Goal: Task Accomplishment & Management: Manage account settings

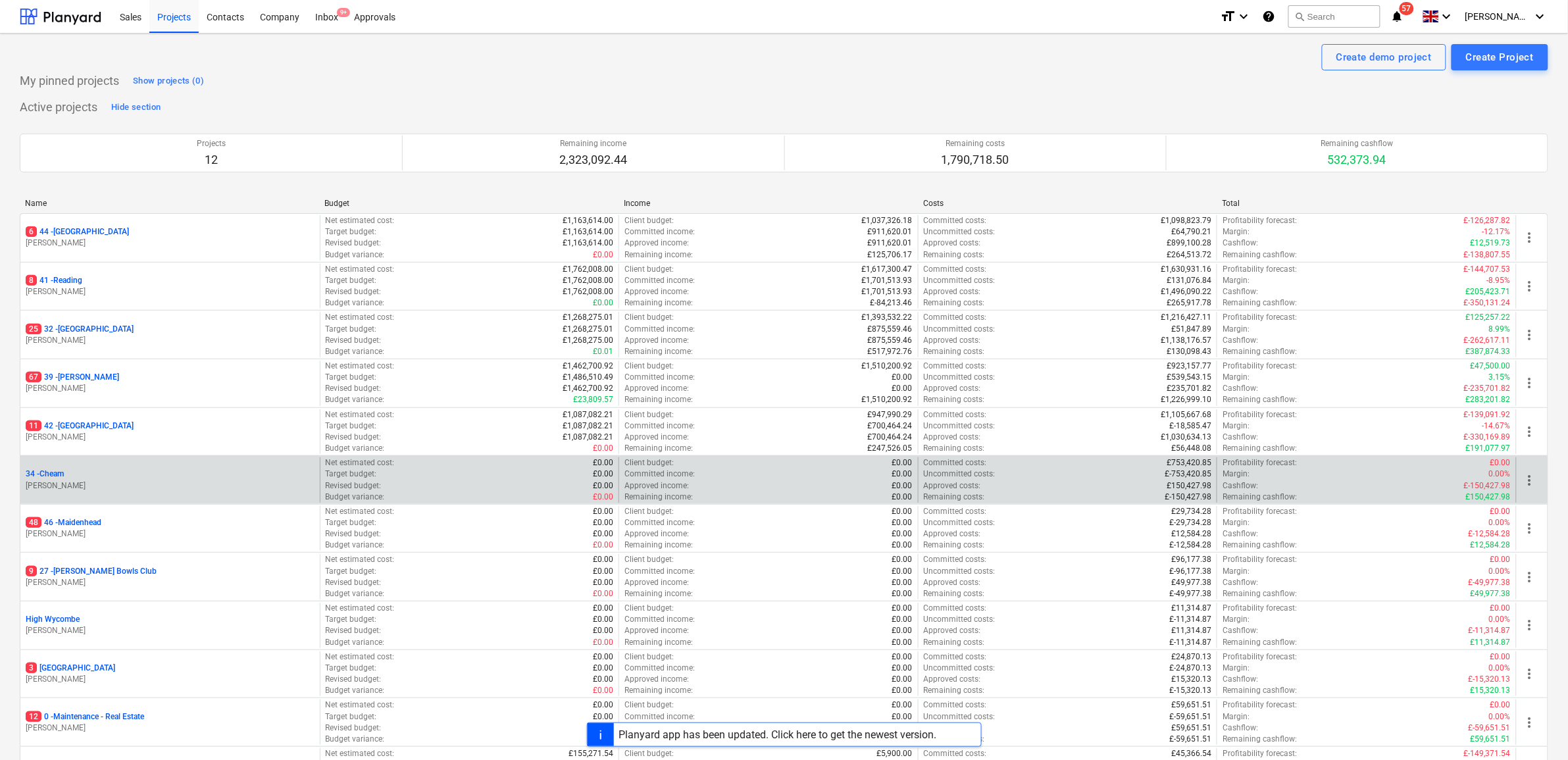
click at [47, 472] on p "34 - Cheam" at bounding box center [44, 474] width 38 height 11
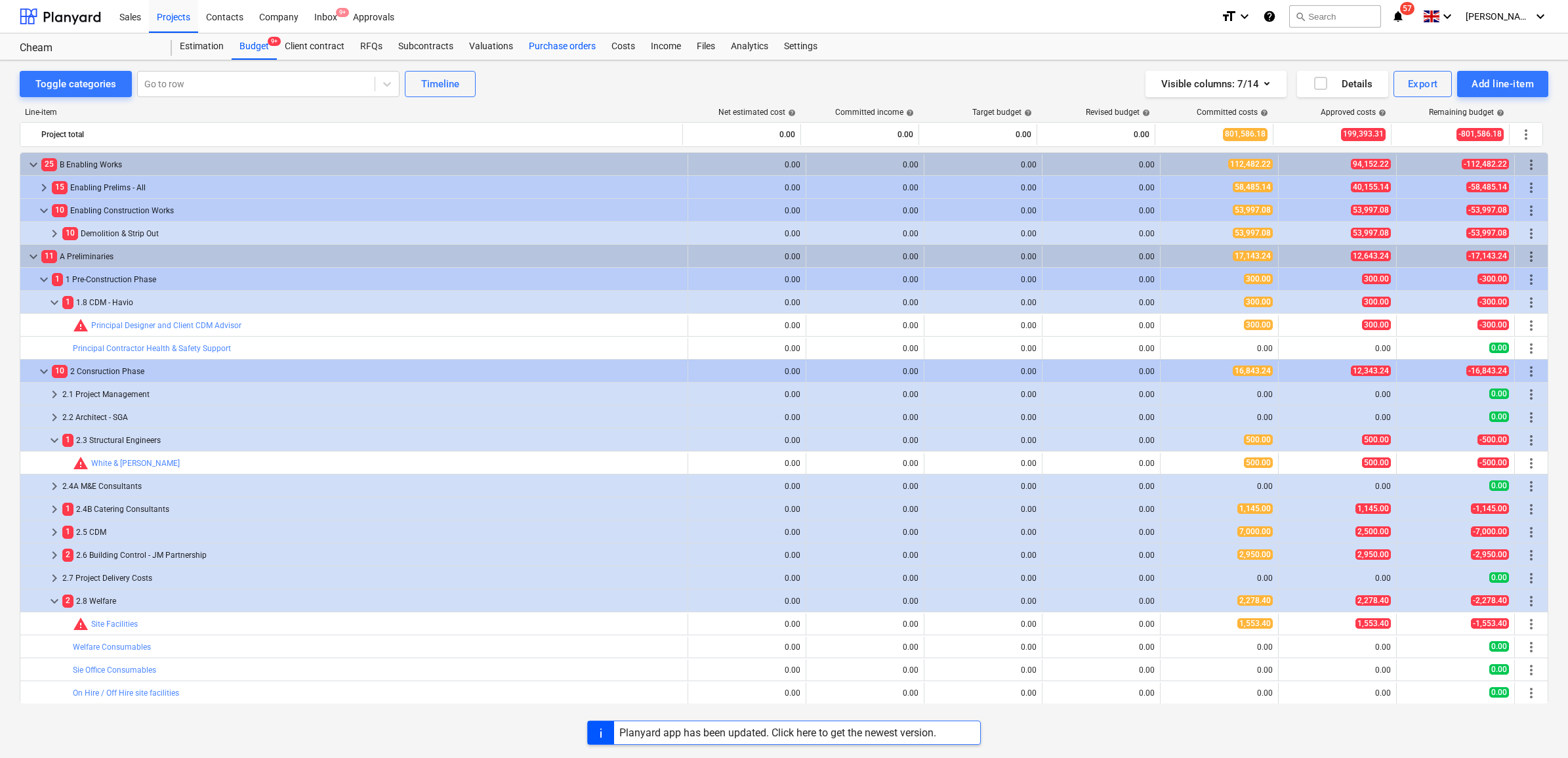
click at [577, 43] on div "Purchase orders" at bounding box center [562, 46] width 83 height 26
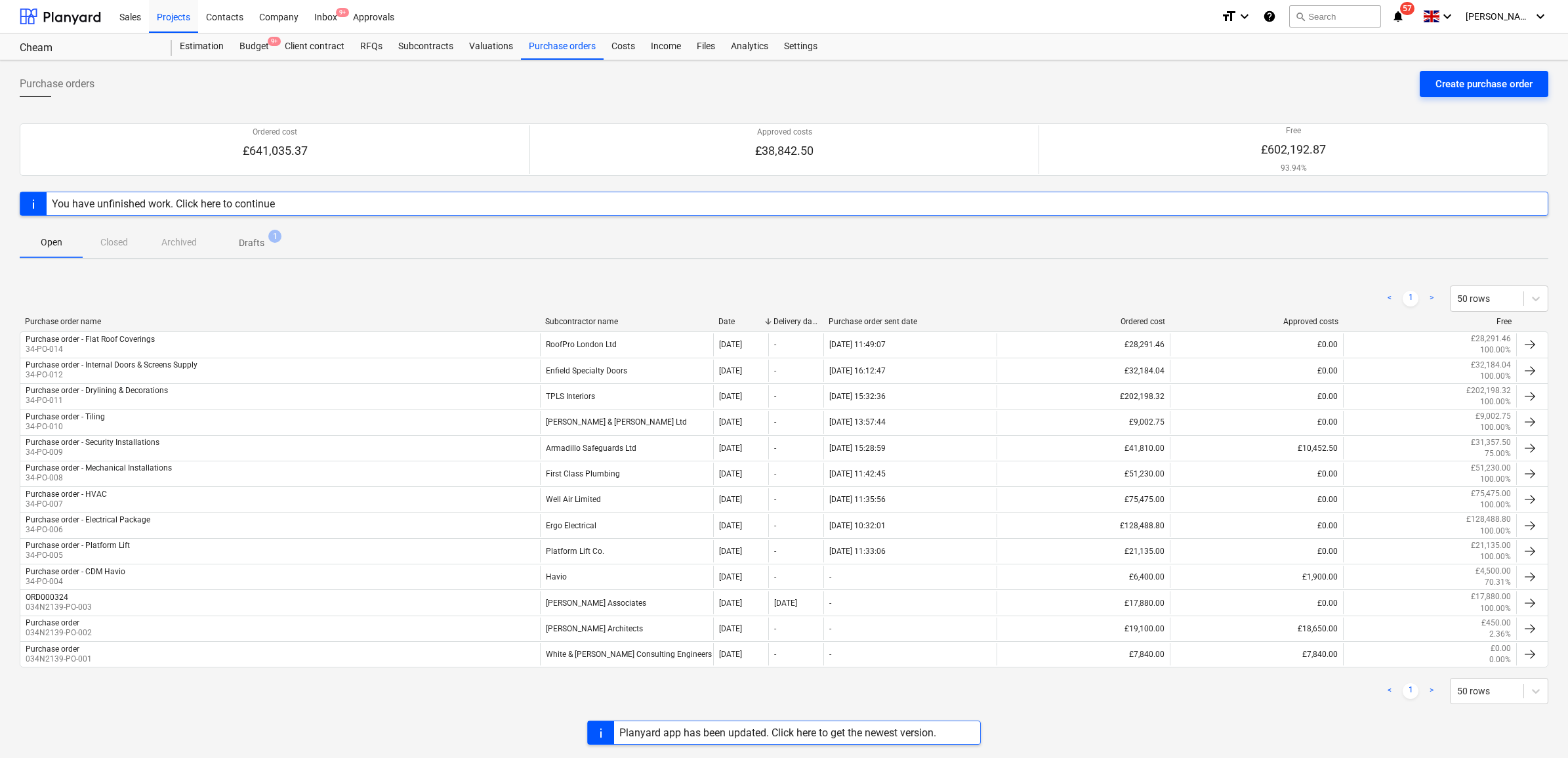
click at [1451, 83] on div "Create purchase order" at bounding box center [1485, 84] width 97 height 17
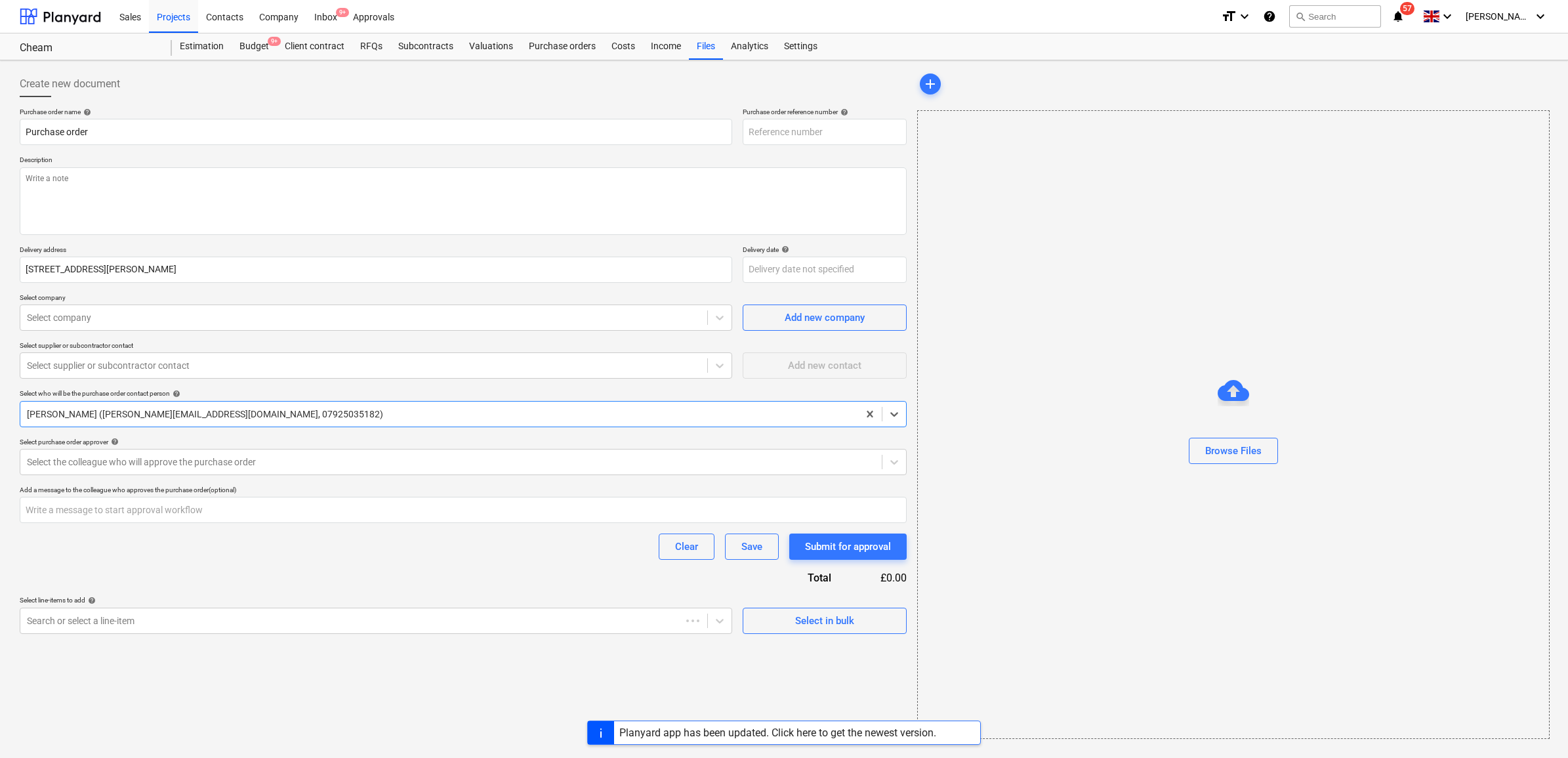
type textarea "x"
type input "34-PO-015"
type textarea "x"
click at [280, 142] on input "Purchase order" at bounding box center [376, 131] width 713 height 26
type input "Purchase order"
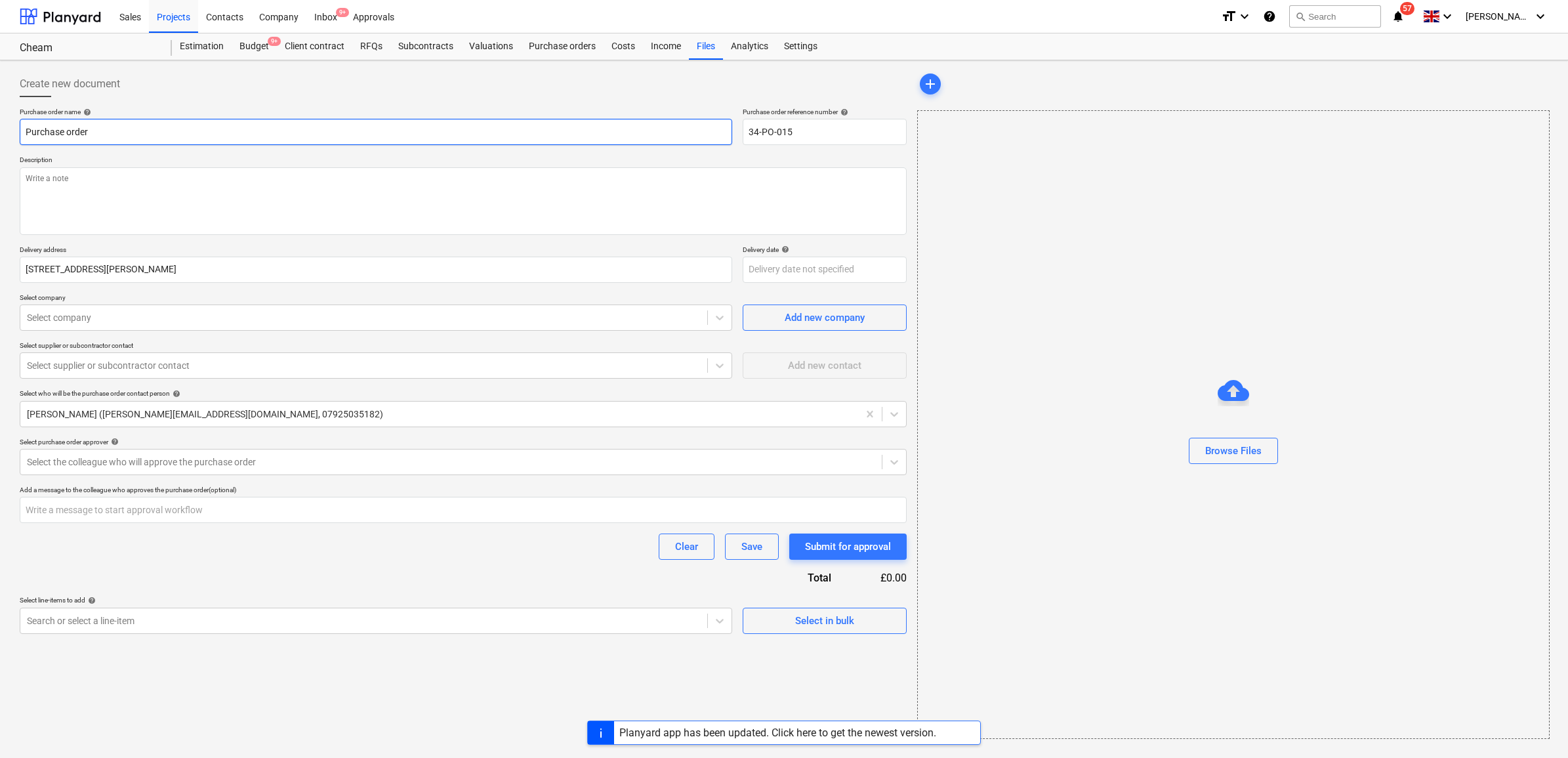
type textarea "x"
type input "Purchase order -"
type textarea "x"
type input "Purchase order -"
type textarea "x"
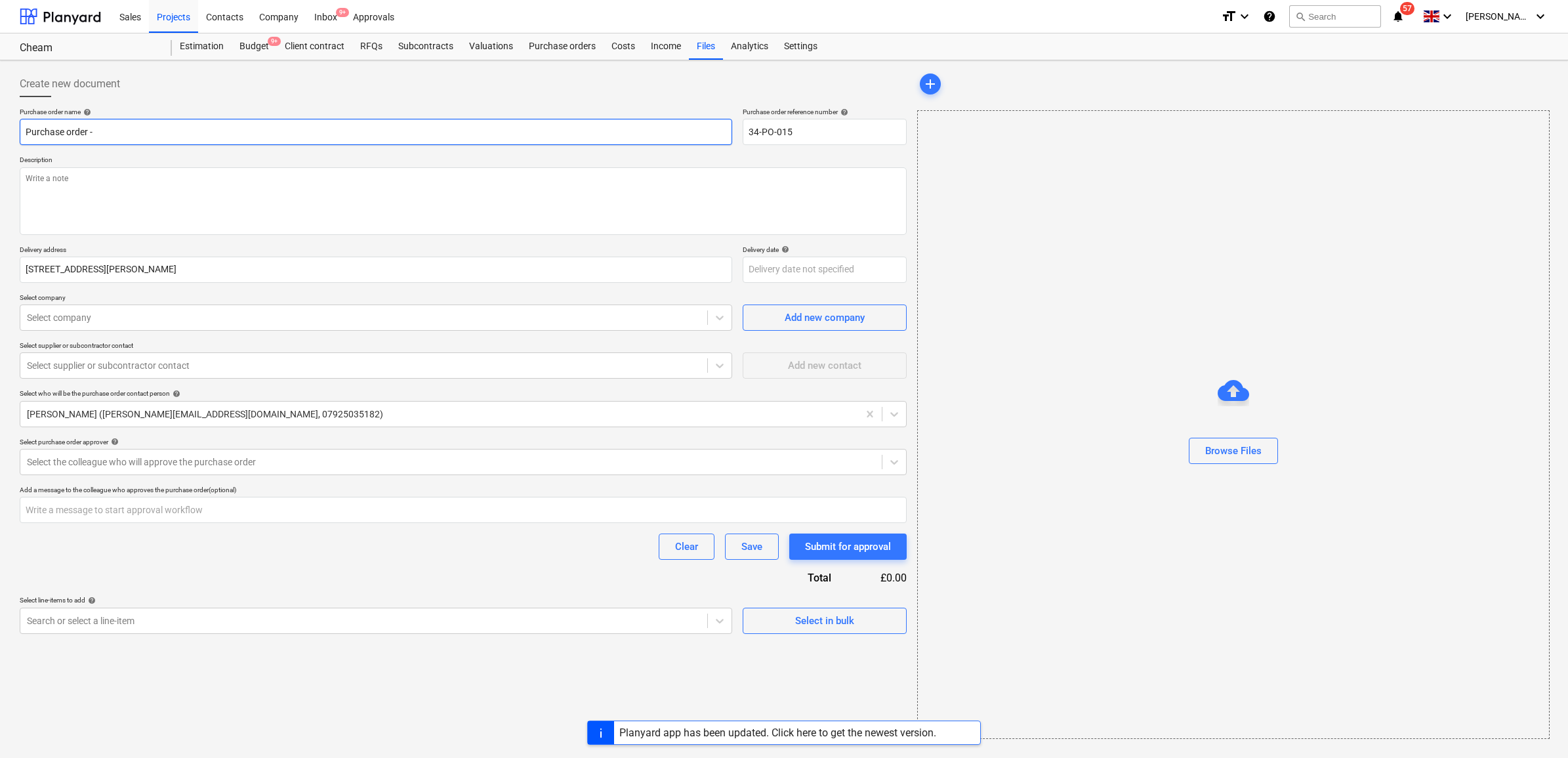
type input "Purchase order - W"
type textarea "x"
type input "Purchase order - Wi"
type textarea "x"
type input "Purchase order - Win"
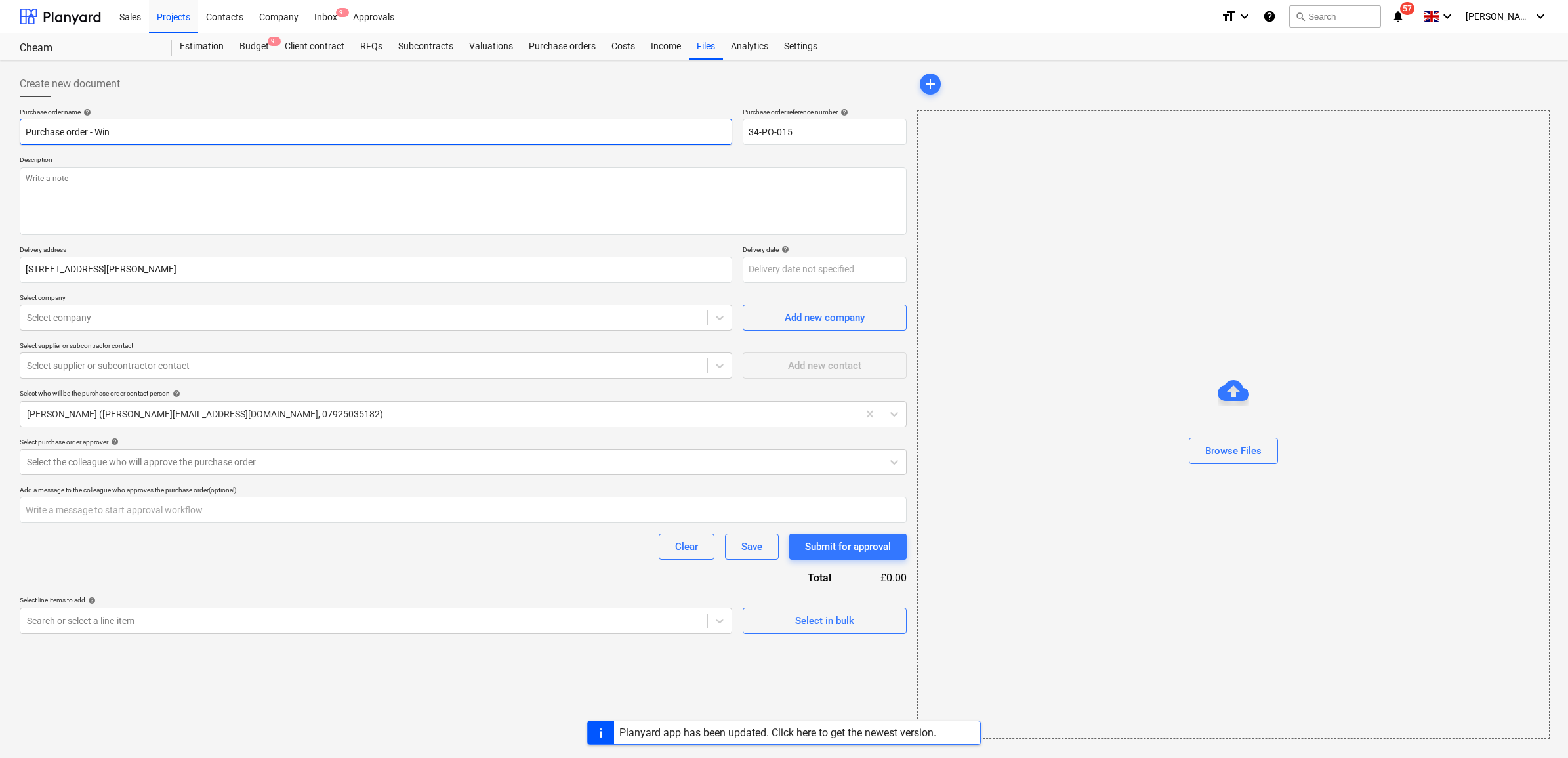
type textarea "x"
type input "Purchase order - Wind"
type textarea "x"
type input "Purchase order - Windo"
type textarea "x"
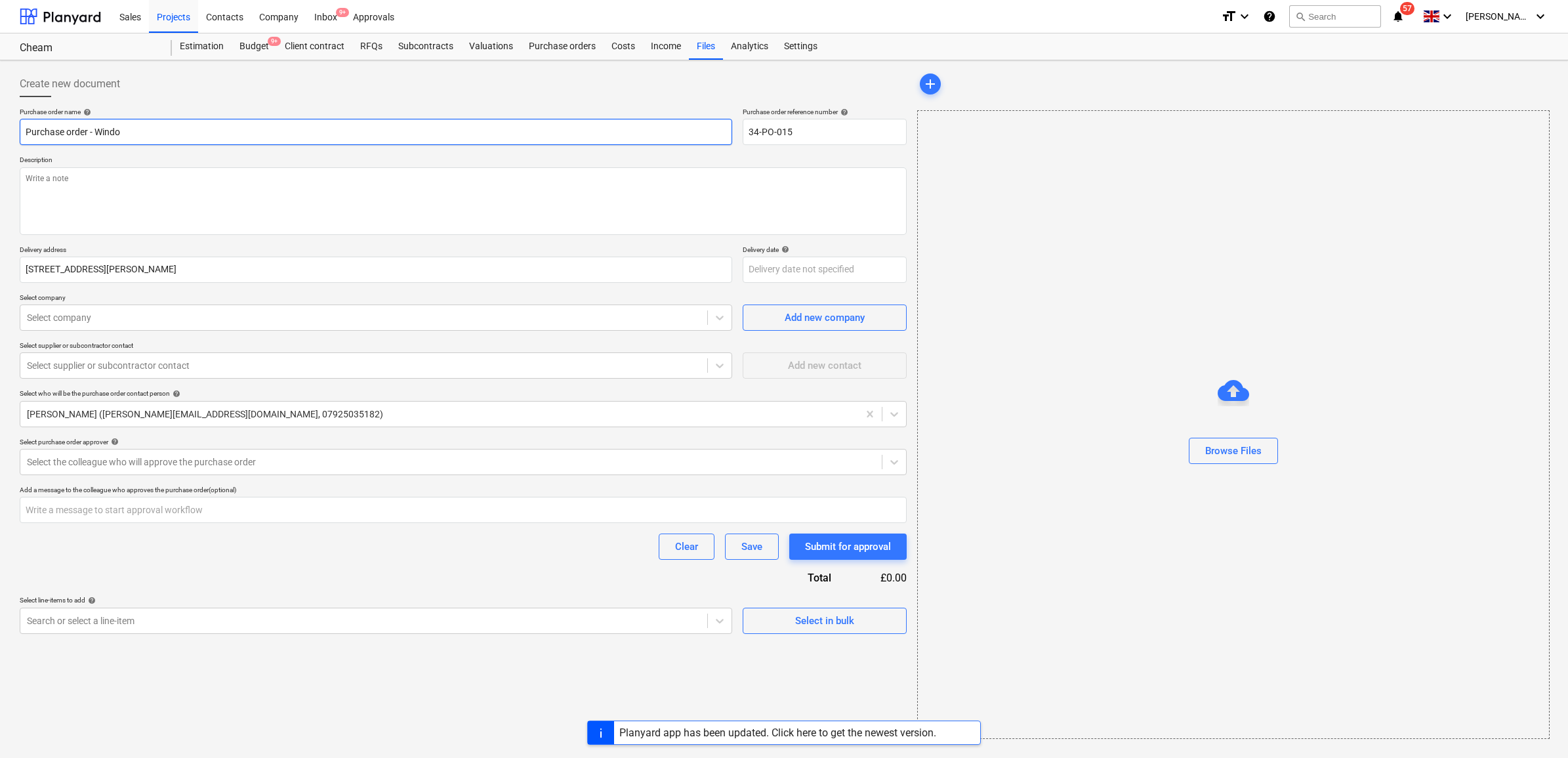
type input "Purchase order - Window"
type textarea "x"
type input "Purchase order - Windows"
type textarea "x"
type input "Purchase order - Windows"
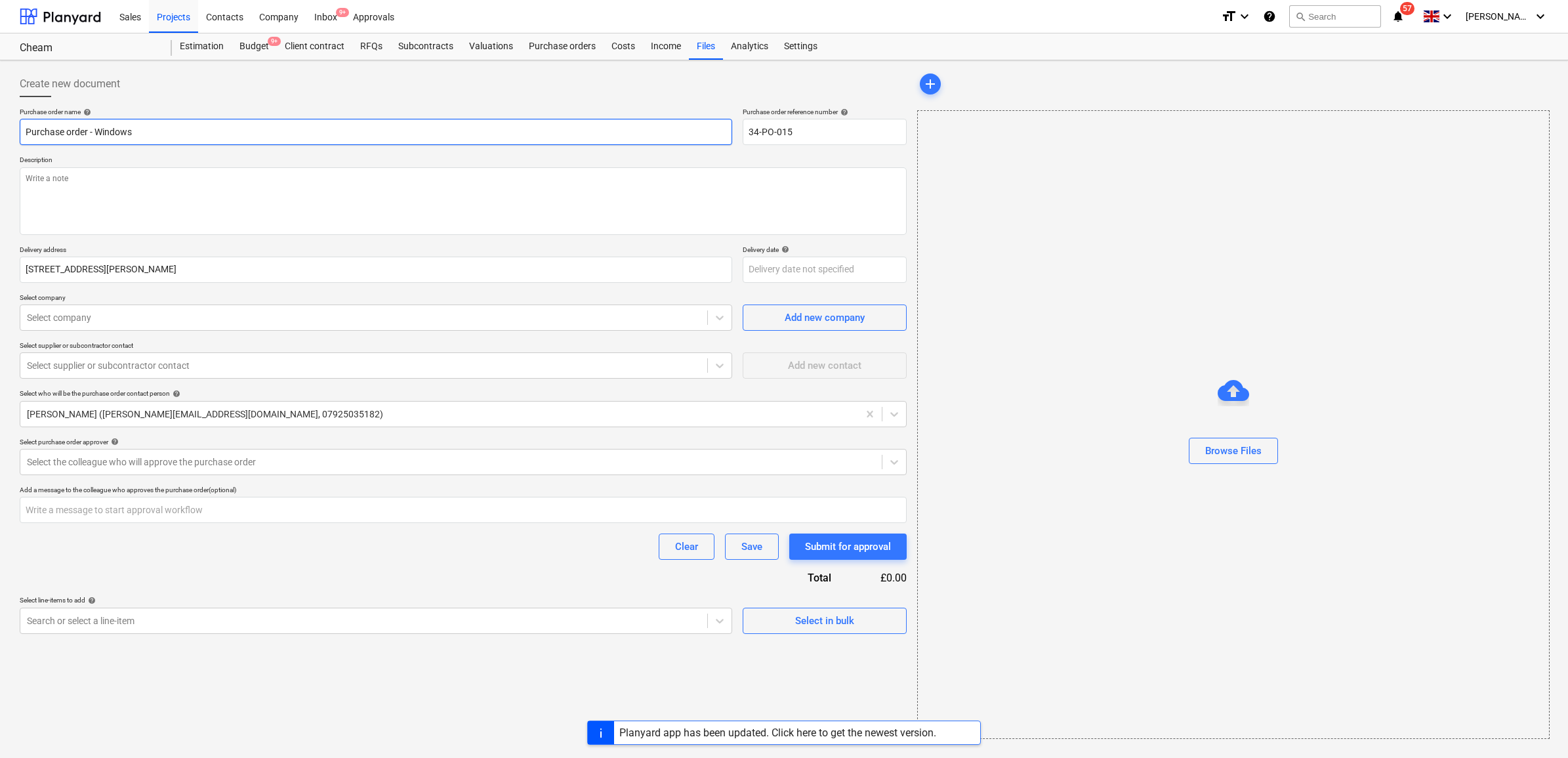
type textarea "x"
type input "Purchase order - Windows &"
type textarea "x"
type input "Purchase order - Windows &"
type textarea "x"
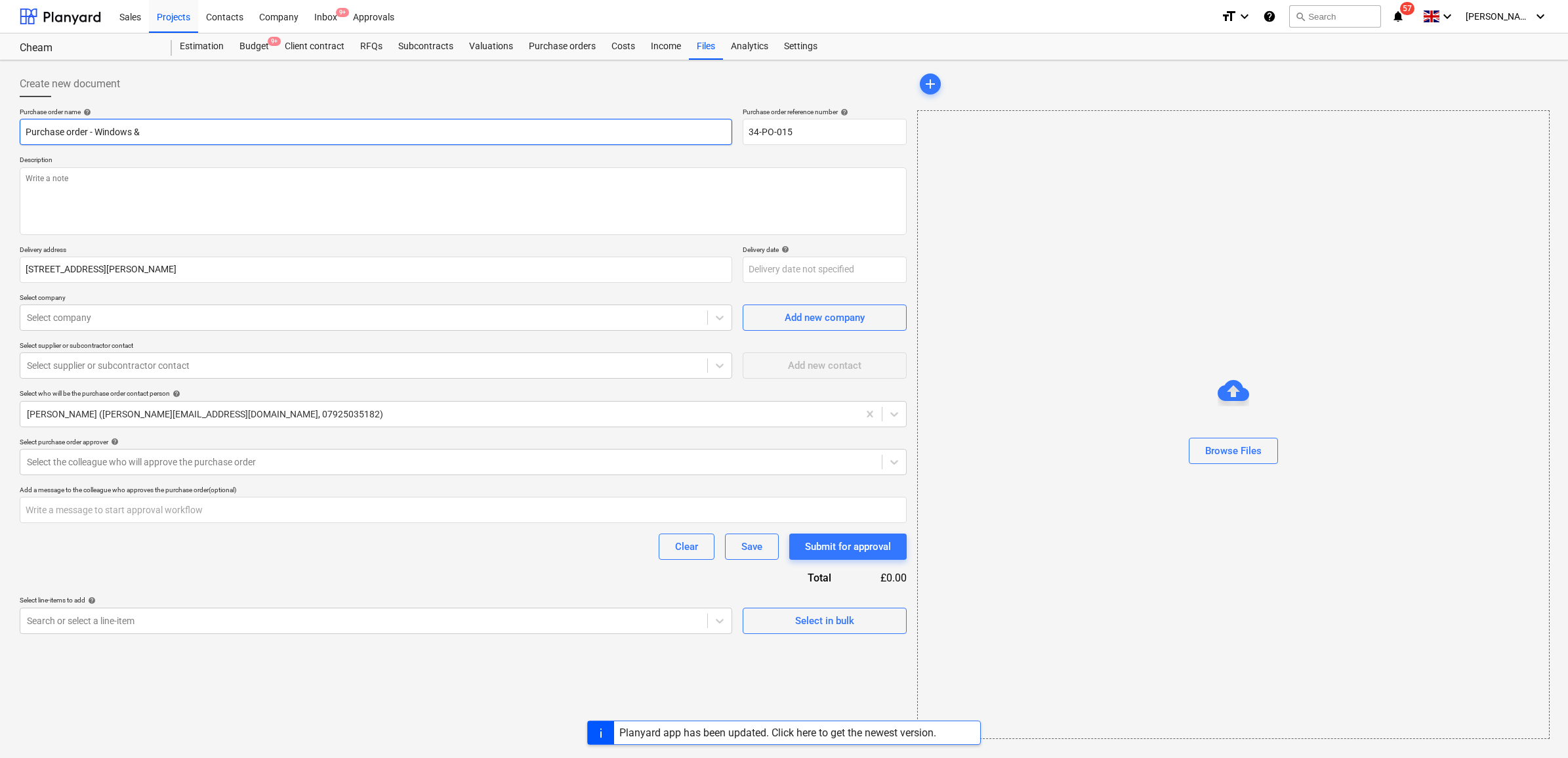
type input "Purchase order - Windows & E"
type textarea "x"
type input "Purchase order - Windows & Ex"
type textarea "x"
type input "Purchase order - Windows & Ext"
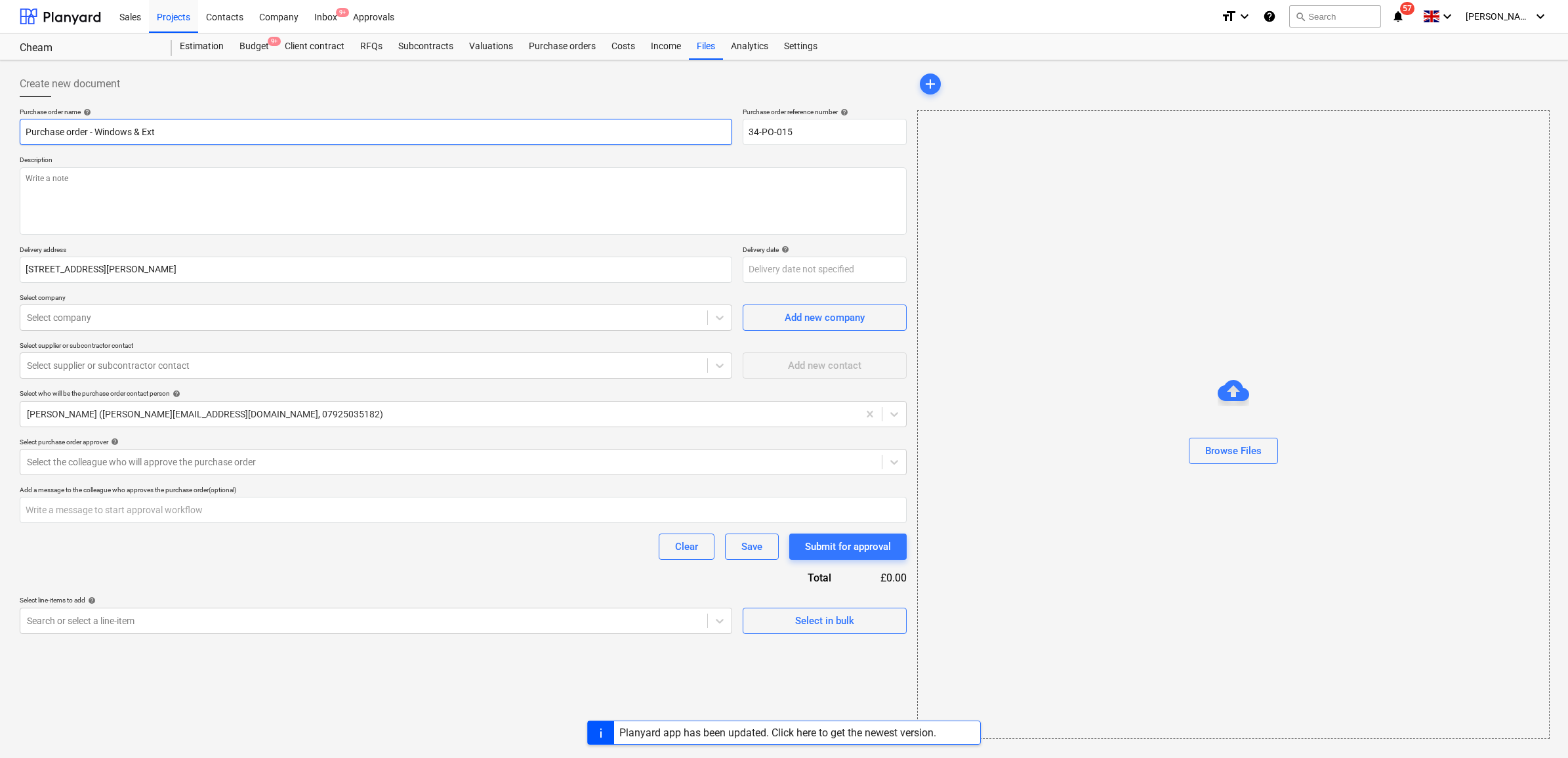
type textarea "x"
type input "Purchase order - Windows & Exte"
type textarea "x"
type input "Purchase order - Windows & Exter"
type textarea "x"
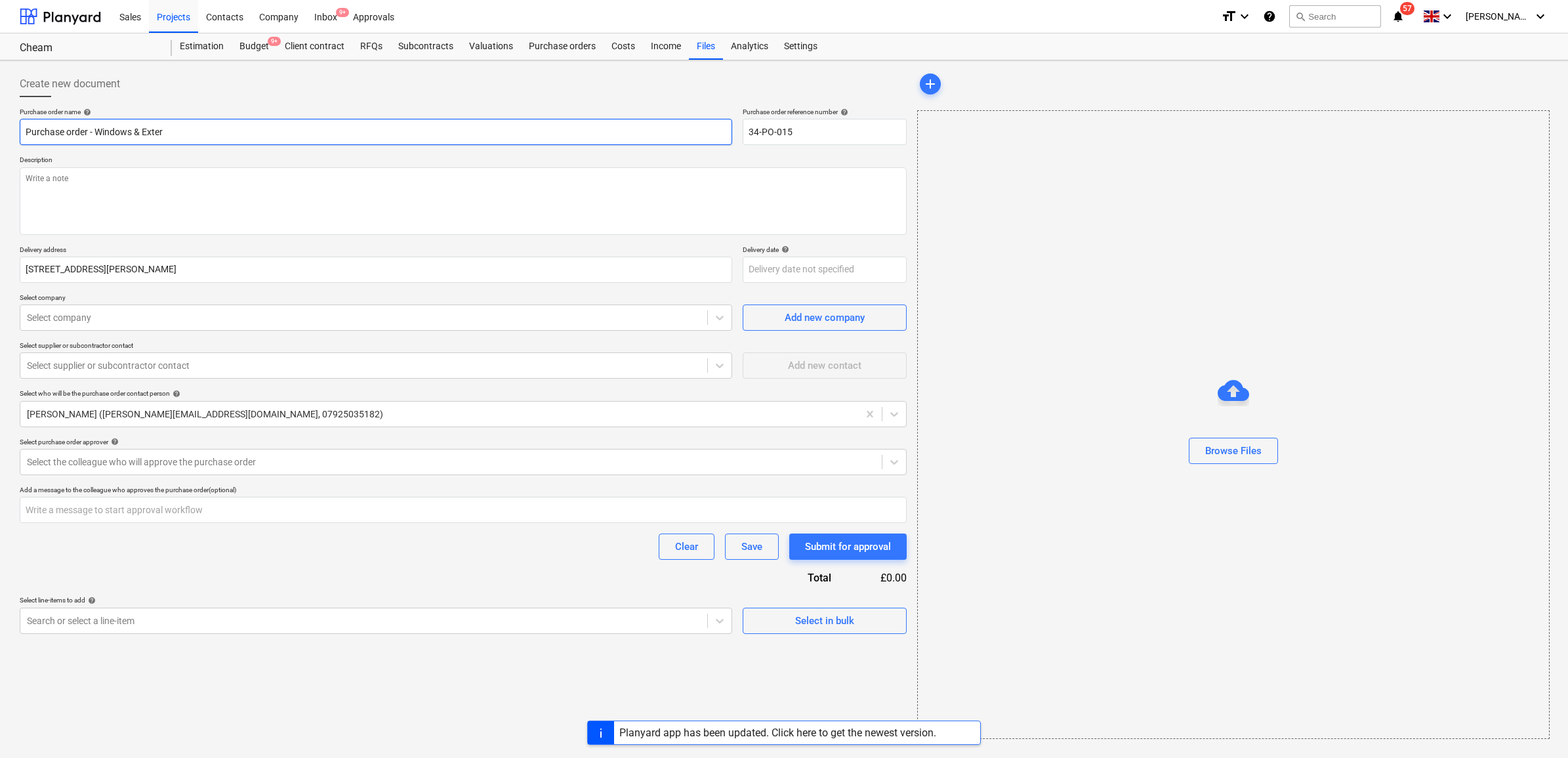
type input "Purchase order - Windows & Extern"
type textarea "x"
type input "Purchase order - Windows & Externa"
type textarea "x"
type input "Purchase order - Windows & External"
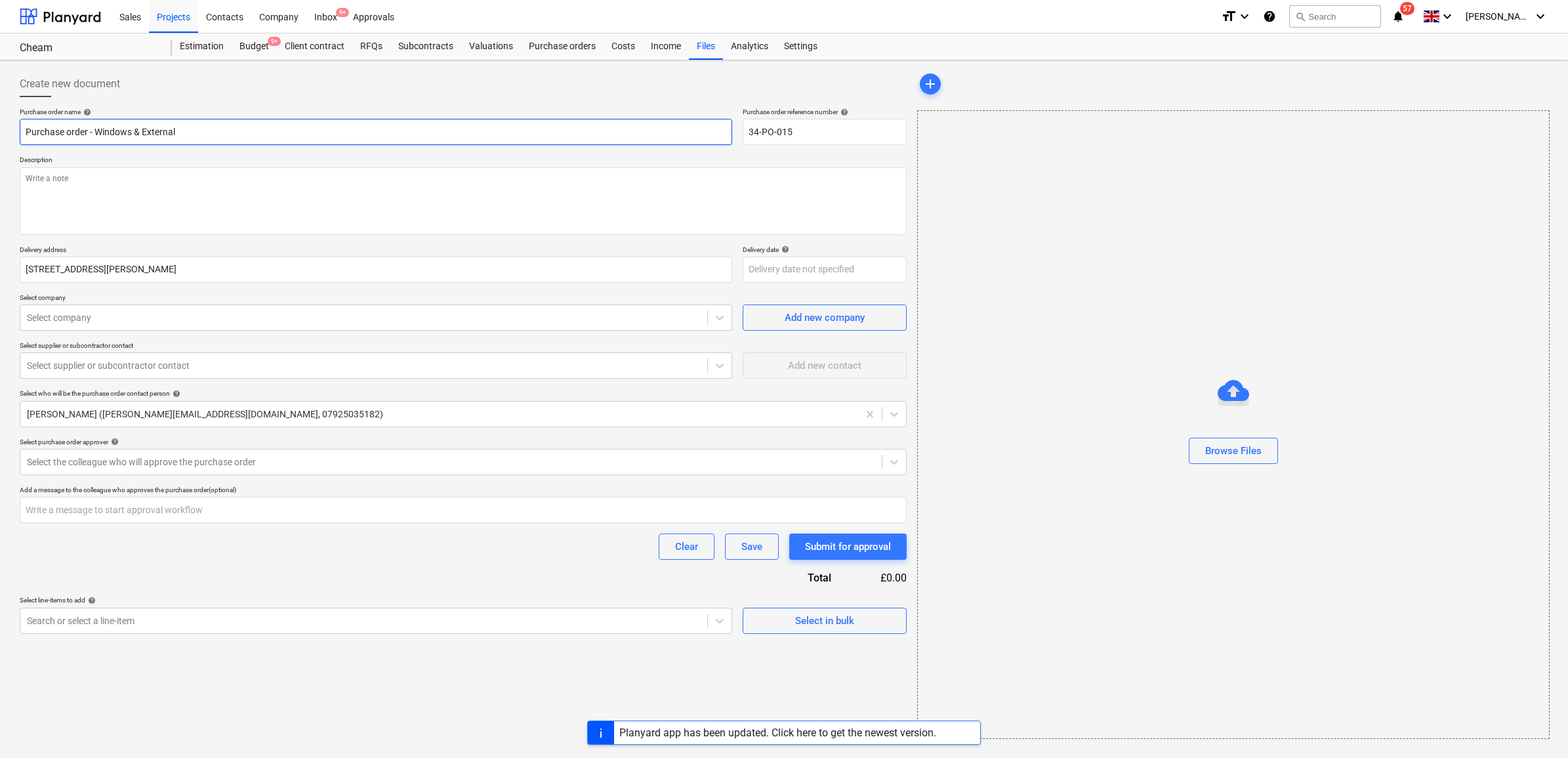
type textarea "x"
type input "Purchase order - Windows & External"
type textarea "x"
type input "Purchase order - Windows & External D"
type textarea "x"
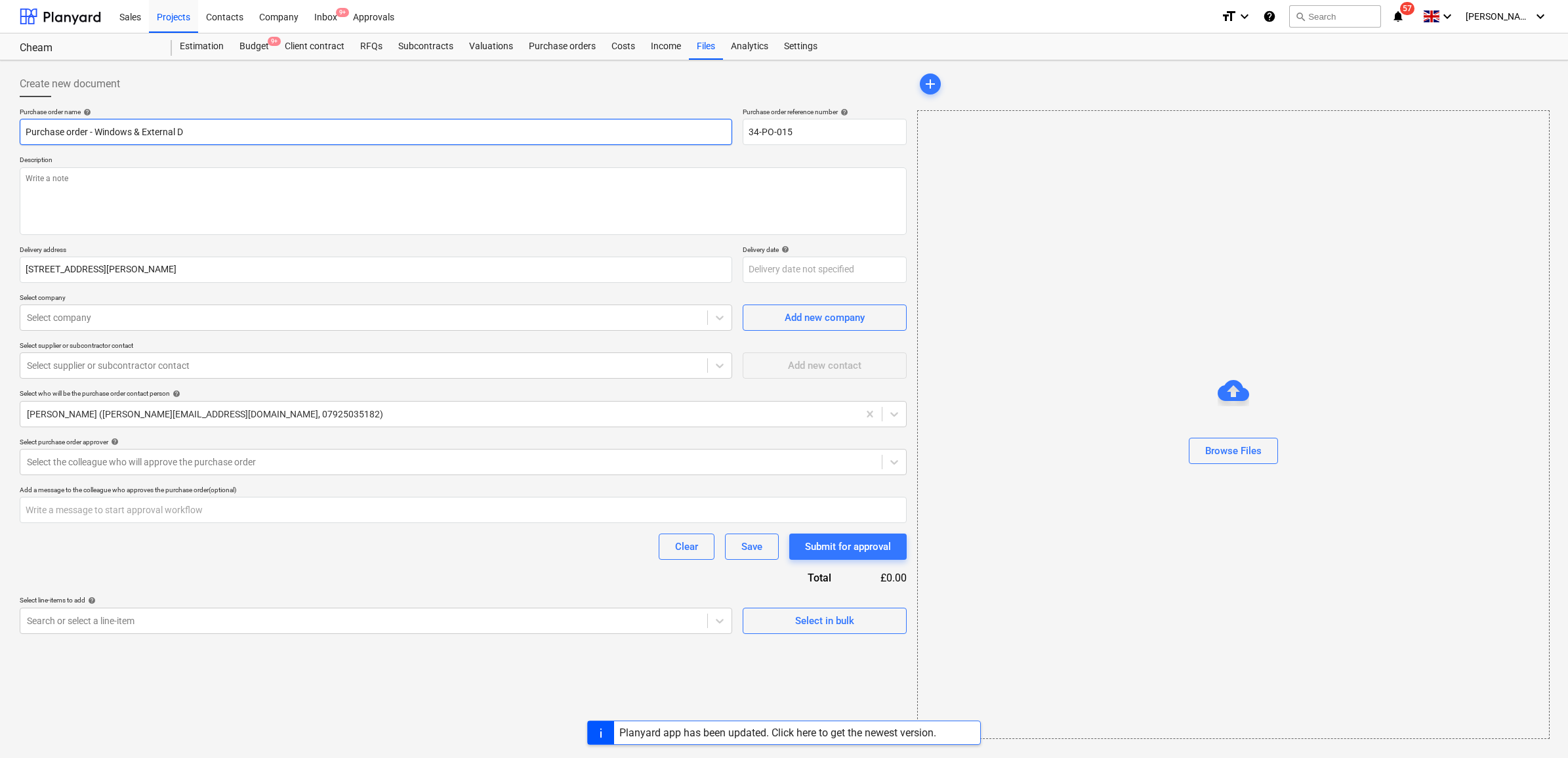
type input "Purchase order - Windows & External Do"
type textarea "x"
type input "Purchase order - Windows & External Doo"
type textarea "x"
type input "Purchase order - Windows & External Door"
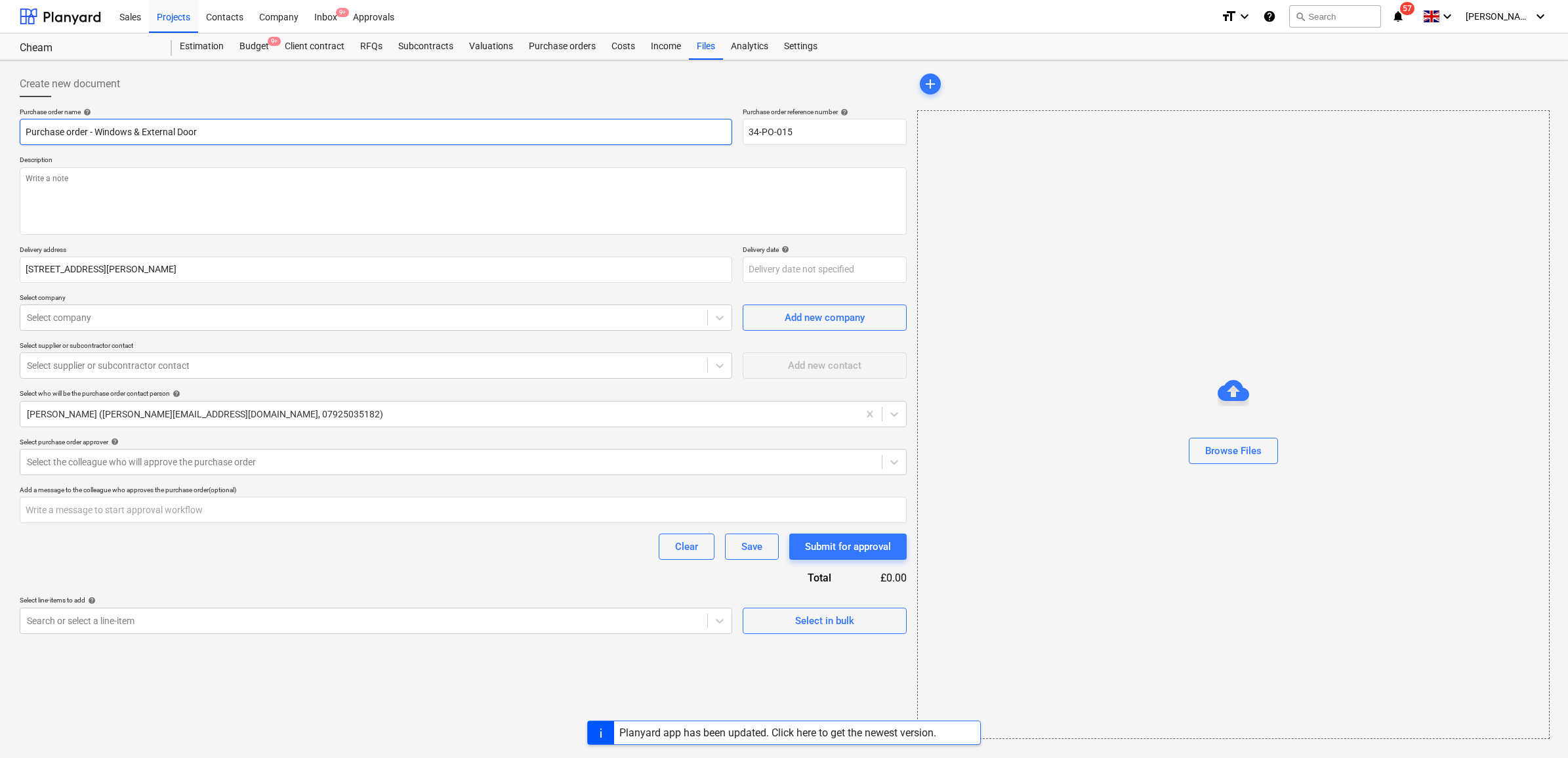
type textarea "x"
type input "Purchase order - Windows & External Doors"
type textarea "x"
click at [198, 336] on div "Purchase order name help Purchase order - Windows & External Doors Purchase ord…" at bounding box center [464, 370] width 887 height 526
click at [200, 326] on div "Select company" at bounding box center [364, 318] width 687 height 19
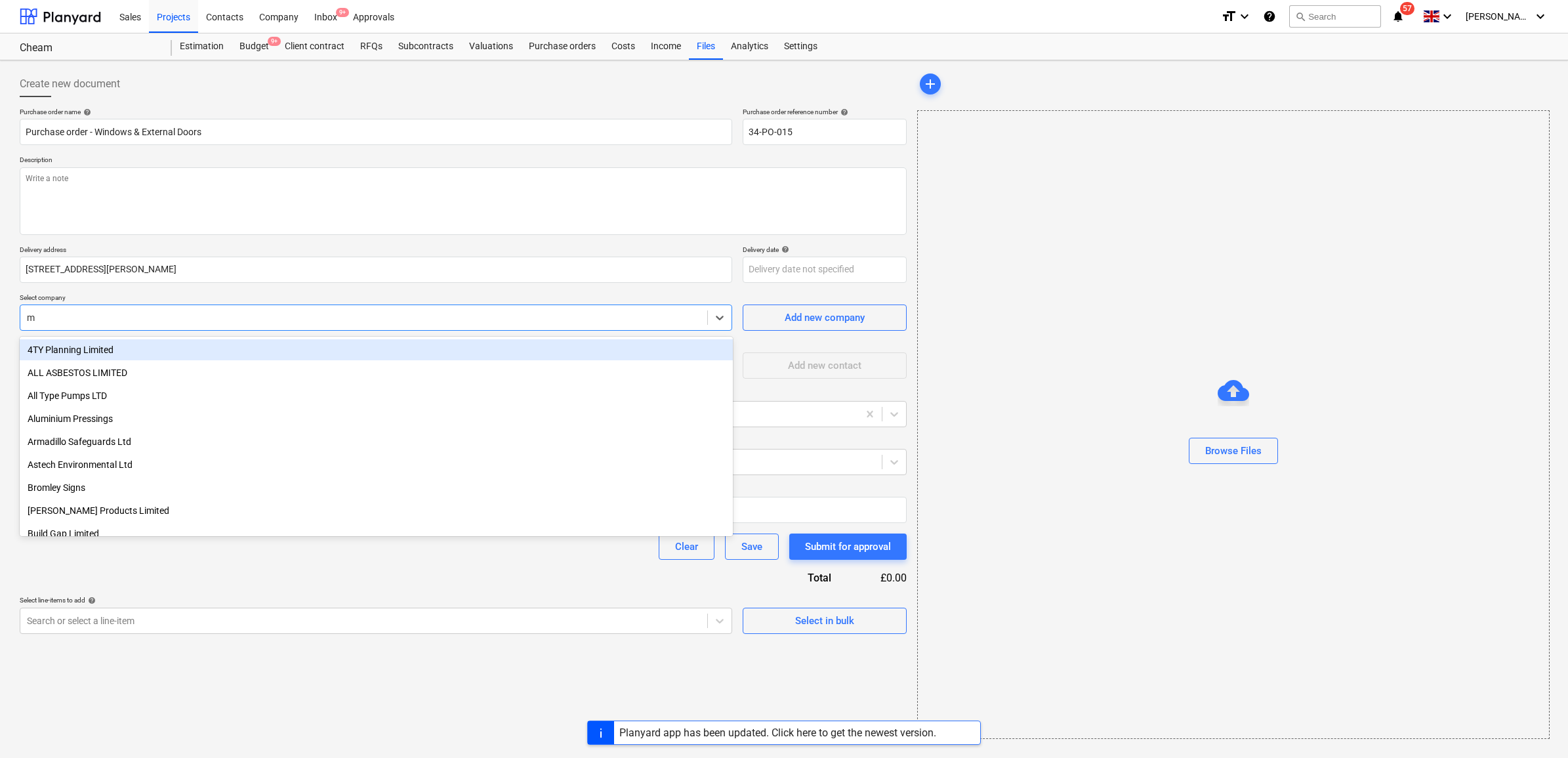
type input "mc"
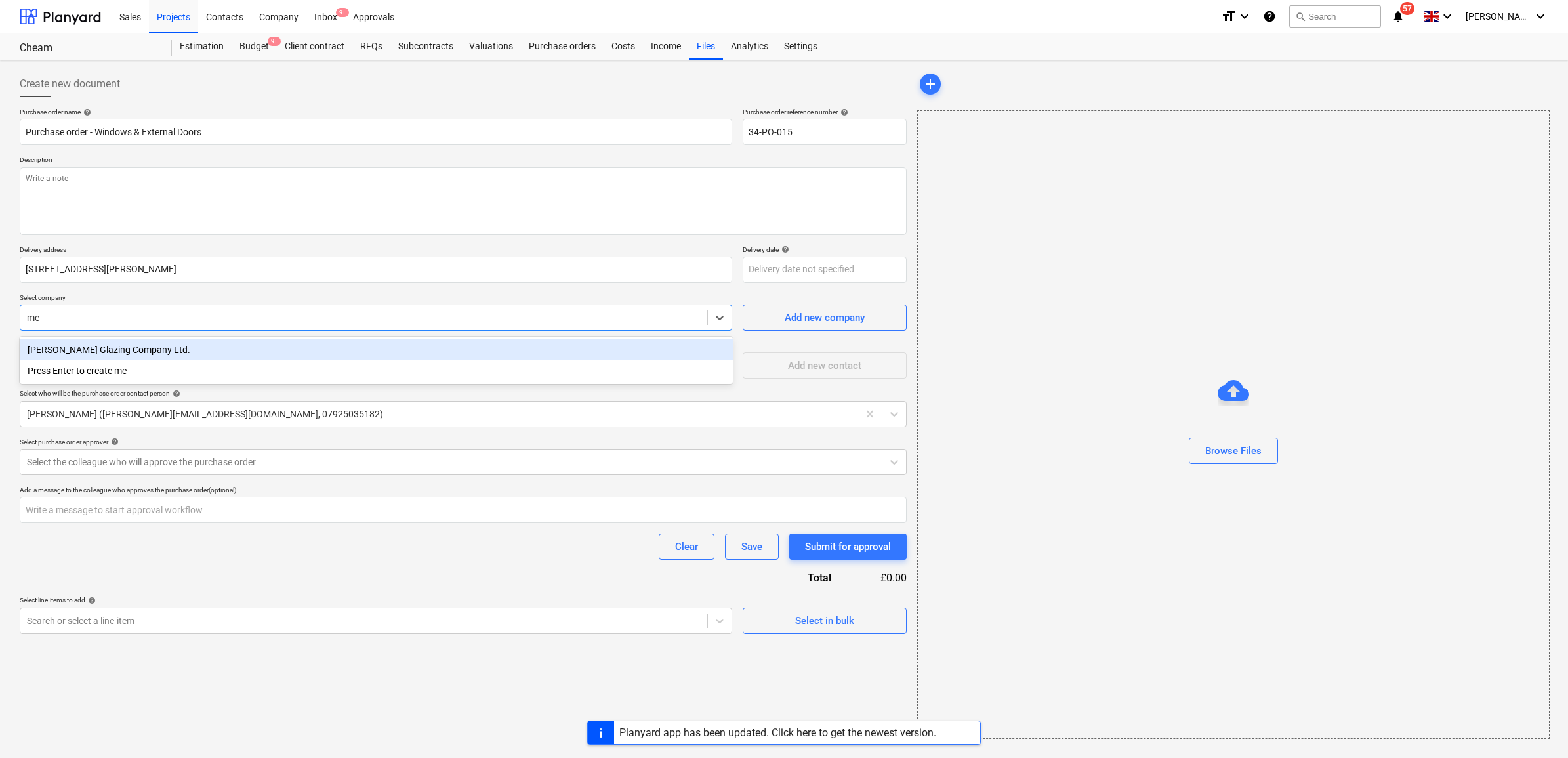
click at [235, 345] on div "[PERSON_NAME] Glazing Company Ltd." at bounding box center [376, 349] width 713 height 21
type textarea "x"
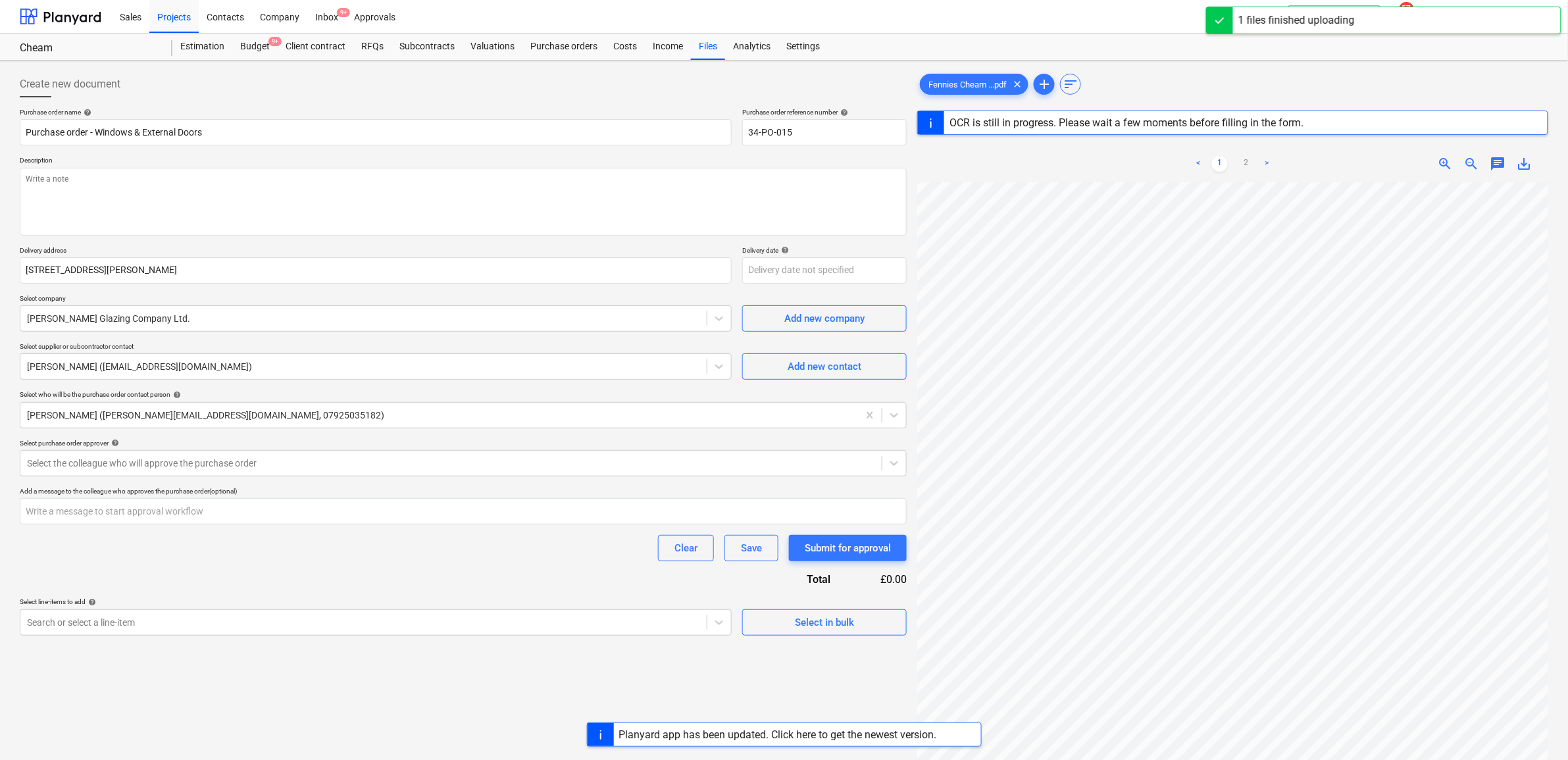
scroll to position [235, 159]
click at [151, 464] on div at bounding box center [451, 463] width 849 height 13
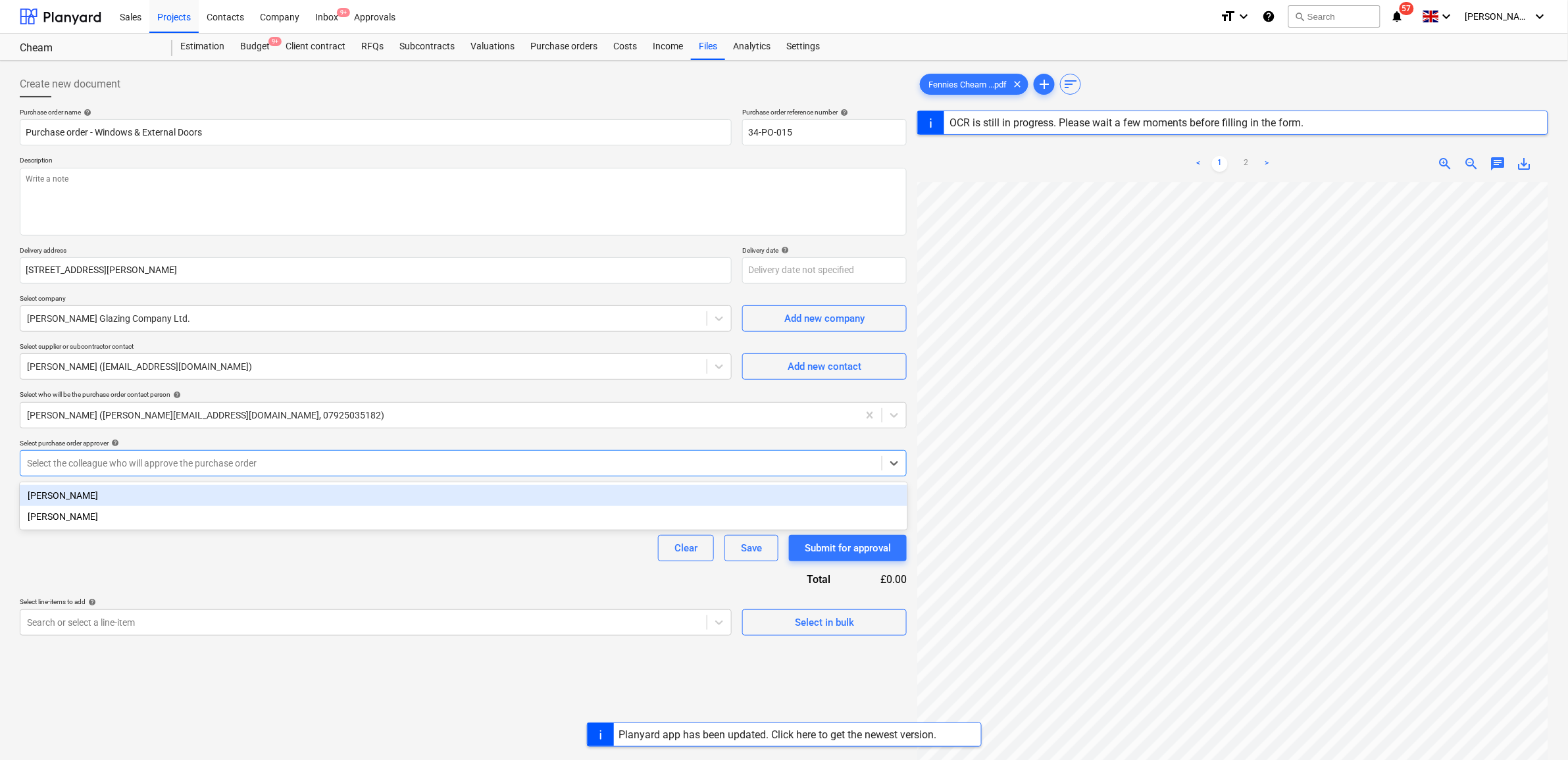
click at [152, 490] on div "[PERSON_NAME]" at bounding box center [464, 495] width 888 height 21
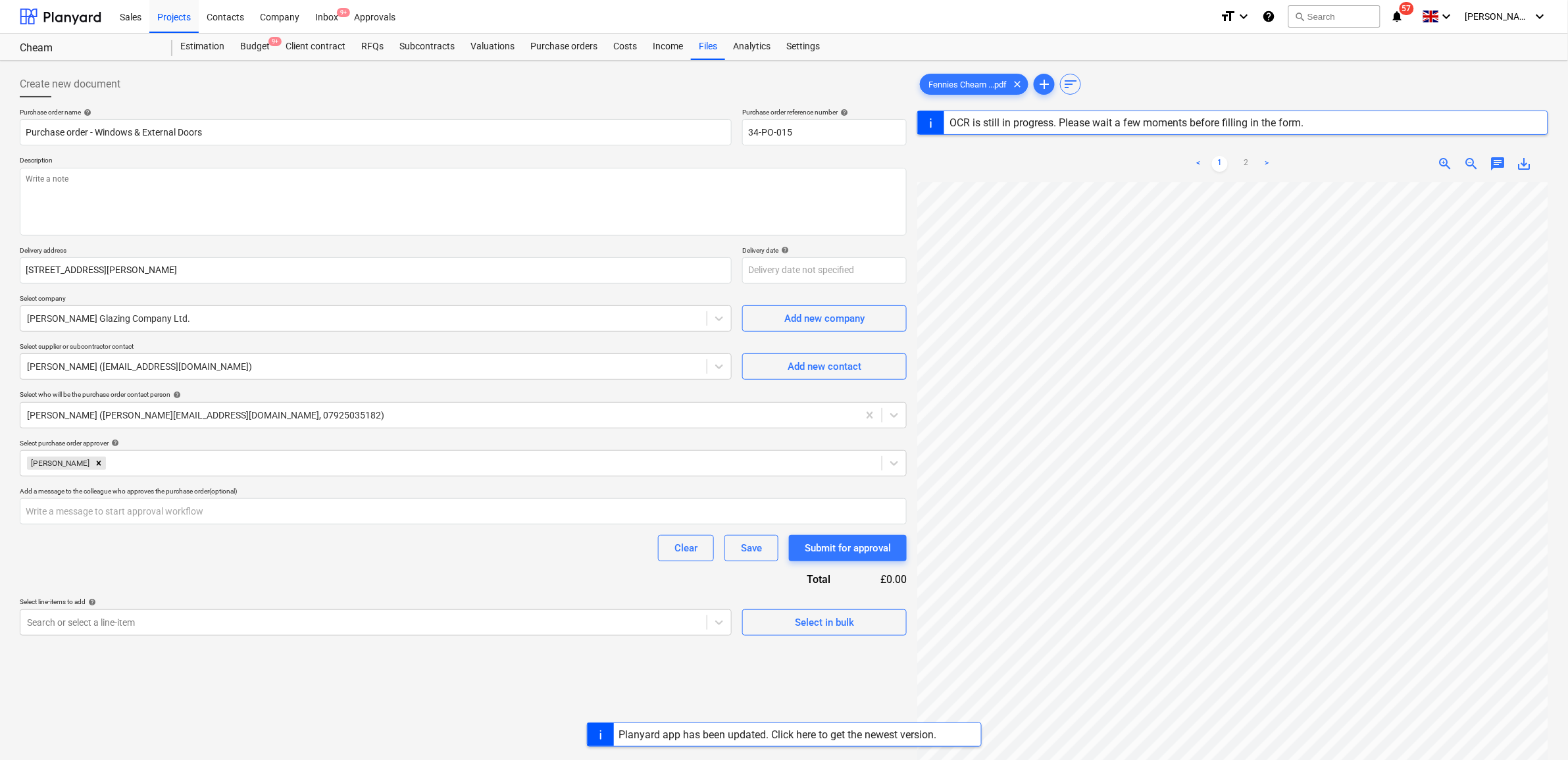
click at [176, 553] on div "Clear Save Submit for approval" at bounding box center [464, 547] width 887 height 26
type textarea "x"
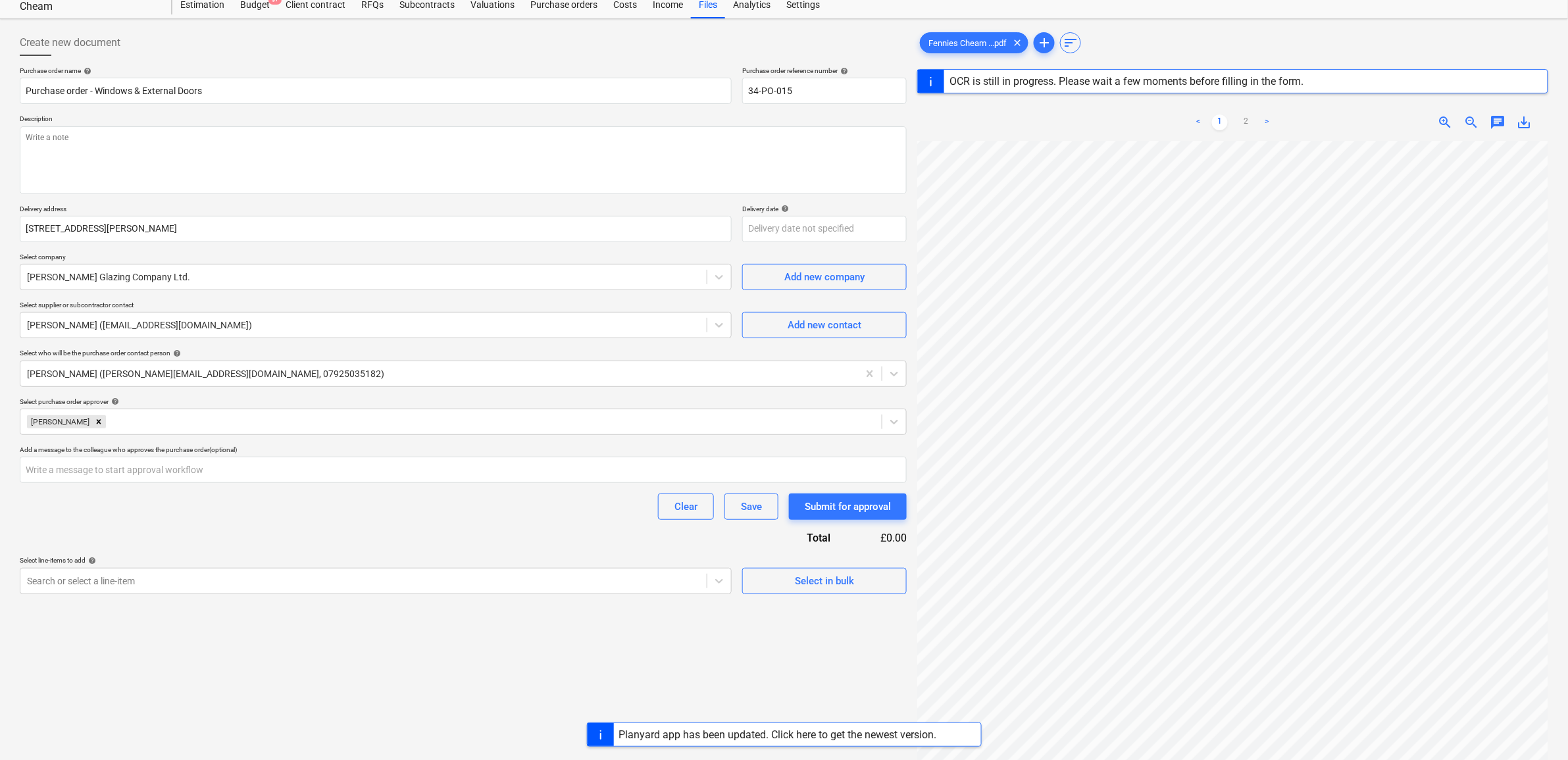
scroll to position [82, 0]
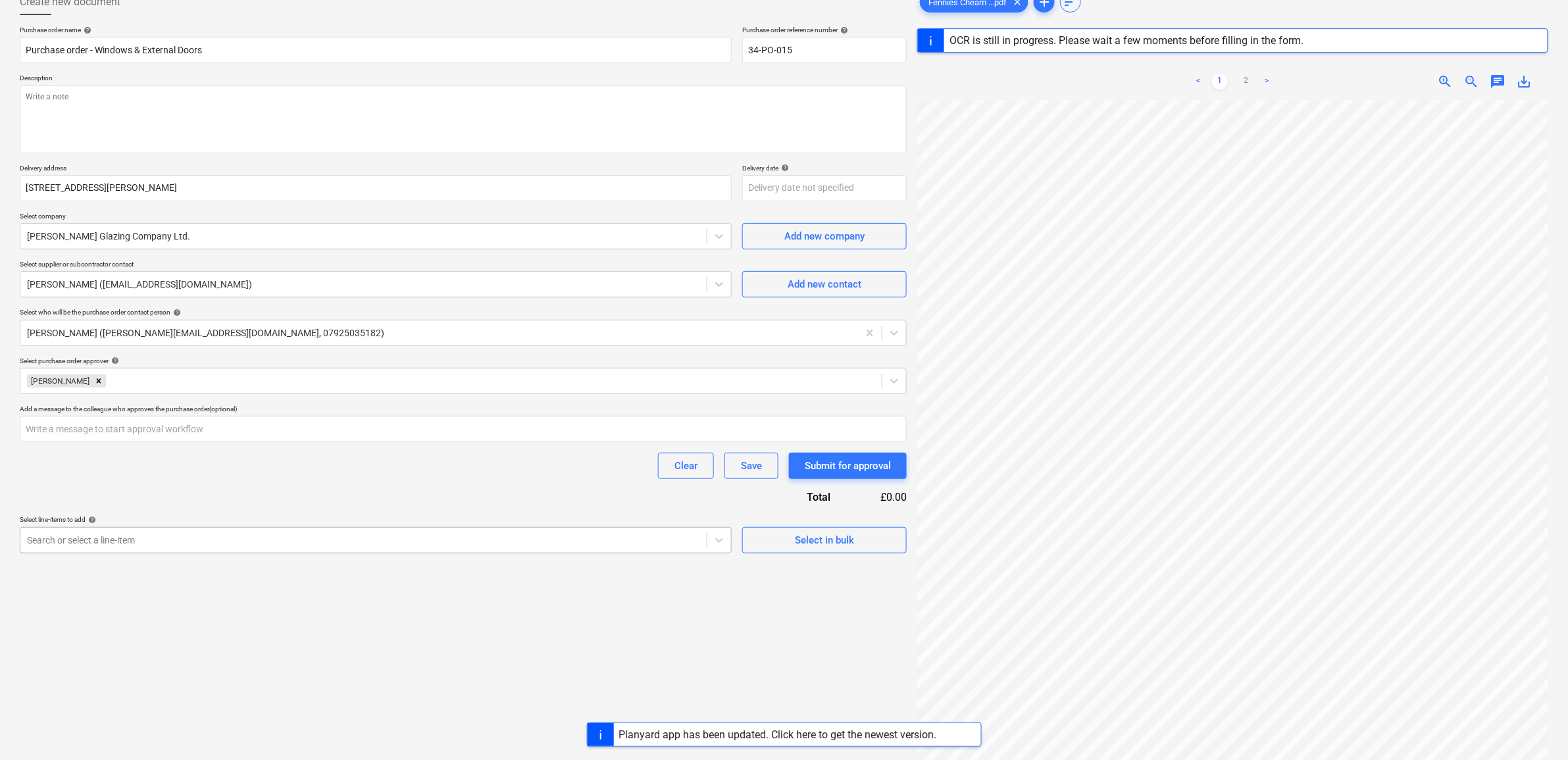
click at [257, 550] on div "Search or select a line-item" at bounding box center [376, 540] width 712 height 26
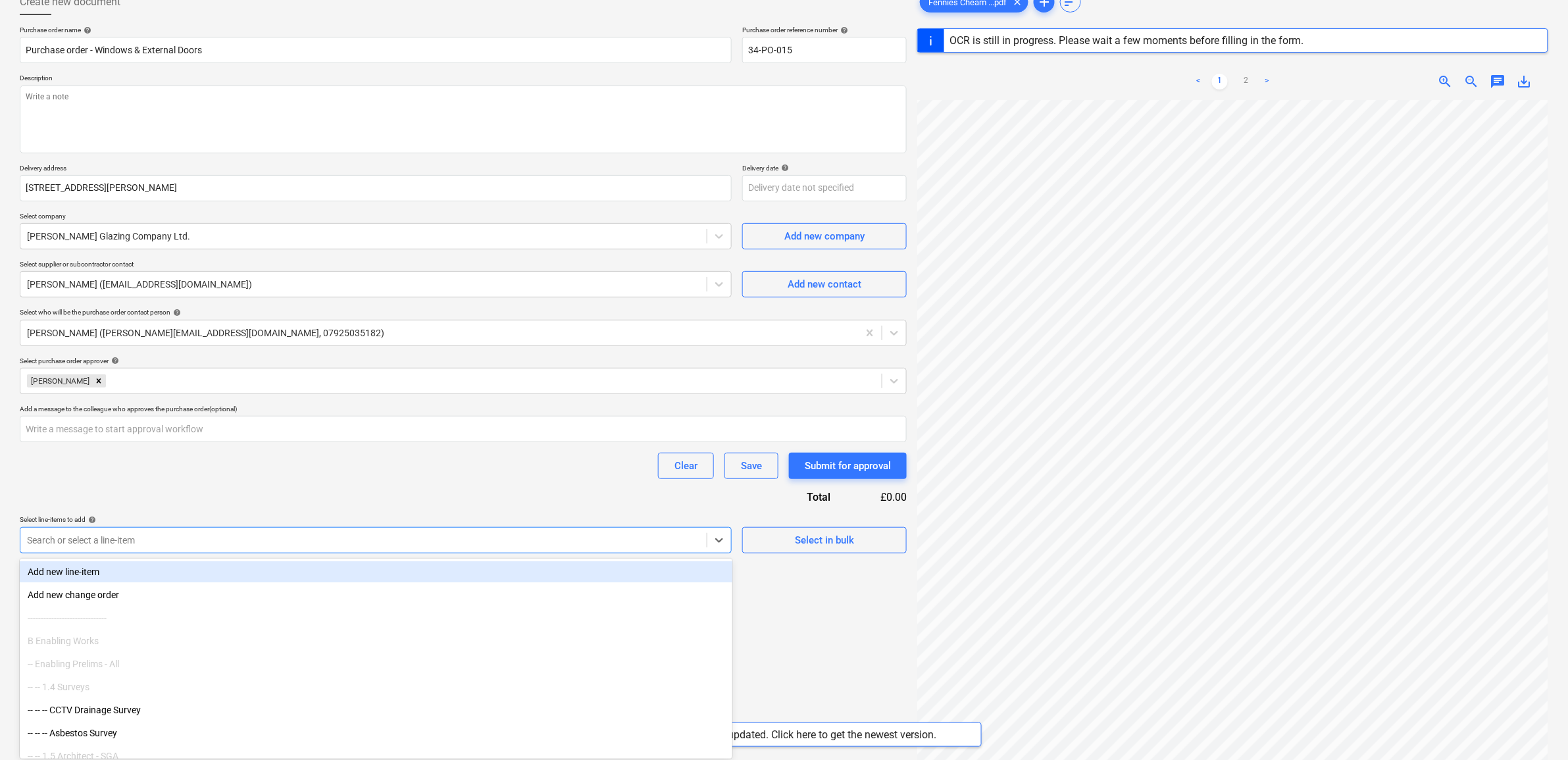
type input "w"
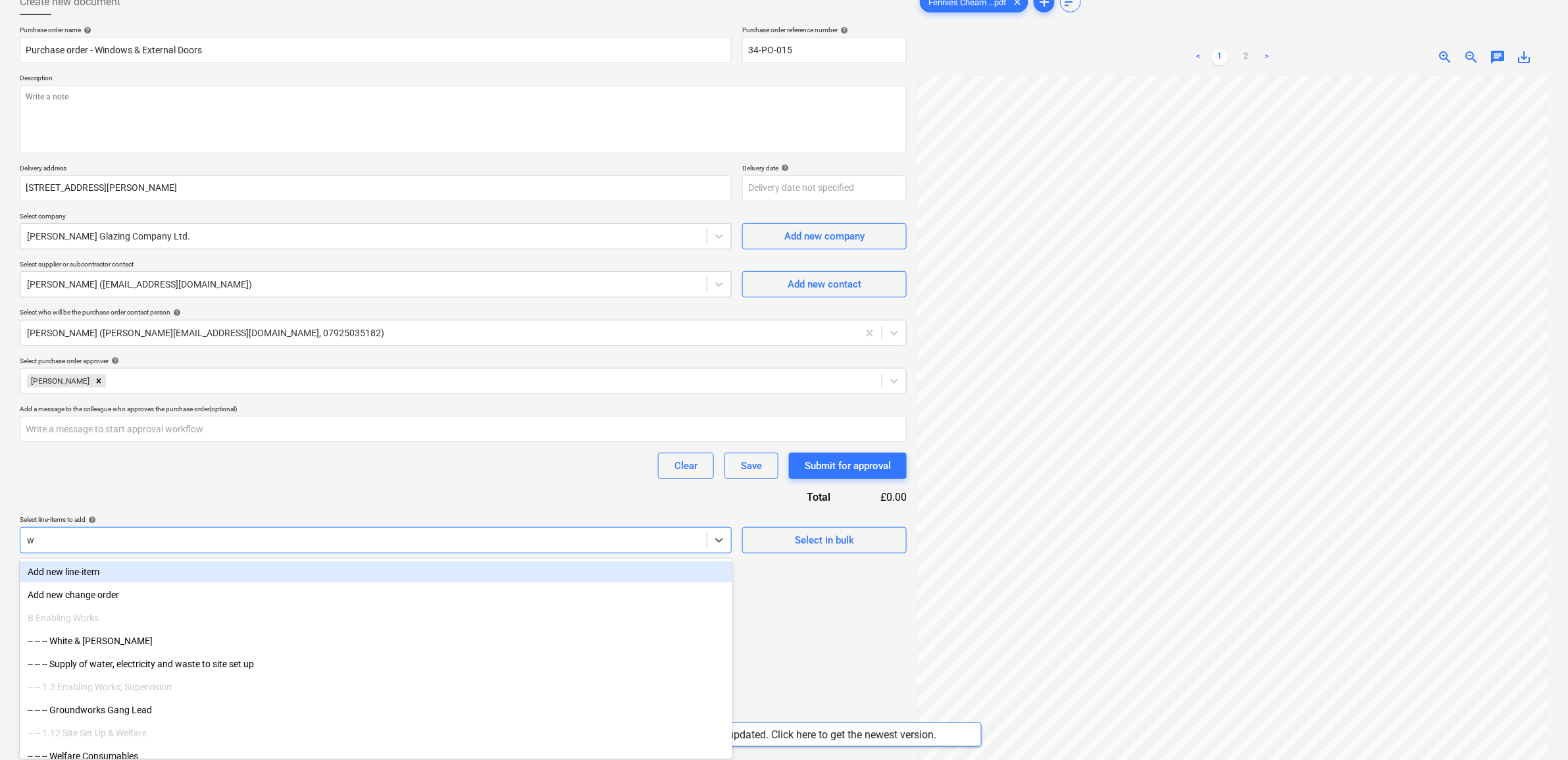
type textarea "x"
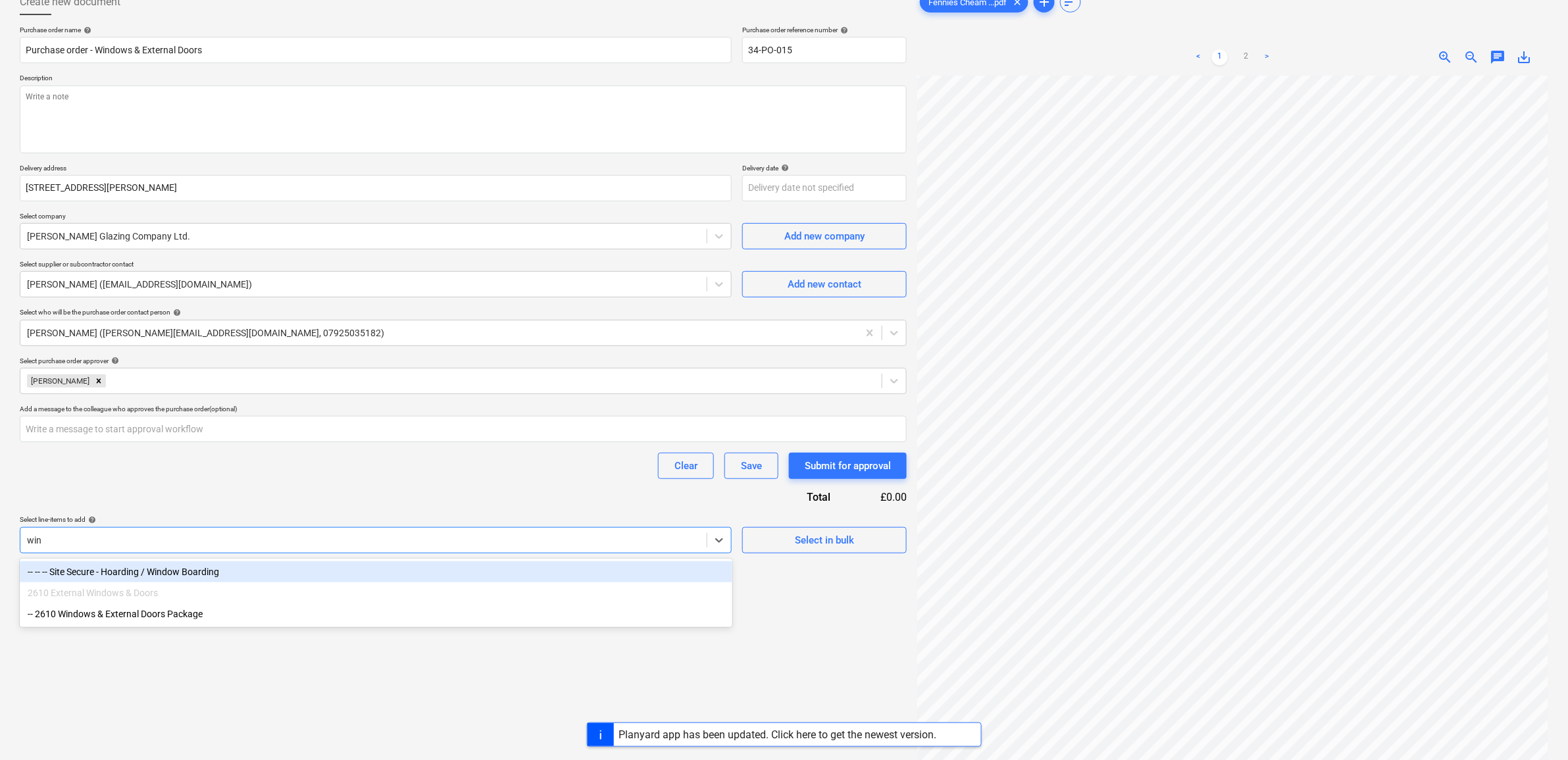
type input "wind"
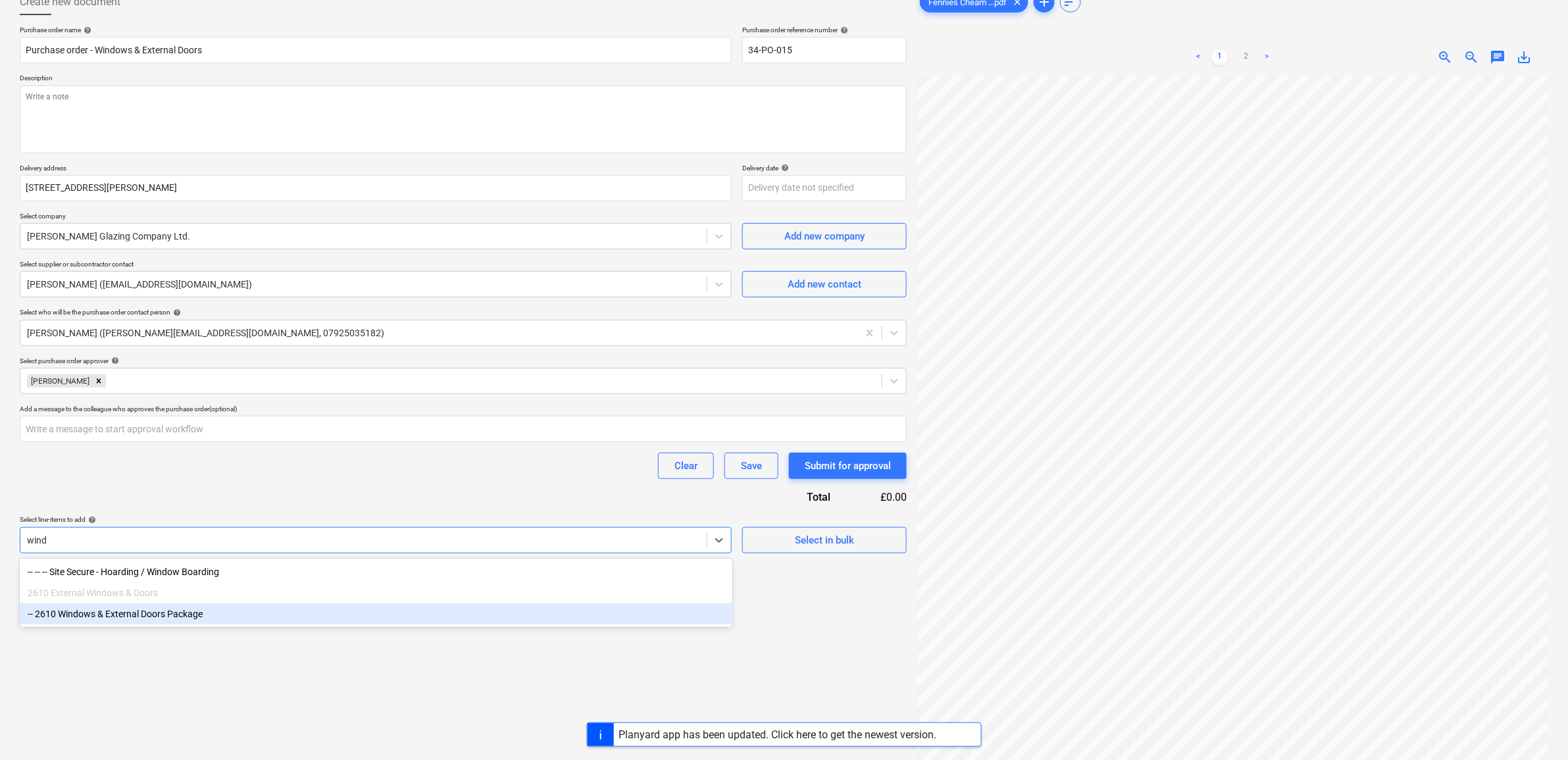
drag, startPoint x: 209, startPoint y: 620, endPoint x: 209, endPoint y: 597, distance: 23.0
click at [209, 620] on div "-- 2610 Windows & External Doors Package" at bounding box center [376, 613] width 713 height 21
type textarea "x"
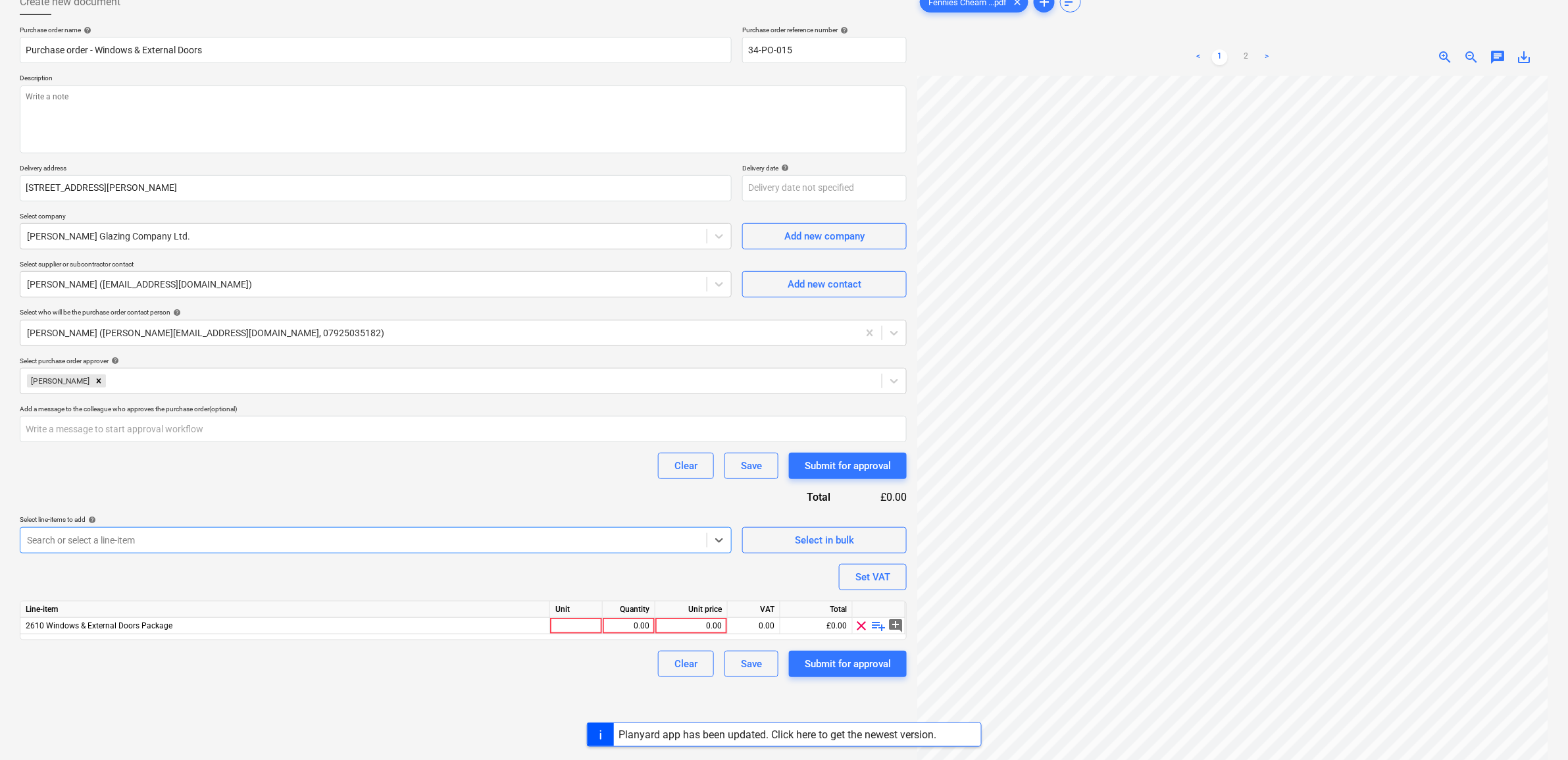
type textarea "x"
click at [211, 498] on div "Purchase order name help Purchase order - Windows & External Doors Purchase ord…" at bounding box center [464, 351] width 887 height 652
click at [692, 622] on div "0.00" at bounding box center [691, 626] width 61 height 17
type input "62476.67"
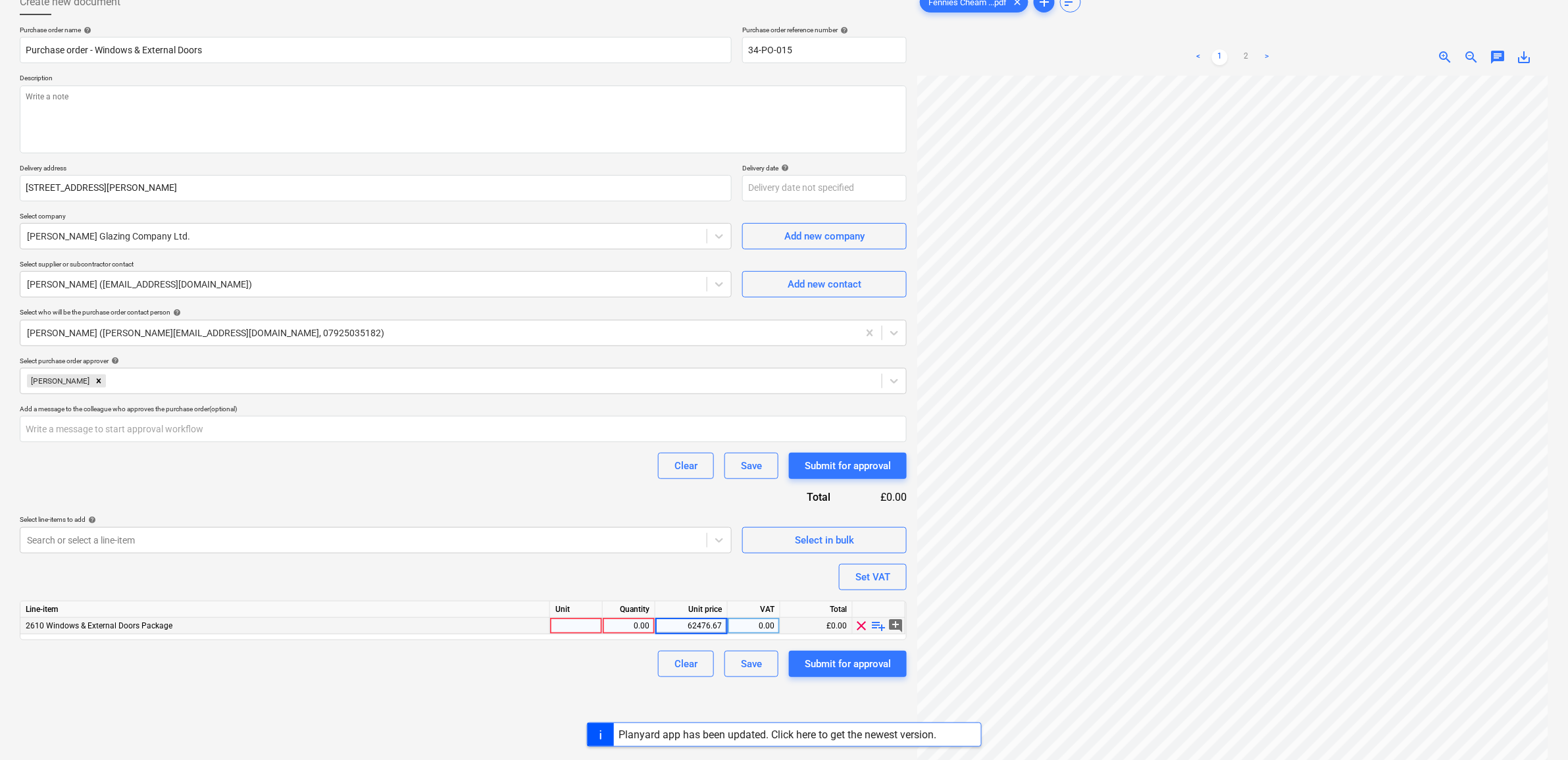
type textarea "x"
click at [752, 628] on div "0.00" at bounding box center [754, 626] width 41 height 17
click at [764, 618] on input at bounding box center [754, 626] width 52 height 16
type input "20"
click at [543, 680] on div "Create new document Purchase order name help Purchase order - Windows & Externa…" at bounding box center [463, 393] width 897 height 820
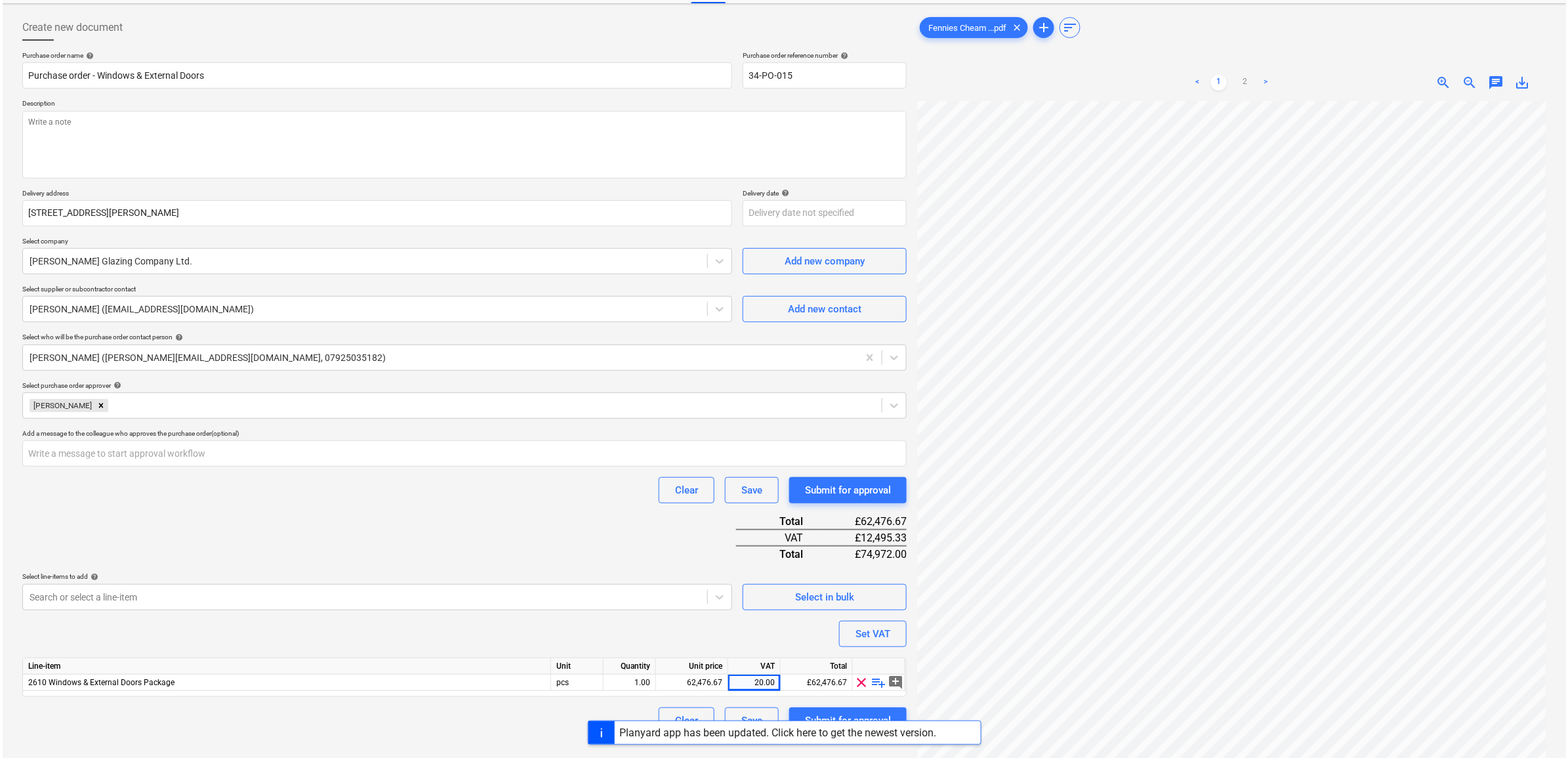
scroll to position [131, 0]
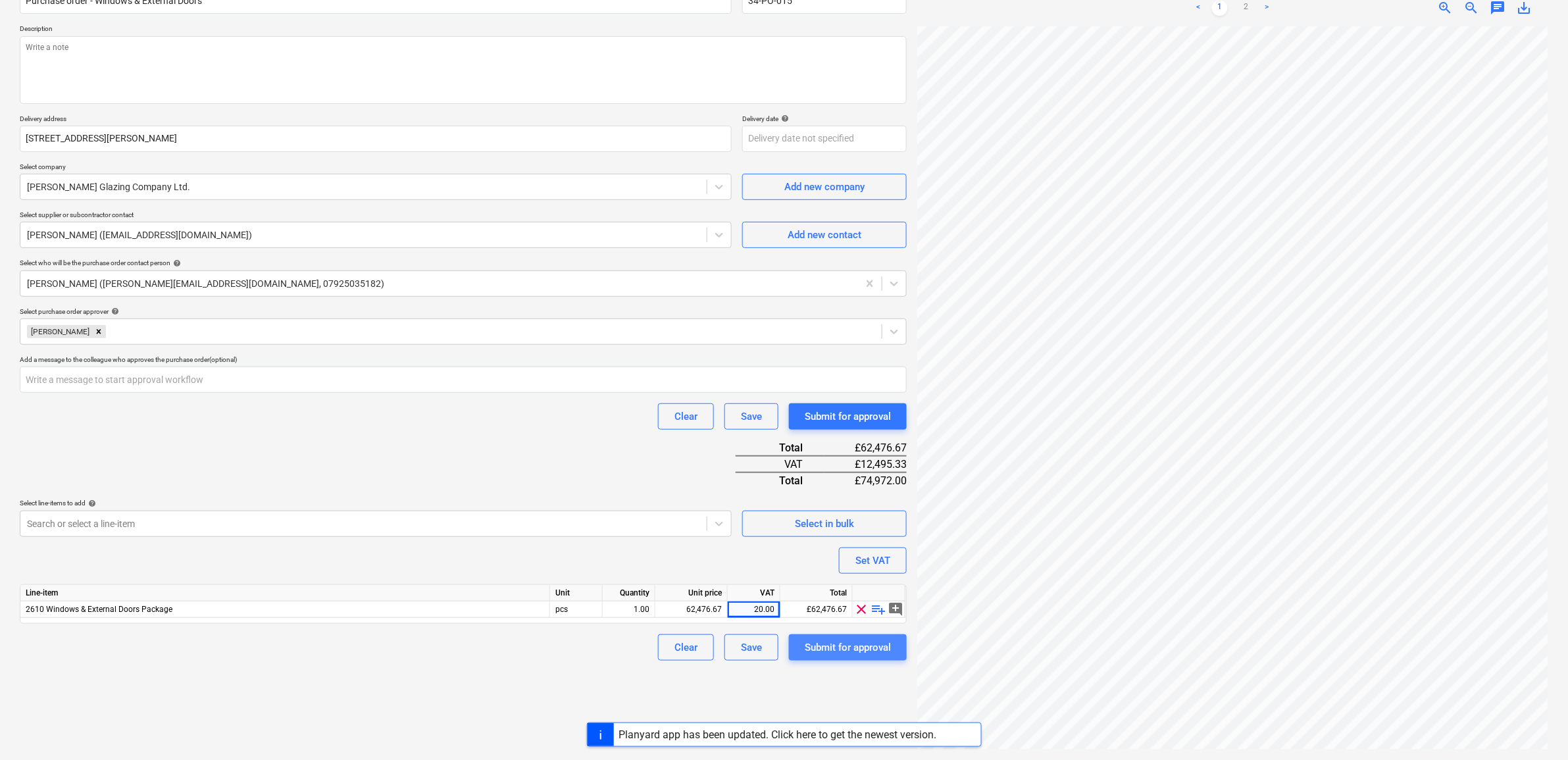
click at [850, 639] on div "Submit for approval" at bounding box center [848, 648] width 86 height 17
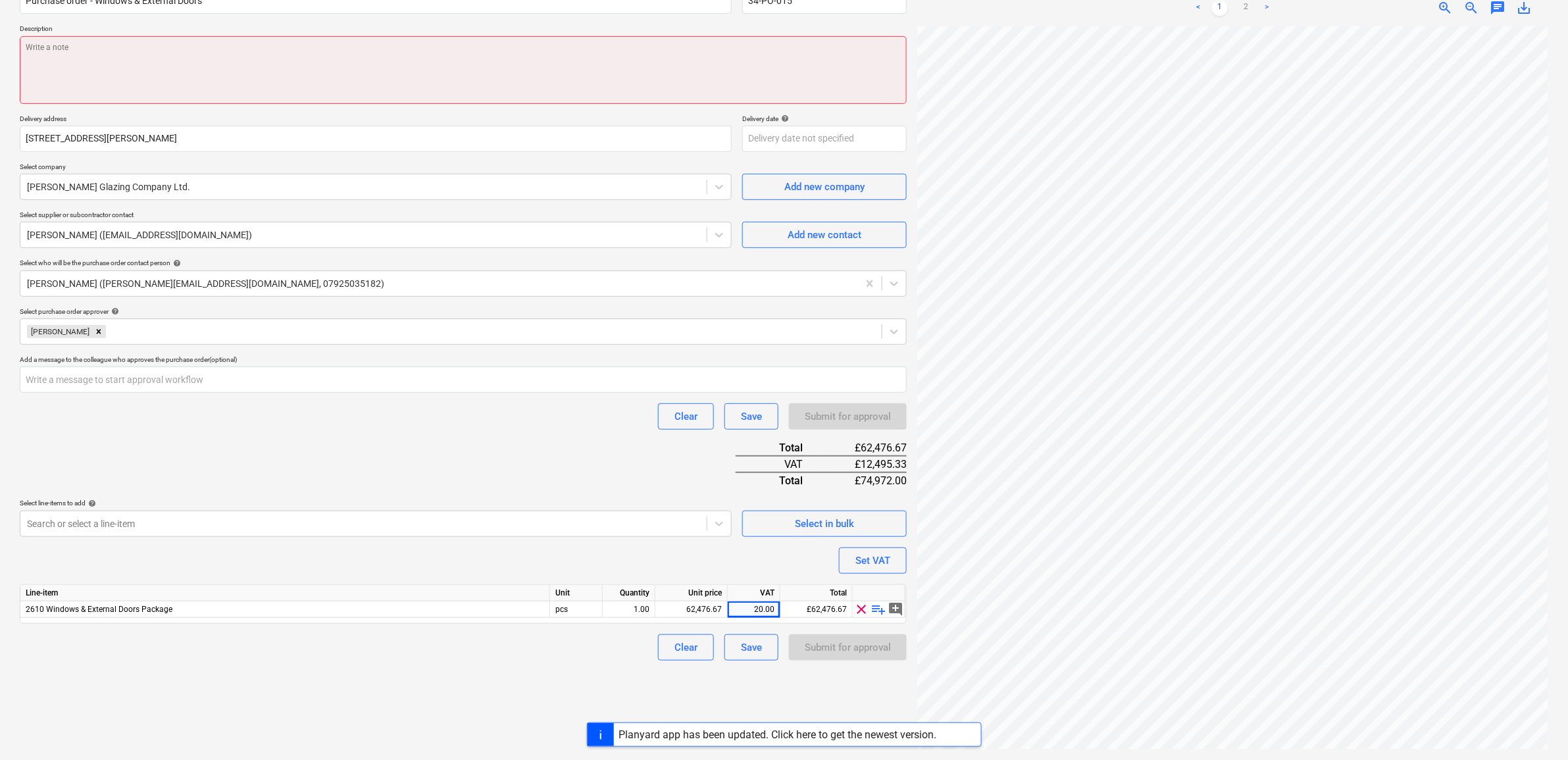
click at [487, 63] on textarea at bounding box center [464, 70] width 887 height 68
type textarea "x"
type textarea "A"
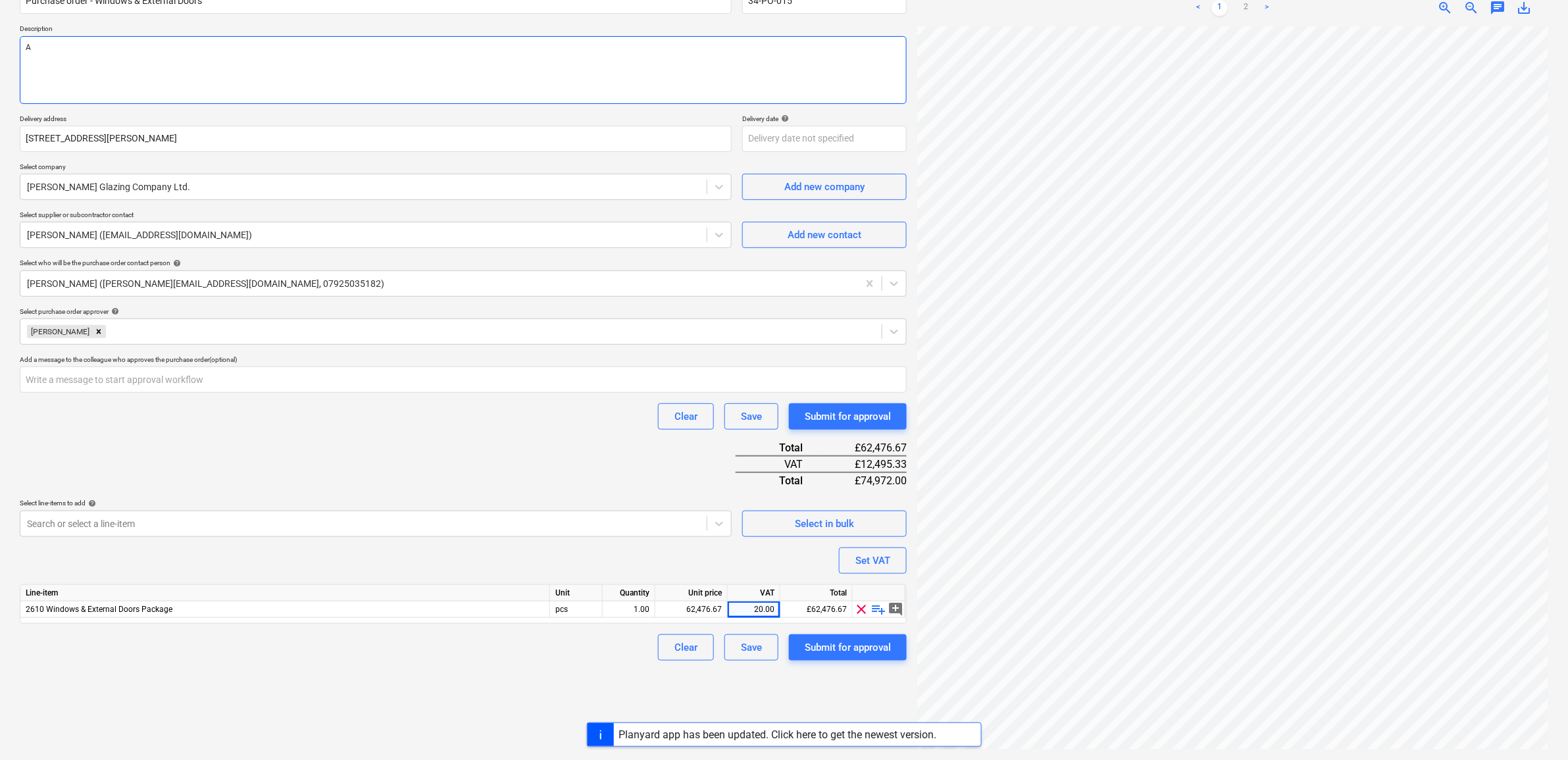
type textarea "x"
type textarea "As"
type textarea "x"
type textarea "As"
type textarea "x"
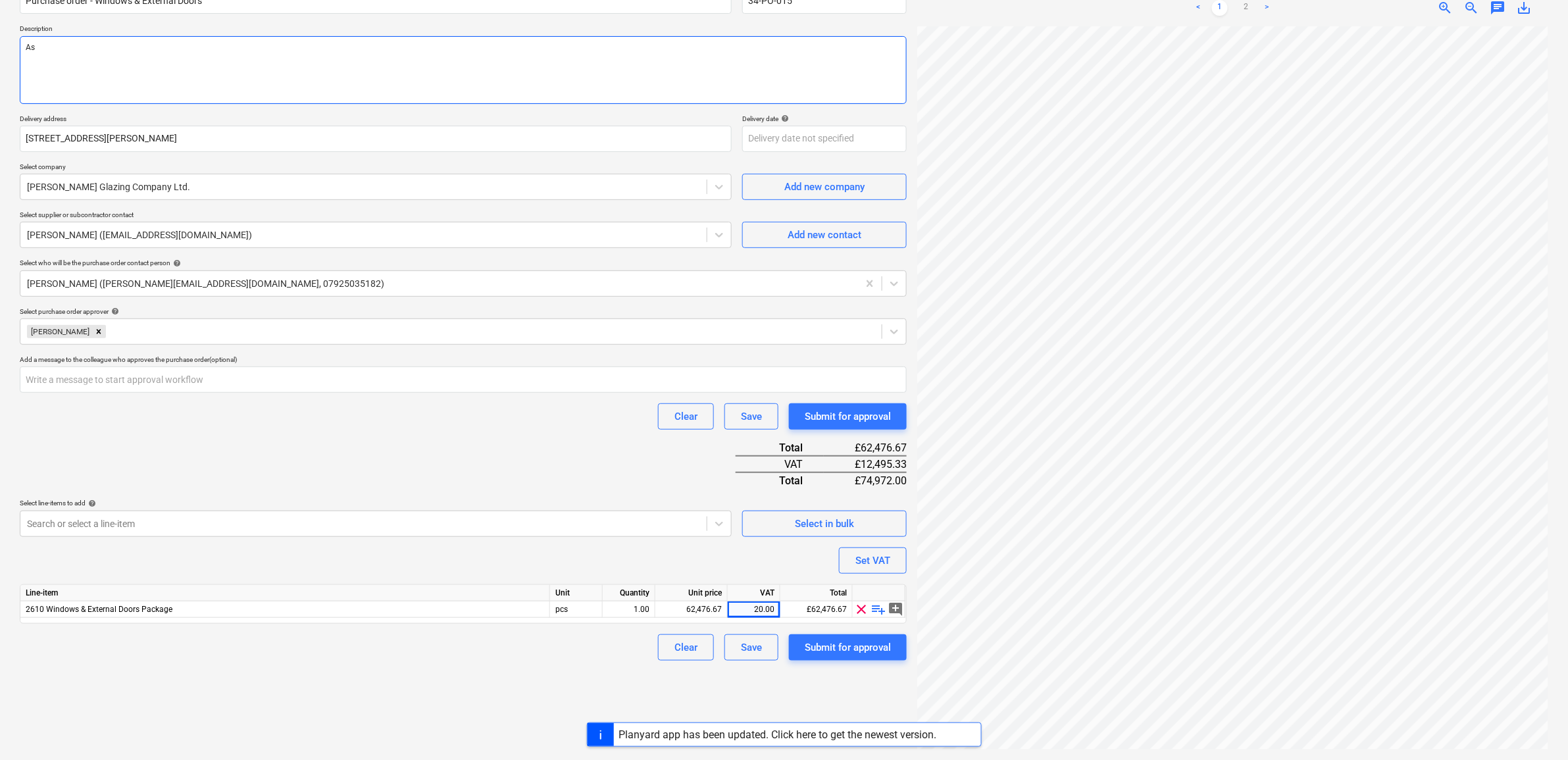
type textarea "As p"
type textarea "x"
type textarea "As pr"
type textarea "x"
type textarea "As pr"
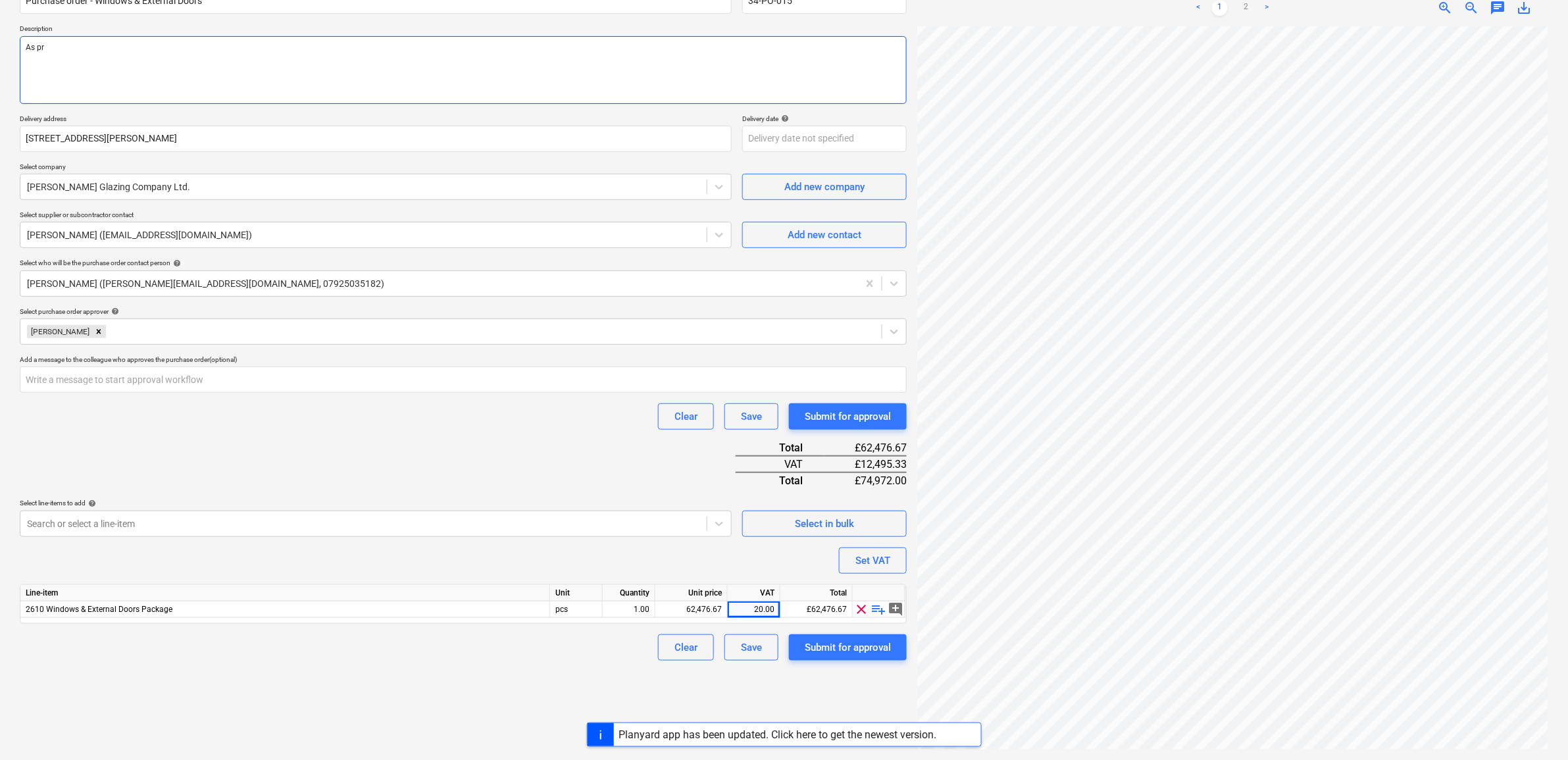
type textarea "x"
type textarea "As pr u"
type textarea "x"
type textarea "As pr"
type textarea "x"
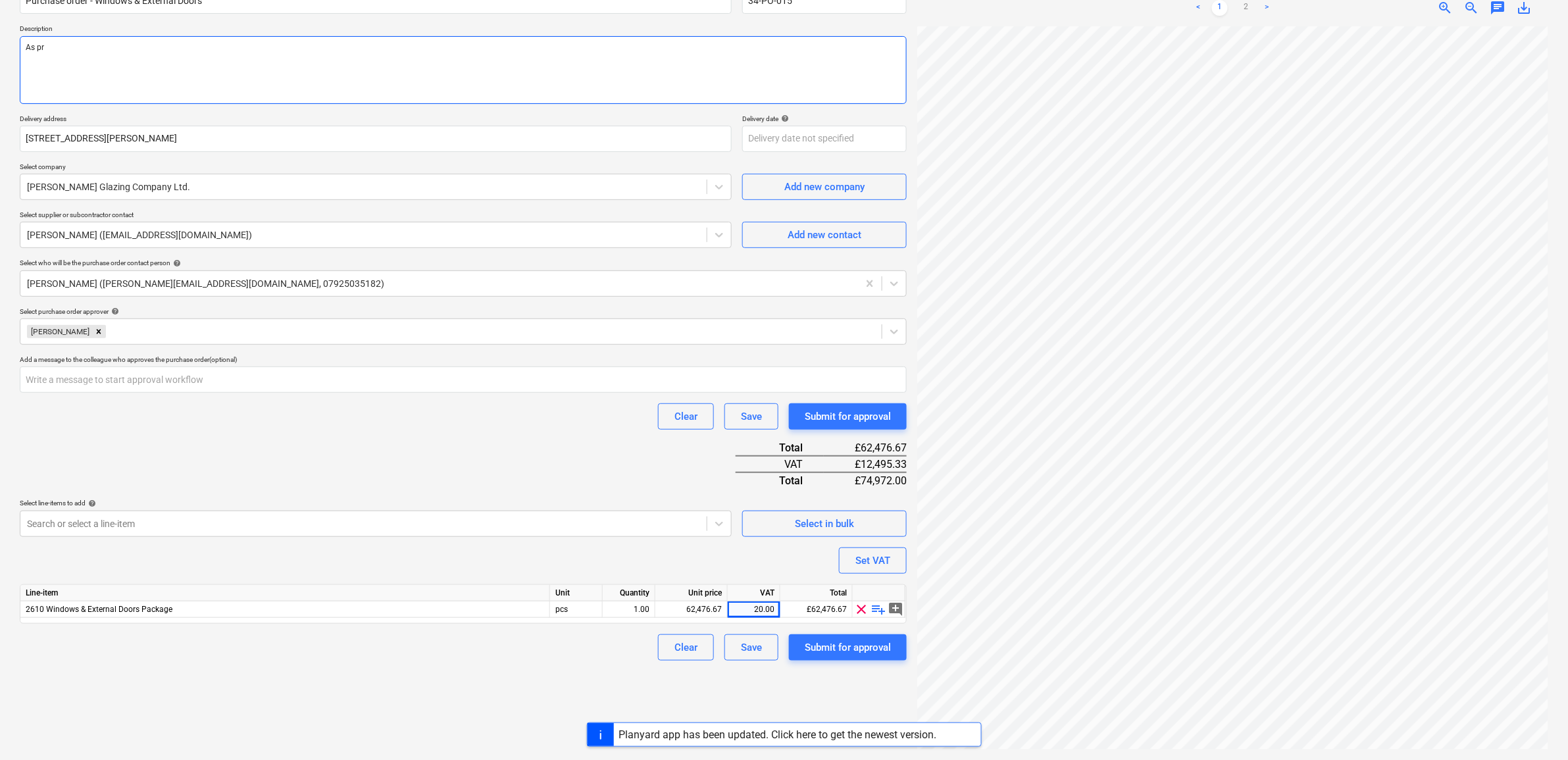
type textarea "As pr q"
type textarea "x"
type textarea "As pr qu"
type textarea "x"
type textarea "As pr quo"
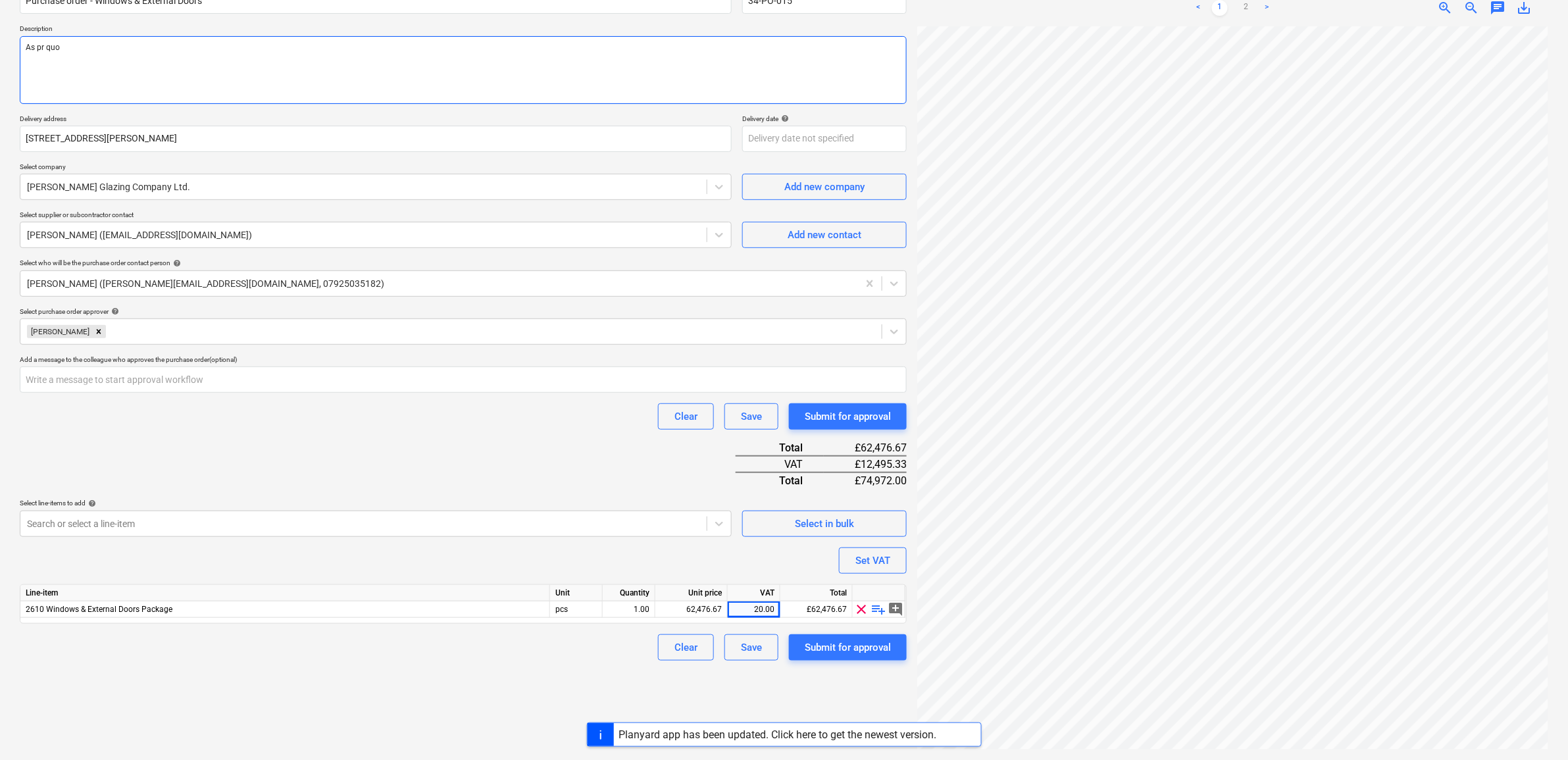
type textarea "x"
type textarea "As pr quot"
type textarea "x"
type textarea "As pr quote"
click at [40, 43] on textarea "As pr quote" at bounding box center [464, 70] width 887 height 68
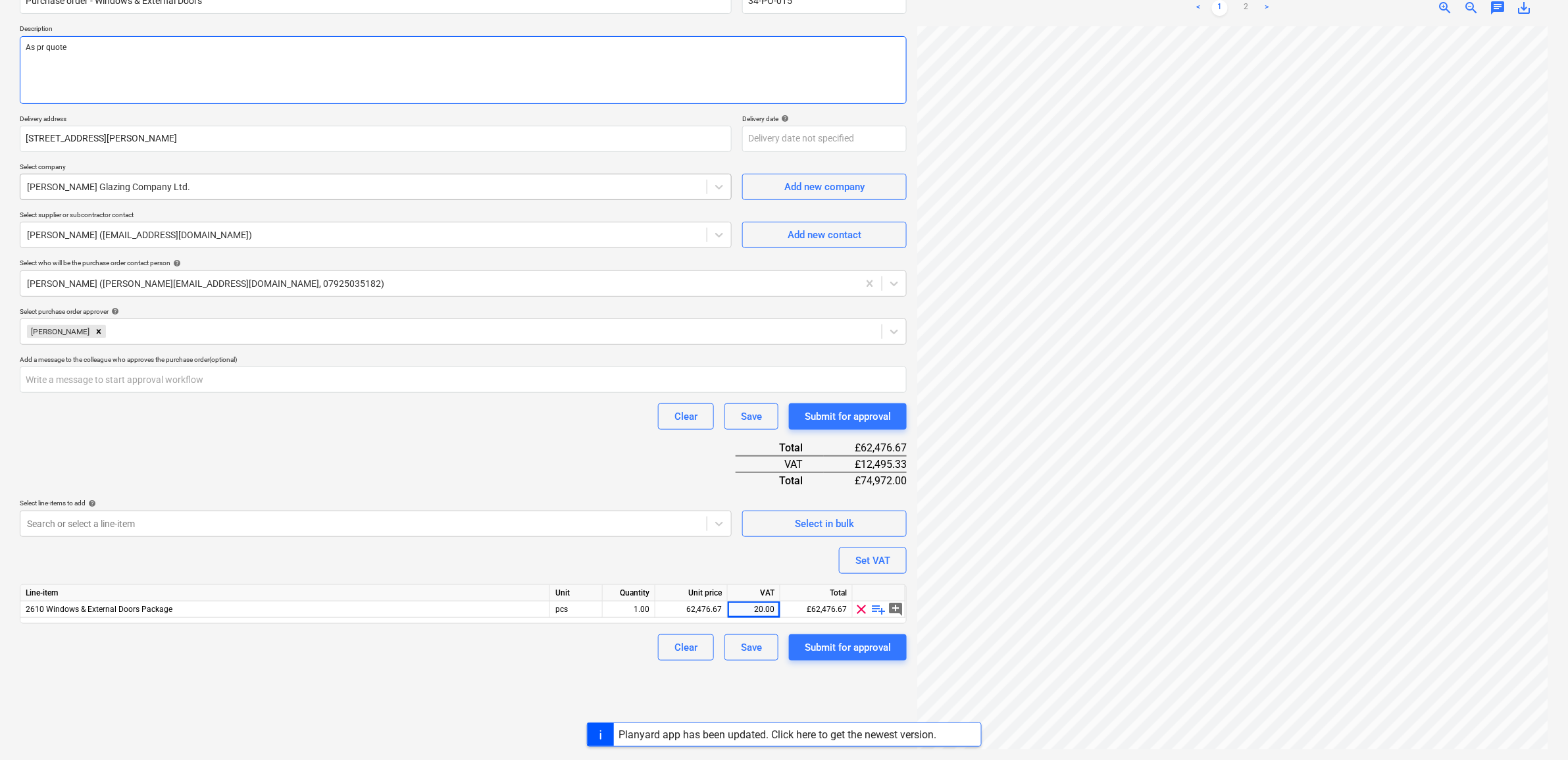
type textarea "x"
type textarea "As per quote"
click at [399, 681] on div "Create new document Purchase order name help Purchase order - Windows & Externa…" at bounding box center [463, 345] width 897 height 820
click at [856, 643] on div "Submit for approval" at bounding box center [848, 648] width 86 height 17
type textarea "x"
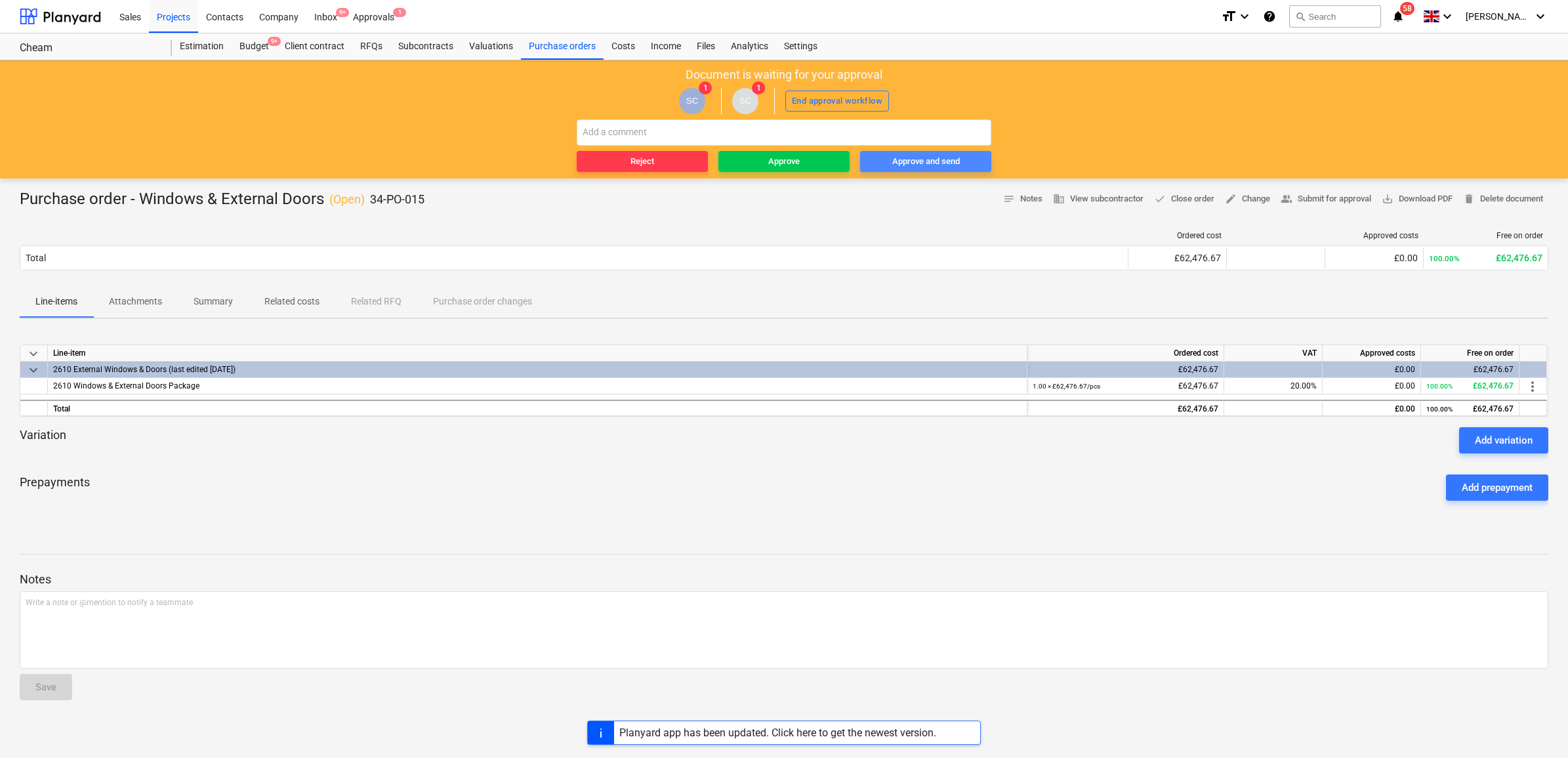
click at [955, 163] on div "Approve and send" at bounding box center [925, 161] width 67 height 15
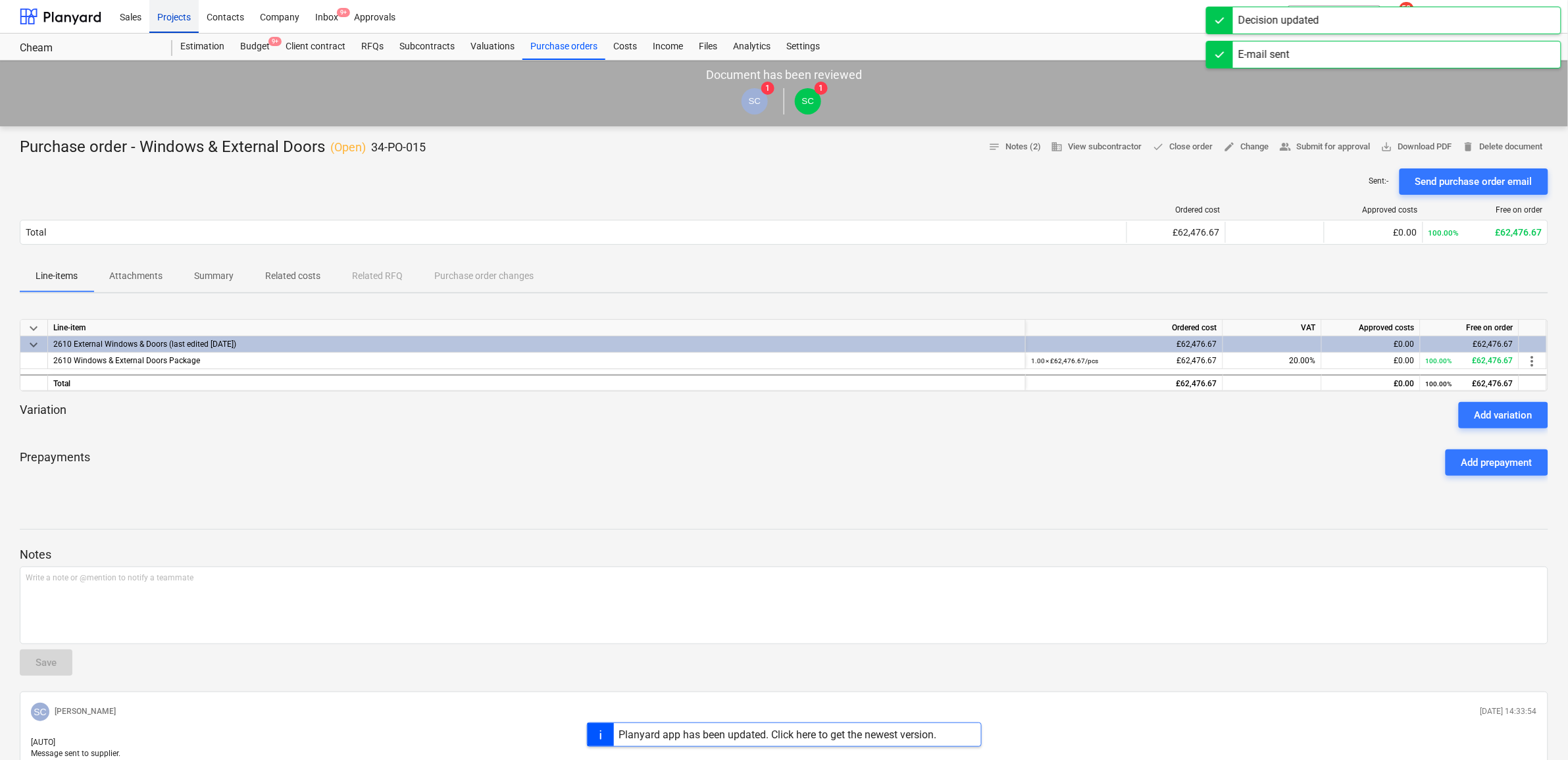
click at [179, 17] on div "Projects" at bounding box center [174, 16] width 50 height 33
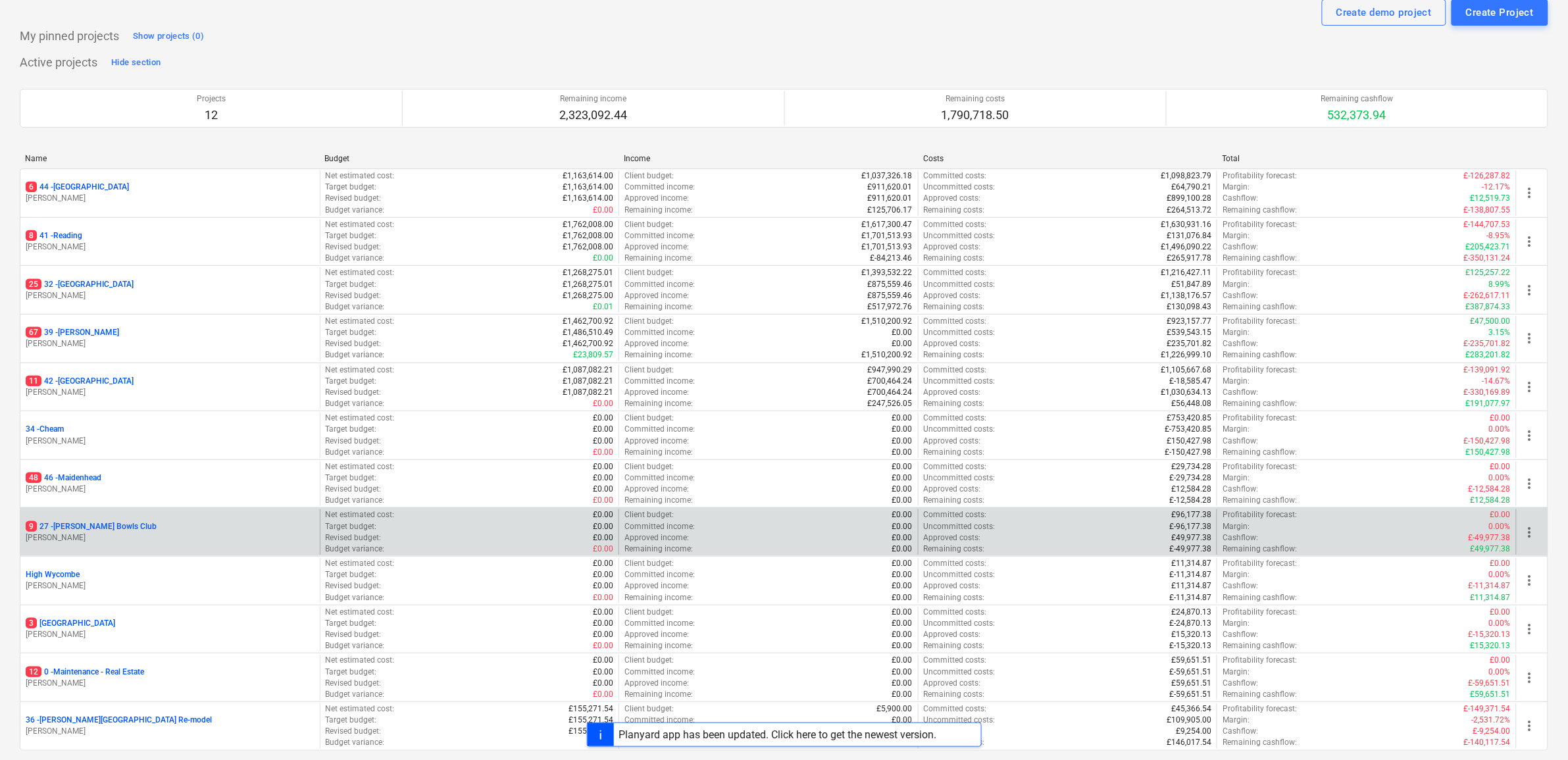
scroll to position [82, 0]
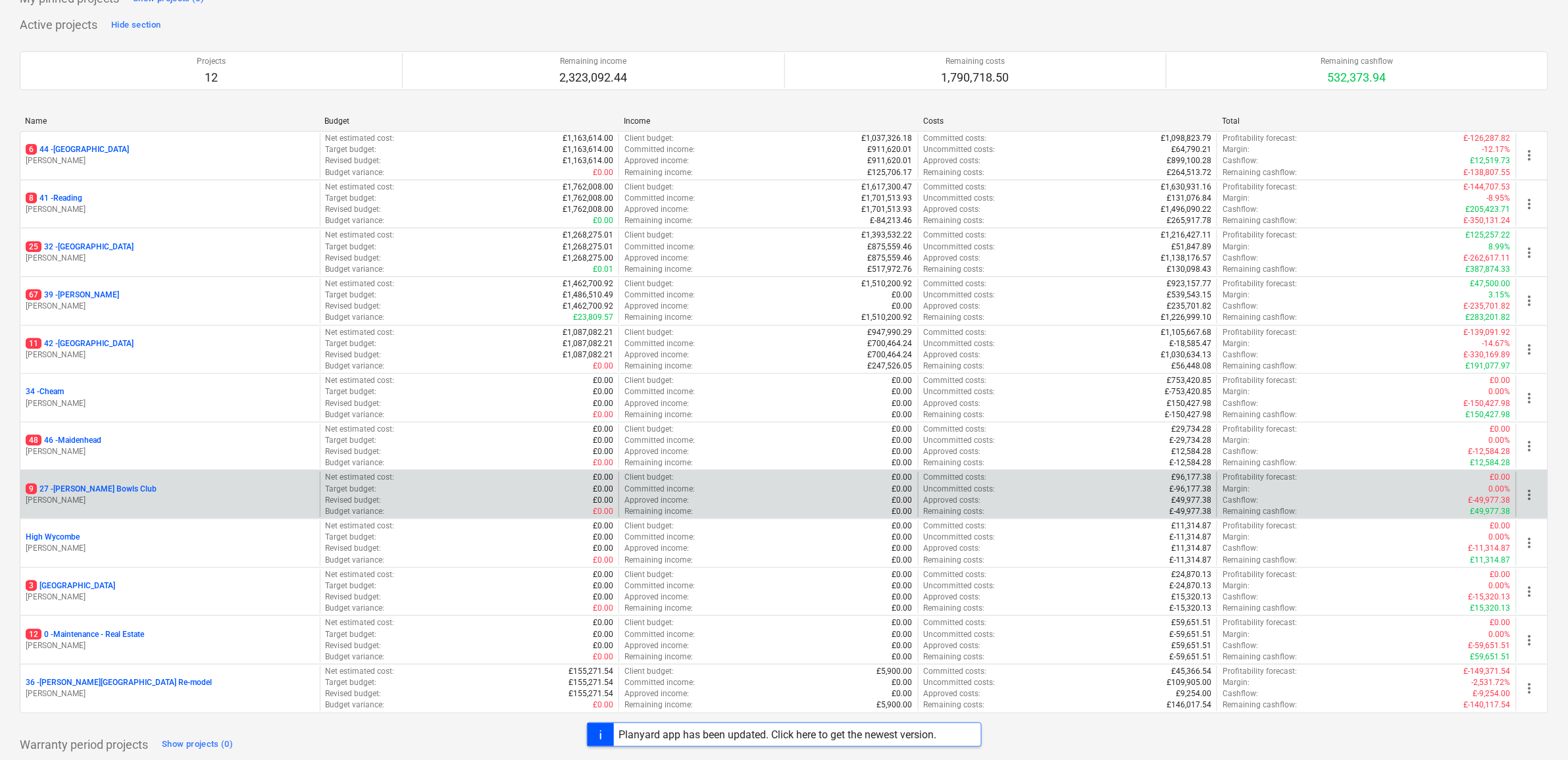
click at [115, 489] on p "9 27 - [PERSON_NAME] Bowls Club" at bounding box center [91, 489] width 131 height 11
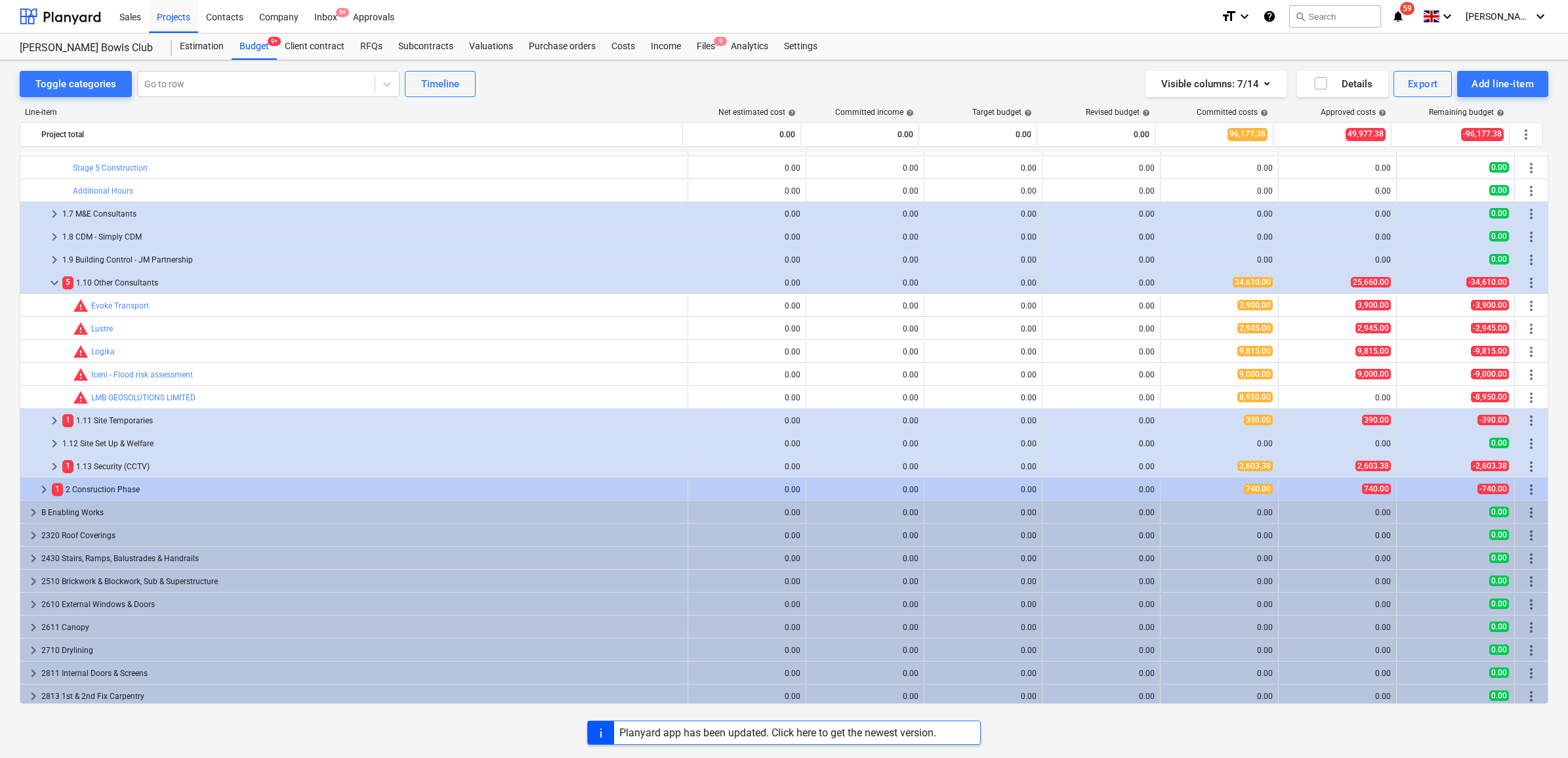
scroll to position [328, 0]
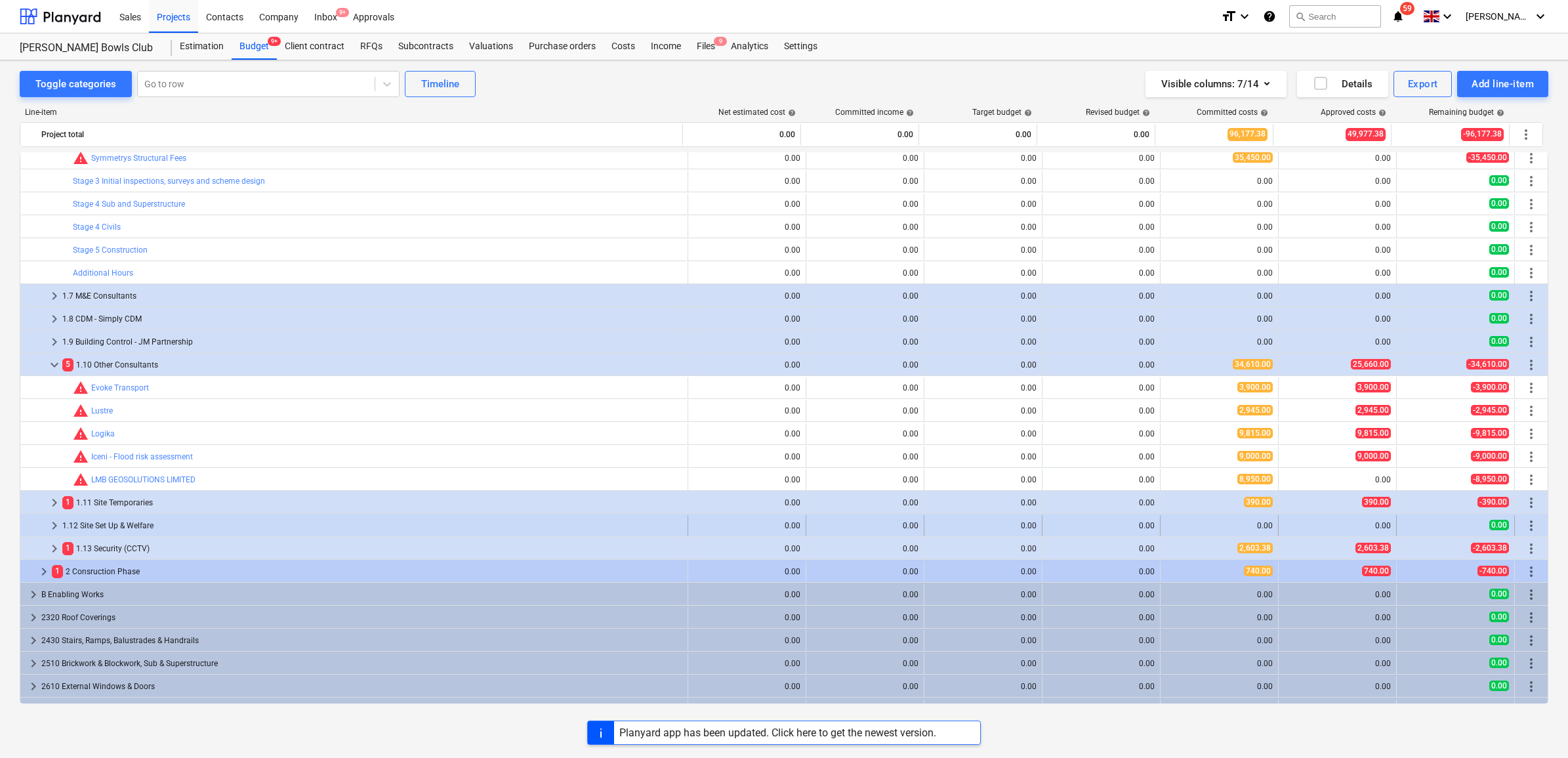
click at [133, 528] on div "1.12 Site Set Up & Welfare" at bounding box center [372, 525] width 620 height 21
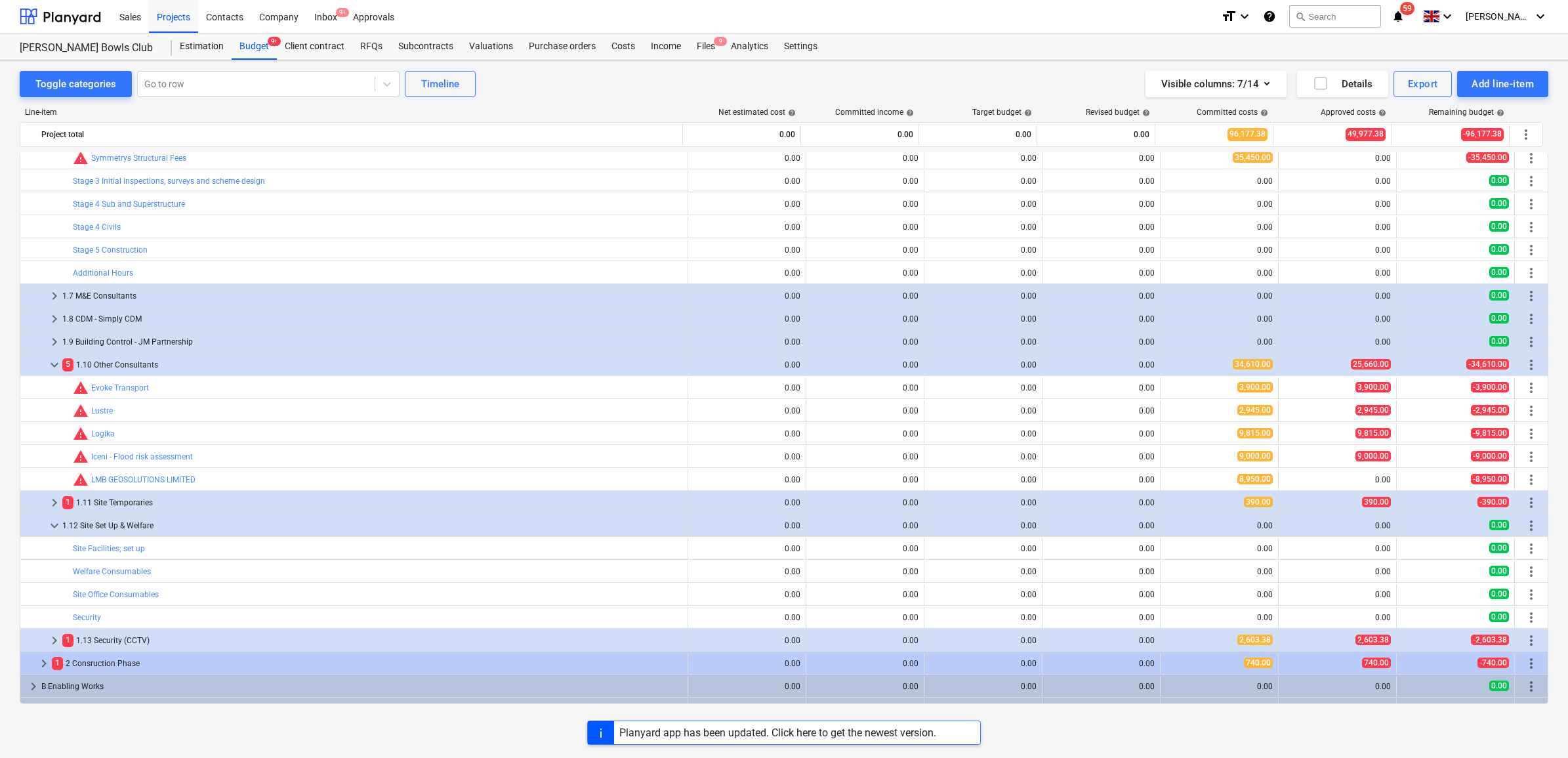
click at [133, 528] on div "1.12 Site Set Up & Welfare" at bounding box center [372, 525] width 620 height 21
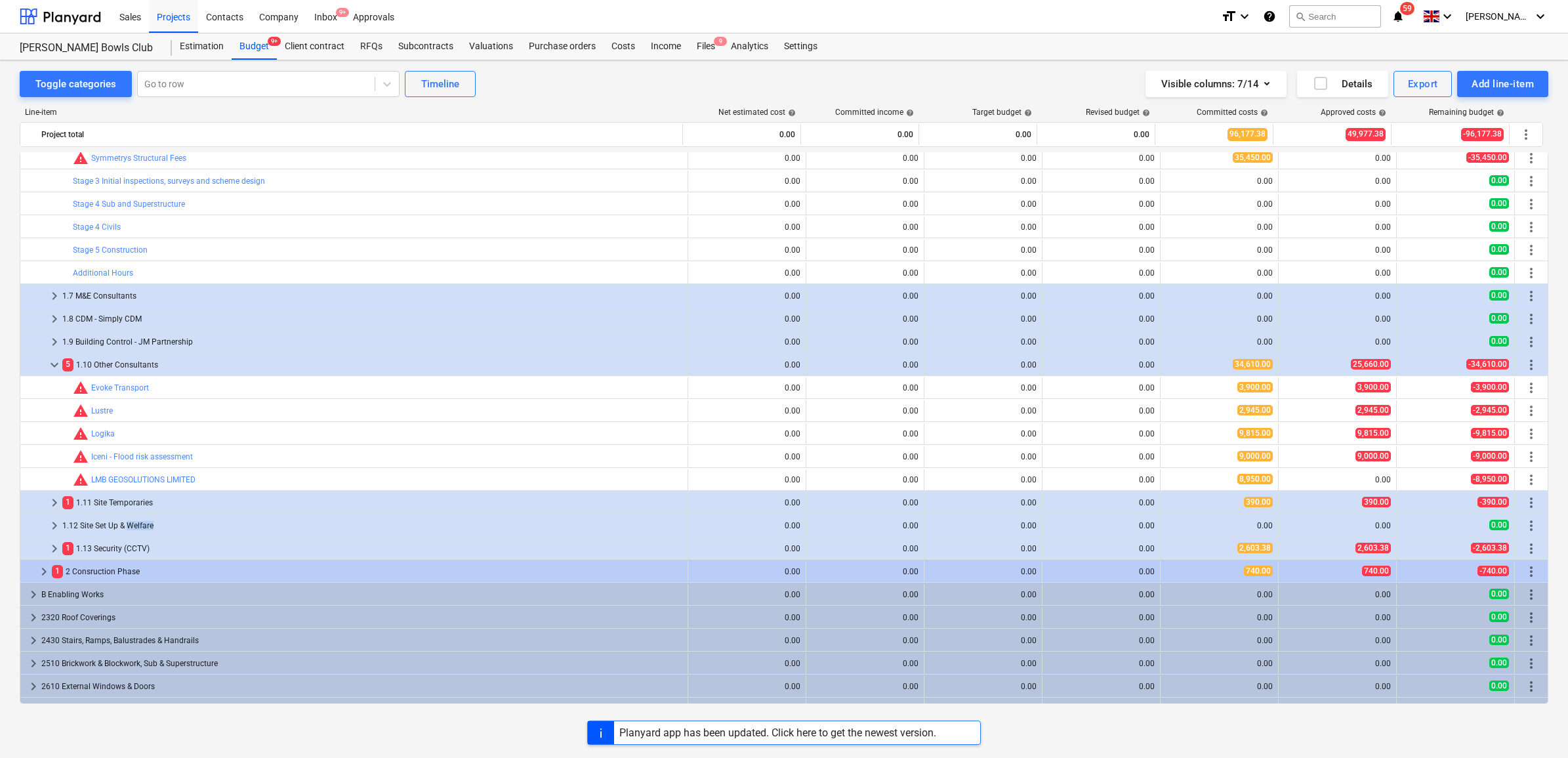
click at [133, 528] on div "1.12 Site Set Up & Welfare" at bounding box center [372, 525] width 620 height 21
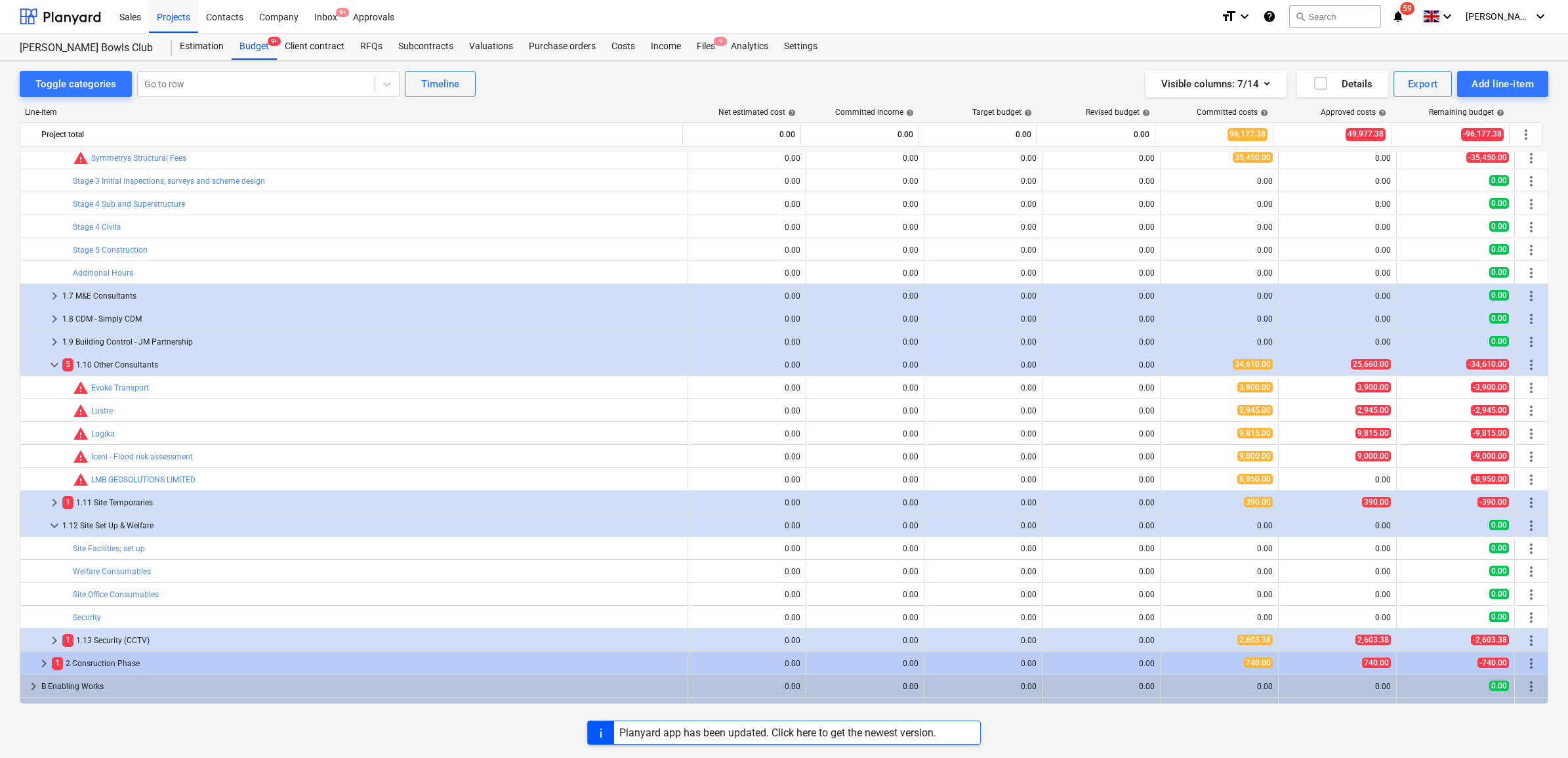
click at [133, 528] on div "1.12 Site Set Up & Welfare" at bounding box center [372, 525] width 620 height 21
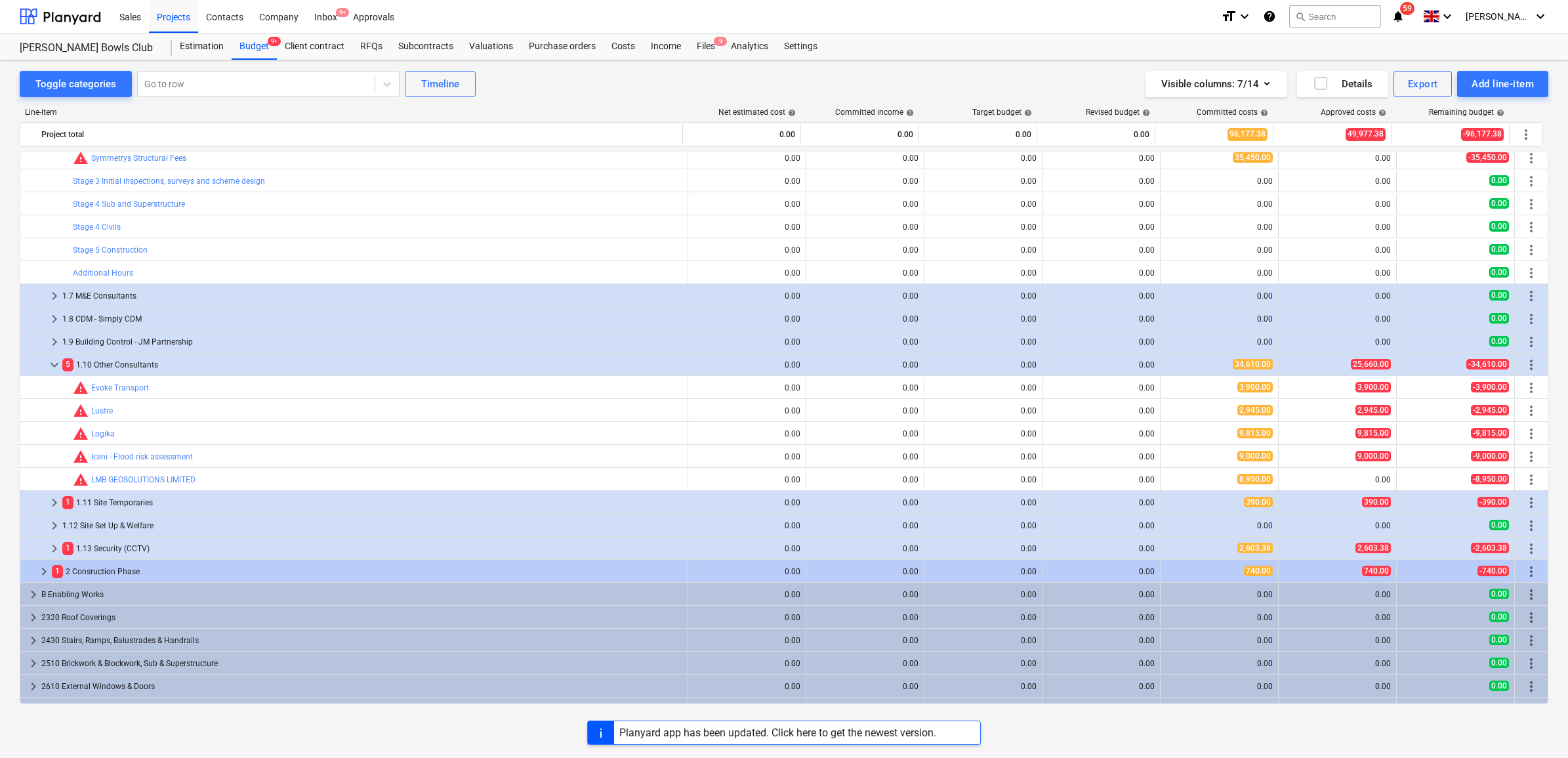
click at [133, 528] on div "1.12 Site Set Up & Welfare" at bounding box center [372, 525] width 620 height 21
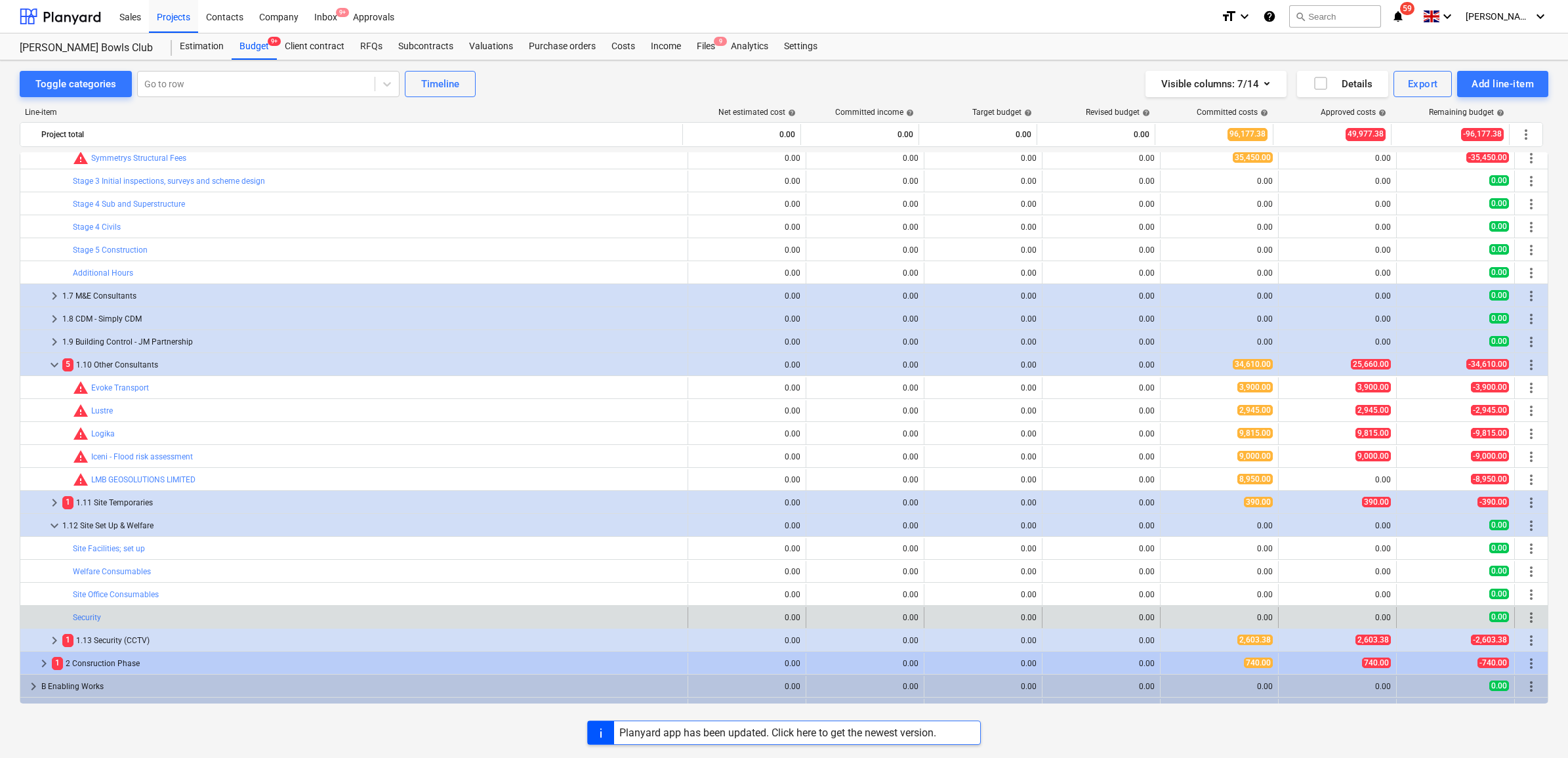
click at [1533, 617] on span "more_vert" at bounding box center [1531, 618] width 16 height 16
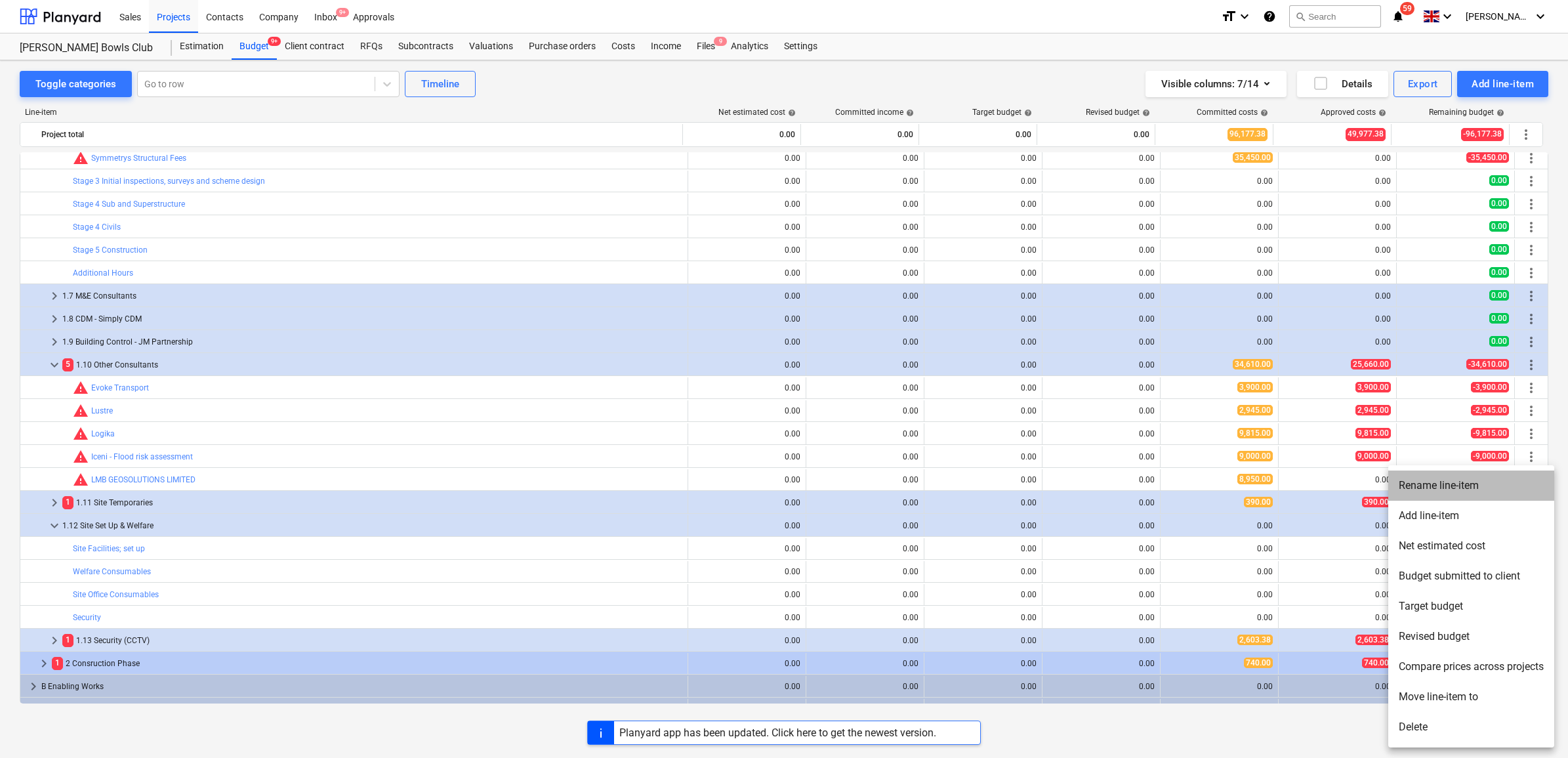
click at [1450, 488] on li "Rename line-item" at bounding box center [1471, 485] width 166 height 30
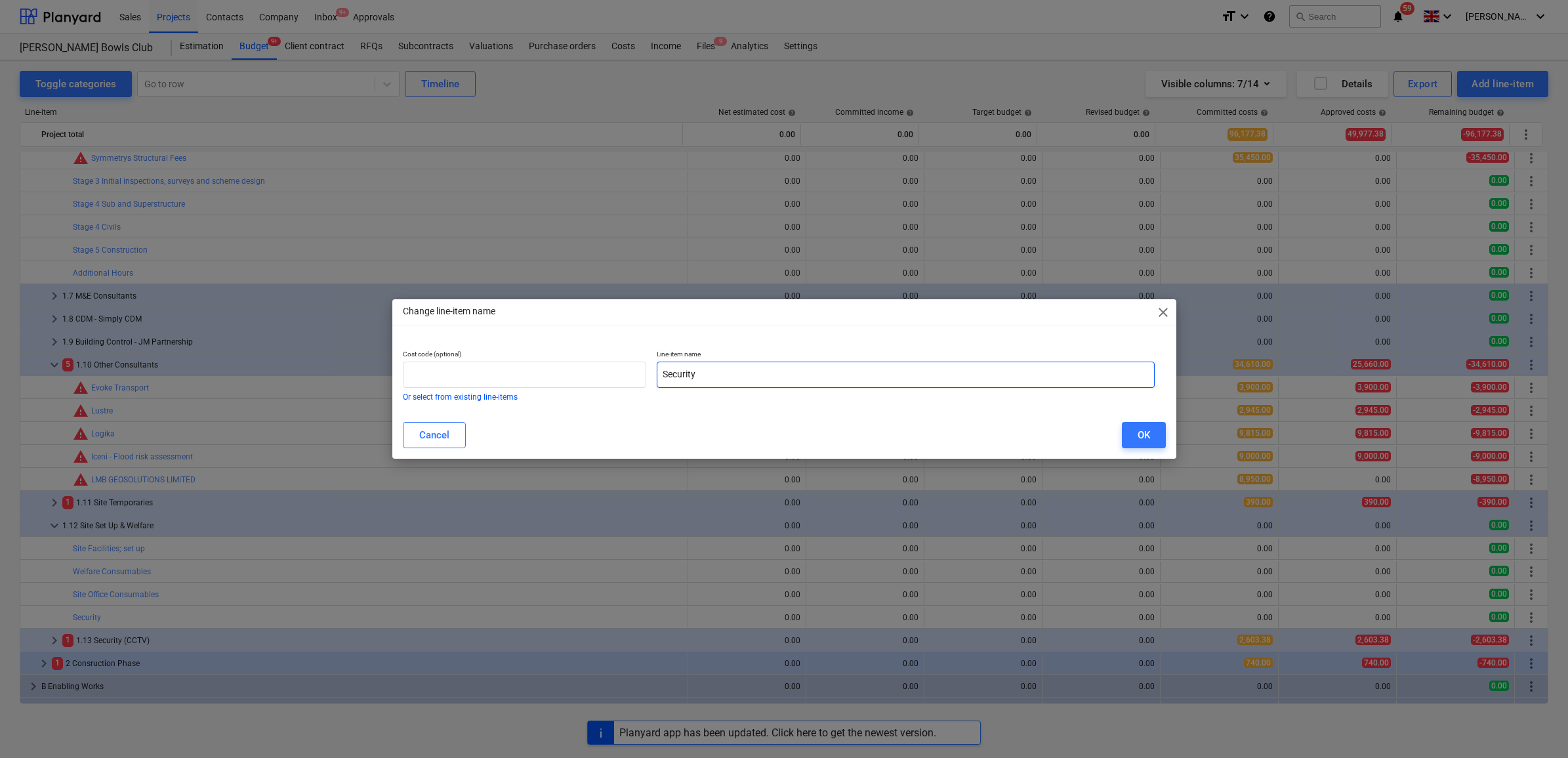
click at [743, 371] on input "Security" at bounding box center [905, 374] width 498 height 26
type input "Security - Fencing / Hoarding"
click at [1143, 442] on div "OK" at bounding box center [1144, 435] width 13 height 17
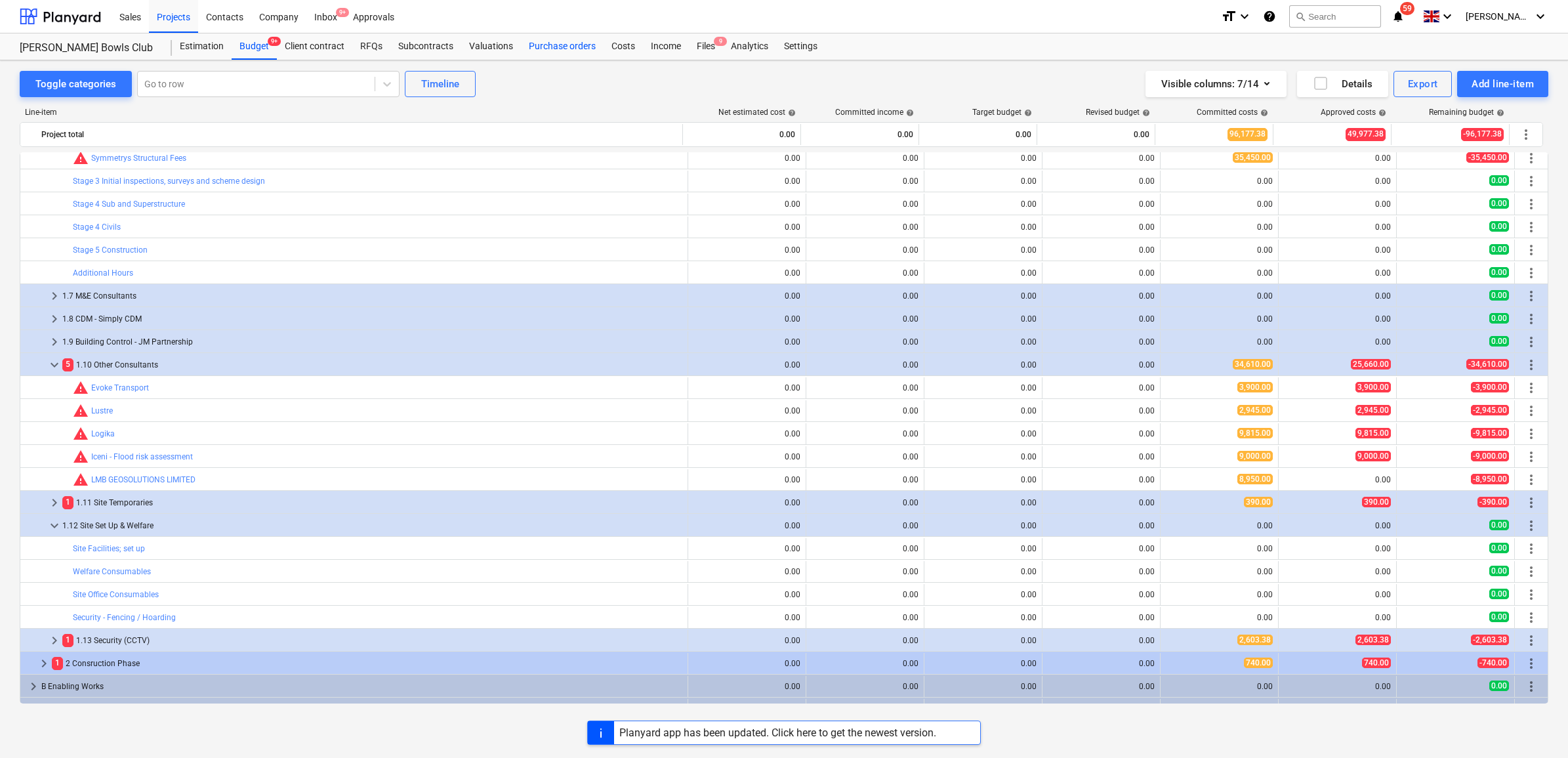
click at [561, 47] on div "Purchase orders" at bounding box center [562, 46] width 83 height 26
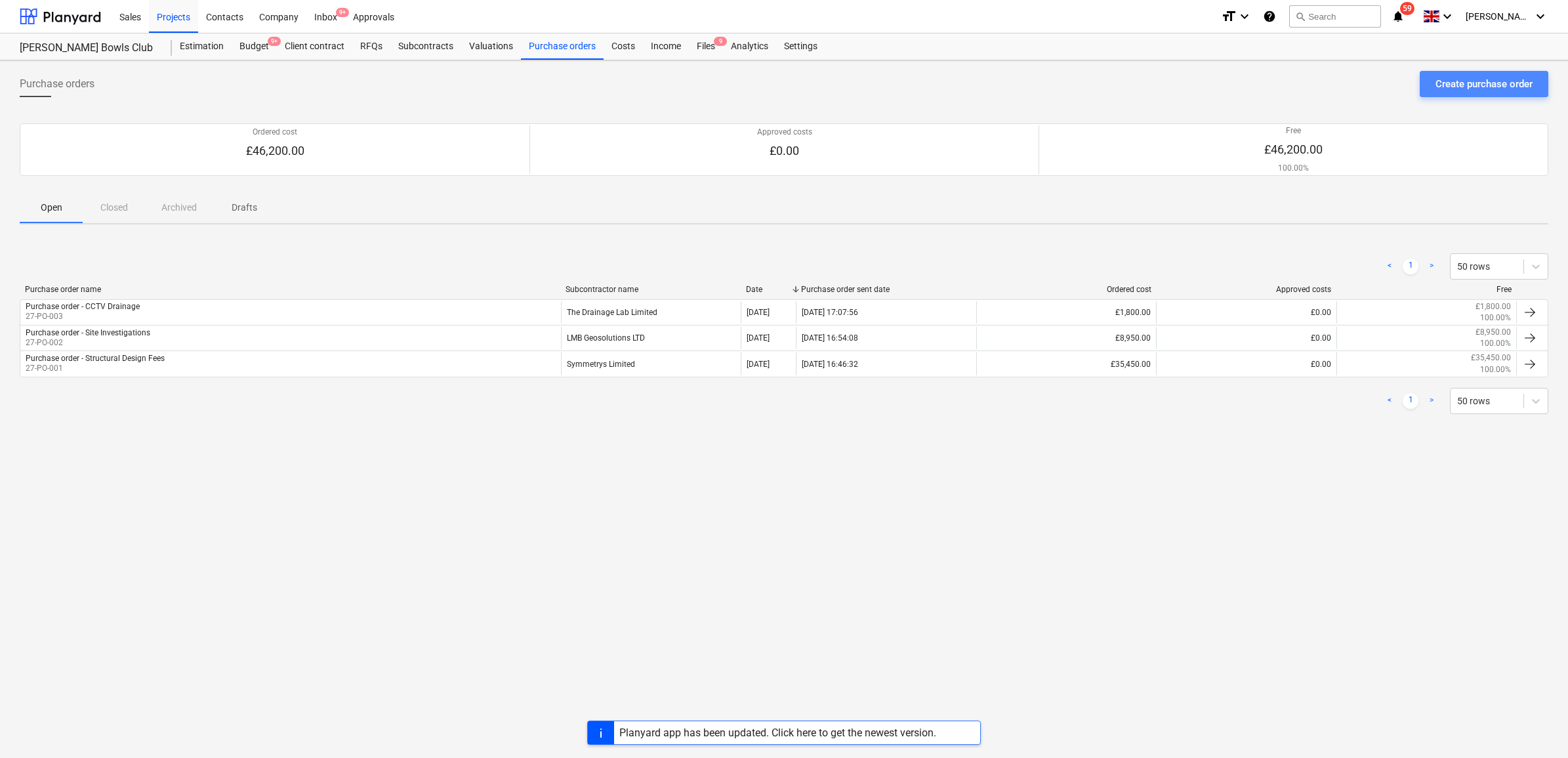
click at [1479, 90] on div "Create purchase order" at bounding box center [1485, 84] width 97 height 17
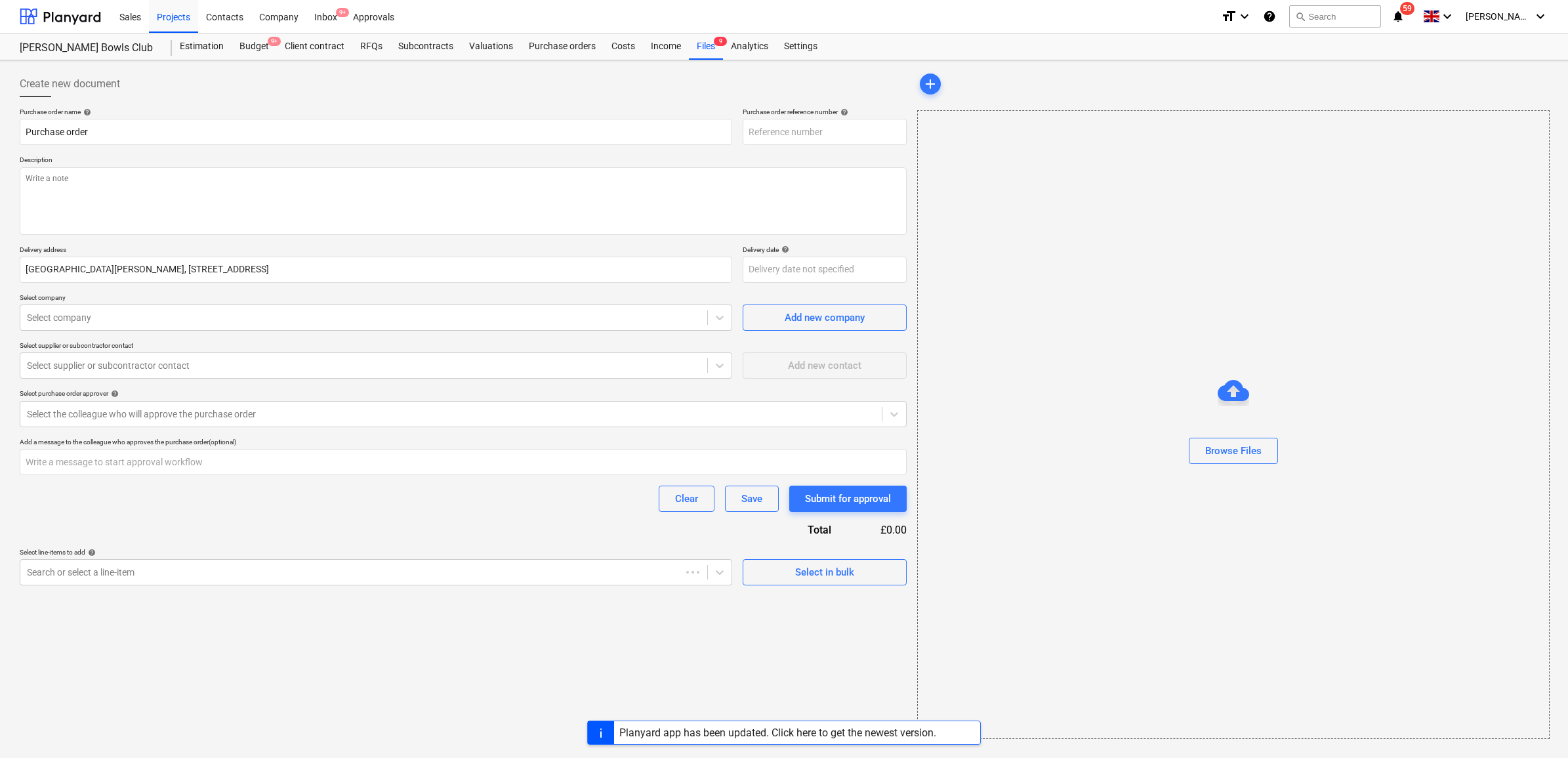
type textarea "x"
type input "27-PO-004"
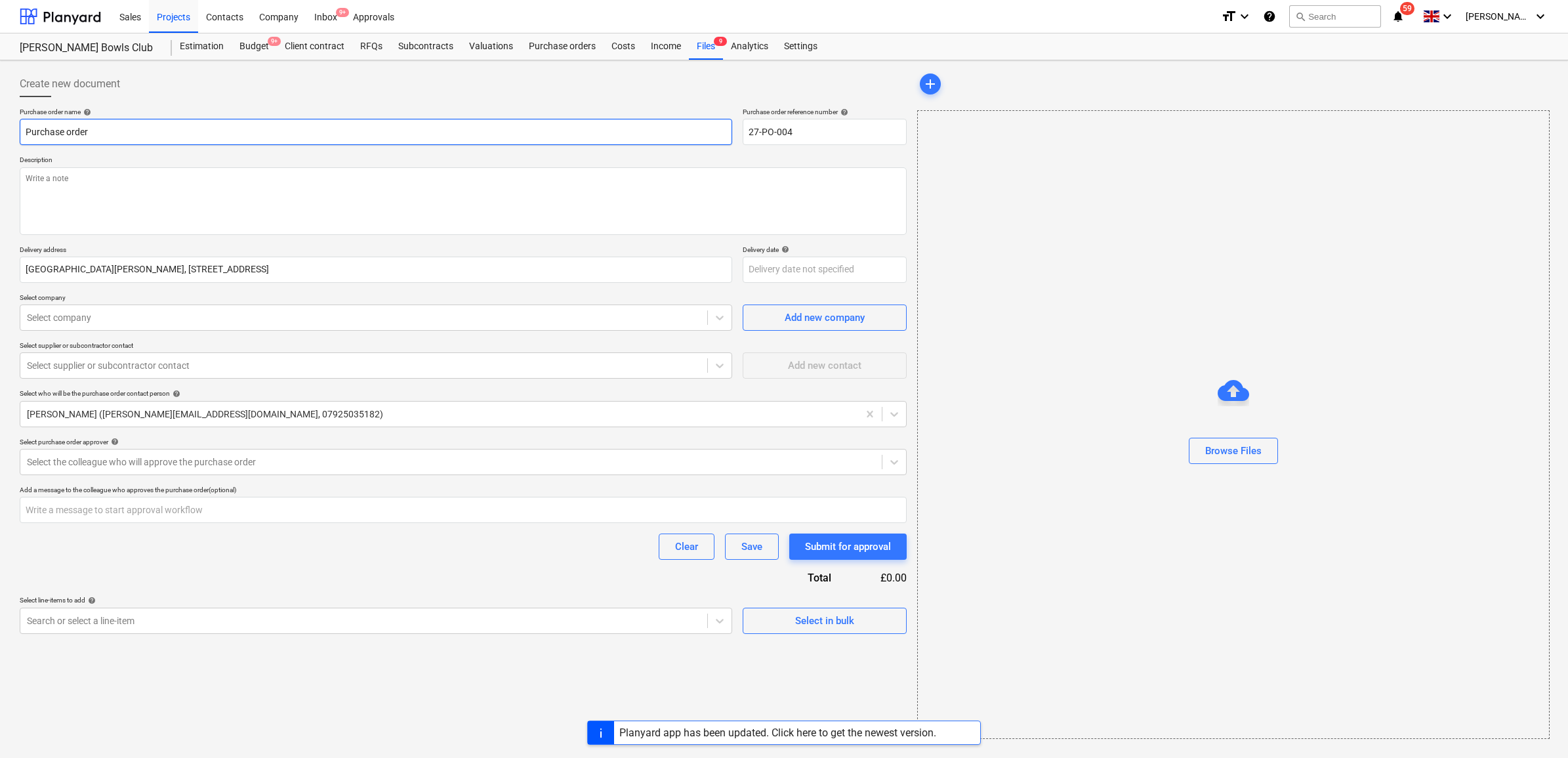
click at [372, 142] on input "Purchase order" at bounding box center [376, 131] width 713 height 26
type textarea "x"
type input "Purchase order"
type textarea "x"
type input "Purchase order -"
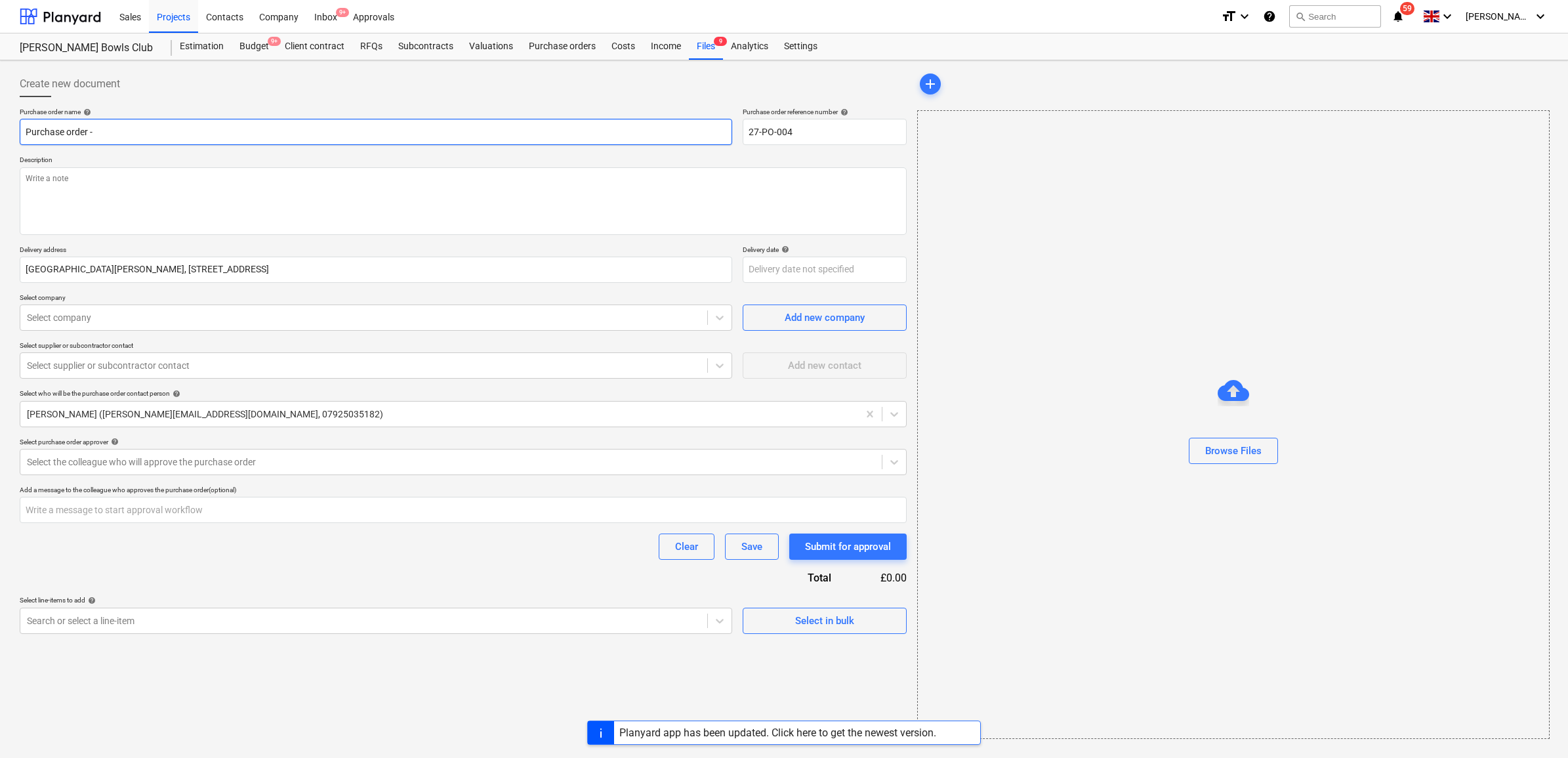
type textarea "x"
type input "Purchase order -"
type textarea "x"
type input "Purchase order - F"
type textarea "x"
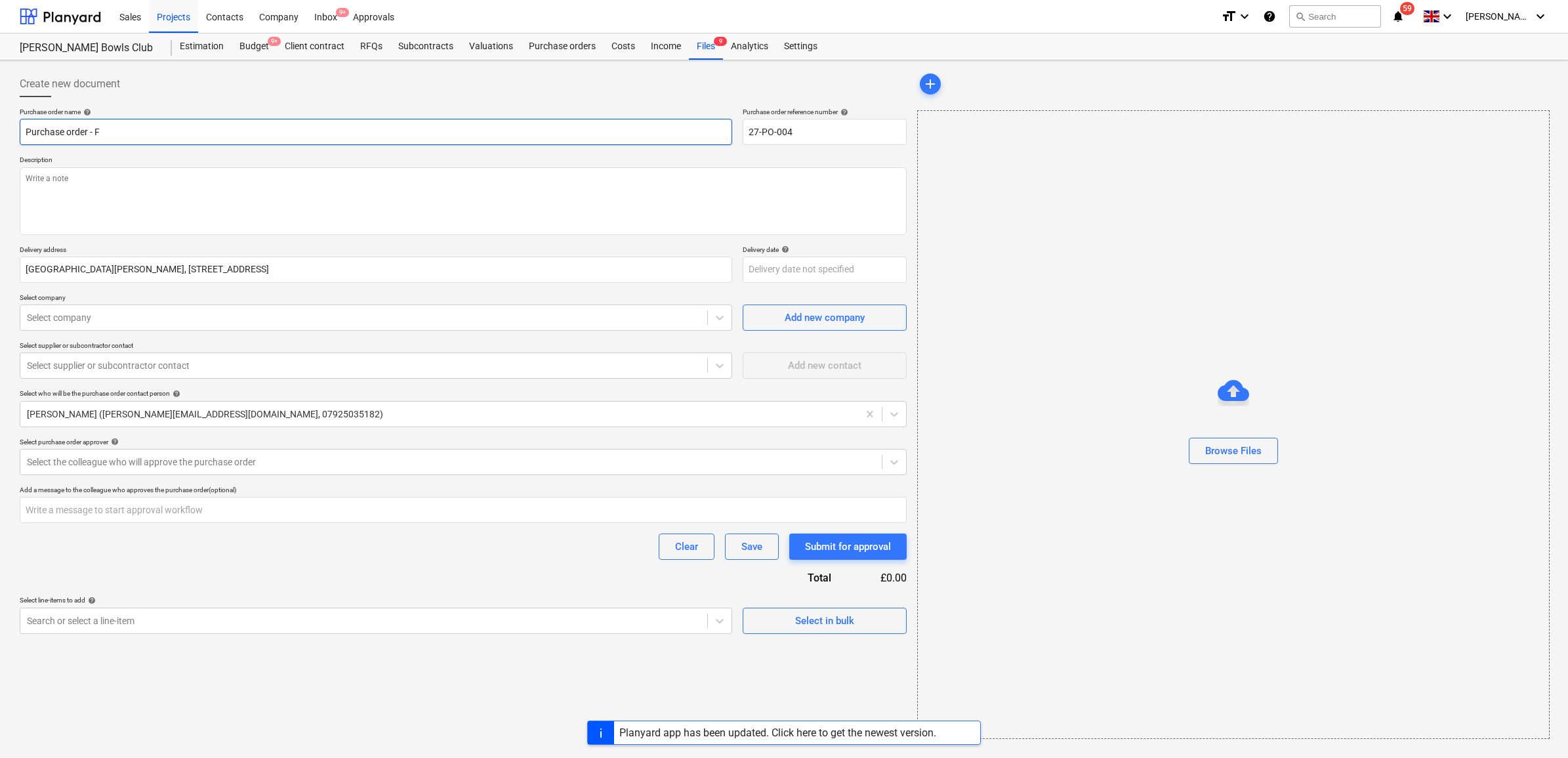
type input "Purchase order - Fe"
type textarea "x"
type input "Purchase order - Fen"
type textarea "x"
type input "Purchase order - Fenc"
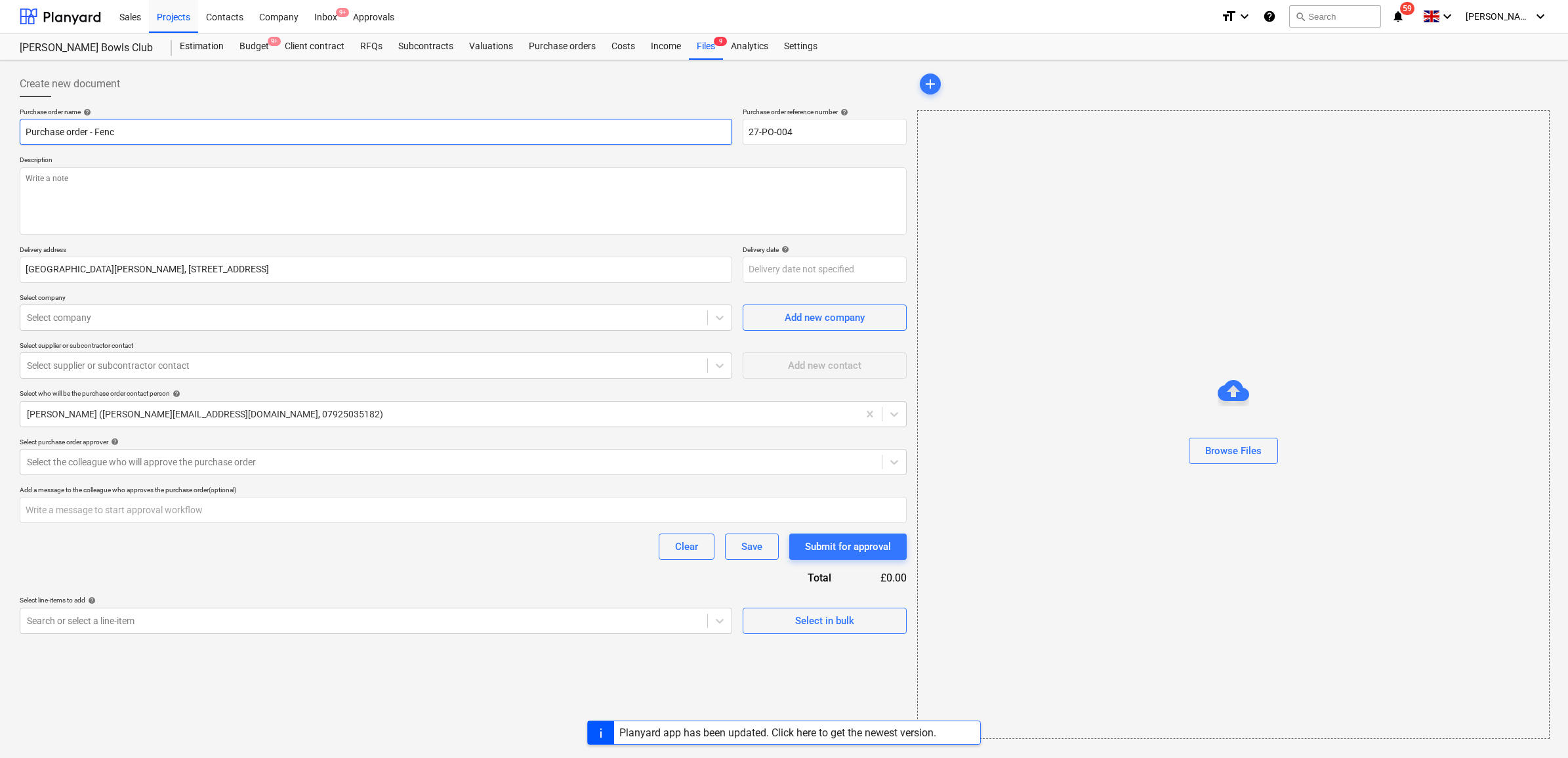
type textarea "x"
type input "Purchase order - Fenci"
type textarea "x"
type input "Purchase order - Fencin"
type textarea "x"
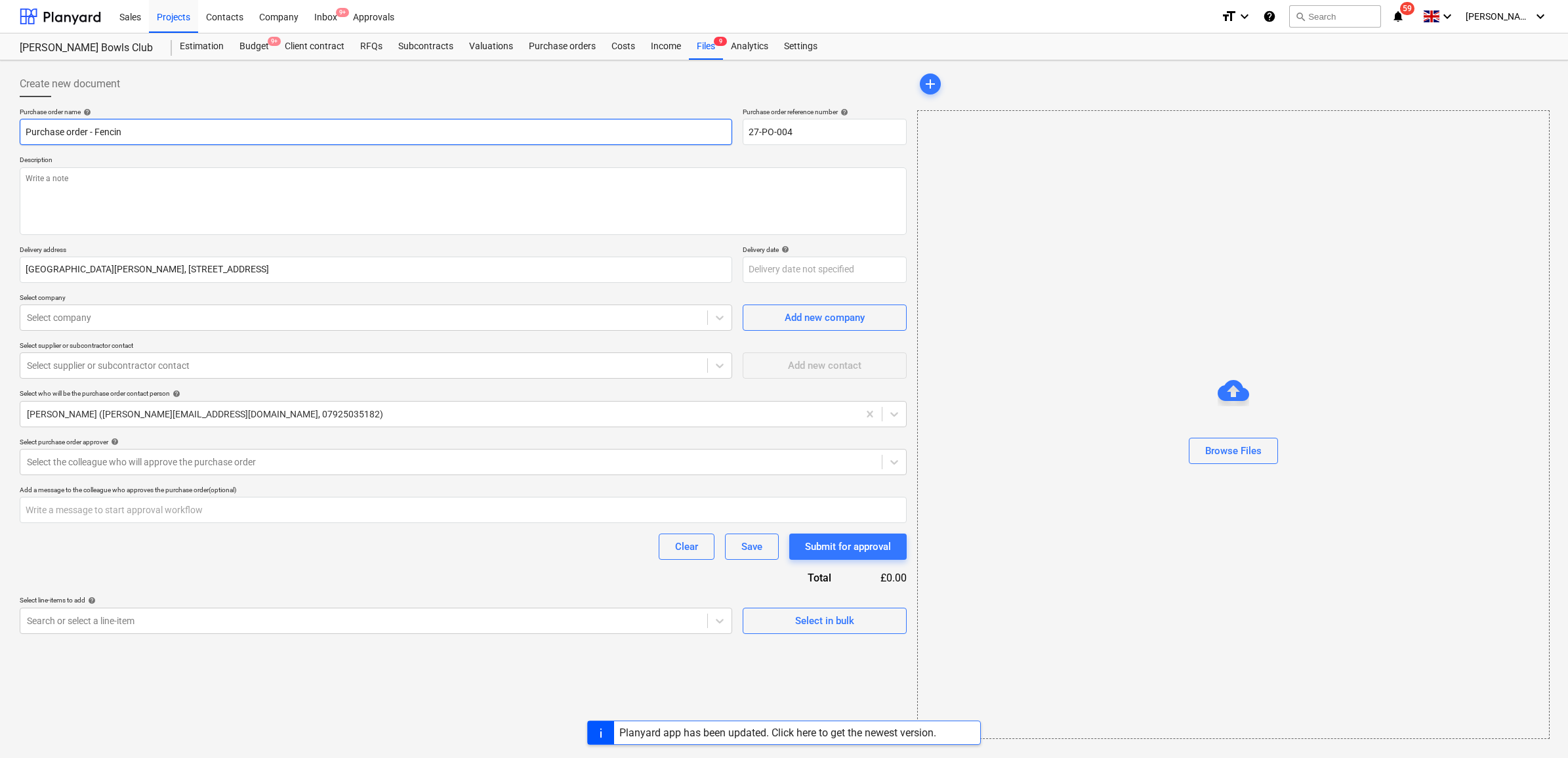
type input "Purchase order - Fencing"
type textarea "x"
type input "Purchase order - Fencing"
type textarea "x"
type input "Purchase order - Fencing T"
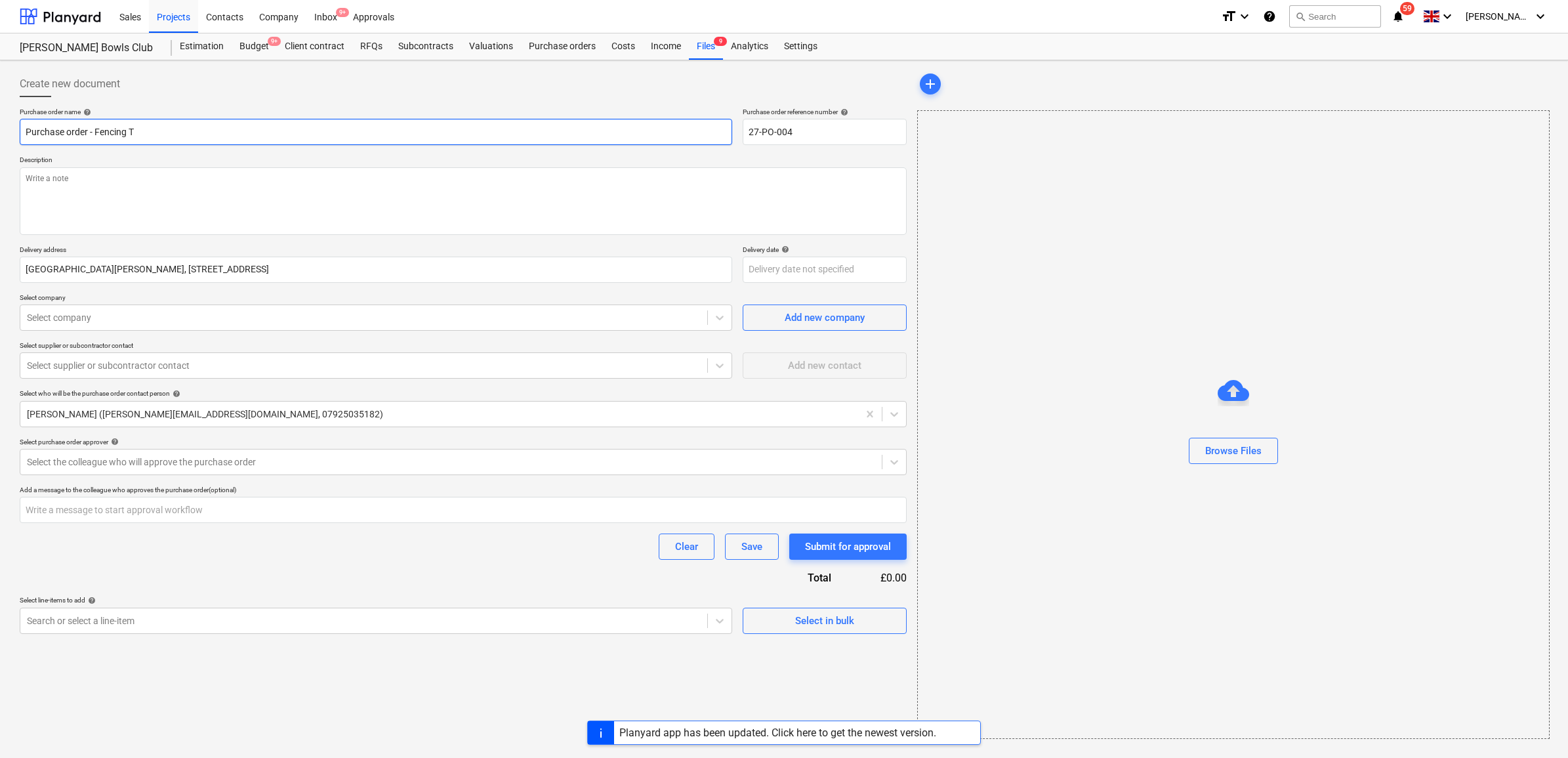
type textarea "x"
type input "Purchase order - Fencing Te"
type textarea "x"
type input "Purchase order - Fencing Tem"
type textarea "x"
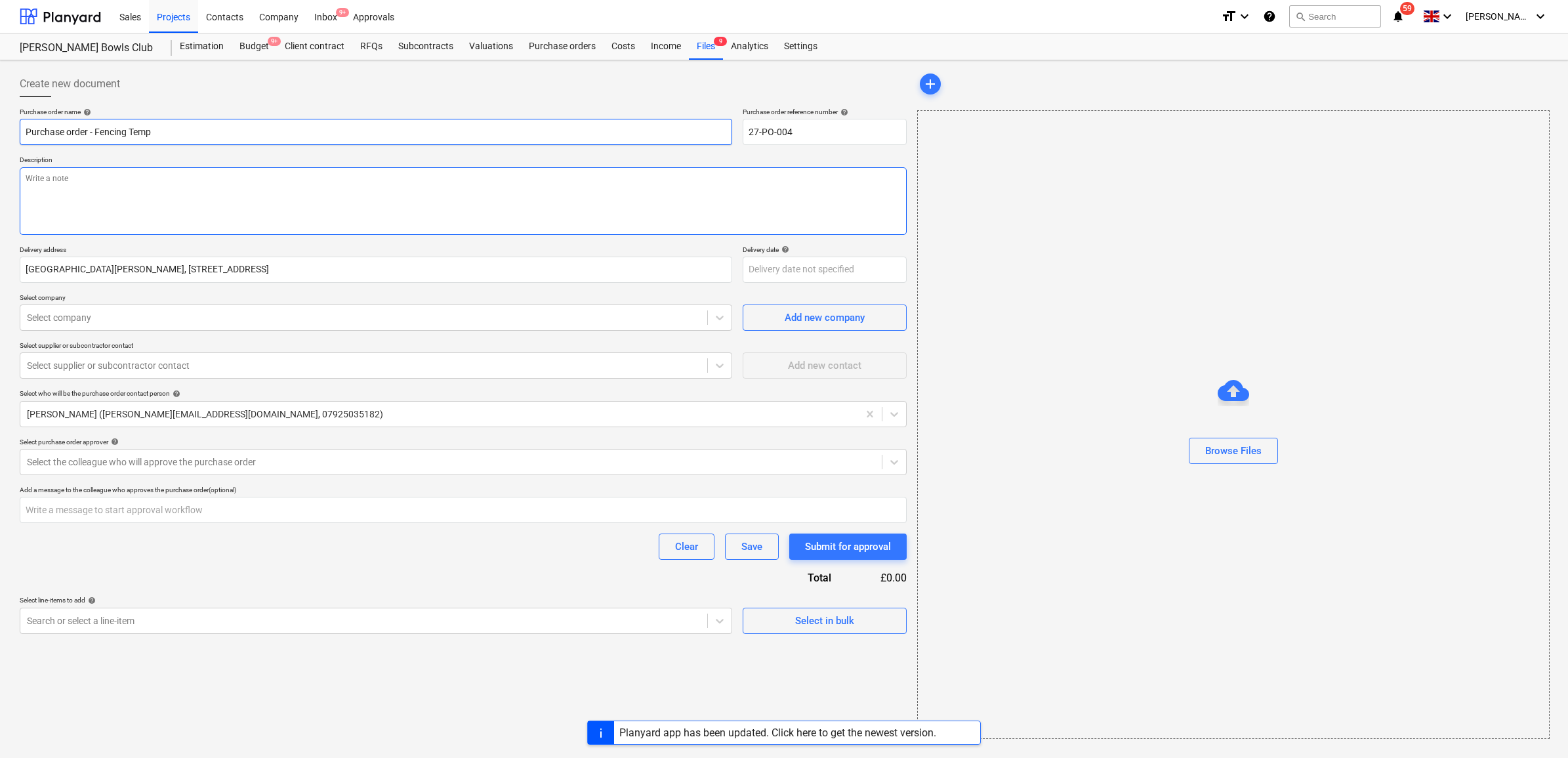
type input "Purchase order - Fencing Temp"
click at [221, 189] on textarea at bounding box center [464, 201] width 887 height 67
type textarea "x"
type textarea "A"
type textarea "x"
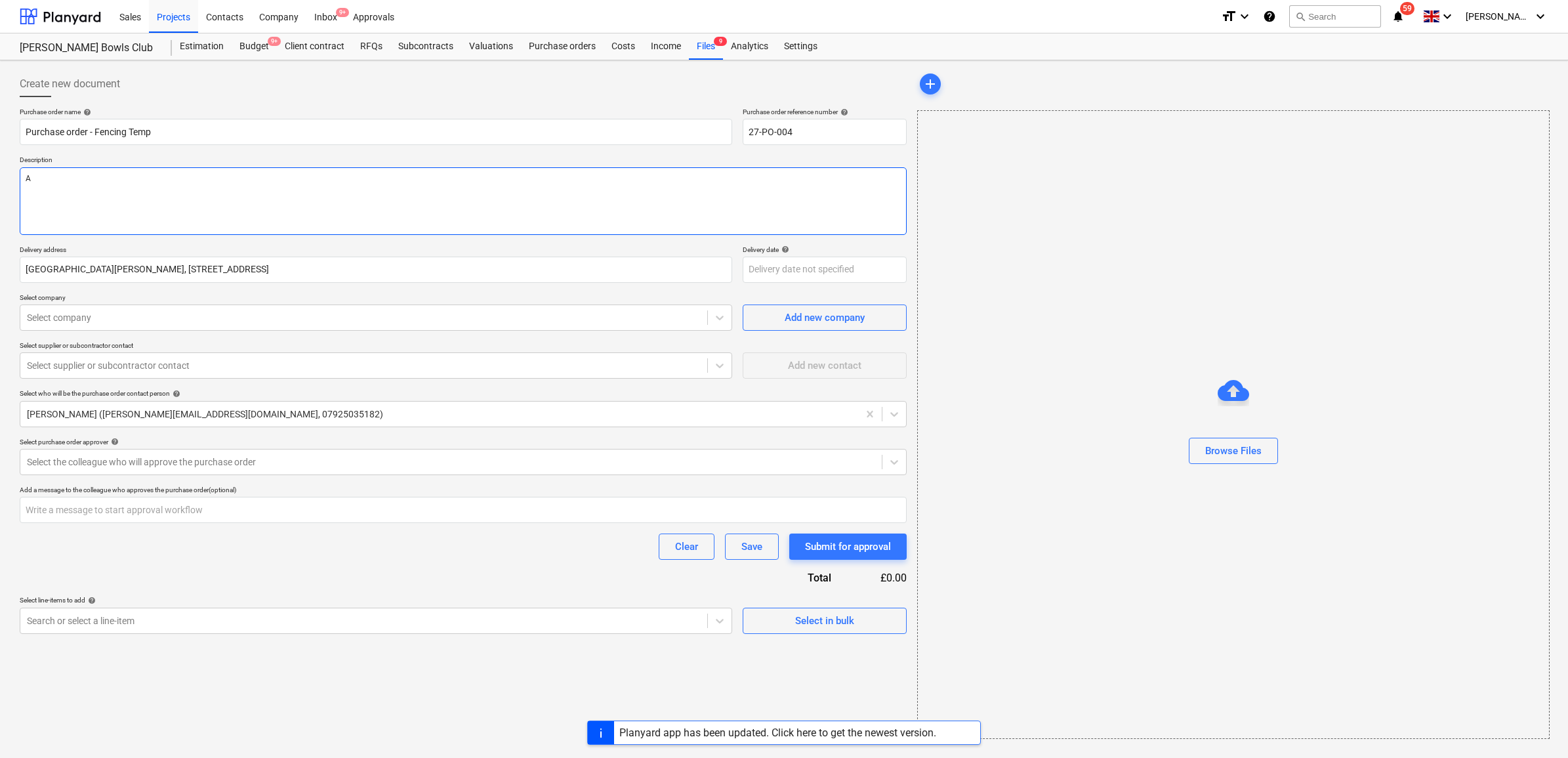
type textarea "As"
type textarea "x"
type textarea "As"
type textarea "x"
type textarea "As p"
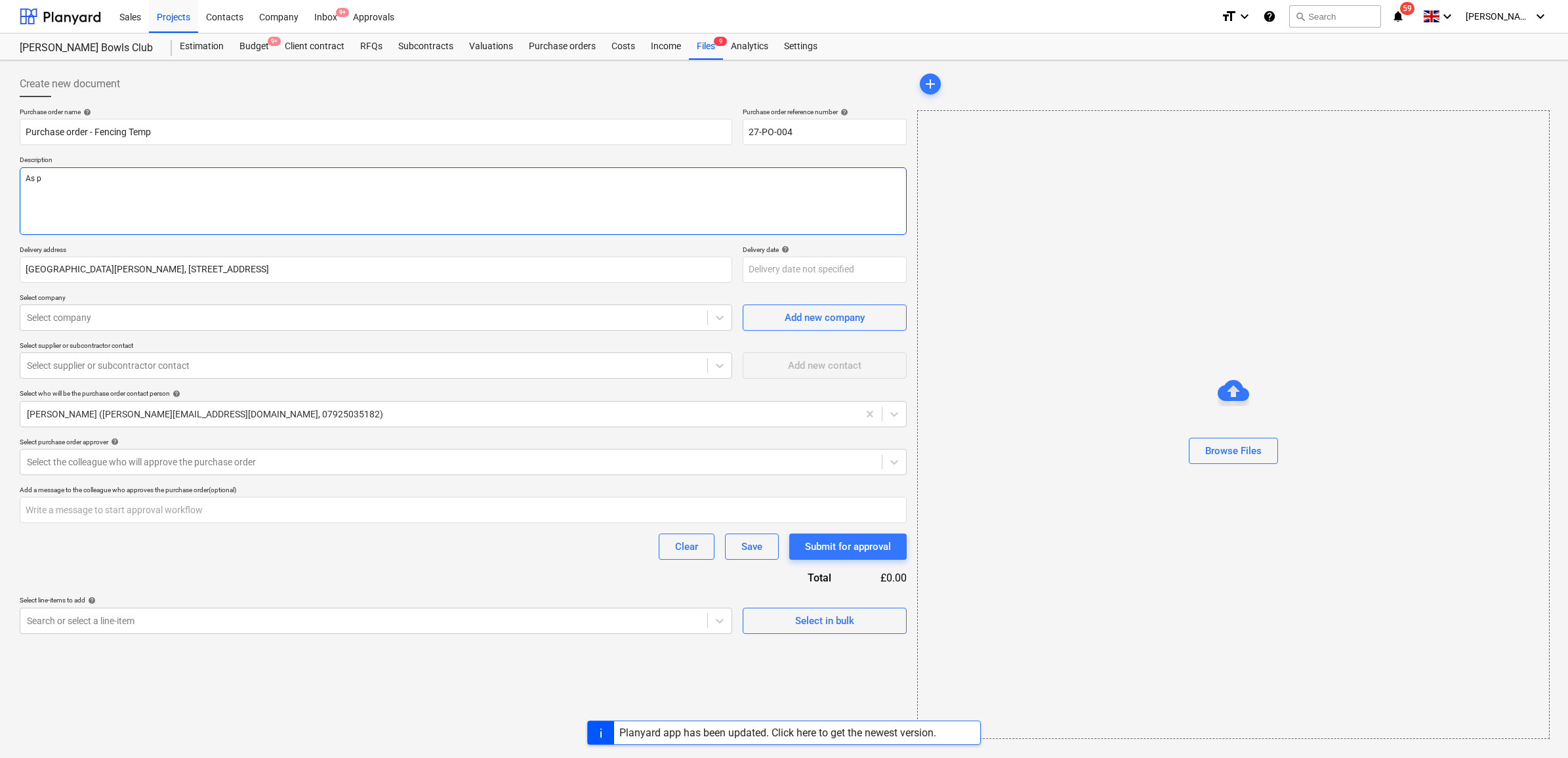
type textarea "x"
type textarea "As pe"
type textarea "x"
type textarea "As per"
type textarea "x"
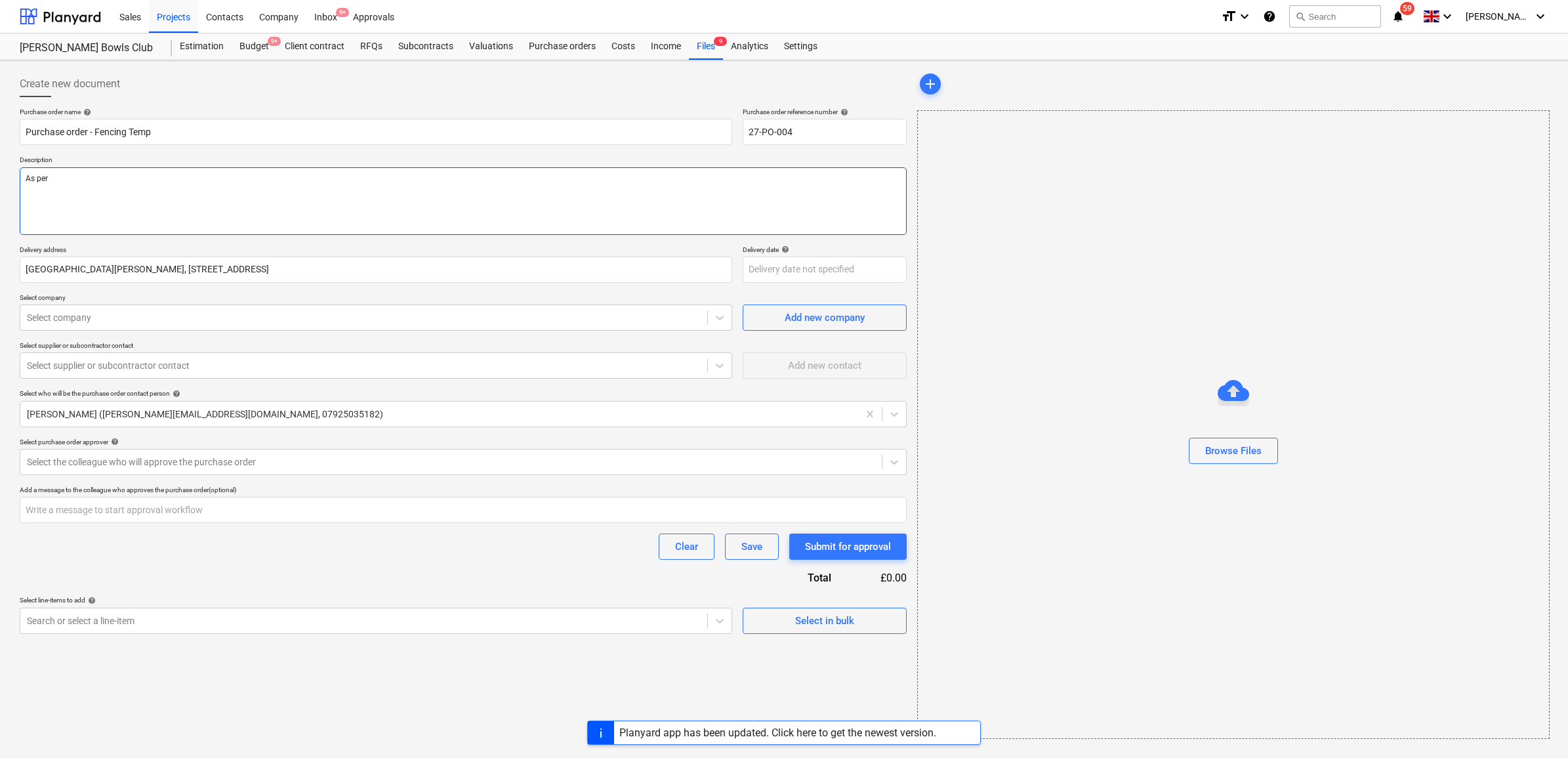
type textarea "As per"
type textarea "x"
type textarea "As per u"
type textarea "x"
type textarea "As per"
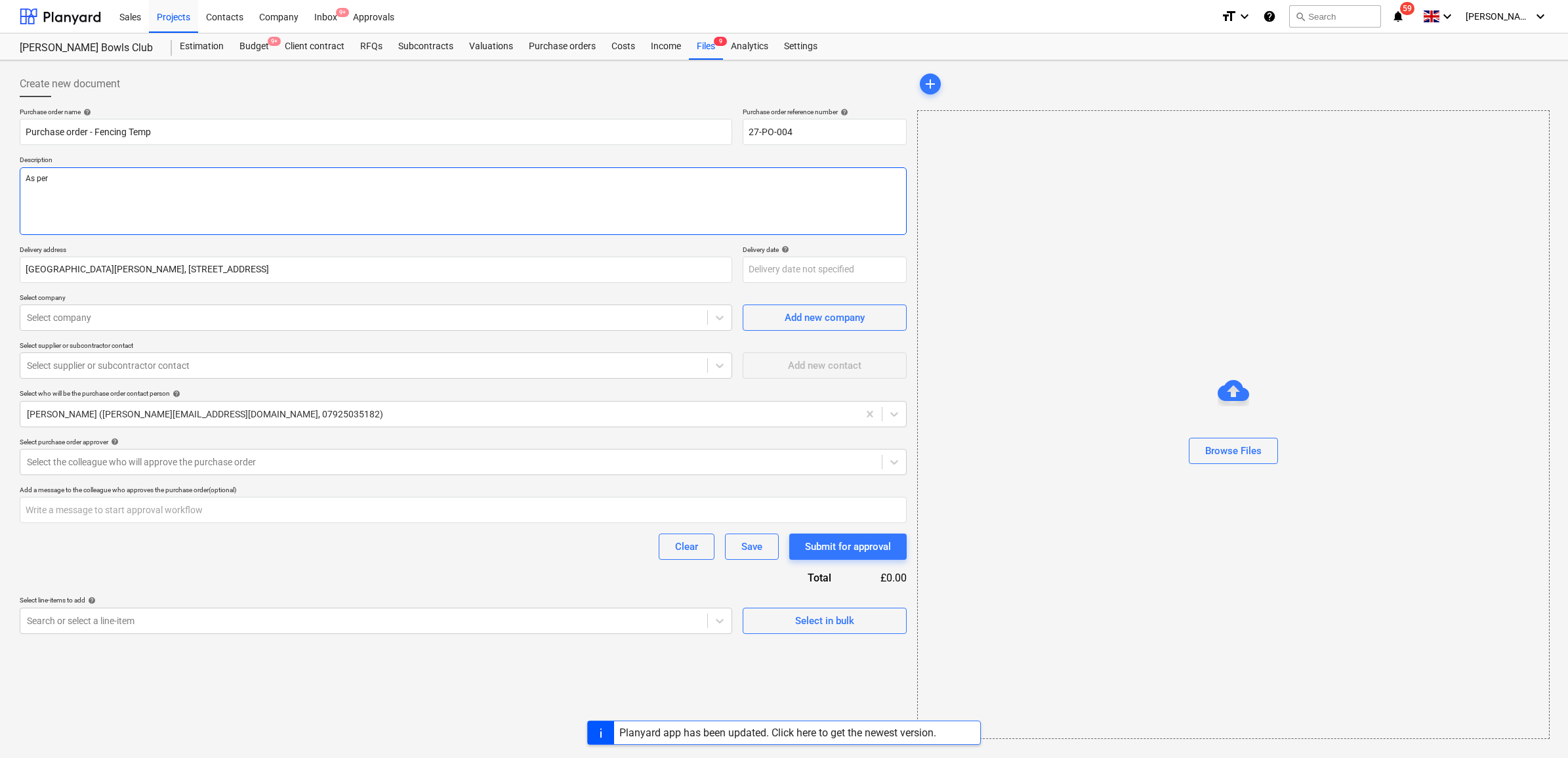
type textarea "x"
type textarea "As per q"
type textarea "x"
type textarea "As per qu"
type textarea "x"
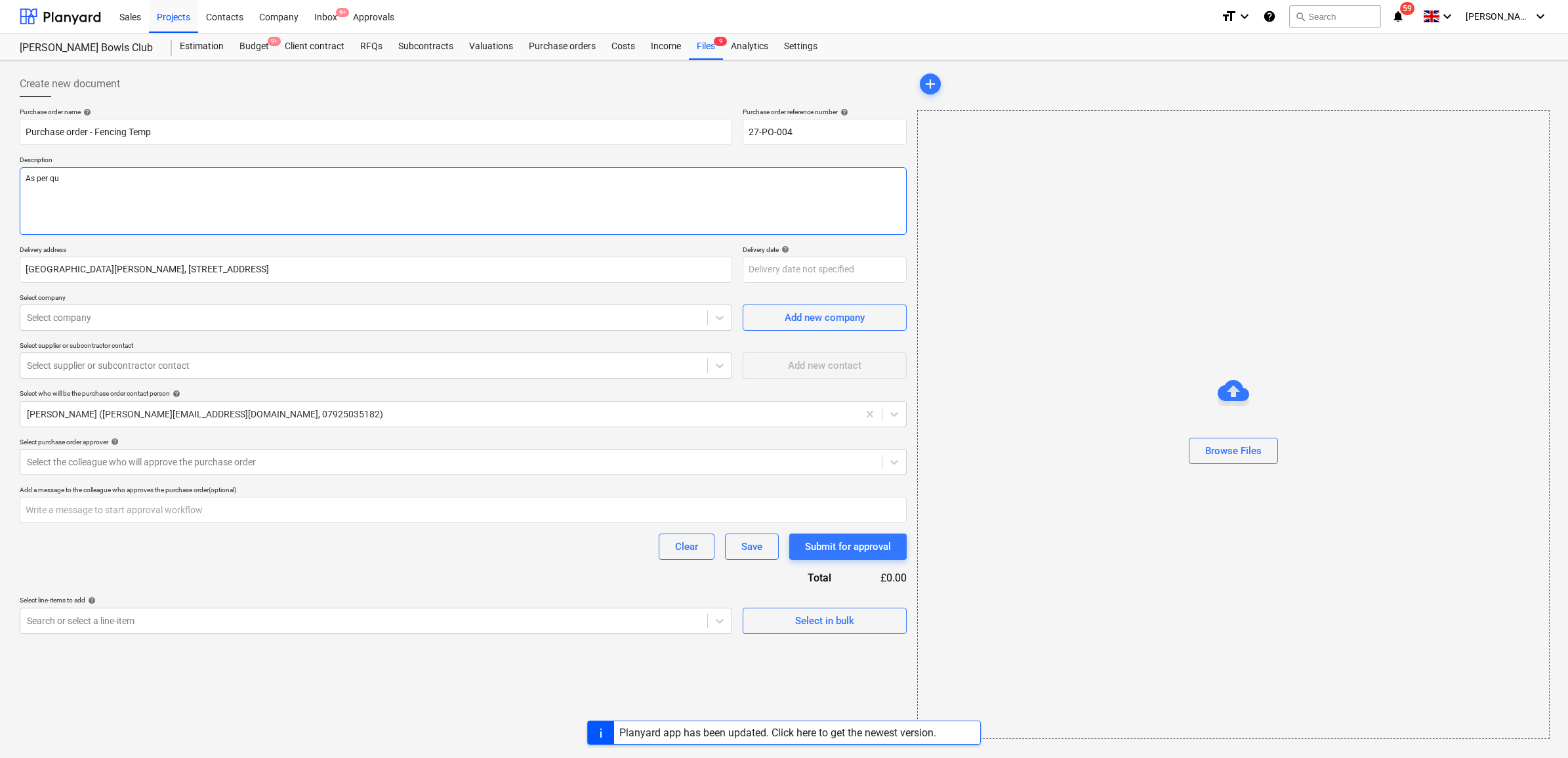
type textarea "As per quo"
type textarea "x"
type textarea "As per quot"
type textarea "x"
type textarea "As per quote"
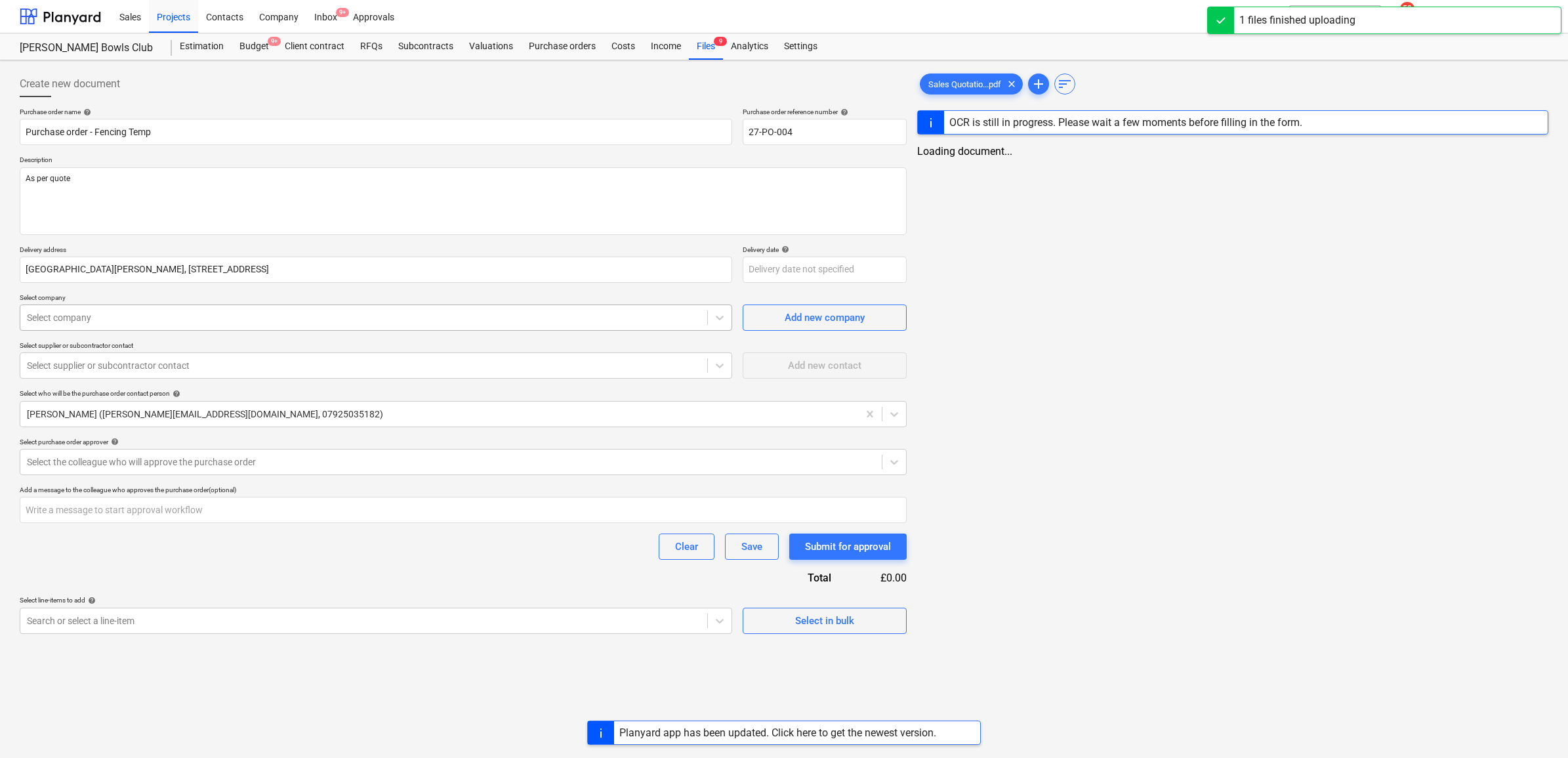
type textarea "x"
click at [116, 312] on div at bounding box center [364, 318] width 674 height 13
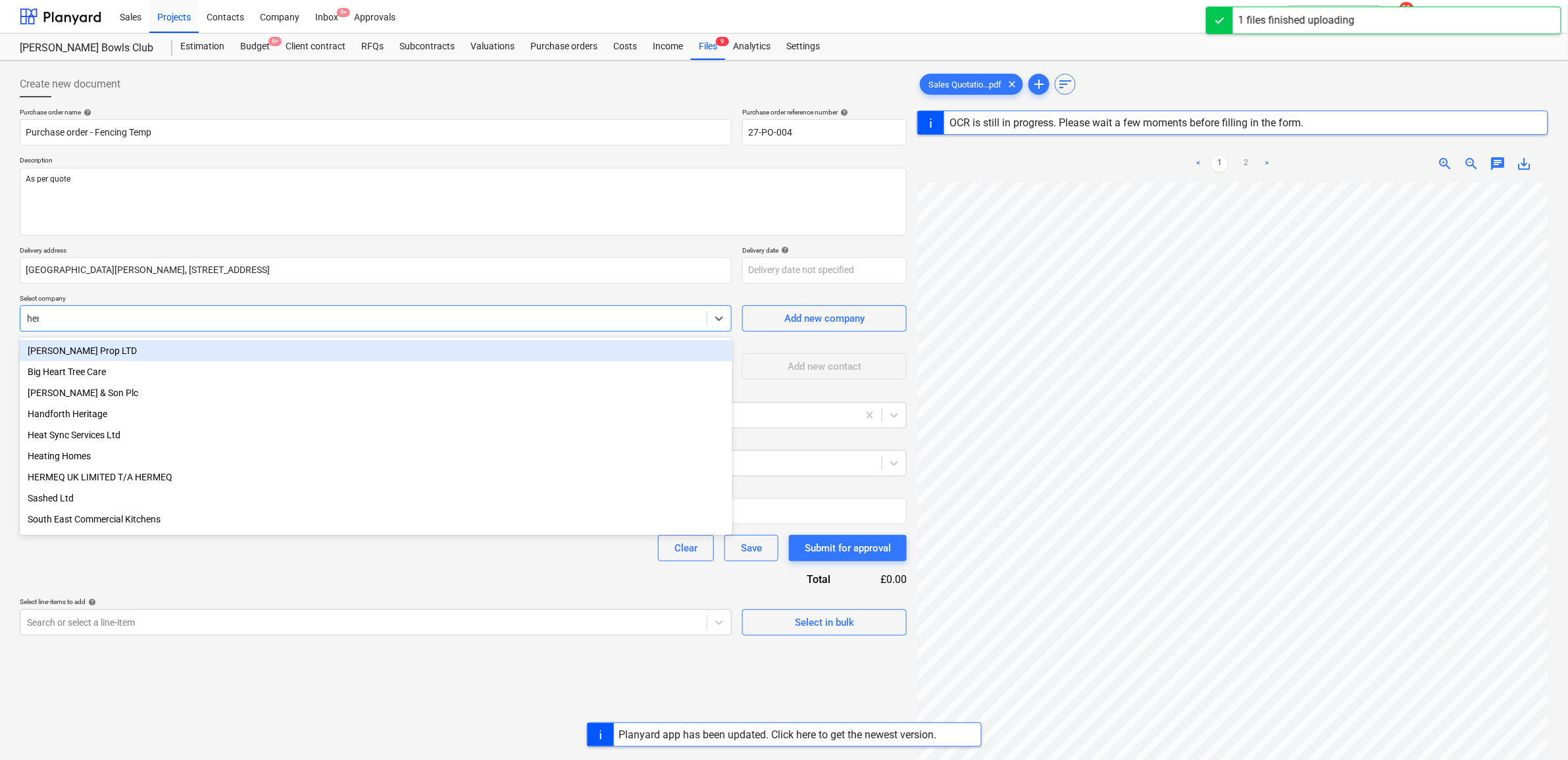
type input "herm"
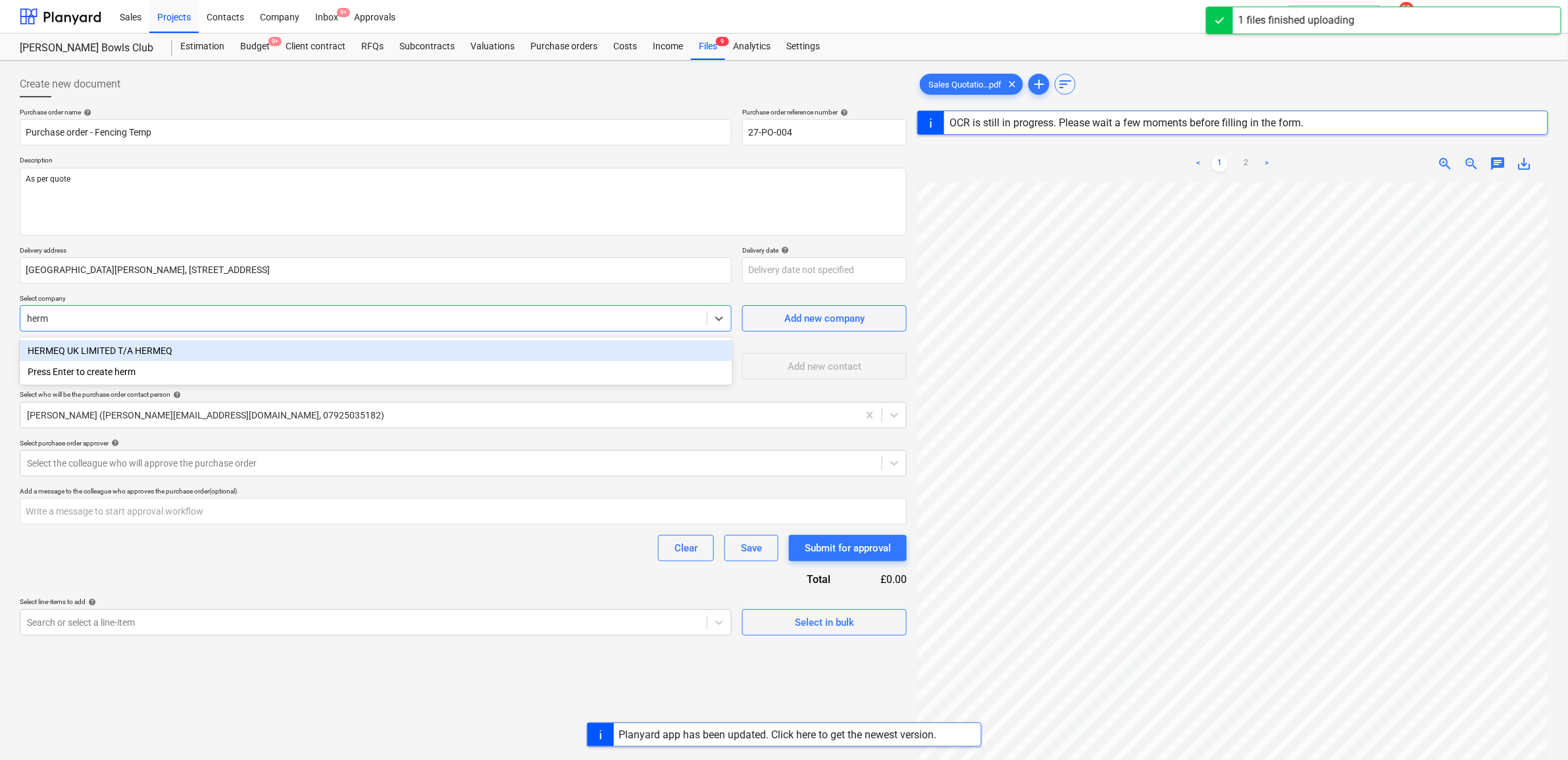
click at [160, 342] on div "HERMEQ UK LIMITED T/A HERMEQ" at bounding box center [376, 350] width 713 height 21
type textarea "x"
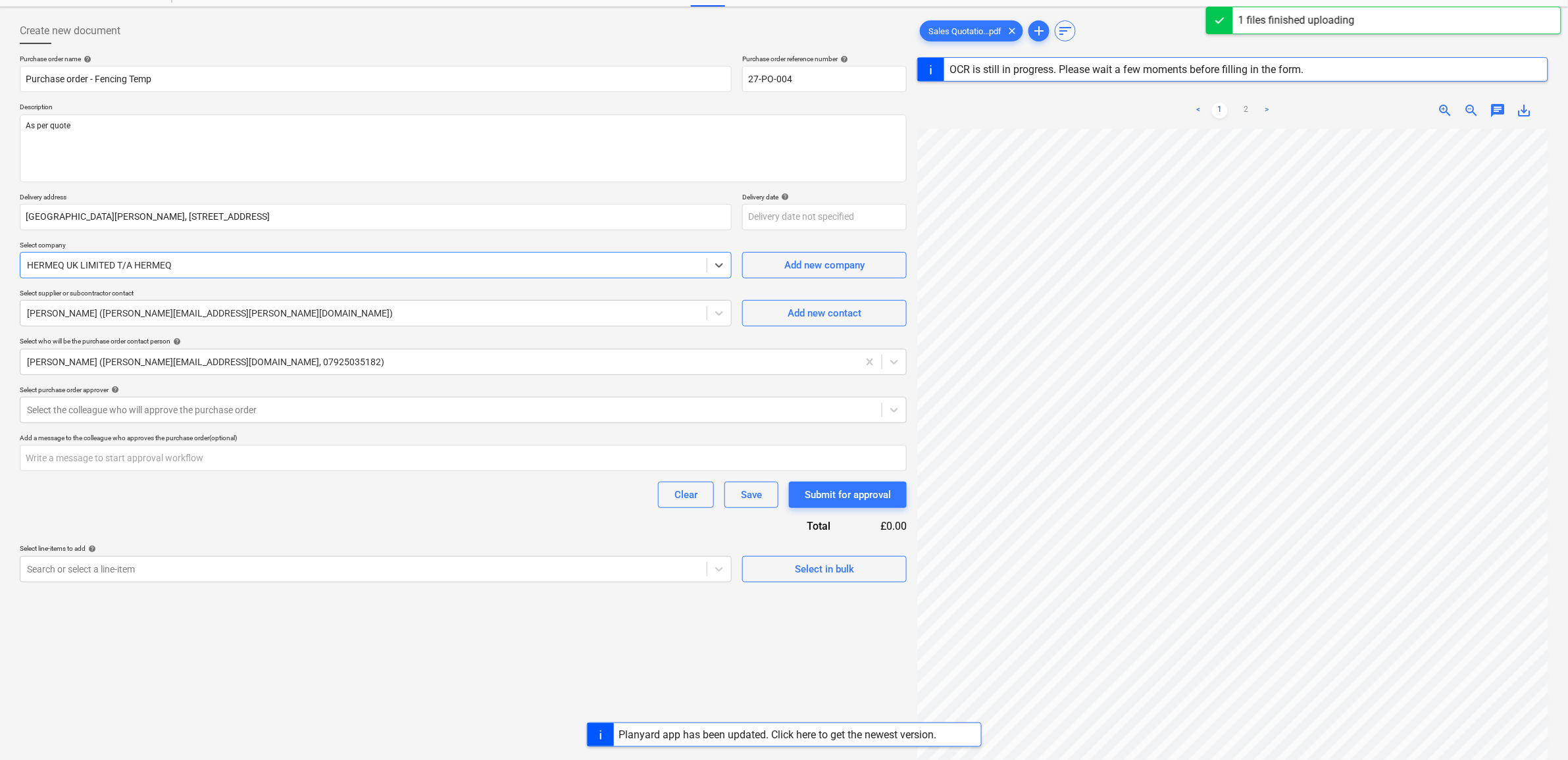
scroll to position [82, 0]
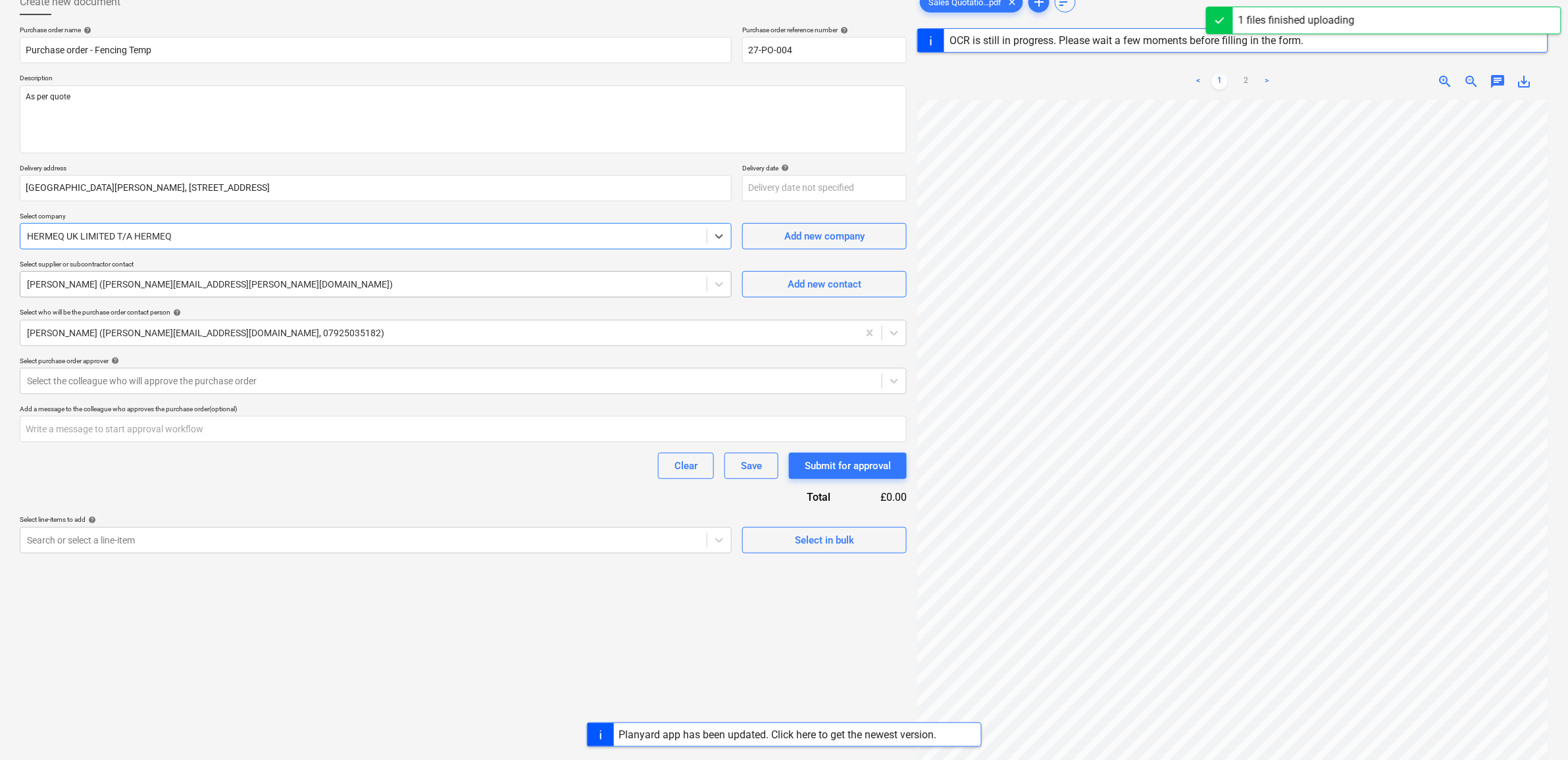
click at [275, 278] on div at bounding box center [363, 284] width 673 height 13
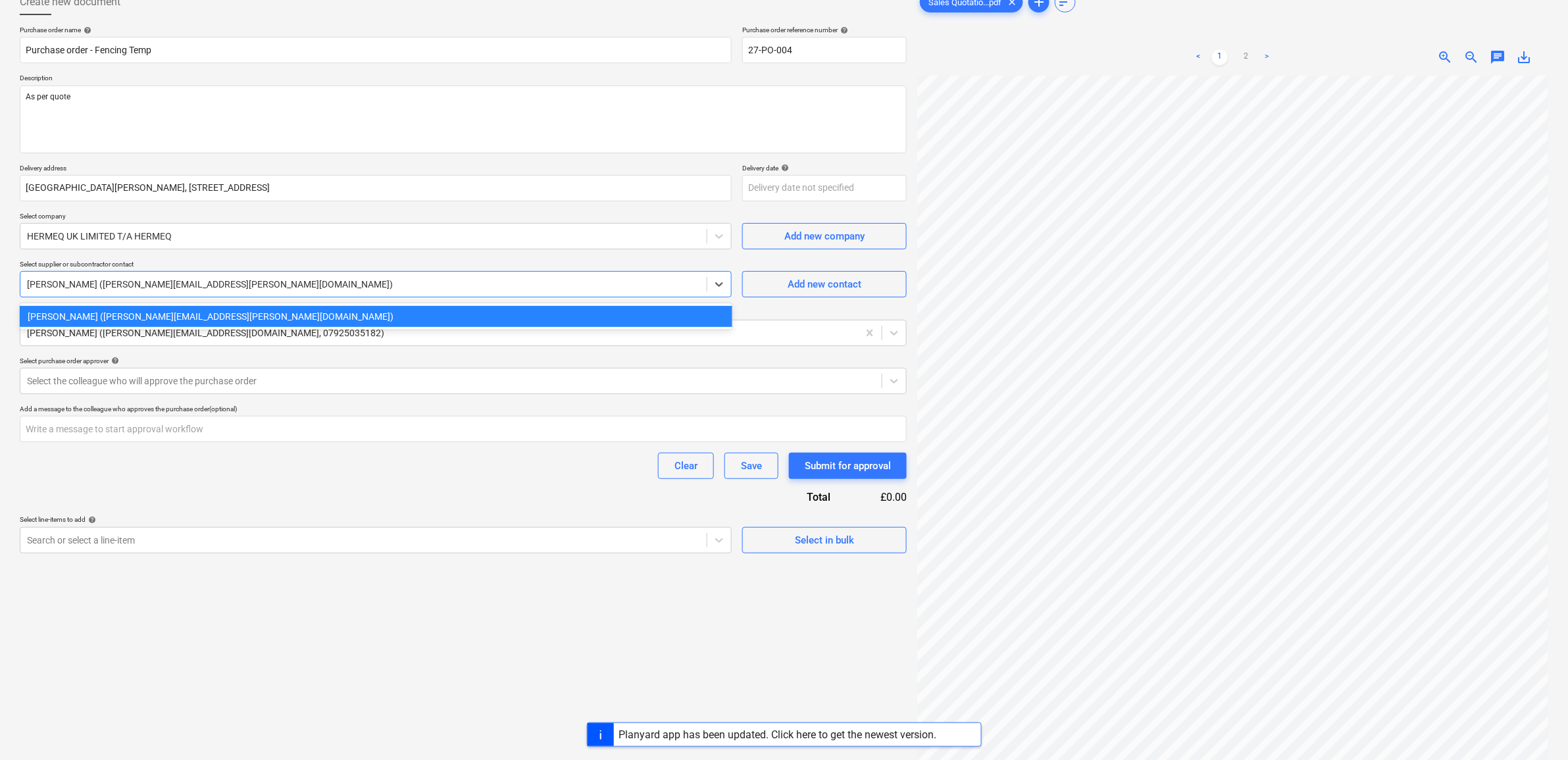
click at [810, 302] on div "Purchase order name help Purchase order - Fencing Temp Purchase order reference…" at bounding box center [464, 289] width 887 height 528
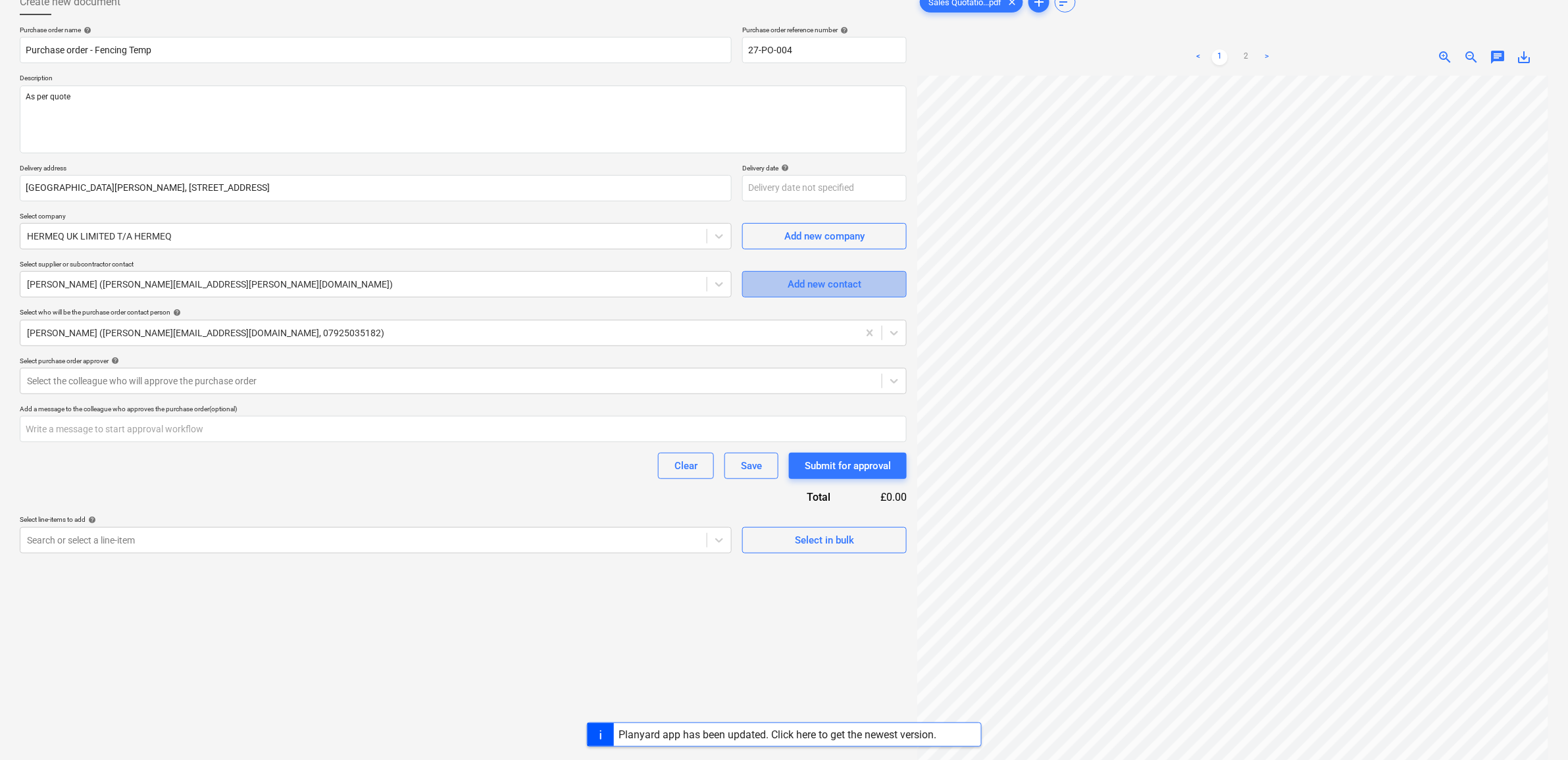
click at [811, 288] on div "Add new contact" at bounding box center [824, 284] width 74 height 17
type textarea "x"
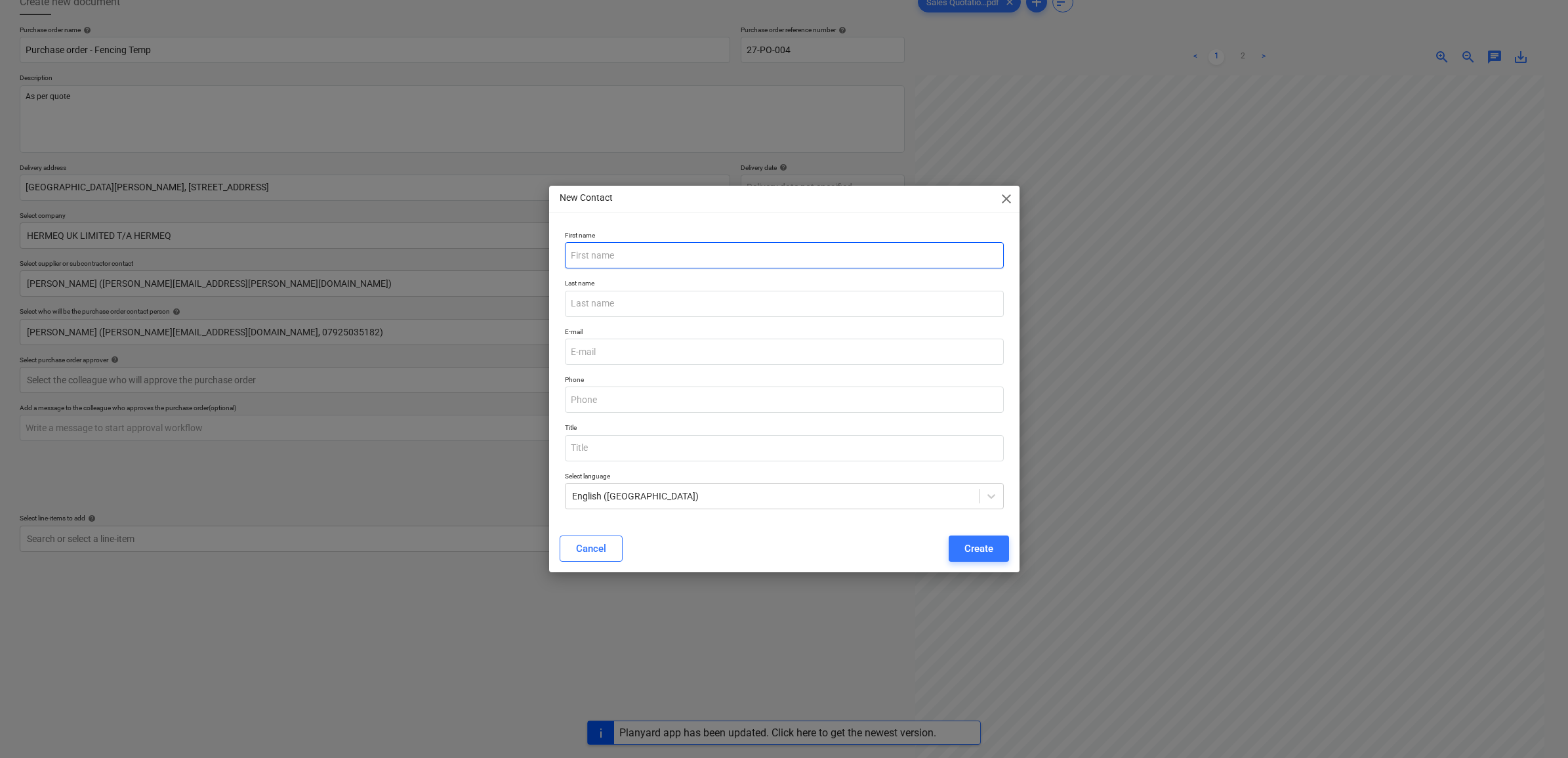
click at [749, 261] on input "text" at bounding box center [785, 255] width 439 height 26
type input "Ranbir"
type input "[PERSON_NAME]"
type input "[EMAIL_ADDRESS][DOMAIN_NAME]"
click at [877, 330] on p "E-mail" at bounding box center [785, 333] width 439 height 11
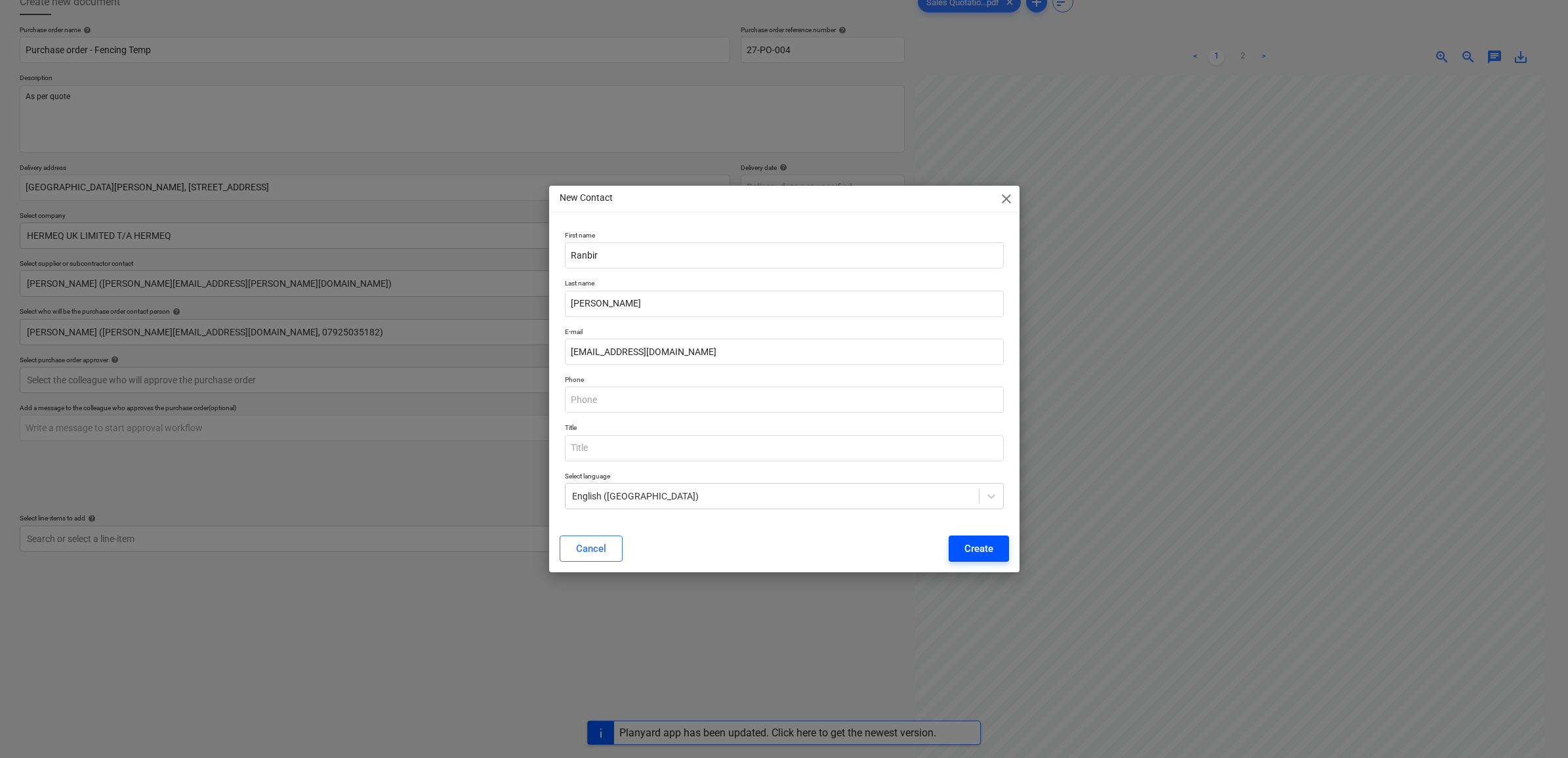
click at [986, 550] on div "Create" at bounding box center [979, 548] width 29 height 17
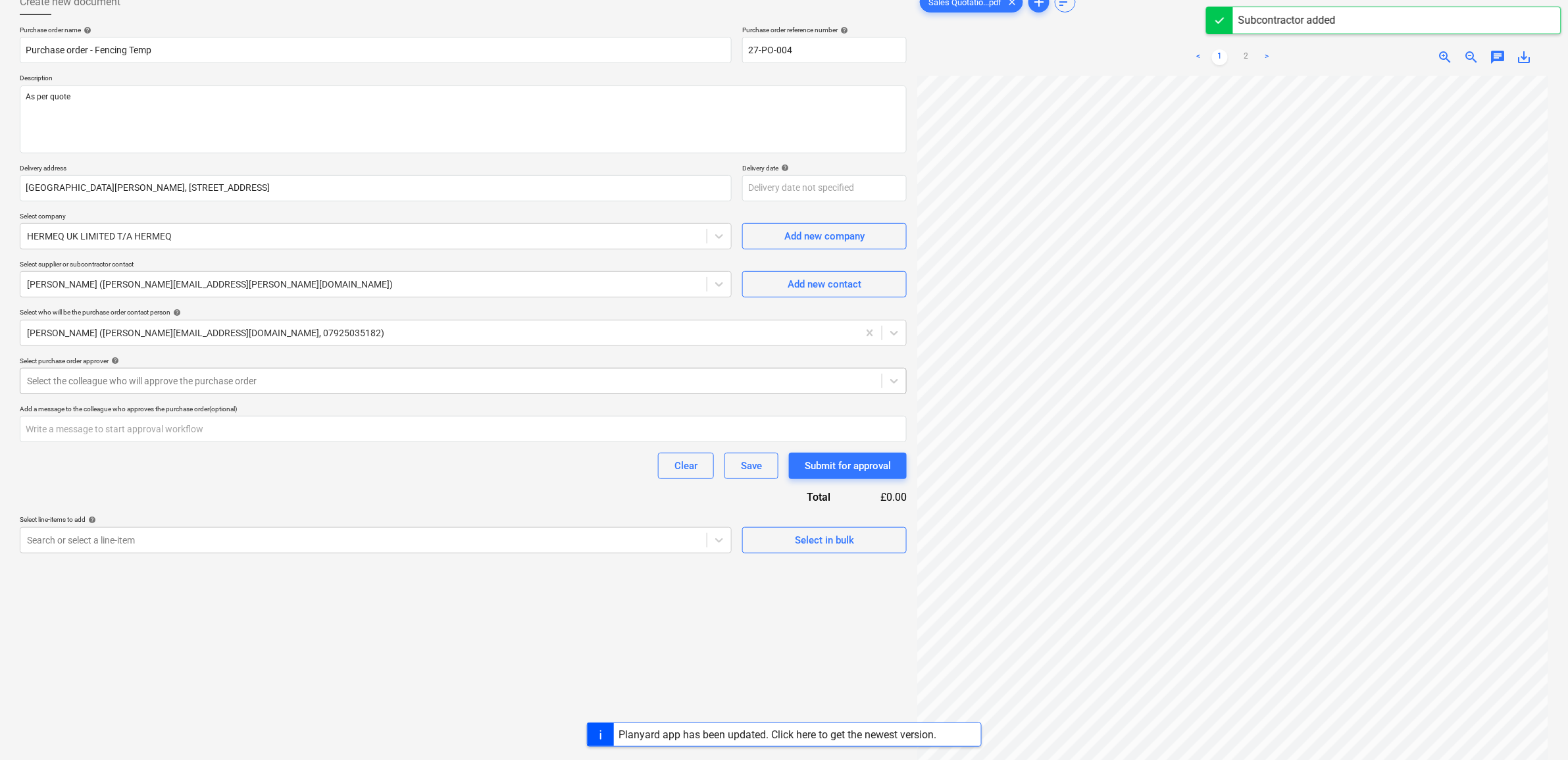
click at [342, 379] on div at bounding box center [451, 381] width 849 height 13
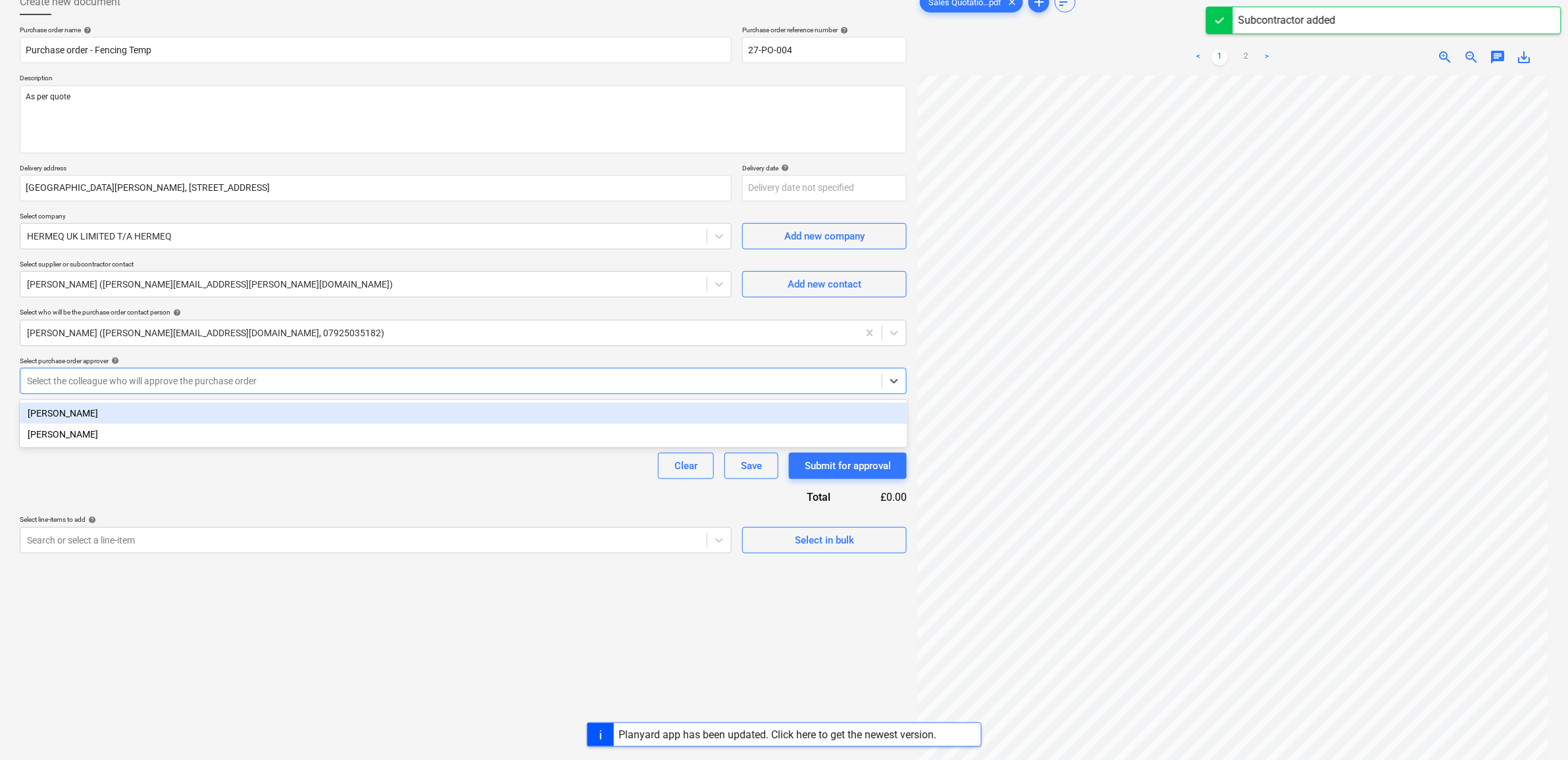
click at [284, 411] on div "[PERSON_NAME]" at bounding box center [464, 413] width 888 height 21
type textarea "x"
click at [264, 466] on div "Clear Save Submit for approval" at bounding box center [464, 466] width 887 height 26
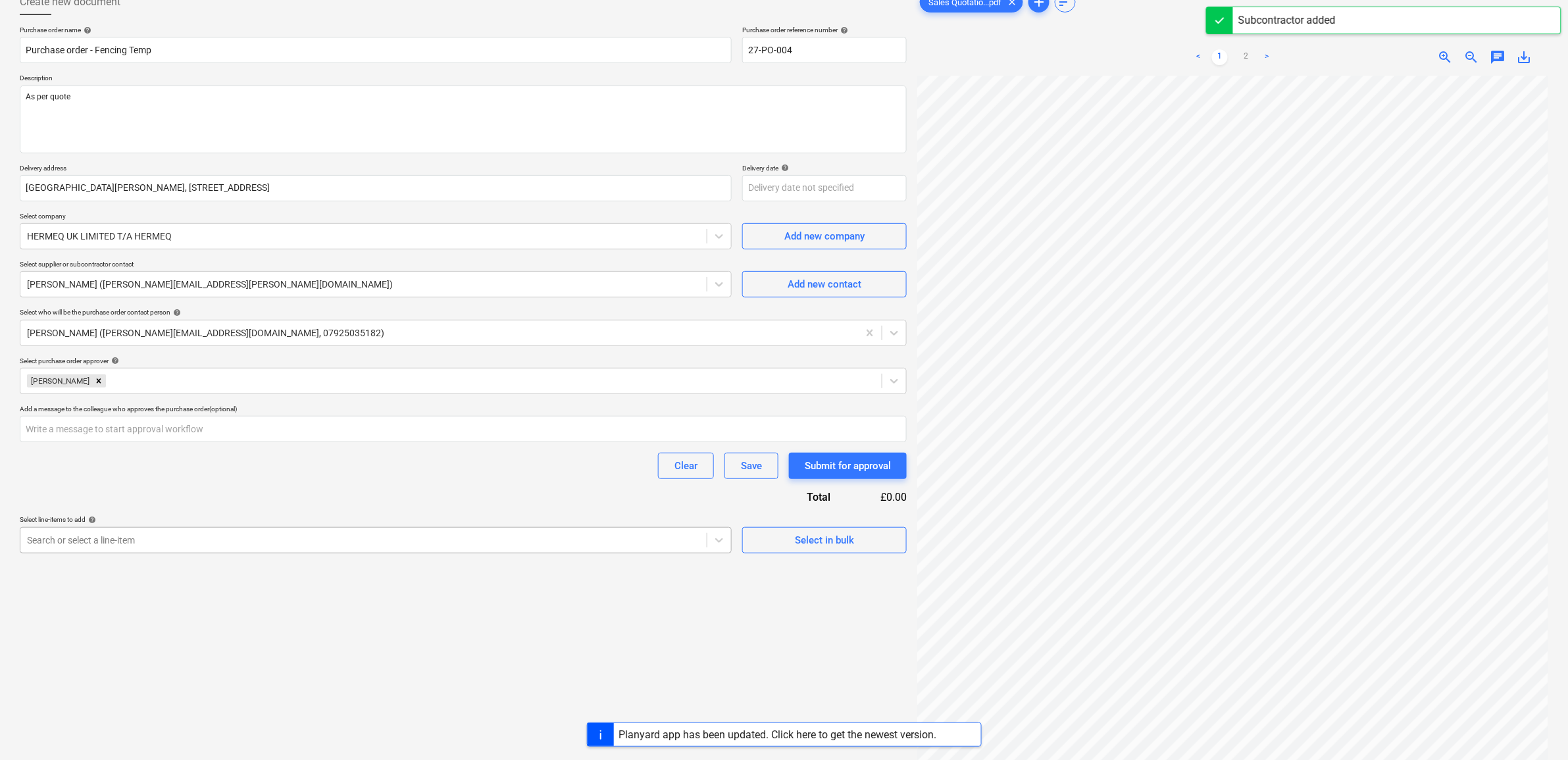
click at [387, 538] on div at bounding box center [363, 541] width 673 height 13
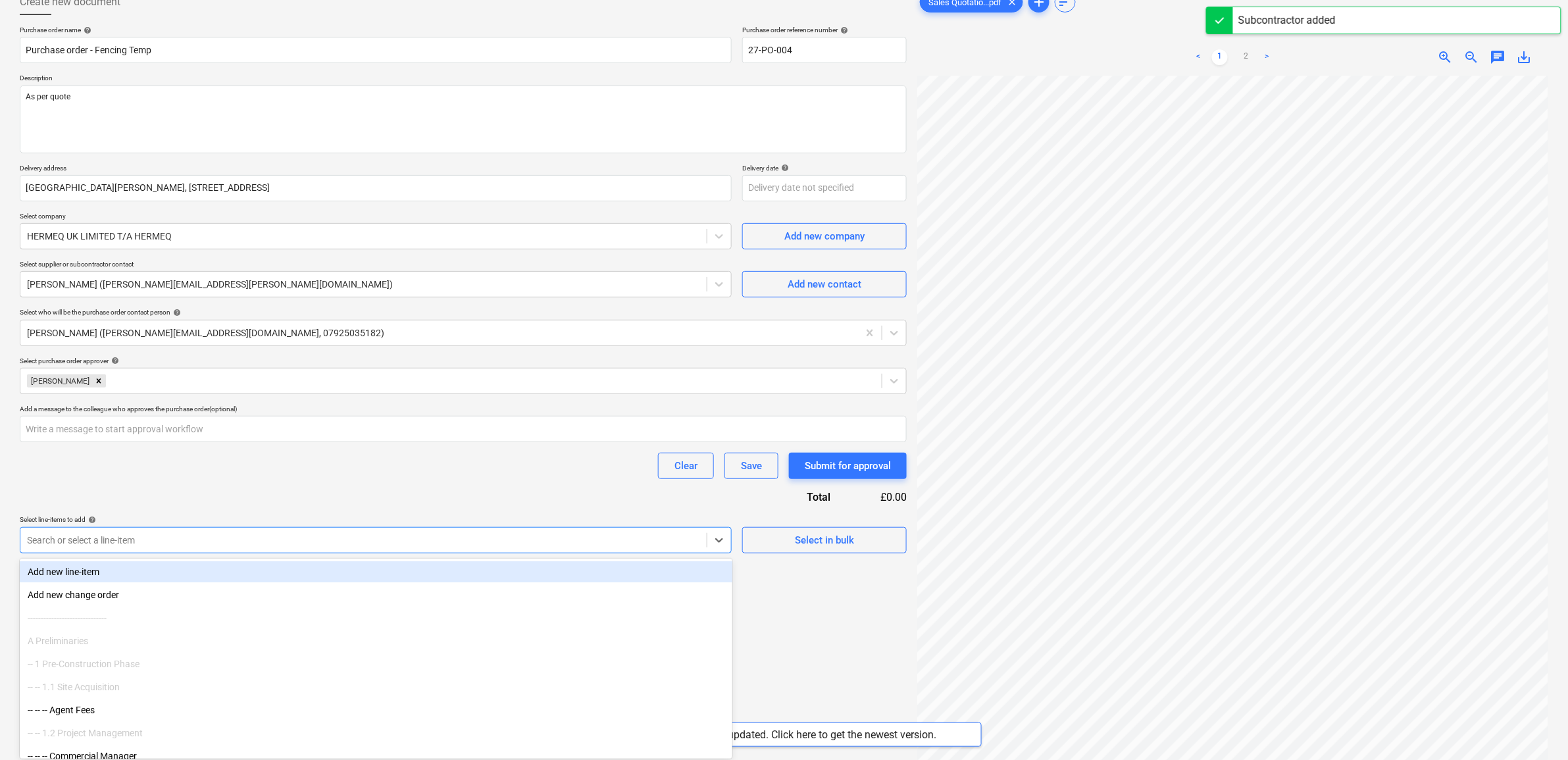
type input "h"
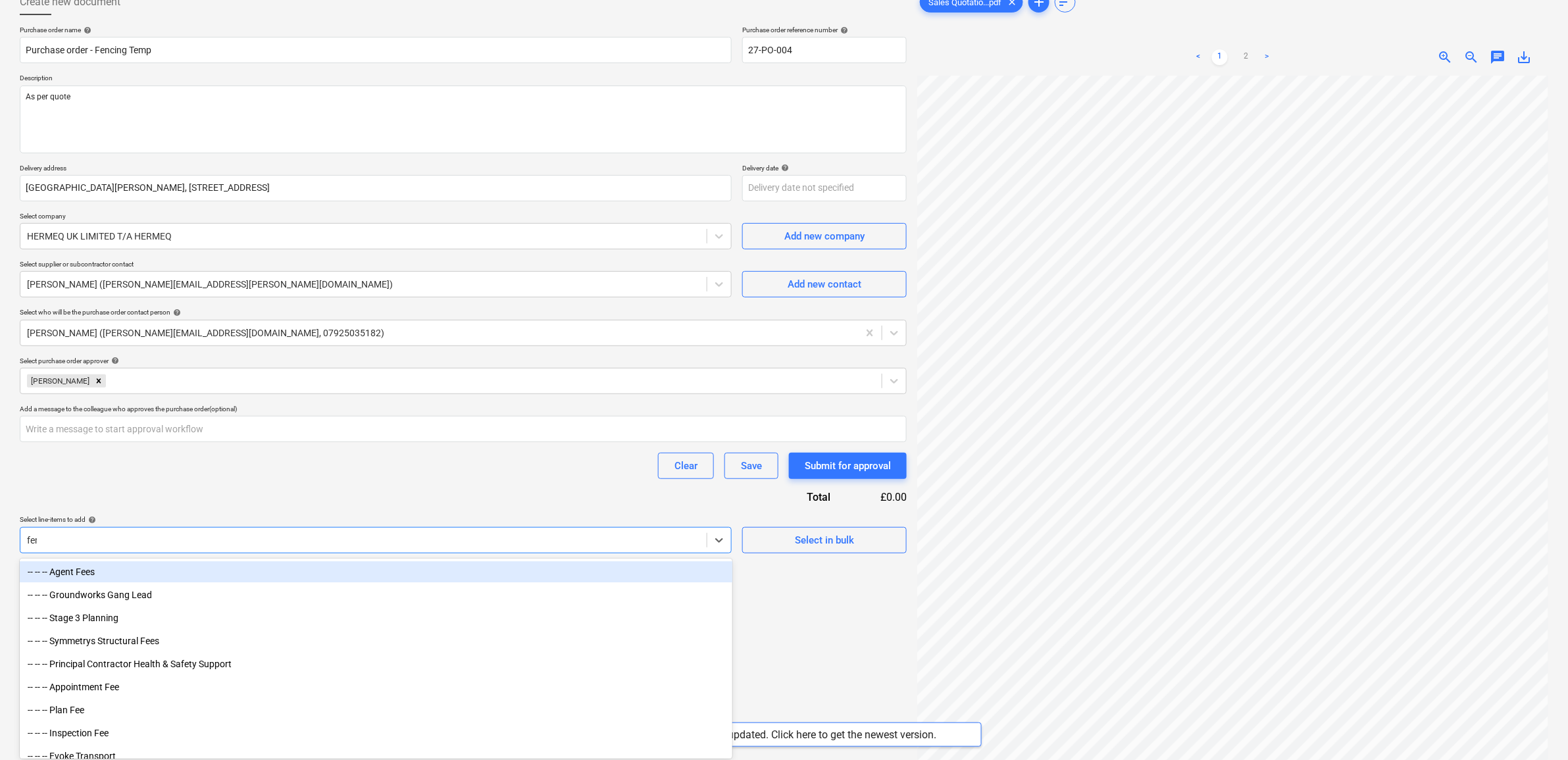
type input "fenc"
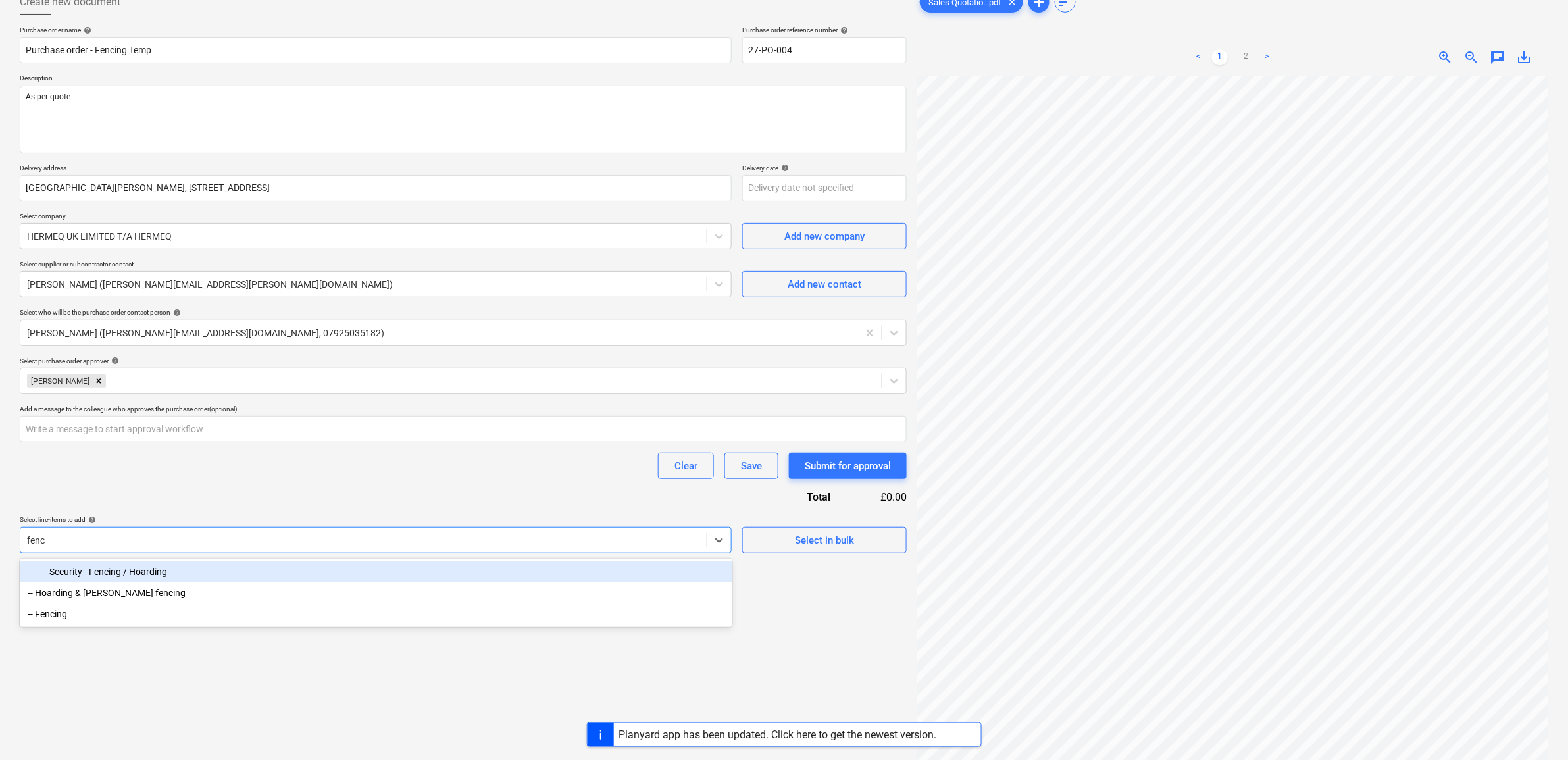
drag, startPoint x: 301, startPoint y: 566, endPoint x: 301, endPoint y: 530, distance: 36.0
click at [300, 567] on div "-- -- -- Security - Fencing / Hoarding" at bounding box center [376, 571] width 713 height 21
type textarea "x"
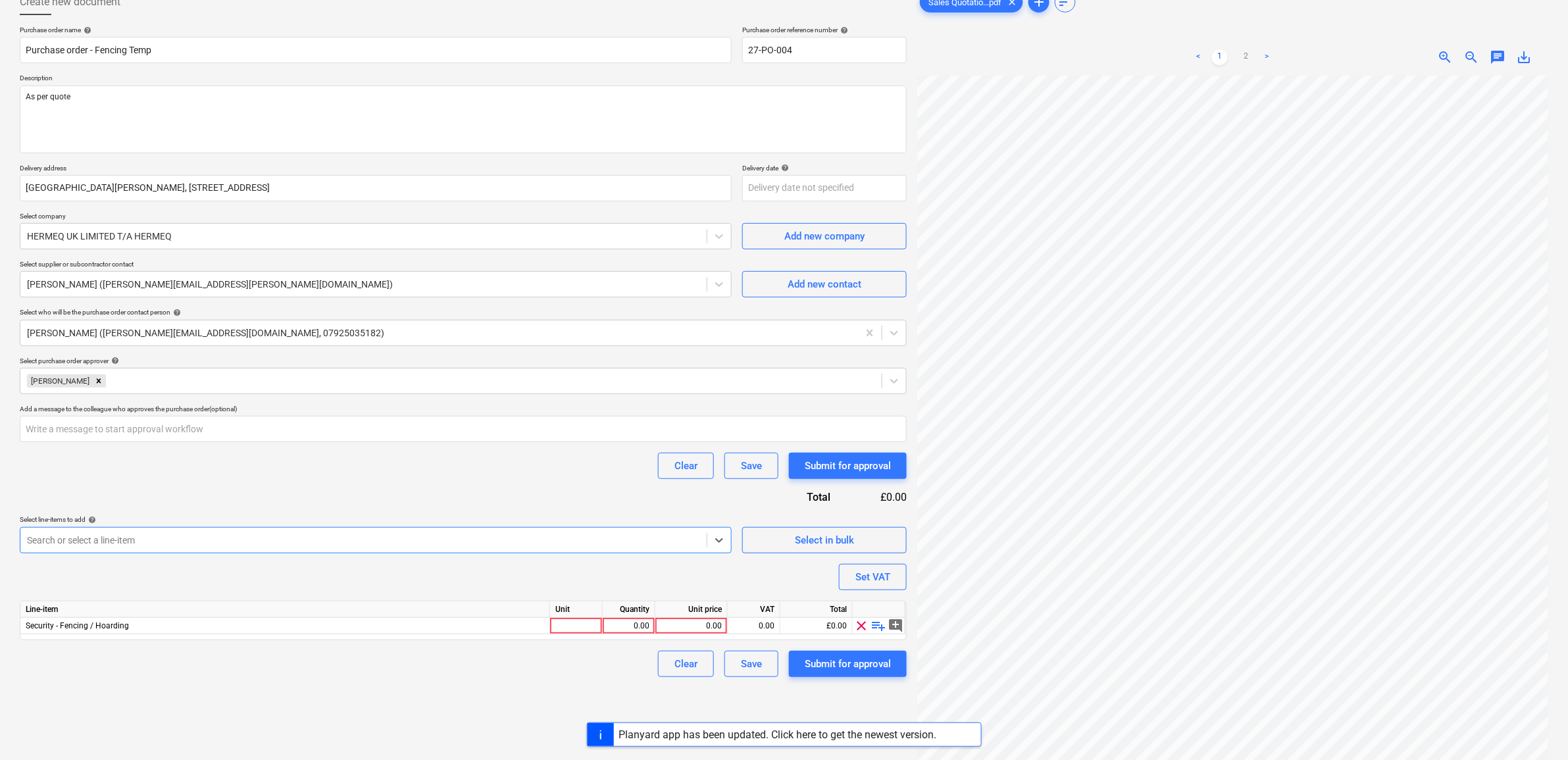
type textarea "x"
click at [300, 497] on div "Purchase order name help Purchase order - Fencing Temp Purchase order reference…" at bounding box center [464, 351] width 887 height 652
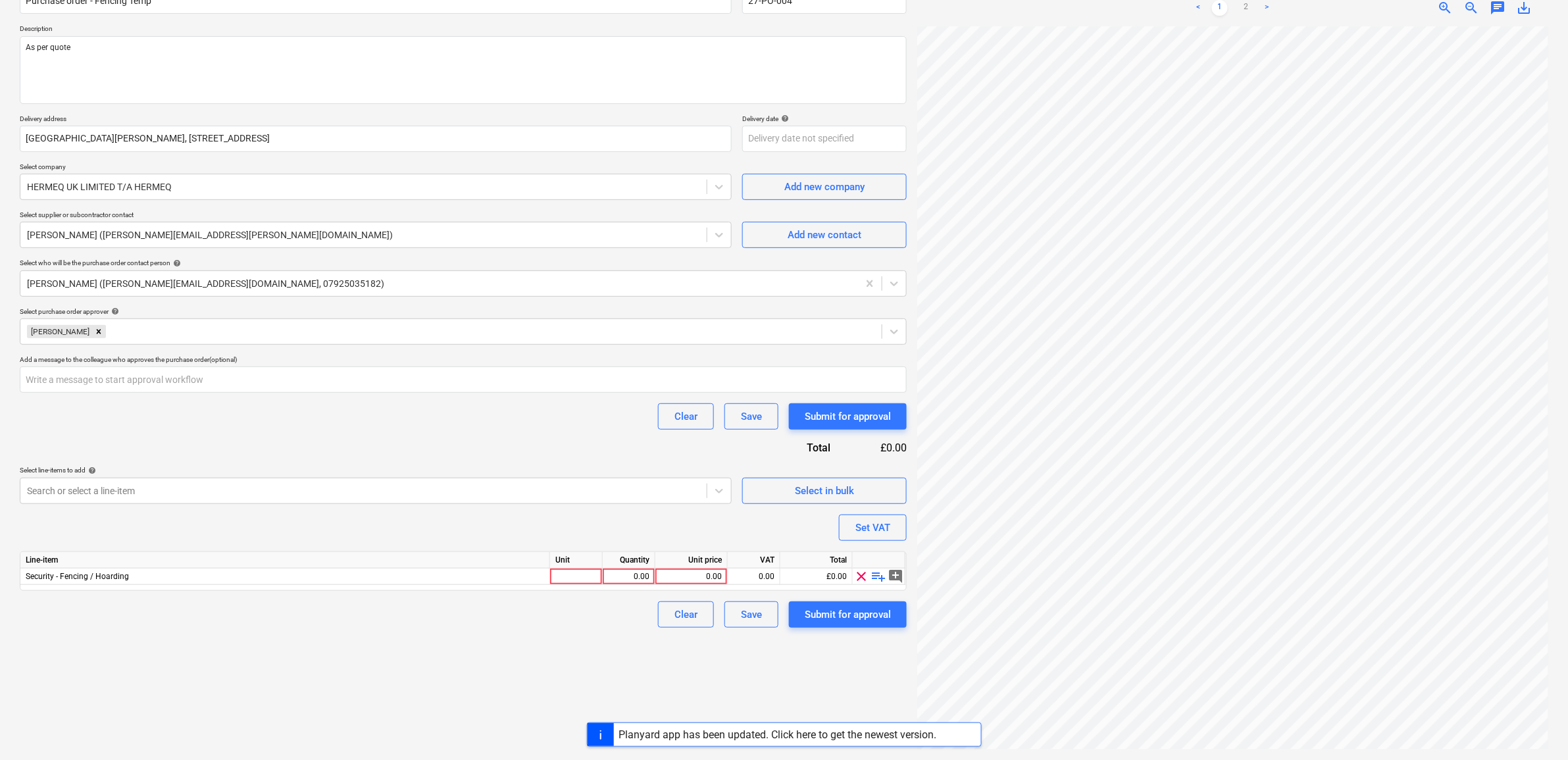
scroll to position [147, 150]
click at [1246, 8] on div "Project fetching failed" at bounding box center [1290, 14] width 102 height 16
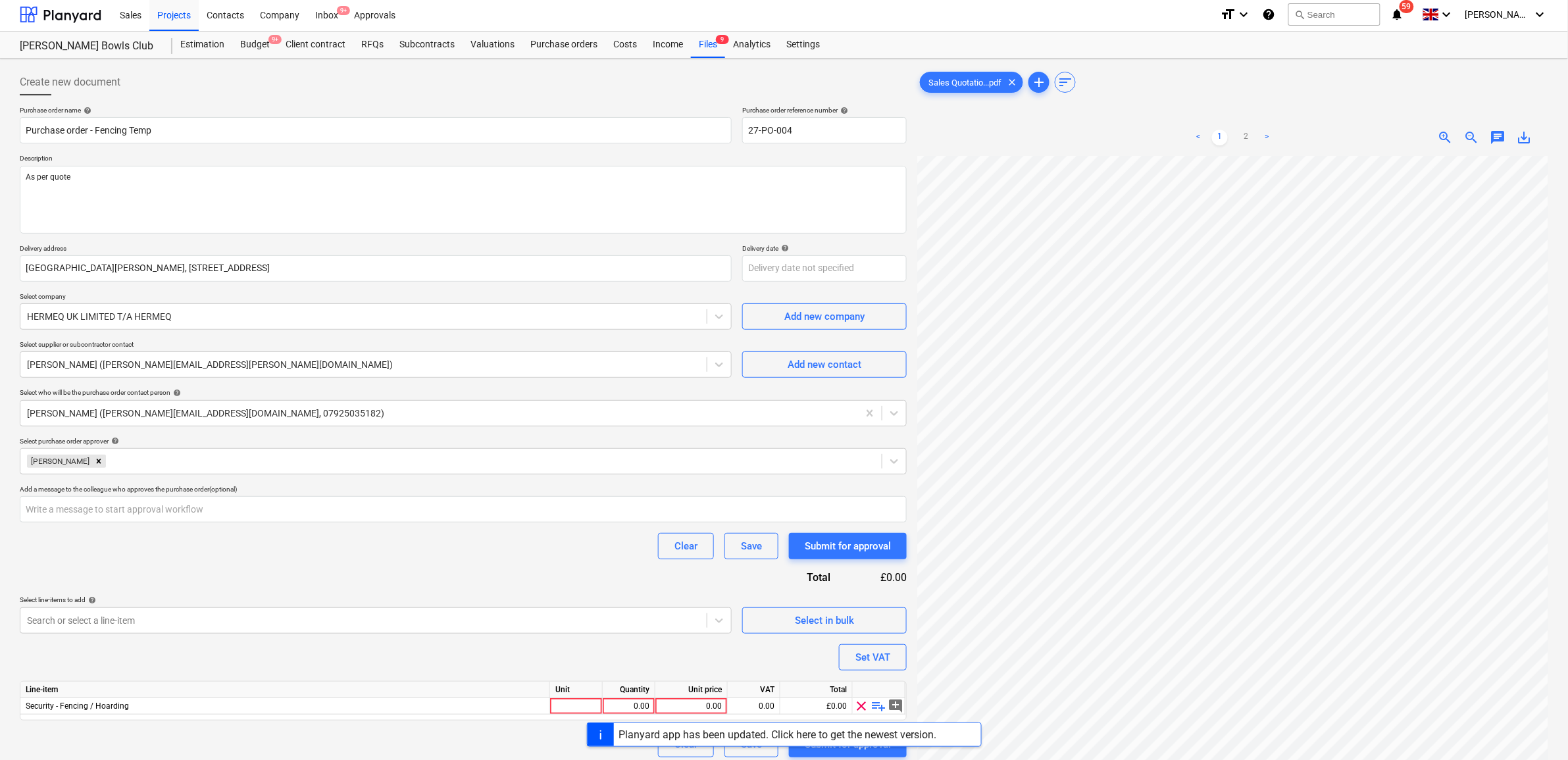
scroll to position [0, 0]
click at [1244, 135] on link "2" at bounding box center [1247, 140] width 16 height 16
click at [707, 712] on div "0.00" at bounding box center [691, 708] width 61 height 17
type input "3029.10"
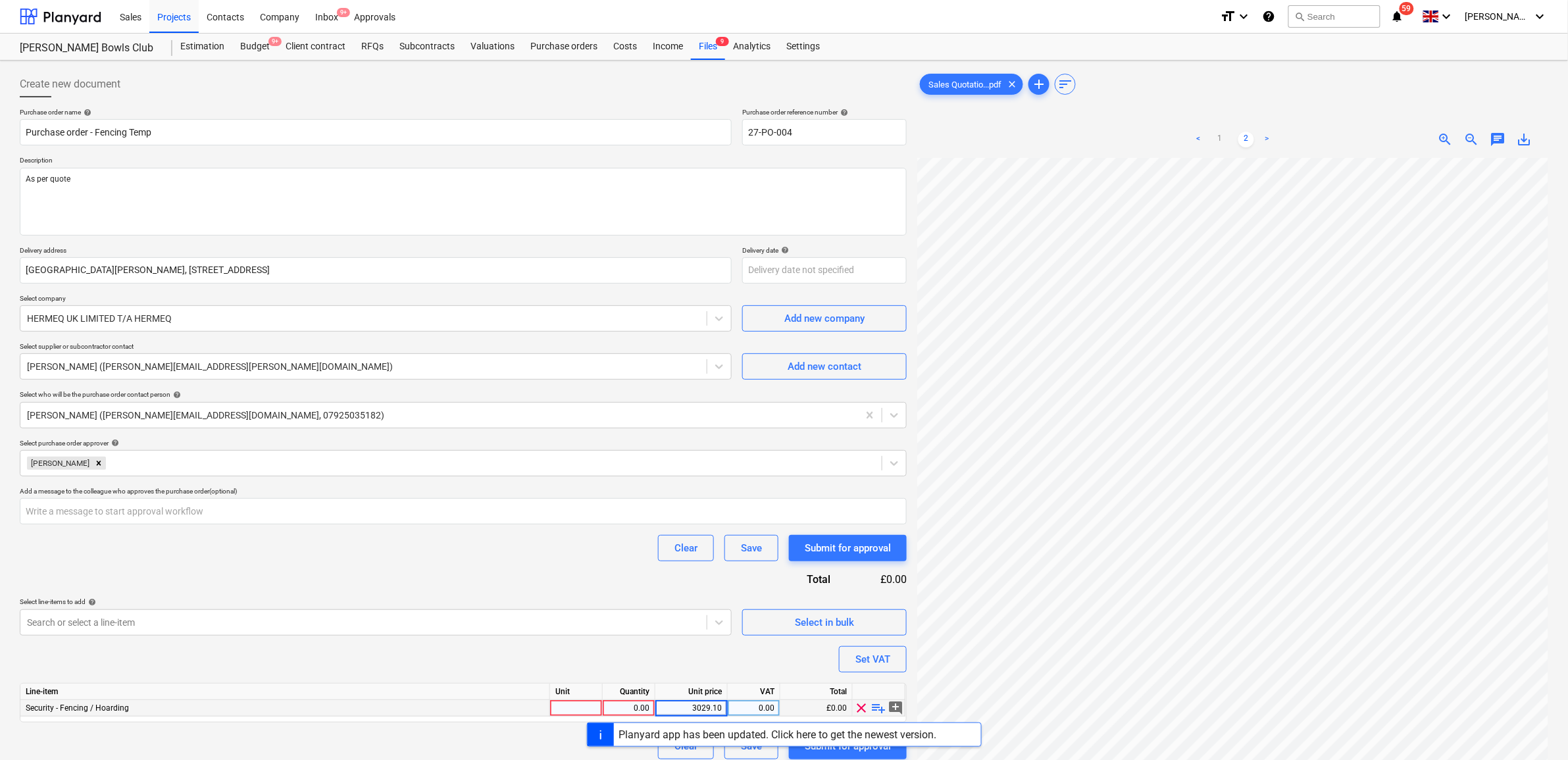
type textarea "x"
click at [752, 708] on div "0.00" at bounding box center [754, 708] width 41 height 17
type input "20"
click at [557, 563] on div "Purchase order name help Purchase order - Fencing Temp Purchase order reference…" at bounding box center [464, 434] width 887 height 652
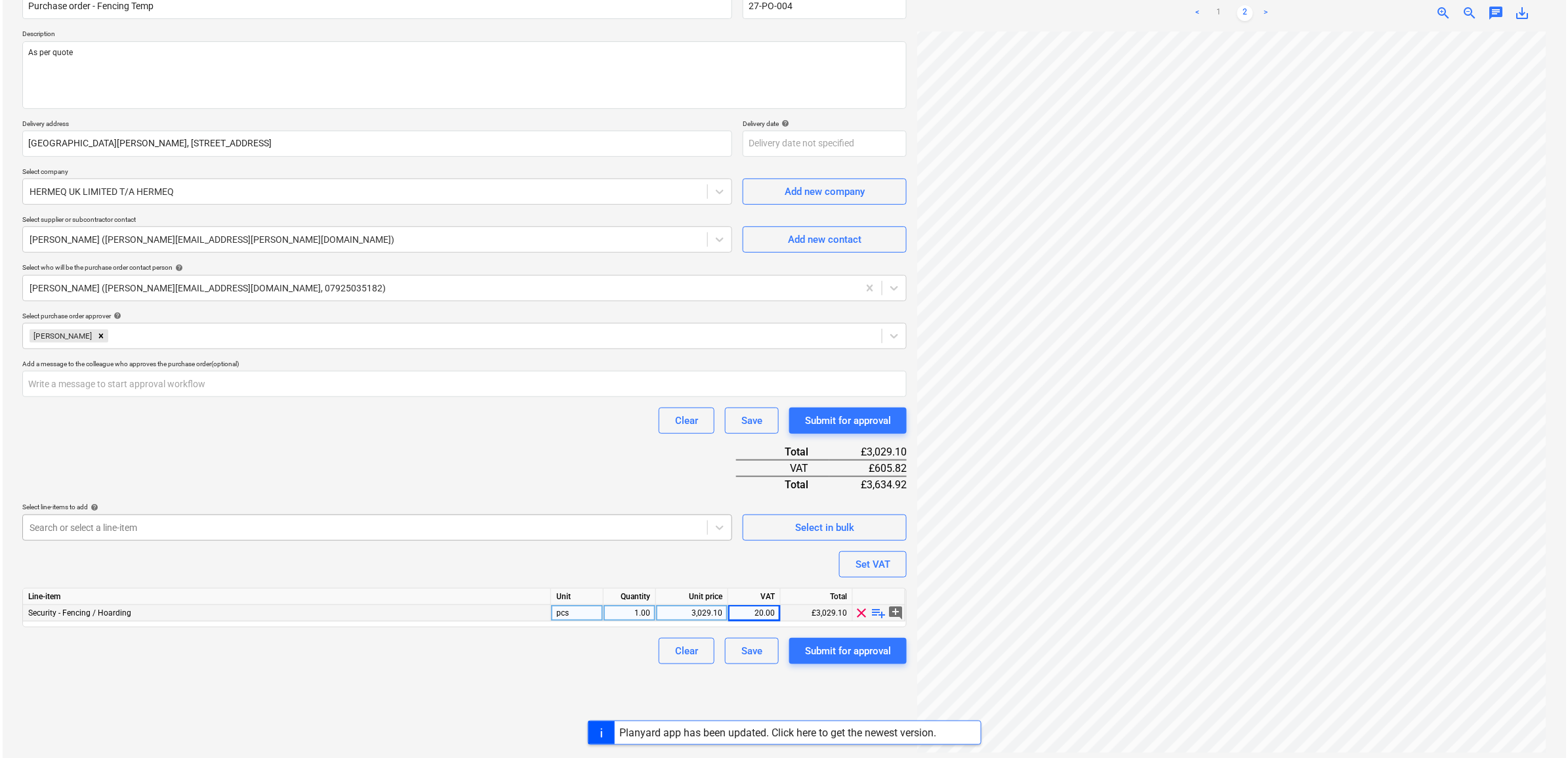
scroll to position [131, 0]
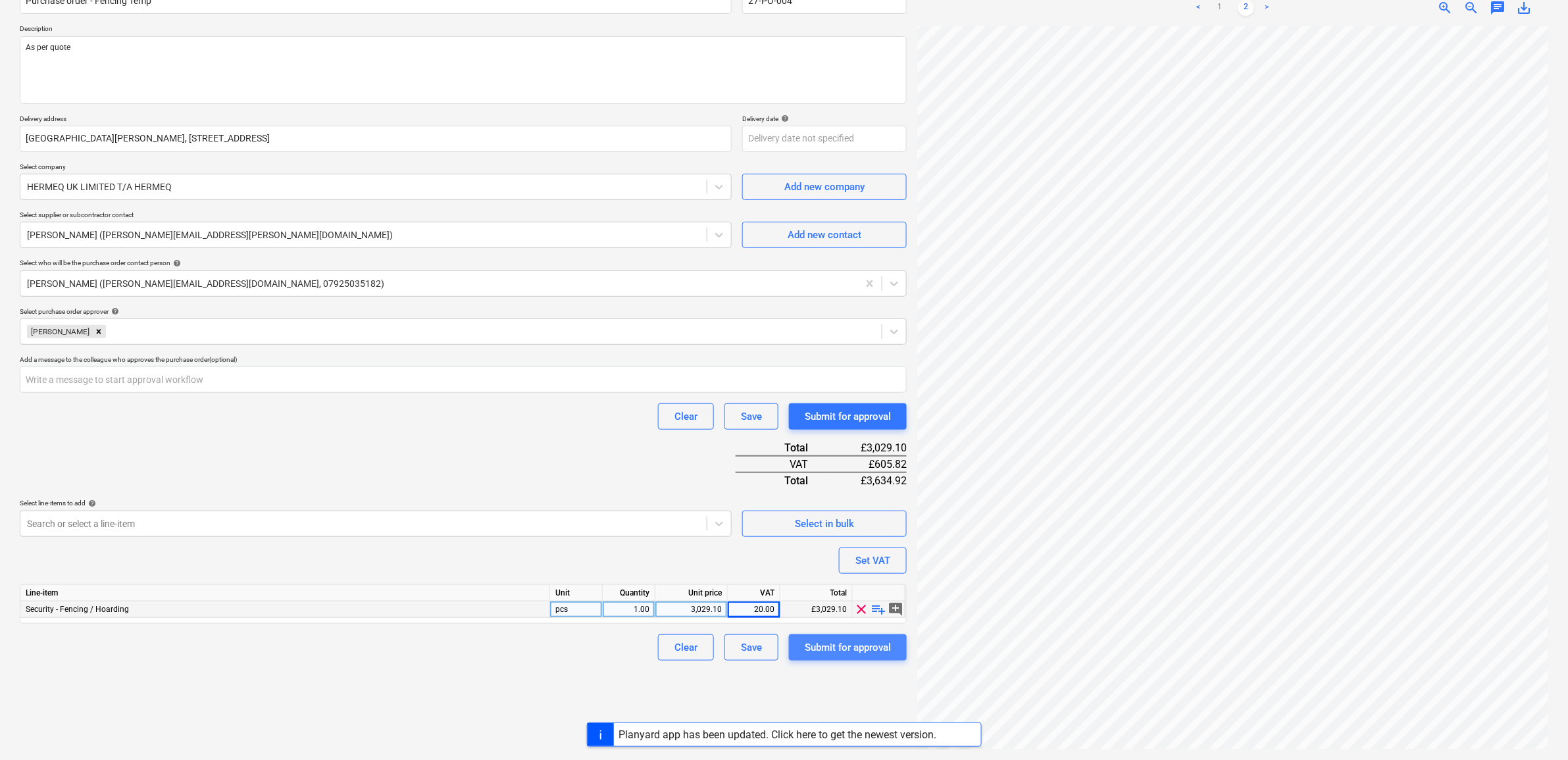
click at [867, 642] on div "Submit for approval" at bounding box center [848, 648] width 86 height 17
type textarea "x"
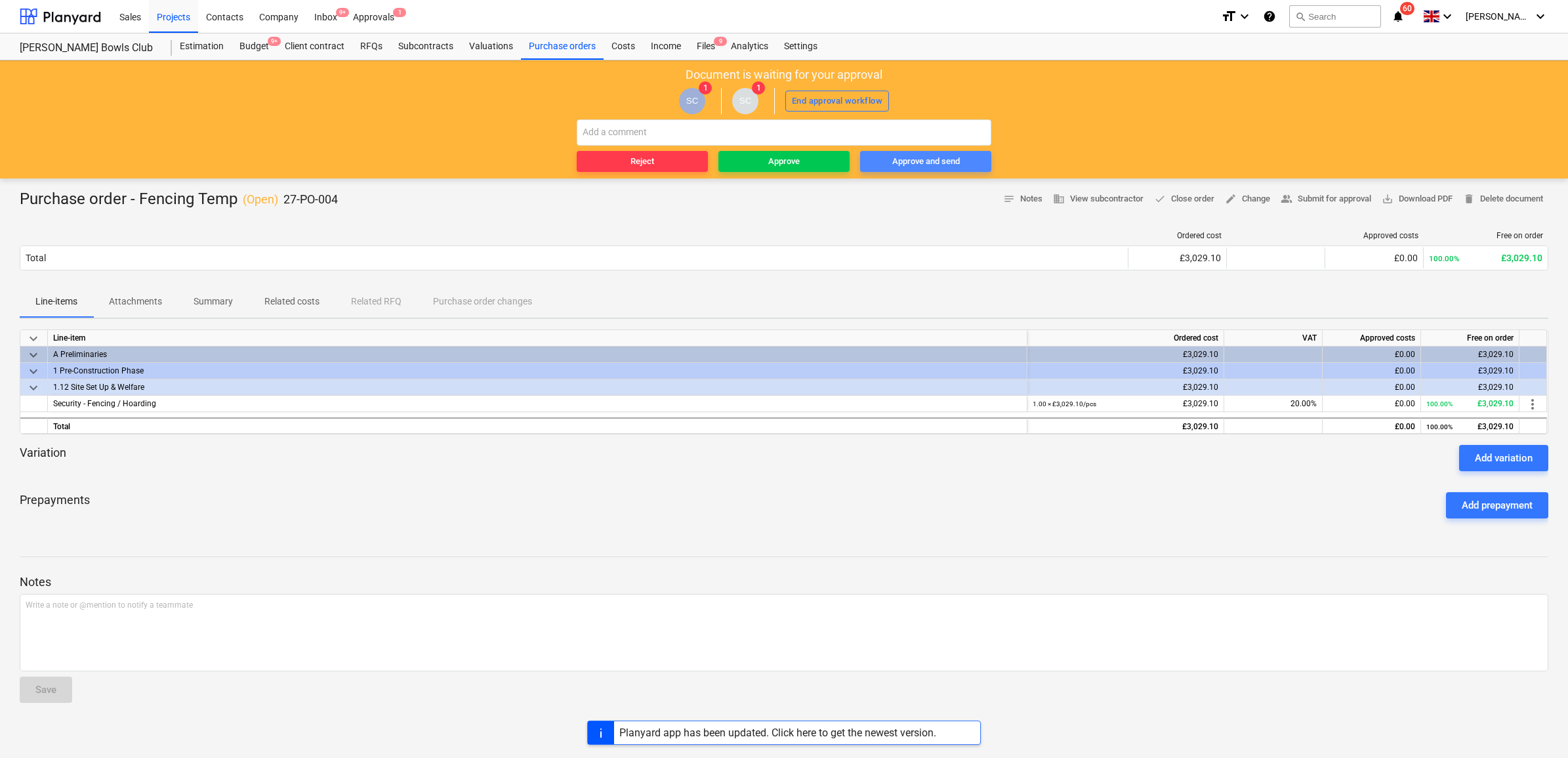
click at [929, 165] on div "Approve and send" at bounding box center [925, 161] width 67 height 15
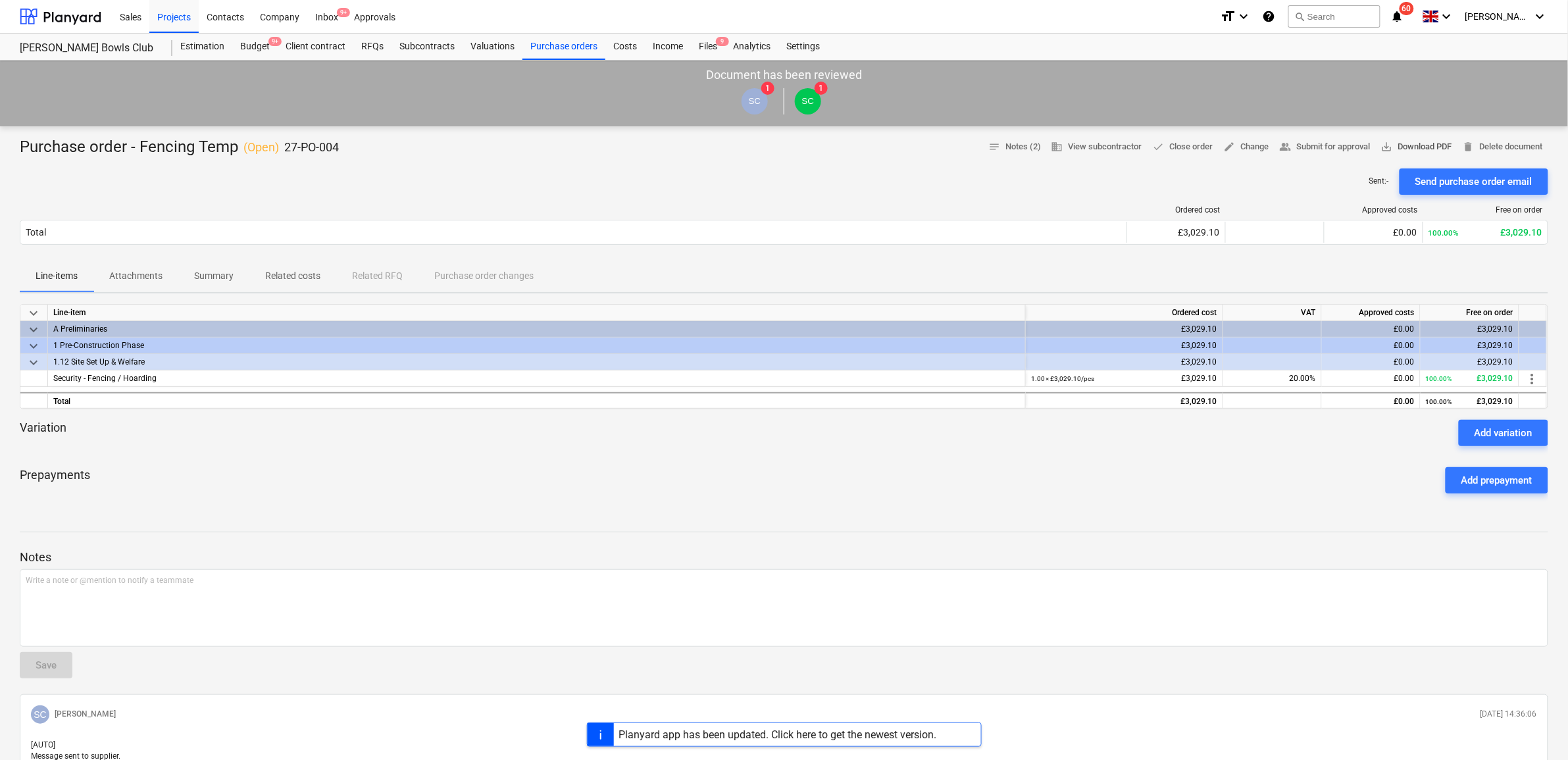
click at [1422, 148] on span "save_alt Download PDF" at bounding box center [1417, 147] width 71 height 15
click at [347, 524] on div at bounding box center [784, 520] width 1529 height 11
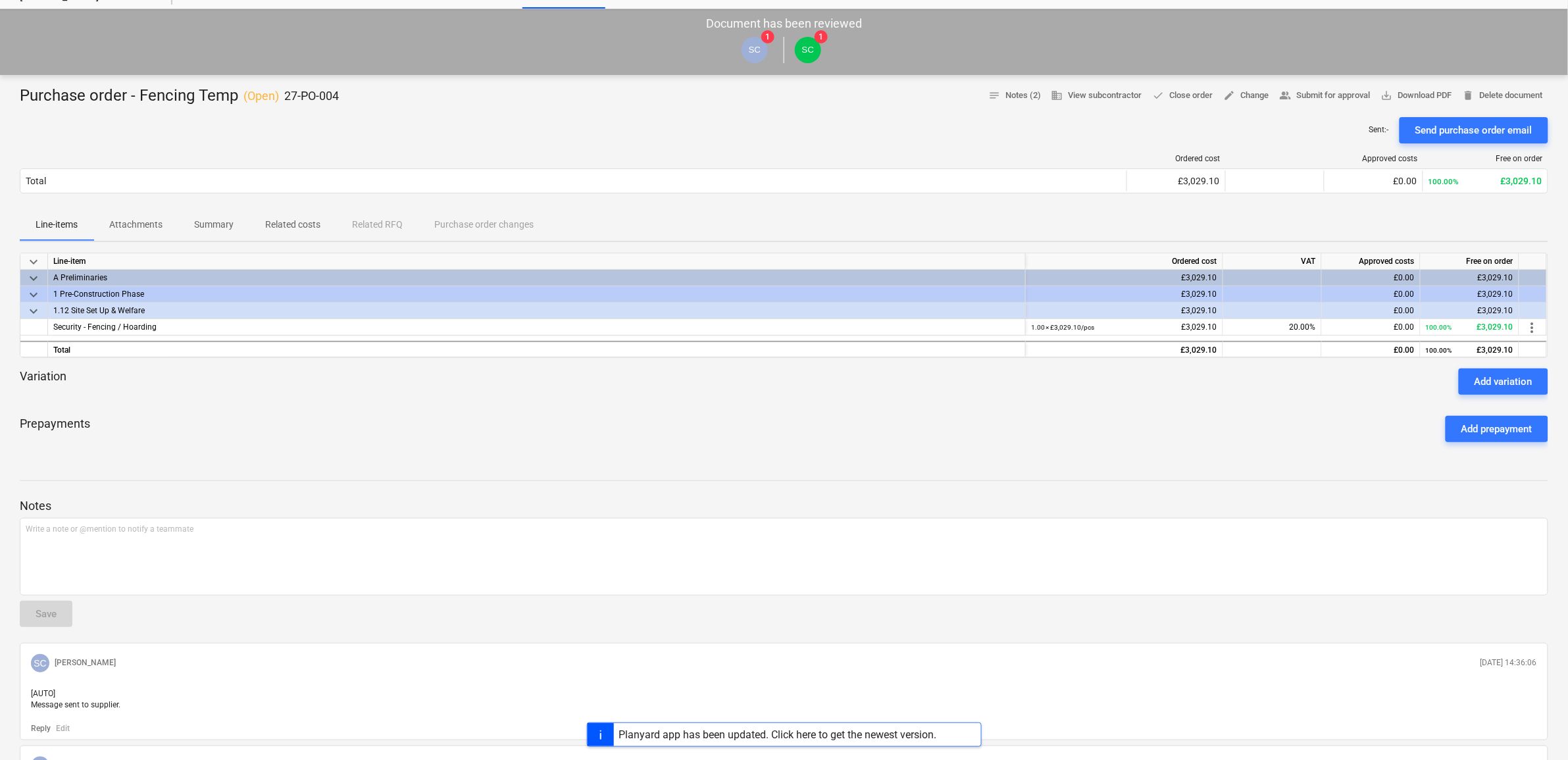
scroll to position [209, 0]
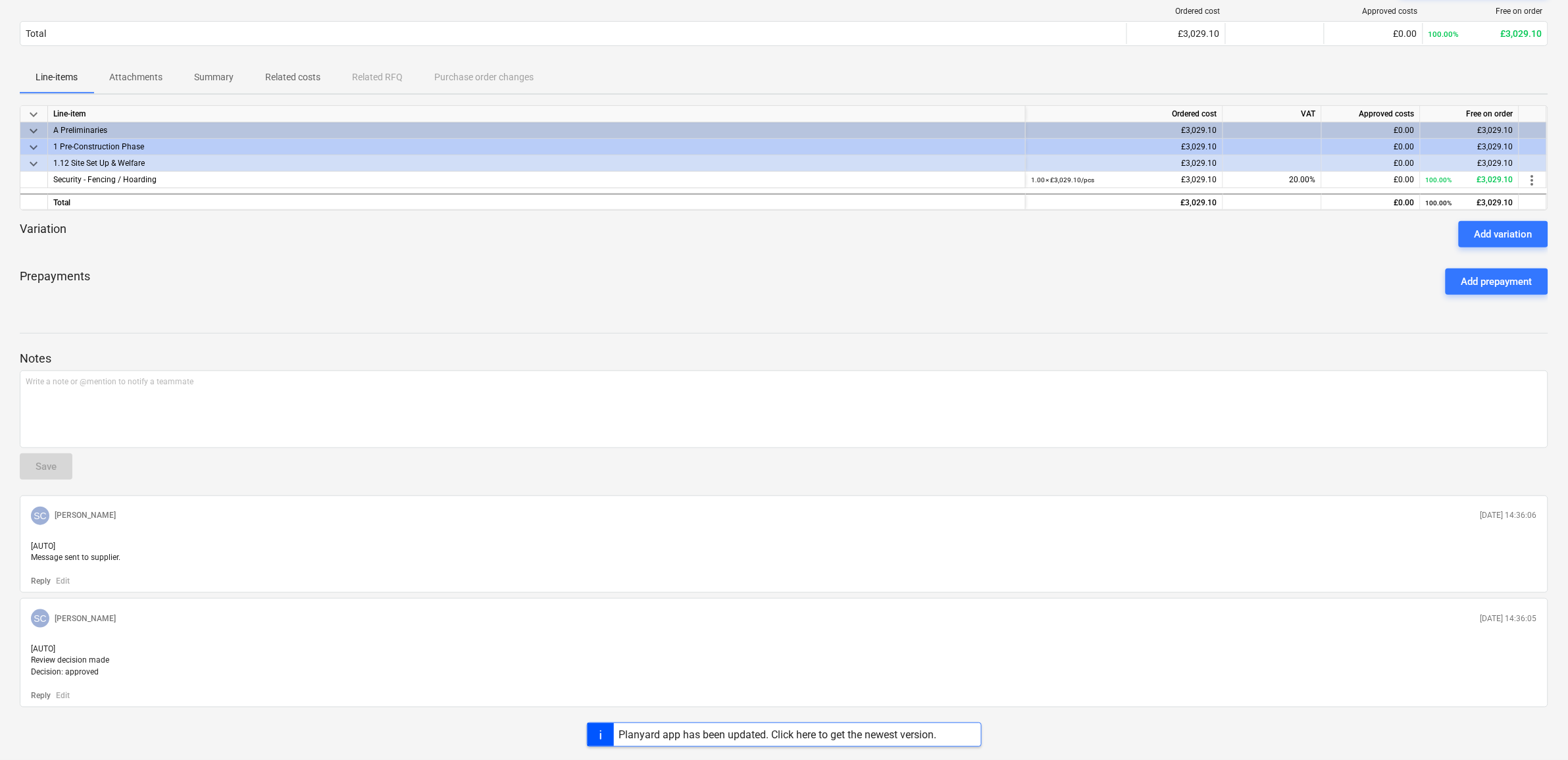
click at [913, 258] on div "Prepayments Add prepayment" at bounding box center [784, 281] width 1529 height 48
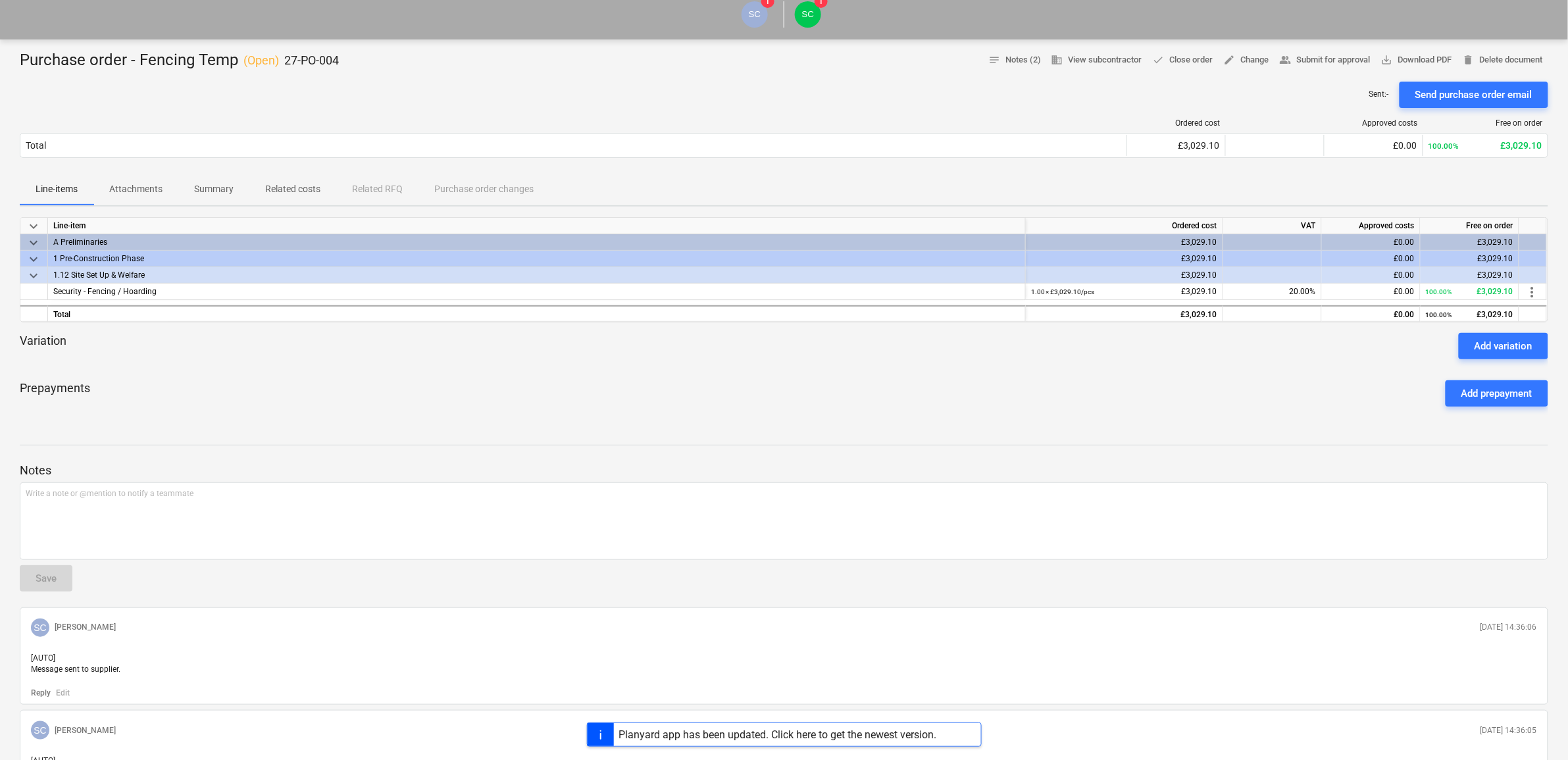
scroll to position [0, 0]
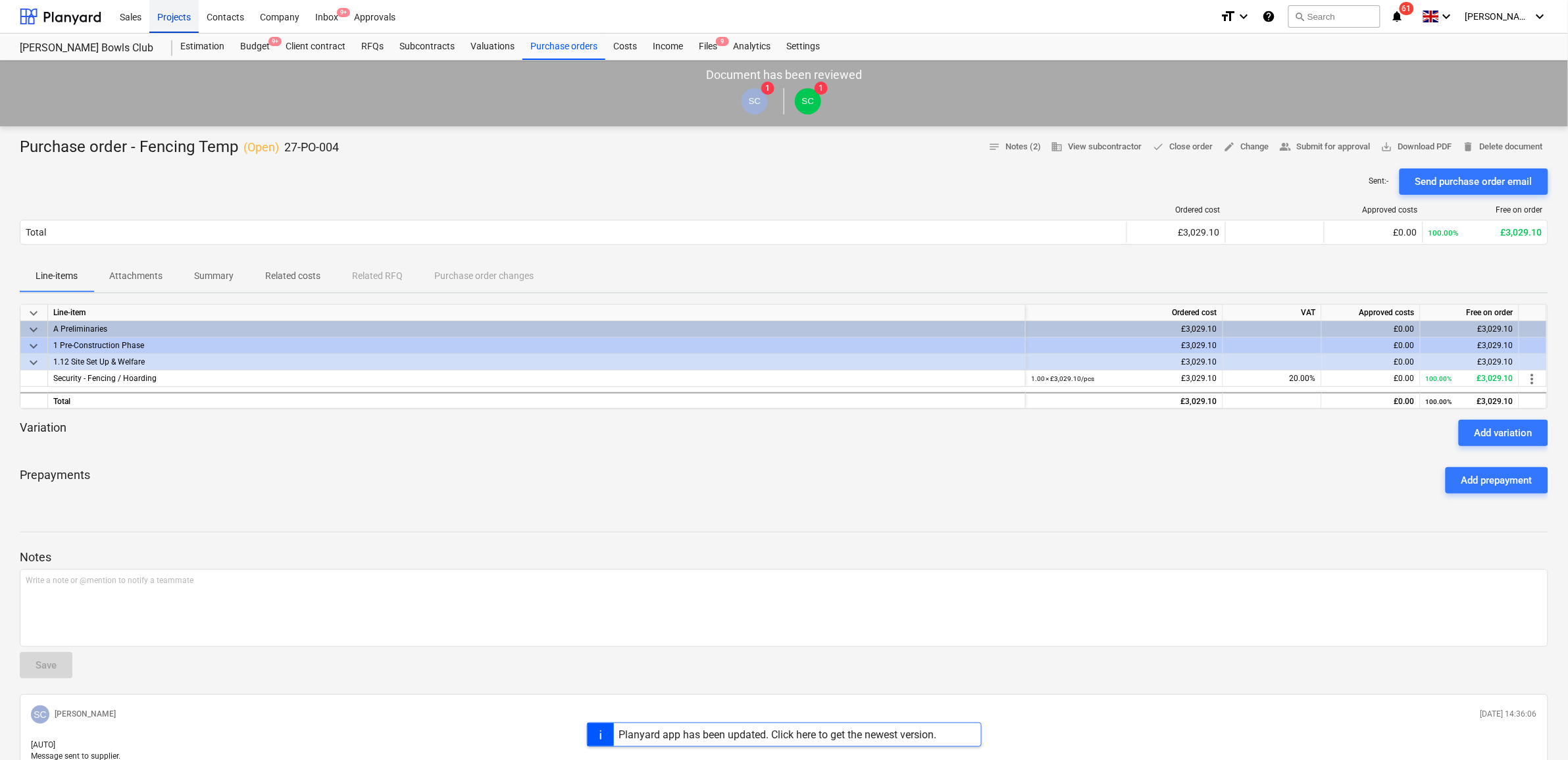
click at [170, 13] on div "Projects" at bounding box center [174, 16] width 50 height 33
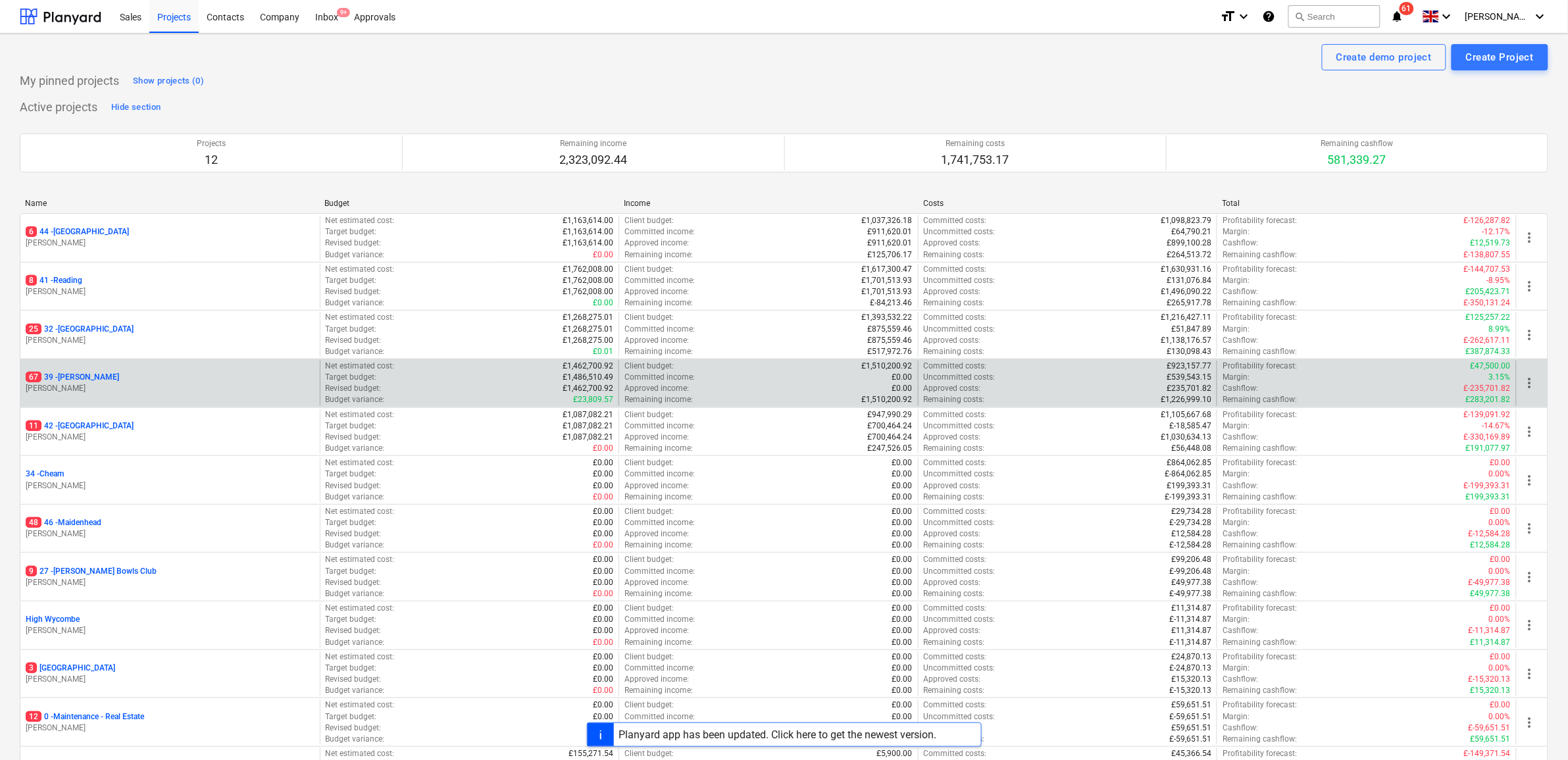
click at [76, 381] on p "67 39 - [GEOGRAPHIC_DATA]" at bounding box center [72, 377] width 94 height 11
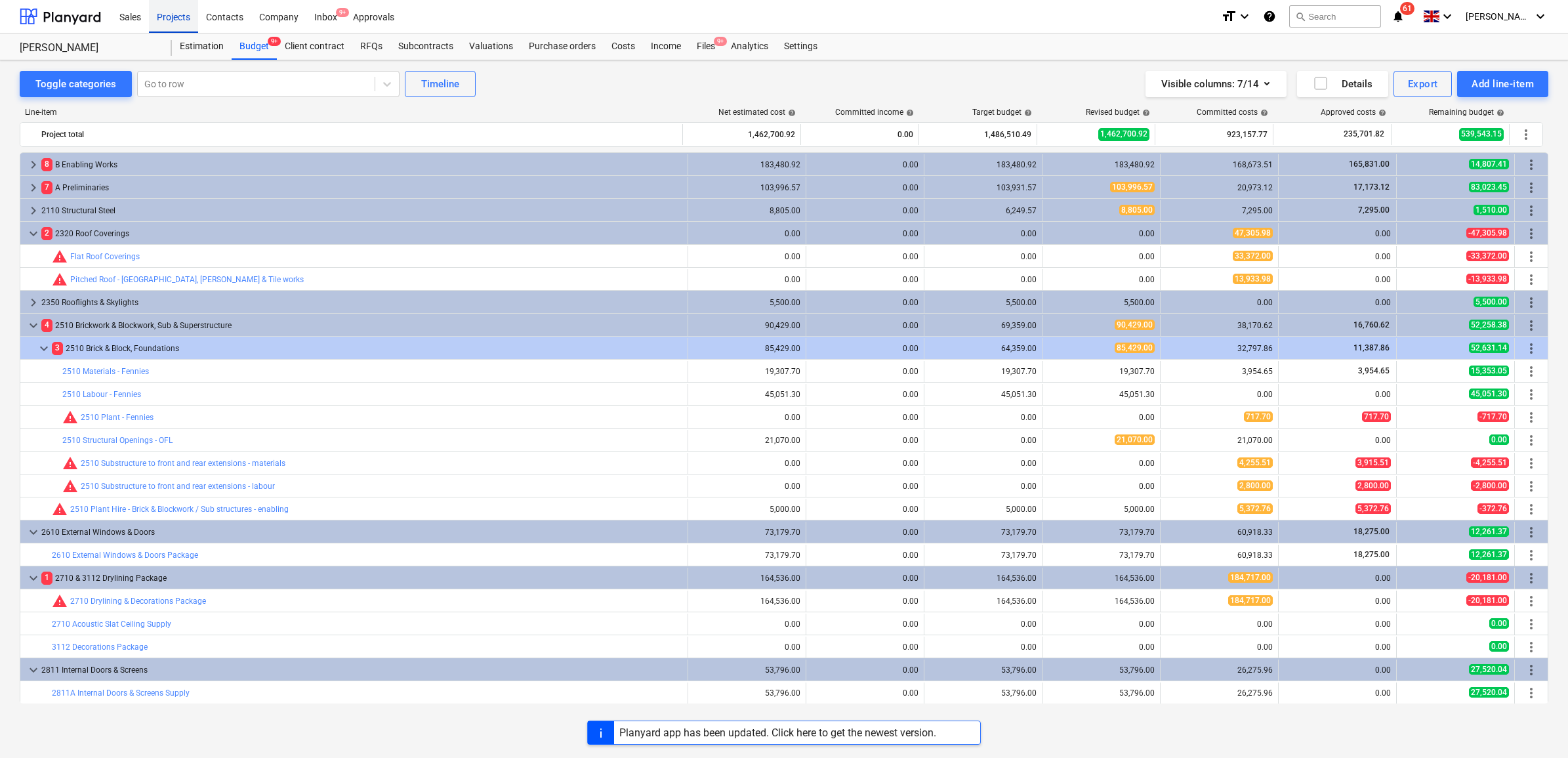
click at [182, 19] on div "Projects" at bounding box center [173, 16] width 49 height 33
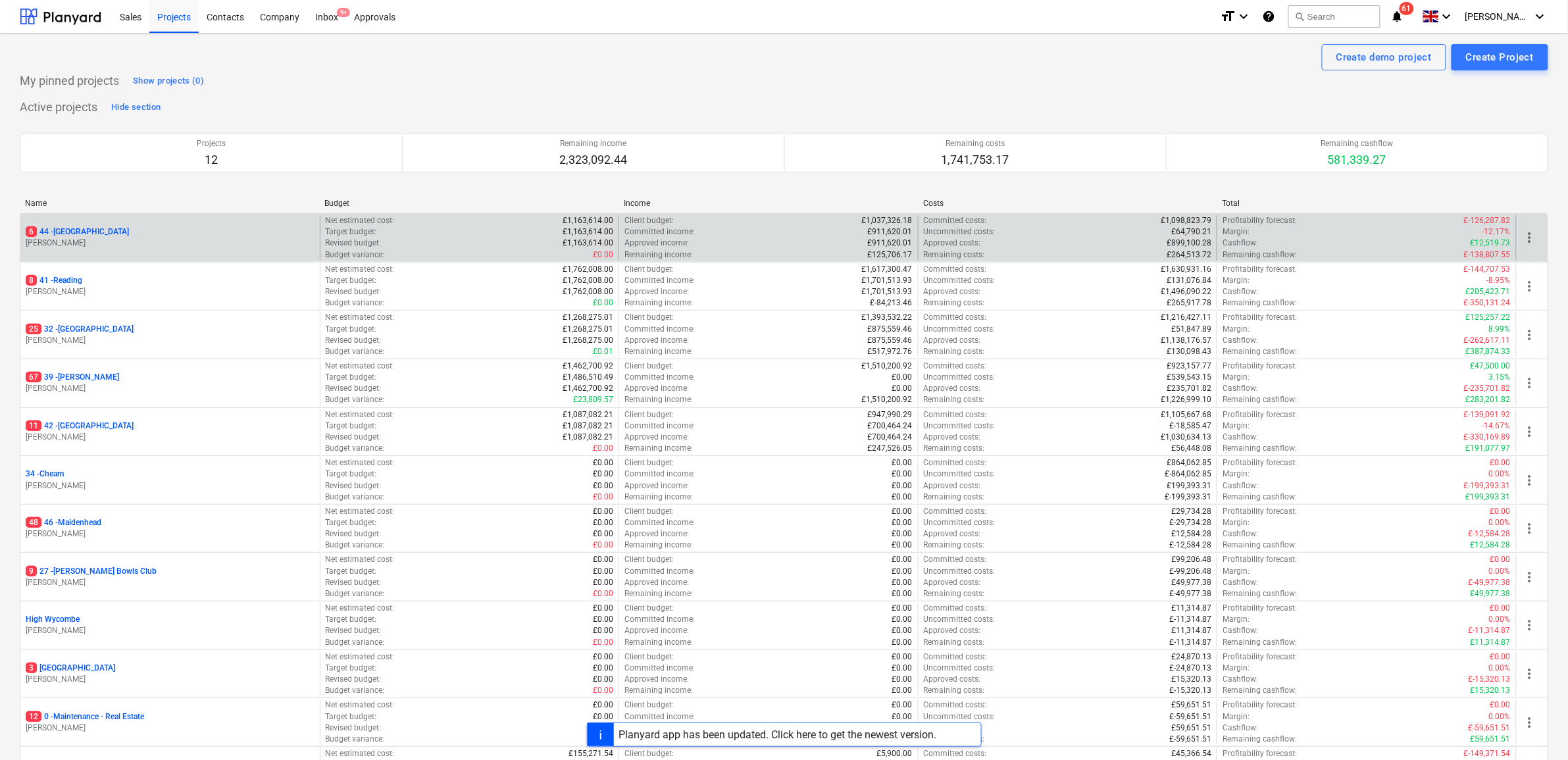
click at [71, 235] on p "6 44 - [GEOGRAPHIC_DATA]" at bounding box center [77, 231] width 103 height 11
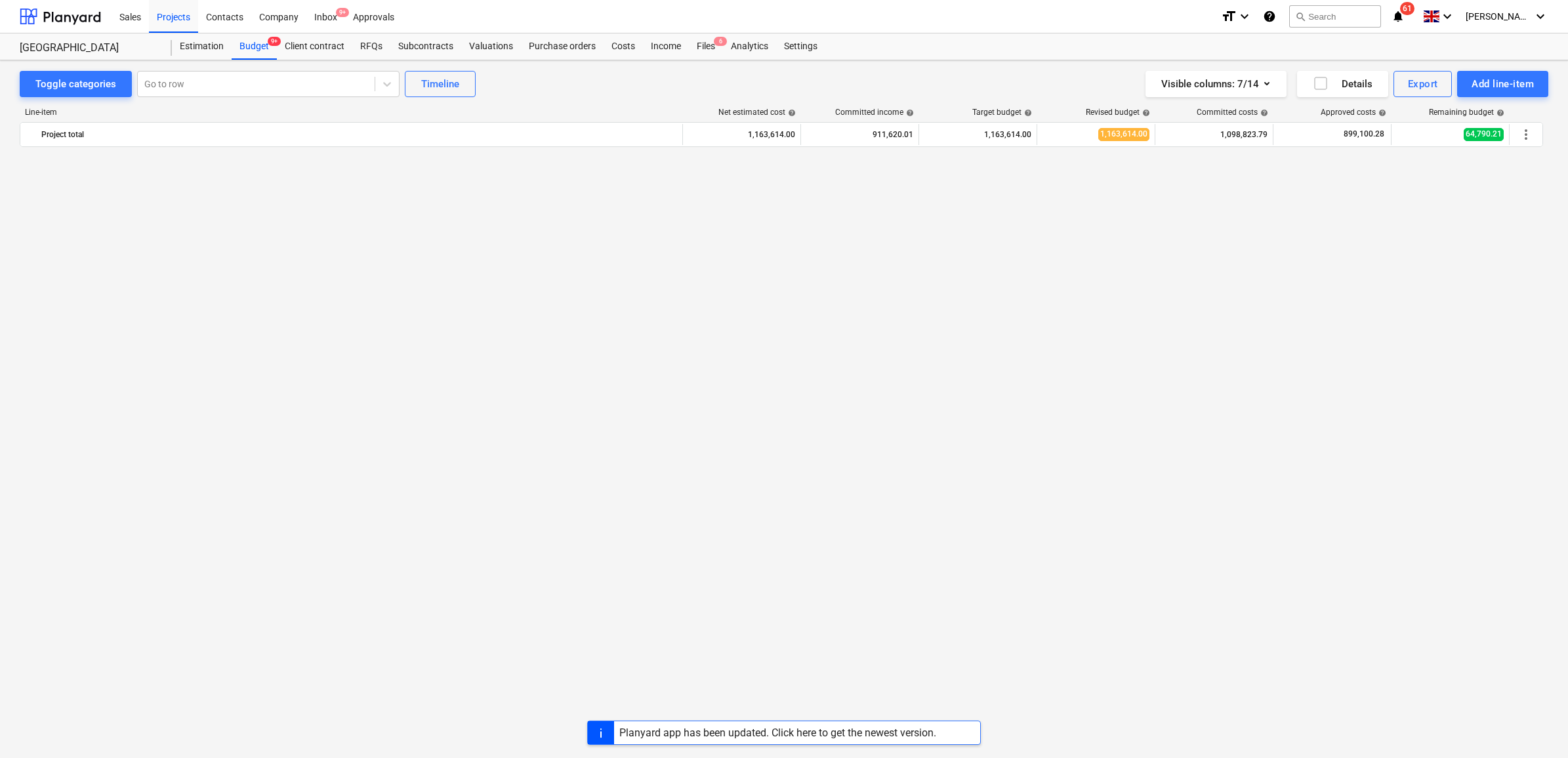
scroll to position [1722, 0]
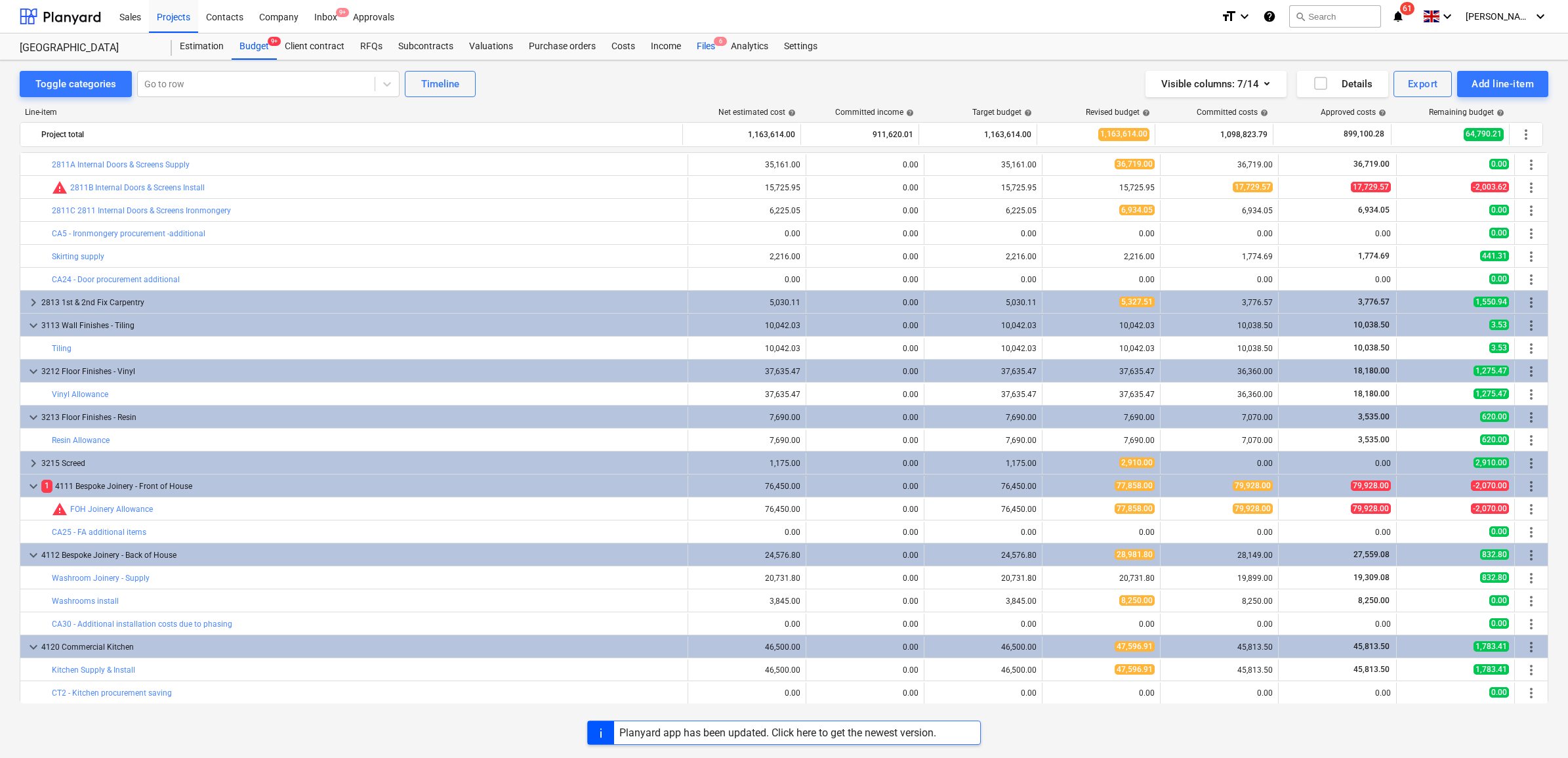
click at [700, 48] on div "Files 6" at bounding box center [706, 46] width 34 height 26
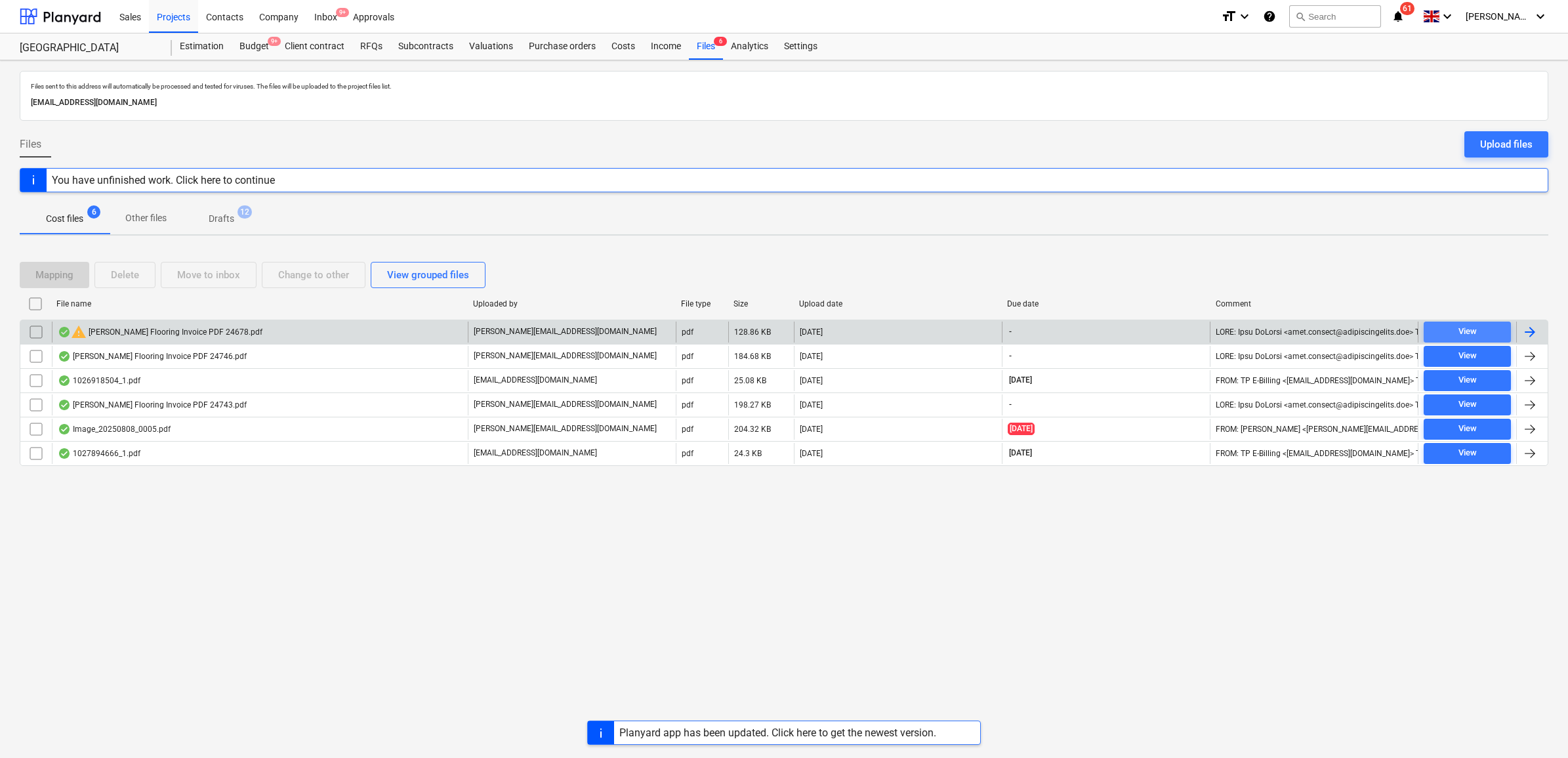
click at [1443, 330] on span "View" at bounding box center [1467, 332] width 77 height 15
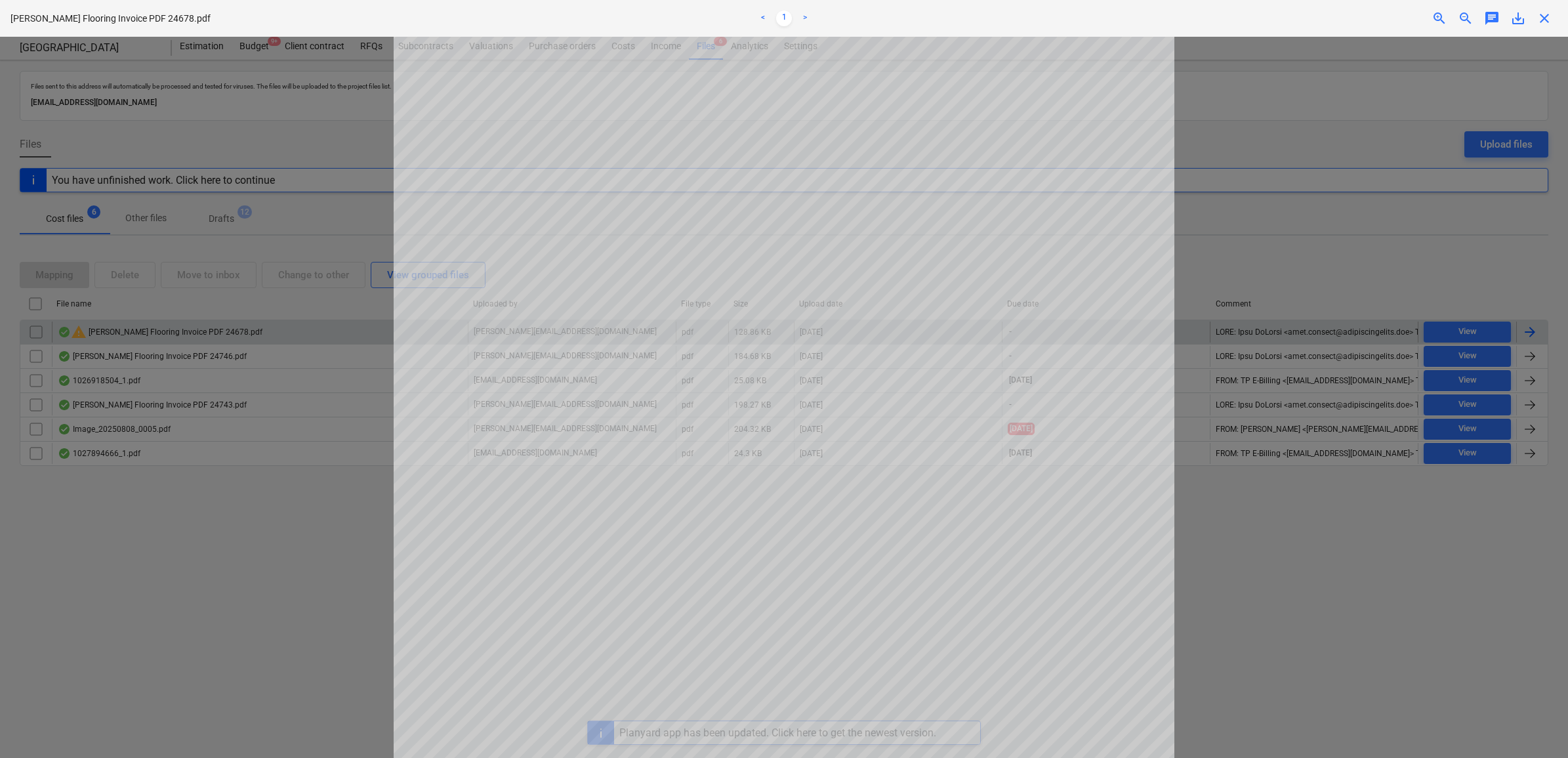
scroll to position [386, 0]
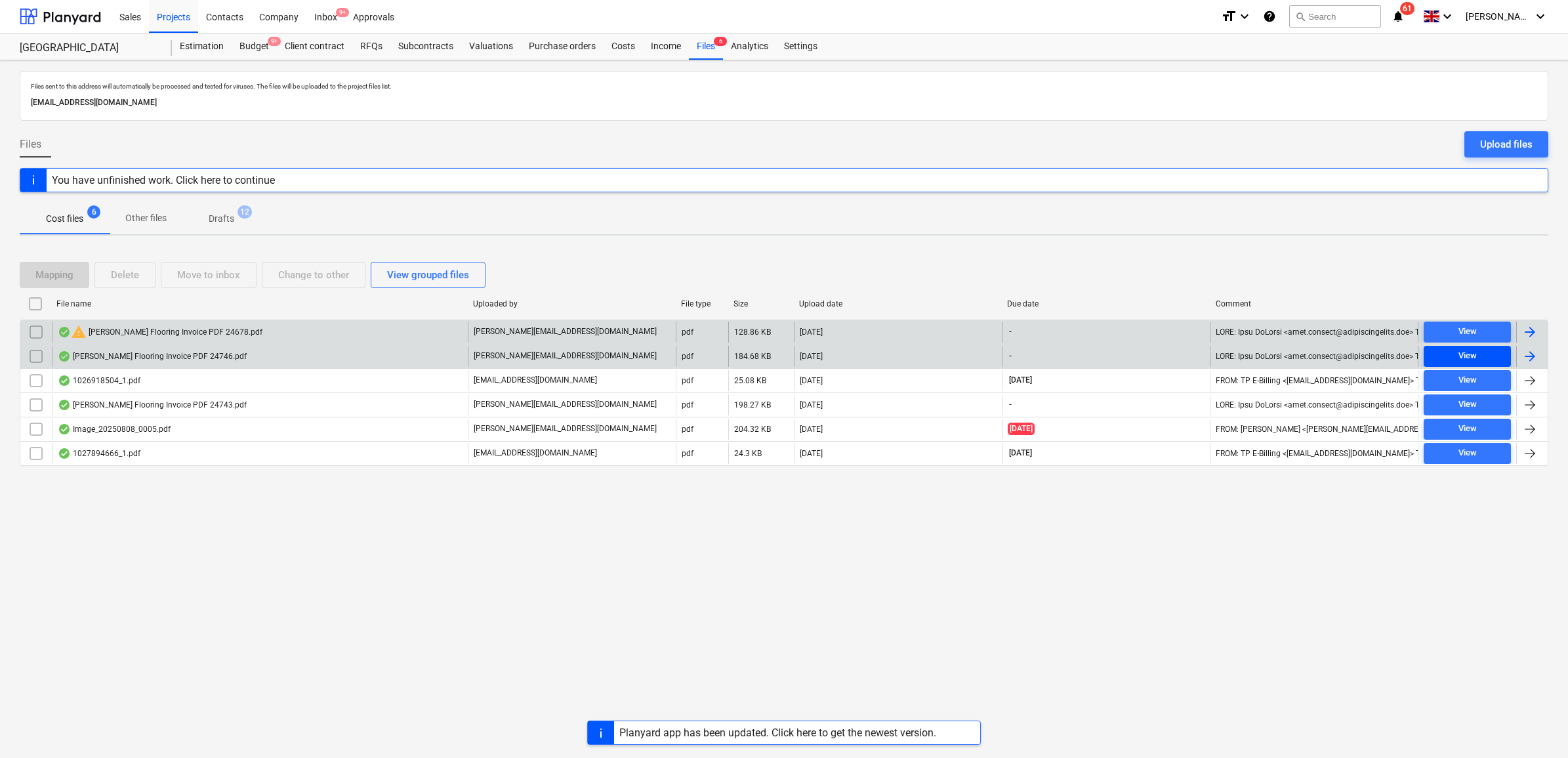
click at [1447, 356] on span "View" at bounding box center [1467, 356] width 77 height 15
click at [1467, 328] on div "View" at bounding box center [1468, 332] width 19 height 15
click at [1481, 353] on span "View" at bounding box center [1467, 356] width 77 height 15
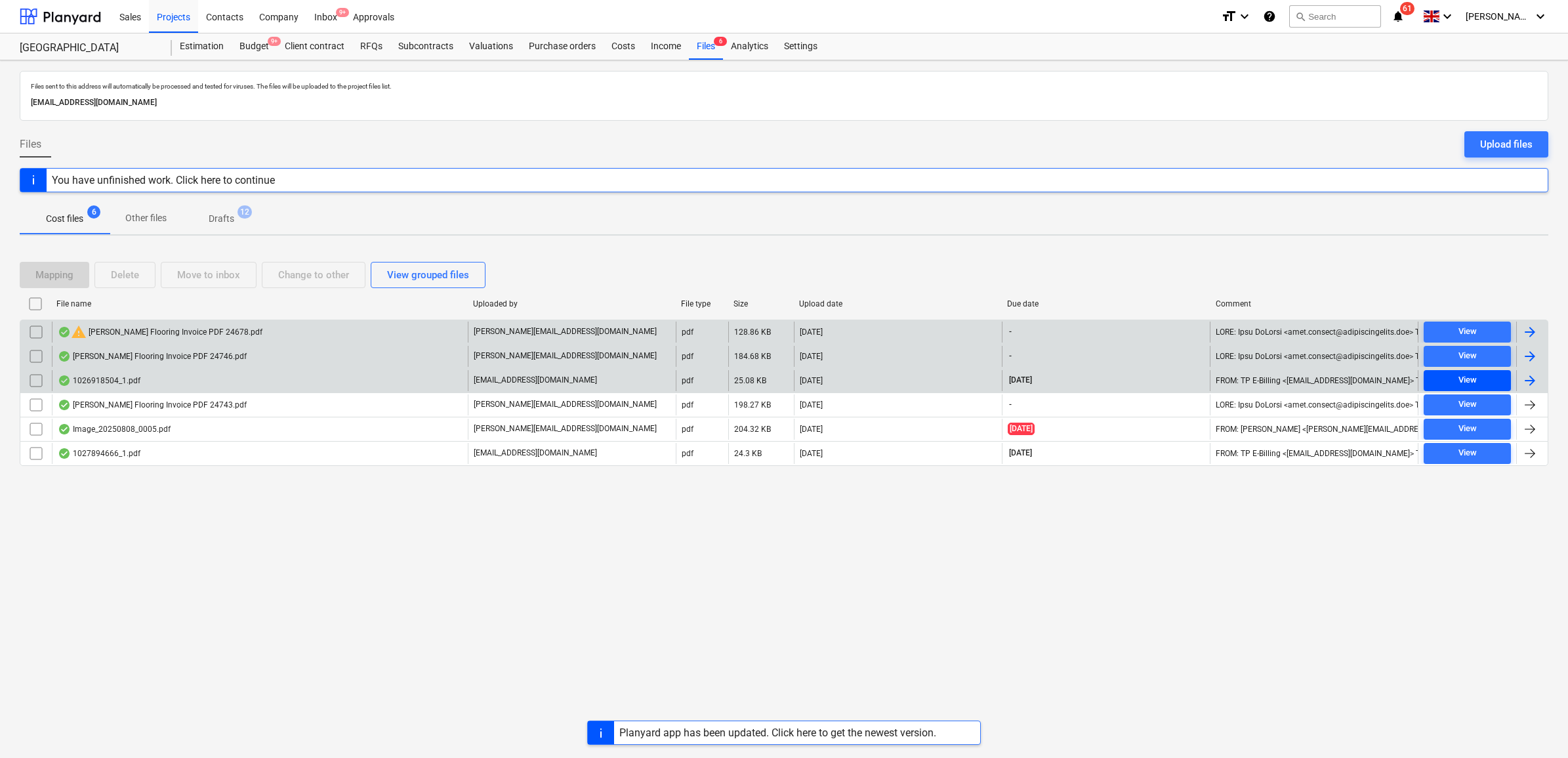
click at [1432, 380] on span "View" at bounding box center [1467, 380] width 77 height 15
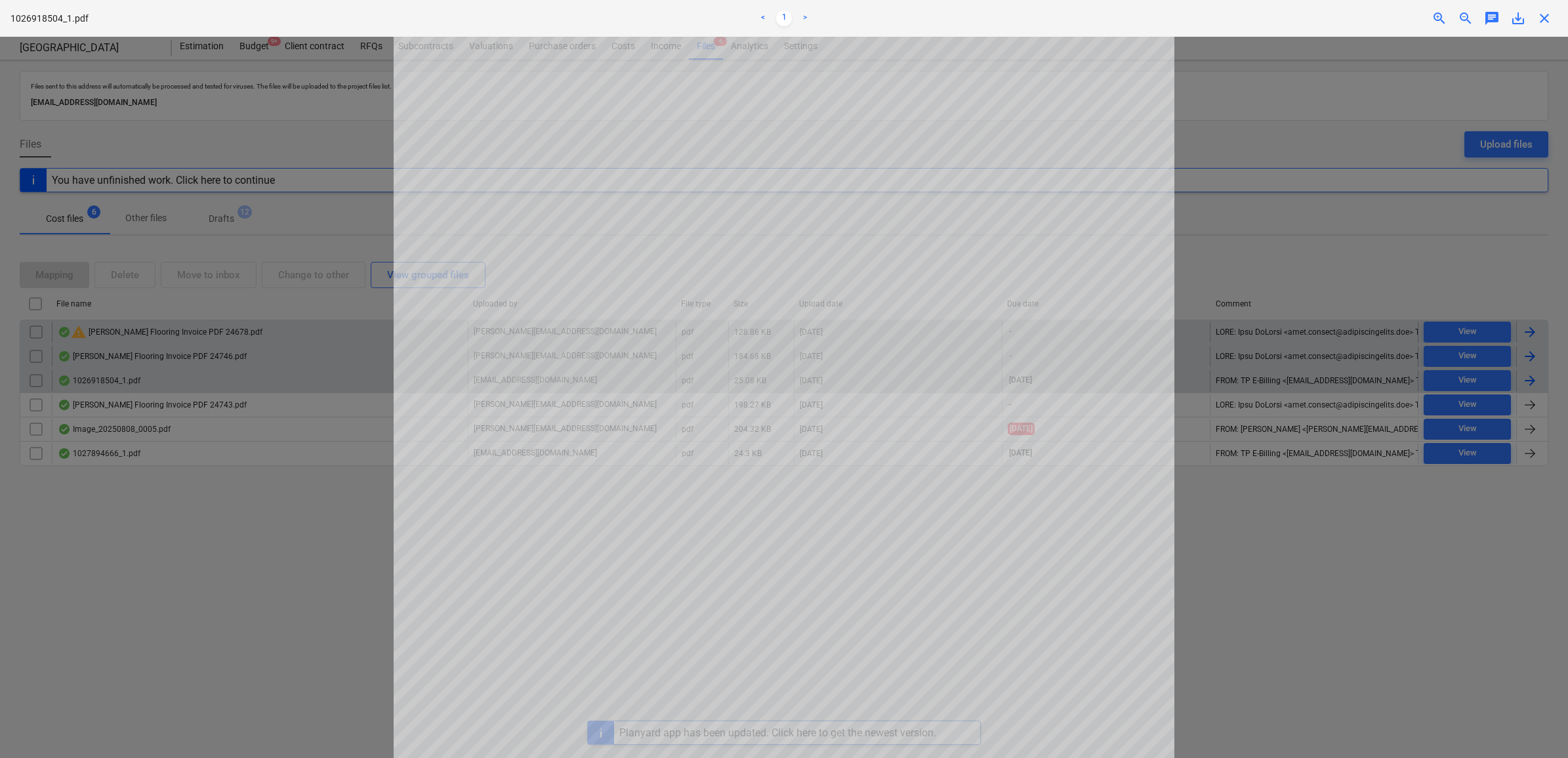
scroll to position [164, 0]
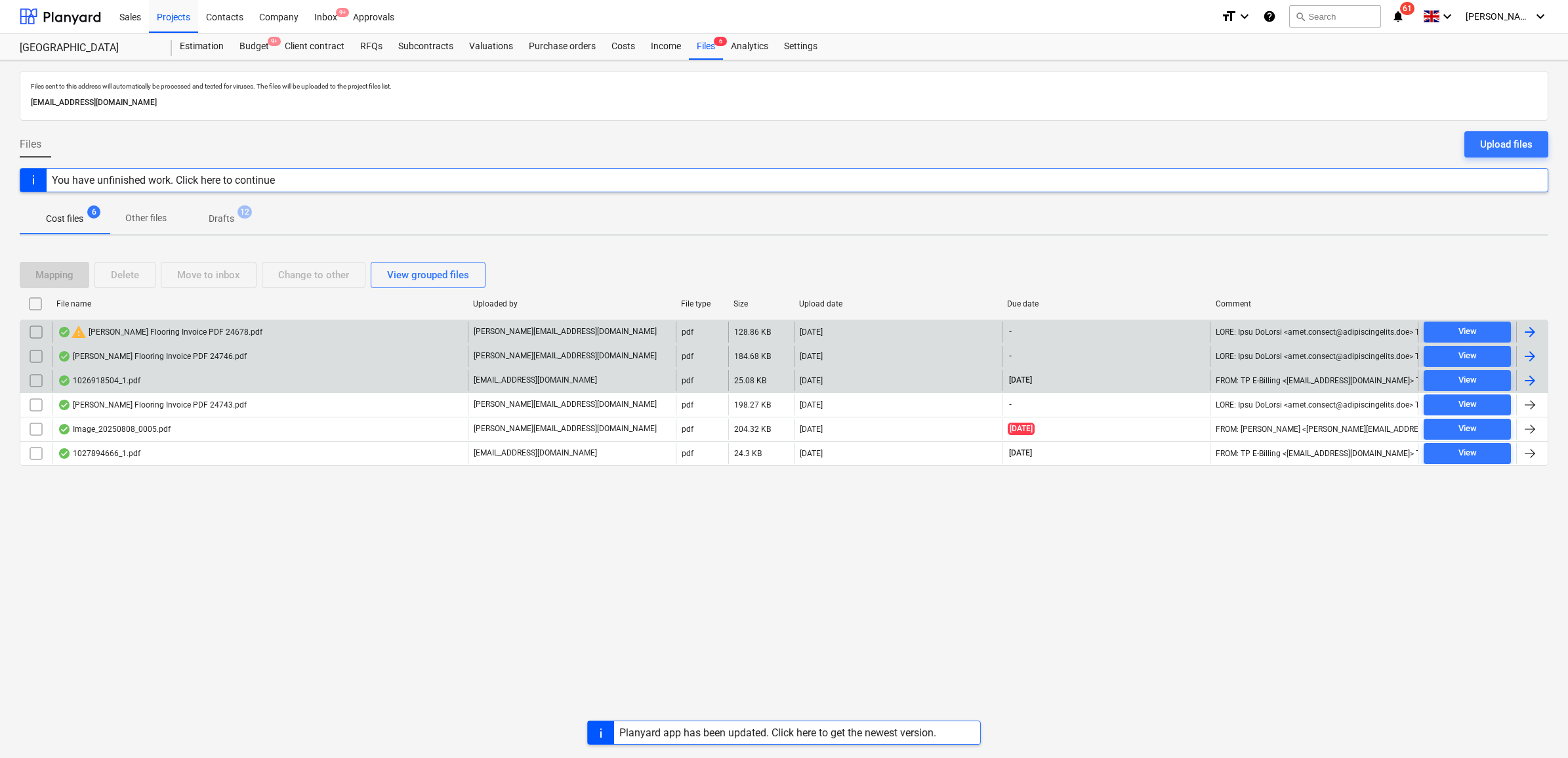
click at [1535, 380] on div at bounding box center [1530, 381] width 16 height 16
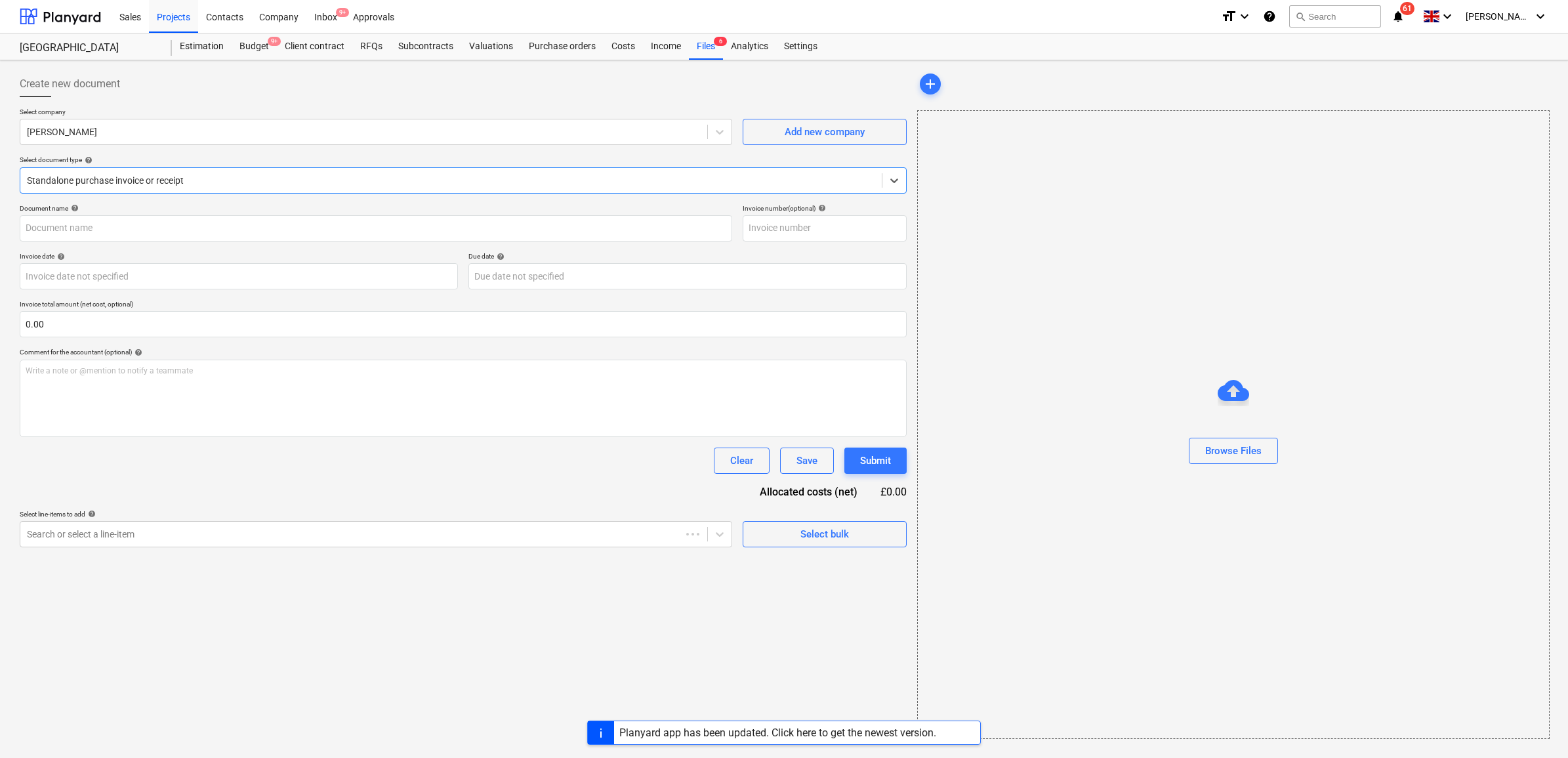
type input "1026918504"
type input "[DATE]"
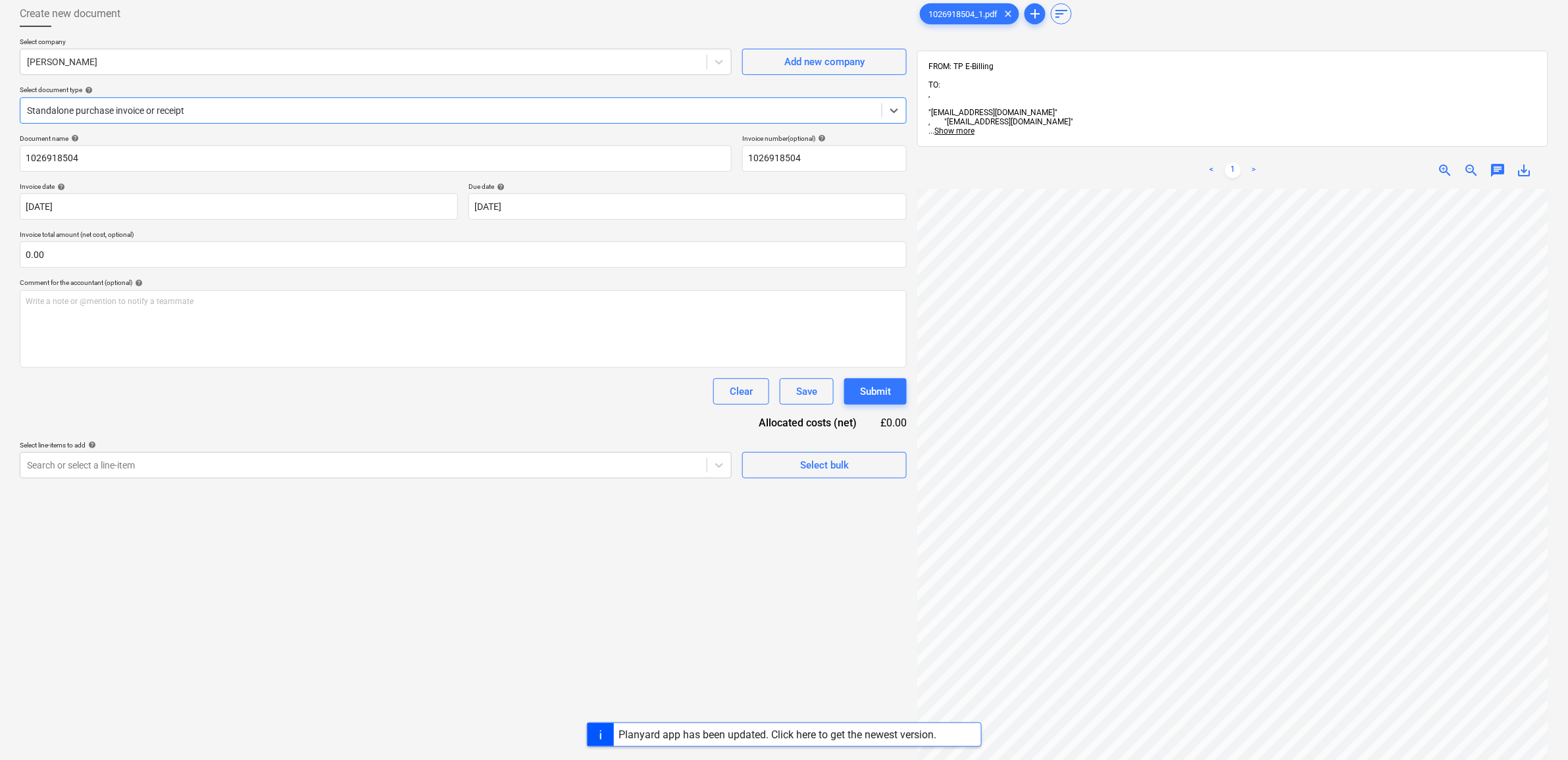
scroll to position [165, 0]
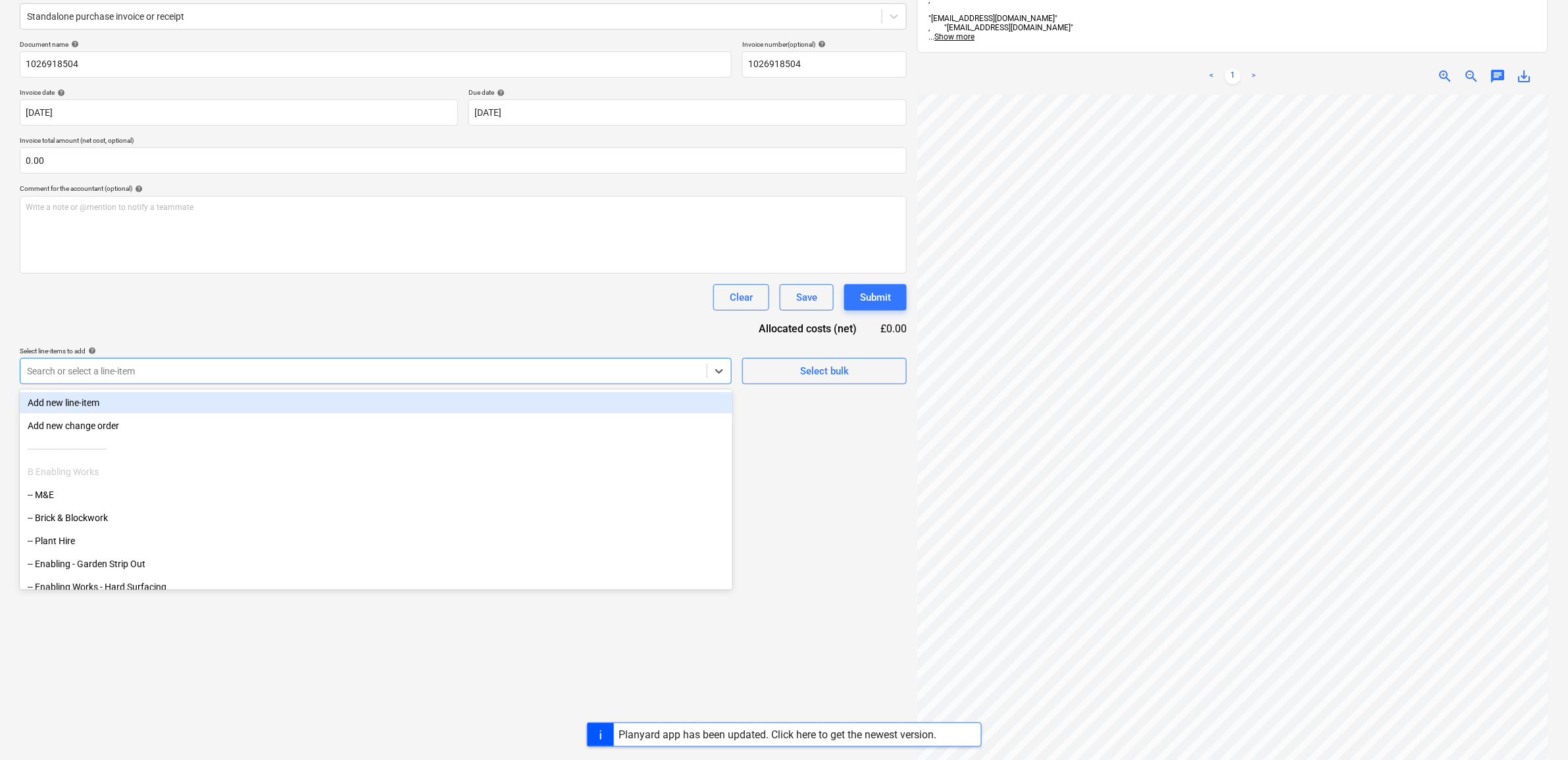
click at [327, 383] on div "Search or select a line-item" at bounding box center [376, 371] width 712 height 26
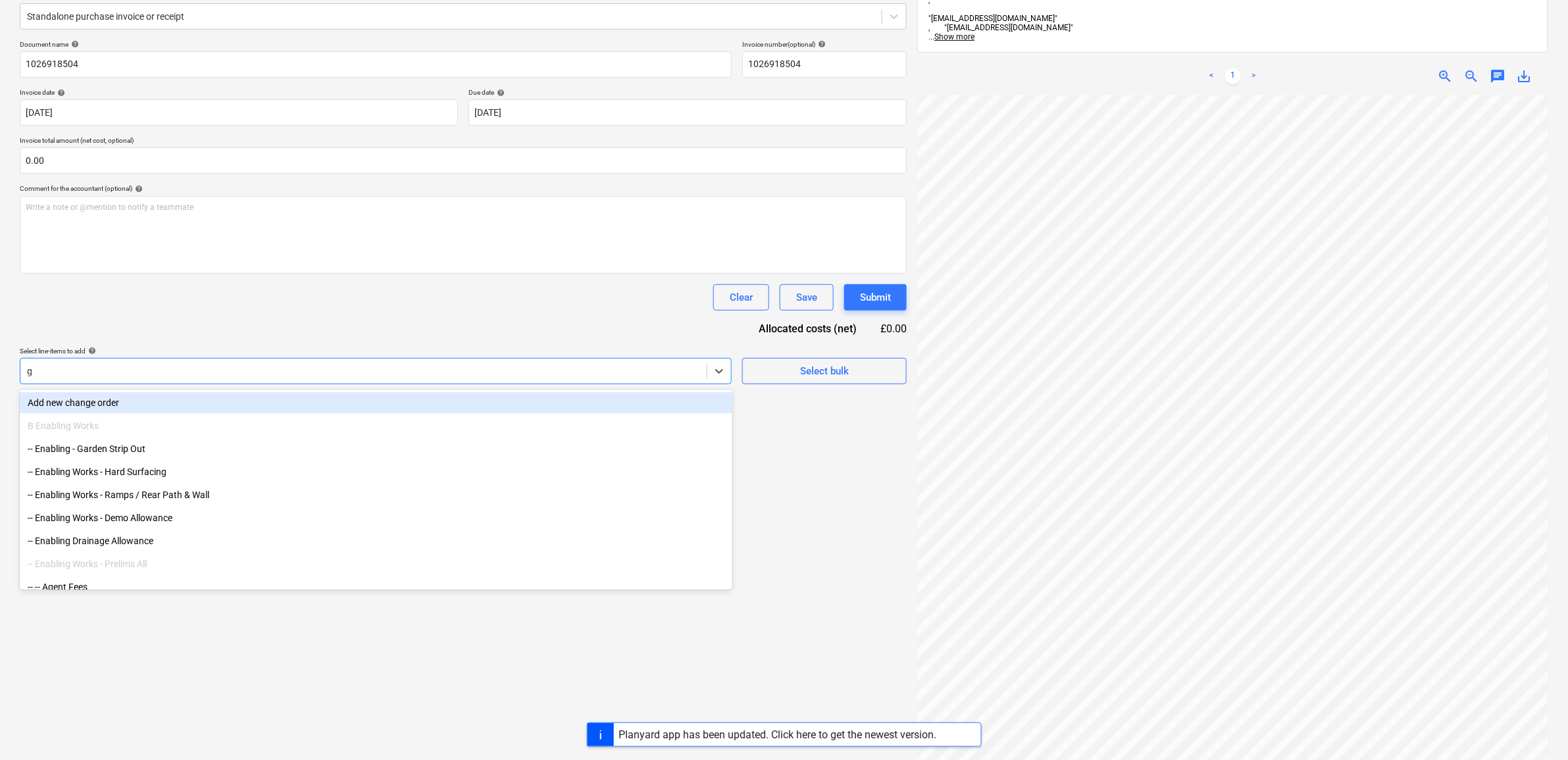
type input "ga"
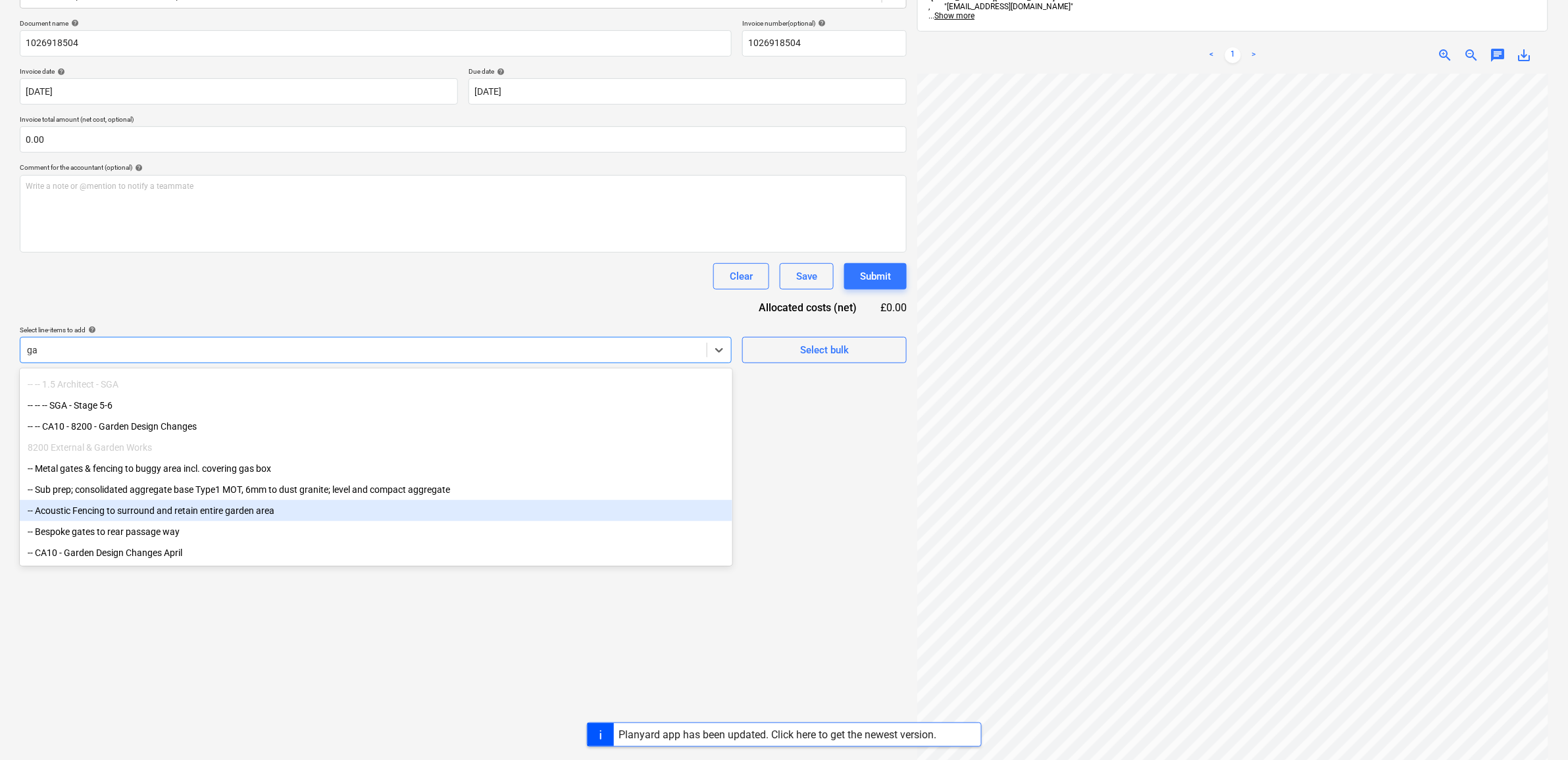
scroll to position [186, 0]
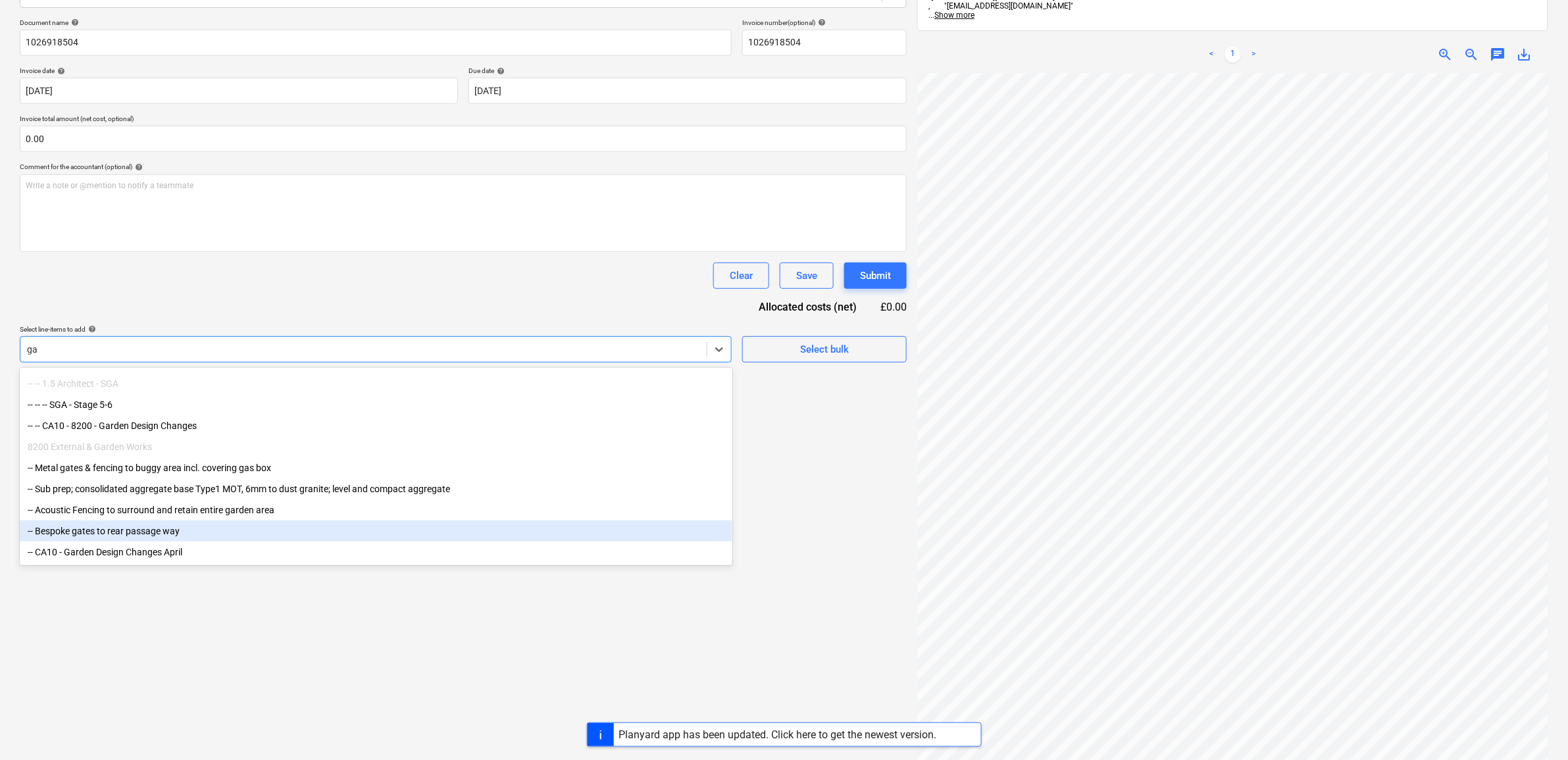
click at [202, 523] on div "-- Bespoke gates to rear passage way" at bounding box center [376, 531] width 713 height 21
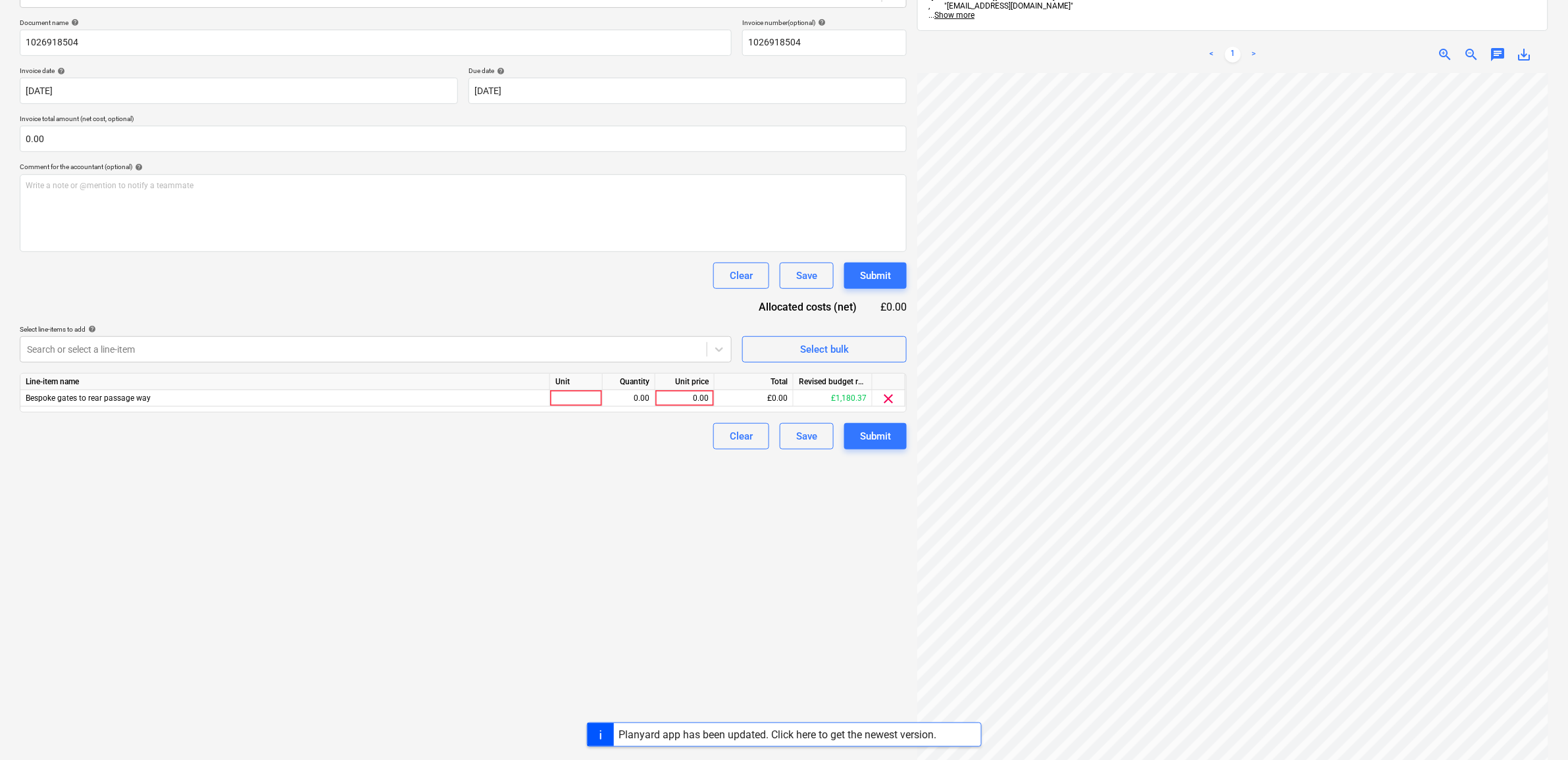
click at [412, 656] on div "Create new document Select company [PERSON_NAME] Add new company Select documen…" at bounding box center [463, 341] width 897 height 922
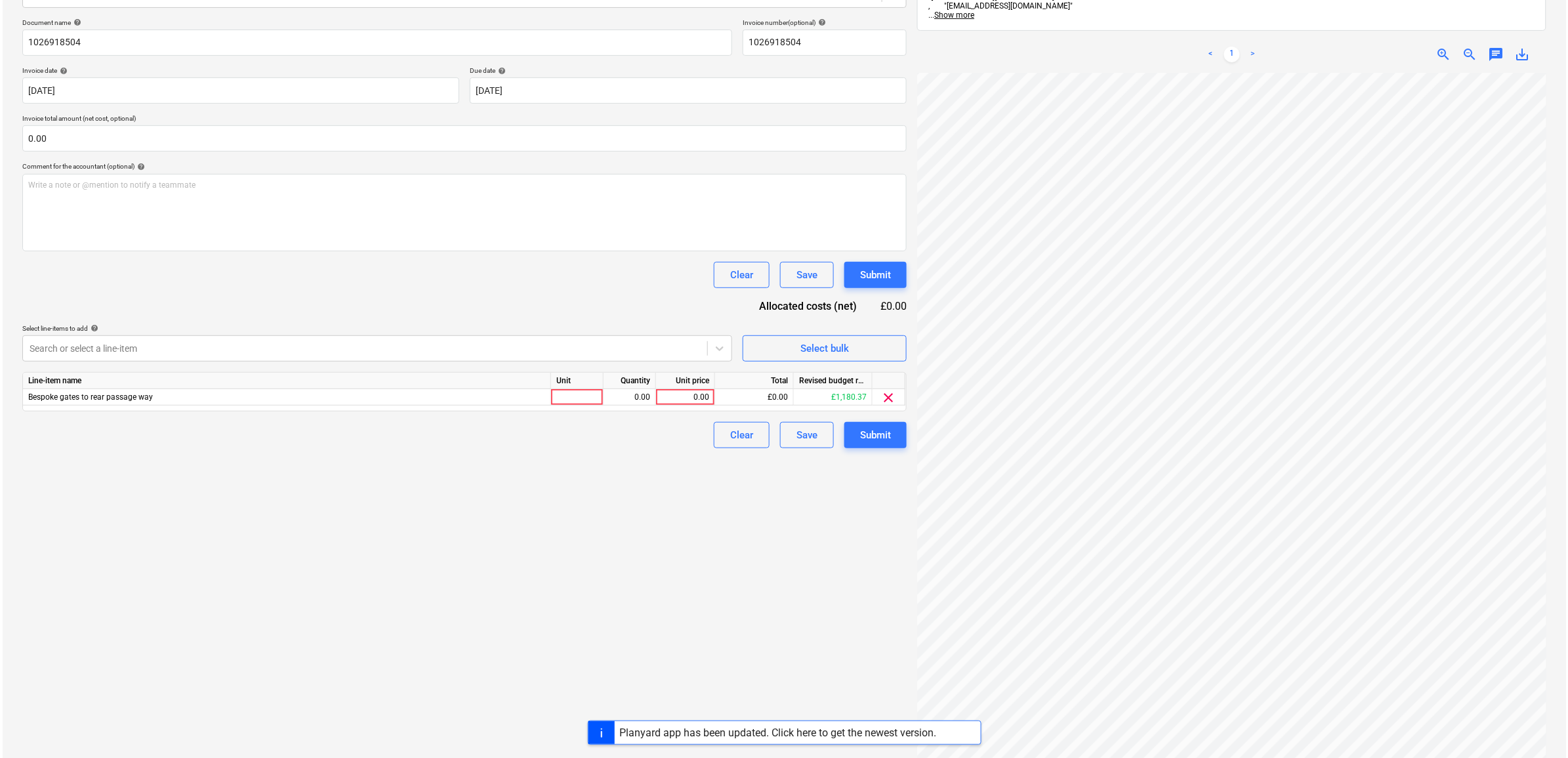
scroll to position [12, 158]
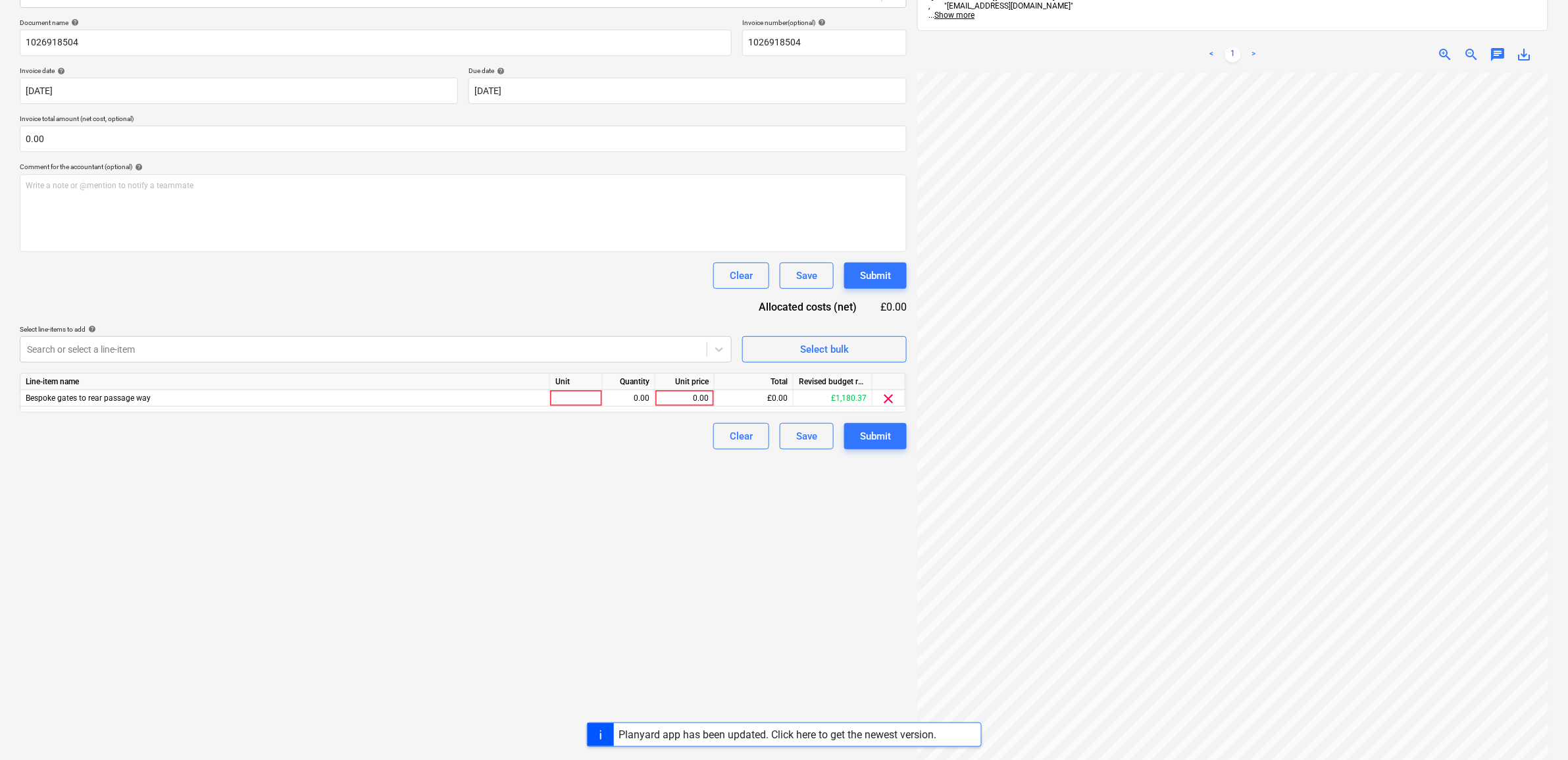
drag, startPoint x: 679, startPoint y: 399, endPoint x: 683, endPoint y: 409, distance: 10.8
click at [679, 403] on div "0.00" at bounding box center [685, 398] width 48 height 17
type input "50.81"
click at [706, 520] on div "Create new document Select company [PERSON_NAME] Add new company Select documen…" at bounding box center [463, 341] width 897 height 922
click at [860, 438] on div "Submit" at bounding box center [875, 436] width 31 height 17
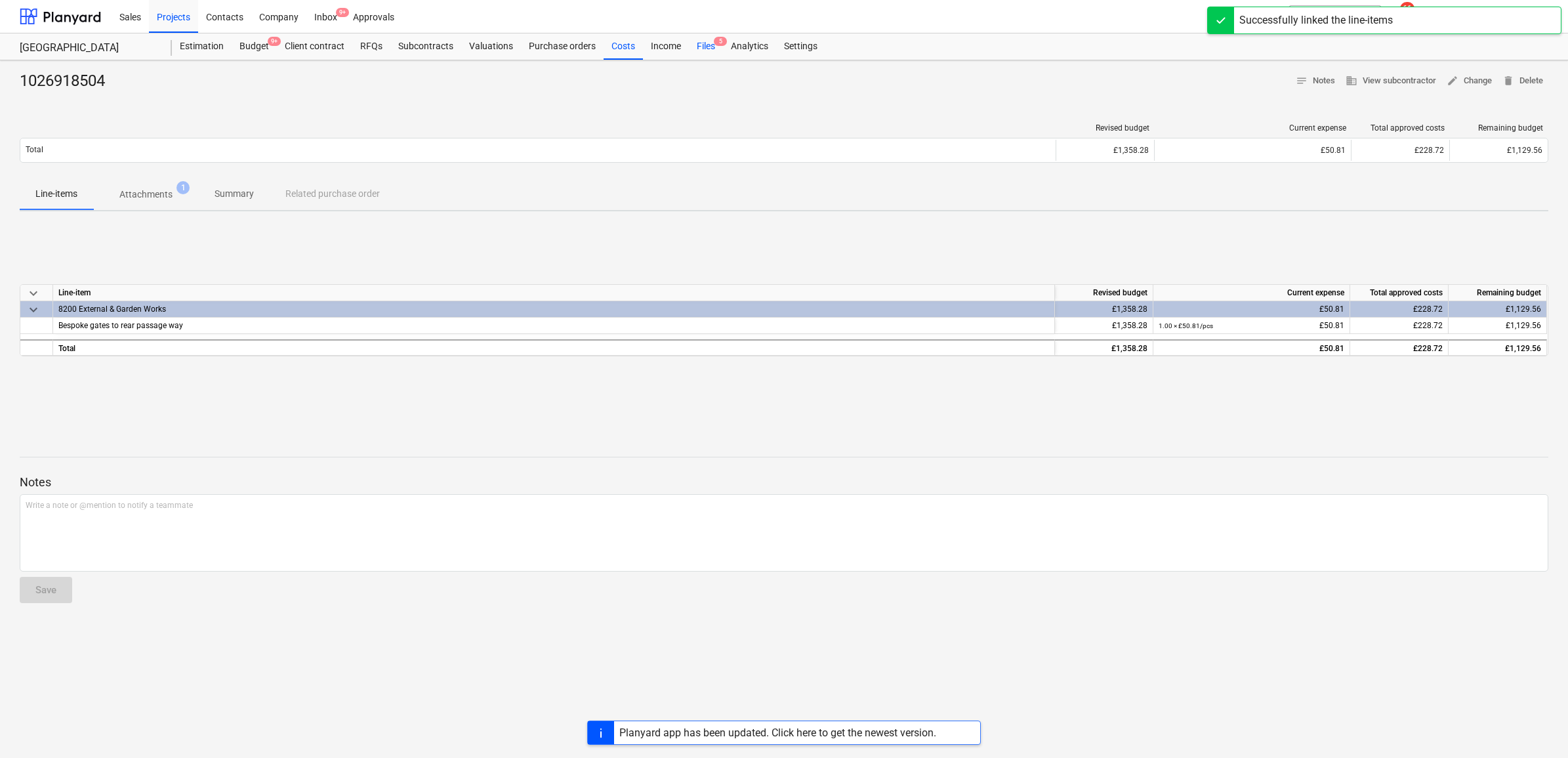
click at [714, 43] on span "5" at bounding box center [721, 41] width 13 height 9
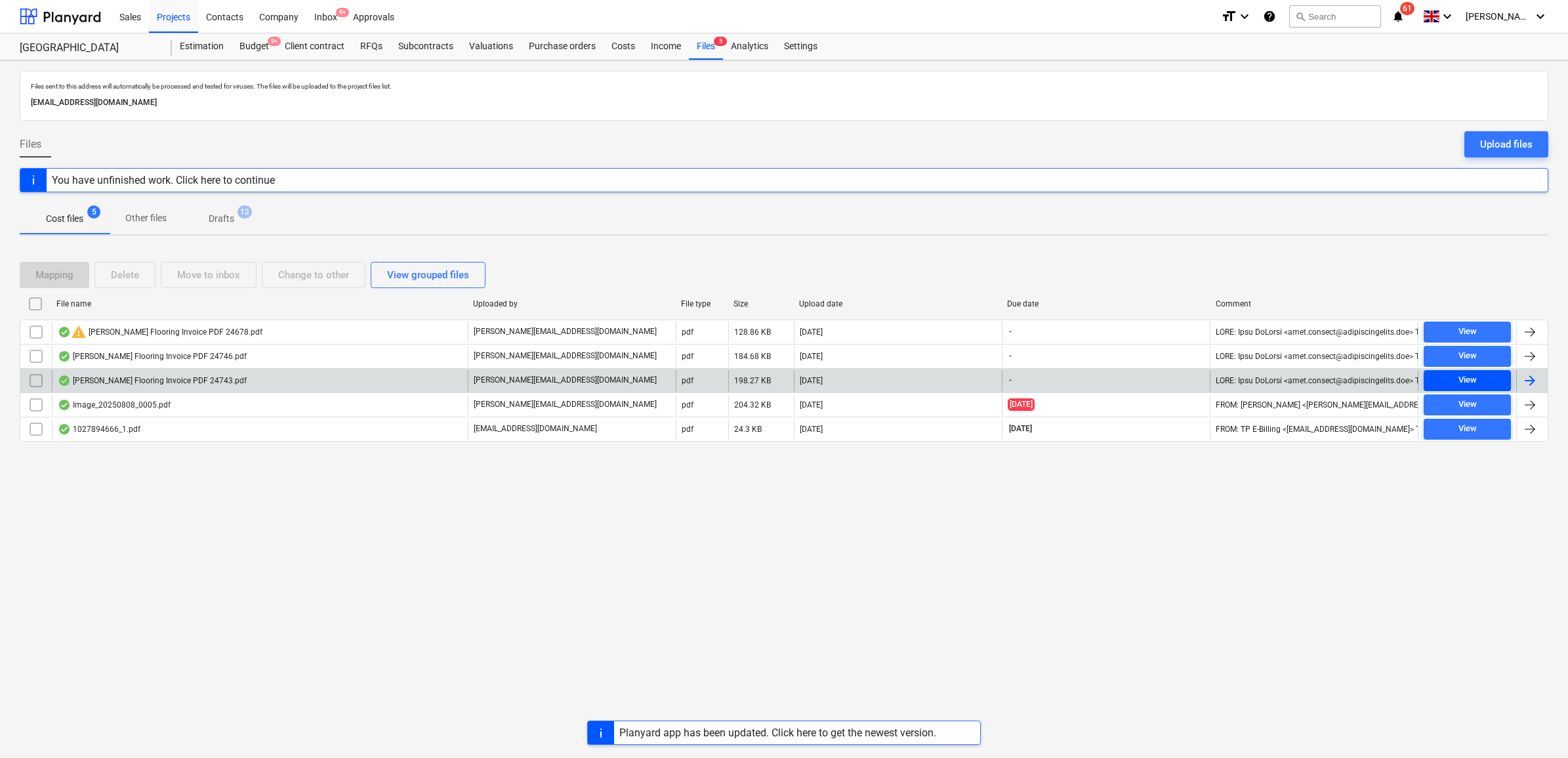
click at [1440, 377] on span "View" at bounding box center [1467, 380] width 77 height 15
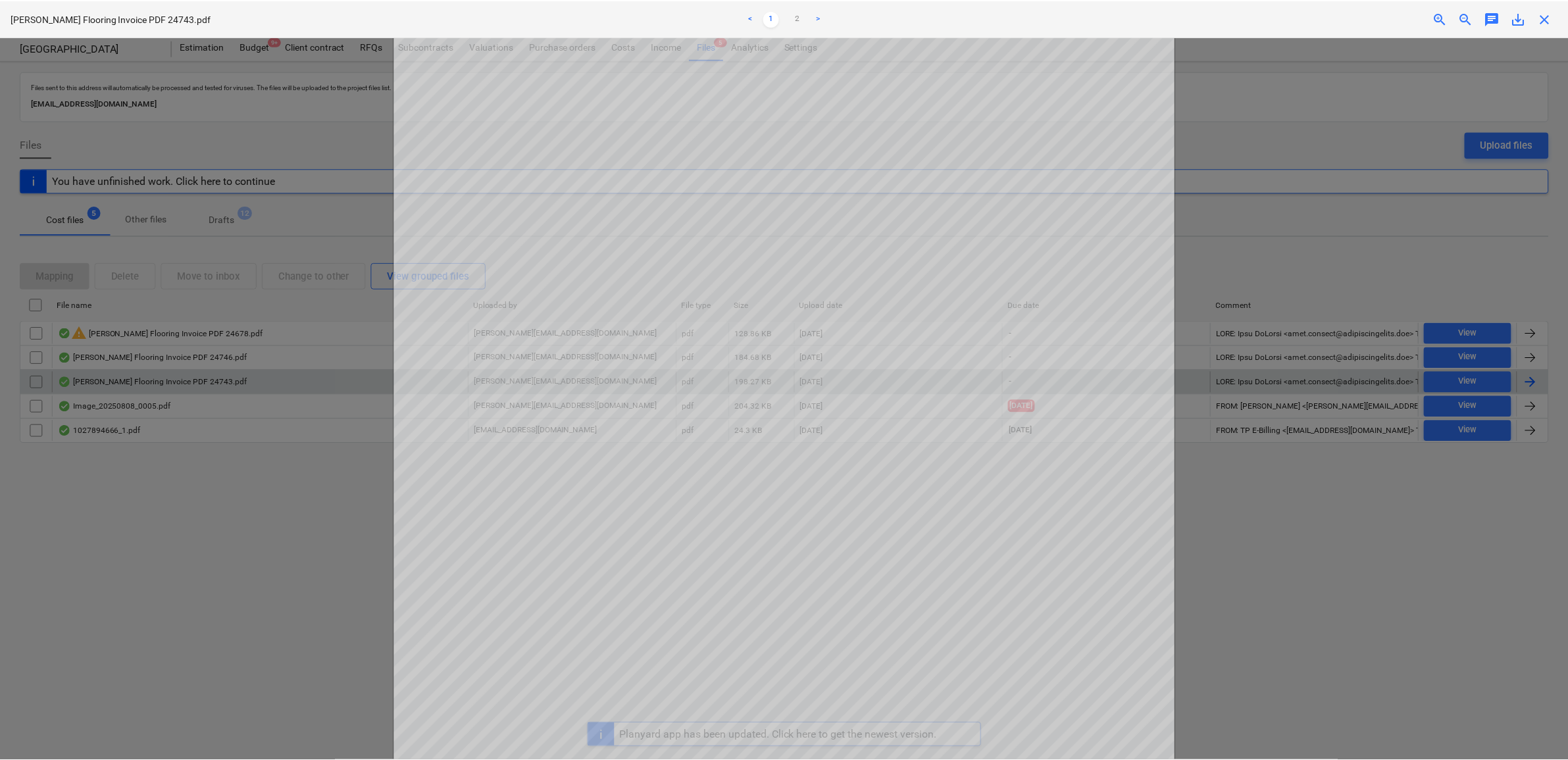
scroll to position [165, 0]
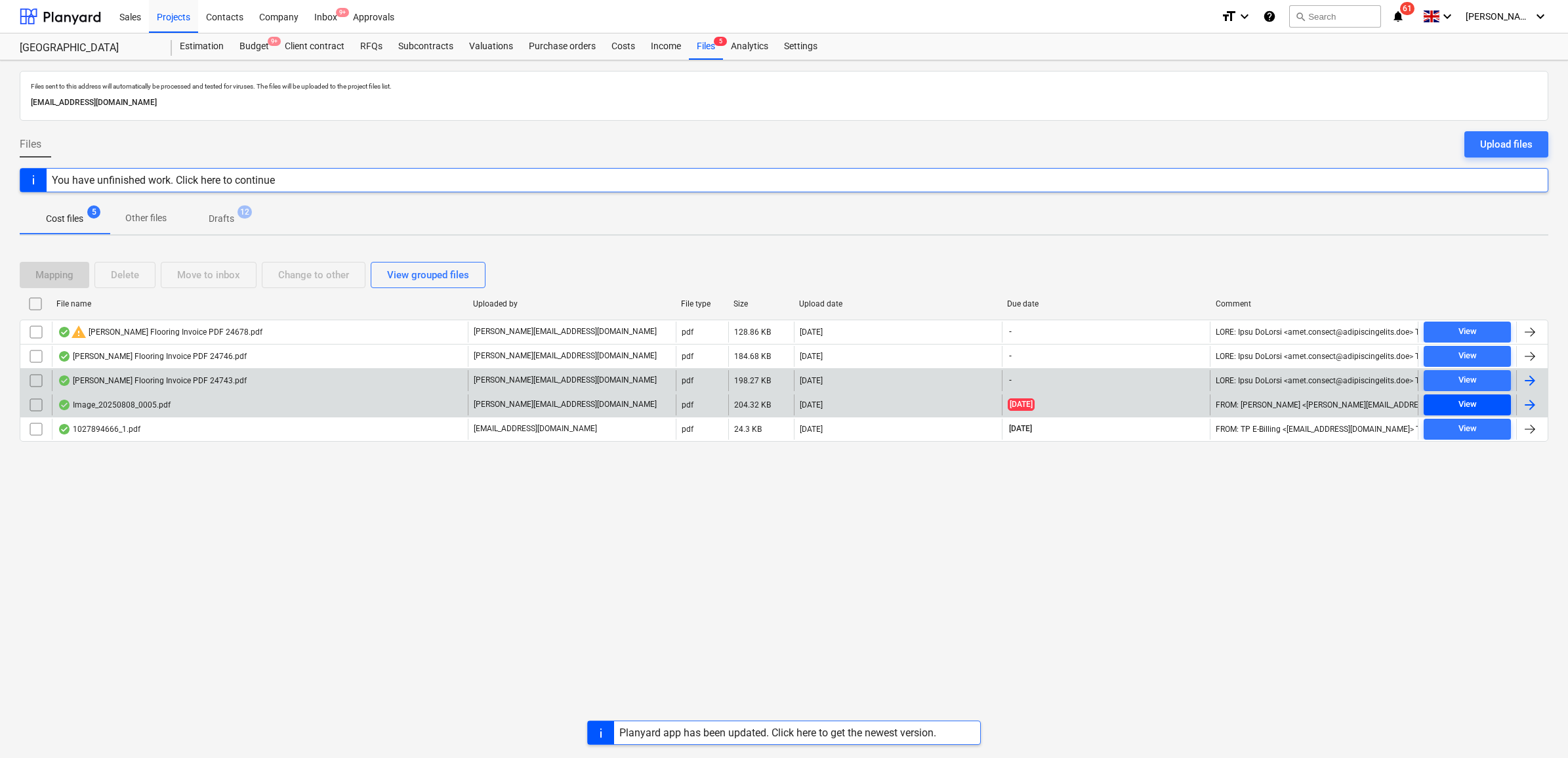
click at [1461, 408] on div "View" at bounding box center [1468, 404] width 19 height 15
click at [1535, 408] on div at bounding box center [1530, 405] width 16 height 16
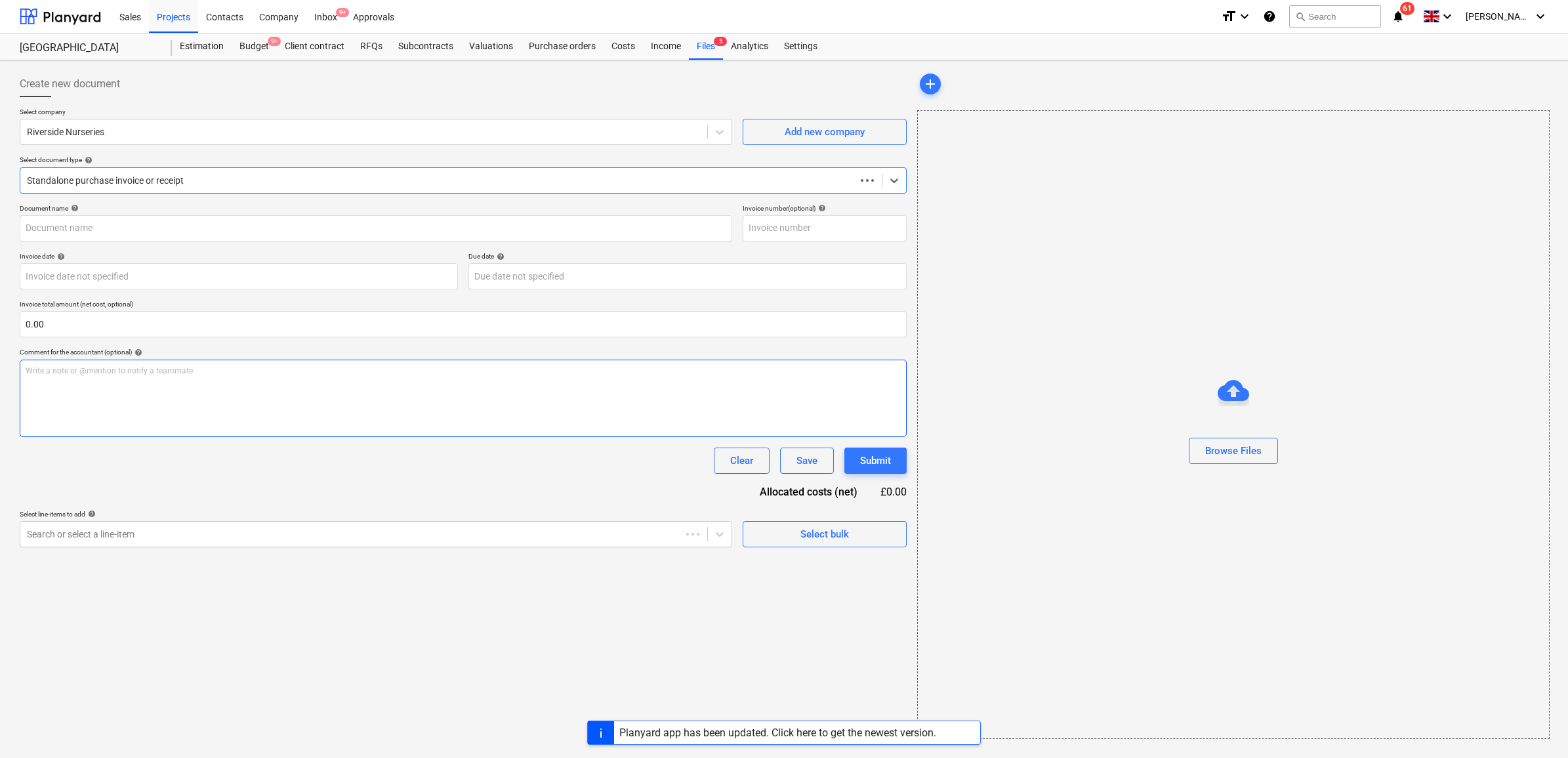
type input "46167"
type input "[DATE]"
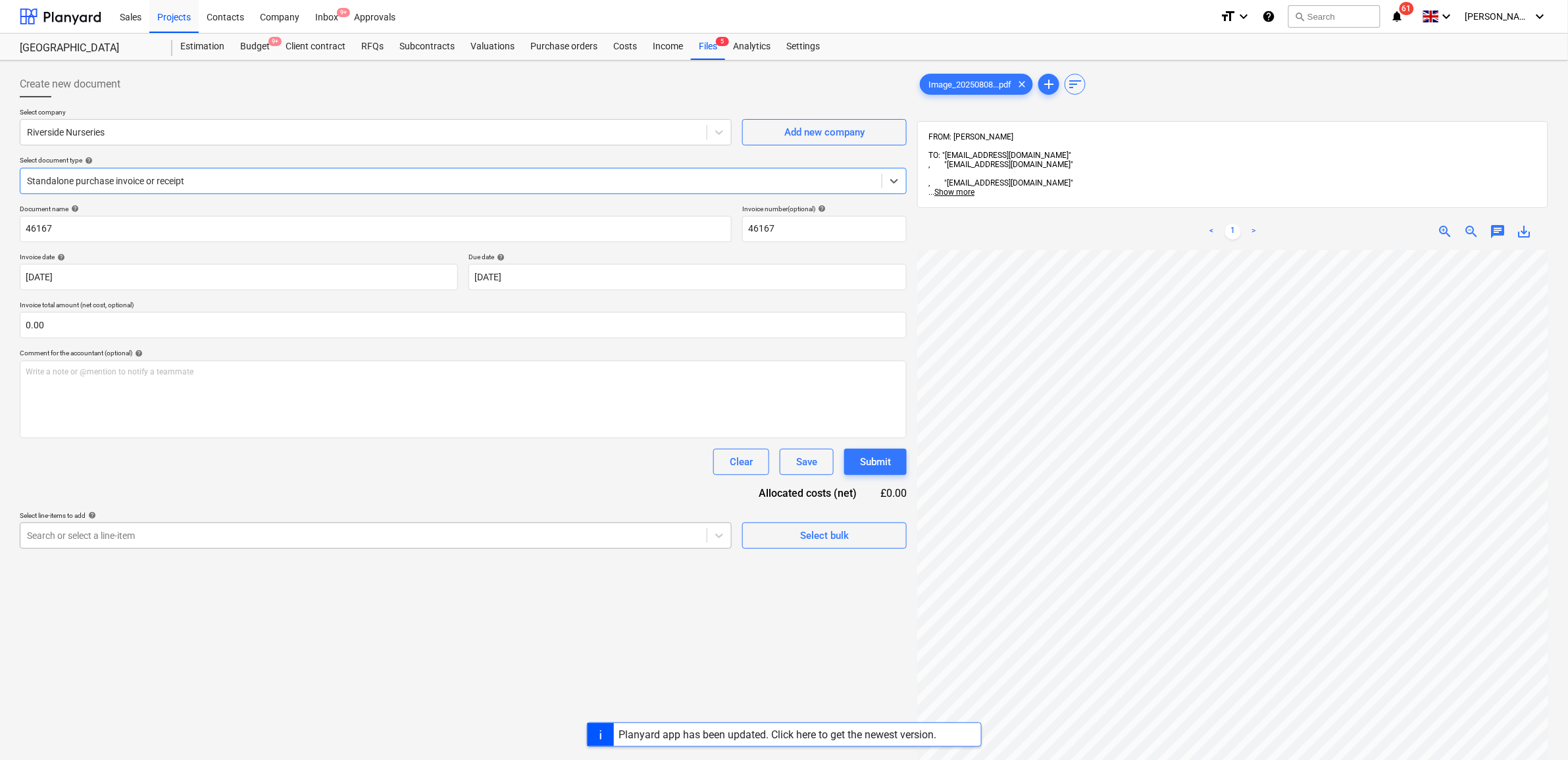
click at [203, 529] on div at bounding box center [363, 536] width 673 height 13
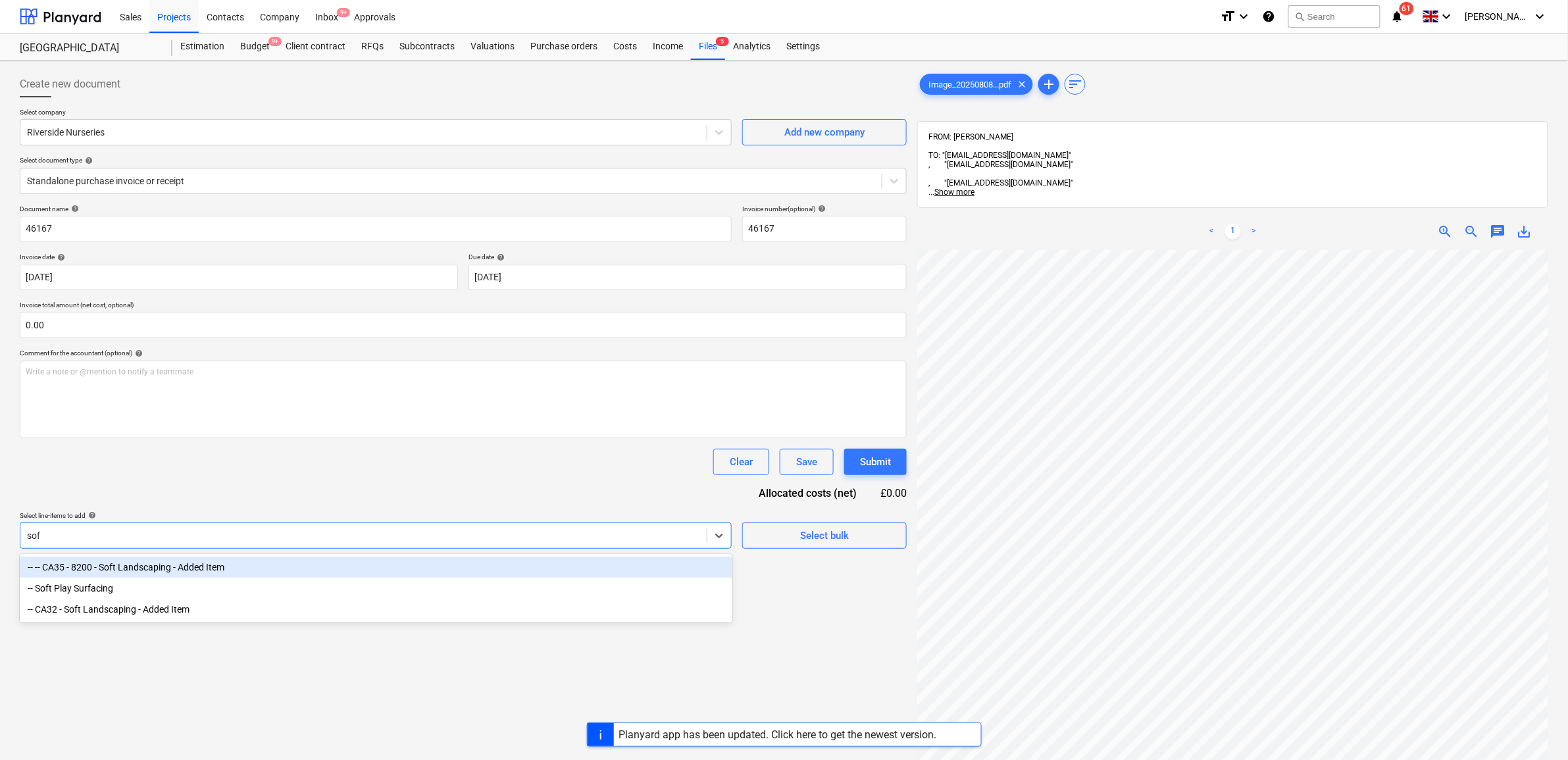
type input "soft"
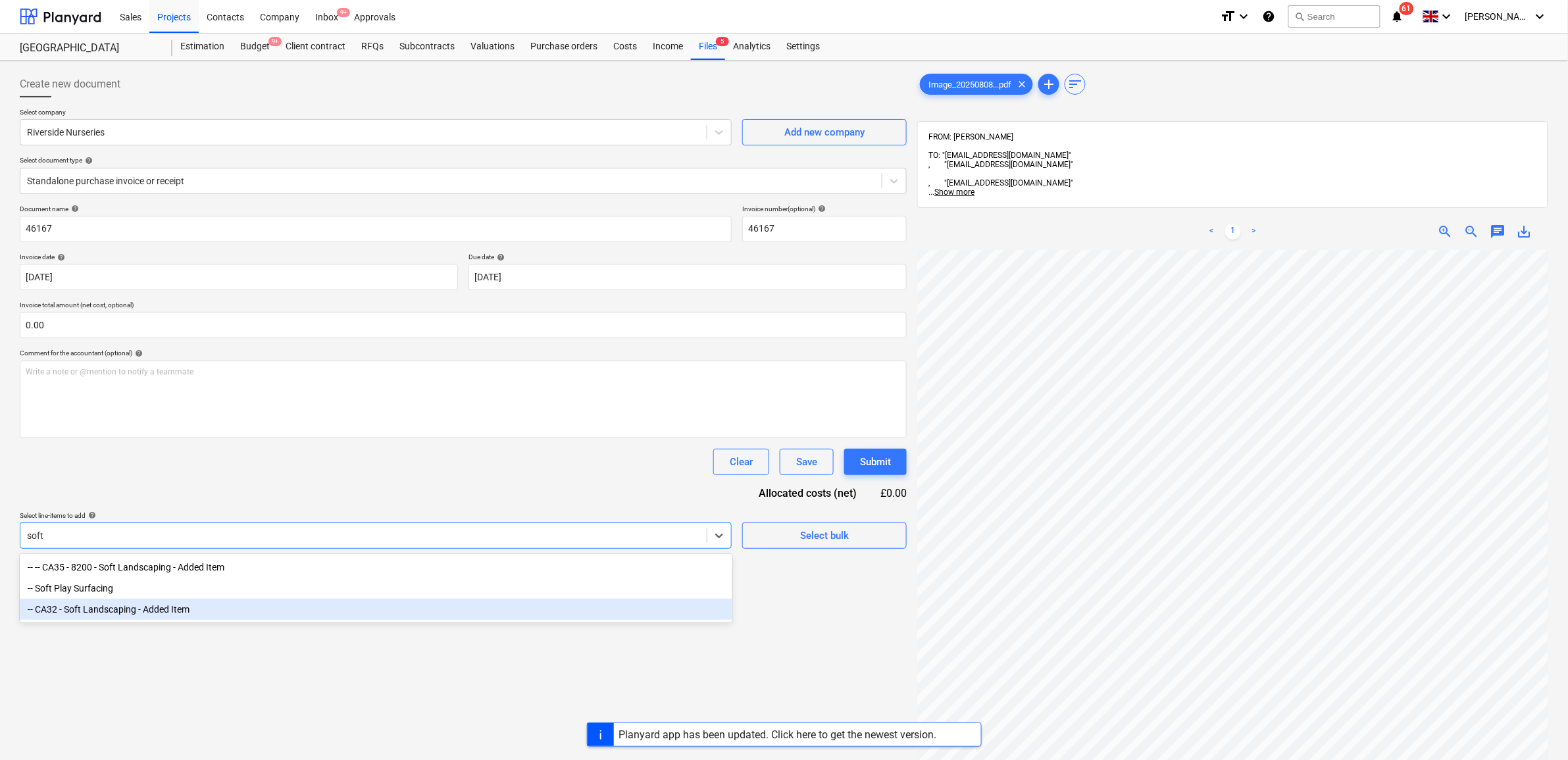
click at [216, 612] on div "-- CA32 - Soft Landscaping - Added Item" at bounding box center [376, 609] width 713 height 21
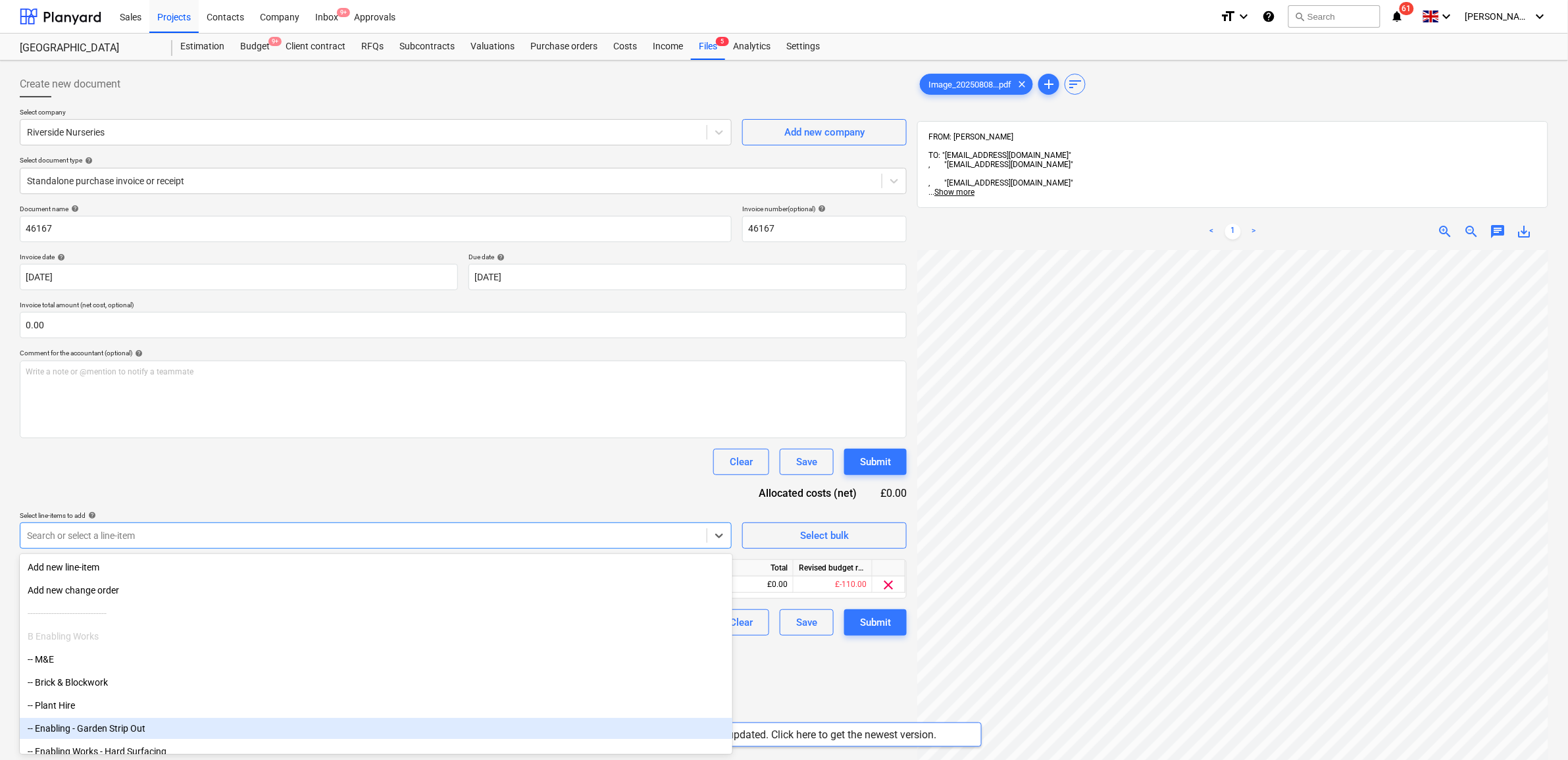
click at [786, 686] on div "Create new document Select company Riverside Nurseries Add new company Select d…" at bounding box center [463, 522] width 897 height 913
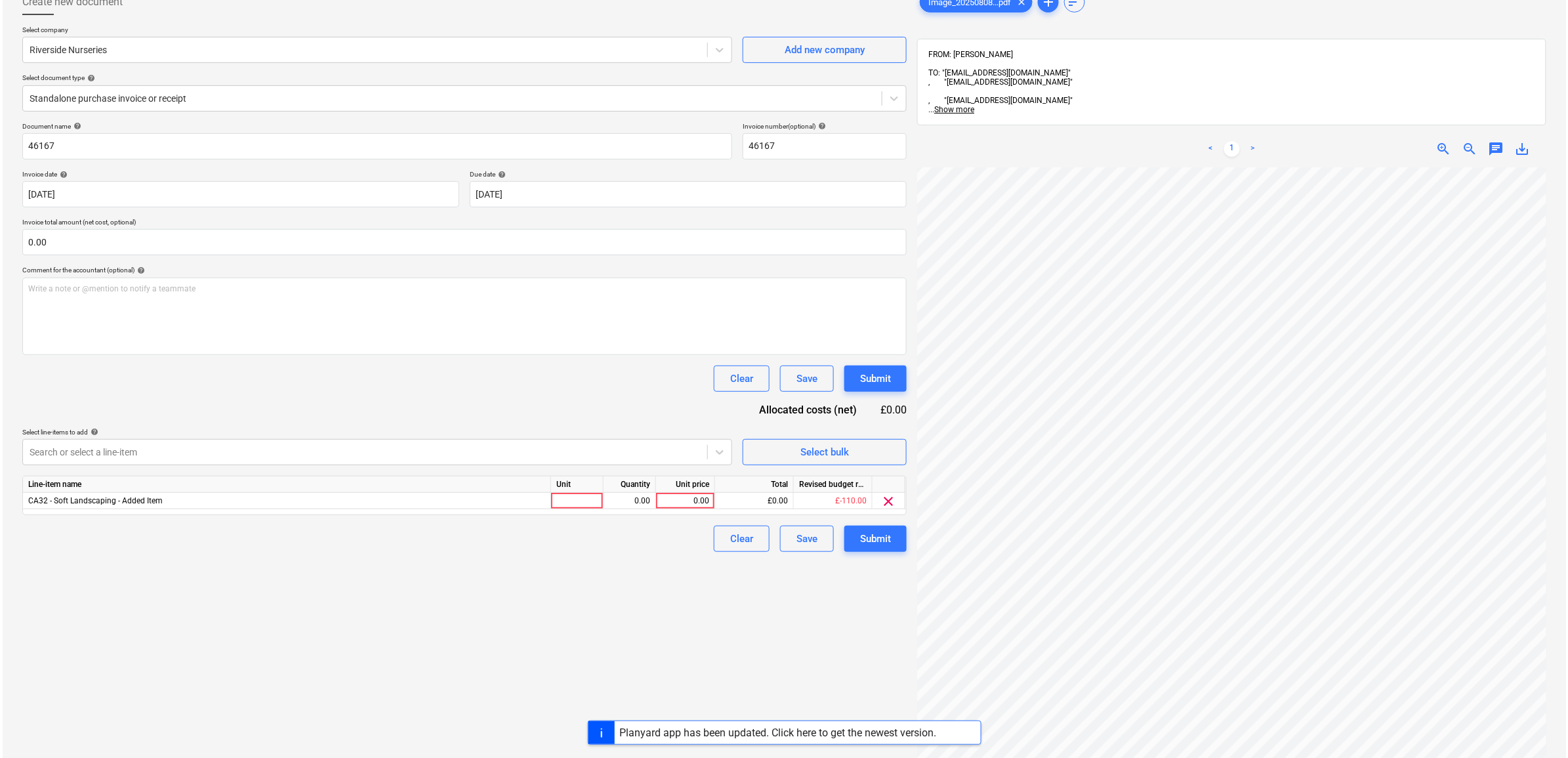
scroll to position [392, 158]
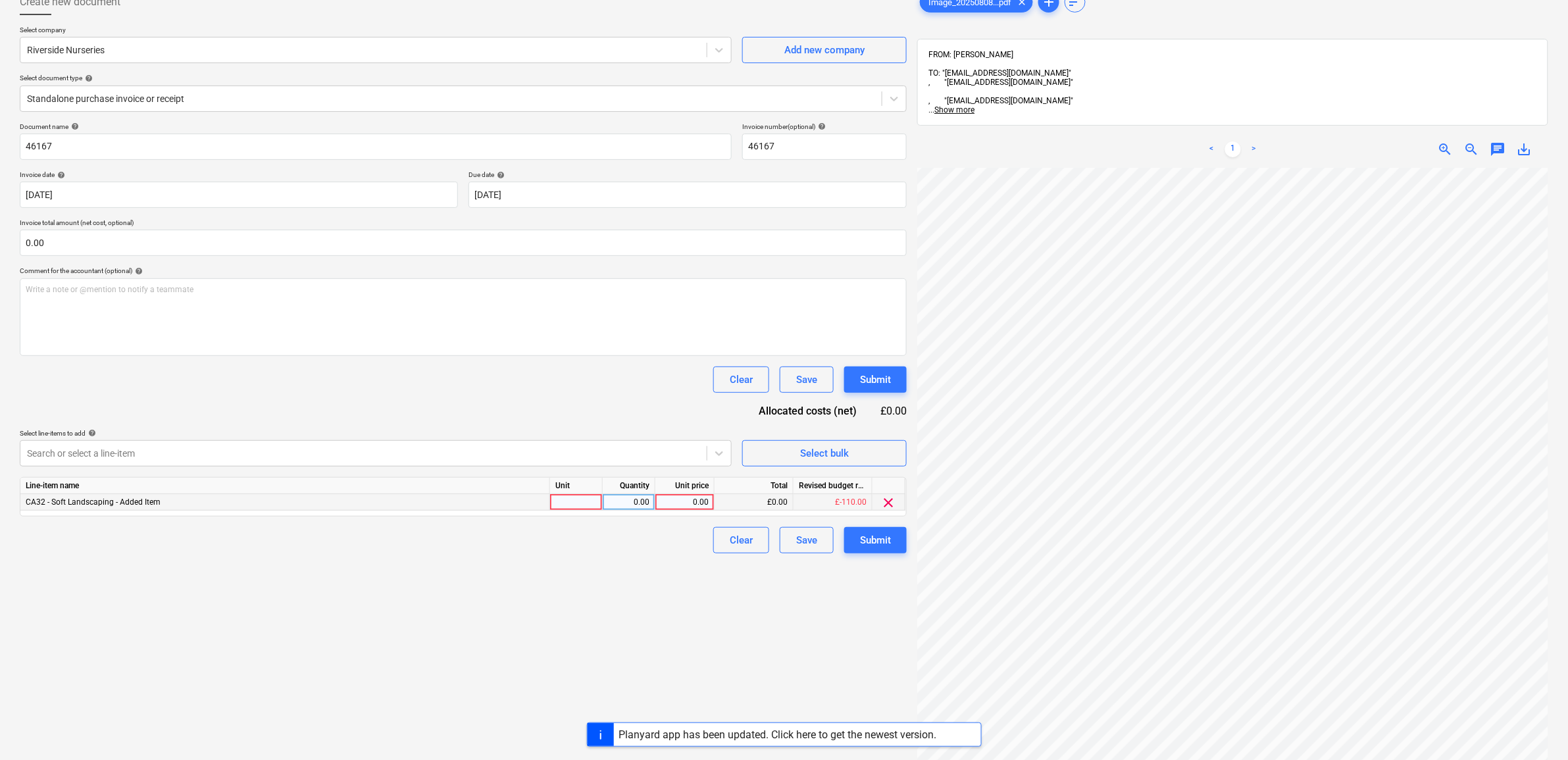
click at [687, 503] on div "0.00" at bounding box center [685, 502] width 48 height 17
type input "115.04"
click at [699, 606] on div "Create new document Select company Riverside Nurseries Add new company Select d…" at bounding box center [463, 440] width 897 height 913
click at [873, 540] on div "Submit" at bounding box center [875, 541] width 31 height 17
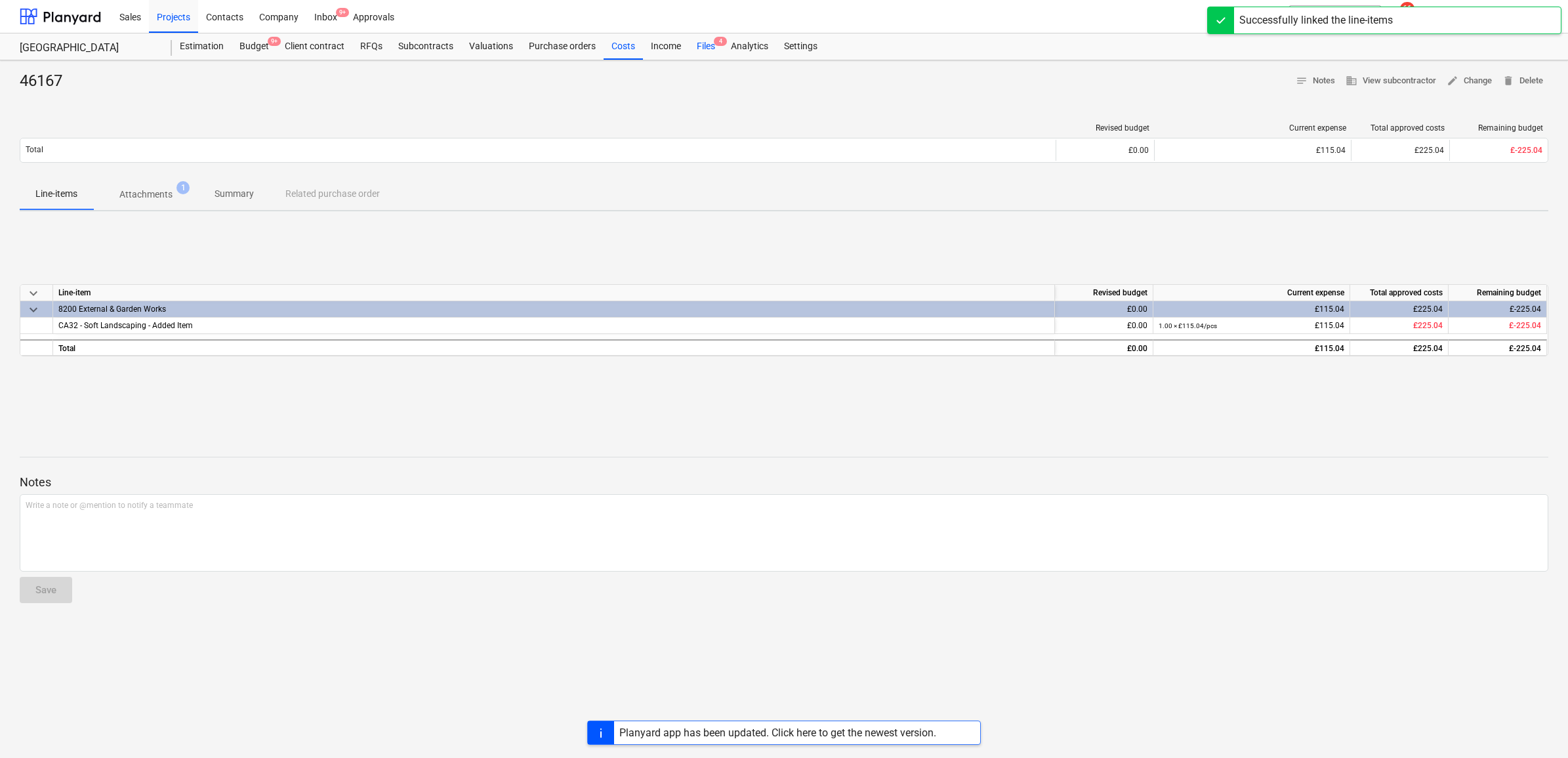
click at [709, 46] on div "Files 4" at bounding box center [706, 46] width 34 height 26
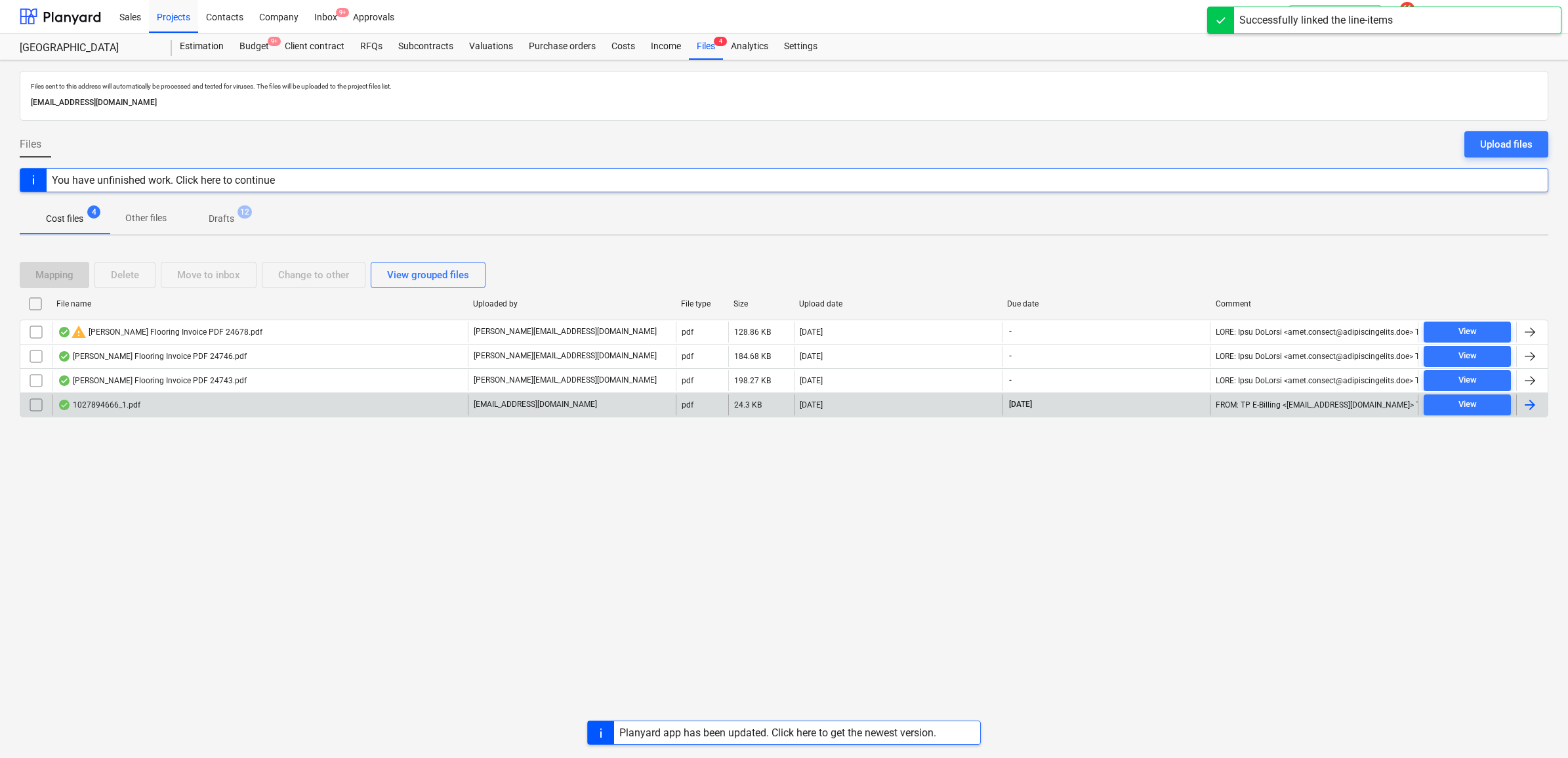
click at [1536, 406] on div at bounding box center [1530, 405] width 16 height 16
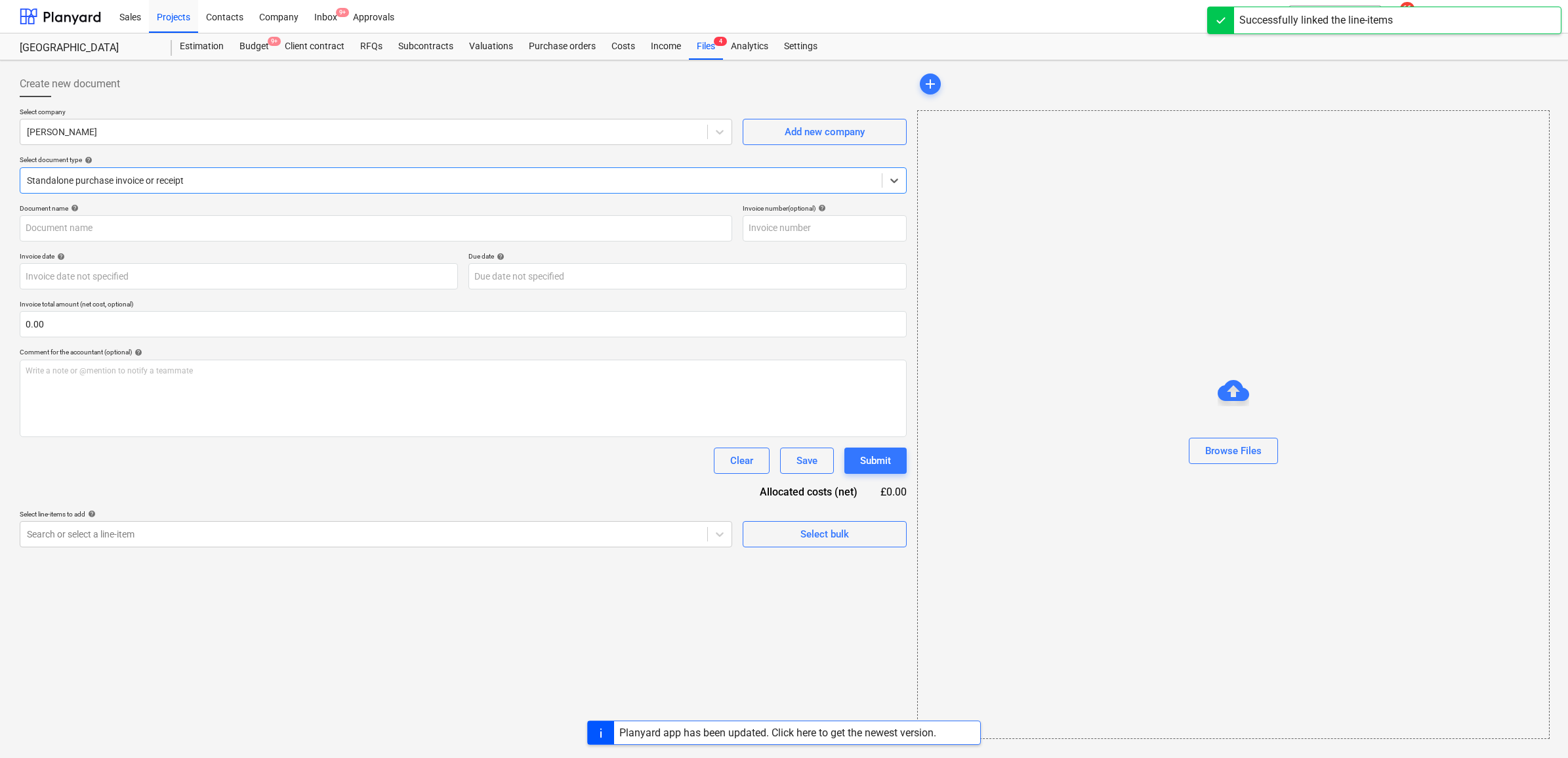
type input "1027894666"
type input "[DATE]"
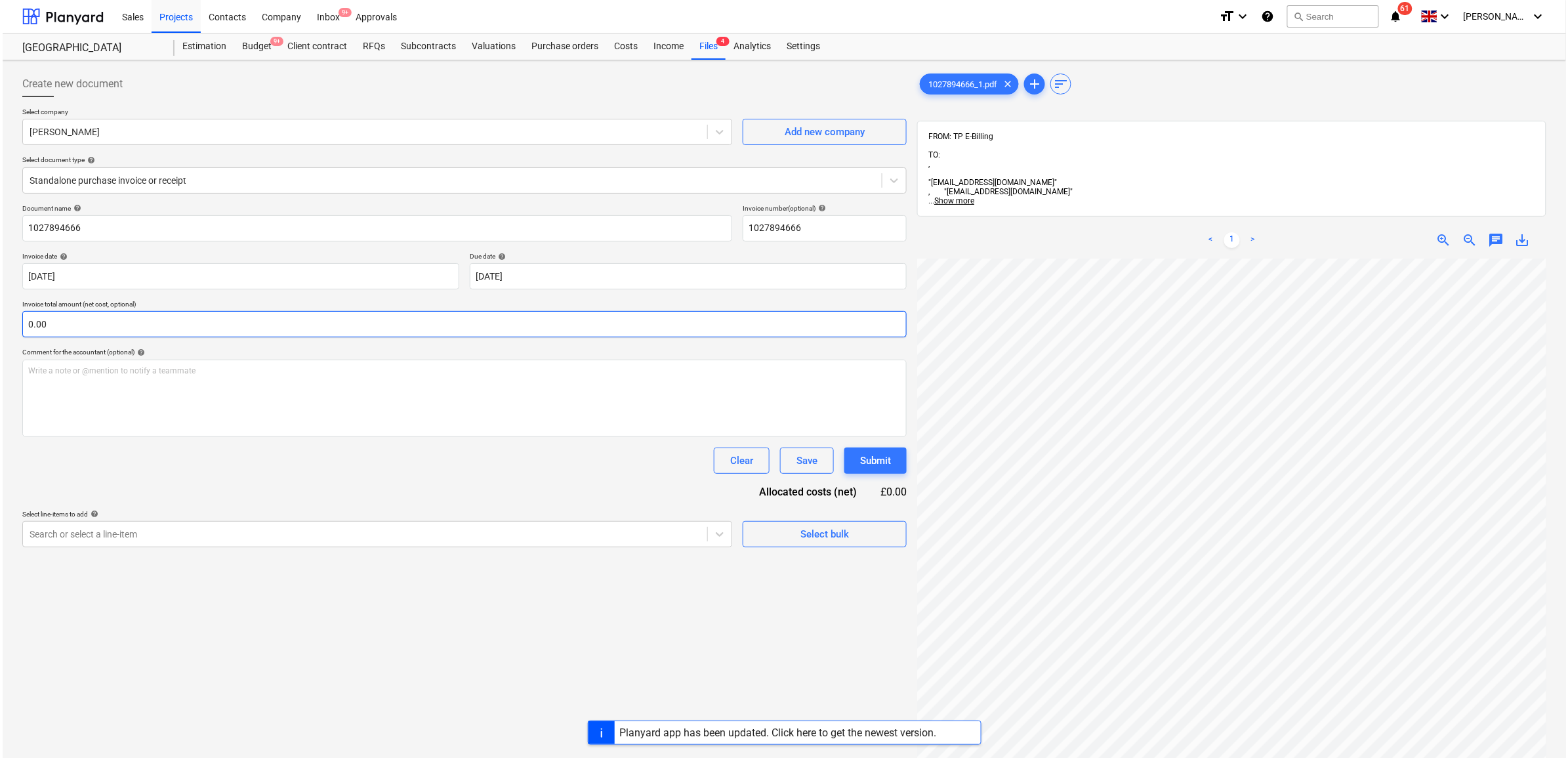
scroll to position [87, 158]
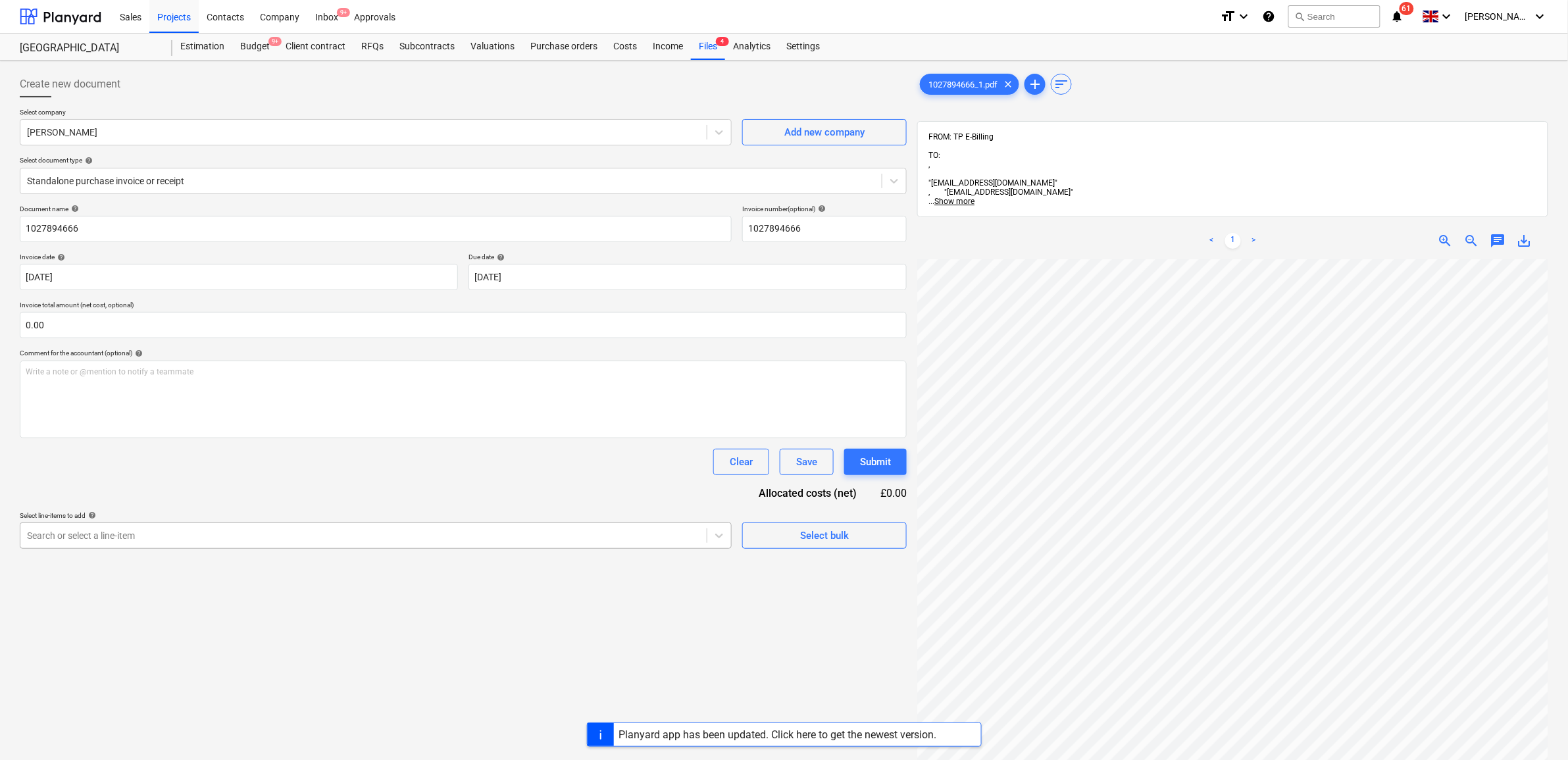
click at [476, 531] on div at bounding box center [363, 536] width 673 height 13
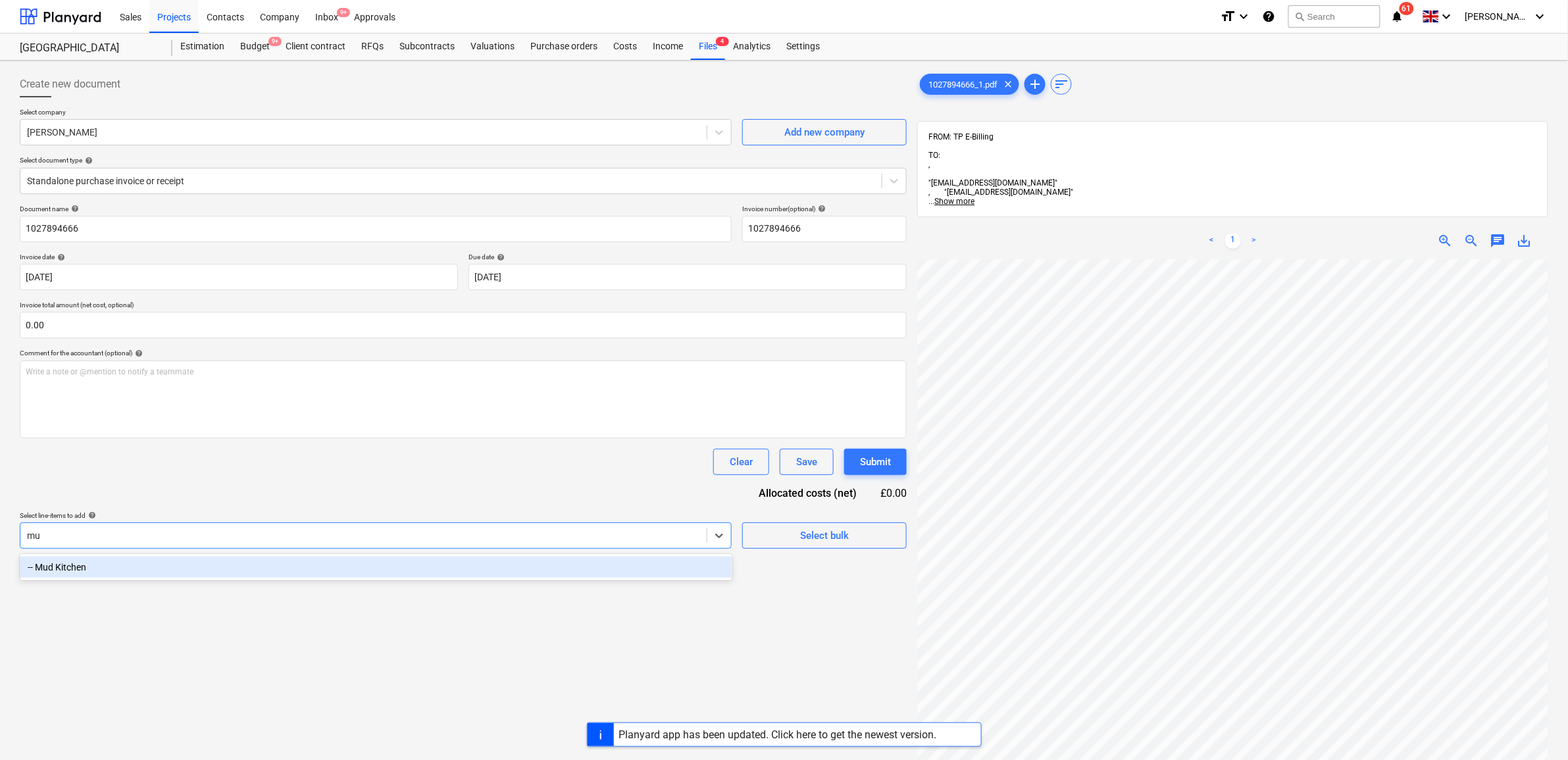
type input "mud"
click at [450, 568] on div "-- Mud Kitchen" at bounding box center [376, 567] width 713 height 21
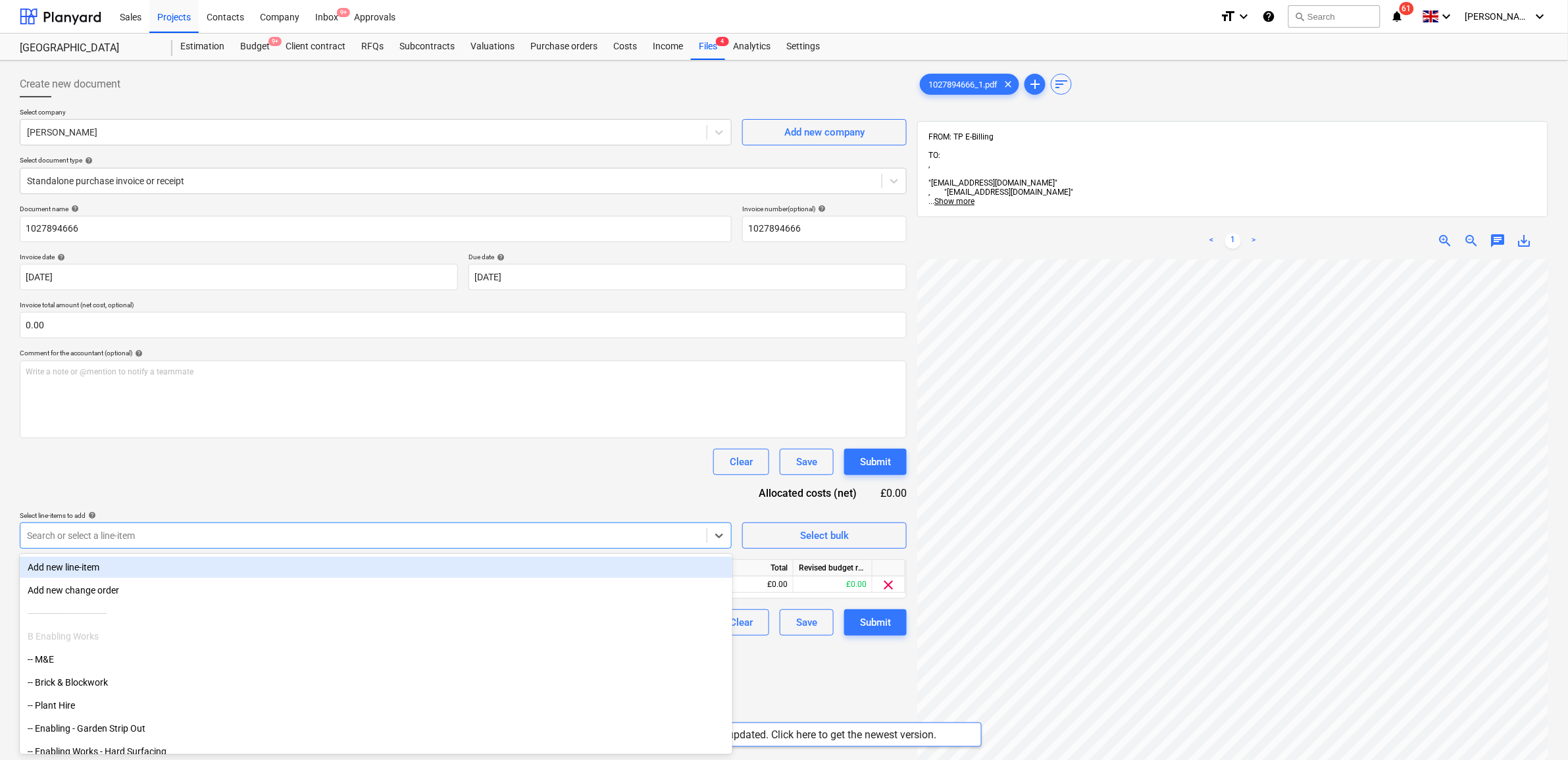
click at [495, 494] on div "Document name help 1027894666 Invoice number (optional) help 1027894666 Invoice…" at bounding box center [464, 420] width 887 height 431
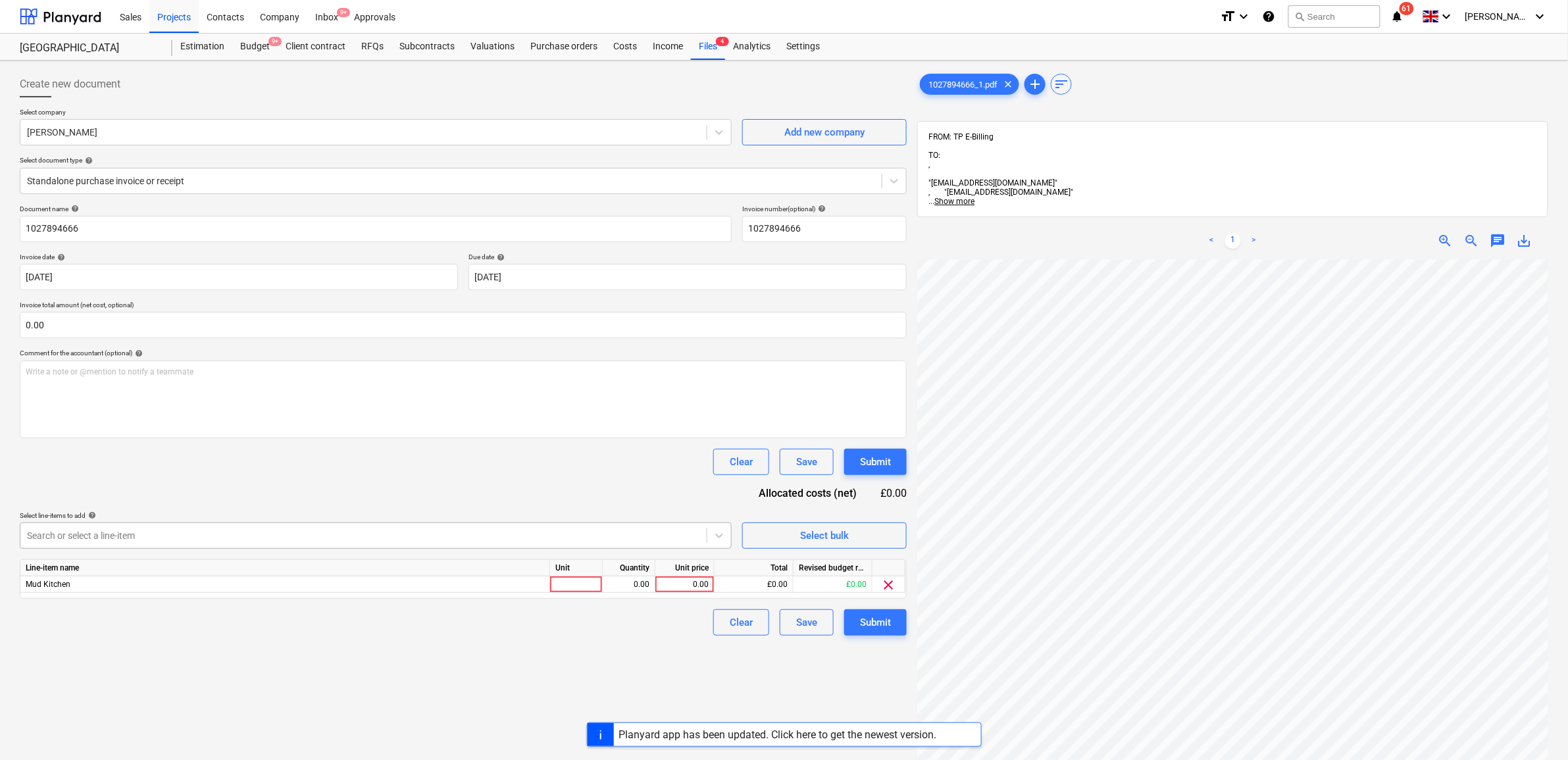
click at [199, 527] on div "Search or select a line-item" at bounding box center [363, 536] width 687 height 19
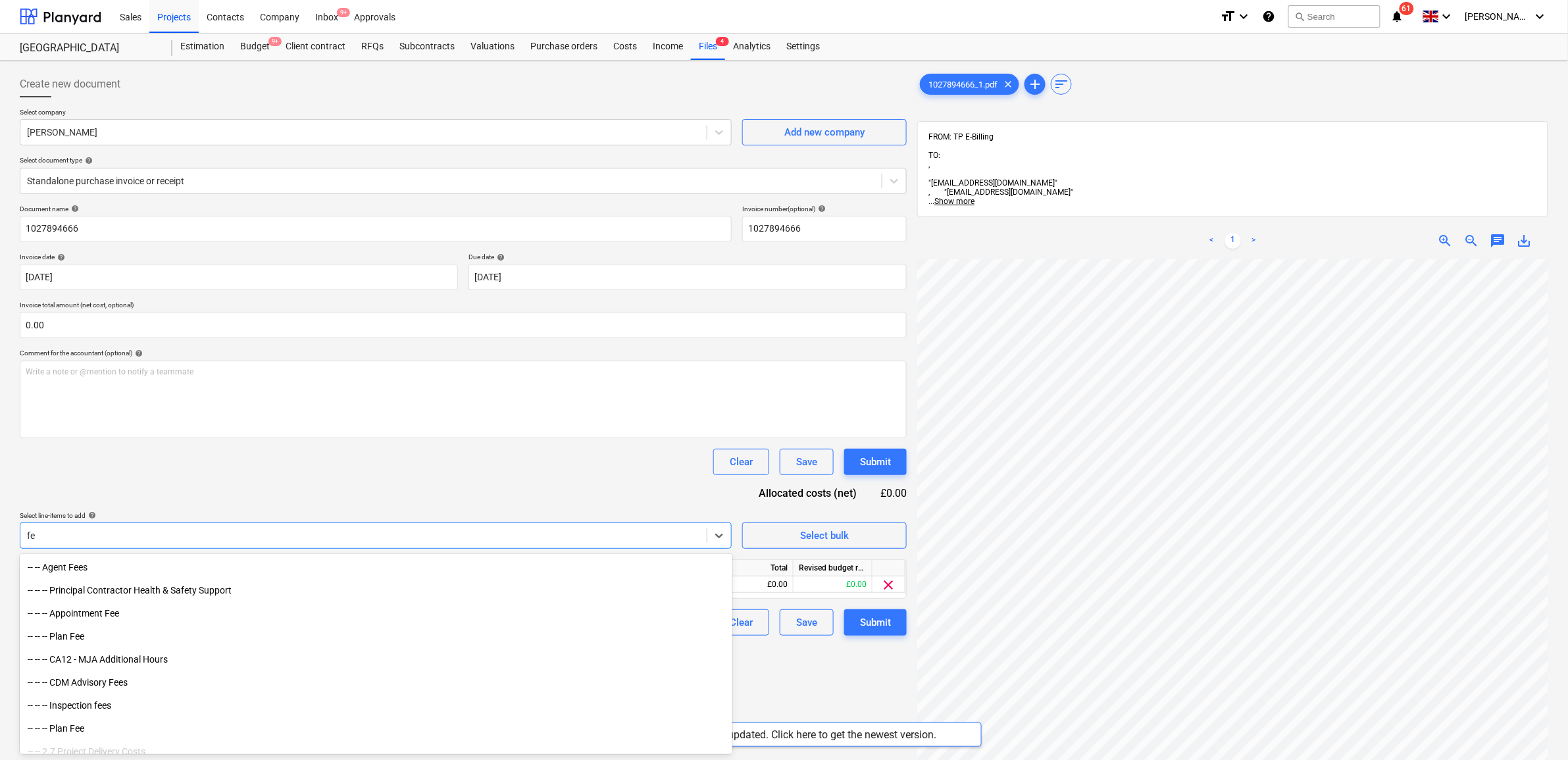
type input "f"
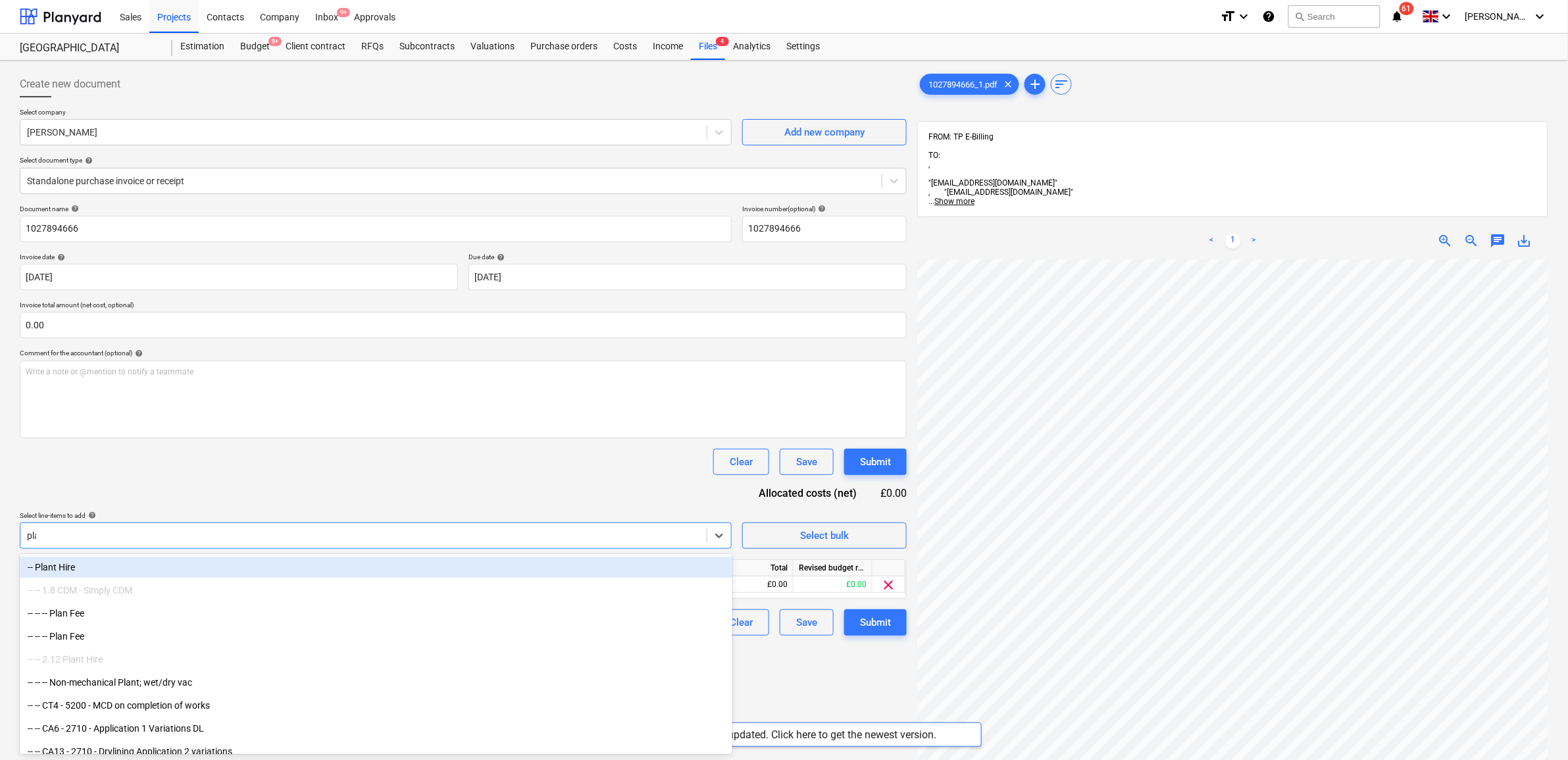
type input "play"
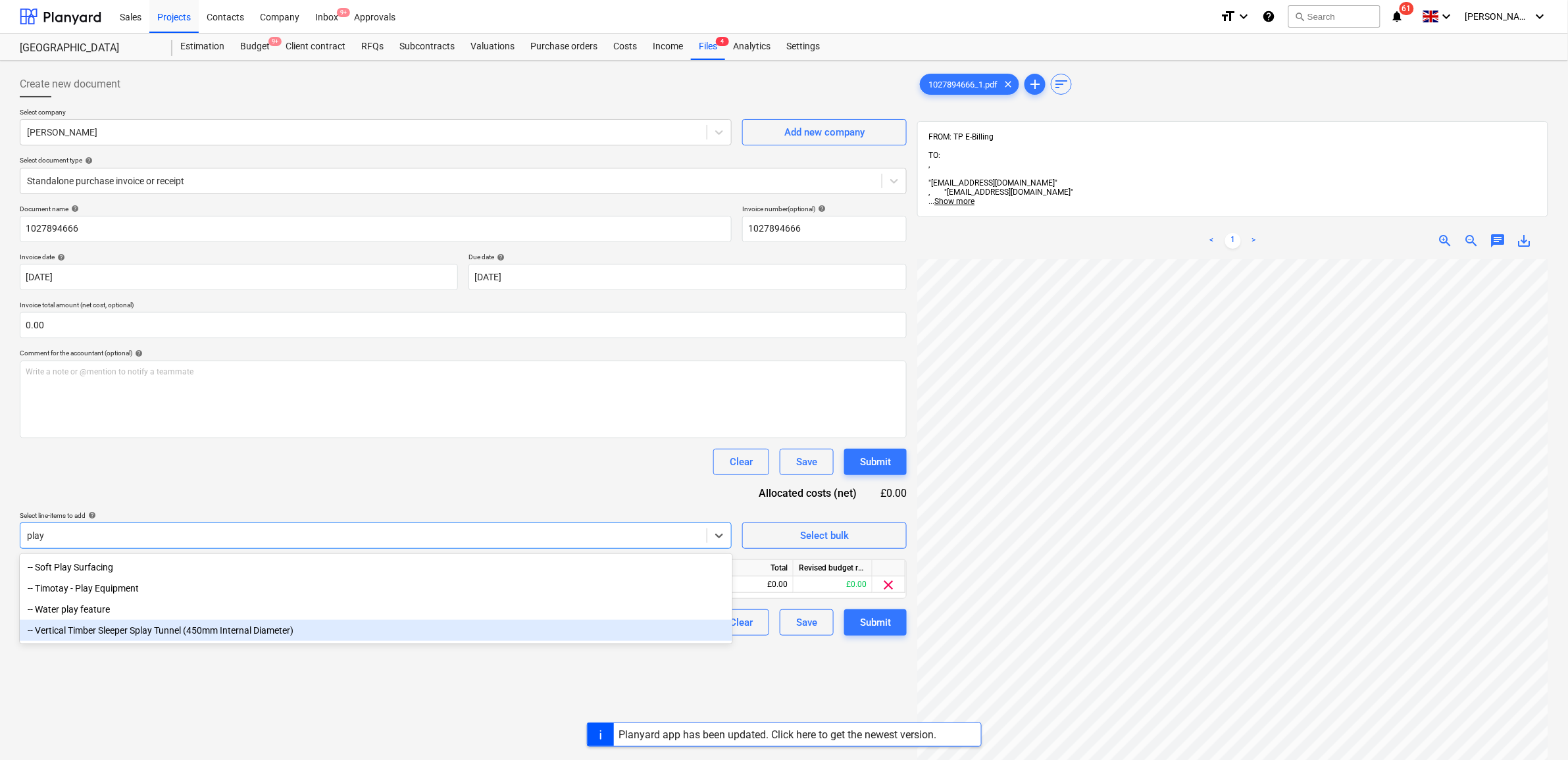
click at [239, 632] on div "-- Vertical Timber Sleeper Splay Tunnel (450mm Internal Diameter)" at bounding box center [376, 630] width 713 height 21
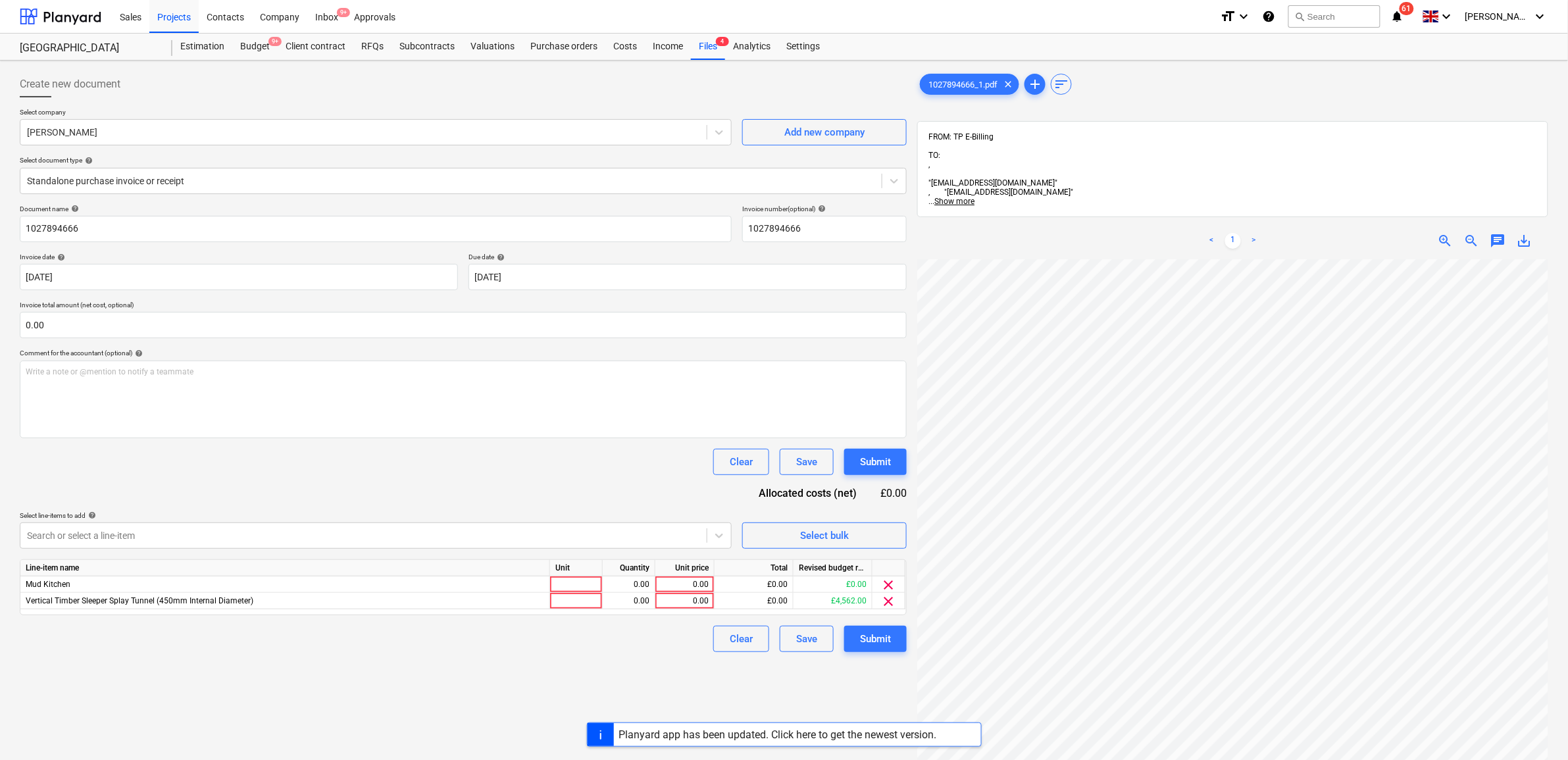
click at [426, 474] on div "Clear Save Submit" at bounding box center [464, 462] width 887 height 26
click at [890, 582] on span "clear" at bounding box center [889, 585] width 16 height 16
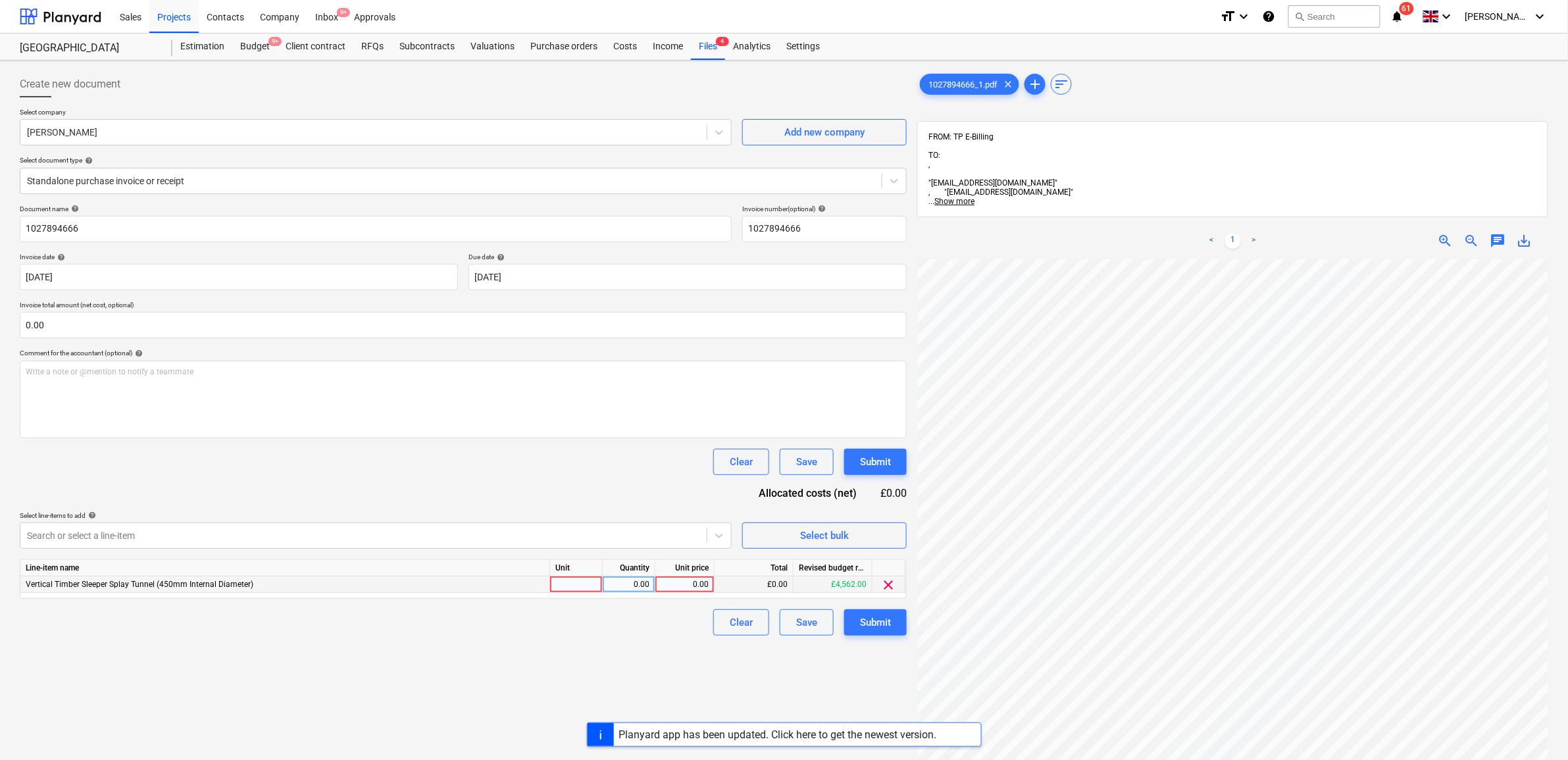
click at [659, 581] on div "0.00" at bounding box center [685, 584] width 60 height 17
click at [642, 629] on div "Clear Save Submit" at bounding box center [464, 622] width 887 height 26
click at [877, 623] on div "Submit" at bounding box center [875, 622] width 31 height 17
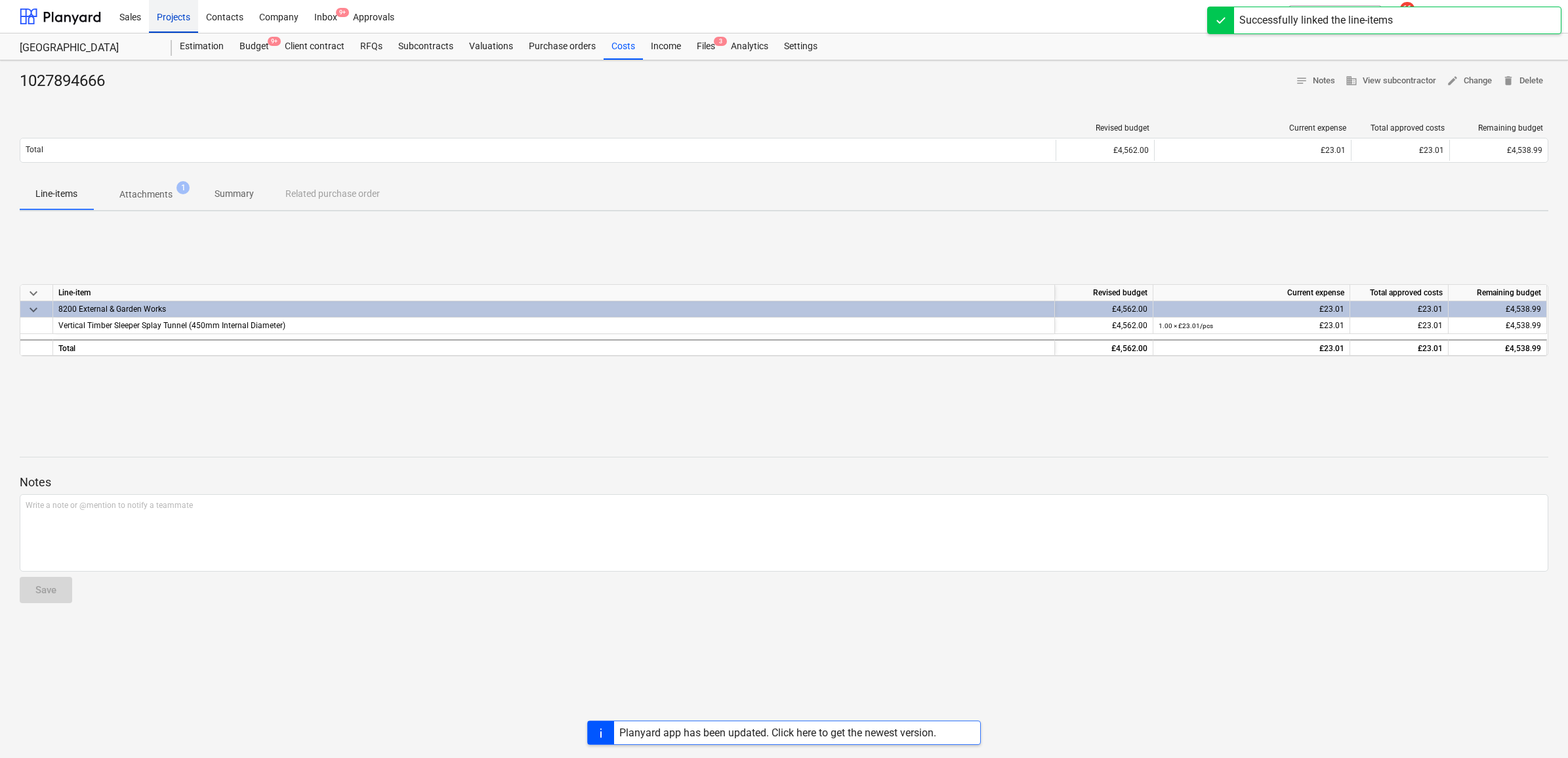
click at [187, 15] on div "Projects" at bounding box center [173, 16] width 49 height 33
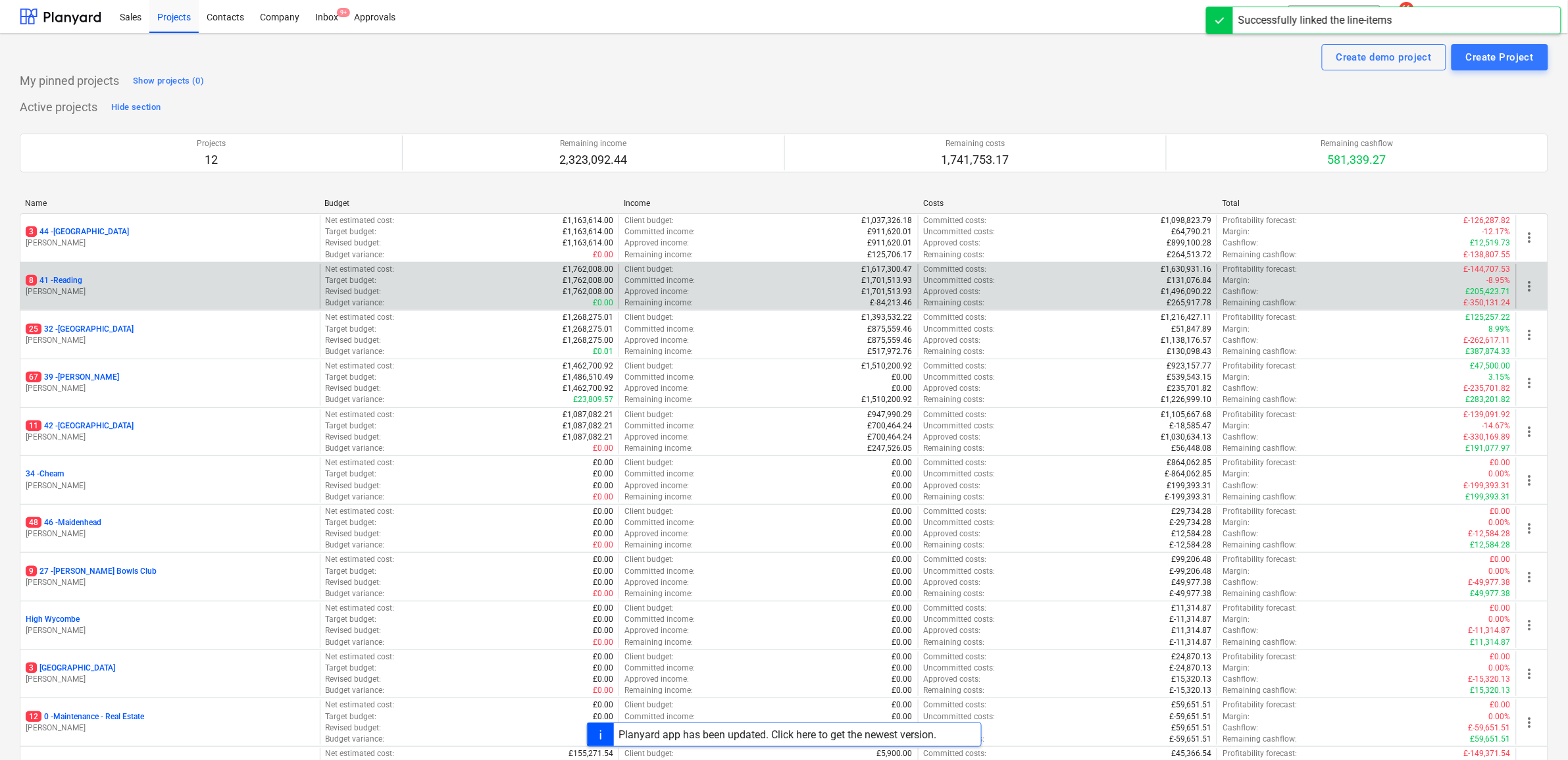
click at [70, 277] on p "8 41 - Reading" at bounding box center [54, 280] width 57 height 11
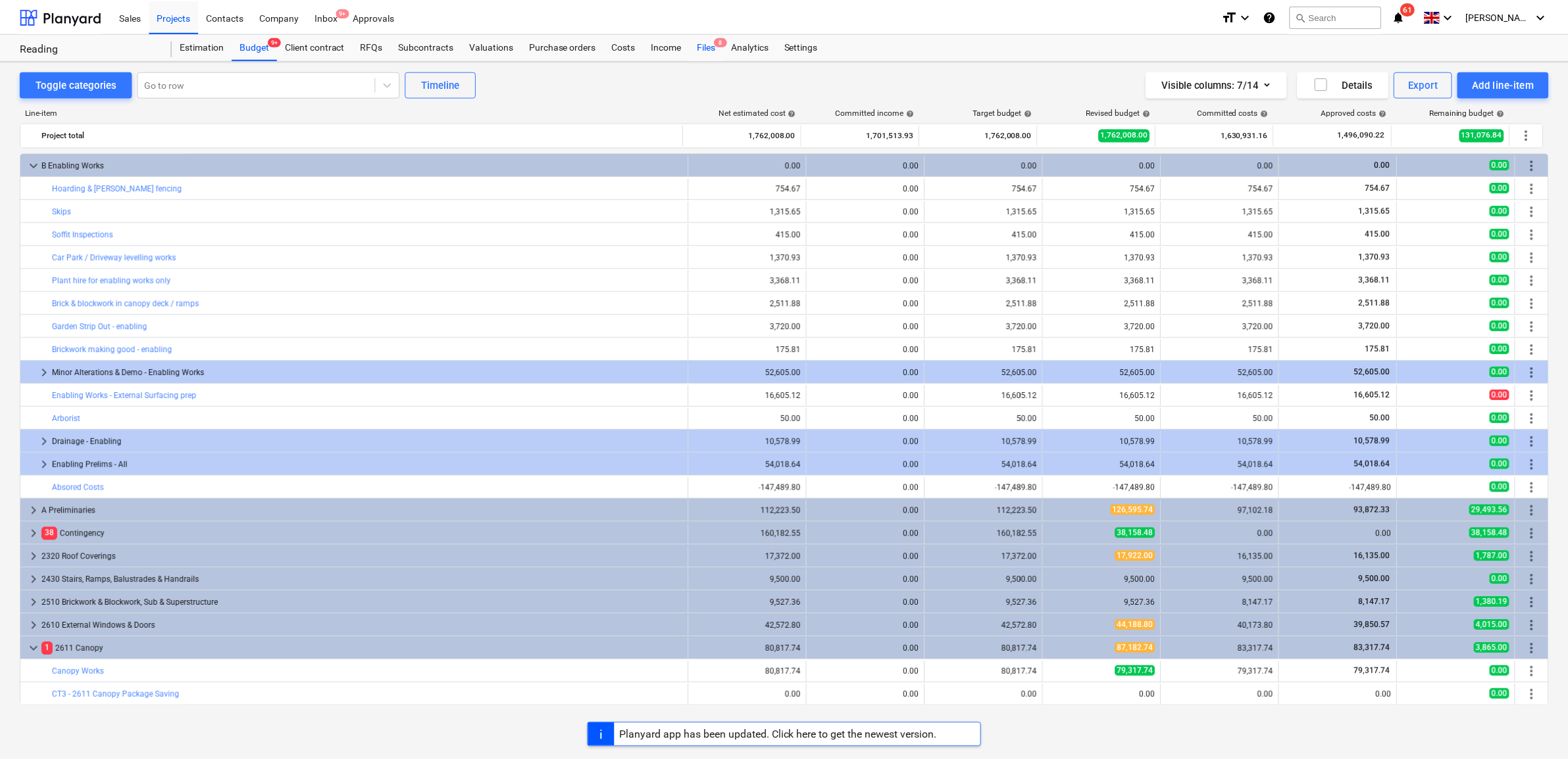
scroll to position [457, 0]
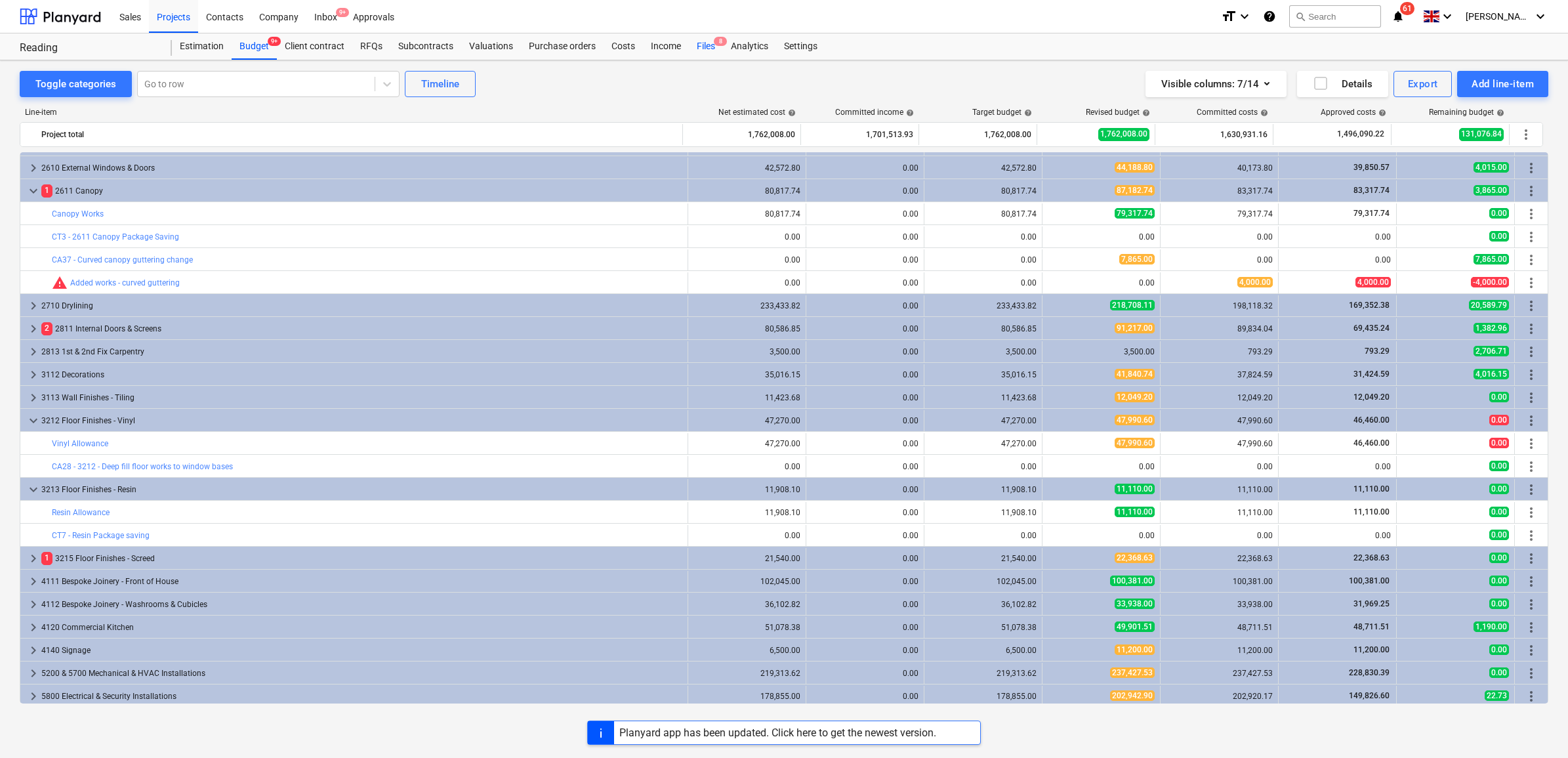
click at [701, 48] on div "Files 8" at bounding box center [706, 46] width 34 height 26
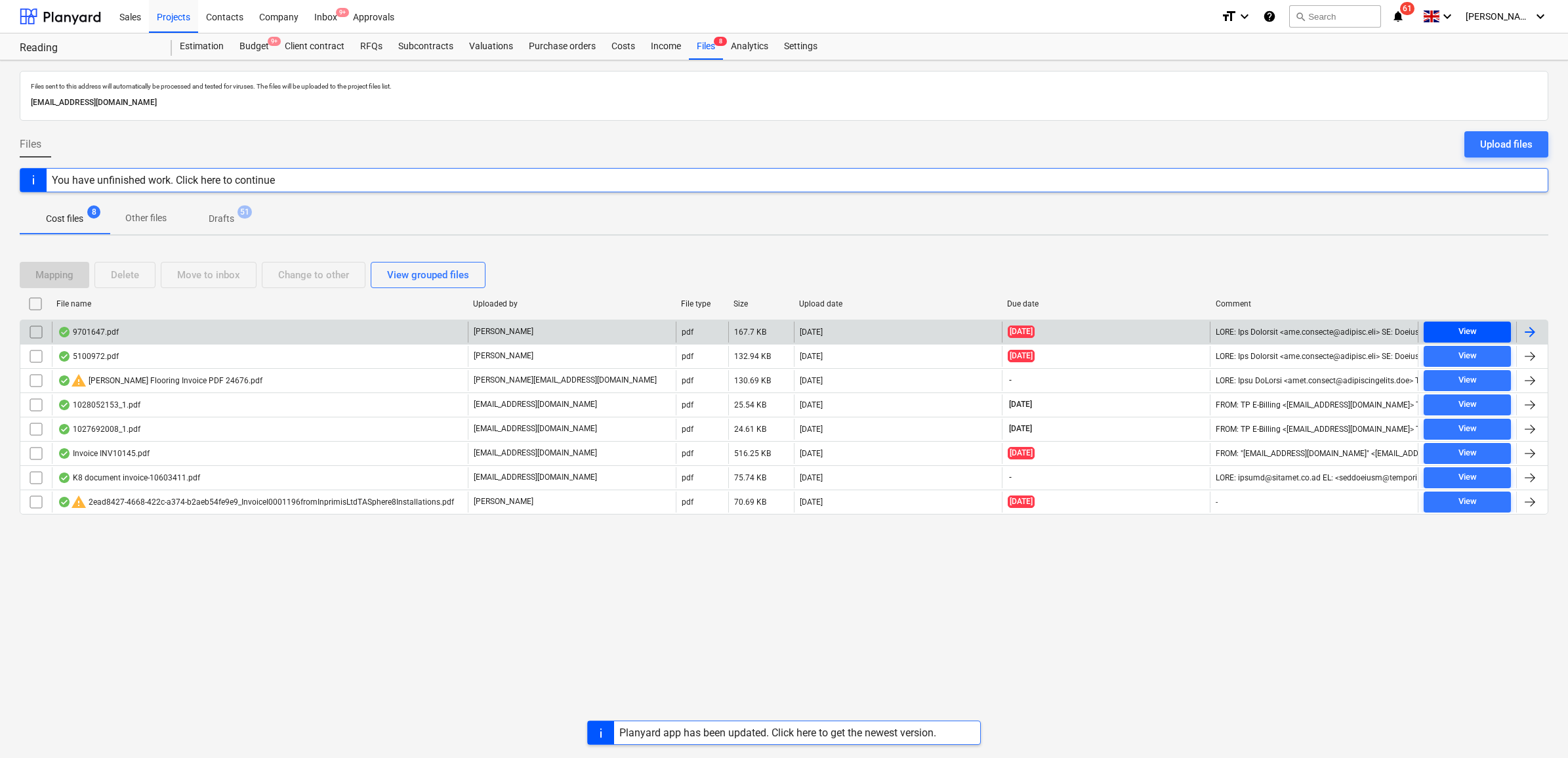
click at [1471, 335] on div "View" at bounding box center [1468, 332] width 19 height 15
click at [1527, 335] on div at bounding box center [1530, 332] width 16 height 16
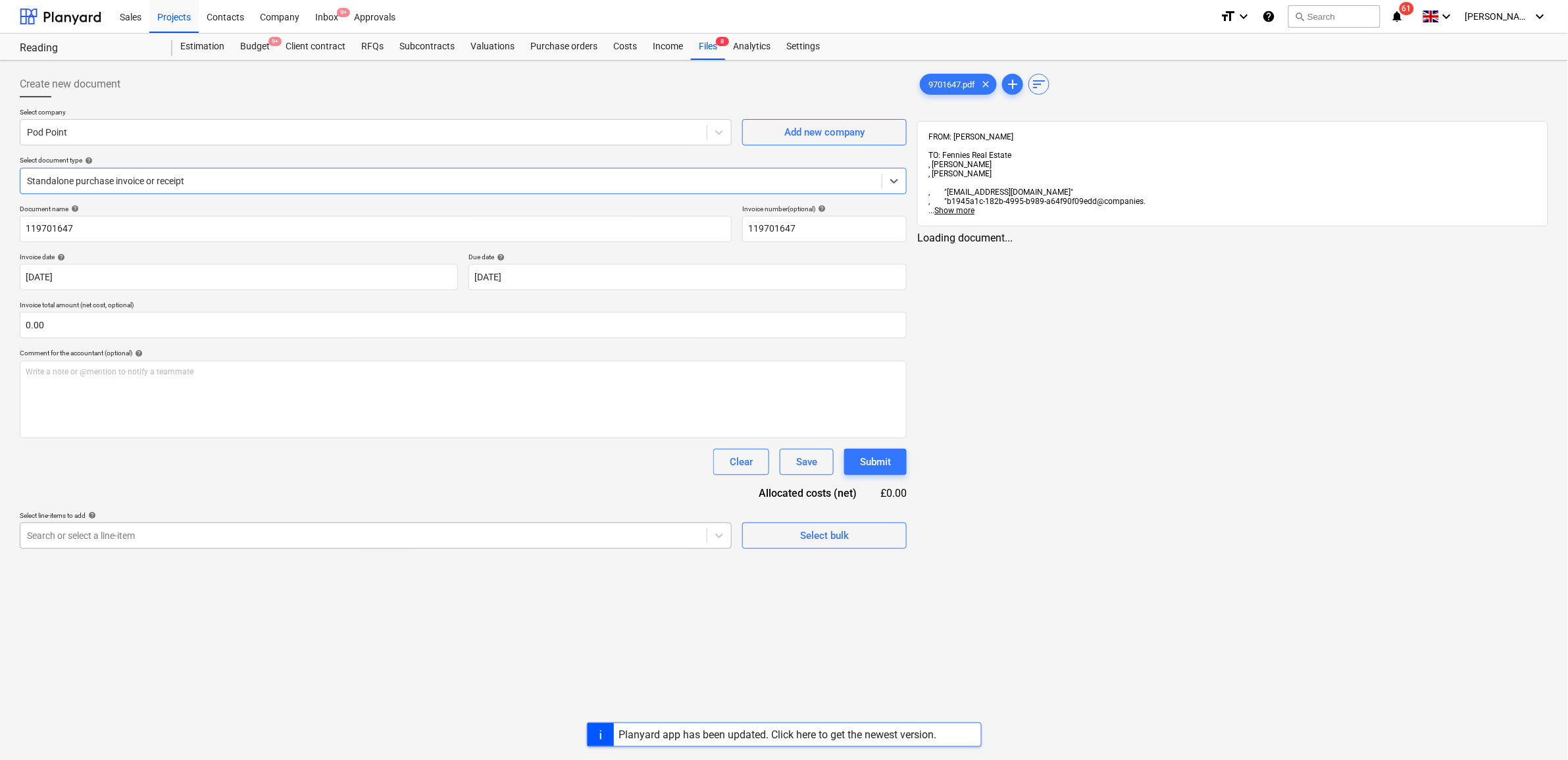
click at [156, 536] on div at bounding box center [363, 536] width 673 height 13
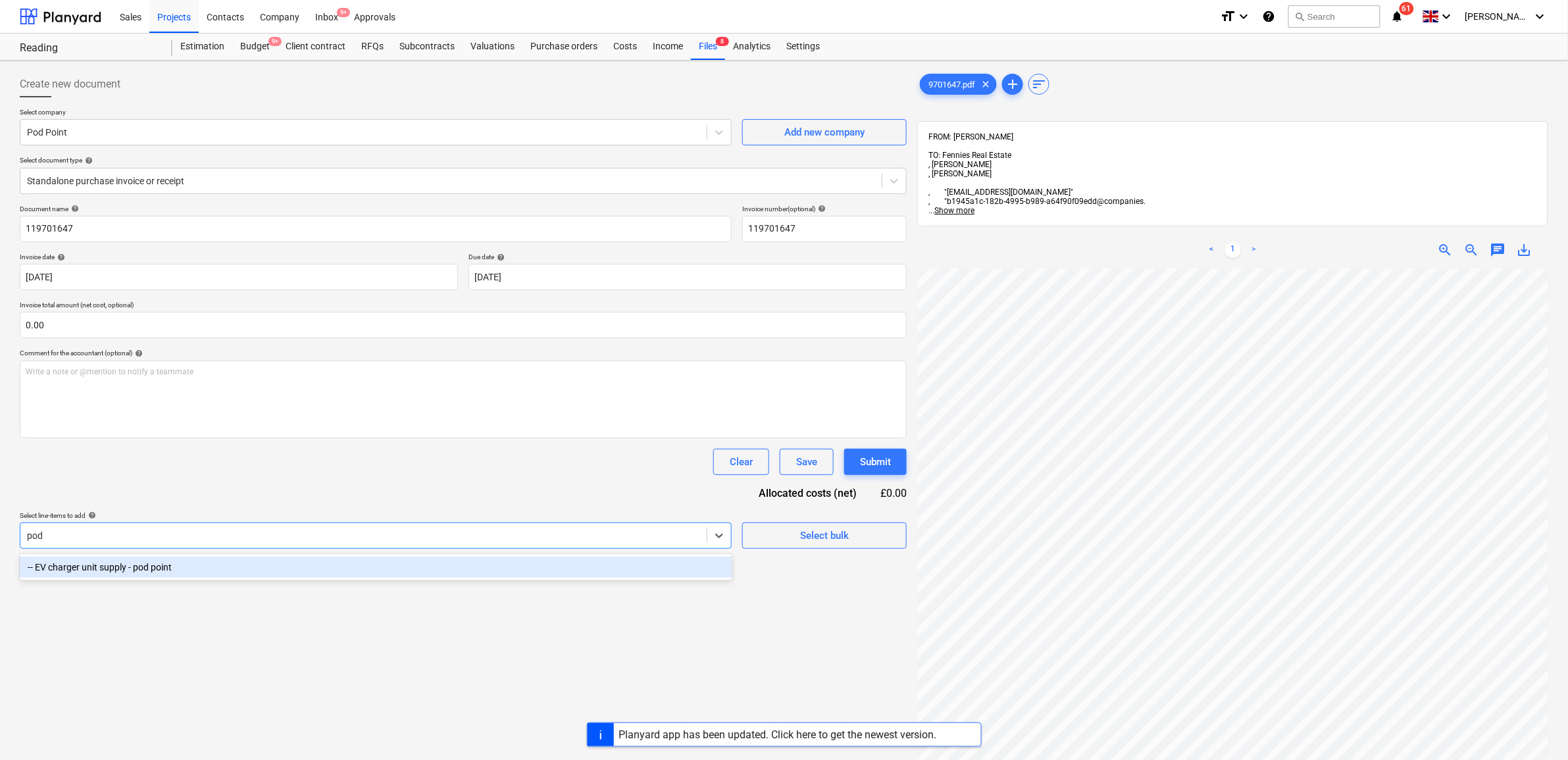
click at [149, 571] on div "-- EV charger unit supply - pod point" at bounding box center [376, 567] width 713 height 21
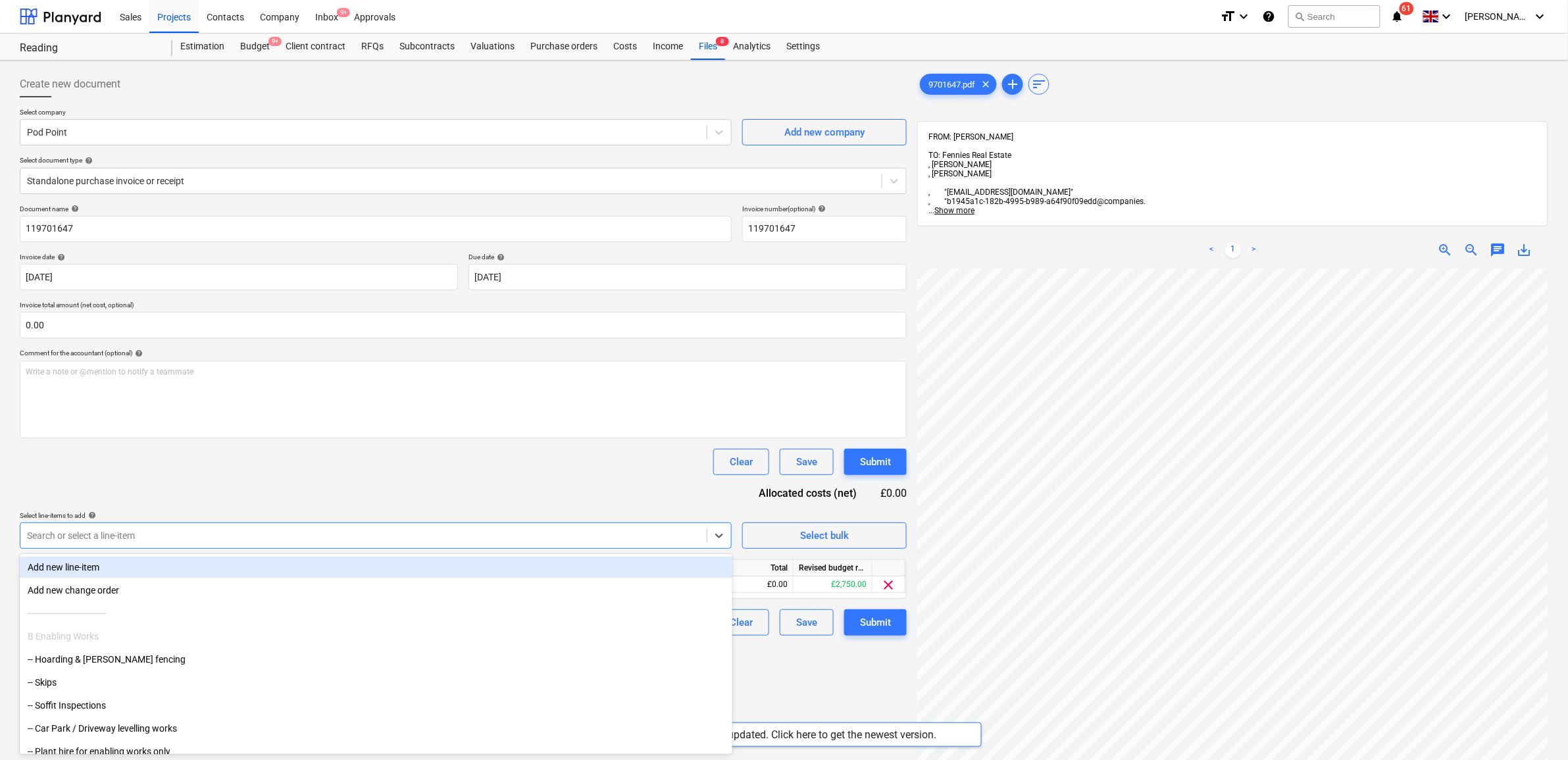
click at [280, 498] on div "Document name help 119701647 Invoice number (optional) help 119701647 Invoice d…" at bounding box center [464, 420] width 887 height 431
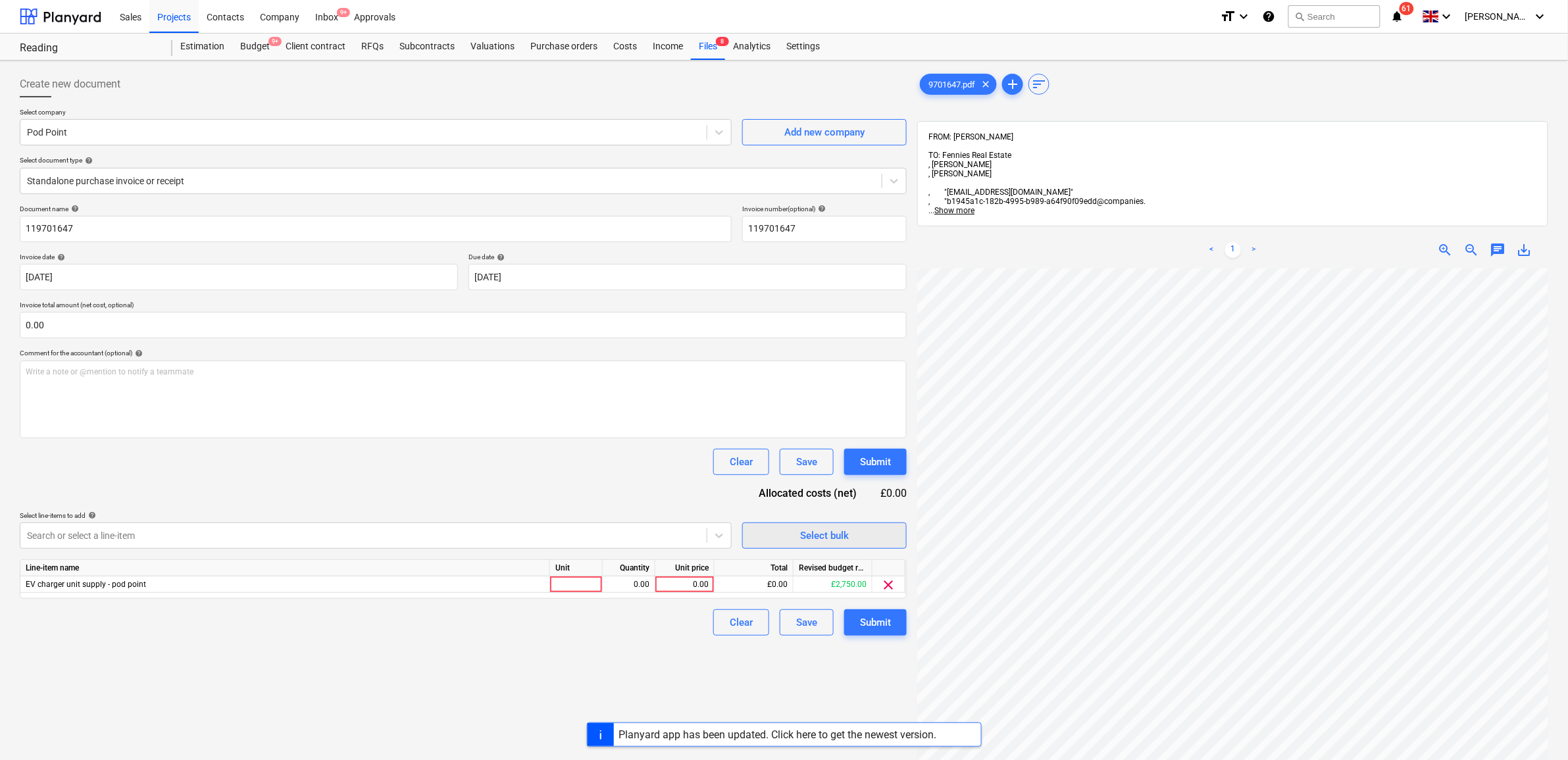
scroll to position [393, 159]
click at [693, 585] on div "0.00" at bounding box center [685, 584] width 48 height 17
click at [646, 682] on div "Create new document Select company Pod Point Add new company Select document ty…" at bounding box center [463, 531] width 897 height 931
click at [870, 625] on div "Submit" at bounding box center [875, 622] width 31 height 17
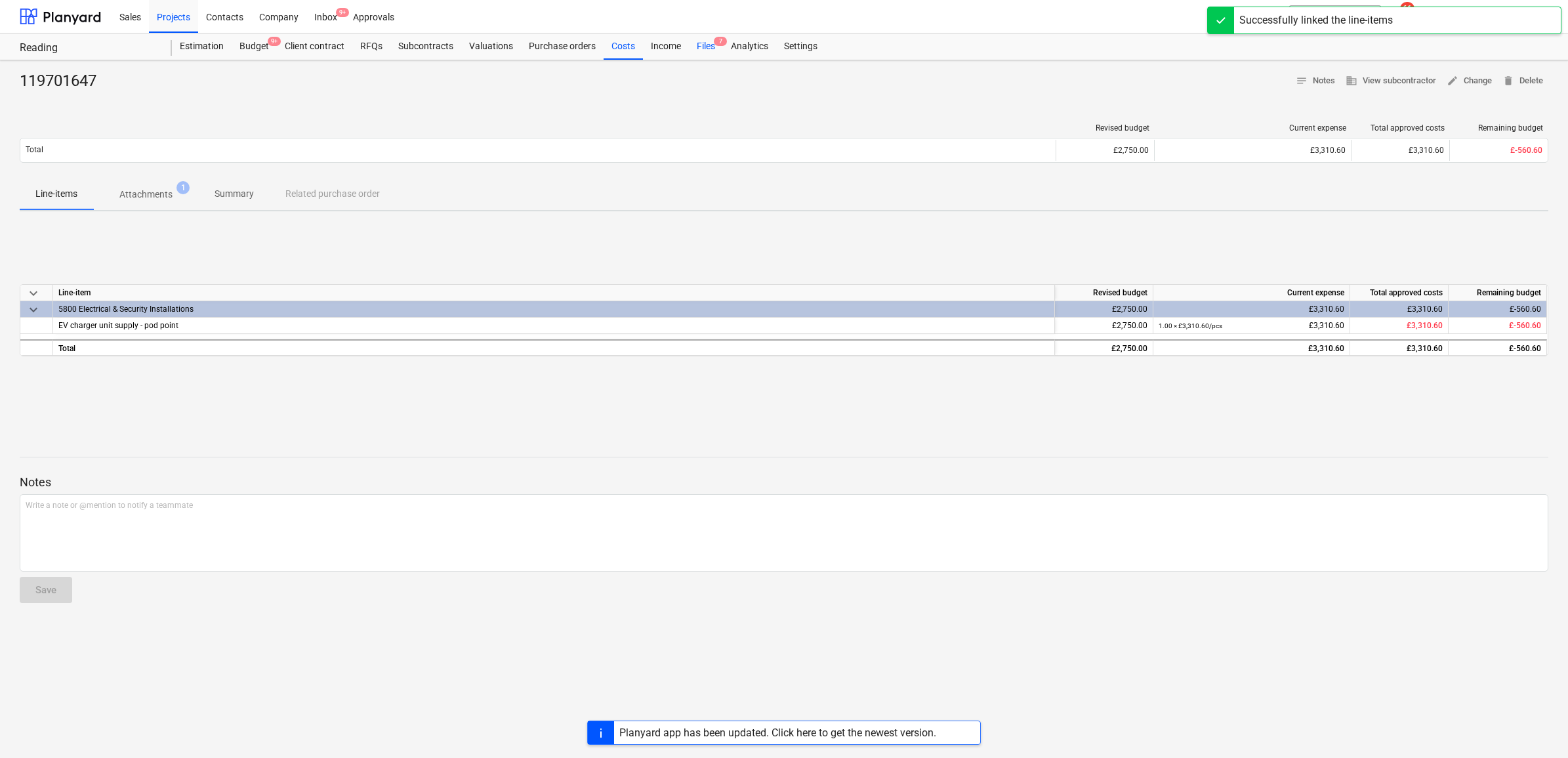
click at [709, 47] on div "Files 7" at bounding box center [706, 46] width 34 height 26
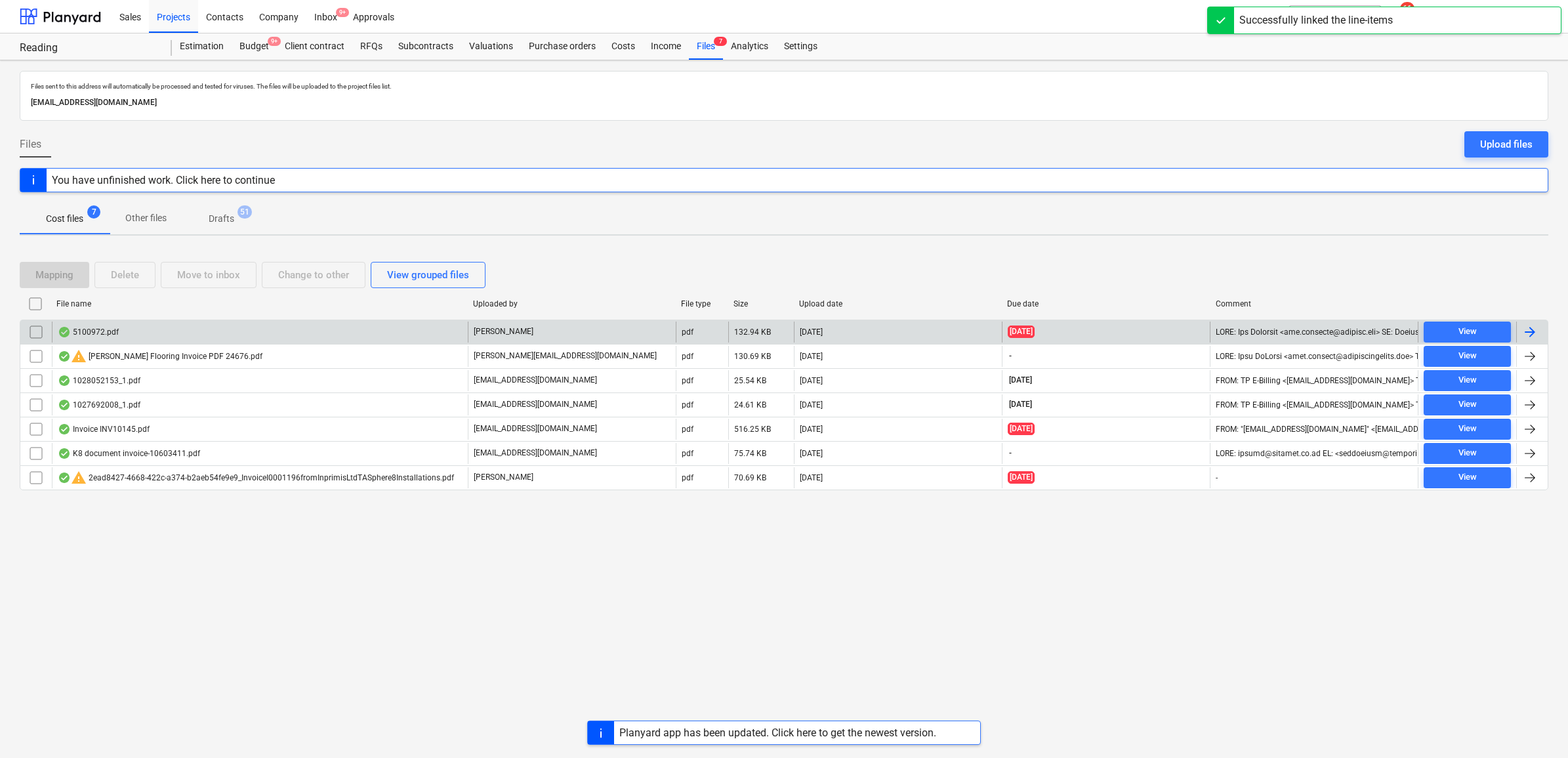
click at [1533, 338] on div at bounding box center [1530, 332] width 16 height 16
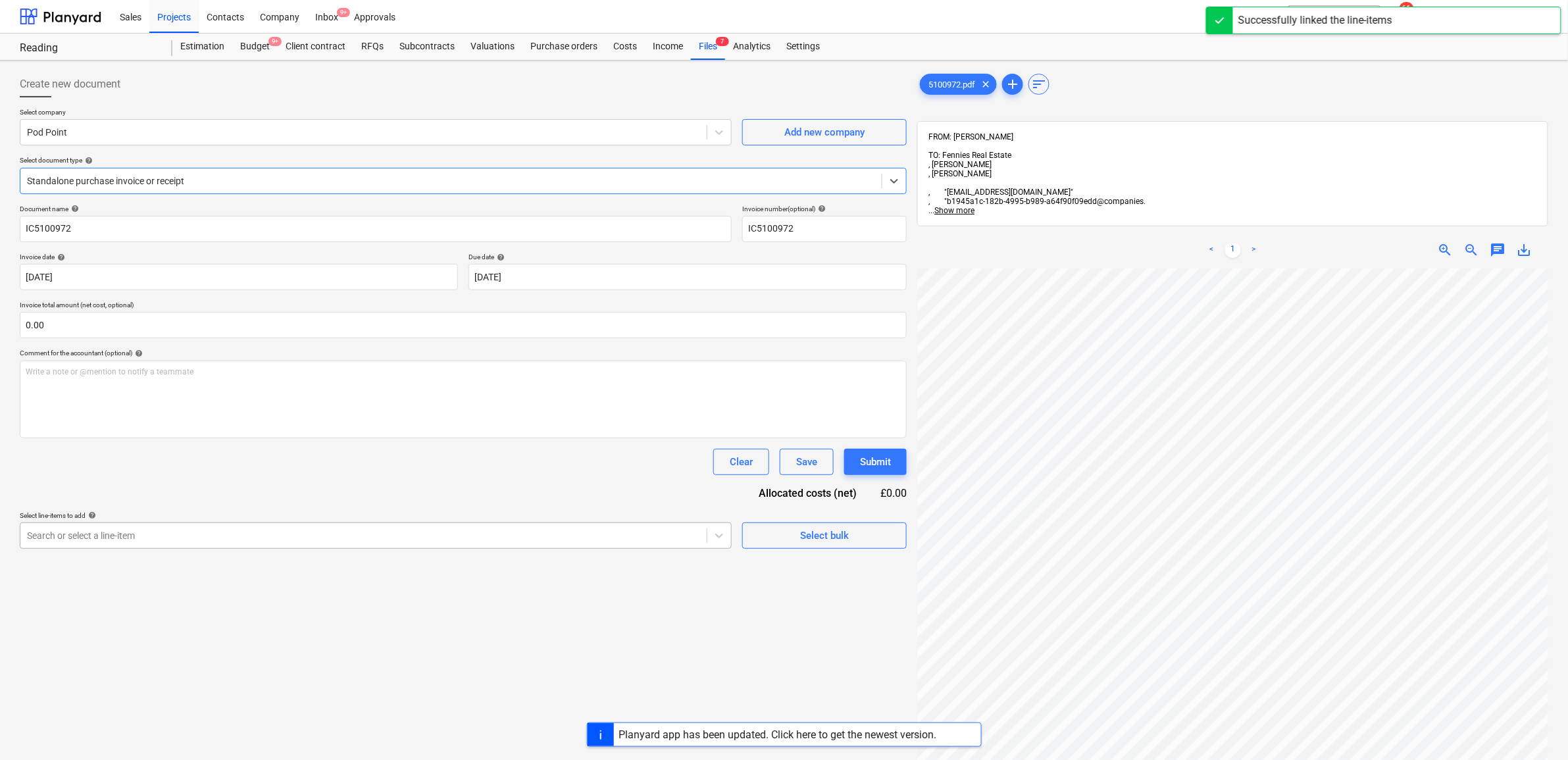
click at [295, 546] on div "Search or select a line-item" at bounding box center [376, 535] width 712 height 26
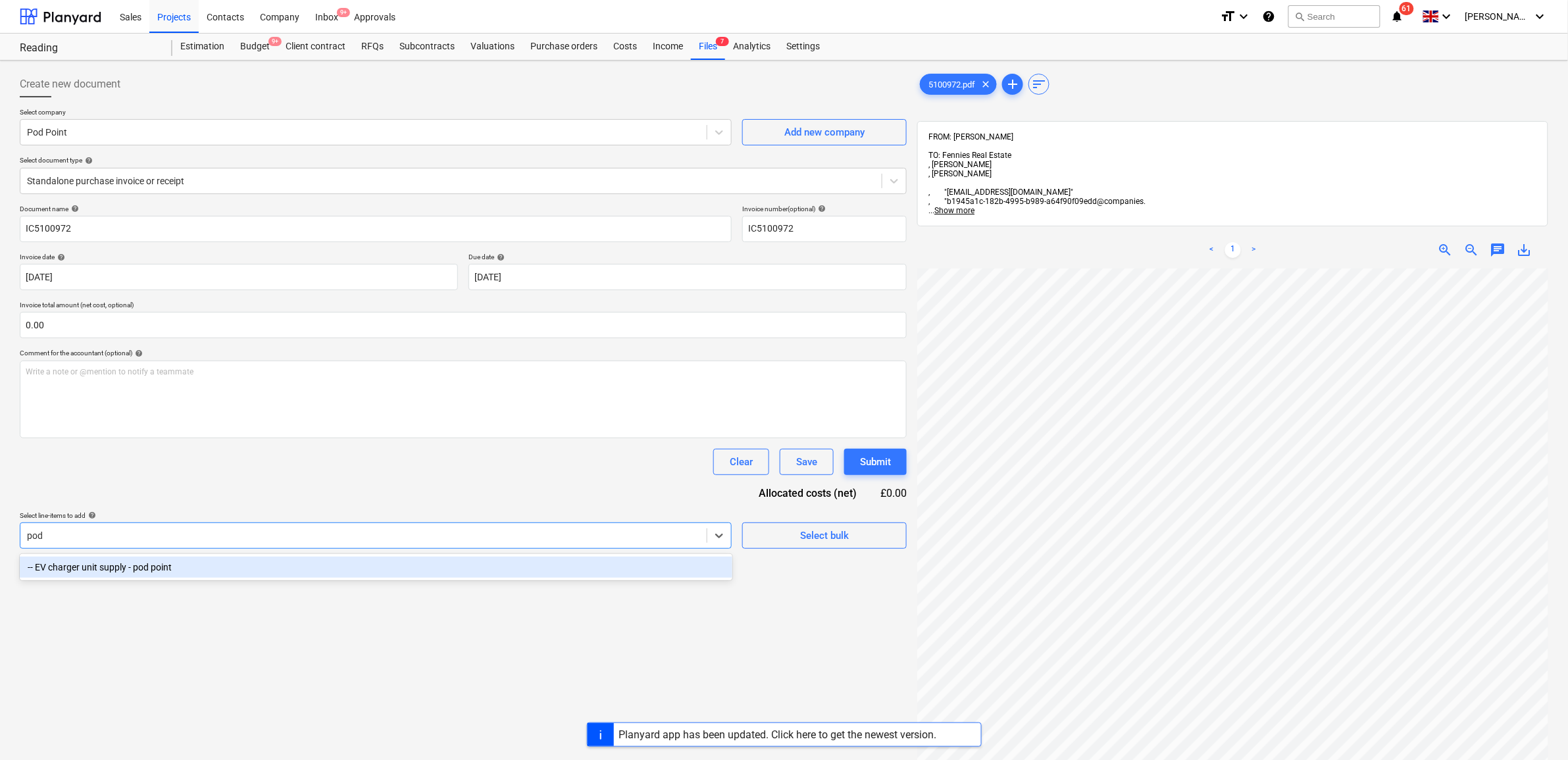
click at [272, 573] on div "-- EV charger unit supply - pod point" at bounding box center [376, 567] width 713 height 21
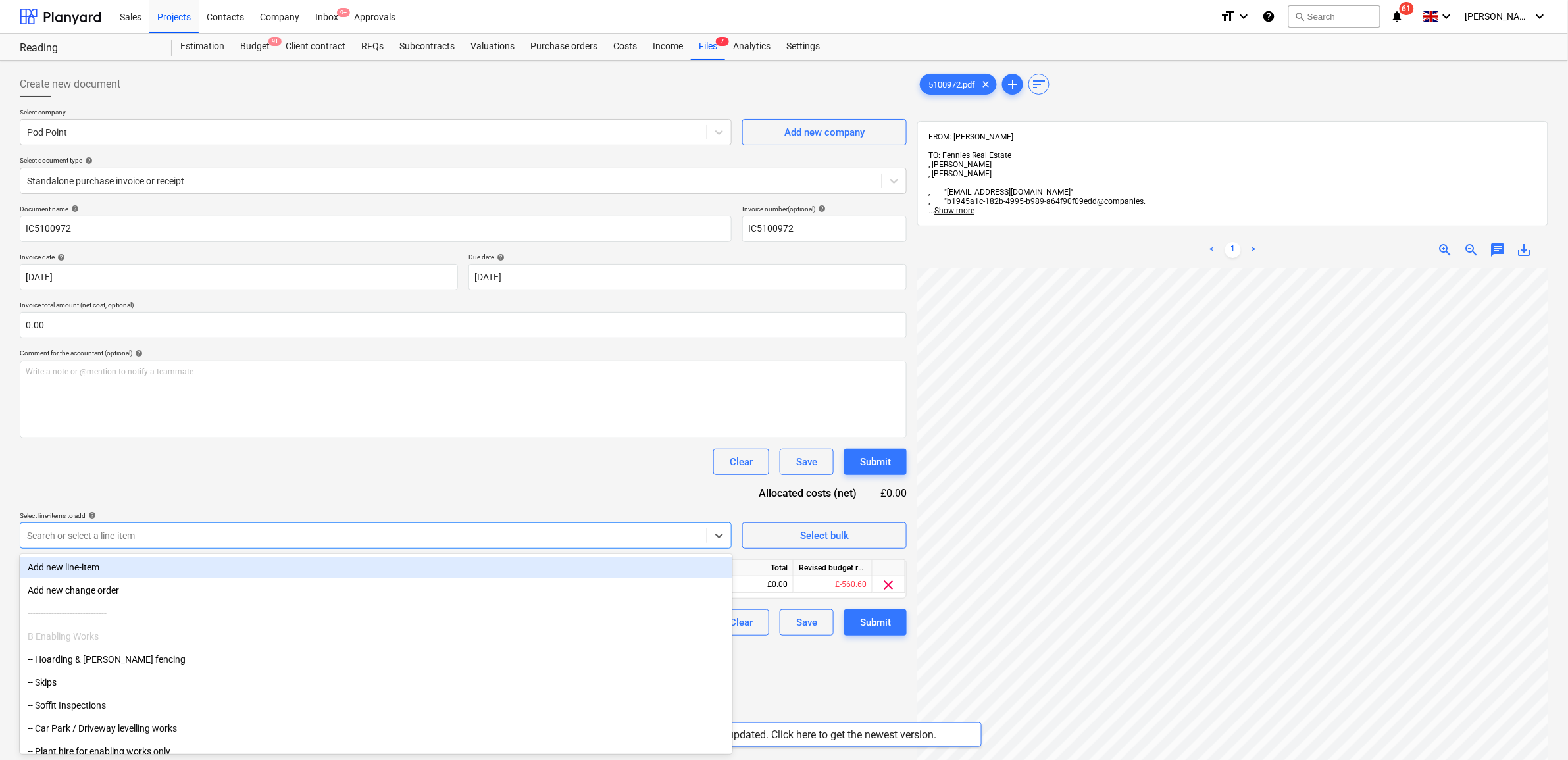
click at [372, 488] on div "Document name help IC5100972 Invoice number (optional) help IC5100972 Invoice d…" at bounding box center [464, 420] width 887 height 431
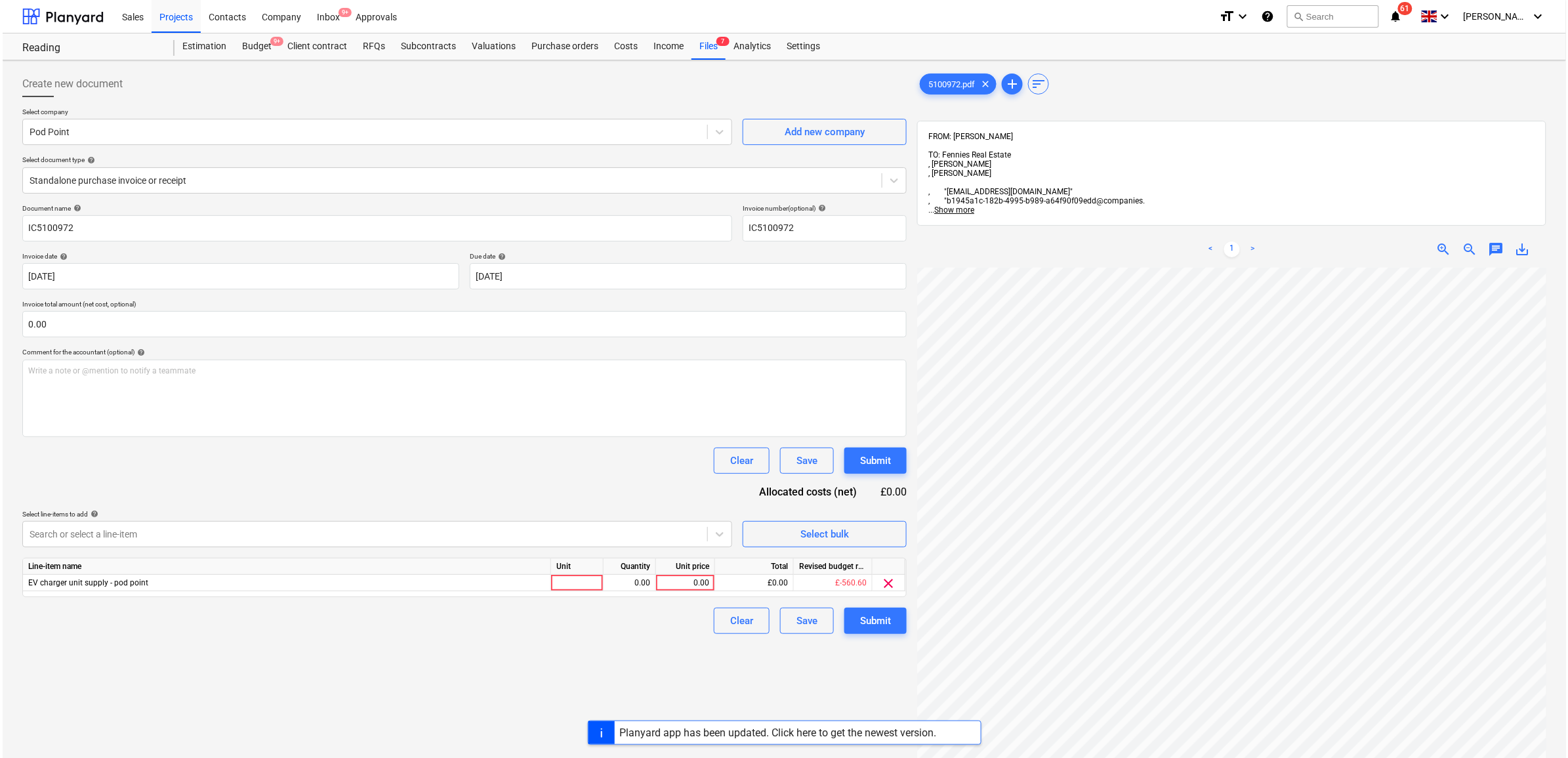
scroll to position [103, 159]
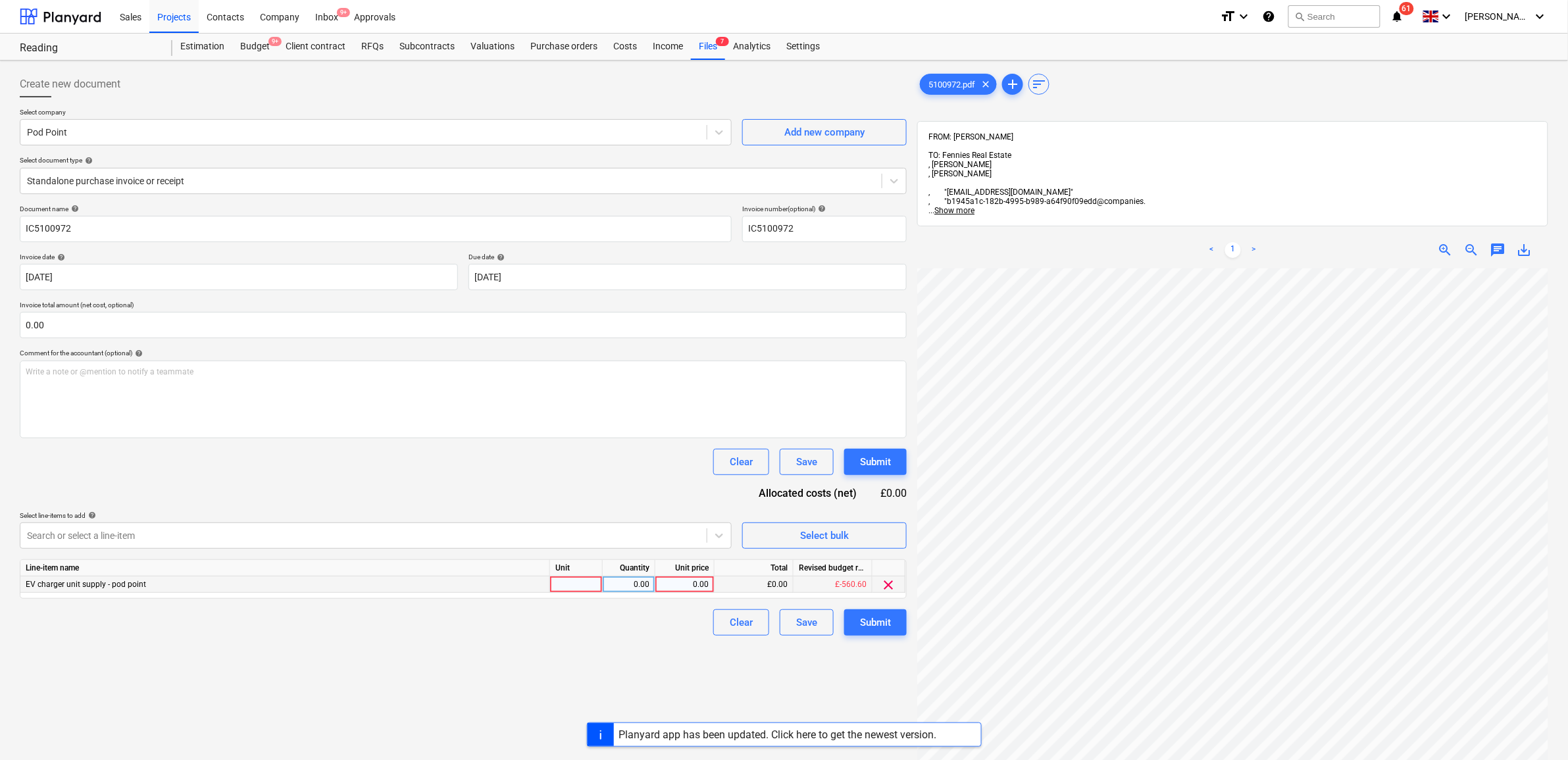
click at [639, 577] on div "0.00" at bounding box center [629, 584] width 41 height 17
click at [689, 589] on div "0.00" at bounding box center [685, 584] width 48 height 17
click at [712, 652] on div "Create new document Select company Pod Point Add new company Select document ty…" at bounding box center [463, 531] width 897 height 931
click at [863, 616] on div "Submit" at bounding box center [875, 622] width 31 height 17
click at [586, 581] on div at bounding box center [576, 584] width 53 height 17
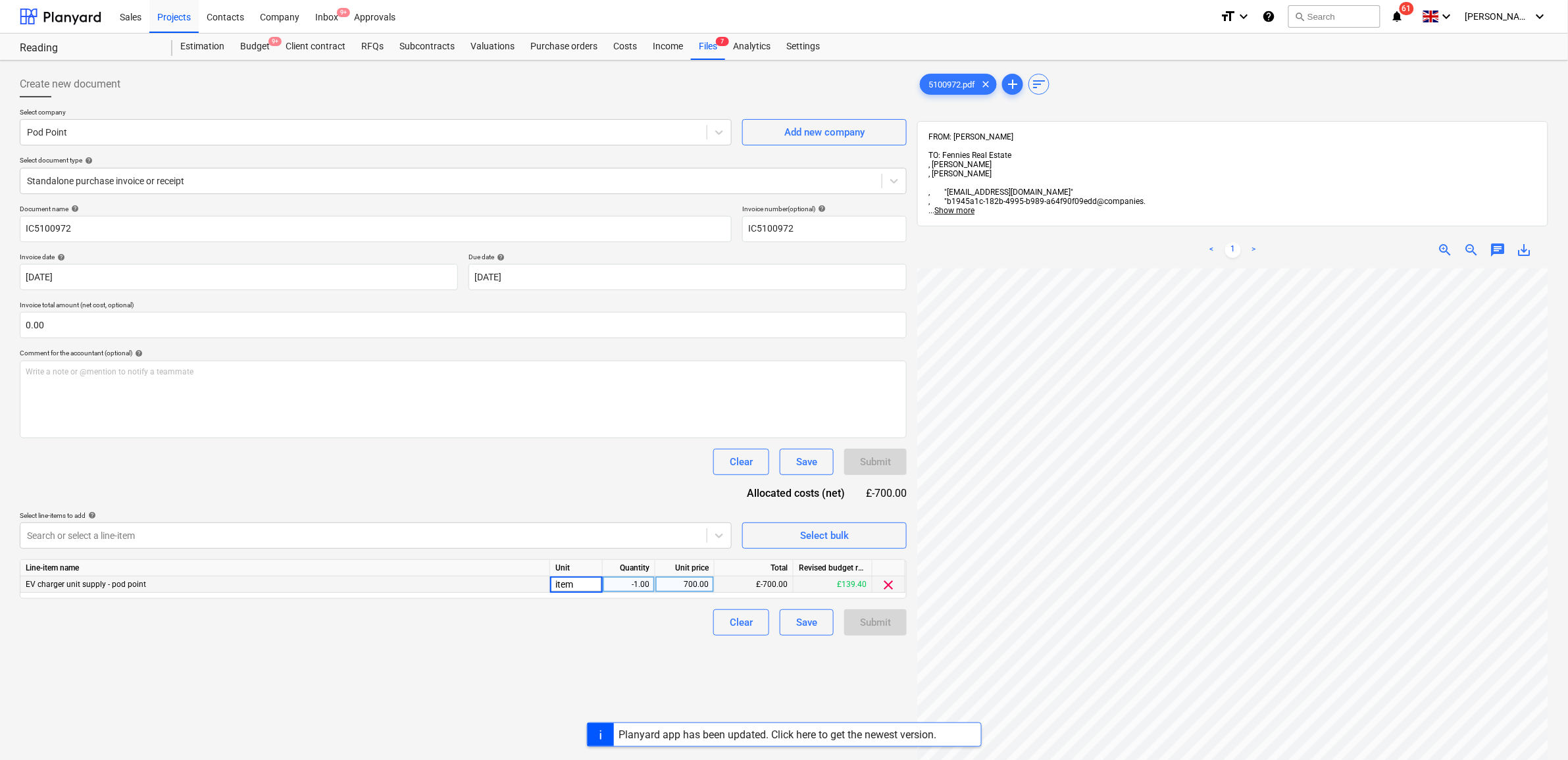
drag, startPoint x: 563, startPoint y: 661, endPoint x: 578, endPoint y: 661, distance: 15.0
click at [563, 661] on div "Create new document Select company Pod Point Add new company Select document ty…" at bounding box center [463, 531] width 897 height 931
click at [892, 613] on button "Submit" at bounding box center [875, 622] width 62 height 26
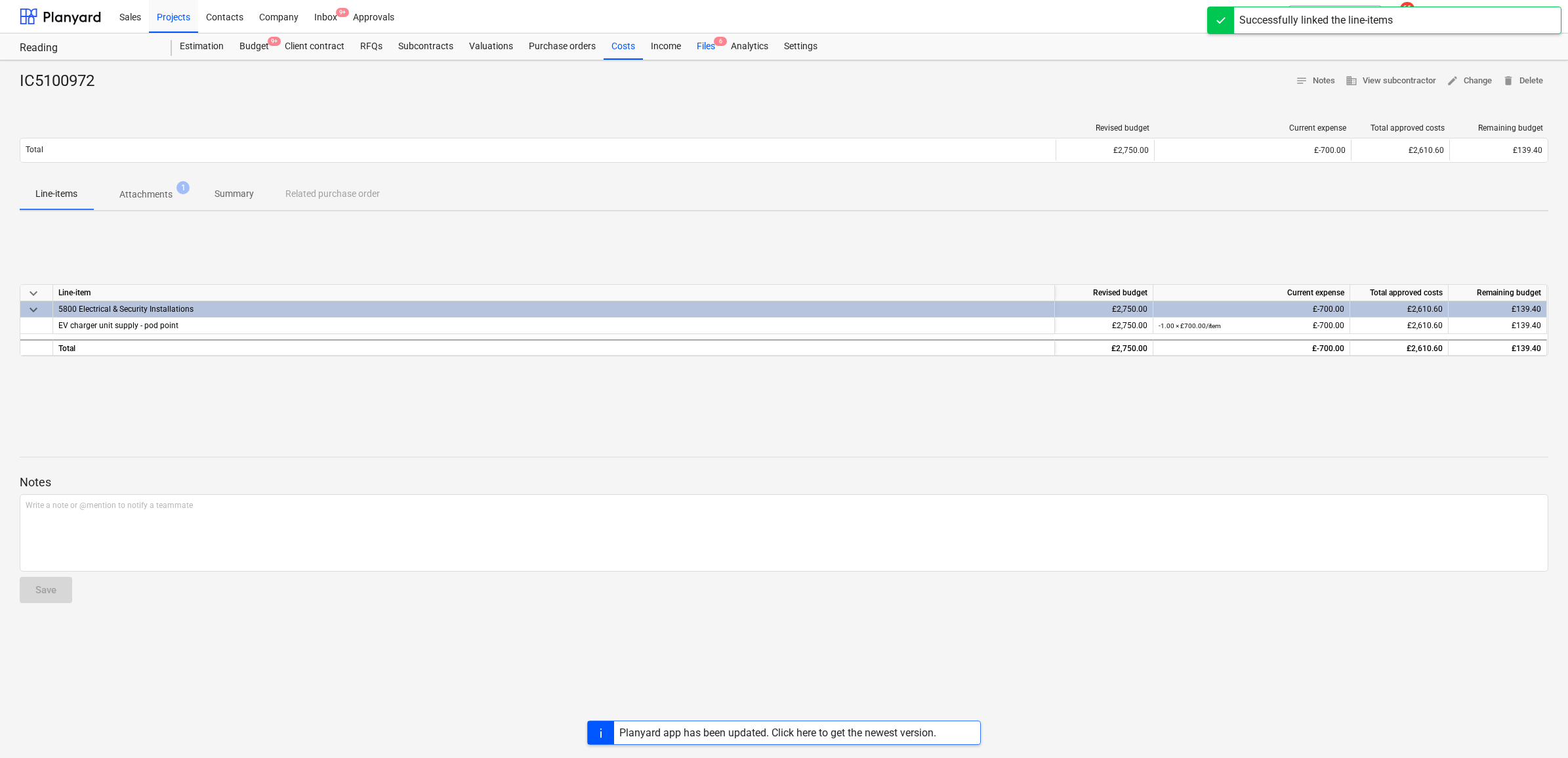
click at [699, 48] on div "Files 6" at bounding box center [706, 46] width 34 height 26
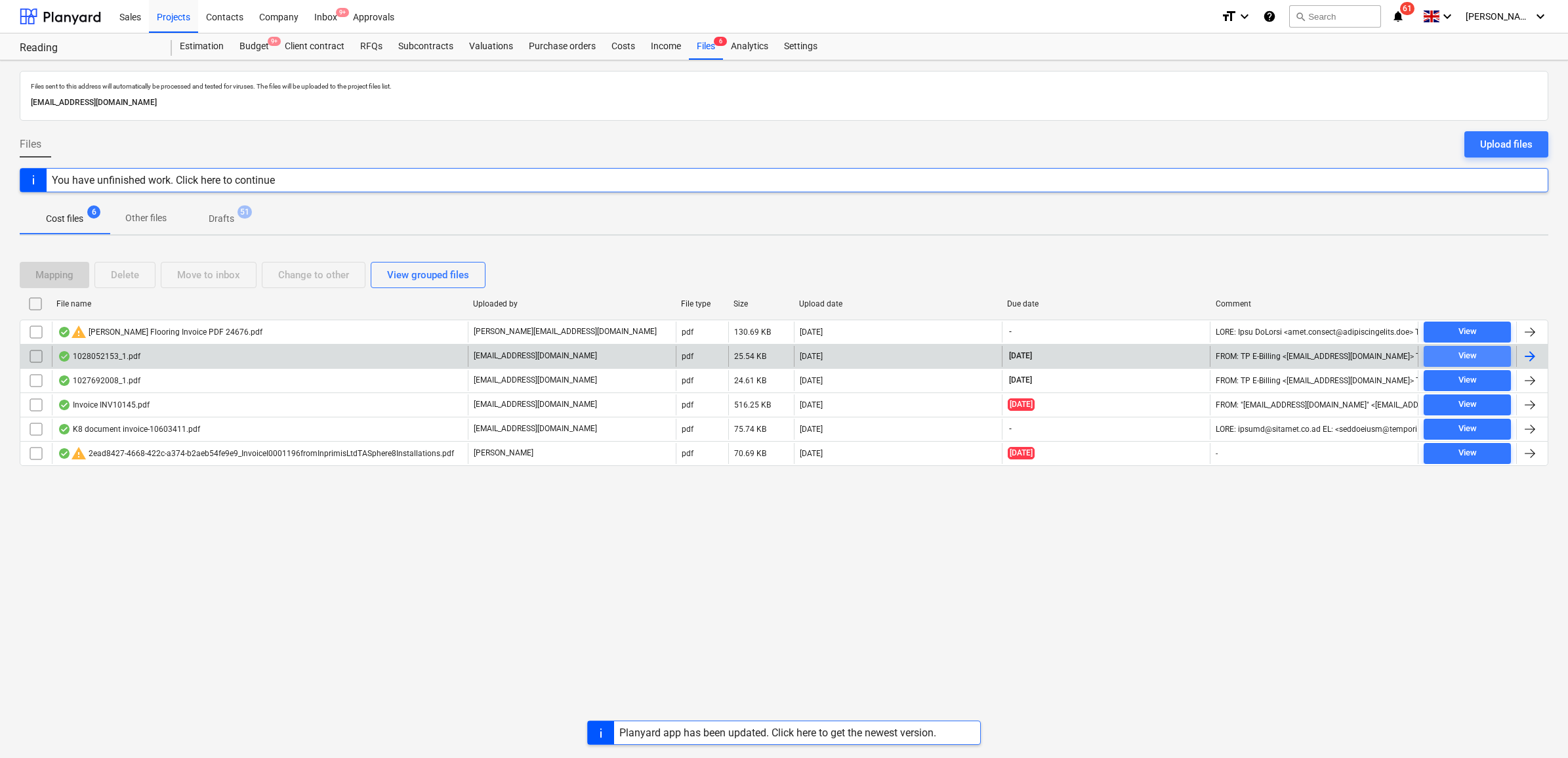
click at [1490, 354] on span "View" at bounding box center [1467, 356] width 77 height 15
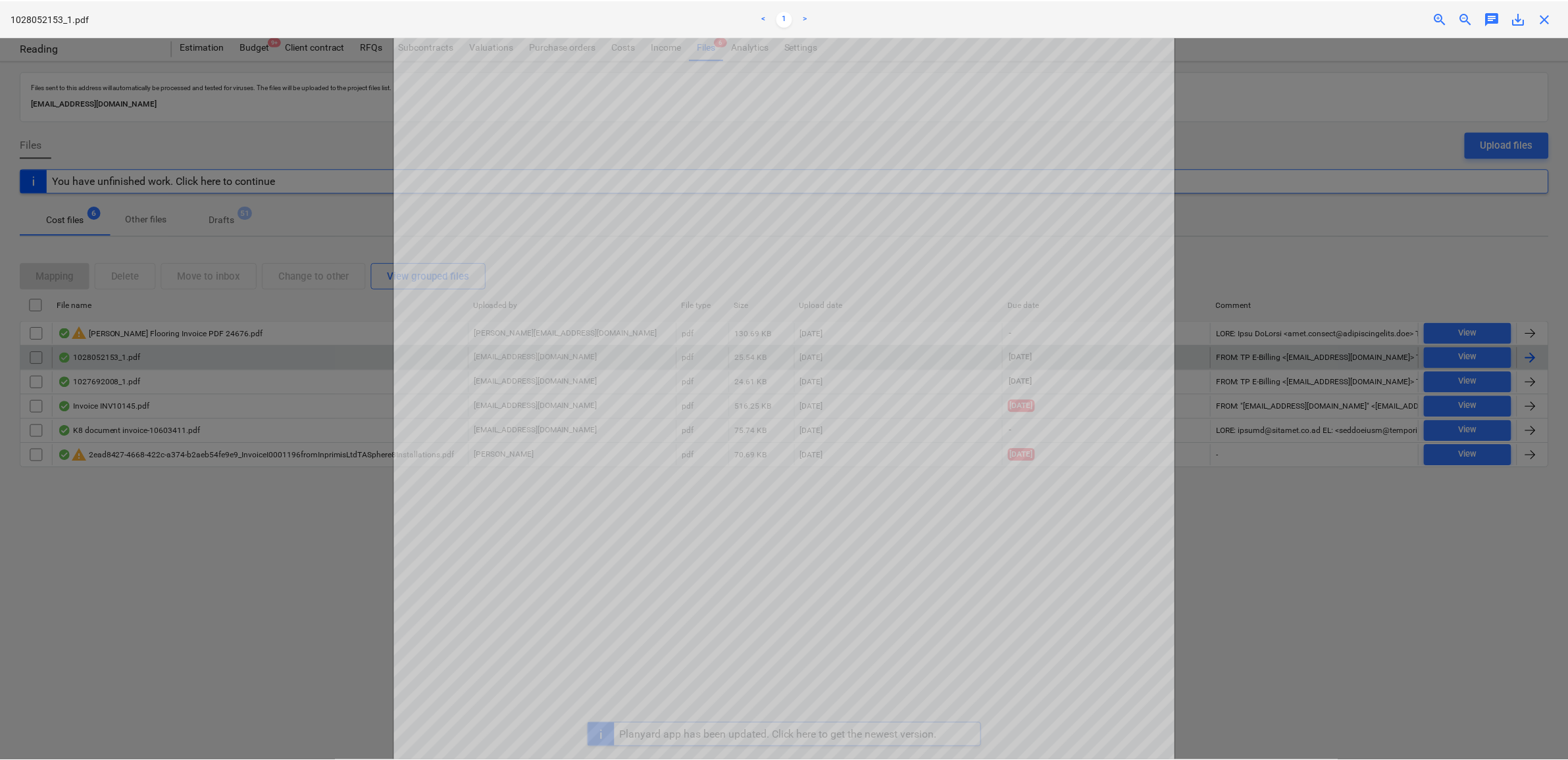
scroll to position [165, 0]
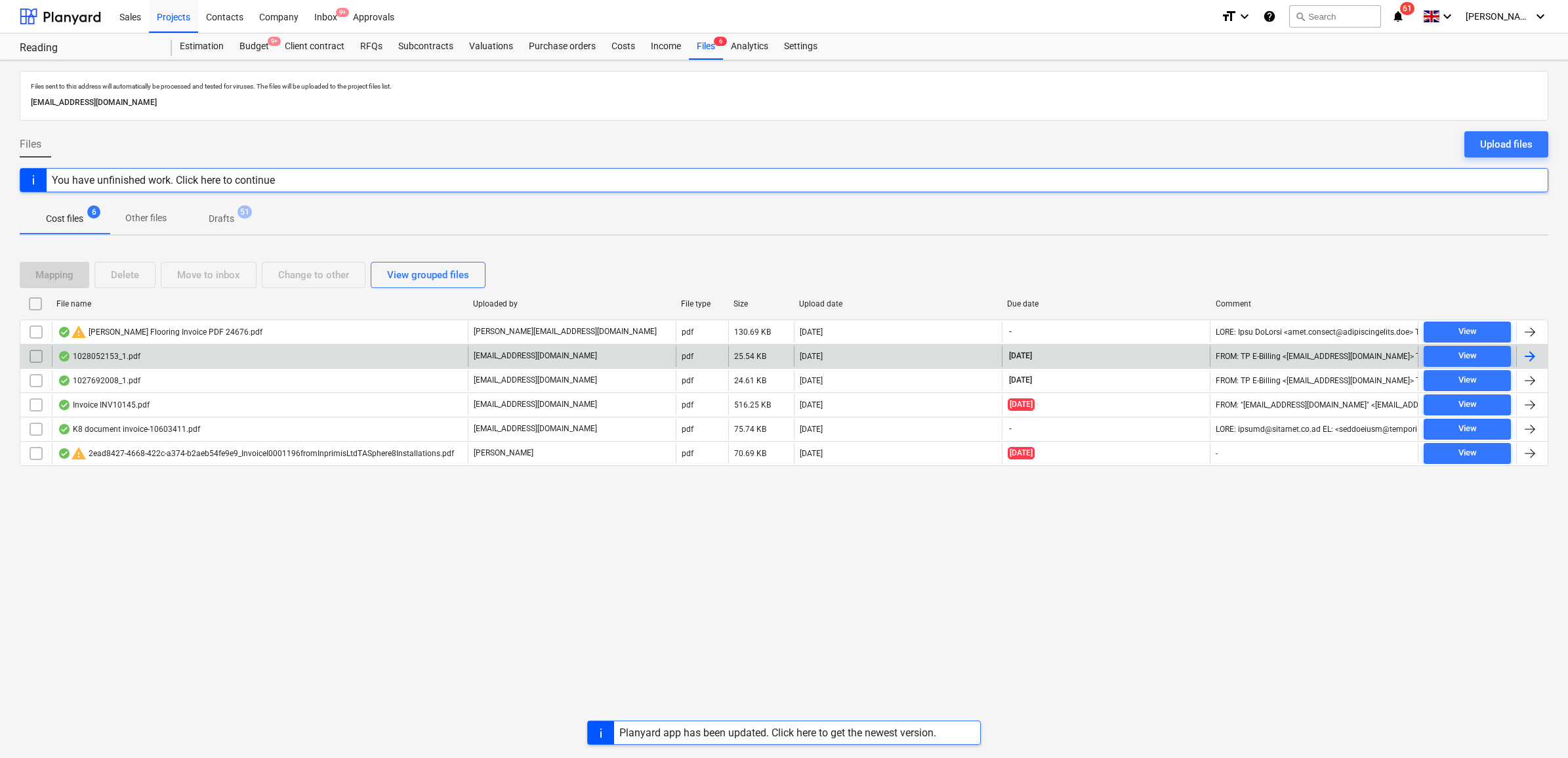
click at [31, 358] on input "checkbox" at bounding box center [35, 356] width 21 height 21
click at [193, 276] on div "Move to inbox" at bounding box center [209, 275] width 63 height 17
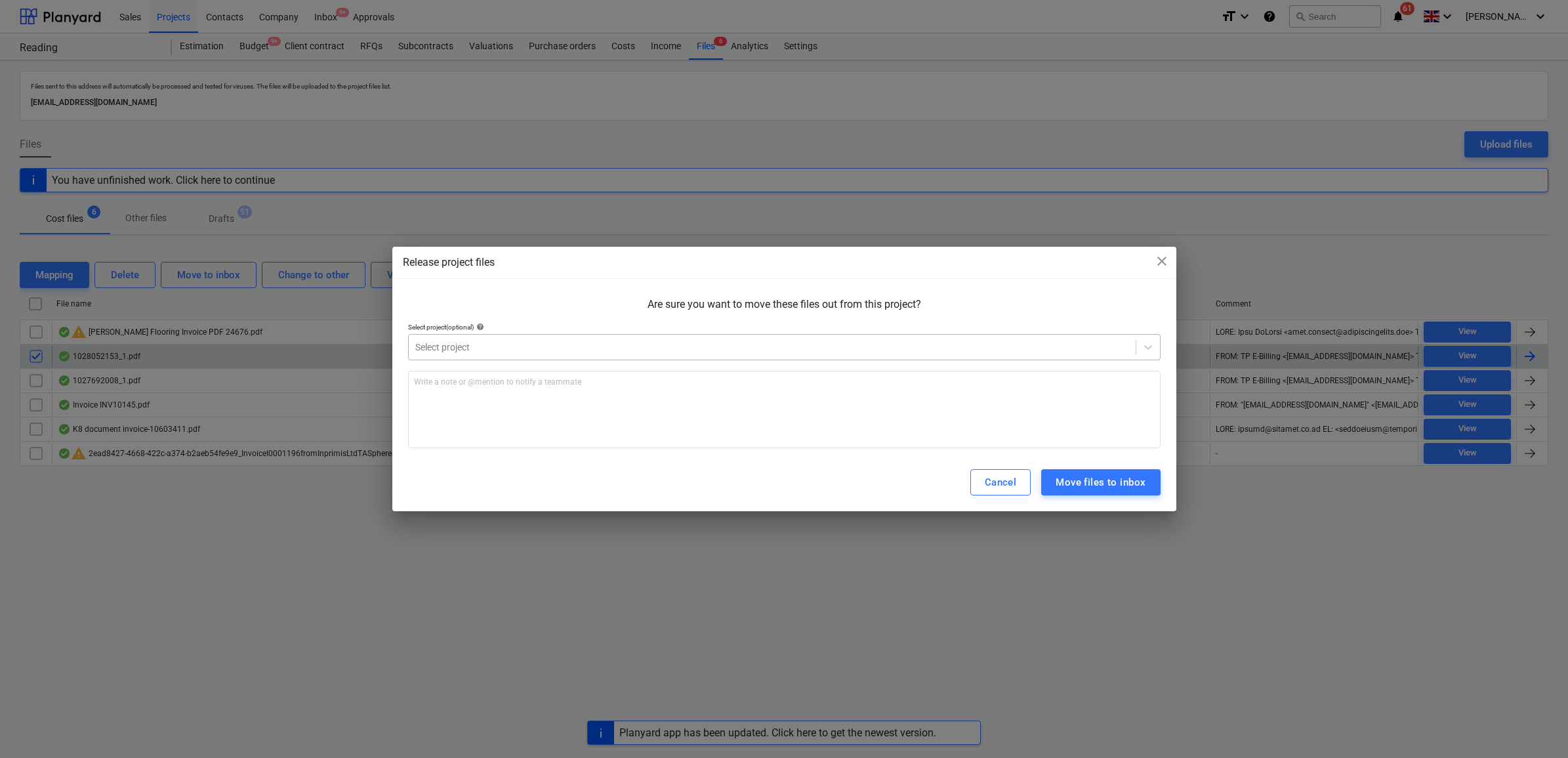
click at [444, 338] on div "Select project" at bounding box center [773, 347] width 727 height 19
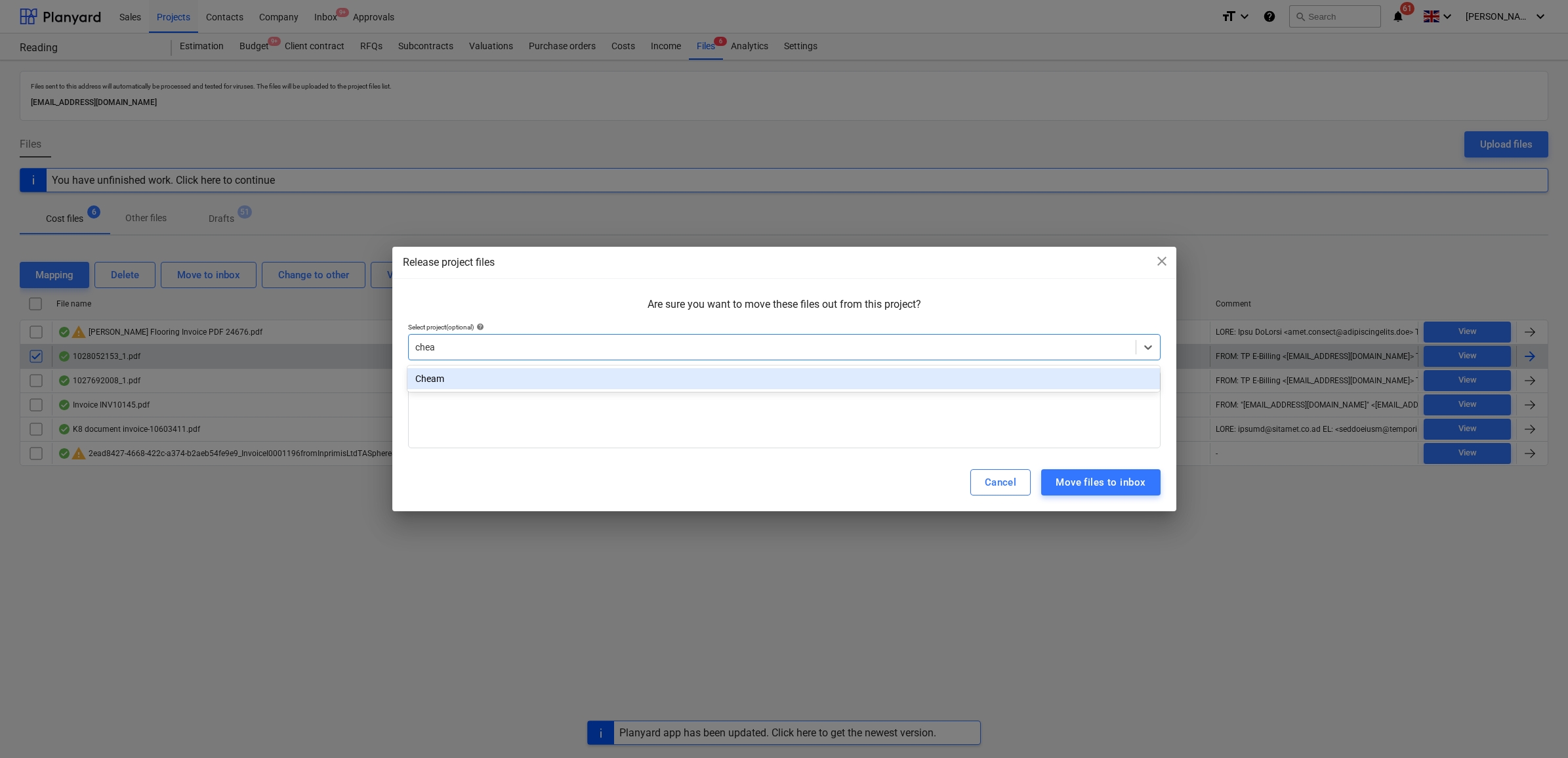
click at [543, 375] on div "Cheam" at bounding box center [784, 378] width 753 height 21
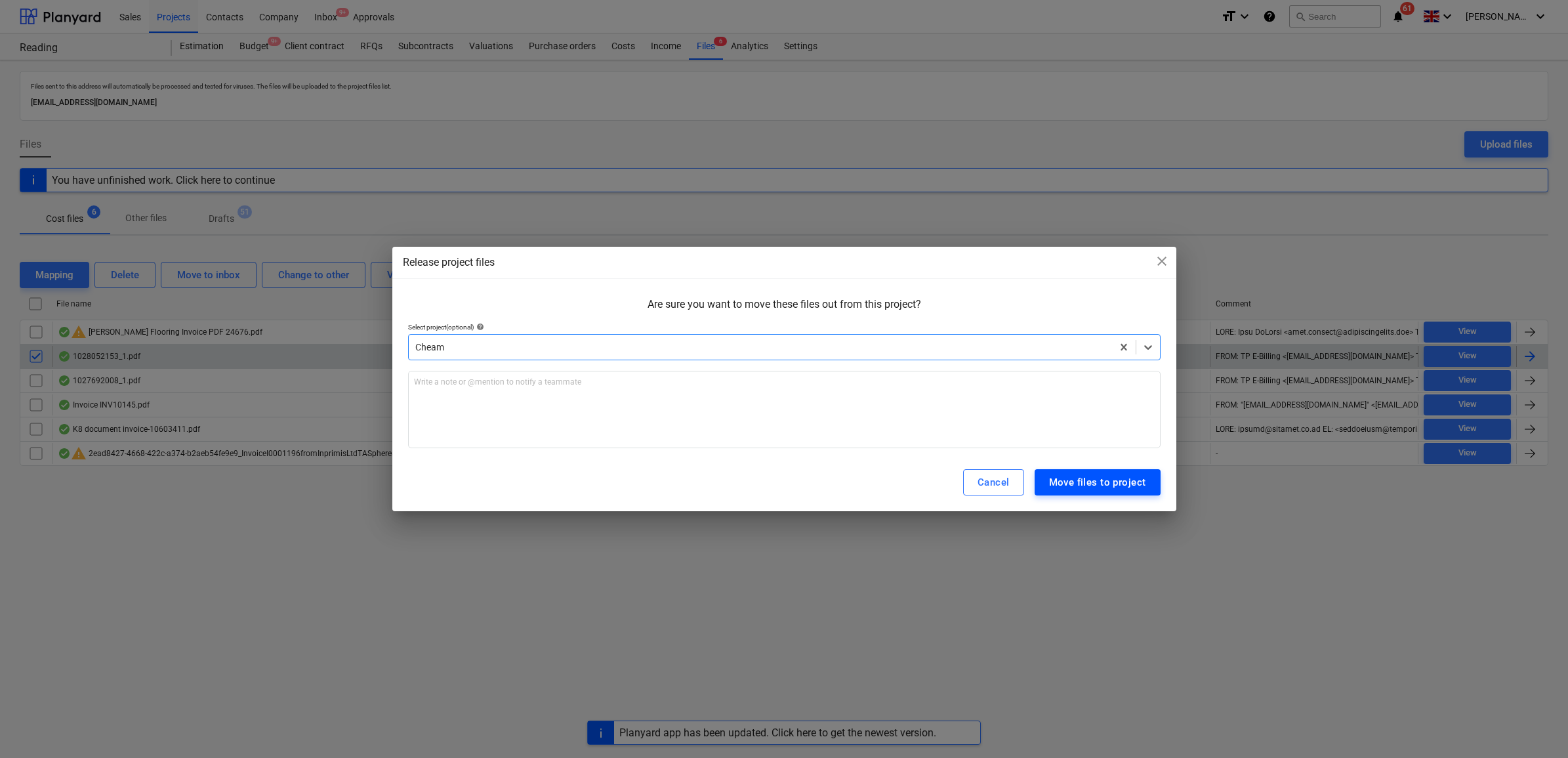
click at [1055, 474] on div "Move files to project" at bounding box center [1098, 482] width 97 height 17
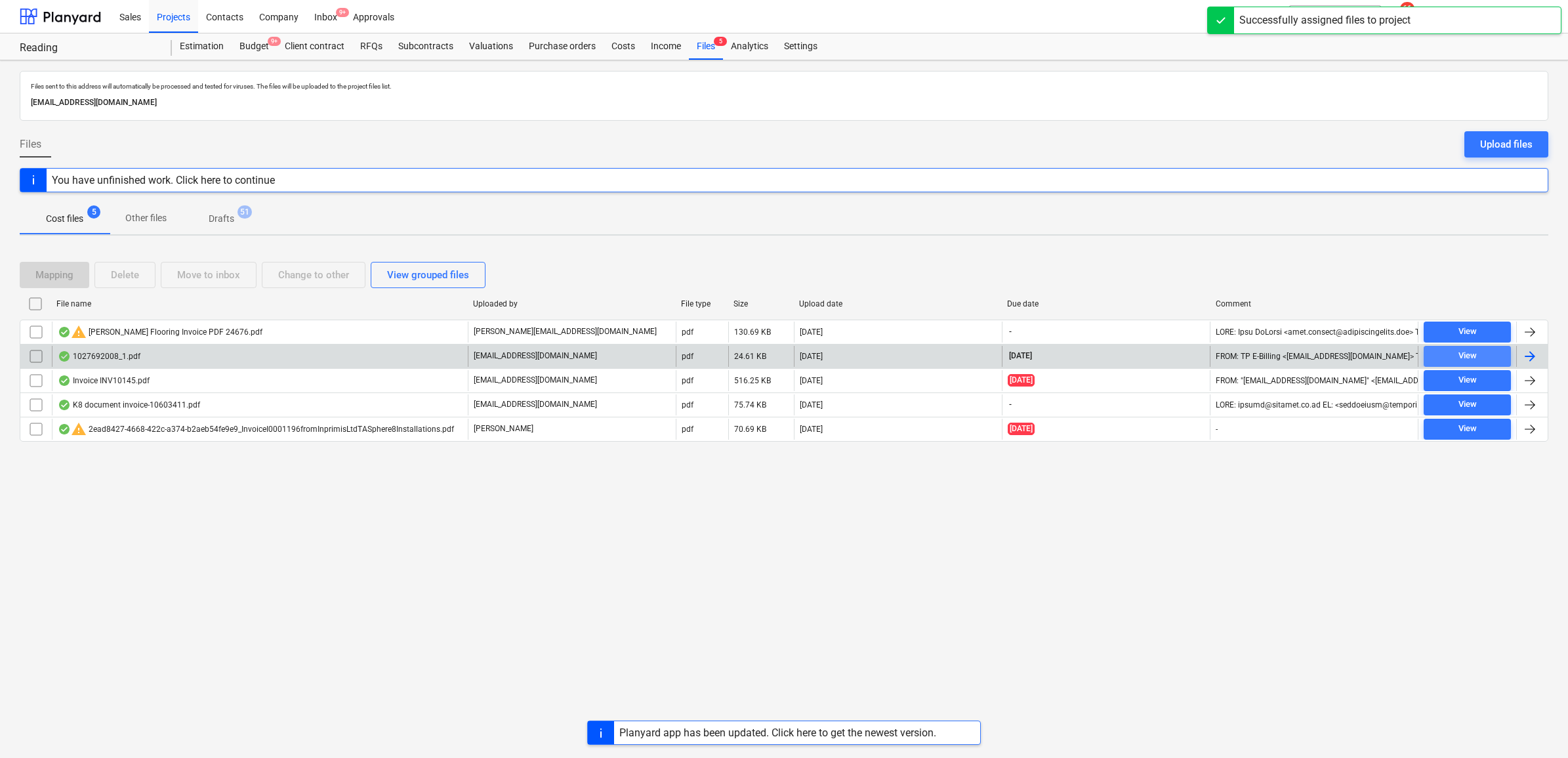
click at [1479, 356] on span "View" at bounding box center [1467, 356] width 77 height 15
click at [1536, 352] on div at bounding box center [1530, 356] width 16 height 16
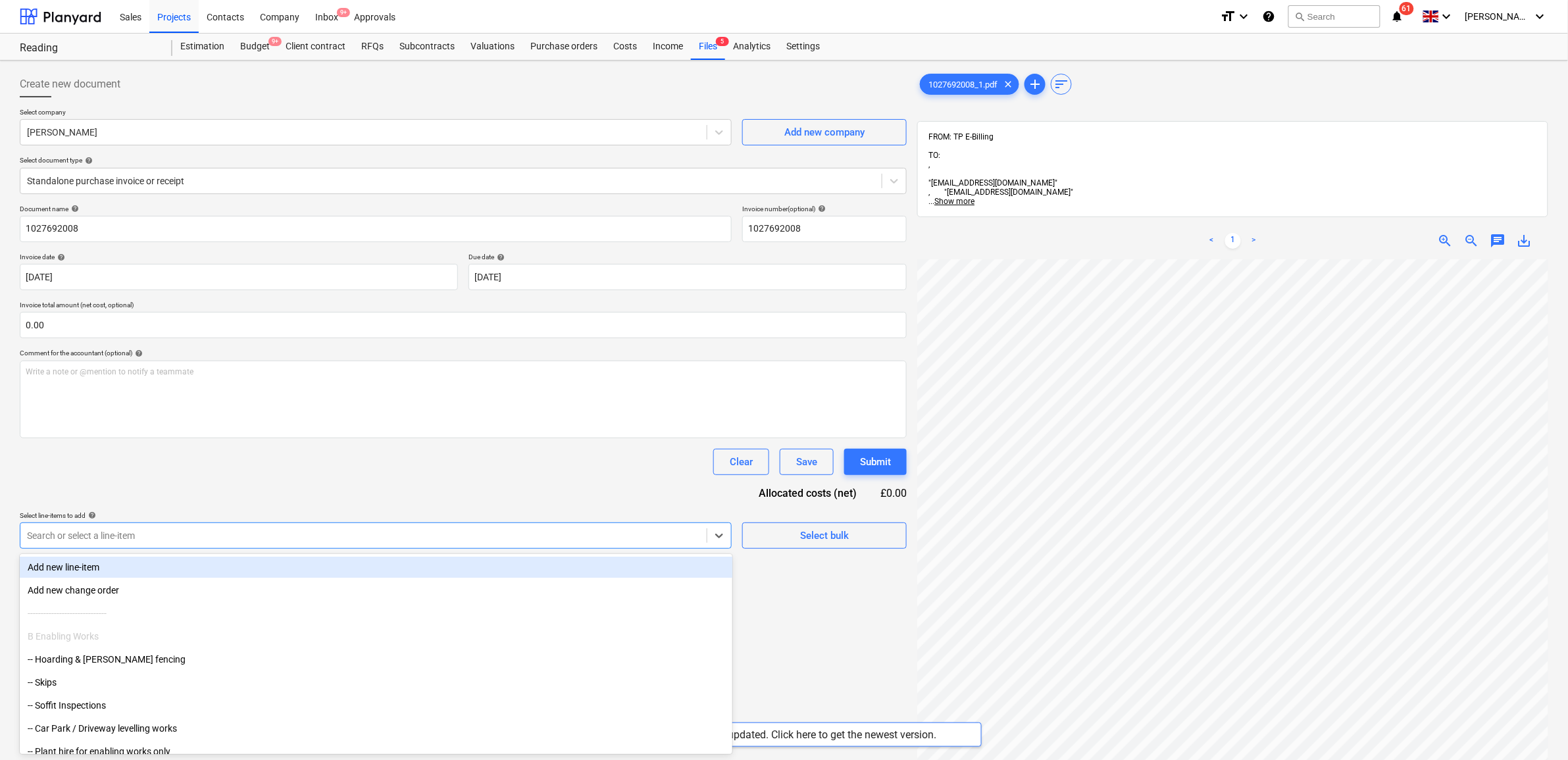
click at [231, 535] on div at bounding box center [363, 536] width 673 height 13
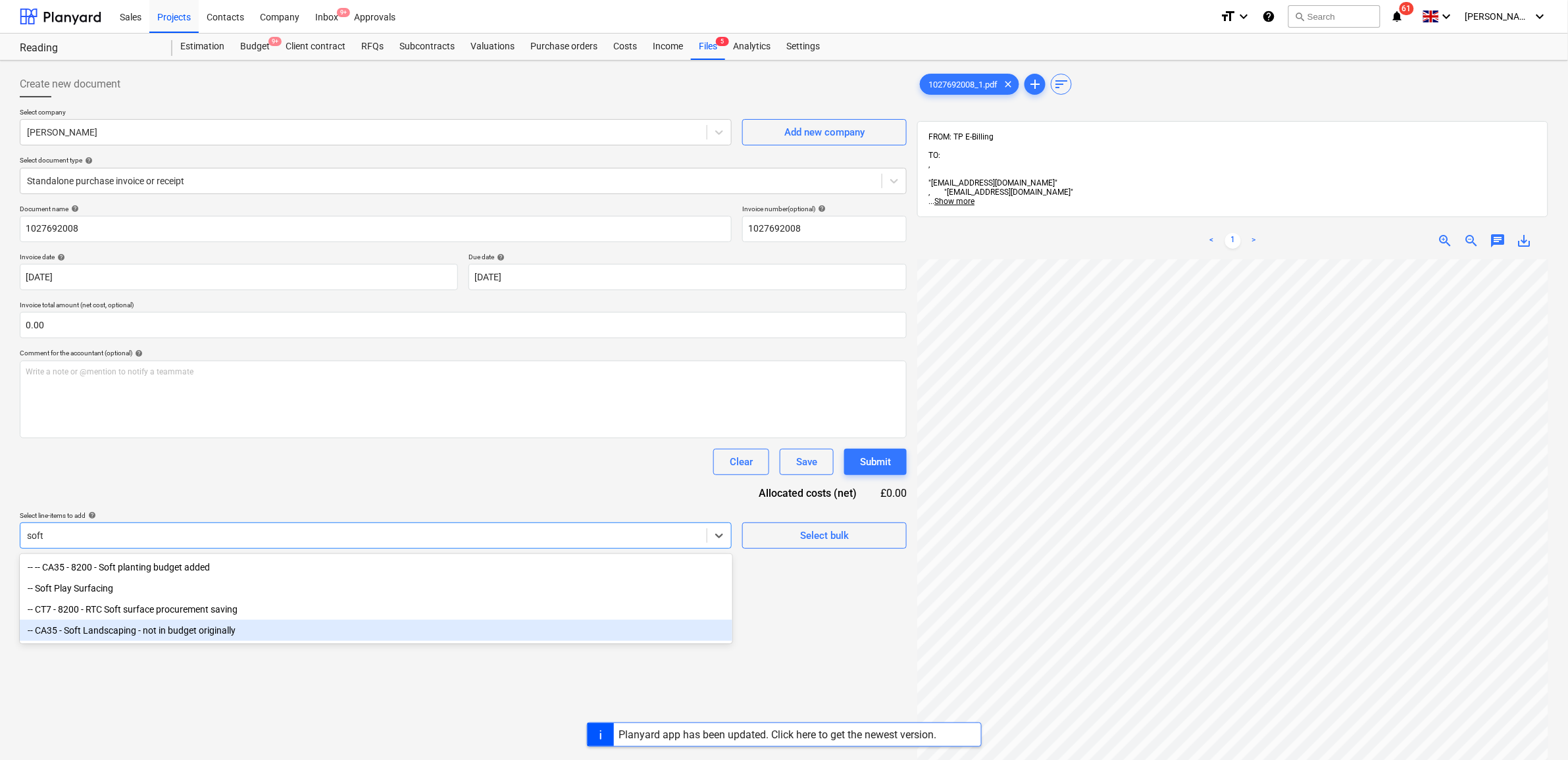
click at [232, 632] on div "-- CA35 - Soft Landscaping - not in budget originally" at bounding box center [376, 630] width 713 height 21
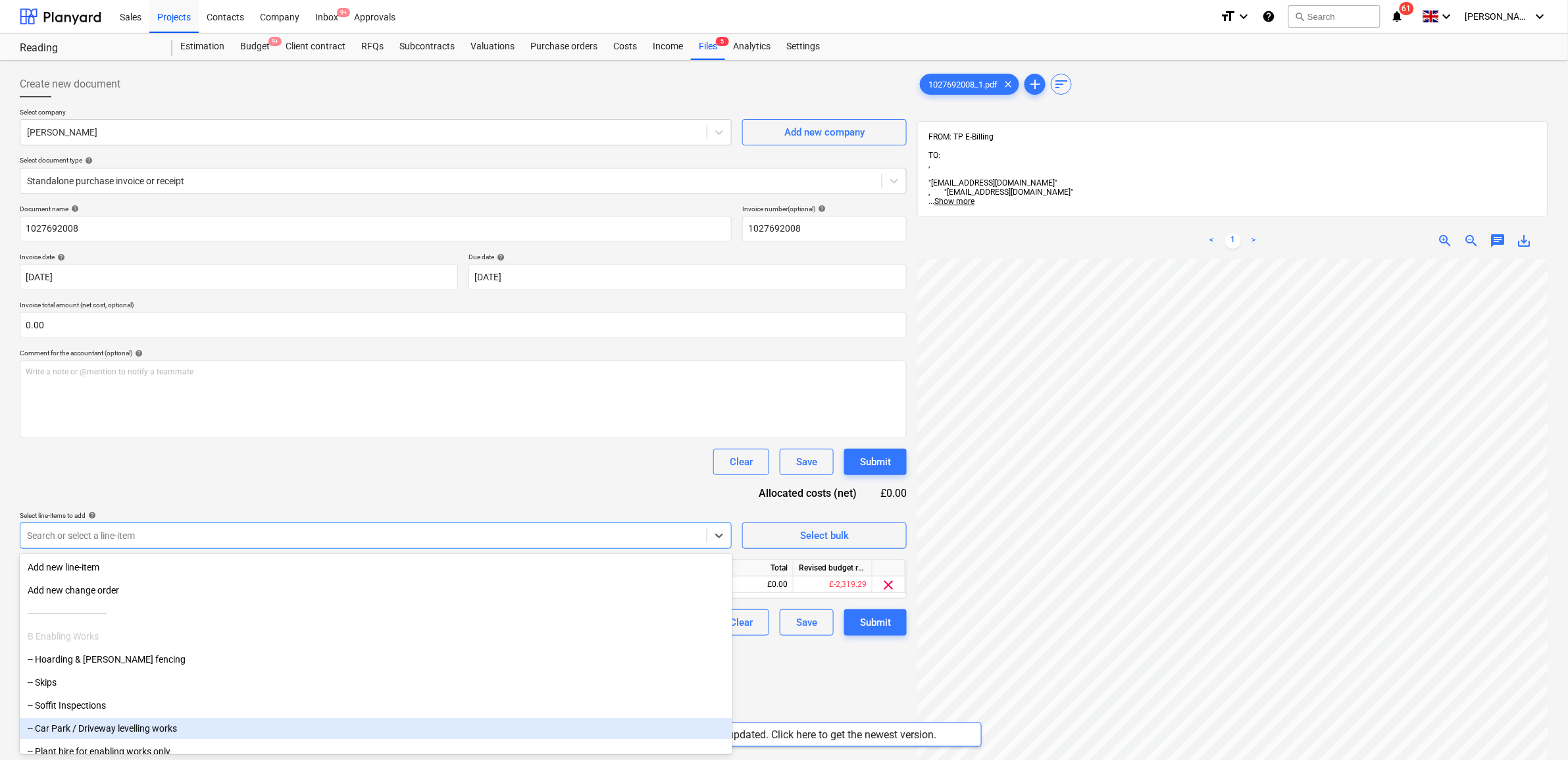
drag, startPoint x: 775, startPoint y: 697, endPoint x: 784, endPoint y: 696, distance: 9.1
click at [776, 697] on div "Create new document Select company [PERSON_NAME] Add new company Select documen…" at bounding box center [463, 527] width 897 height 922
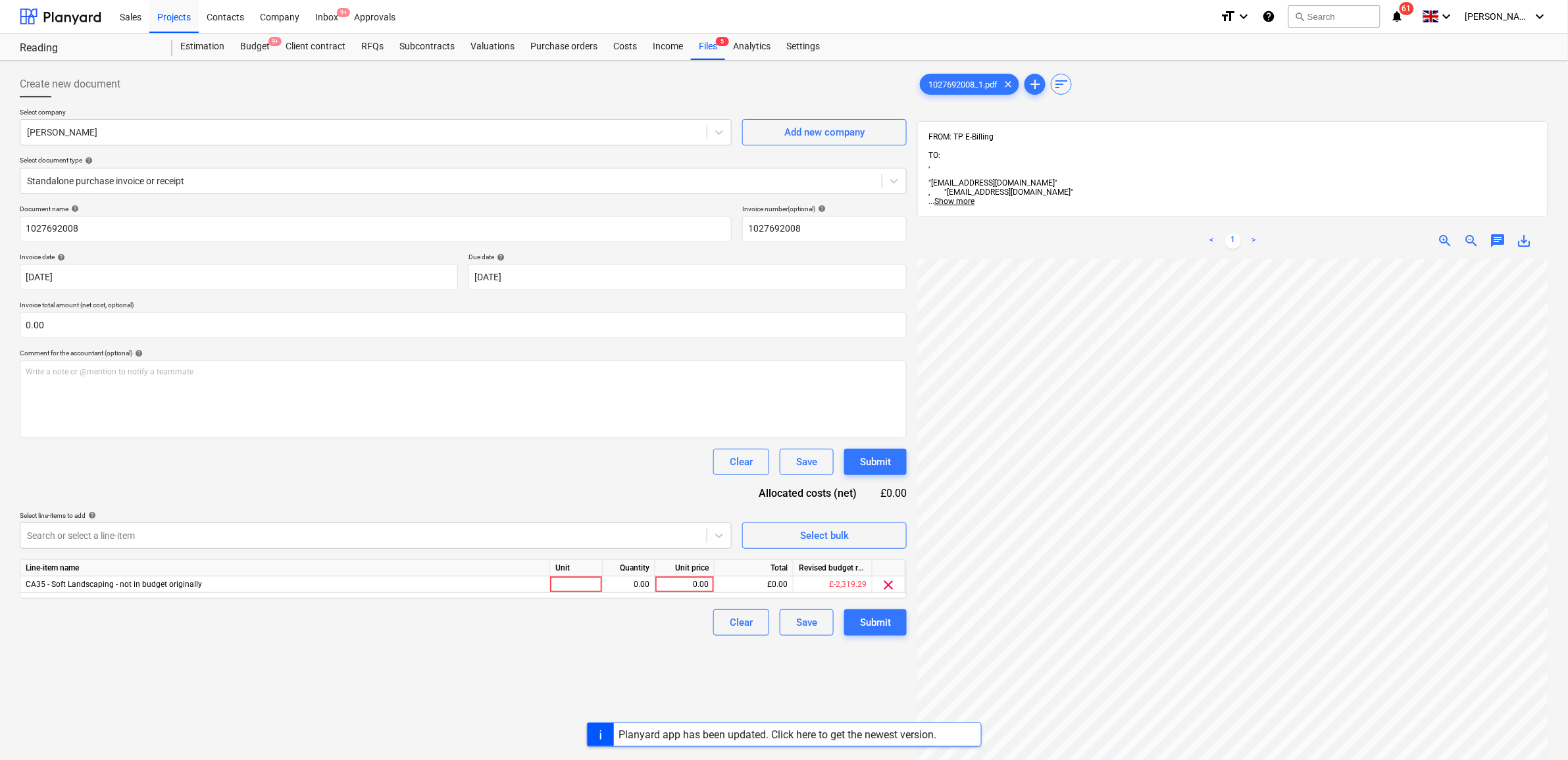
scroll to position [145, 159]
click at [681, 586] on div "0.00" at bounding box center [685, 584] width 48 height 17
click at [675, 662] on div "Create new document Select company [PERSON_NAME] Add new company Select documen…" at bounding box center [463, 527] width 897 height 922
click at [883, 626] on div "Submit" at bounding box center [875, 622] width 31 height 17
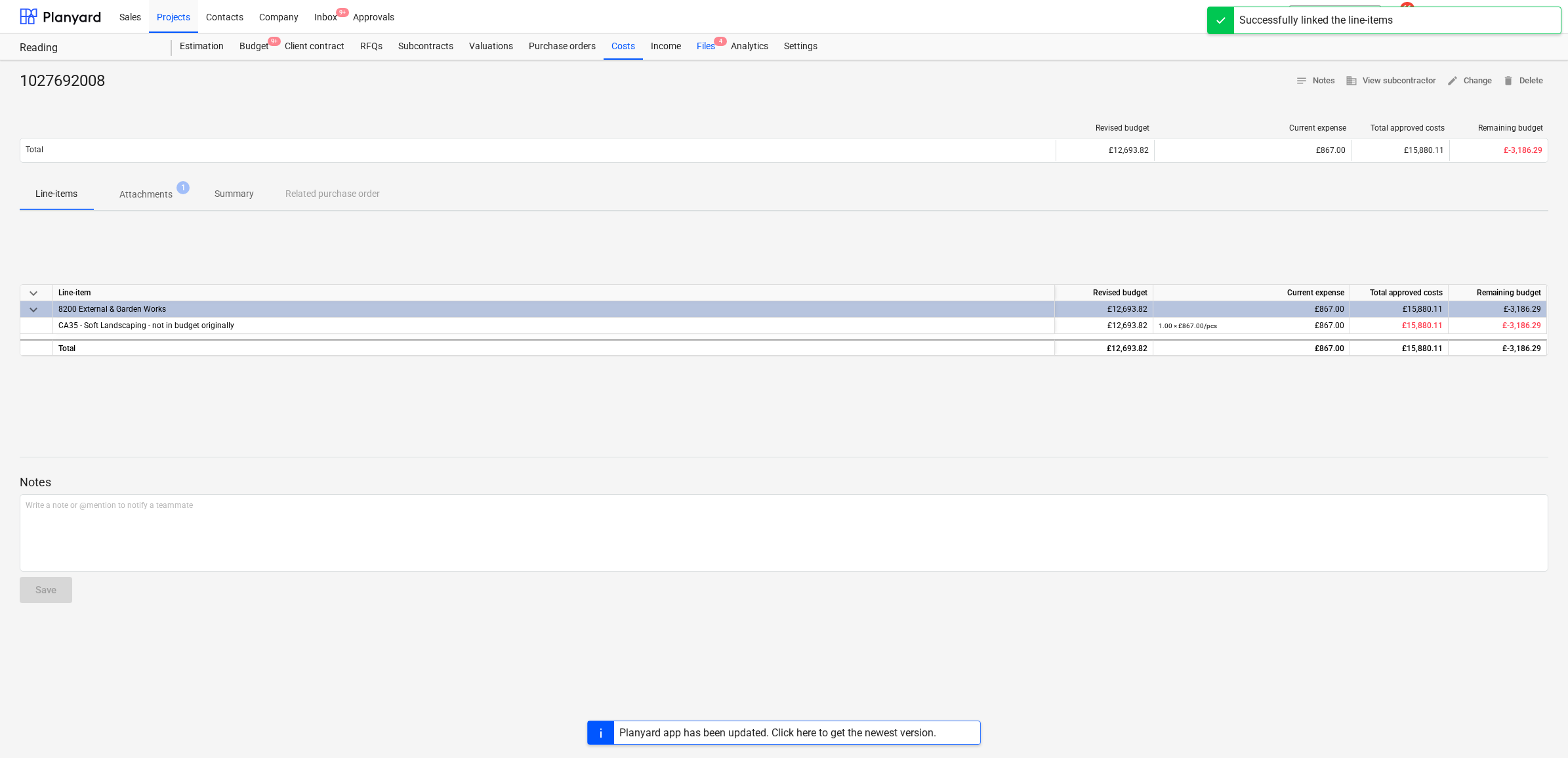
click at [703, 43] on div "Files 4" at bounding box center [706, 46] width 34 height 26
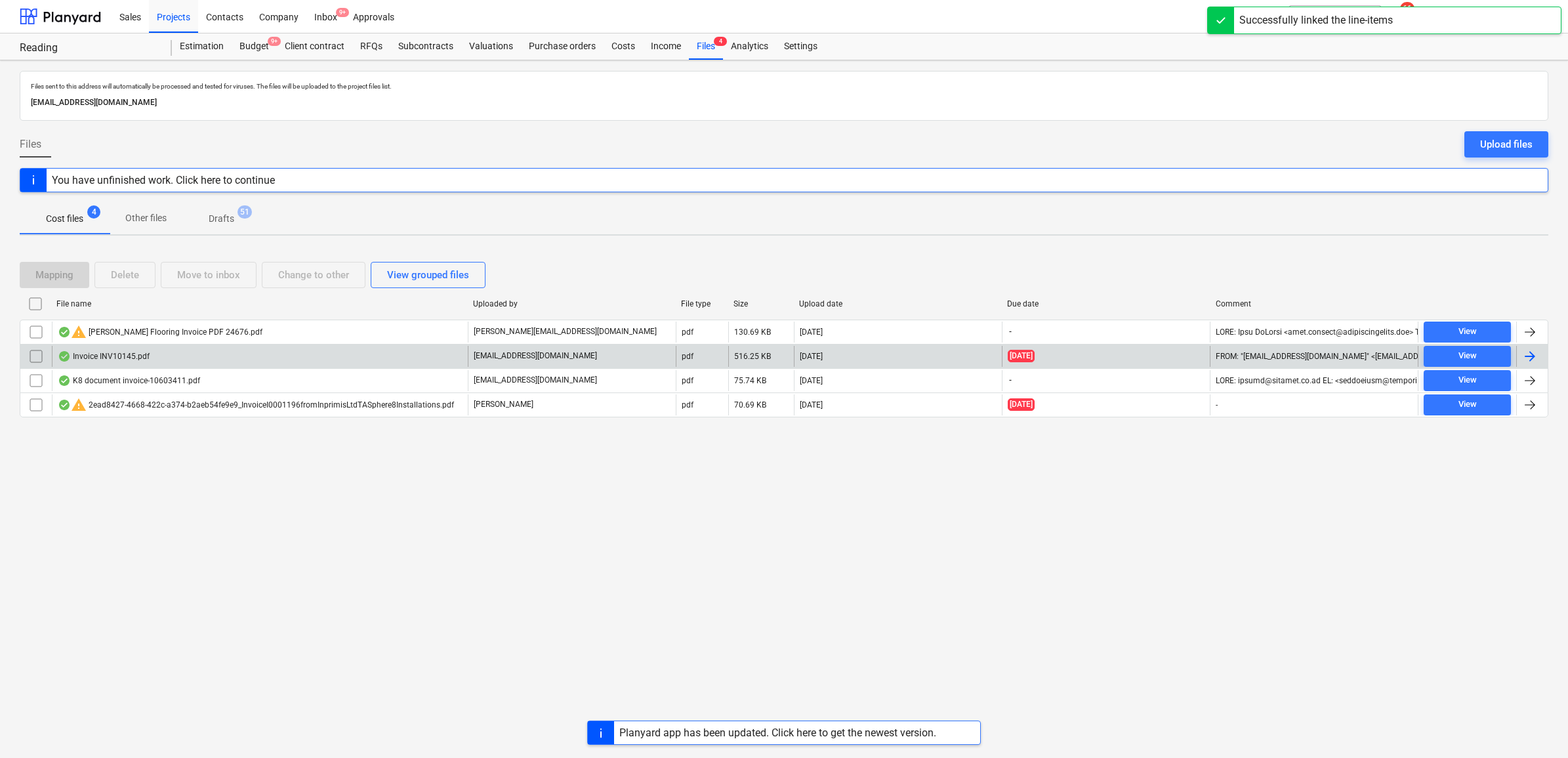
click at [1534, 358] on div at bounding box center [1530, 356] width 16 height 16
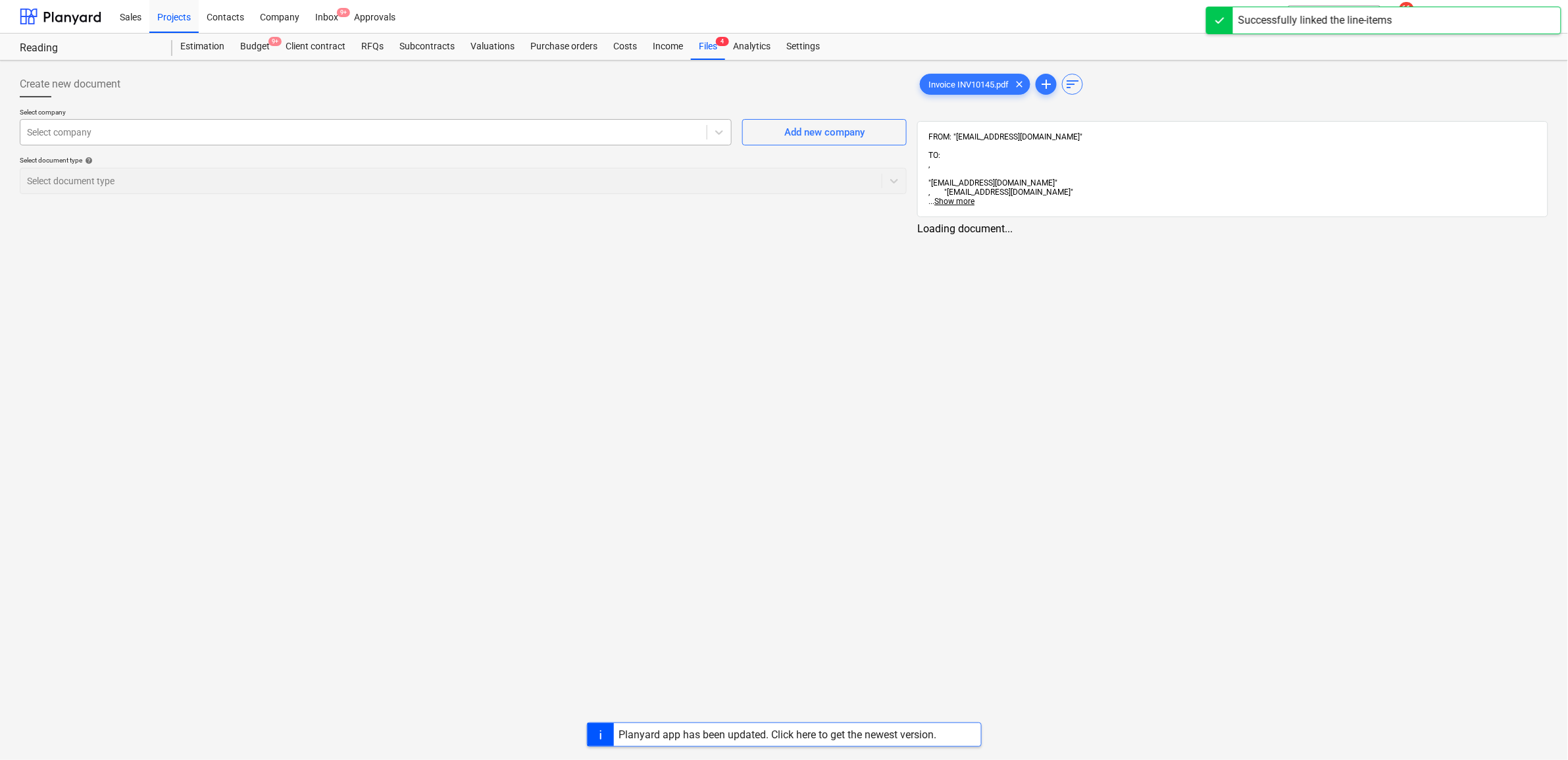
click at [155, 128] on div at bounding box center [363, 132] width 673 height 13
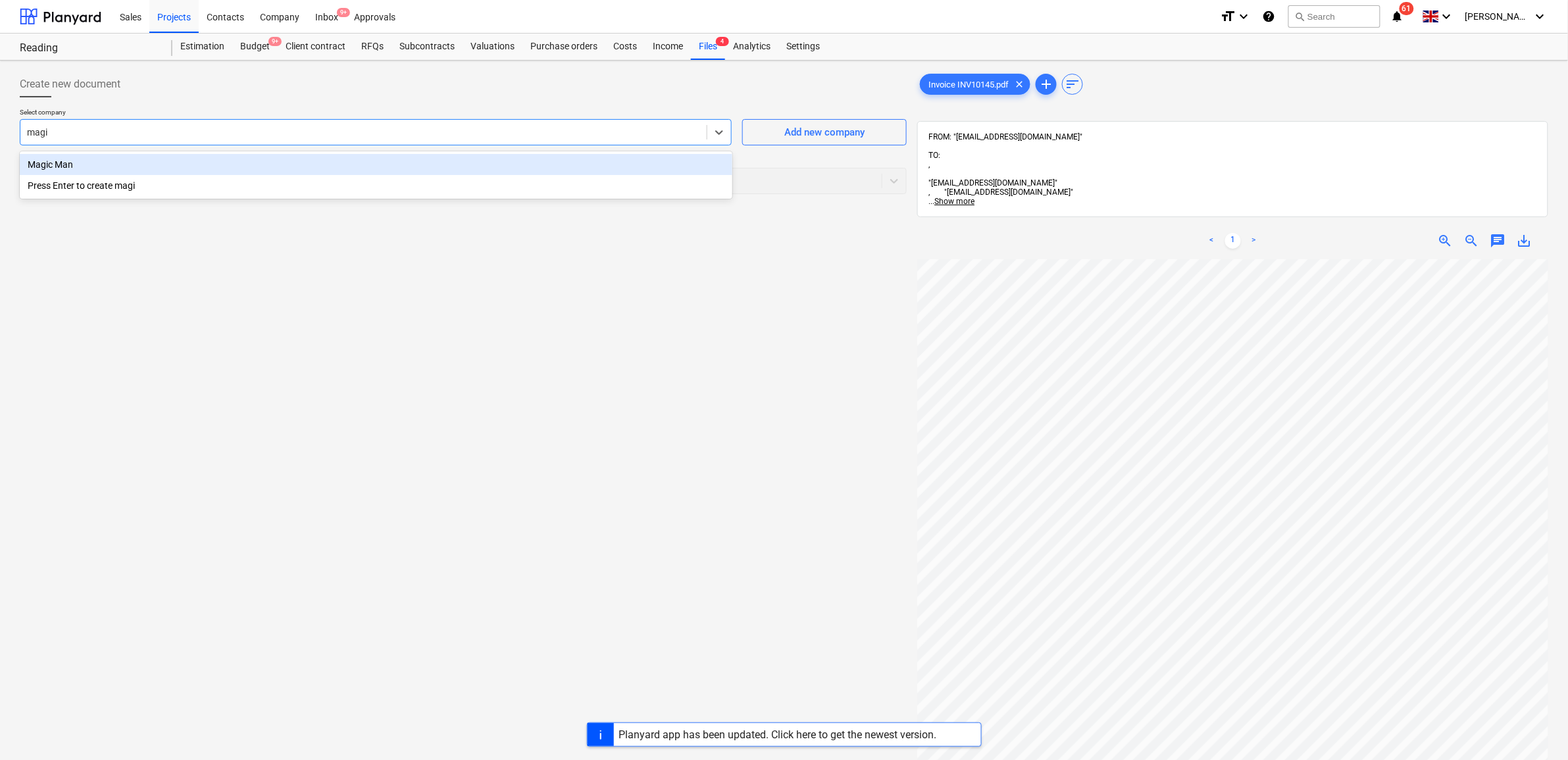
click at [104, 169] on div "Magic Man" at bounding box center [376, 164] width 713 height 21
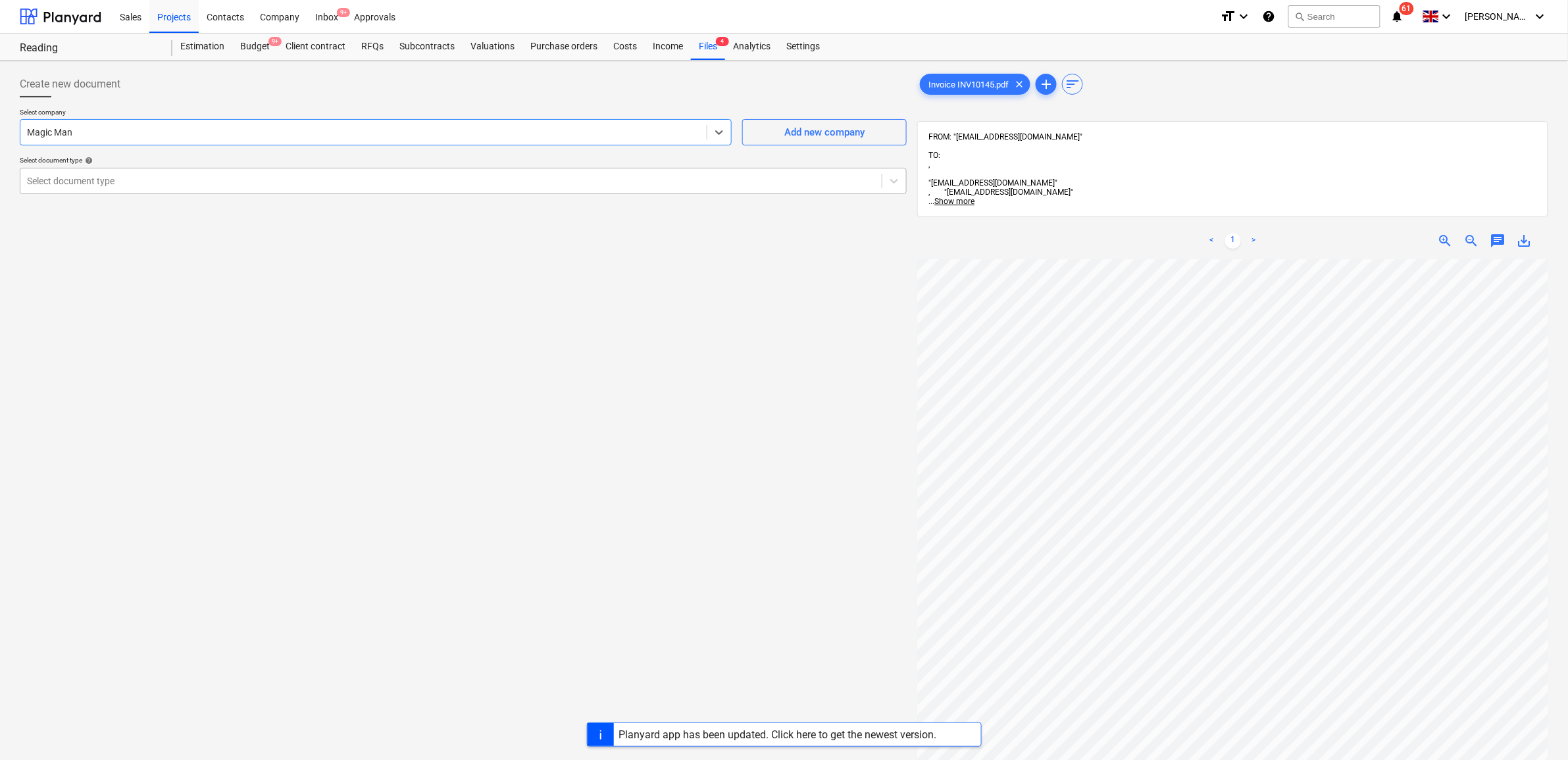
click at [106, 187] on div at bounding box center [451, 181] width 849 height 13
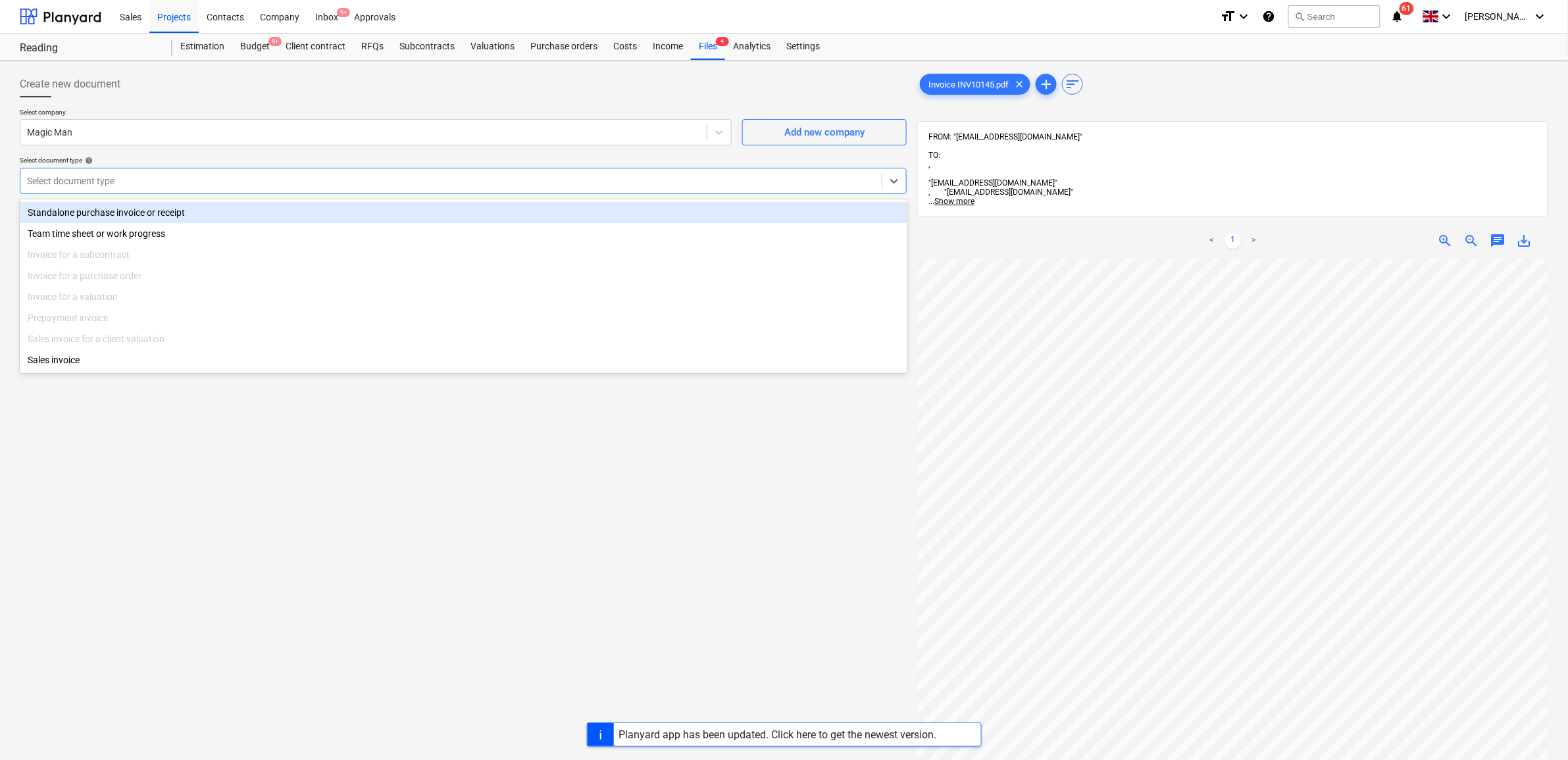
click at [110, 203] on div "Standalone purchase invoice or receipt" at bounding box center [464, 212] width 888 height 21
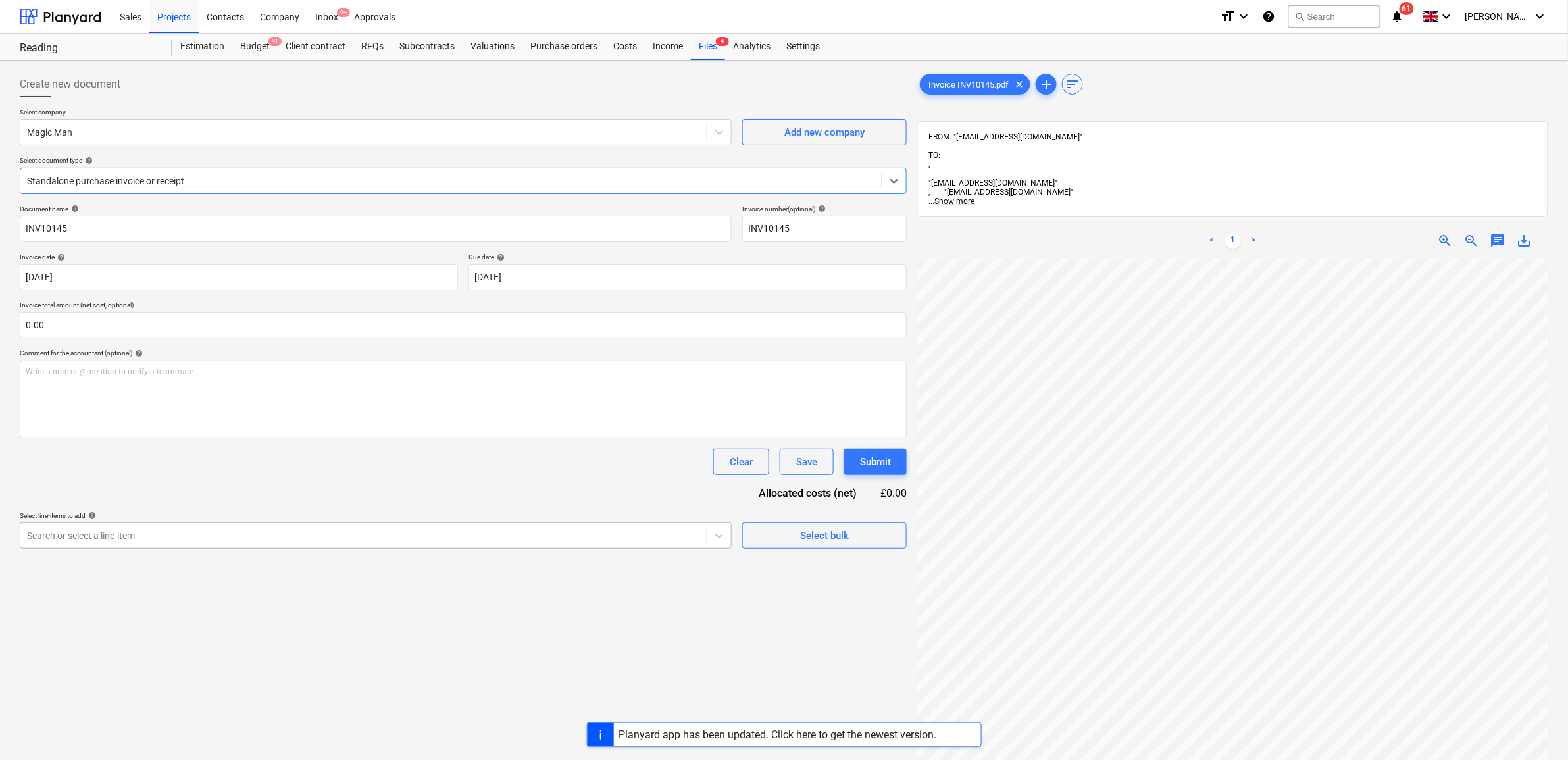
click at [163, 520] on p "Select line-items to add help" at bounding box center [376, 516] width 712 height 11
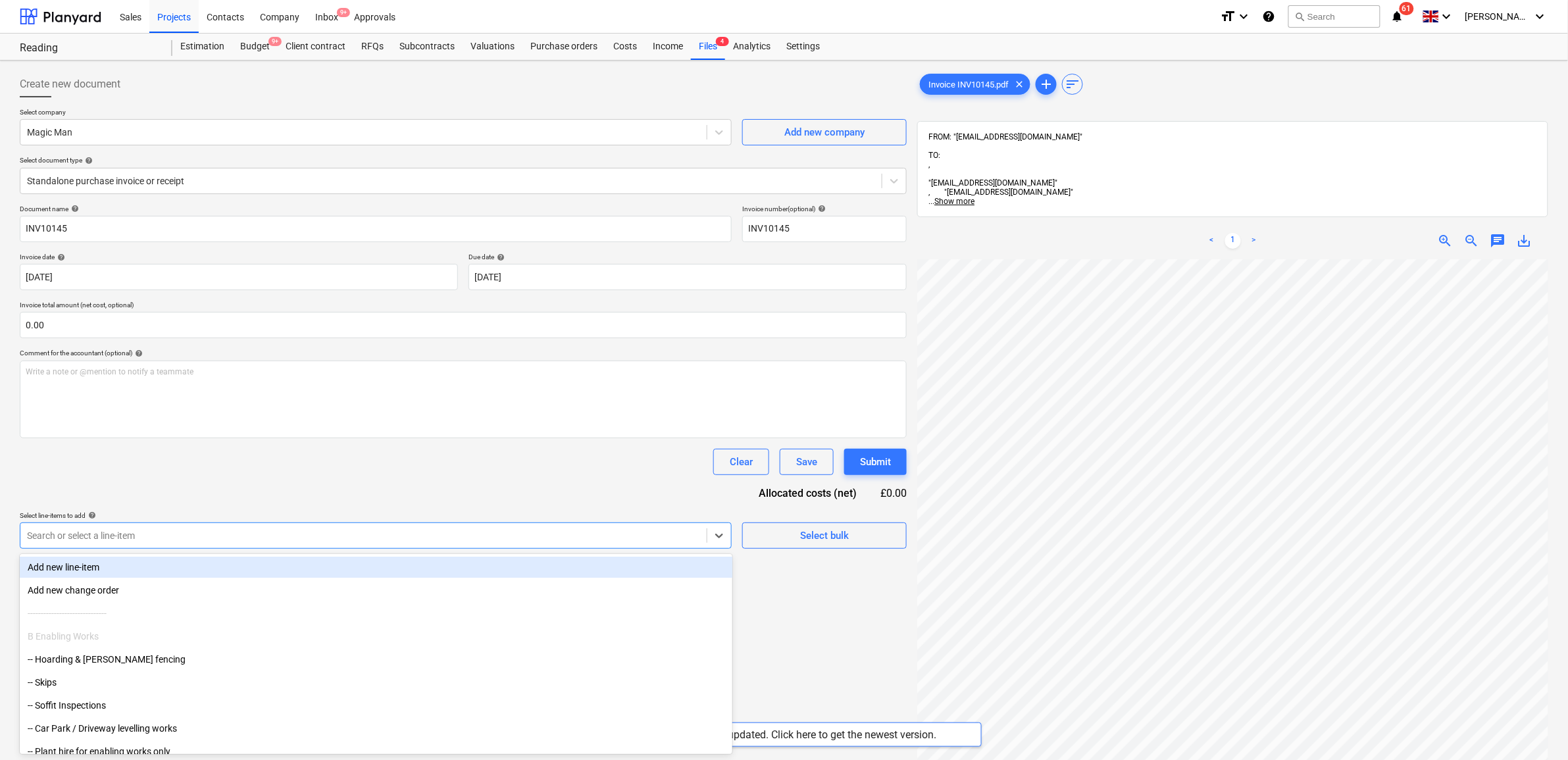
click at [163, 528] on div "Search or select a line-item" at bounding box center [363, 536] width 687 height 19
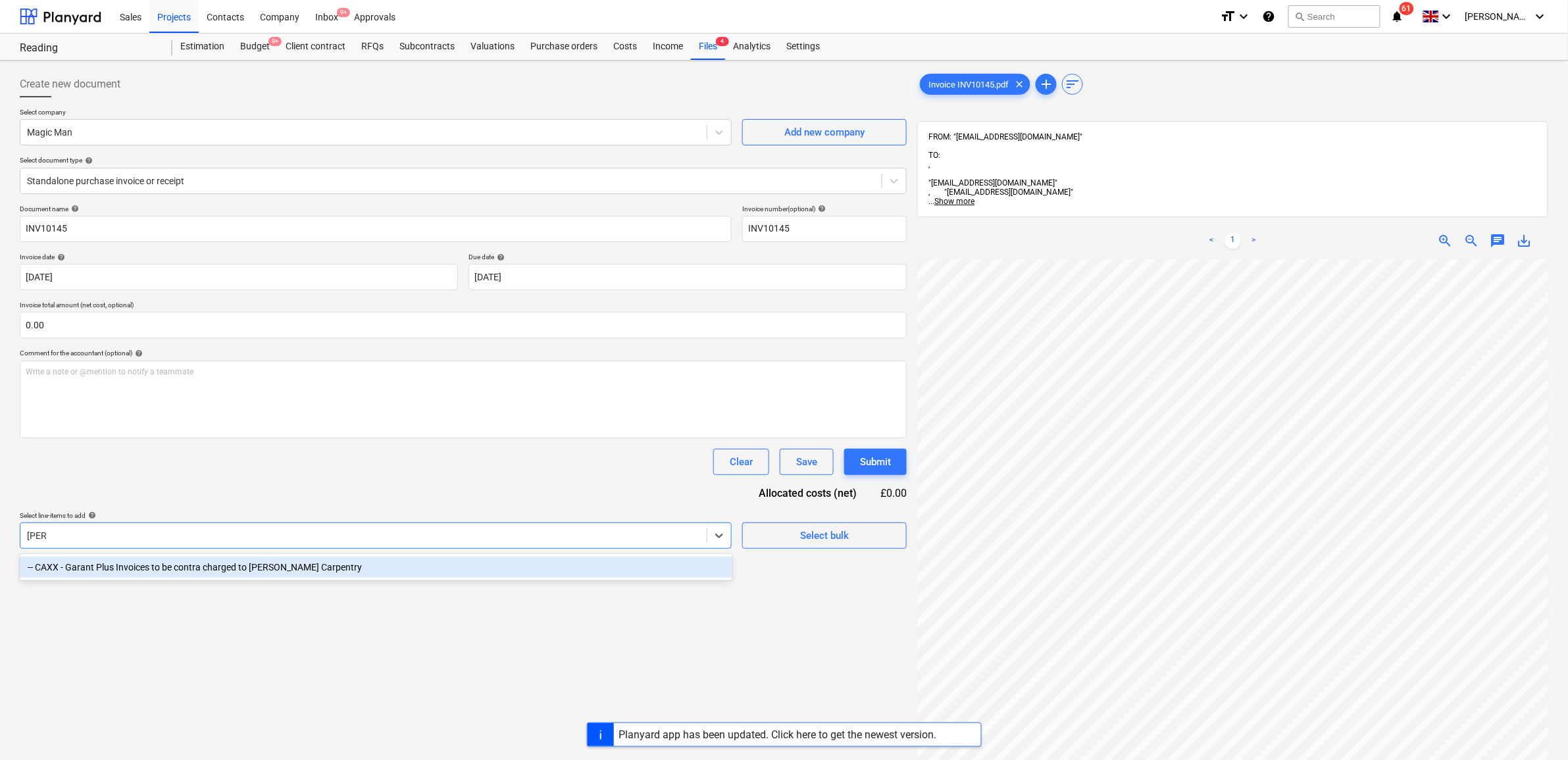
click at [265, 573] on div "-- CAXX - Garant Plus Invoices to be contra charged to [PERSON_NAME] Carpentry" at bounding box center [376, 567] width 713 height 21
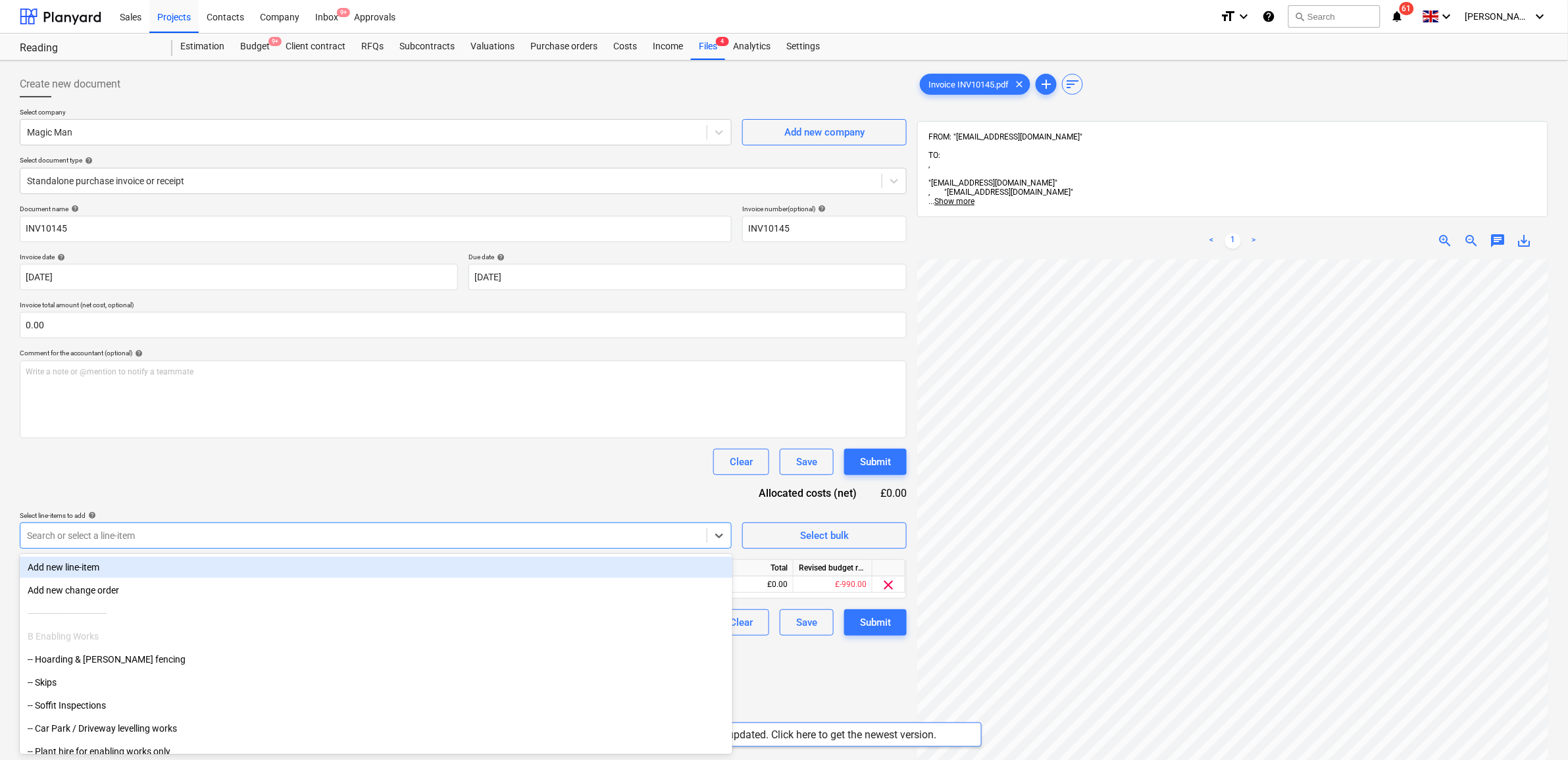
click at [303, 489] on div "Document name help INV10145 Invoice number (optional) help INV10145 Invoice dat…" at bounding box center [464, 420] width 887 height 431
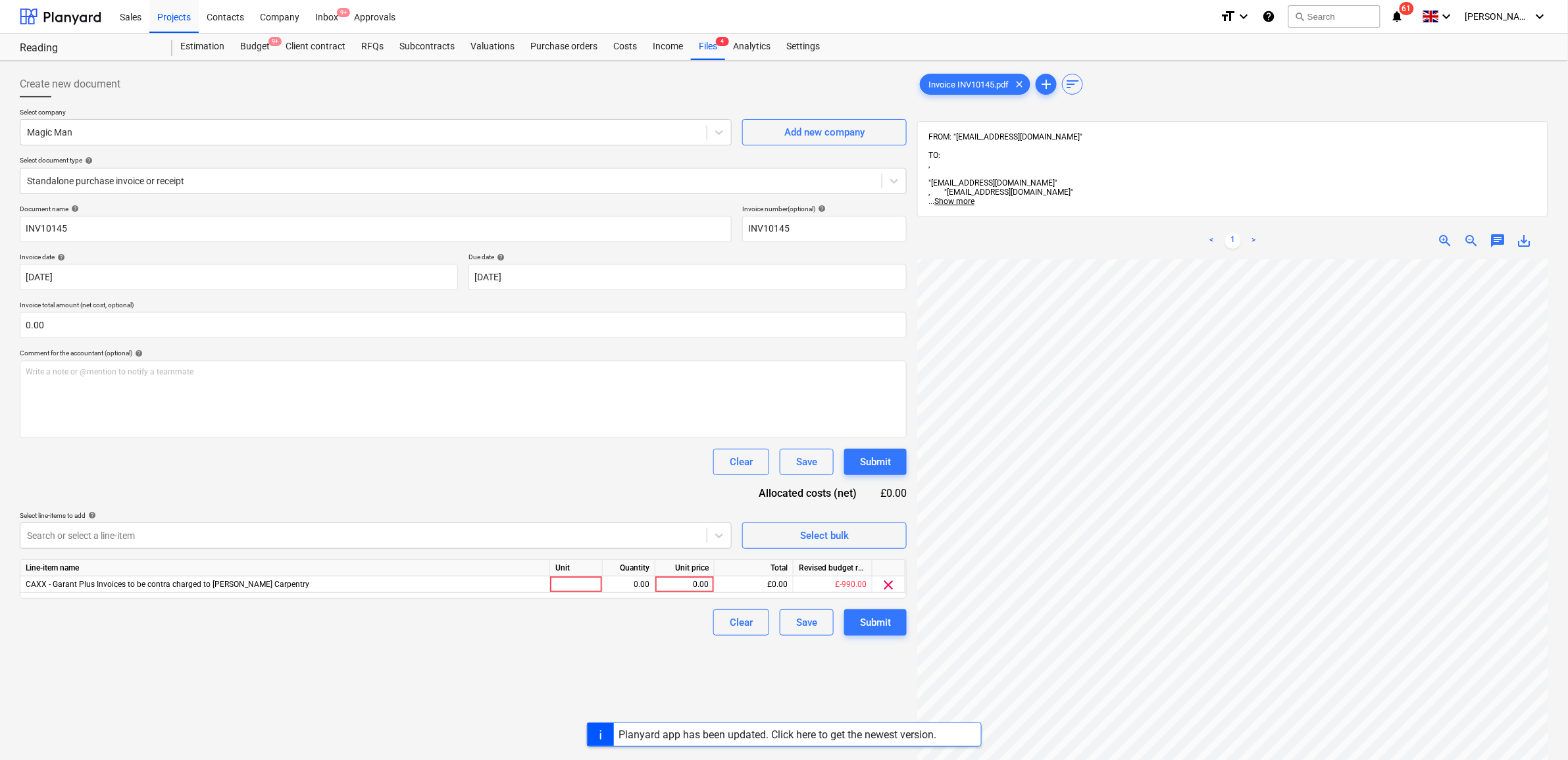
scroll to position [179, 122]
click at [678, 582] on div "0.00" at bounding box center [685, 584] width 48 height 17
click at [579, 625] on div "Clear Save Submit" at bounding box center [464, 622] width 887 height 26
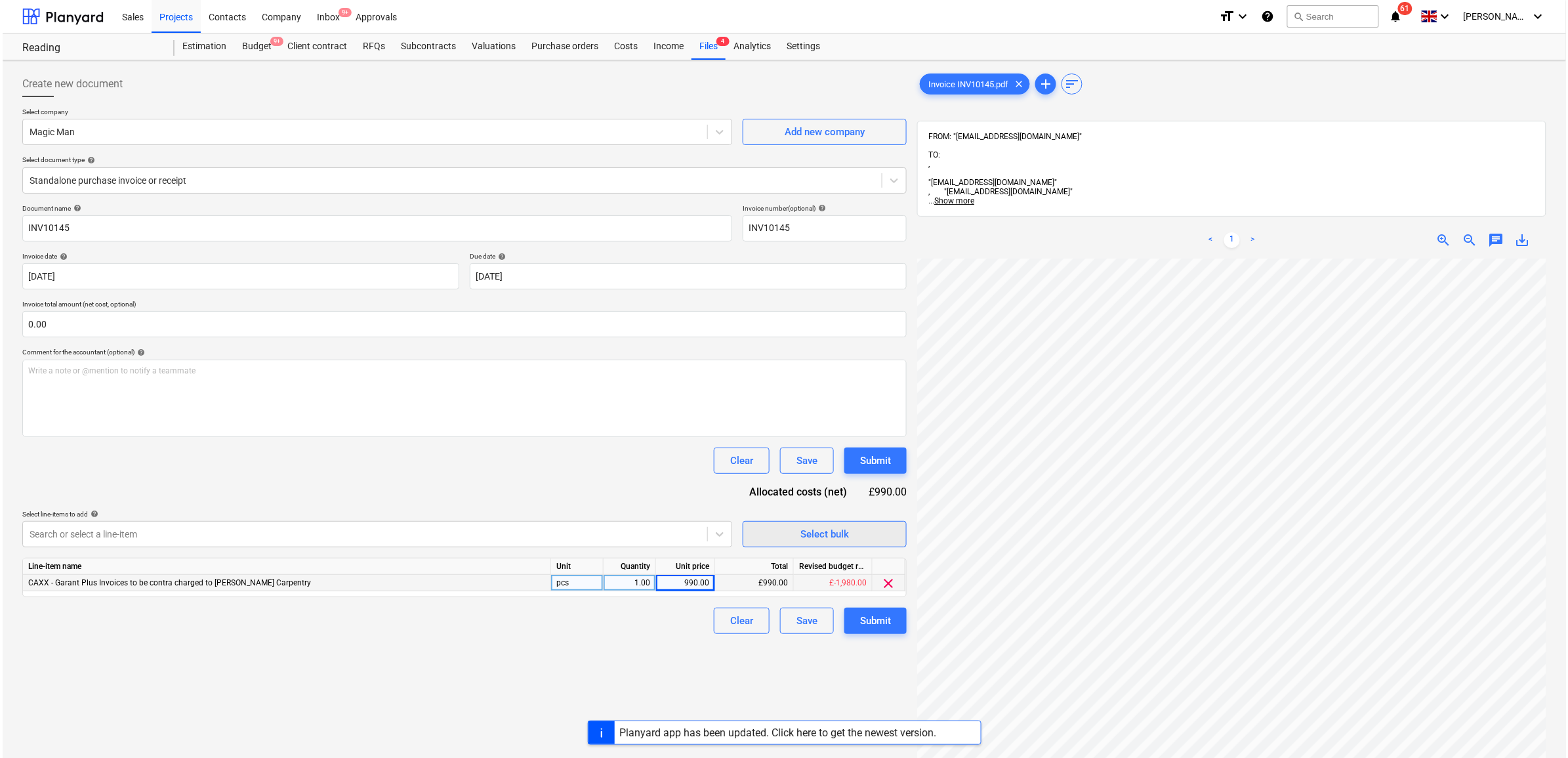
scroll to position [0, 122]
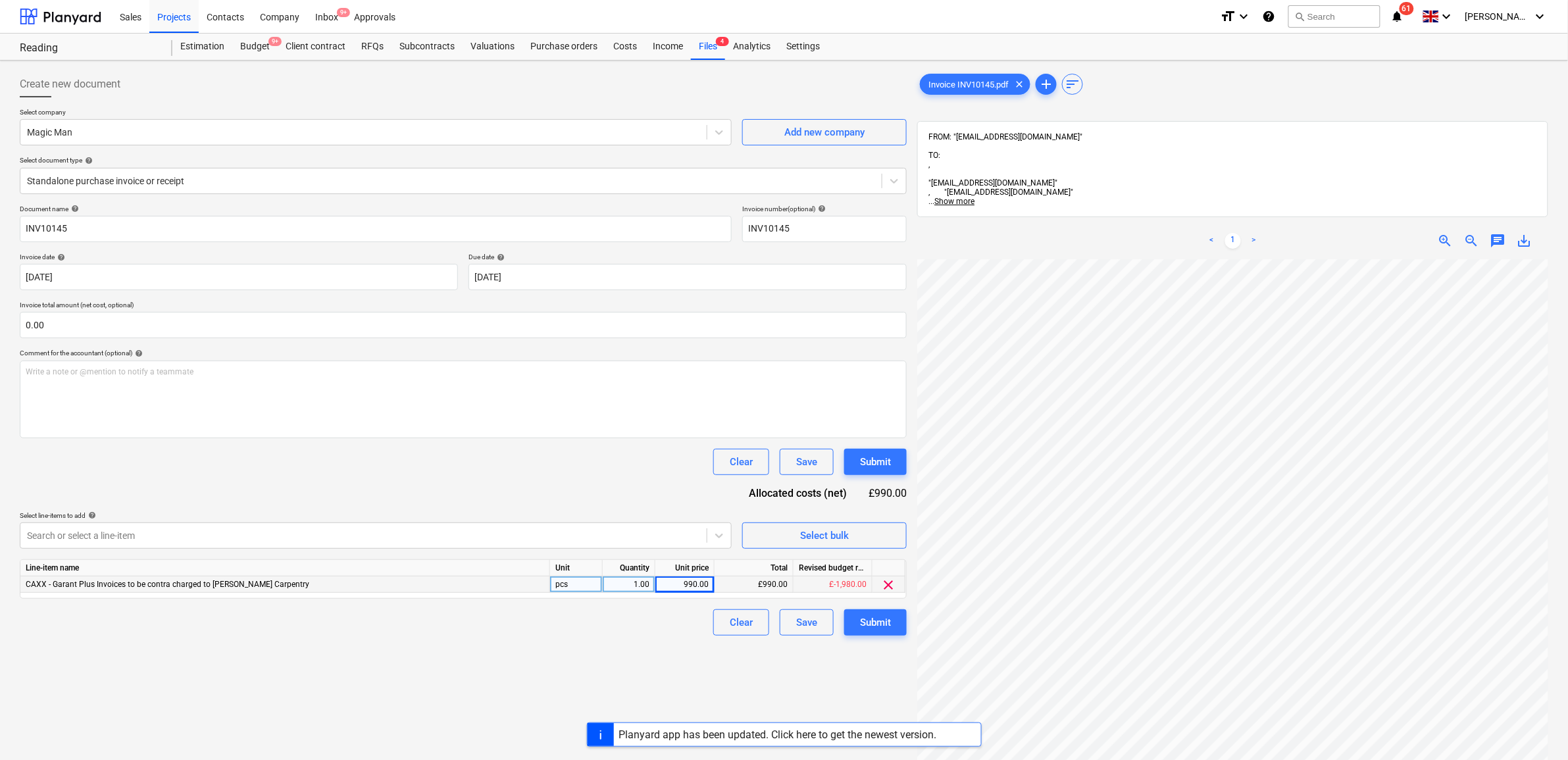
click at [448, 510] on div "Document name help INV10145 Invoice number (optional) help INV10145 Invoice dat…" at bounding box center [464, 420] width 887 height 431
drag, startPoint x: 252, startPoint y: 51, endPoint x: 263, endPoint y: 56, distance: 12.1
click at [252, 50] on div "Budget 9+" at bounding box center [255, 46] width 46 height 26
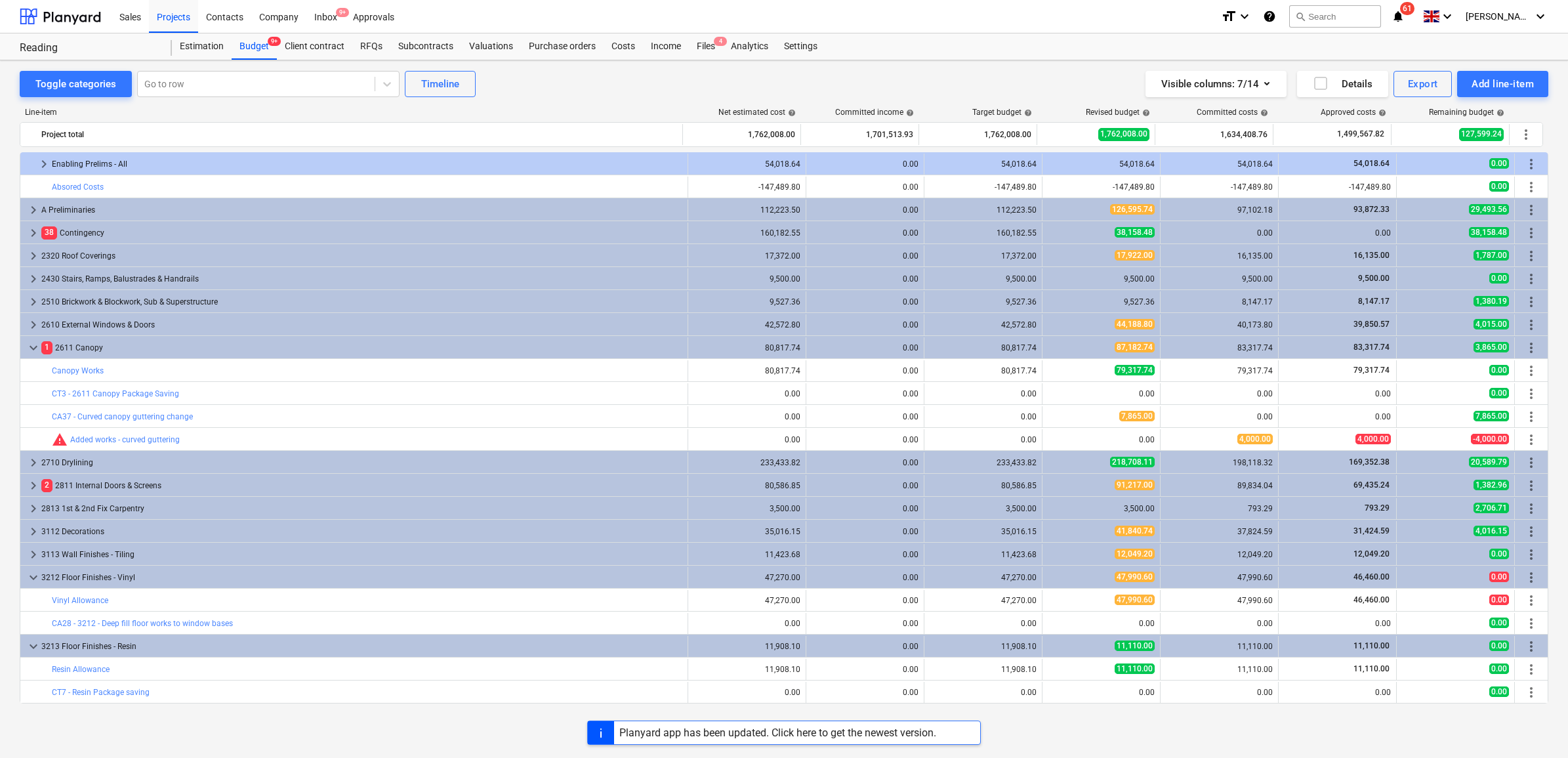
scroll to position [292, 0]
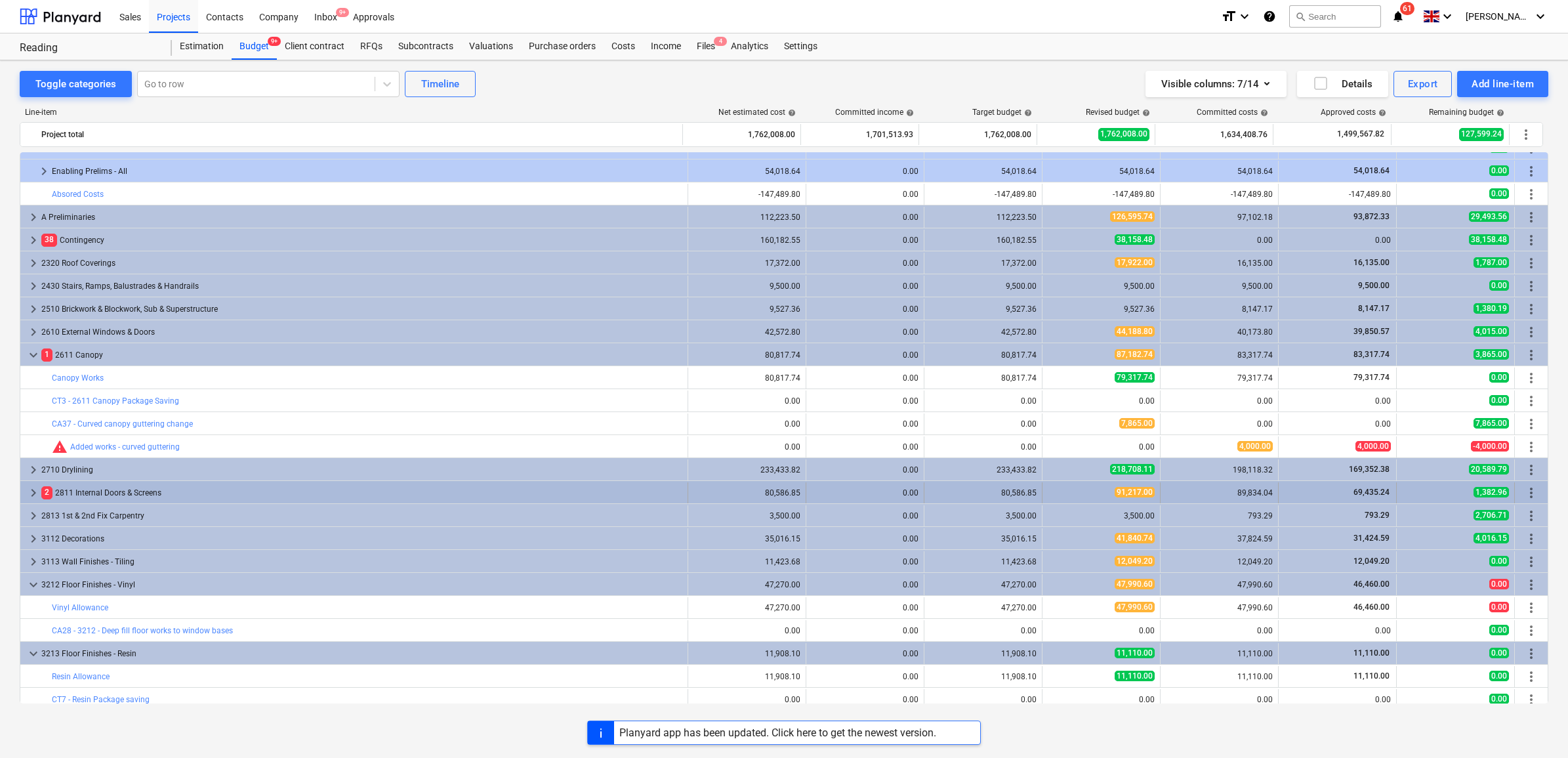
click at [125, 489] on div "2 2811 Internal Doors & Screens" at bounding box center [362, 492] width 641 height 21
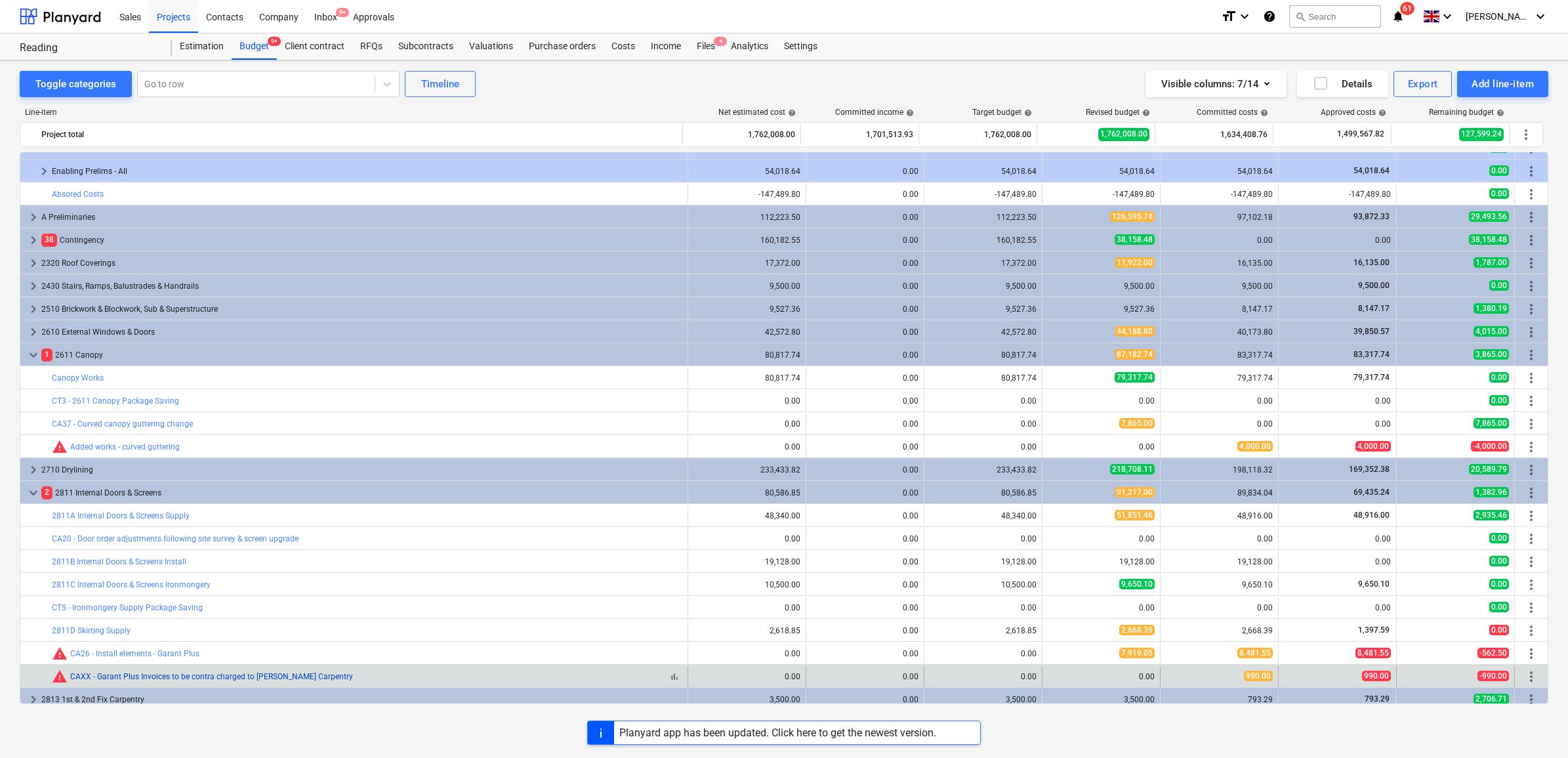
click at [161, 677] on link "CAXX - Garant Plus Invoices to be contra charged to [PERSON_NAME] Carpentry" at bounding box center [212, 677] width 283 height 9
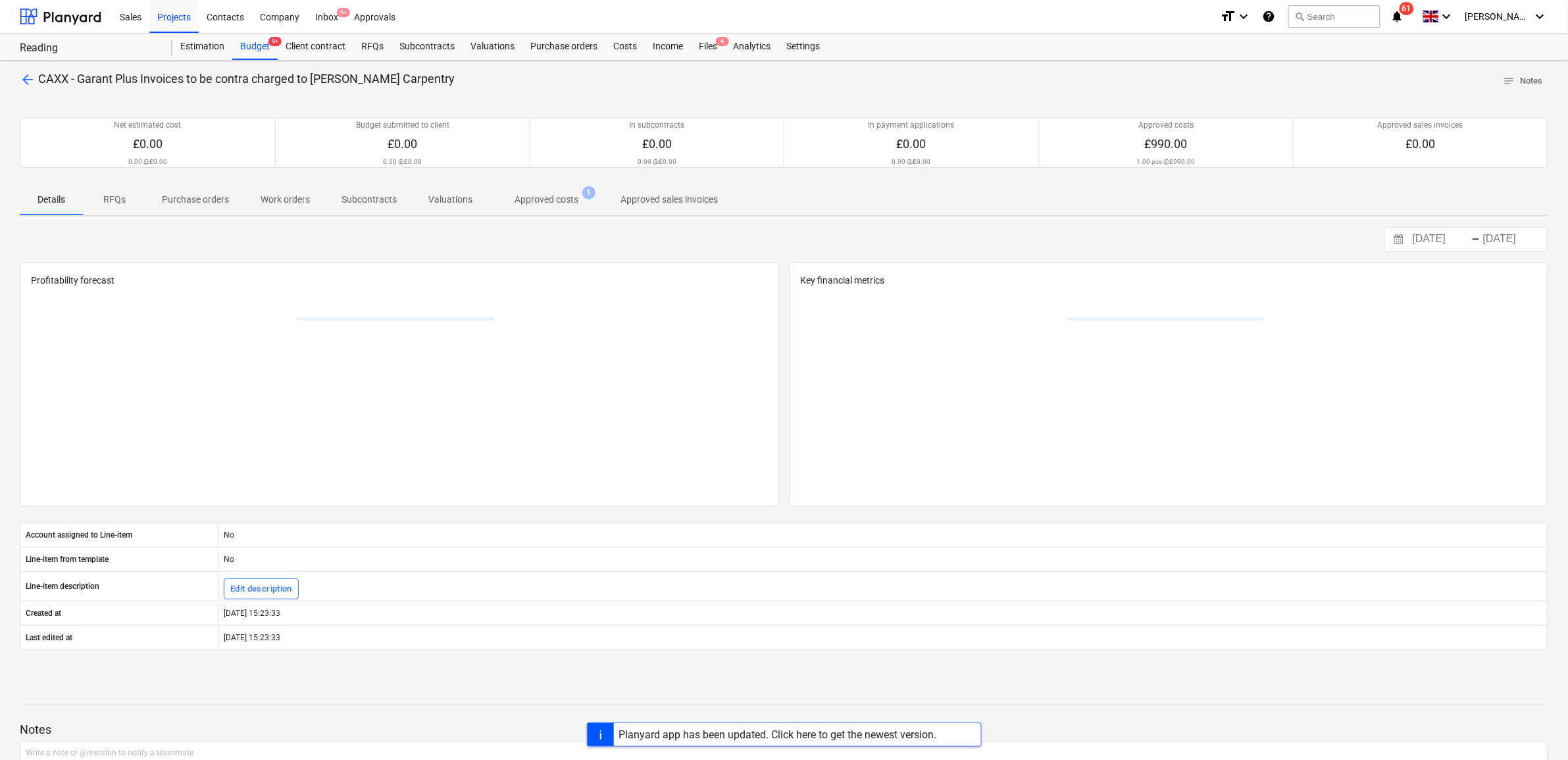
click at [537, 193] on p "Approved costs" at bounding box center [546, 199] width 64 height 14
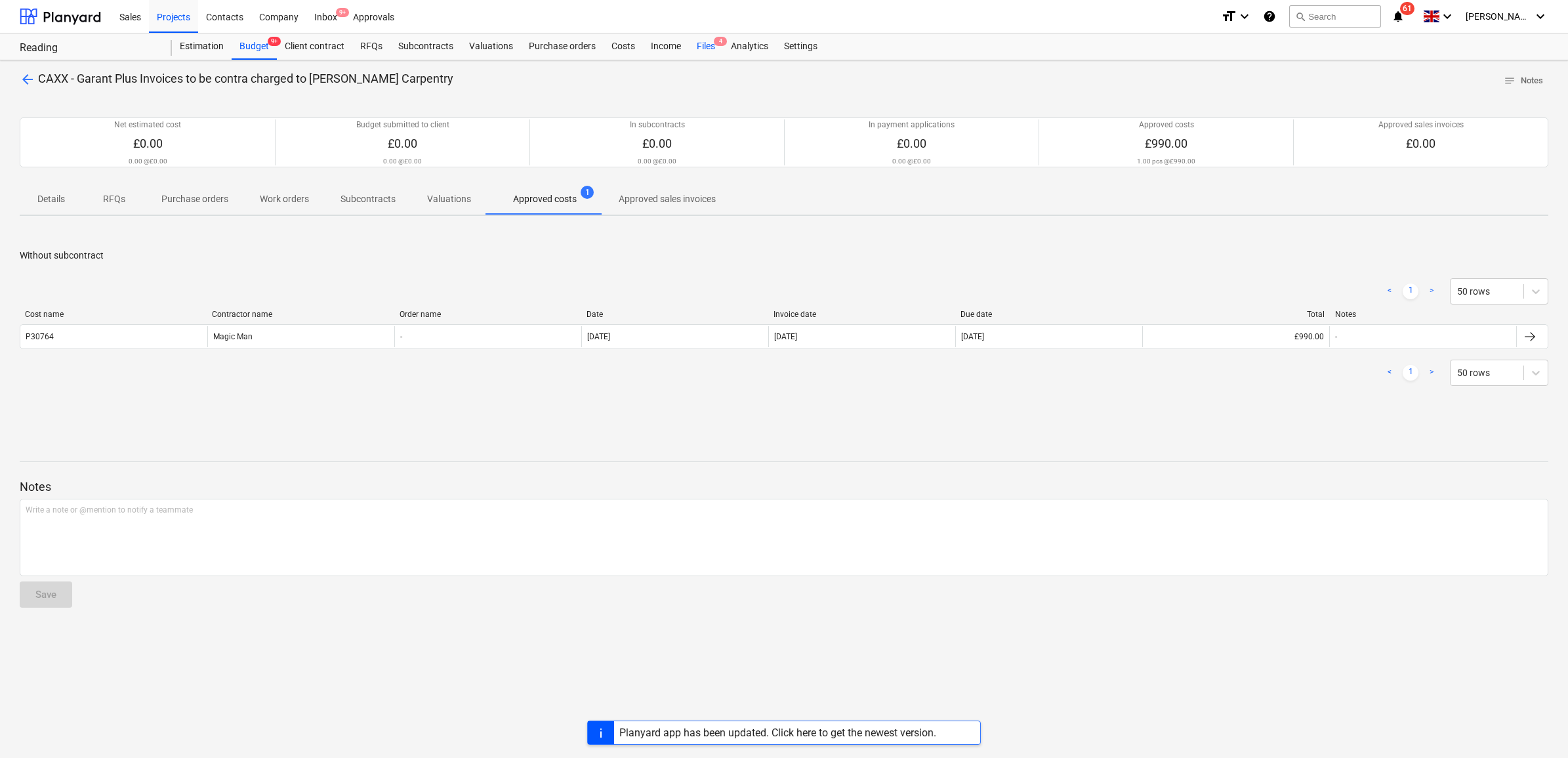
click at [710, 45] on div "Files 4" at bounding box center [706, 46] width 34 height 26
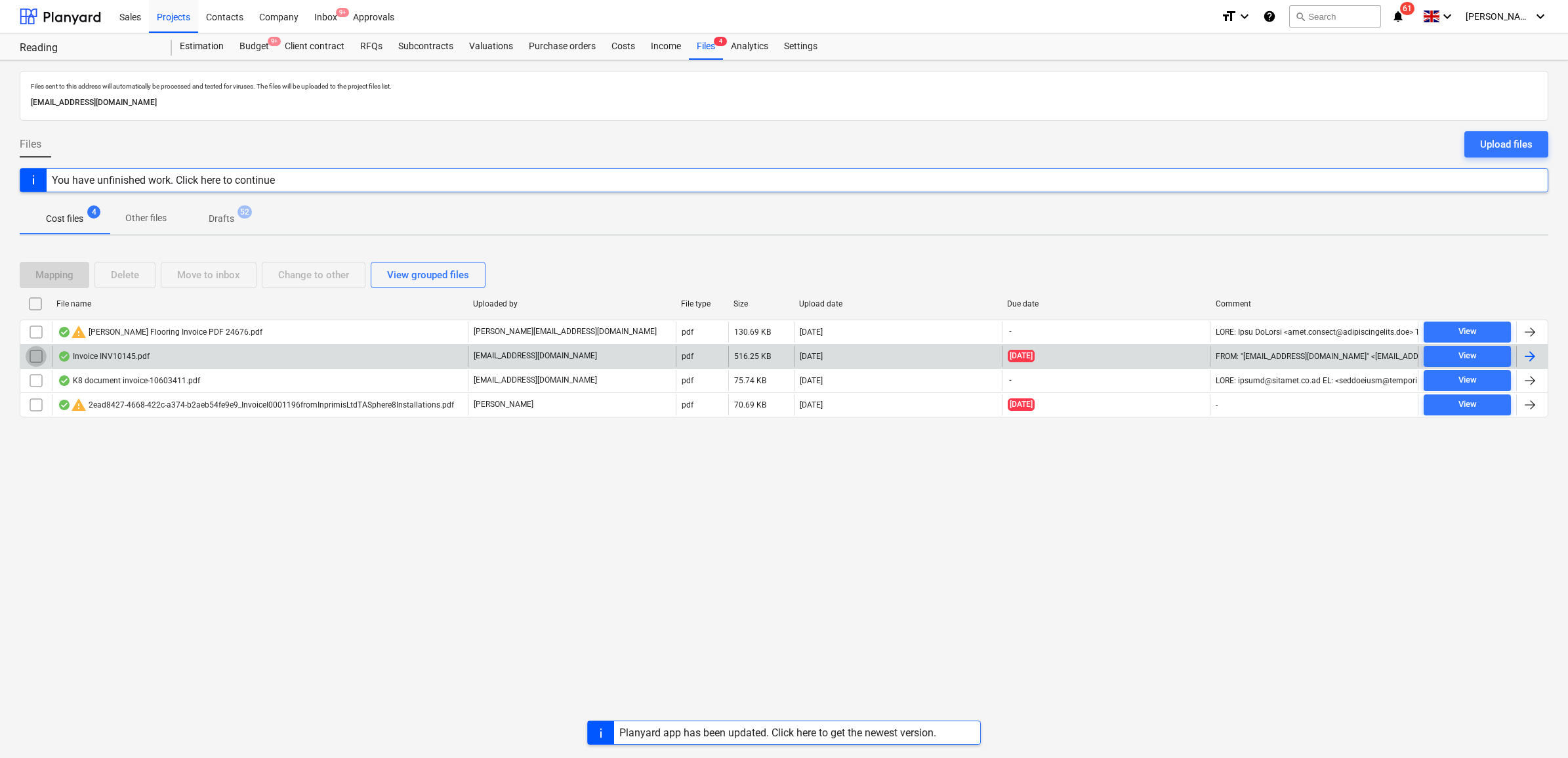
click at [34, 355] on input "checkbox" at bounding box center [35, 356] width 21 height 21
click at [144, 277] on button "Delete" at bounding box center [125, 274] width 61 height 26
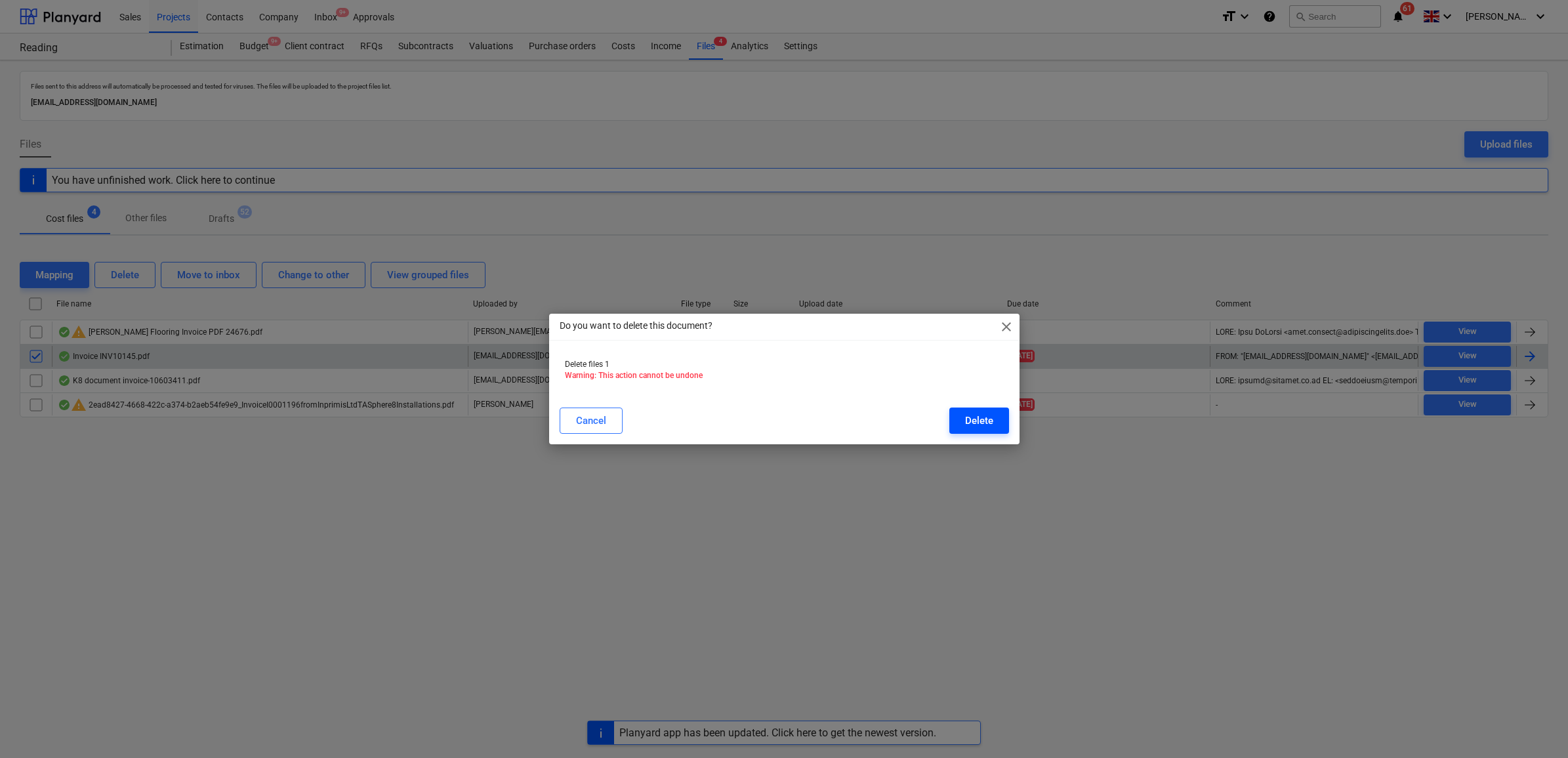
click at [956, 417] on button "Delete" at bounding box center [979, 420] width 59 height 26
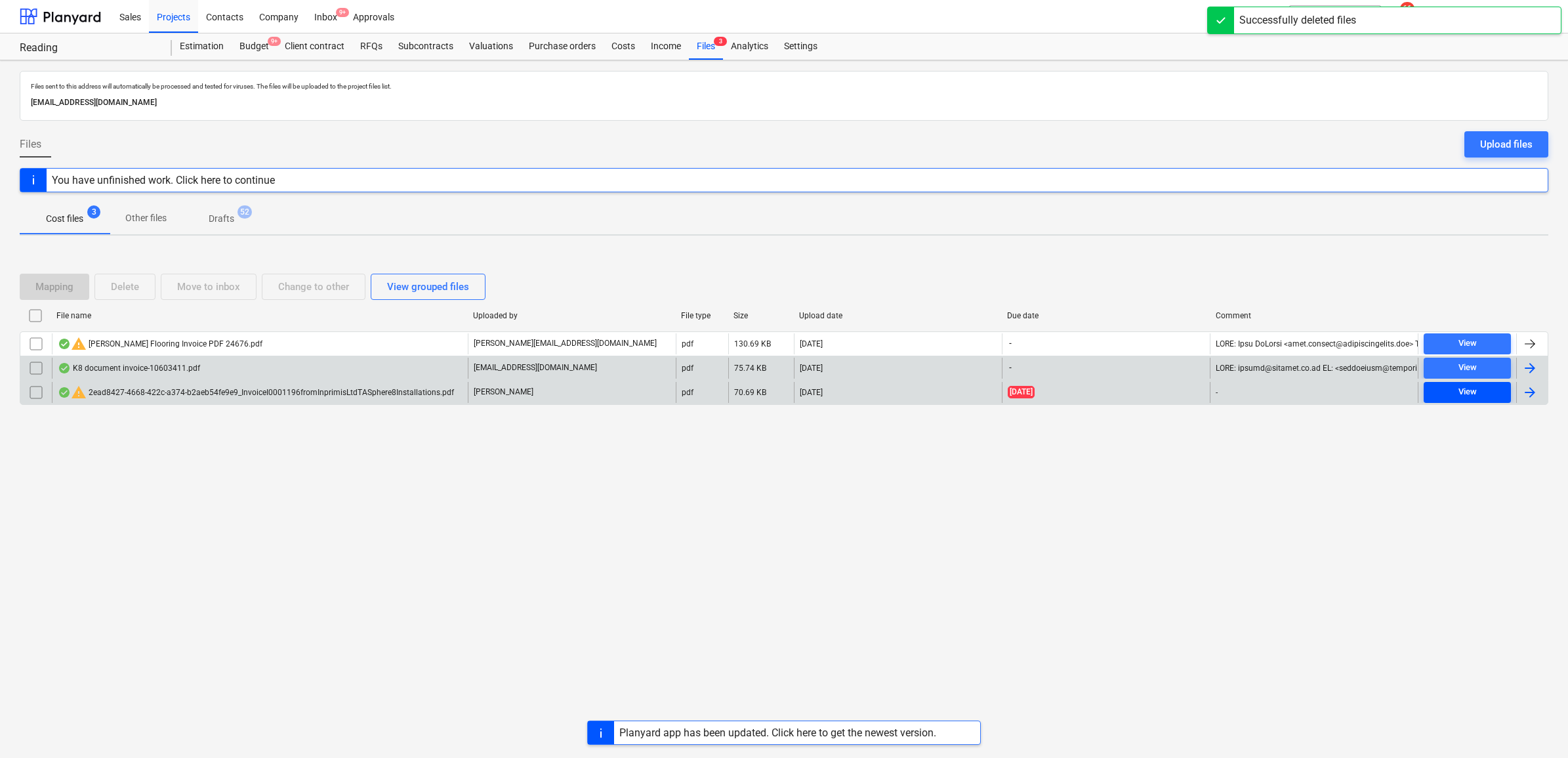
click at [1439, 397] on span "View" at bounding box center [1467, 392] width 77 height 15
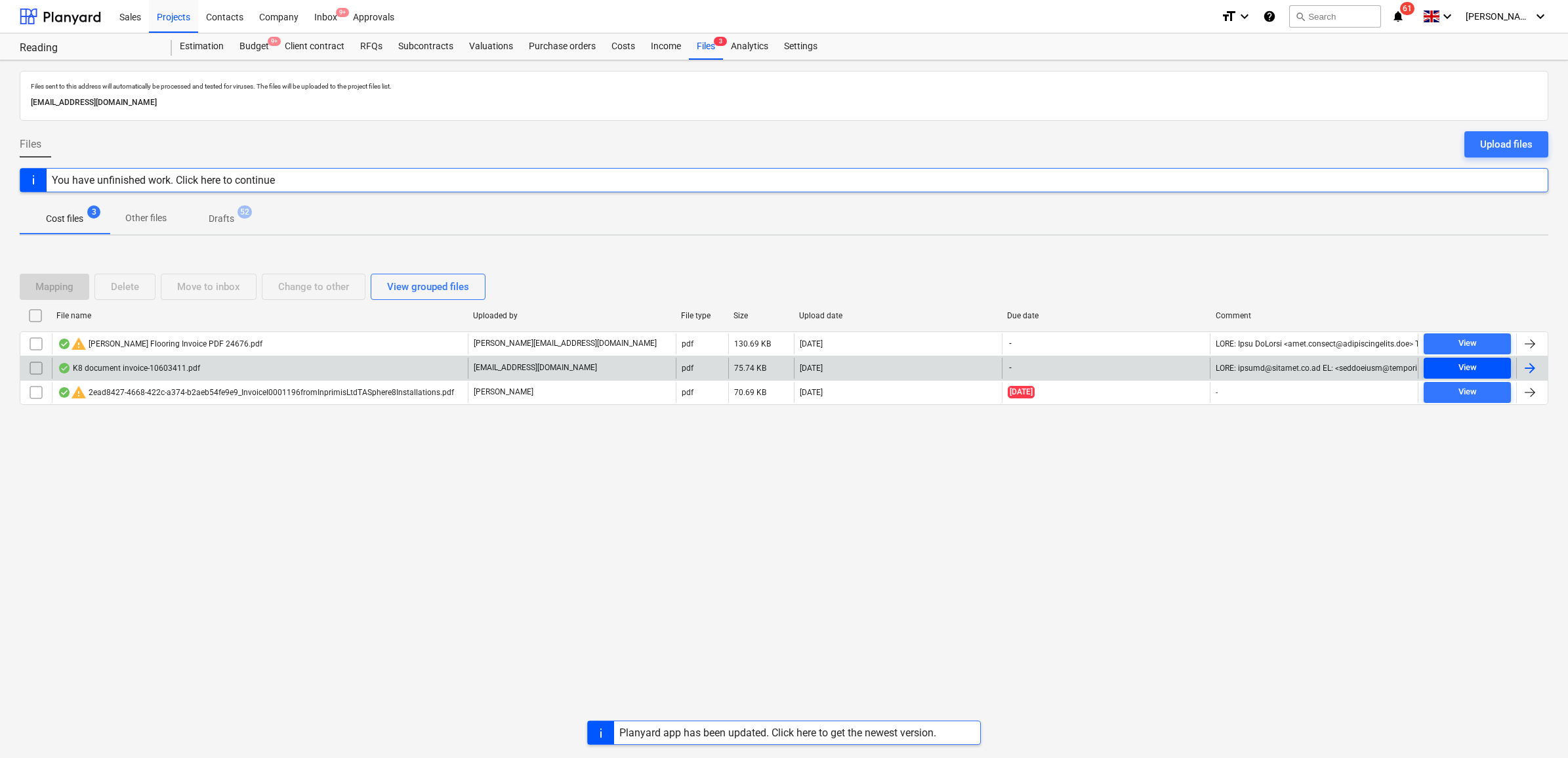
click at [1485, 371] on span "View" at bounding box center [1467, 368] width 77 height 15
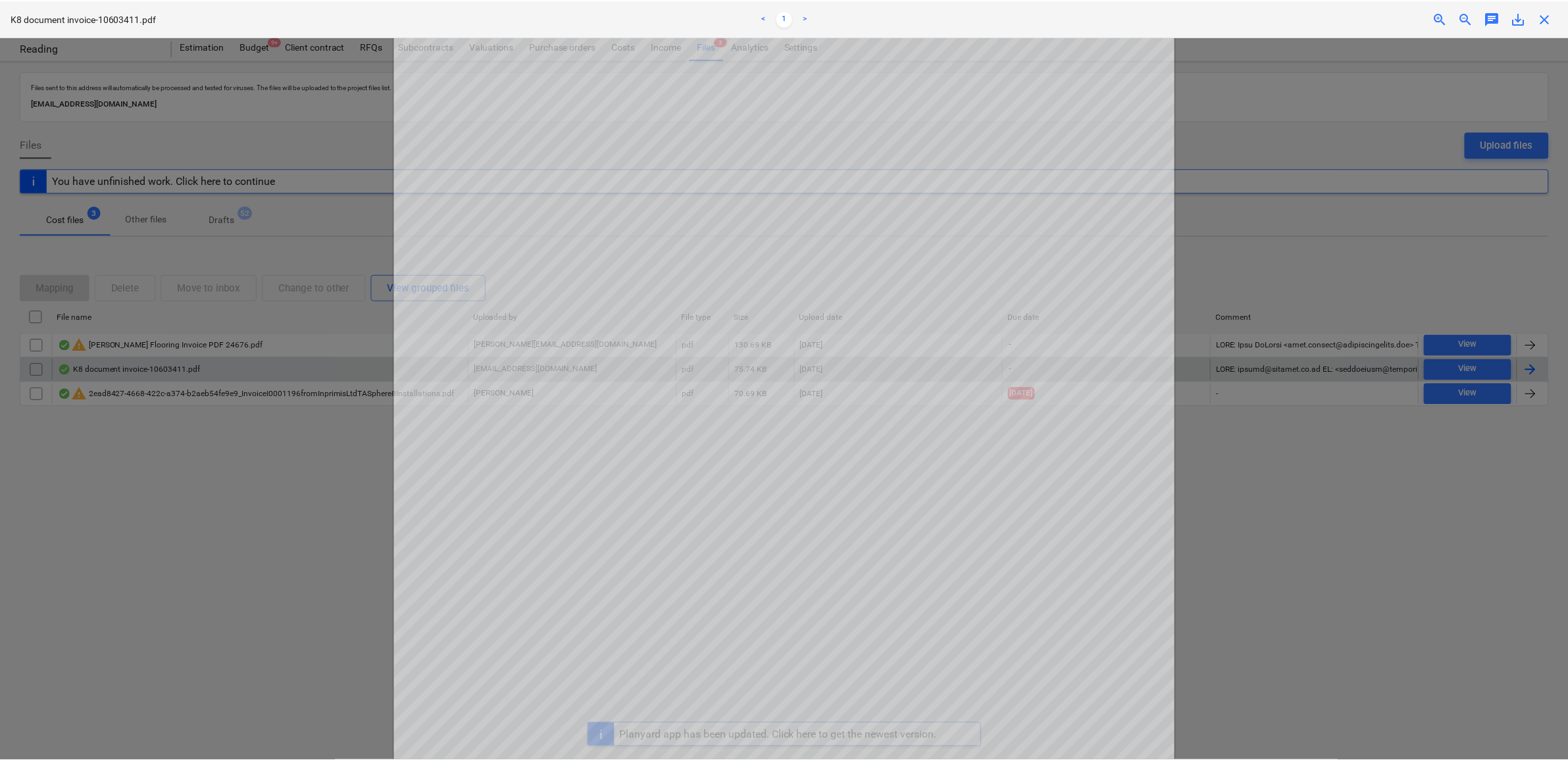
scroll to position [82, 0]
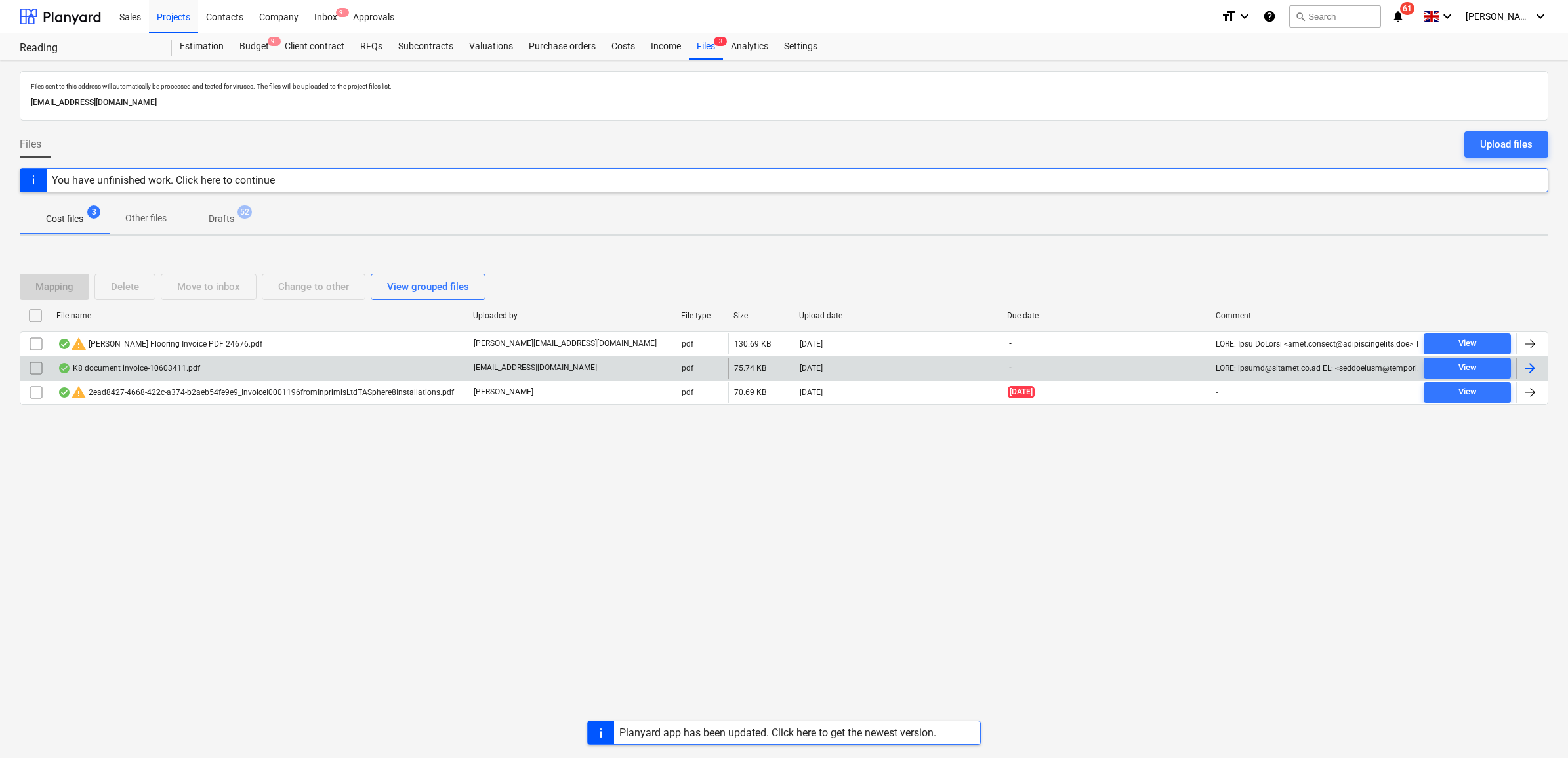
click at [1531, 364] on div at bounding box center [1530, 368] width 16 height 16
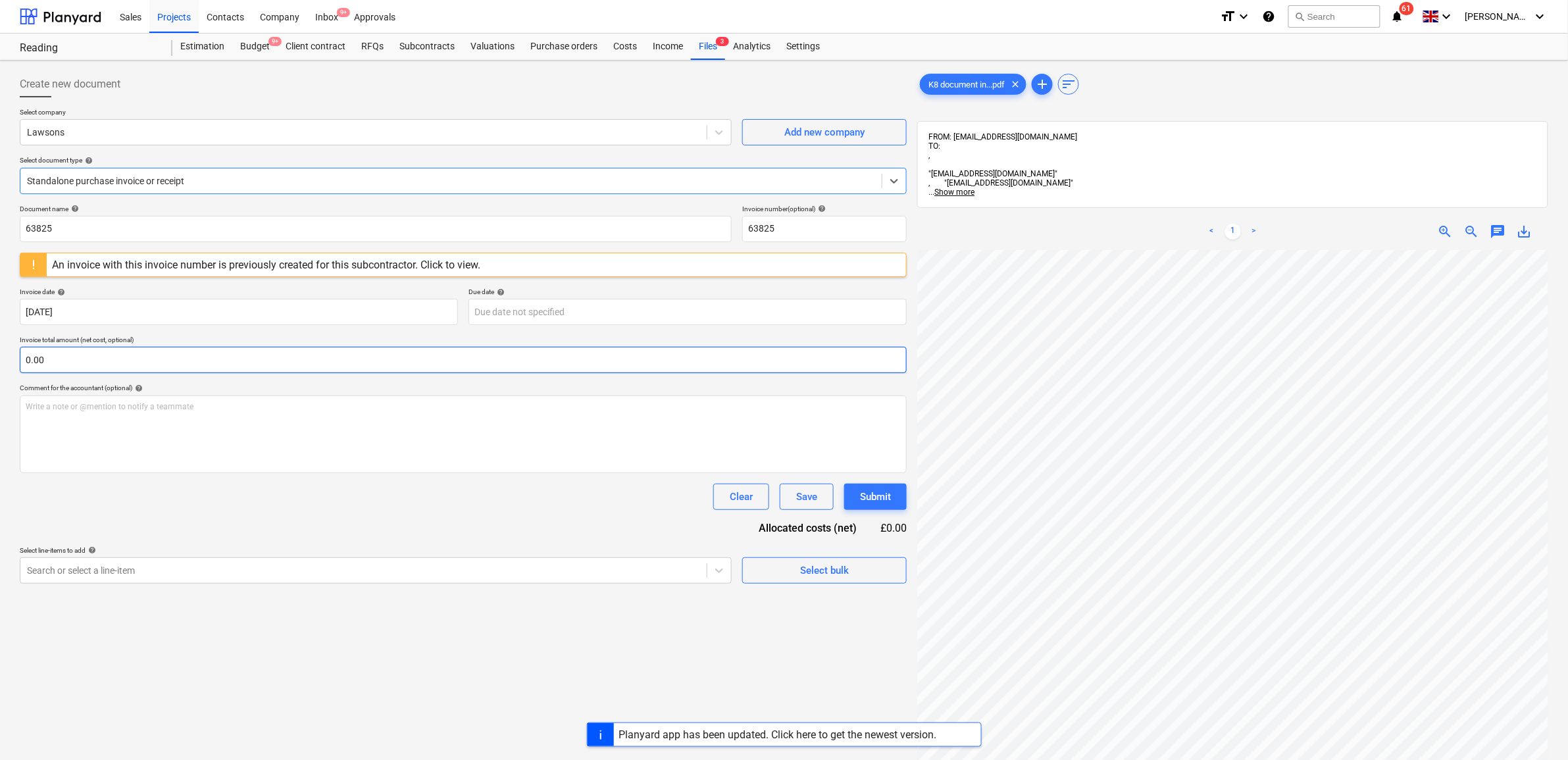
scroll to position [43, 159]
drag, startPoint x: 71, startPoint y: 223, endPoint x: -164, endPoint y: 229, distance: 235.1
click at [0, 229] on html "Sales Projects Contacts Company Inbox 9+ Approvals format_size keyboard_arrow_d…" at bounding box center [784, 380] width 1568 height 760
drag, startPoint x: -102, startPoint y: 203, endPoint x: -238, endPoint y: 201, distance: 136.0
click at [0, 201] on html "Sales Projects Contacts Company Inbox 9+ Approvals format_size keyboard_arrow_d…" at bounding box center [784, 380] width 1568 height 760
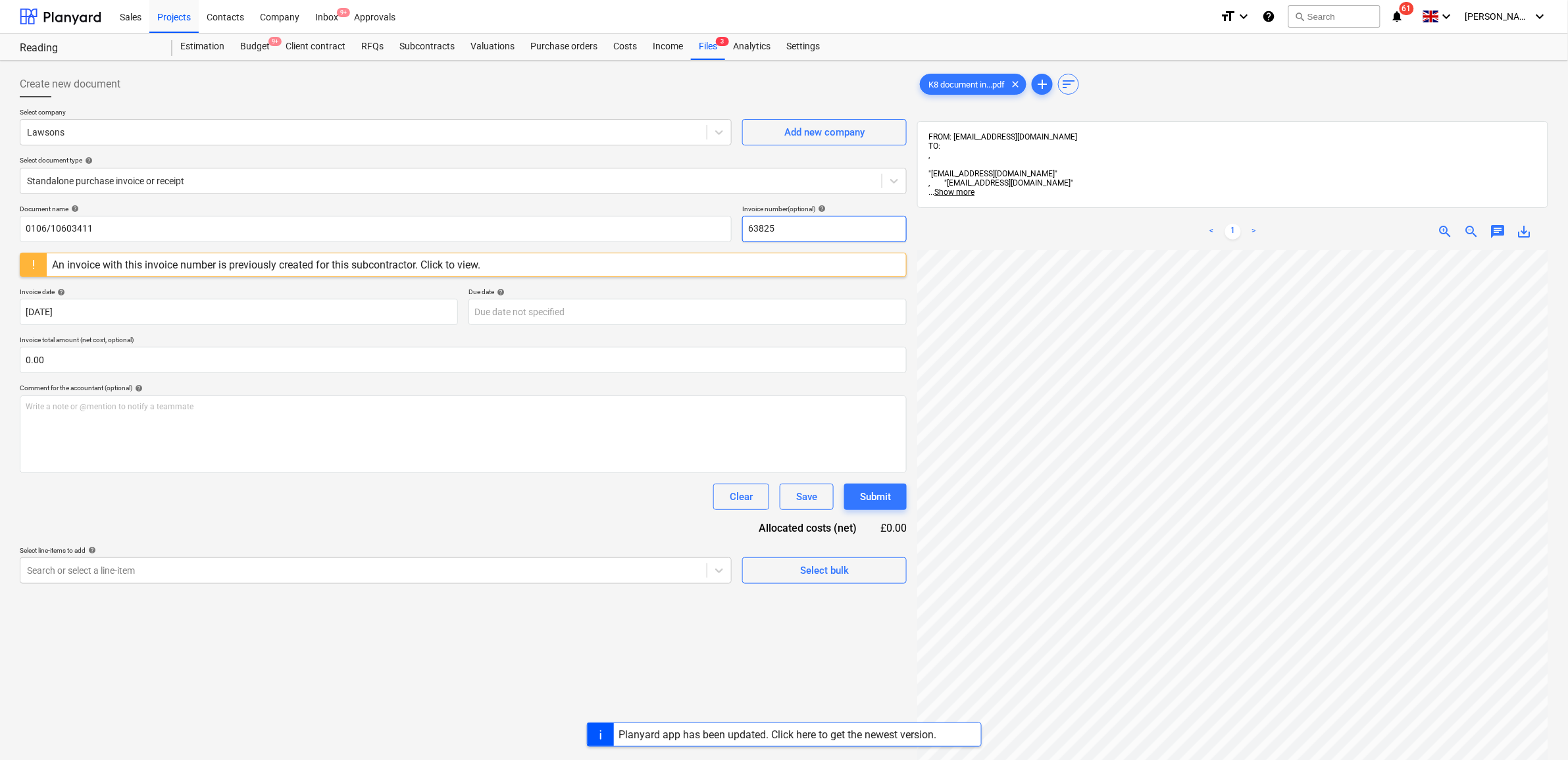
drag, startPoint x: 813, startPoint y: 227, endPoint x: 609, endPoint y: 209, distance: 204.8
click at [609, 209] on div "Document name help 0106/10603411 Invoice number (optional) help 63825" at bounding box center [464, 223] width 887 height 37
paste input "0106/10603411"
click at [518, 314] on body "Sales Projects Contacts Company Inbox 9+ Approvals format_size keyboard_arrow_d…" at bounding box center [784, 380] width 1568 height 760
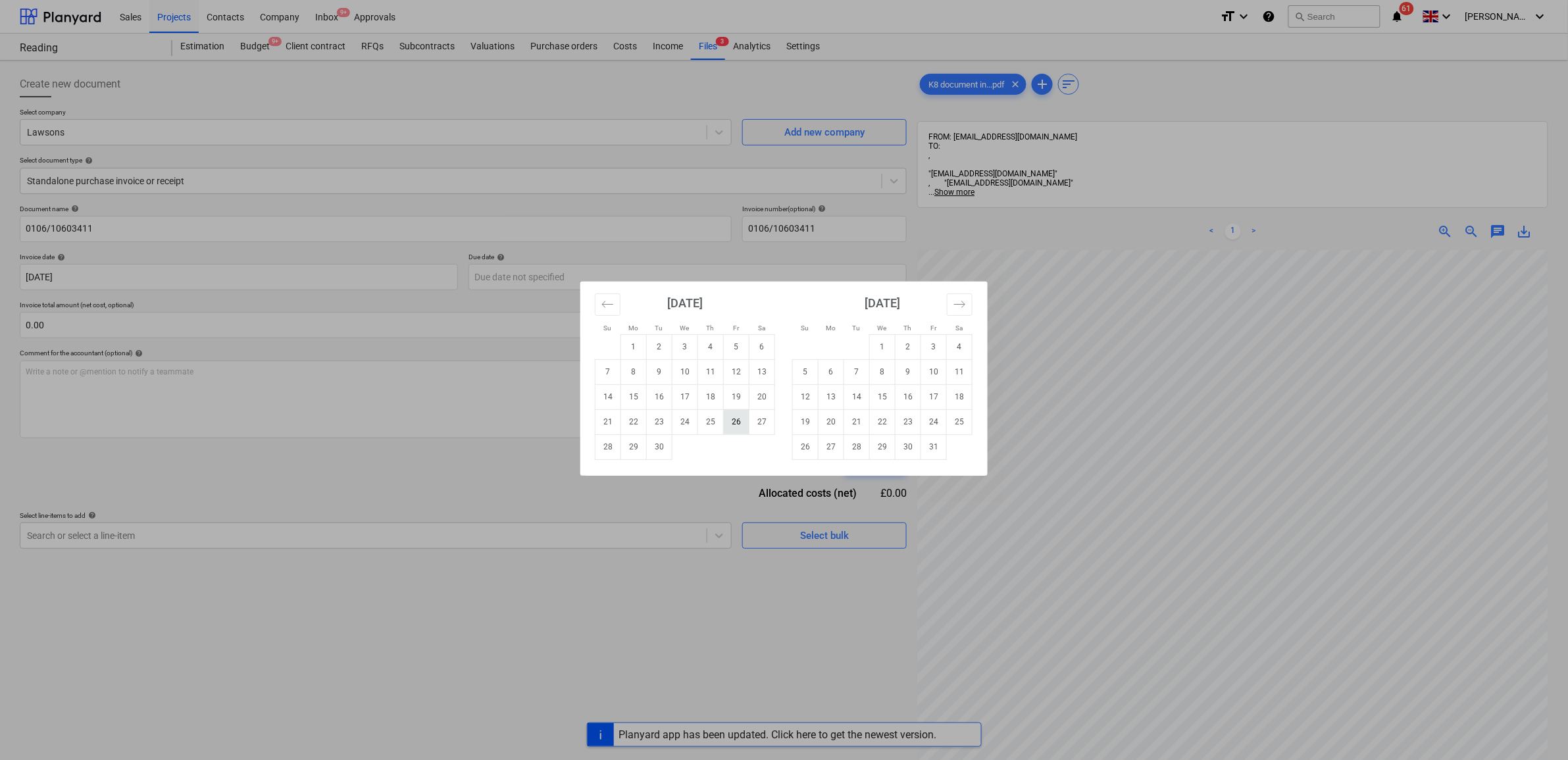
click at [731, 426] on td "26" at bounding box center [737, 421] width 25 height 25
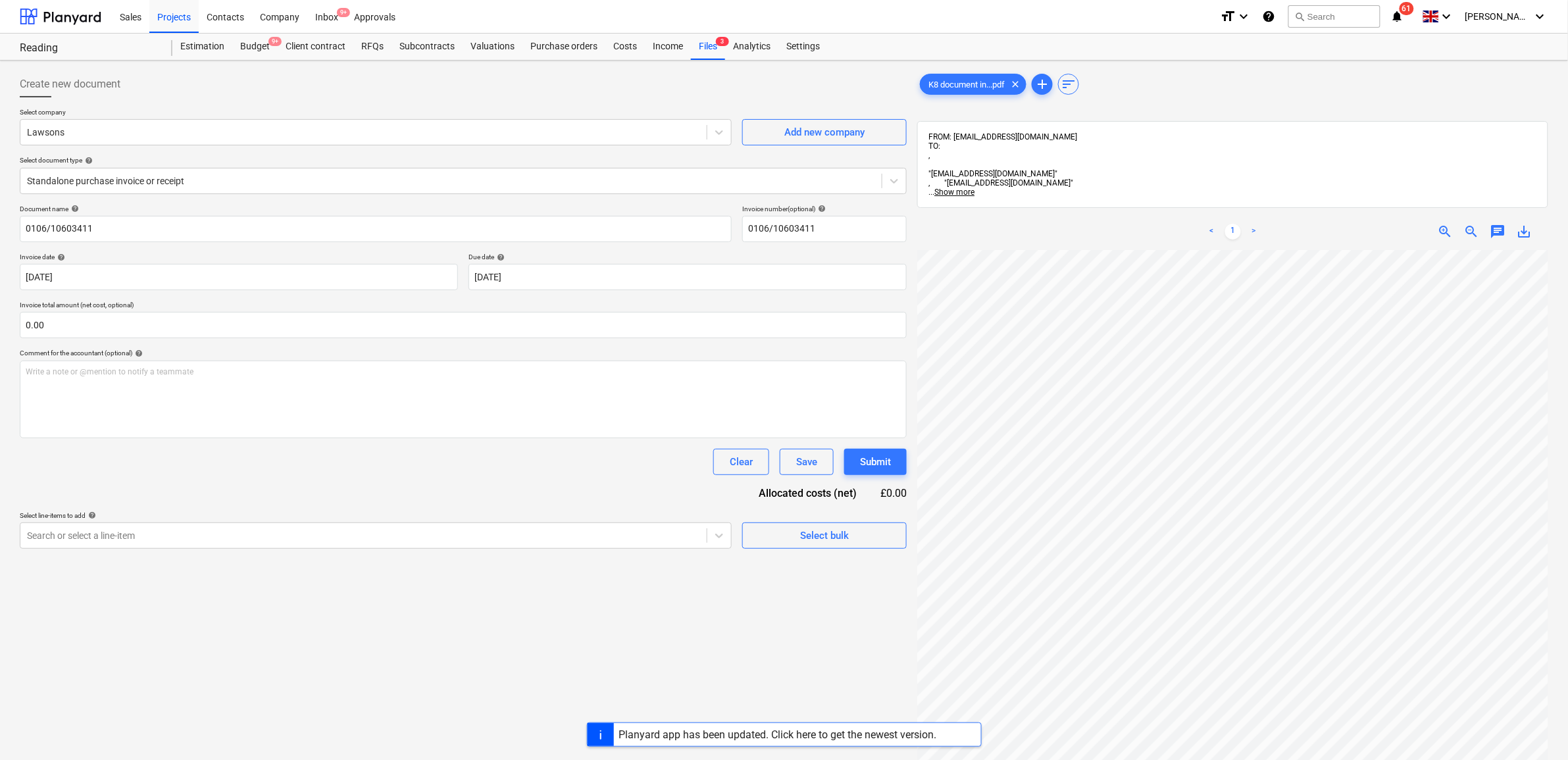
click at [413, 492] on div "Document name help 0106/10603411 Invoice number (optional) help 0106/10603411 I…" at bounding box center [464, 377] width 887 height 344
click at [387, 542] on div at bounding box center [363, 536] width 673 height 13
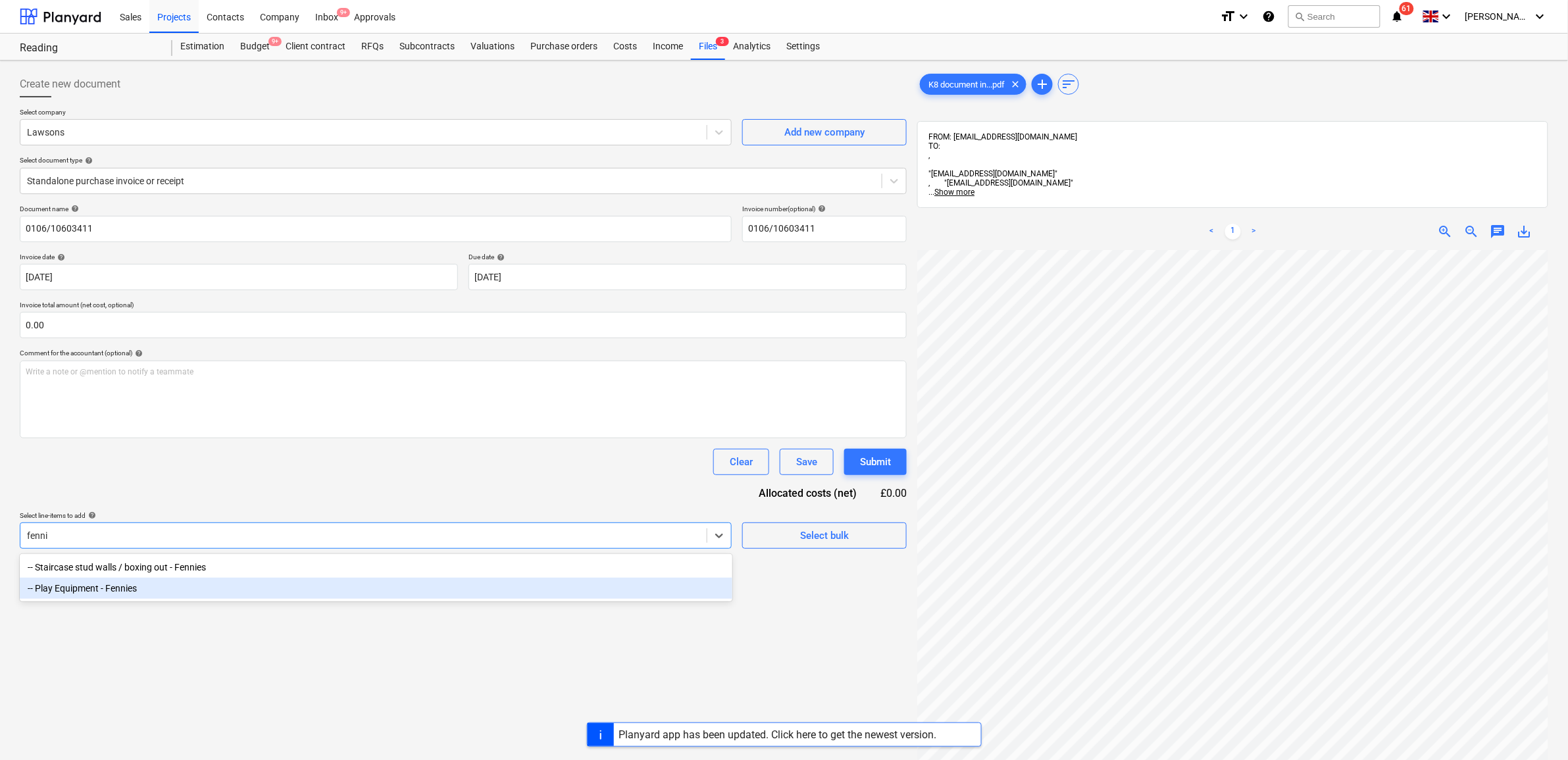
click at [268, 597] on div "-- Play Equipment - Fennies" at bounding box center [376, 587] width 713 height 21
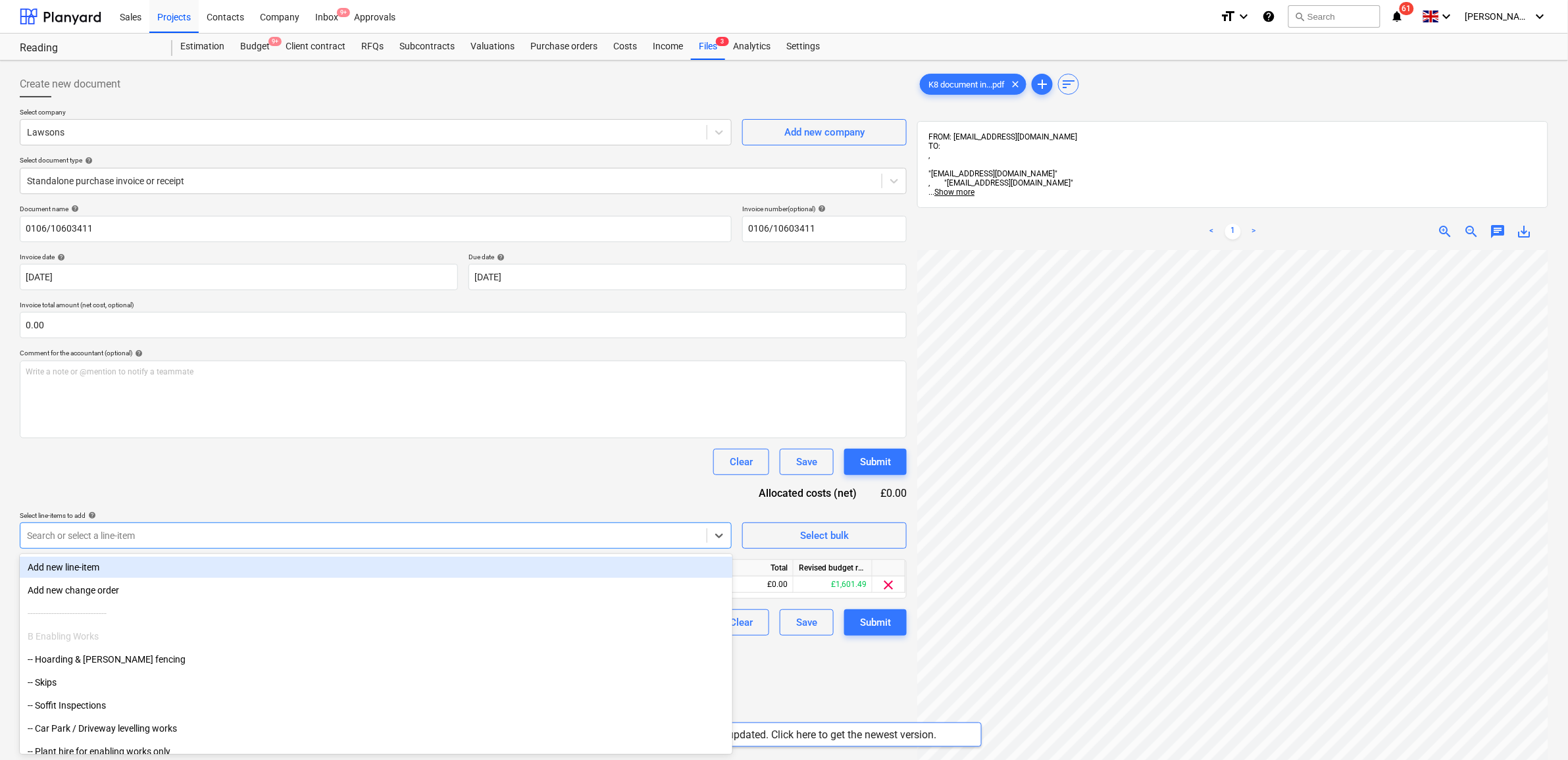
click at [335, 502] on div "Document name help 0106/10603411 Invoice number (optional) help 0106/10603411 I…" at bounding box center [464, 420] width 887 height 431
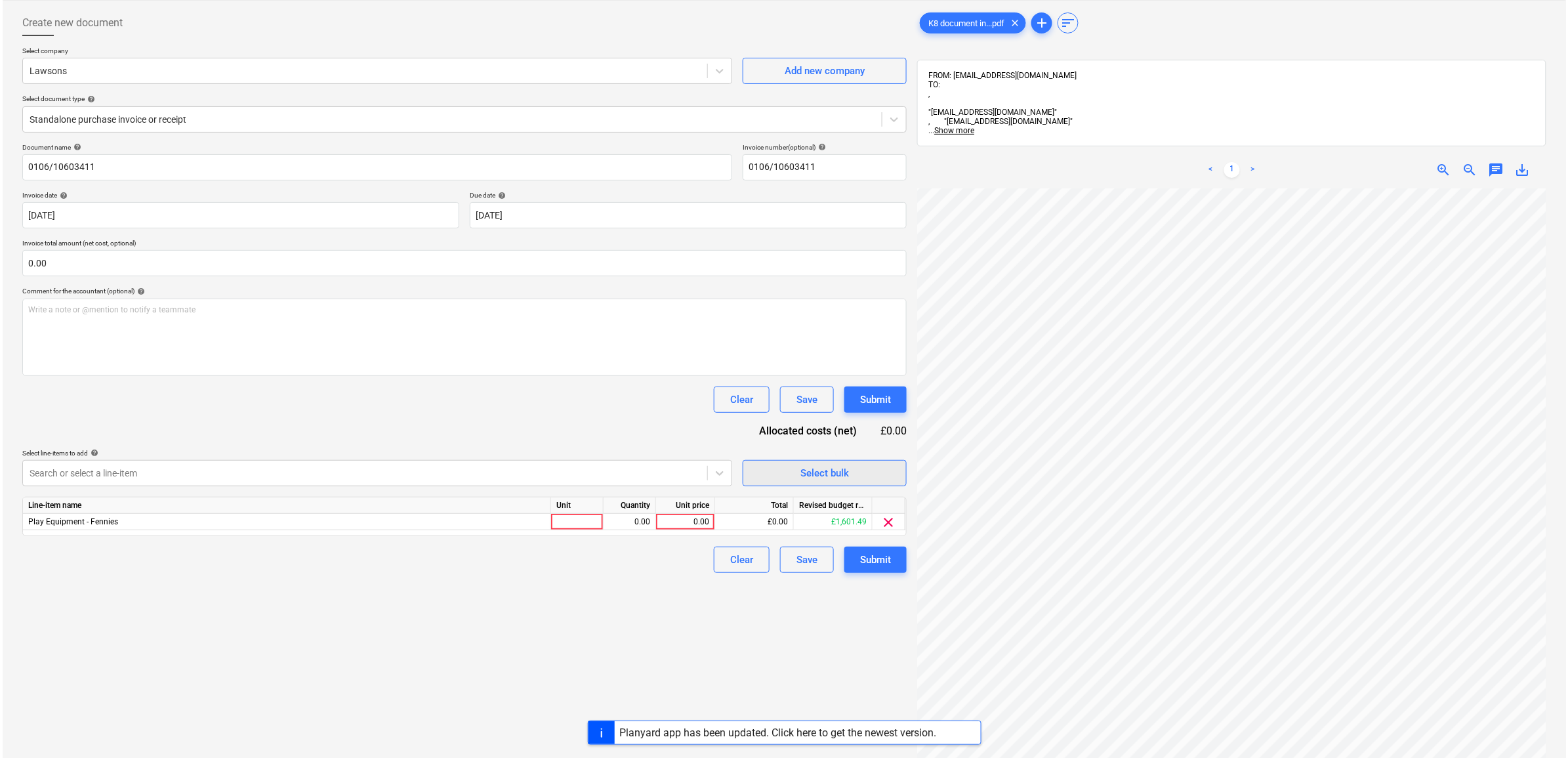
scroll to position [164, 0]
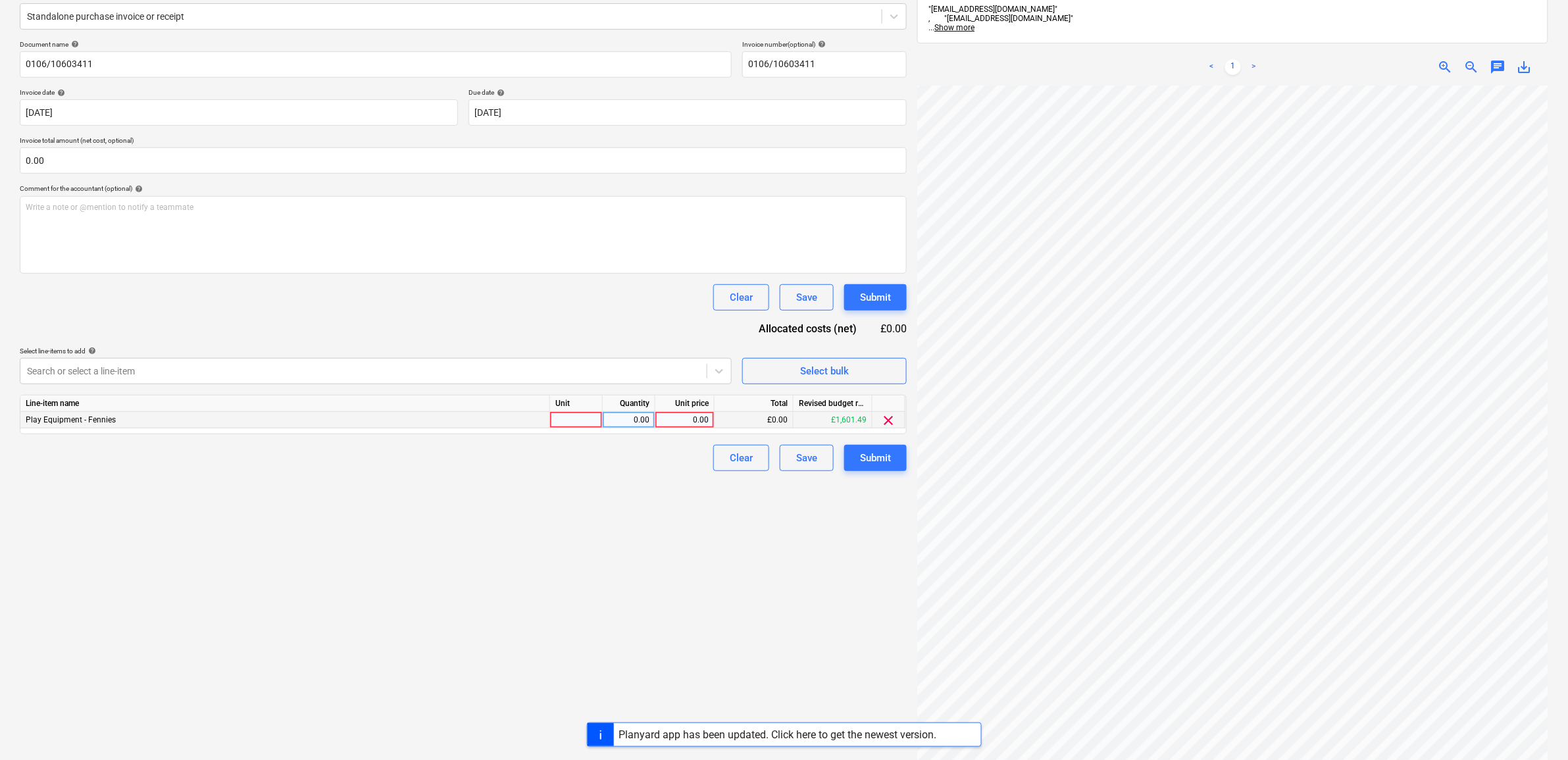
click at [685, 421] on div "0.00" at bounding box center [685, 420] width 48 height 17
click at [610, 630] on div "Create new document Select company Lawsons Add new company Select document type…" at bounding box center [463, 357] width 897 height 913
click at [895, 465] on button "Submit" at bounding box center [875, 458] width 62 height 26
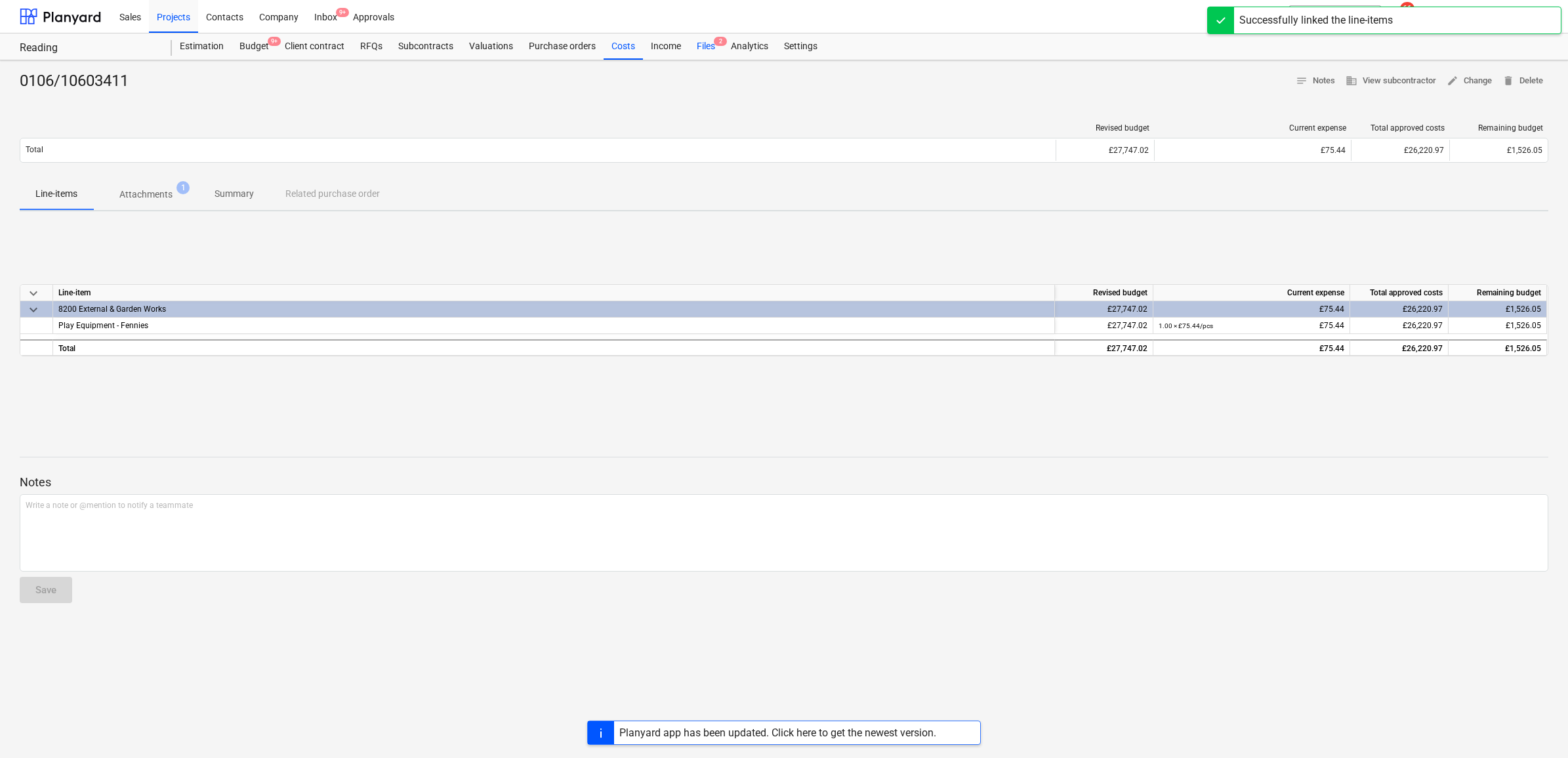
click at [712, 46] on div "Files 2" at bounding box center [706, 46] width 34 height 26
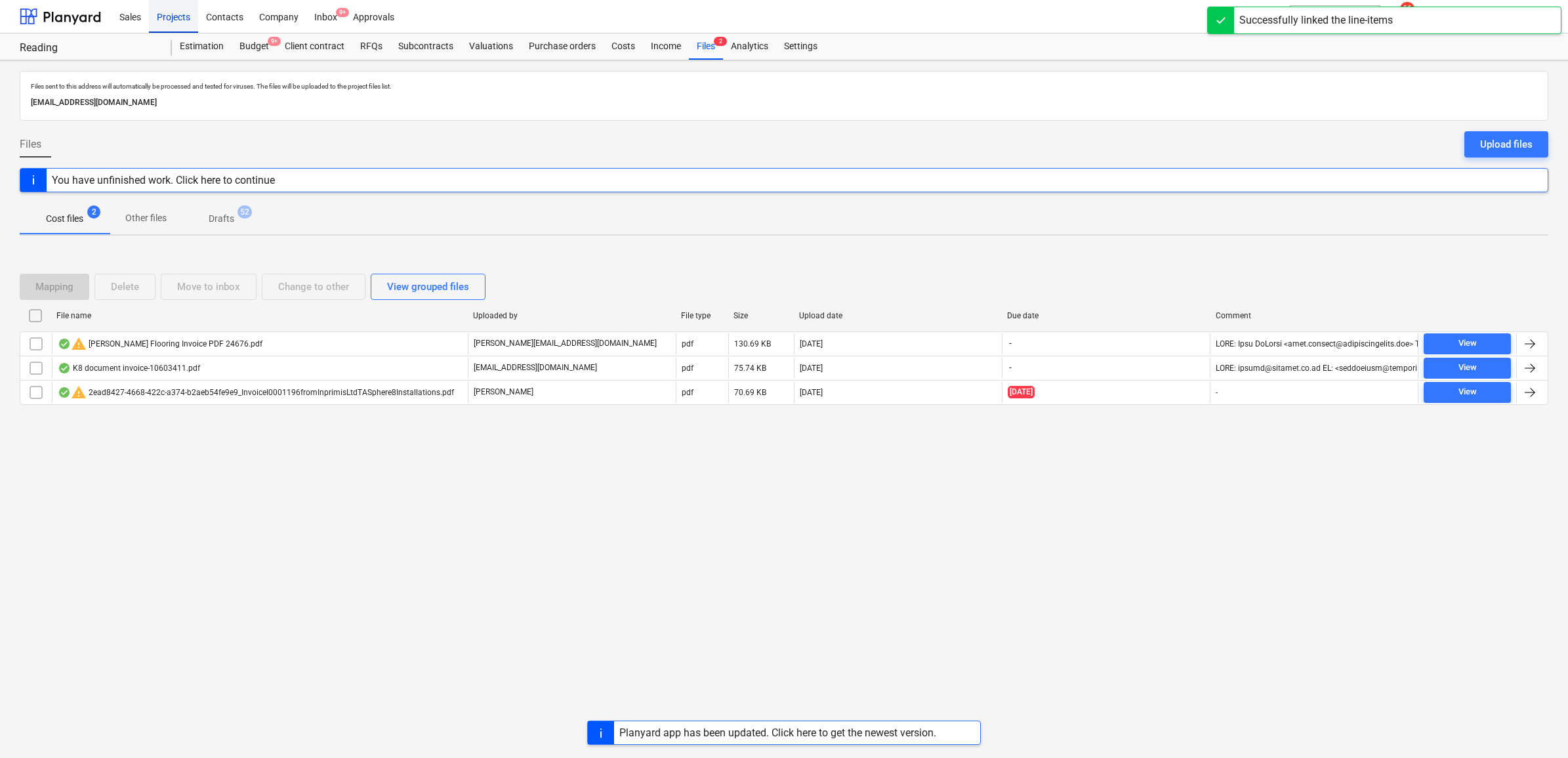
click at [153, 17] on div "Projects" at bounding box center [173, 16] width 49 height 33
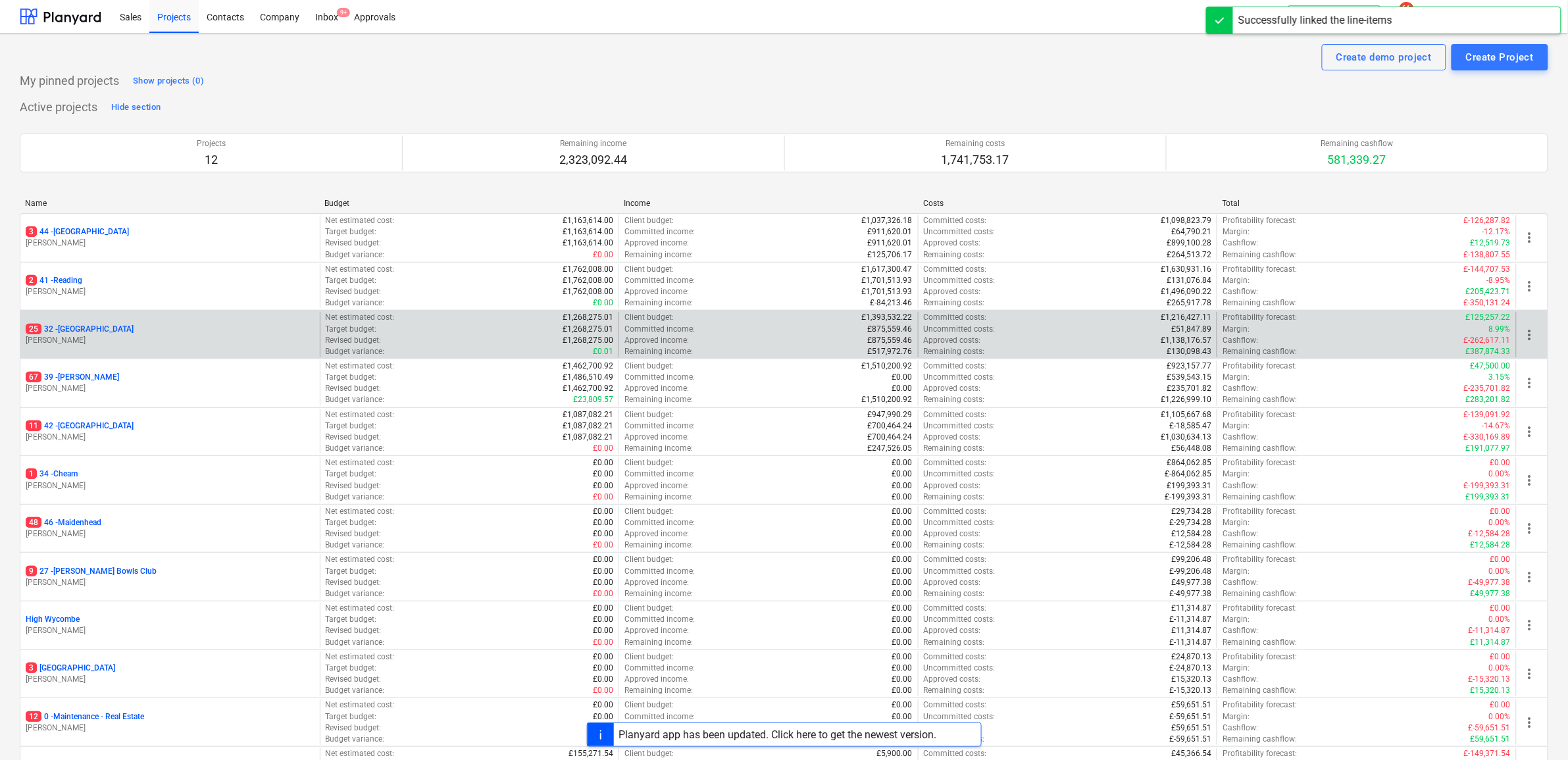
click at [96, 330] on p "25 32 - [GEOGRAPHIC_DATA]" at bounding box center [79, 329] width 108 height 11
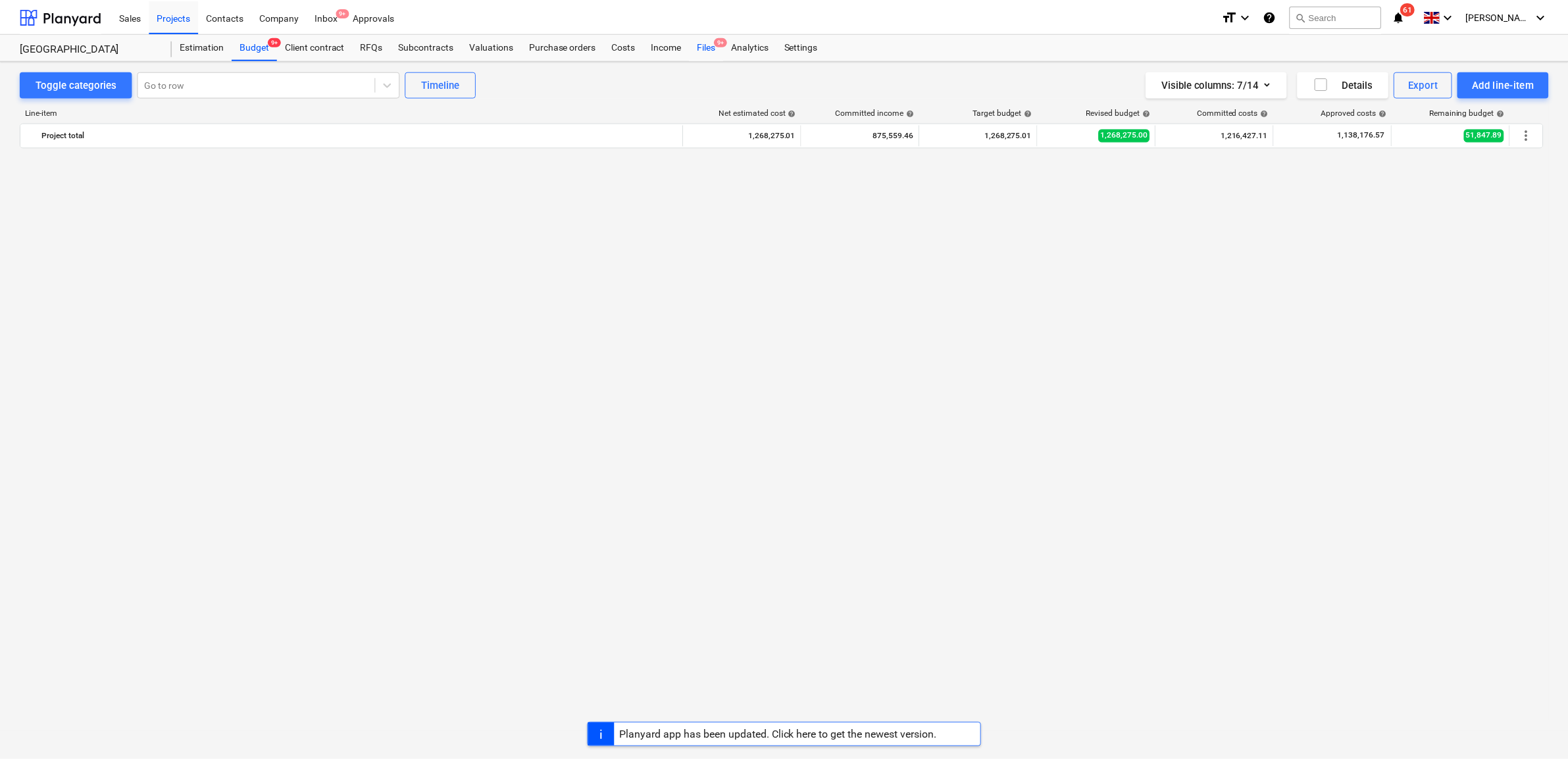
scroll to position [1750, 0]
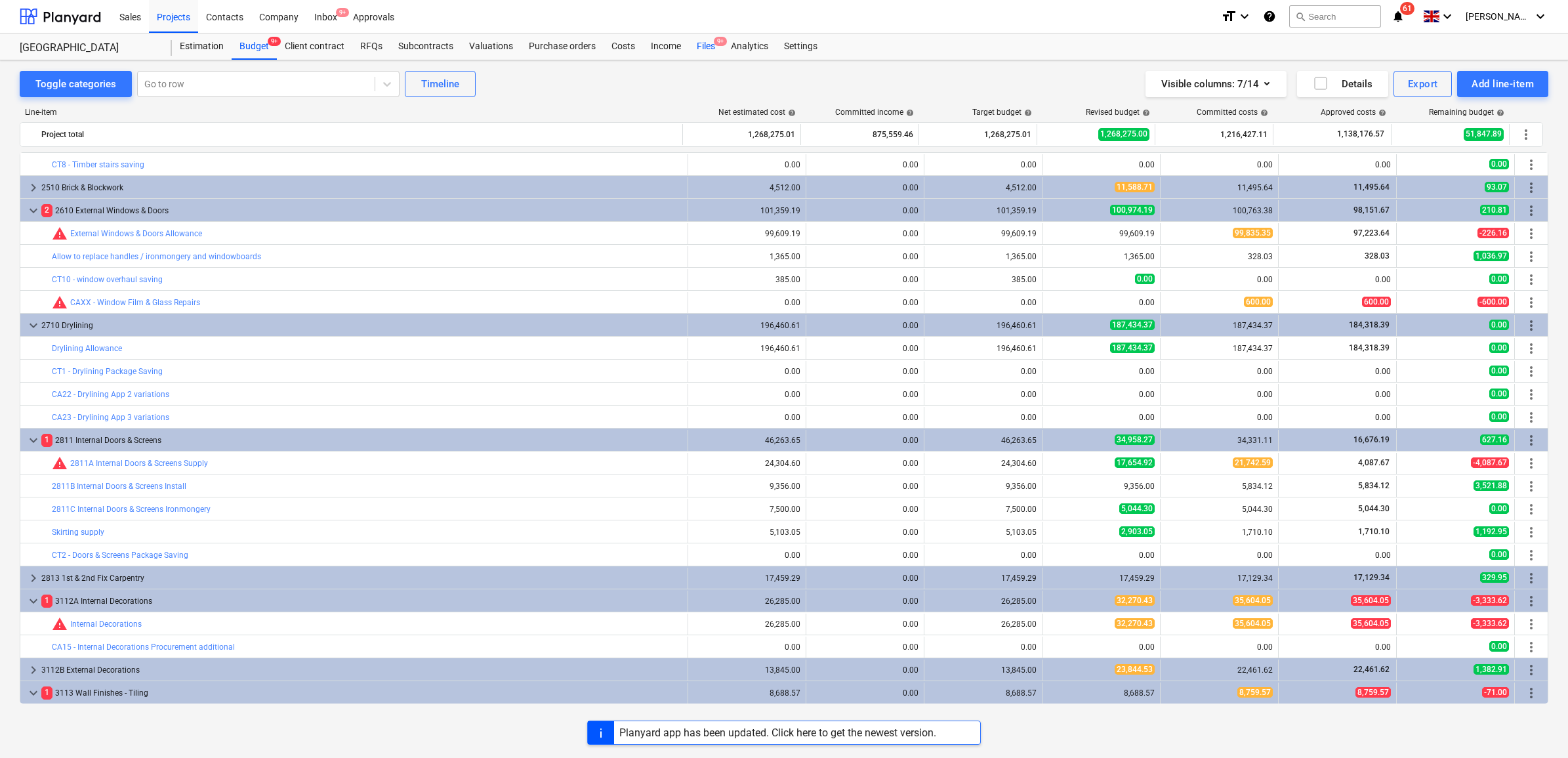
click at [703, 43] on div "Files 9+" at bounding box center [706, 46] width 34 height 26
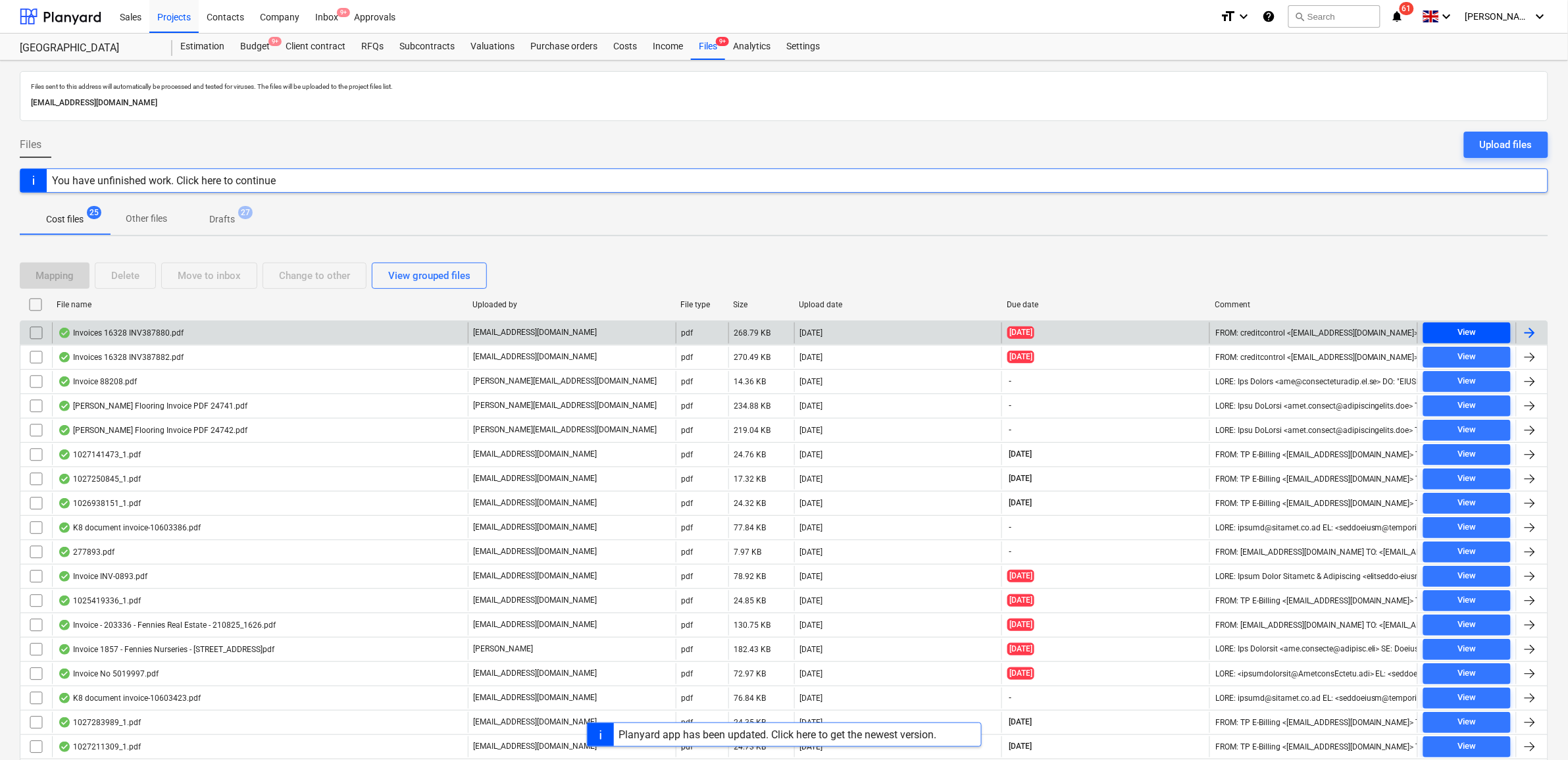
click at [1430, 331] on span "View" at bounding box center [1467, 332] width 77 height 15
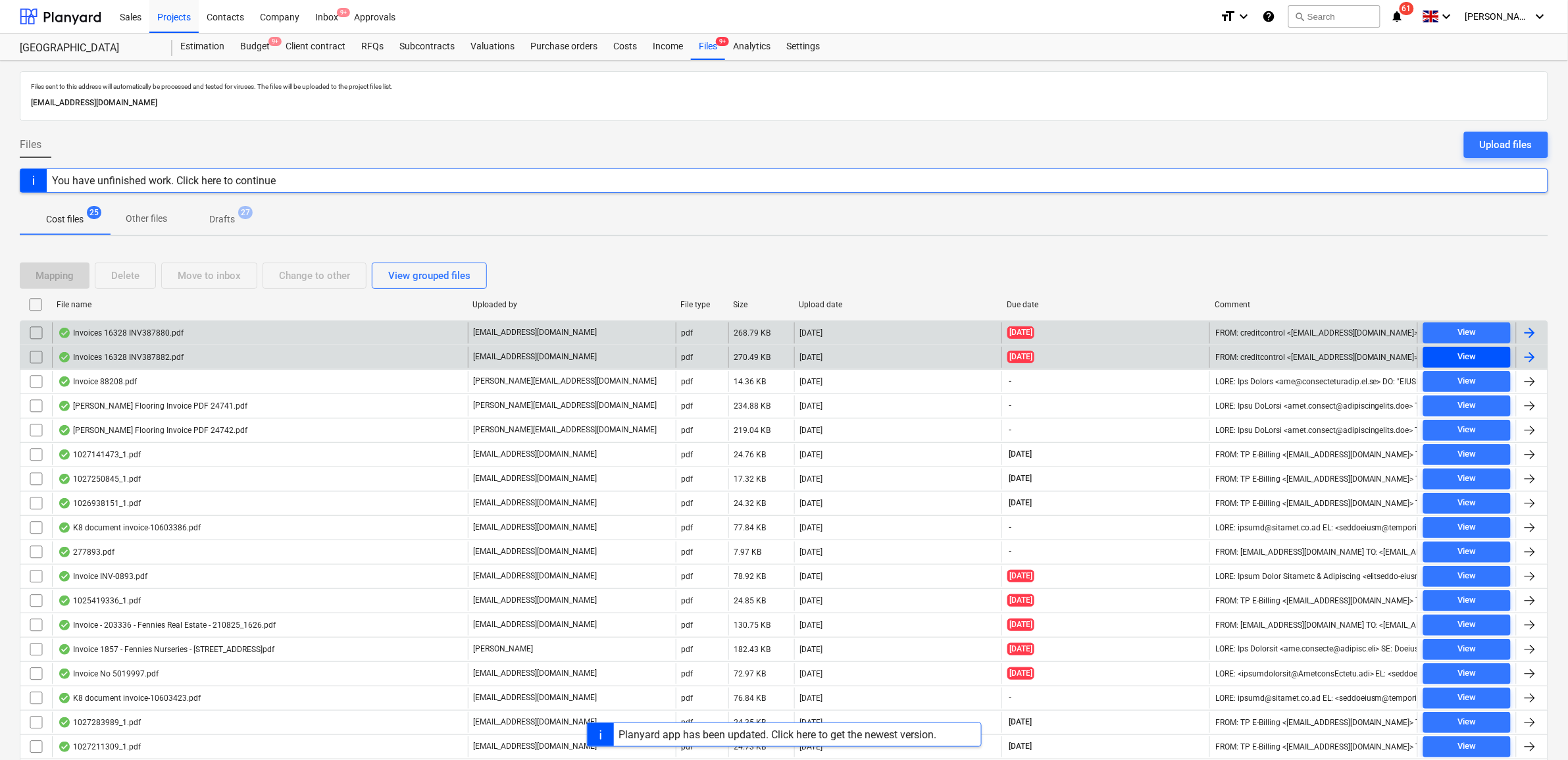
click at [1490, 359] on span "View" at bounding box center [1467, 357] width 77 height 15
click at [1524, 334] on div at bounding box center [1531, 333] width 16 height 16
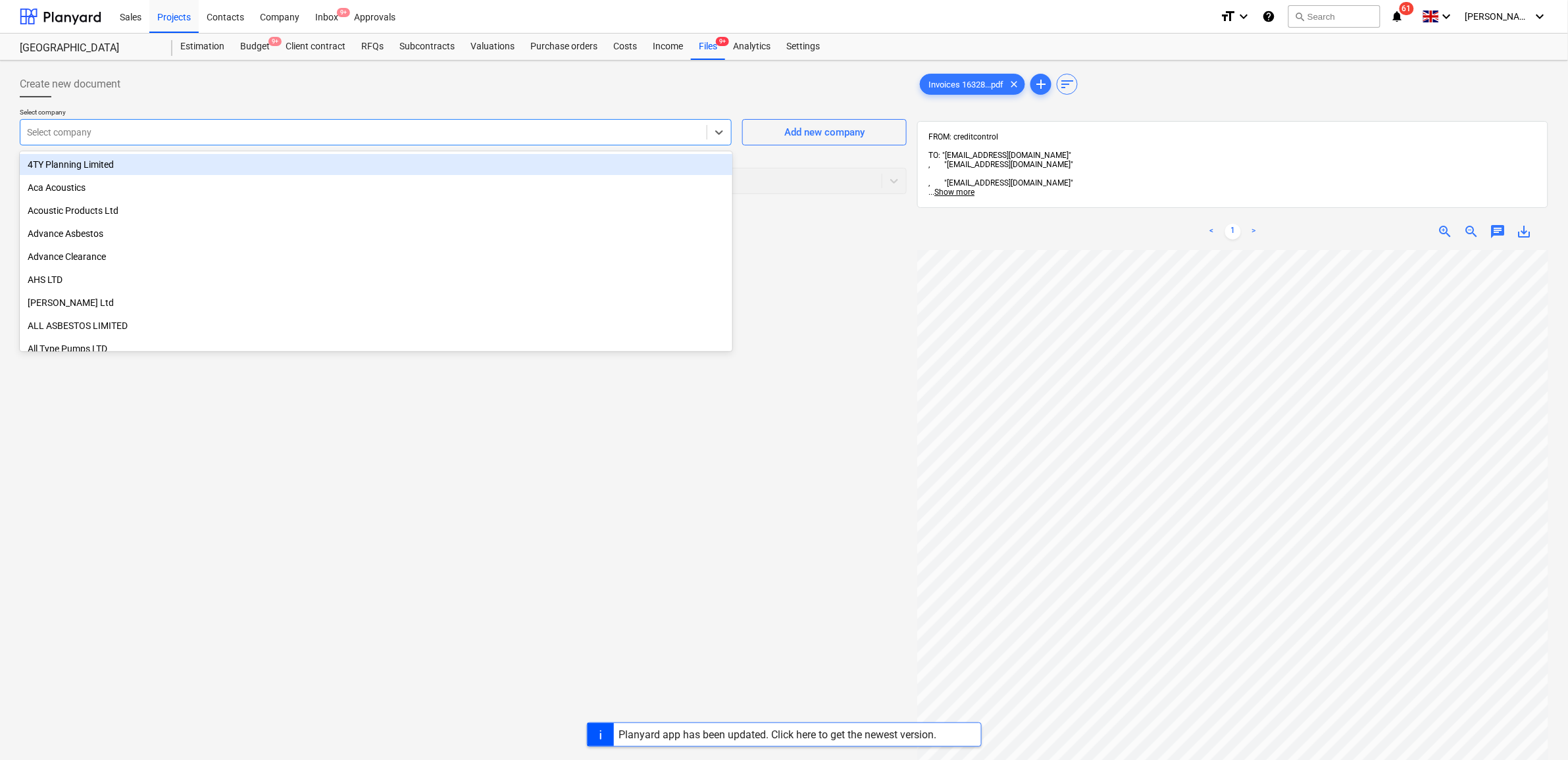
click at [189, 138] on div at bounding box center [363, 132] width 673 height 13
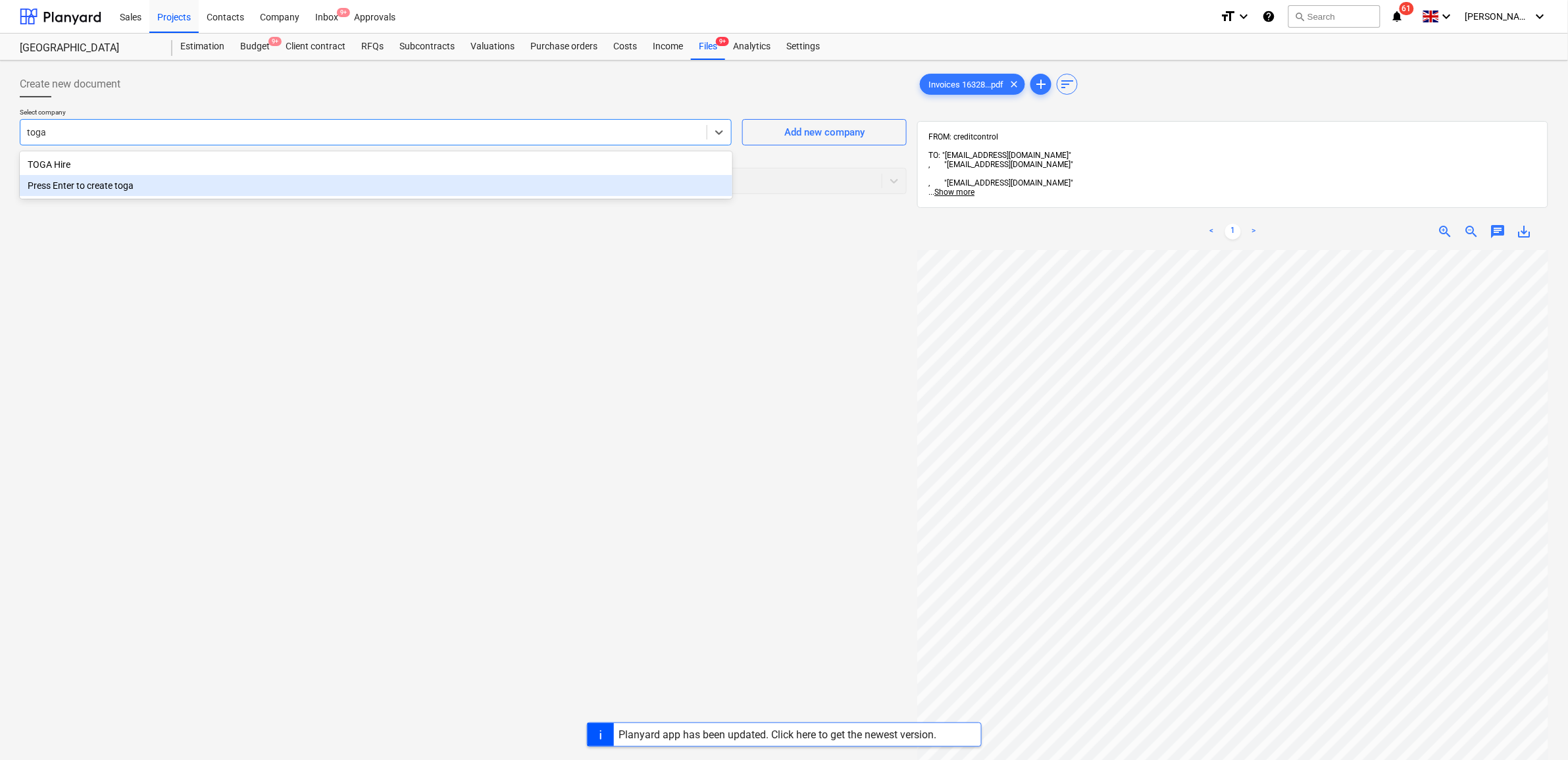
click at [199, 168] on div "TOGA Hire" at bounding box center [376, 164] width 713 height 21
click at [146, 191] on div "Select document type" at bounding box center [464, 181] width 887 height 26
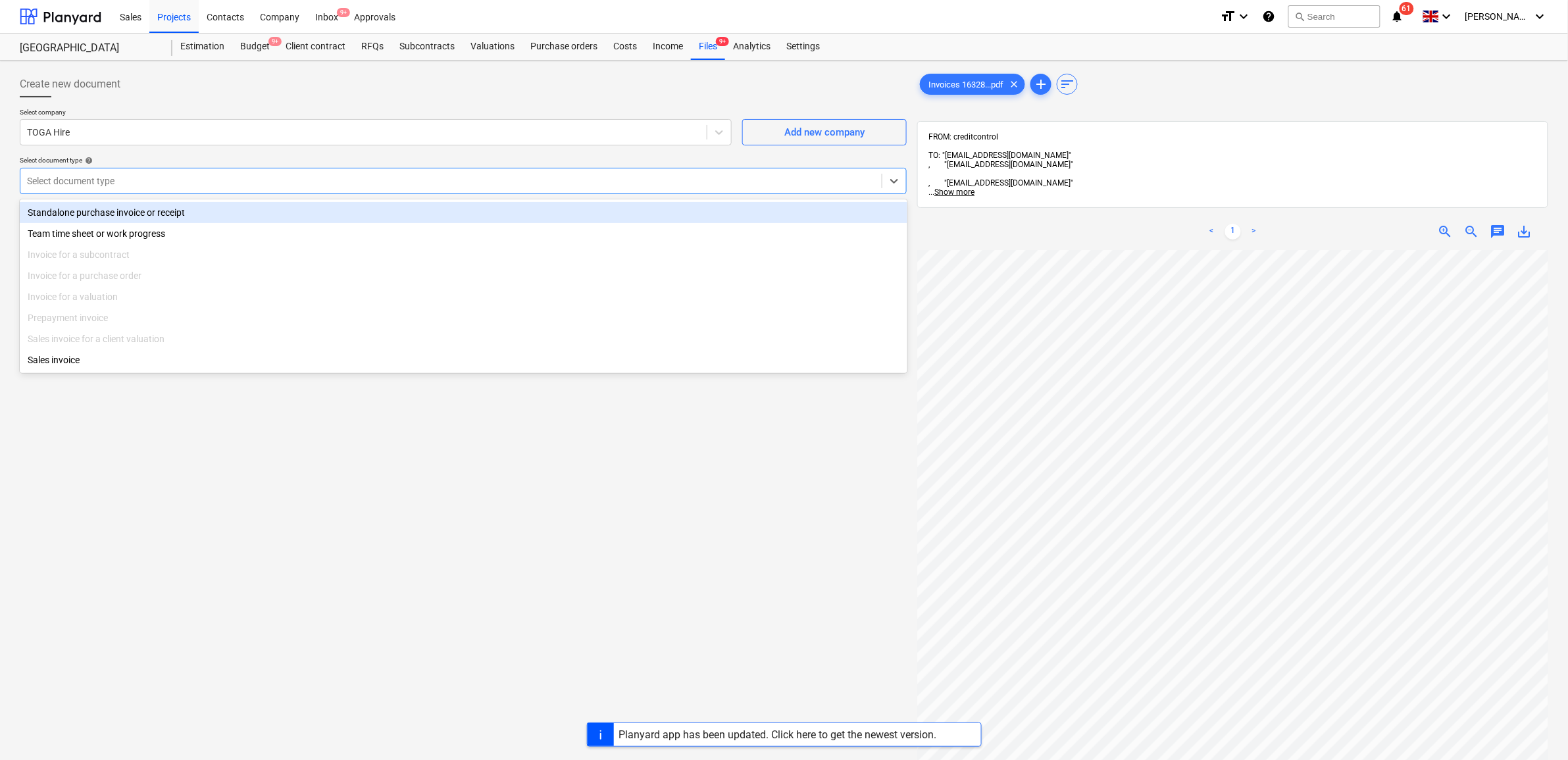
click at [139, 206] on div "Standalone purchase invoice or receipt" at bounding box center [464, 212] width 888 height 21
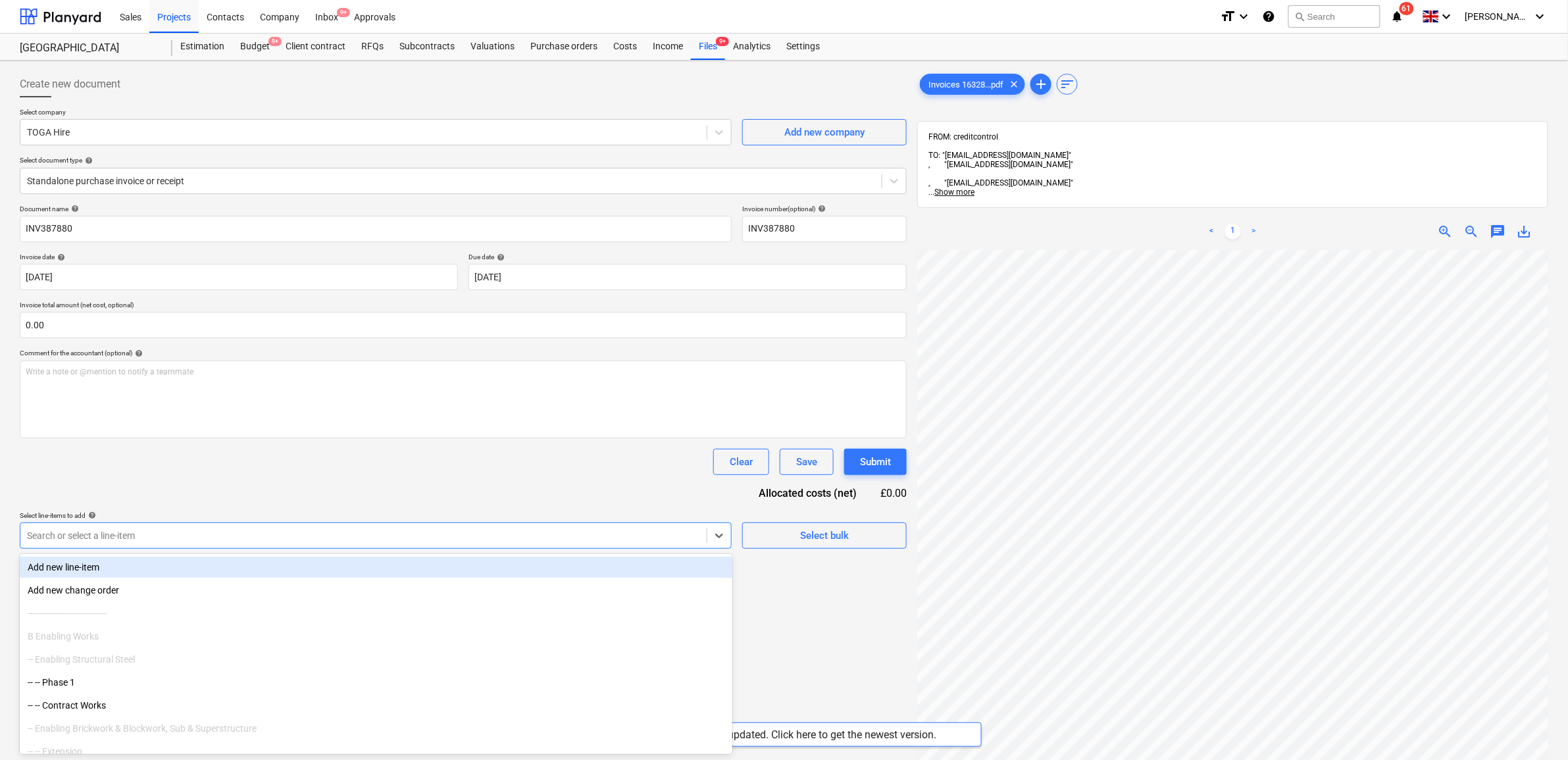
click at [124, 536] on div at bounding box center [363, 536] width 673 height 13
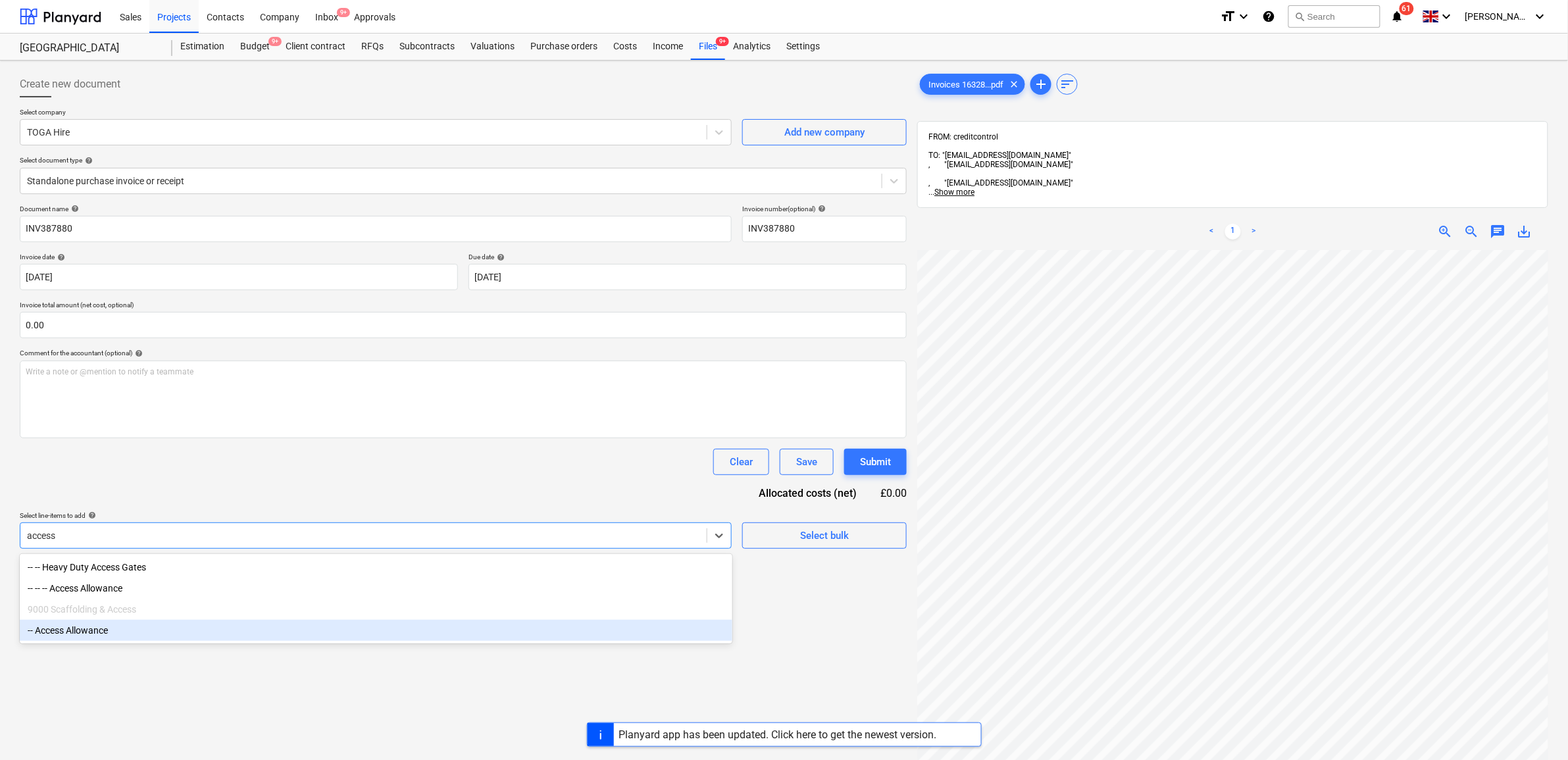
click at [102, 632] on div "-- Access Allowance" at bounding box center [376, 630] width 713 height 21
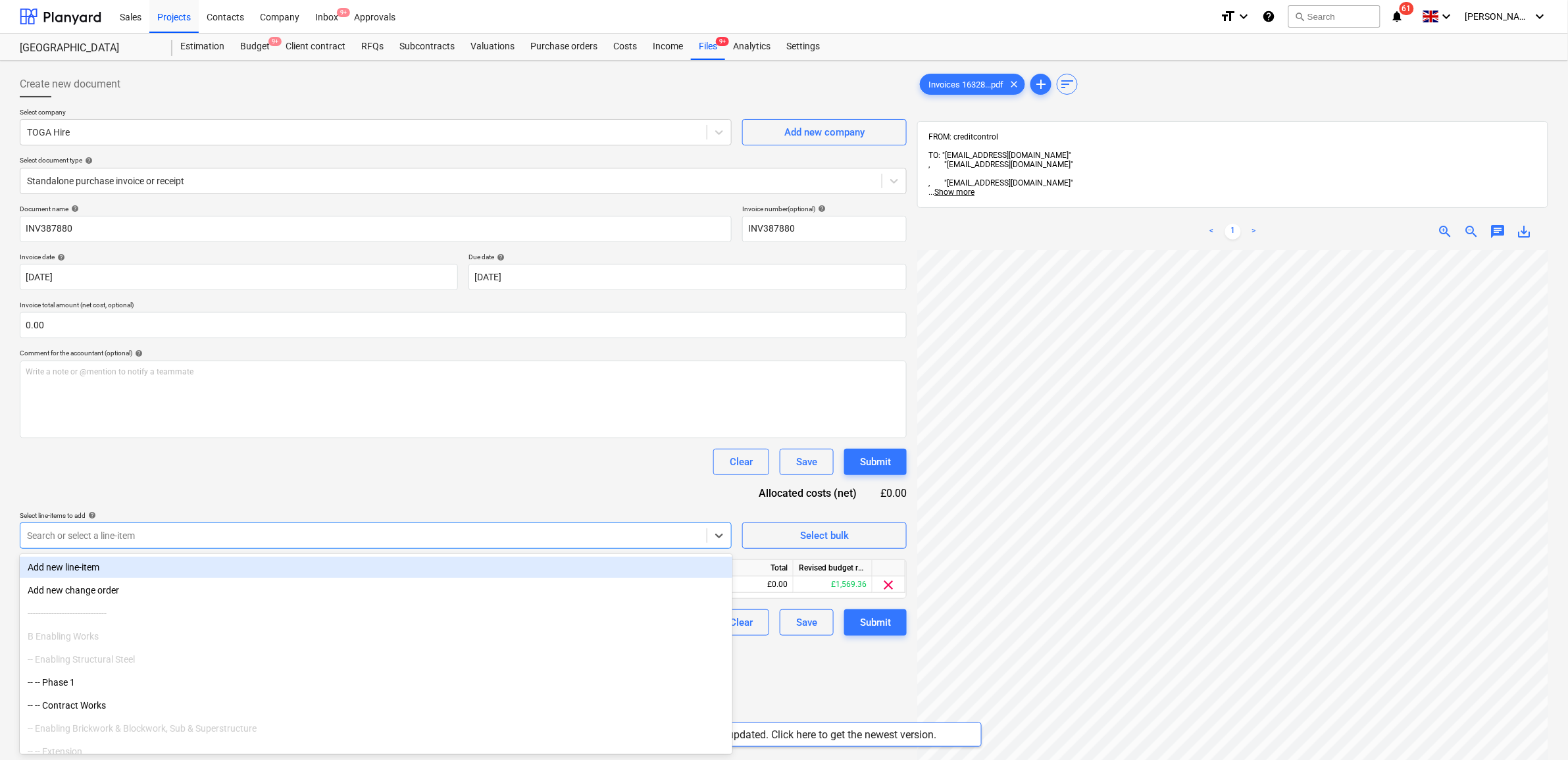
click at [146, 471] on div "Clear Save Submit" at bounding box center [464, 462] width 887 height 26
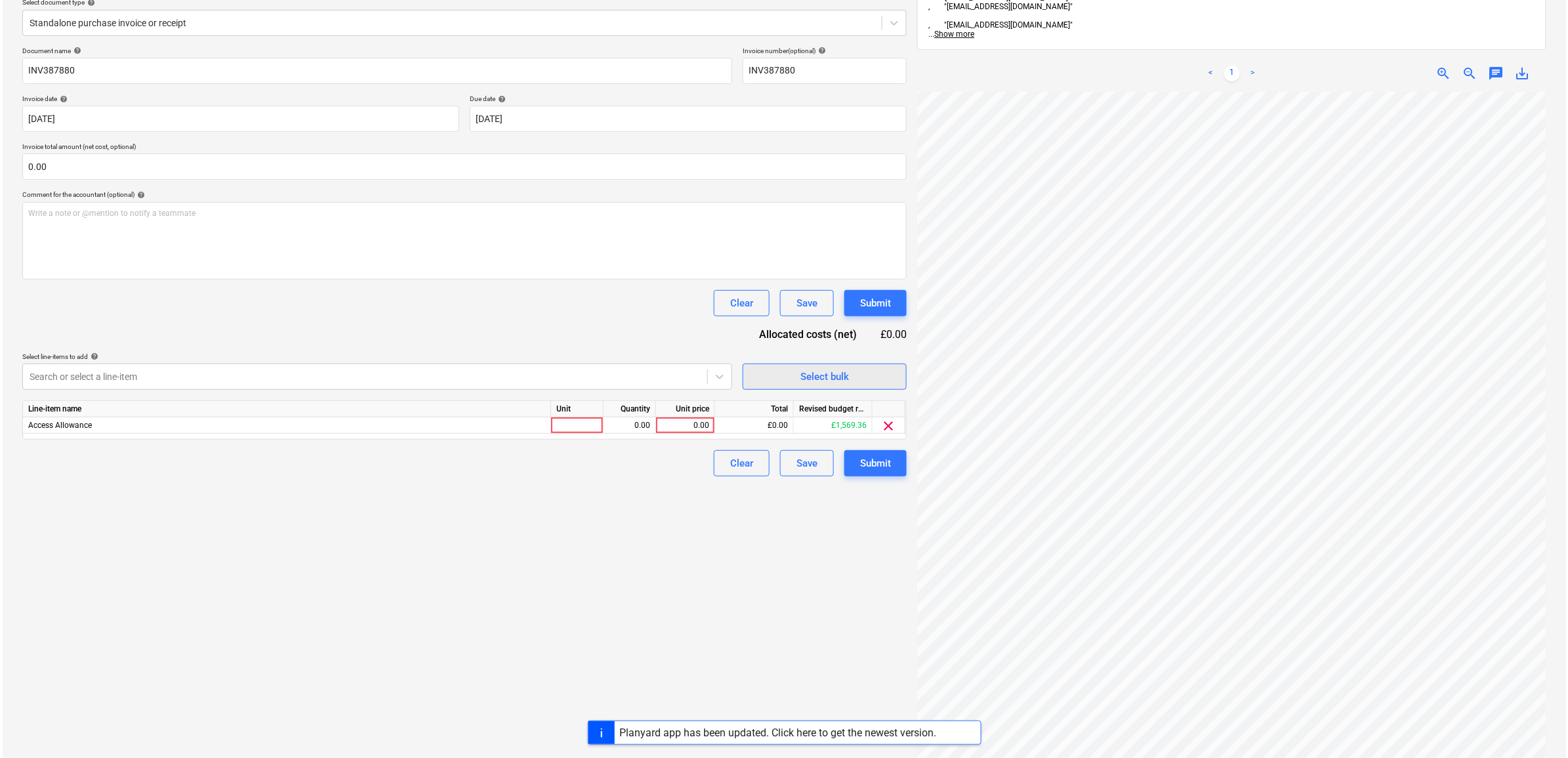
scroll to position [185, 0]
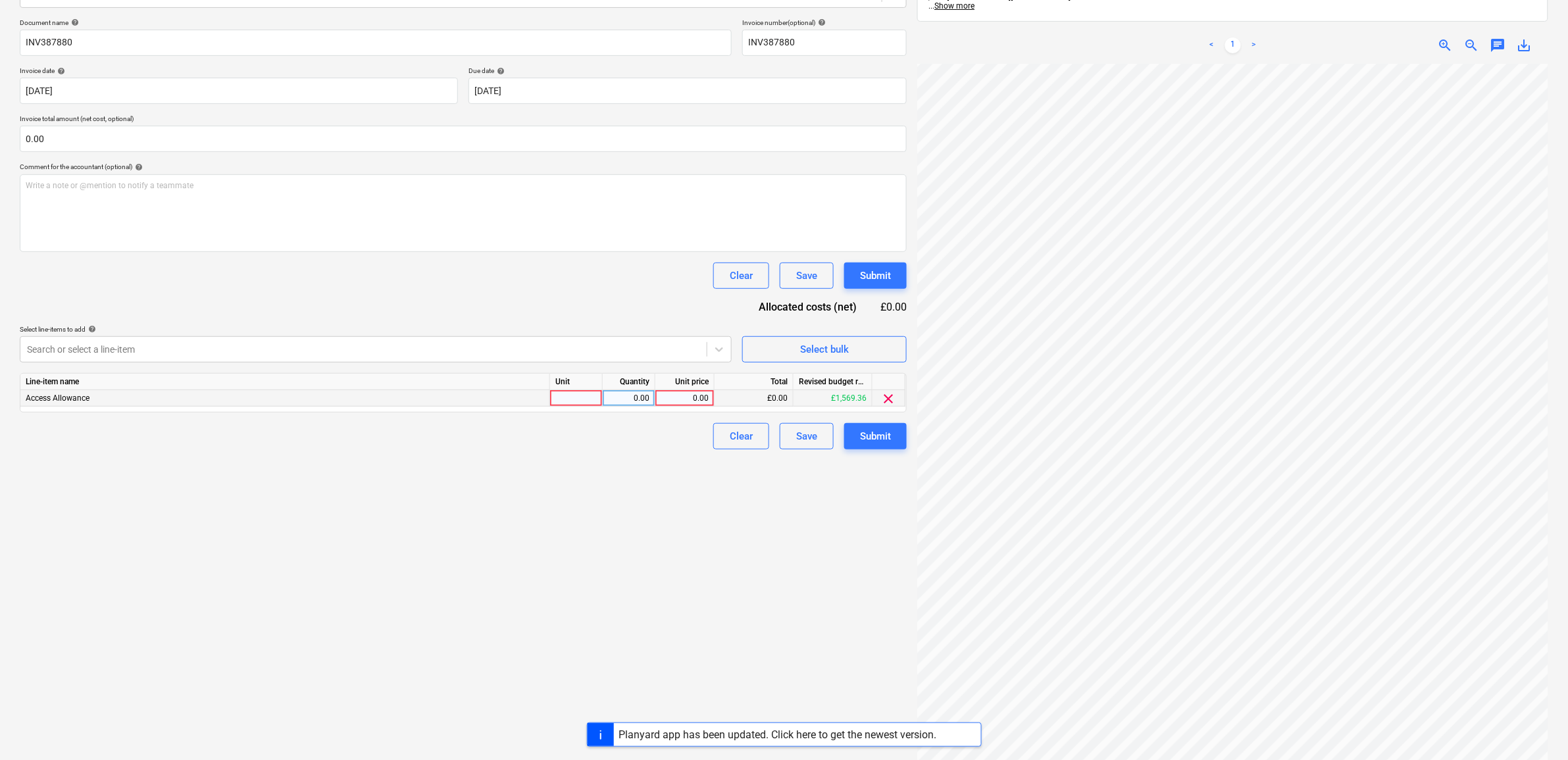
click at [699, 398] on div "0.00" at bounding box center [685, 398] width 48 height 17
click at [627, 611] on div "Create new document Select company TOGA Hire Add new company Select document ty…" at bounding box center [463, 336] width 897 height 913
click at [873, 440] on div "Submit" at bounding box center [875, 436] width 31 height 17
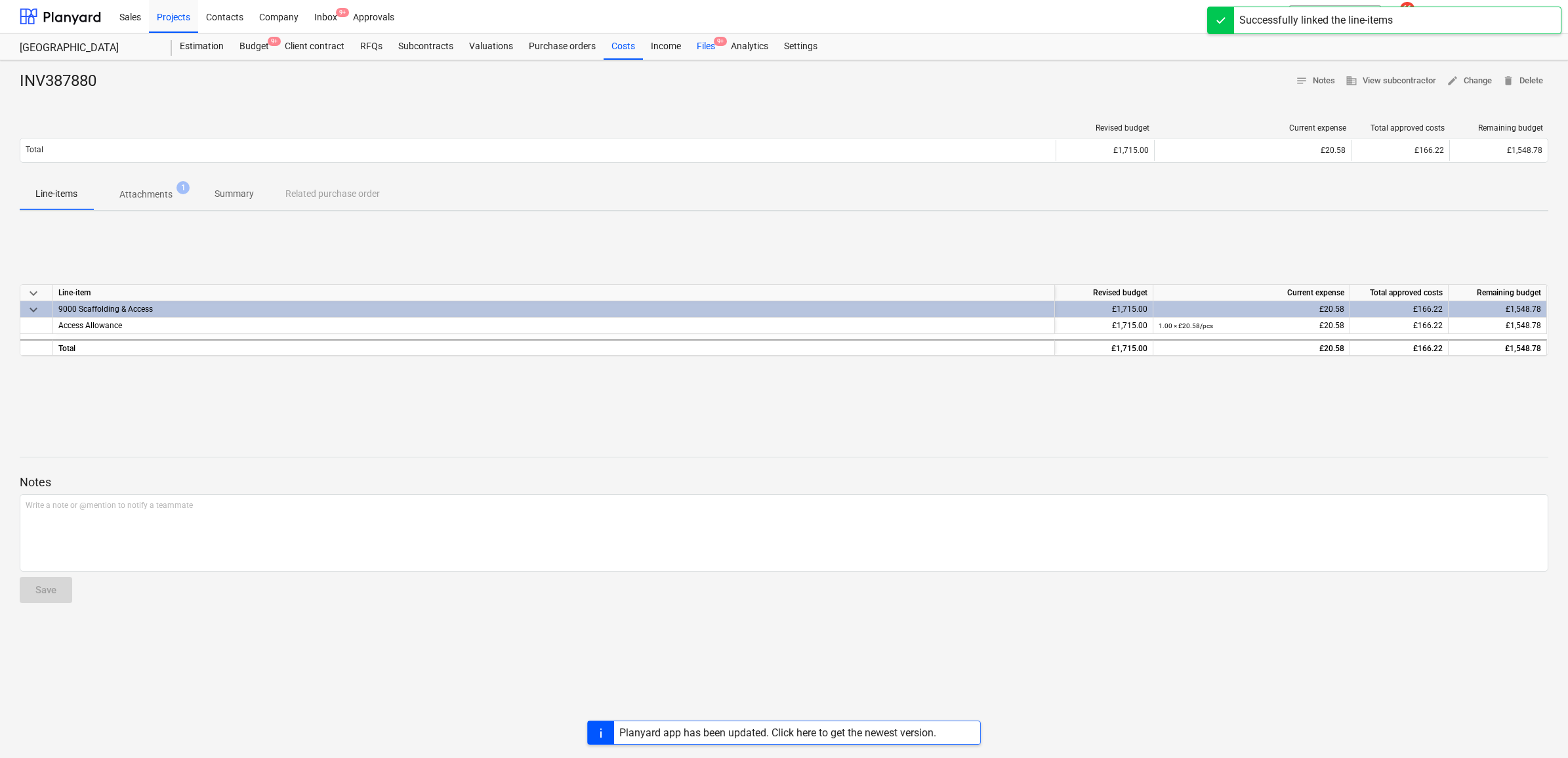
click at [702, 41] on div "Files 9+" at bounding box center [706, 46] width 34 height 26
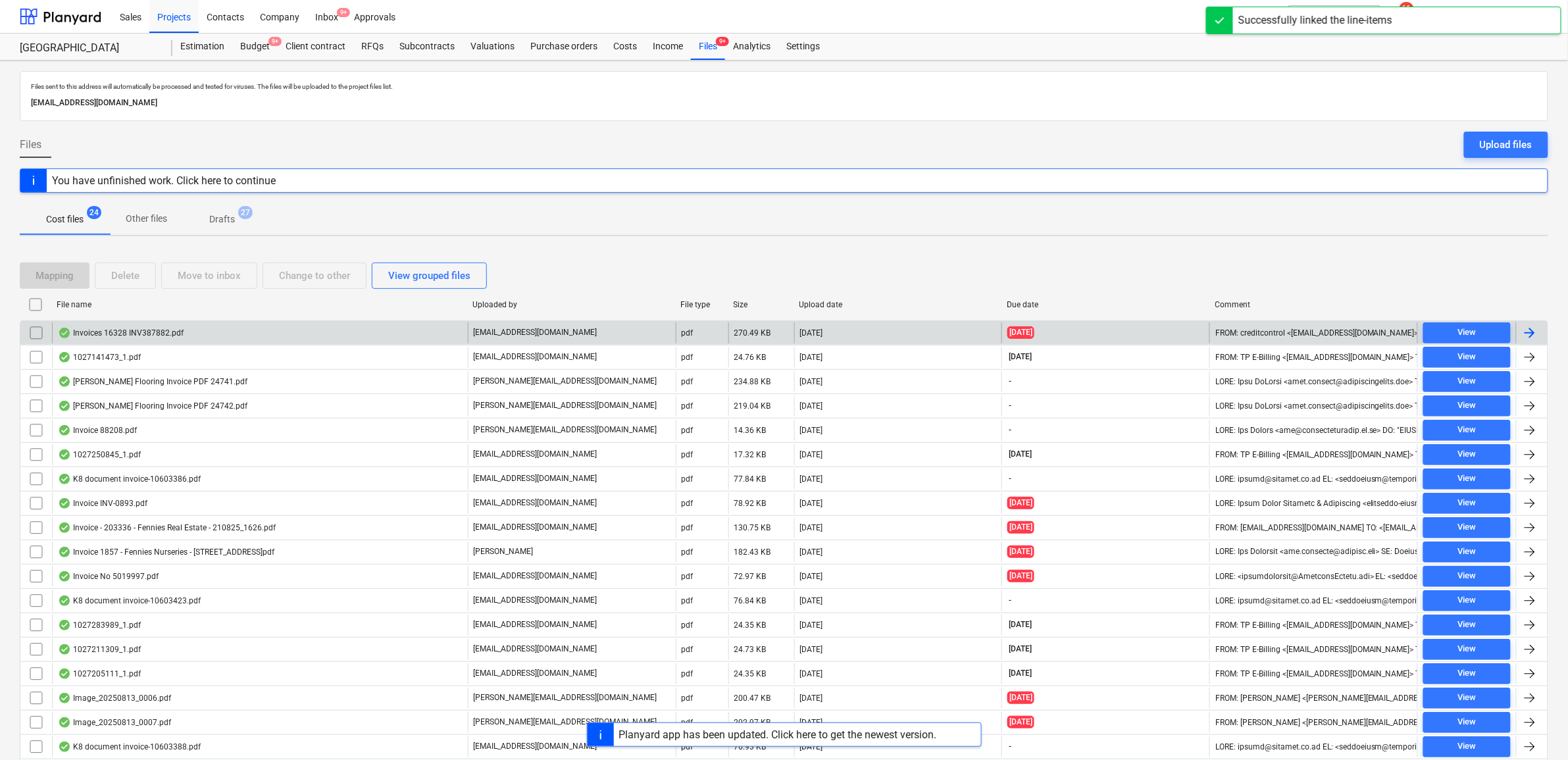
click at [1532, 323] on div at bounding box center [1532, 332] width 31 height 21
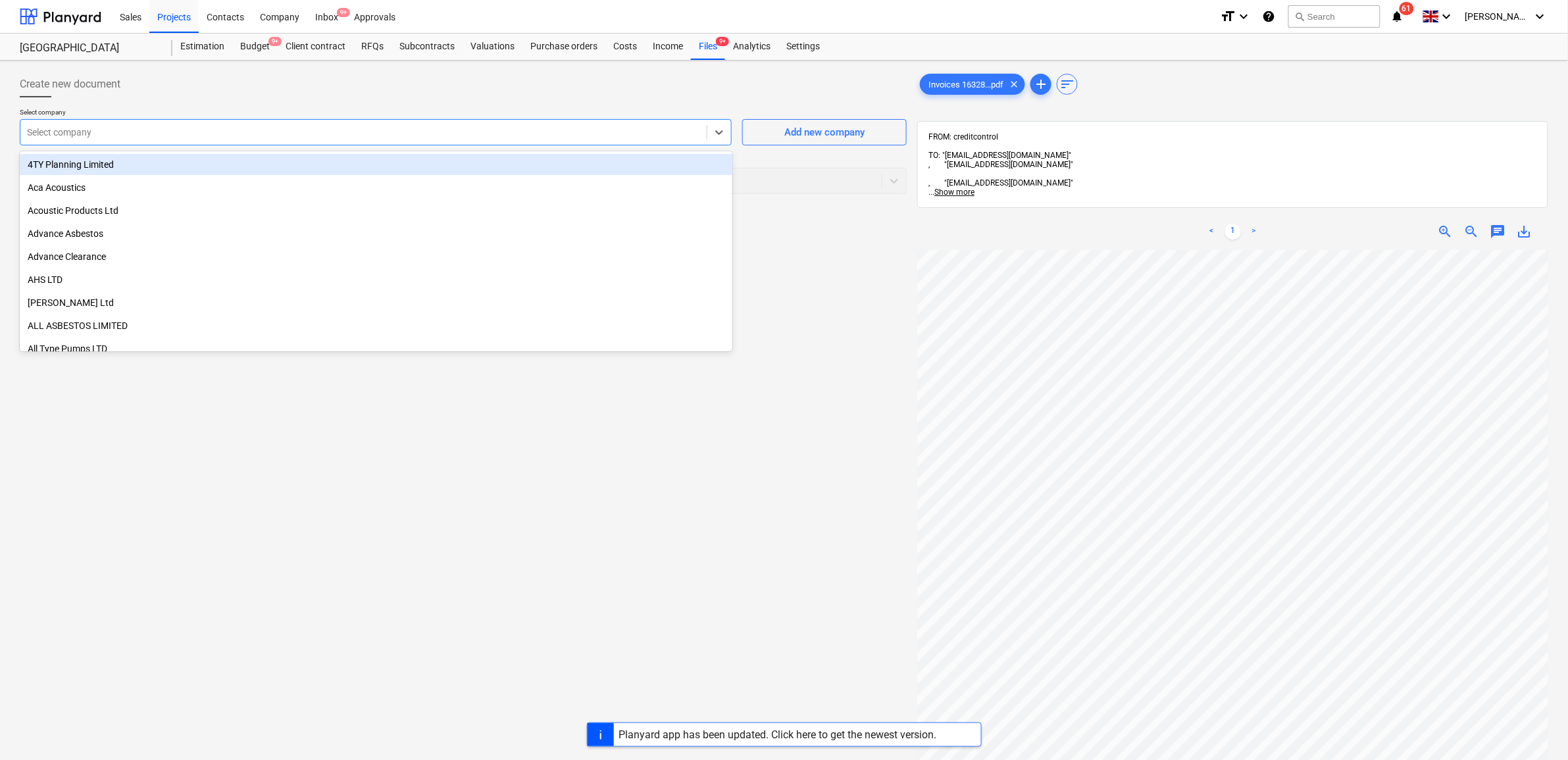
click at [153, 123] on div "Select company" at bounding box center [363, 132] width 687 height 19
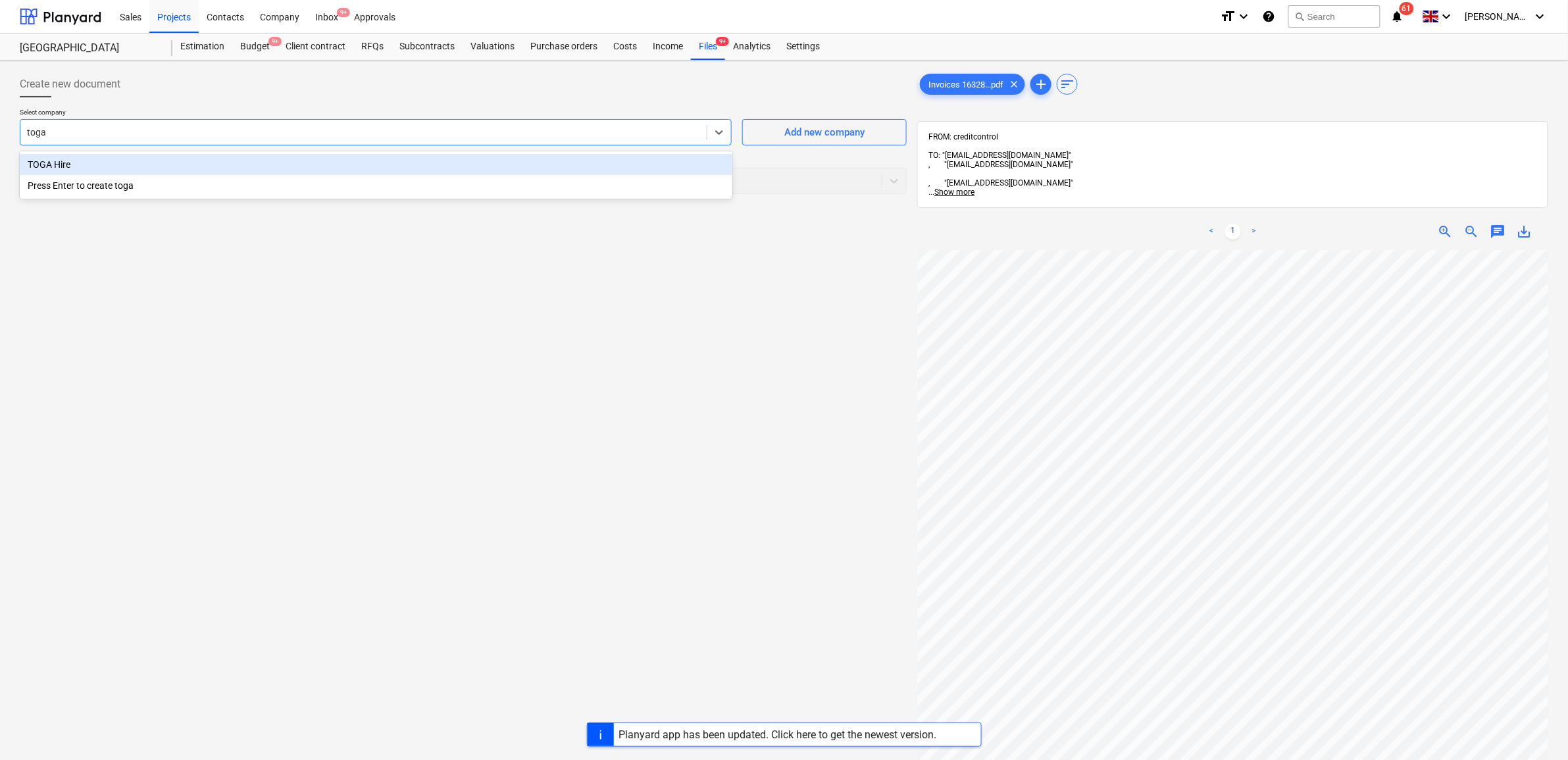
click at [137, 162] on div "TOGA Hire" at bounding box center [376, 164] width 713 height 21
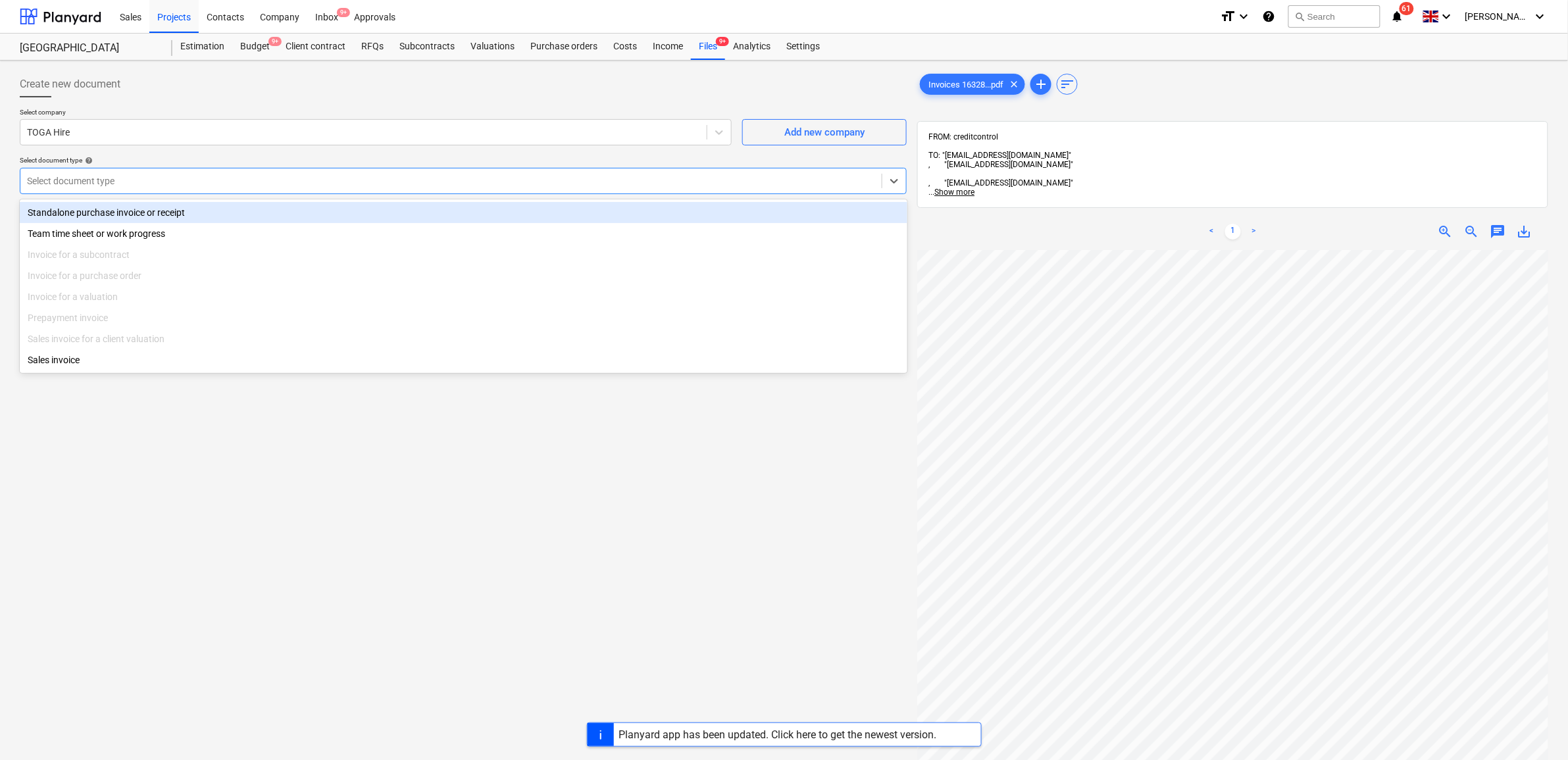
click at [211, 189] on div "Select document type" at bounding box center [450, 181] width 861 height 19
click at [208, 215] on div "Standalone purchase invoice or receipt" at bounding box center [464, 212] width 888 height 21
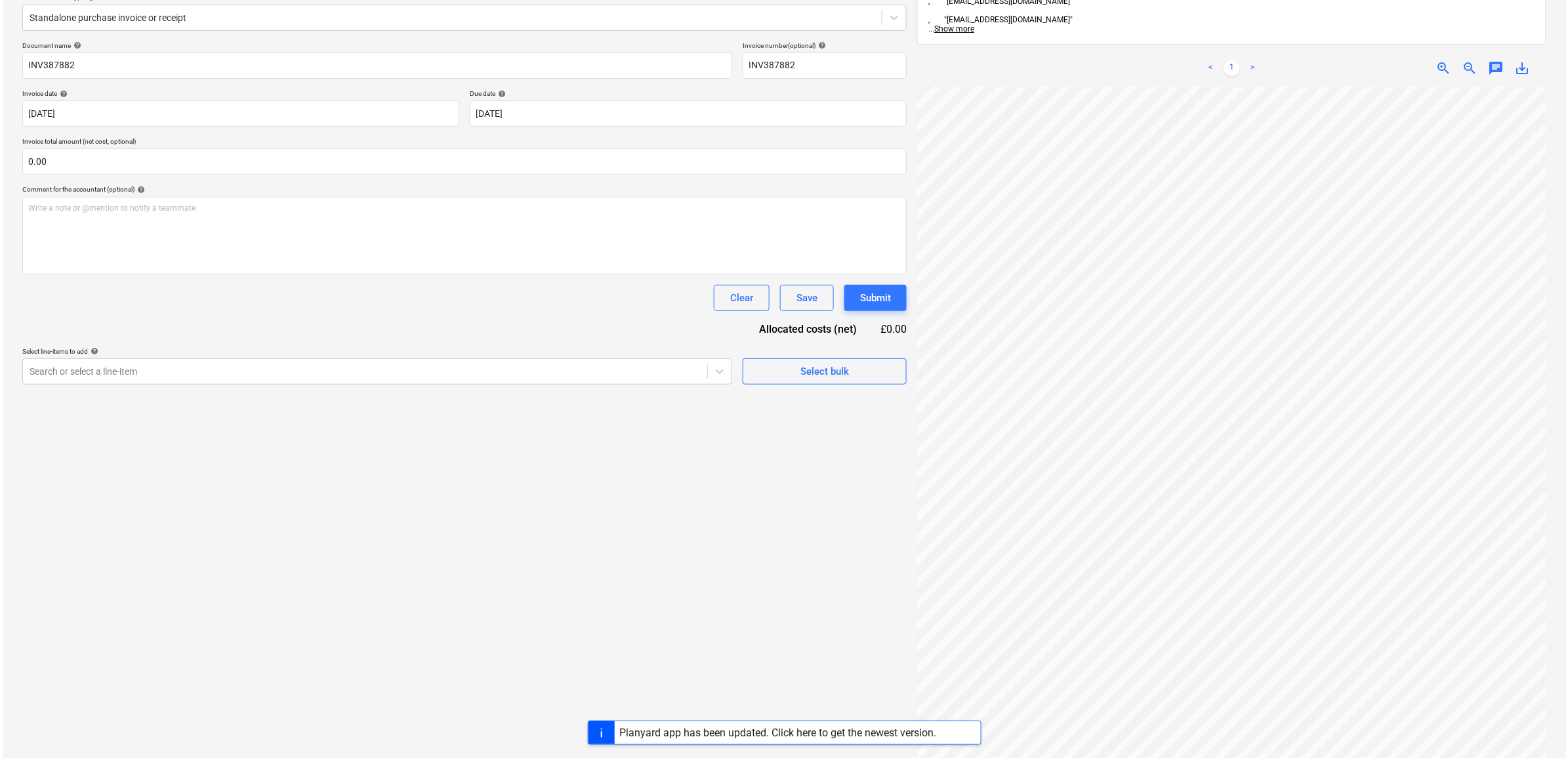
scroll to position [164, 0]
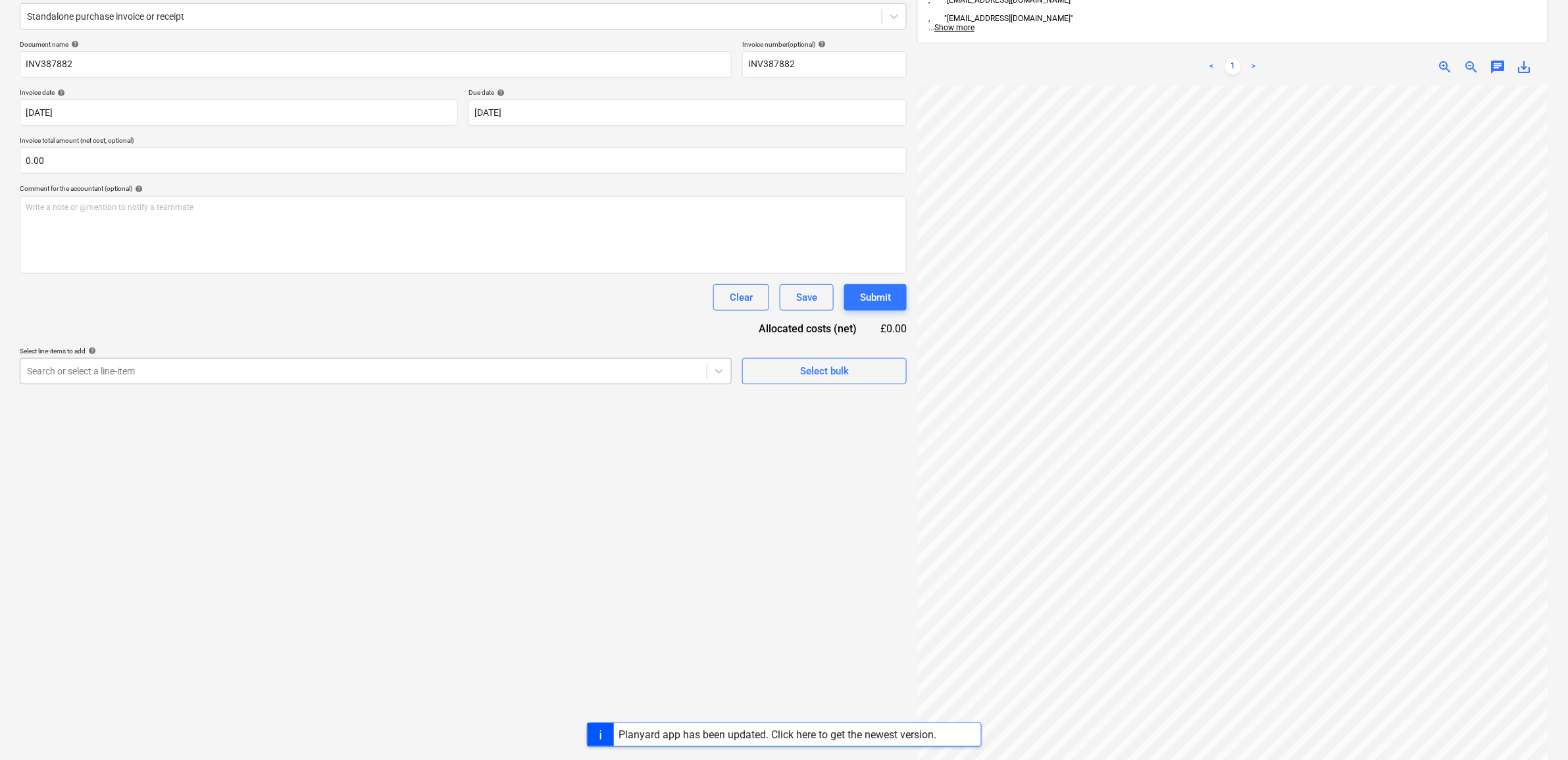
click at [307, 362] on div "Search or select a line-item" at bounding box center [363, 371] width 687 height 19
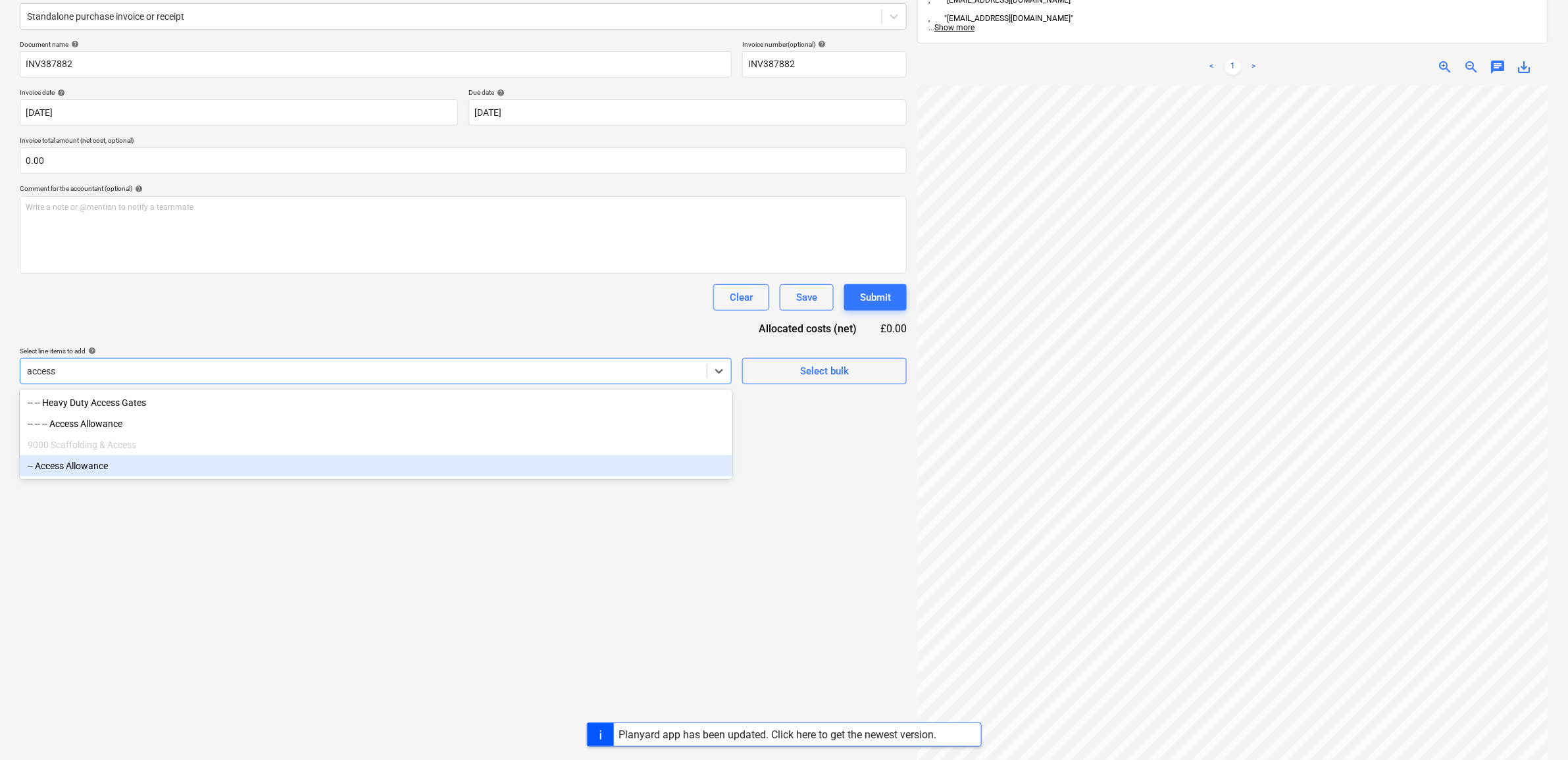
click at [201, 466] on div "-- Access Allowance" at bounding box center [376, 465] width 713 height 21
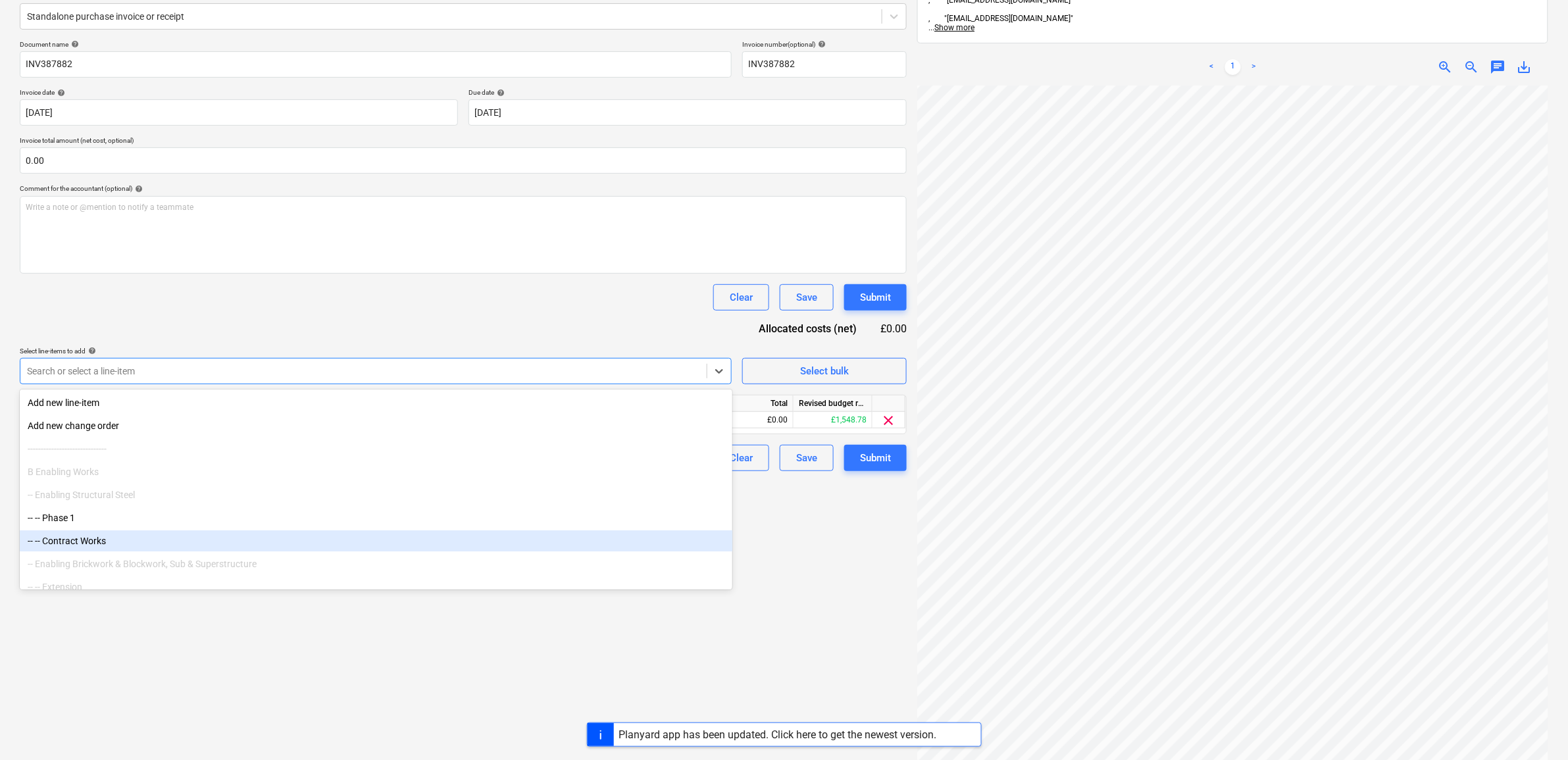
click at [819, 659] on div "Create new document Select company TOGA Hire Add new company Select document ty…" at bounding box center [463, 357] width 897 height 913
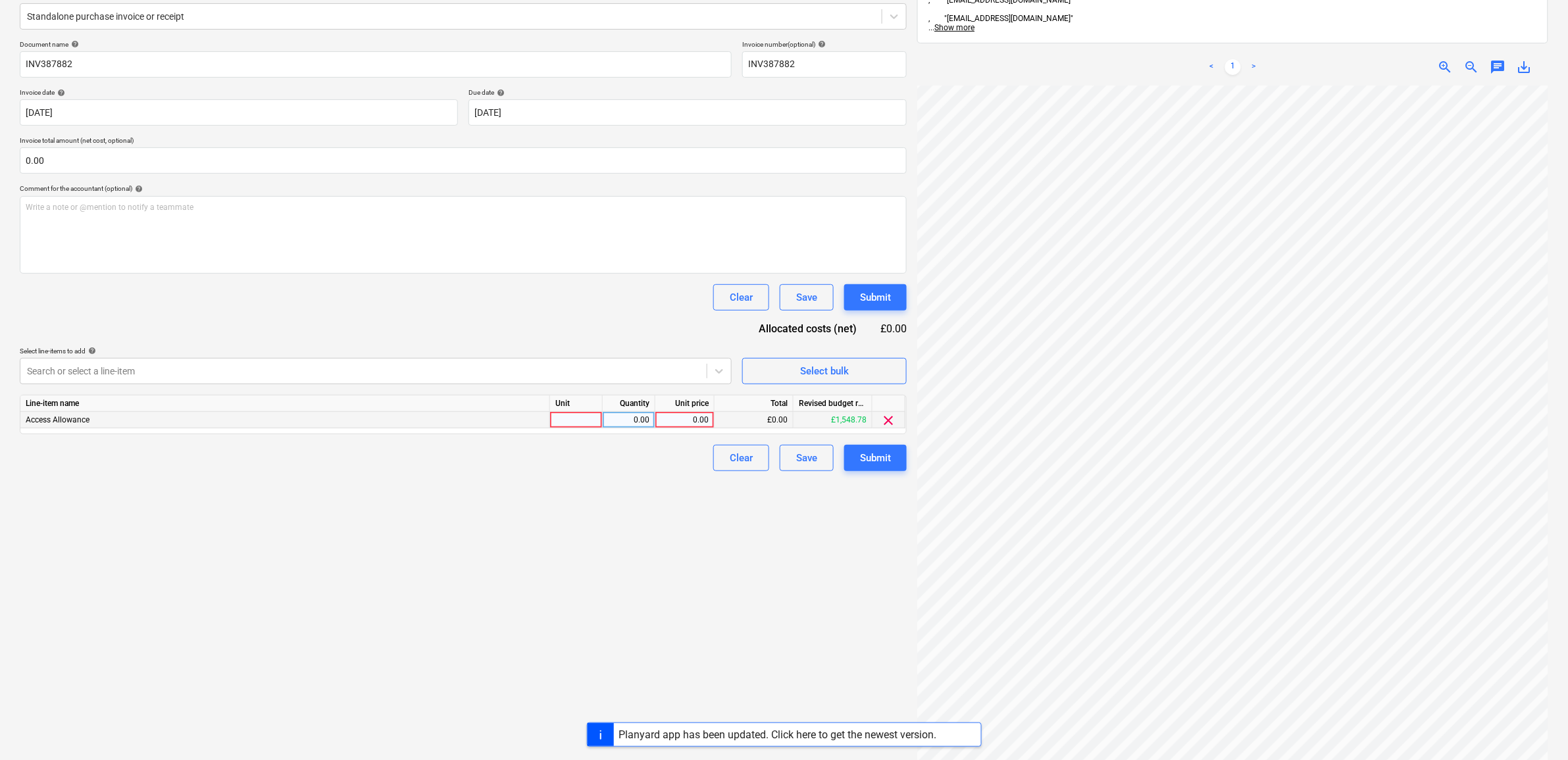
click at [675, 418] on div "0.00" at bounding box center [685, 420] width 48 height 17
click at [882, 627] on div "Create new document Select company TOGA Hire Add new company Select document ty…" at bounding box center [463, 357] width 897 height 913
click at [873, 454] on div "Submit" at bounding box center [875, 458] width 31 height 17
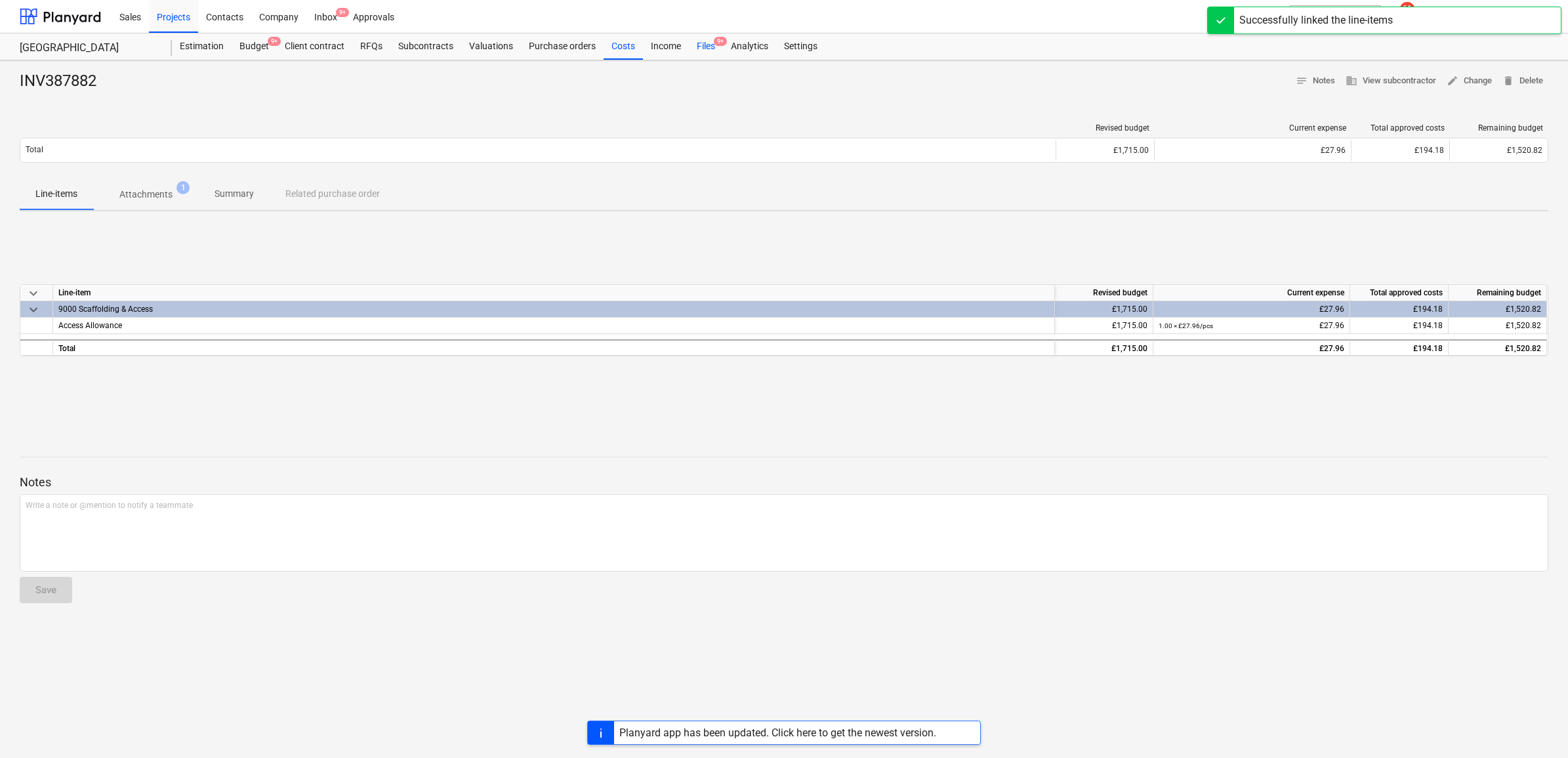
click at [704, 47] on div "Files 9+" at bounding box center [706, 46] width 34 height 26
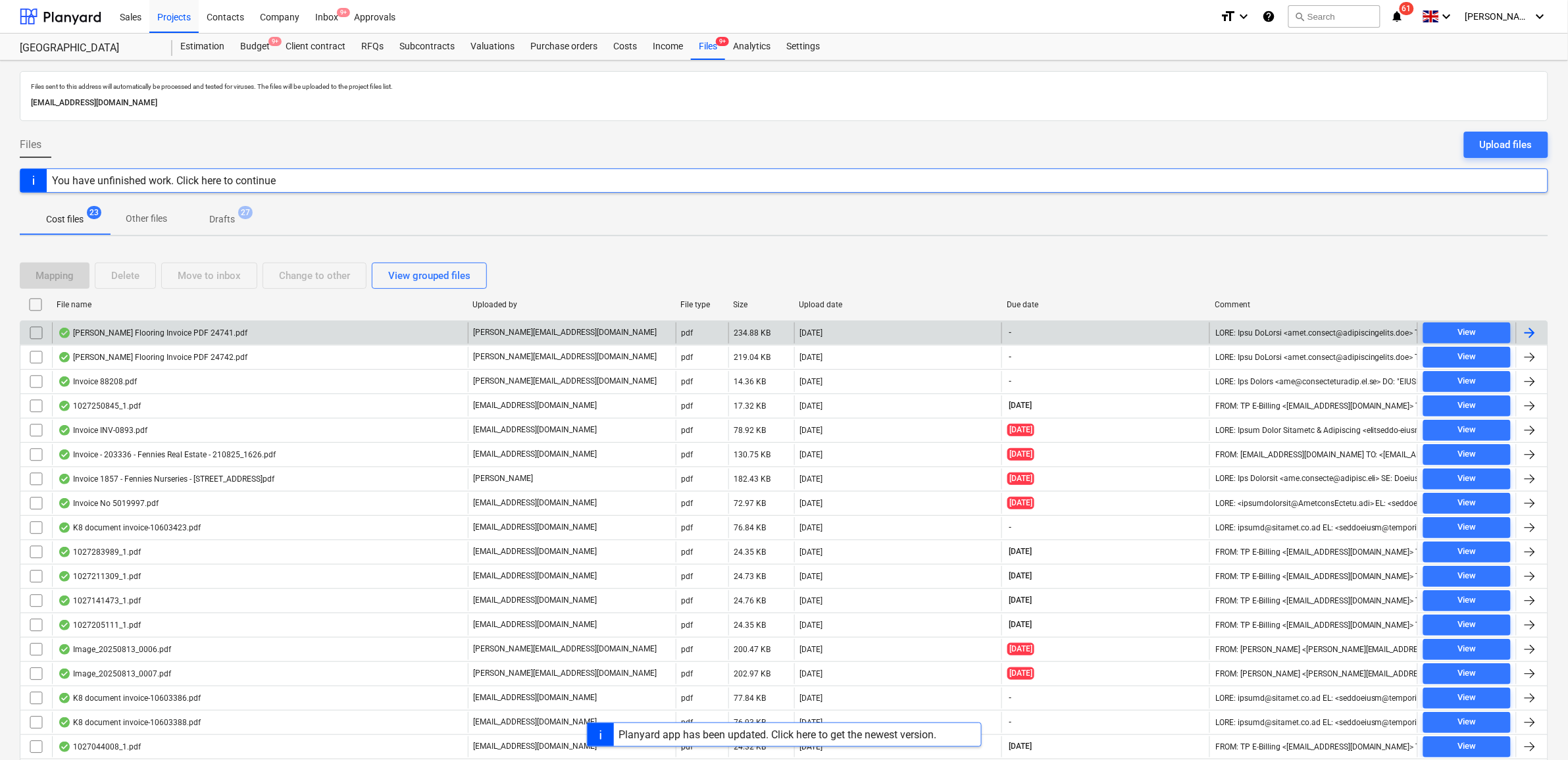
click at [1528, 331] on div at bounding box center [1531, 333] width 16 height 16
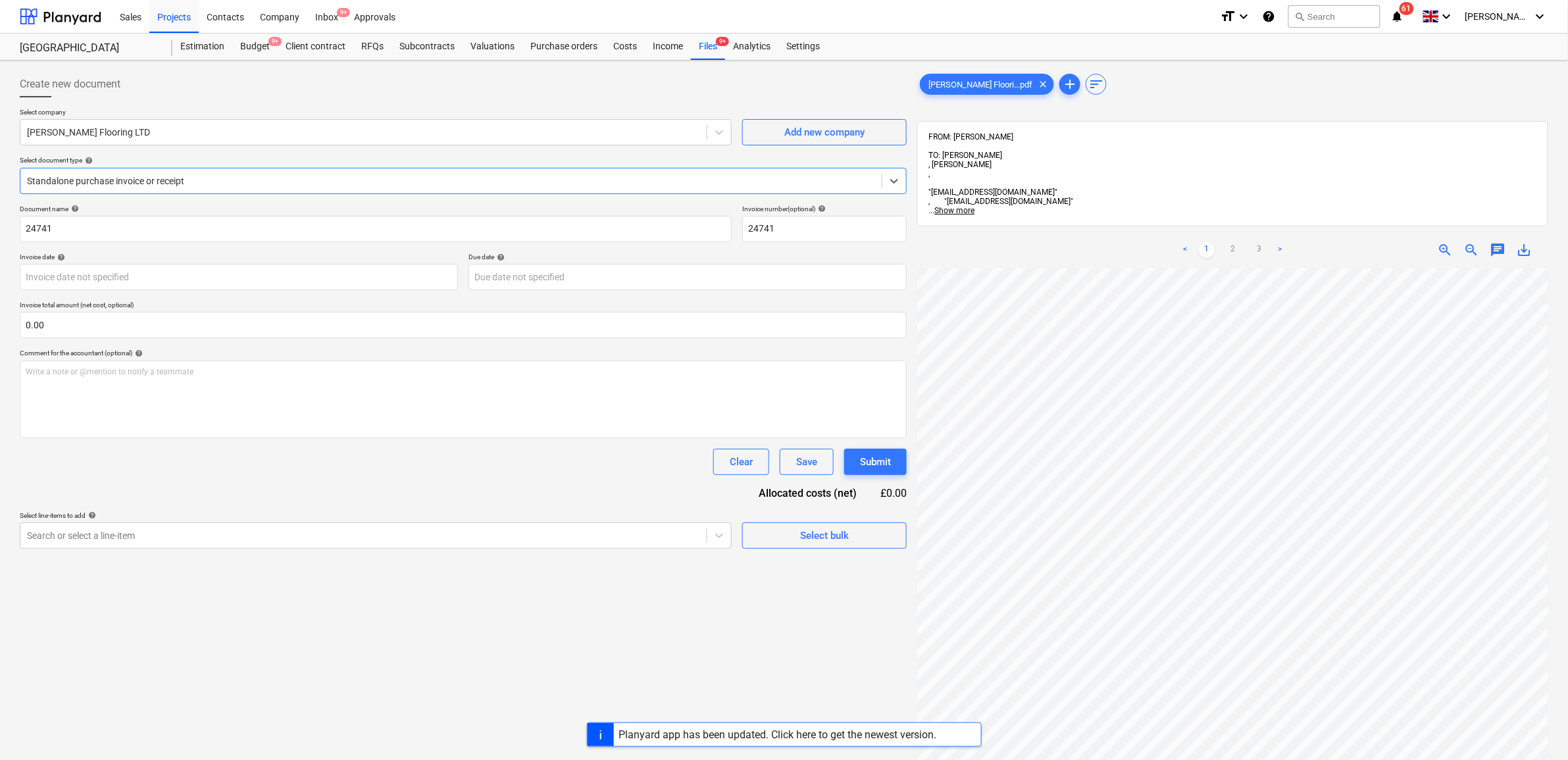
click at [239, 184] on div at bounding box center [451, 181] width 849 height 13
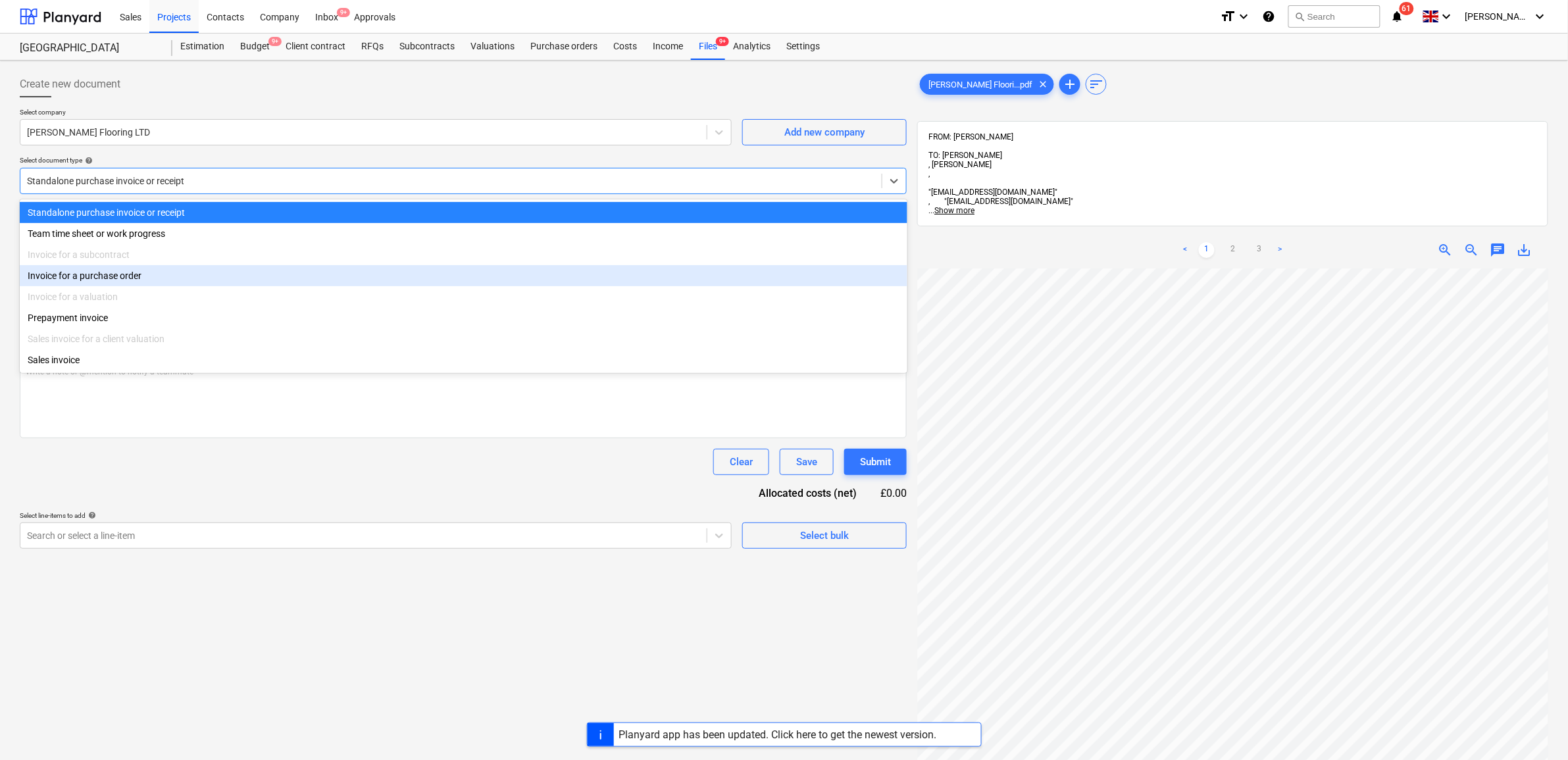
click at [189, 270] on div "Invoice for a purchase order" at bounding box center [464, 275] width 888 height 21
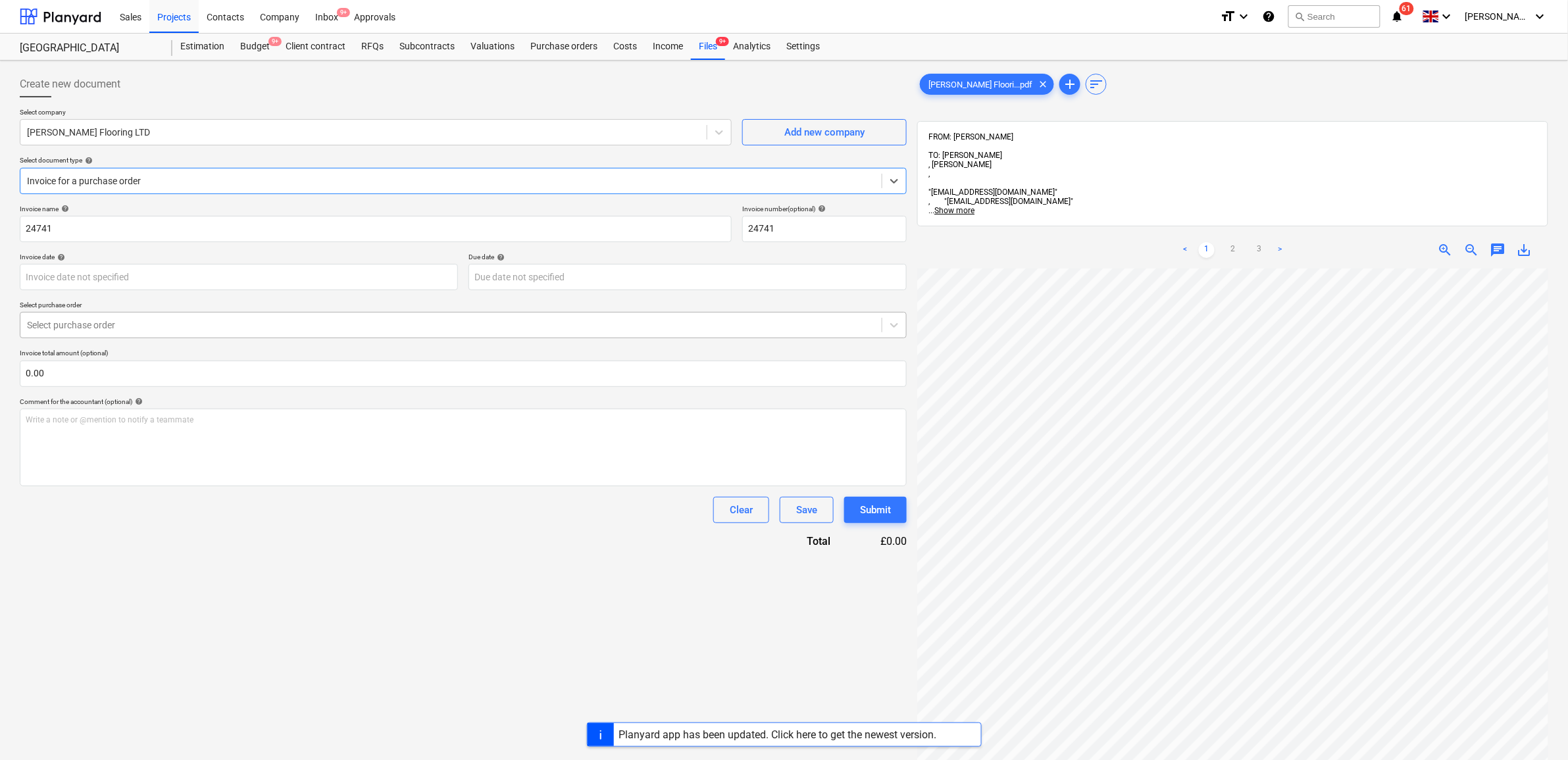
click at [185, 330] on div at bounding box center [451, 325] width 849 height 13
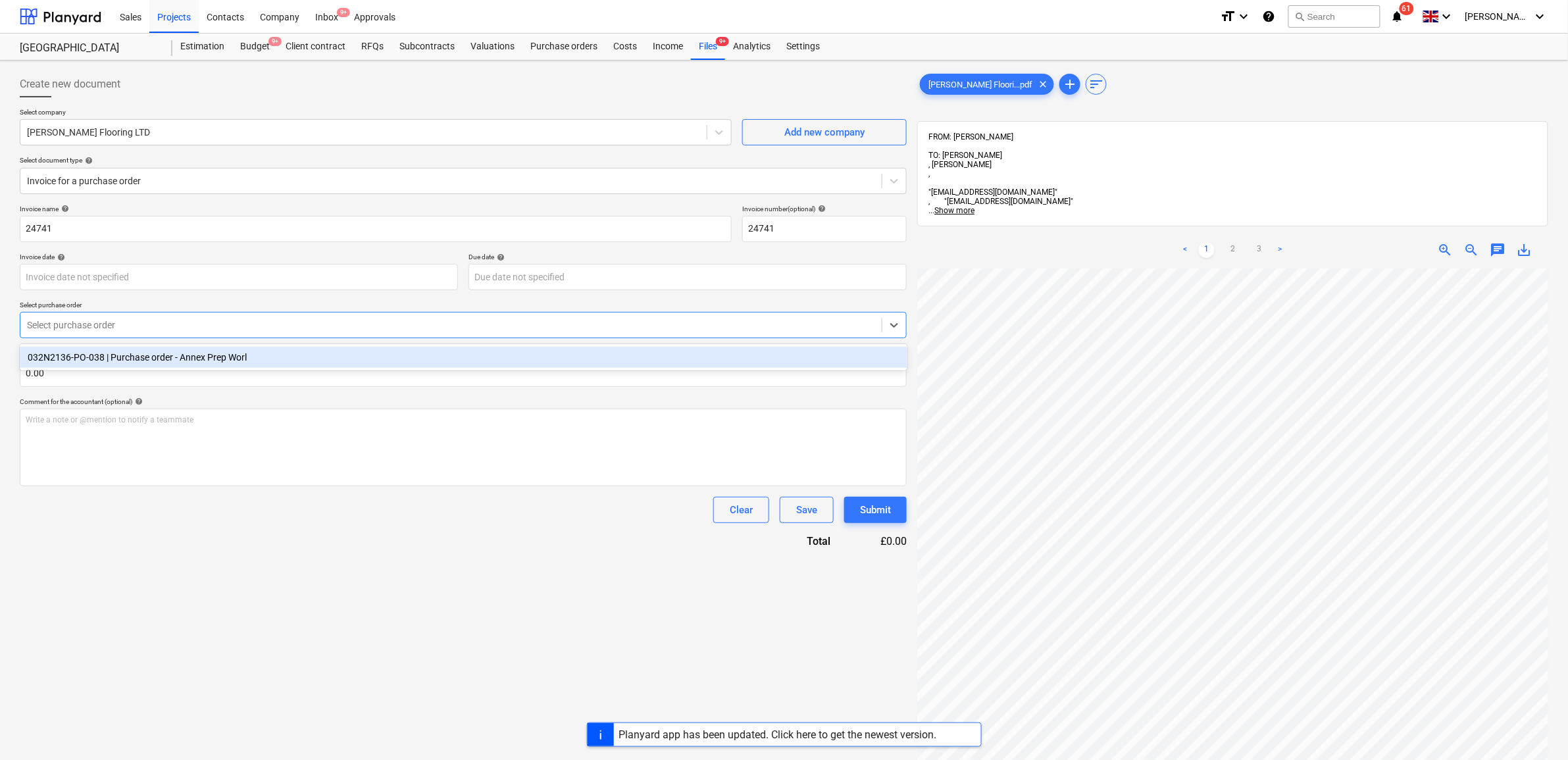
click at [183, 357] on div "032N2136-PO-038 | Purchase order - Annex Prep Worl" at bounding box center [464, 357] width 888 height 21
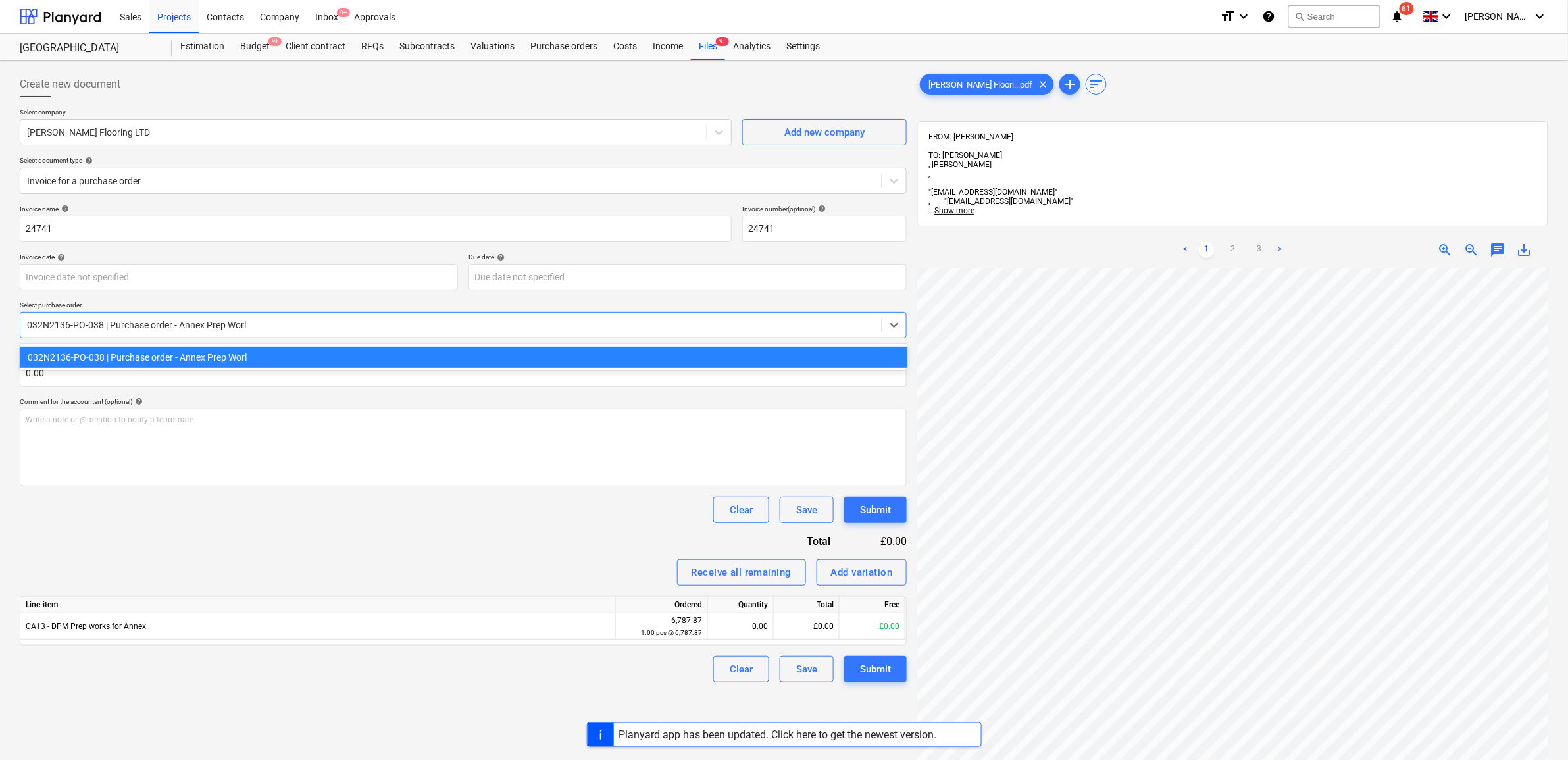
drag, startPoint x: 280, startPoint y: 324, endPoint x: 77, endPoint y: 301, distance: 204.3
click at [77, 301] on div "Select purchase order option 032N2136-PO-038 | Purchase order - Annex Prep Worl…" at bounding box center [464, 319] width 887 height 37
click at [300, 182] on div at bounding box center [451, 181] width 849 height 13
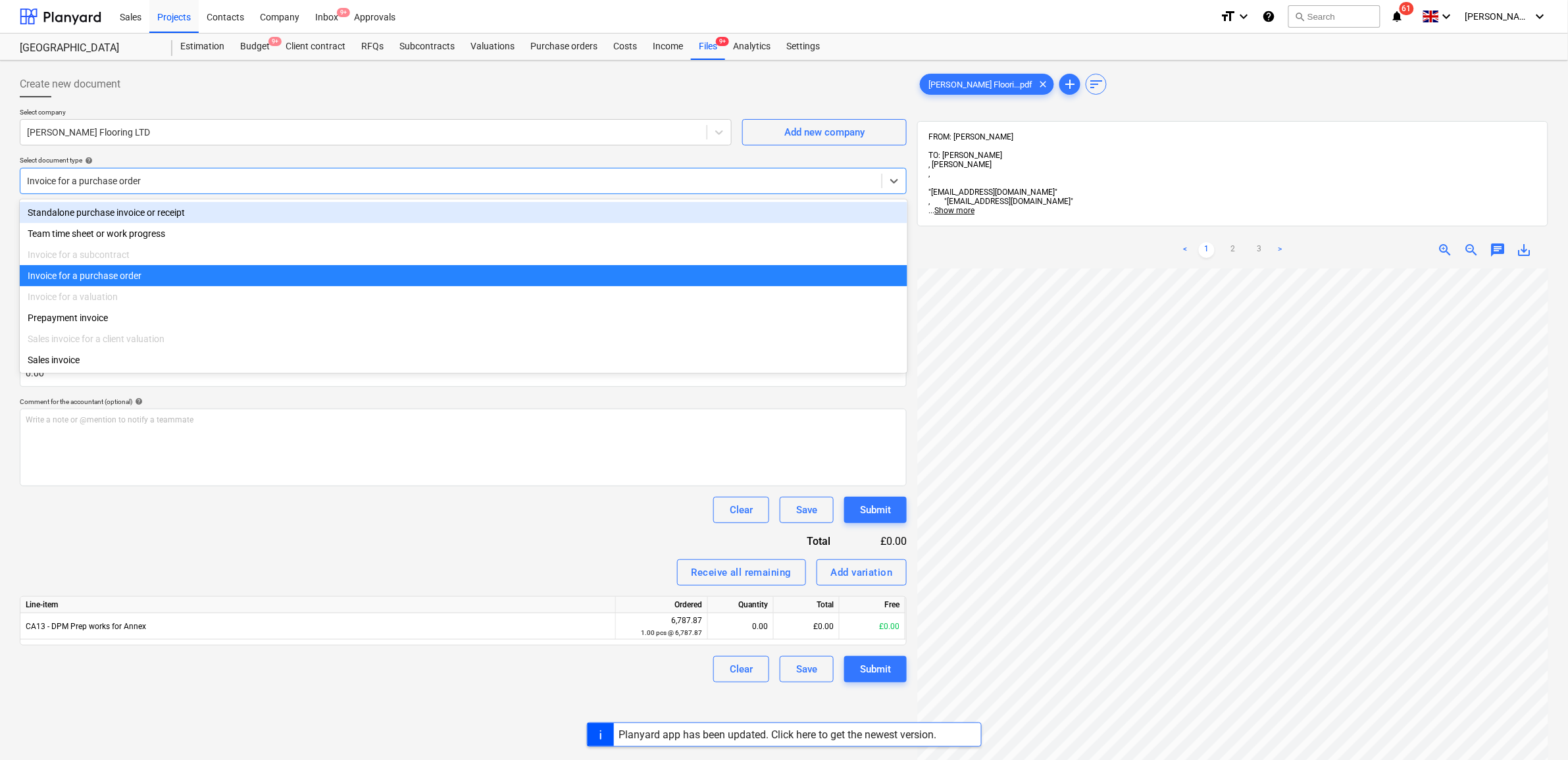
click at [216, 211] on div "Standalone purchase invoice or receipt" at bounding box center [464, 212] width 888 height 21
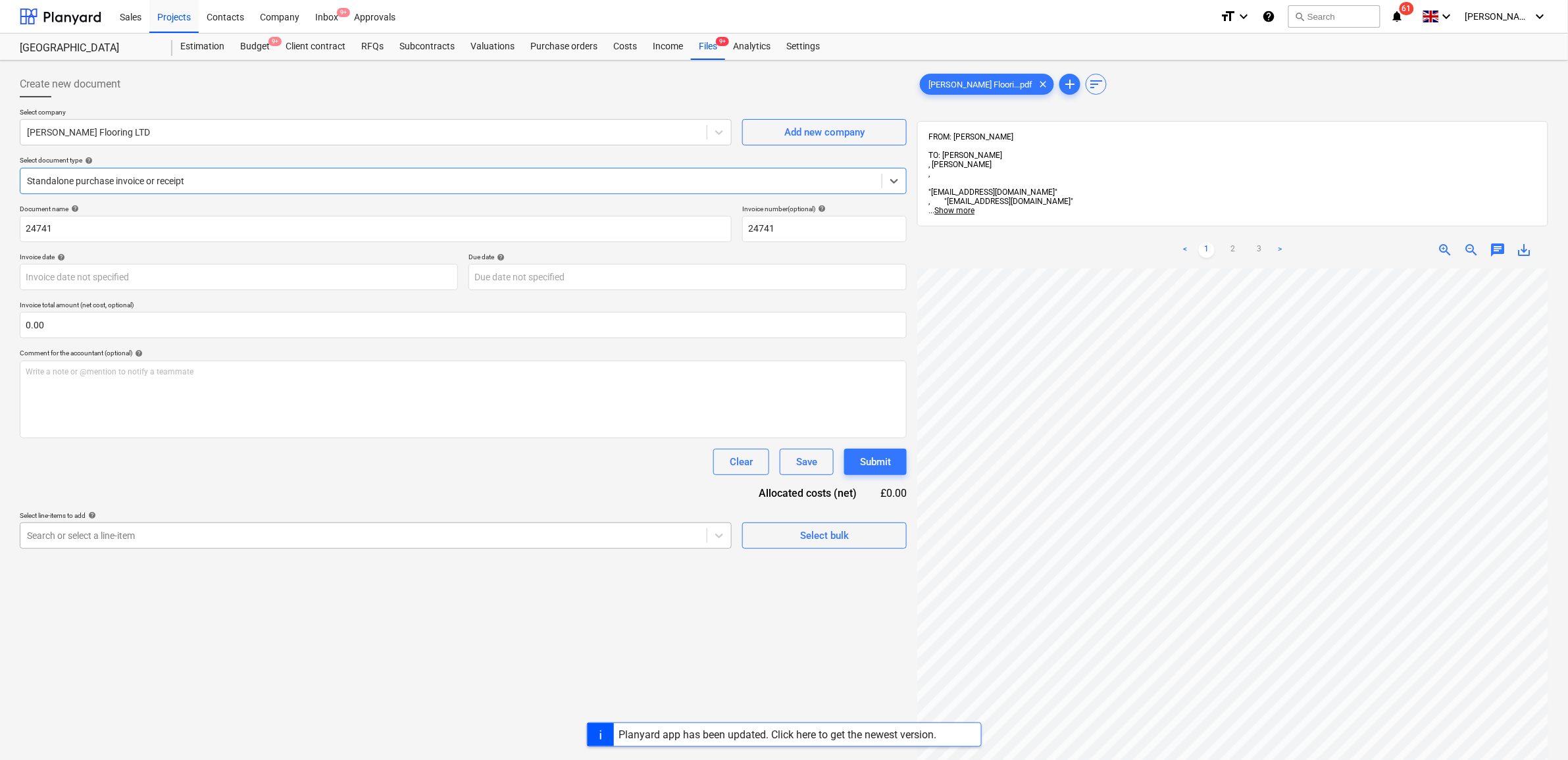
click at [244, 541] on div at bounding box center [363, 536] width 673 height 13
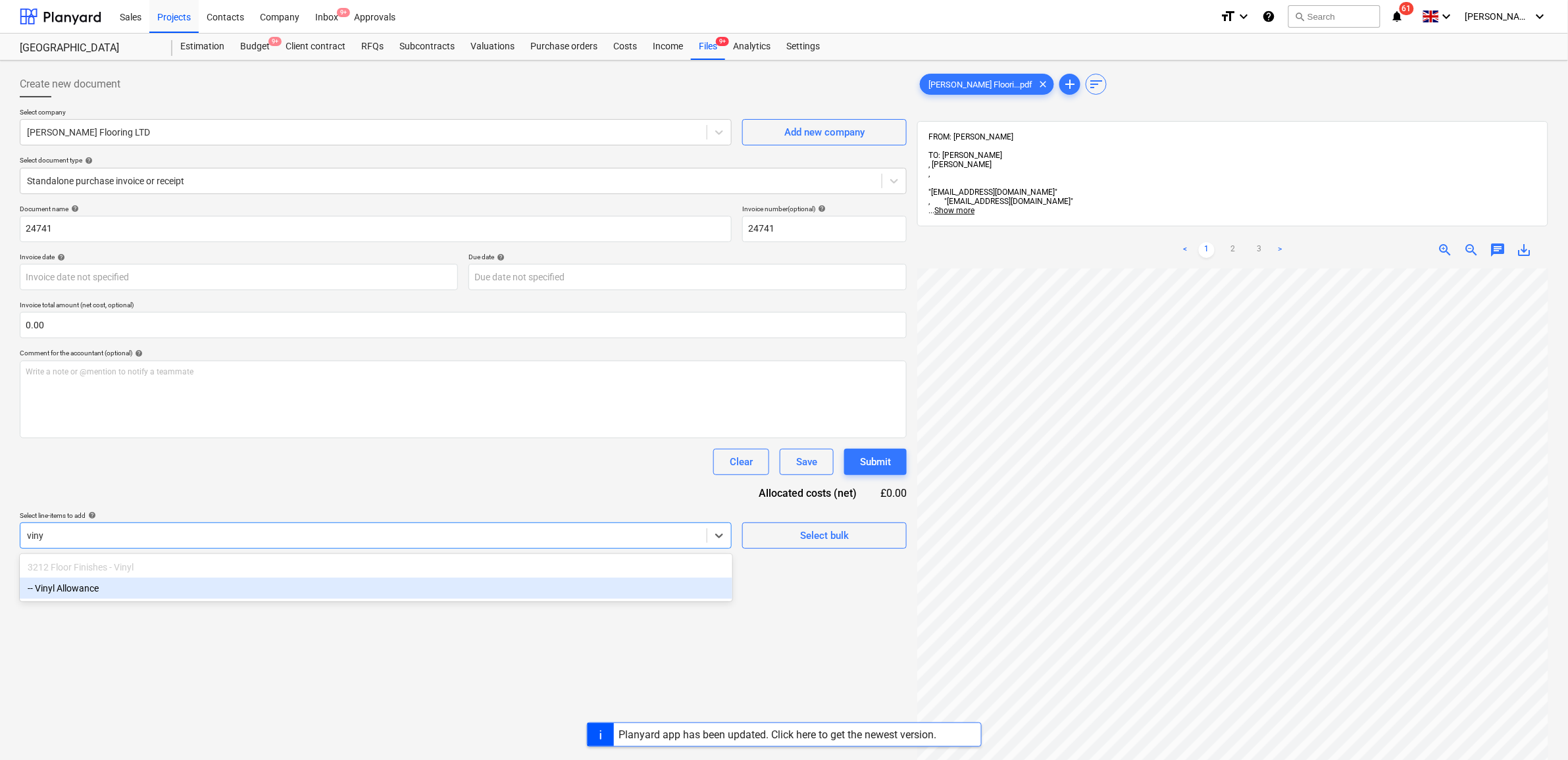
click at [244, 597] on div "-- Vinyl Allowance" at bounding box center [376, 587] width 713 height 21
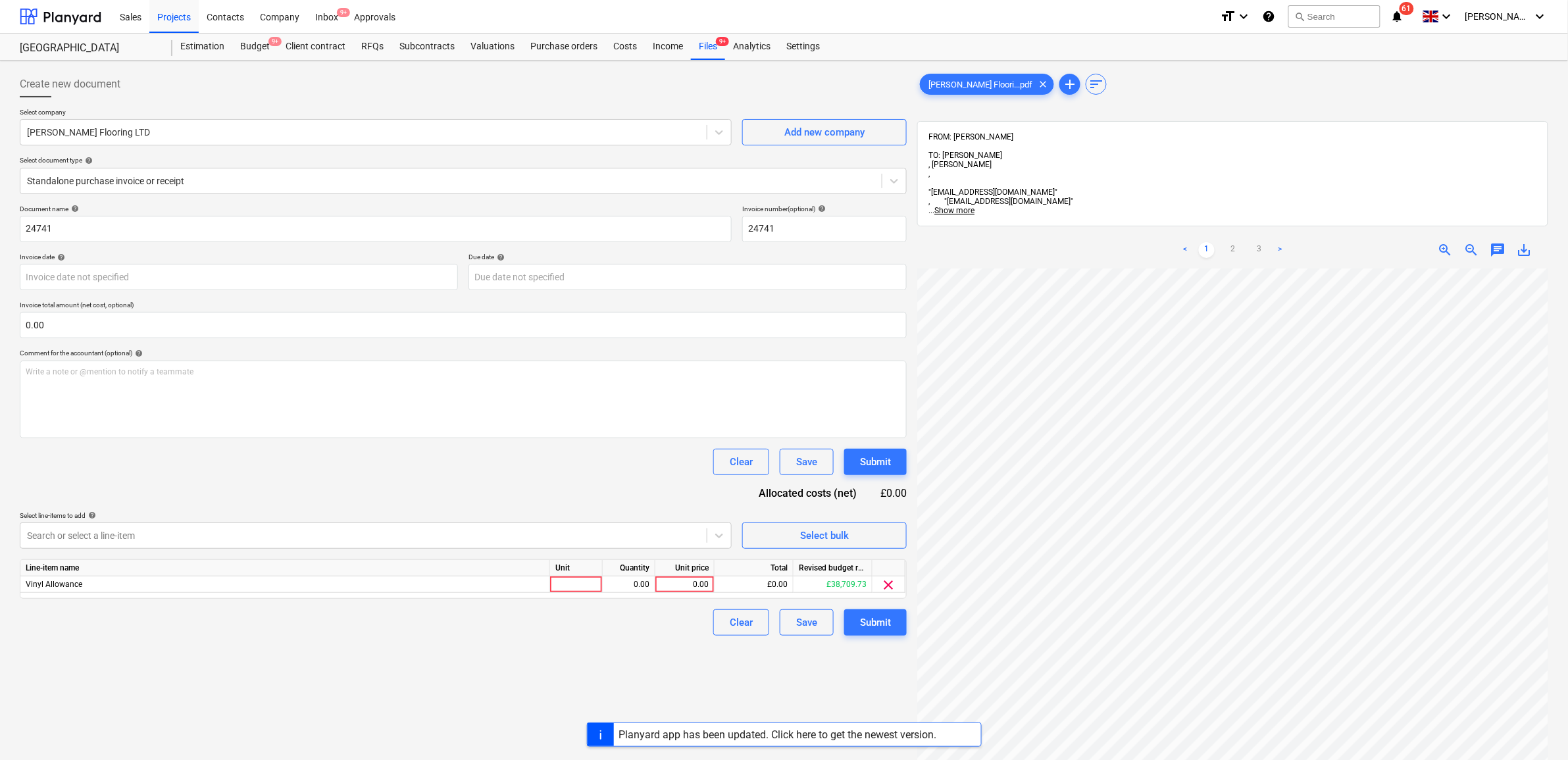
click at [346, 481] on div "Document name help 24741 Invoice number (optional) help 24741 Invoice date help…" at bounding box center [464, 420] width 887 height 431
click at [1257, 242] on link "3" at bounding box center [1259, 250] width 16 height 16
click at [705, 584] on div "0.00" at bounding box center [685, 584] width 48 height 17
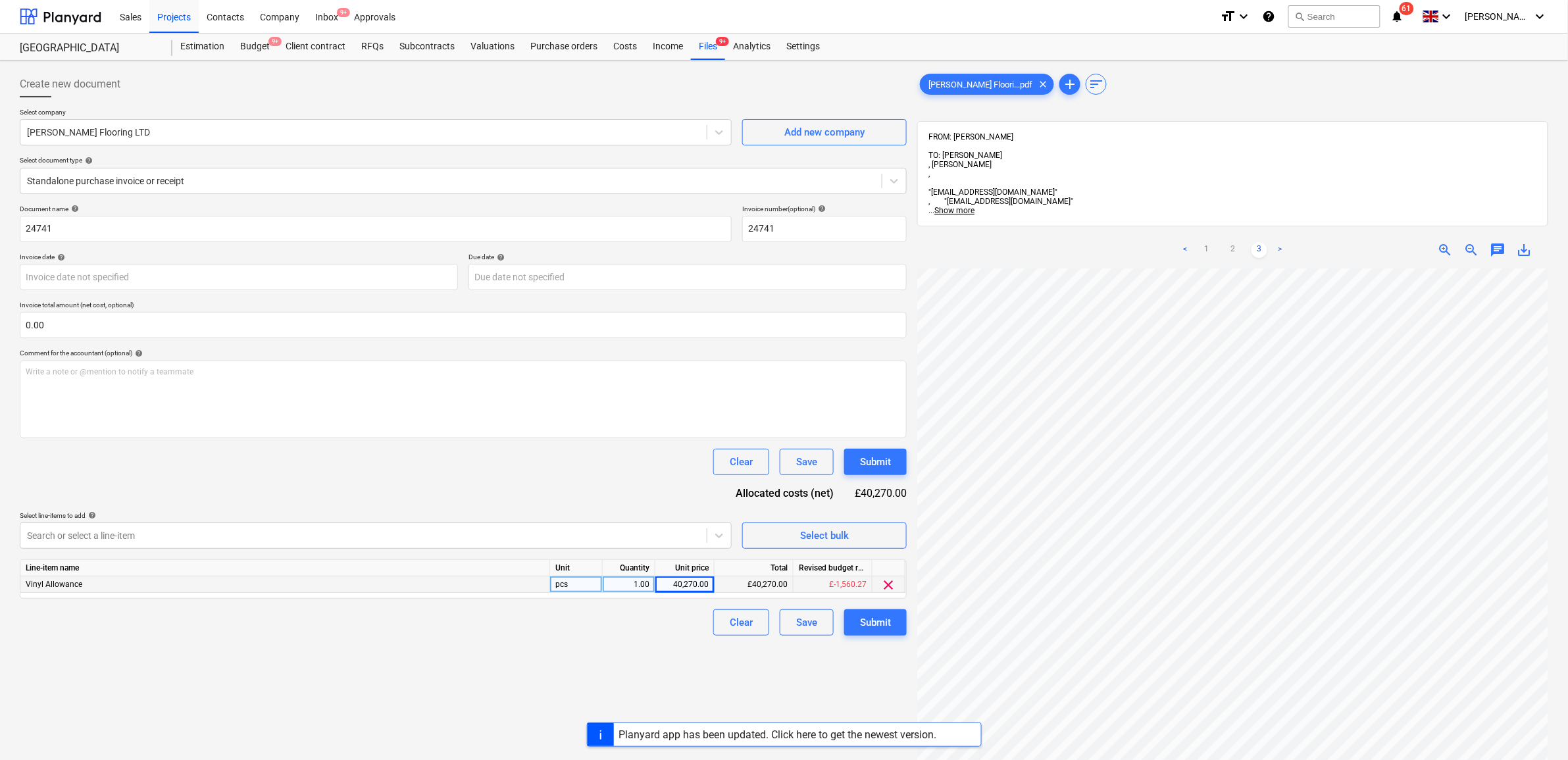
click at [636, 653] on div "Create new document Select company [PERSON_NAME] Flooring LTD Add new company S…" at bounding box center [463, 531] width 897 height 931
click at [719, 582] on div "£40,270.00" at bounding box center [754, 584] width 79 height 17
click at [711, 584] on div "40,270.00" at bounding box center [685, 584] width 60 height 17
click at [709, 585] on input "40270" at bounding box center [685, 584] width 59 height 16
click at [711, 586] on input "40270" at bounding box center [685, 584] width 59 height 16
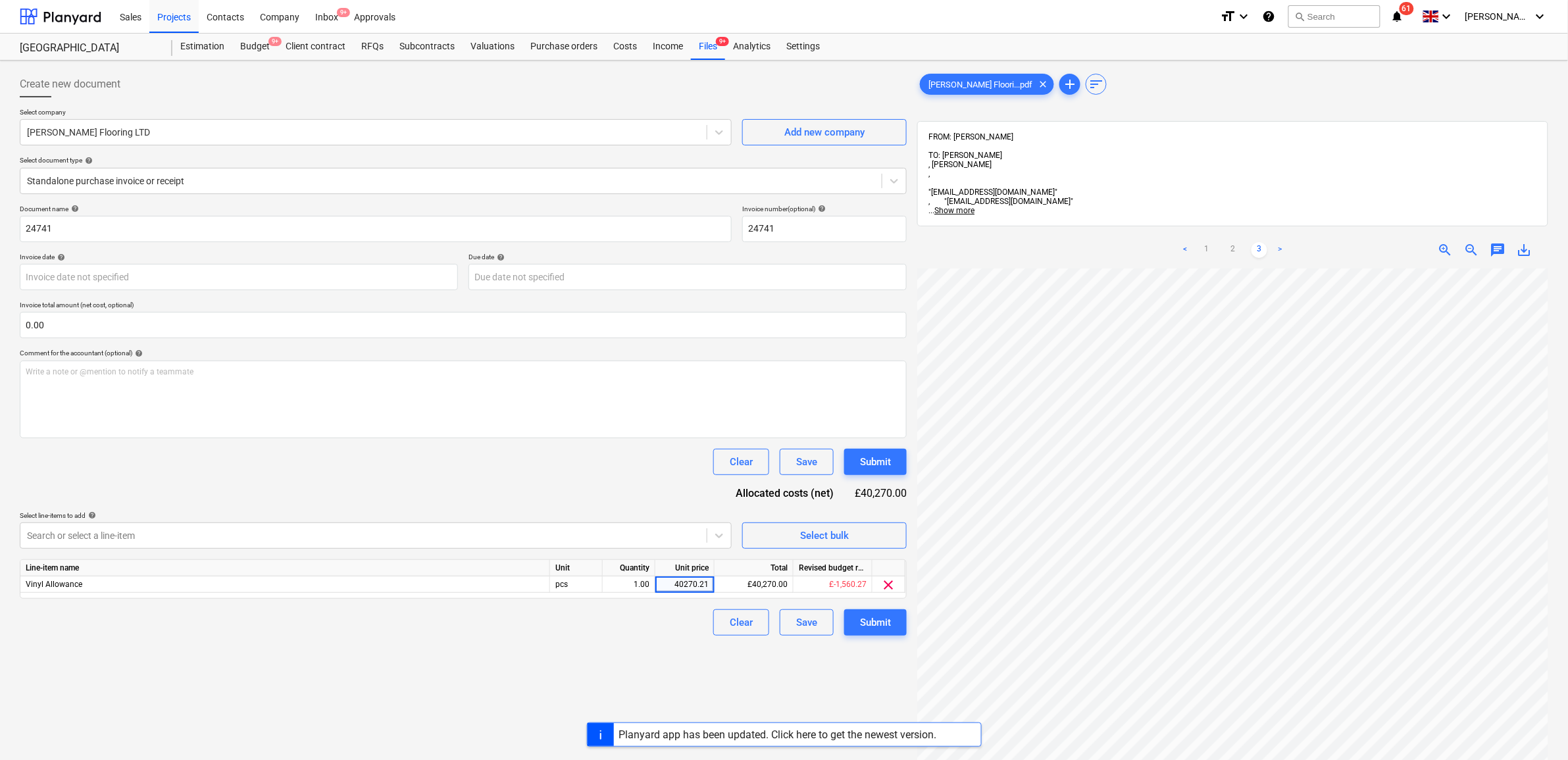
click at [534, 682] on div "Create new document Select company [PERSON_NAME] Flooring LTD Add new company S…" at bounding box center [463, 531] width 897 height 931
click at [890, 626] on div "Submit" at bounding box center [875, 622] width 31 height 17
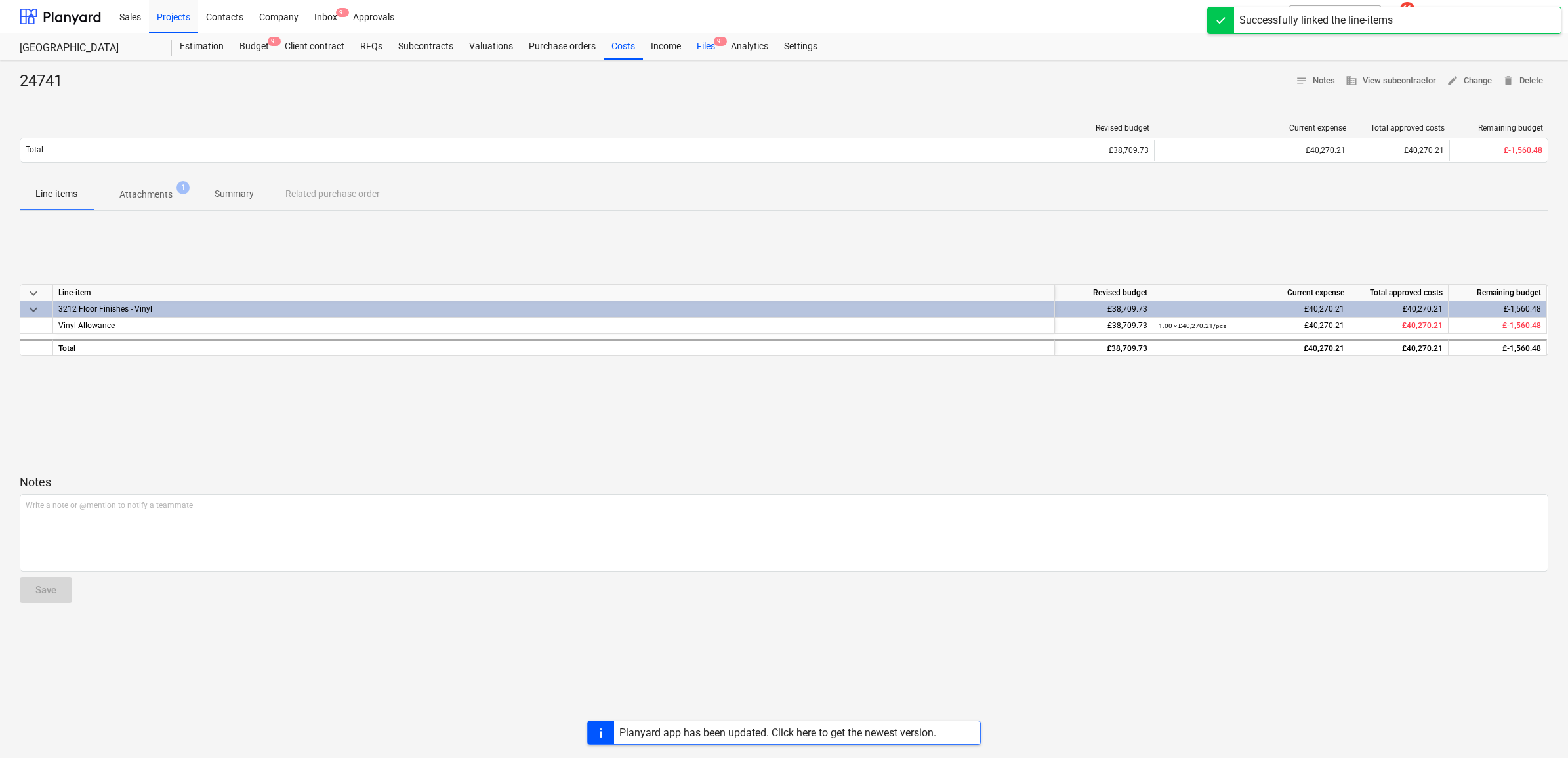
click at [707, 51] on div "Files 9+" at bounding box center [706, 46] width 34 height 26
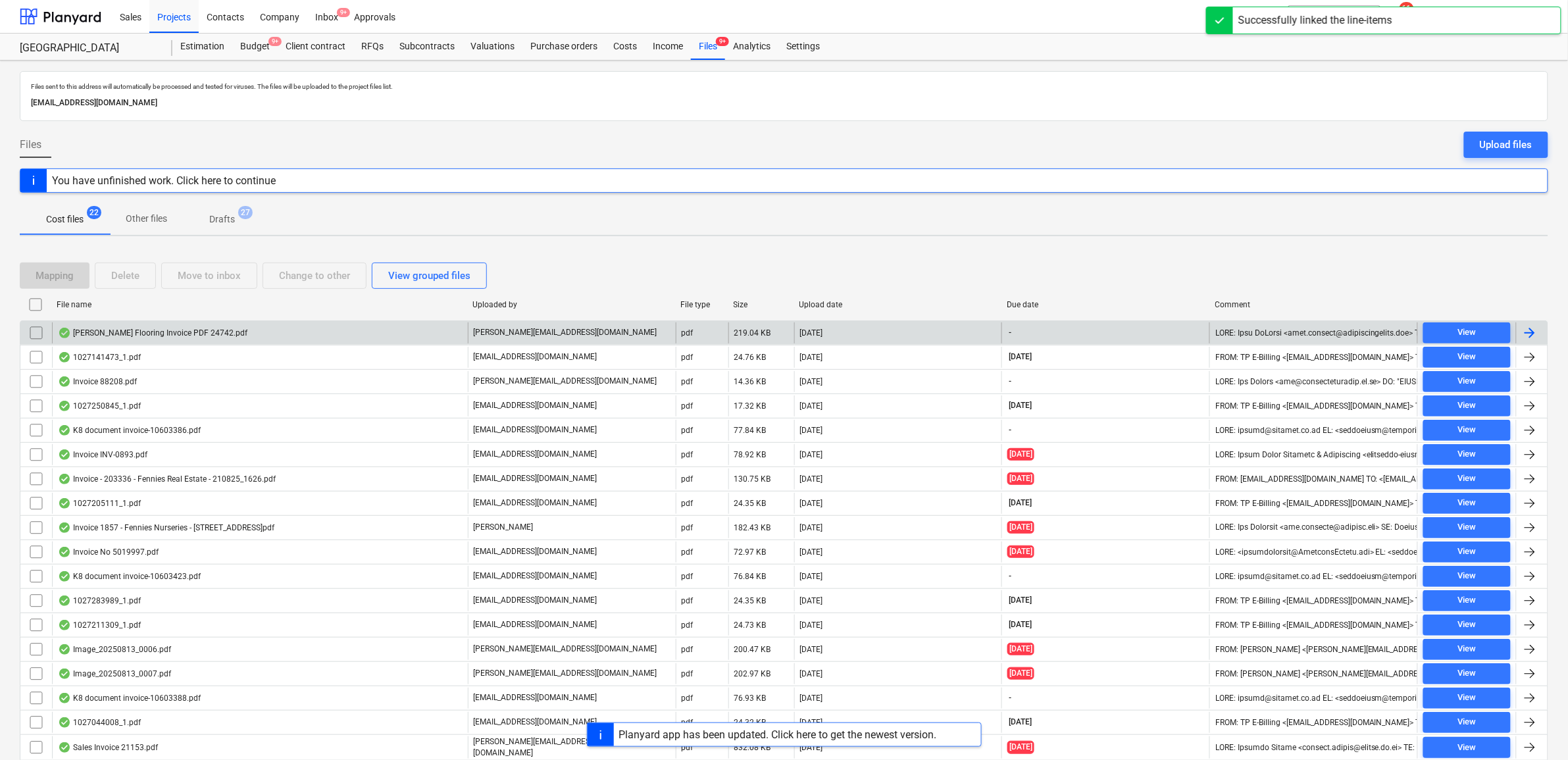
click at [1524, 334] on div at bounding box center [1531, 333] width 16 height 16
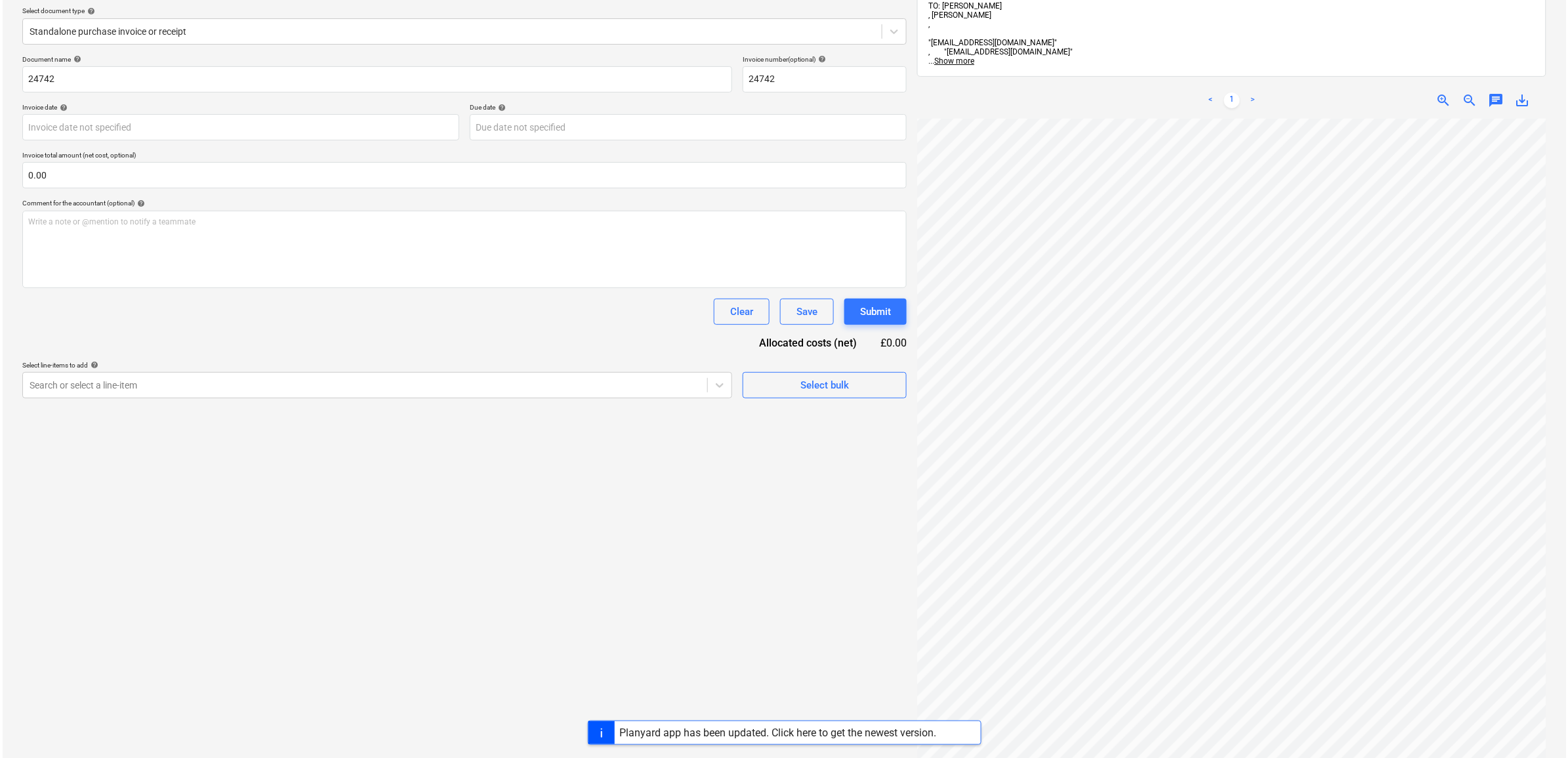
scroll to position [164, 0]
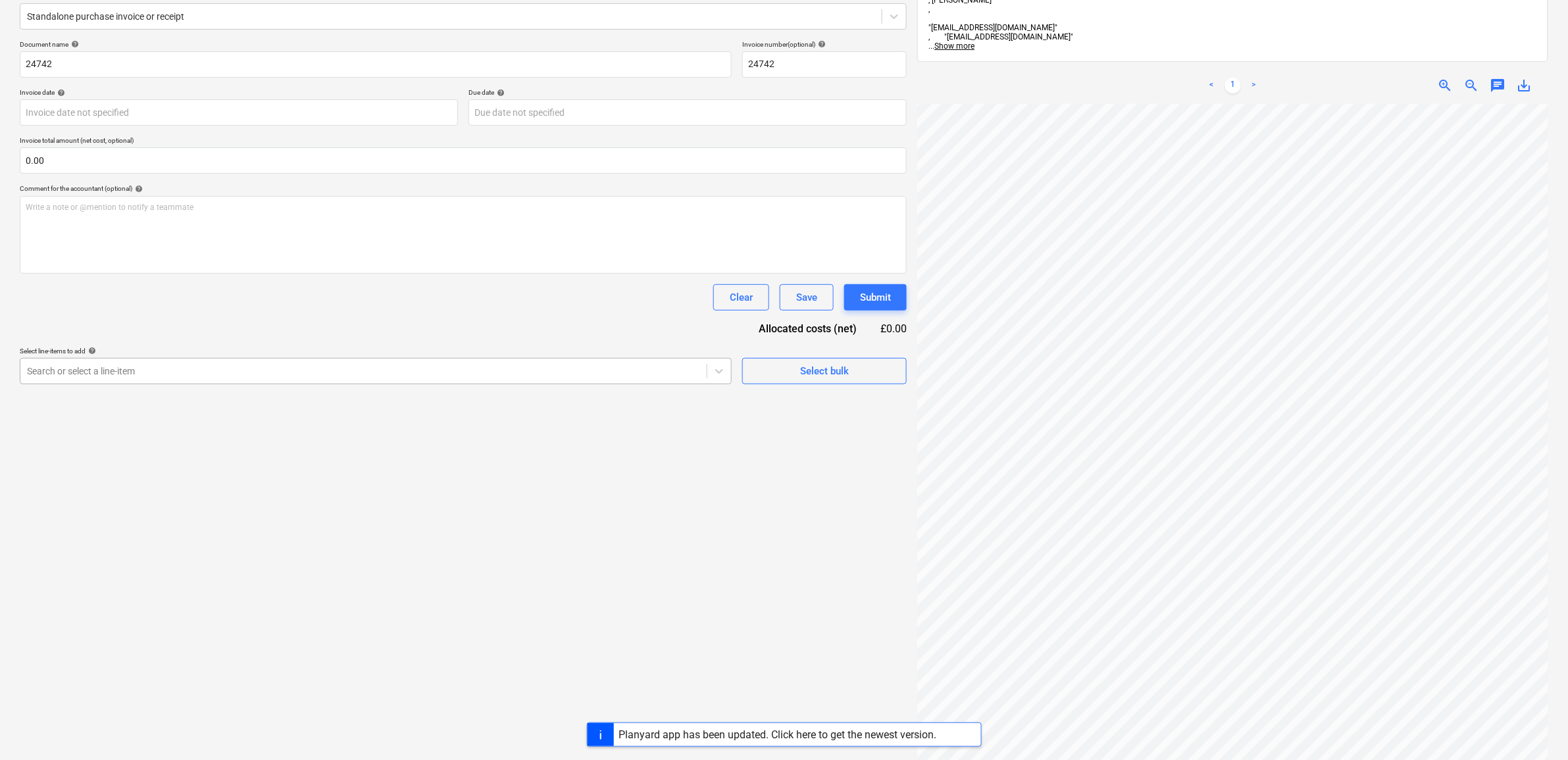
click at [446, 375] on div at bounding box center [363, 371] width 673 height 13
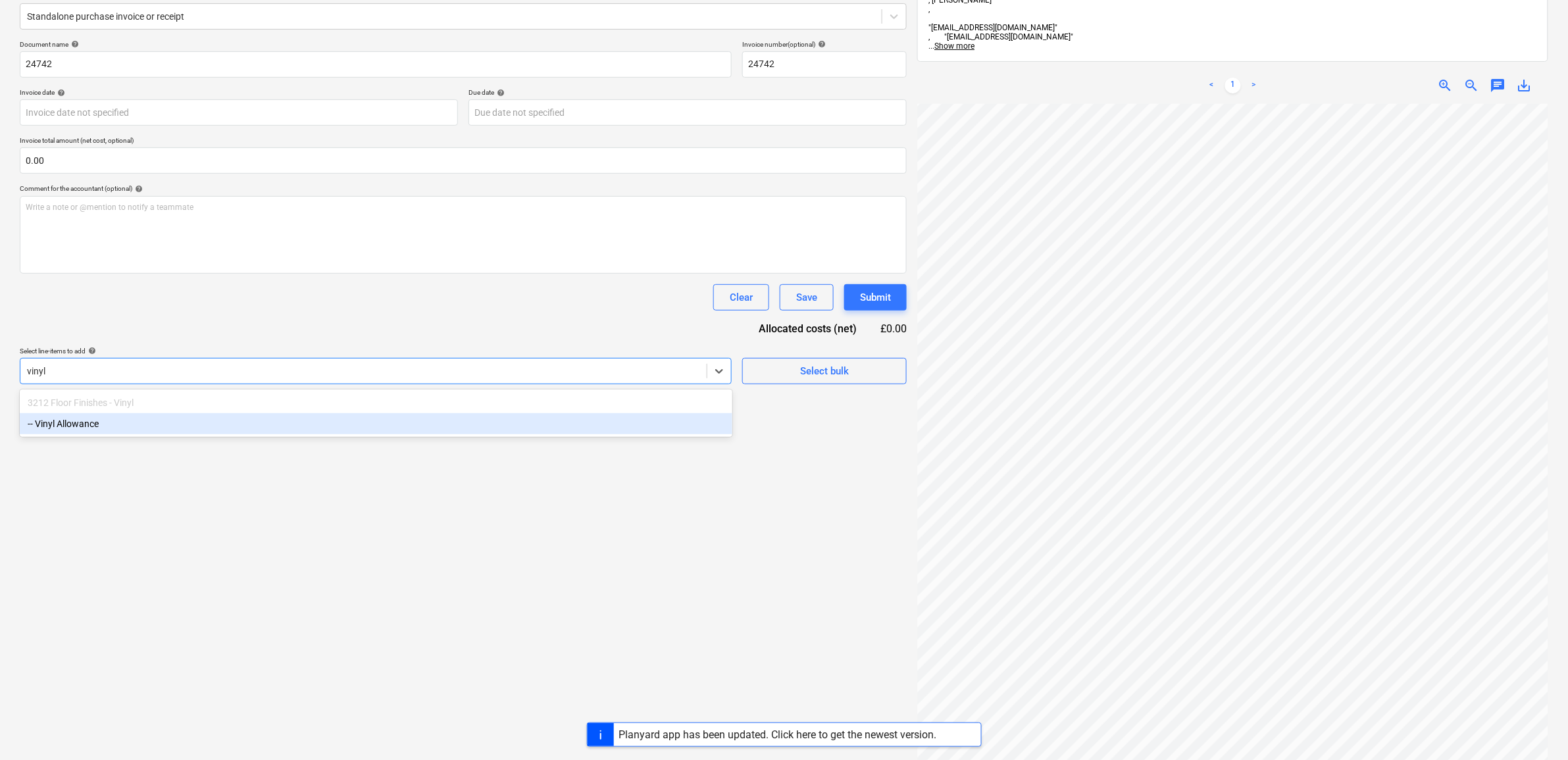
click at [425, 422] on div "-- Vinyl Allowance" at bounding box center [376, 423] width 713 height 21
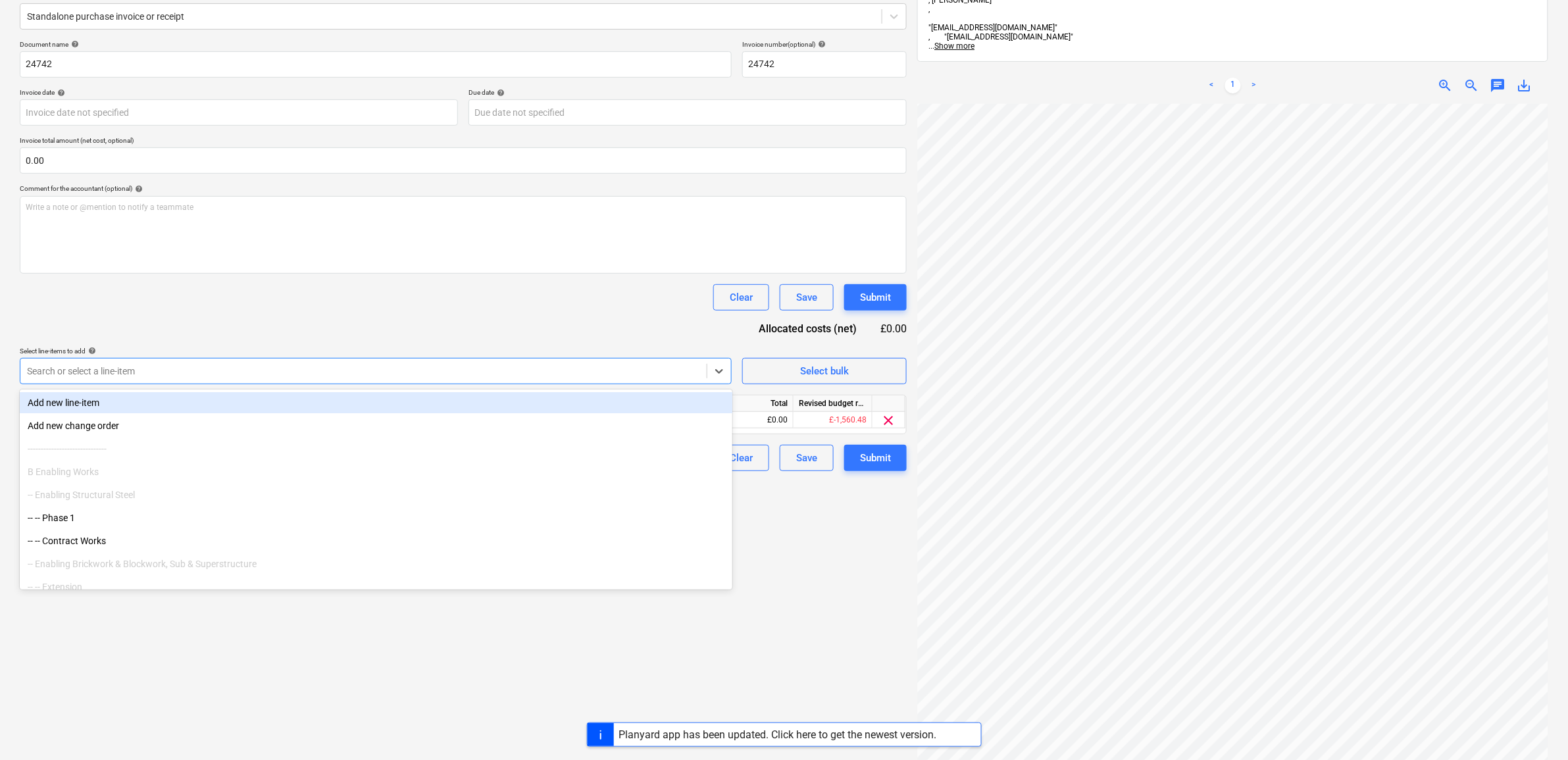
click at [418, 297] on div "Clear Save Submit" at bounding box center [464, 297] width 887 height 26
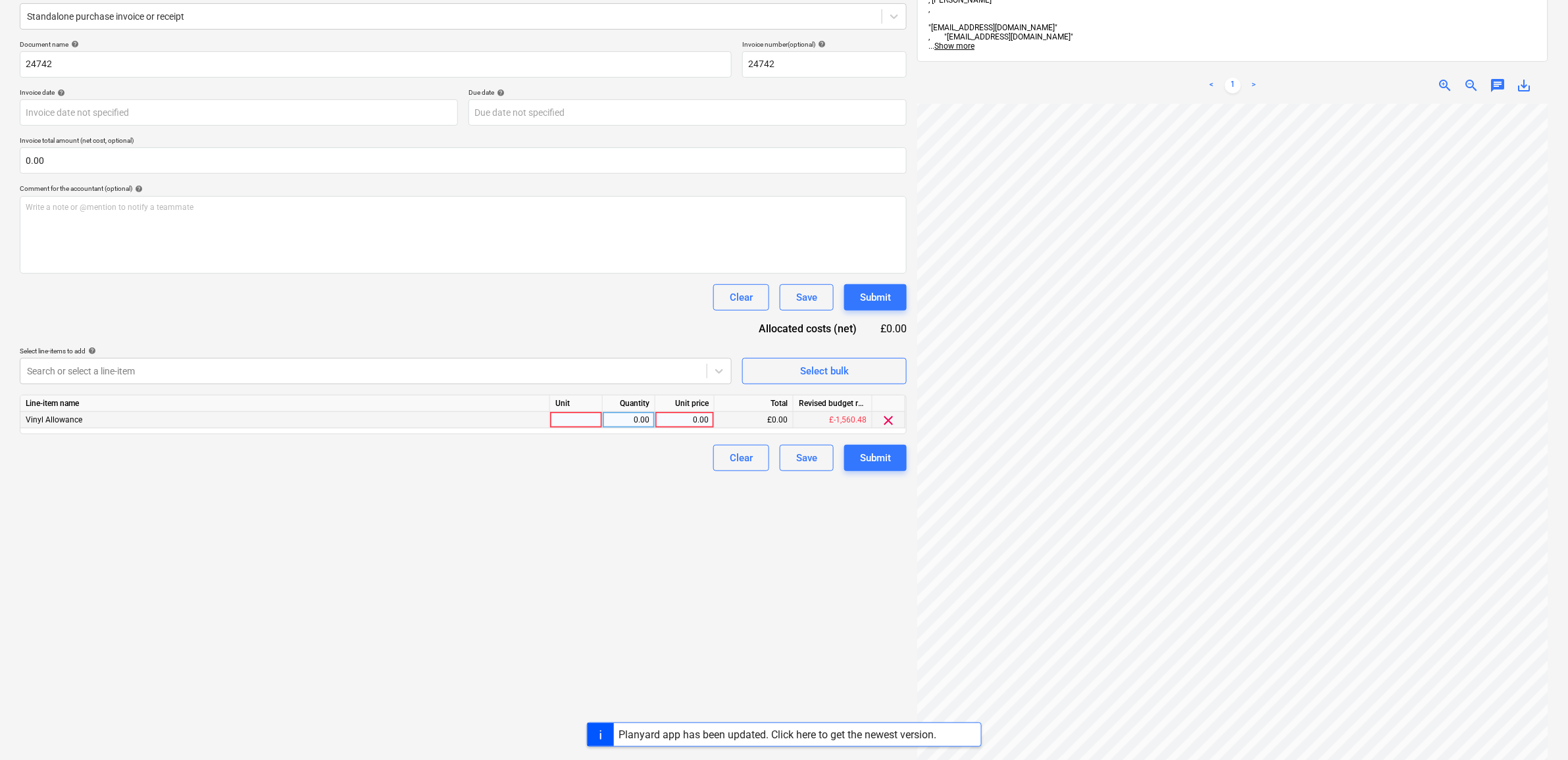
click at [683, 422] on div "0.00" at bounding box center [685, 420] width 48 height 17
click at [434, 518] on div "Create new document Select company [PERSON_NAME] Flooring LTD Add new company S…" at bounding box center [463, 366] width 897 height 931
click at [897, 460] on button "Submit" at bounding box center [875, 458] width 62 height 26
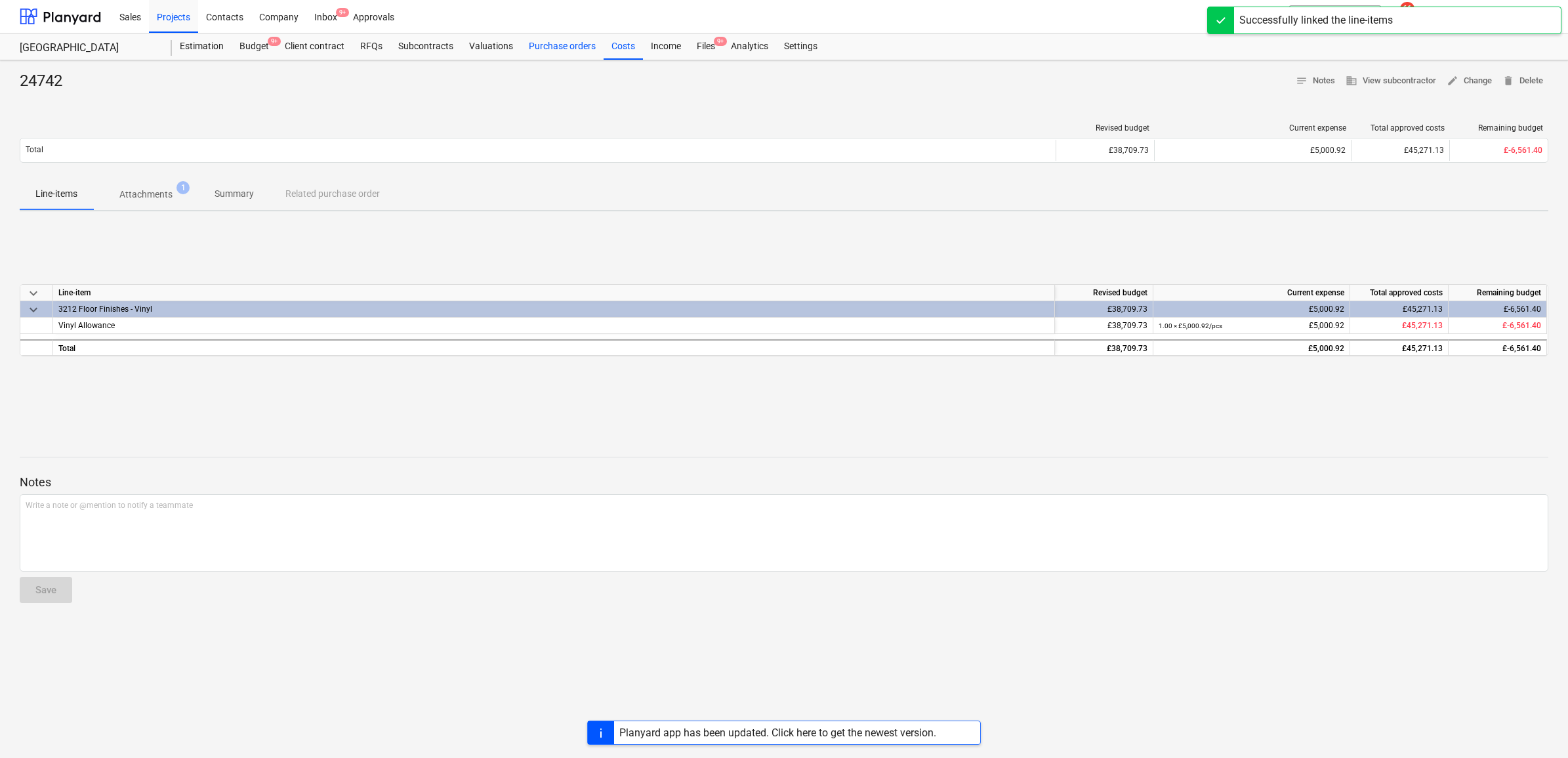
click at [558, 44] on div "Purchase orders" at bounding box center [562, 46] width 83 height 26
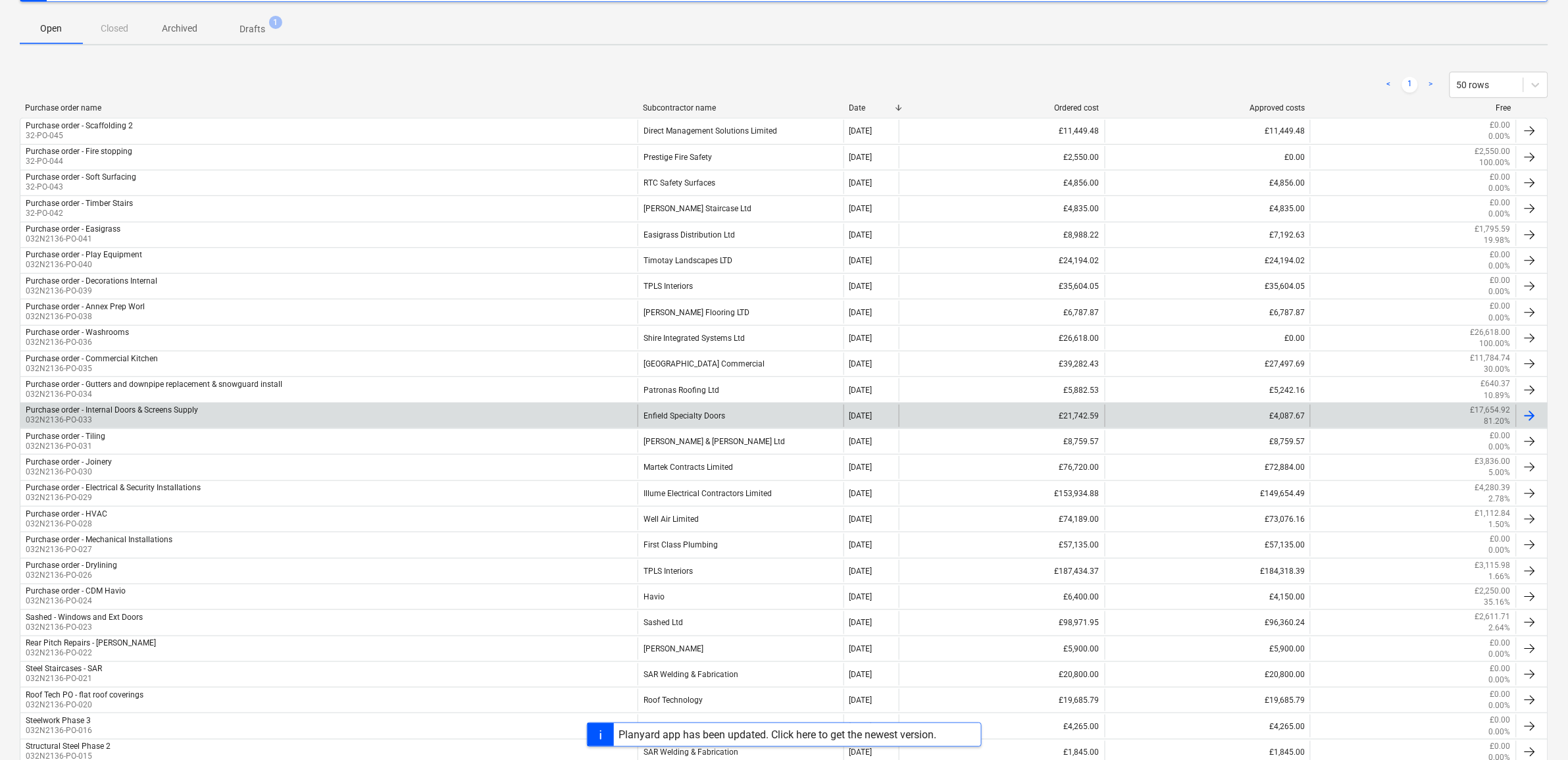
scroll to position [116, 0]
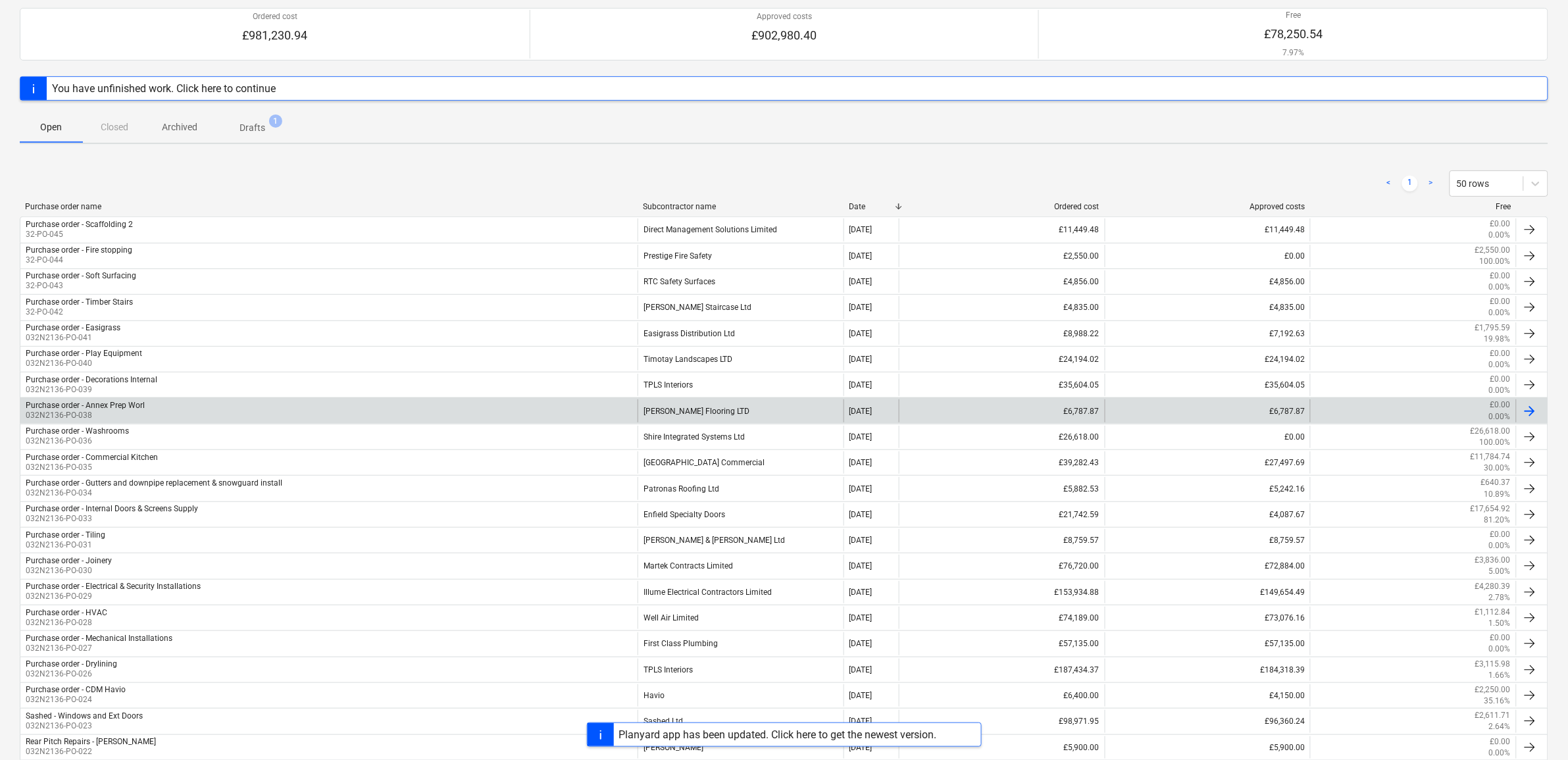
click at [1524, 409] on div at bounding box center [1531, 411] width 16 height 16
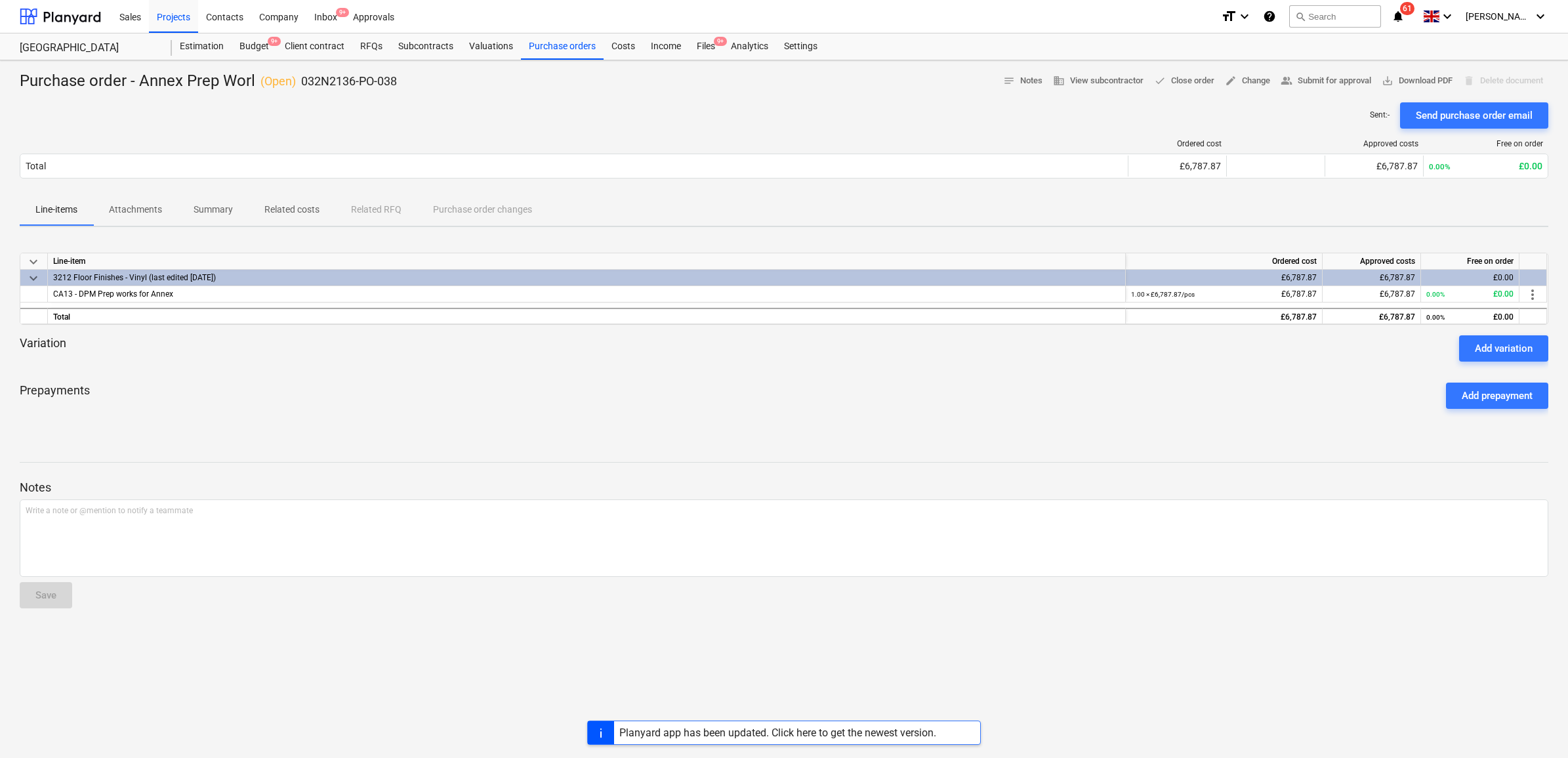
click at [1507, 79] on div "delete Delete document" at bounding box center [1503, 81] width 91 height 20
click at [147, 216] on p "Attachments" at bounding box center [135, 210] width 53 height 14
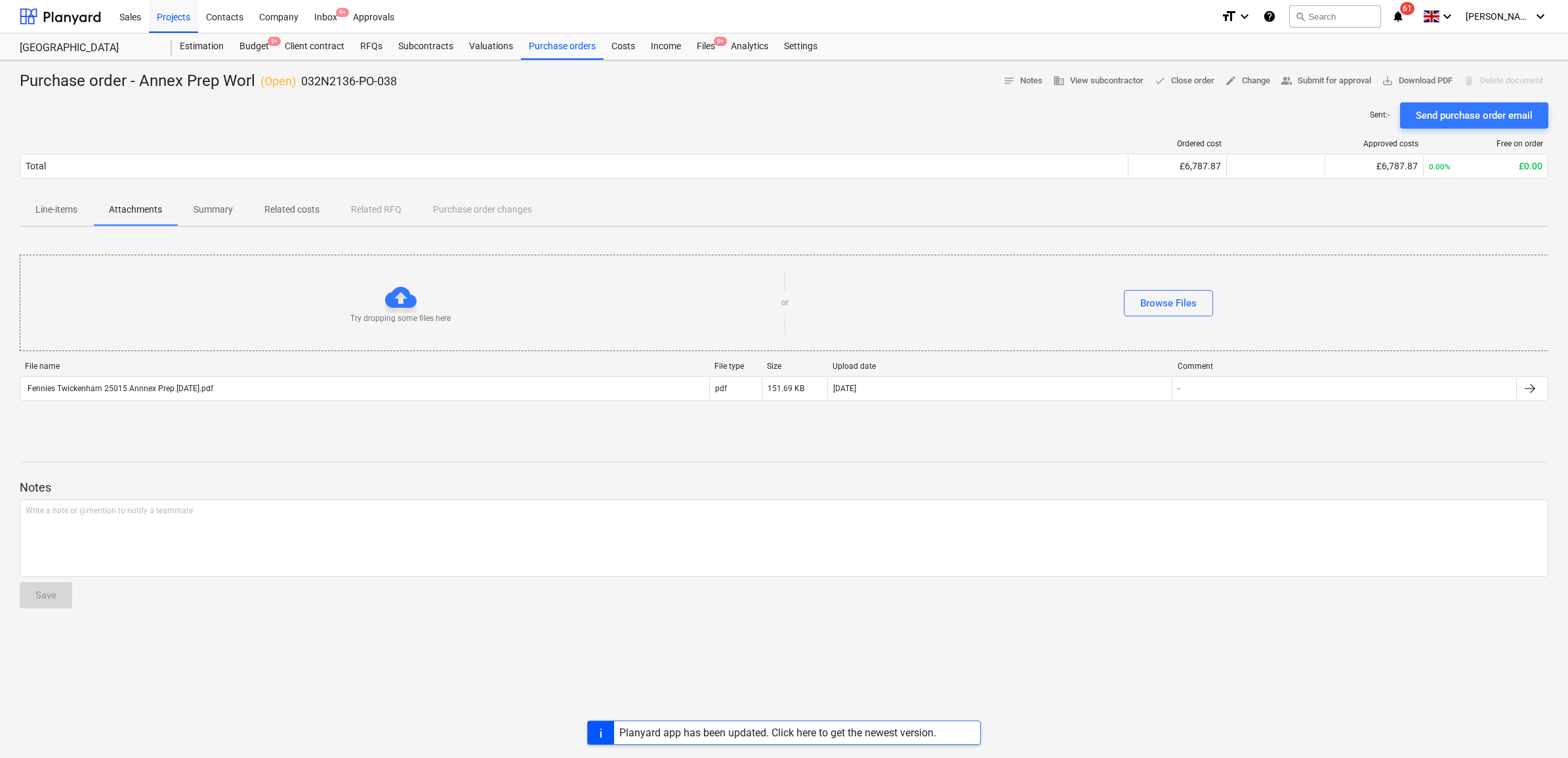
click at [302, 209] on p "Related costs" at bounding box center [292, 210] width 55 height 14
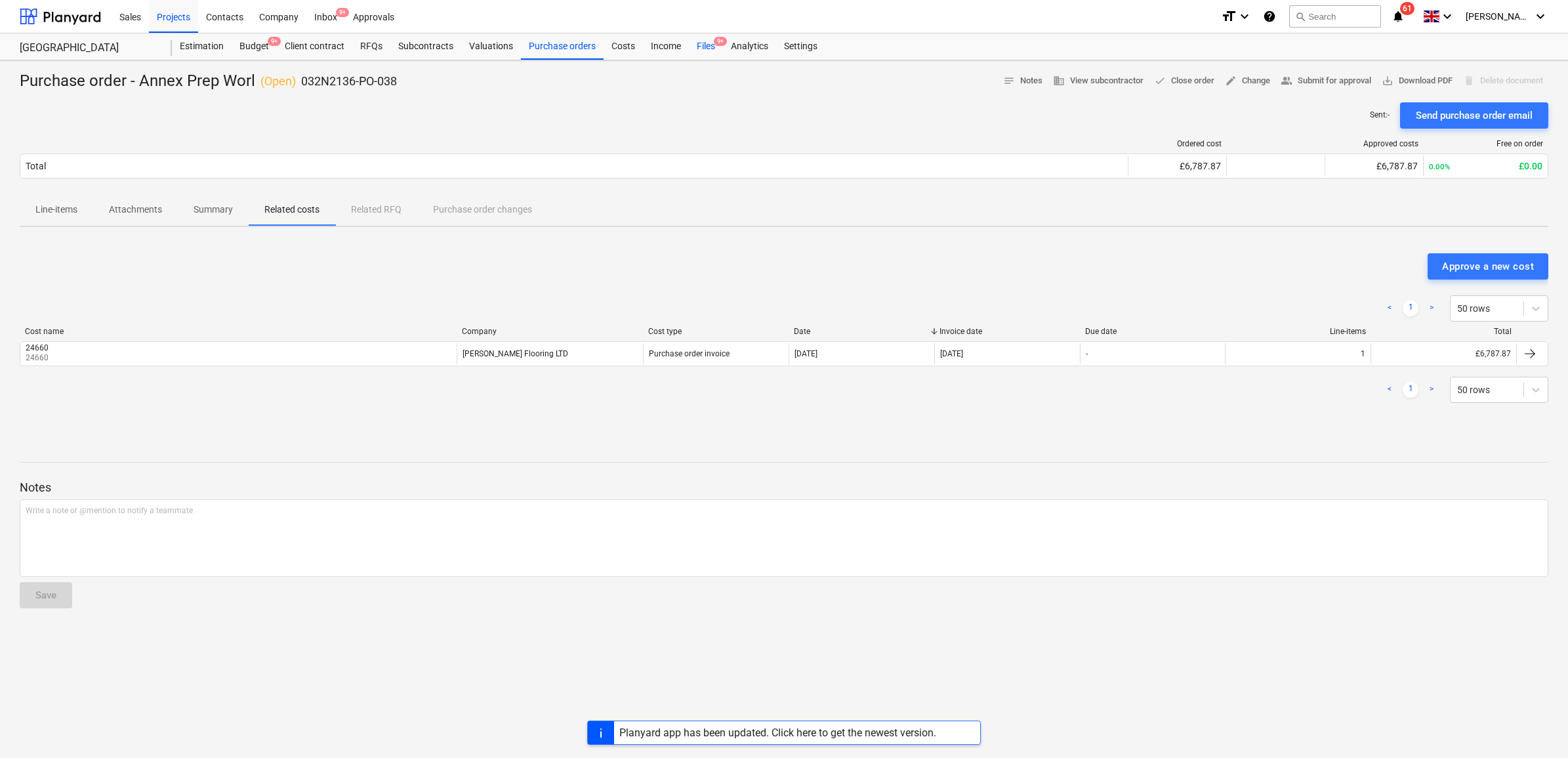
click at [695, 47] on div "Files 9+" at bounding box center [706, 46] width 34 height 26
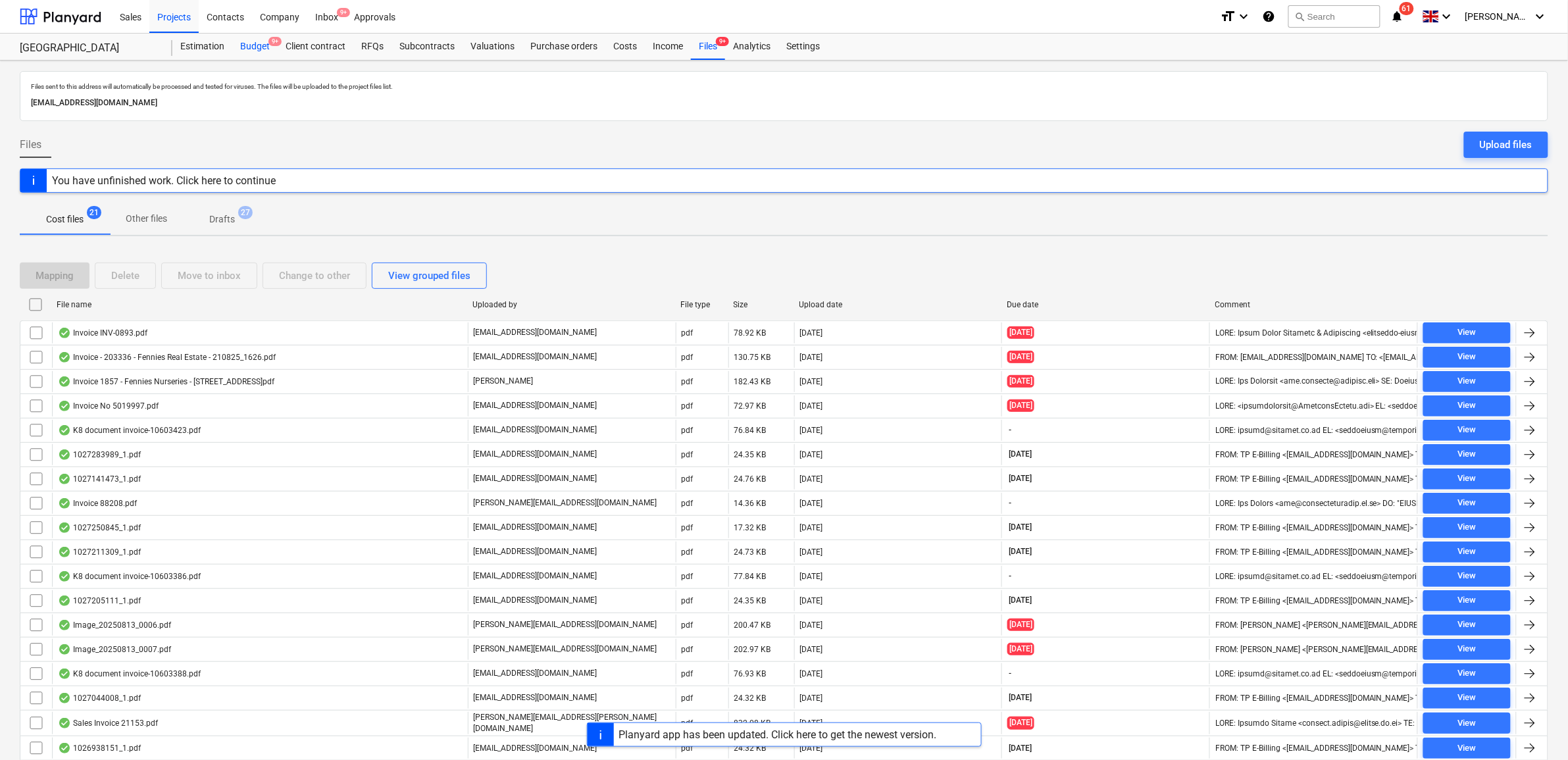
click at [250, 45] on div "Budget 9+" at bounding box center [255, 46] width 46 height 26
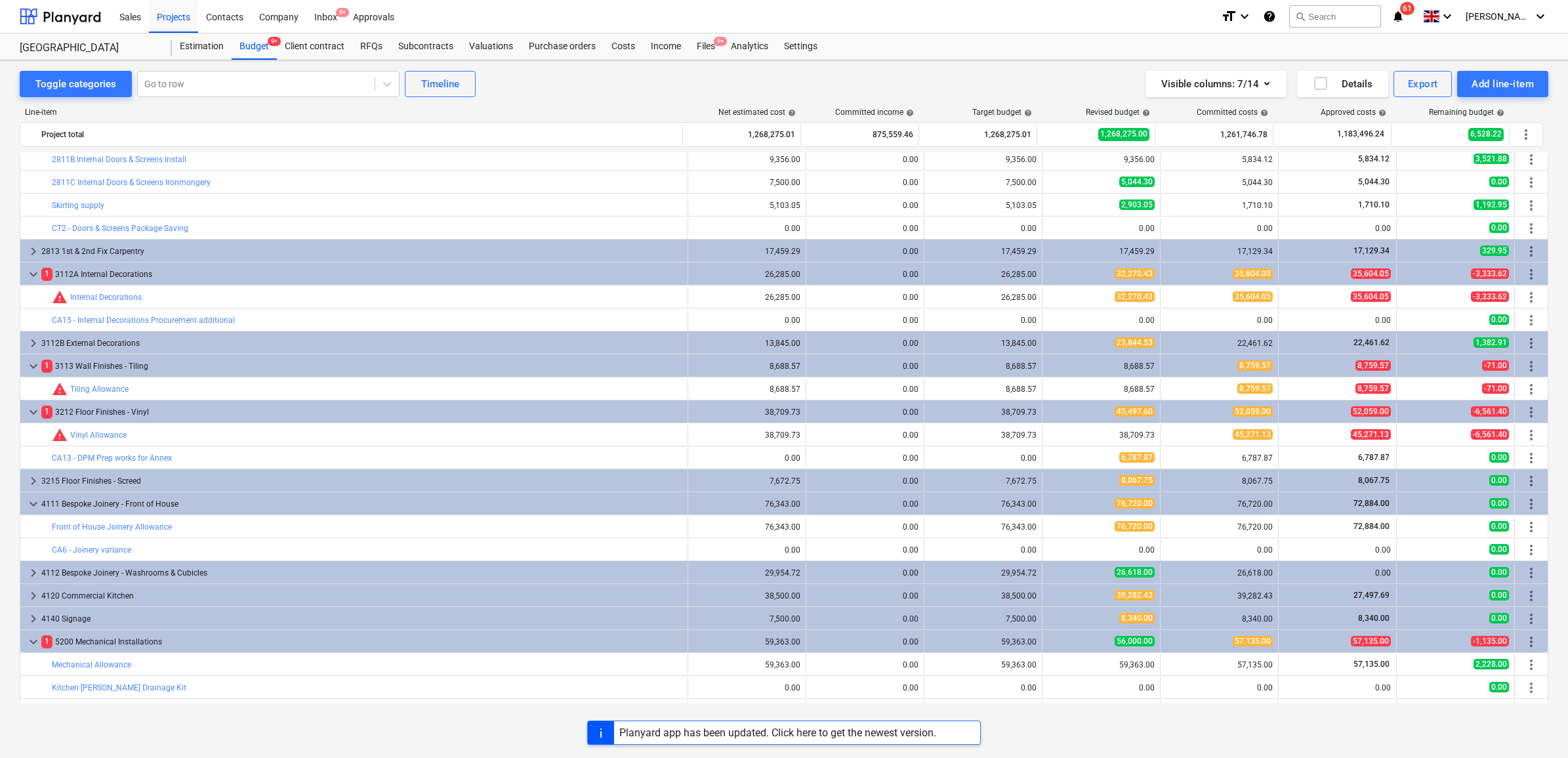
scroll to position [2073, 0]
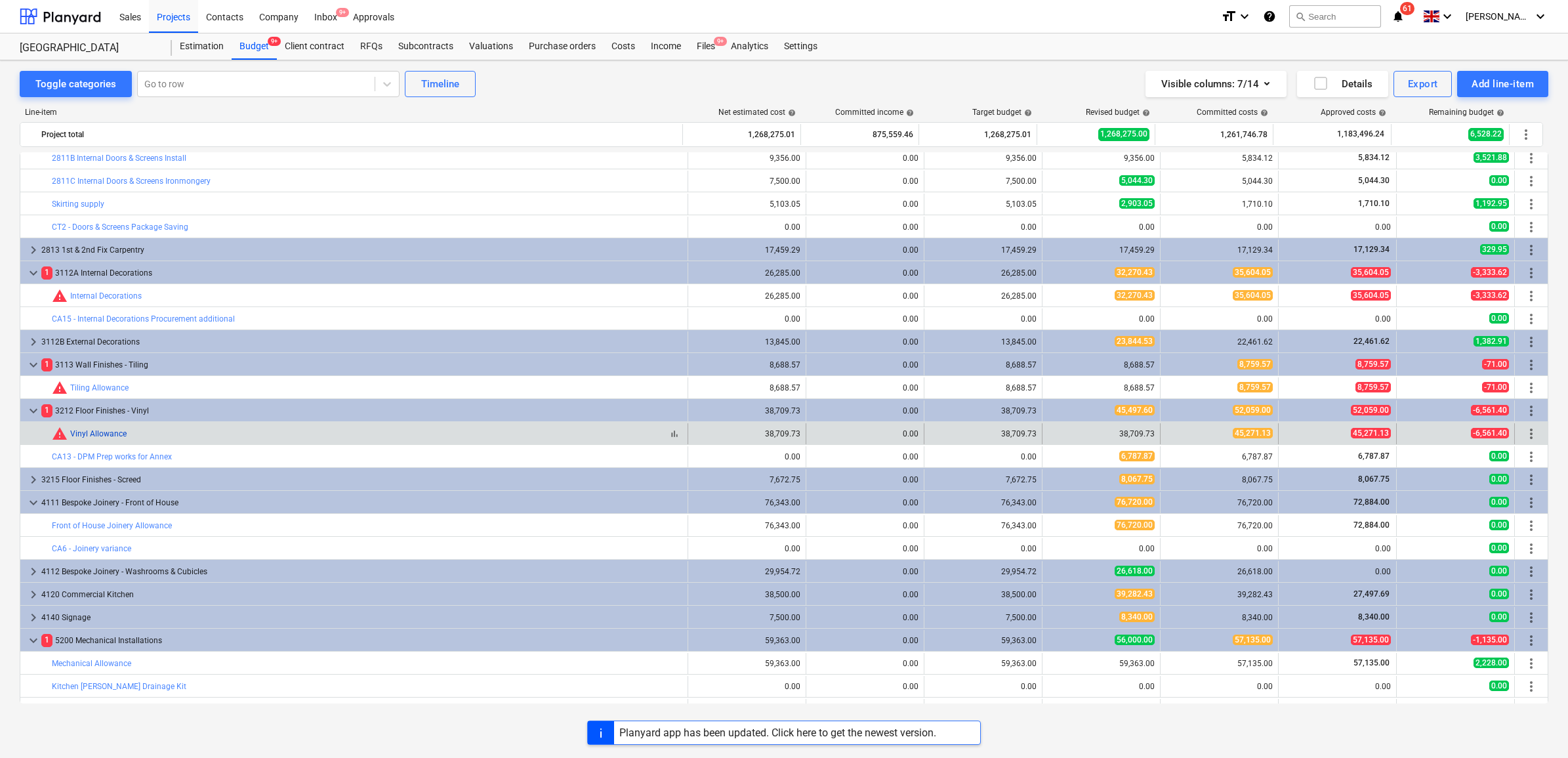
click at [97, 430] on link "Vinyl Allowance" at bounding box center [98, 434] width 57 height 9
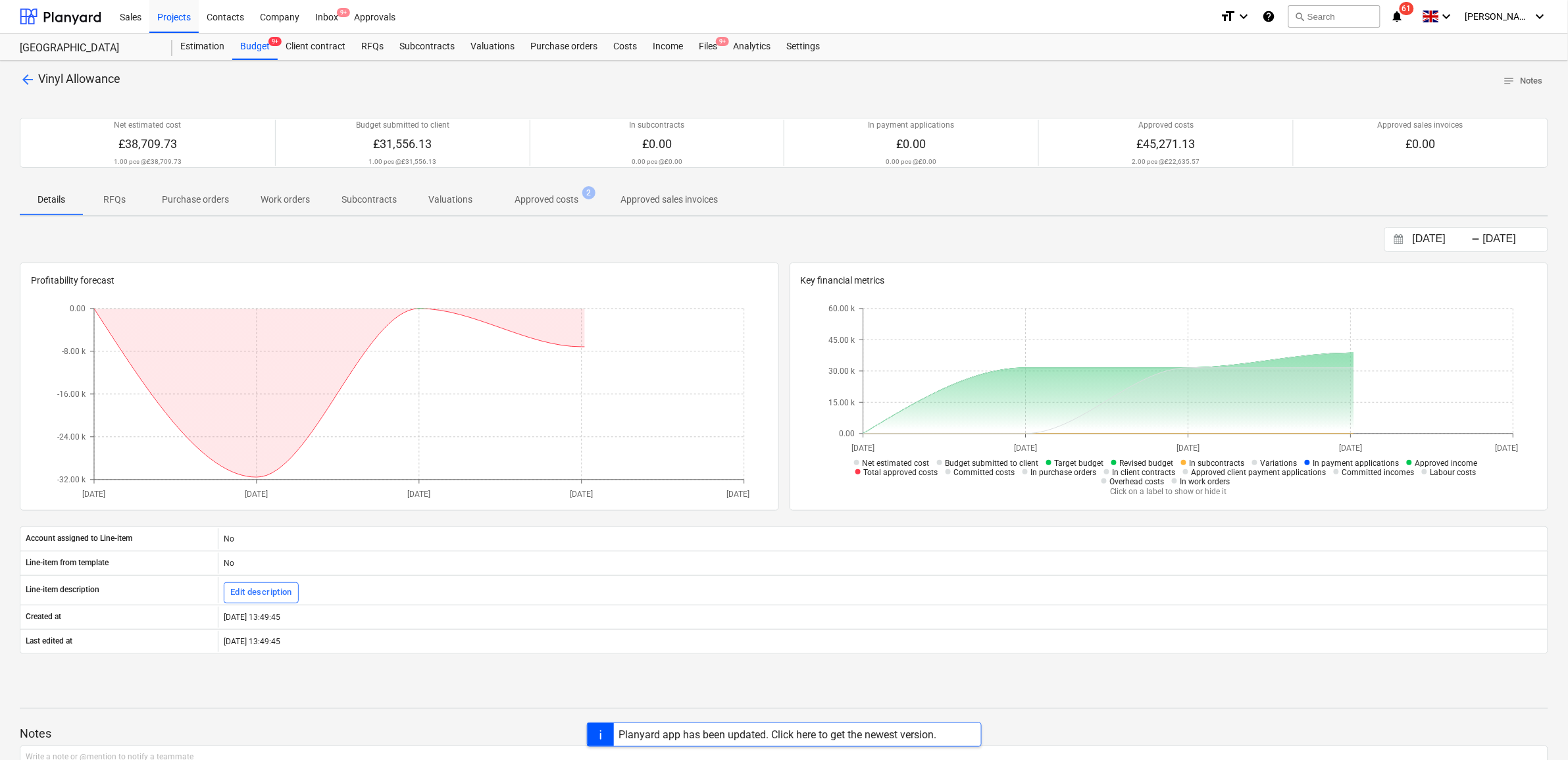
click at [518, 191] on span "Approved costs 2" at bounding box center [547, 199] width 116 height 23
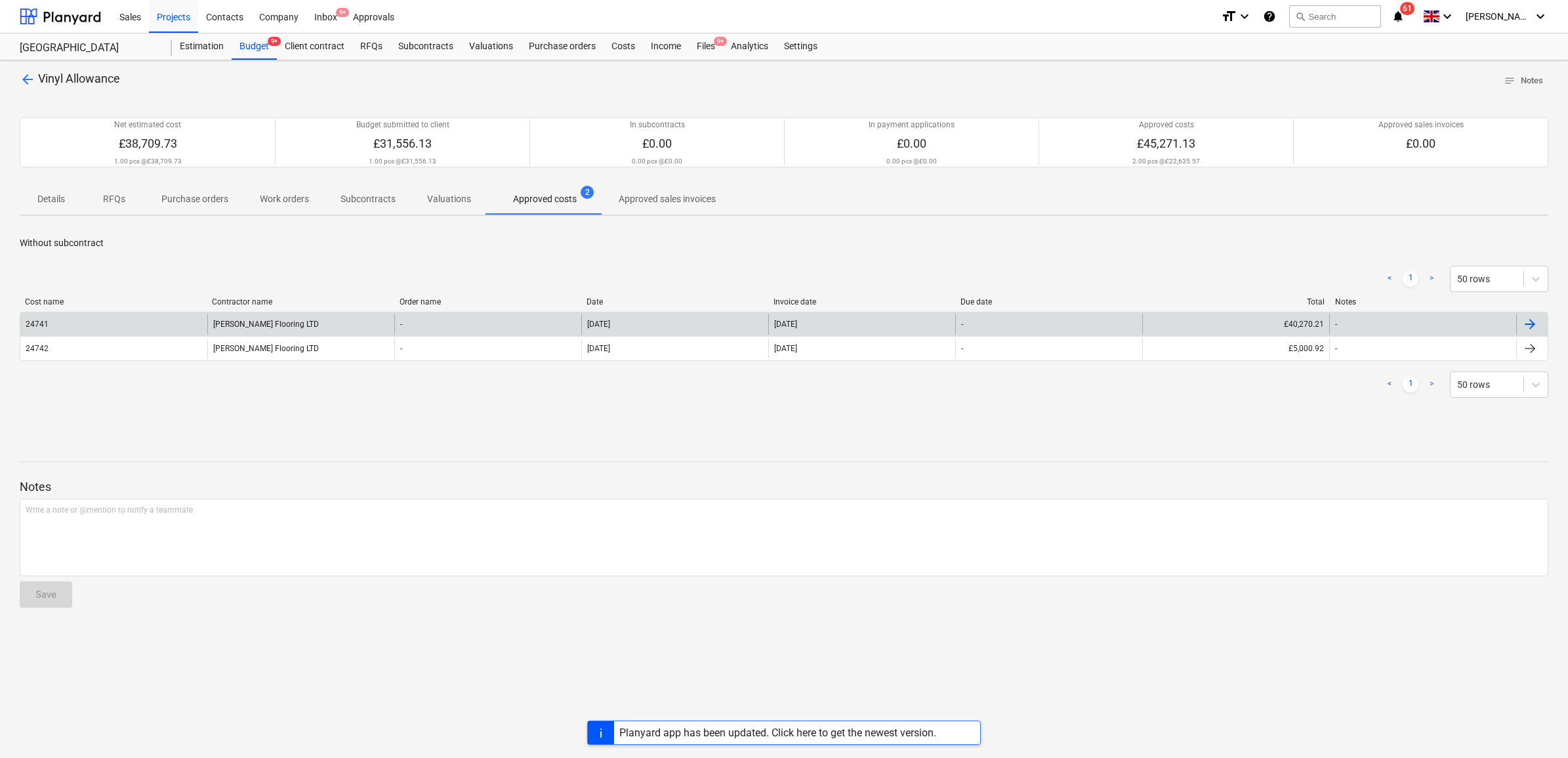
click at [673, 320] on div "[DATE]" at bounding box center [675, 324] width 187 height 21
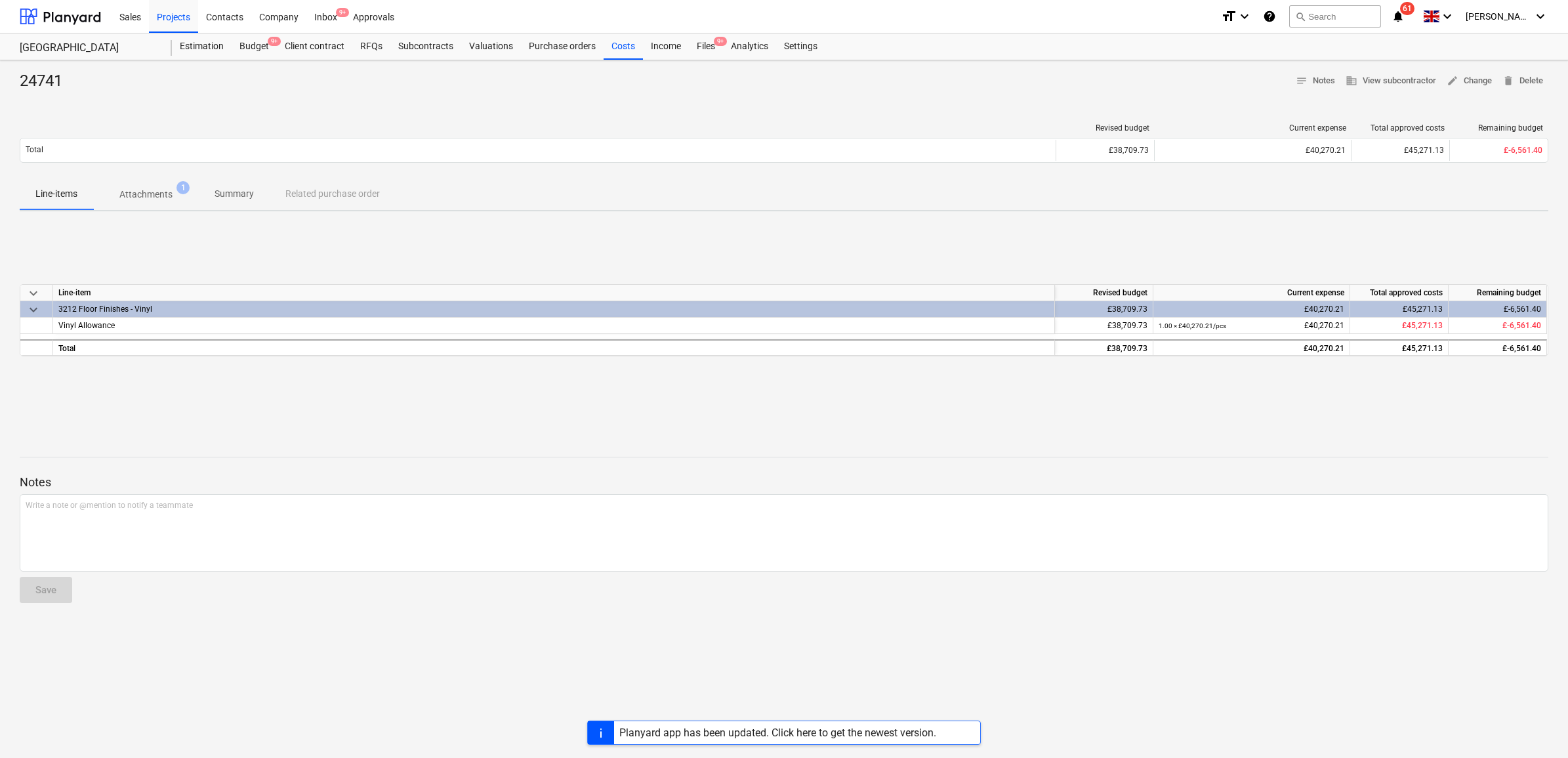
click at [158, 184] on span "Attachments 1" at bounding box center [146, 194] width 105 height 23
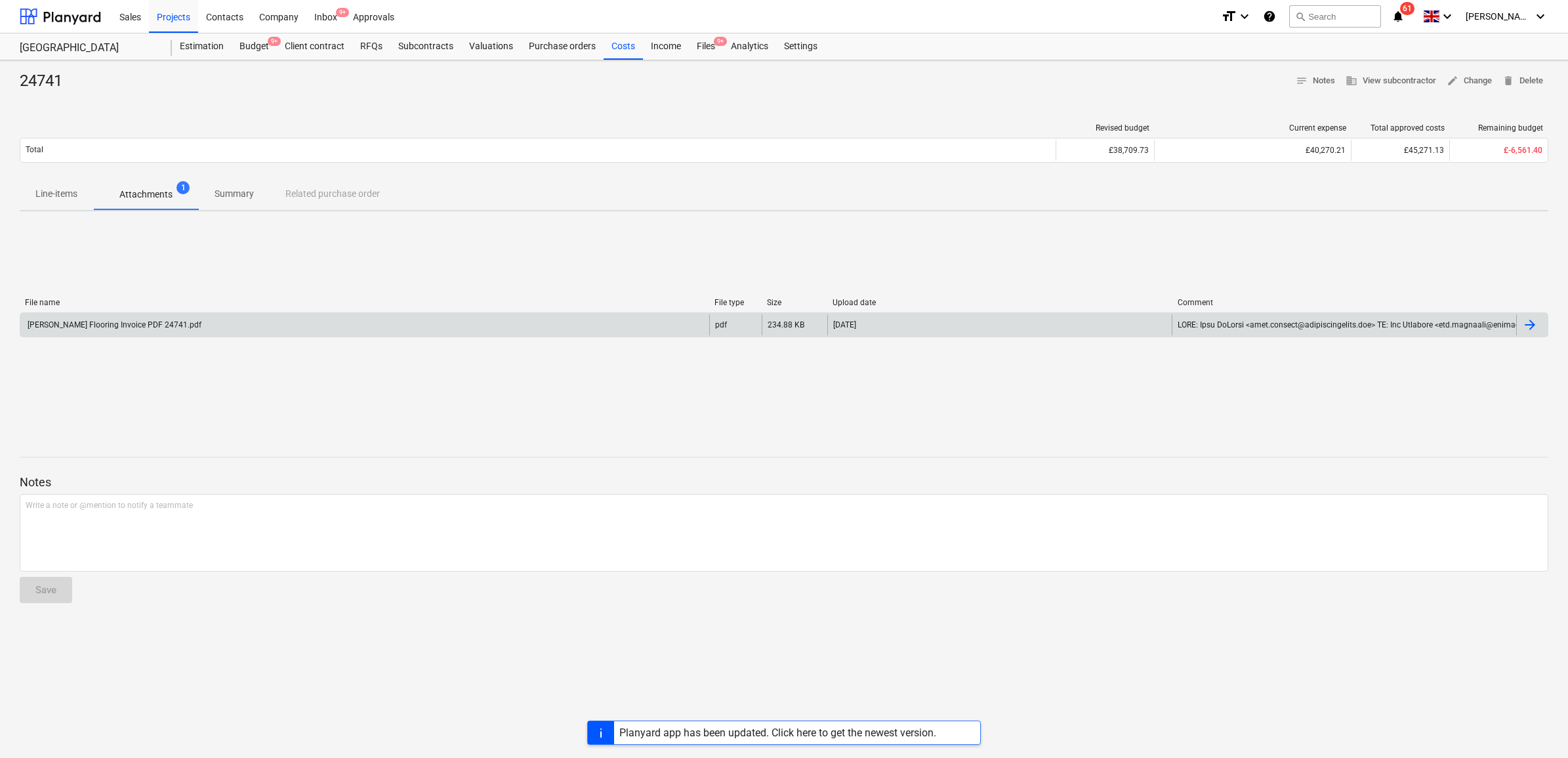
click at [260, 322] on div "[PERSON_NAME] Flooring Invoice PDF 24741.pdf" at bounding box center [364, 324] width 689 height 21
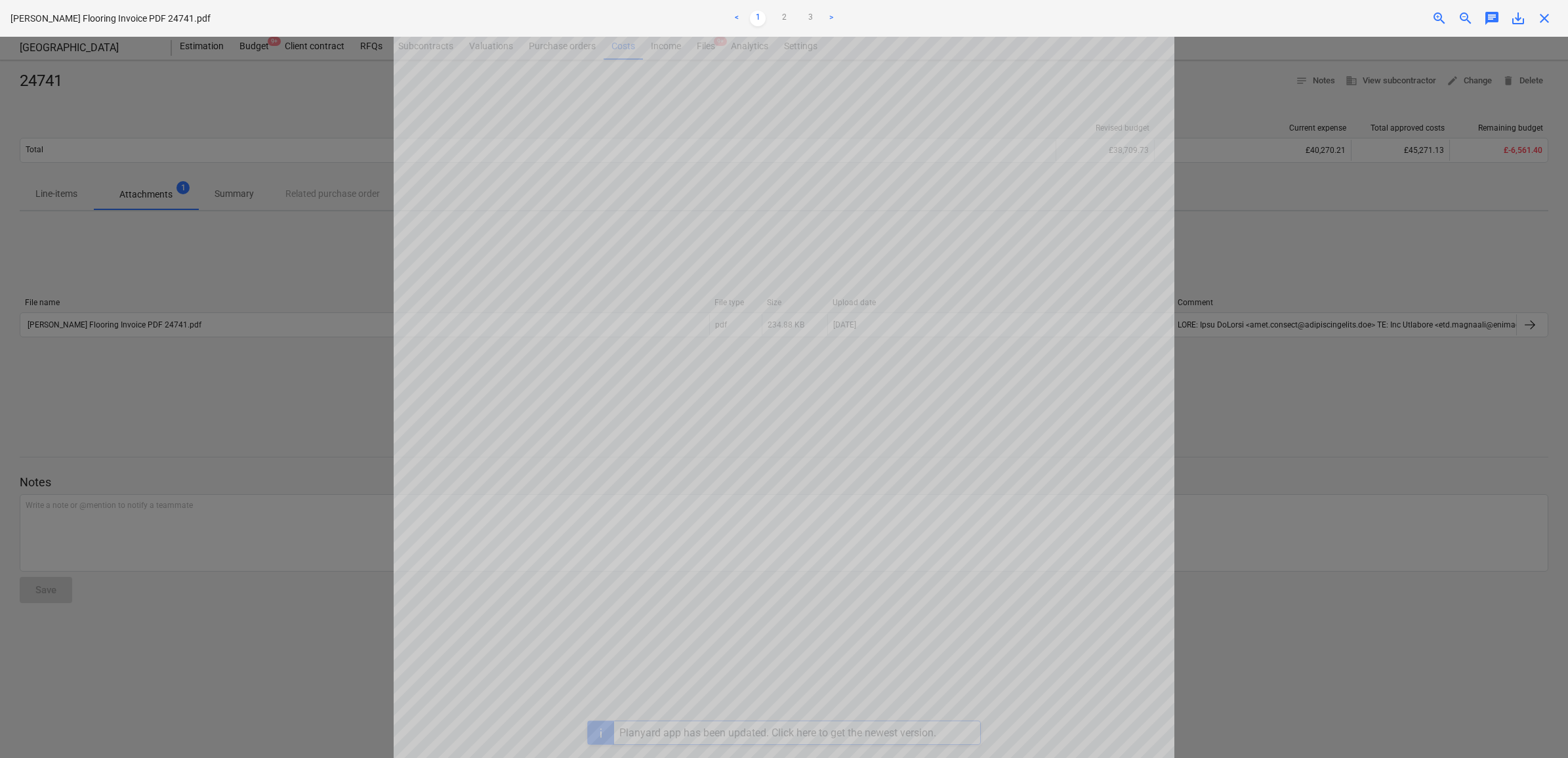
scroll to position [246, 0]
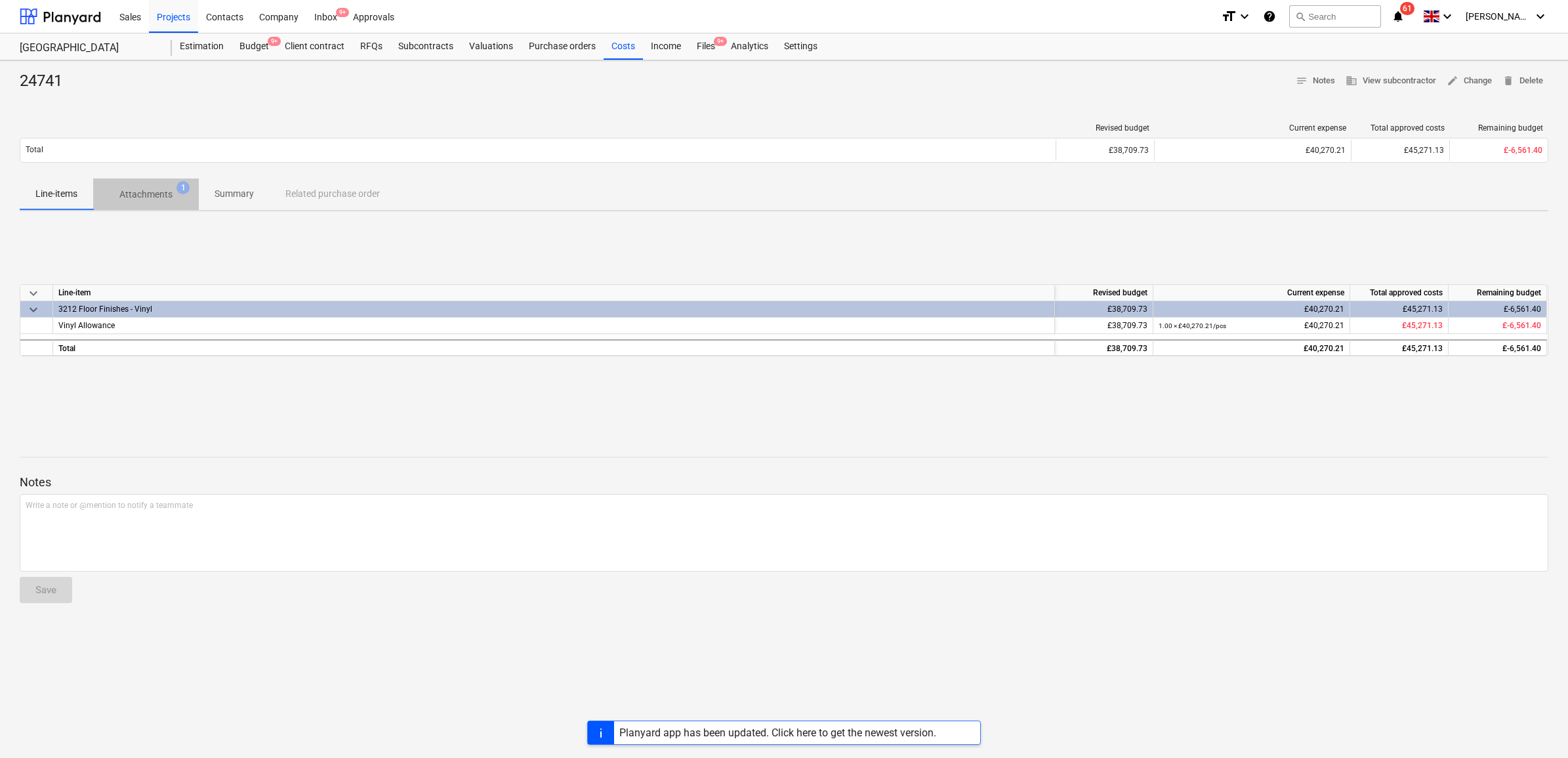
click at [138, 192] on p "Attachments" at bounding box center [146, 194] width 53 height 14
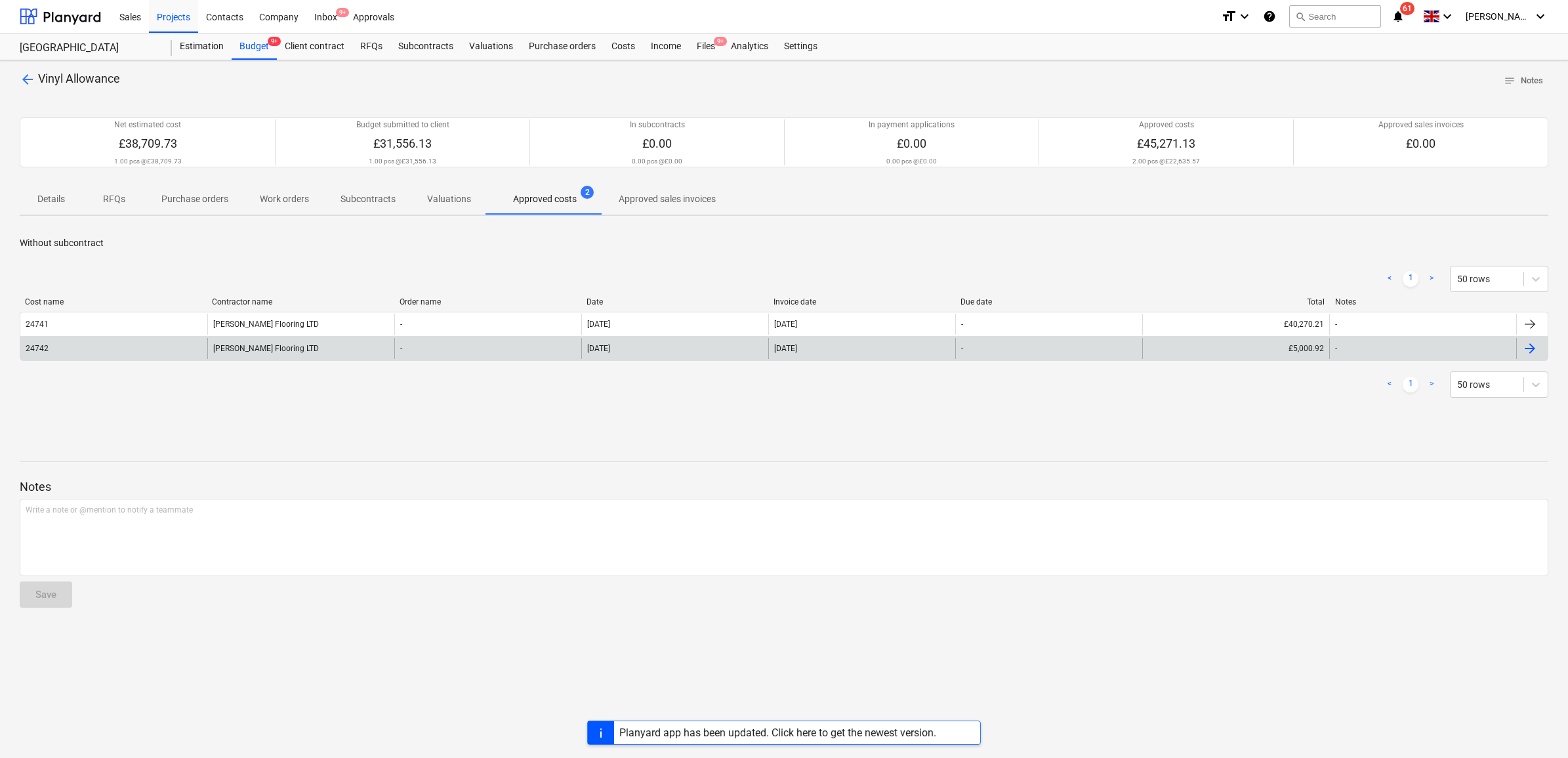
click at [262, 345] on div "[PERSON_NAME] Flooring LTD" at bounding box center [301, 348] width 187 height 21
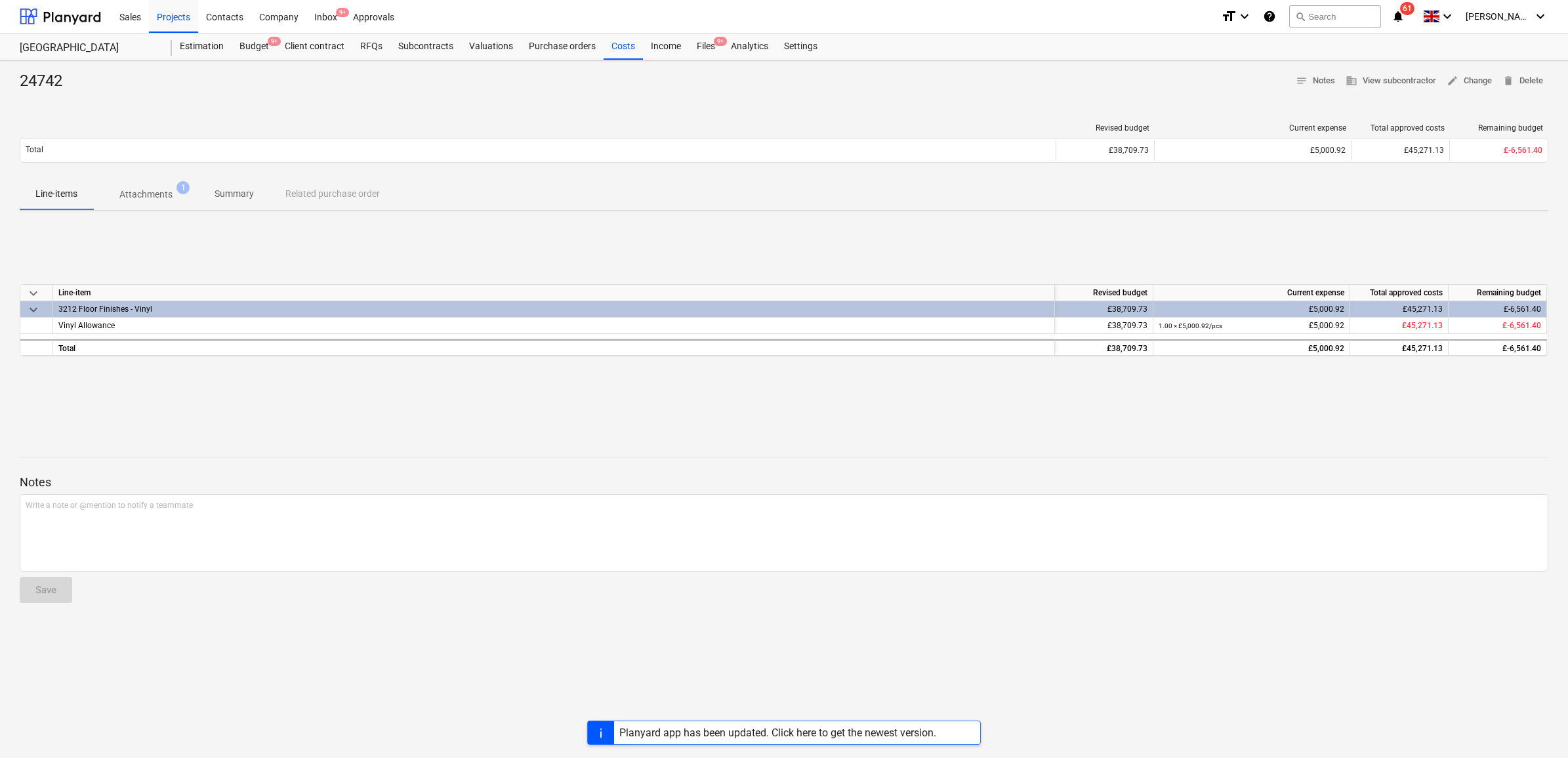
click at [162, 195] on p "Attachments" at bounding box center [146, 194] width 53 height 14
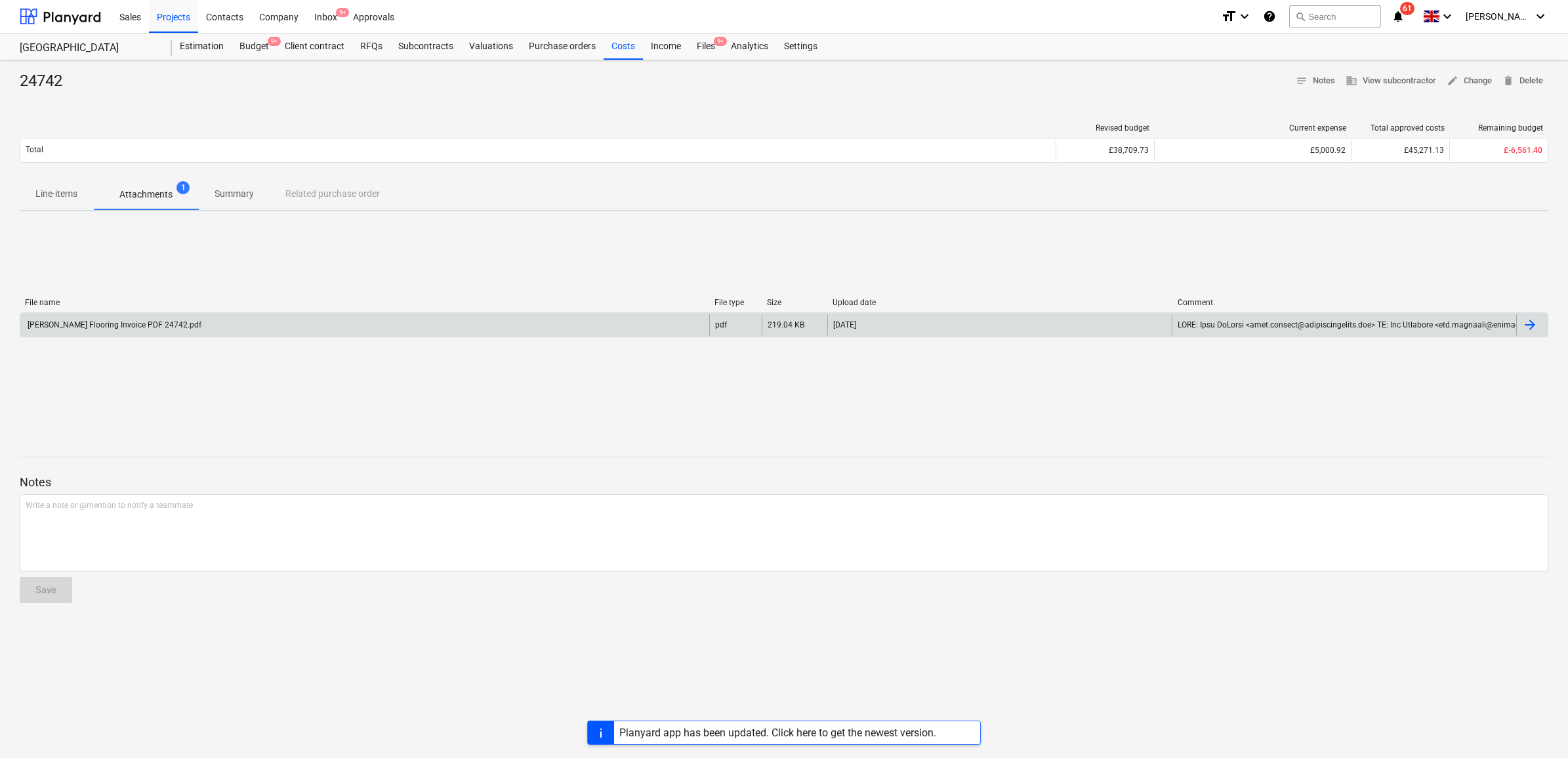
click at [365, 322] on div "[PERSON_NAME] Flooring Invoice PDF 24742.pdf" at bounding box center [364, 324] width 689 height 21
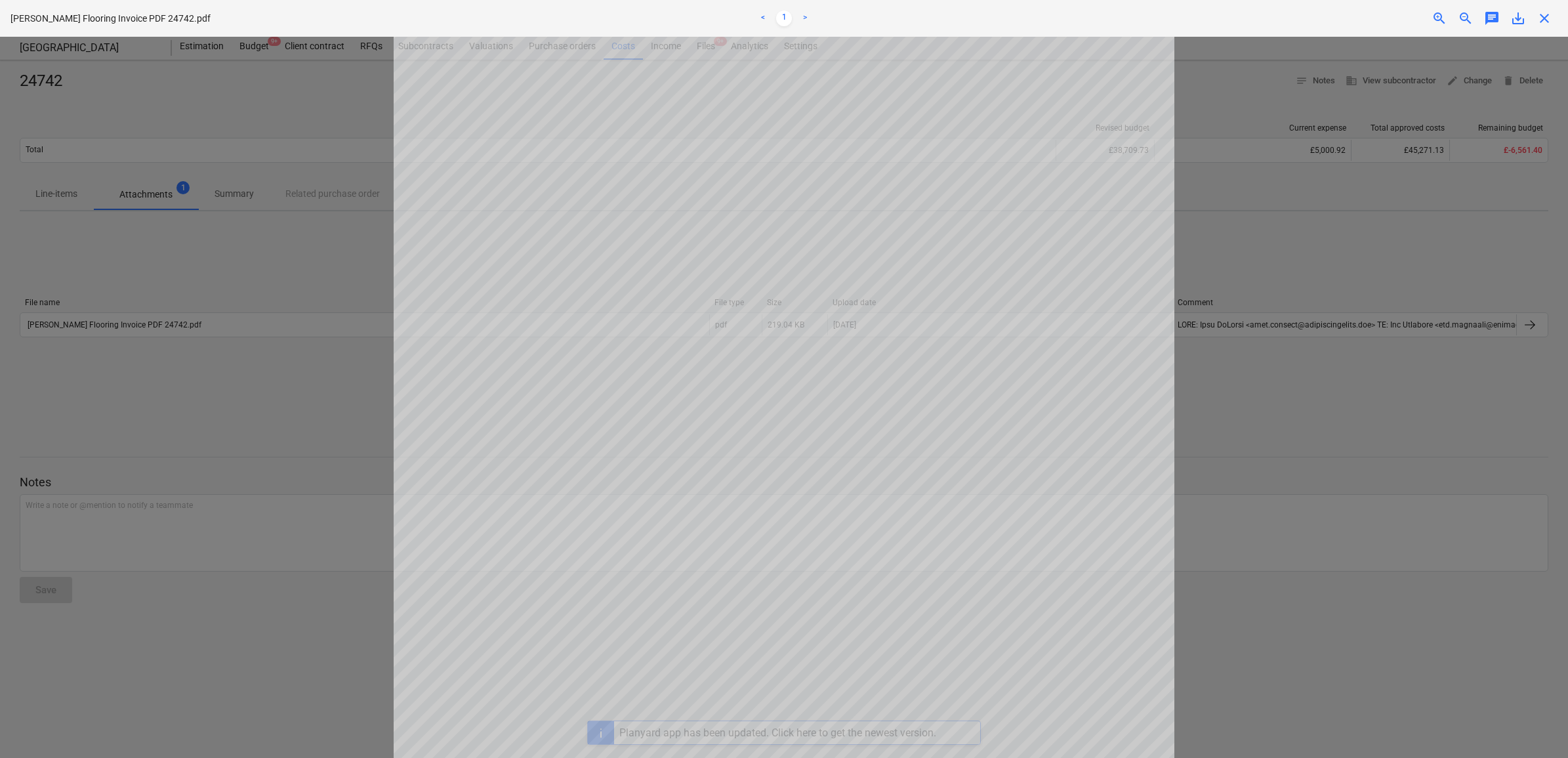
scroll to position [304, 0]
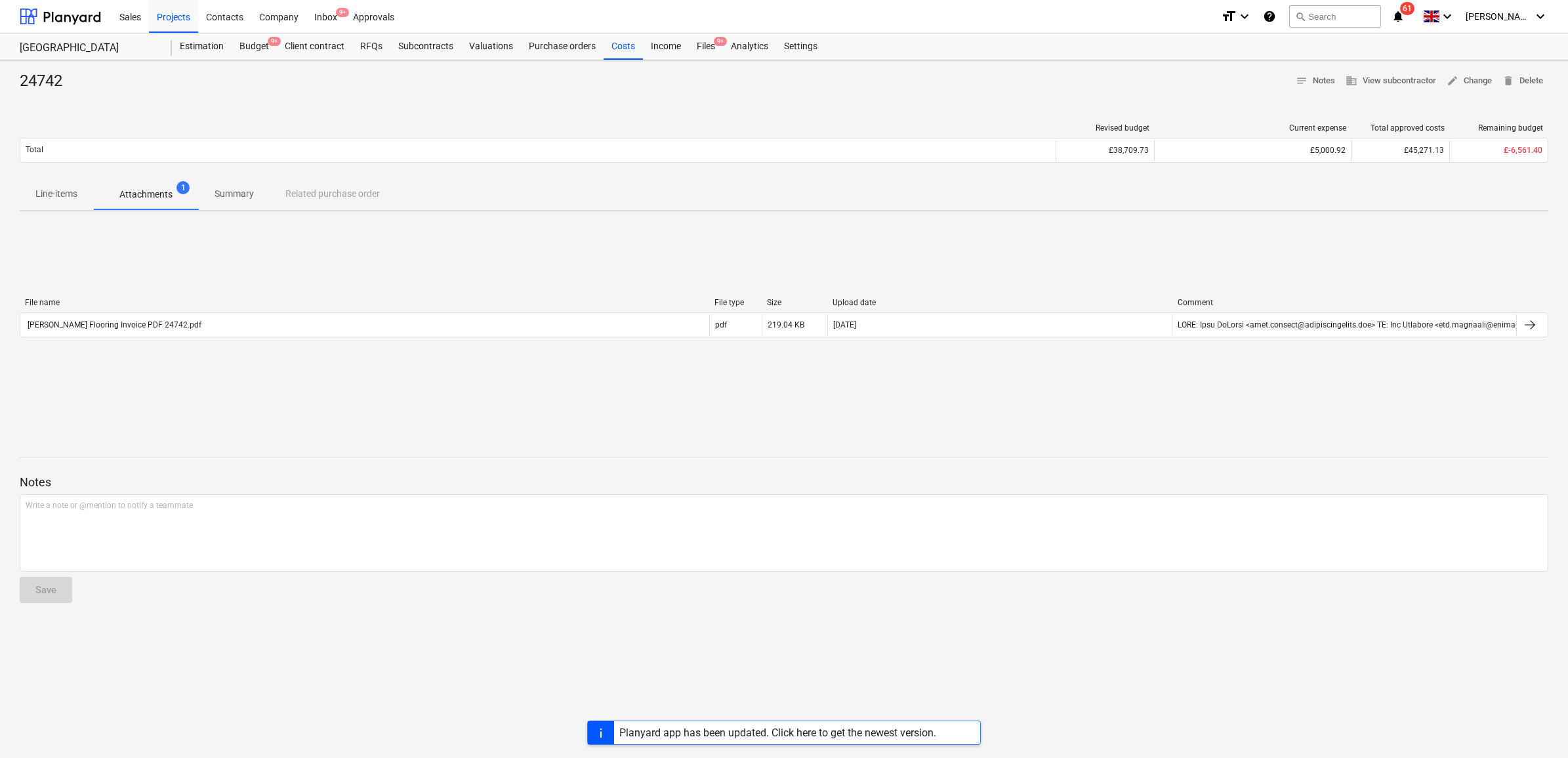
click at [324, 408] on div "File name File type Size Upload date Comment [PERSON_NAME] Flooring Invoice PDF…" at bounding box center [784, 320] width 1529 height 197
click at [251, 41] on div "Budget 9+" at bounding box center [254, 46] width 45 height 26
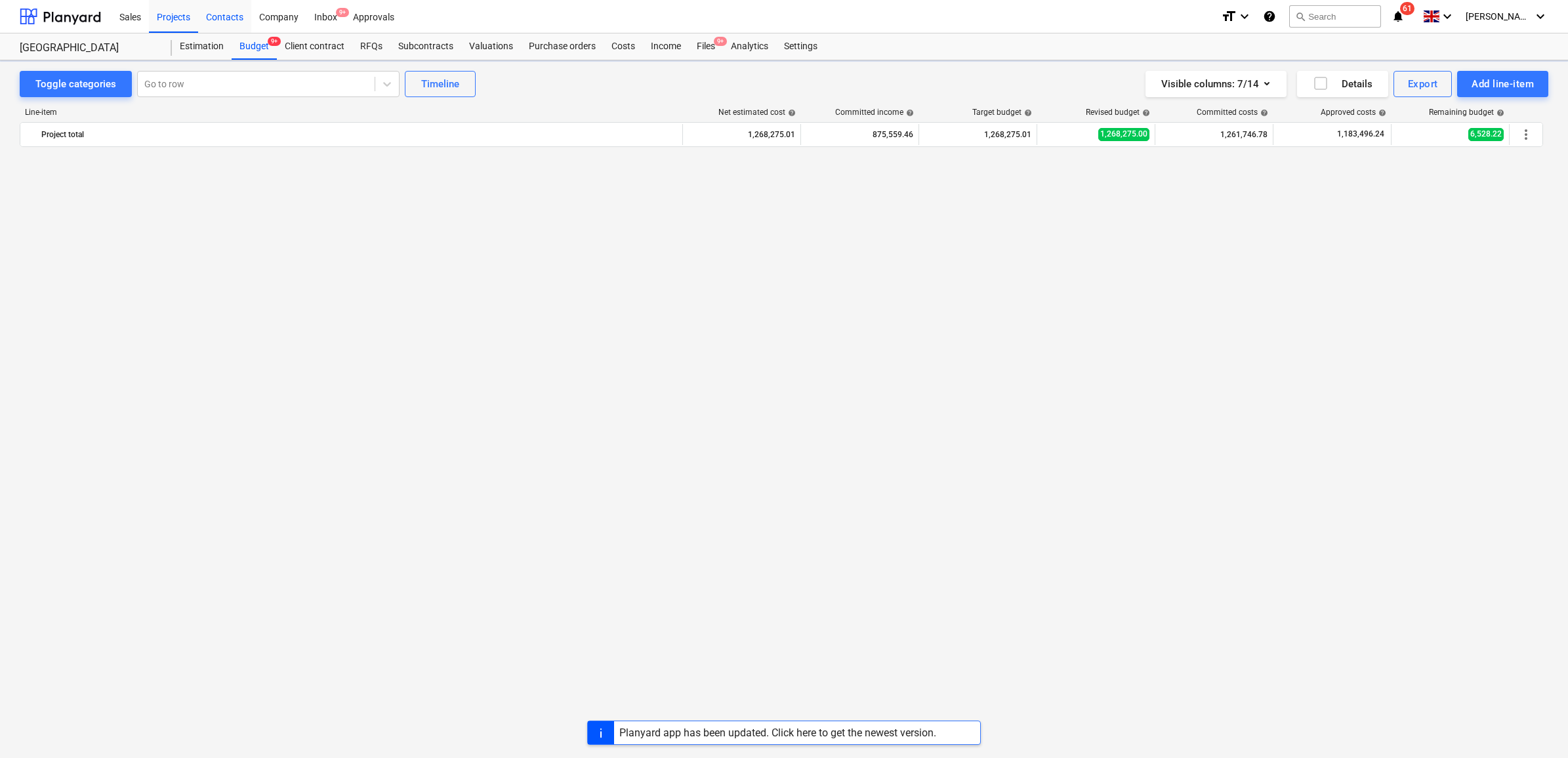
scroll to position [2073, 0]
click at [689, 39] on div "Files 9+" at bounding box center [706, 46] width 34 height 26
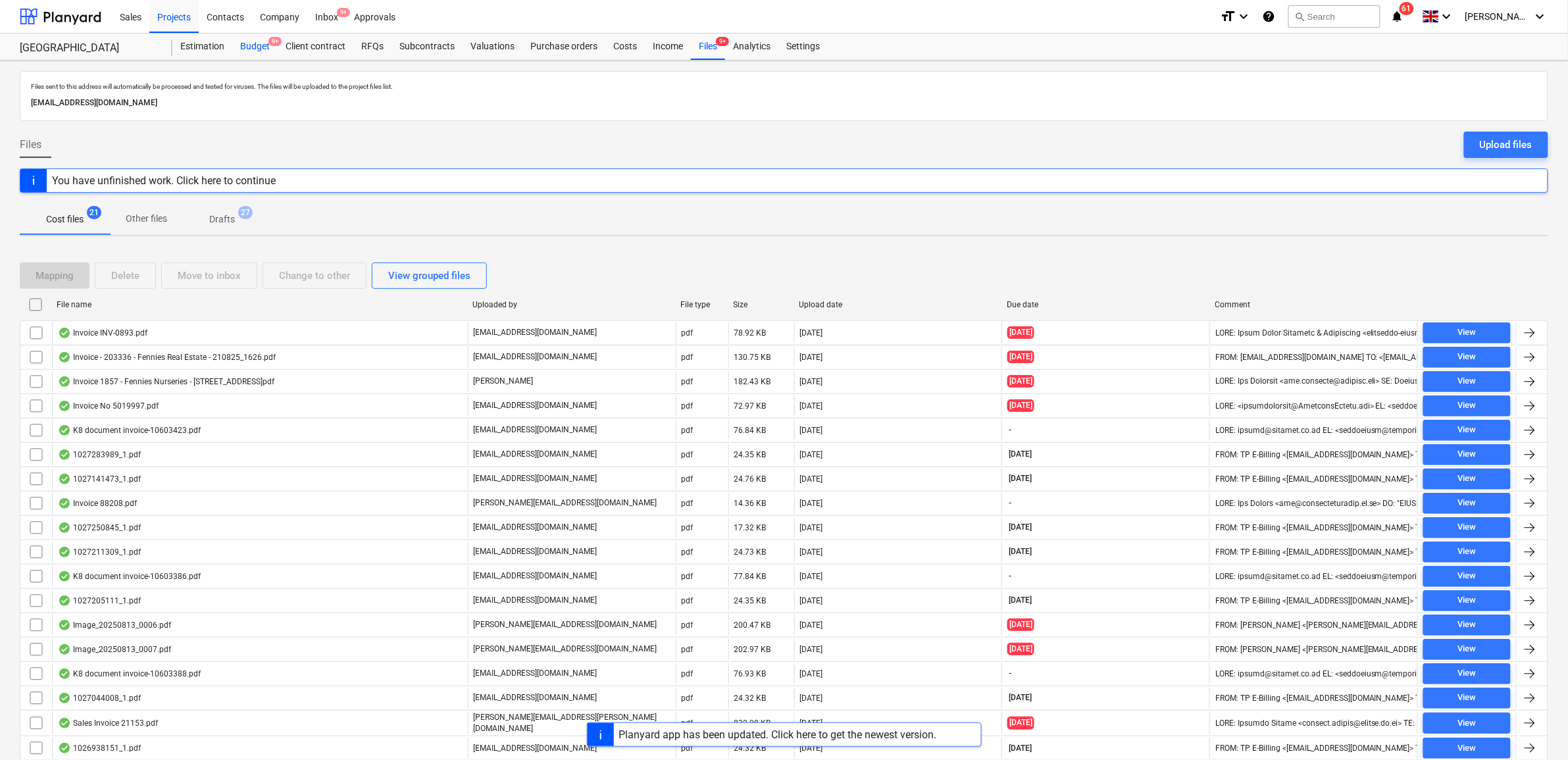
click at [257, 43] on div "Budget 9+" at bounding box center [255, 46] width 46 height 26
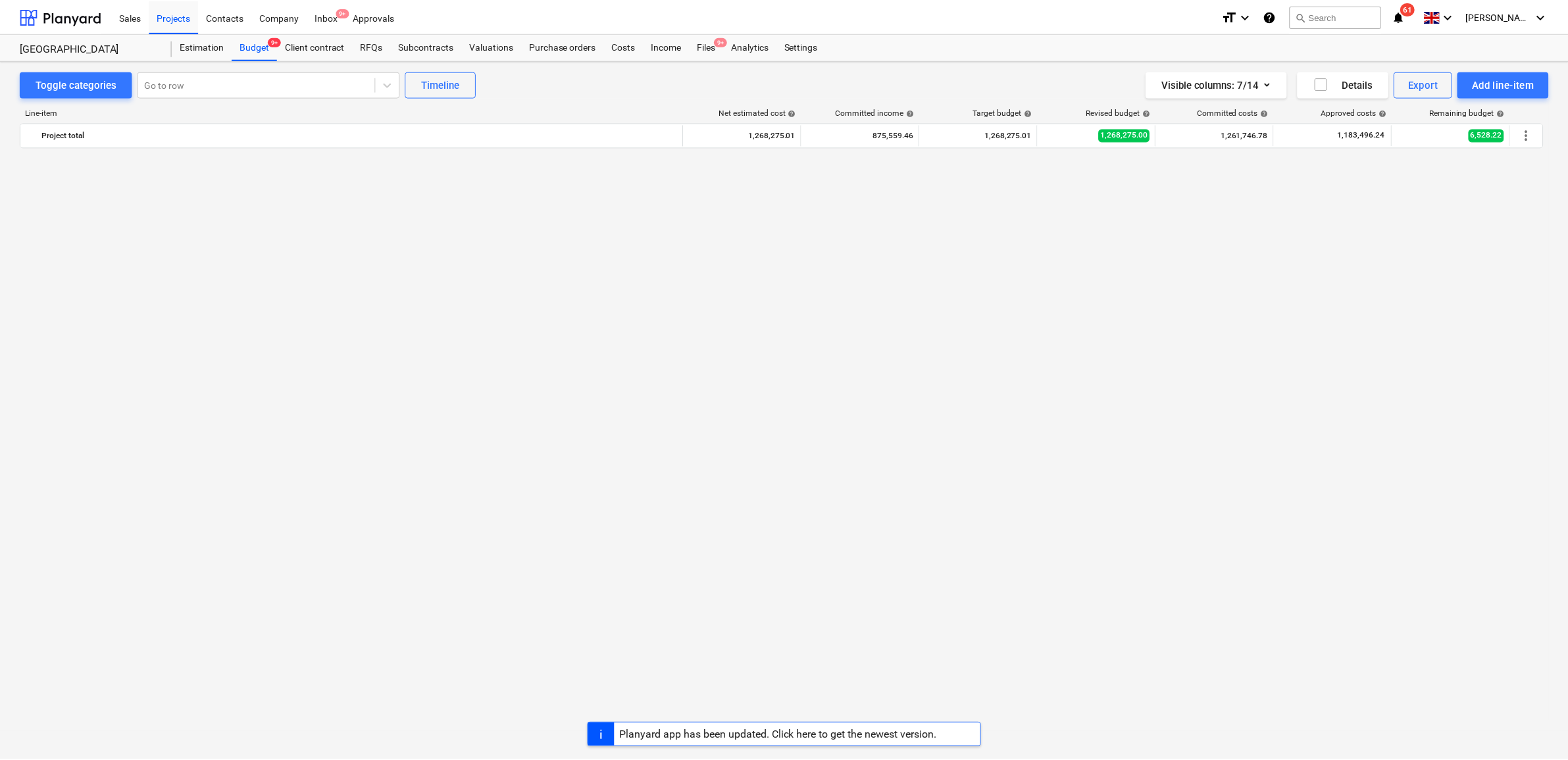
scroll to position [2079, 0]
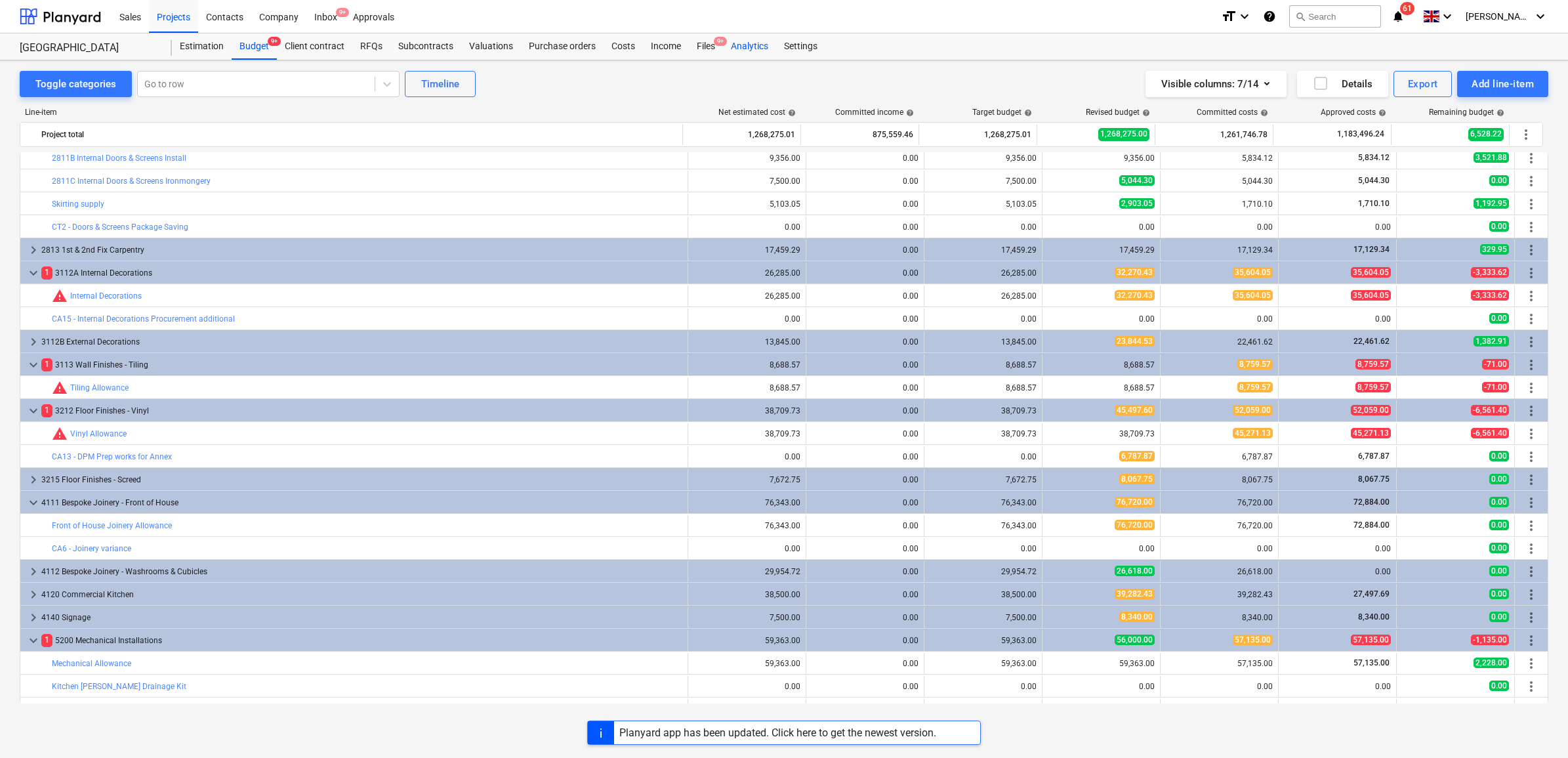
click at [709, 43] on div "Files 9+" at bounding box center [706, 46] width 34 height 26
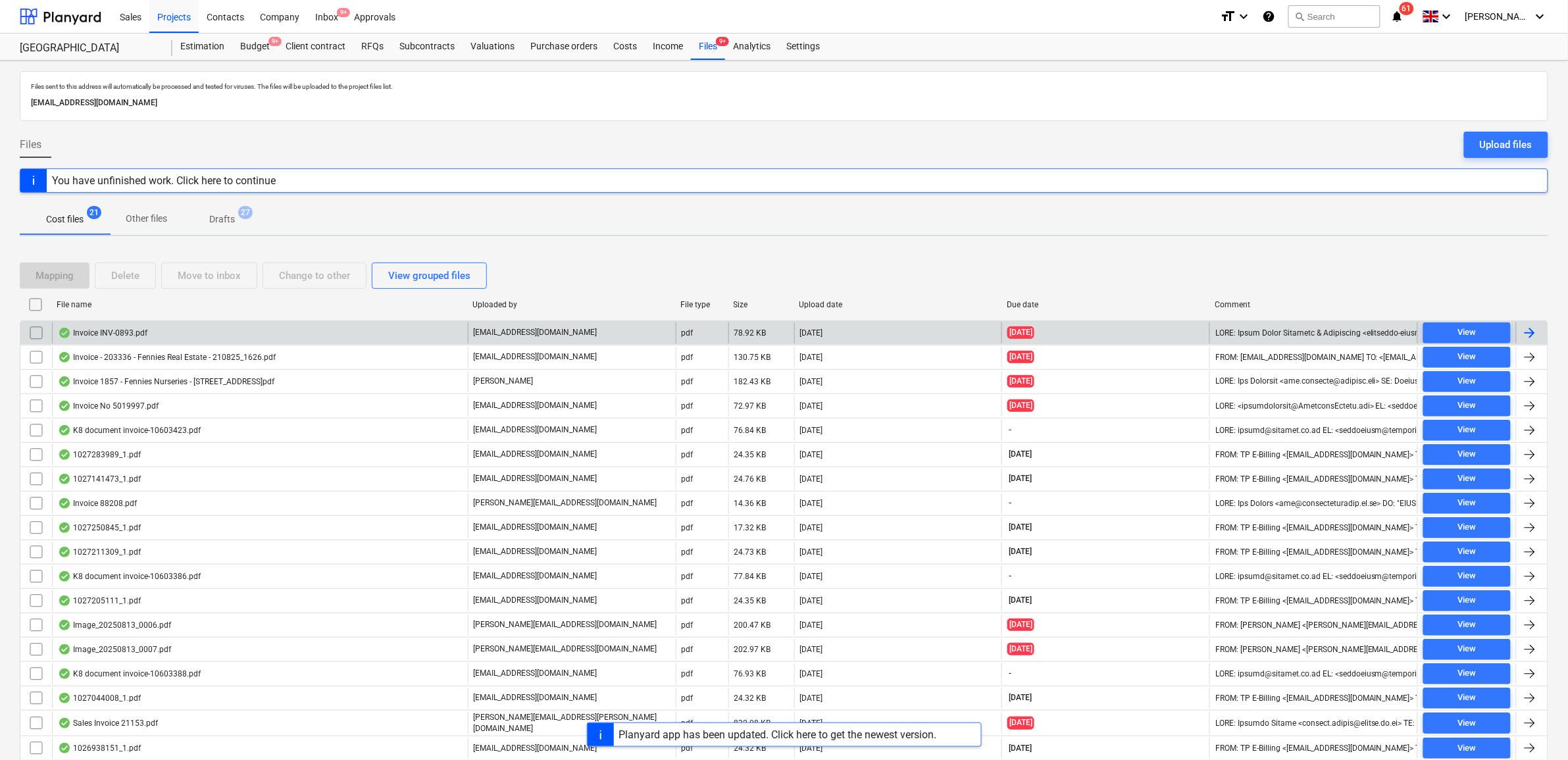
click at [1541, 332] on div at bounding box center [1532, 332] width 31 height 21
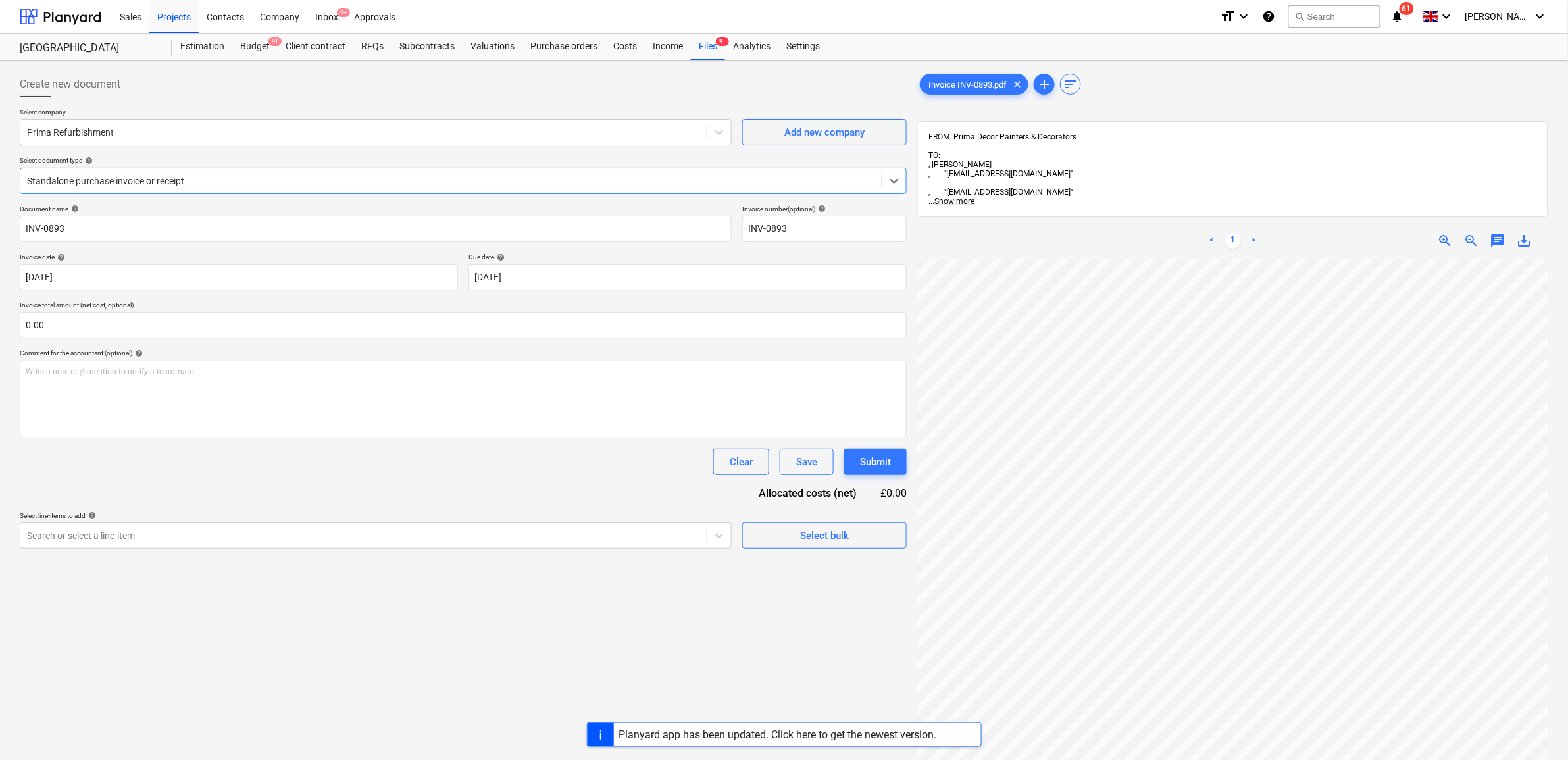
click at [182, 181] on div at bounding box center [451, 181] width 849 height 13
click at [149, 464] on div "Clear Save Submit" at bounding box center [464, 462] width 887 height 26
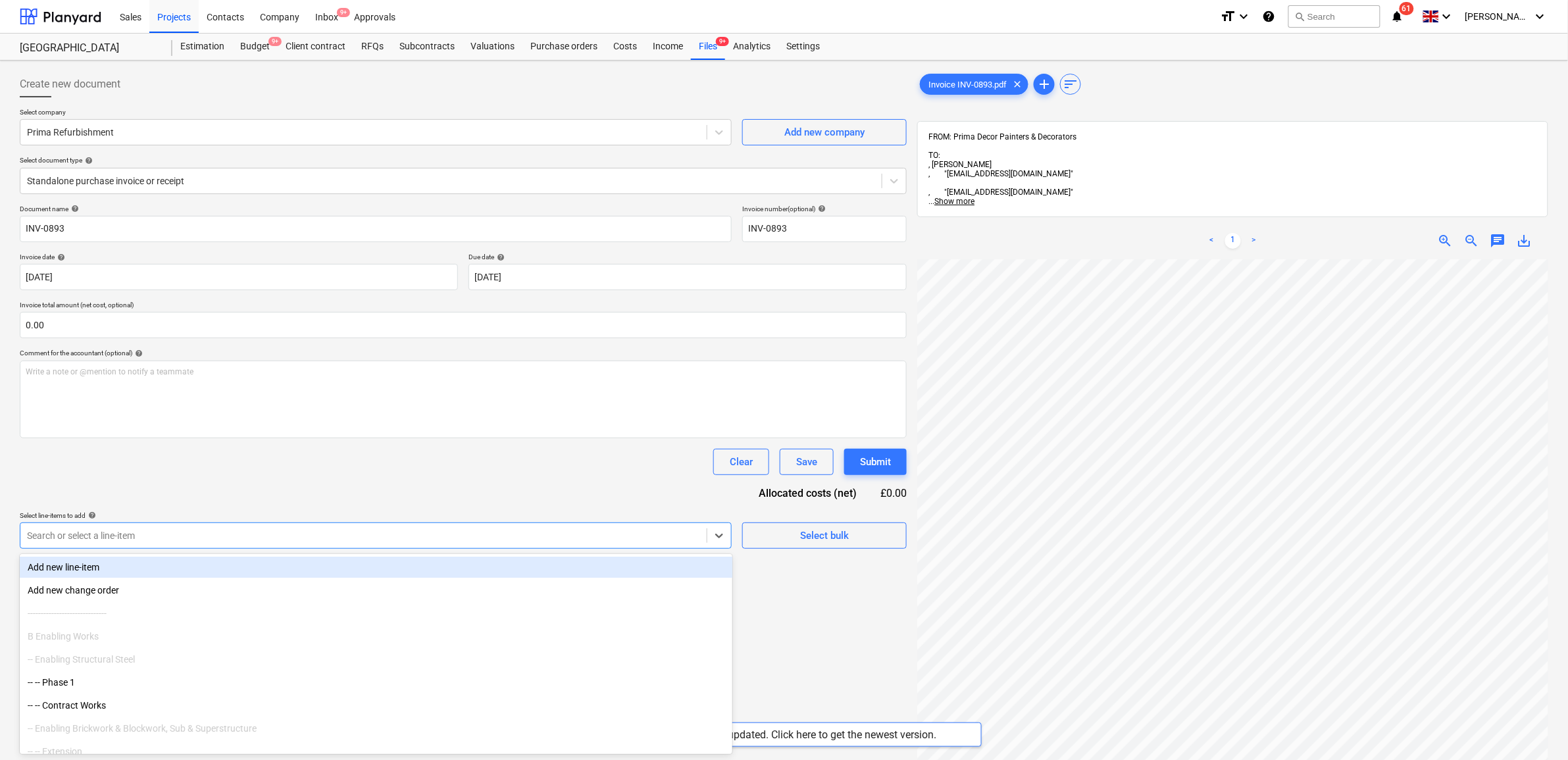
click at [152, 532] on div at bounding box center [363, 536] width 673 height 13
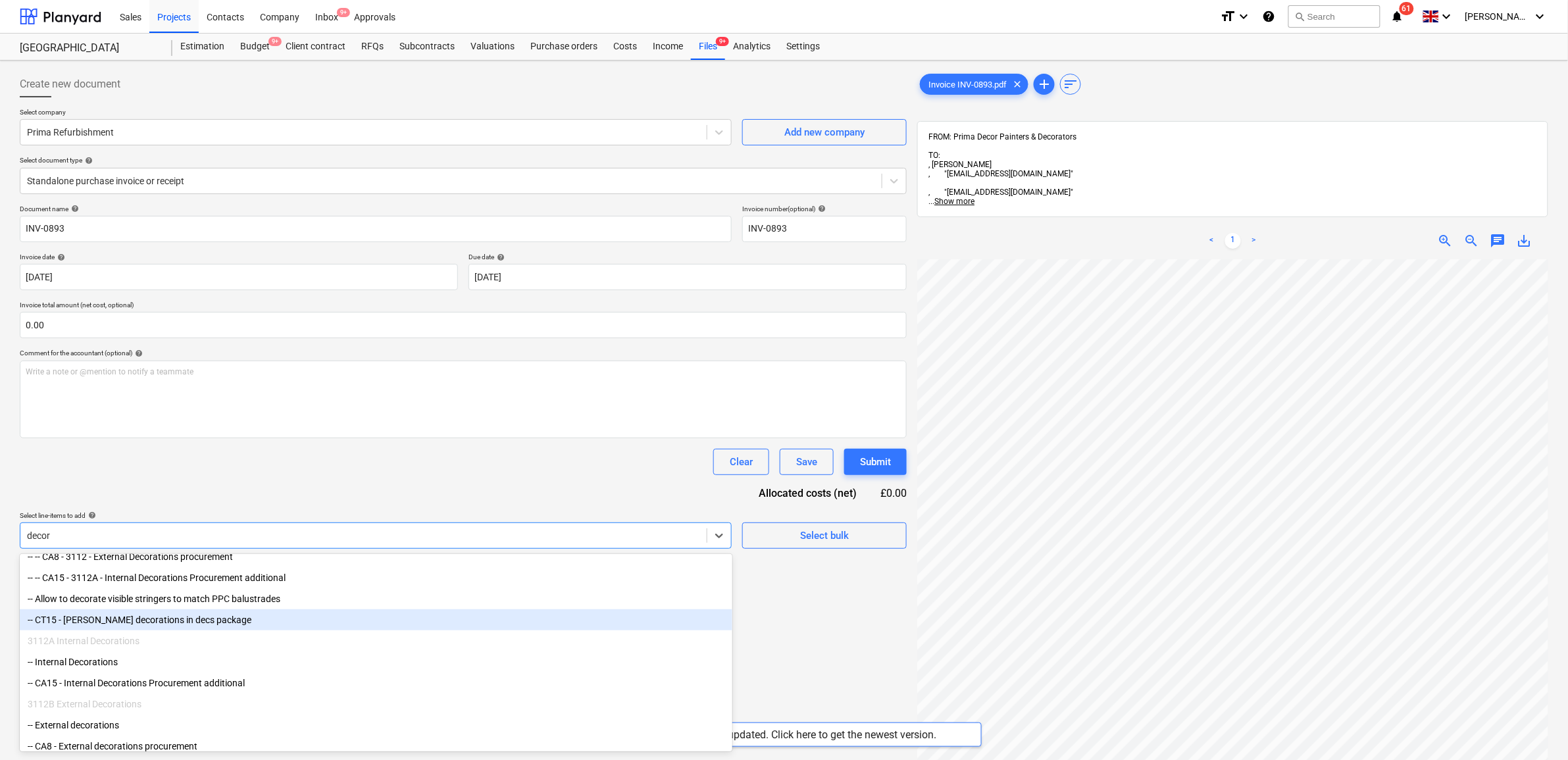
scroll to position [50, 0]
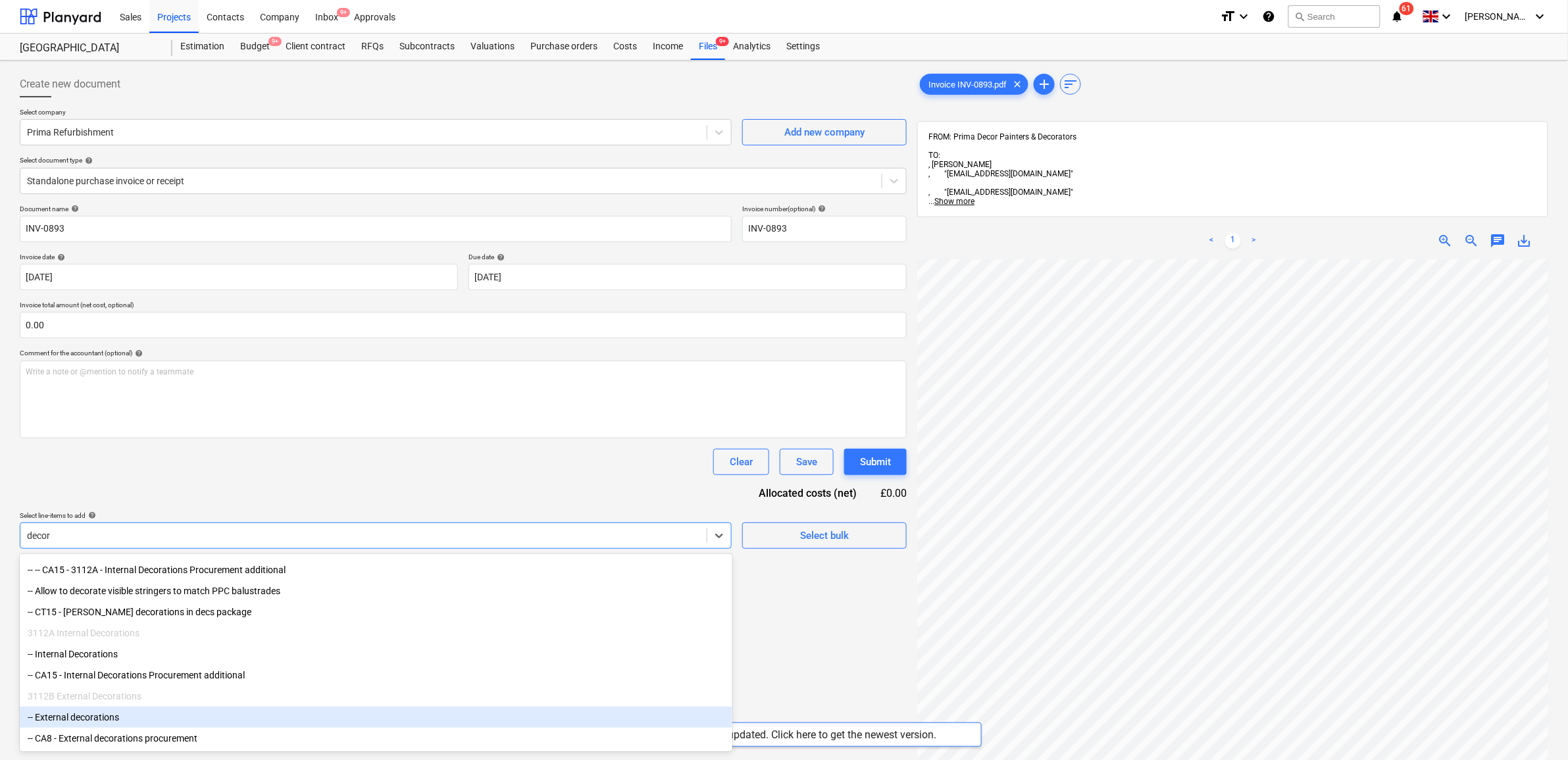
click at [162, 721] on div "-- External decorations" at bounding box center [376, 717] width 713 height 21
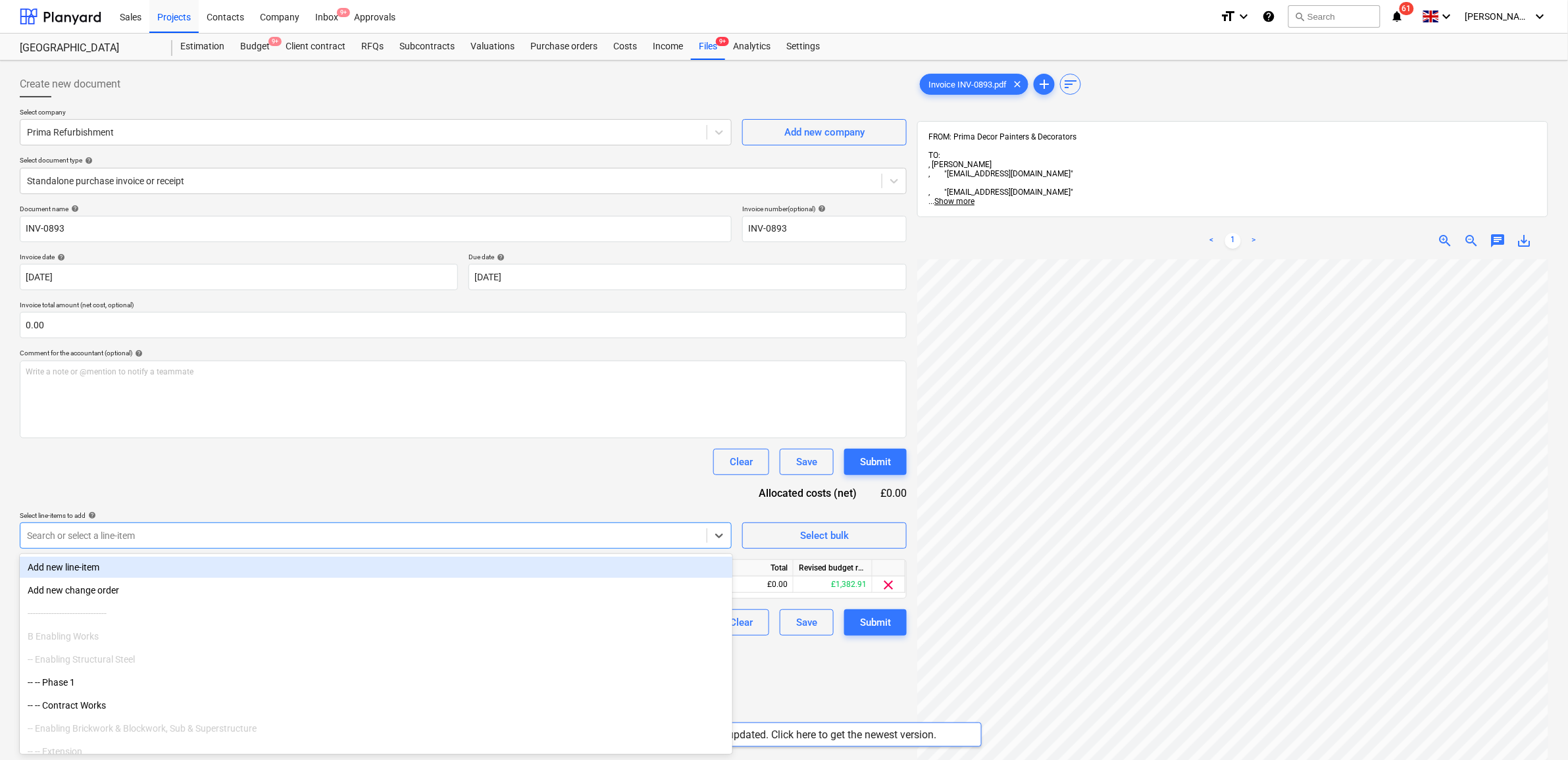
click at [436, 467] on div "Clear Save Submit" at bounding box center [464, 462] width 887 height 26
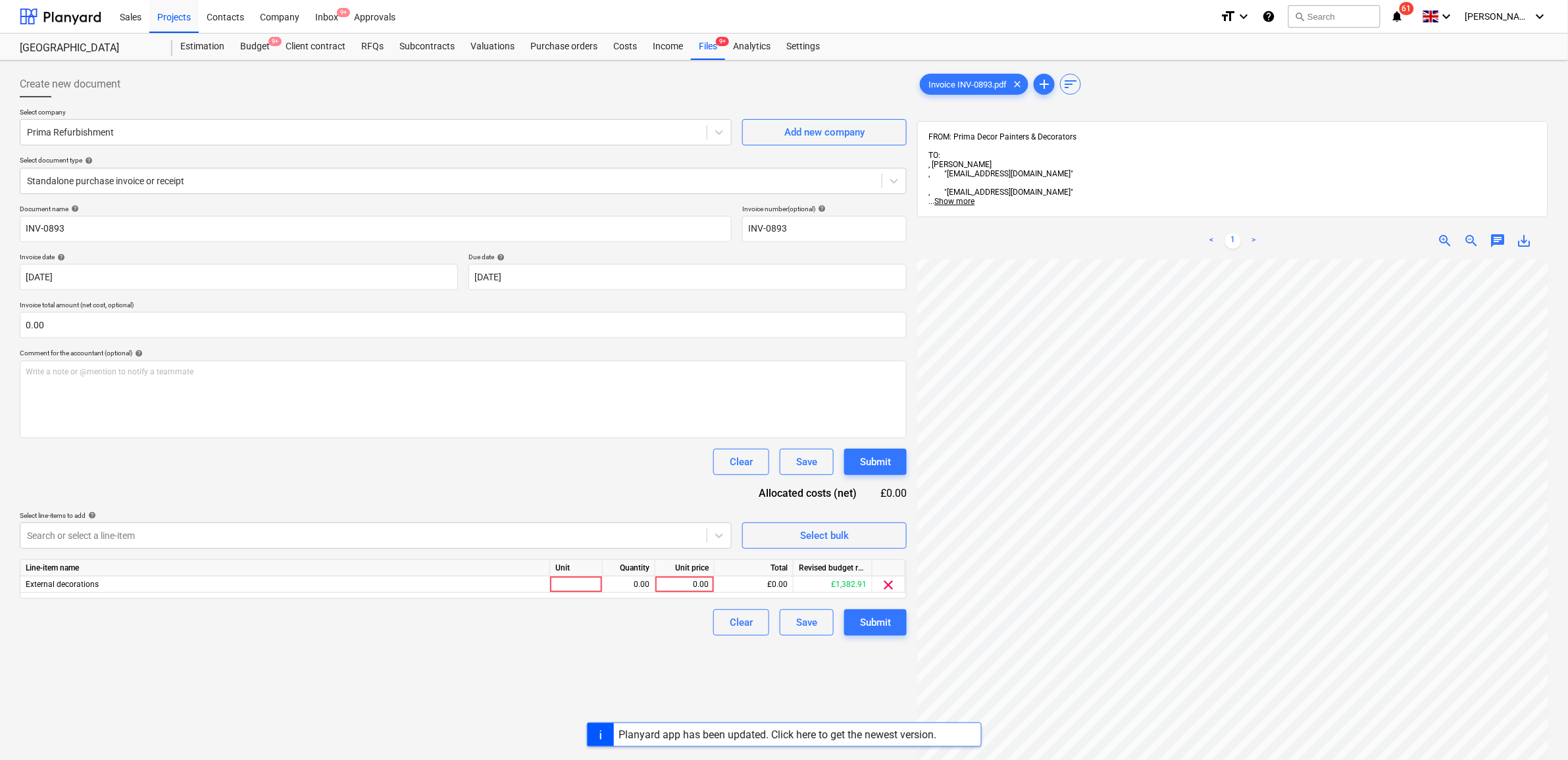
scroll to position [187, 159]
click at [680, 580] on div "0.00" at bounding box center [685, 584] width 48 height 17
click at [639, 664] on div "Create new document Select company Prima Refurbishment Add new company Select d…" at bounding box center [463, 527] width 897 height 922
click at [890, 627] on div "Submit" at bounding box center [875, 622] width 31 height 17
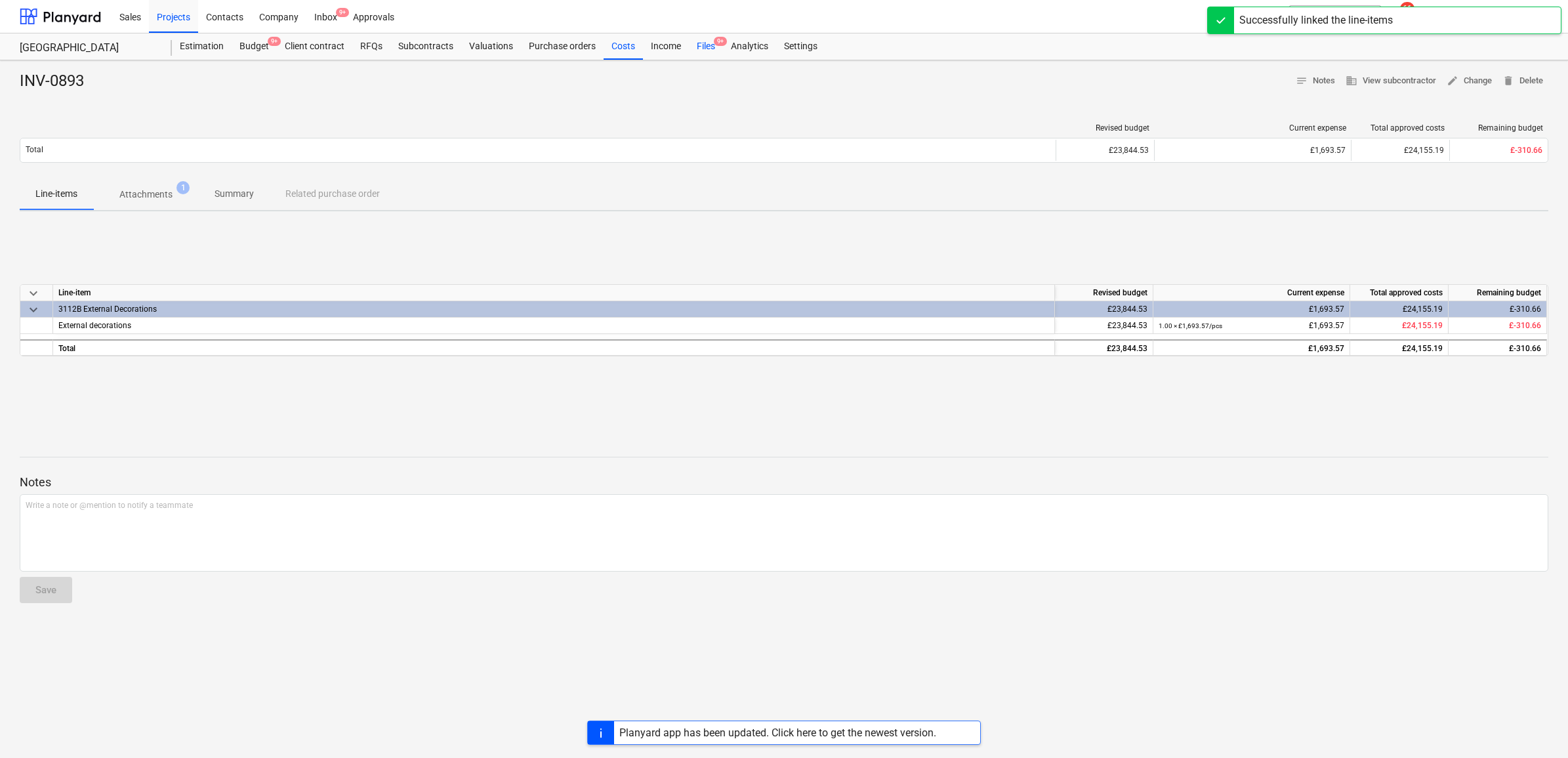
drag, startPoint x: 703, startPoint y: 39, endPoint x: 720, endPoint y: 51, distance: 20.8
click at [703, 39] on div "Files 9+" at bounding box center [706, 46] width 34 height 26
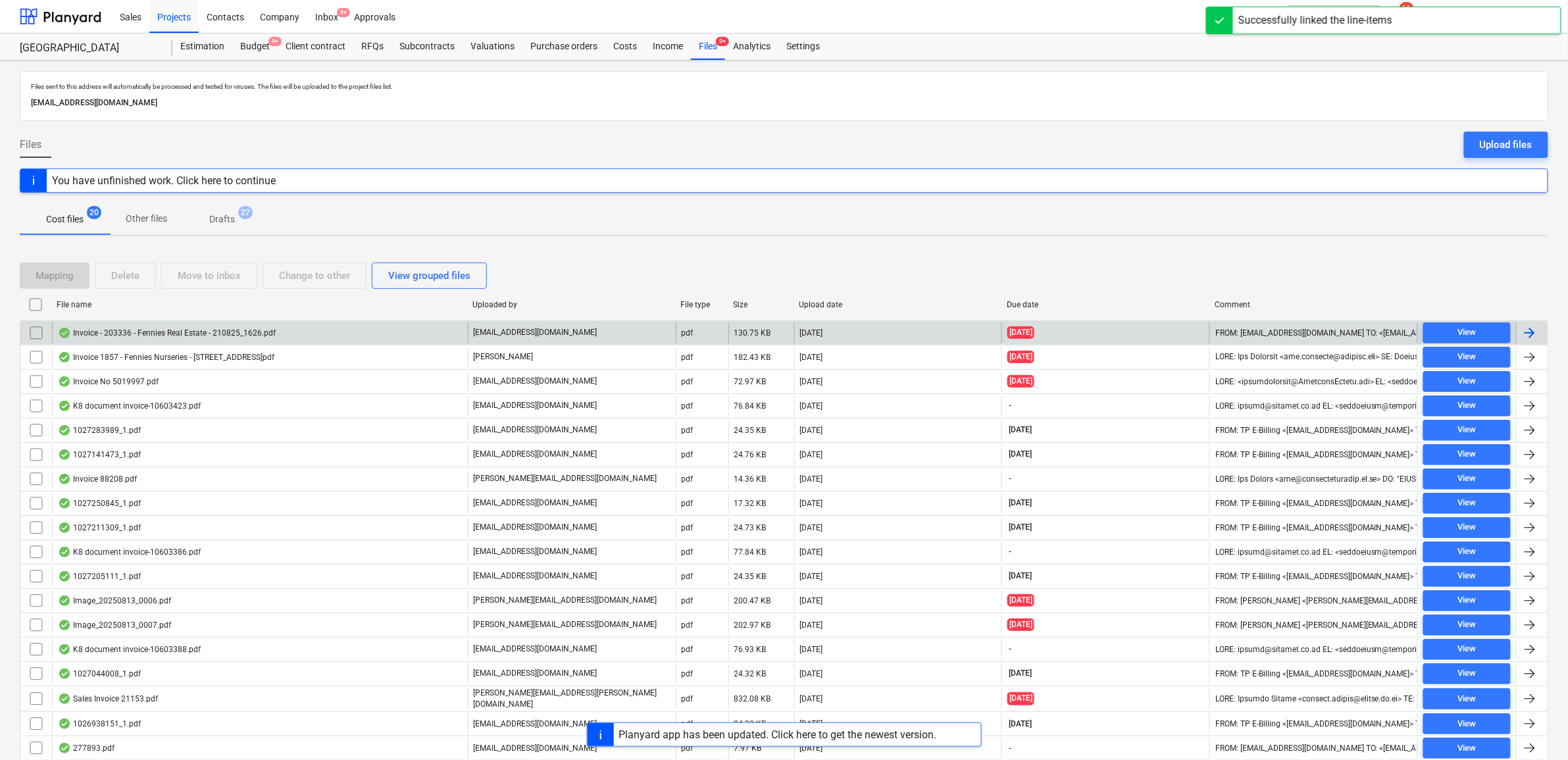
click at [1531, 333] on div at bounding box center [1531, 333] width 16 height 16
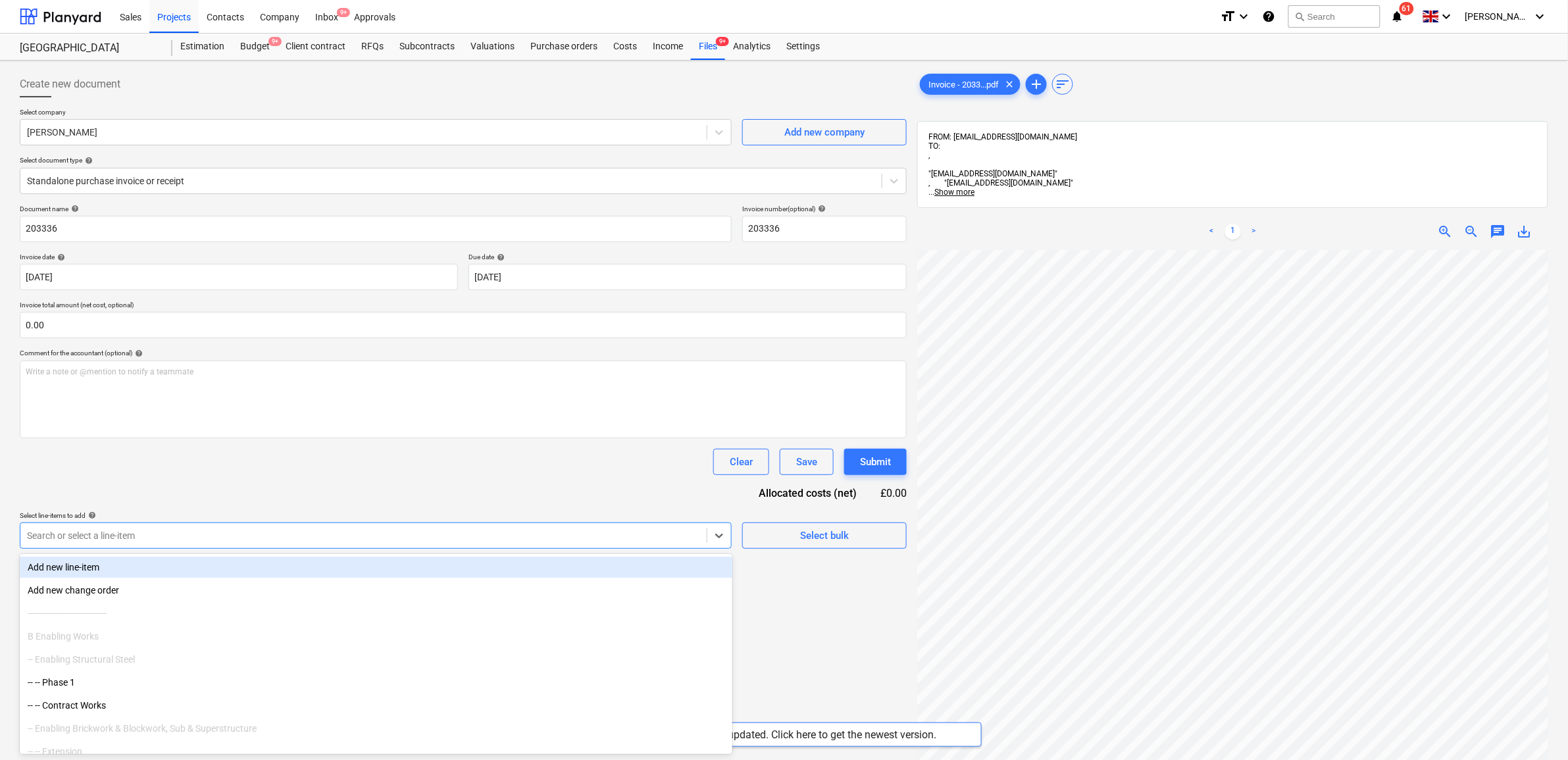
click at [145, 528] on div "Search or select a line-item" at bounding box center [363, 536] width 687 height 19
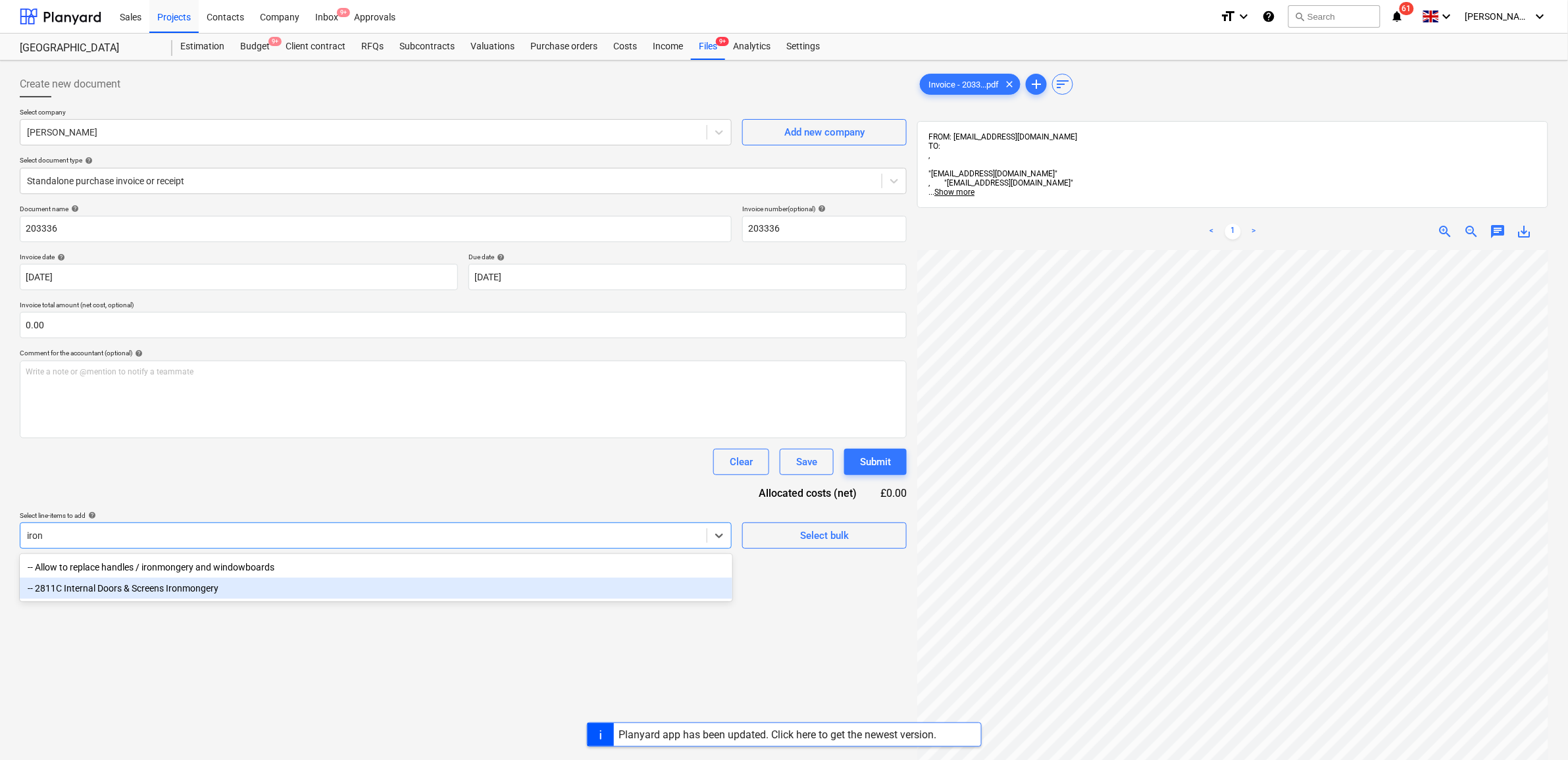
click at [285, 587] on div "-- 2811C Internal Doors & Screens Ironmongery" at bounding box center [376, 587] width 713 height 21
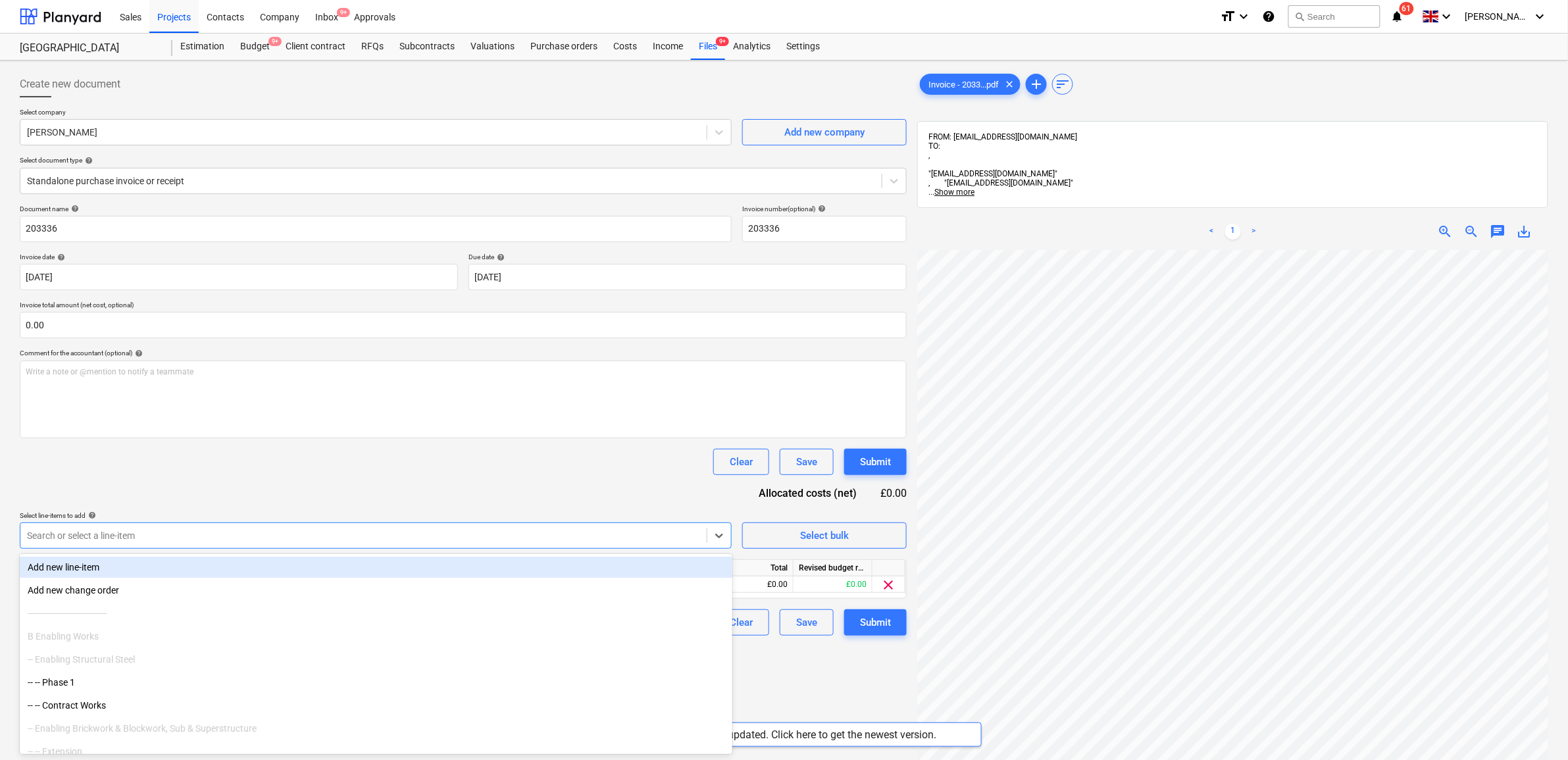
click at [323, 484] on div "Document name help 203336 Invoice number (optional) help 203336 Invoice date he…" at bounding box center [464, 420] width 887 height 431
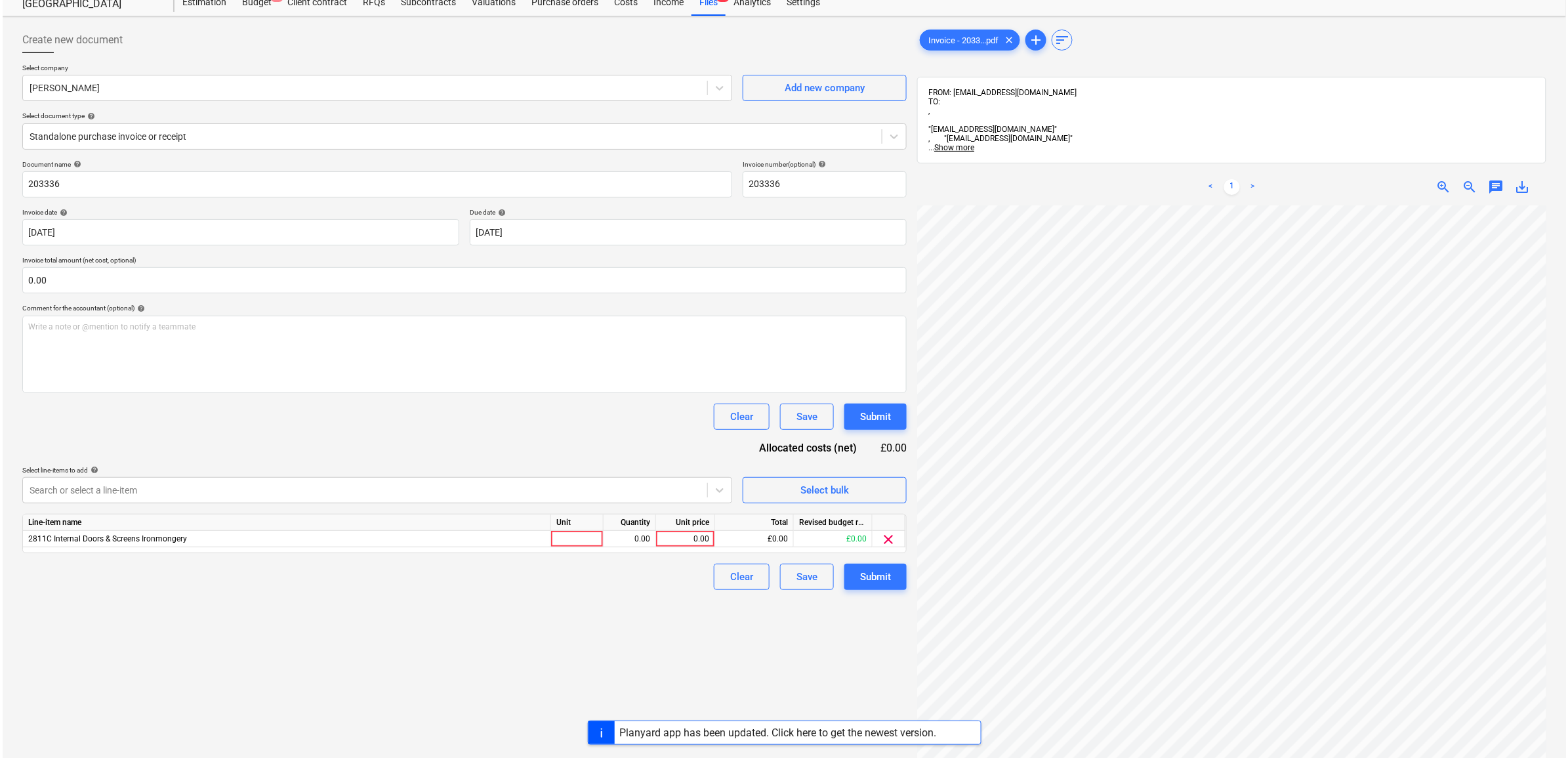
scroll to position [82, 0]
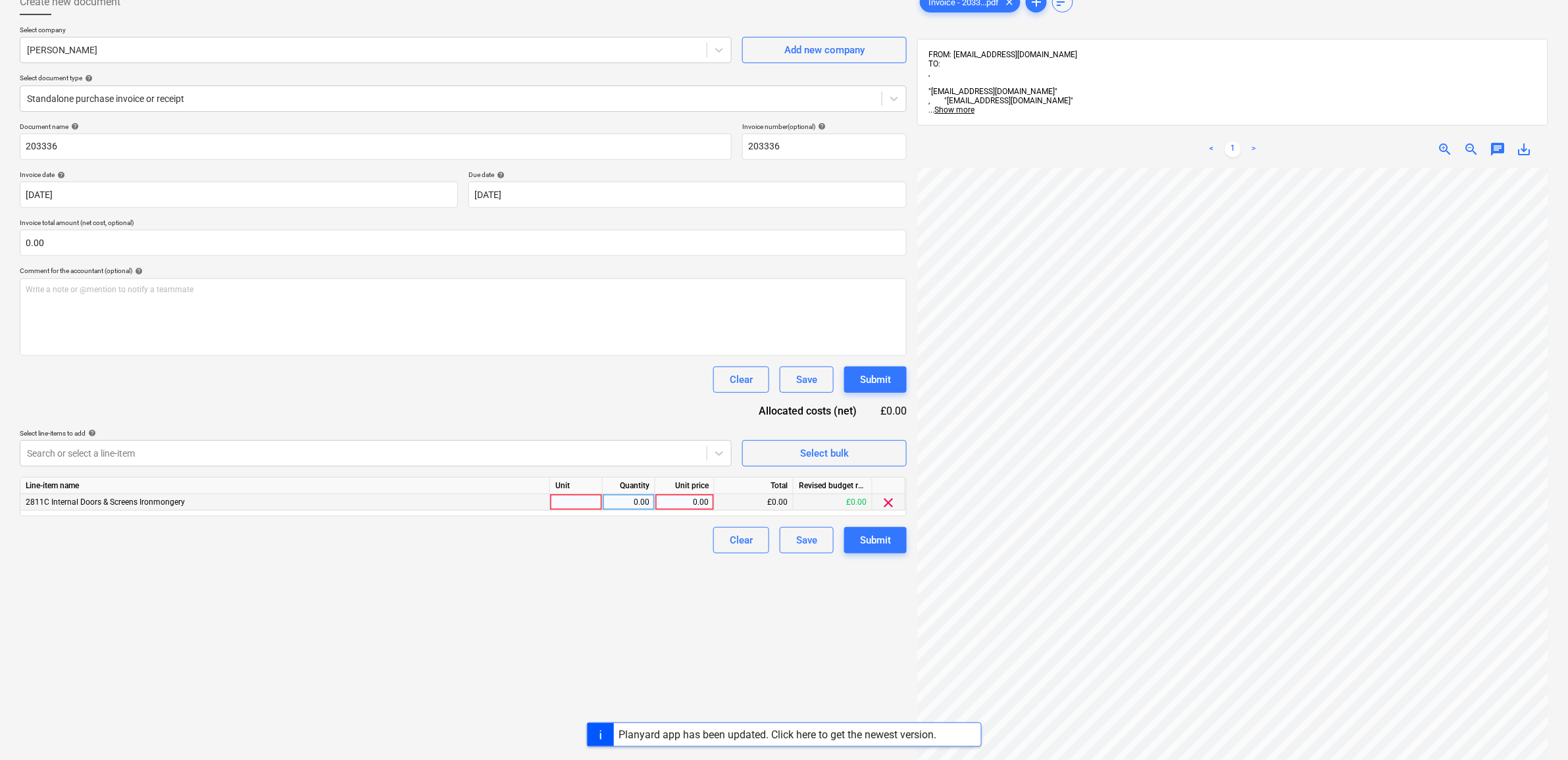
click at [699, 497] on div "0.00" at bounding box center [685, 502] width 48 height 17
click at [678, 602] on div "Create new document Select company G [PERSON_NAME] Add new company Select docum…" at bounding box center [463, 440] width 897 height 913
click at [874, 534] on div "Submit" at bounding box center [875, 541] width 31 height 17
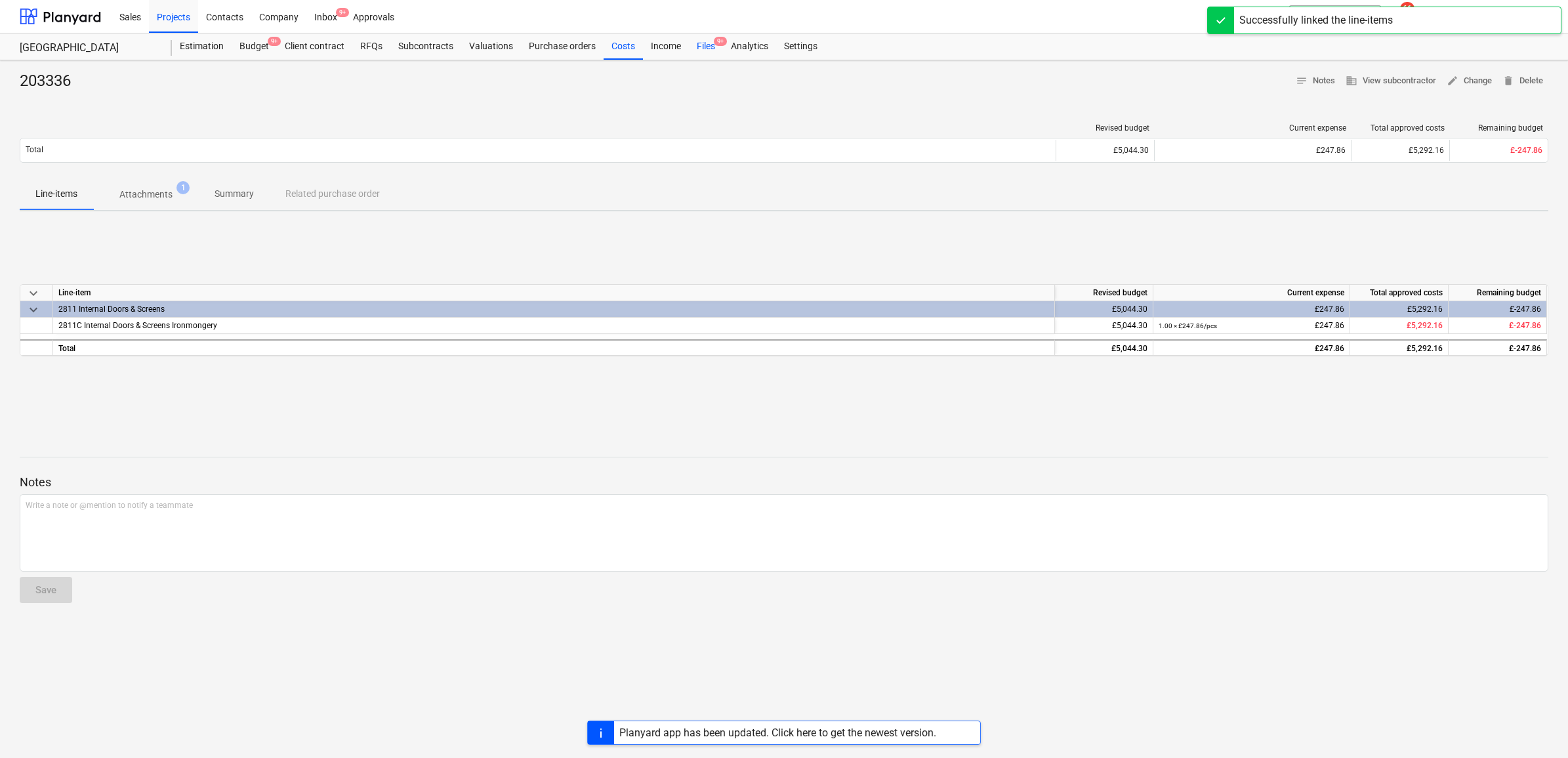
click at [703, 36] on div "Files 9+" at bounding box center [706, 46] width 34 height 26
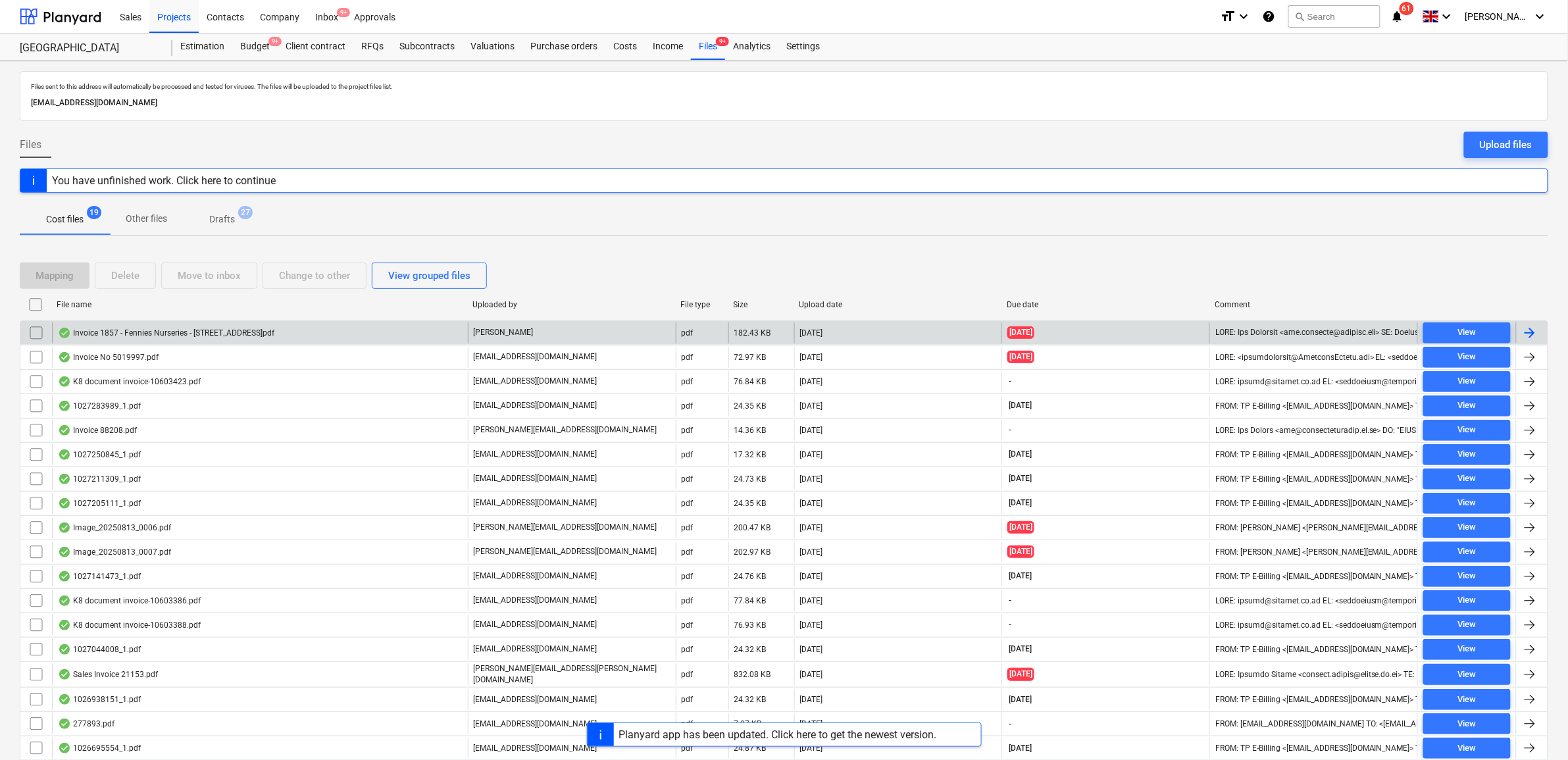
click at [1535, 332] on div at bounding box center [1531, 333] width 16 height 16
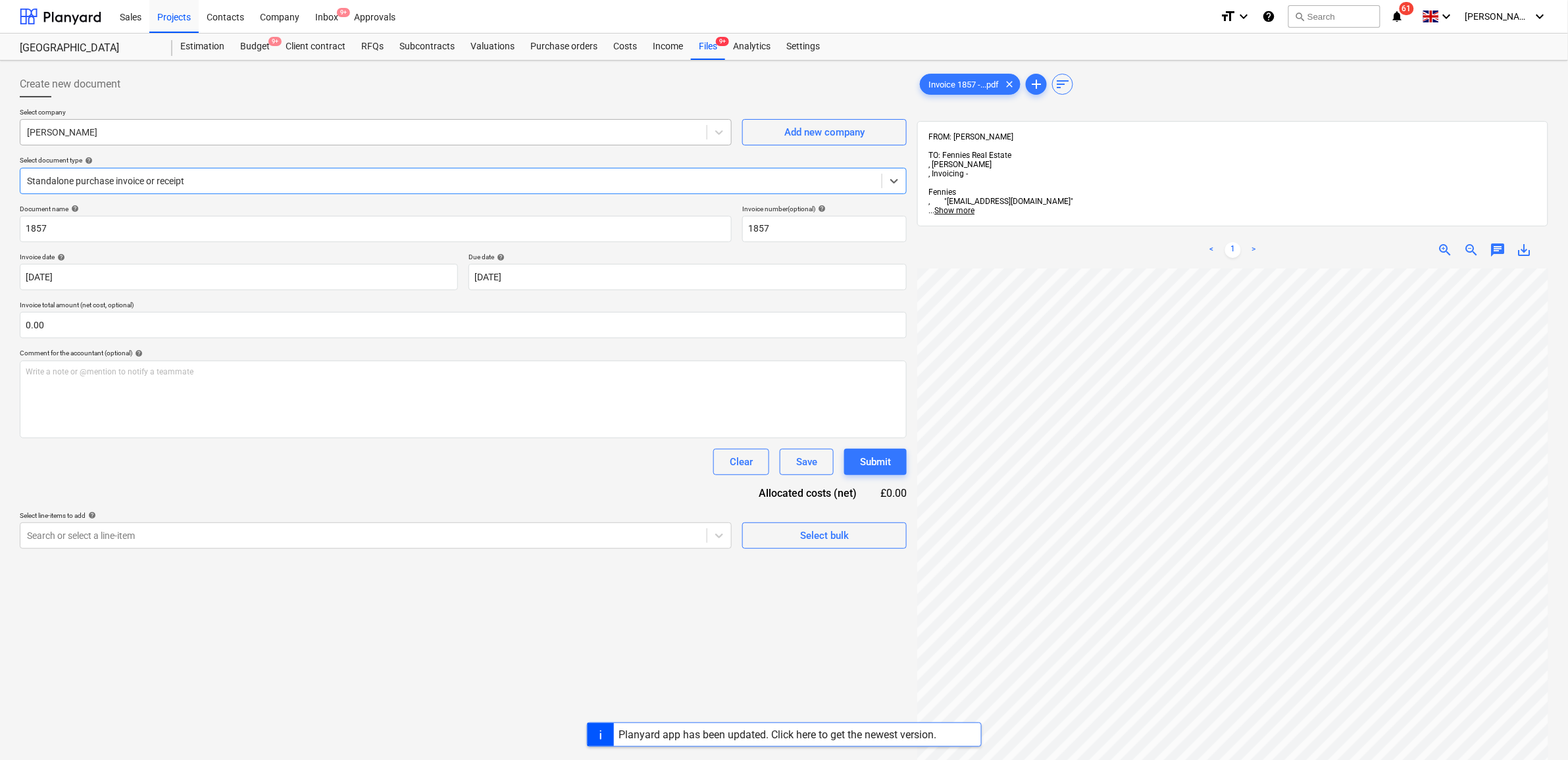
click at [608, 139] on div "[PERSON_NAME]" at bounding box center [363, 132] width 687 height 19
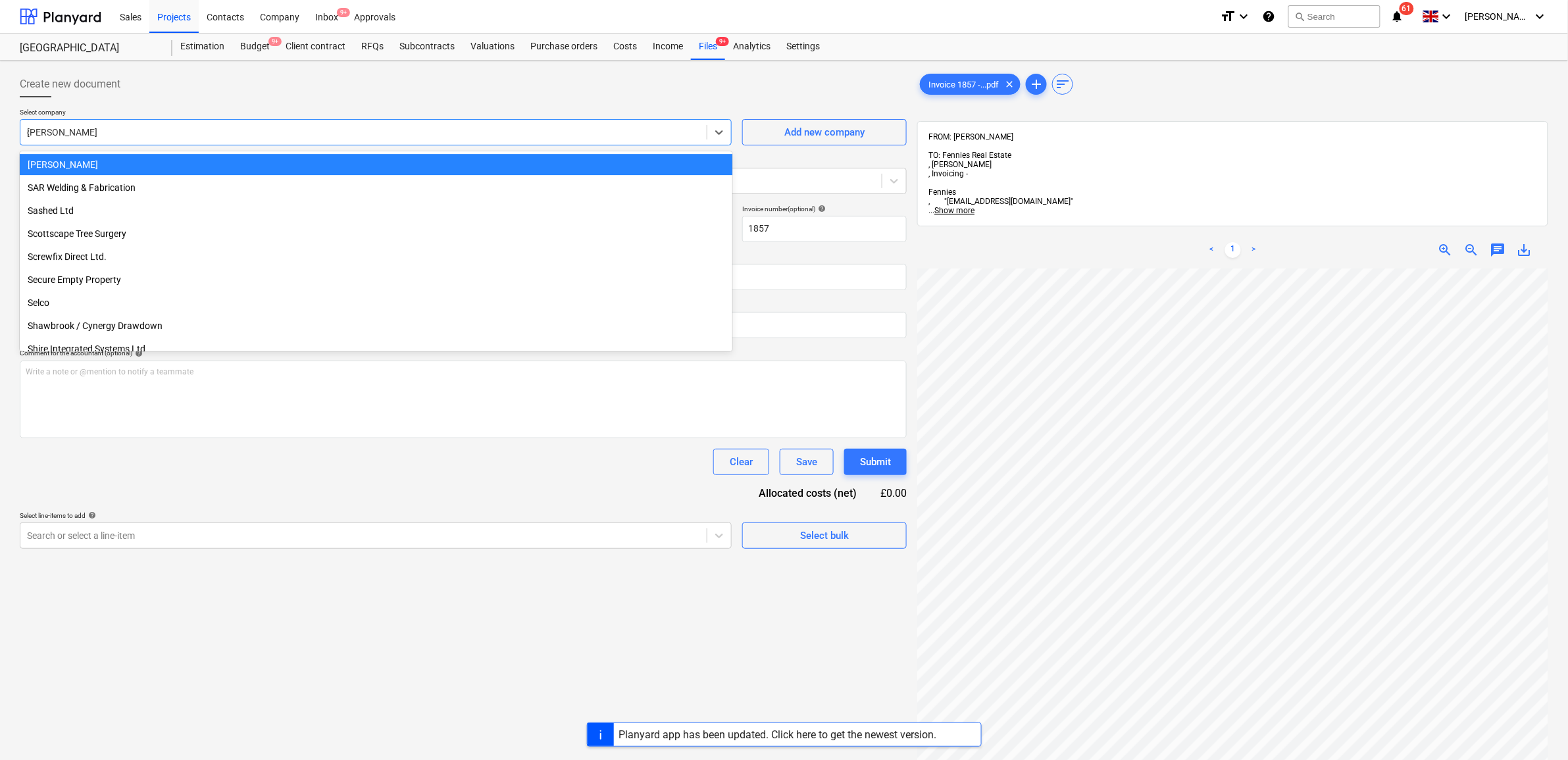
scroll to position [2934, 0]
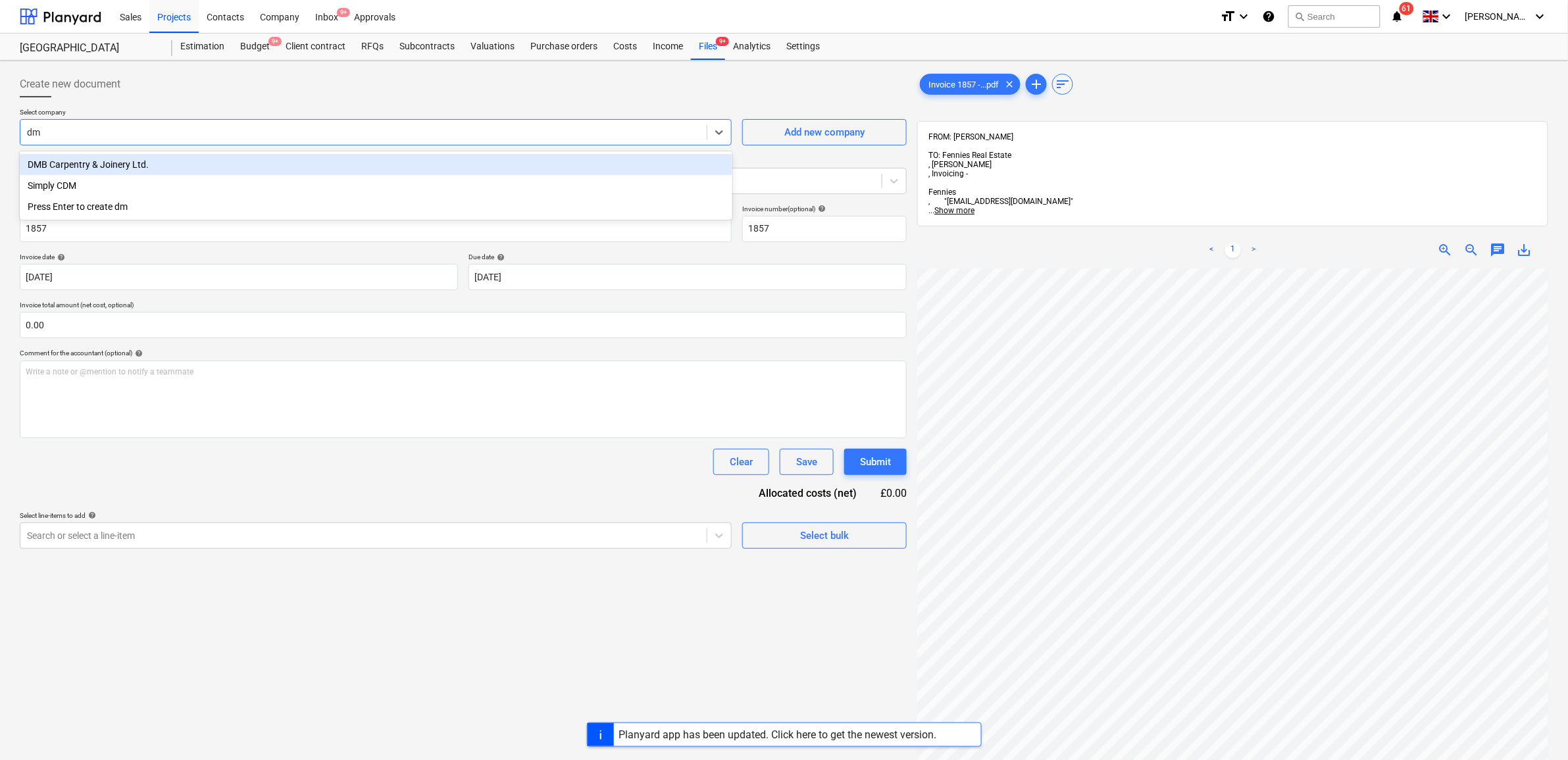
click at [566, 161] on div "DMB Carpentry & Joinery Ltd." at bounding box center [376, 164] width 713 height 21
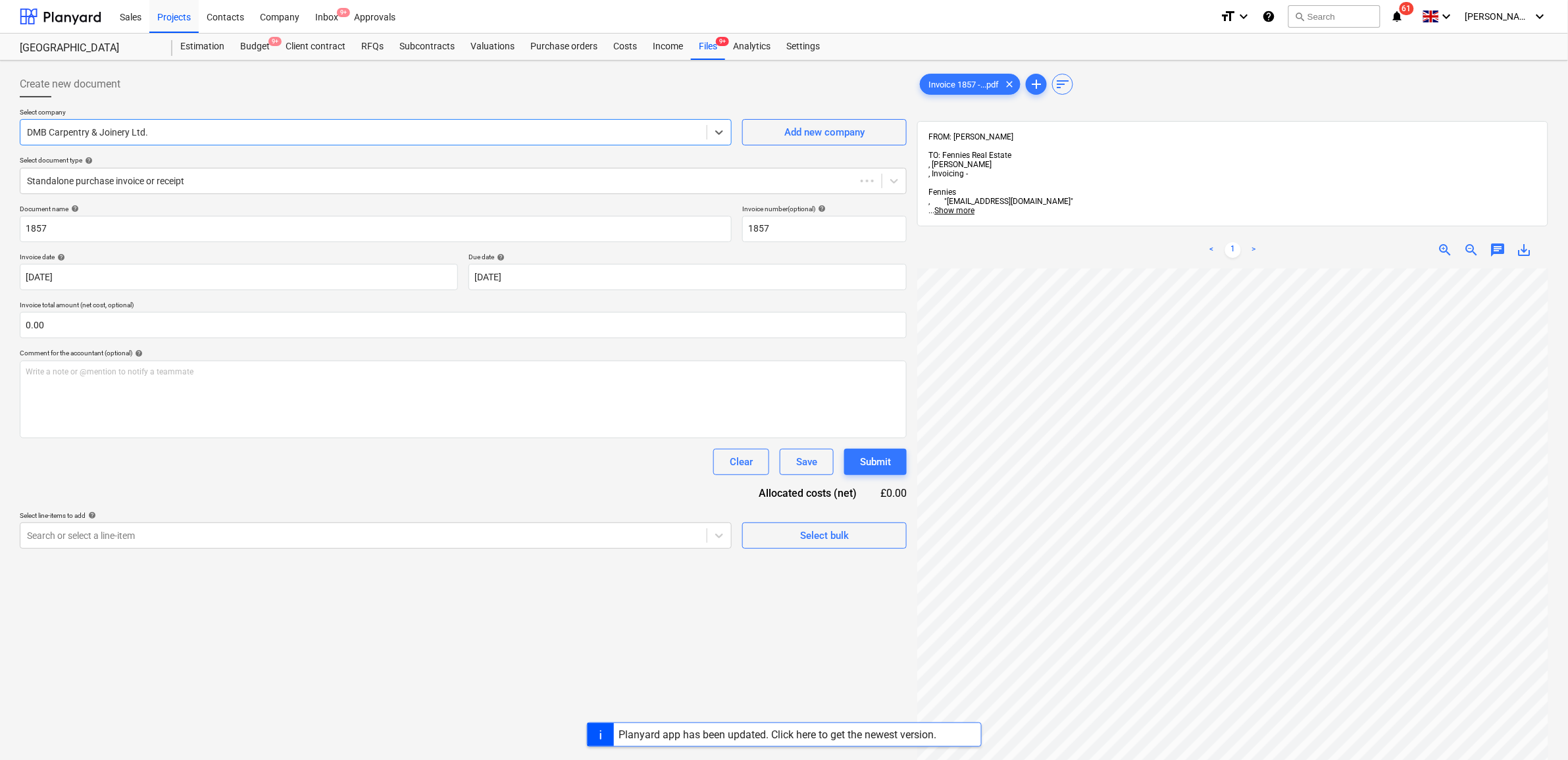
click at [345, 453] on div "Clear Save Submit" at bounding box center [464, 462] width 887 height 26
click at [255, 181] on div at bounding box center [451, 181] width 849 height 13
click at [201, 500] on div "Document name help 1857 Invoice number (optional) help 1857 Invoice date help […" at bounding box center [464, 377] width 887 height 344
click at [195, 531] on div at bounding box center [363, 536] width 673 height 13
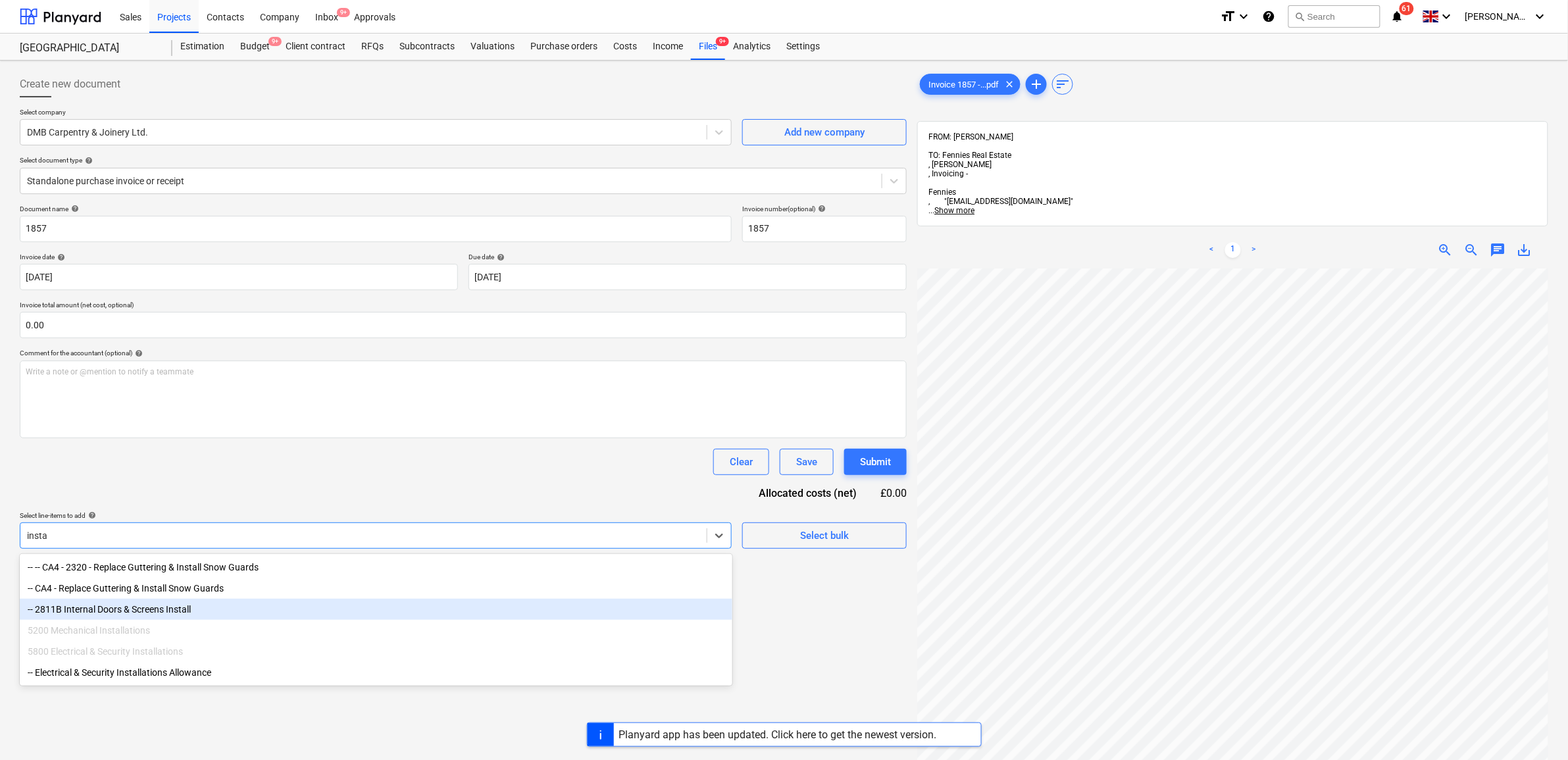
click at [179, 607] on div "-- 2811B Internal Doors & Screens Install" at bounding box center [376, 609] width 713 height 21
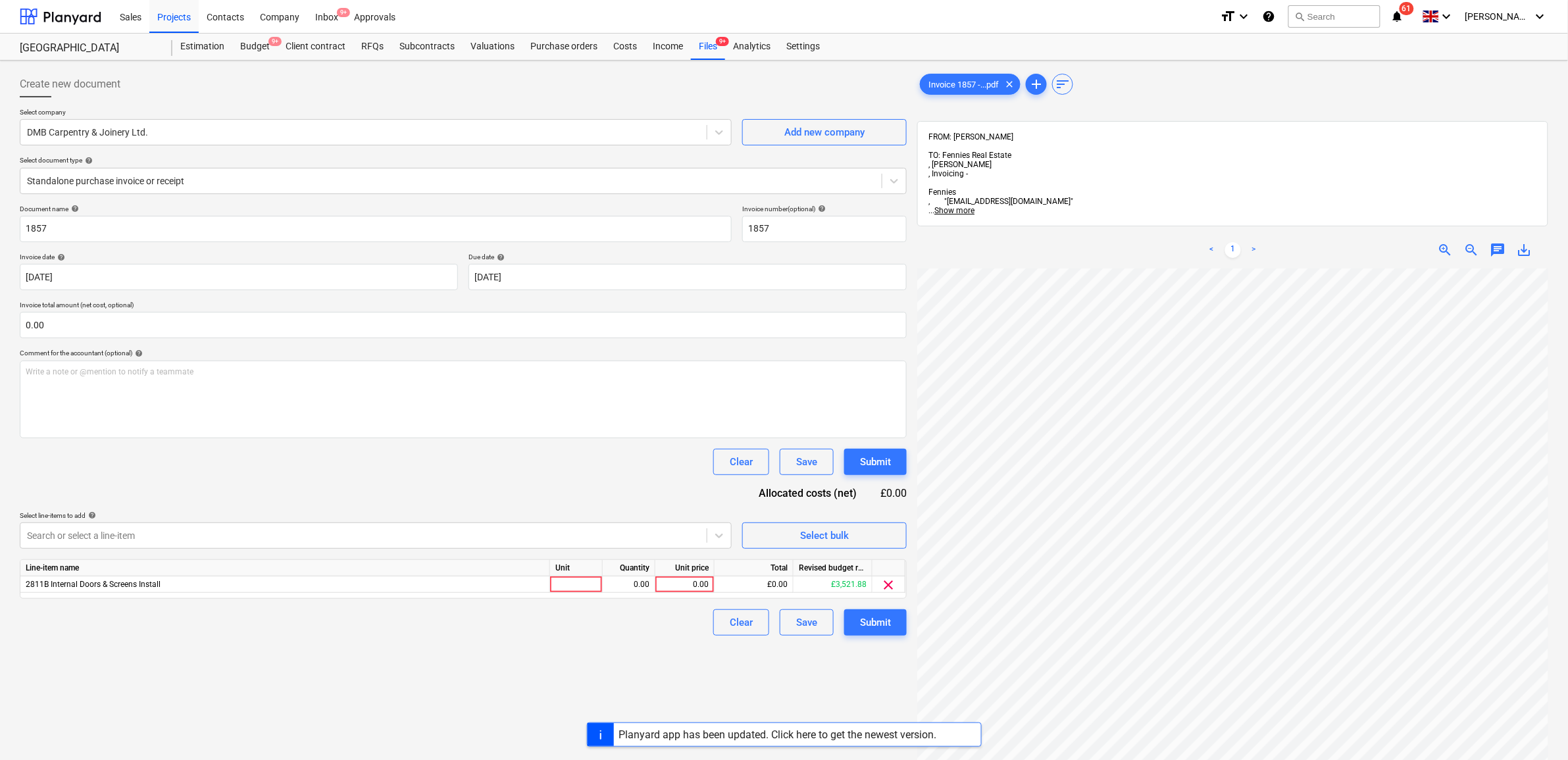
click at [266, 479] on div "Document name help 1857 Invoice number (optional) help 1857 Invoice date help […" at bounding box center [464, 420] width 887 height 431
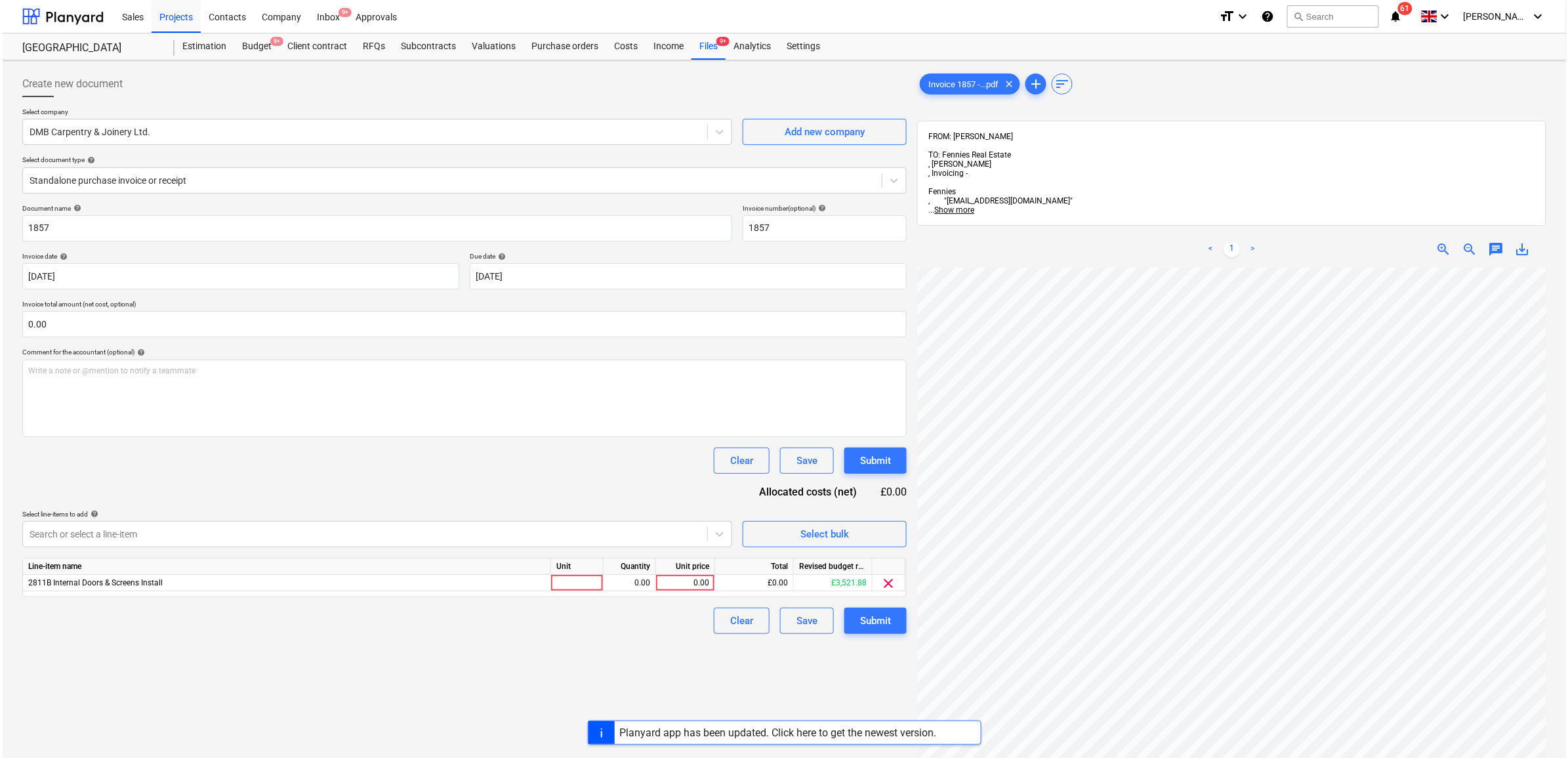
scroll to position [392, 158]
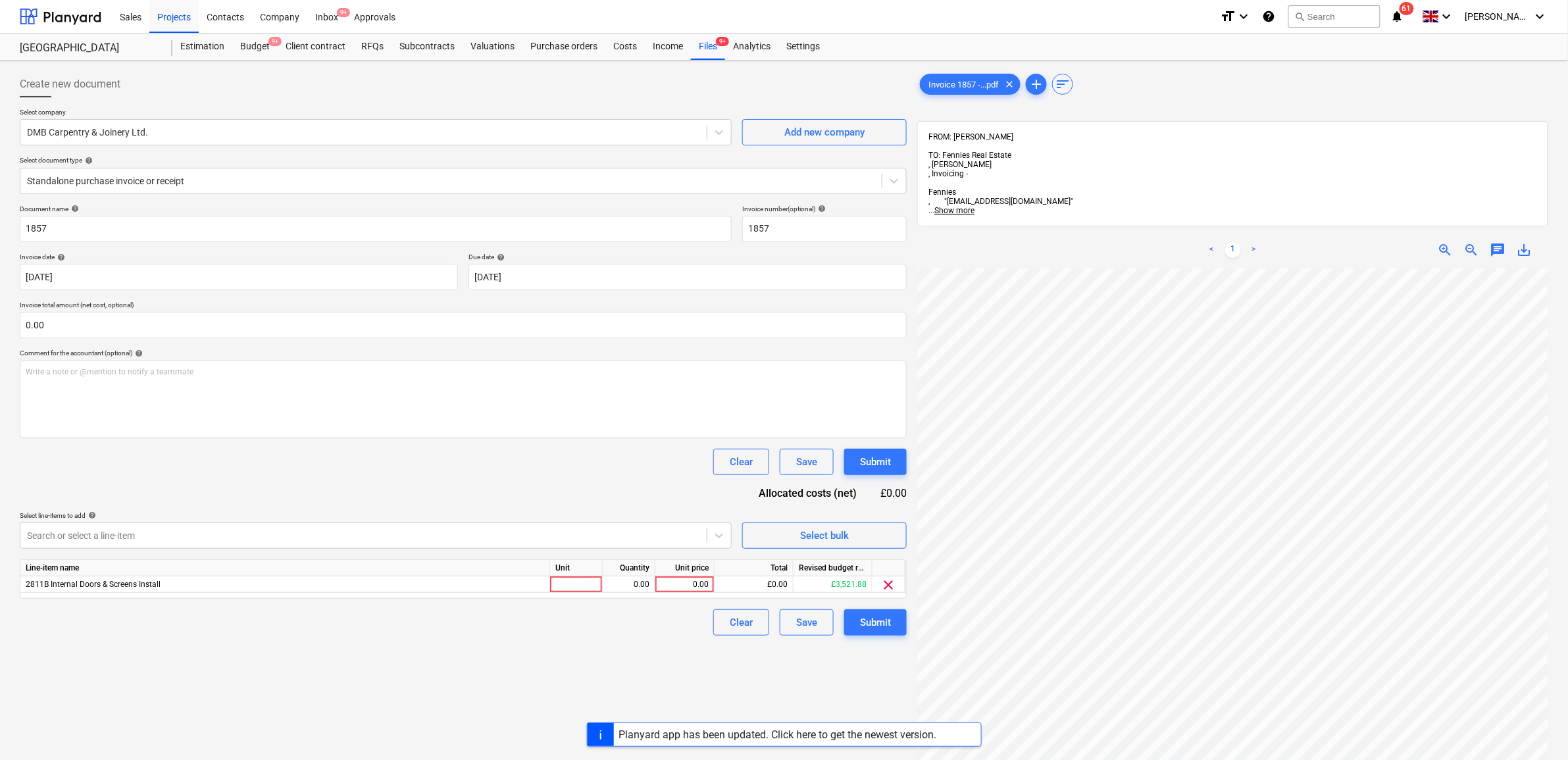
click at [689, 575] on div "Unit price" at bounding box center [685, 568] width 60 height 17
click at [689, 579] on div "0.00" at bounding box center [685, 584] width 48 height 17
click at [650, 636] on div "Create new document Select company DMB Carpentry & Joinery Ltd. Add new company…" at bounding box center [463, 531] width 897 height 931
click at [891, 622] on button "Submit" at bounding box center [875, 622] width 62 height 26
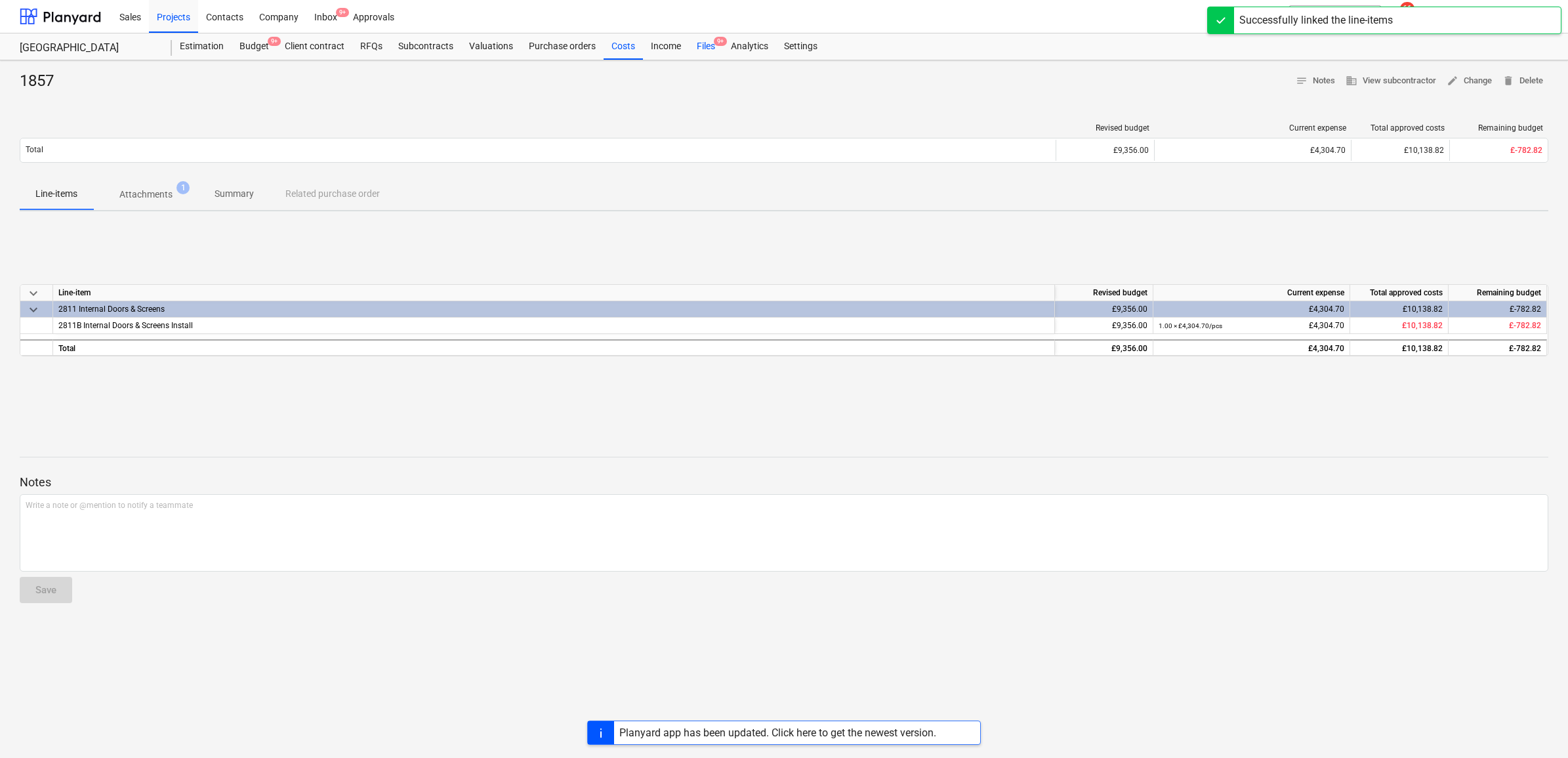
click at [716, 46] on span "9+" at bounding box center [721, 41] width 13 height 9
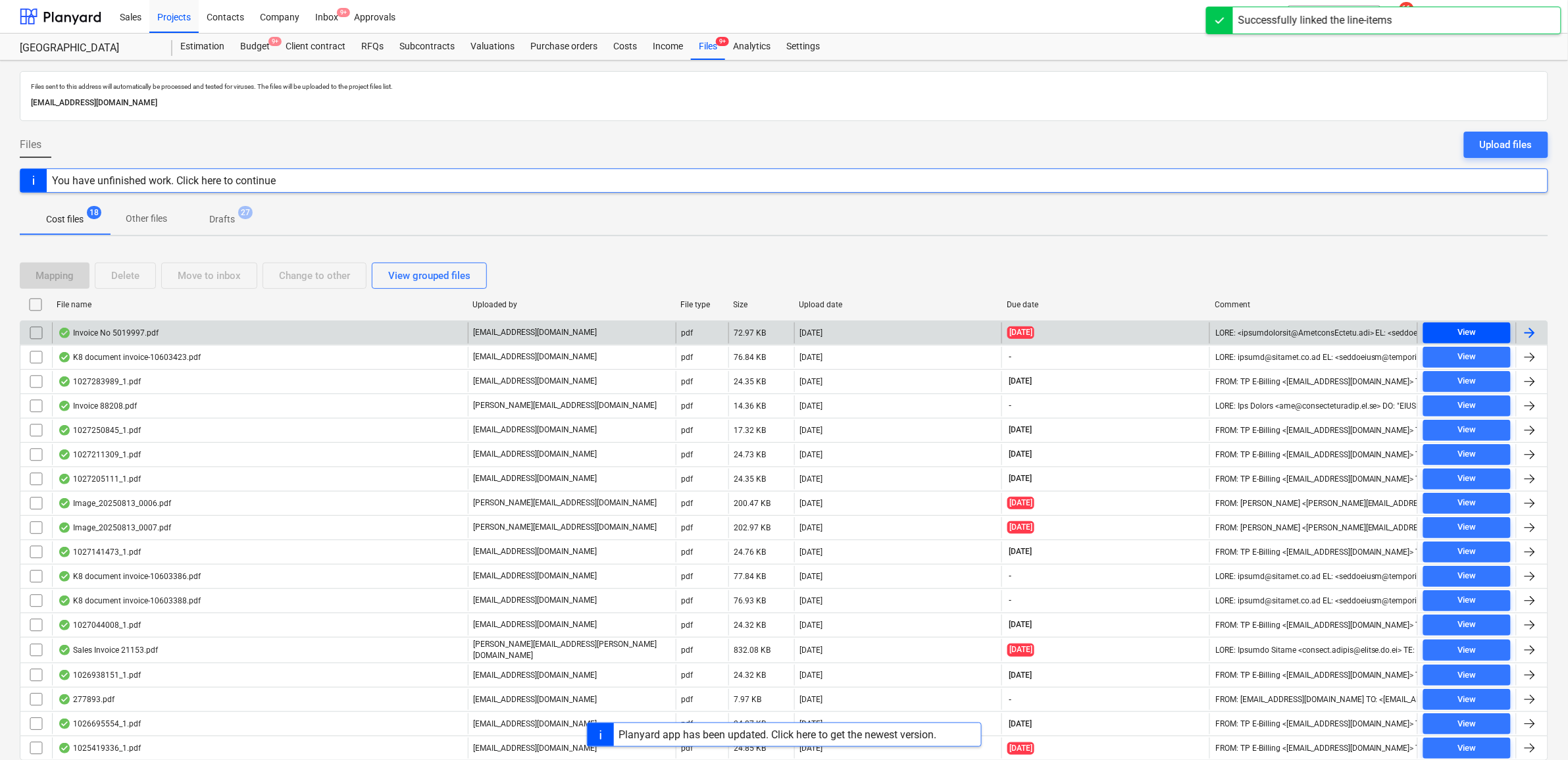
click at [1463, 330] on div "View" at bounding box center [1467, 332] width 19 height 15
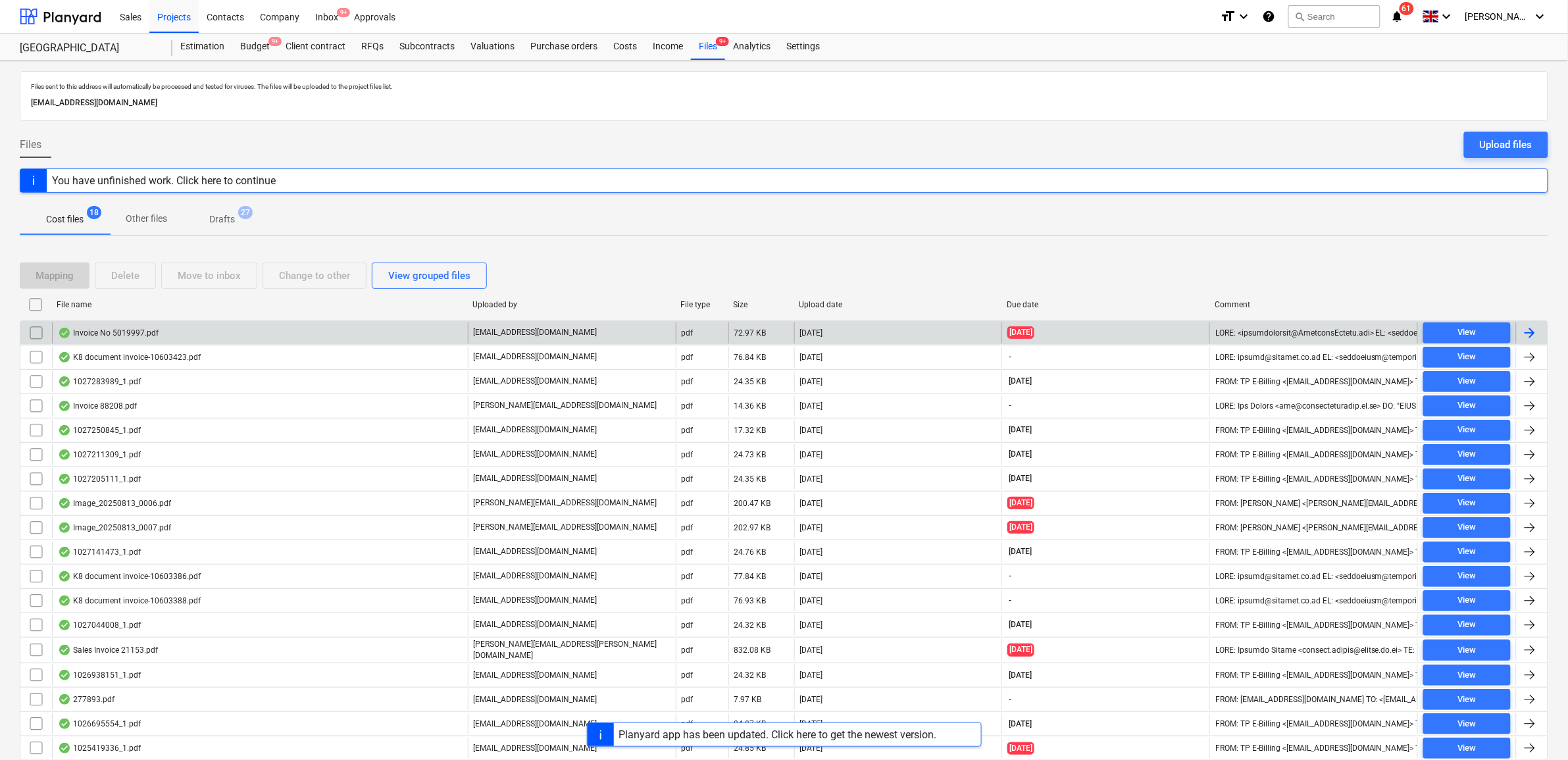
click at [1538, 328] on div at bounding box center [1531, 333] width 16 height 16
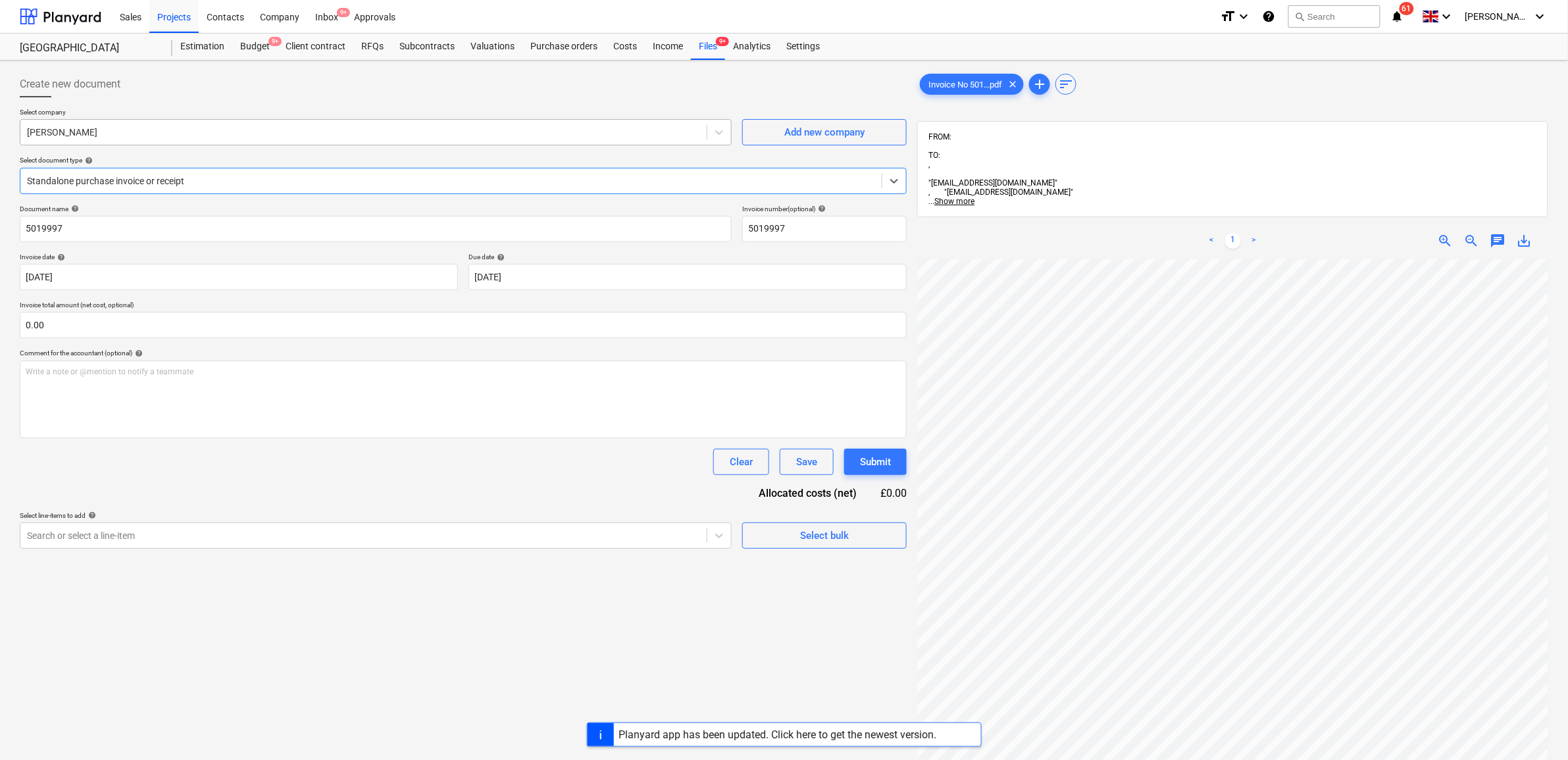
click at [192, 133] on div at bounding box center [363, 132] width 673 height 13
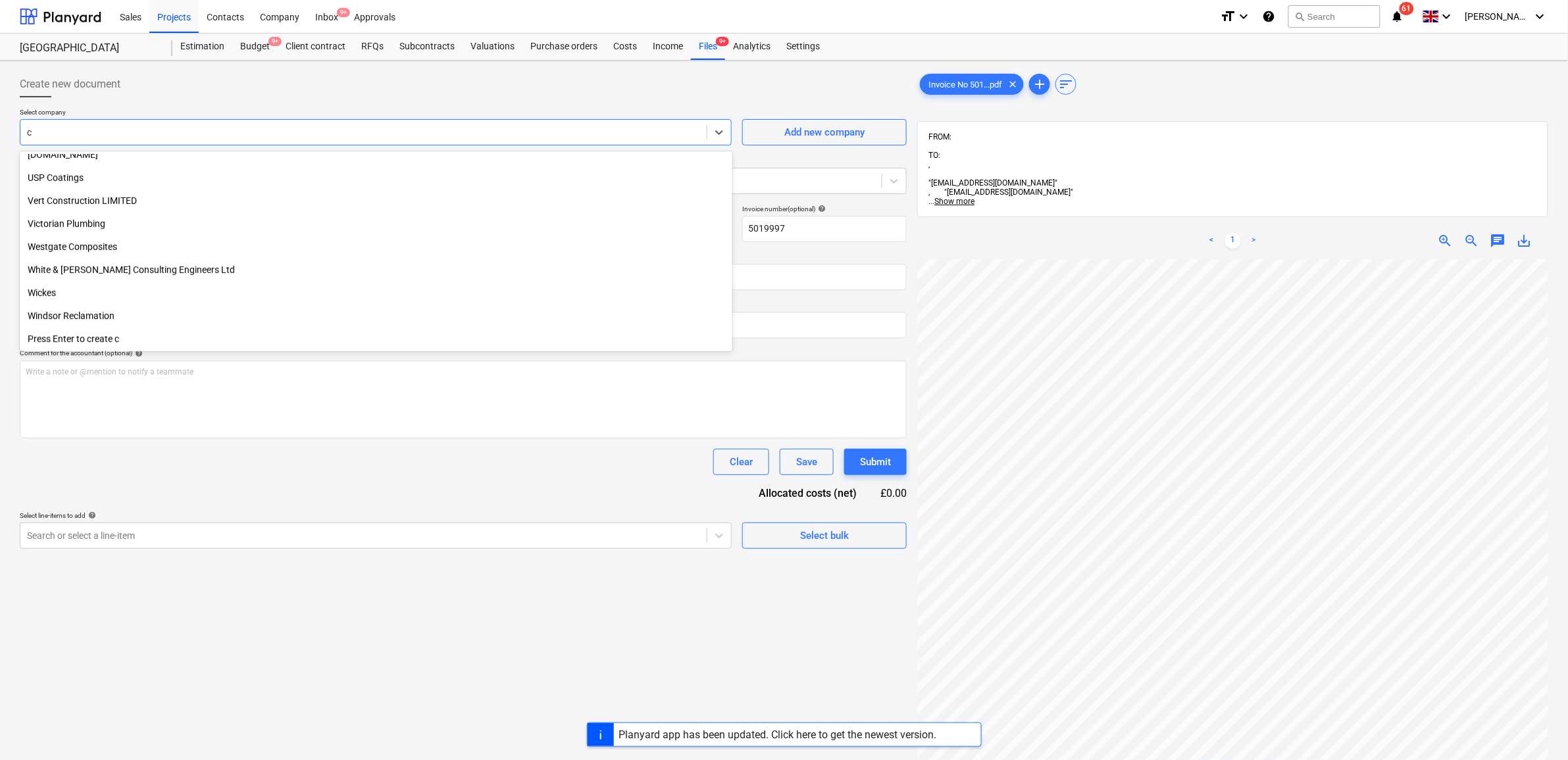
scroll to position [2428, 0]
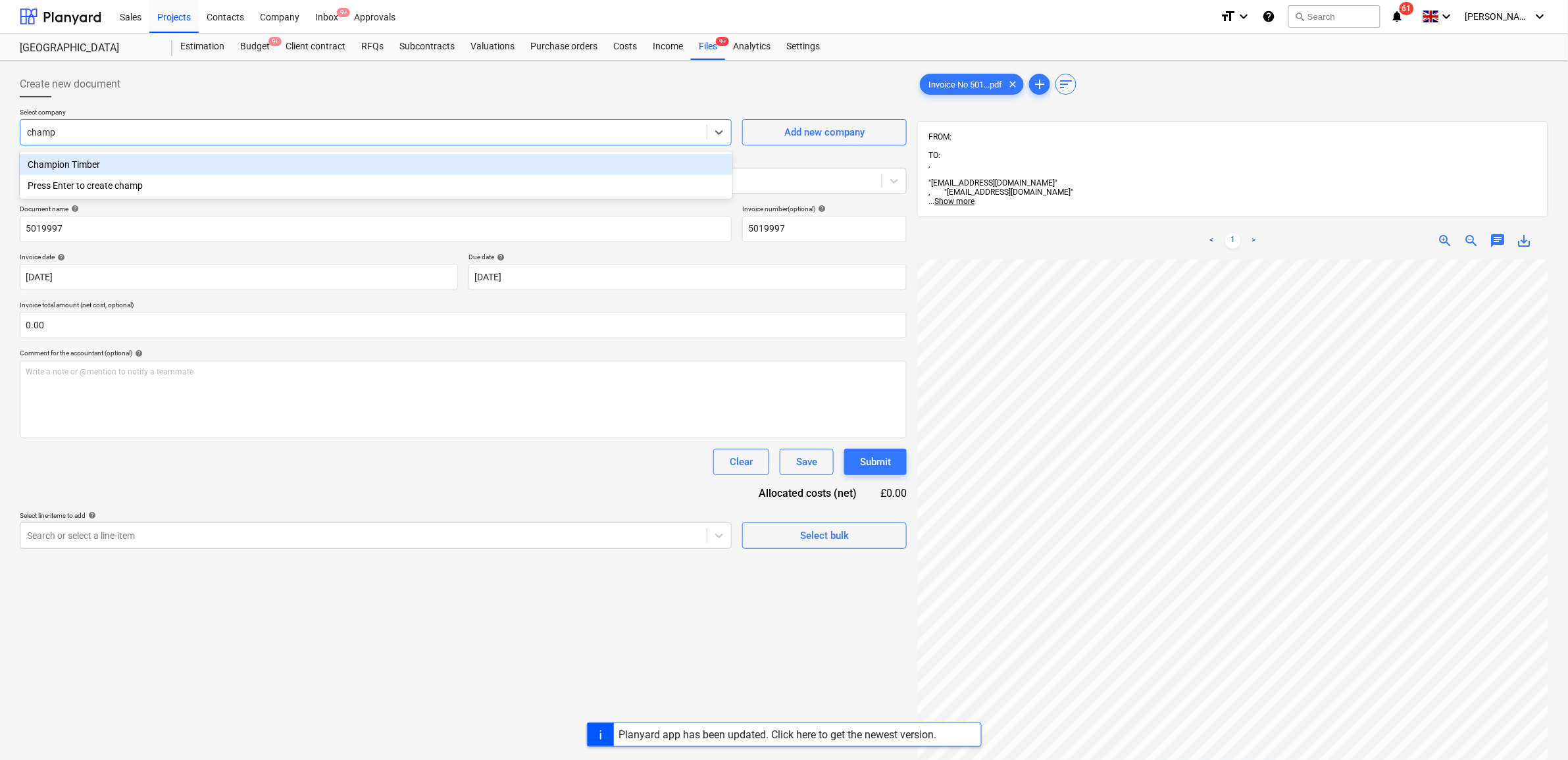
click at [184, 166] on div "Champion Timber" at bounding box center [376, 164] width 713 height 21
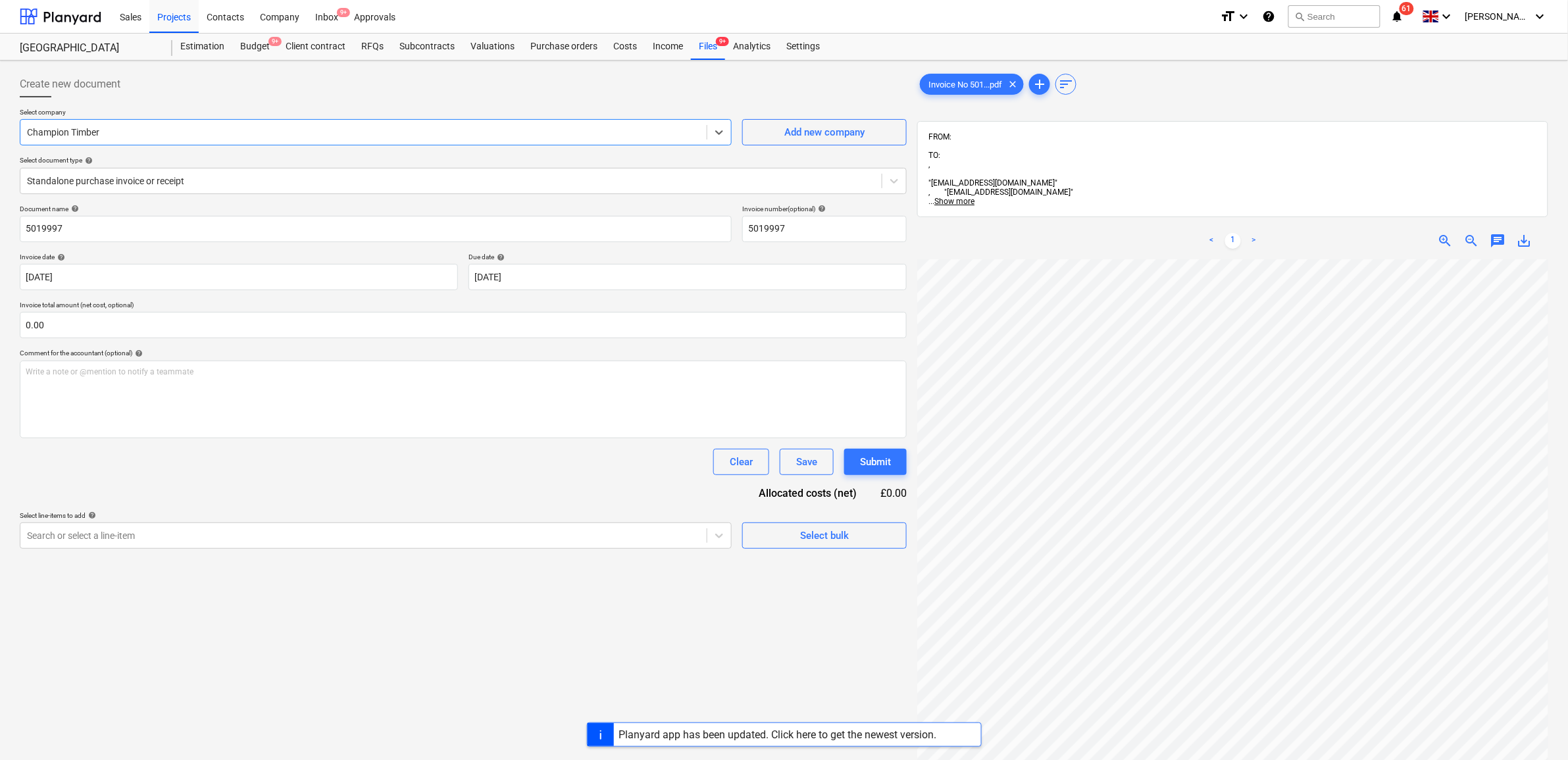
click at [211, 471] on div "Clear Save Submit" at bounding box center [464, 462] width 887 height 26
click at [199, 535] on div at bounding box center [363, 536] width 673 height 13
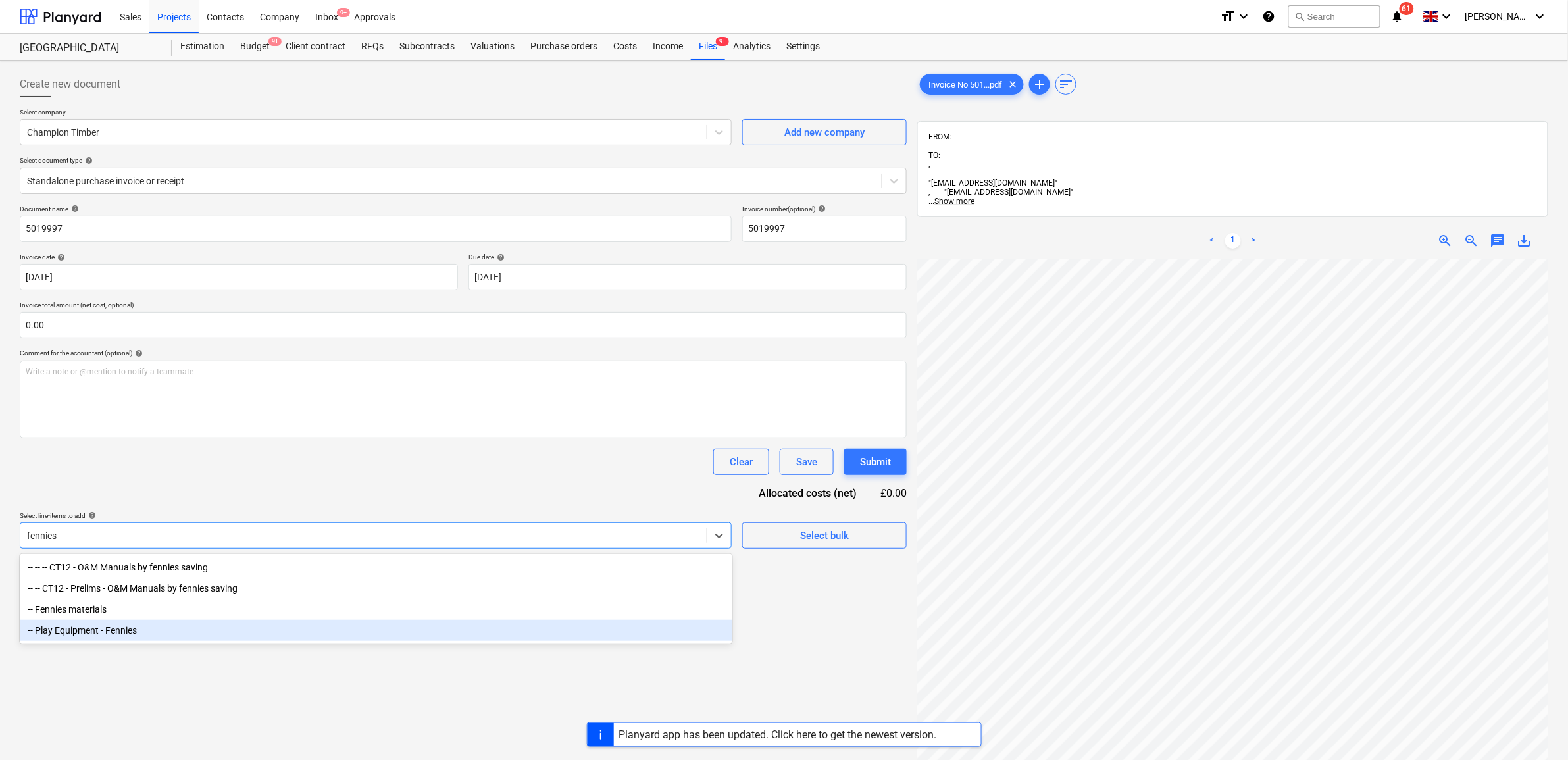
click at [158, 628] on div "-- Play Equipment - Fennies" at bounding box center [376, 630] width 713 height 21
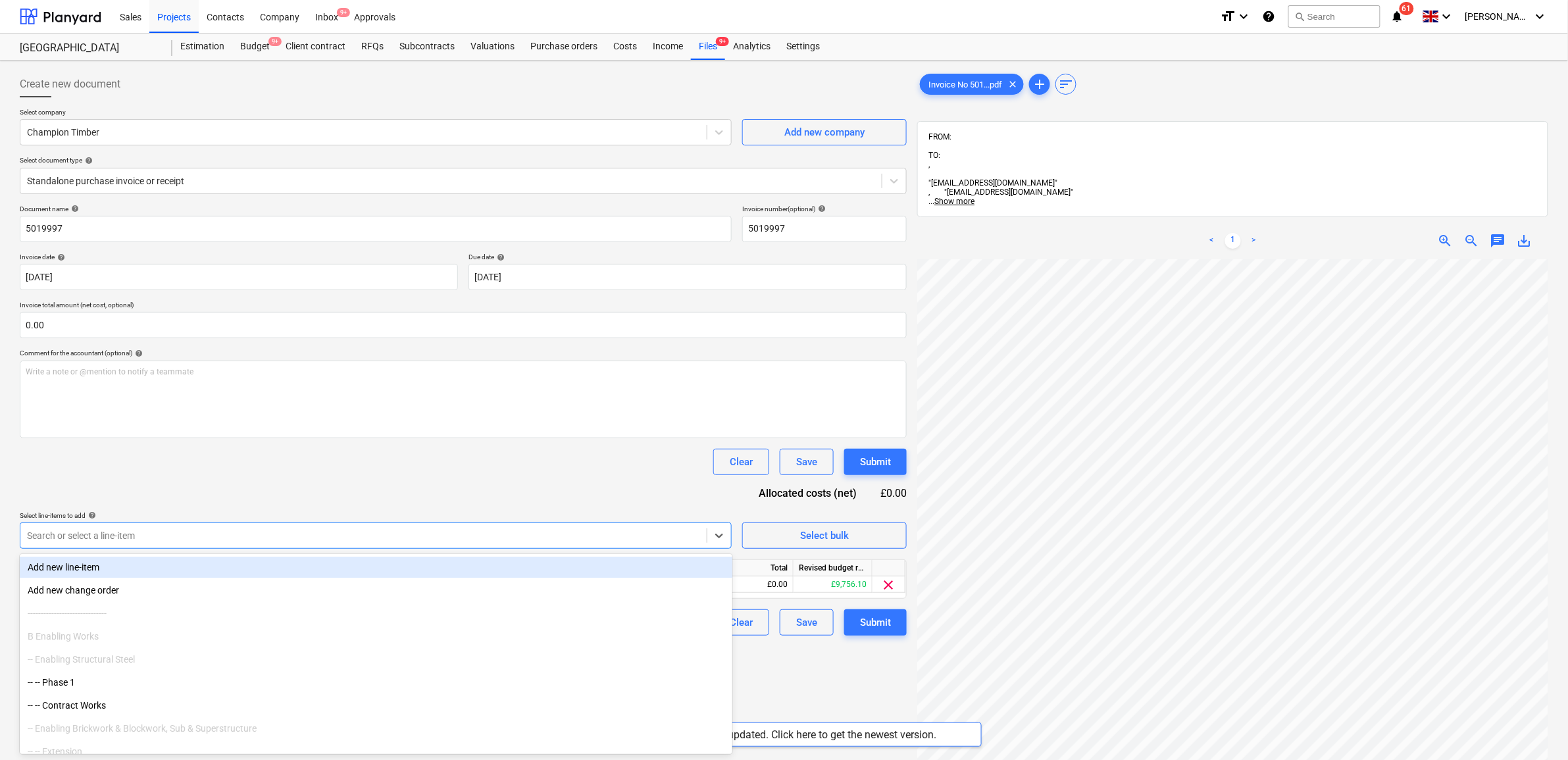
click at [248, 461] on div "Clear Save Submit" at bounding box center [464, 462] width 887 height 26
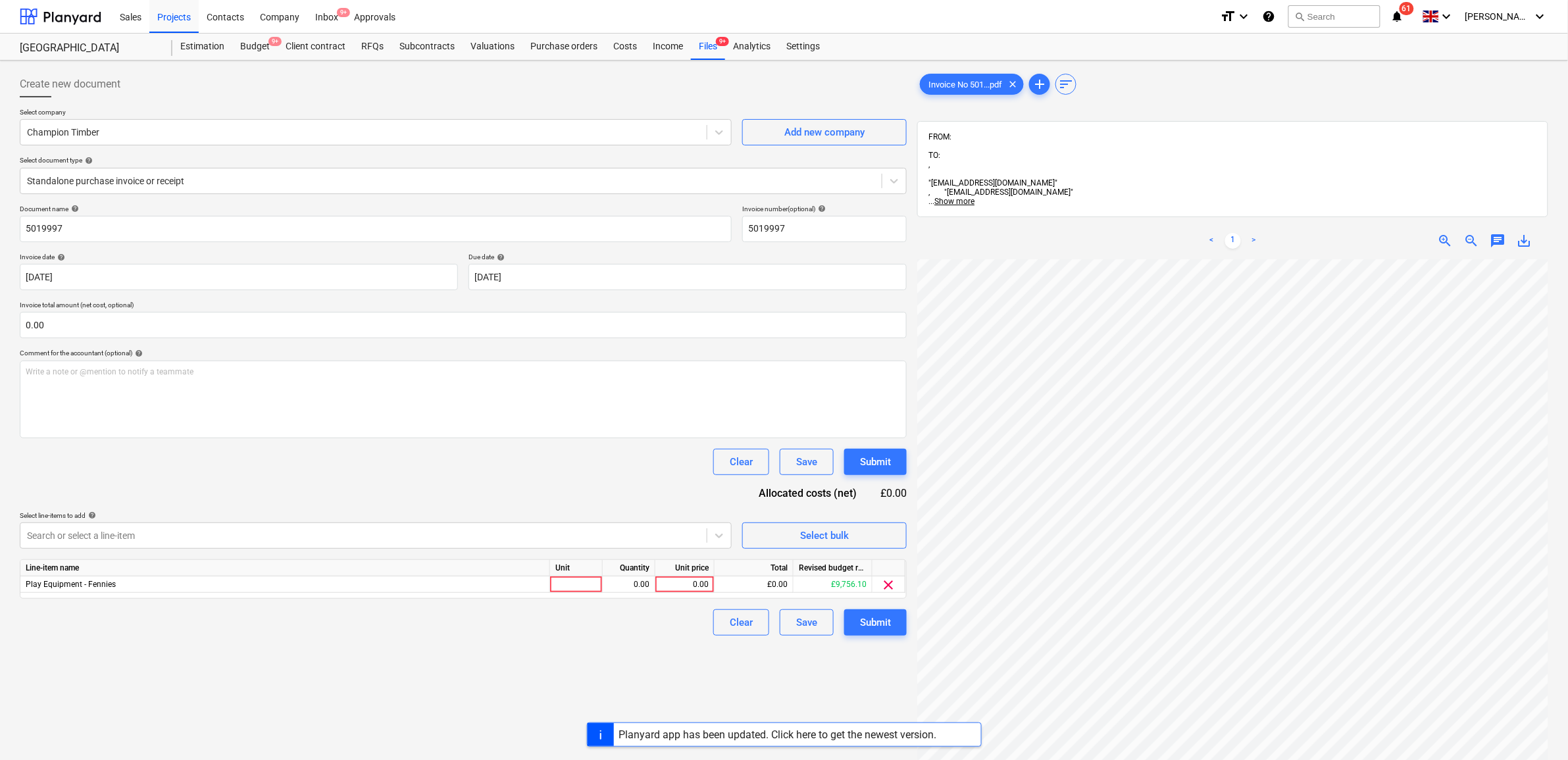
scroll to position [393, 159]
click at [682, 582] on div "0.00" at bounding box center [685, 584] width 48 height 17
click at [685, 672] on div "Create new document Select company Champion Timber Add new company Select docum…" at bounding box center [463, 527] width 897 height 922
click at [865, 626] on div "Submit" at bounding box center [875, 622] width 31 height 17
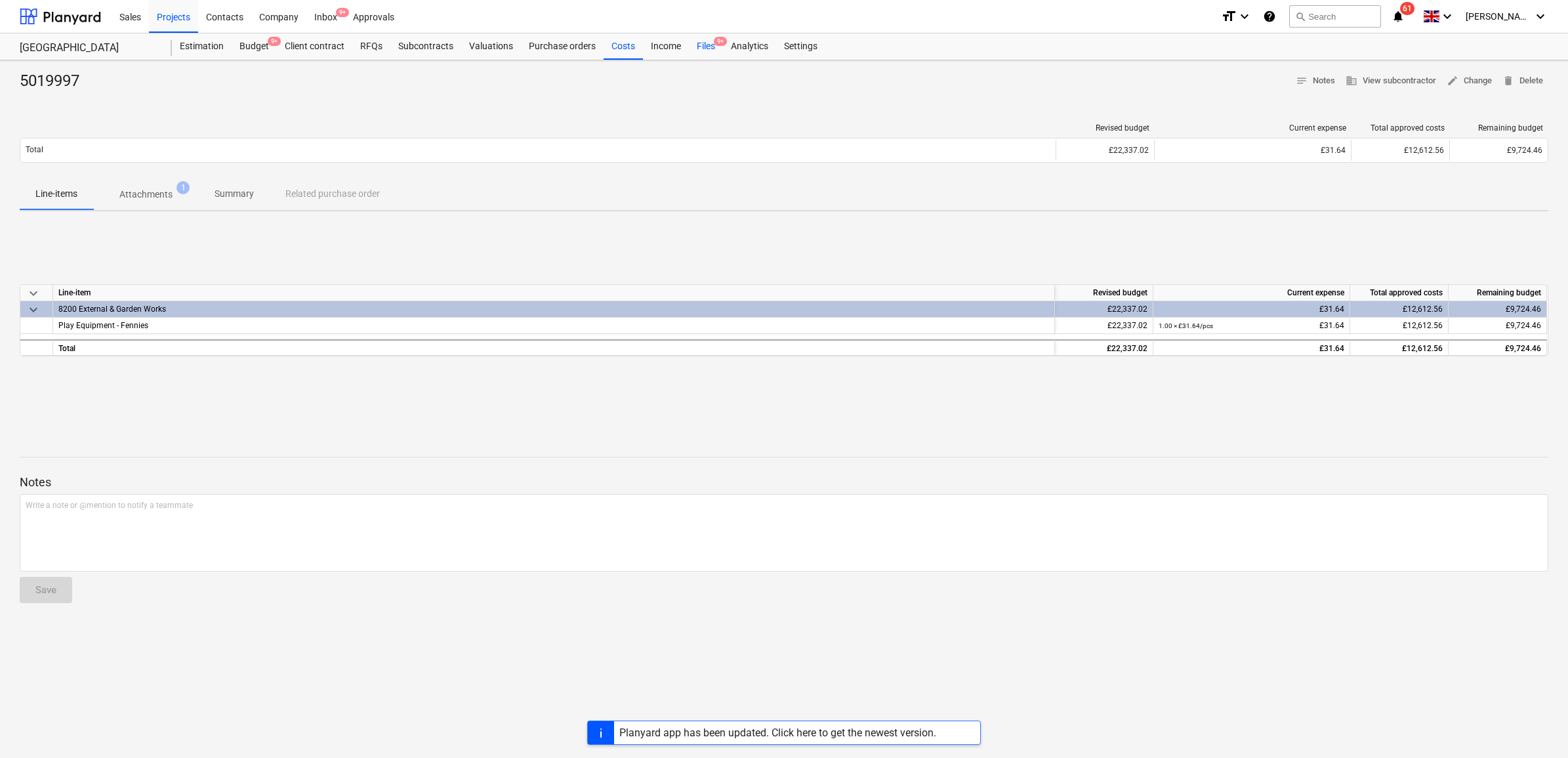
click at [710, 46] on div "Files 9+" at bounding box center [706, 46] width 34 height 26
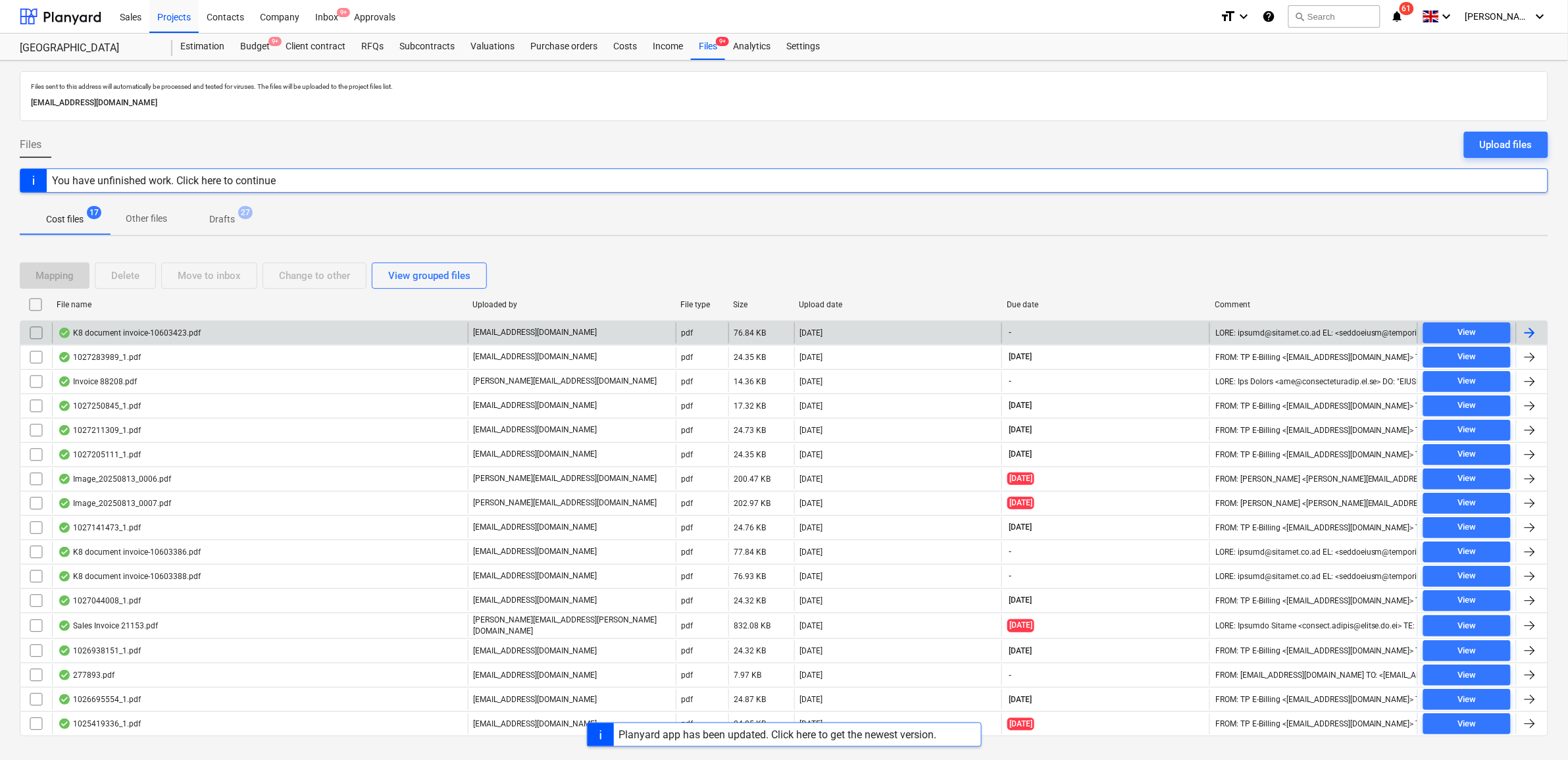
click at [1541, 329] on div at bounding box center [1532, 332] width 31 height 21
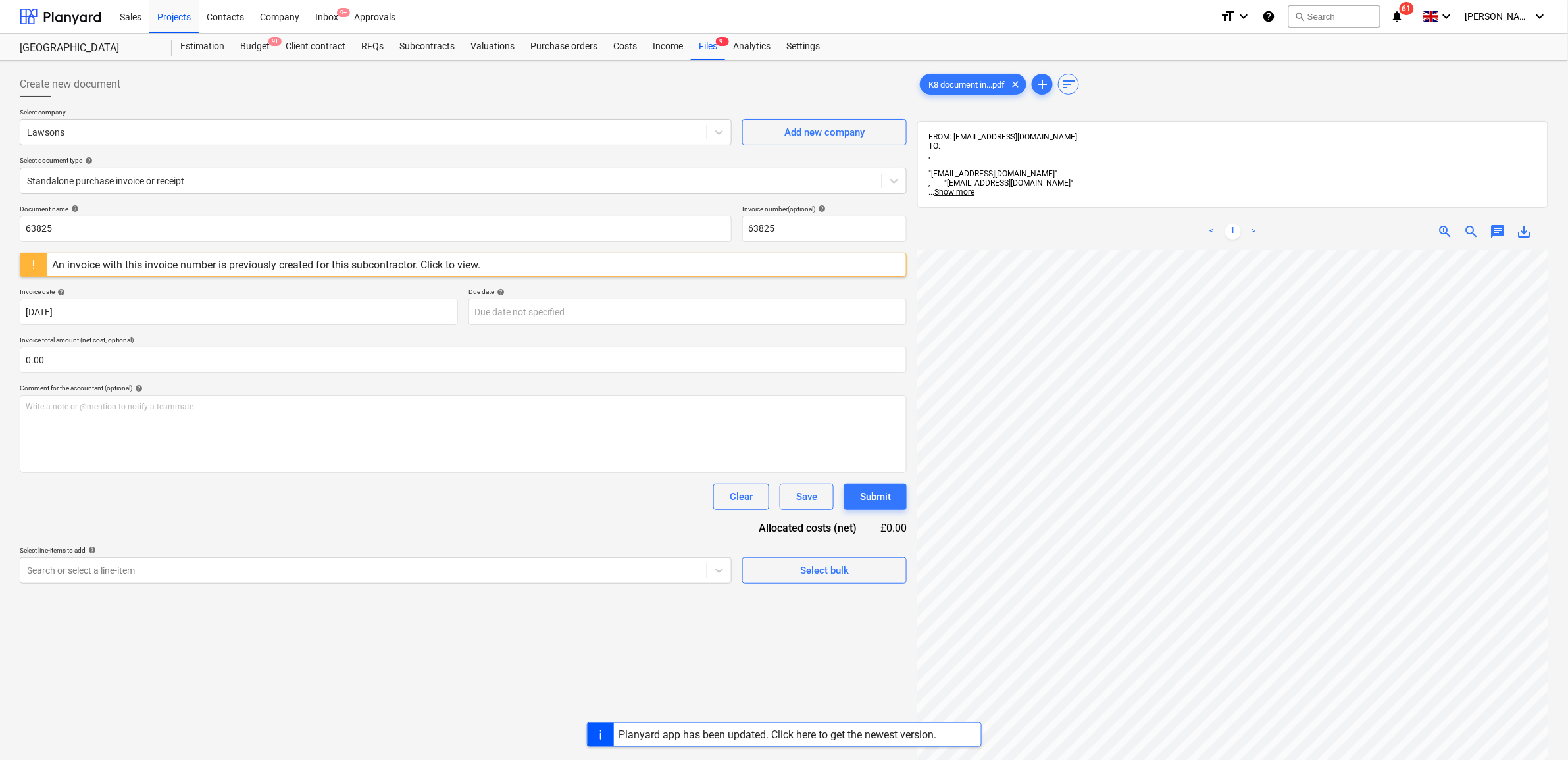
scroll to position [10, 159]
drag, startPoint x: 86, startPoint y: 227, endPoint x: -196, endPoint y: 213, distance: 282.3
click at [0, 213] on html "Sales Projects Contacts Company Inbox 9+ Approvals format_size keyboard_arrow_d…" at bounding box center [784, 380] width 1568 height 760
drag, startPoint x: 133, startPoint y: 231, endPoint x: -132, endPoint y: 189, distance: 268.3
click at [0, 189] on html "Sales Projects Contacts Company Inbox 9+ Approvals format_size keyboard_arrow_d…" at bounding box center [784, 380] width 1568 height 760
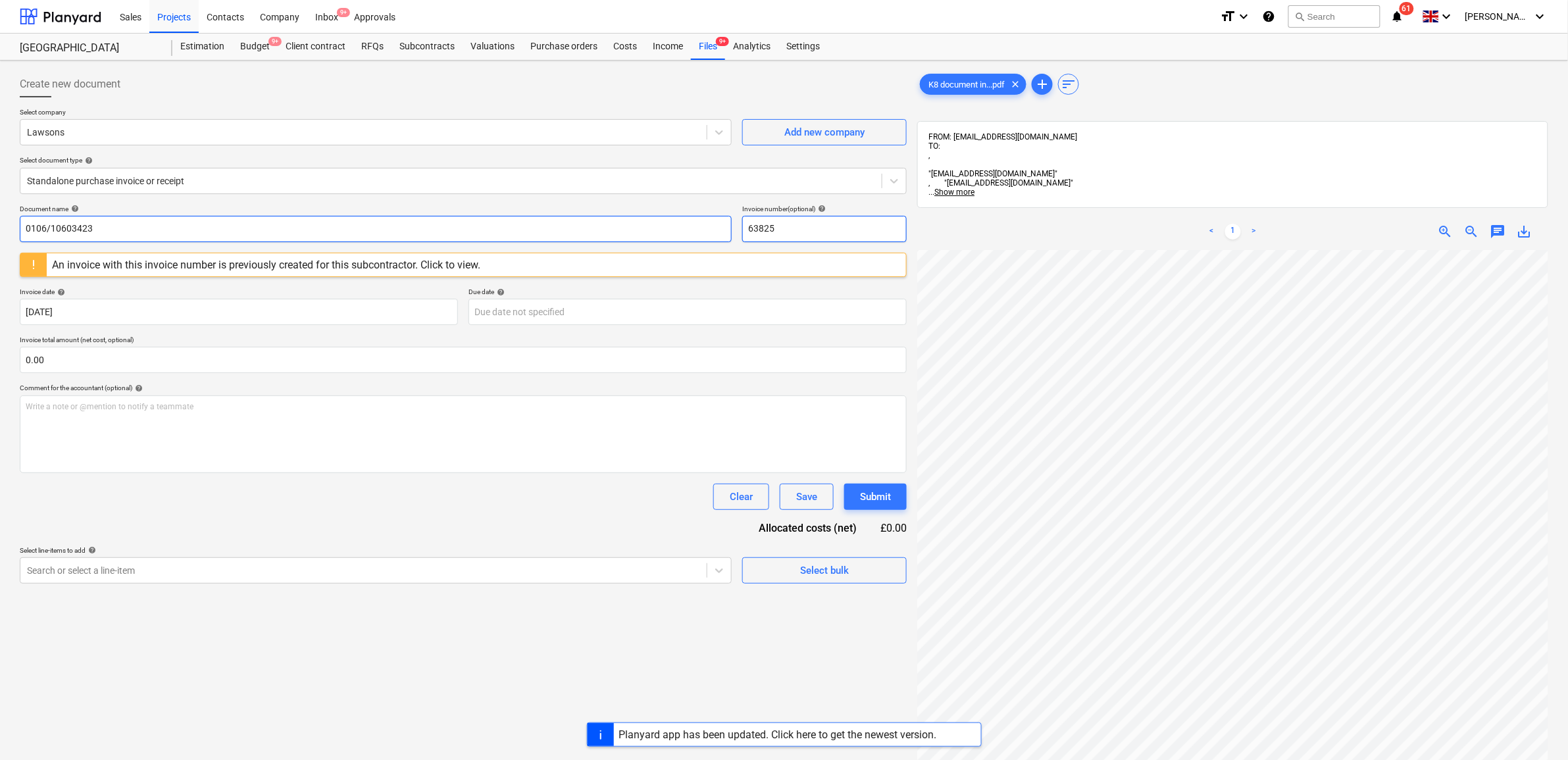
drag, startPoint x: 794, startPoint y: 232, endPoint x: 637, endPoint y: 217, distance: 157.7
click at [638, 206] on div "Document name help 0106/10603423 Invoice number (optional) help 63825" at bounding box center [464, 223] width 887 height 37
paste input "0106/10603423"
click at [548, 311] on body "Sales Projects Contacts Company Inbox 9+ Approvals format_size keyboard_arrow_d…" at bounding box center [784, 380] width 1568 height 760
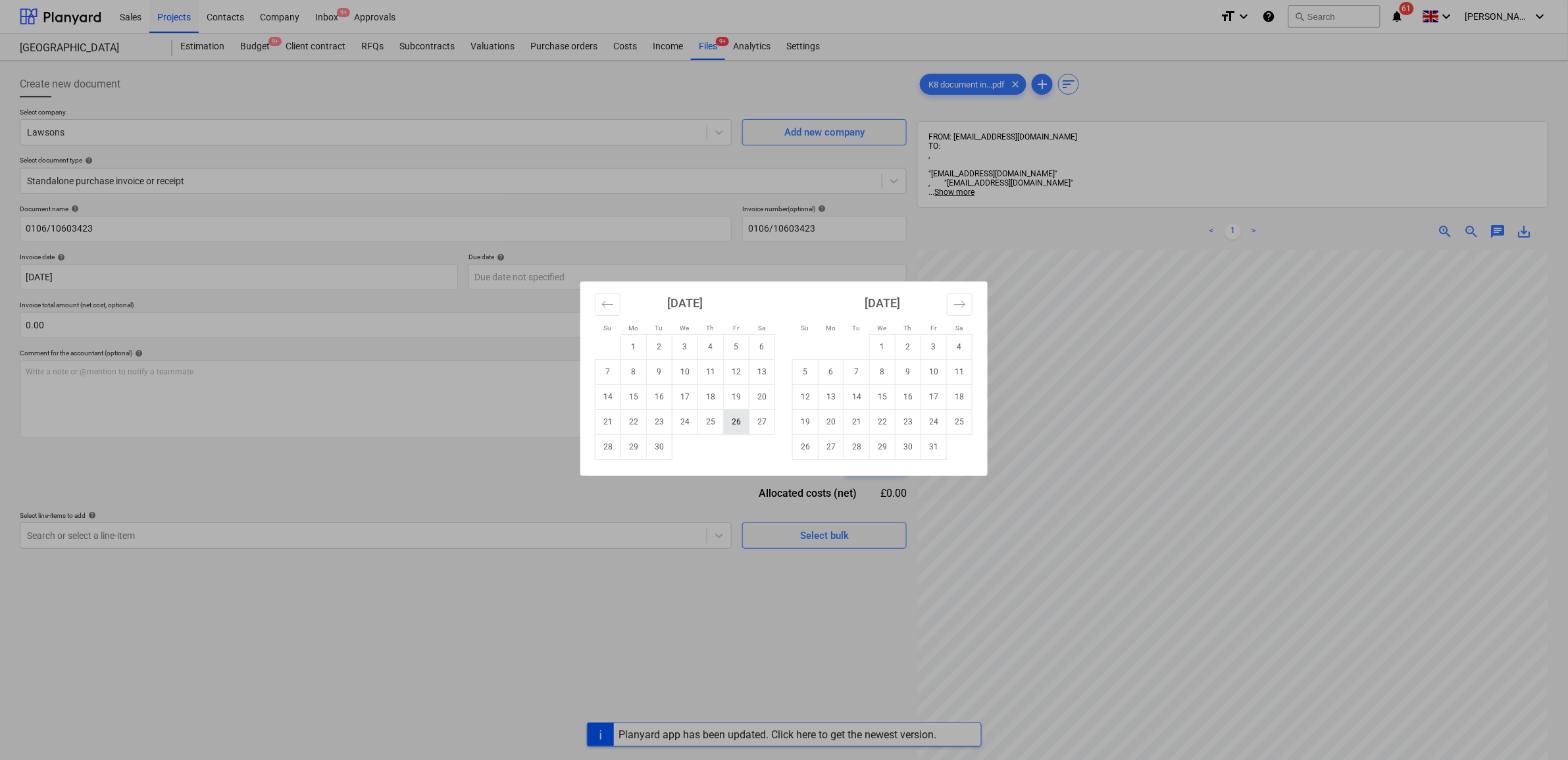
click at [735, 425] on td "26" at bounding box center [737, 421] width 25 height 25
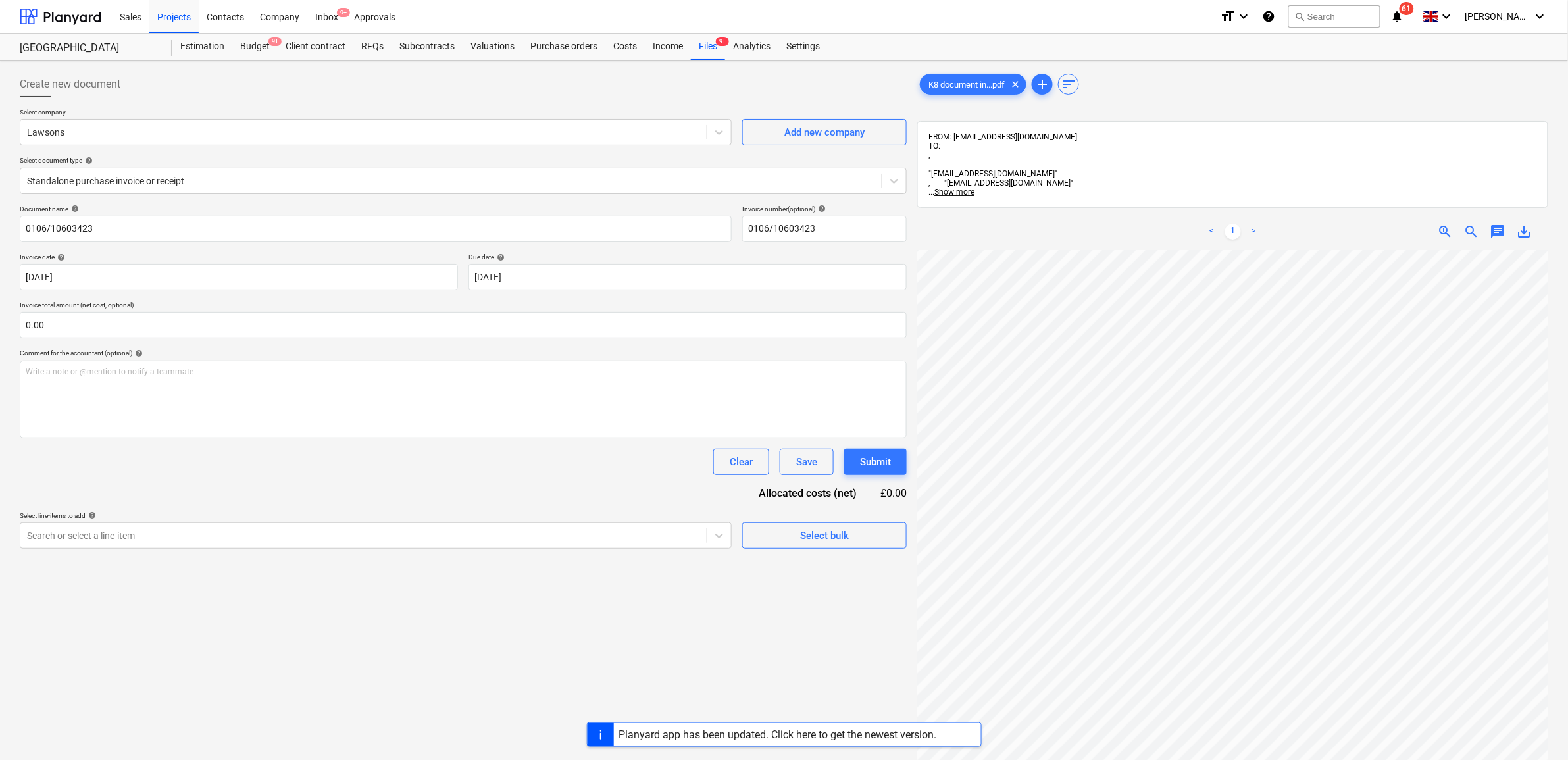
click at [376, 468] on div "Clear Save Submit" at bounding box center [464, 462] width 887 height 26
click at [346, 539] on div at bounding box center [363, 536] width 673 height 13
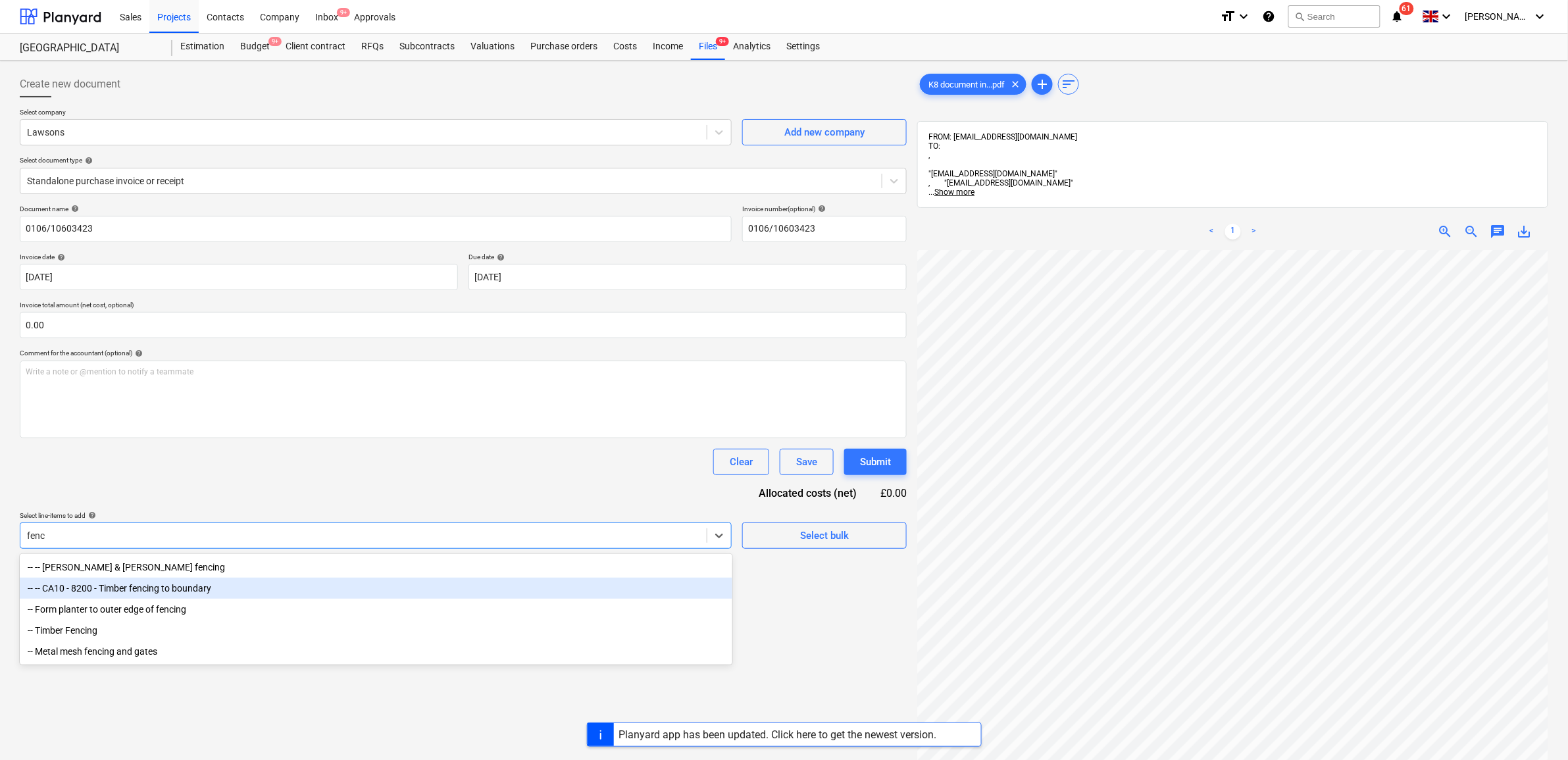
click at [207, 591] on div "-- -- CA10 - 8200 - Timber fencing to boundary" at bounding box center [376, 587] width 713 height 21
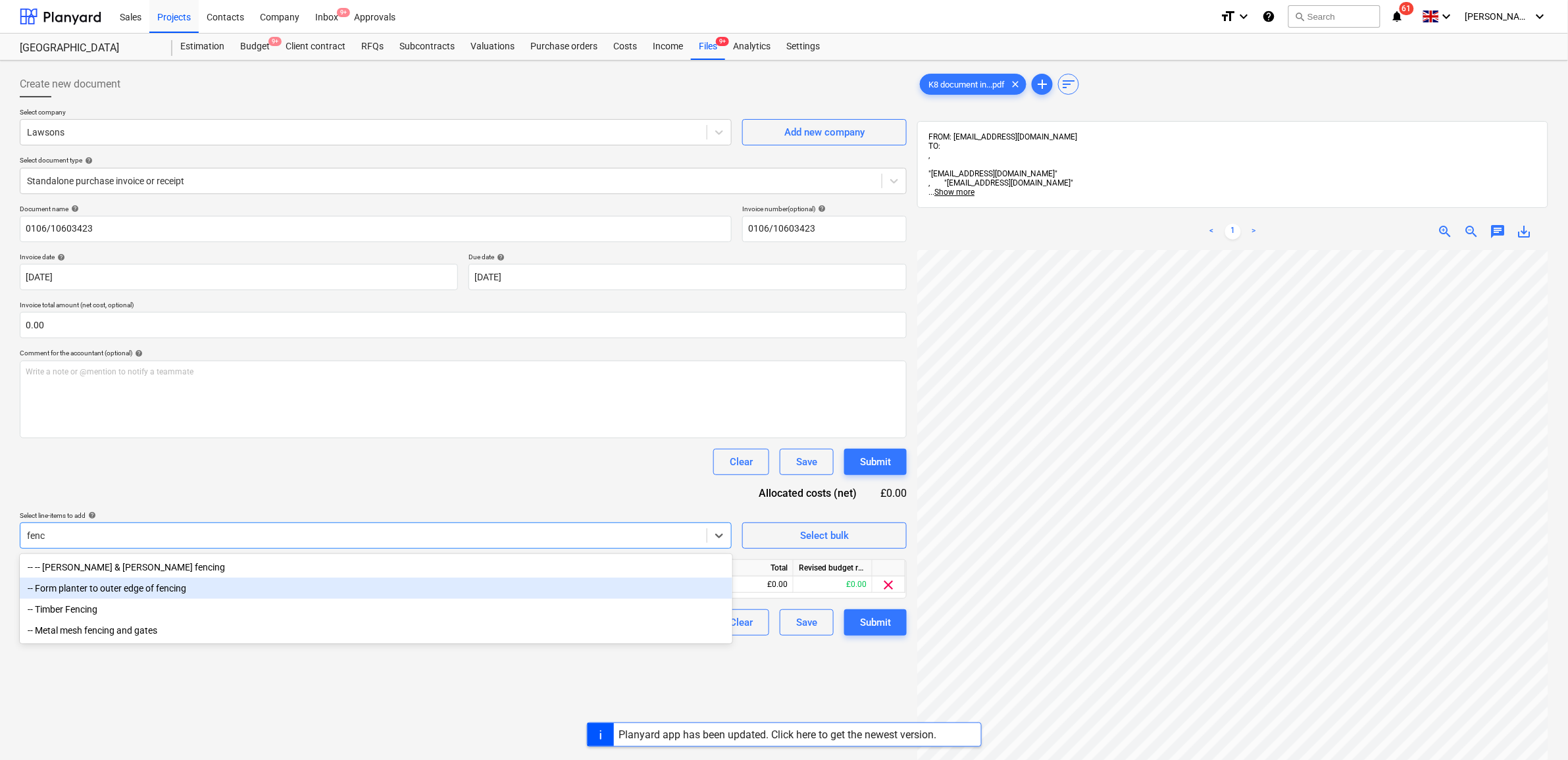
click at [157, 592] on div "-- Form planter to outer edge of fencing" at bounding box center [376, 587] width 713 height 21
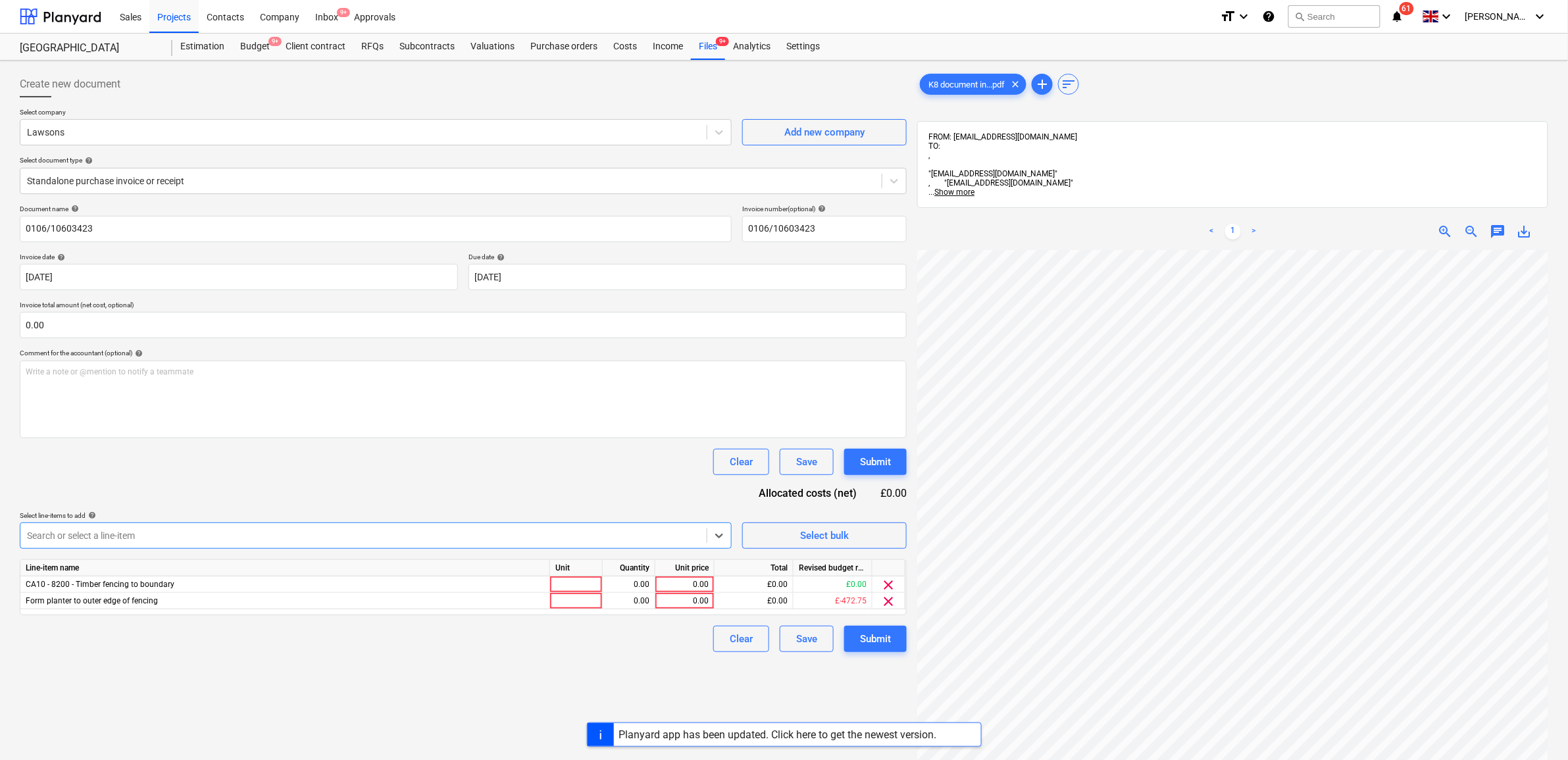
click at [173, 539] on div at bounding box center [363, 536] width 673 height 13
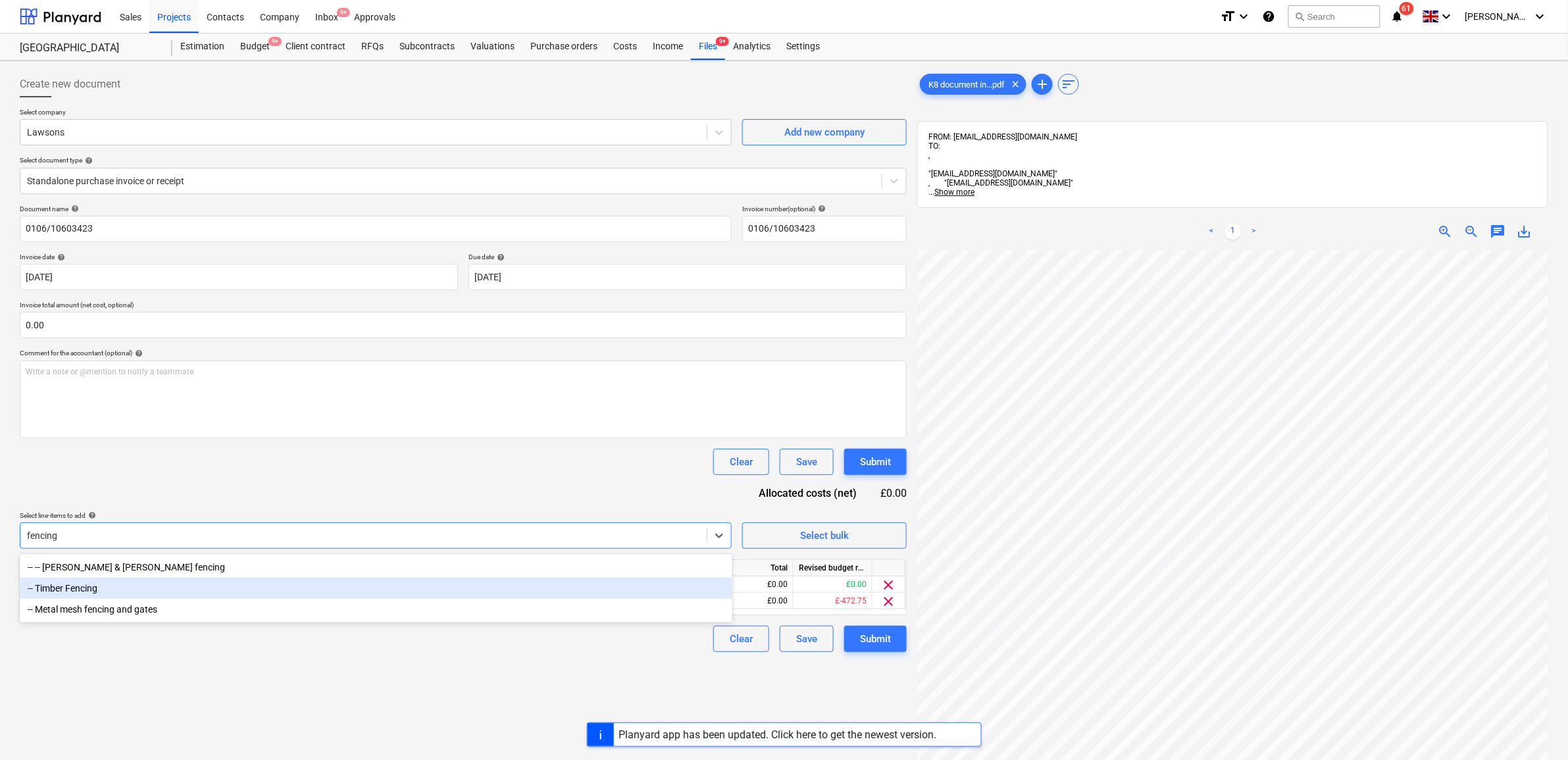
click at [116, 589] on div "-- Timber Fencing" at bounding box center [376, 587] width 713 height 21
click at [155, 586] on div "-- Metal mesh fencing and gates" at bounding box center [376, 587] width 713 height 21
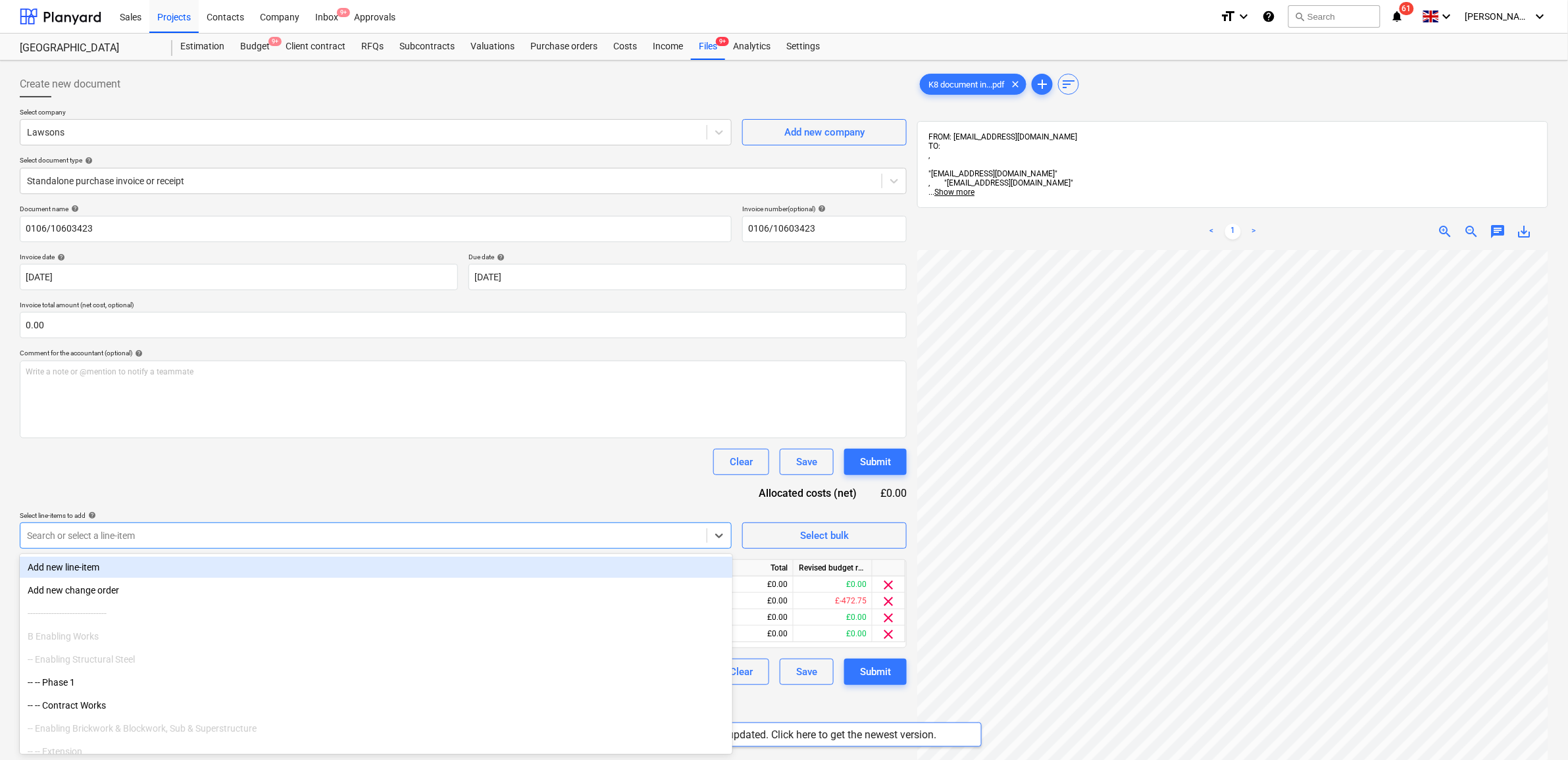
drag, startPoint x: 327, startPoint y: 504, endPoint x: 350, endPoint y: 506, distance: 23.1
click at [327, 504] on div "Document name help 0106/10603423 Invoice number (optional) help 0106/10603423 I…" at bounding box center [464, 445] width 887 height 480
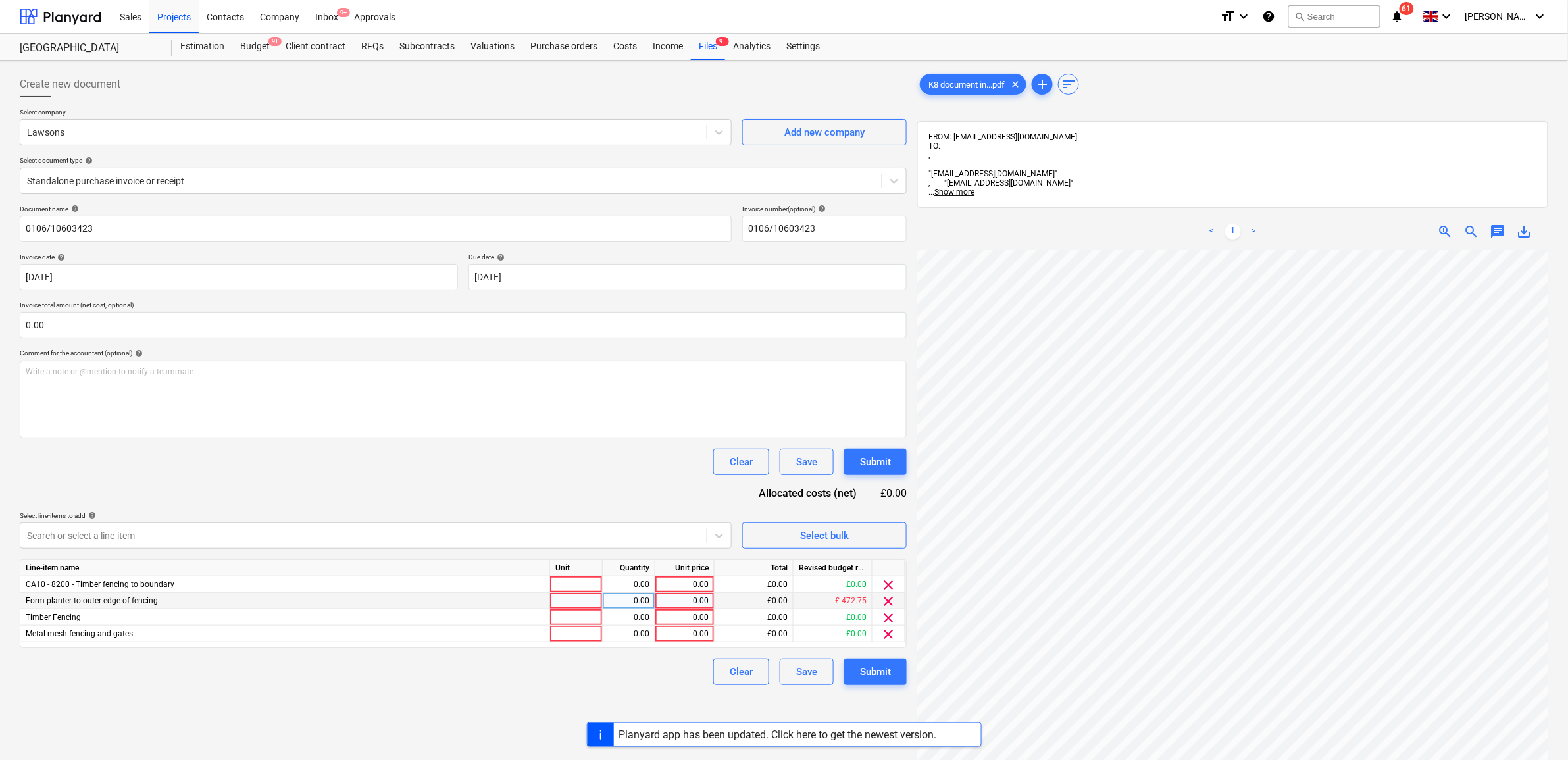
click at [699, 603] on div "0.00" at bounding box center [685, 601] width 48 height 17
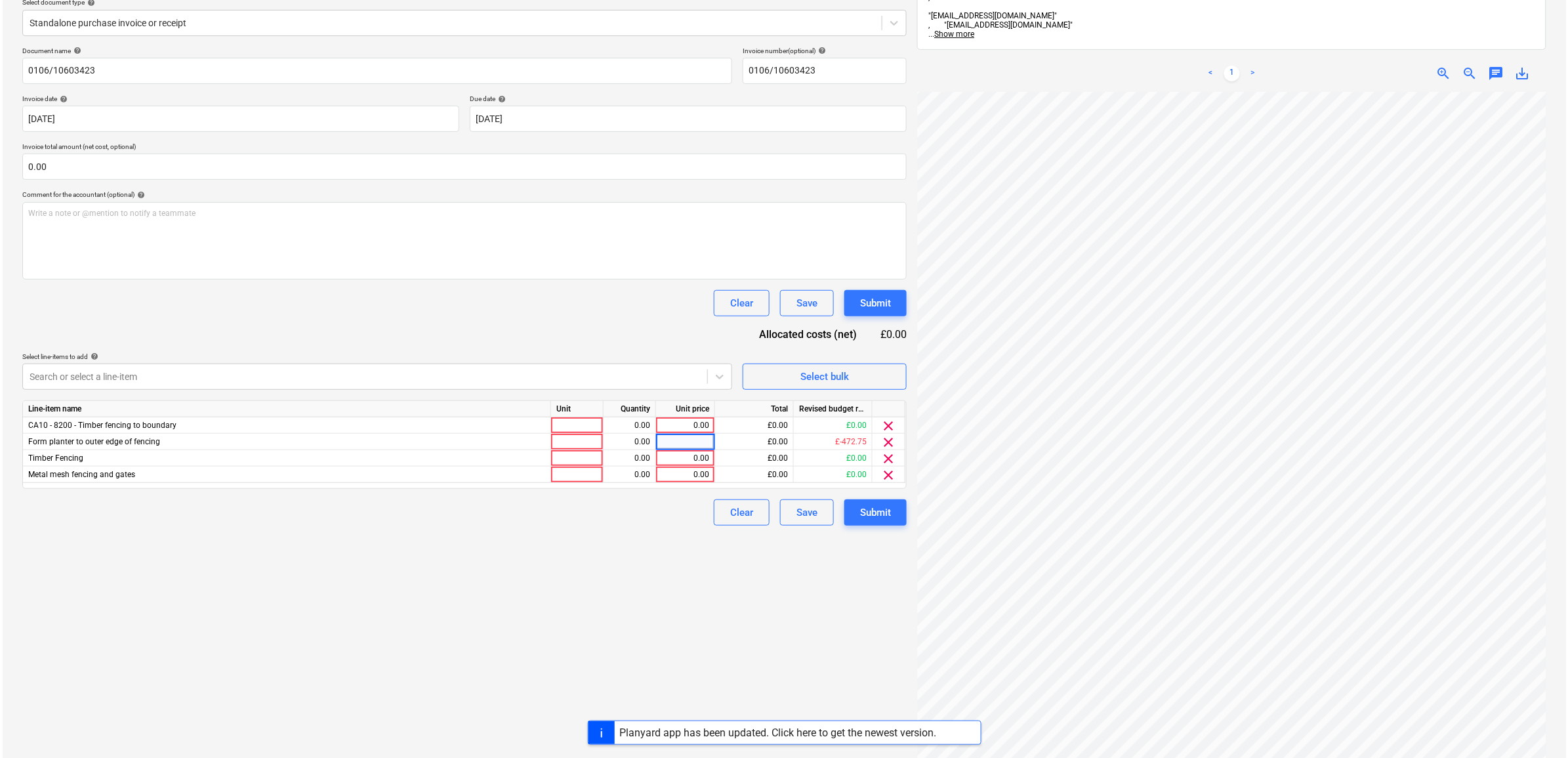
scroll to position [164, 0]
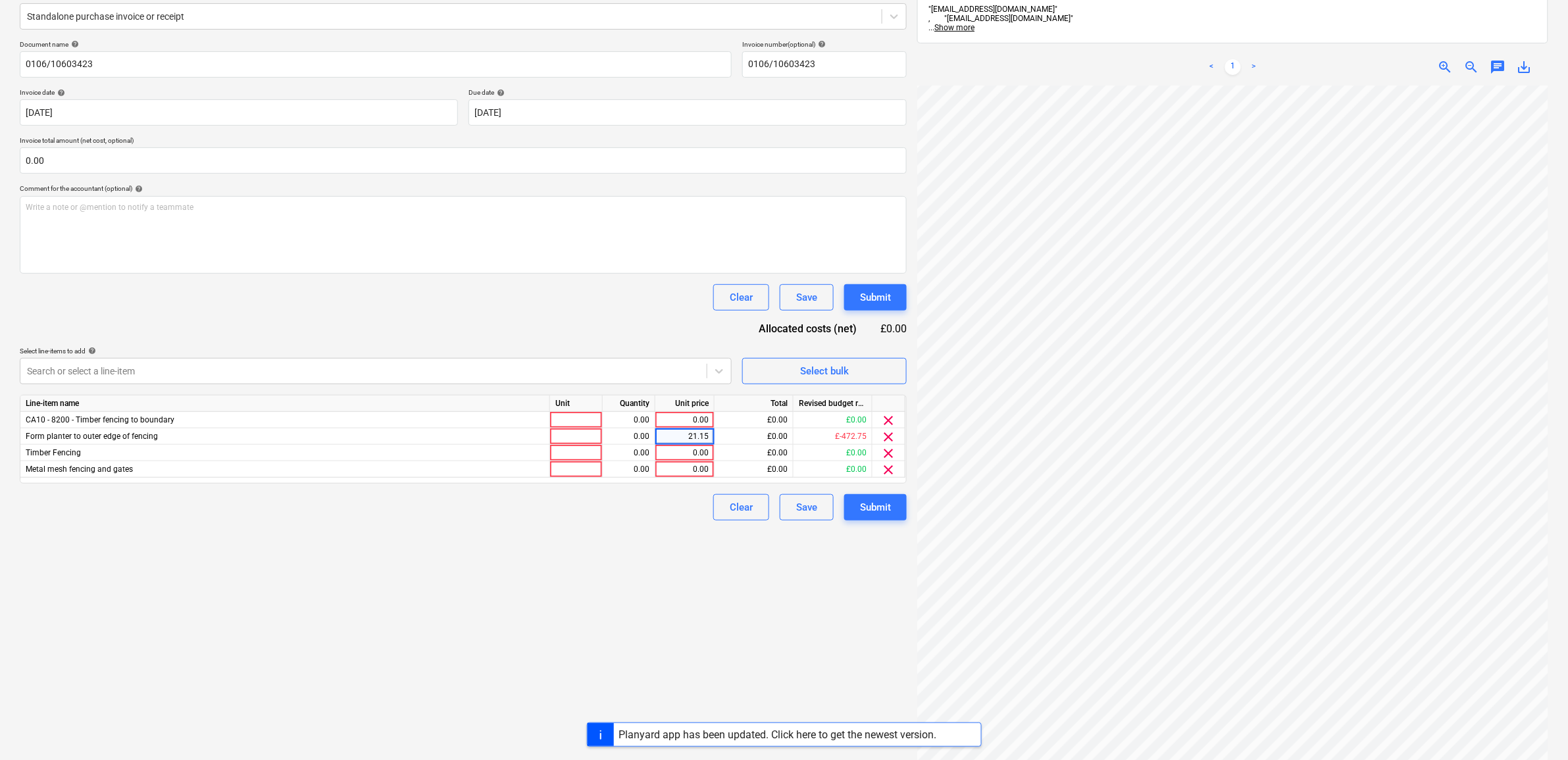
drag, startPoint x: 633, startPoint y: 638, endPoint x: 644, endPoint y: 625, distance: 17.0
click at [637, 630] on div "Create new document Select company Lawsons Add new company Select document type…" at bounding box center [463, 357] width 897 height 913
click at [895, 419] on span "clear" at bounding box center [889, 421] width 16 height 16
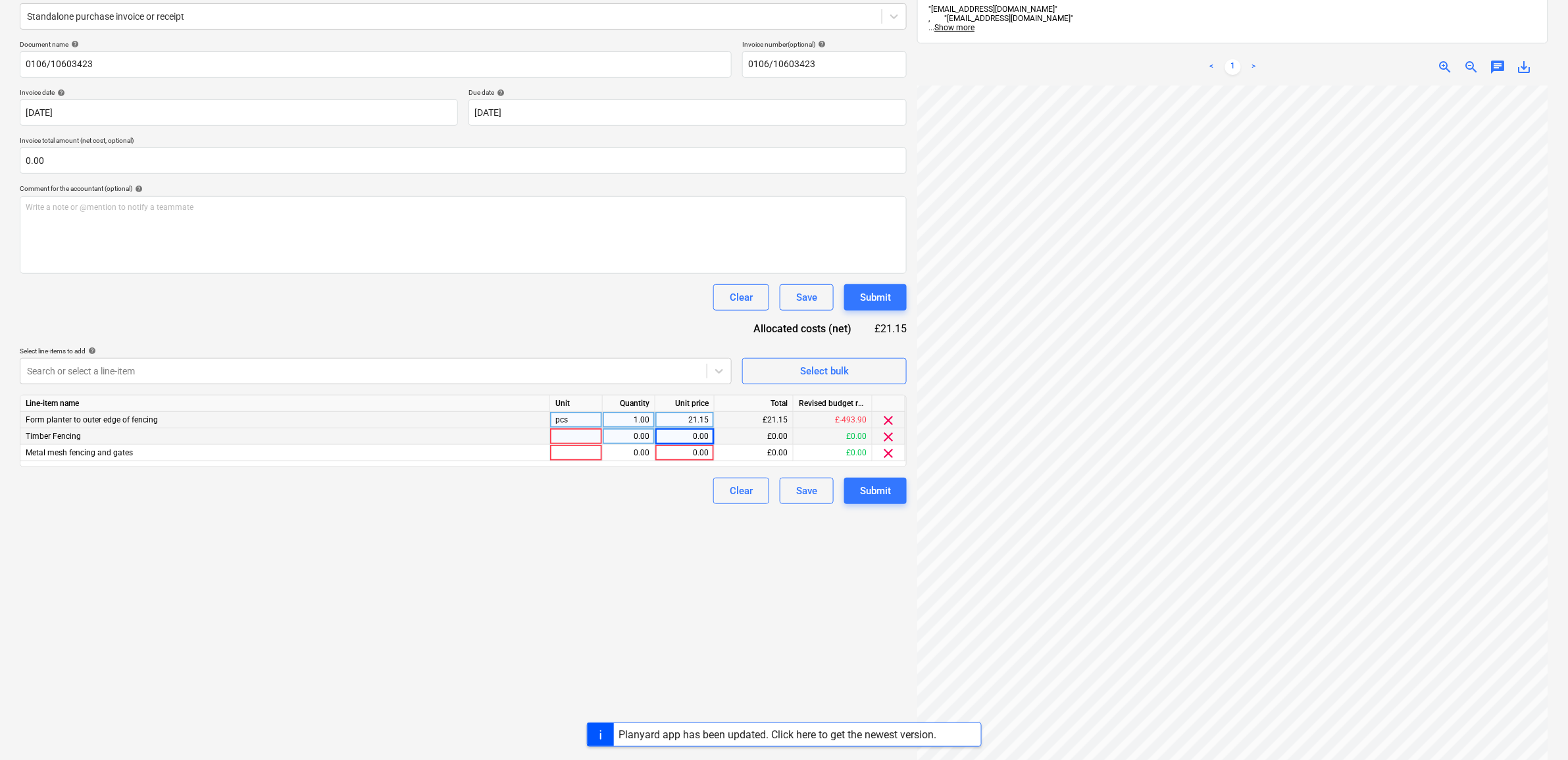
click at [890, 434] on span "clear" at bounding box center [889, 437] width 16 height 16
click at [887, 438] on span "clear" at bounding box center [889, 437] width 16 height 16
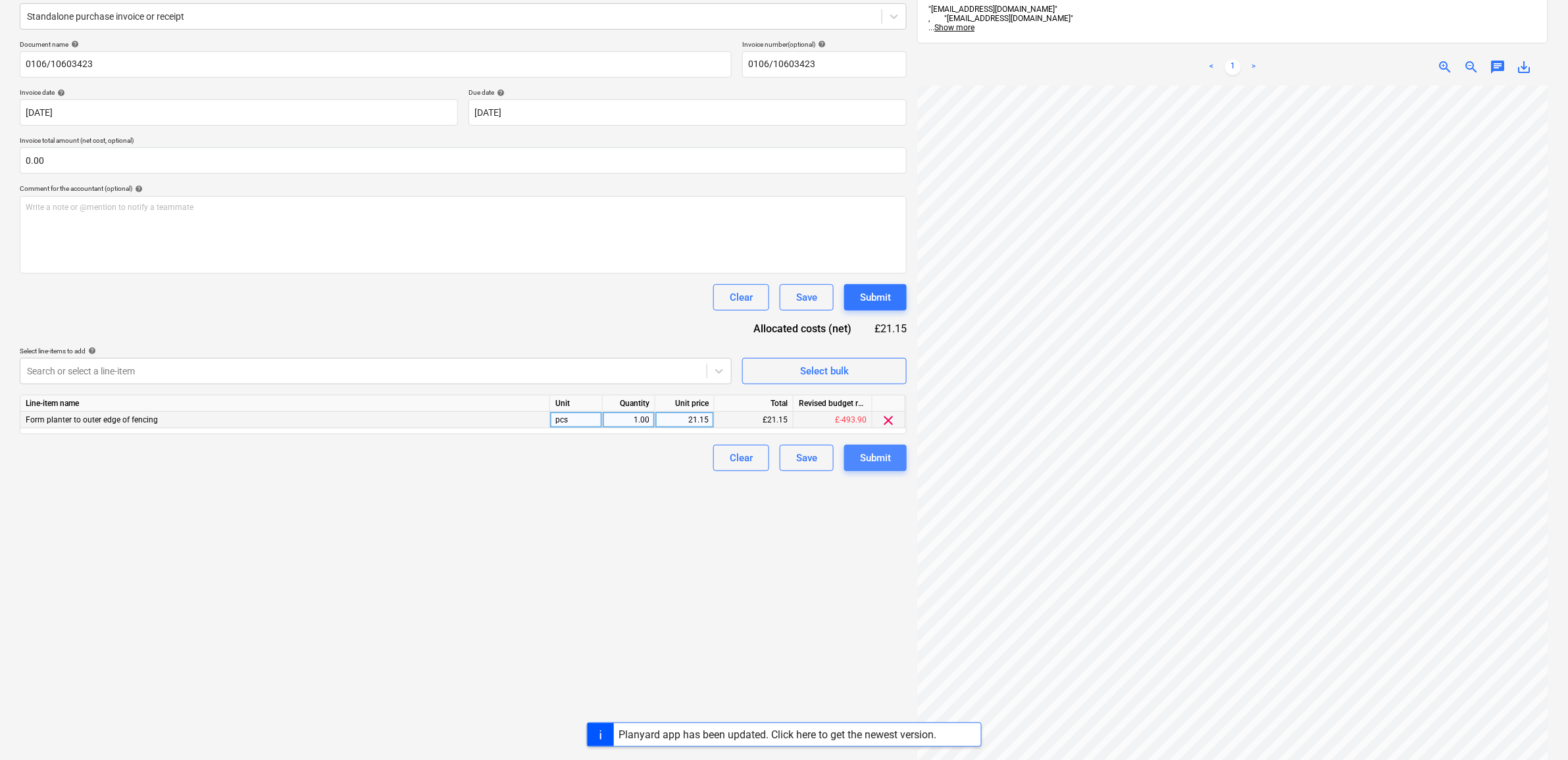
click at [882, 461] on div "Submit" at bounding box center [875, 458] width 31 height 17
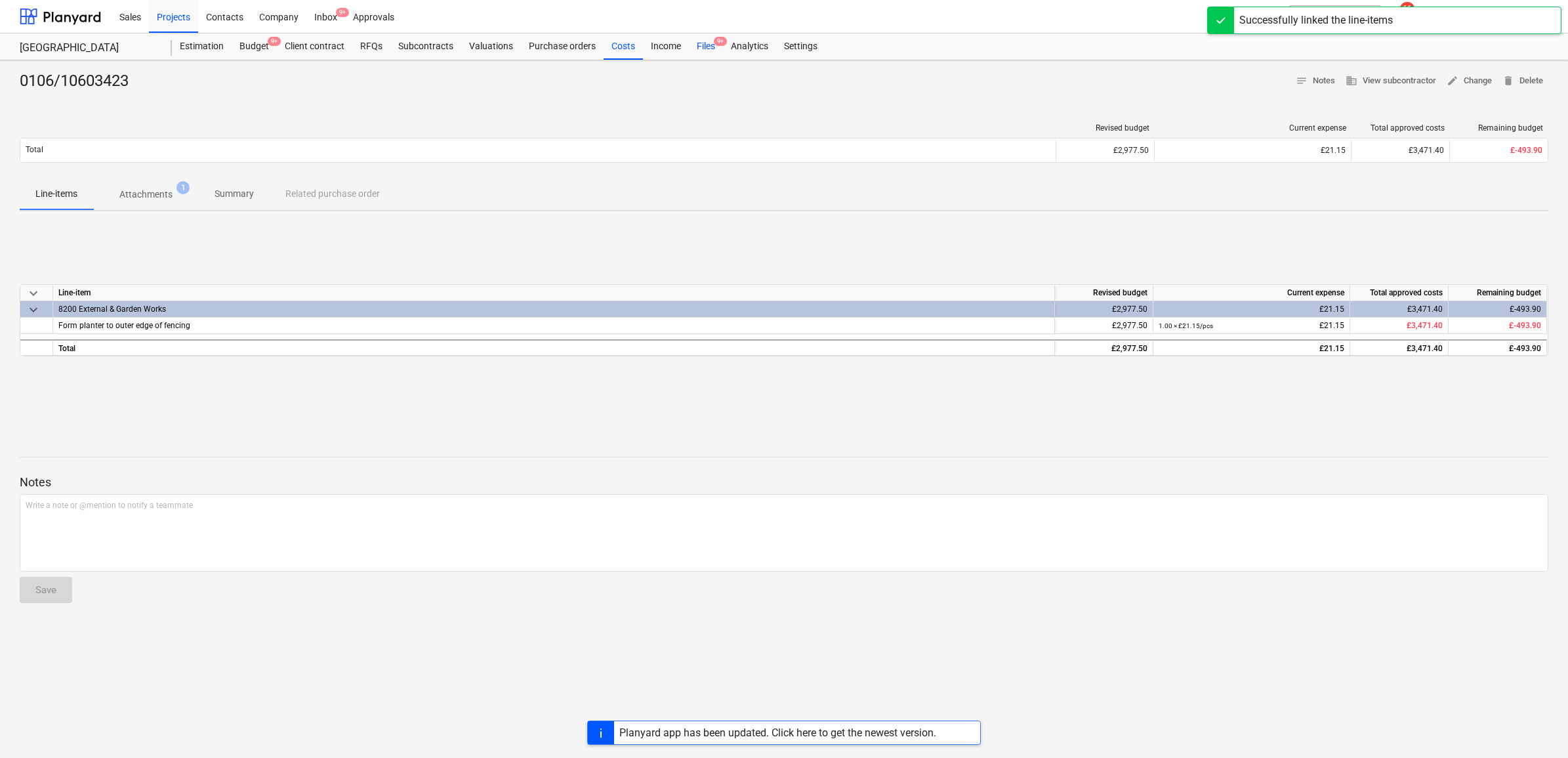
click at [703, 44] on div "Files 9+" at bounding box center [706, 46] width 34 height 26
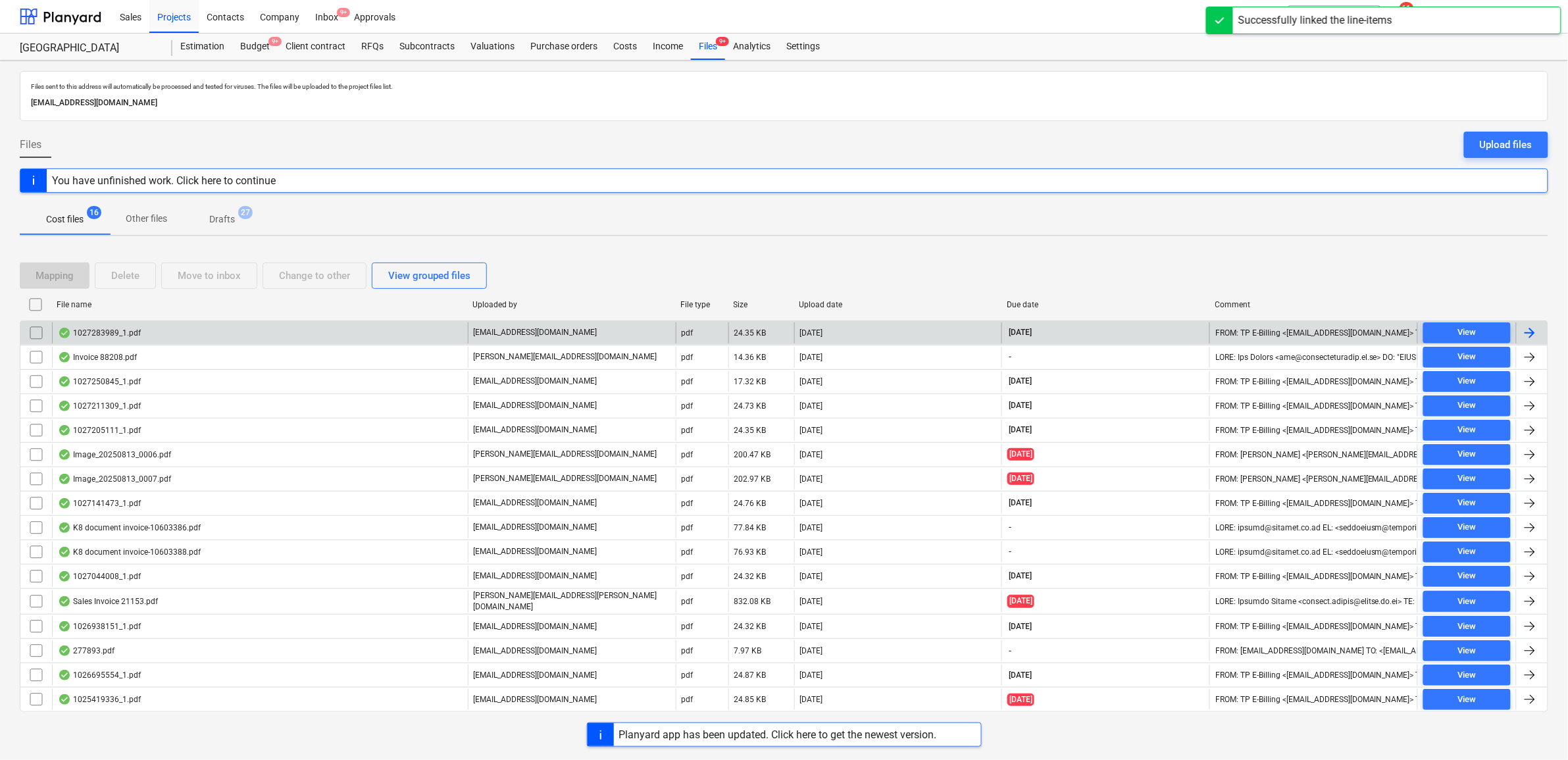
click at [1518, 337] on div at bounding box center [1532, 332] width 31 height 21
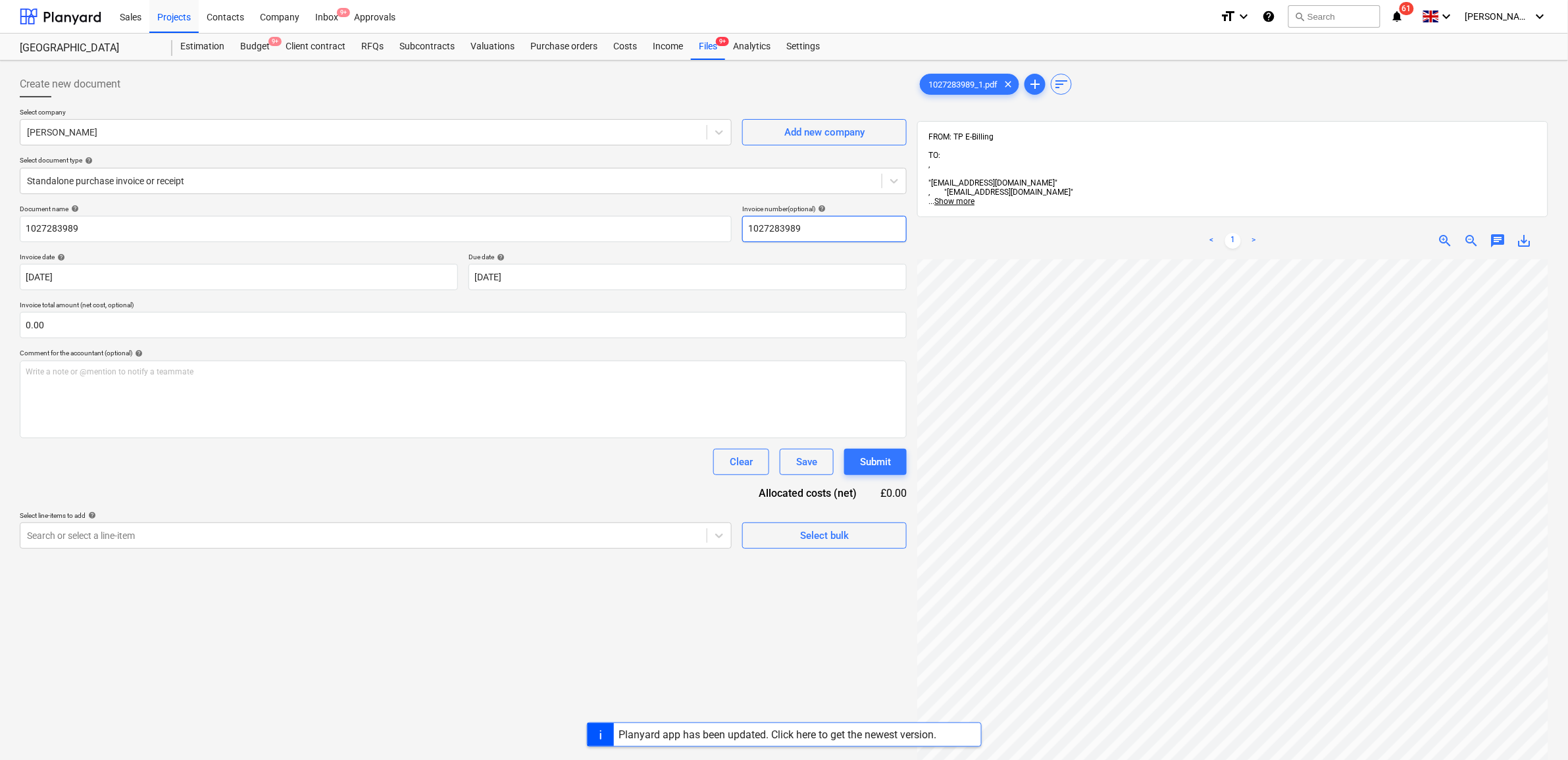
scroll to position [127, 136]
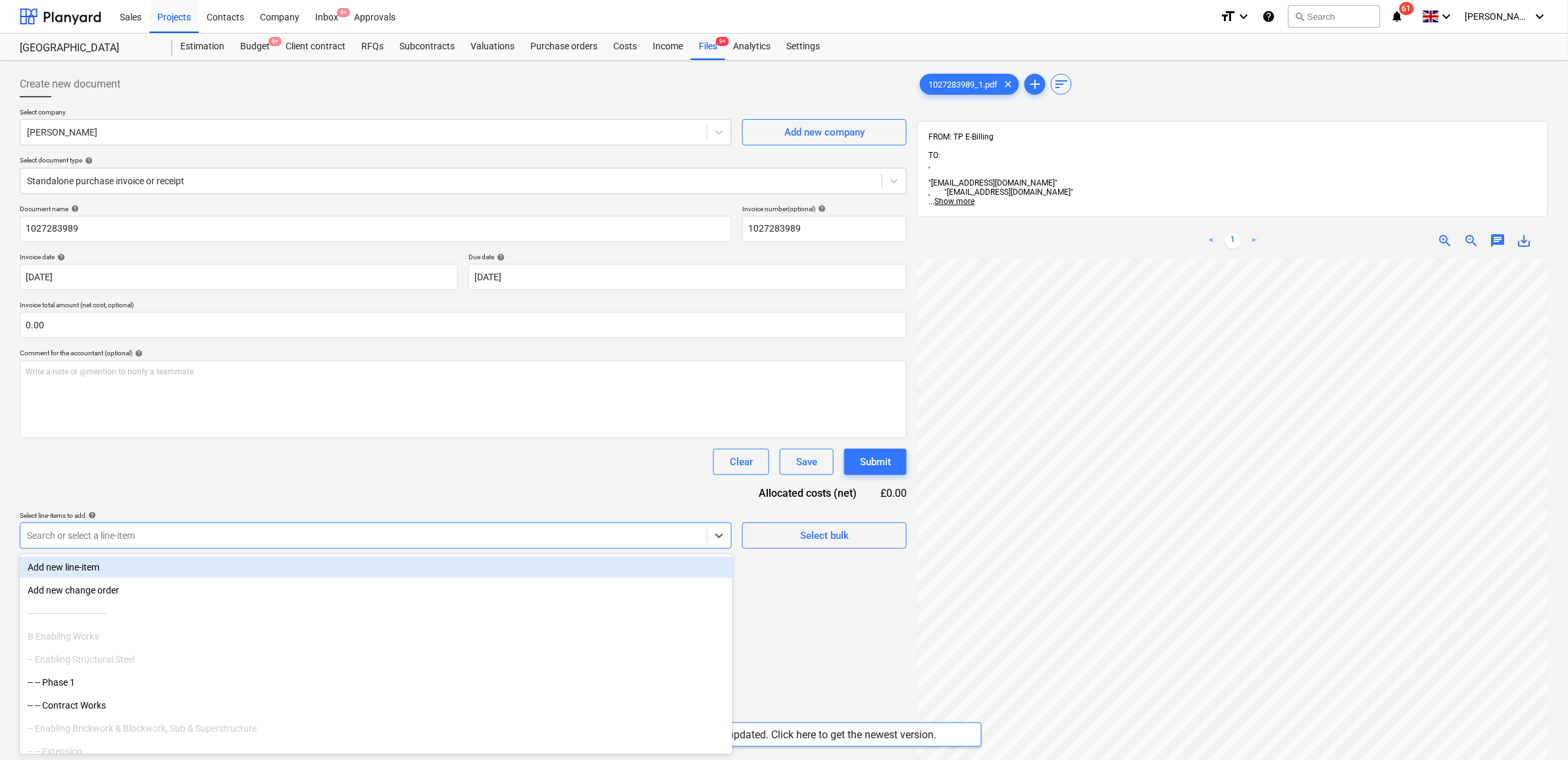
click at [258, 542] on div at bounding box center [363, 536] width 673 height 13
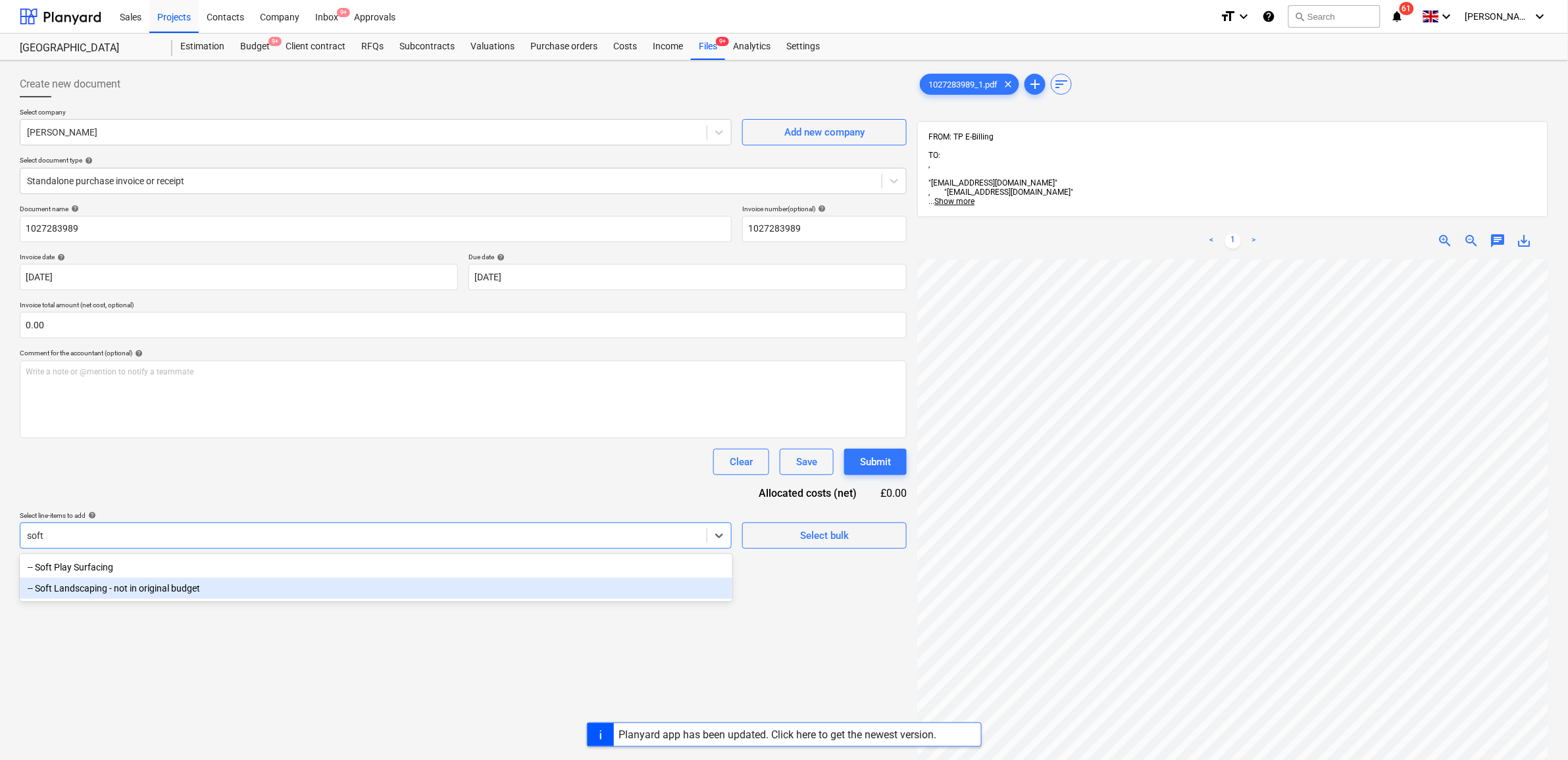
click at [206, 589] on div "-- Soft Landscaping - not in original budget" at bounding box center [376, 587] width 713 height 21
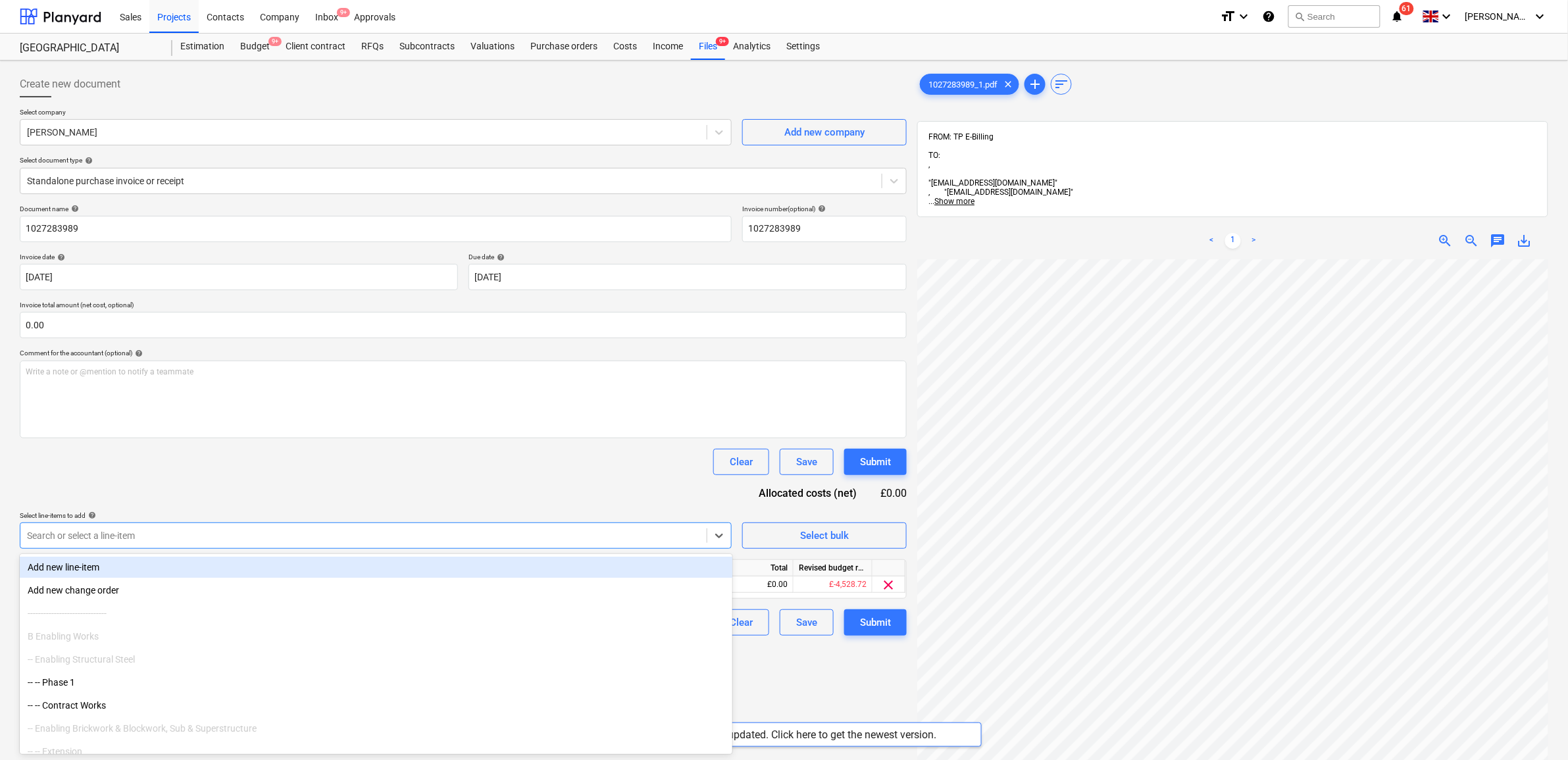
drag, startPoint x: 238, startPoint y: 497, endPoint x: 807, endPoint y: 514, distance: 569.3
click at [239, 497] on div "Document name help 1027283989 Invoice number (optional) help 1027283989 Invoice…" at bounding box center [464, 420] width 887 height 431
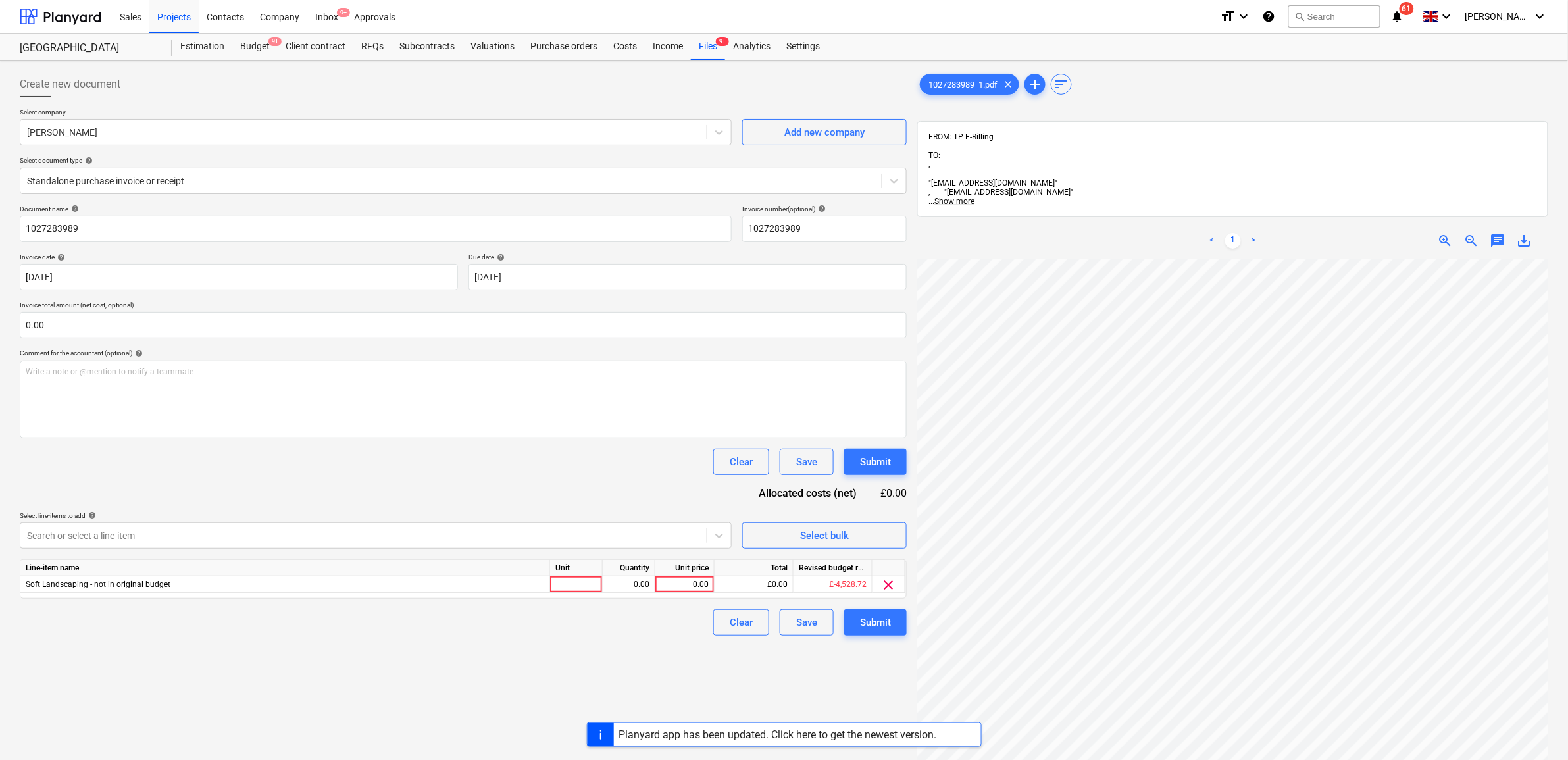
scroll to position [142, 159]
click at [691, 582] on div "0.00" at bounding box center [685, 584] width 48 height 17
click at [538, 623] on div "Clear Save Submit" at bounding box center [464, 622] width 887 height 26
click at [856, 624] on button "Submit" at bounding box center [875, 622] width 62 height 26
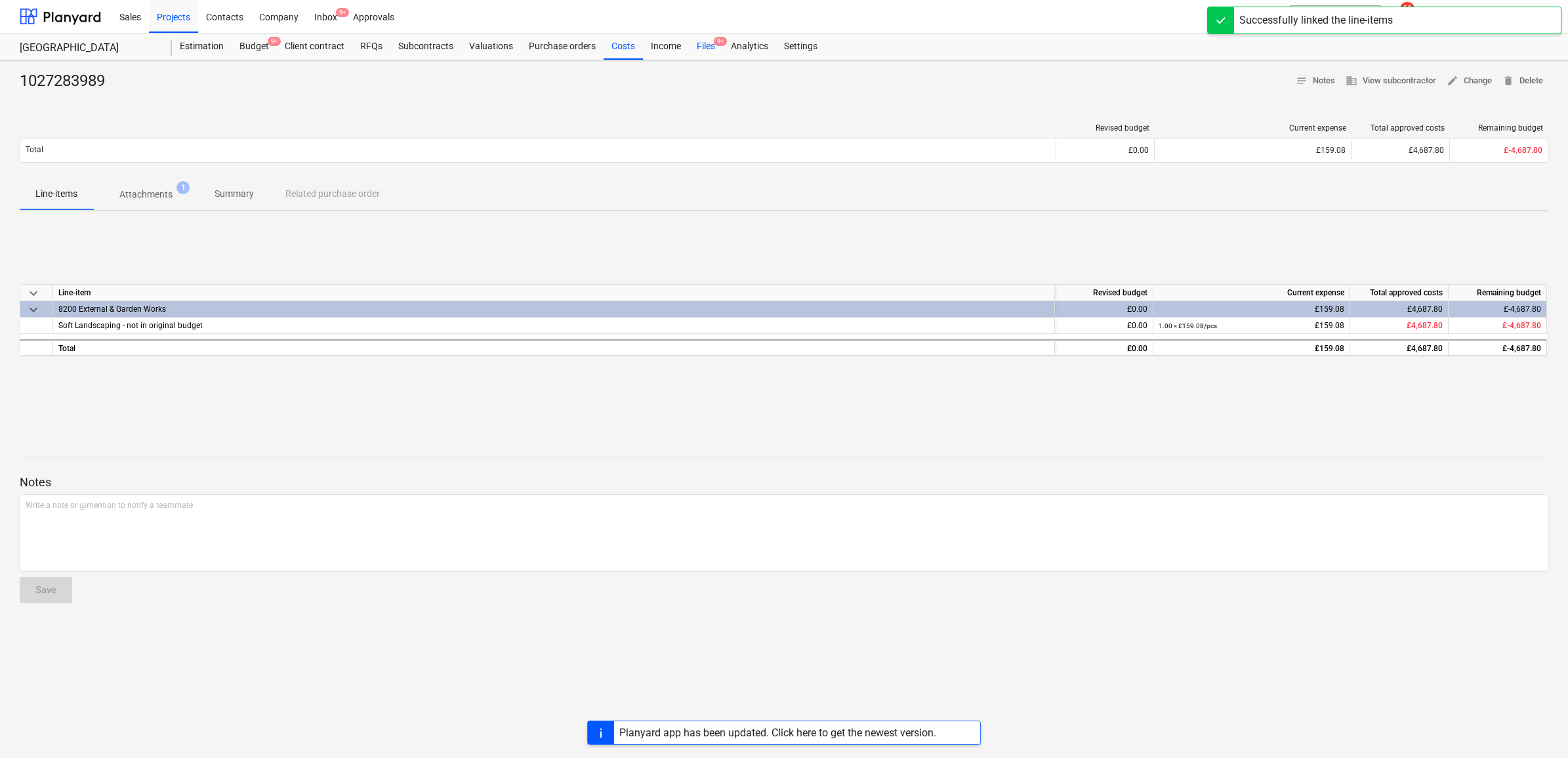
click at [709, 46] on div "Files 9+" at bounding box center [706, 46] width 34 height 26
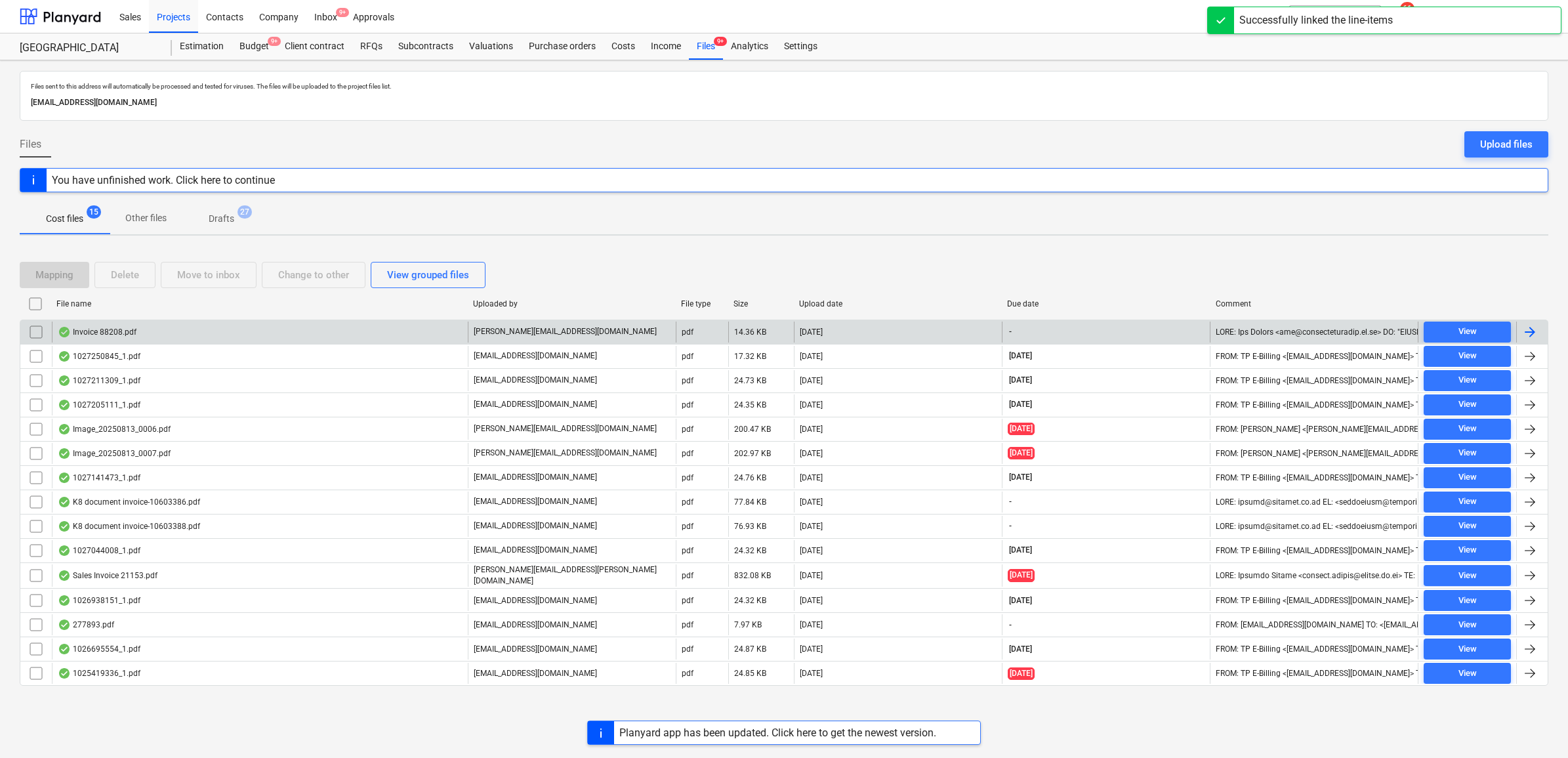
click at [1536, 333] on div at bounding box center [1530, 332] width 16 height 16
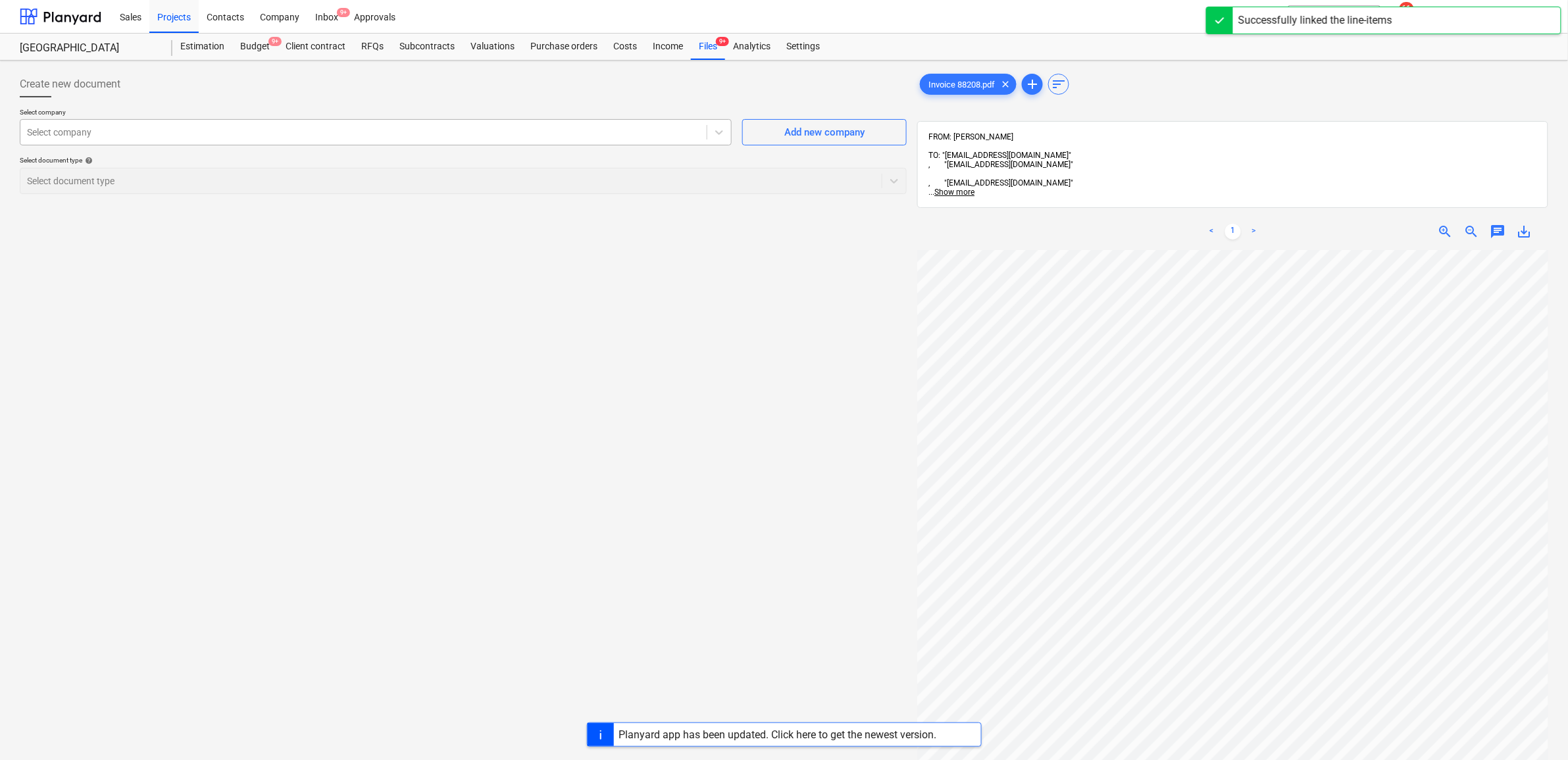
click at [613, 136] on div at bounding box center [363, 132] width 673 height 13
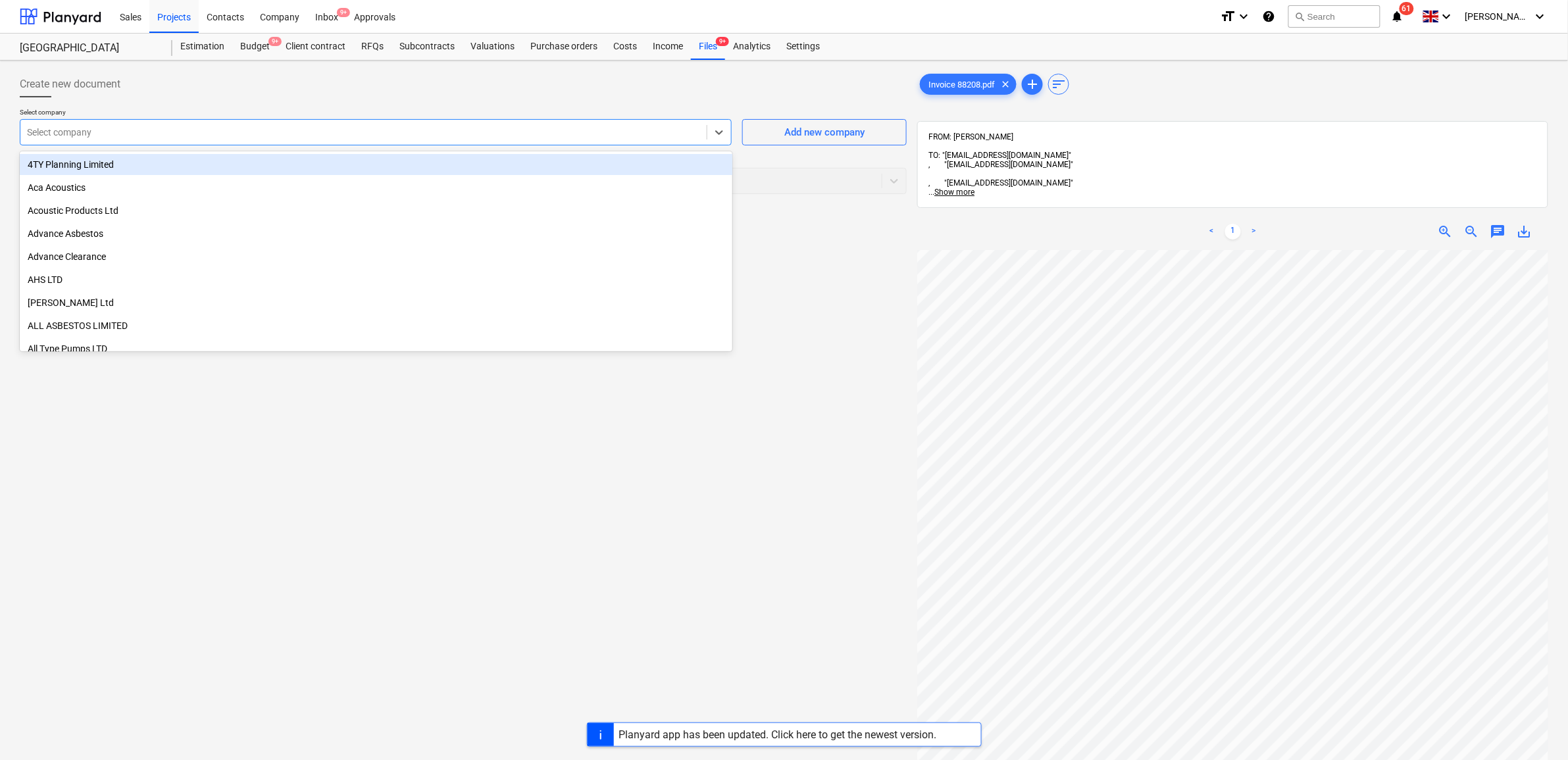
scroll to position [165, 0]
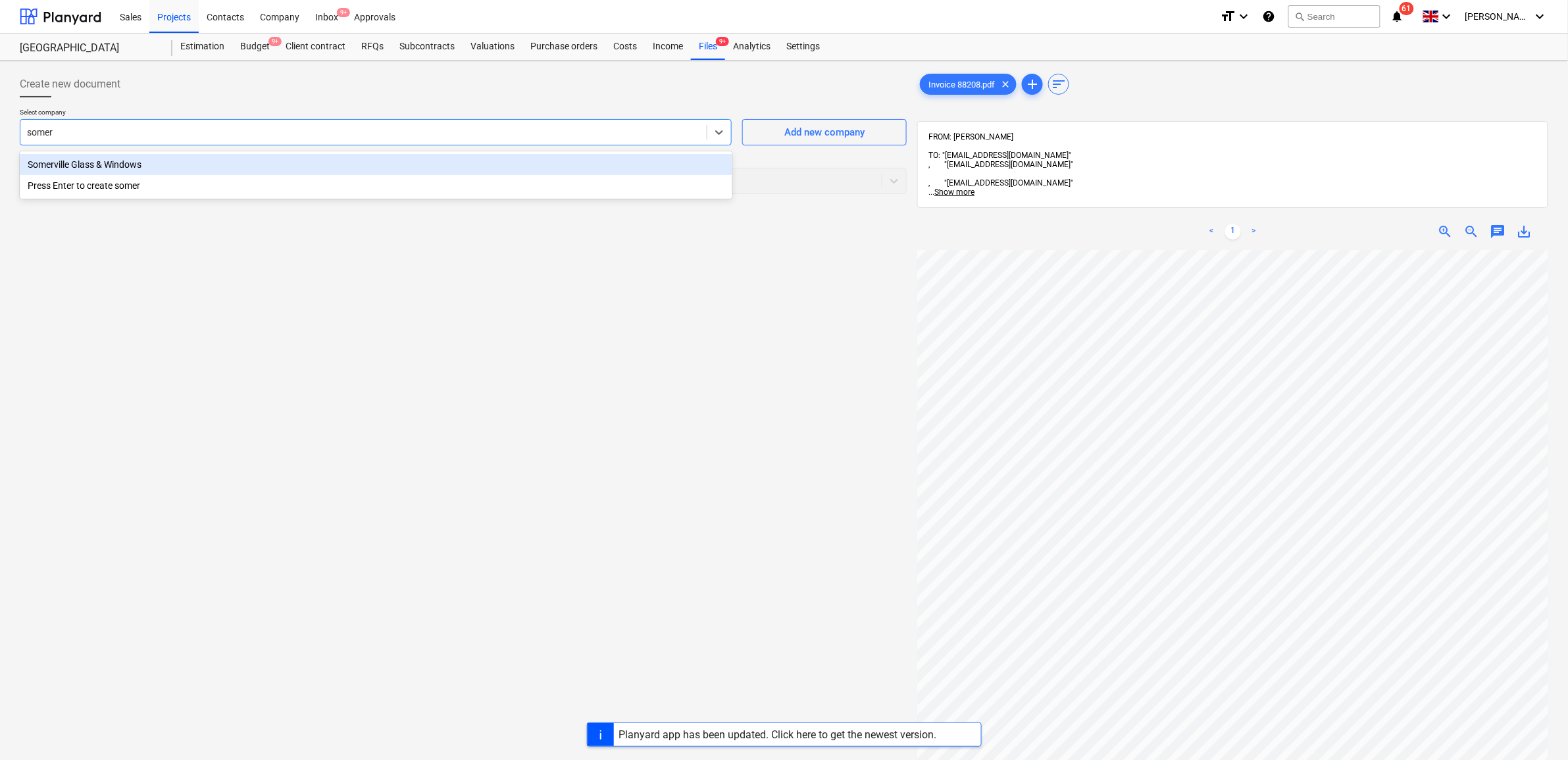
click at [623, 169] on div "Somerville Glass & Windows" at bounding box center [376, 164] width 713 height 21
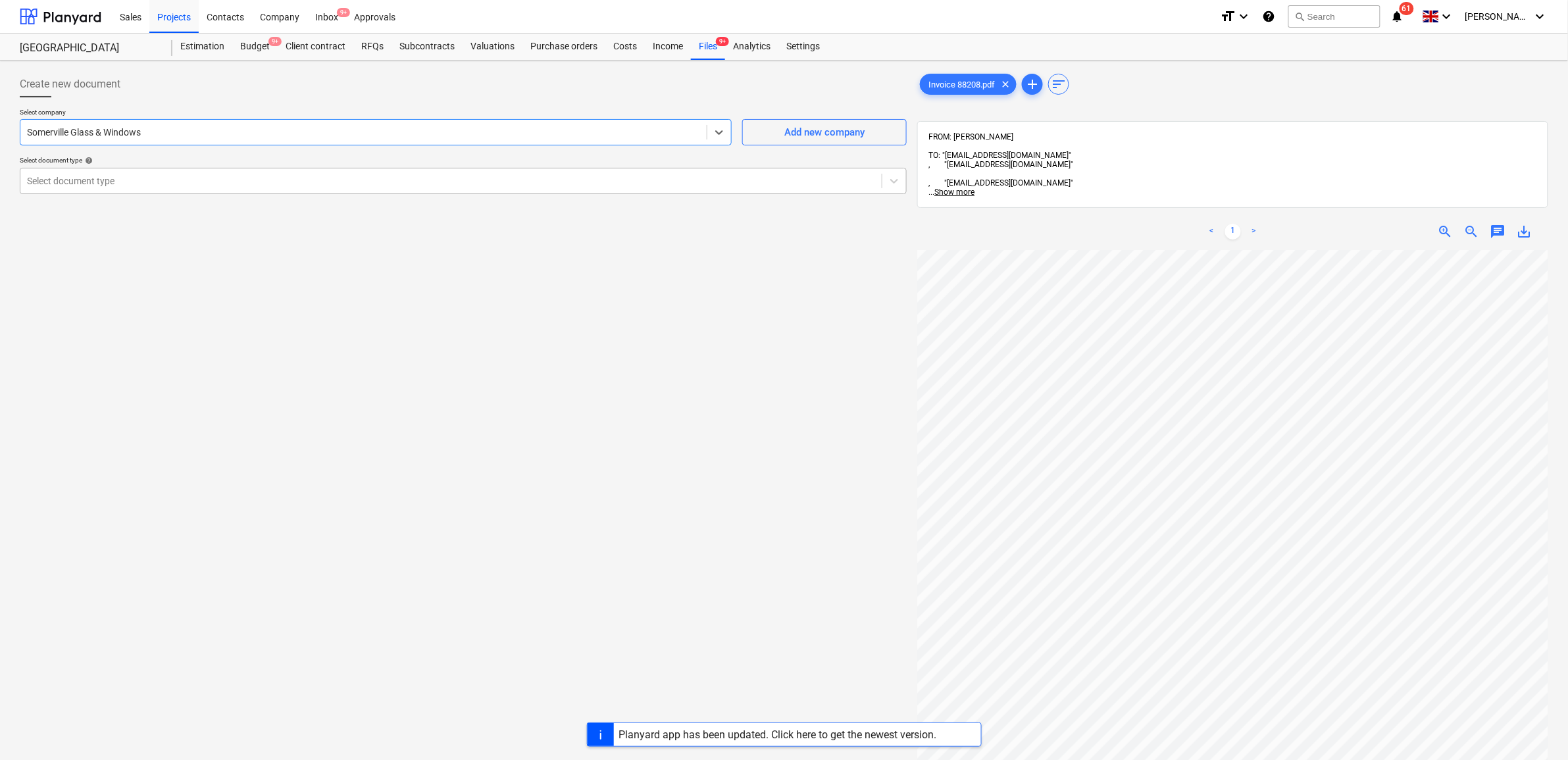
click at [188, 189] on div "Select document type" at bounding box center [450, 181] width 861 height 19
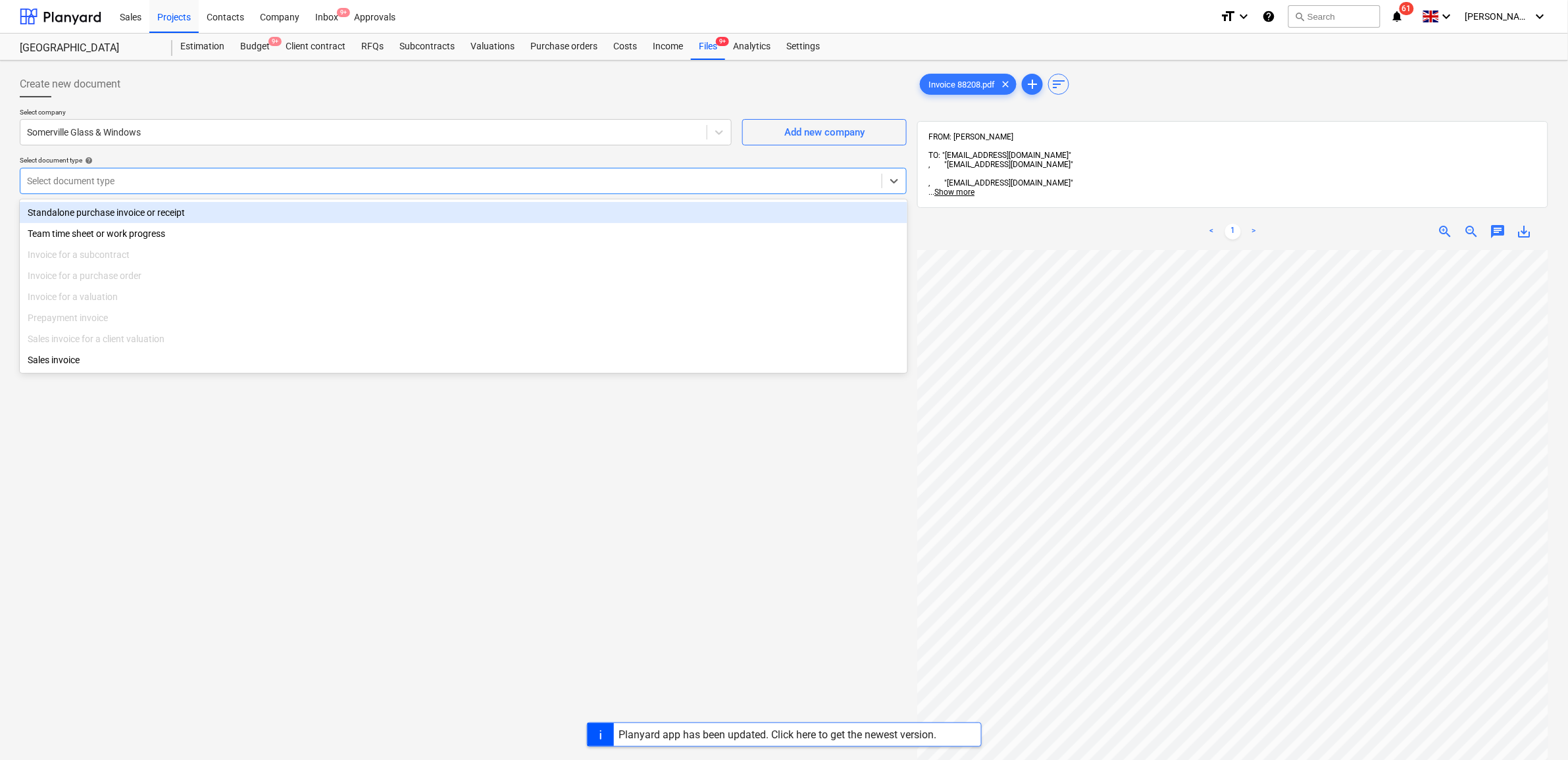
click at [172, 202] on div "Standalone purchase invoice or receipt" at bounding box center [464, 212] width 888 height 21
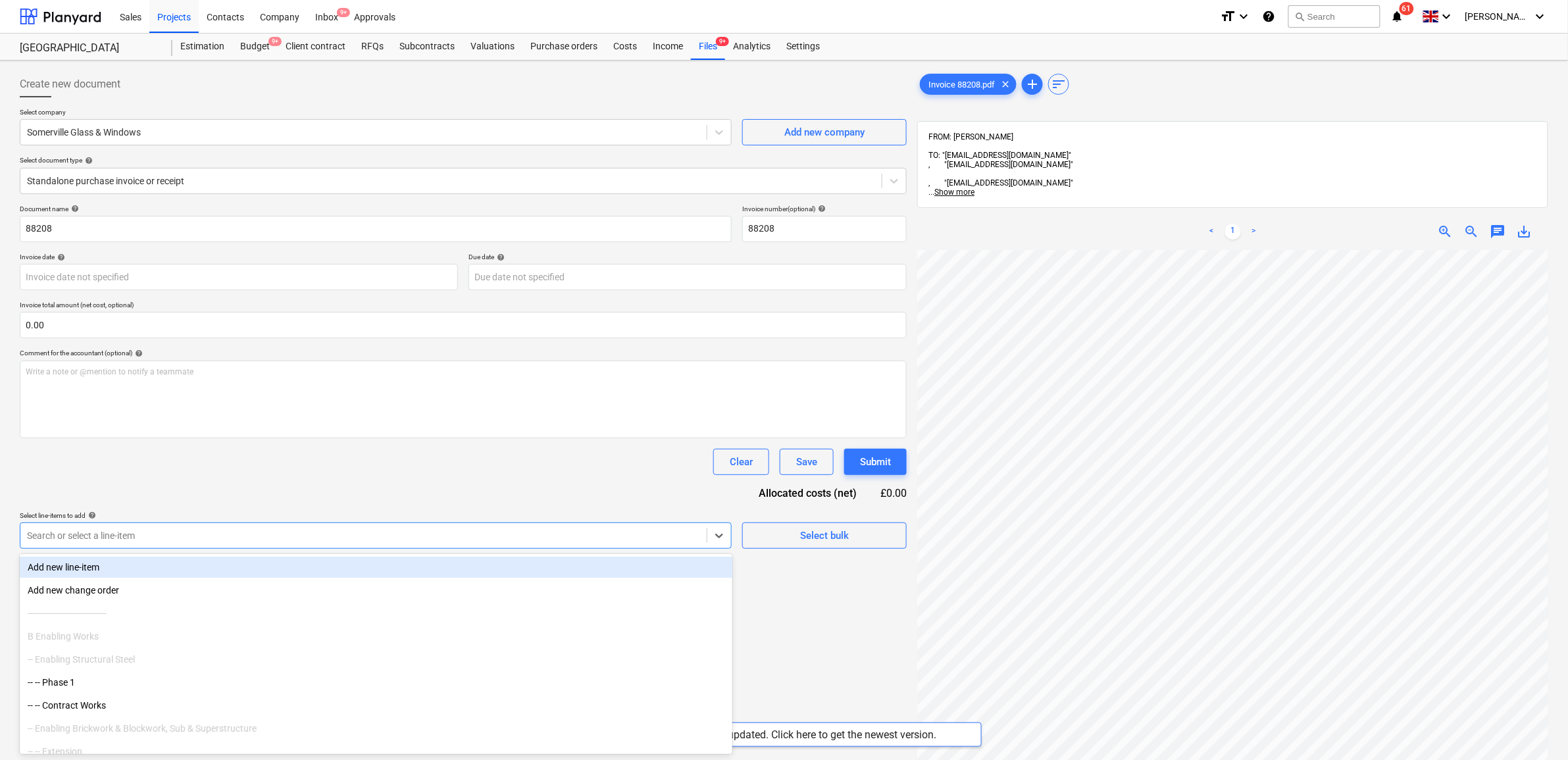
click at [297, 543] on div "Search or select a line-item" at bounding box center [363, 536] width 687 height 19
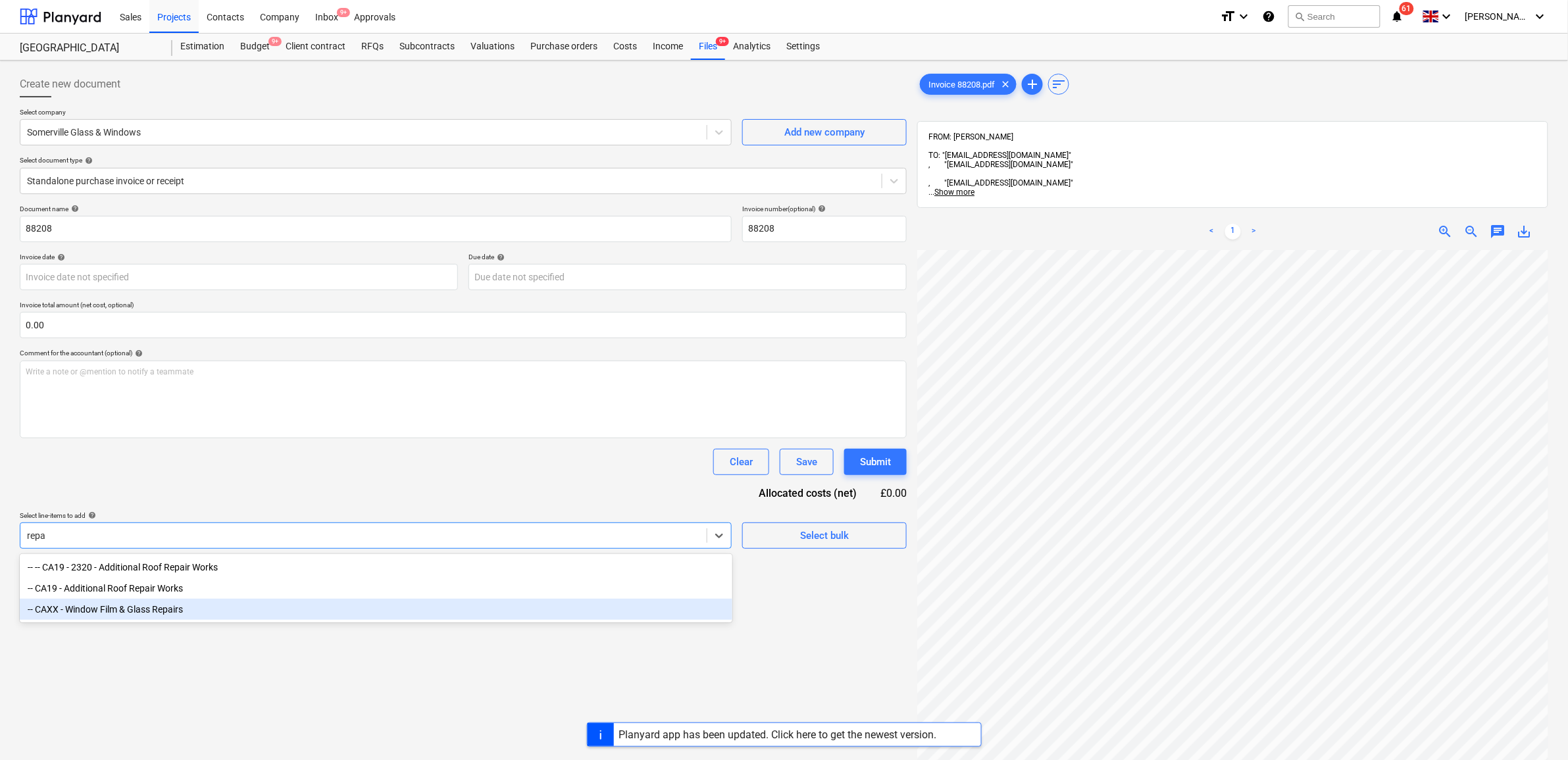
click at [318, 607] on div "-- CAXX - Window Film & Glass Repairs" at bounding box center [376, 609] width 713 height 21
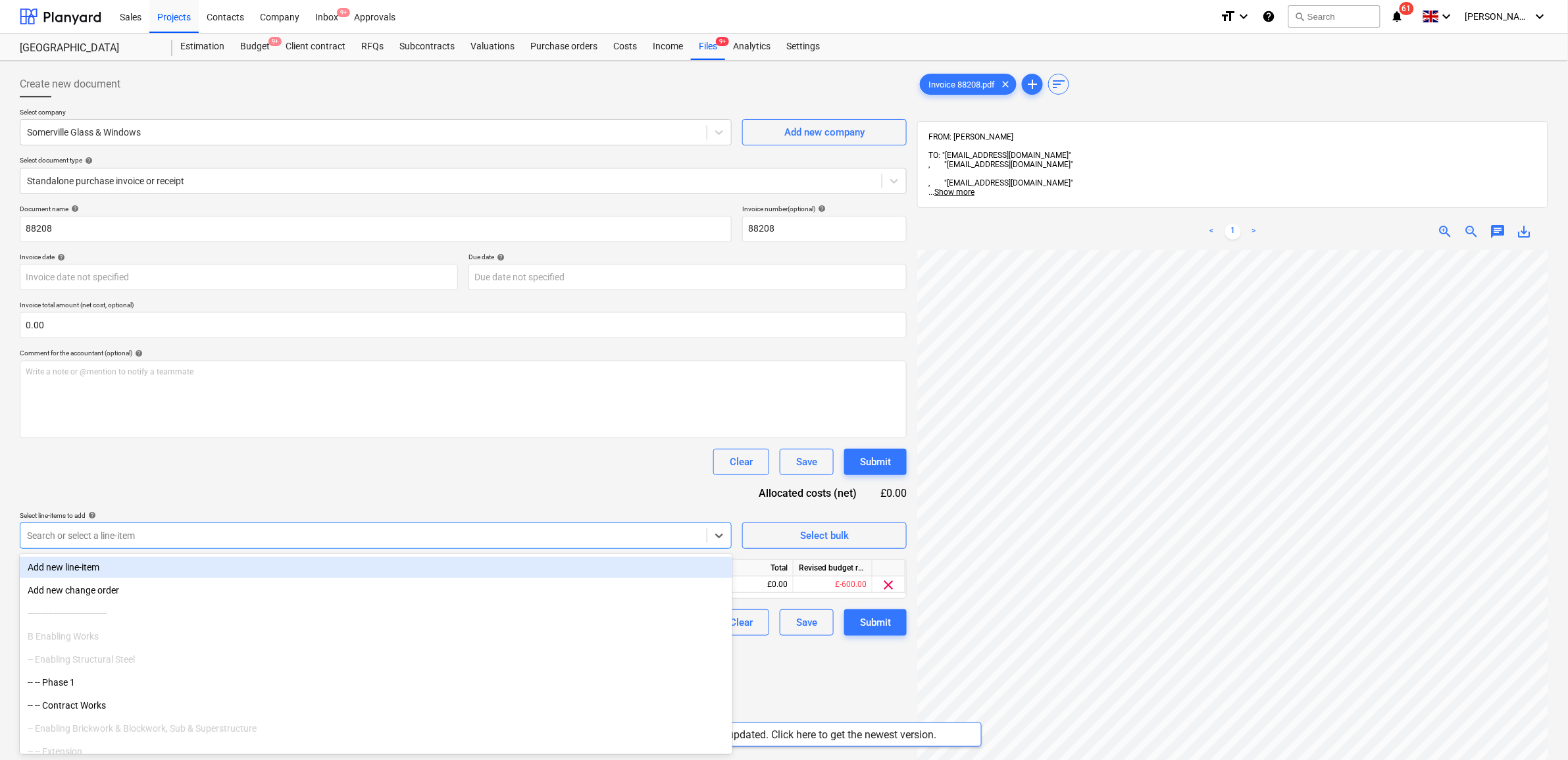
click at [317, 488] on div "Document name help 88208 Invoice number (optional) help 88208 Invoice date help…" at bounding box center [464, 420] width 887 height 431
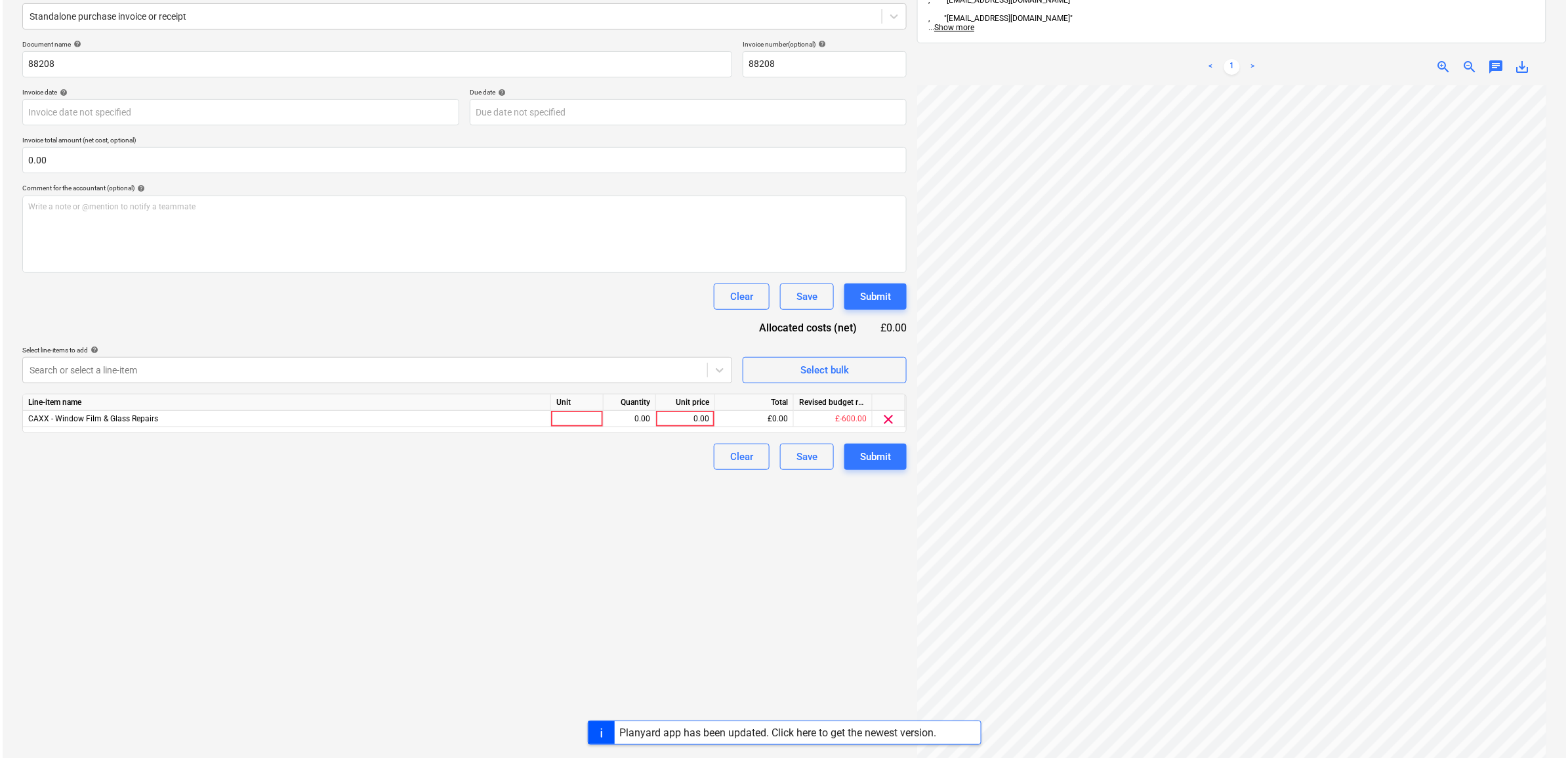
scroll to position [392, 133]
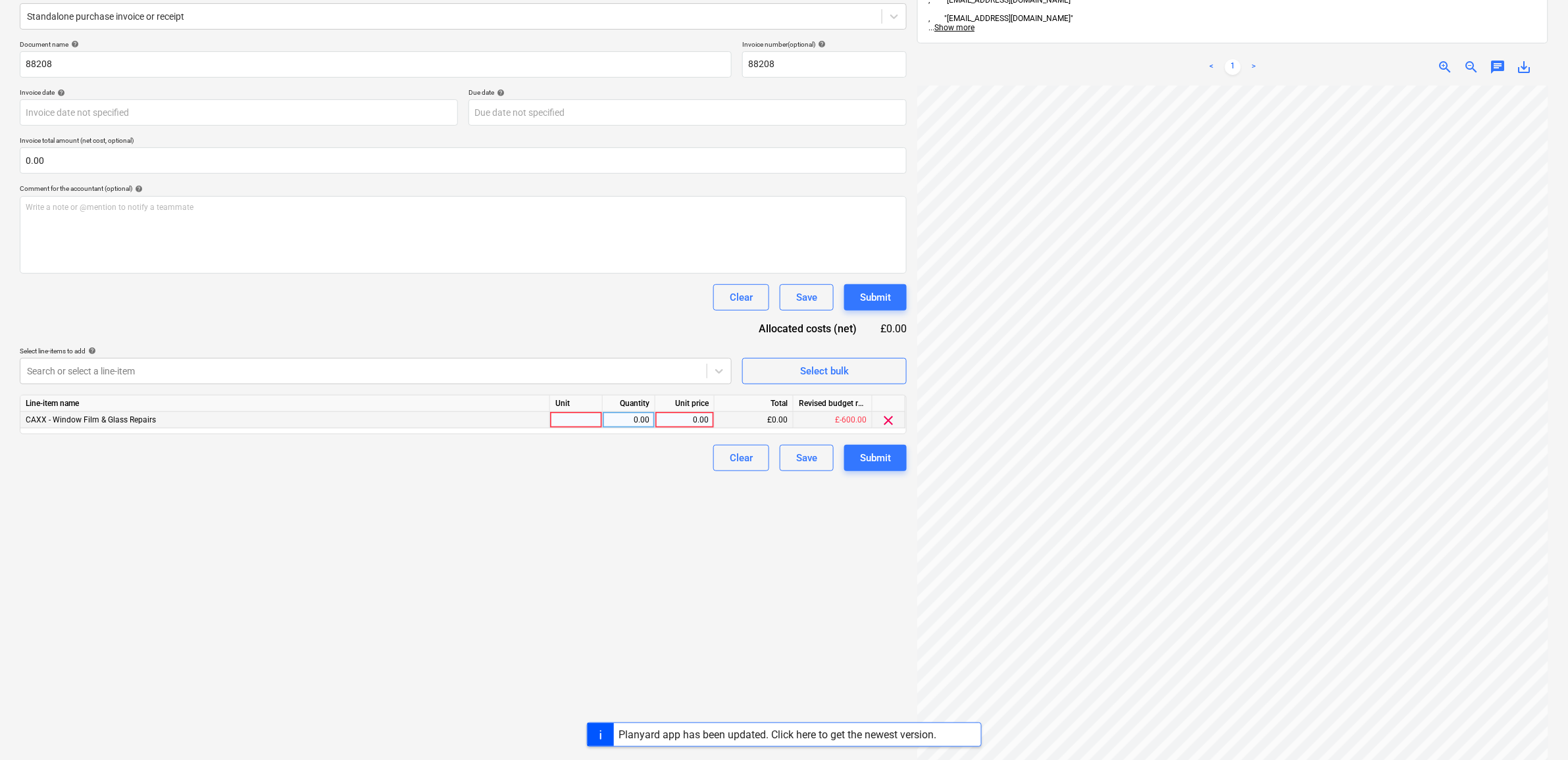
click at [686, 418] on div "0.00" at bounding box center [685, 420] width 48 height 17
drag, startPoint x: 521, startPoint y: 581, endPoint x: 533, endPoint y: 579, distance: 12.2
click at [525, 581] on div "Create new document Select company Somerville Glass & Windows Add new company S…" at bounding box center [463, 357] width 897 height 913
click at [893, 455] on button "Submit" at bounding box center [875, 458] width 62 height 26
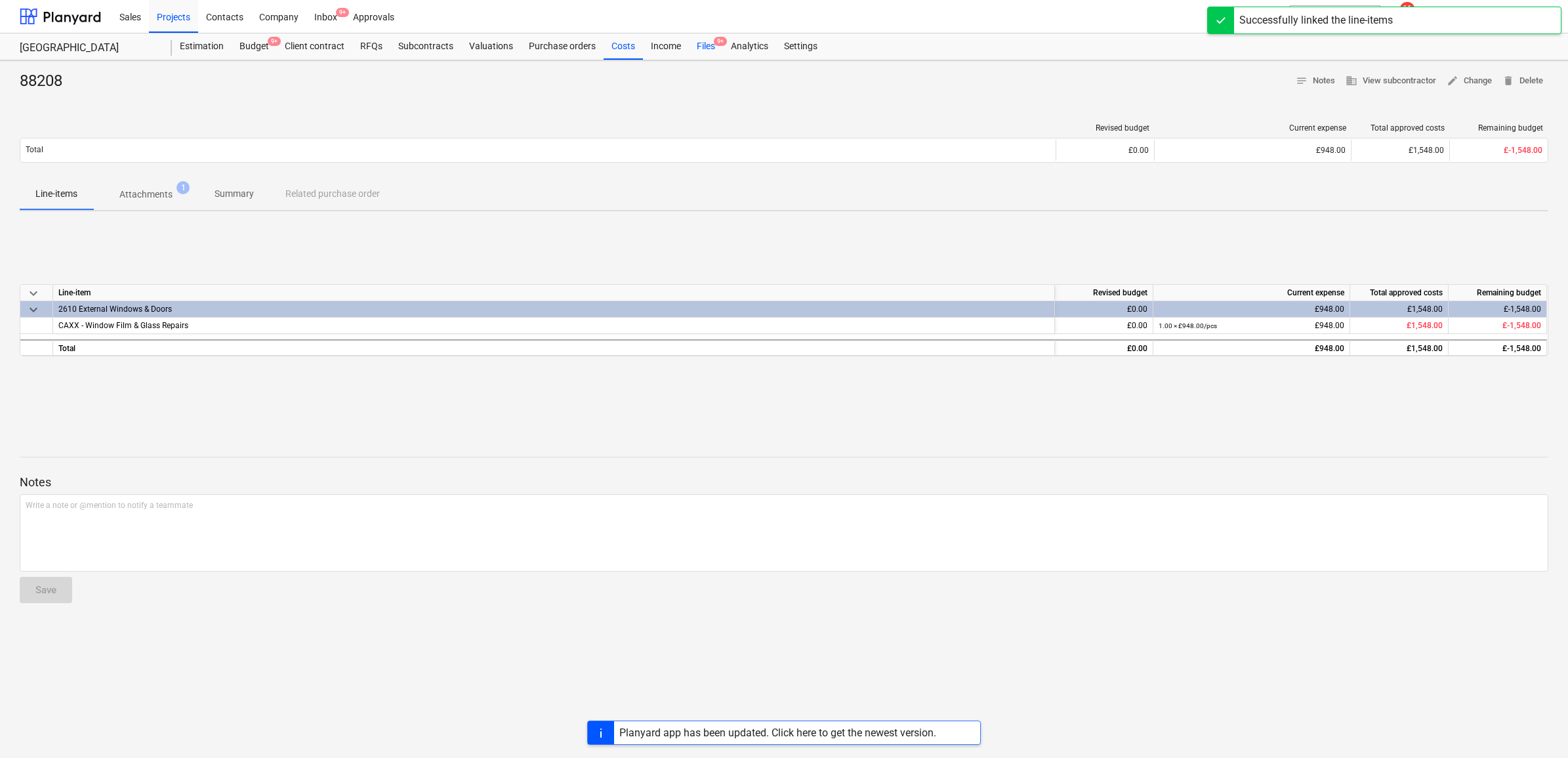
click at [703, 51] on div "Files 9+" at bounding box center [706, 46] width 34 height 26
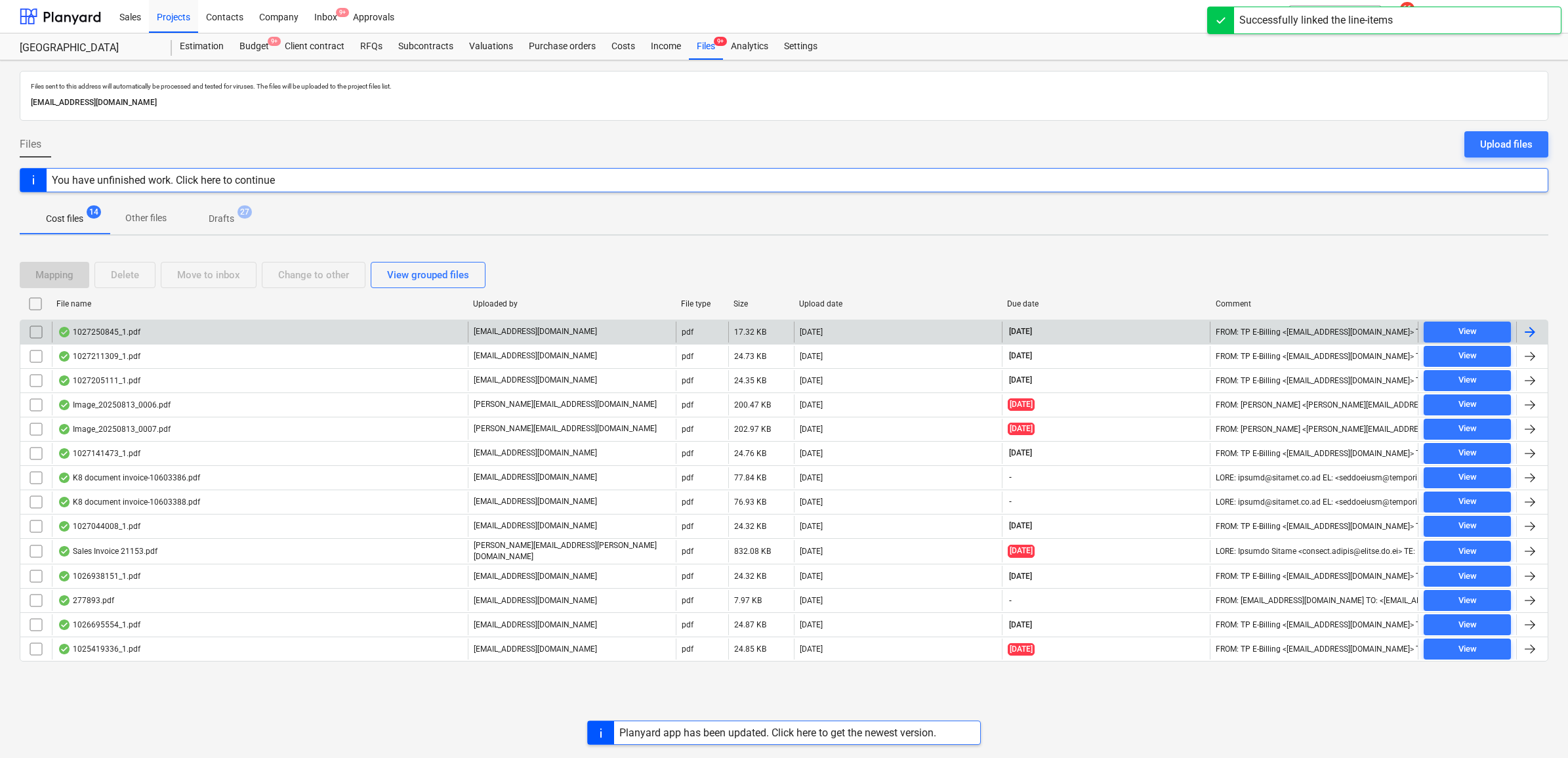
click at [1537, 338] on div at bounding box center [1530, 332] width 16 height 16
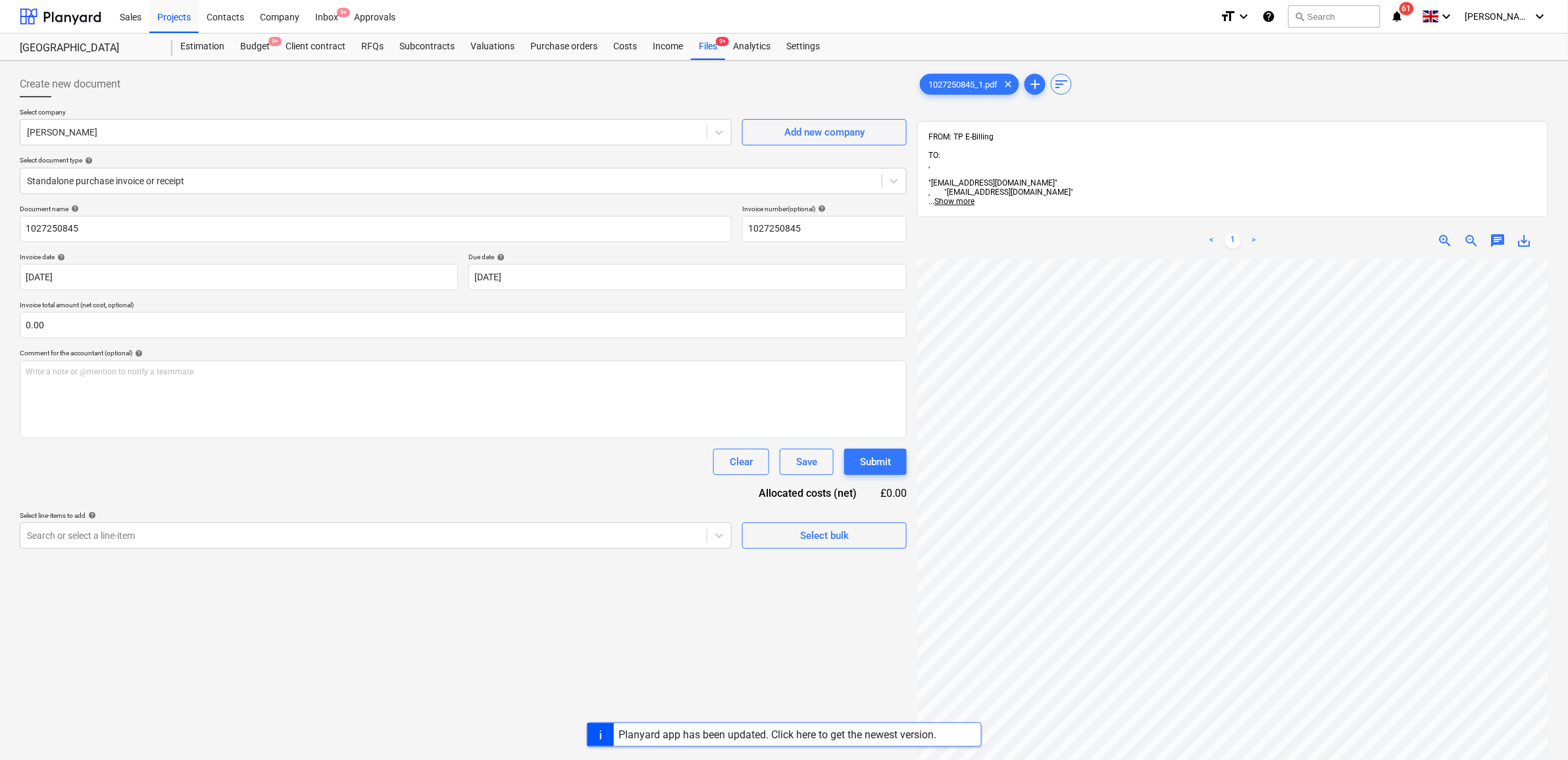
scroll to position [58, 118]
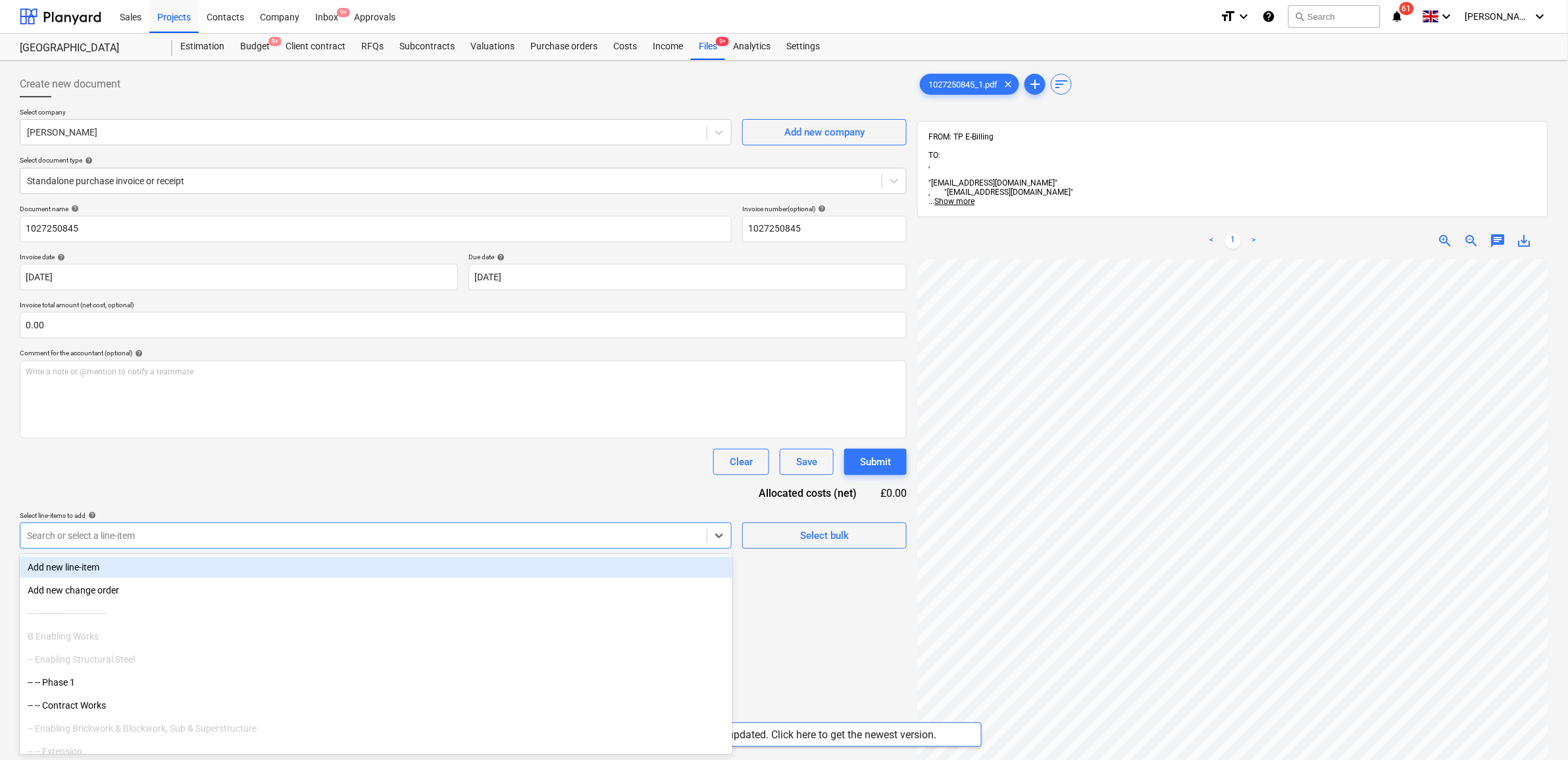
click at [410, 534] on div at bounding box center [363, 536] width 673 height 13
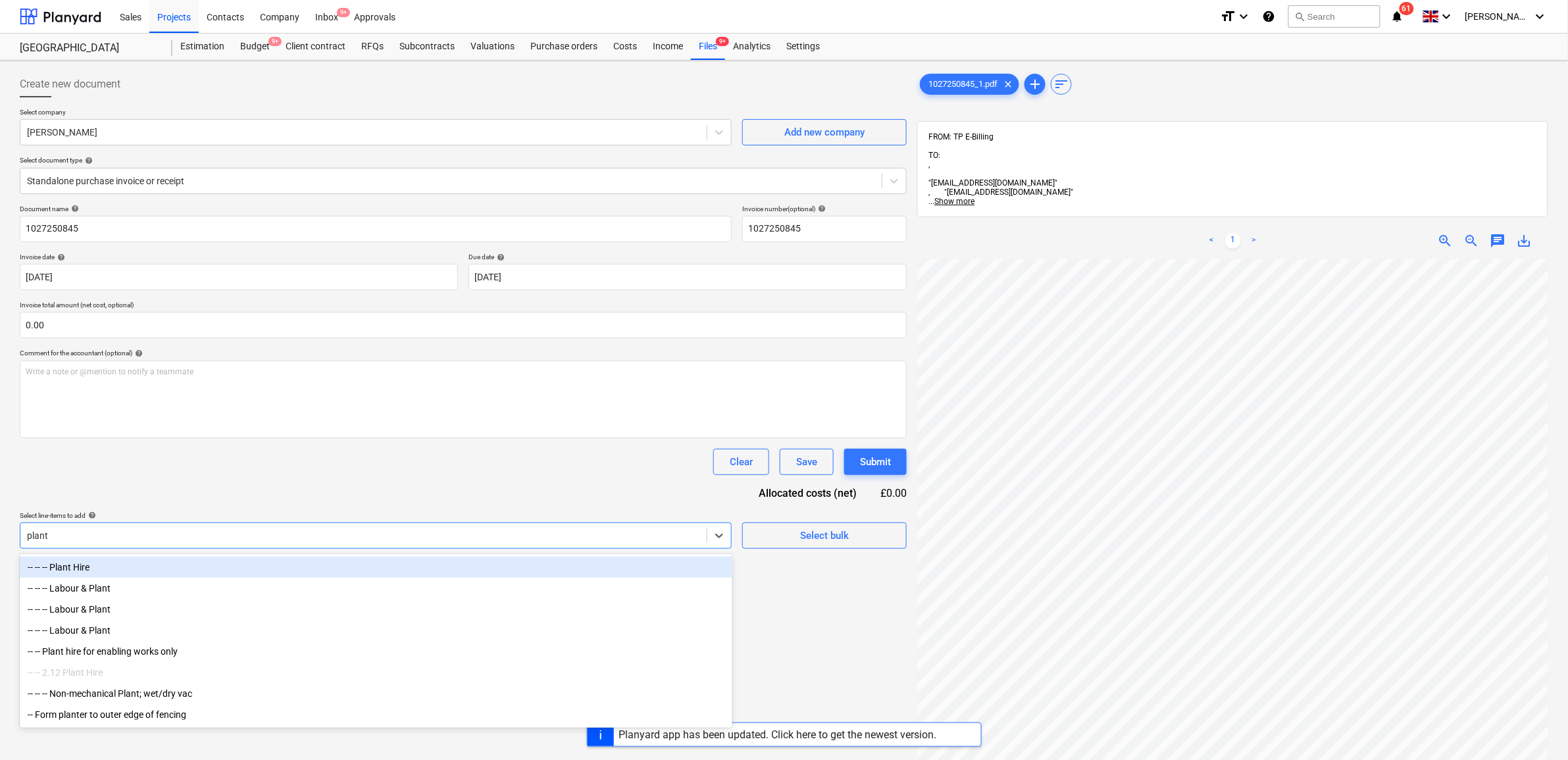
scroll to position [58, 118]
click at [300, 567] on div "-- -- -- Plant Hire" at bounding box center [376, 567] width 713 height 21
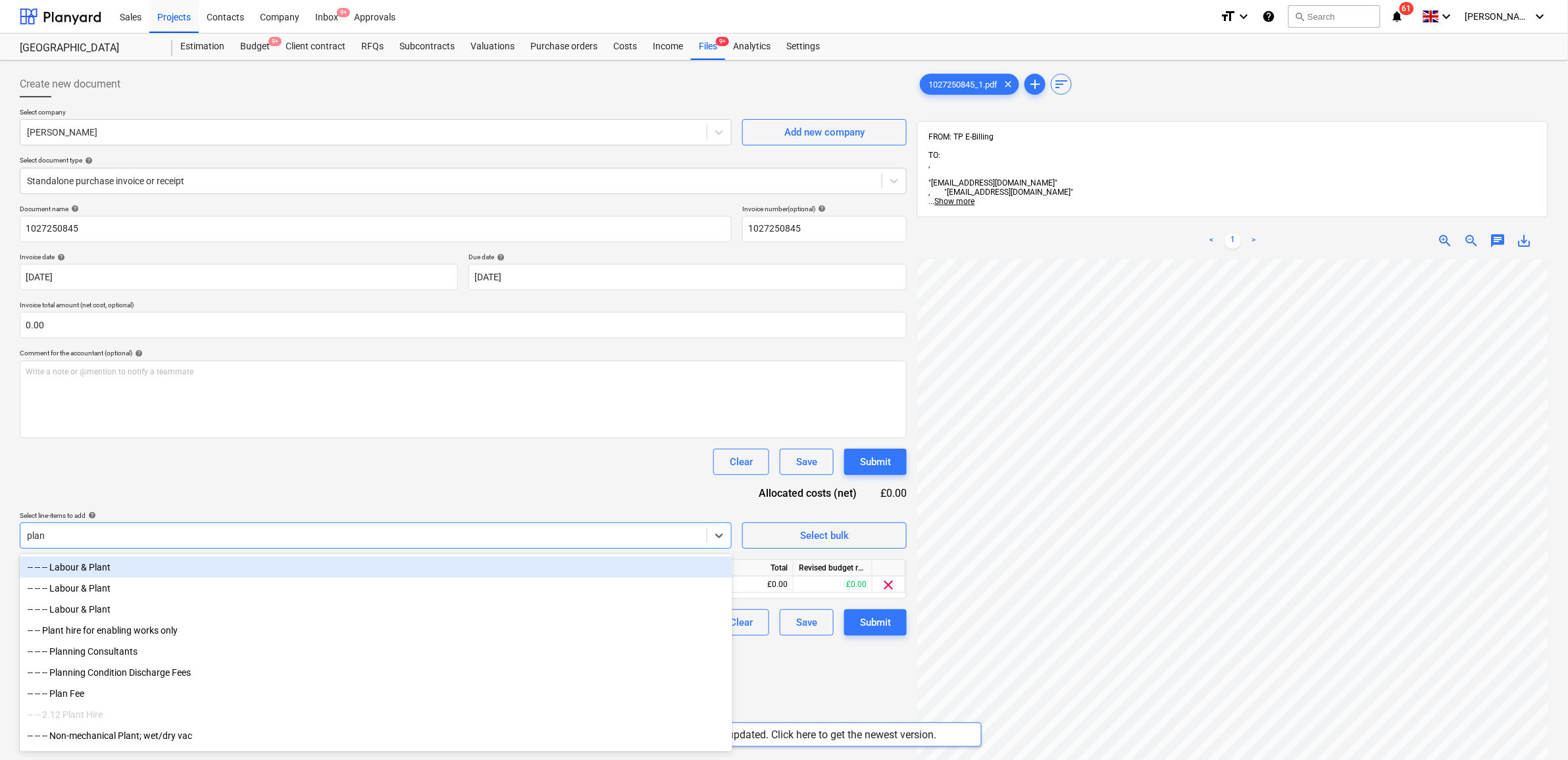
type input "plant"
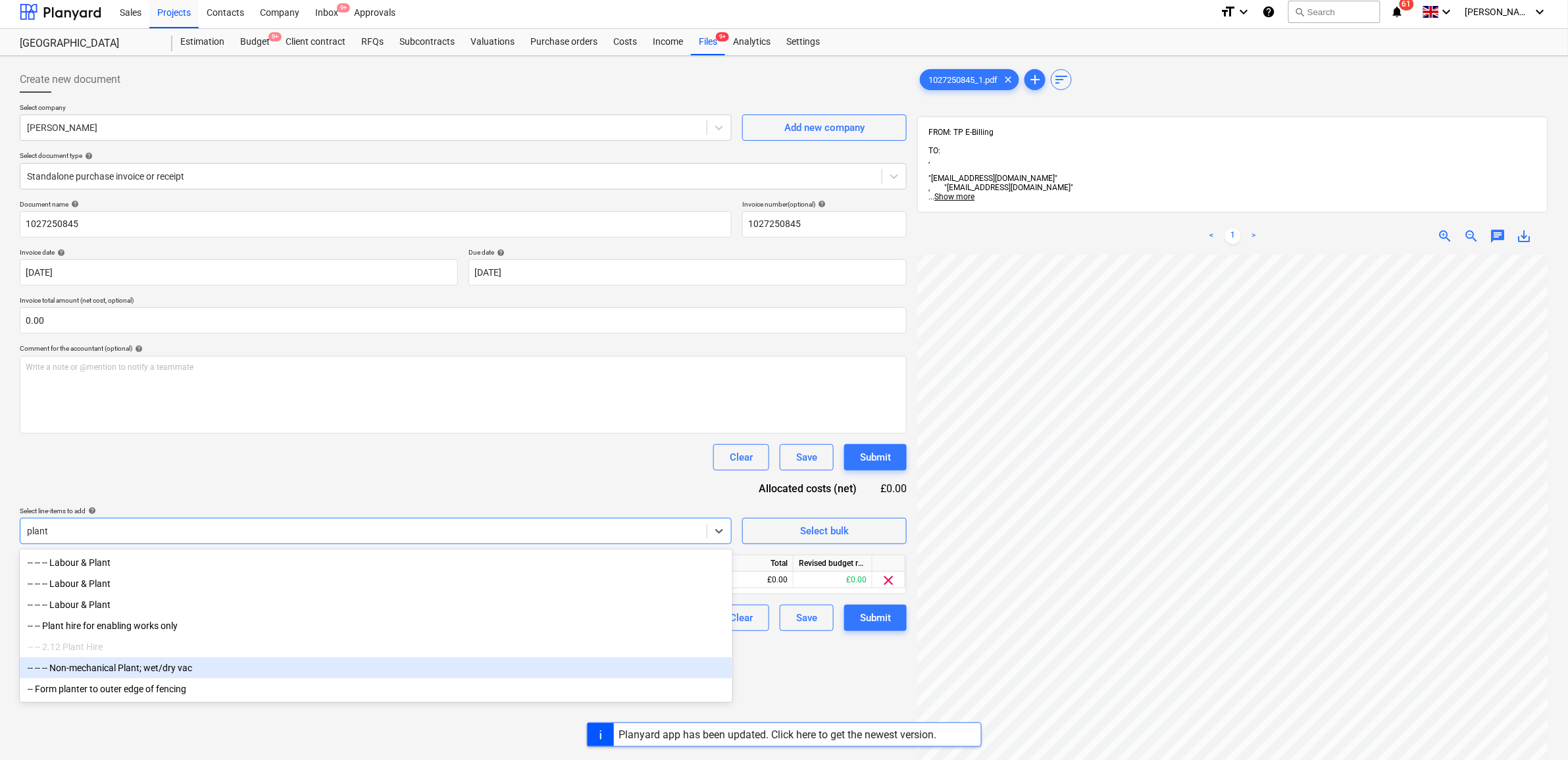
scroll to position [82, 0]
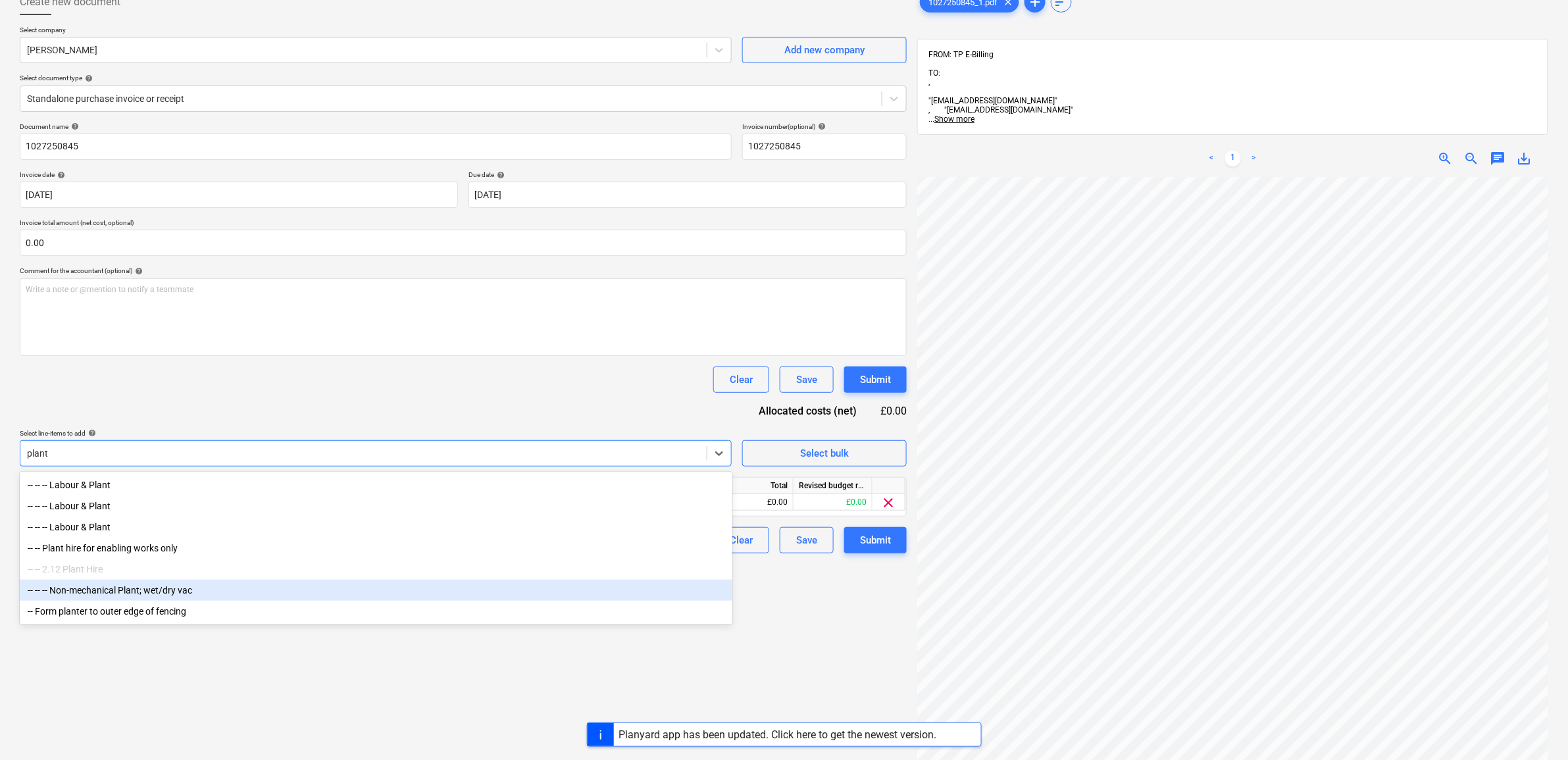
click at [211, 595] on div "-- -- -- Non-mechanical Plant; wet/dry vac" at bounding box center [376, 589] width 713 height 21
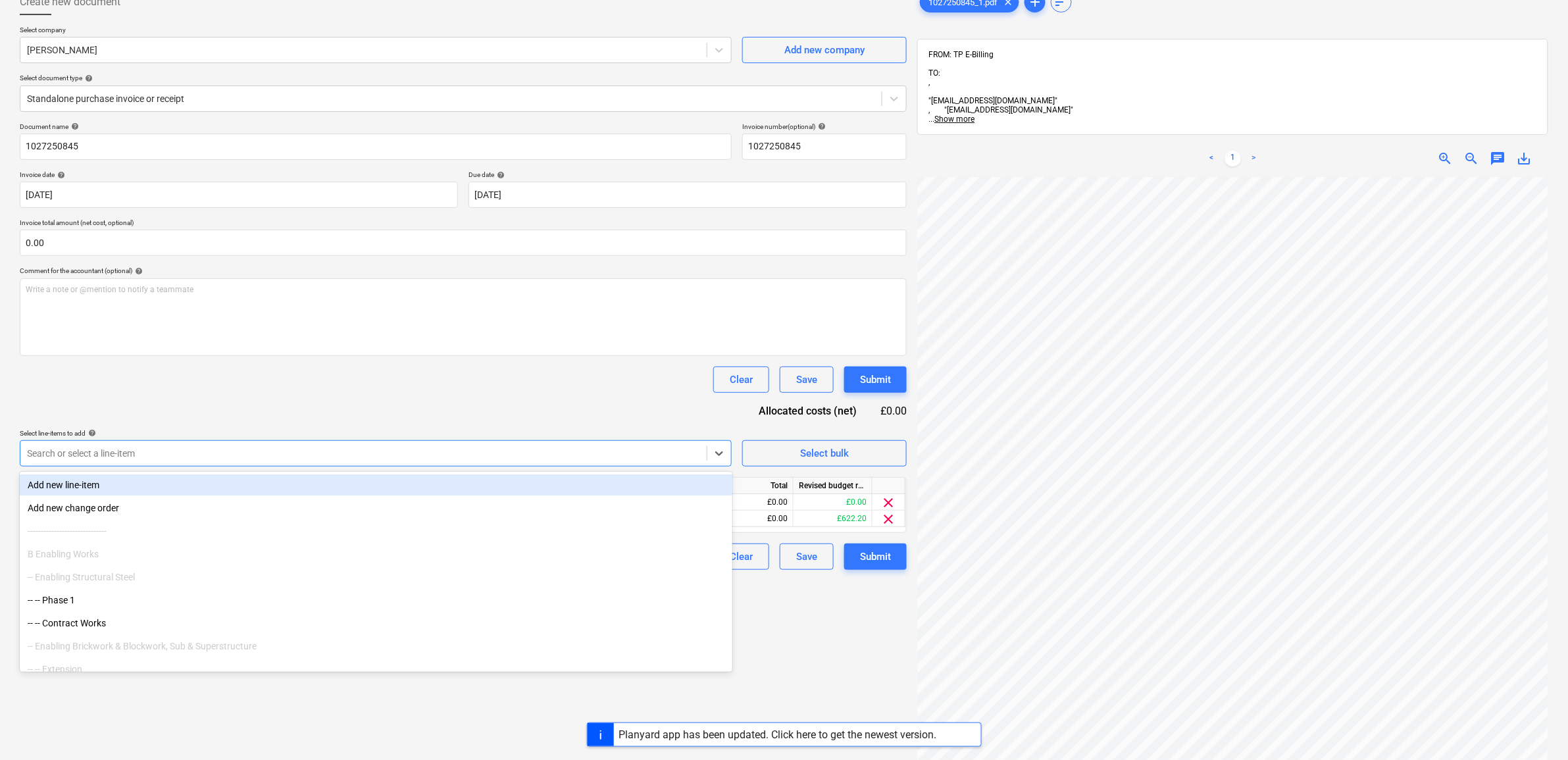
click at [435, 400] on div "Document name help 1027250845 Invoice number (optional) help 1027250845 Invoice…" at bounding box center [464, 346] width 887 height 448
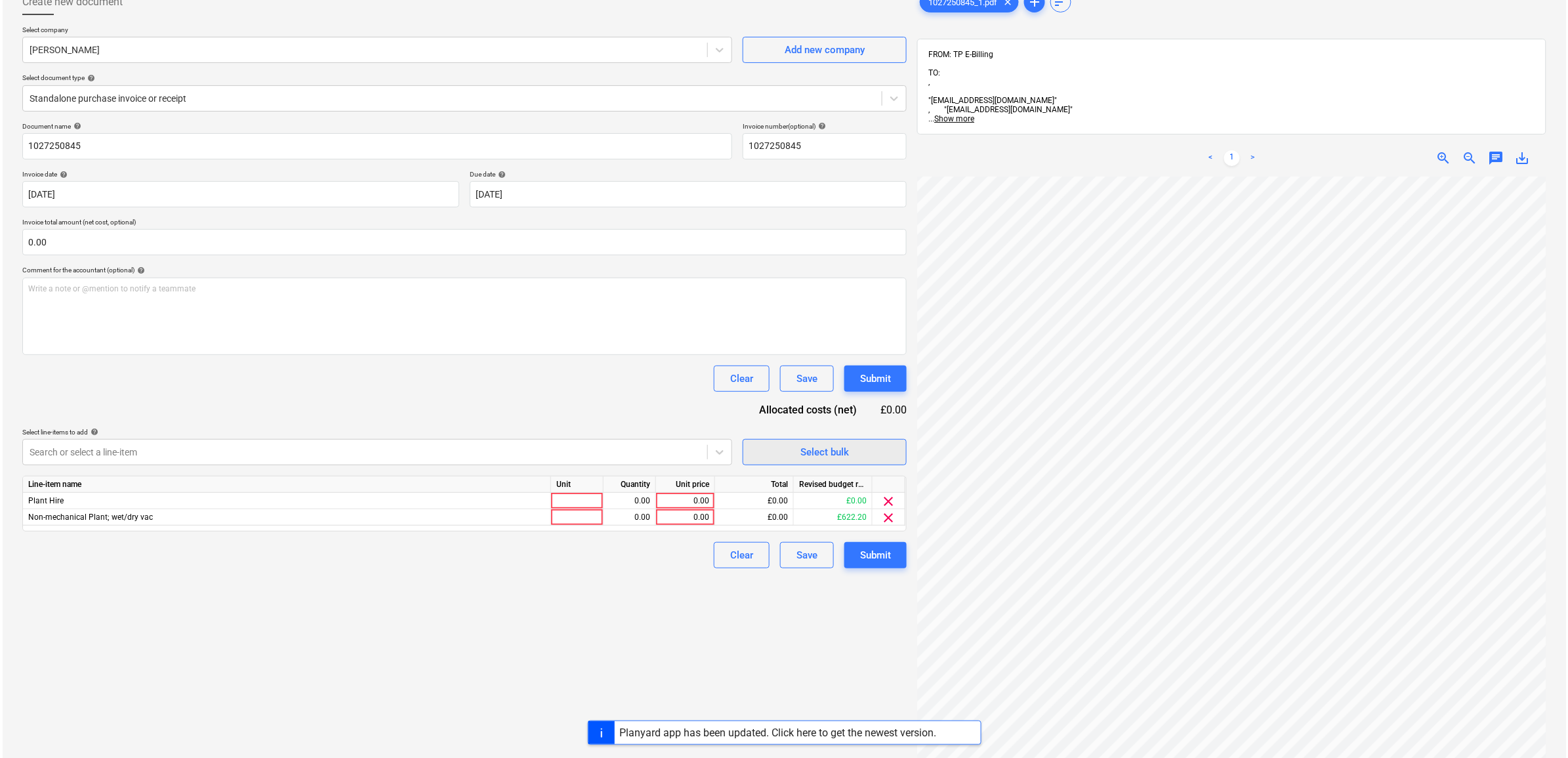
scroll to position [103, 159]
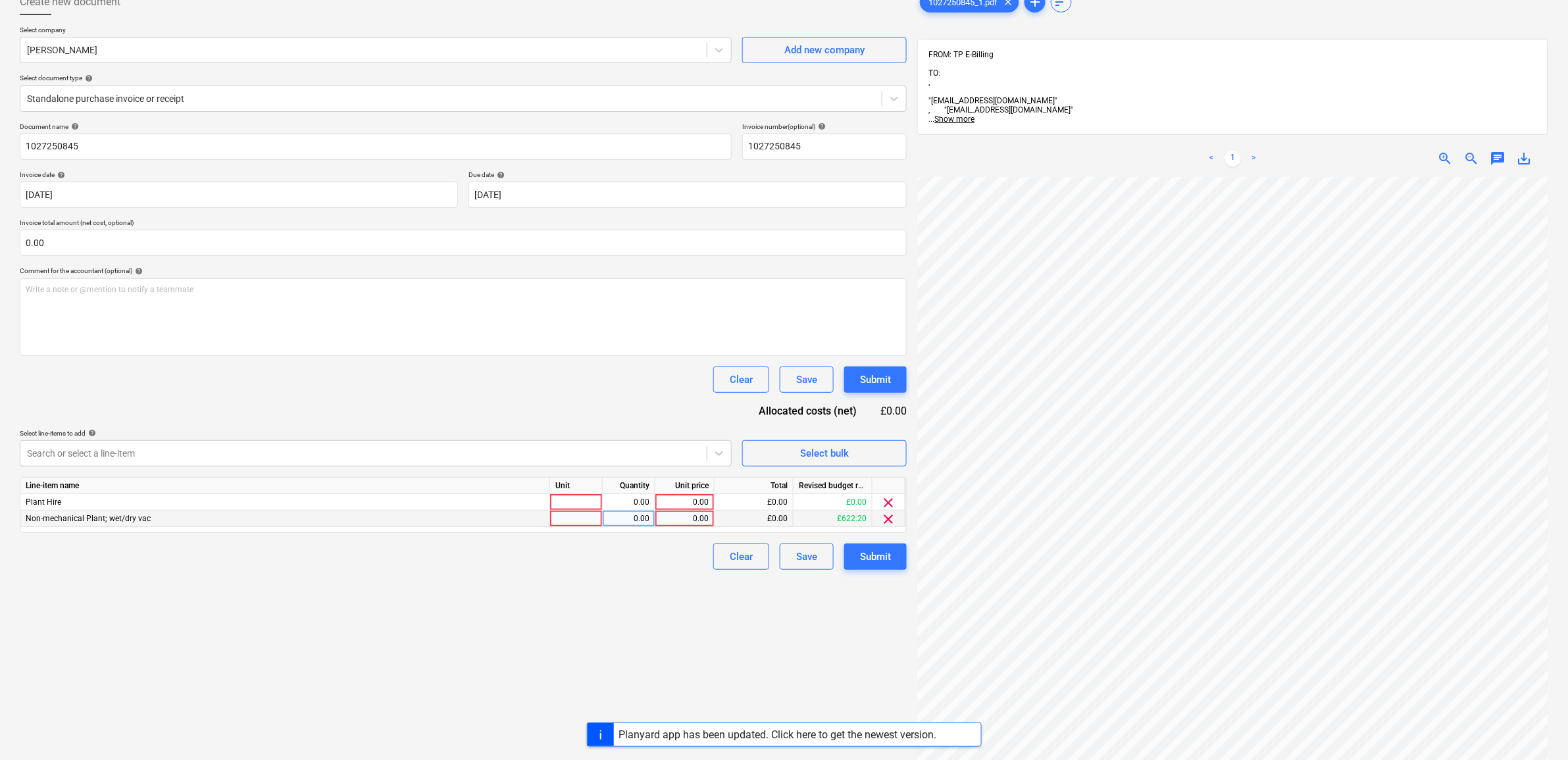
click at [681, 518] on div "0.00" at bounding box center [685, 518] width 48 height 17
type input "47.81"
click at [577, 627] on div "Create new document Select company Travis Perkins Add new company Select docume…" at bounding box center [463, 444] width 897 height 922
click at [890, 501] on span "clear" at bounding box center [889, 502] width 16 height 16
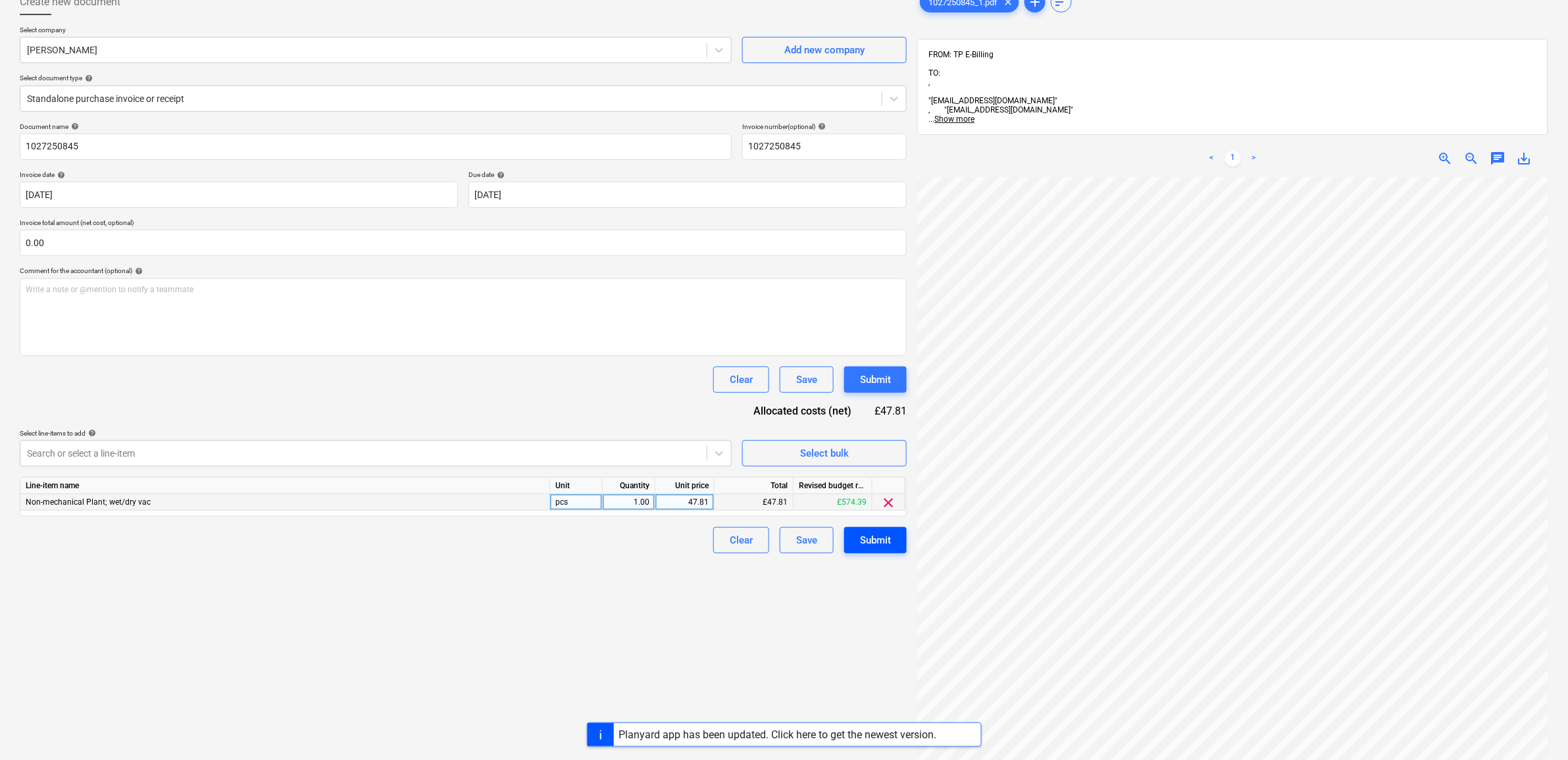
click at [886, 533] on div "Submit" at bounding box center [875, 541] width 31 height 17
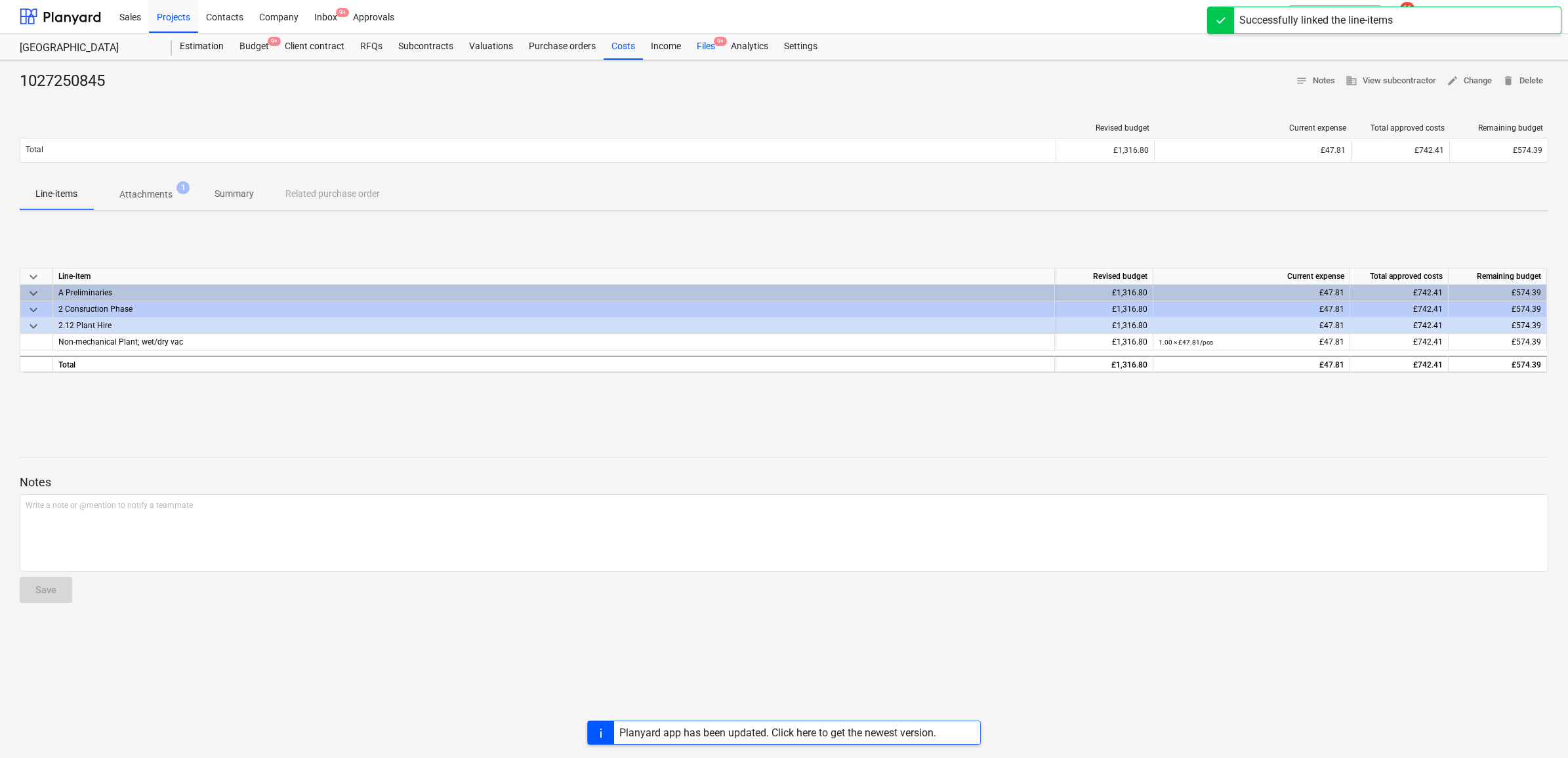
drag, startPoint x: 712, startPoint y: 44, endPoint x: 717, endPoint y: 53, distance: 10.3
click at [711, 45] on div "Files 9+" at bounding box center [706, 46] width 34 height 26
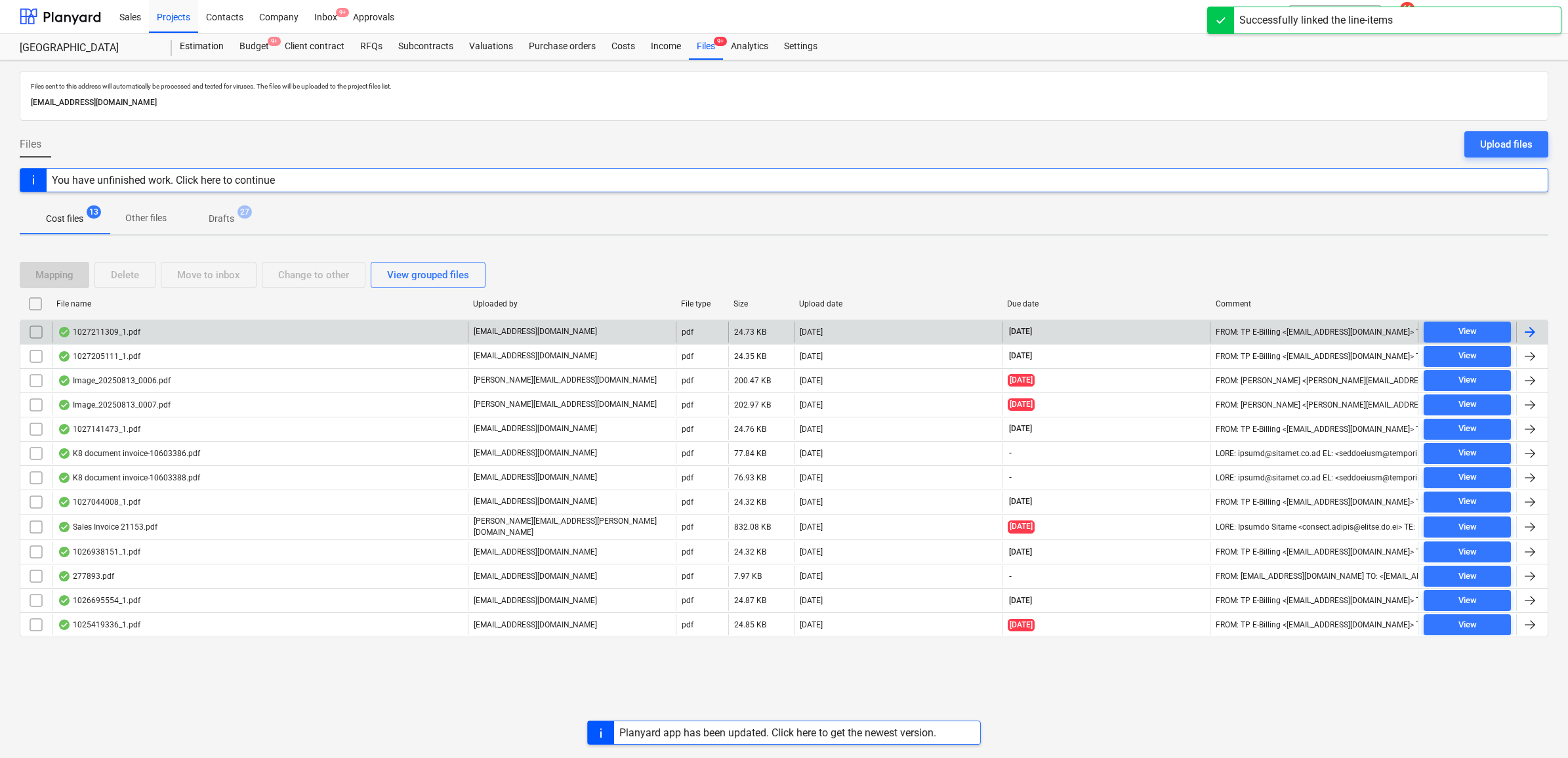
click at [1537, 336] on div at bounding box center [1530, 332] width 16 height 16
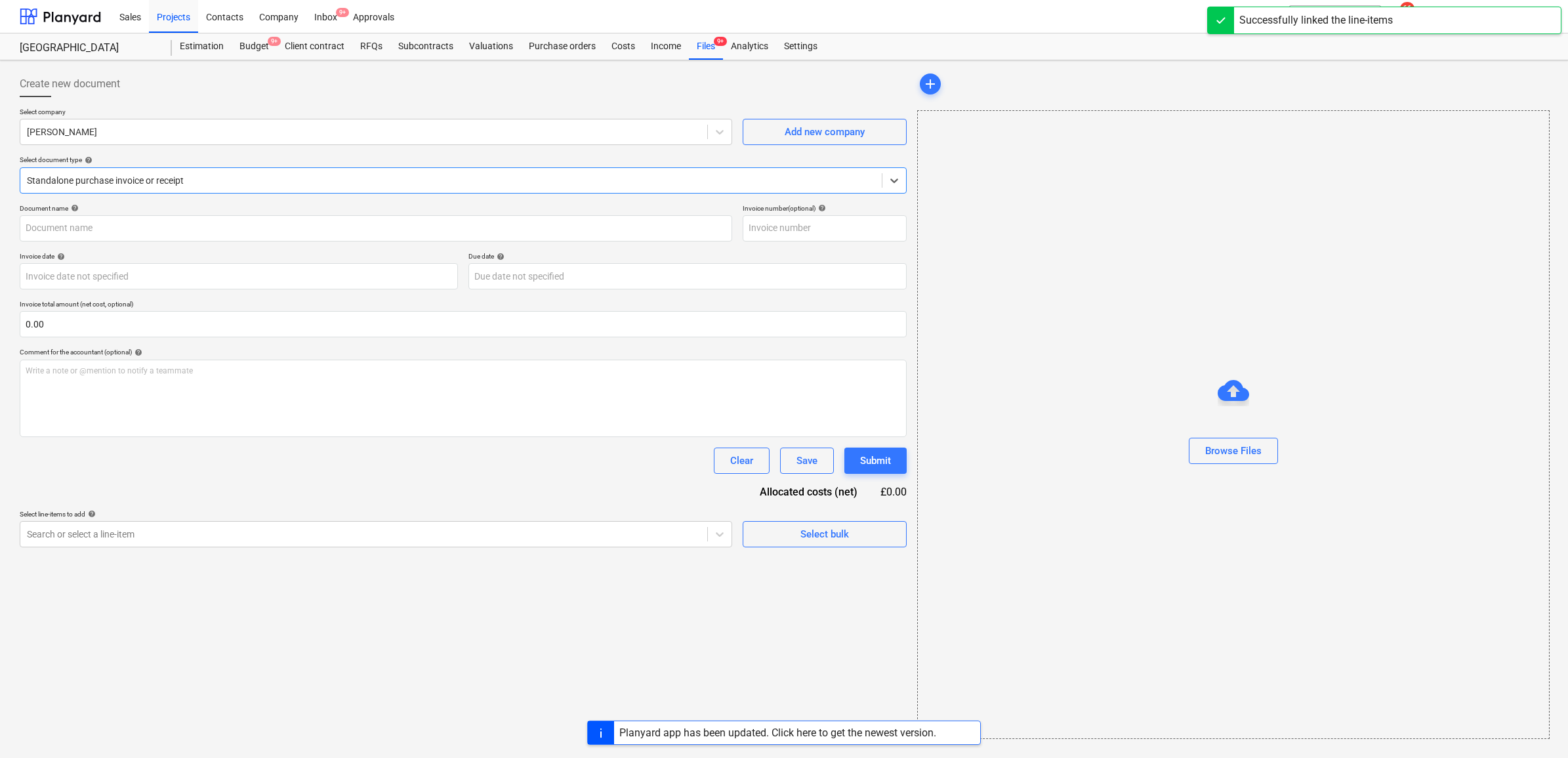
type input "1027211309"
type input "[DATE]"
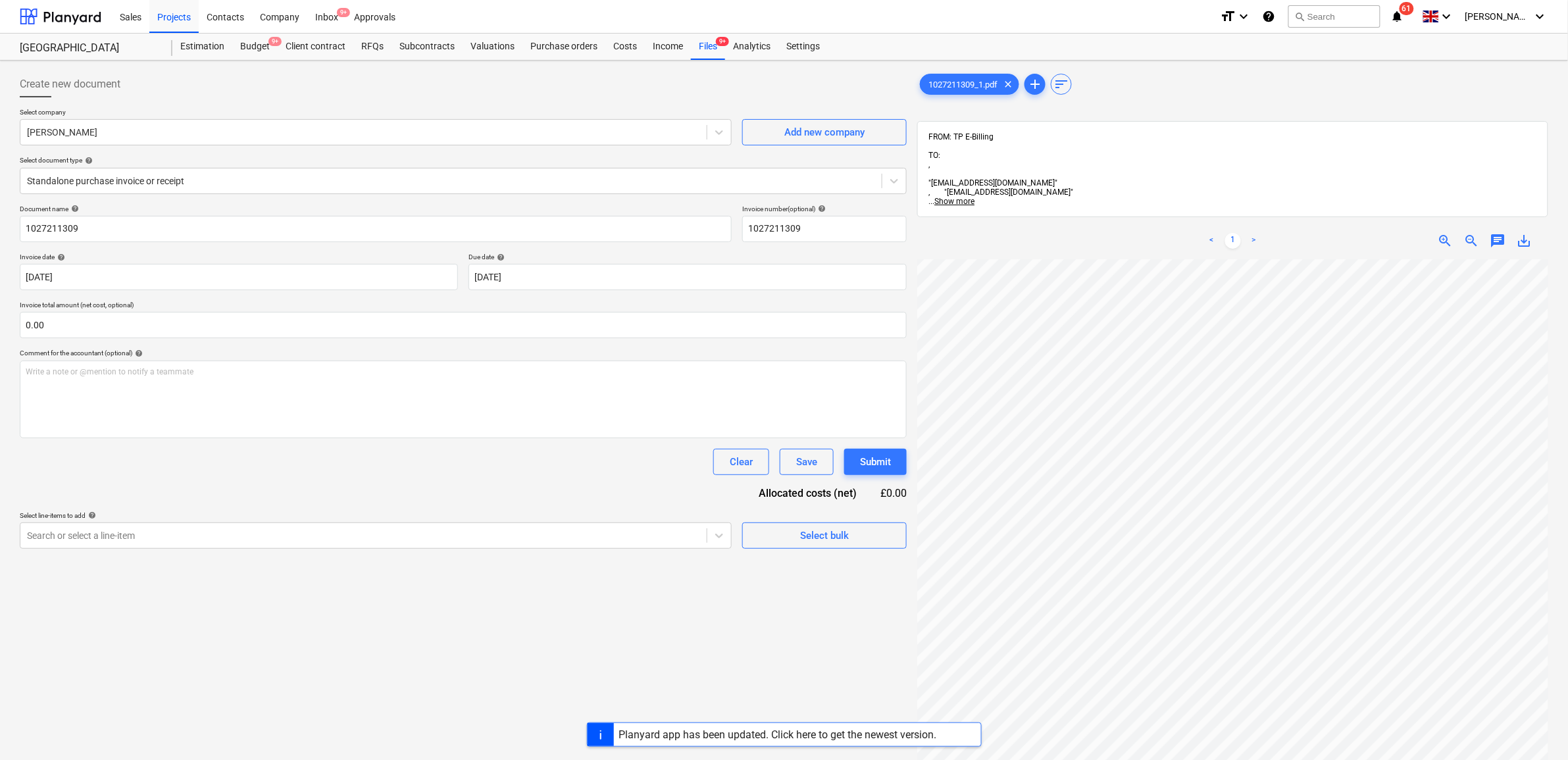
scroll to position [159, 87]
click at [719, 525] on div at bounding box center [719, 535] width 24 height 25
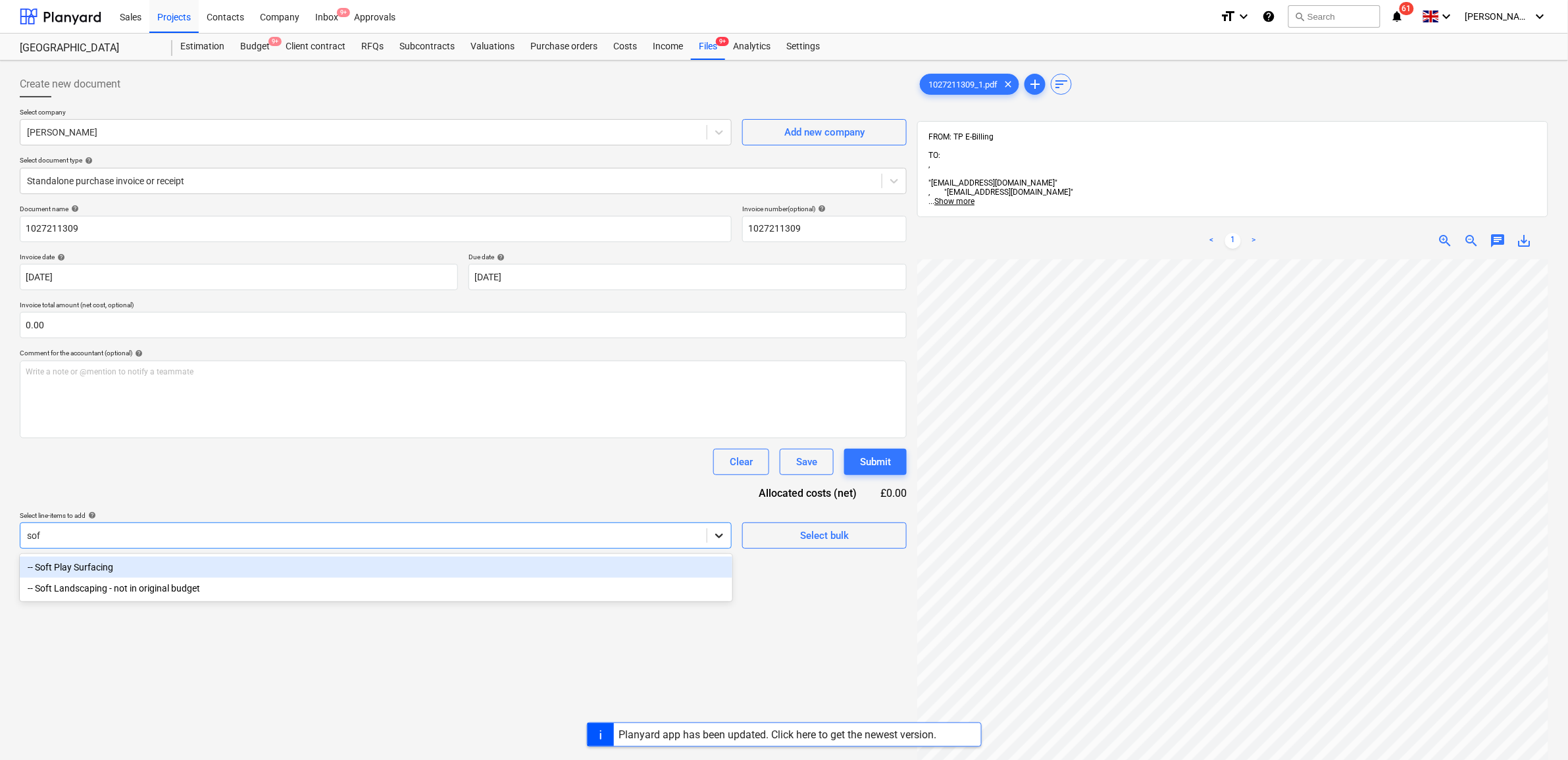
type input "soft"
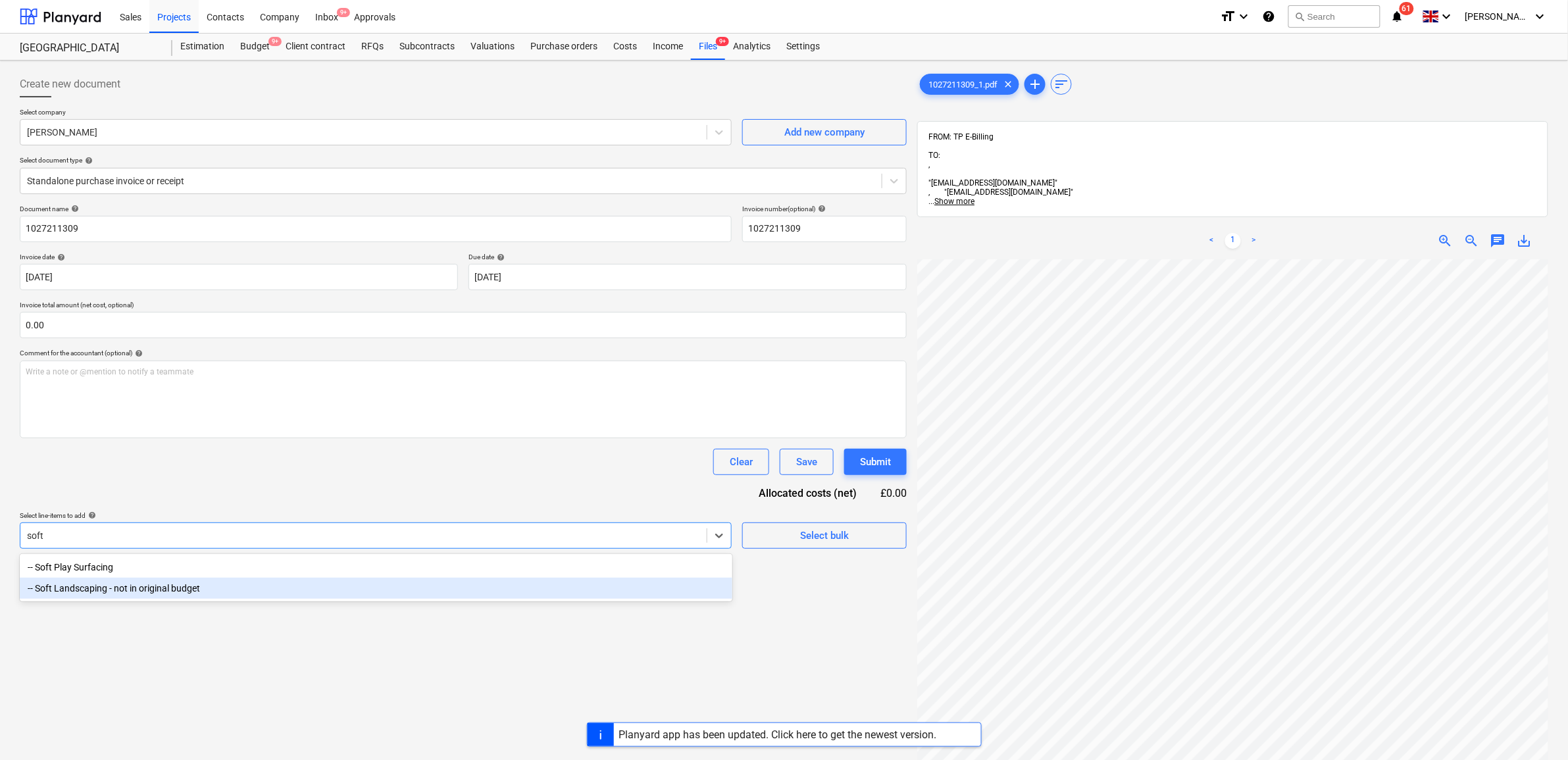
click at [443, 597] on div "-- Soft Landscaping - not in original budget" at bounding box center [376, 587] width 713 height 21
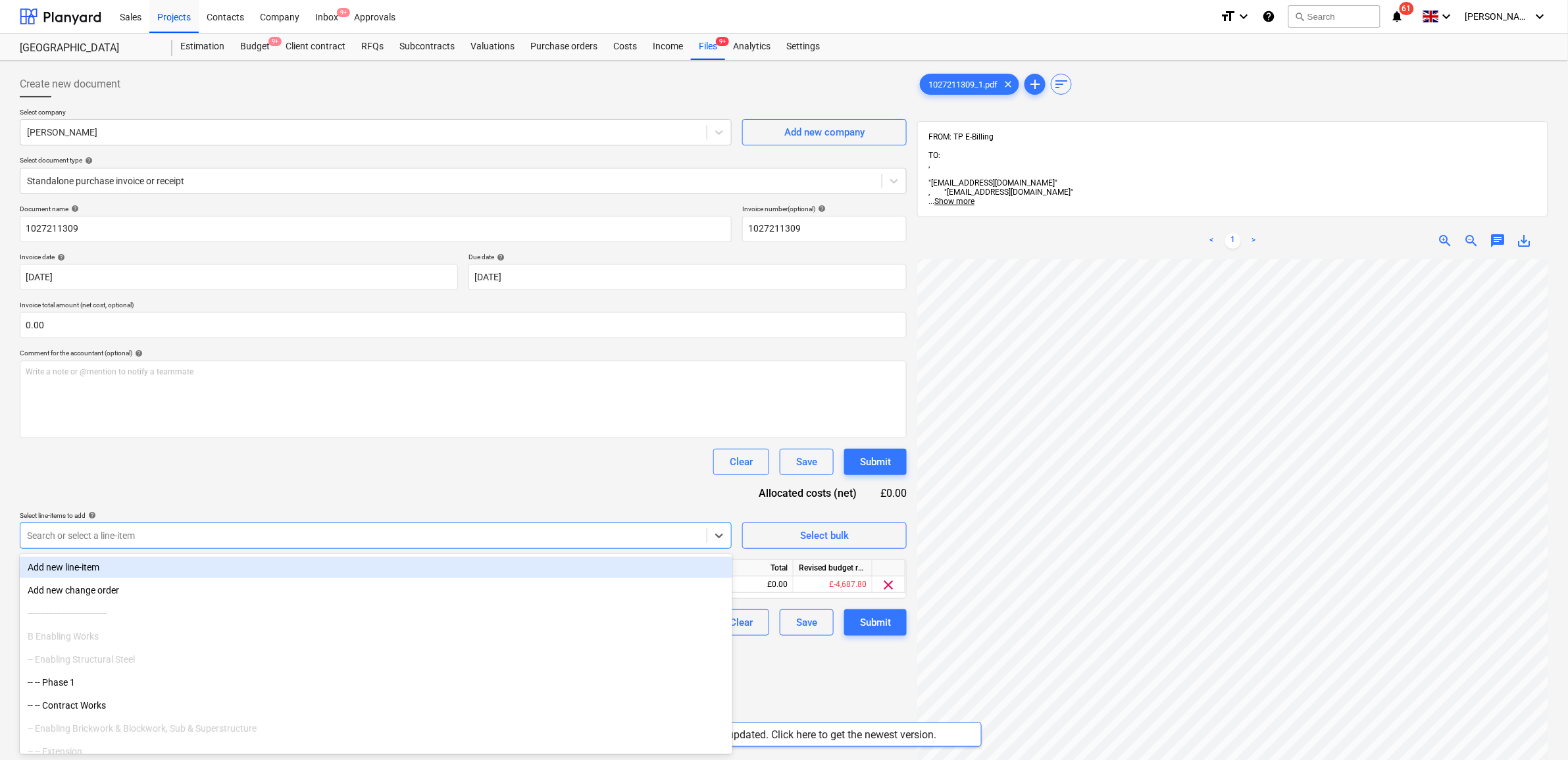
click at [438, 494] on div "Document name help 1027211309 Invoice number (optional) help 1027211309 Invoice…" at bounding box center [464, 420] width 887 height 431
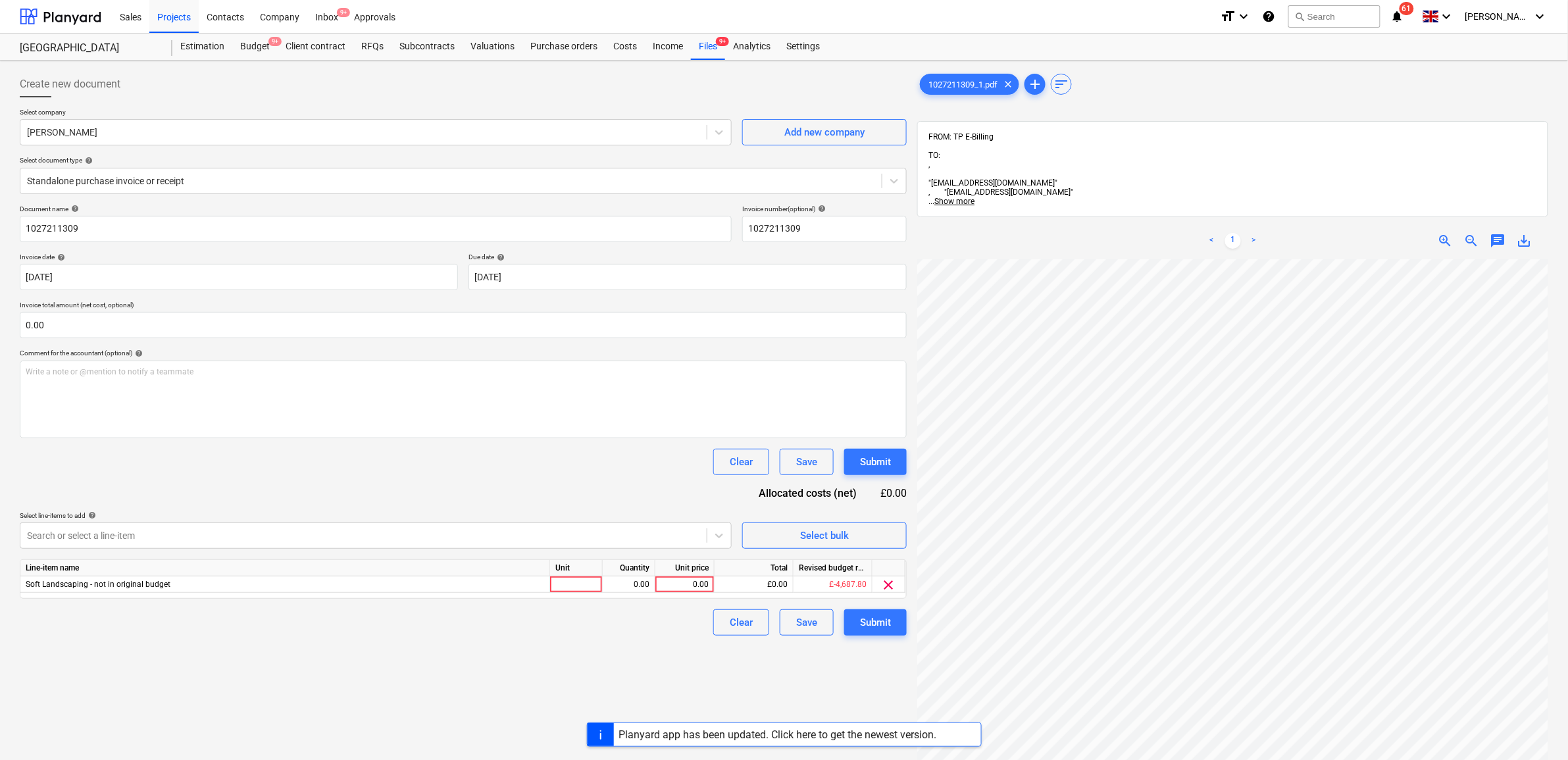
scroll to position [215, 159]
click at [712, 579] on div "0.00" at bounding box center [685, 584] width 60 height 17
type input "9.13"
click at [649, 648] on div "Create new document Select company Travis Perkins Add new company Select docume…" at bounding box center [463, 527] width 897 height 922
click at [865, 626] on div "Submit" at bounding box center [875, 622] width 31 height 17
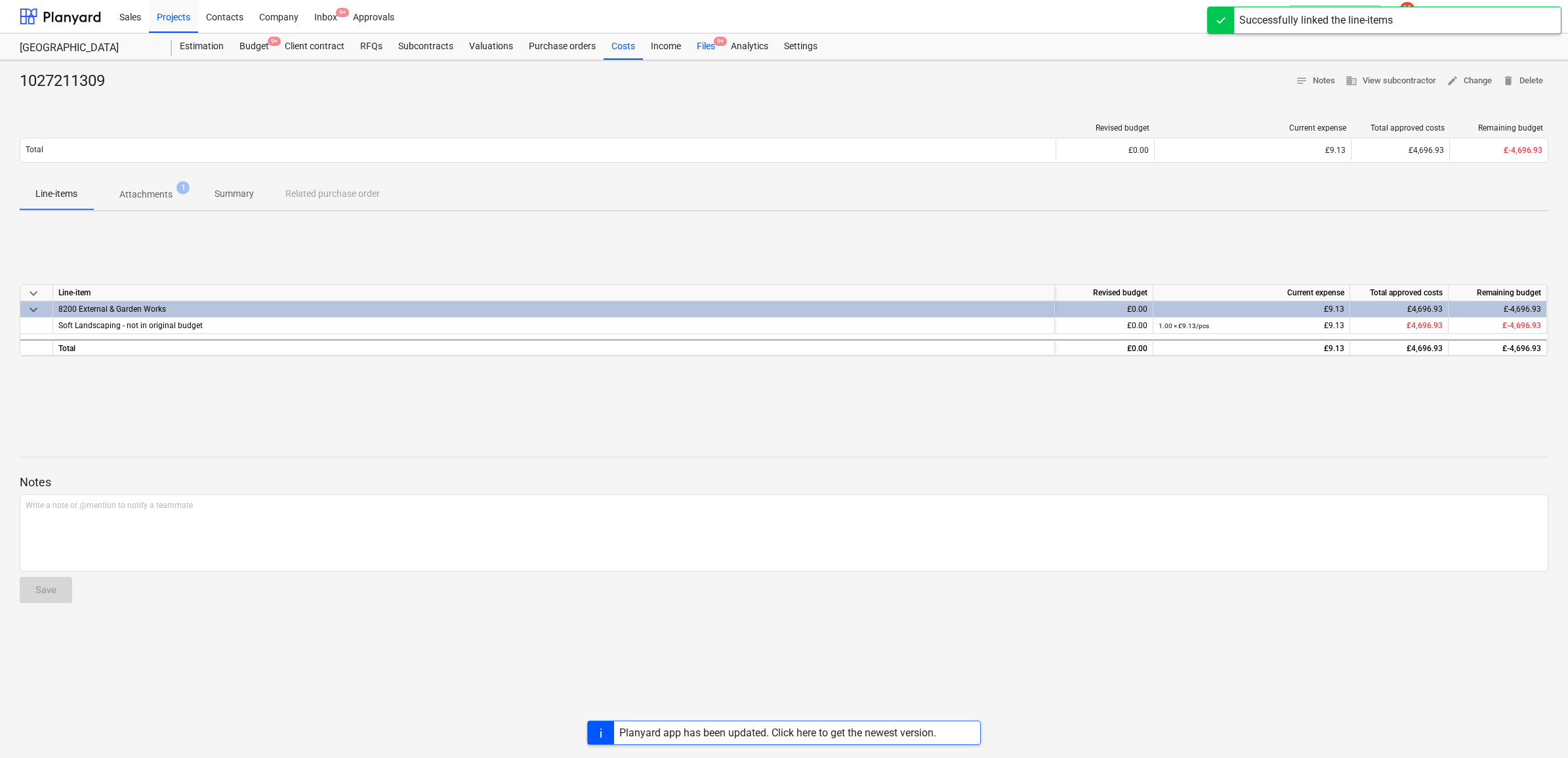
click at [707, 54] on div "Files 9+" at bounding box center [706, 46] width 34 height 26
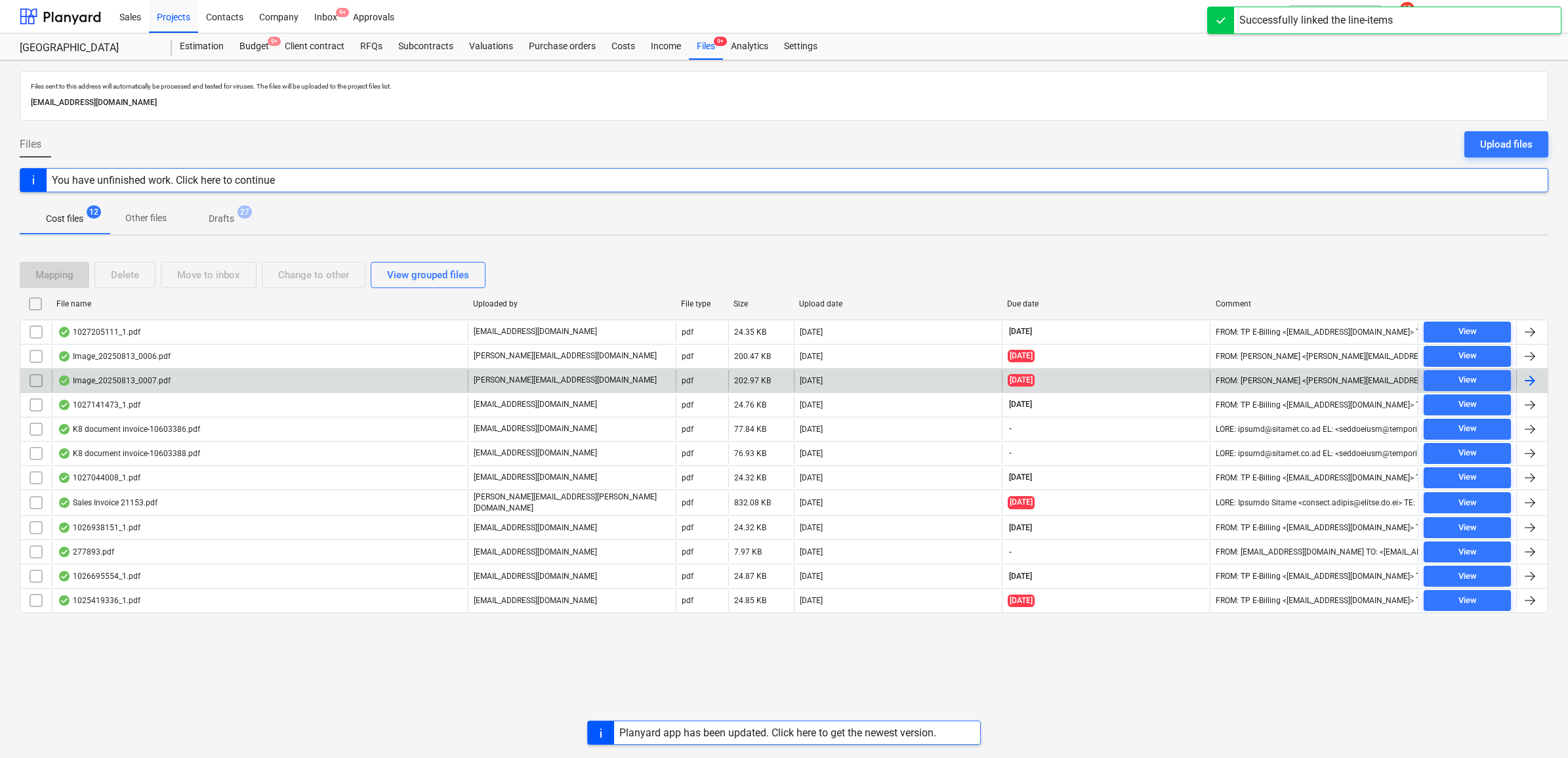
click at [1520, 382] on div at bounding box center [1532, 380] width 31 height 21
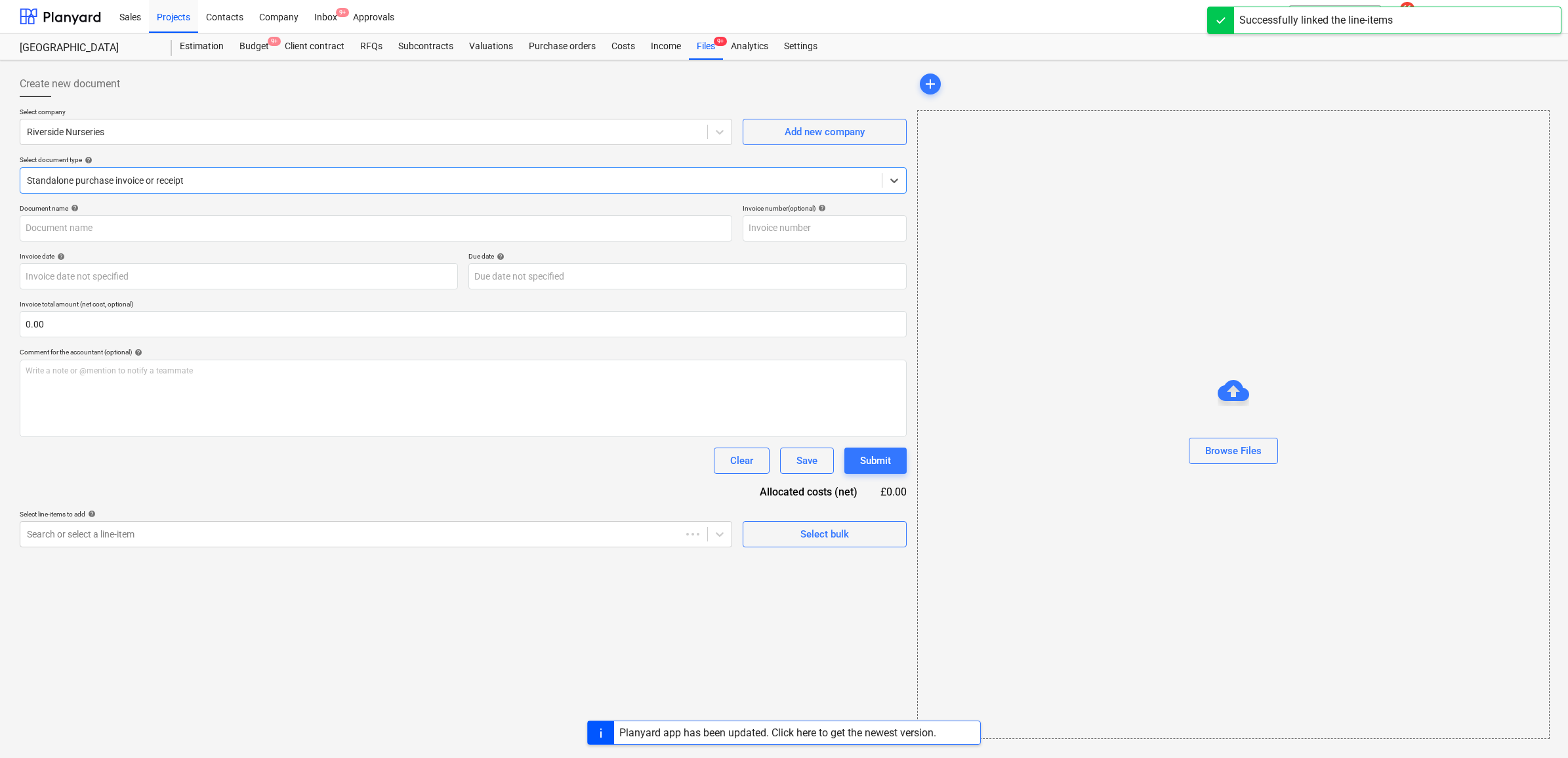
type input "46192"
type input "[DATE]"
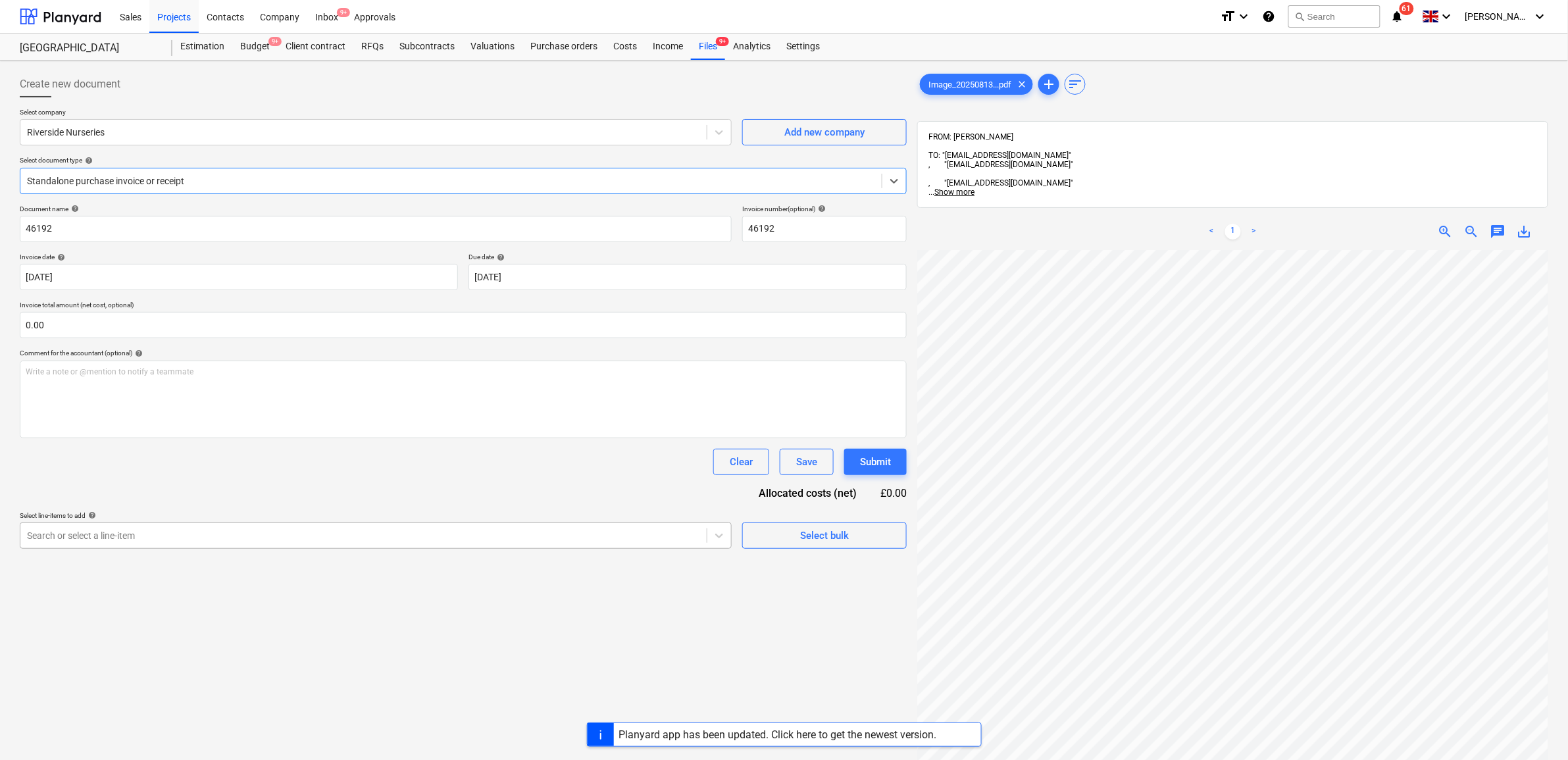
click at [186, 534] on div at bounding box center [363, 536] width 673 height 13
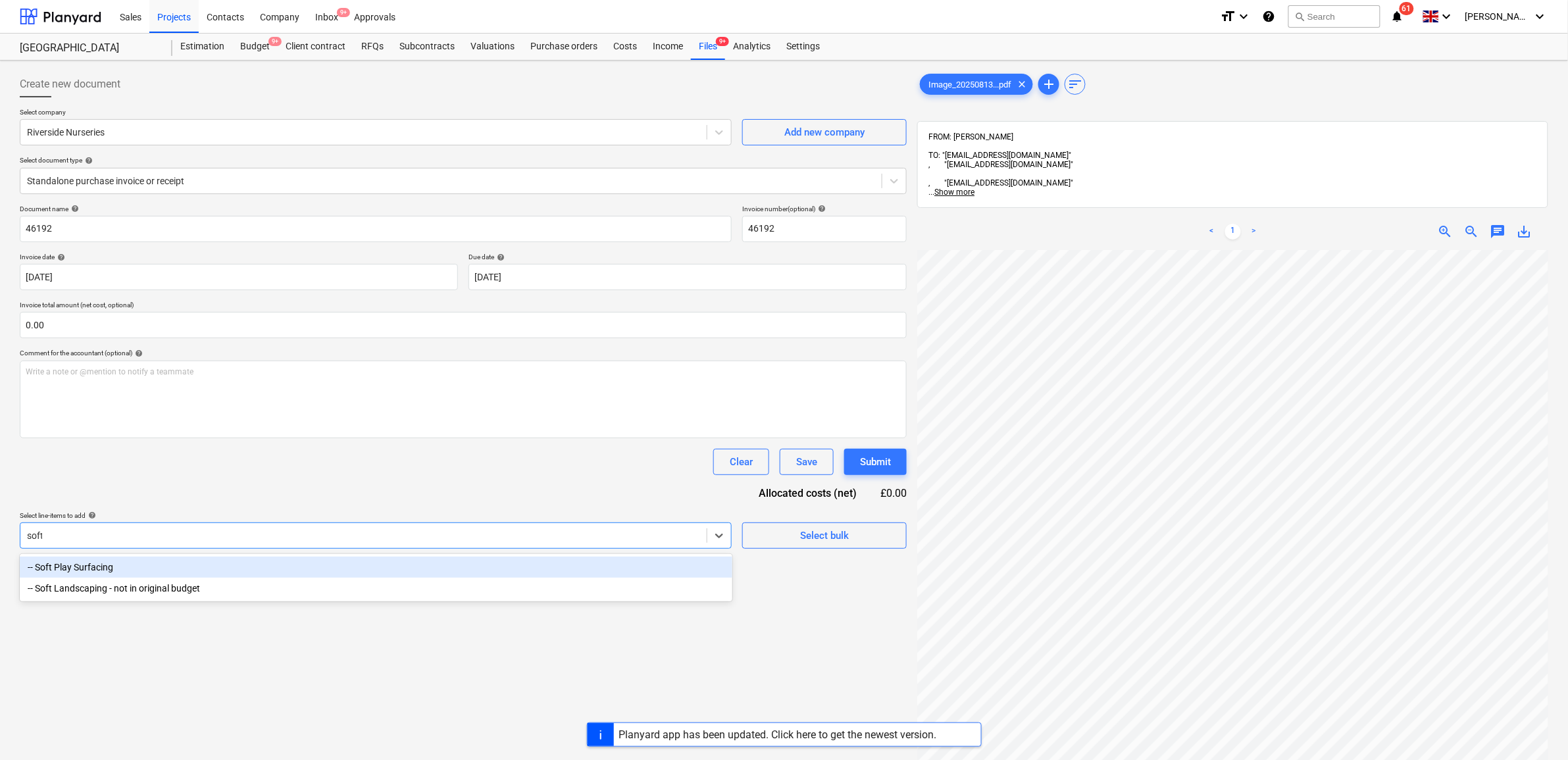
type input "soft"
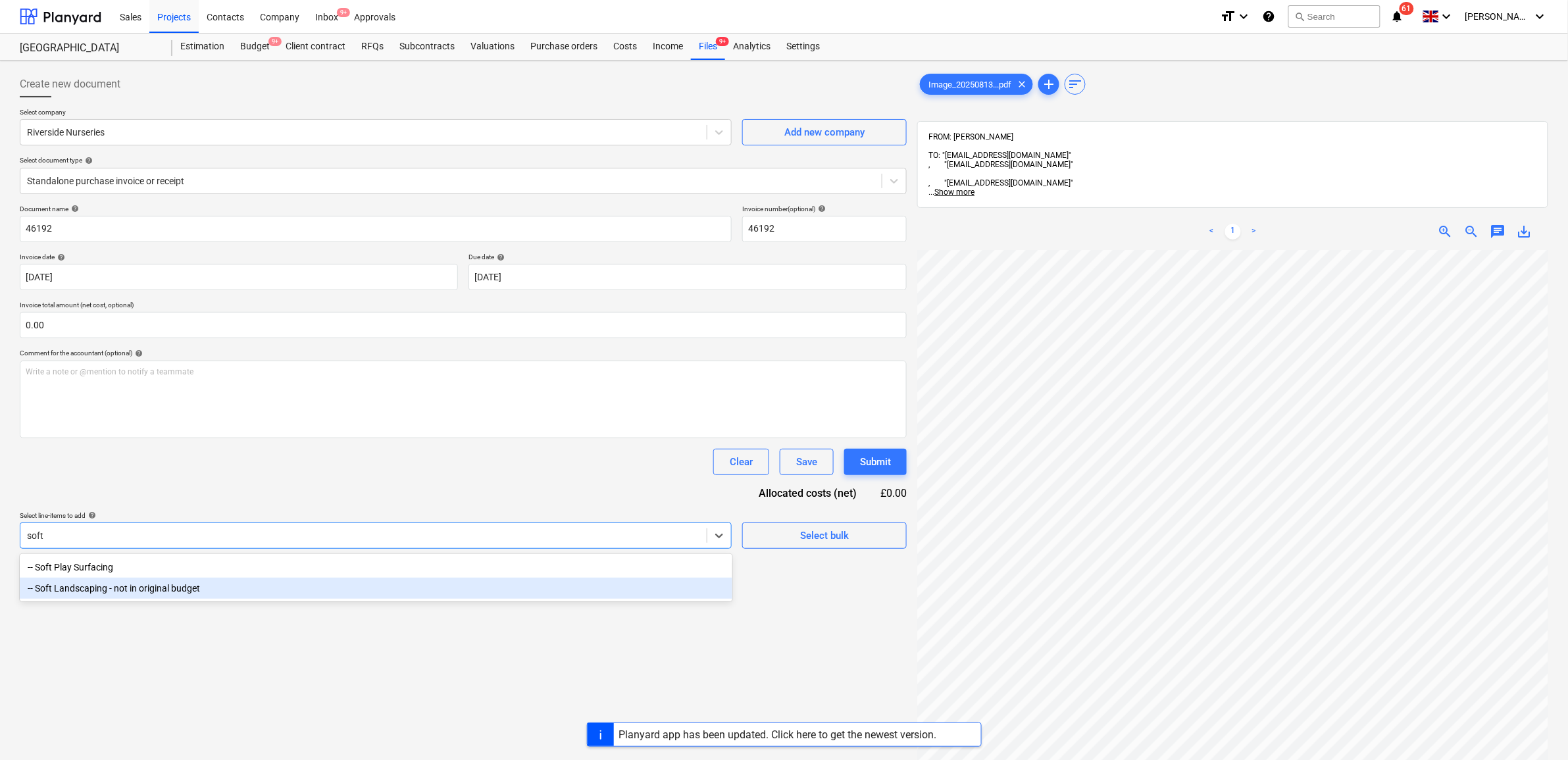
click at [205, 586] on div "-- Soft Landscaping - not in original budget" at bounding box center [376, 587] width 713 height 21
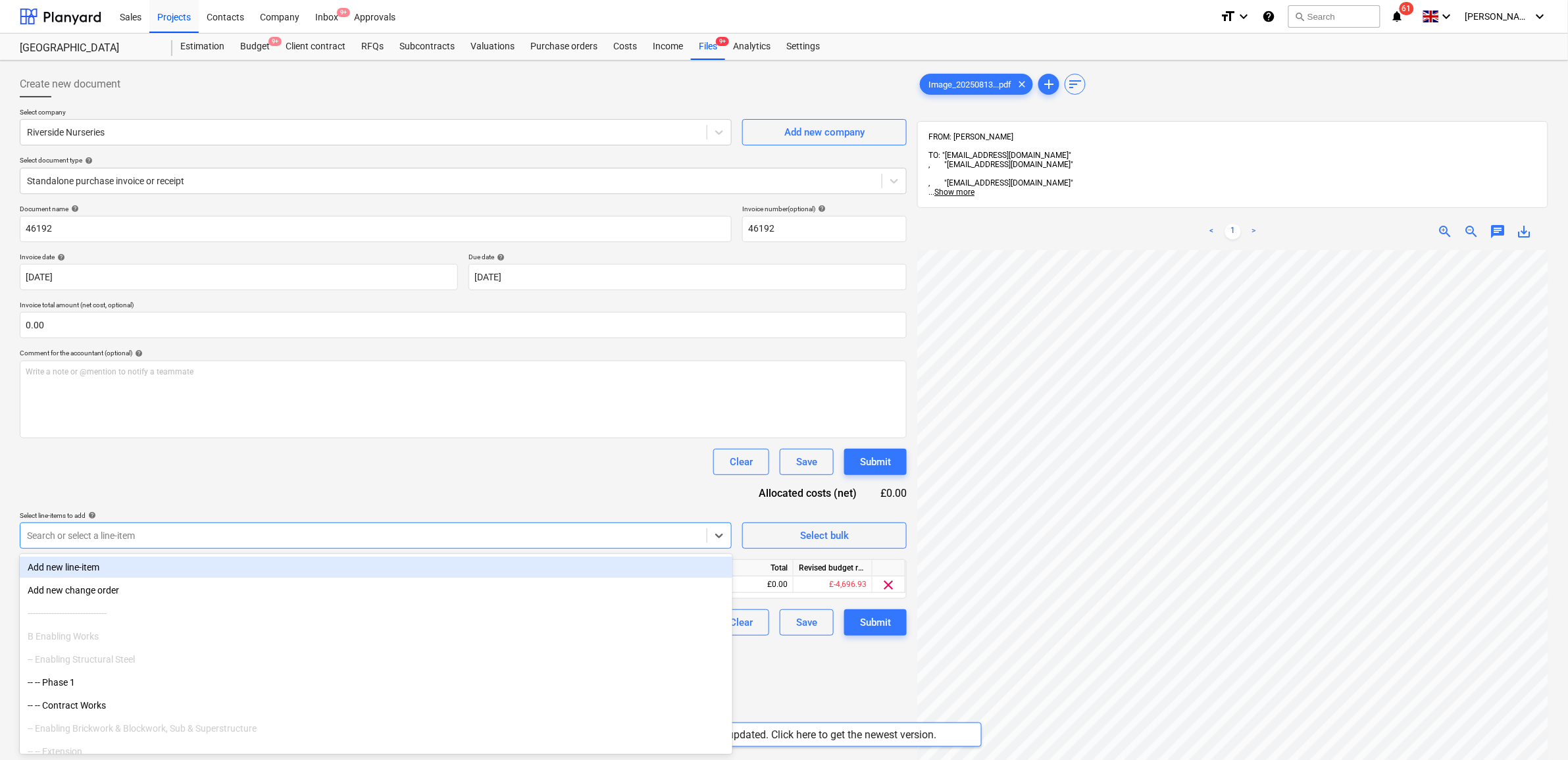
click at [299, 492] on div "Document name help 46192 Invoice number (optional) help 46192 Invoice date help…" at bounding box center [464, 420] width 887 height 431
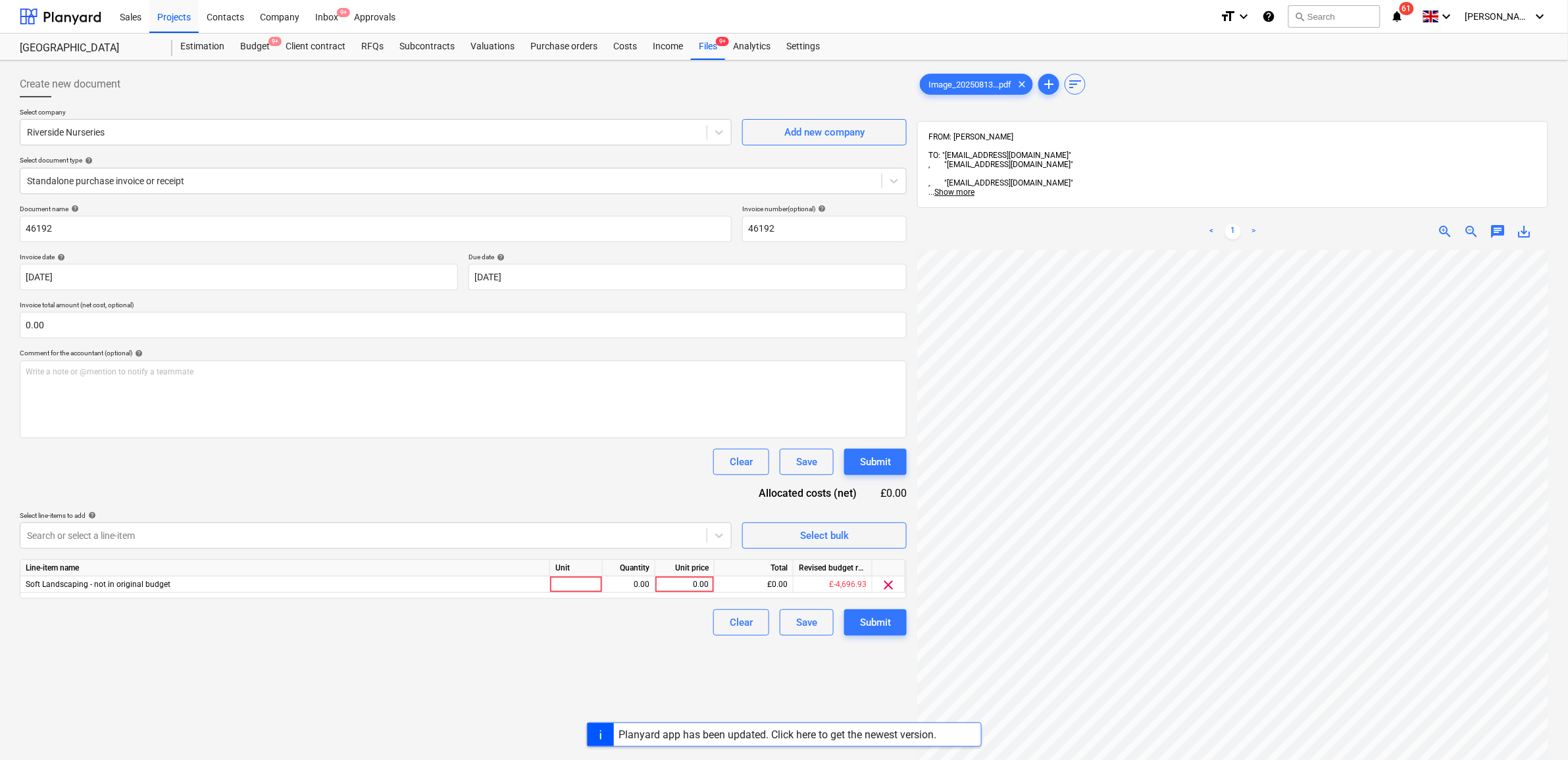
scroll to position [287, 159]
click at [640, 583] on div "0.00" at bounding box center [629, 584] width 41 height 17
type input "-1"
click at [590, 587] on div at bounding box center [576, 584] width 53 height 17
type input "item"
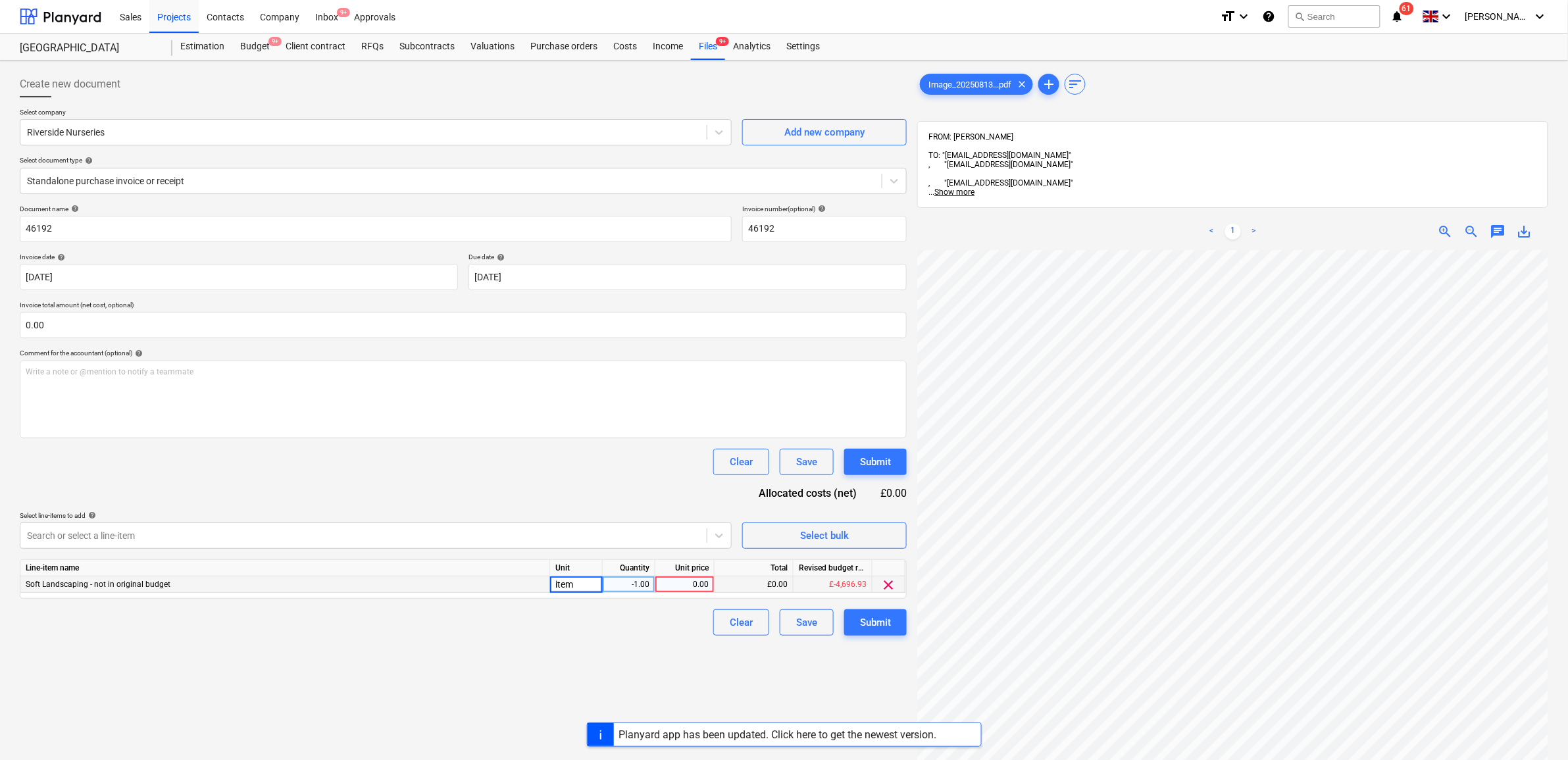
click at [709, 590] on div "0.00" at bounding box center [685, 584] width 60 height 17
type input "58.4"
click at [657, 654] on div "Create new document Select company Riverside Nurseries Add new company Select d…" at bounding box center [463, 522] width 897 height 913
click at [860, 626] on div "Submit" at bounding box center [875, 622] width 31 height 17
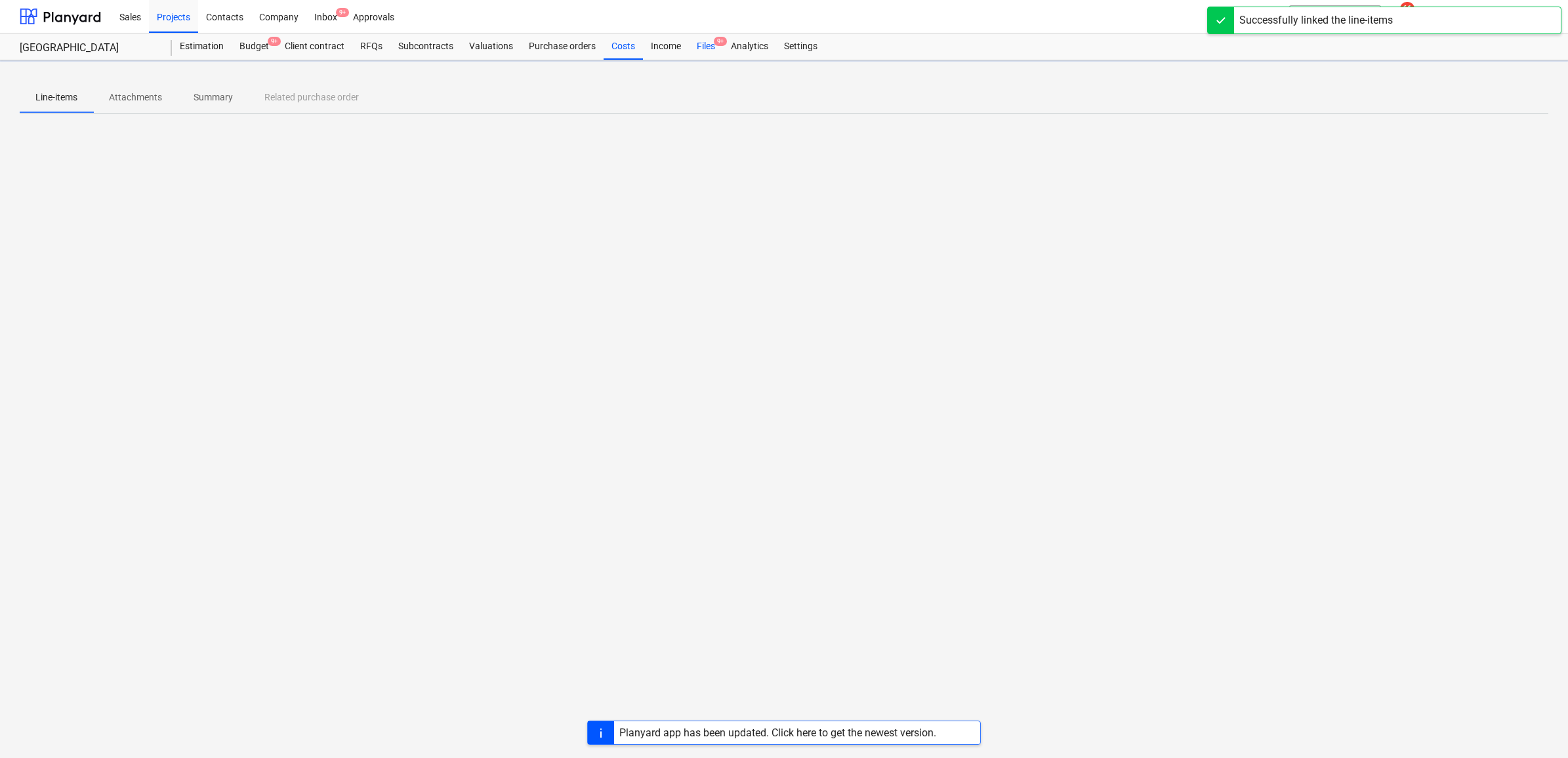
click at [710, 51] on div "Files 9+" at bounding box center [706, 46] width 34 height 26
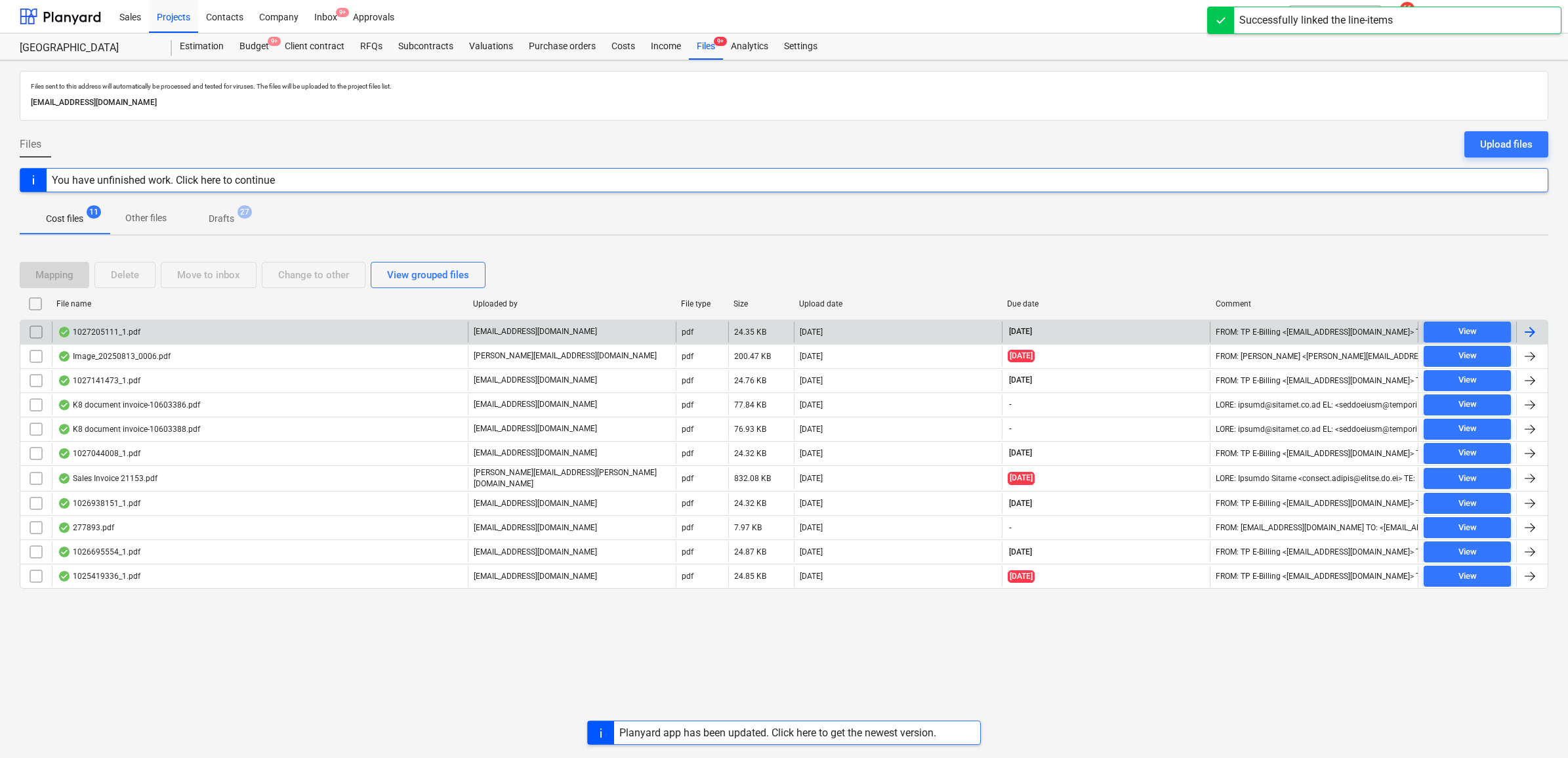
click at [1532, 333] on div at bounding box center [1530, 332] width 16 height 16
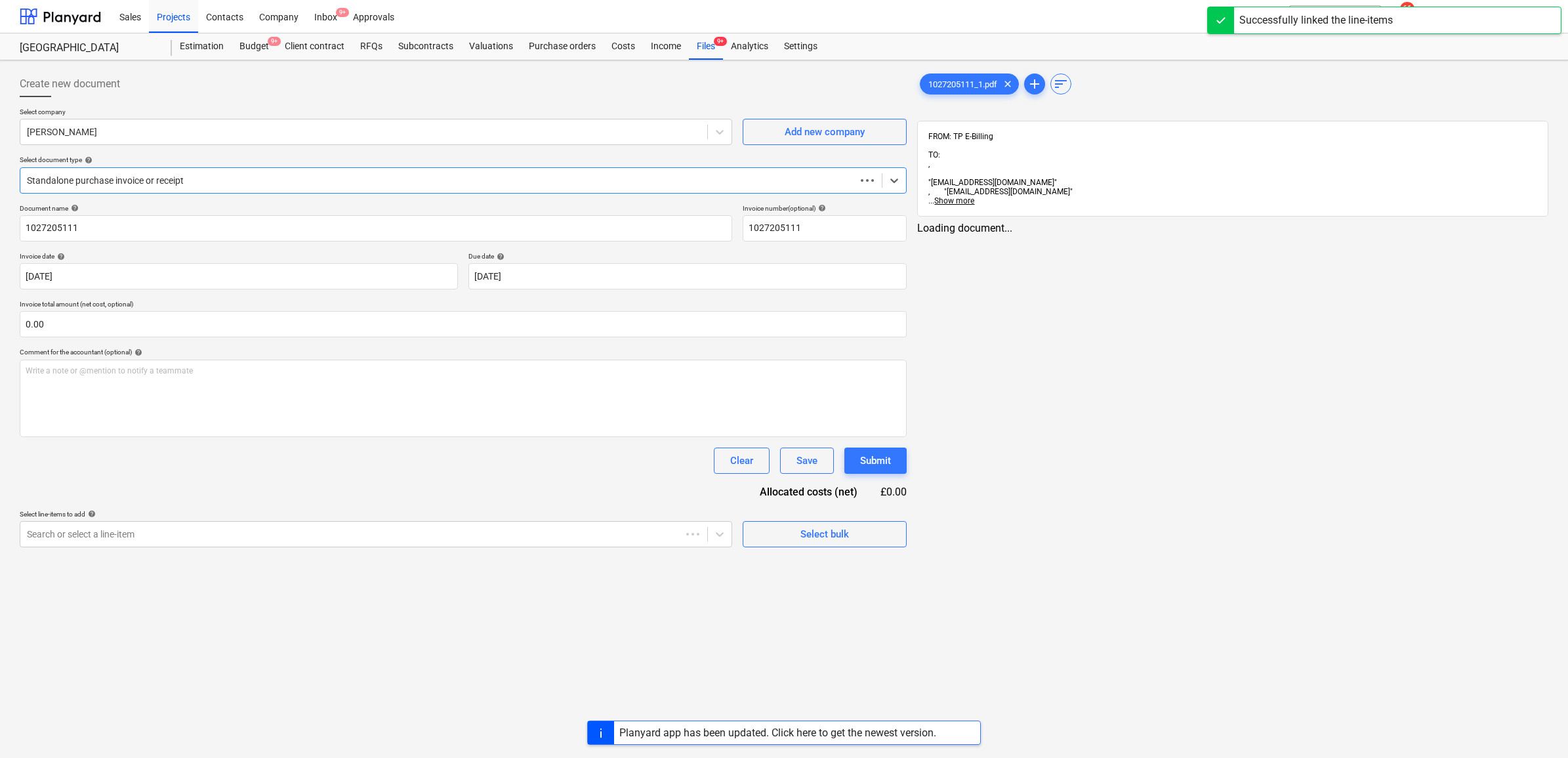
type input "1027205111"
type input "[DATE]"
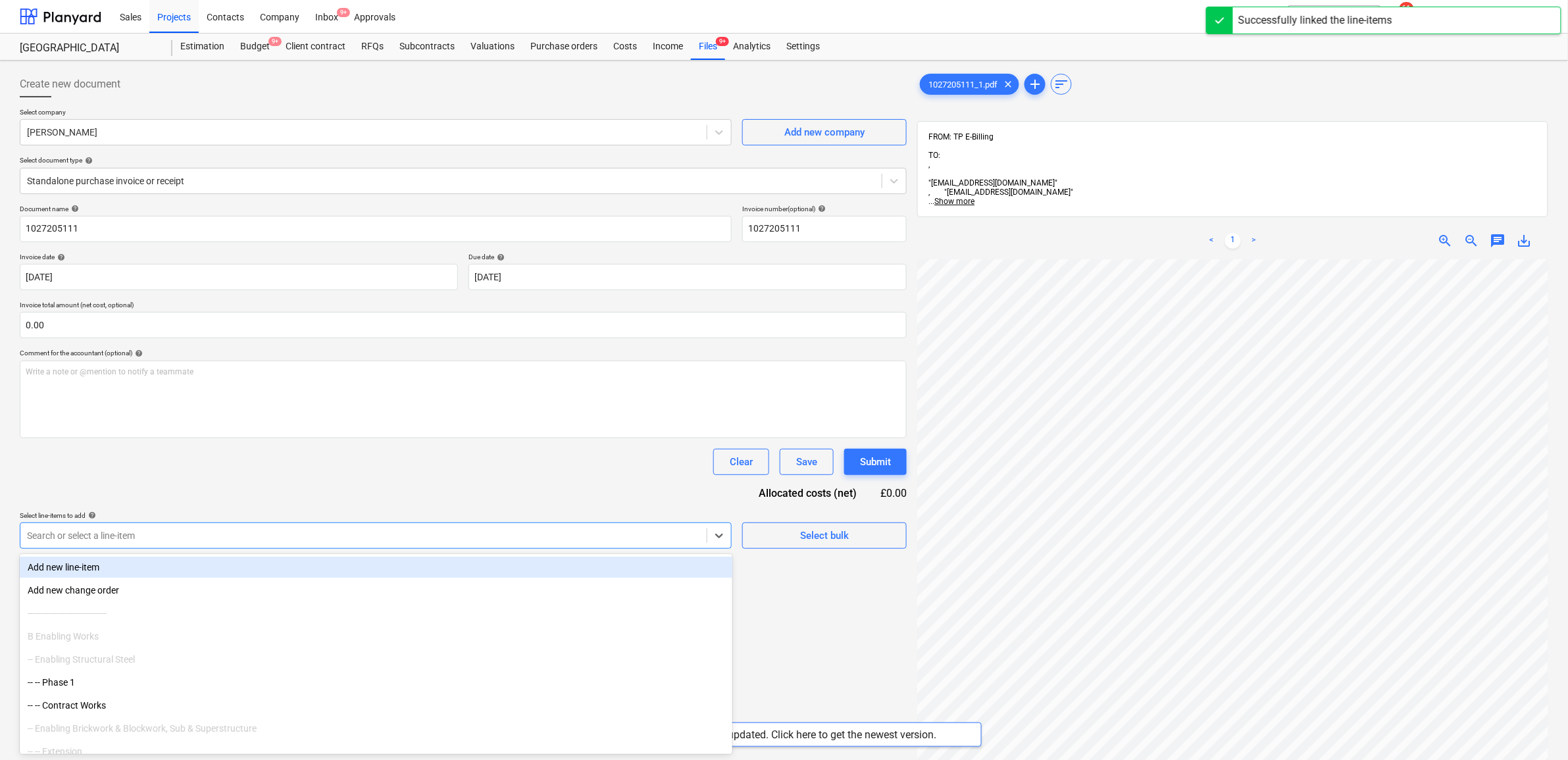
click at [507, 540] on div at bounding box center [363, 536] width 673 height 13
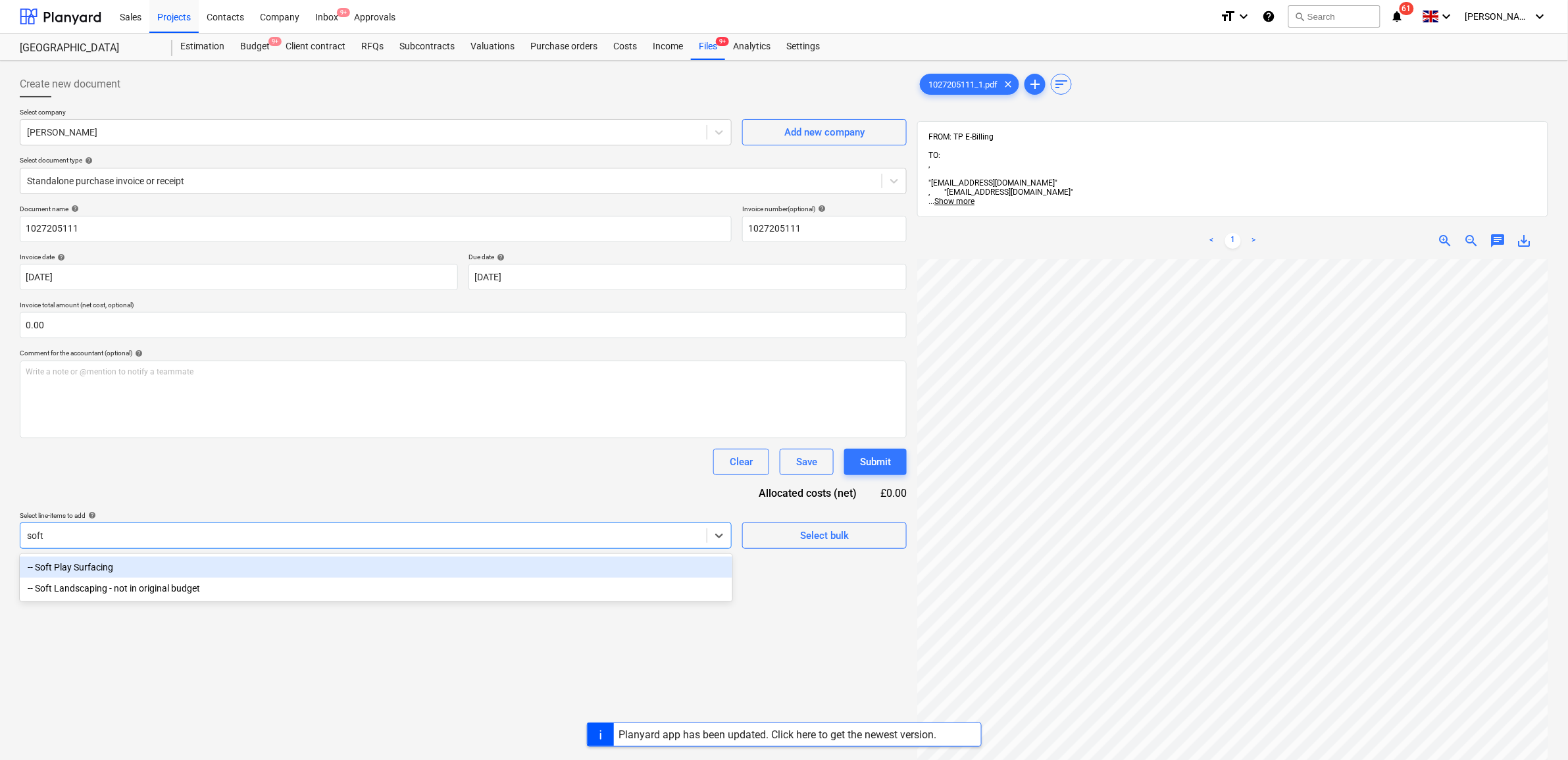
type input "soft"
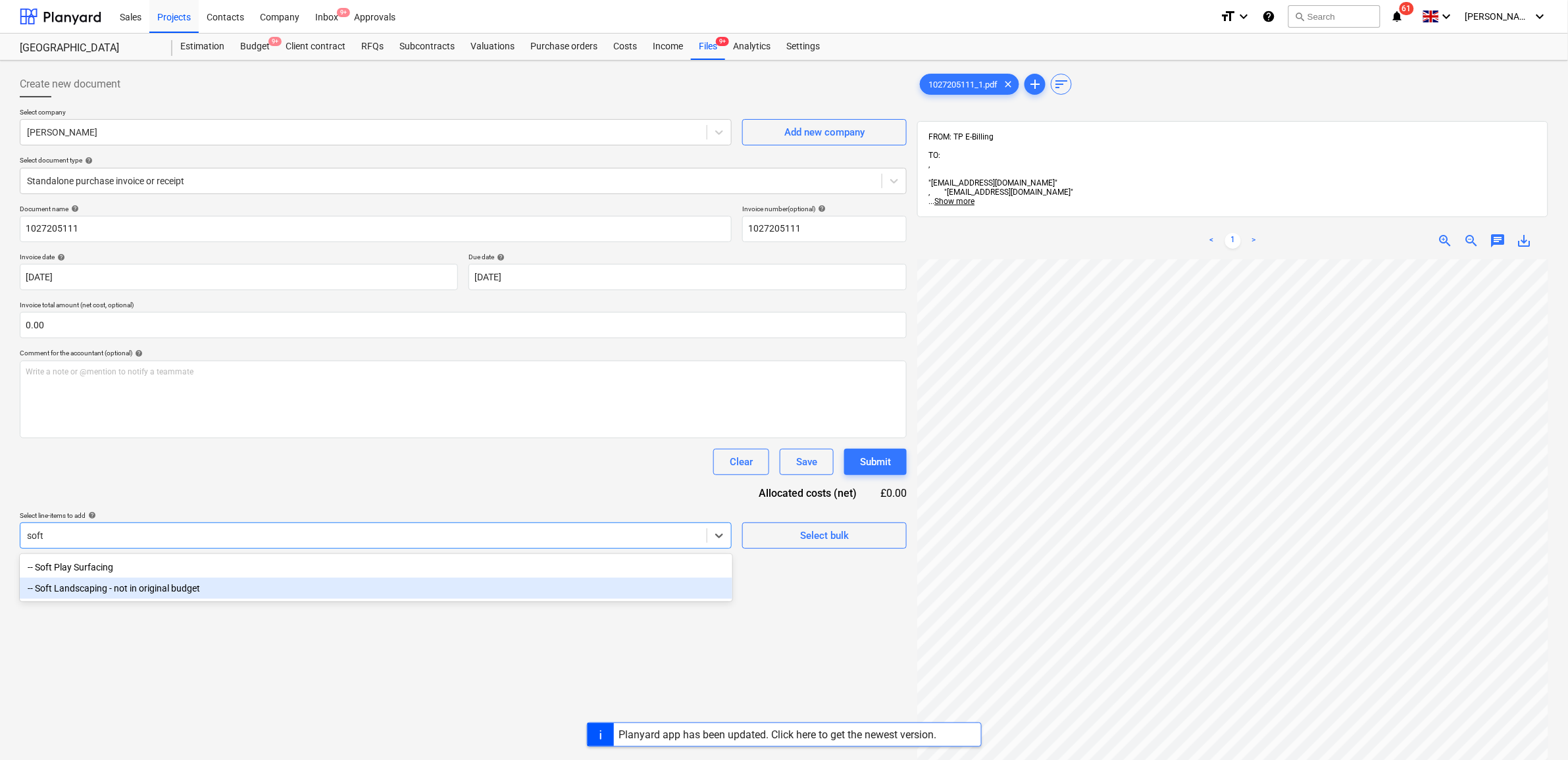
click at [452, 579] on div "-- Soft Landscaping - not in original budget" at bounding box center [376, 587] width 713 height 21
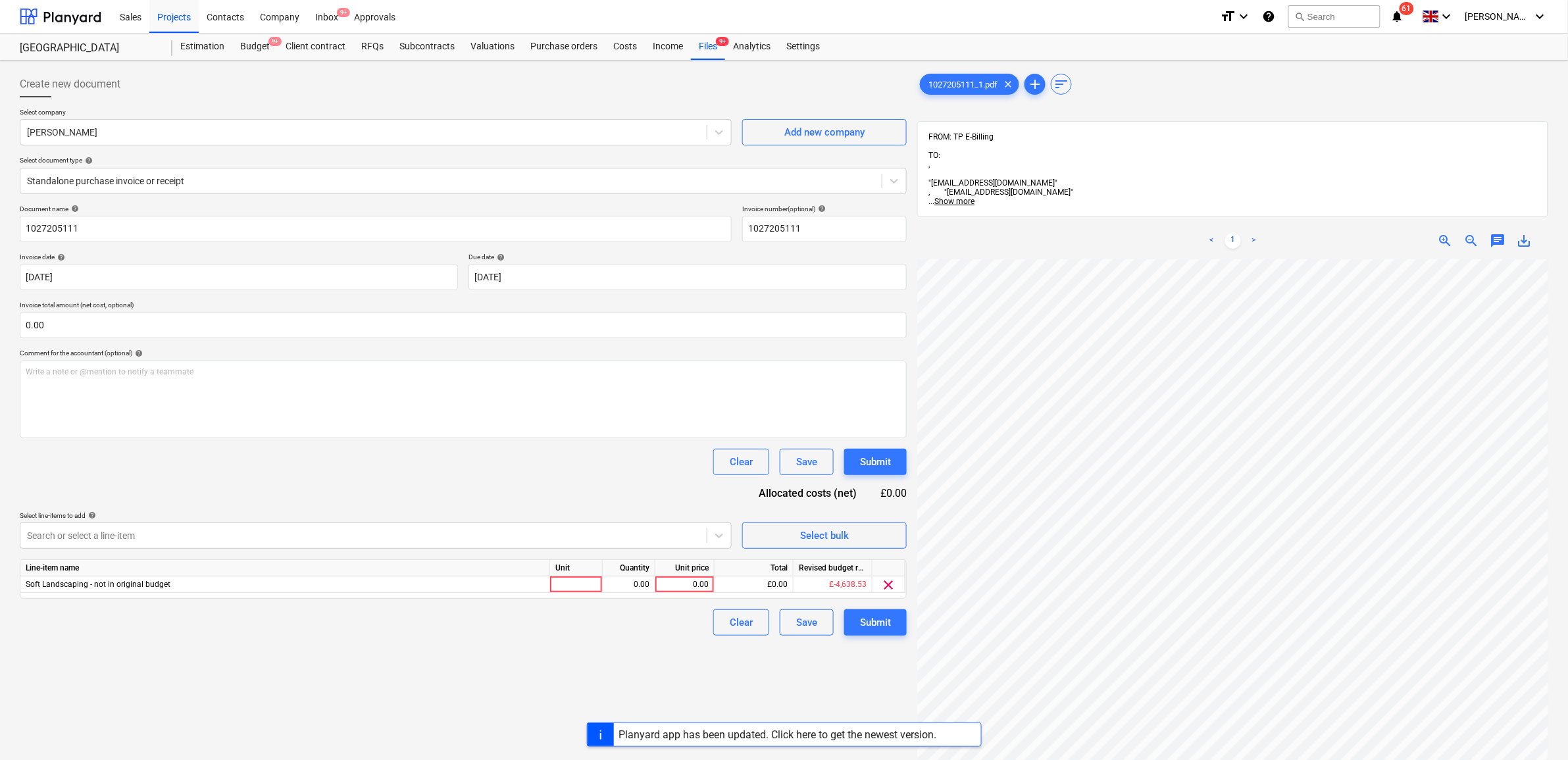
click at [458, 474] on div "Clear Save Submit" at bounding box center [464, 462] width 887 height 26
click at [693, 581] on div "0.00" at bounding box center [685, 584] width 48 height 17
type input "159.08"
click at [668, 670] on div "Create new document Select company Travis Perkins Add new company Select docume…" at bounding box center [463, 527] width 897 height 922
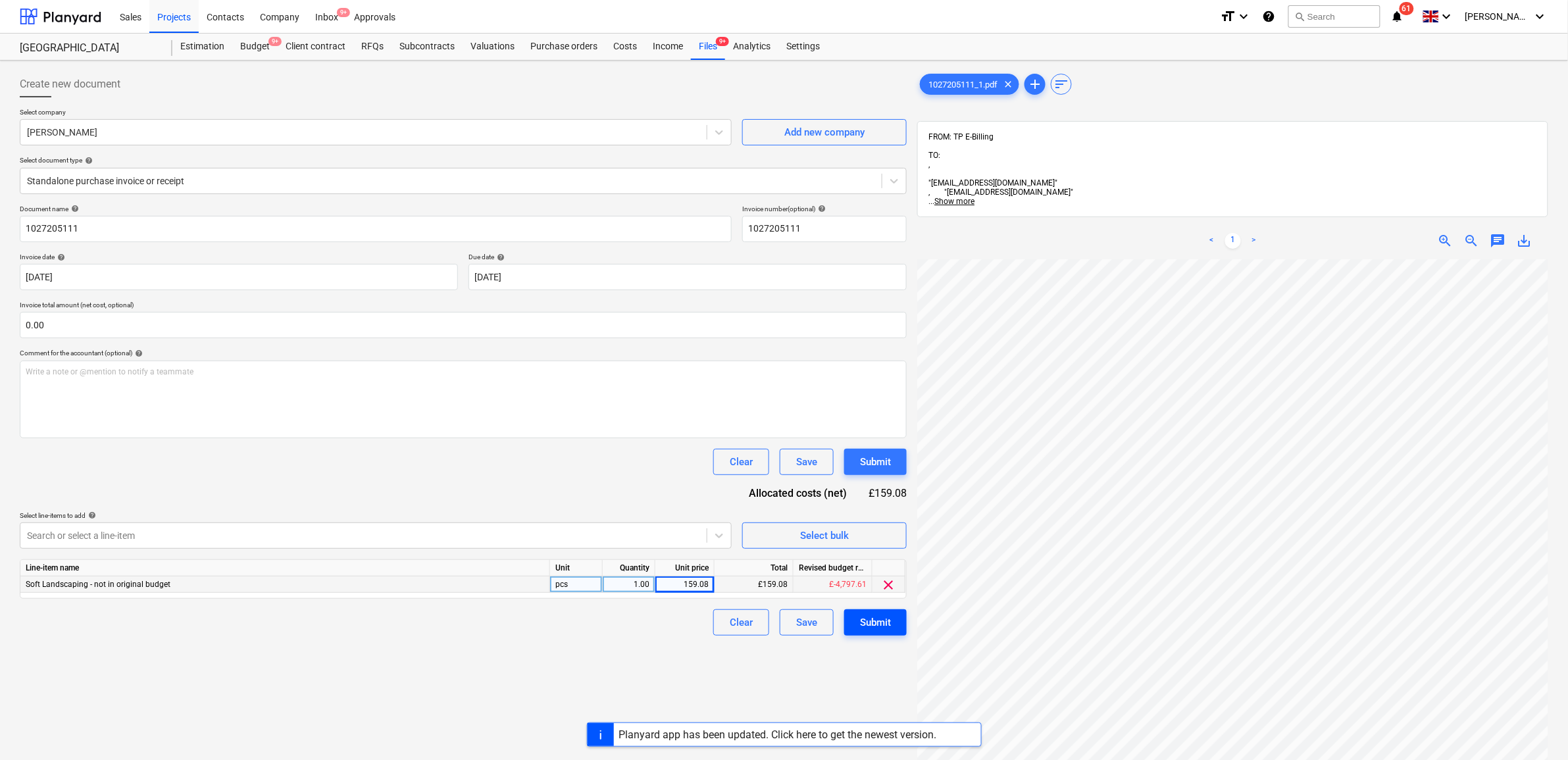
click at [885, 628] on div "Submit" at bounding box center [875, 622] width 31 height 17
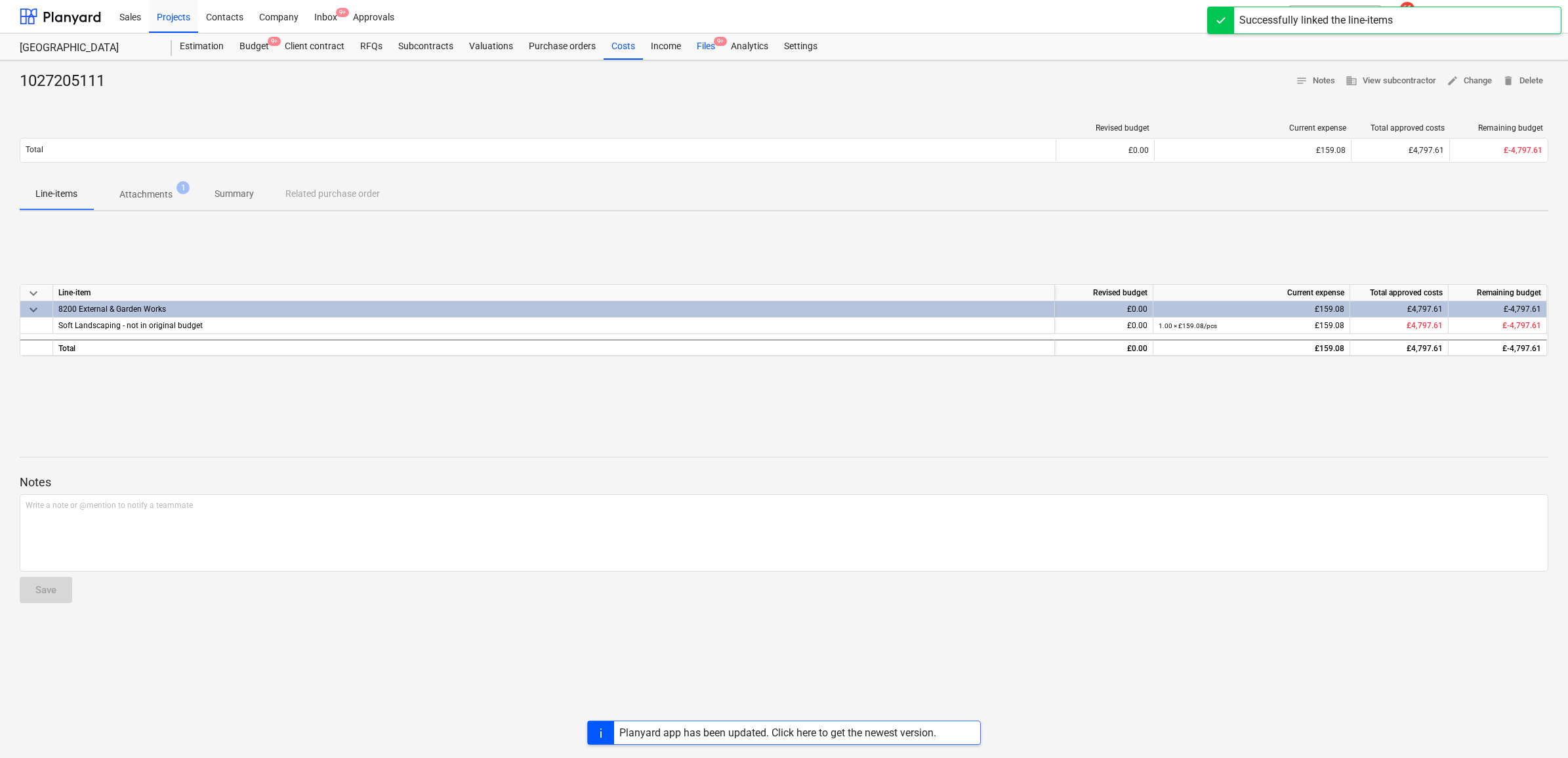
click at [699, 46] on div "Files 9+" at bounding box center [706, 46] width 34 height 26
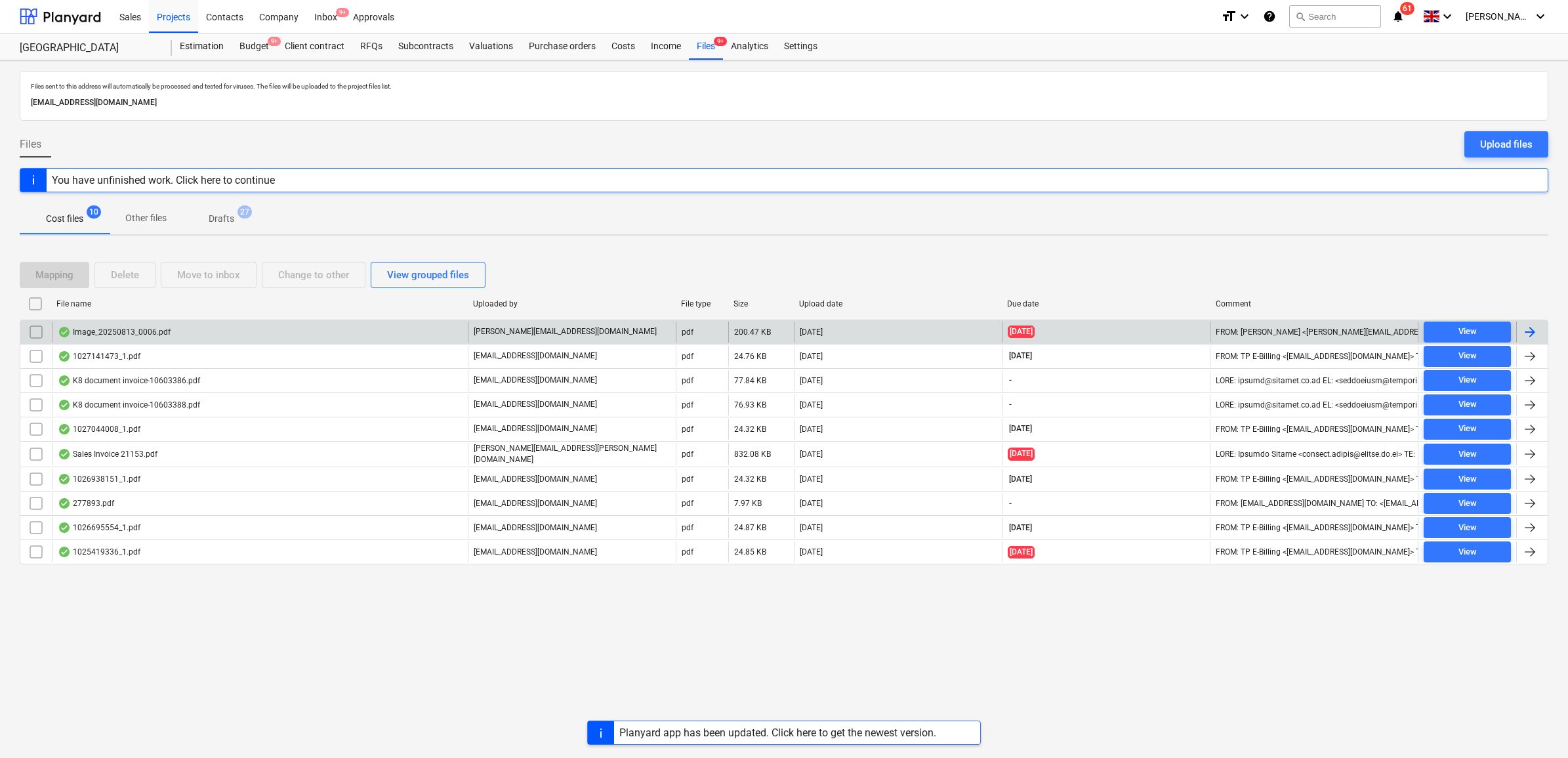
click at [1543, 334] on div at bounding box center [1532, 332] width 31 height 21
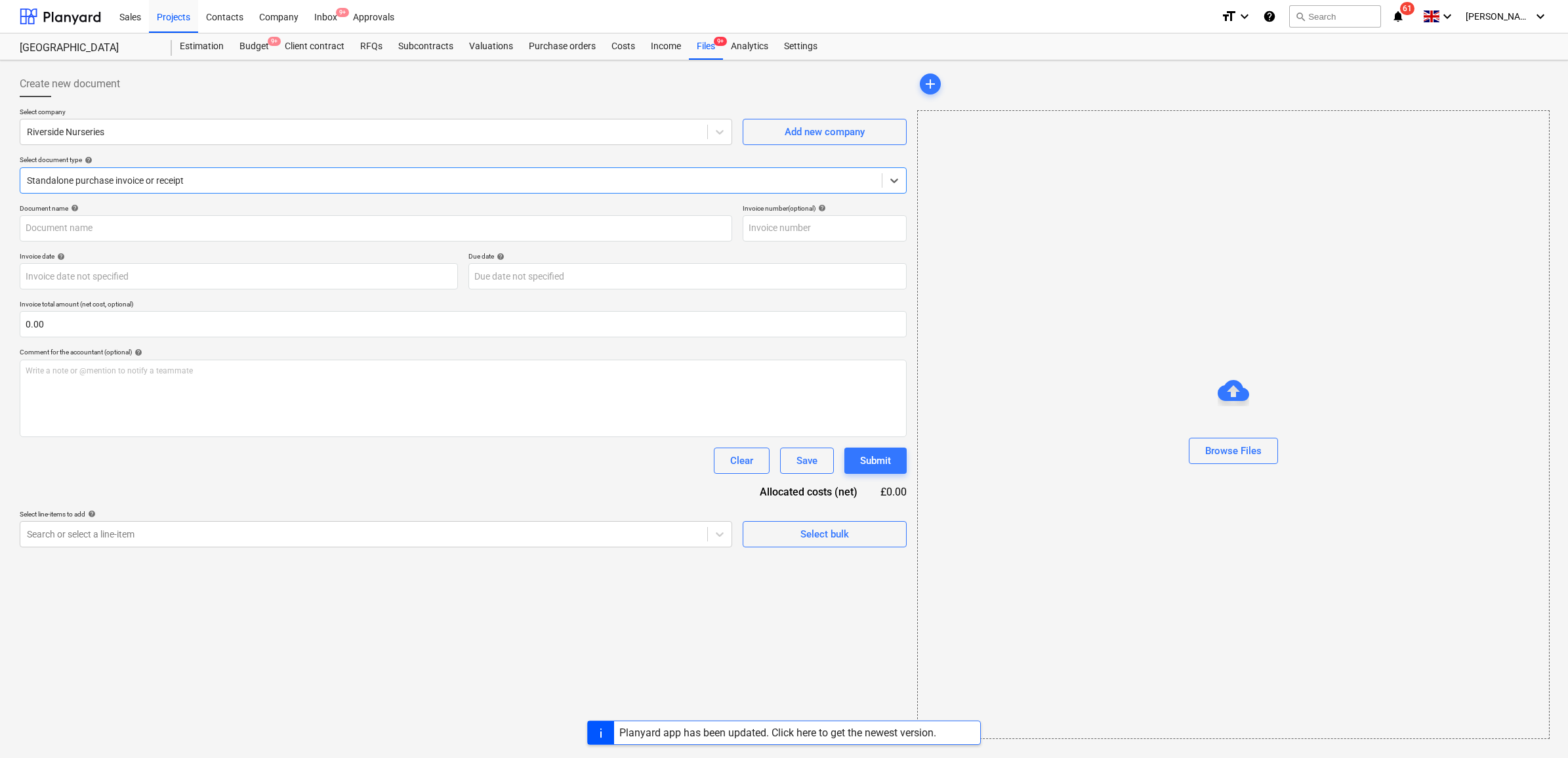
type input "46191"
type input "[DATE]"
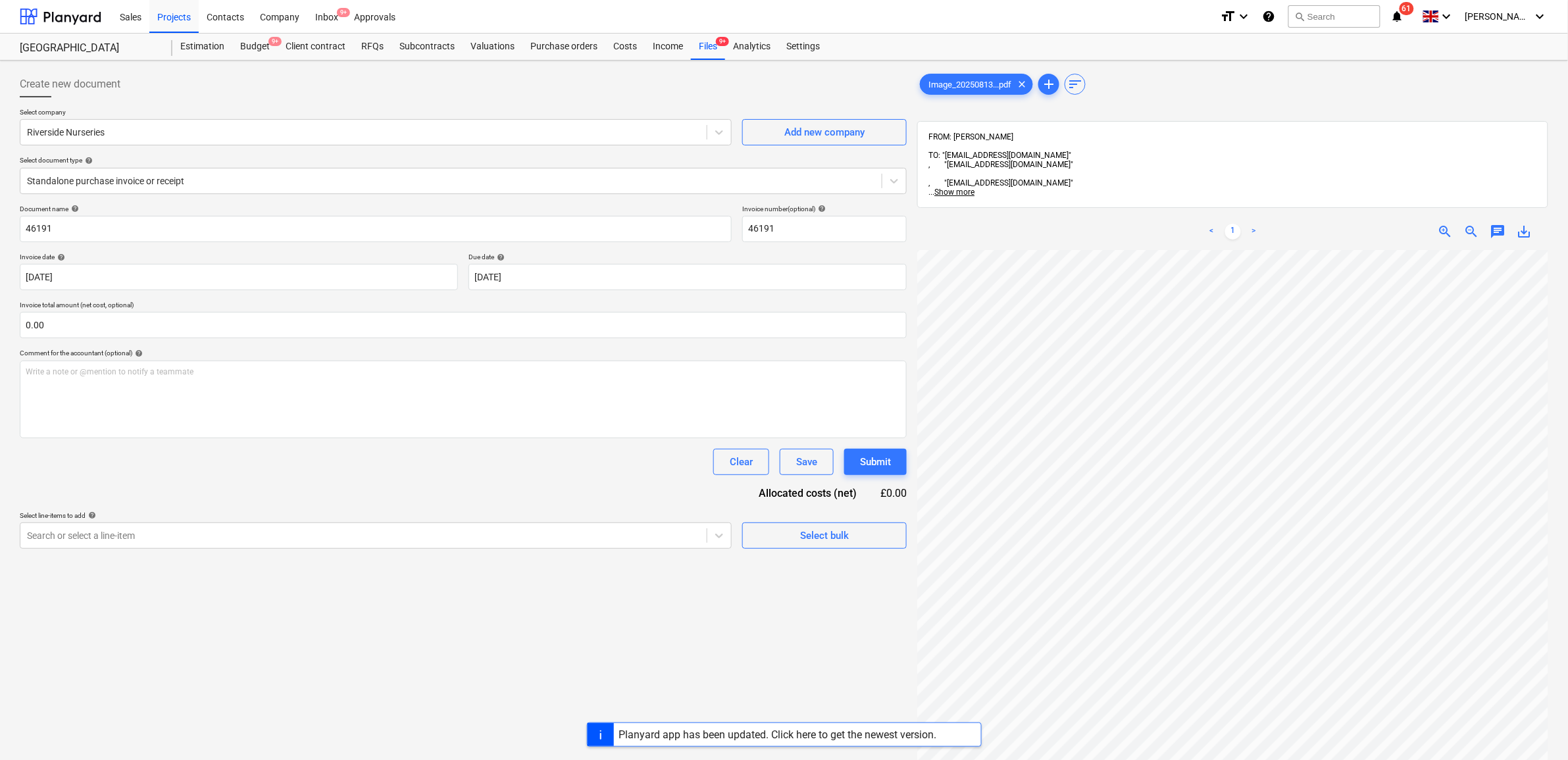
scroll to position [201, 159]
click at [177, 539] on div at bounding box center [363, 536] width 673 height 13
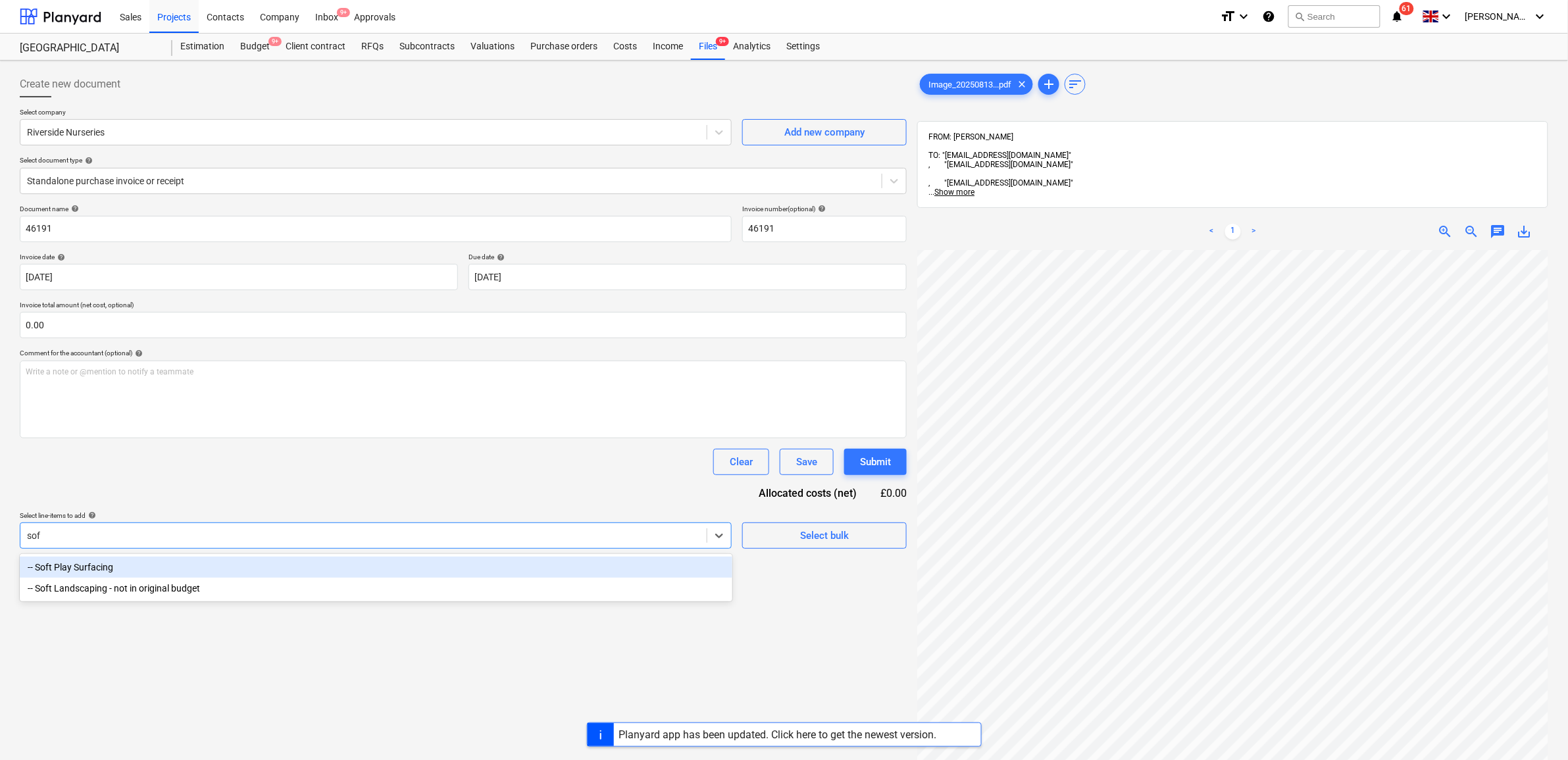
type input "soft"
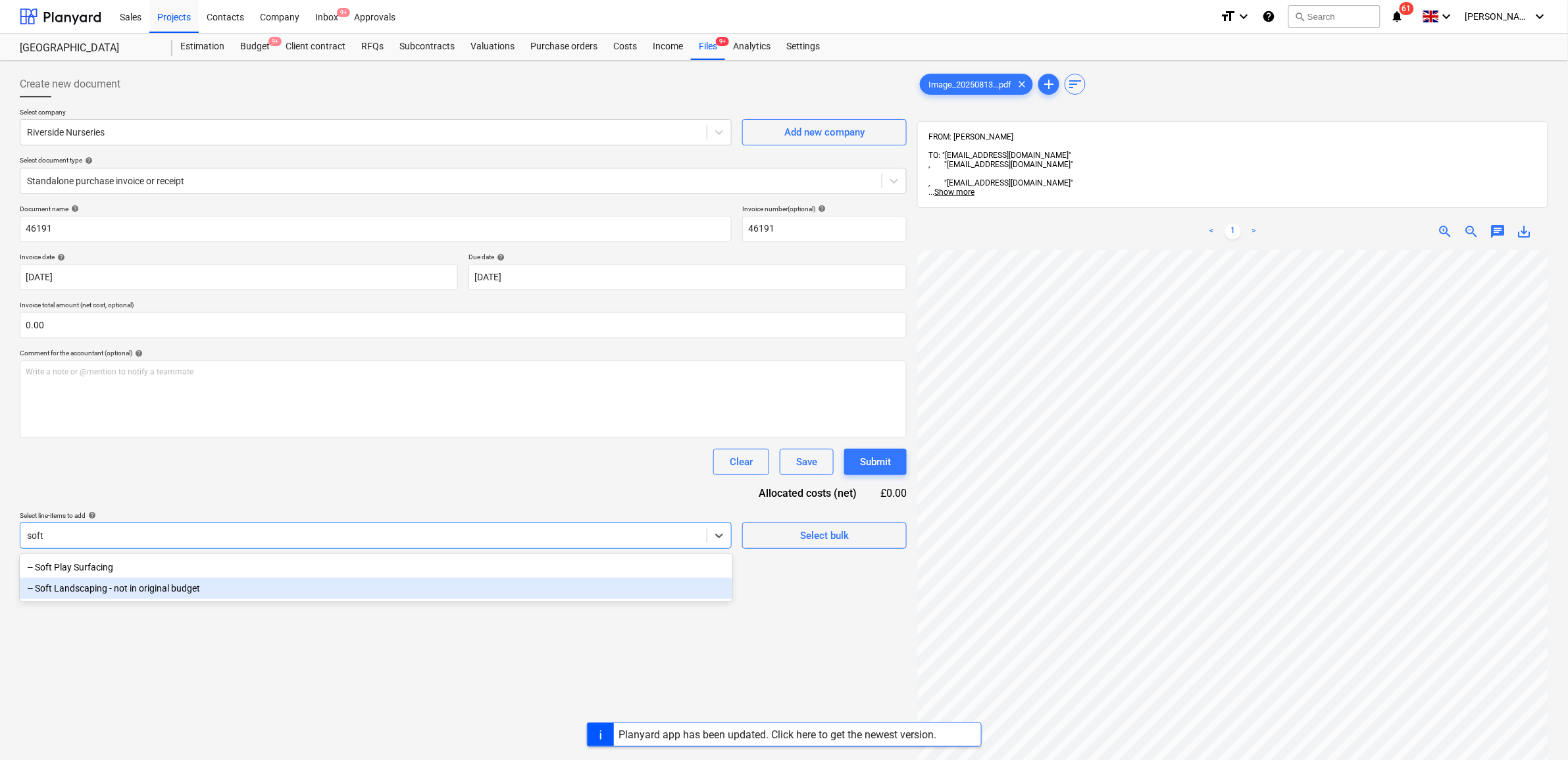
click at [471, 594] on div "-- Soft Landscaping - not in original budget" at bounding box center [376, 587] width 713 height 21
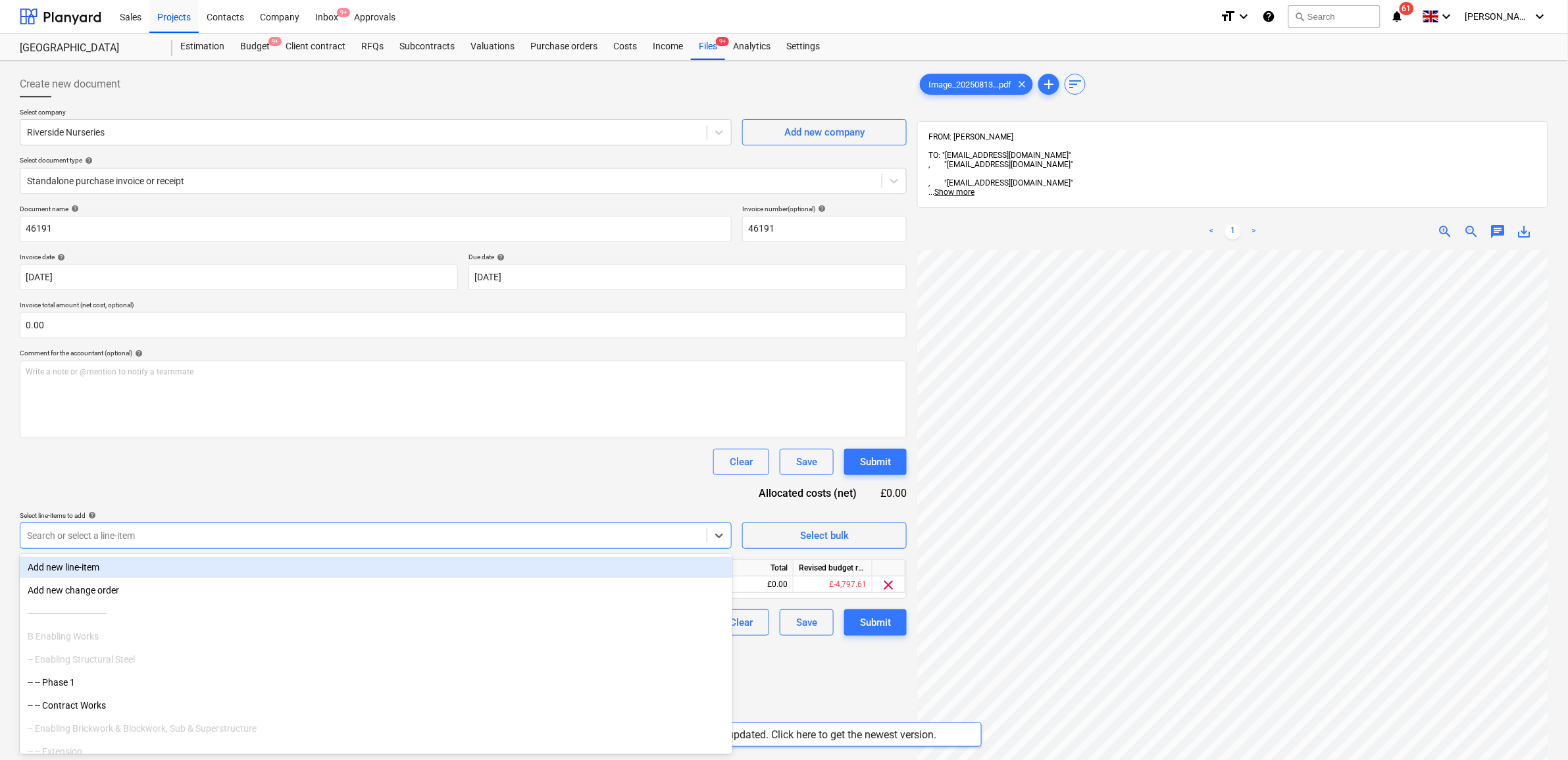
click at [438, 488] on div "Document name help 46191 Invoice number (optional) help 46191 Invoice date help…" at bounding box center [464, 420] width 887 height 431
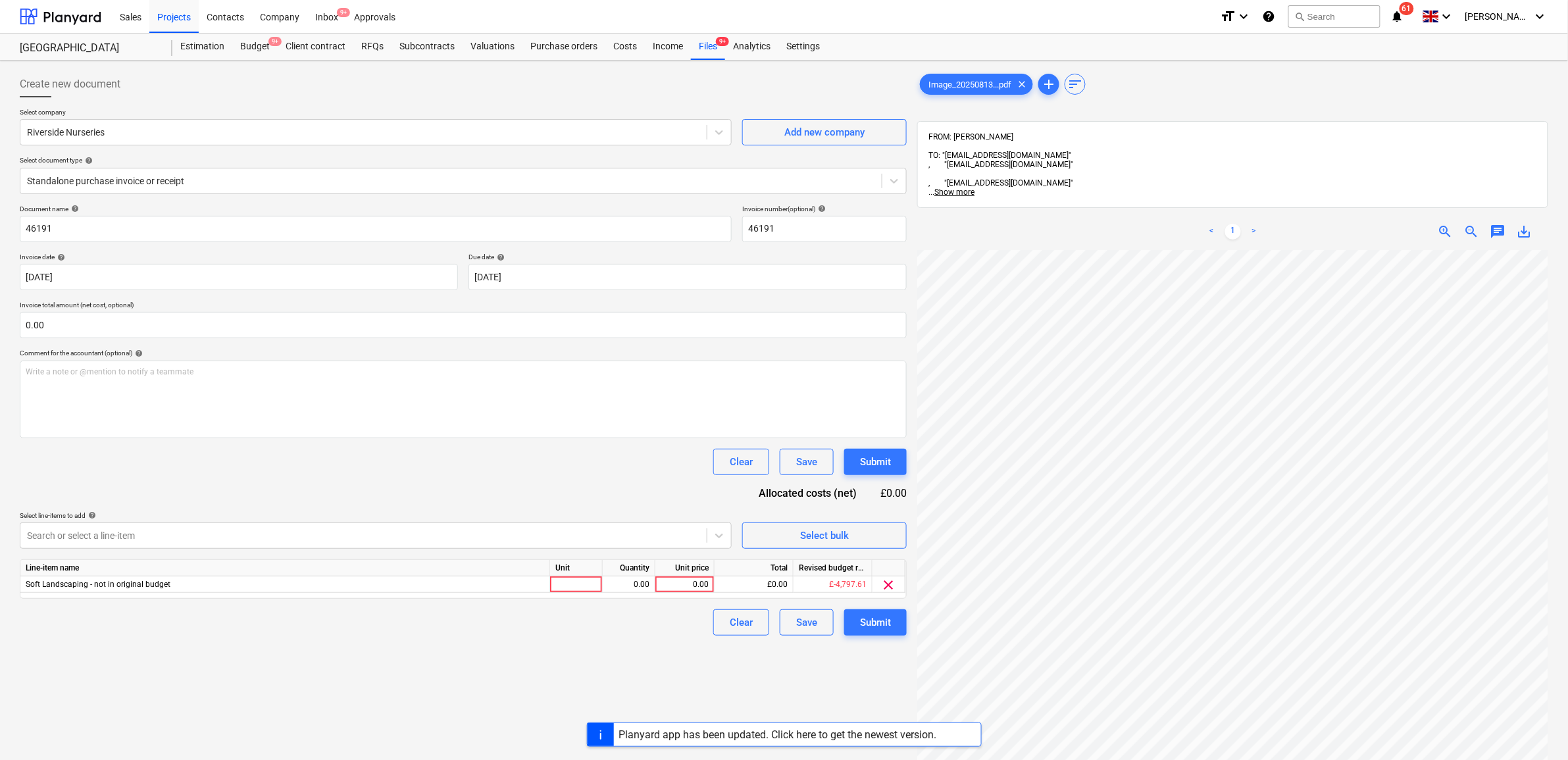
scroll to position [204, 159]
click at [669, 581] on div "0.00" at bounding box center [685, 584] width 48 height 17
type input "408.8"
drag, startPoint x: 357, startPoint y: 630, endPoint x: 376, endPoint y: 630, distance: 19.0
click at [359, 630] on div "Clear Save Submit" at bounding box center [464, 622] width 887 height 26
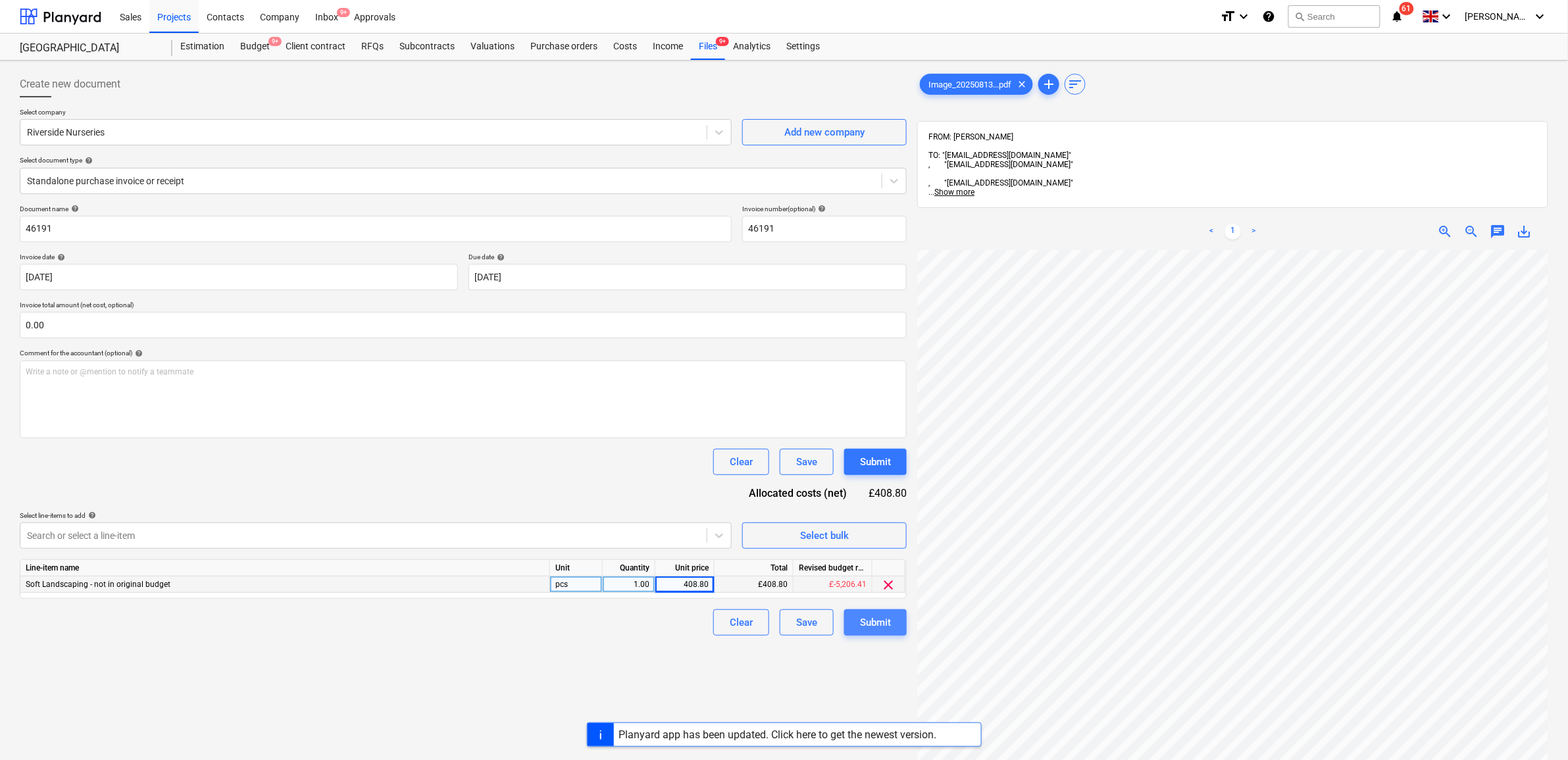
click at [874, 628] on div "Submit" at bounding box center [875, 622] width 31 height 17
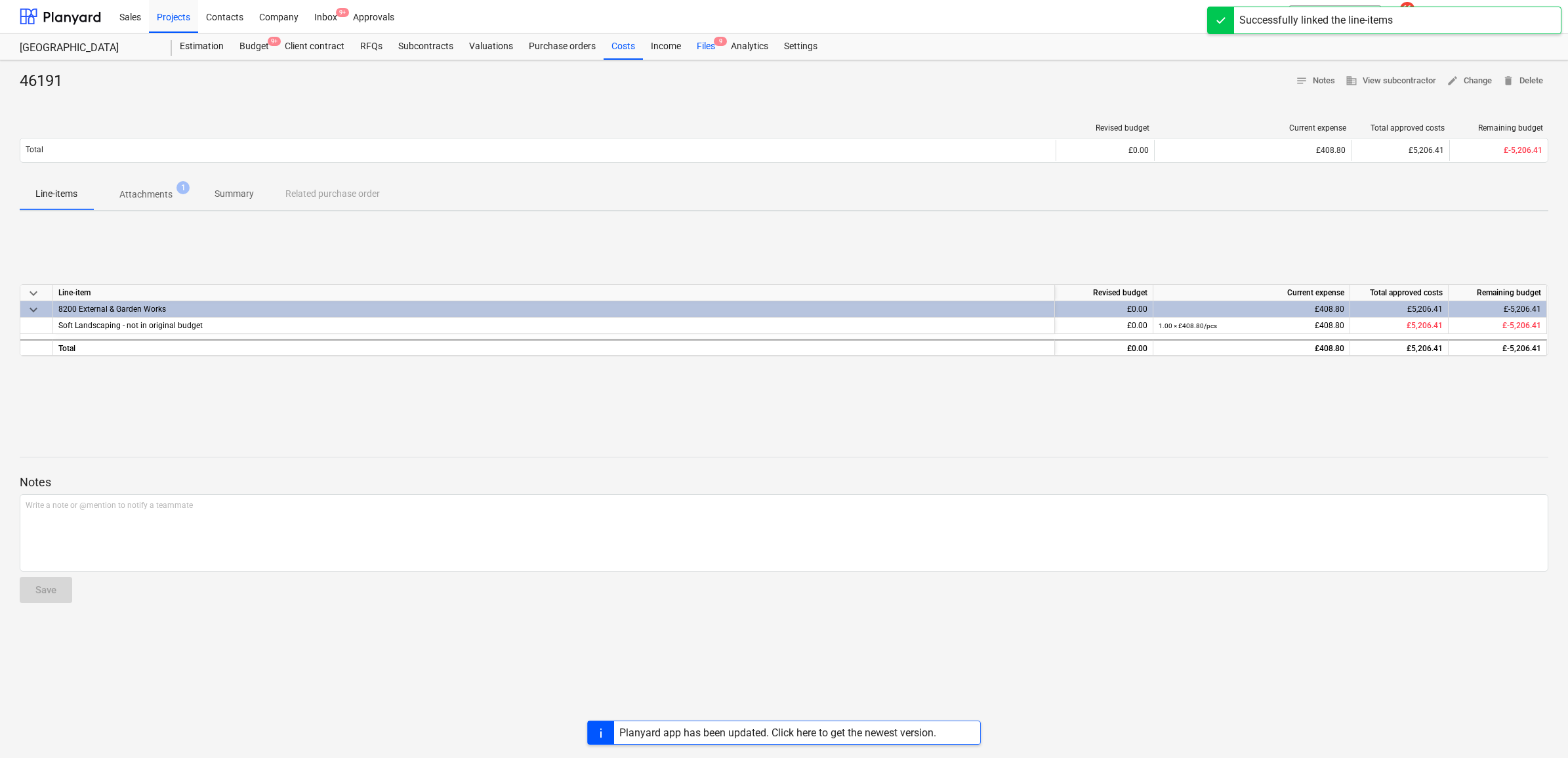
drag, startPoint x: 706, startPoint y: 49, endPoint x: 716, endPoint y: 50, distance: 10.0
click at [706, 49] on div "Files 9" at bounding box center [706, 46] width 34 height 26
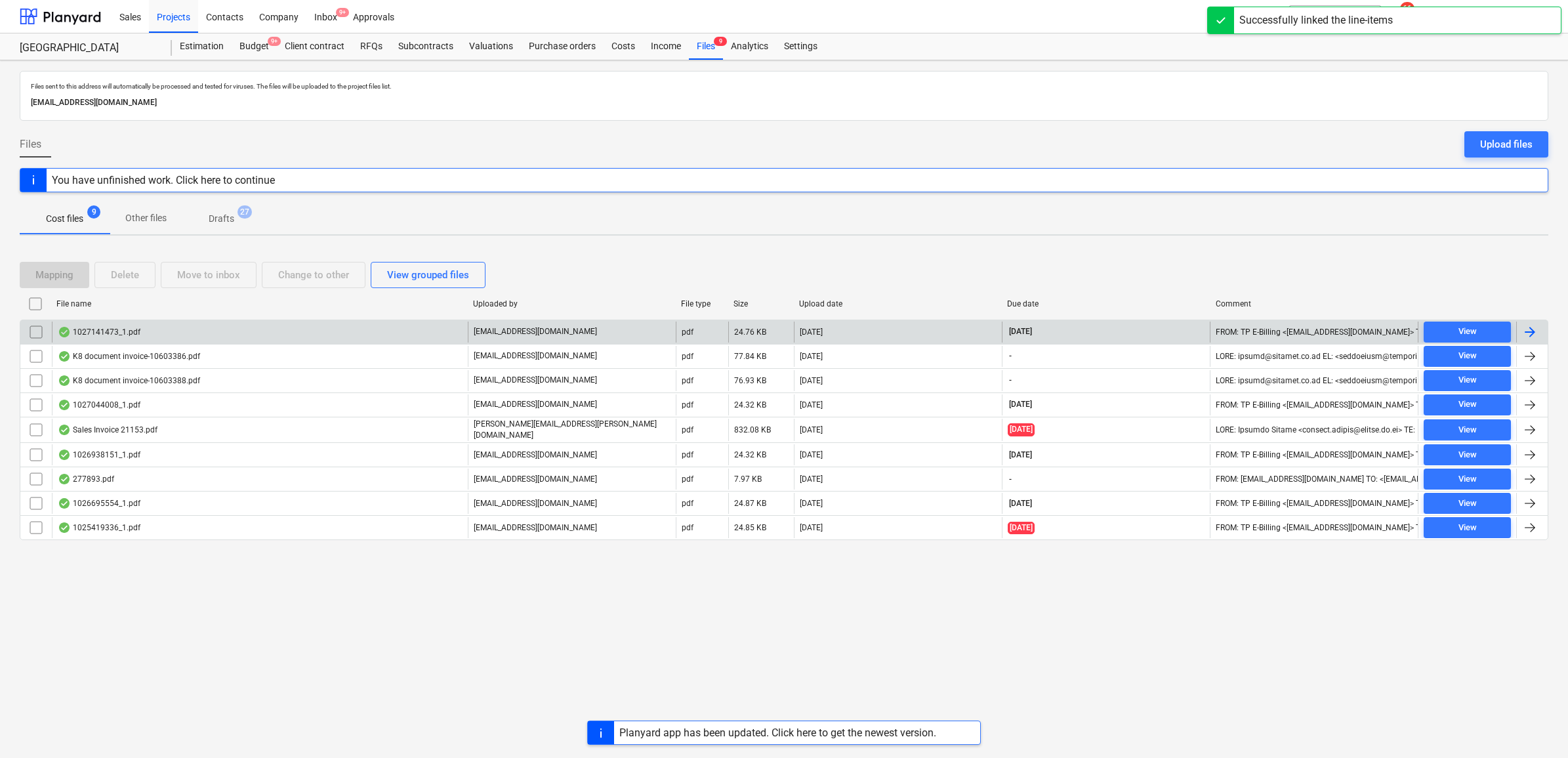
click at [1533, 336] on div at bounding box center [1530, 332] width 16 height 16
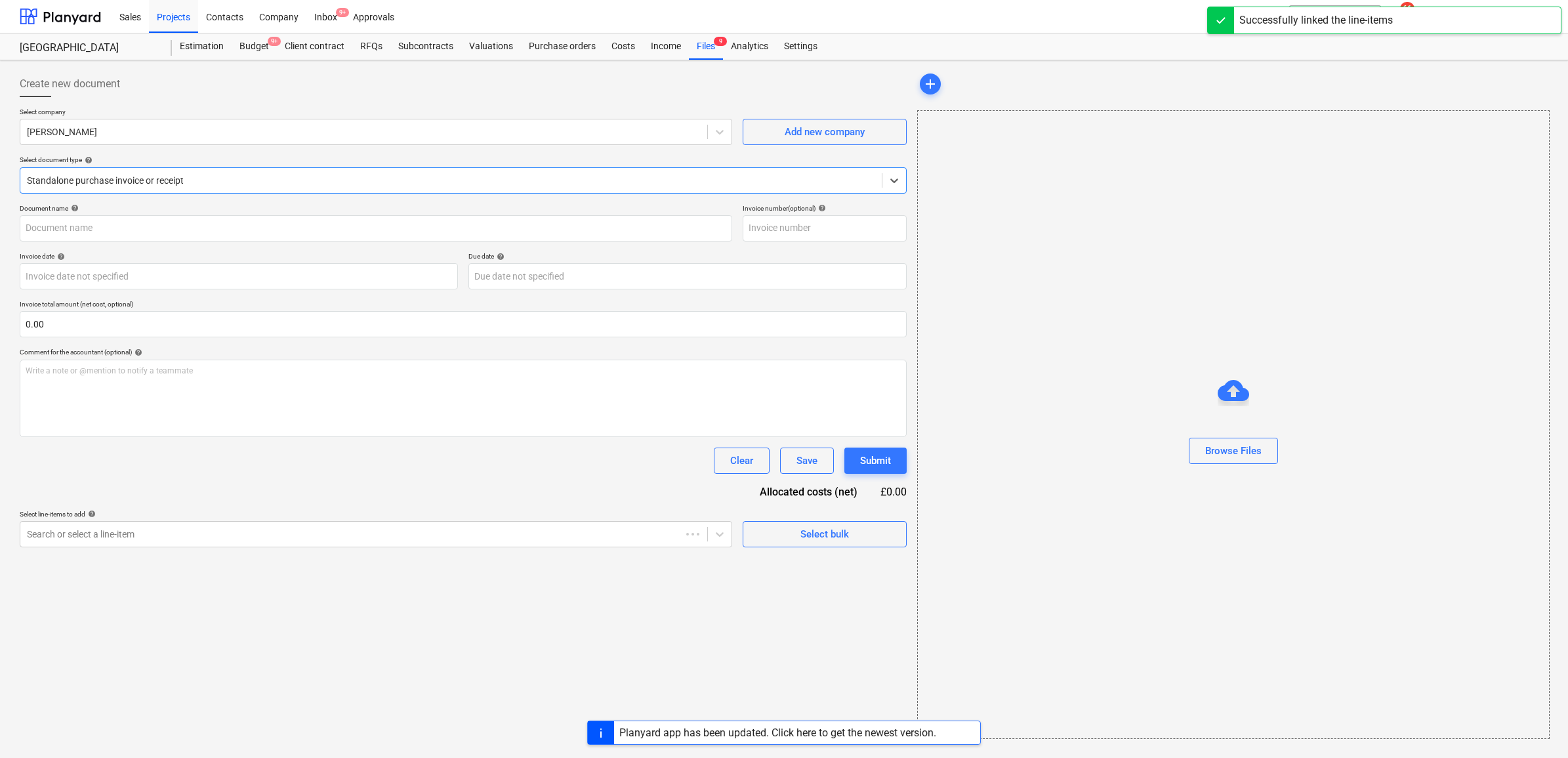
type input "1027141473"
type input "[DATE]"
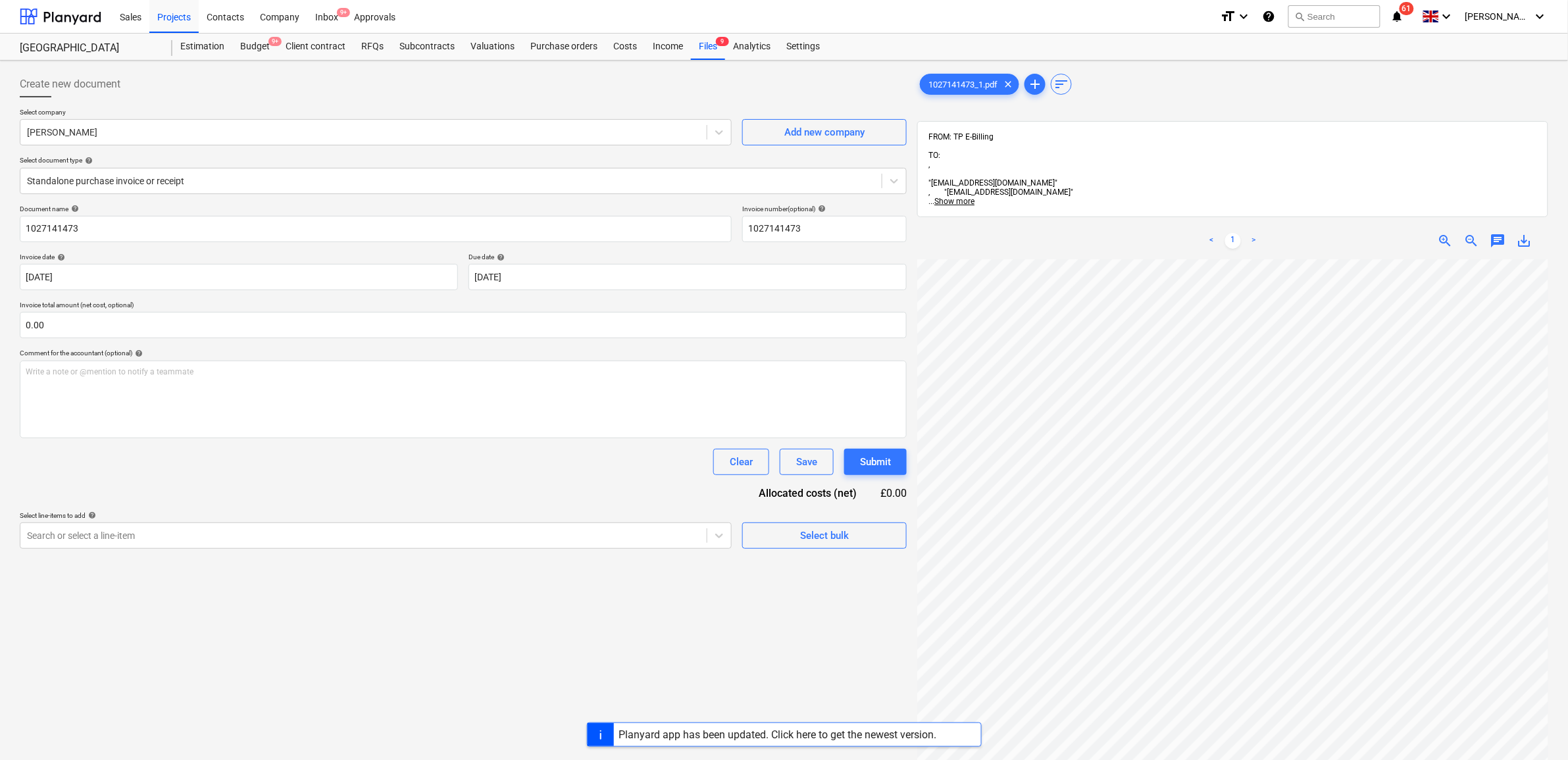
scroll to position [183, 159]
click at [606, 541] on div at bounding box center [363, 536] width 673 height 13
click at [572, 531] on div at bounding box center [363, 536] width 673 height 13
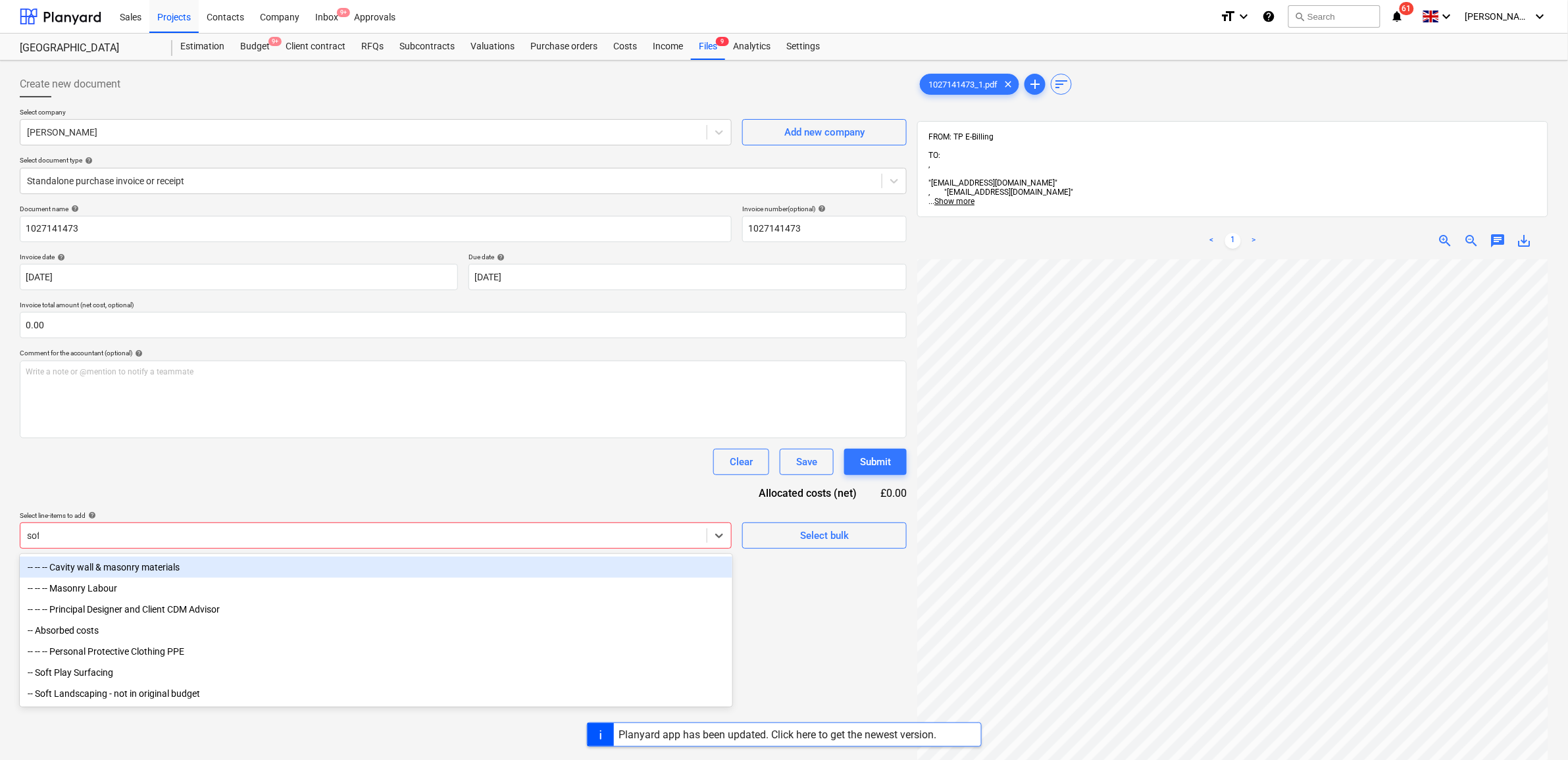
type input "soft"
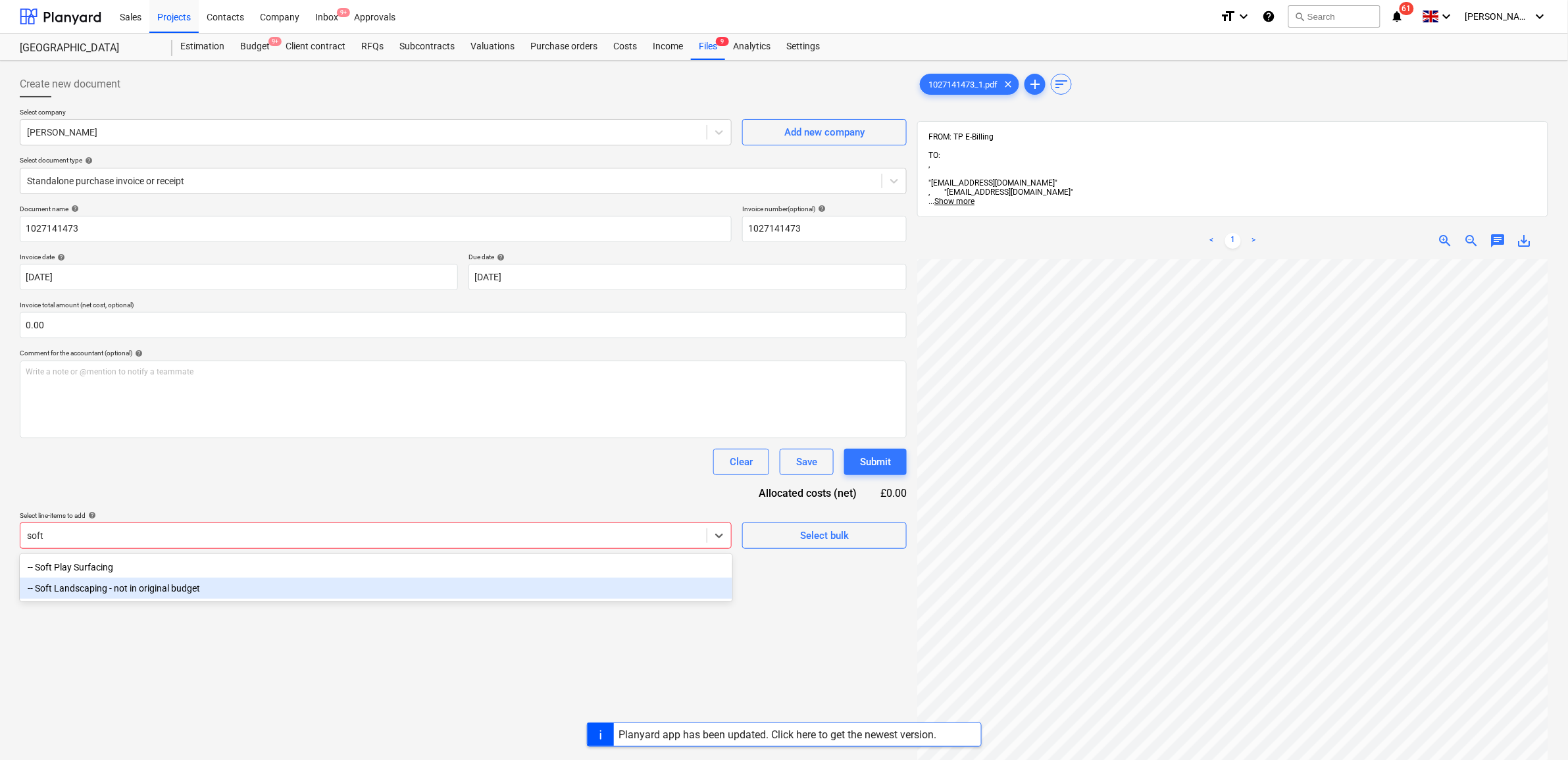
click at [383, 589] on div "-- Soft Landscaping - not in original budget" at bounding box center [376, 587] width 713 height 21
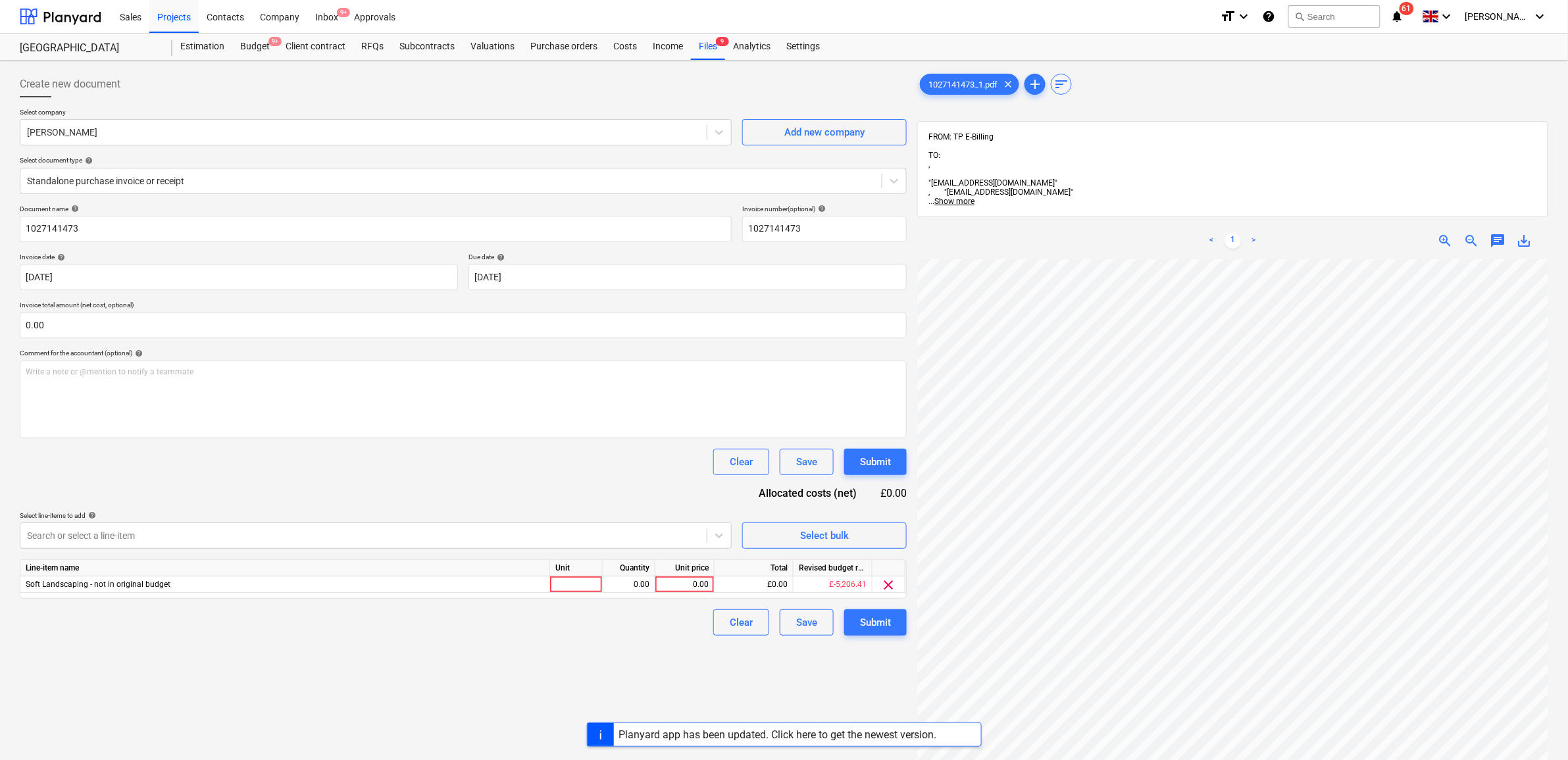
click at [376, 492] on div "Document name help 1027141473 Invoice number (optional) help 1027141473 Invoice…" at bounding box center [464, 420] width 887 height 431
click at [698, 584] on div "0.00" at bounding box center [685, 584] width 48 height 17
type input "22.63"
click at [689, 637] on div "Create new document Select company Travis Perkins Add new company Select docume…" at bounding box center [463, 527] width 897 height 922
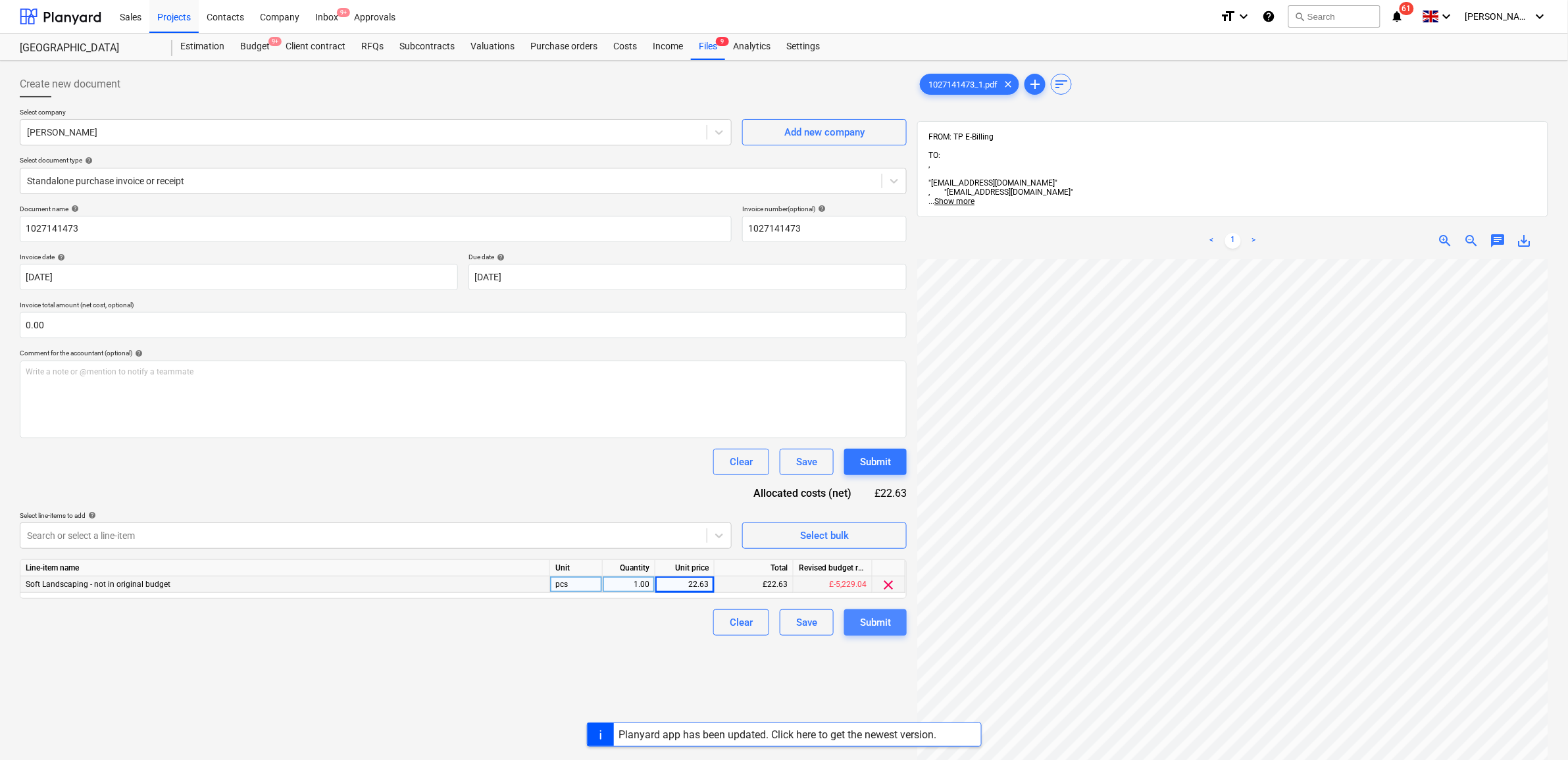
click at [879, 613] on button "Submit" at bounding box center [875, 622] width 62 height 26
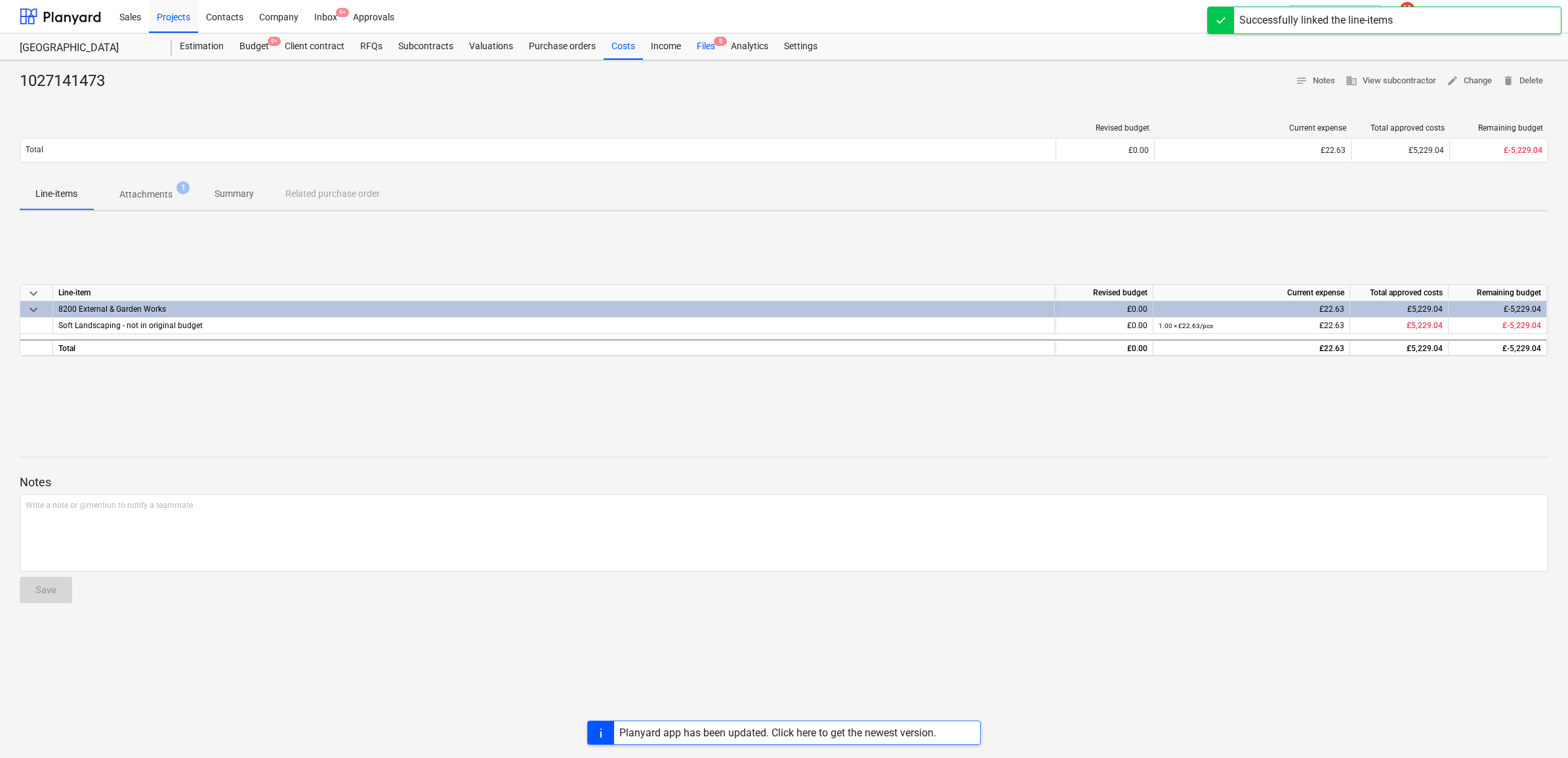
click at [707, 45] on div "Files 8" at bounding box center [706, 46] width 34 height 26
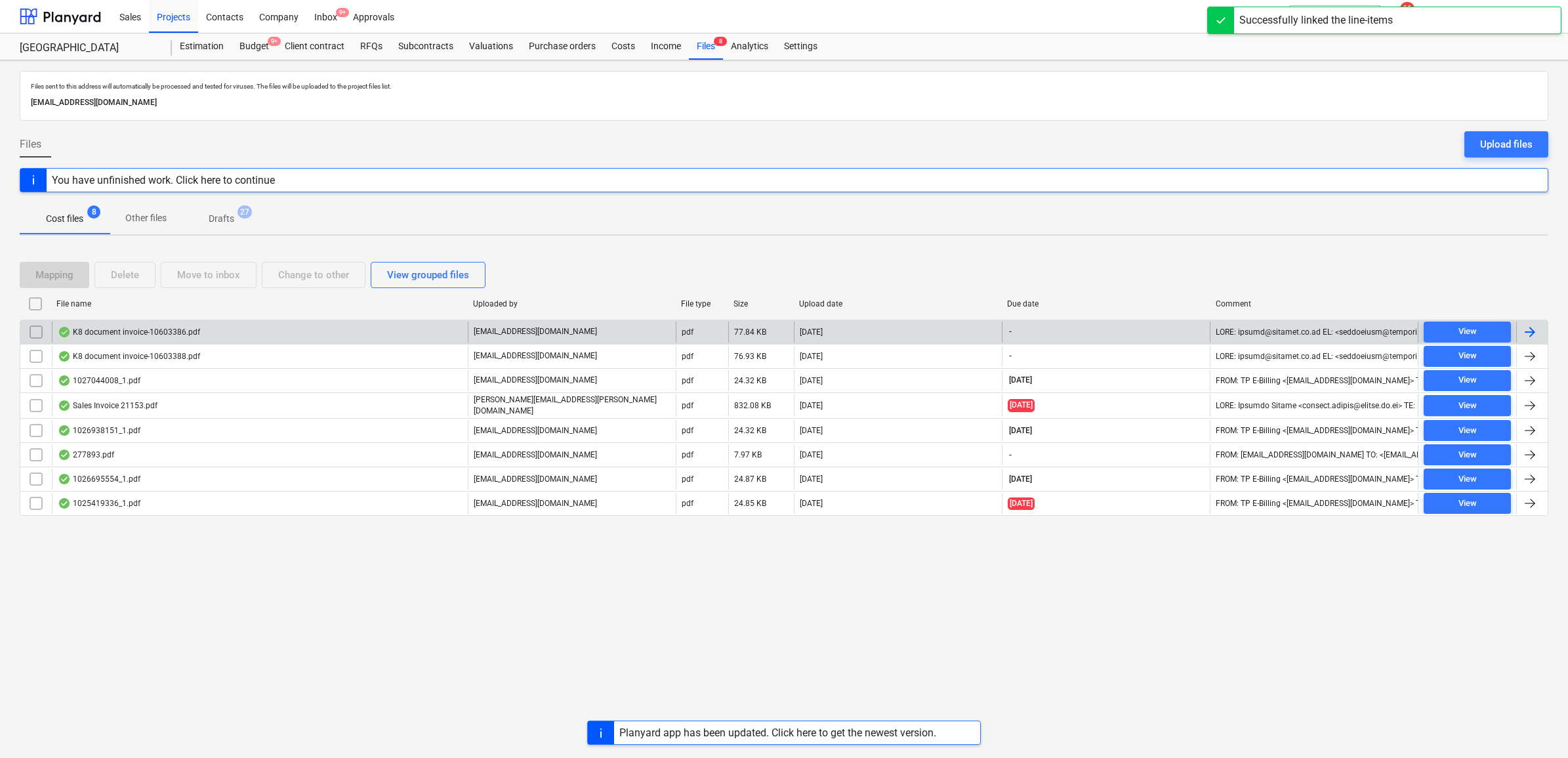
click at [1531, 336] on div at bounding box center [1530, 332] width 16 height 16
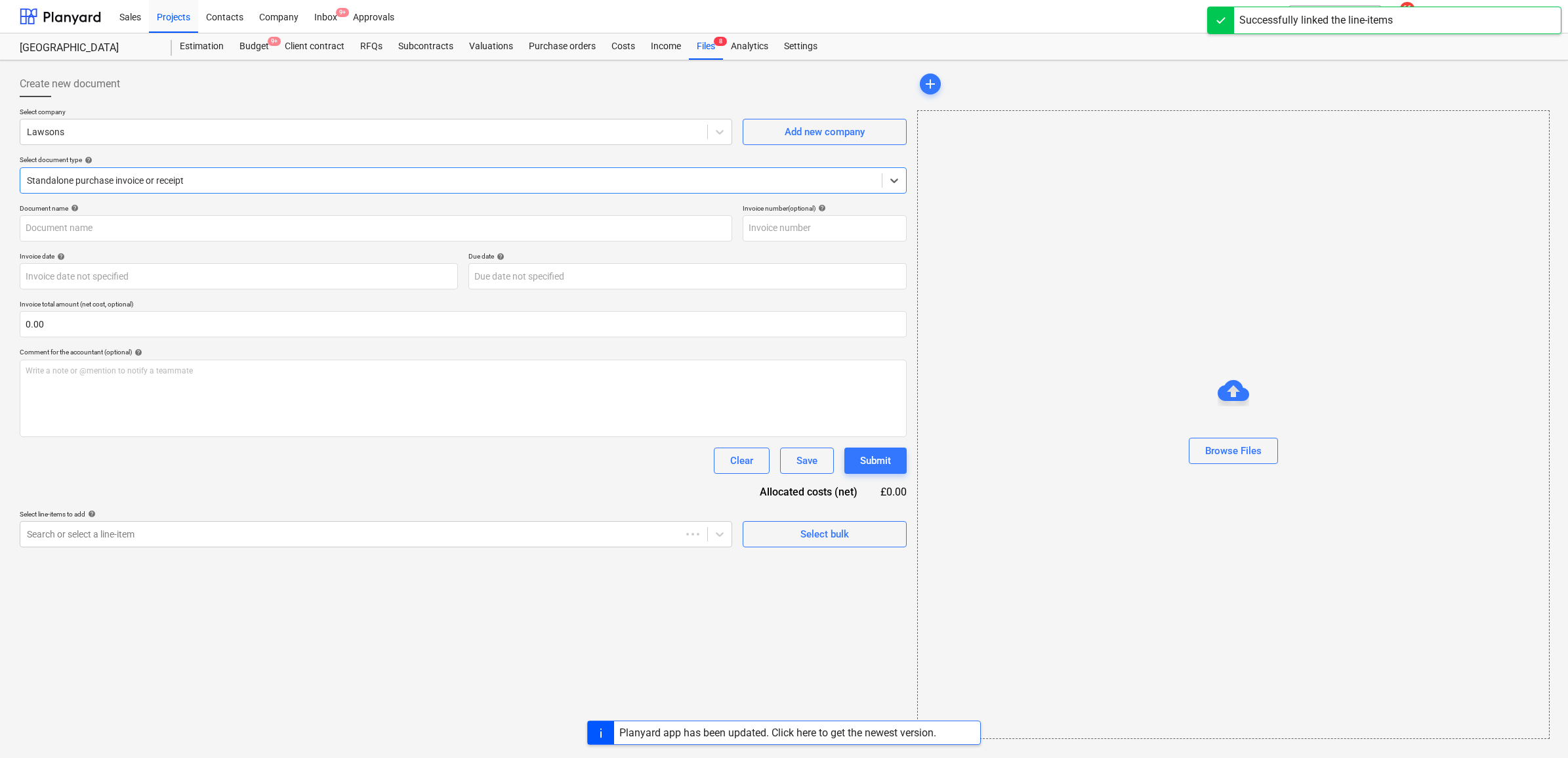
type input "63825"
type input "[DATE]"
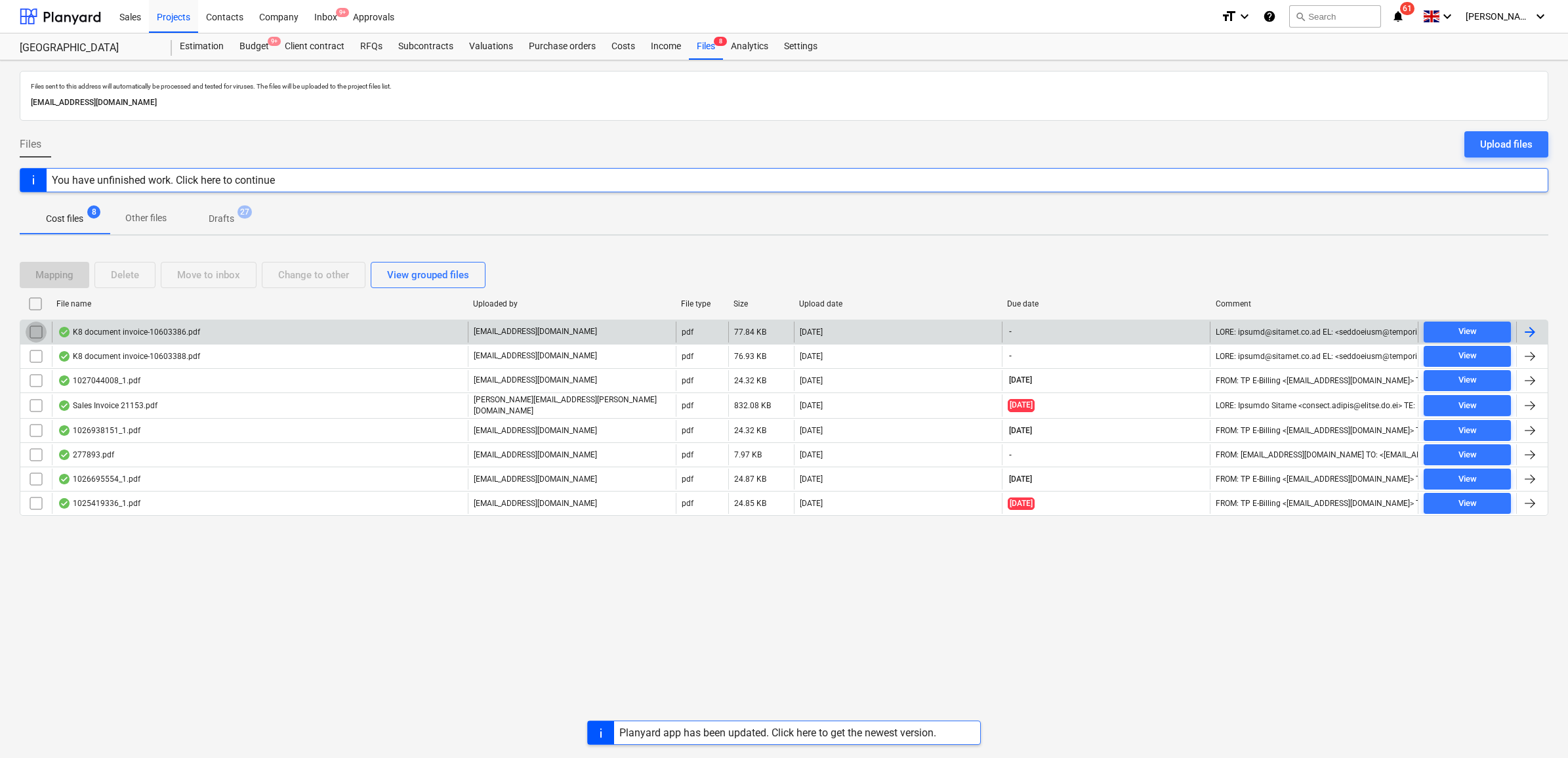
click at [34, 328] on input "checkbox" at bounding box center [35, 332] width 21 height 21
click at [191, 278] on div "Move to inbox" at bounding box center [209, 275] width 63 height 17
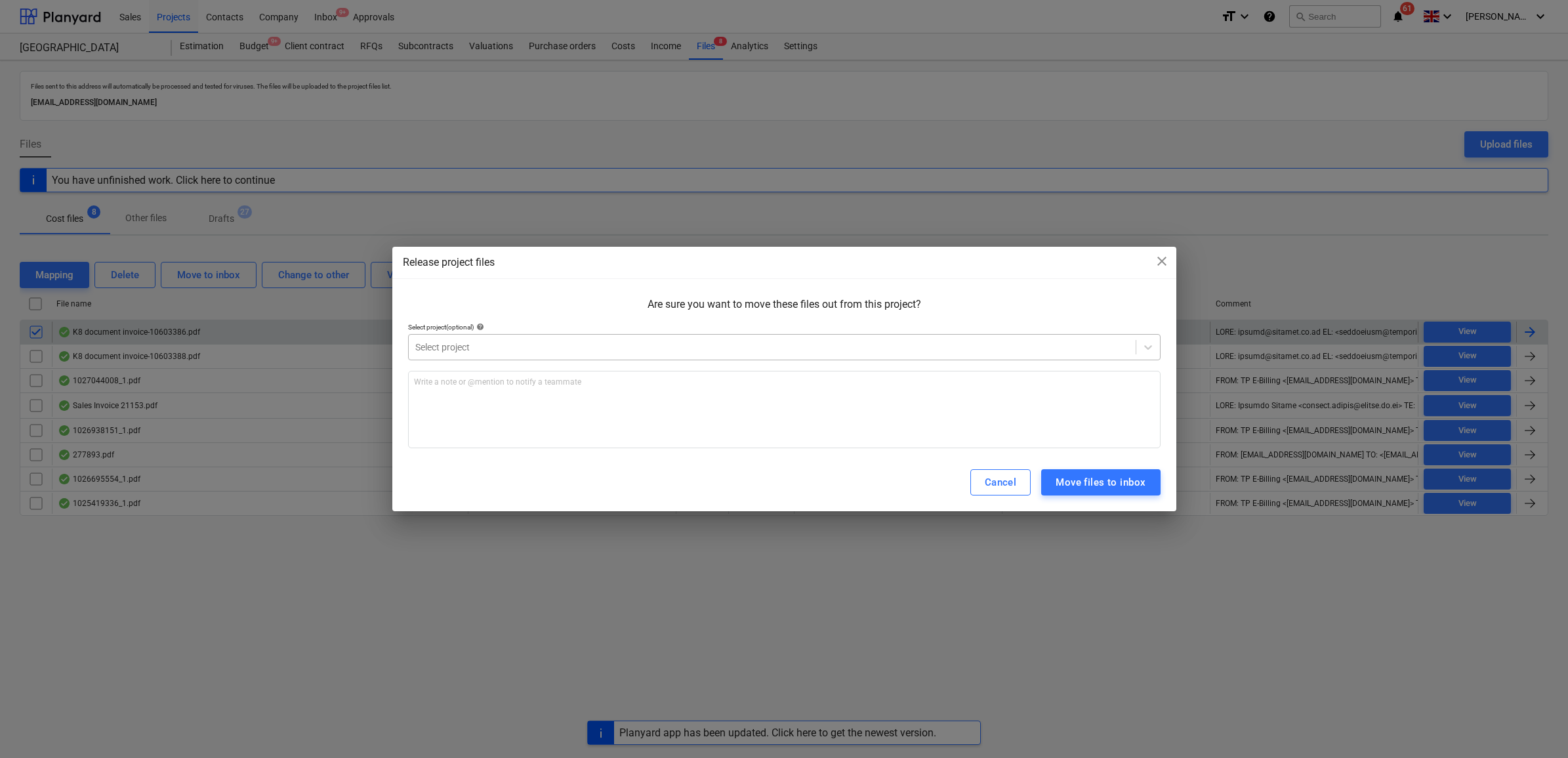
click at [451, 341] on div at bounding box center [772, 347] width 714 height 13
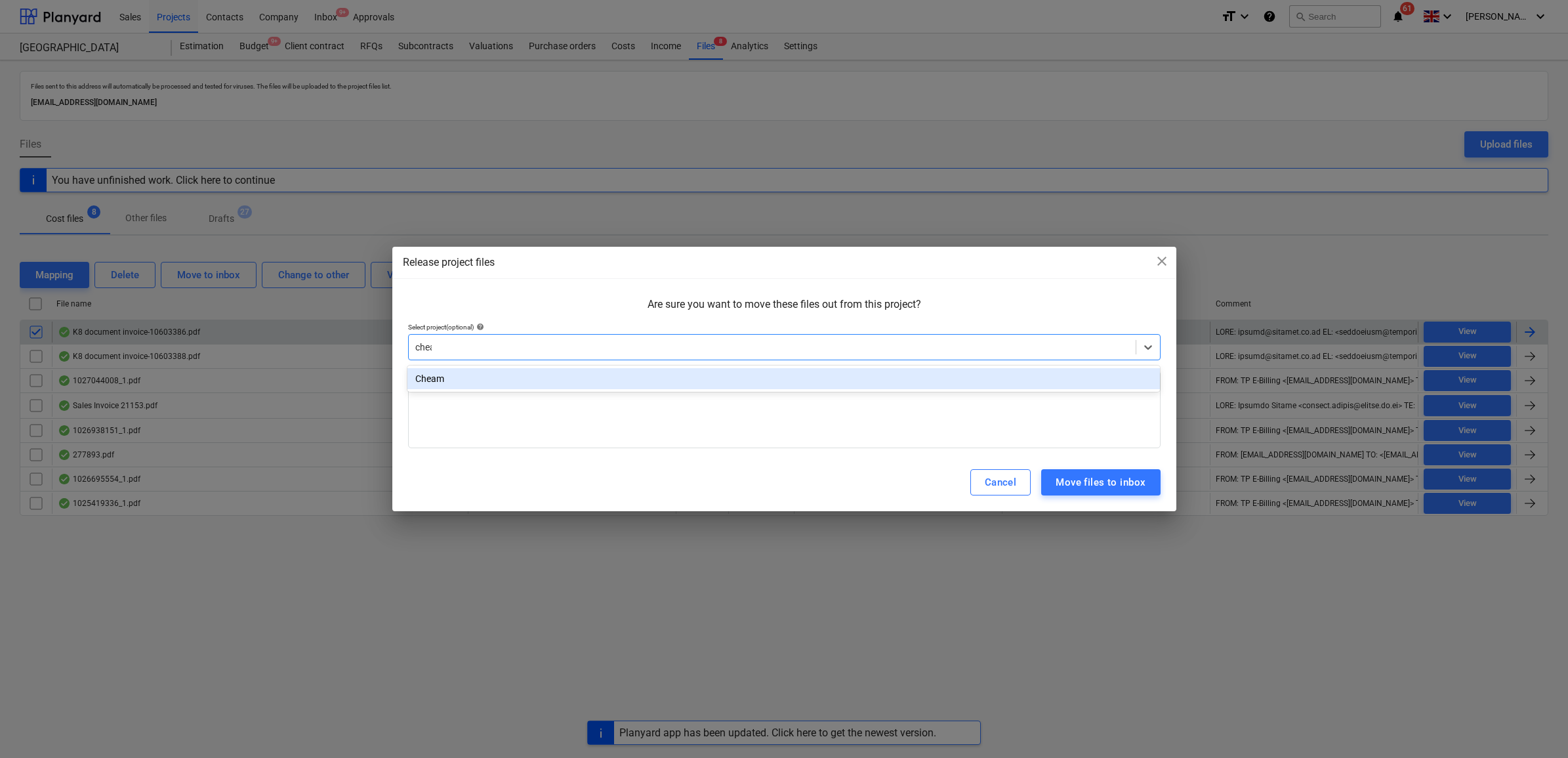
type input "cheam"
click at [965, 387] on div "Cheam" at bounding box center [784, 378] width 753 height 21
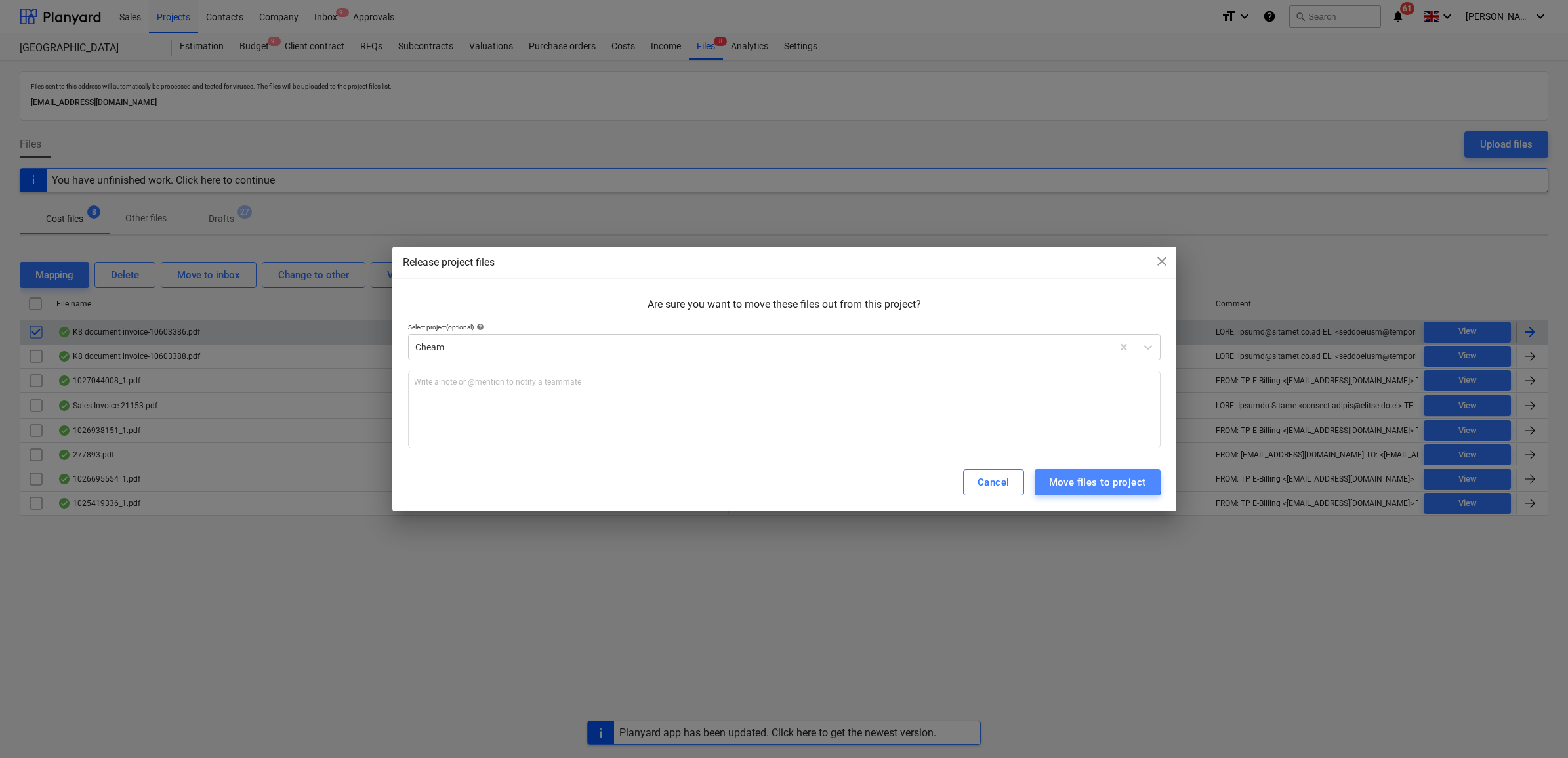
click at [1092, 480] on div "Move files to project" at bounding box center [1098, 482] width 97 height 17
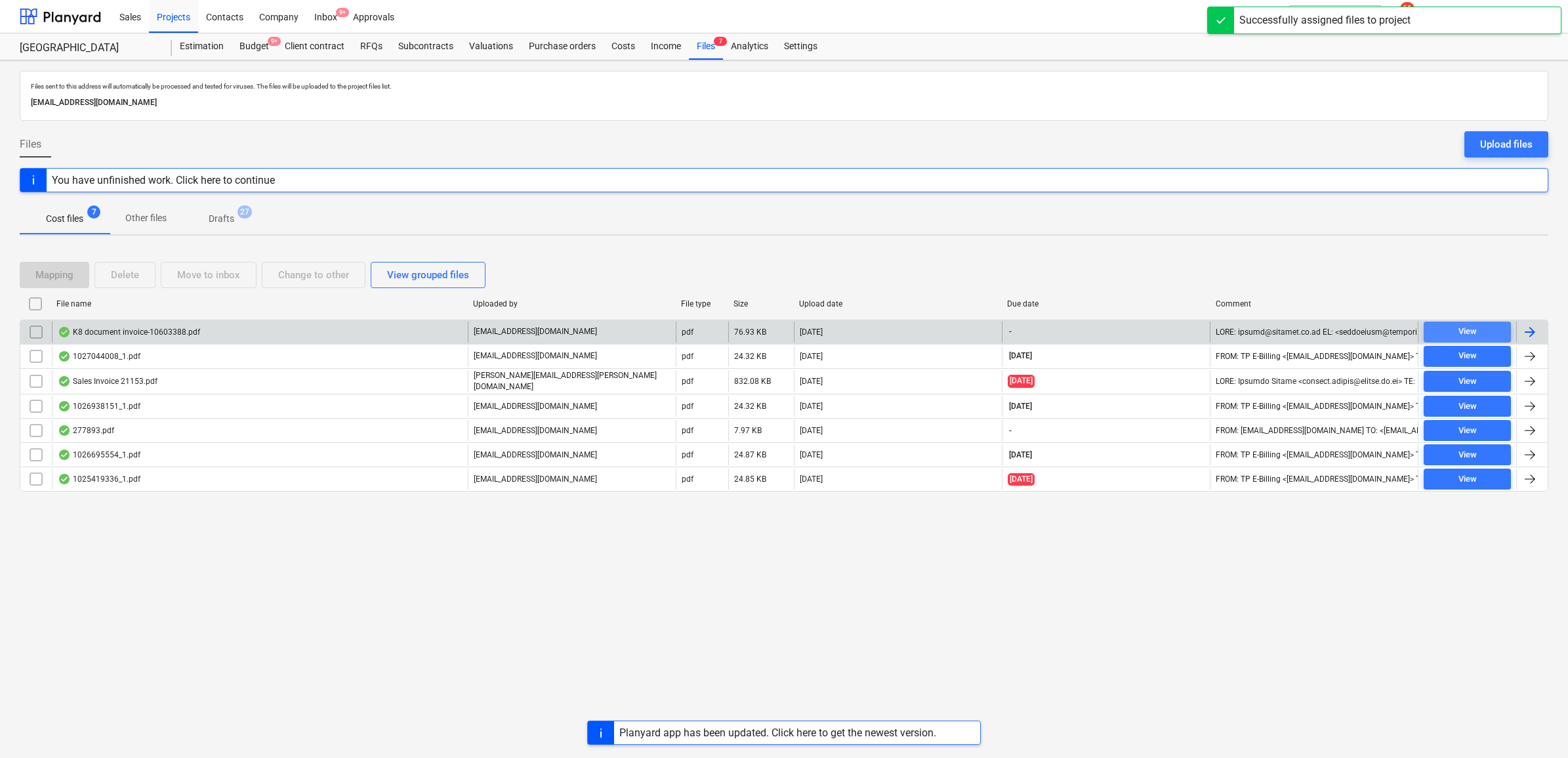
click at [1457, 335] on span "View" at bounding box center [1467, 332] width 77 height 15
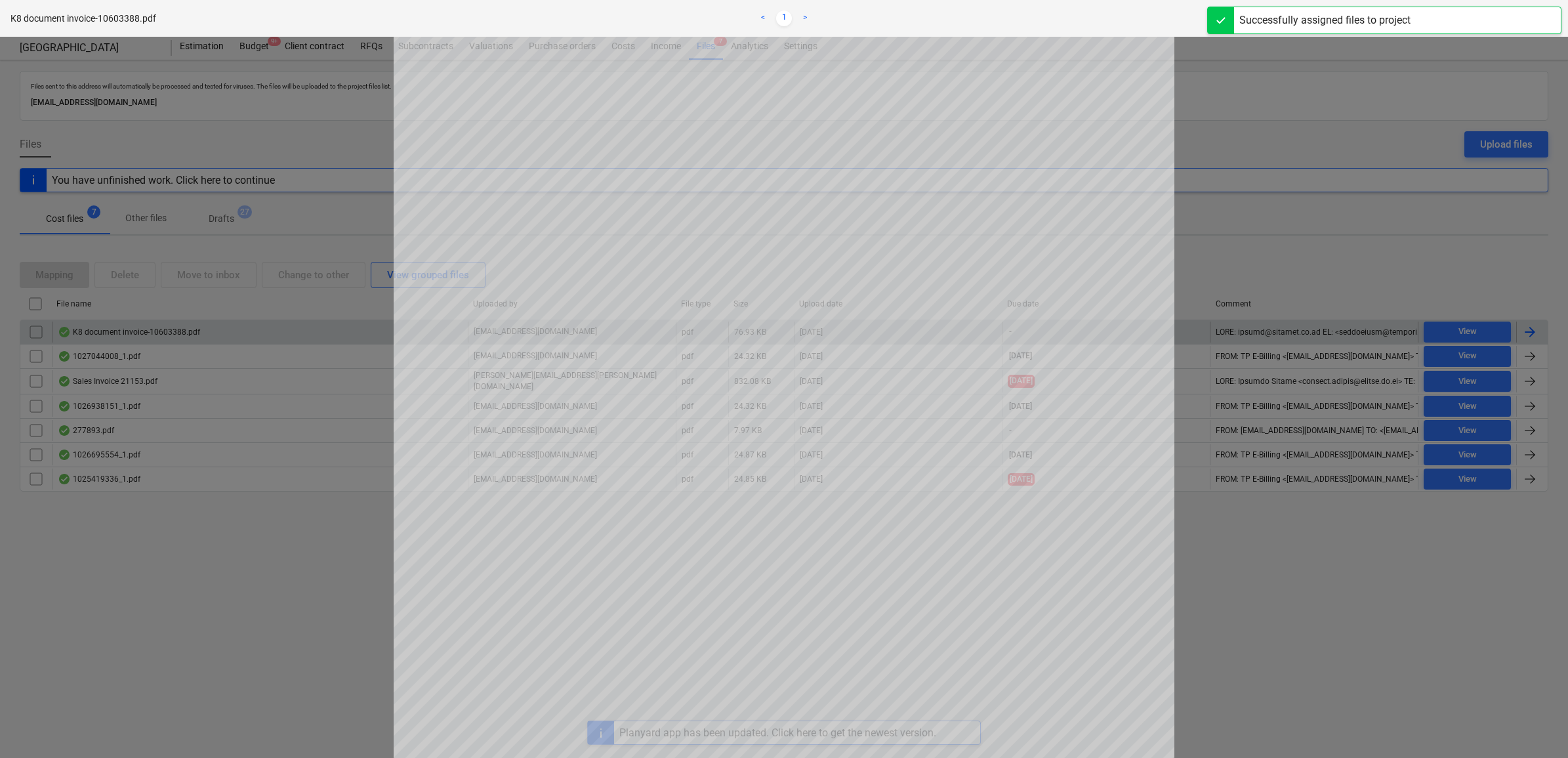
scroll to position [164, 0]
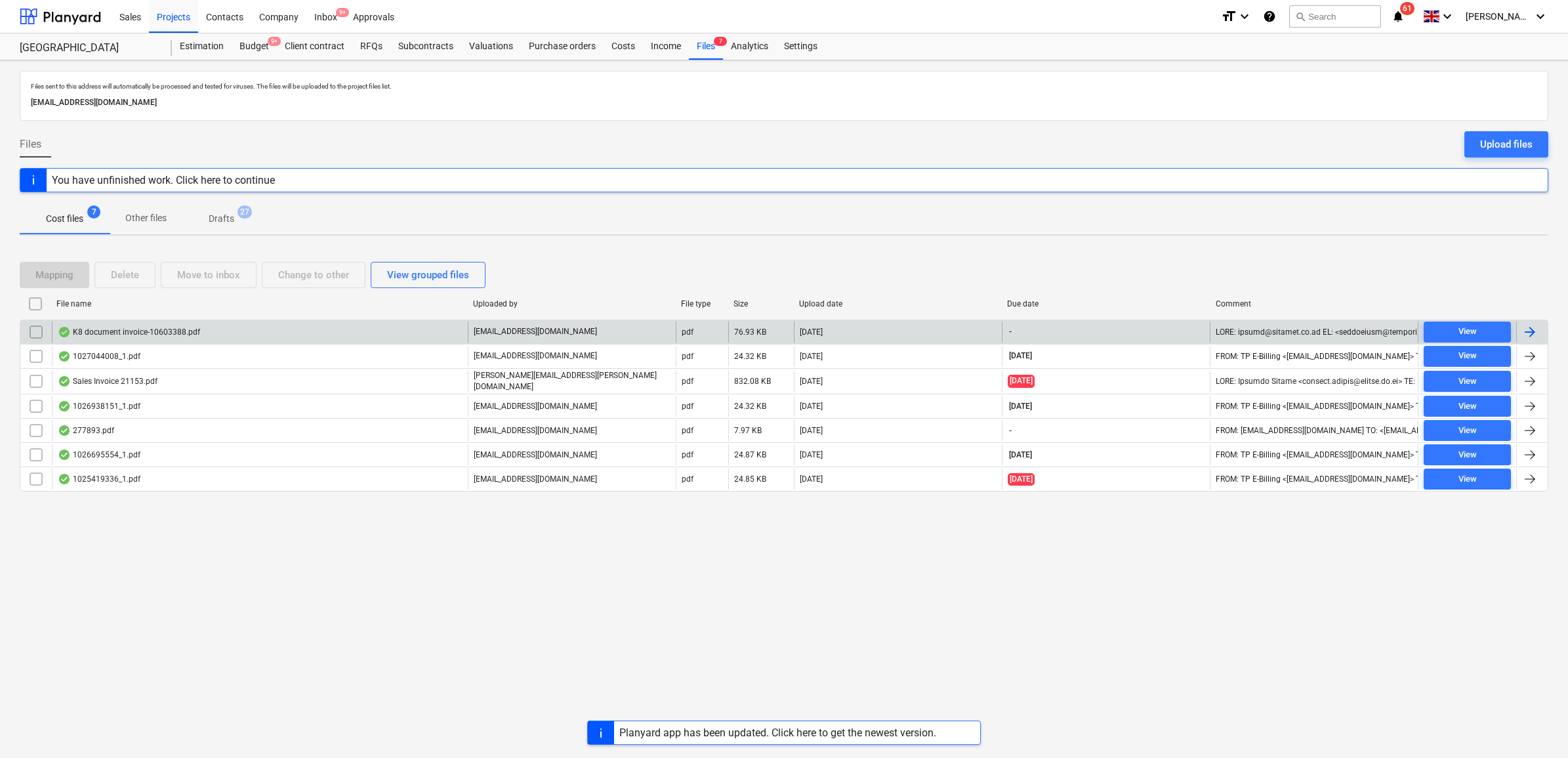
click at [43, 332] on input "checkbox" at bounding box center [35, 332] width 21 height 21
click at [185, 282] on div "Move to inbox" at bounding box center [209, 275] width 63 height 17
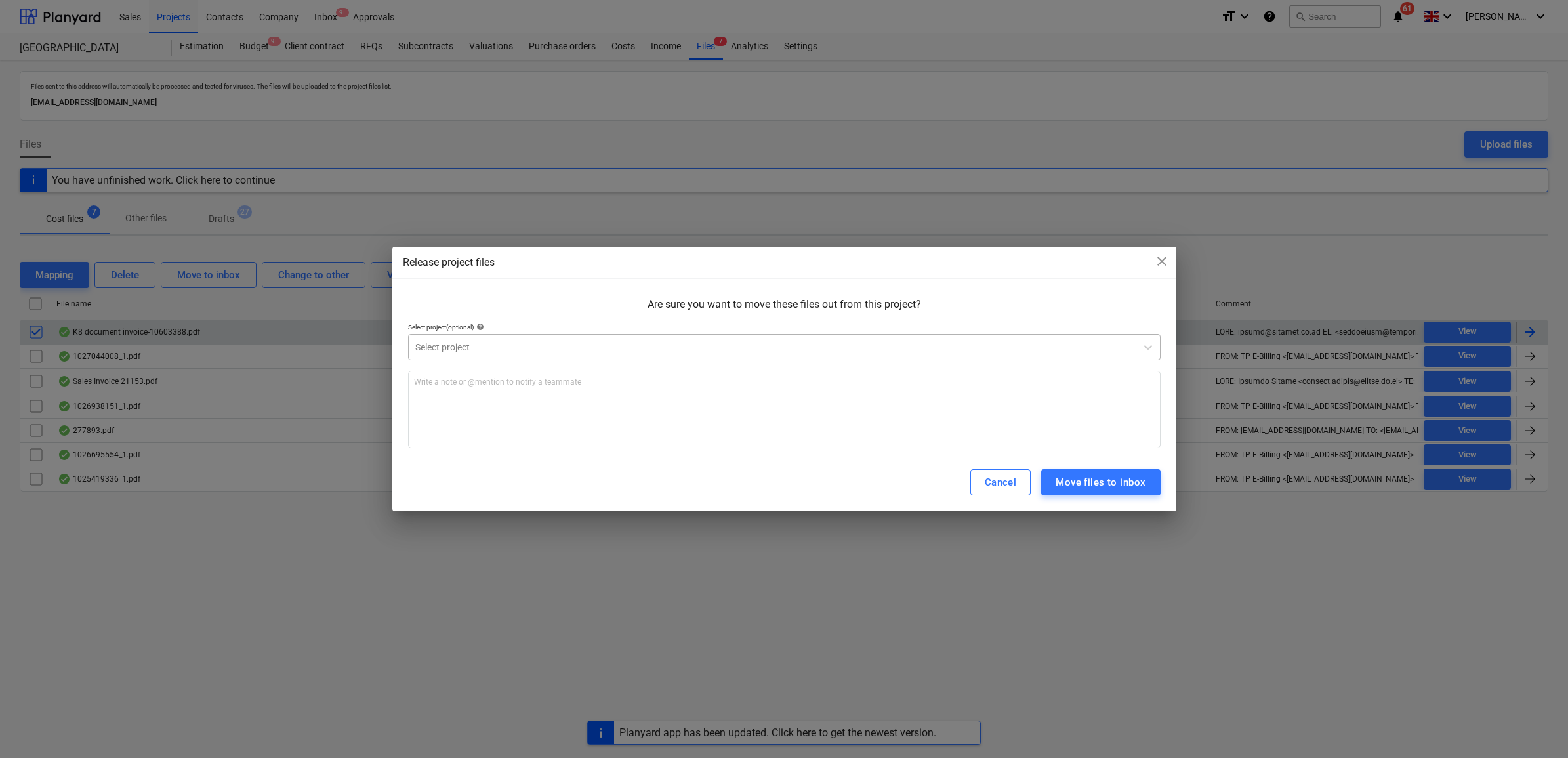
click at [437, 346] on div at bounding box center [772, 347] width 714 height 13
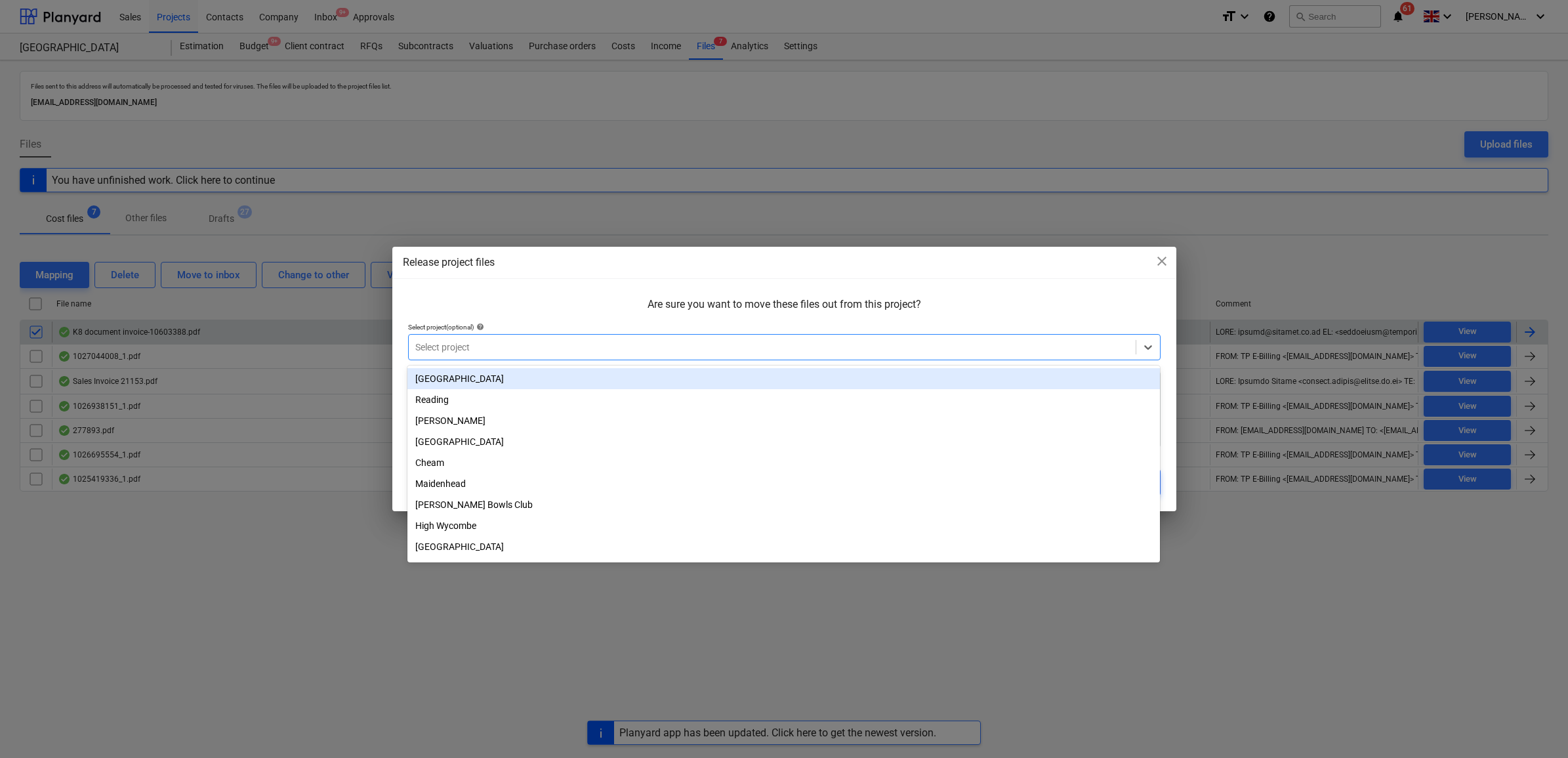
type input "c"
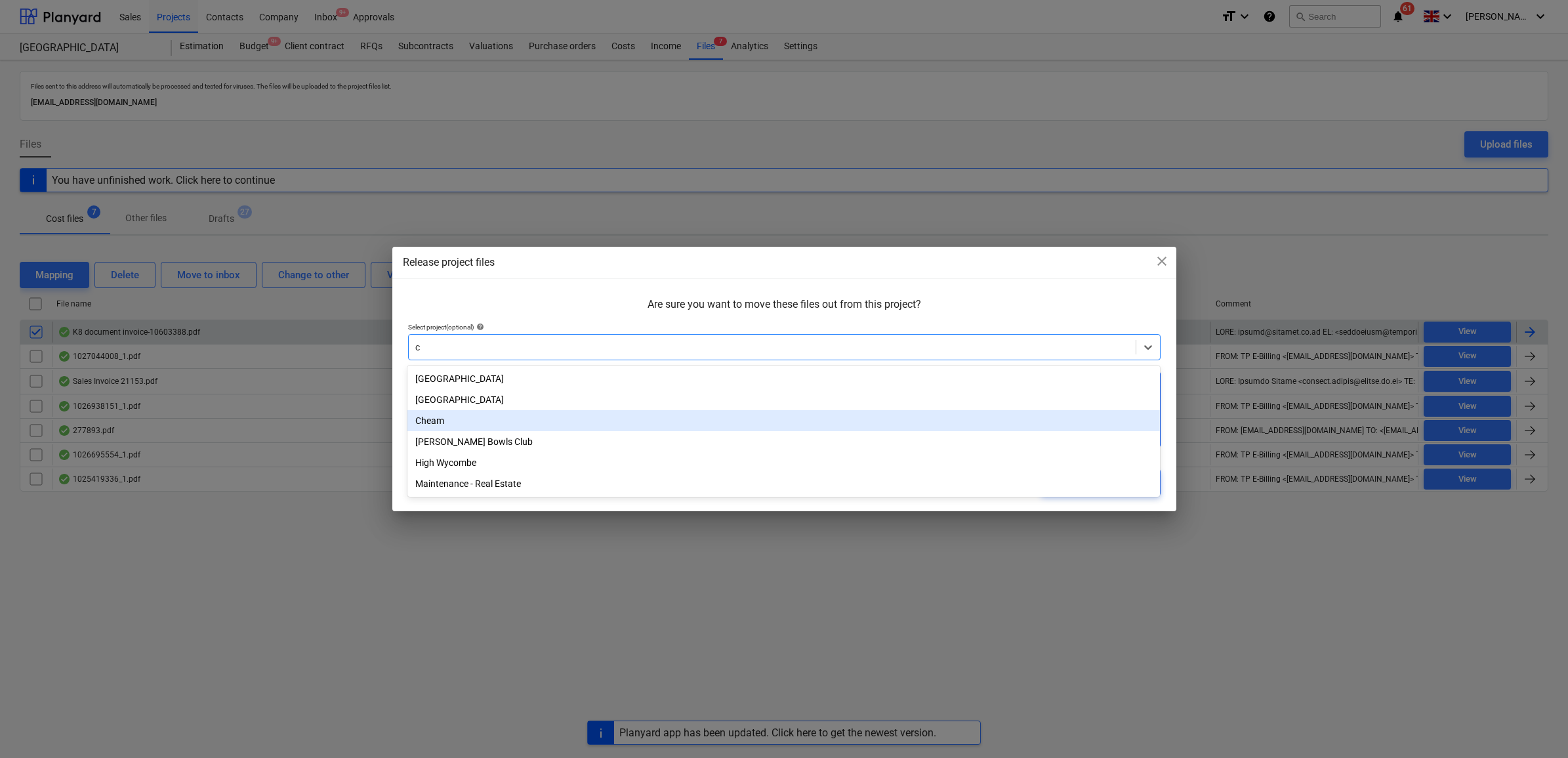
click at [479, 418] on div "Cheam" at bounding box center [784, 420] width 753 height 21
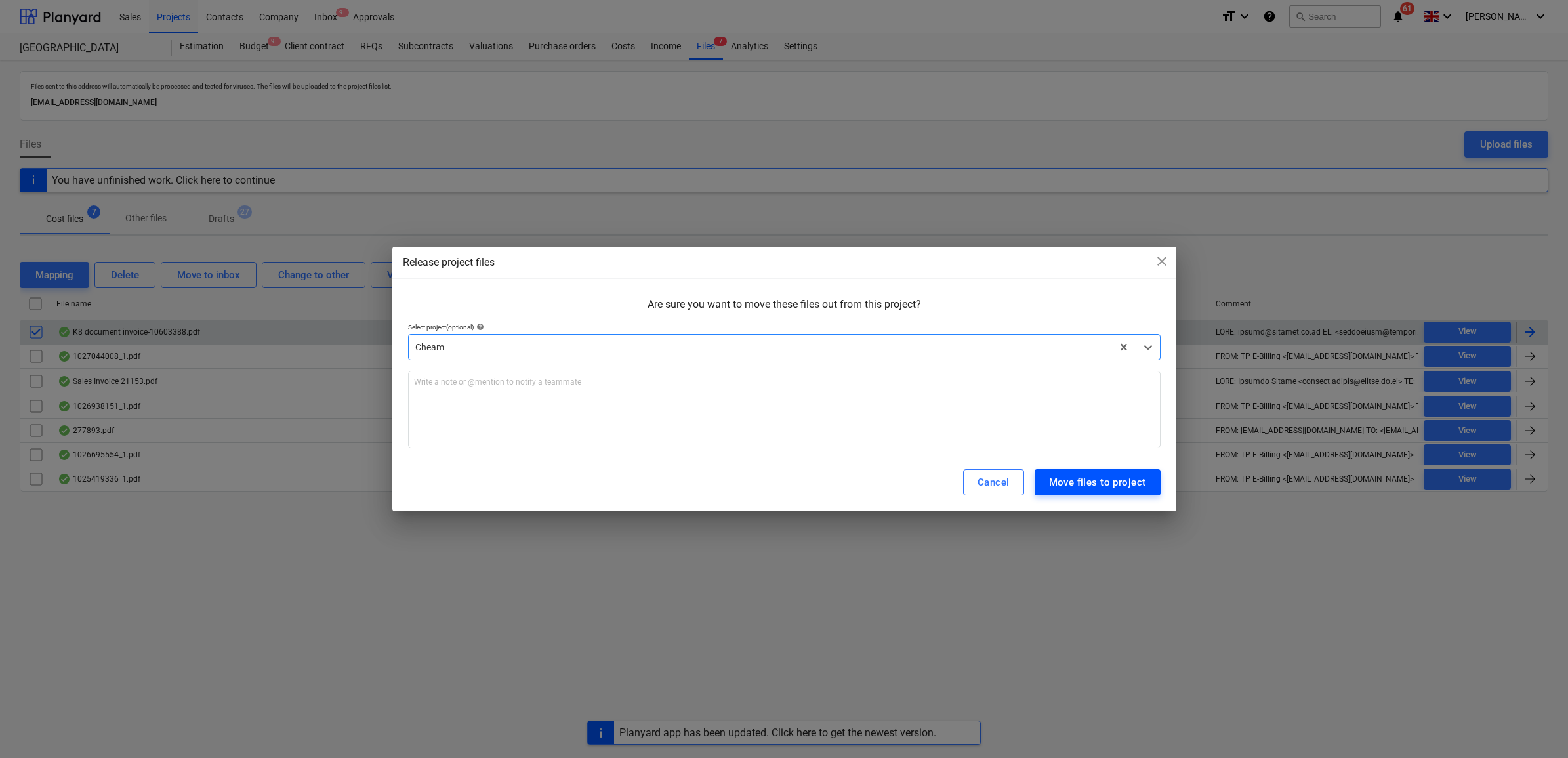
click at [1081, 476] on div "Move files to project" at bounding box center [1098, 482] width 97 height 17
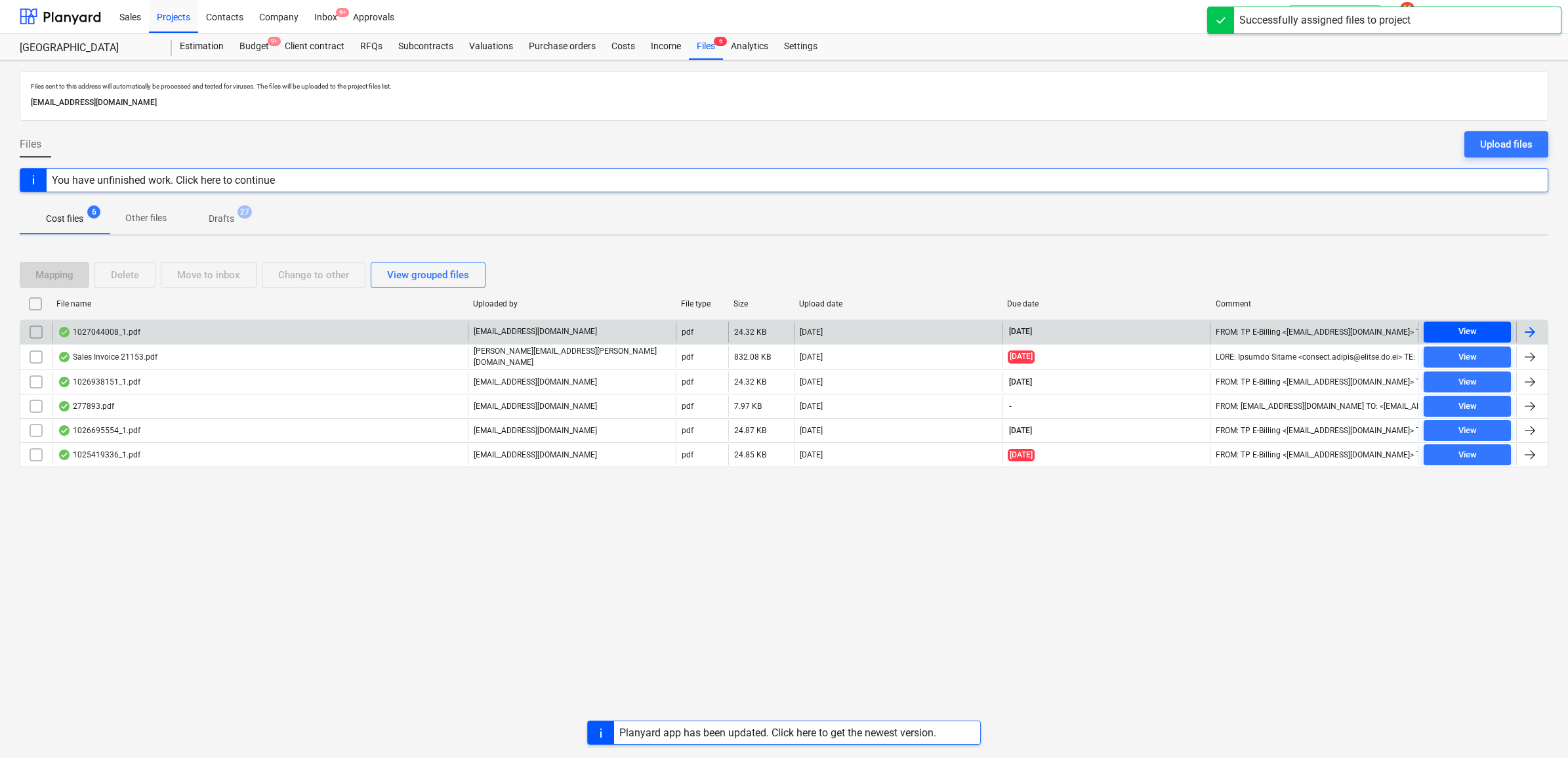
click at [1486, 334] on span "View" at bounding box center [1467, 332] width 77 height 15
click at [1530, 339] on div at bounding box center [1530, 332] width 16 height 16
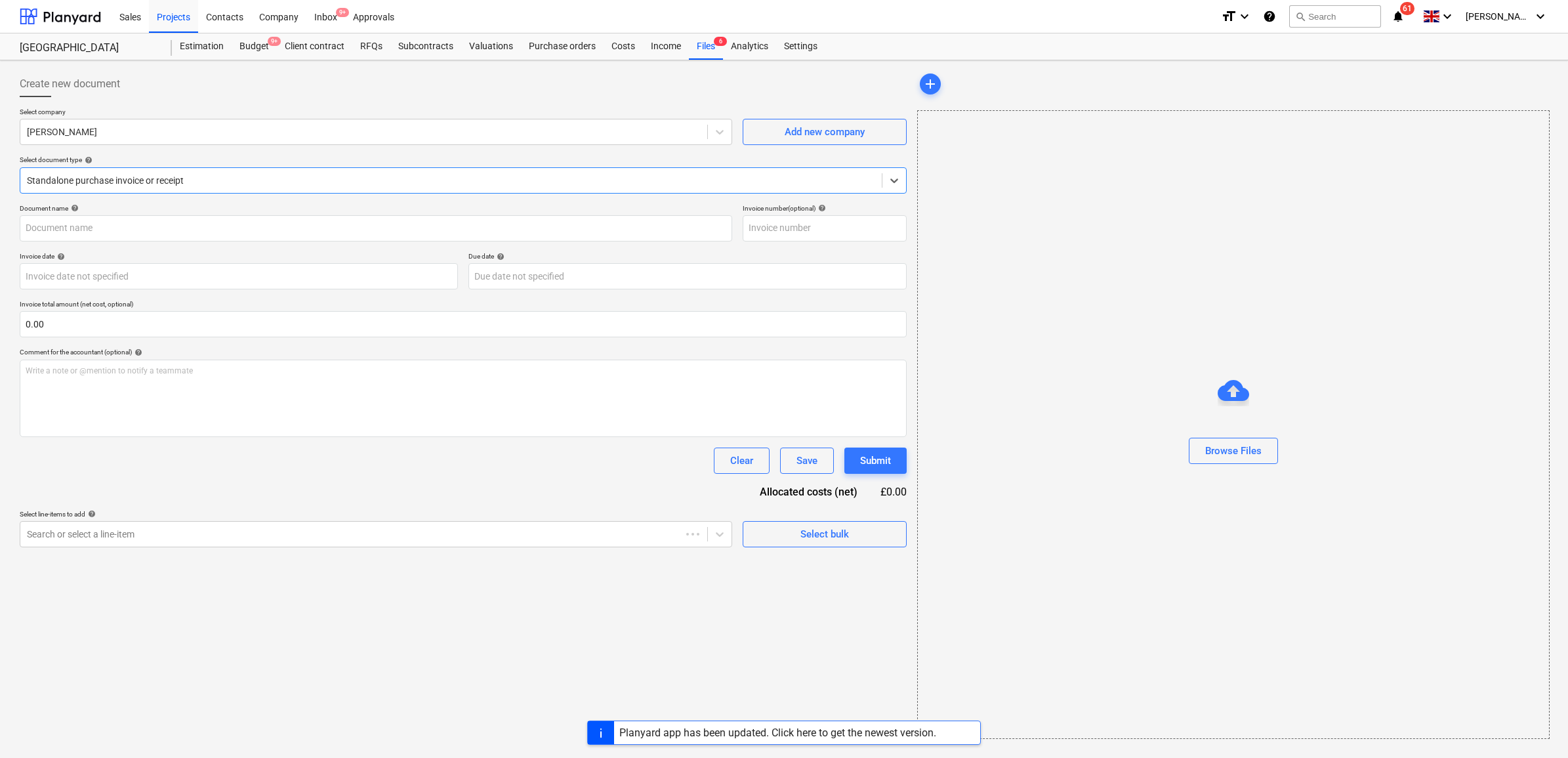
type input "1027044008"
type input "[DATE]"
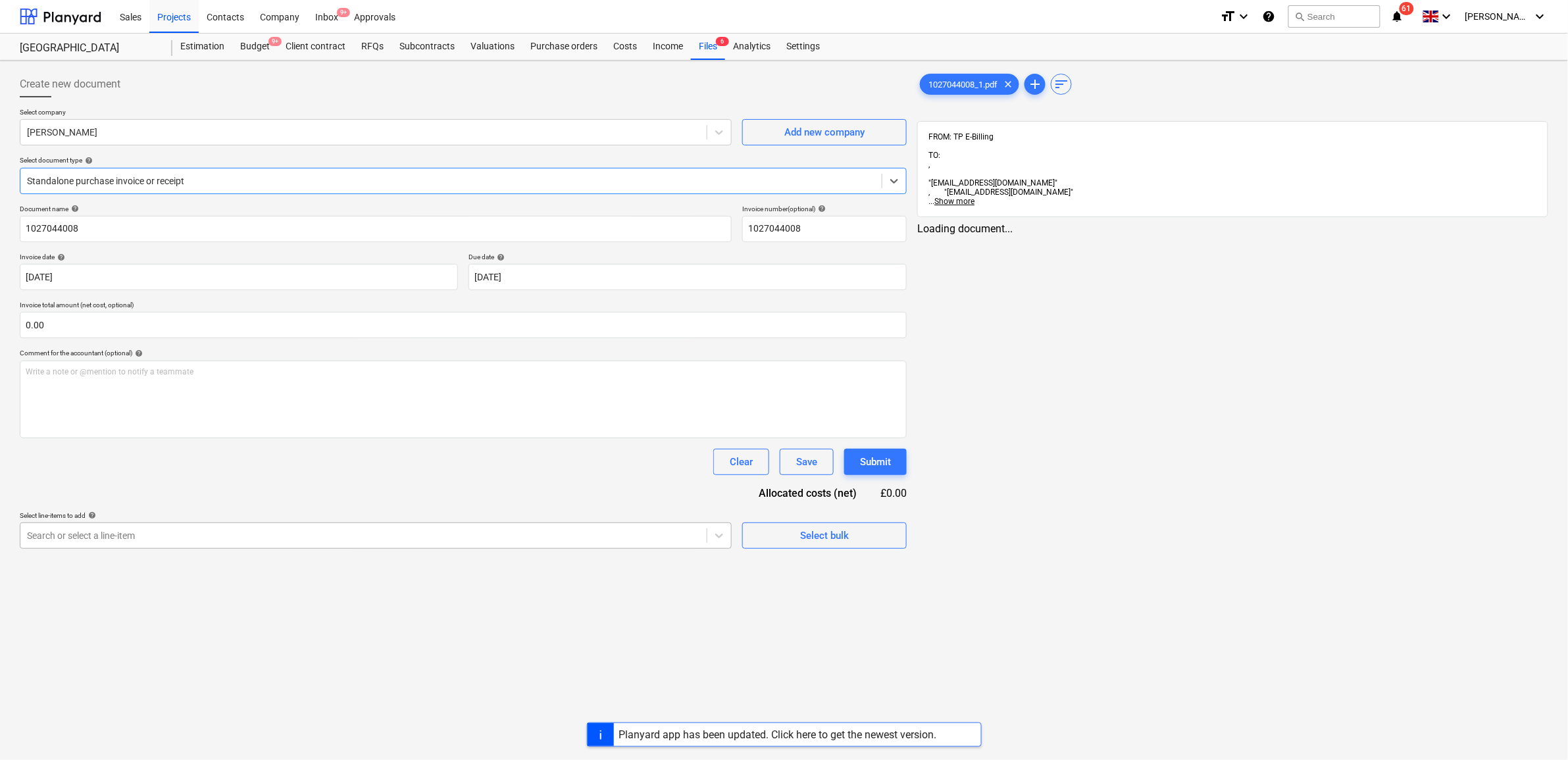
click at [193, 534] on div at bounding box center [363, 536] width 673 height 13
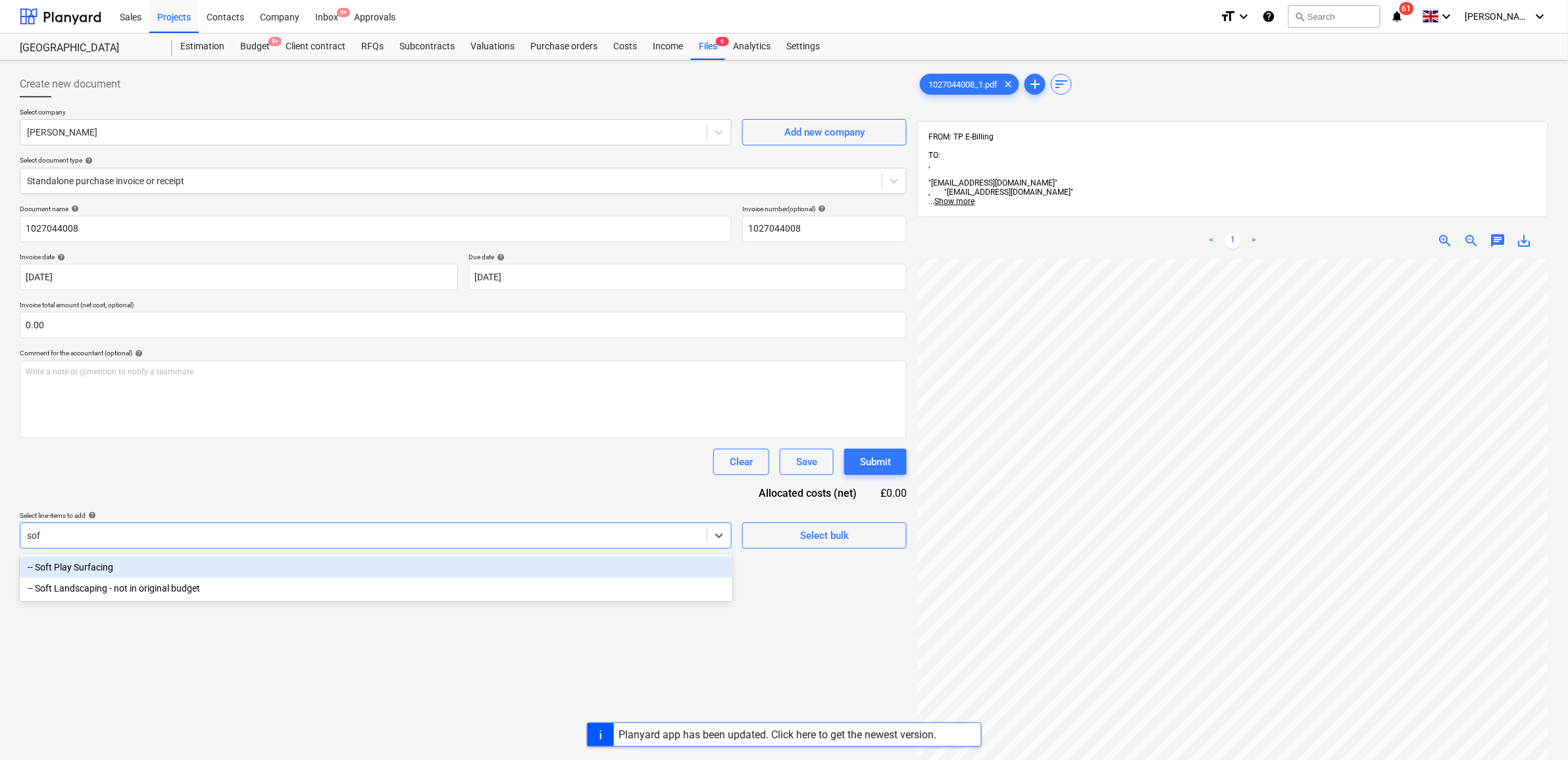
type input "soft"
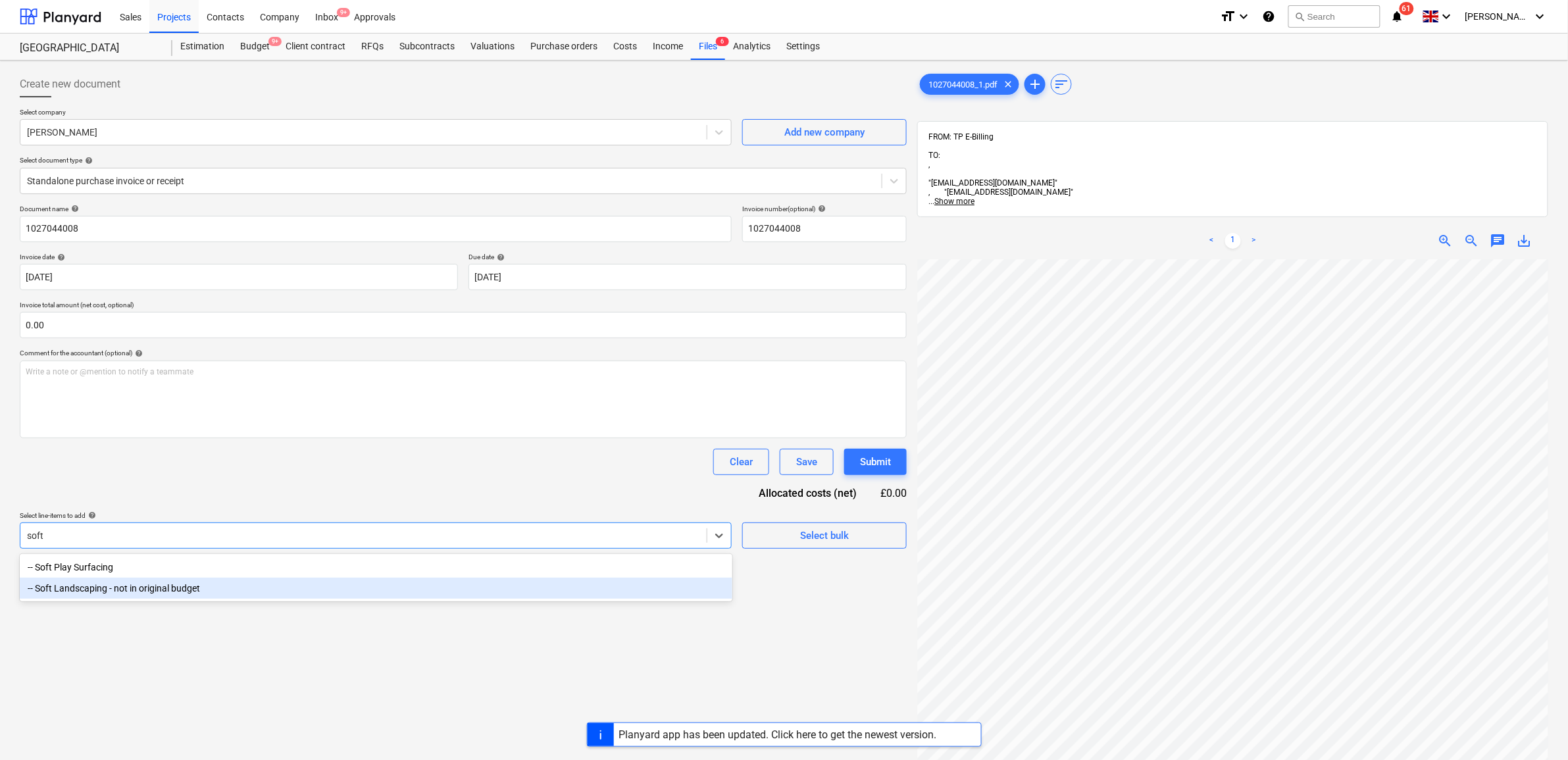
click at [185, 589] on div "-- Soft Landscaping - not in original budget" at bounding box center [376, 587] width 713 height 21
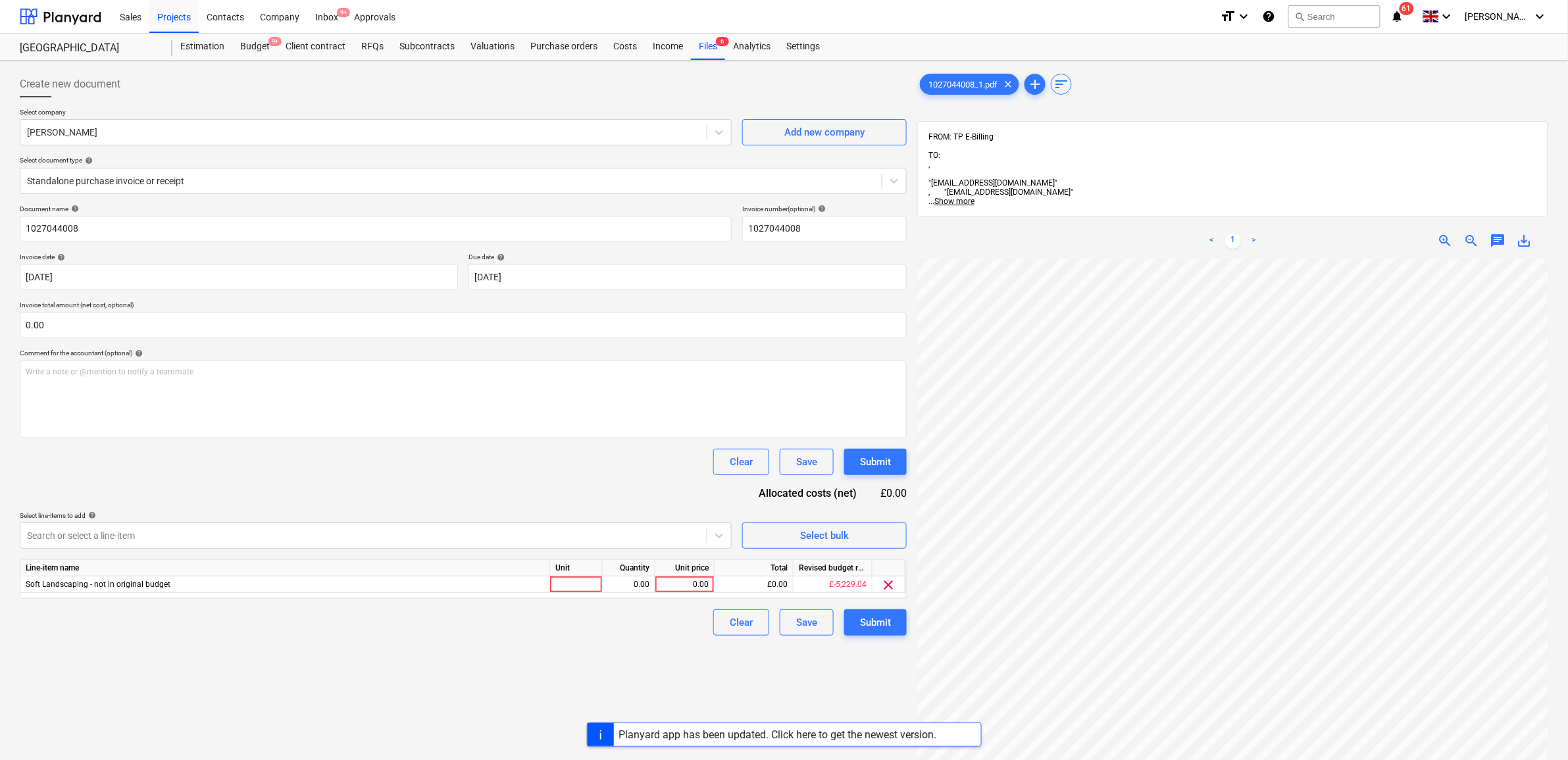
click at [260, 478] on div "Document name help 1027044008 Invoice number (optional) help 1027044008 Invoice…" at bounding box center [464, 420] width 887 height 431
click at [679, 583] on div "0.00" at bounding box center [685, 584] width 48 height 17
type input "39.02"
drag, startPoint x: 644, startPoint y: 664, endPoint x: 734, endPoint y: 642, distance: 92.6
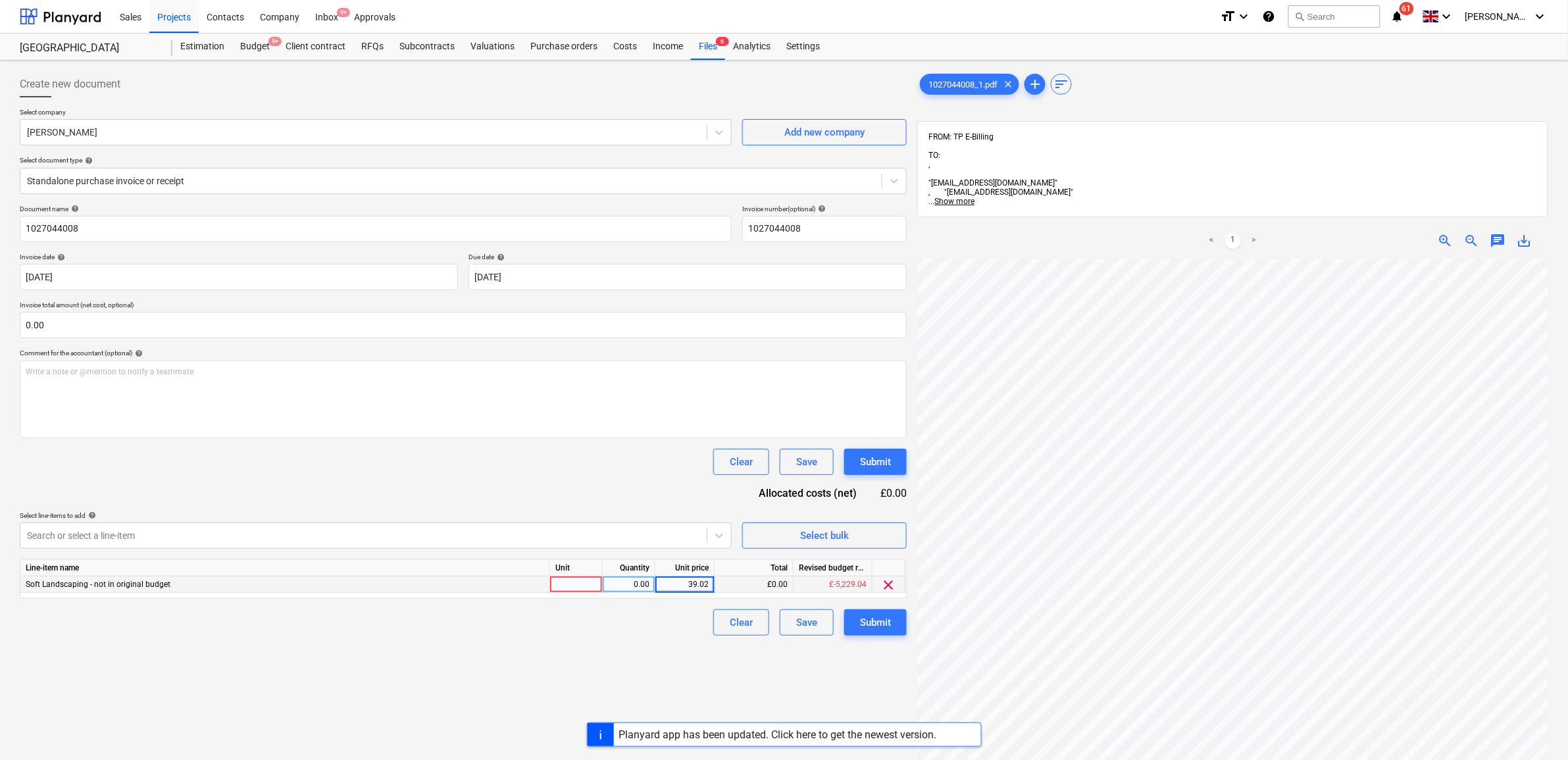
click at [644, 665] on div "Create new document Select company Travis Perkins Add new company Select docume…" at bounding box center [463, 527] width 897 height 922
click at [869, 622] on div "Submit" at bounding box center [875, 622] width 31 height 17
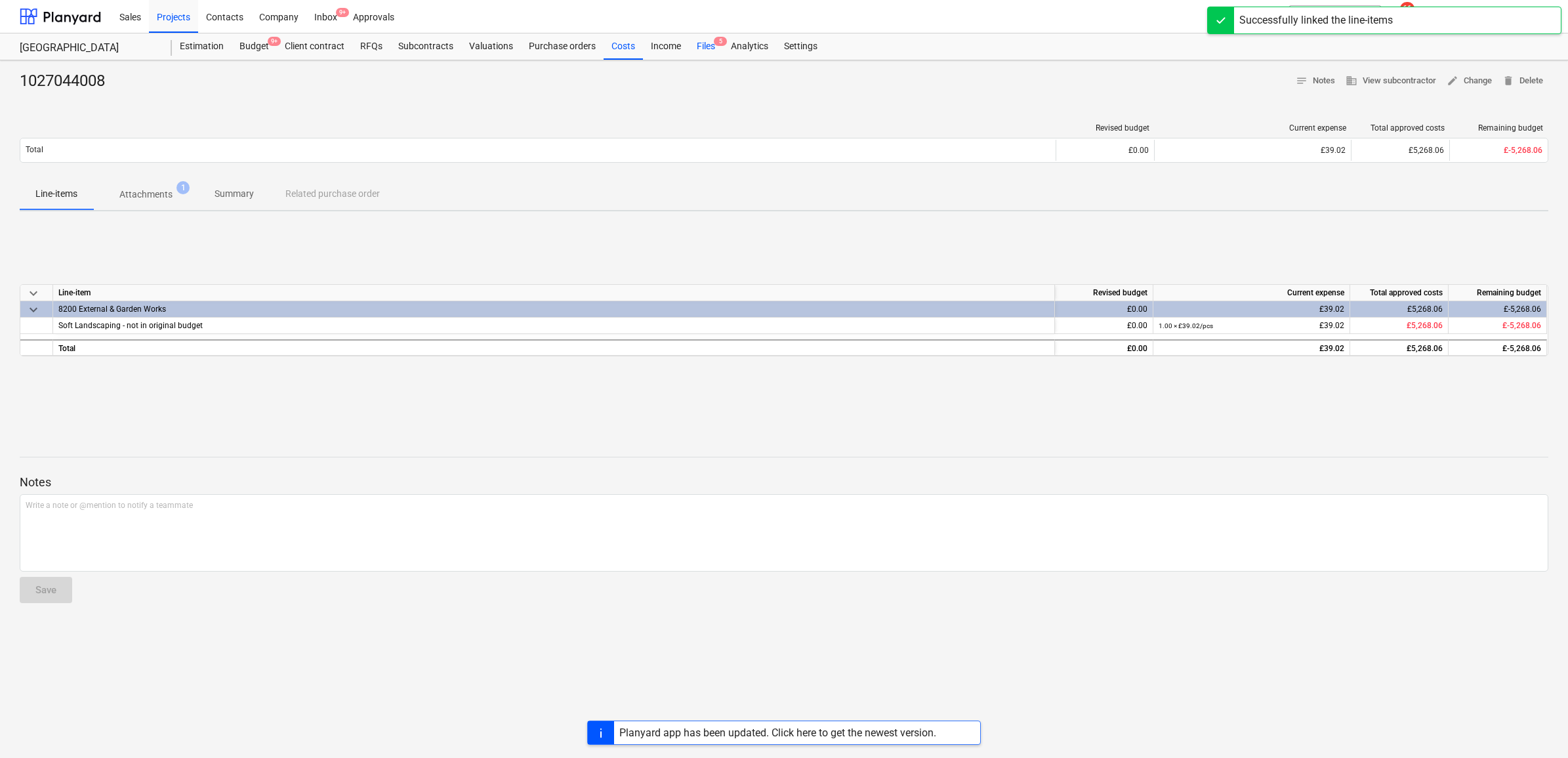
click at [710, 43] on div "Files 5" at bounding box center [706, 46] width 34 height 26
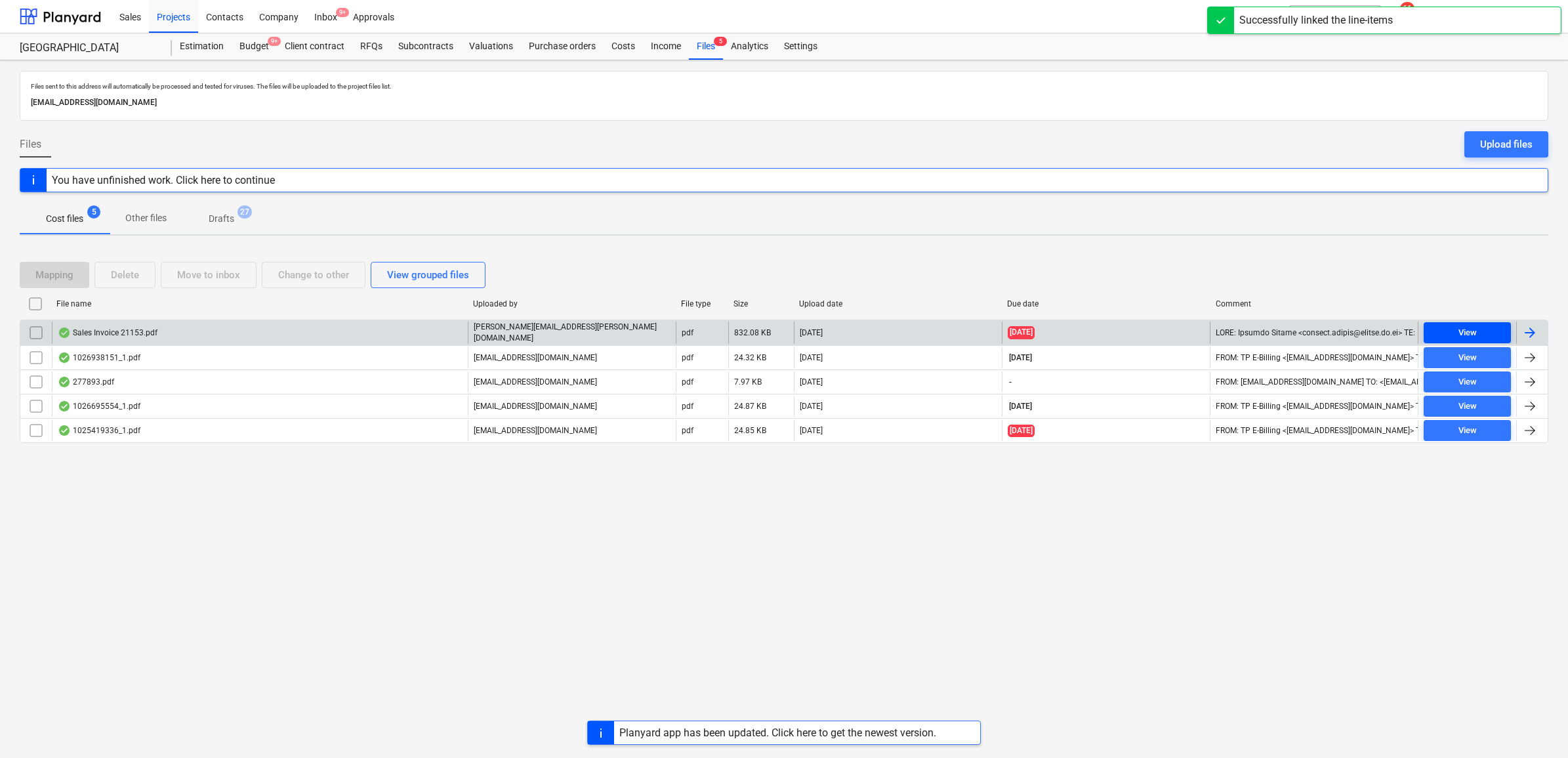
click at [1496, 334] on span "View" at bounding box center [1467, 333] width 77 height 15
click at [1525, 332] on div at bounding box center [1530, 333] width 16 height 16
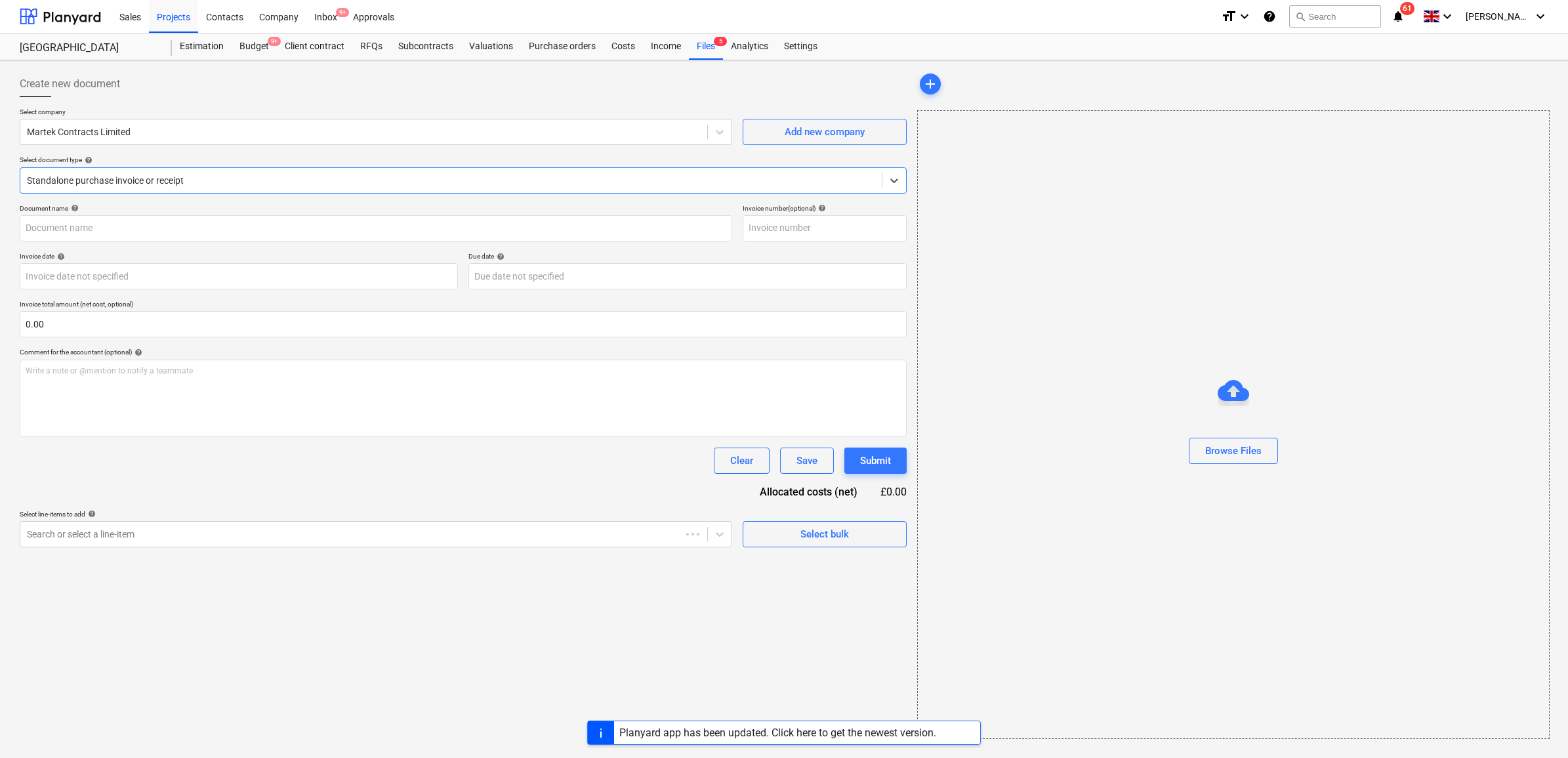
type input "21153"
type input "[DATE]"
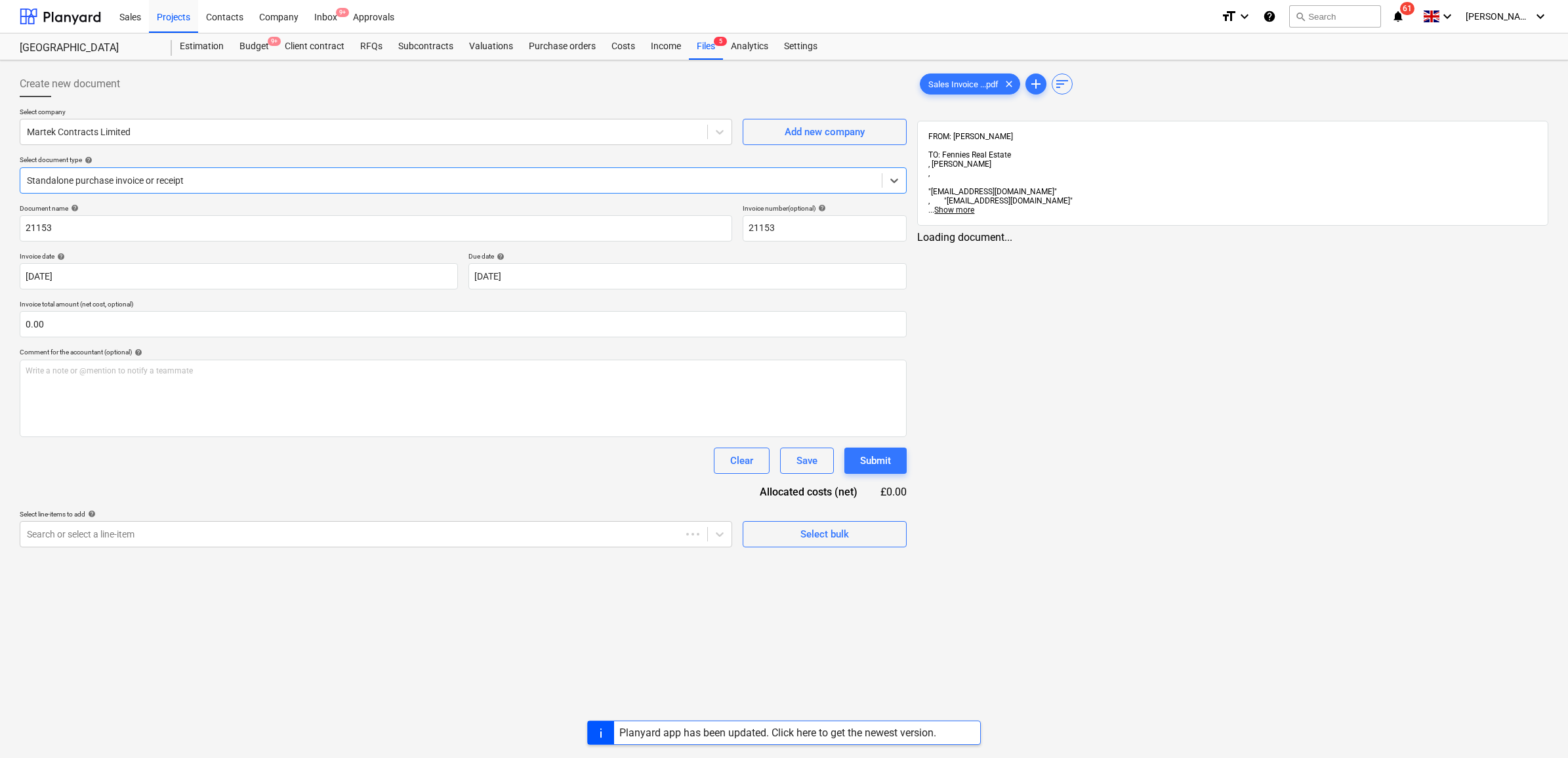
click at [69, 187] on div at bounding box center [450, 181] width 848 height 13
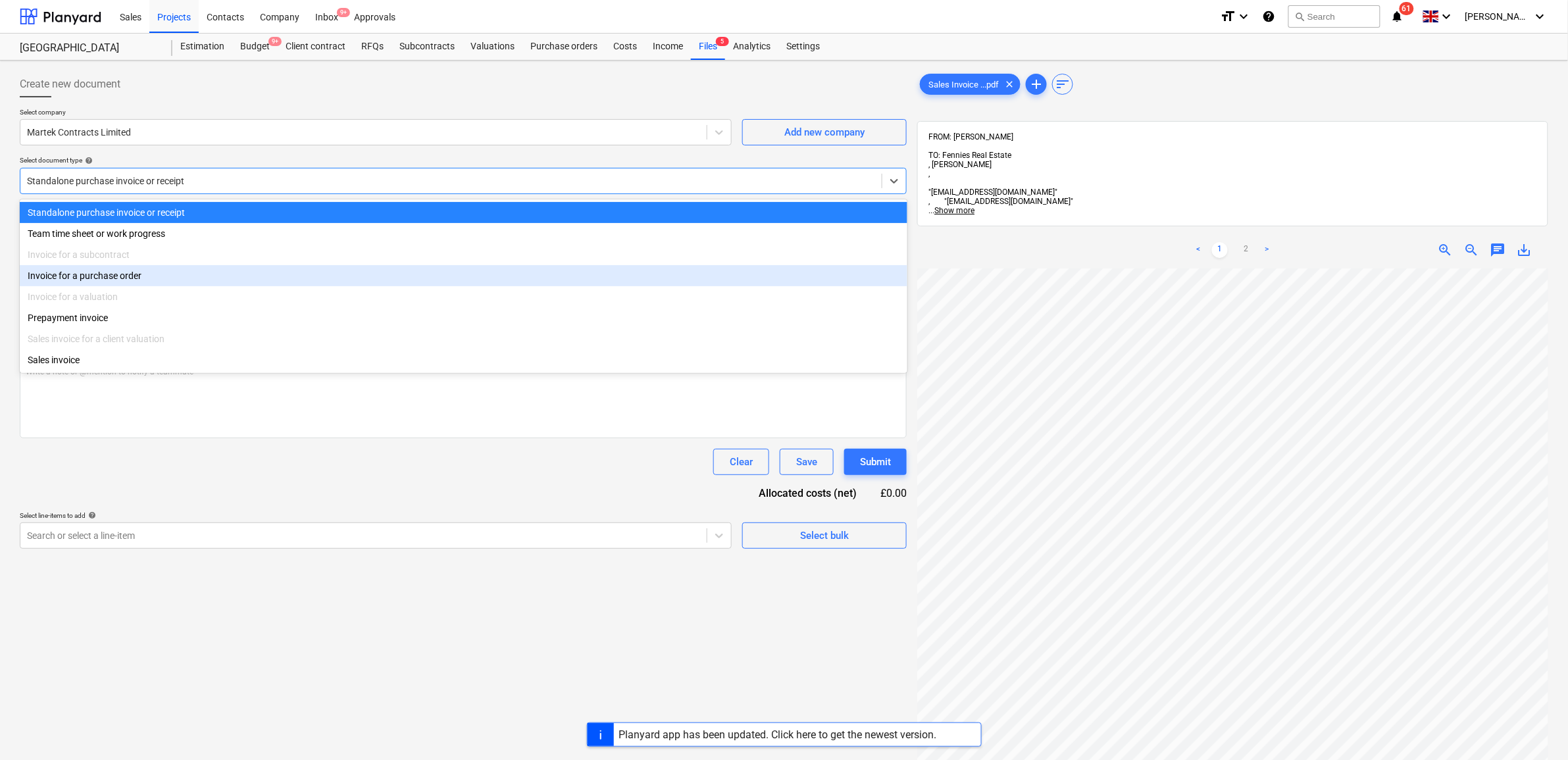
click at [100, 276] on div "Invoice for a purchase order" at bounding box center [464, 275] width 888 height 21
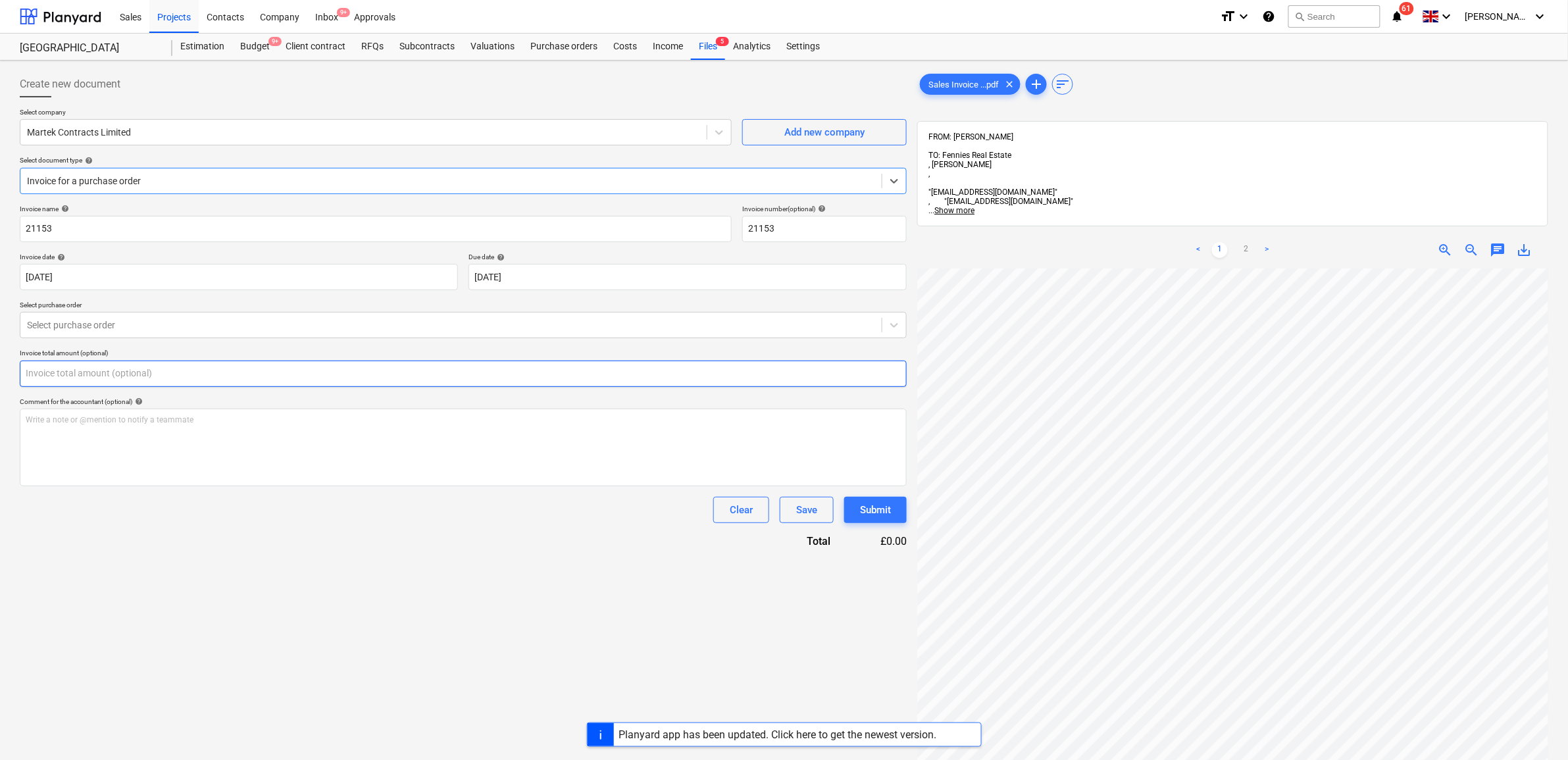
click at [150, 372] on input "text" at bounding box center [464, 373] width 887 height 26
type input "0.00"
click at [167, 333] on div "Select purchase order" at bounding box center [450, 325] width 861 height 19
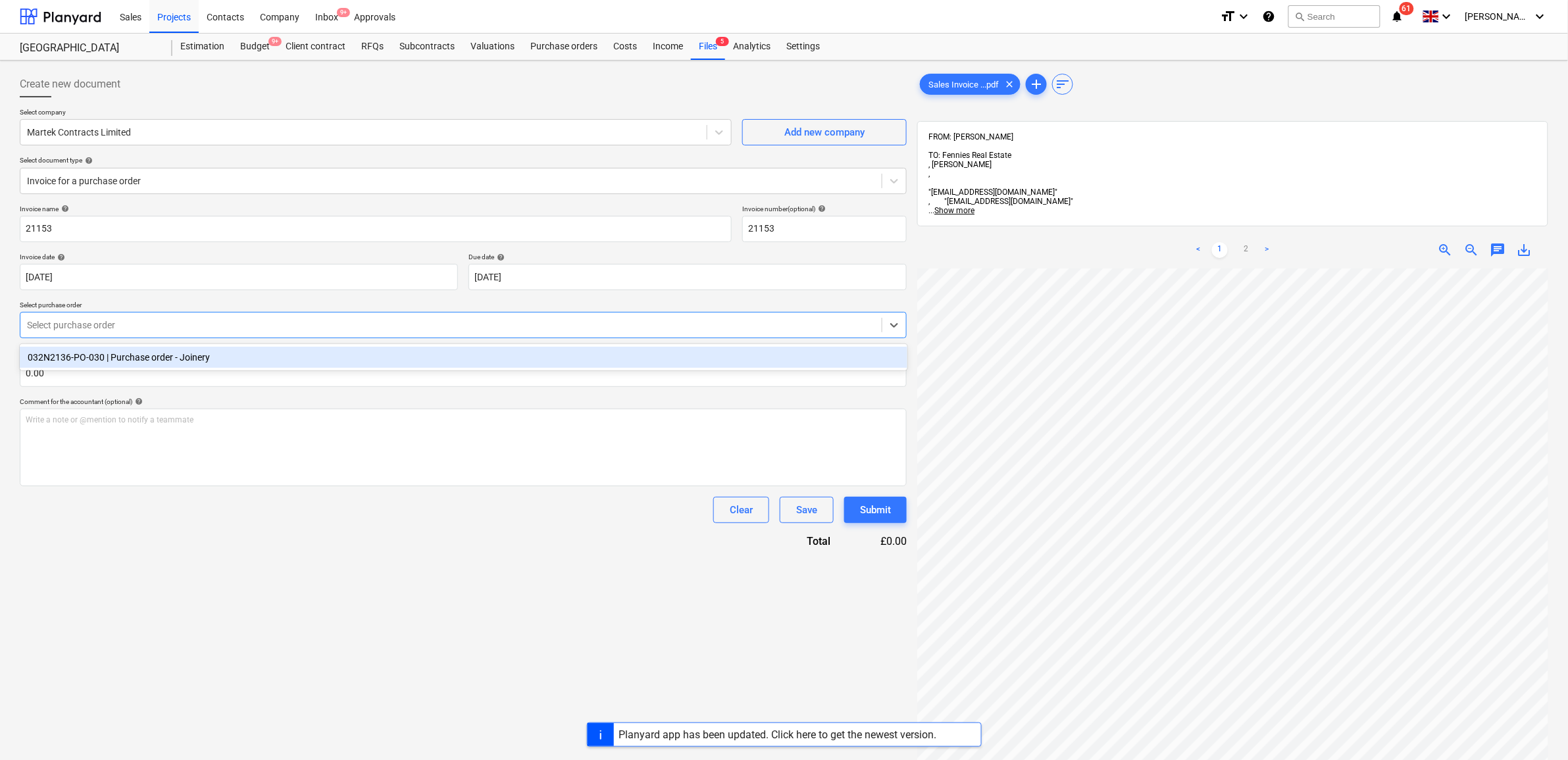
click at [171, 369] on div "032N2136-PO-030 | Purchase order - Joinery" at bounding box center [464, 357] width 888 height 26
drag, startPoint x: 175, startPoint y: 362, endPoint x: 172, endPoint y: 388, distance: 26.2
click at [175, 362] on div "032N2136-PO-030 | Purchase order - Joinery" at bounding box center [464, 357] width 888 height 21
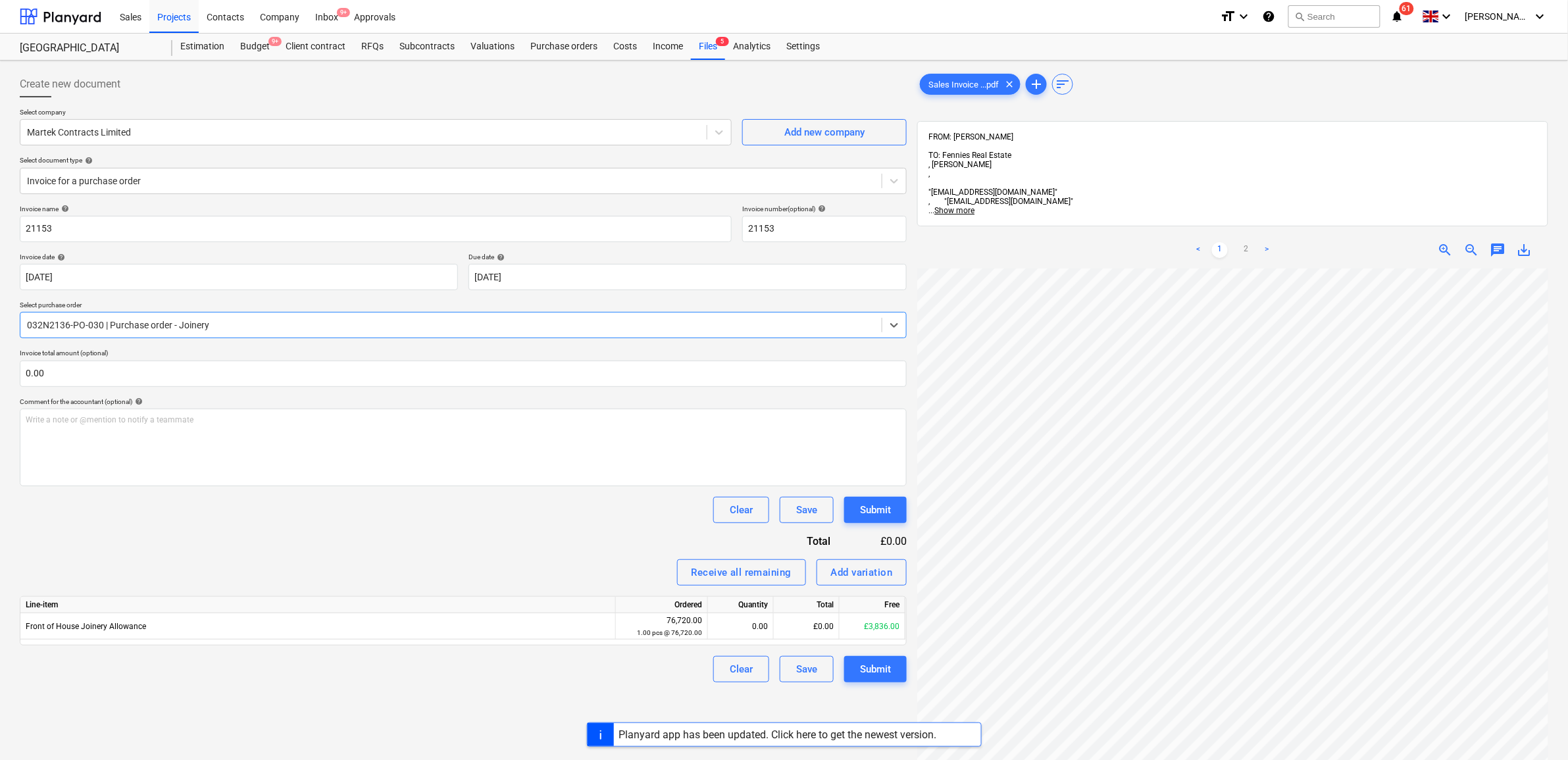
click at [229, 537] on div "Invoice name help 21153 Invoice number (optional) help 21153 Invoice date help …" at bounding box center [464, 444] width 887 height 478
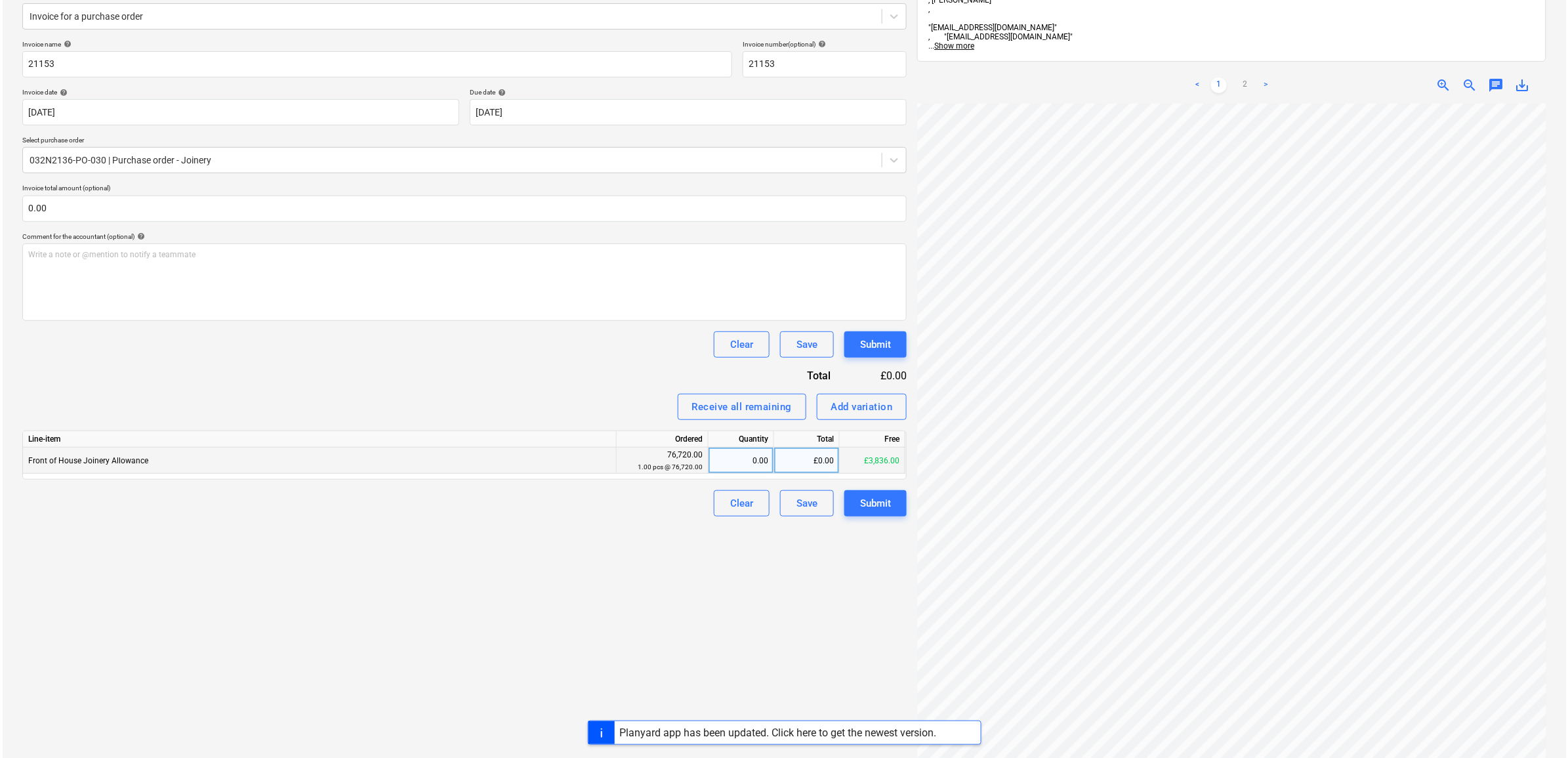
scroll to position [15, 122]
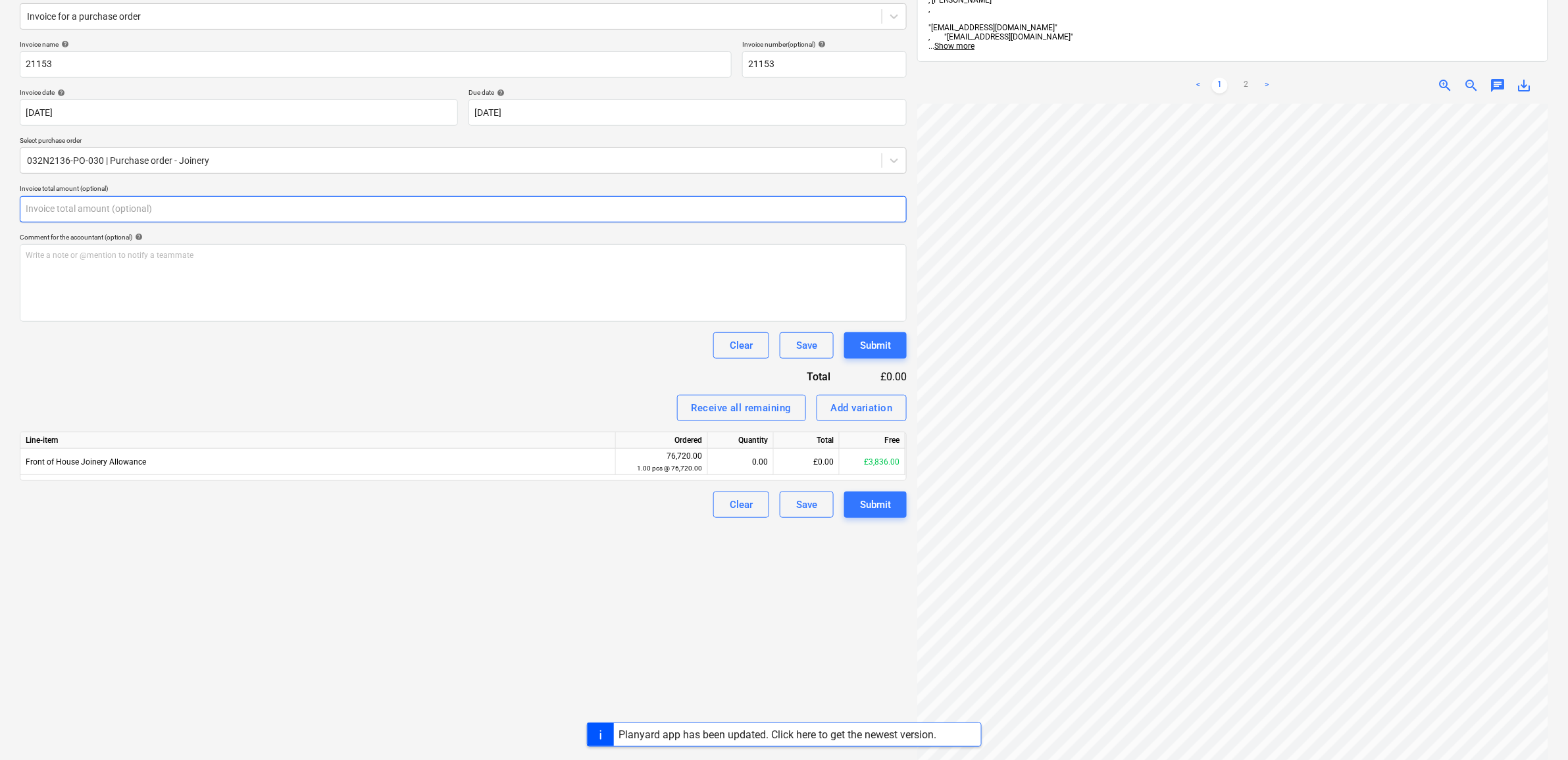
click at [64, 209] on input "text" at bounding box center [464, 209] width 887 height 26
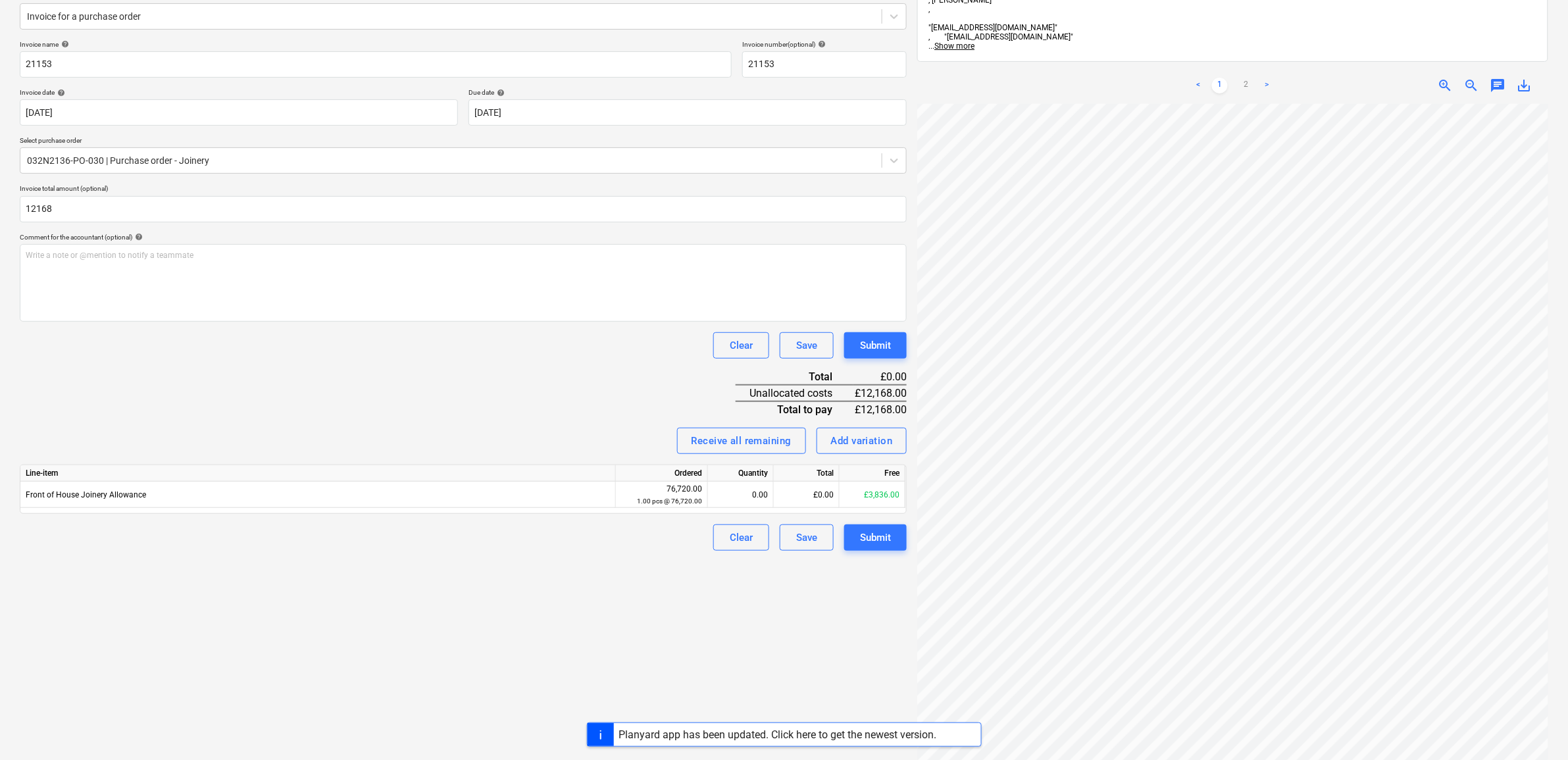
type input "12,168.00"
click at [120, 367] on div "Invoice name help 21153 Invoice number (optional) help 21153 Invoice date help …" at bounding box center [464, 295] width 887 height 510
click at [788, 494] on div "£0.00" at bounding box center [806, 494] width 66 height 26
type input "3836"
click at [591, 616] on div "Create new document Select company Martek Contracts Limited Add new company Sel…" at bounding box center [463, 366] width 897 height 931
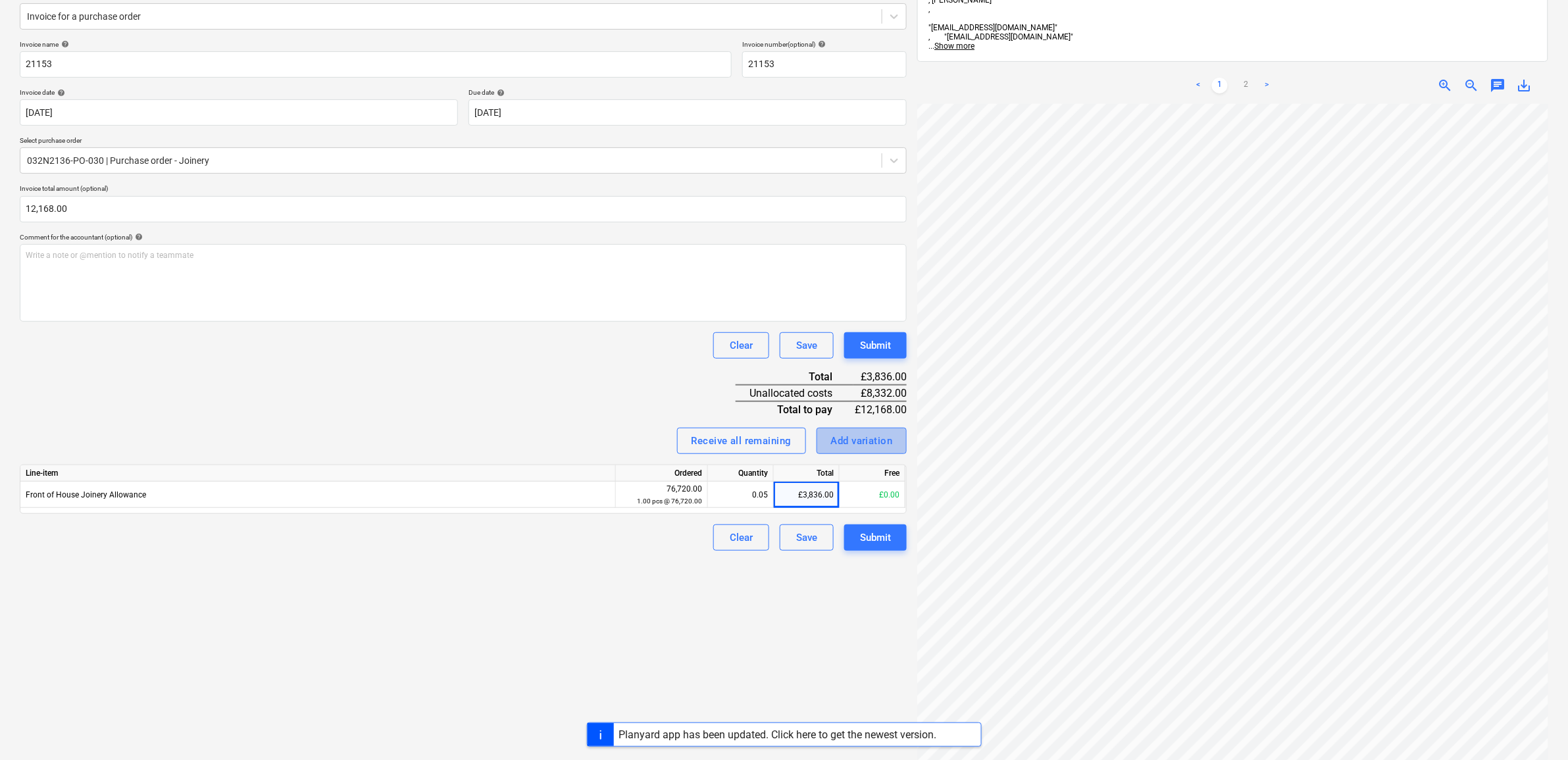
click at [876, 435] on div "Add variation" at bounding box center [862, 441] width 62 height 17
type textarea "x"
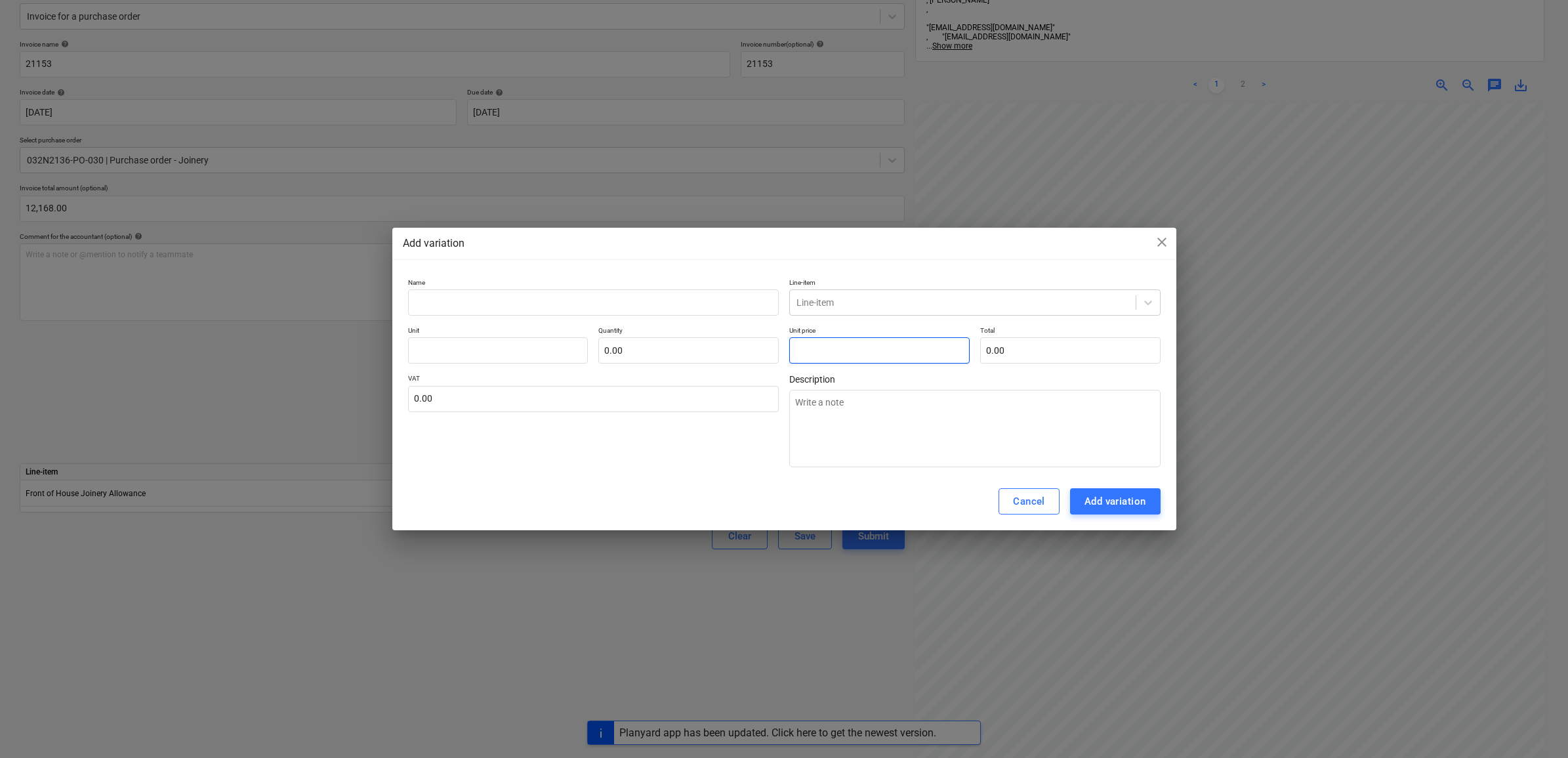
click at [820, 348] on input "text" at bounding box center [879, 350] width 180 height 26
type textarea "x"
type input "pcs"
type input "8"
type input "1.00"
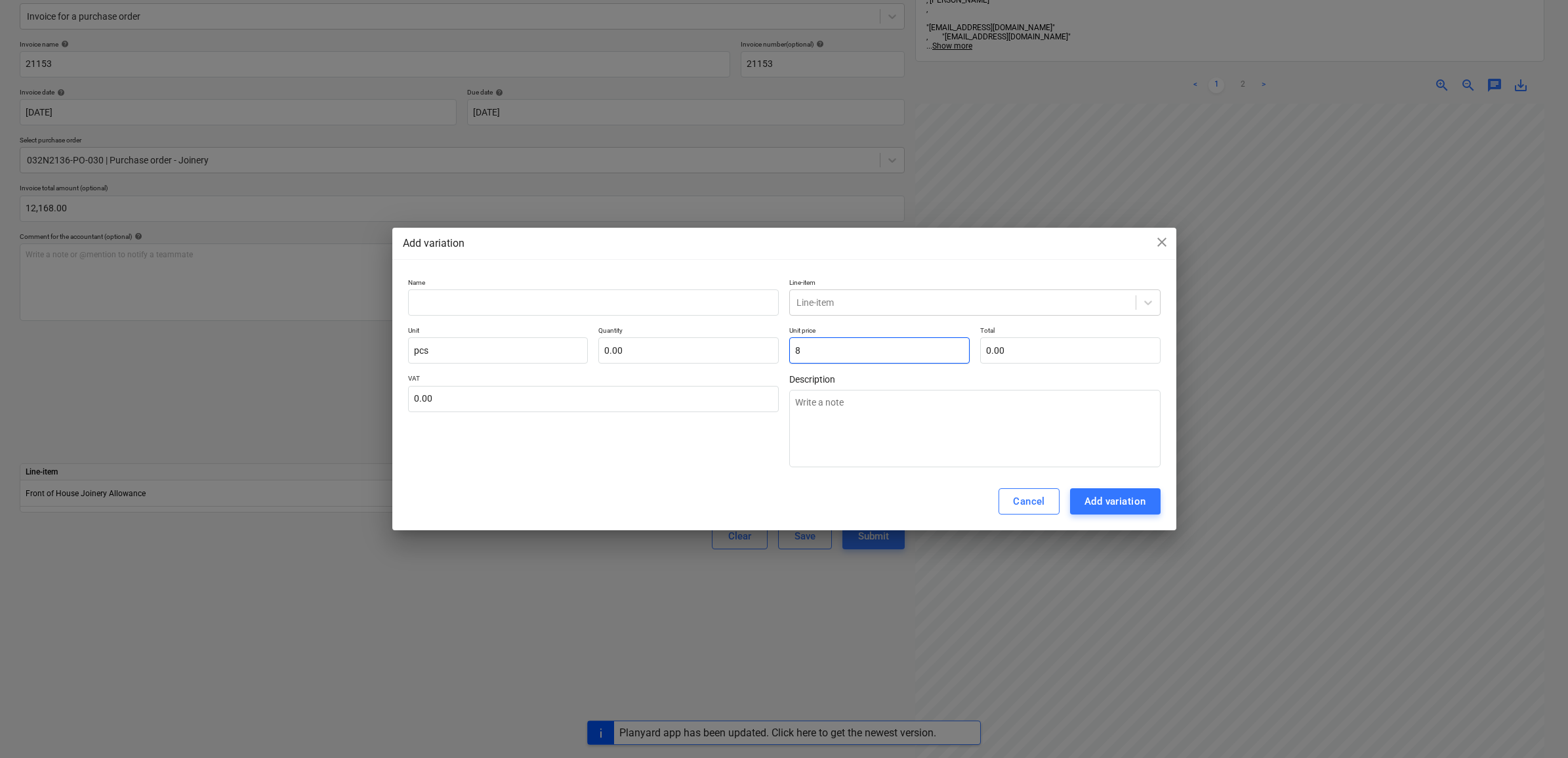
type input "8.00"
type textarea "x"
type input "83"
type input "83.00"
type textarea "x"
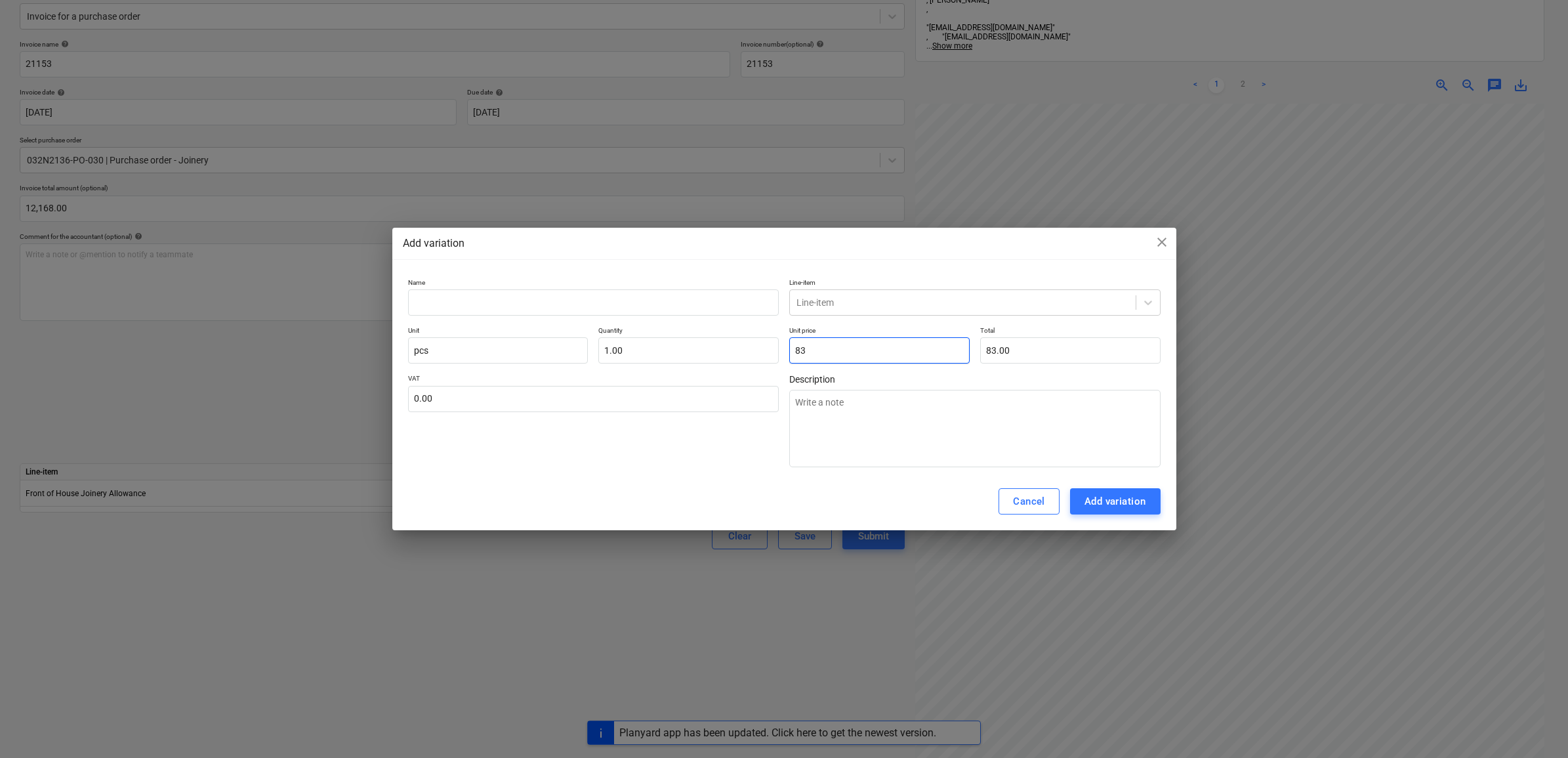
type input "833"
type input "833.00"
type textarea "x"
type input "8332"
type input "8,332.00"
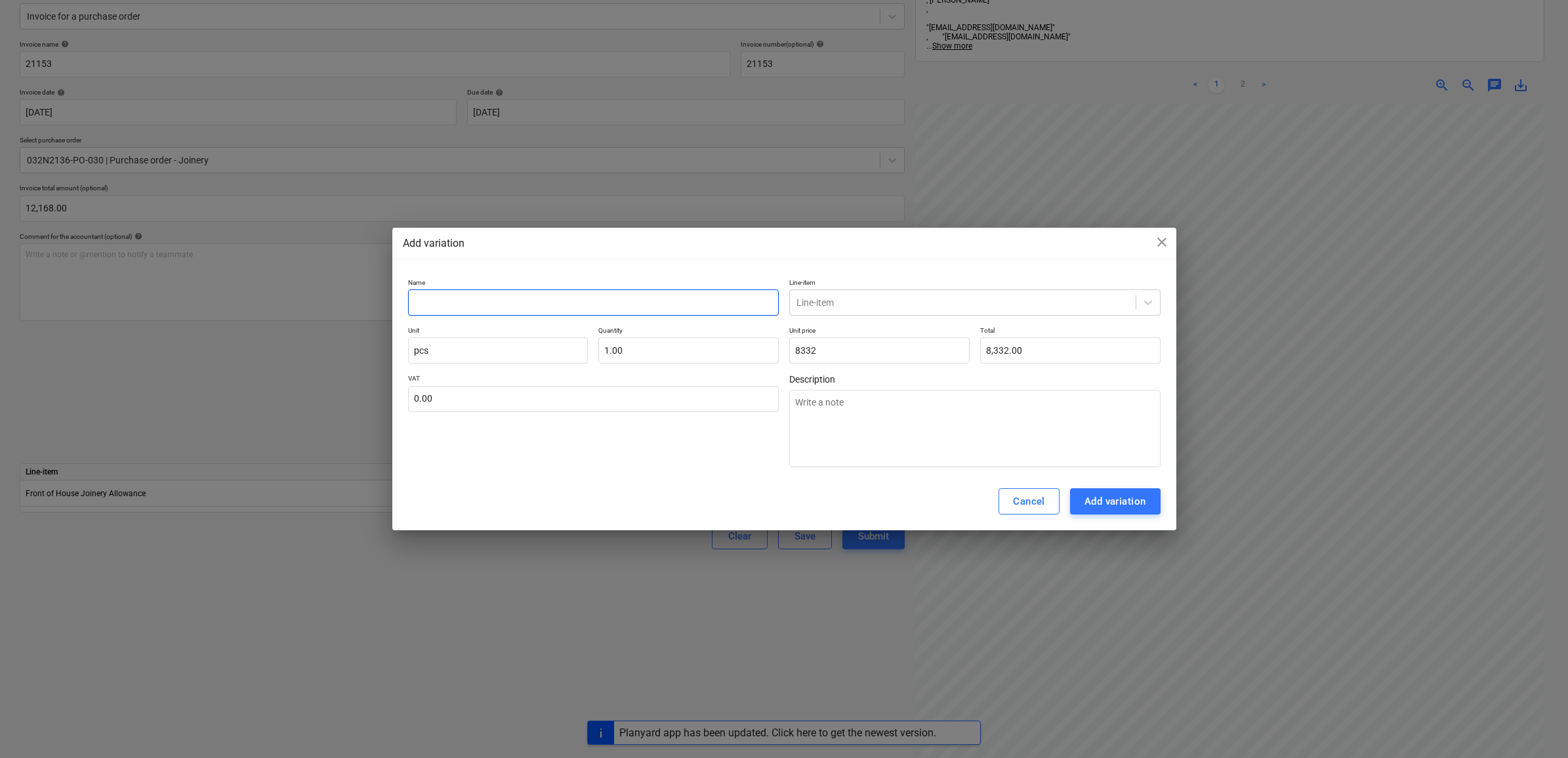
type input "8,332.00"
click at [617, 297] on input "text" at bounding box center [594, 302] width 372 height 26
type textarea "x"
type input "C"
type textarea "x"
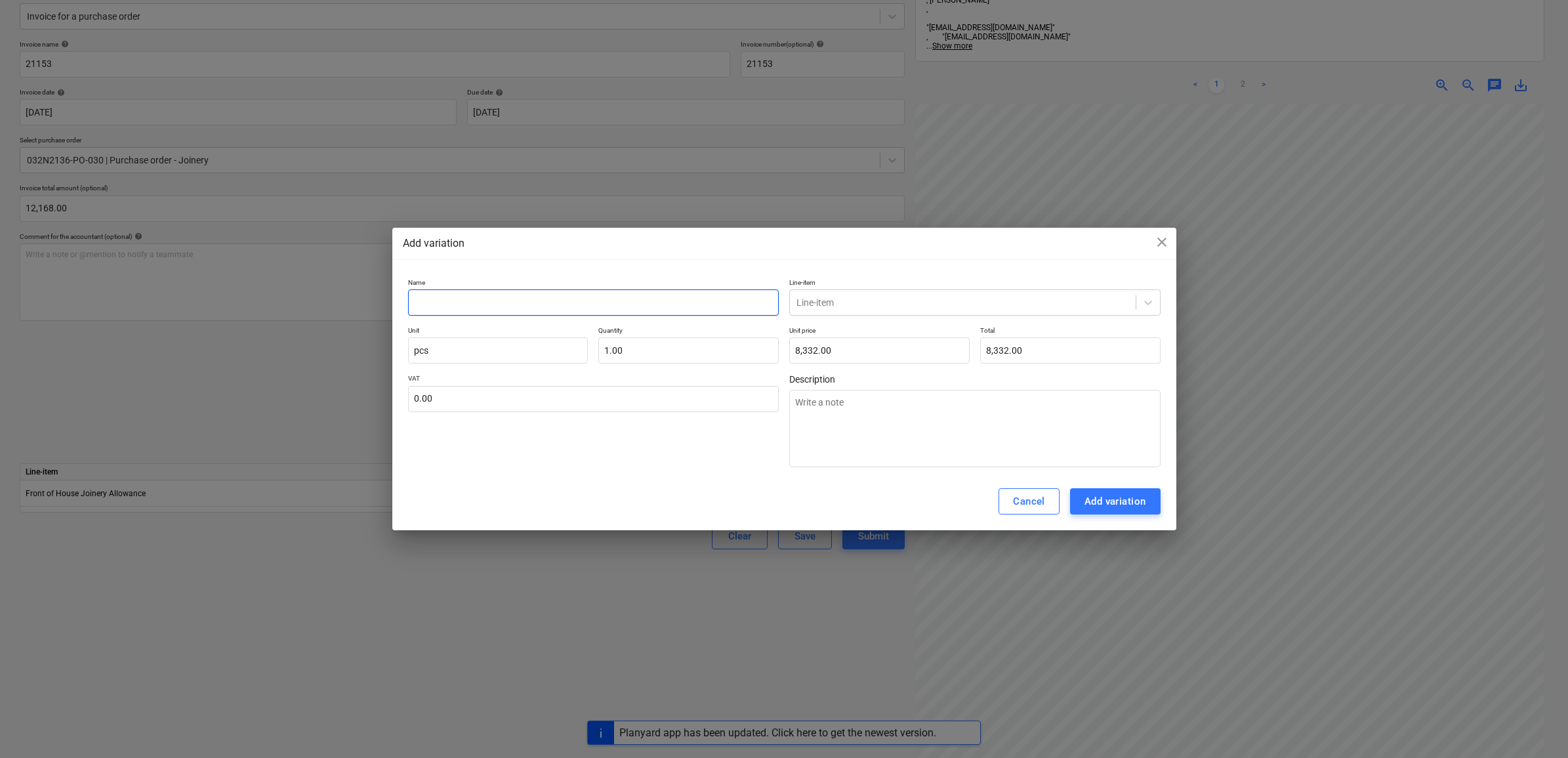
type textarea "x"
type input "V"
type textarea "x"
type input "Va"
type textarea "x"
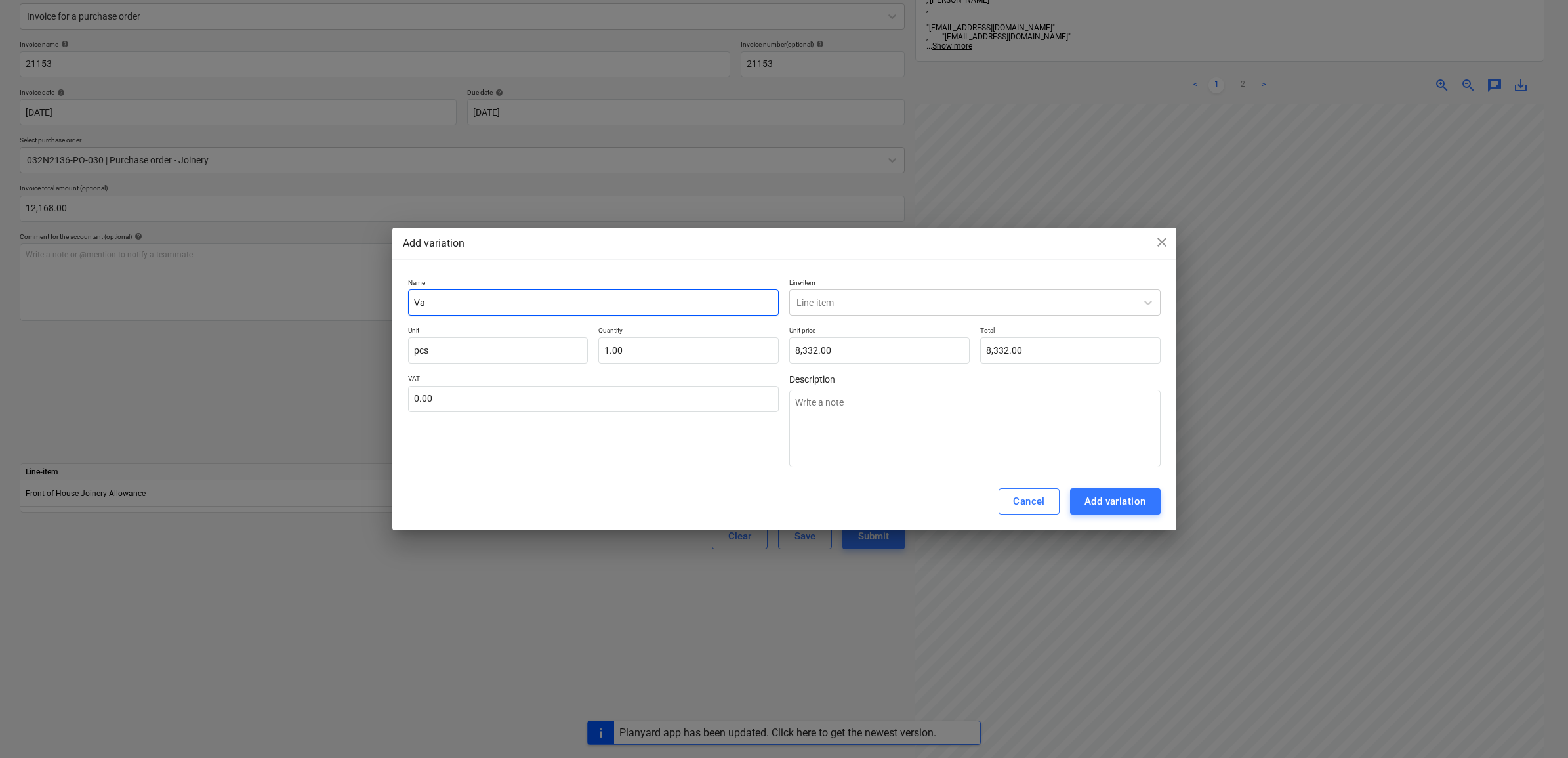
type input "Var"
type textarea "x"
type input "Vari"
type textarea "x"
type input "Varia"
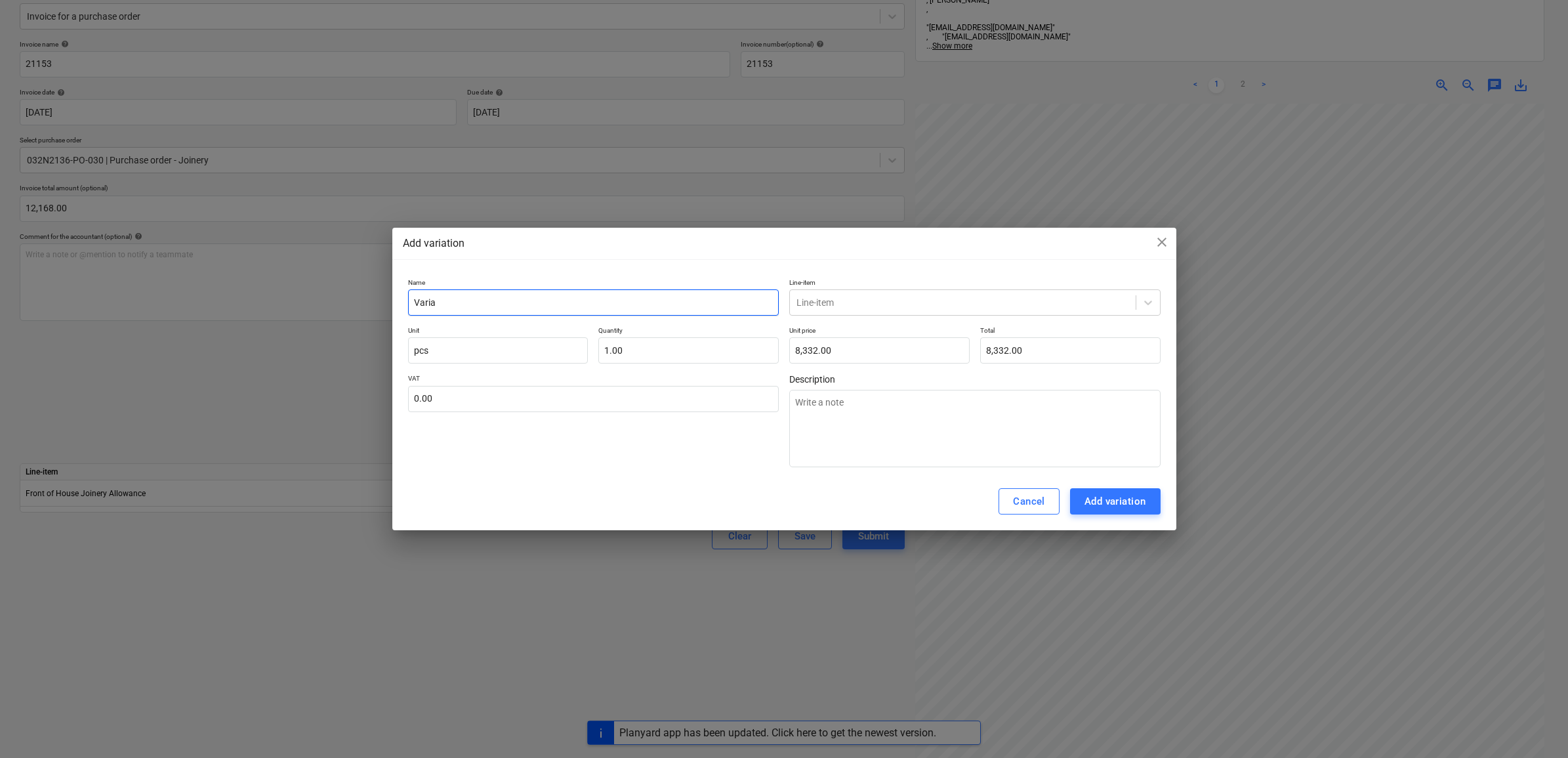
type textarea "x"
type input "Variati"
type textarea "x"
type input "Variatio"
type textarea "x"
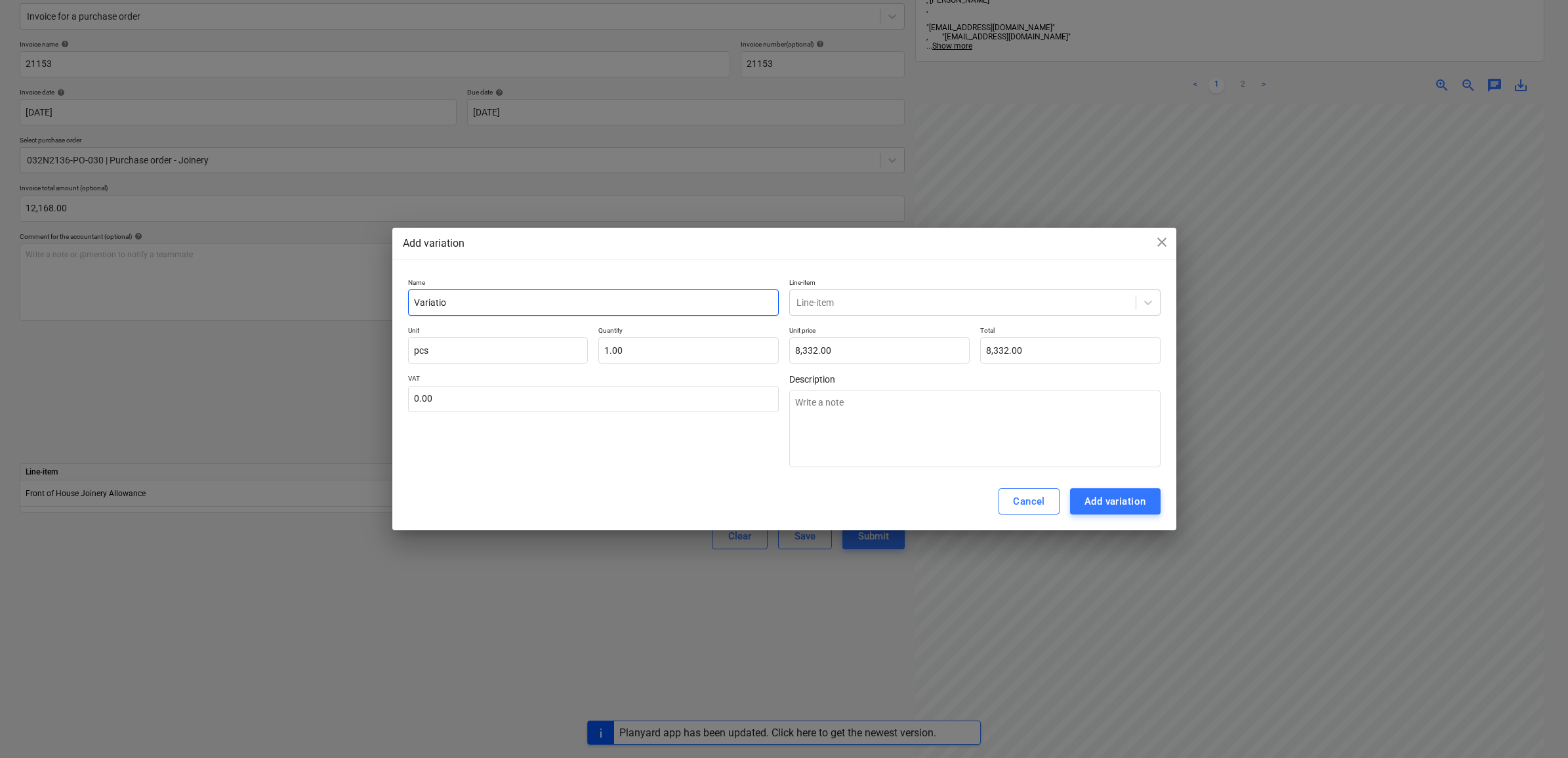
type input "Variation"
type textarea "x"
type input "Variations"
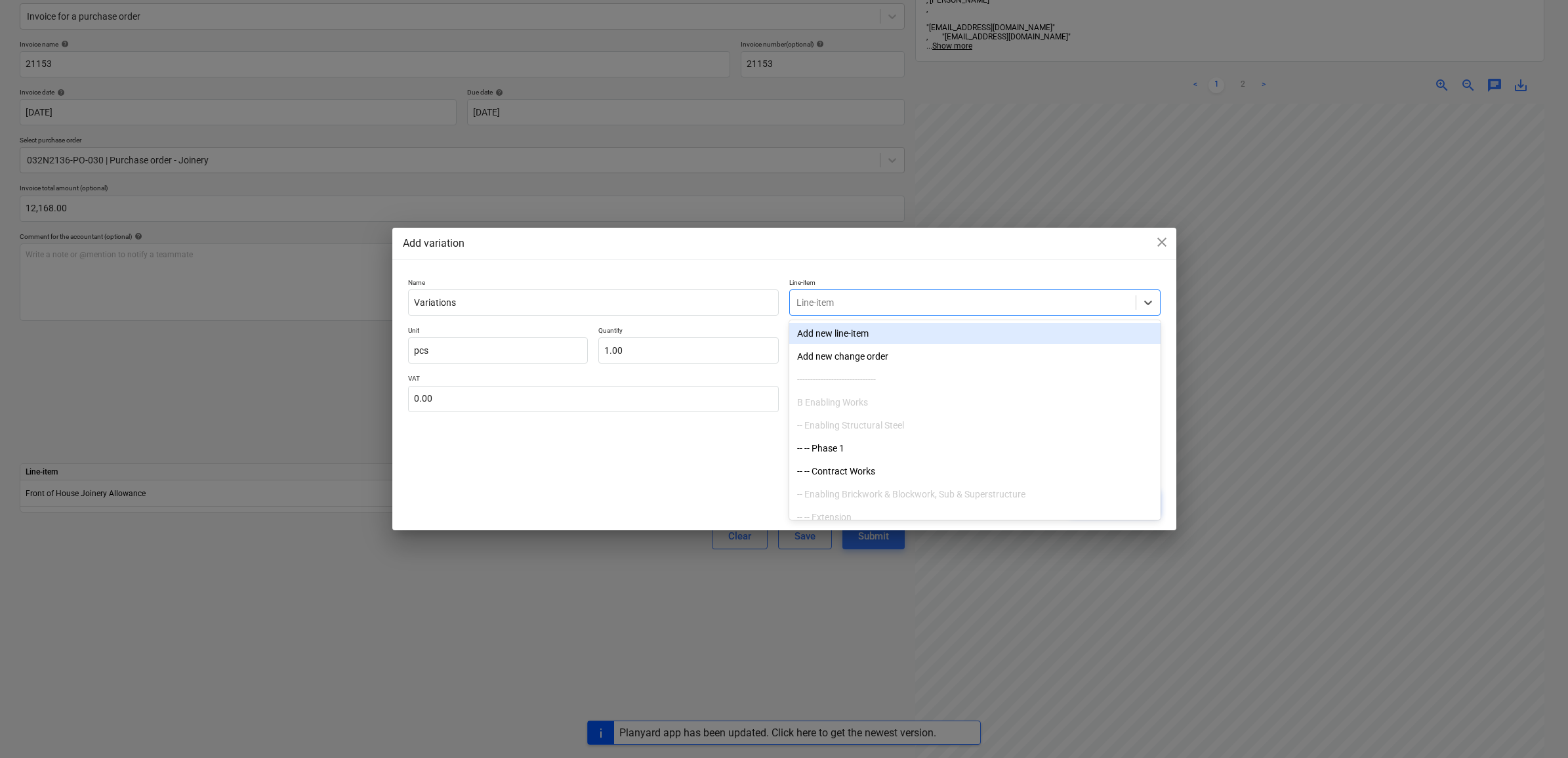
click at [841, 303] on div at bounding box center [963, 302] width 333 height 13
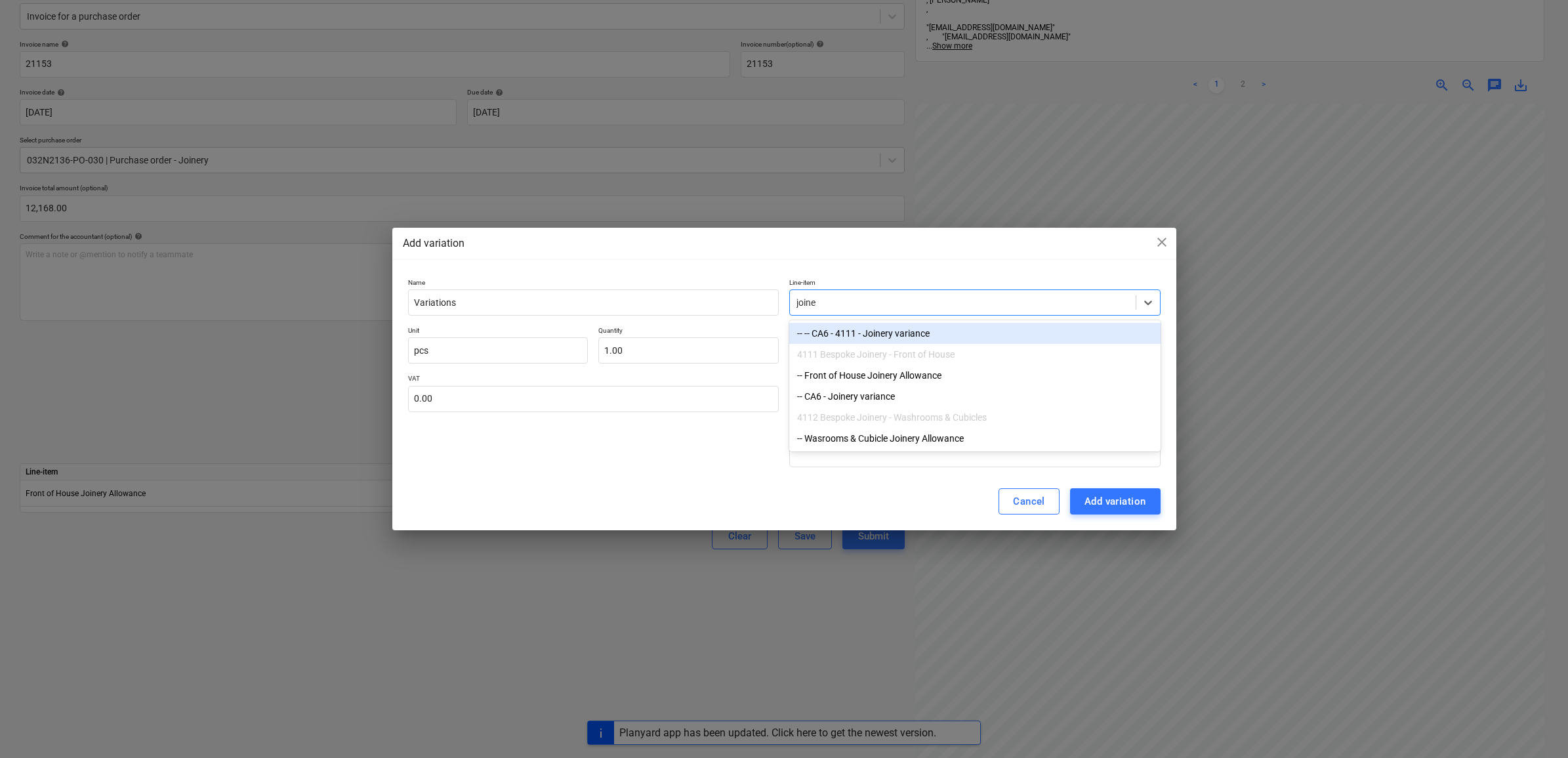
type input "joiner"
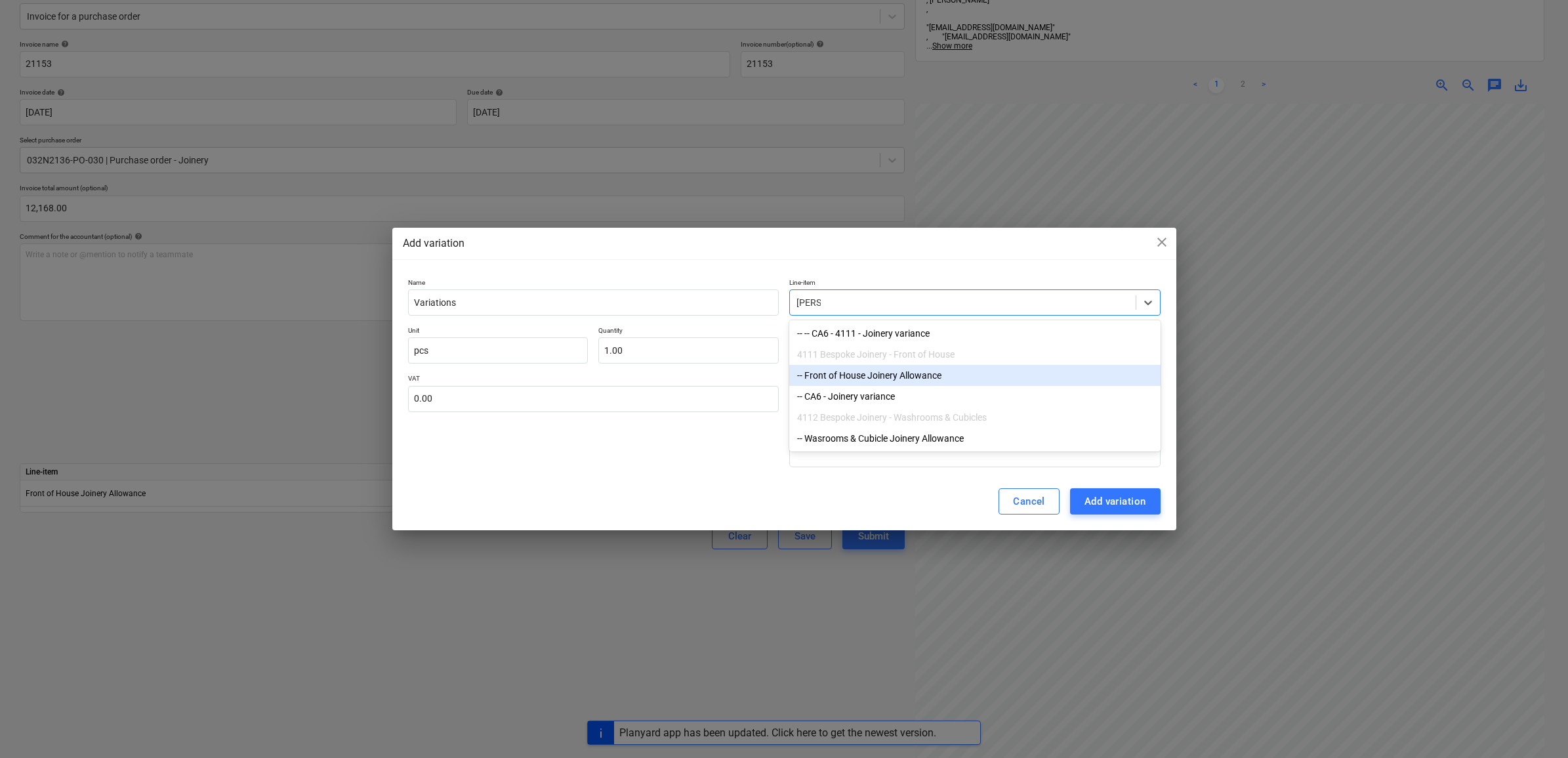
click at [928, 381] on div "-- Front of House Joinery Allowance" at bounding box center [975, 375] width 372 height 21
type textarea "x"
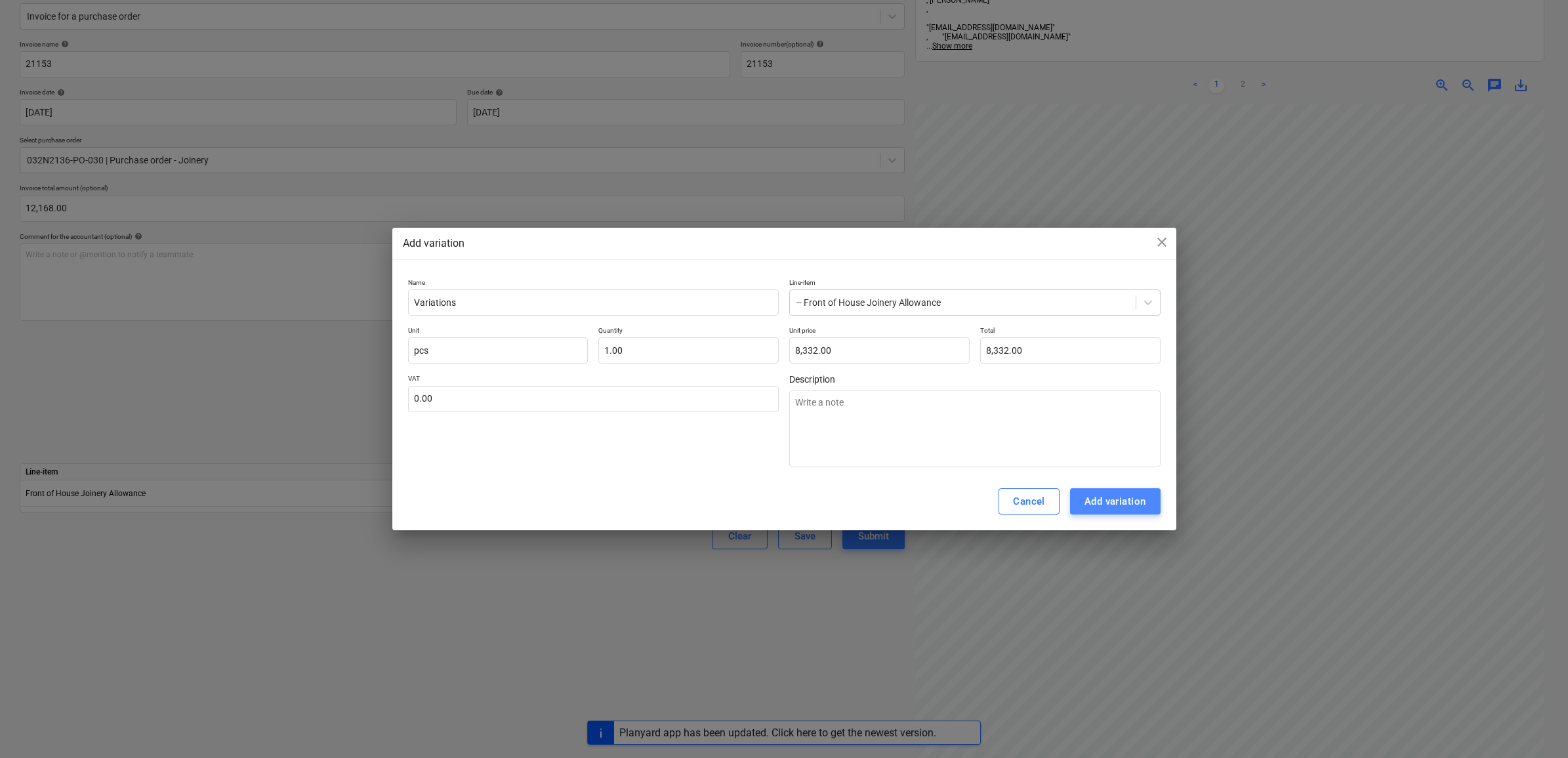
click at [1127, 502] on div "Add variation" at bounding box center [1116, 502] width 61 height 17
type textarea "x"
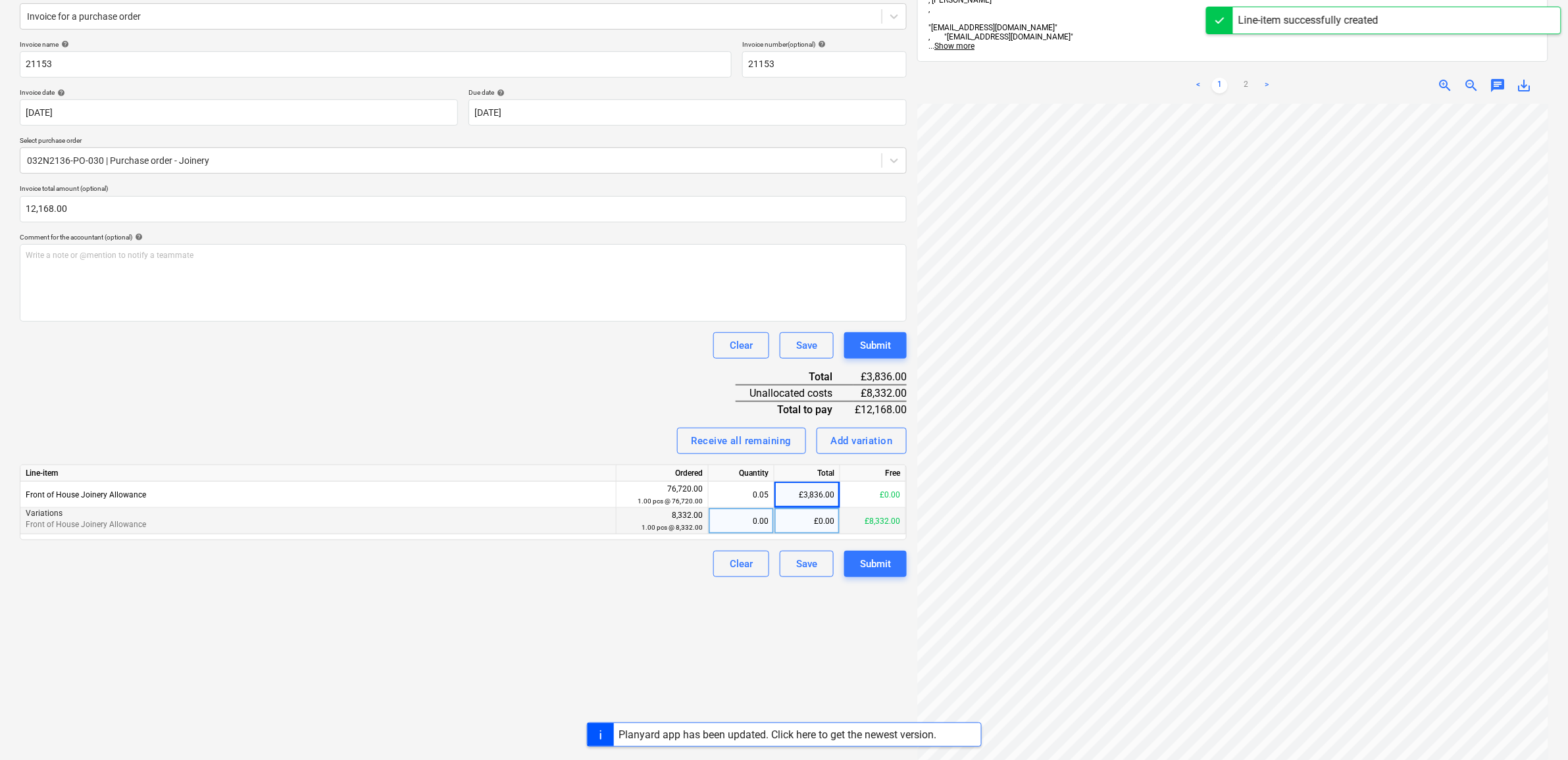
click at [814, 515] on div "£0.00" at bounding box center [807, 520] width 66 height 26
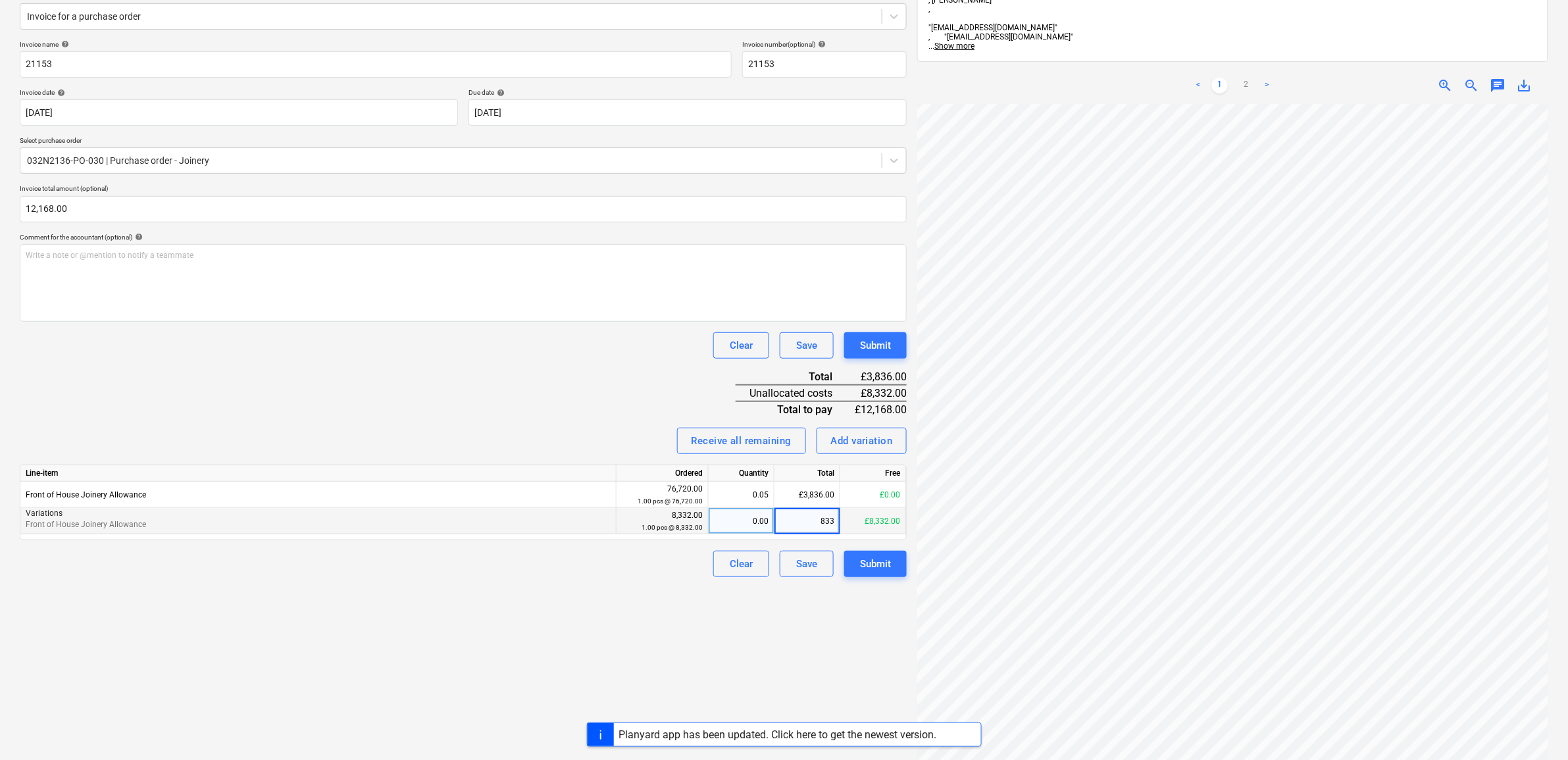
type input "8332"
click at [634, 604] on div "Create new document Select company Martek Contracts Limited Add new company Sel…" at bounding box center [463, 366] width 897 height 931
click at [895, 553] on button "Submit" at bounding box center [875, 563] width 62 height 26
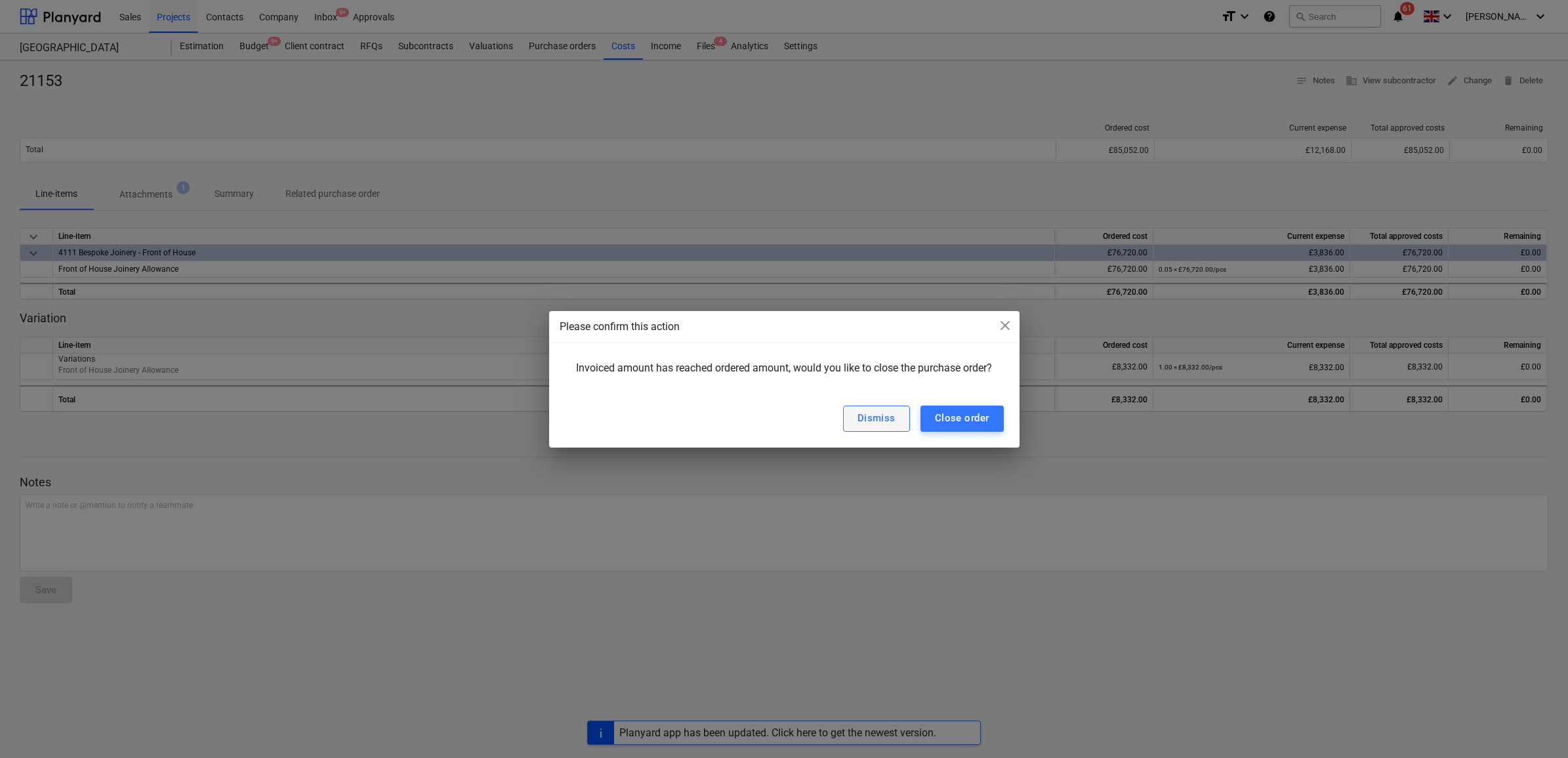
click at [893, 417] on div "Dismiss" at bounding box center [876, 418] width 38 height 17
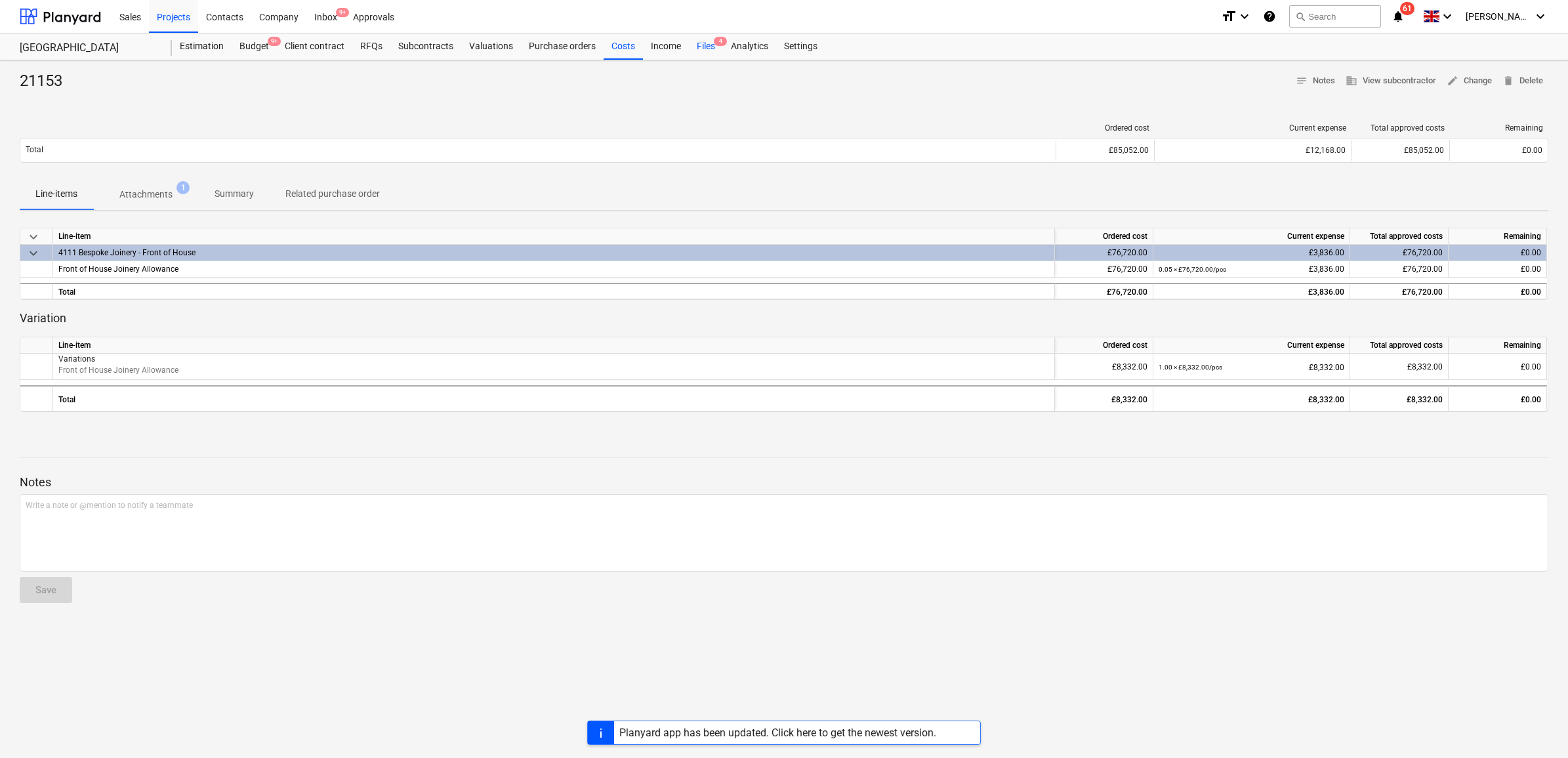
click at [697, 41] on div "Files 4" at bounding box center [706, 46] width 34 height 26
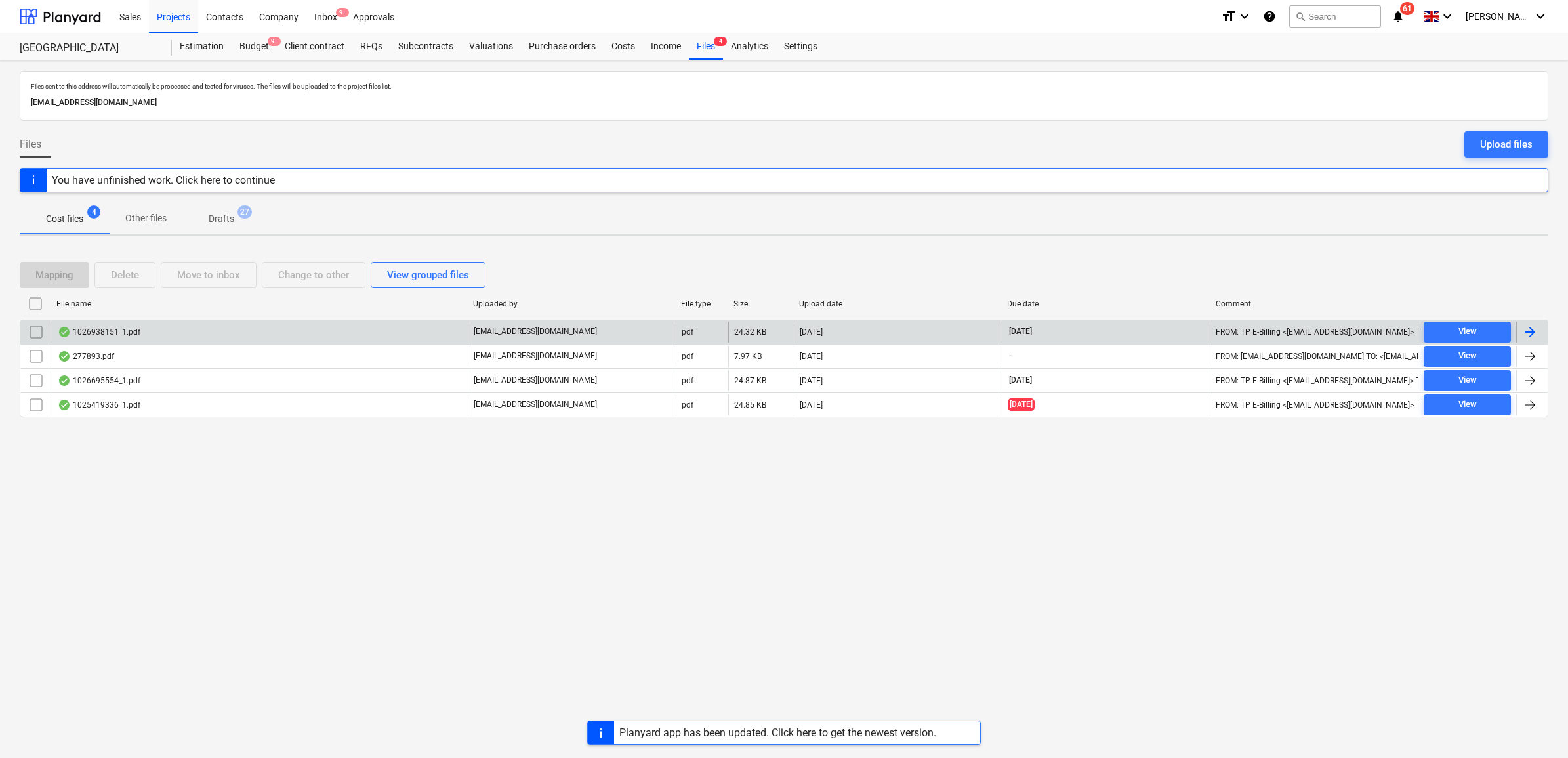
click at [1529, 336] on div at bounding box center [1530, 332] width 16 height 16
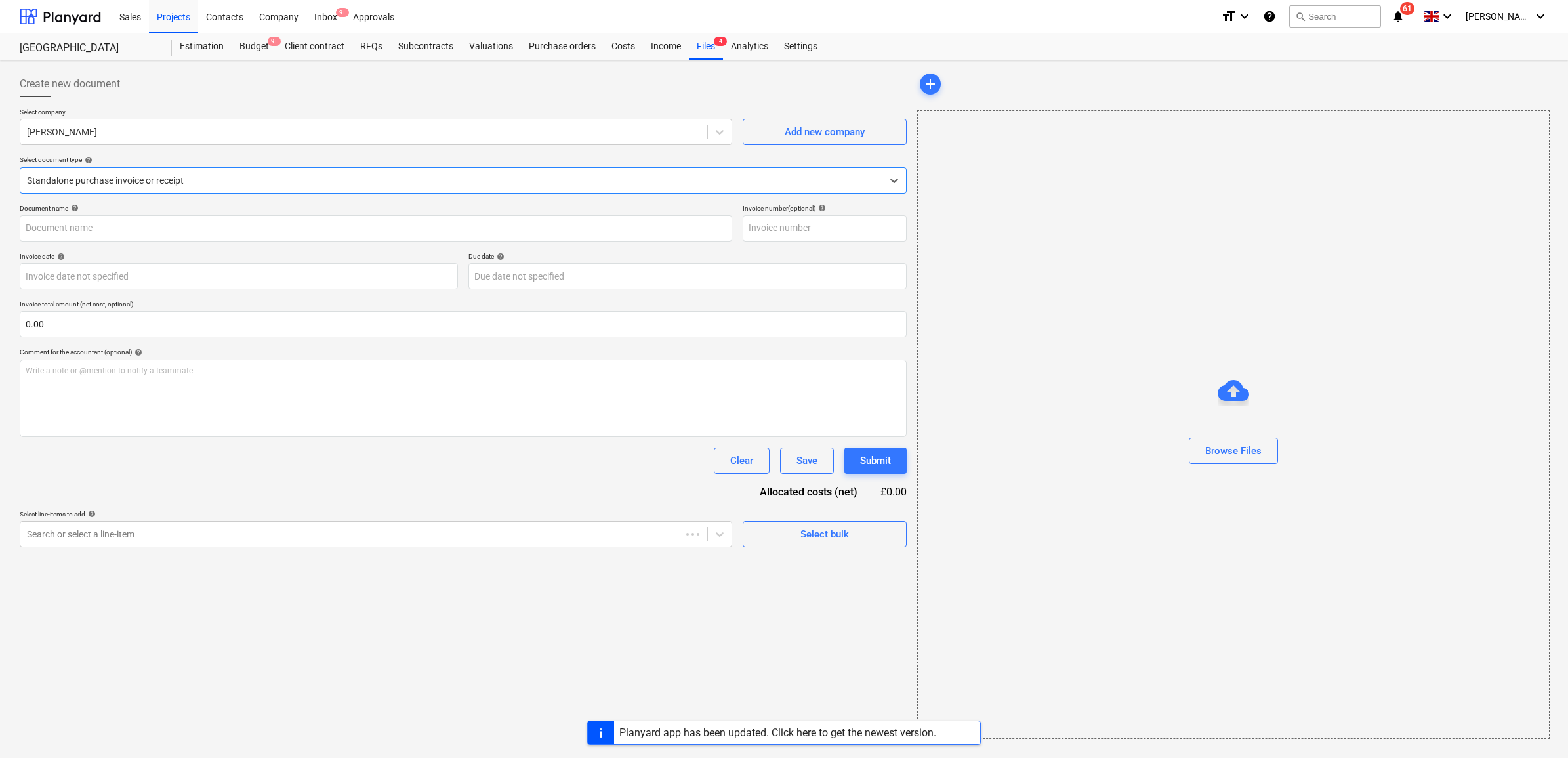
type input "1026938151"
type input "[DATE]"
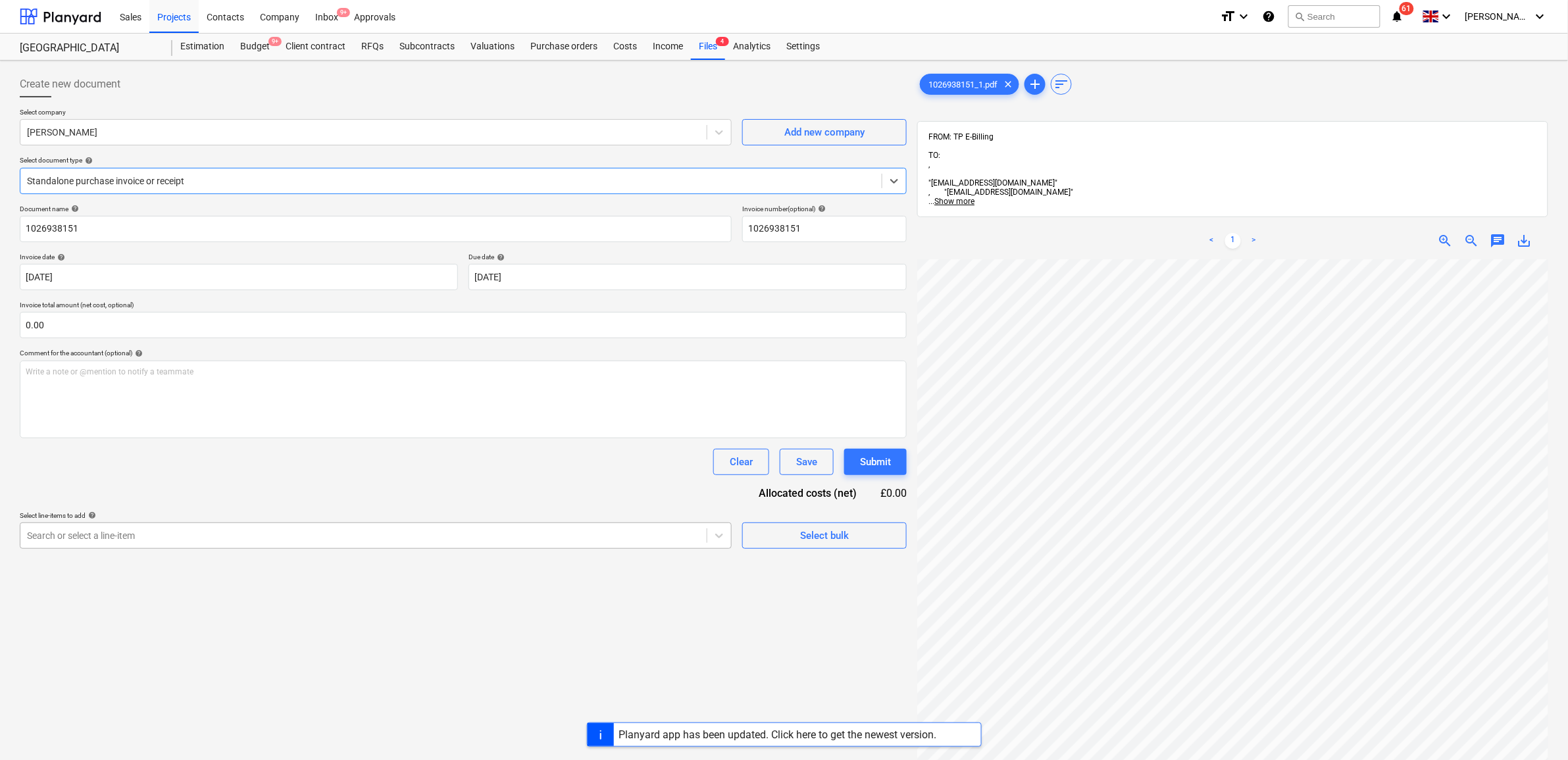
click at [570, 541] on div at bounding box center [363, 536] width 673 height 13
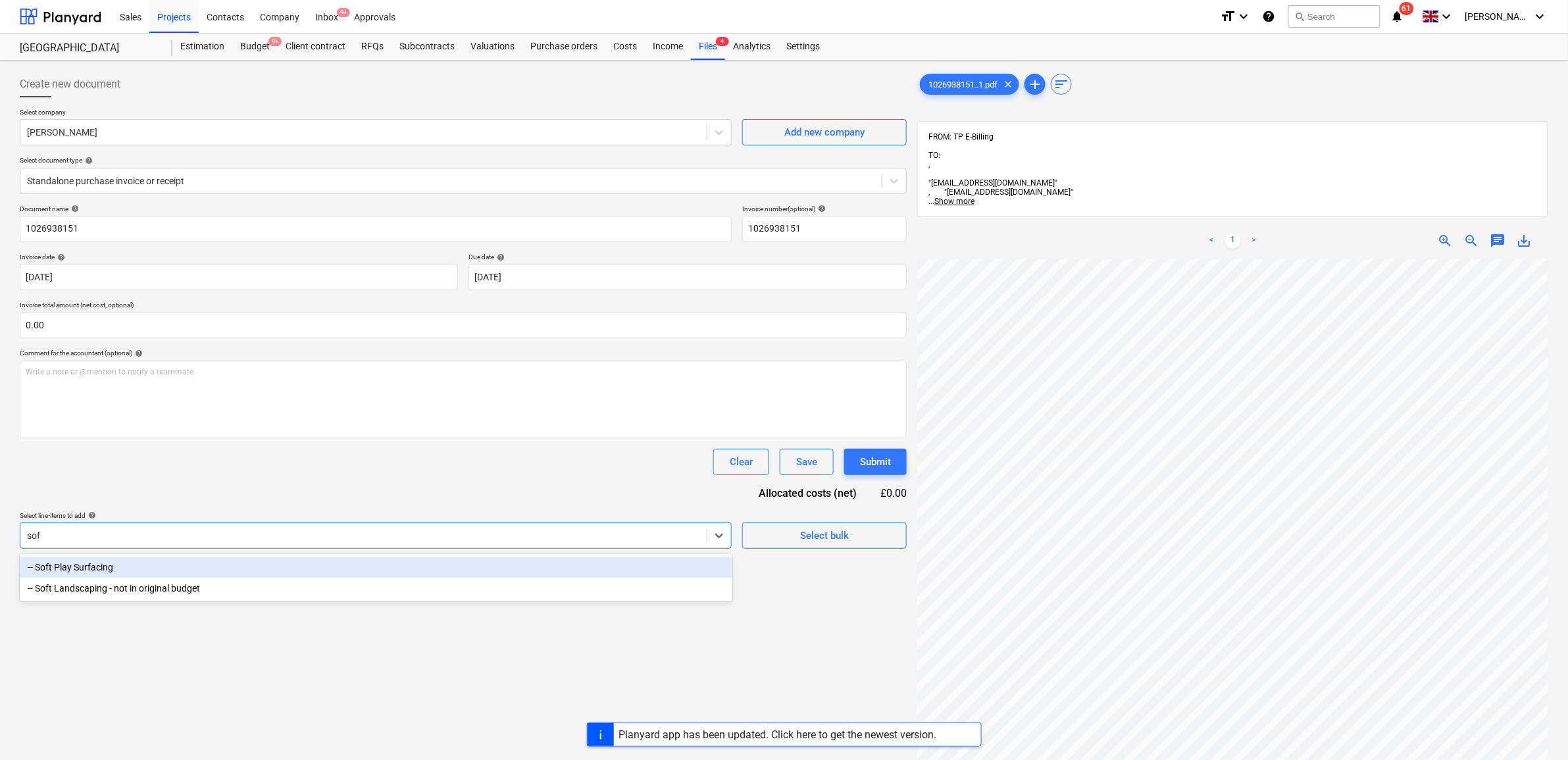
type input "soft"
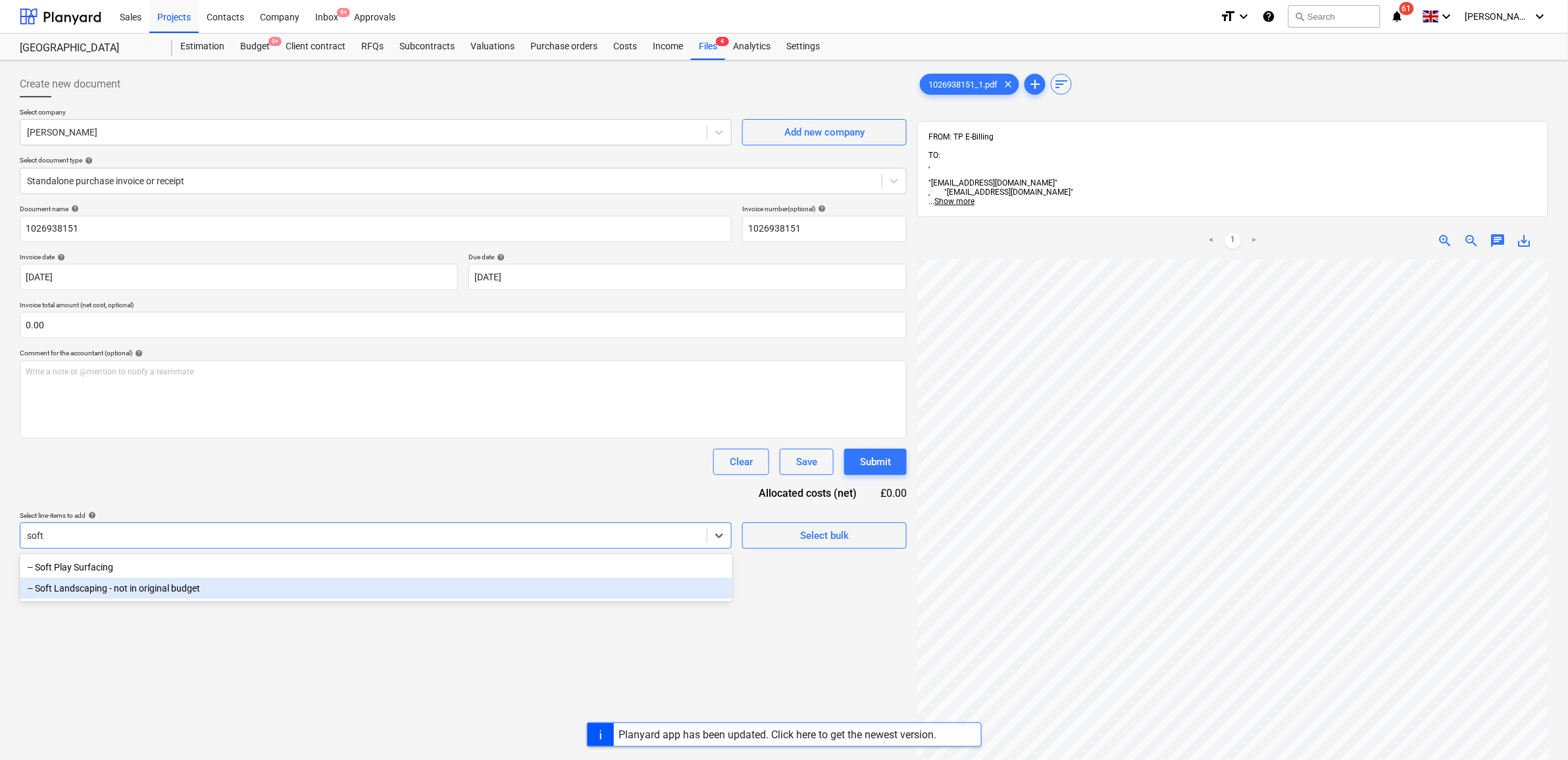
click at [416, 589] on div "-- Soft Landscaping - not in original budget" at bounding box center [376, 587] width 713 height 21
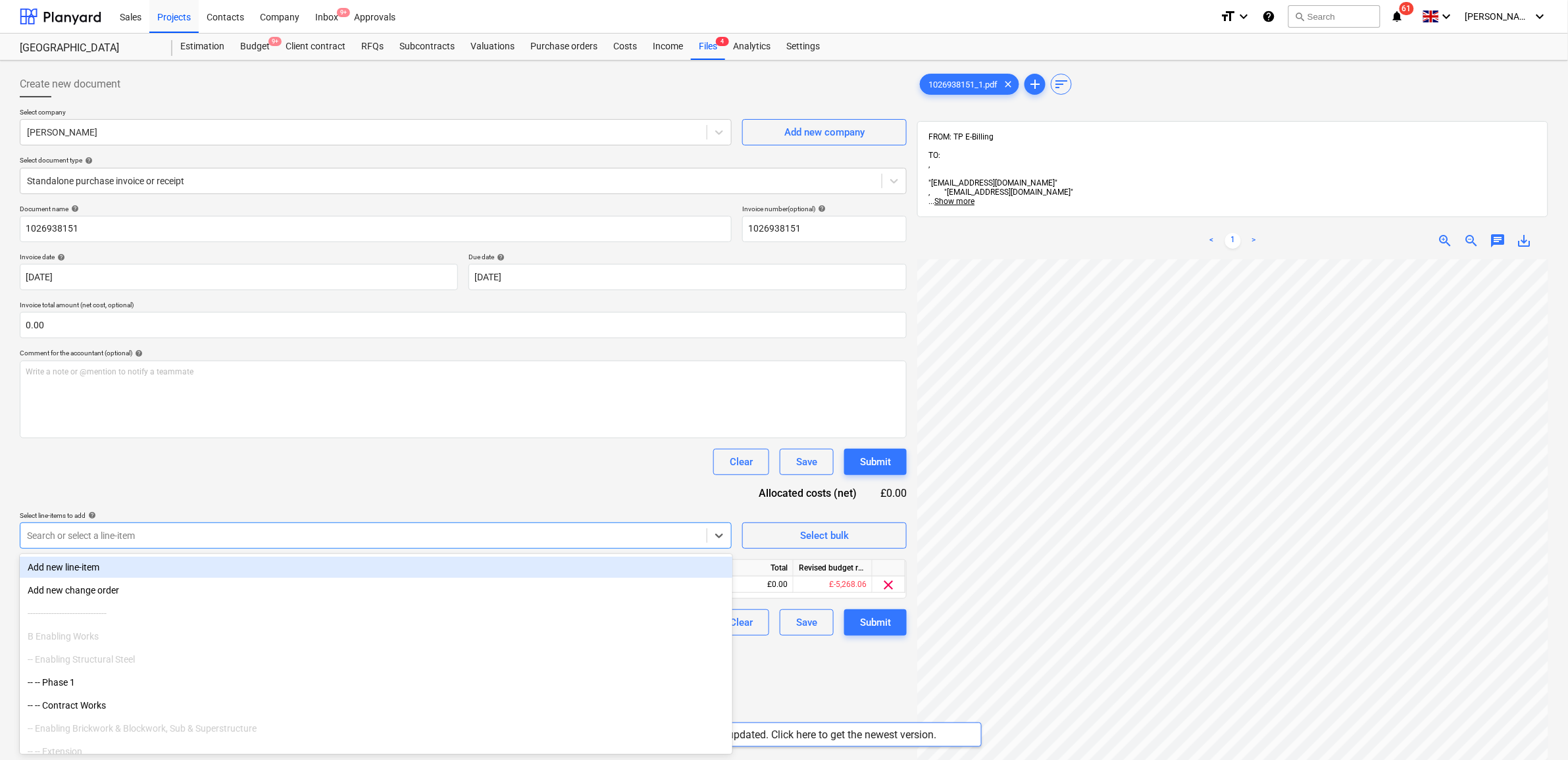
click at [433, 466] on div "Clear Save Submit" at bounding box center [464, 462] width 887 height 26
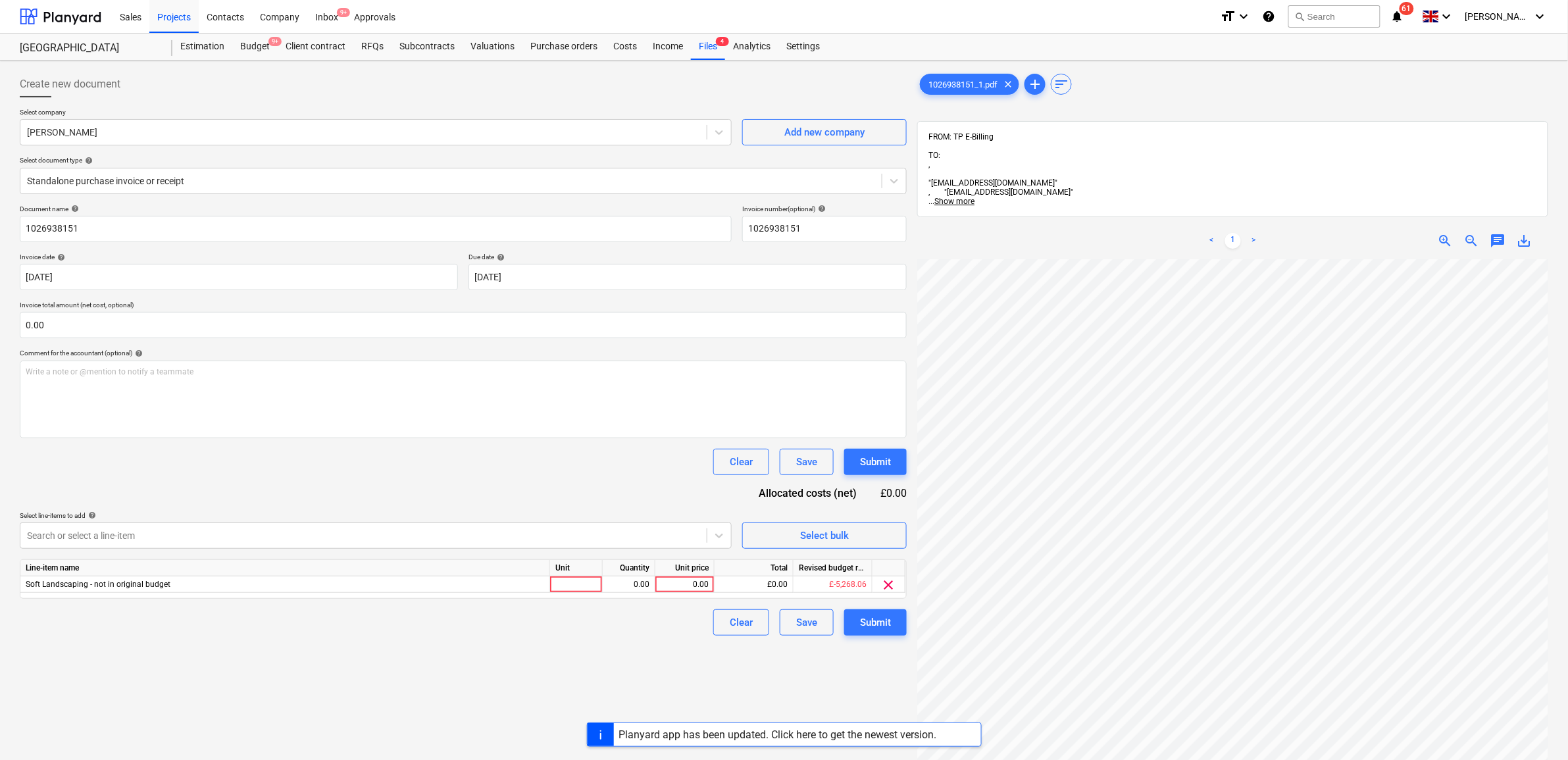
scroll to position [74, 159]
click at [666, 582] on div "0.00" at bounding box center [685, 584] width 48 height 17
type input "3.51"
click at [626, 656] on div "Create new document Select company Travis Perkins Add new company Select docume…" at bounding box center [463, 527] width 897 height 922
click at [870, 626] on div "Submit" at bounding box center [875, 622] width 31 height 17
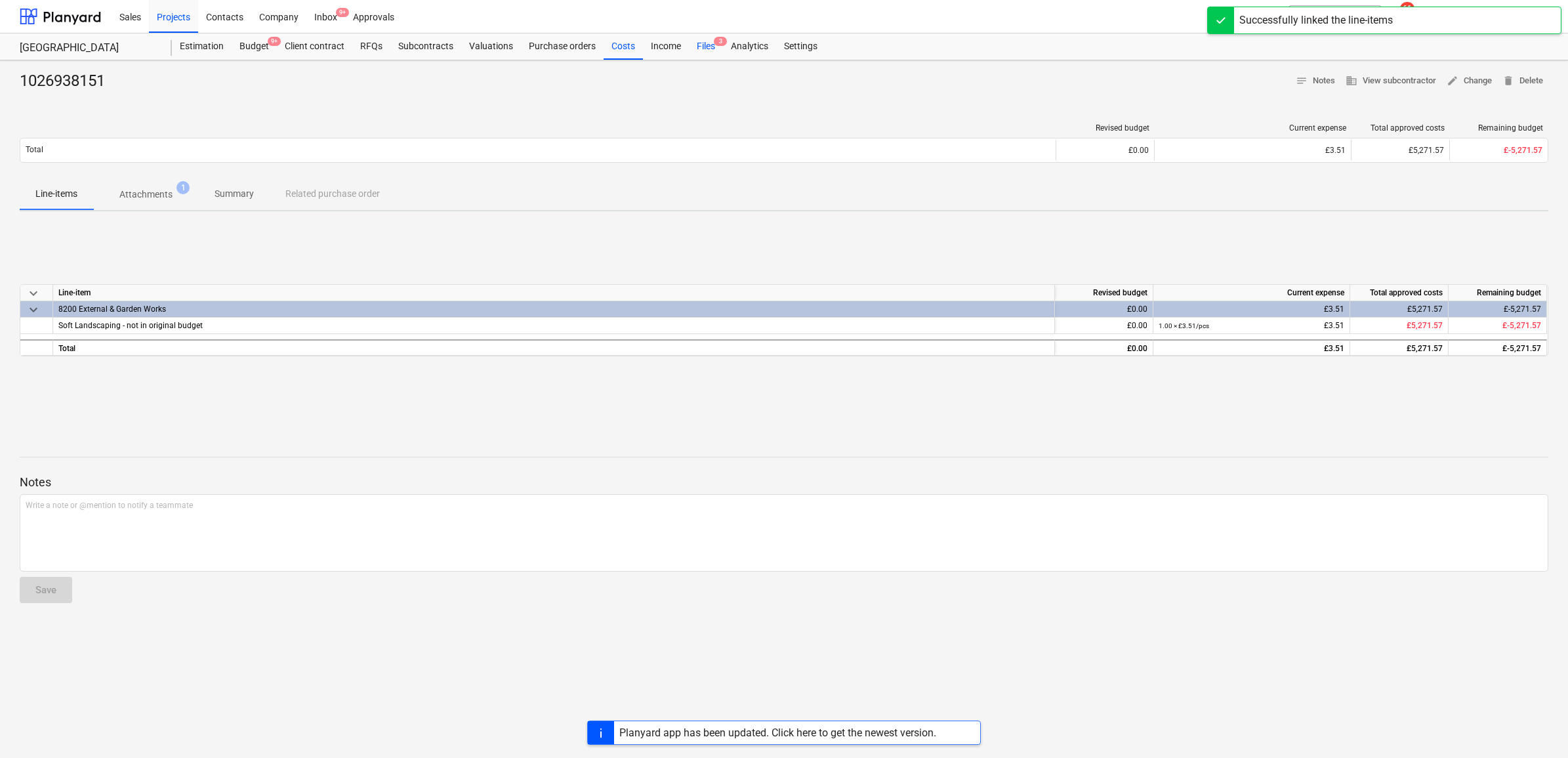
click at [703, 51] on div "Files 3" at bounding box center [706, 46] width 34 height 26
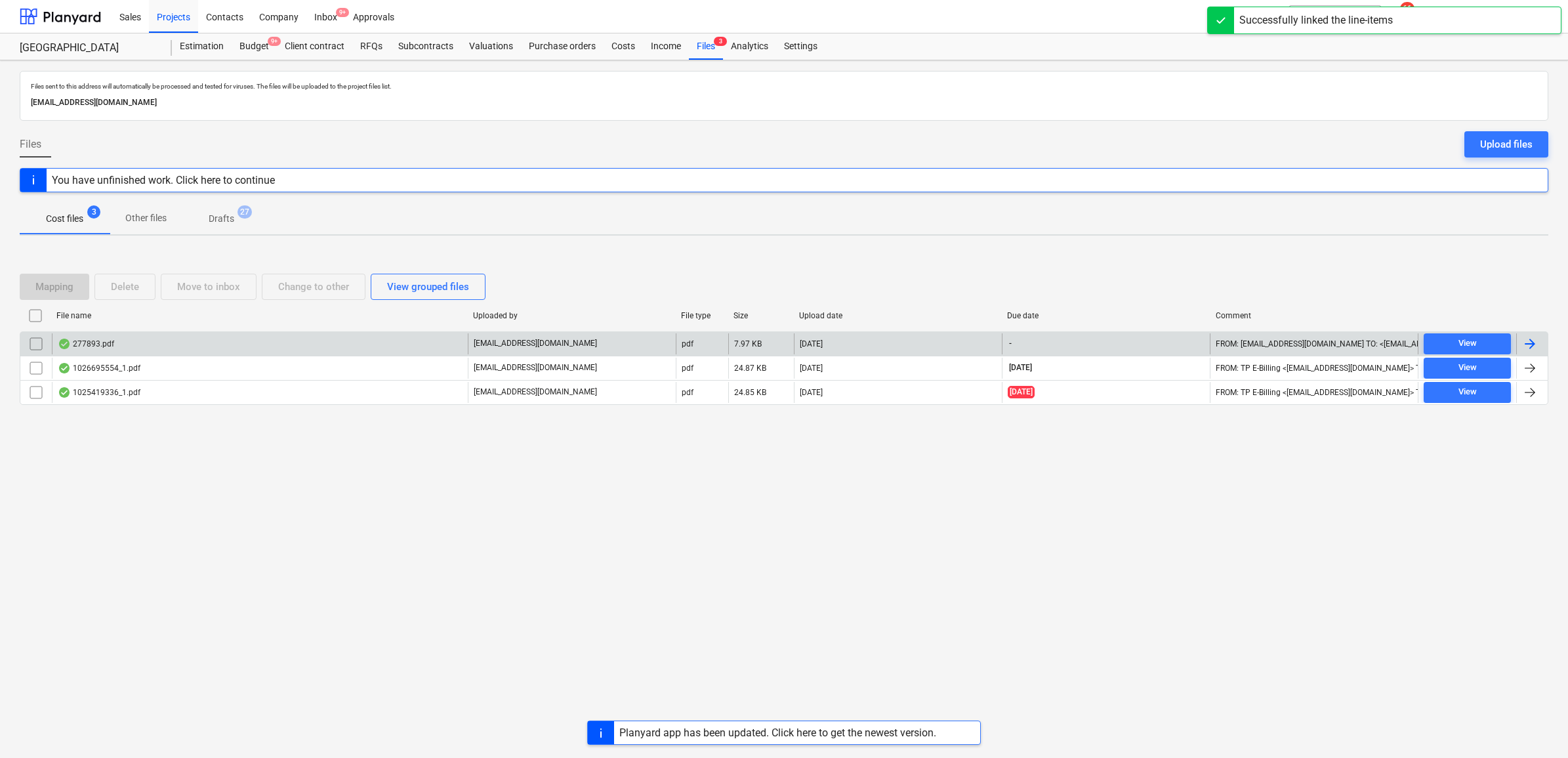
click at [1532, 339] on div at bounding box center [1530, 344] width 16 height 16
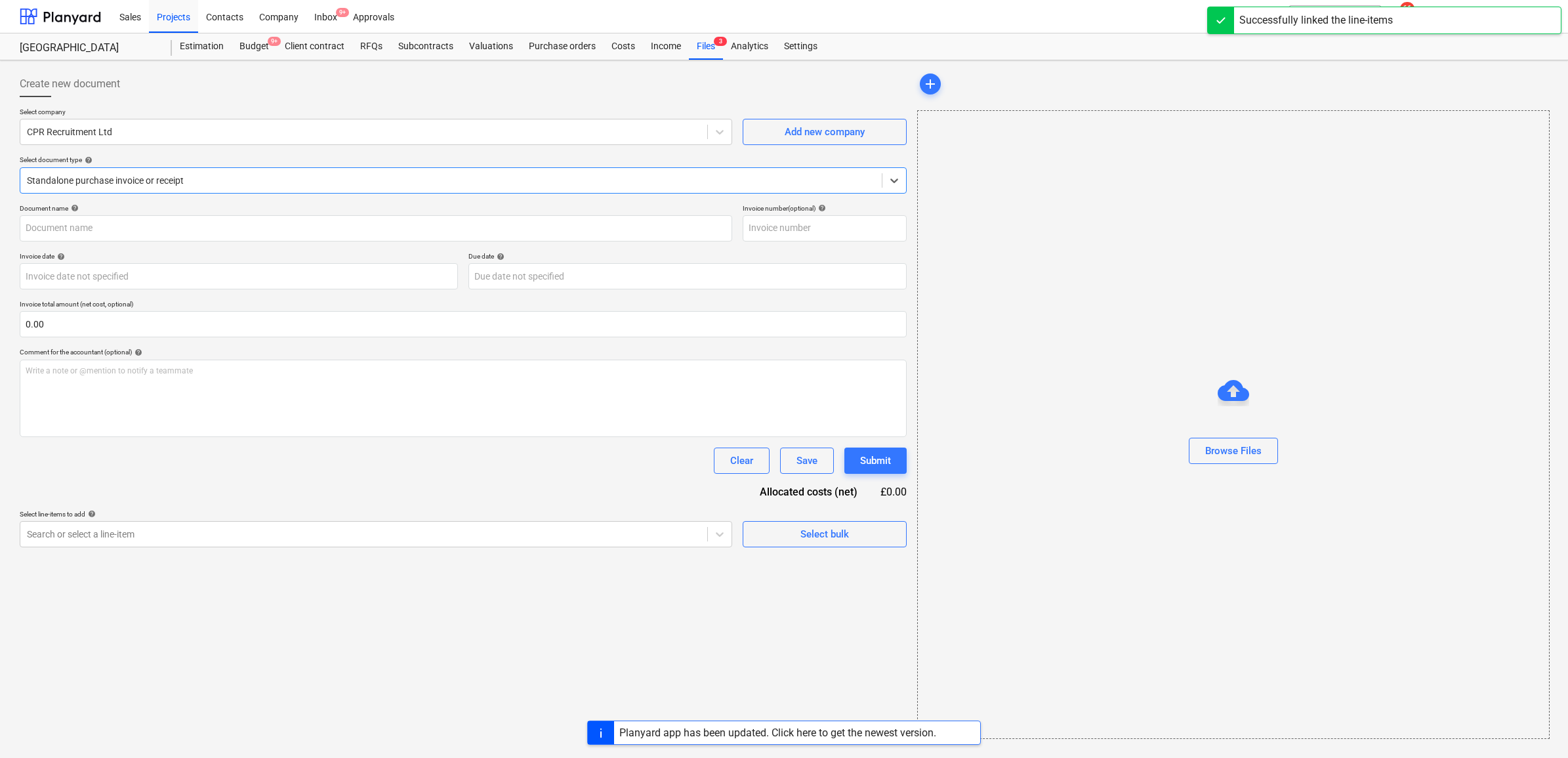
type input "277893"
type input "03 Aug 2025"
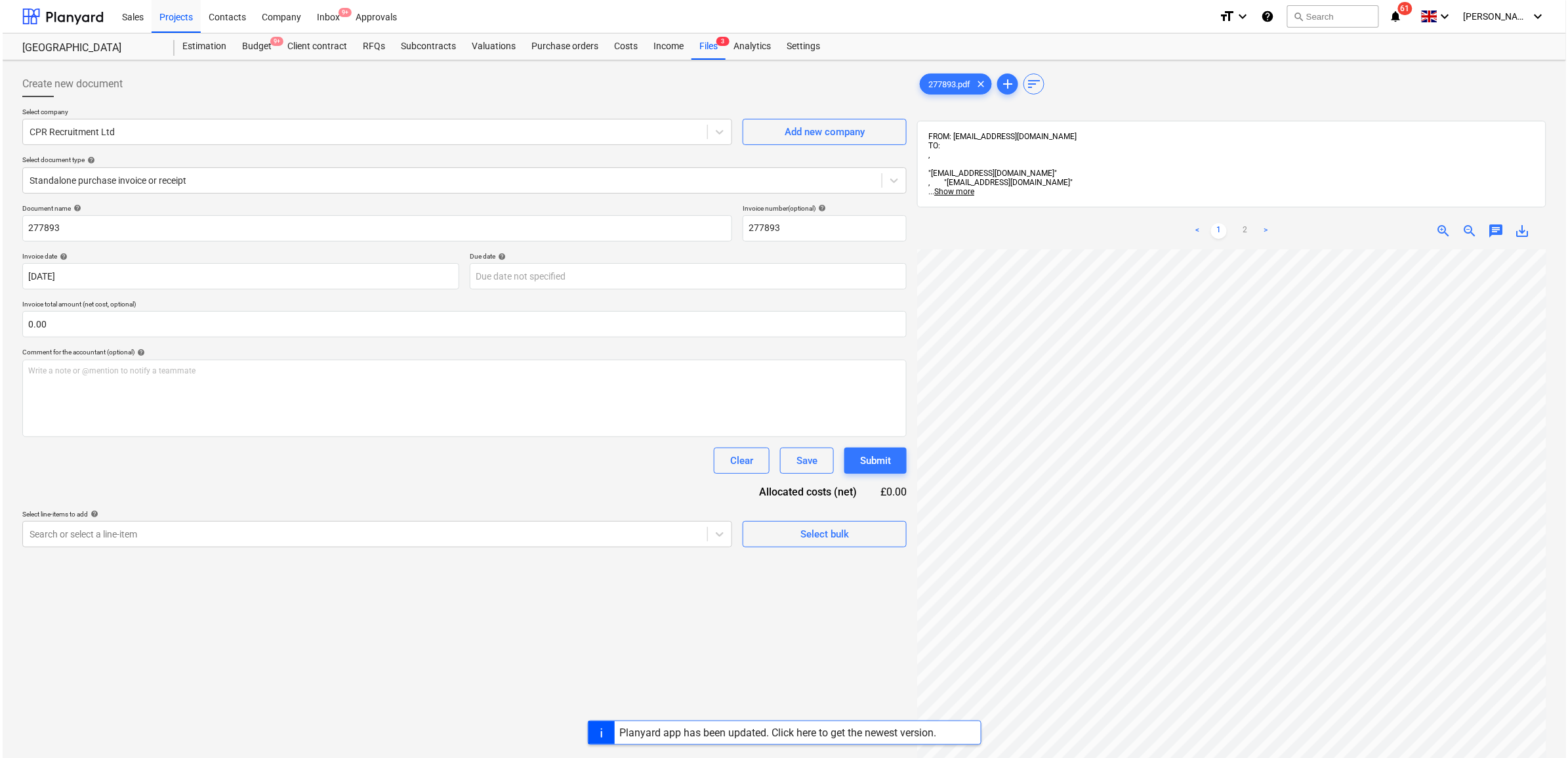
scroll to position [0, 18]
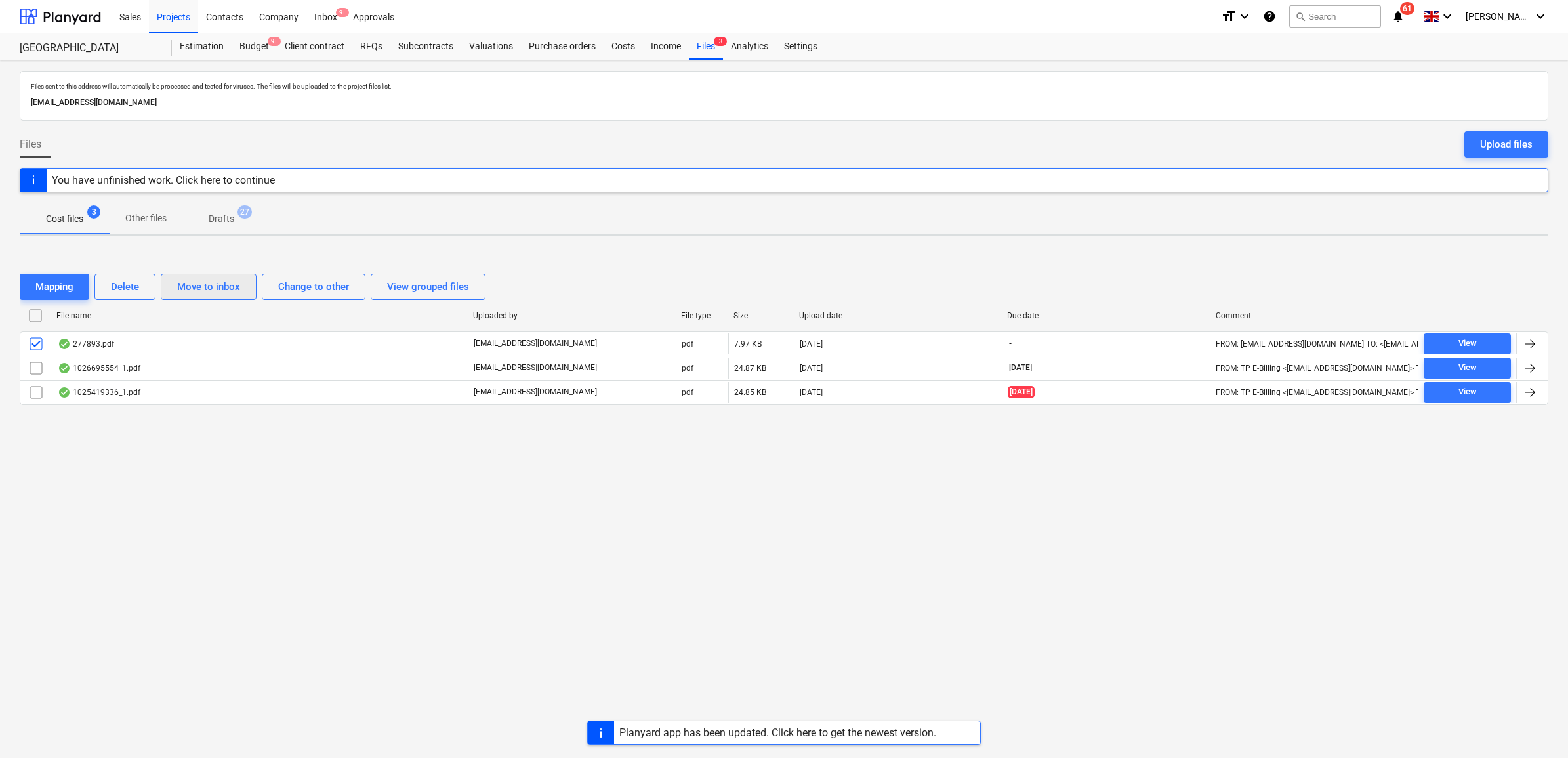
click at [235, 286] on div "Move to inbox" at bounding box center [209, 287] width 63 height 17
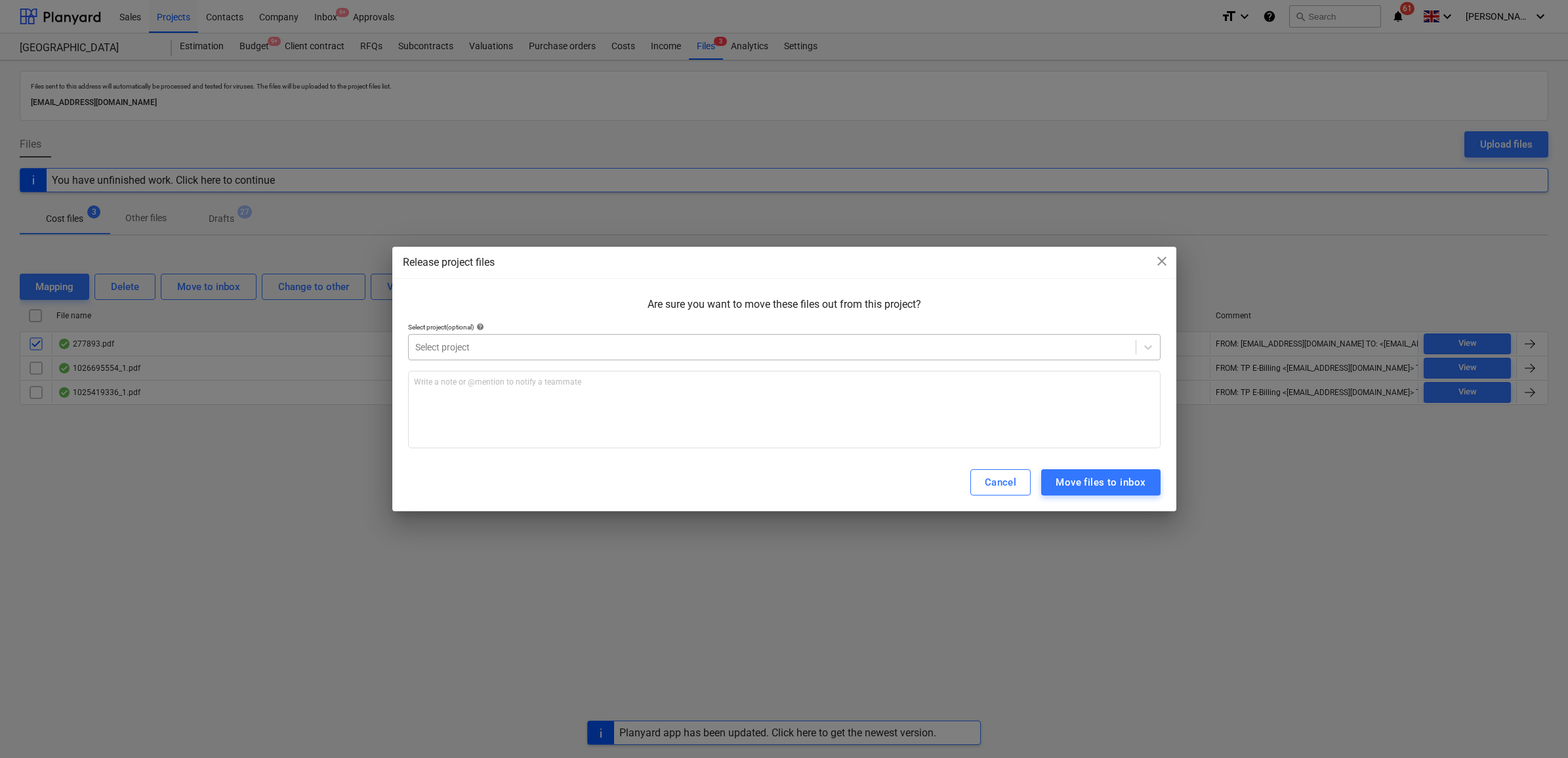
click at [493, 338] on div "Select project" at bounding box center [773, 347] width 727 height 19
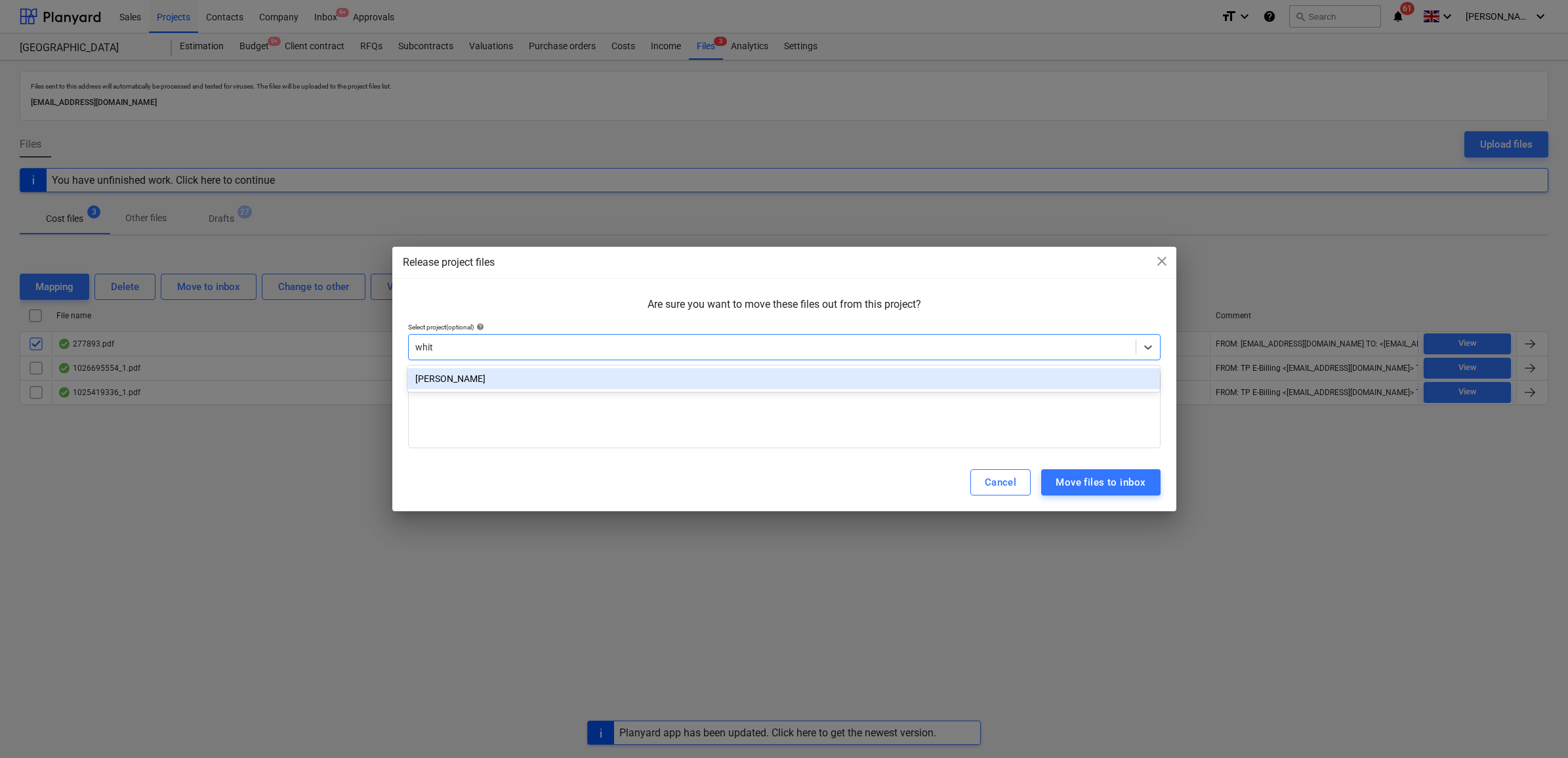
type input "whitt"
click at [510, 379] on div "[PERSON_NAME]" at bounding box center [784, 378] width 753 height 21
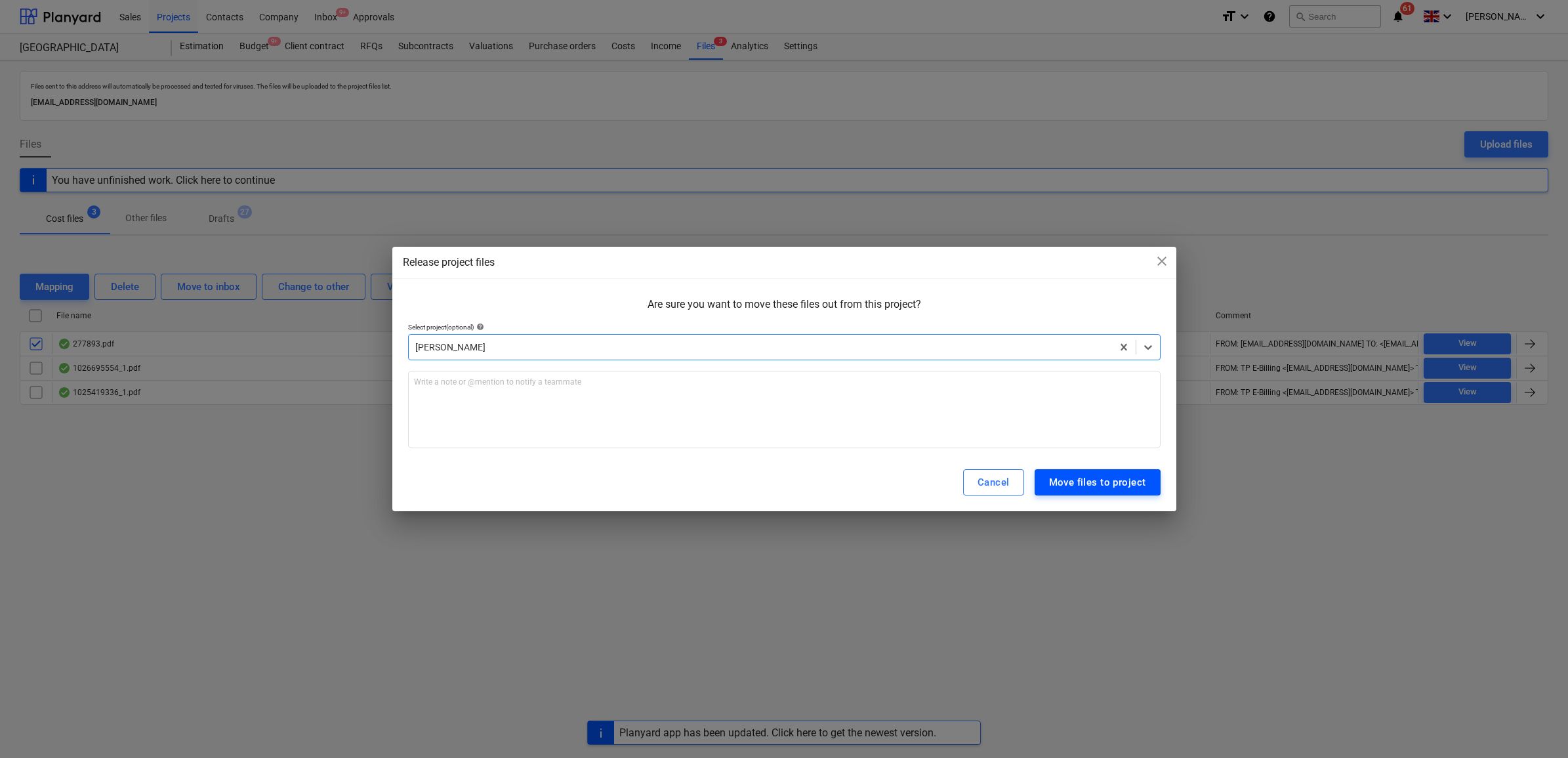
click at [1062, 476] on div "Move files to project" at bounding box center [1098, 482] width 97 height 17
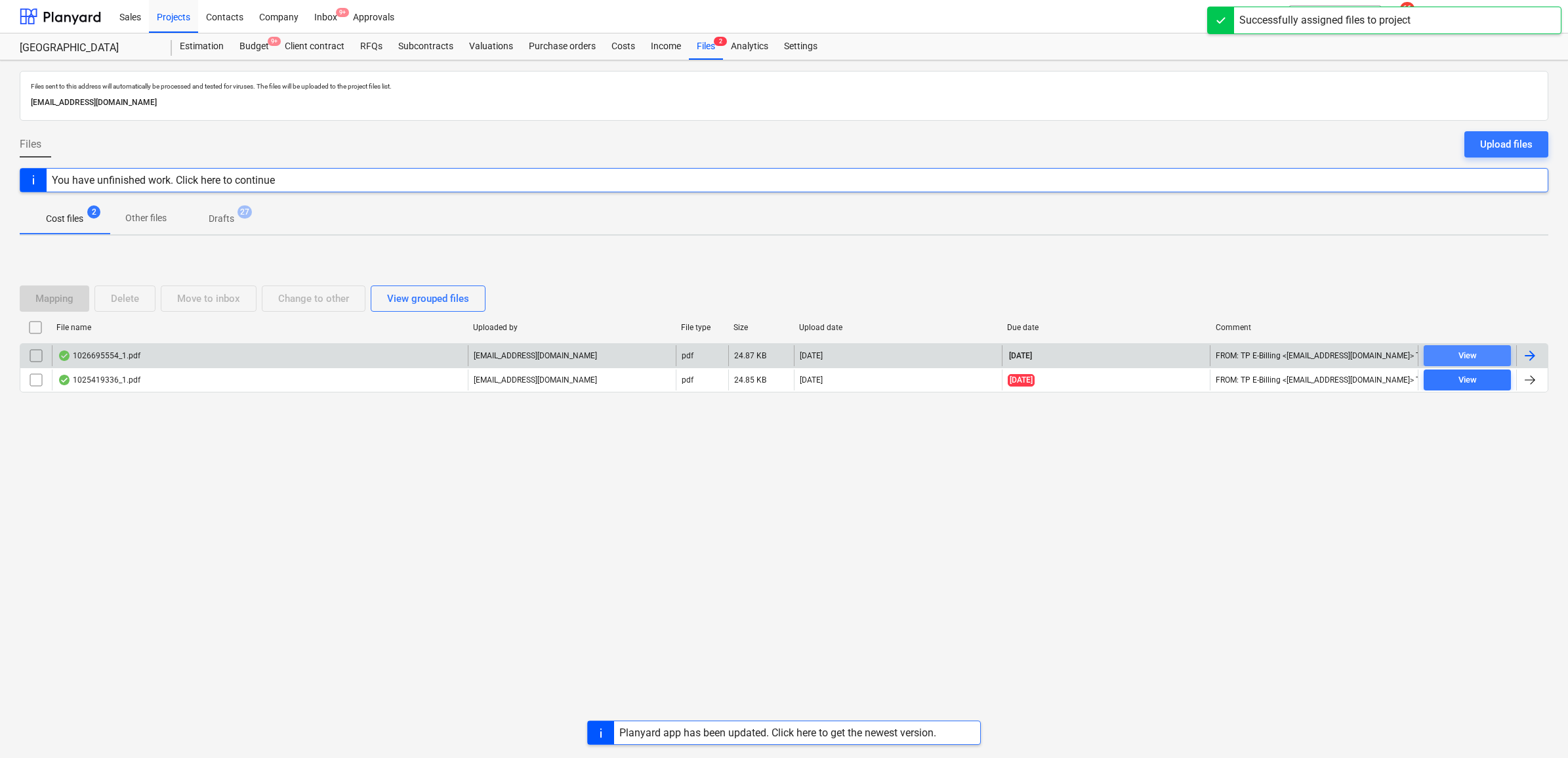
click at [1483, 354] on span "View" at bounding box center [1467, 356] width 77 height 15
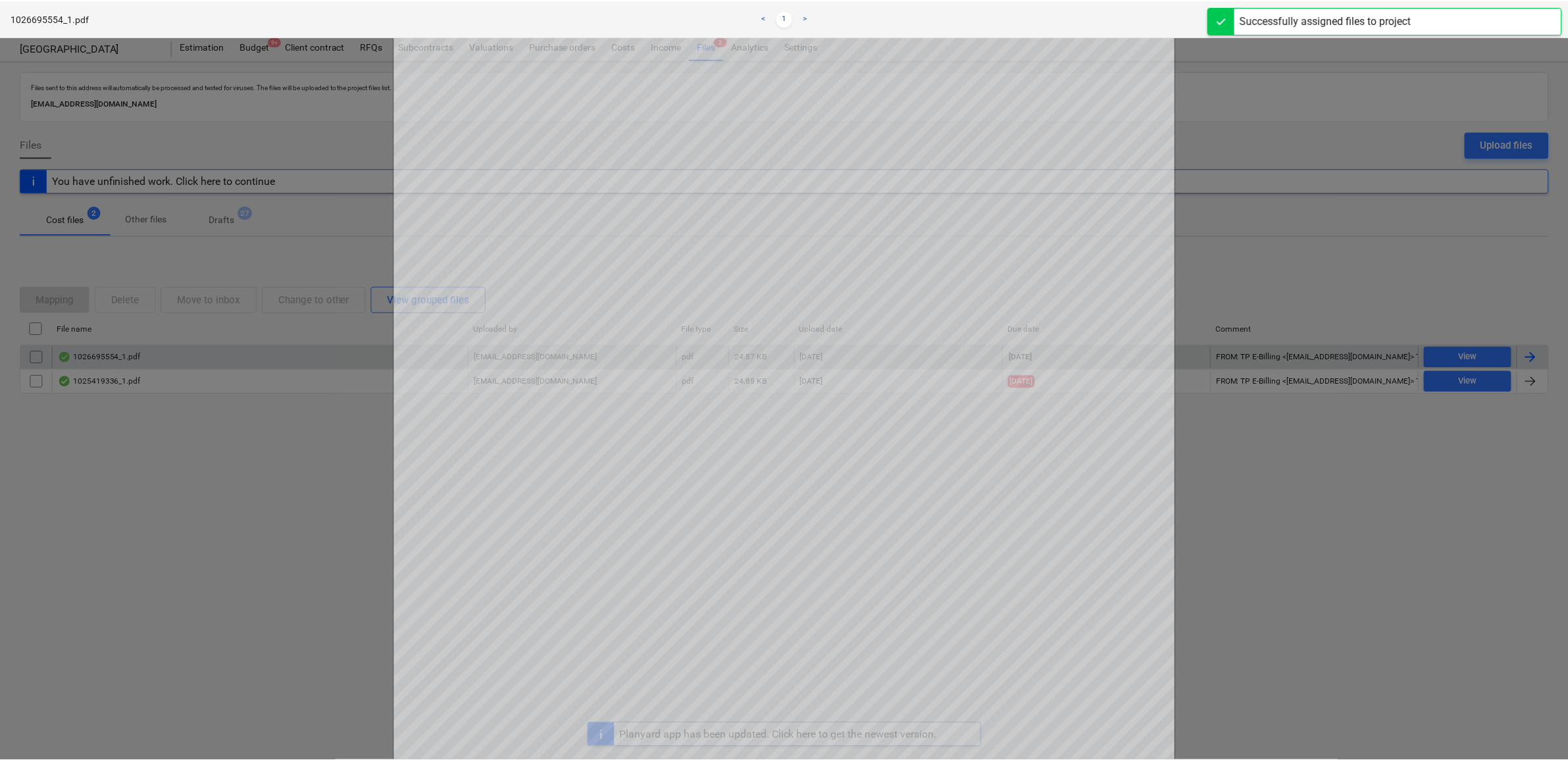
scroll to position [329, 0]
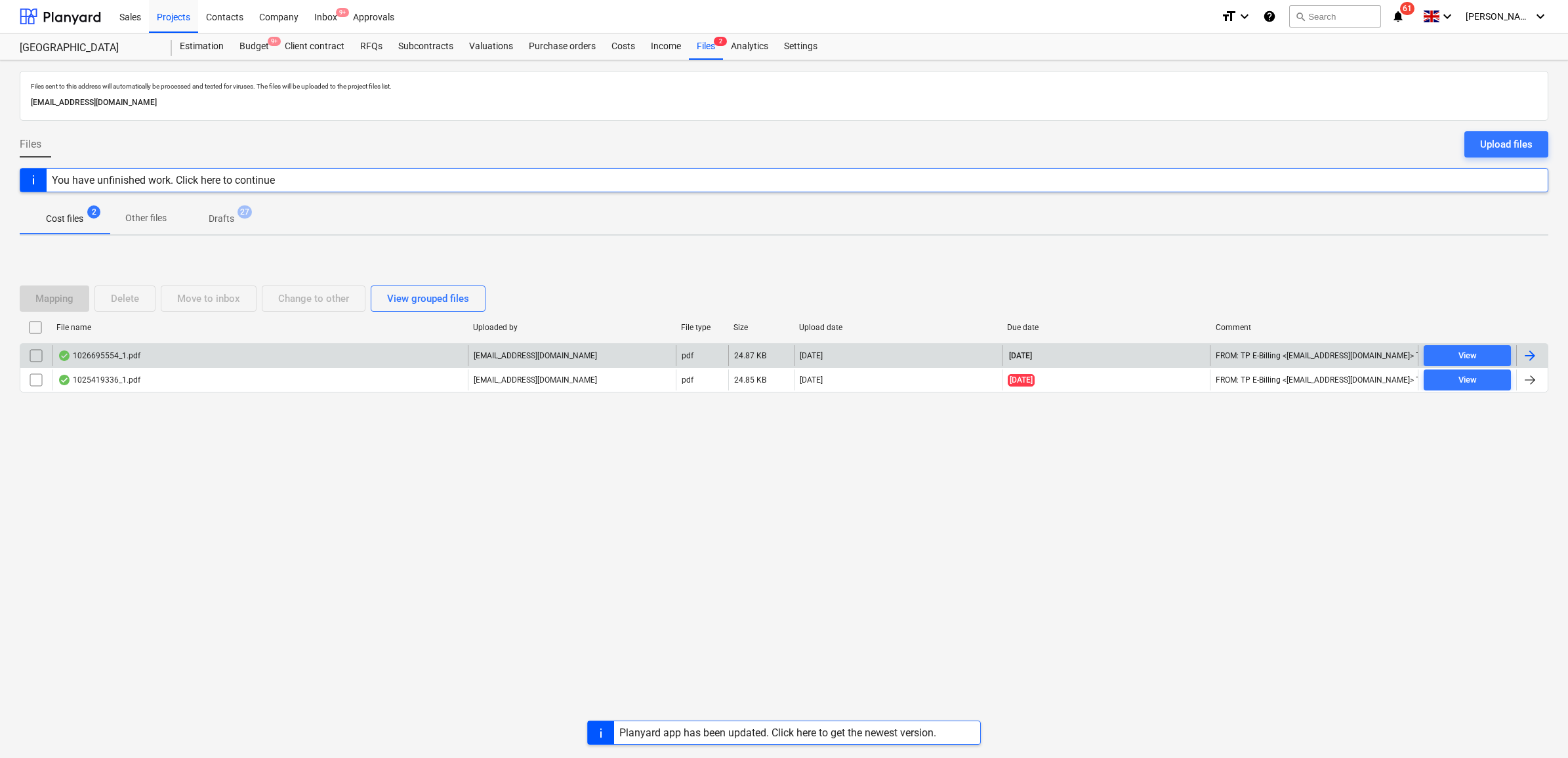
click at [37, 351] on input "checkbox" at bounding box center [35, 355] width 21 height 21
click at [1539, 355] on div at bounding box center [1532, 355] width 31 height 21
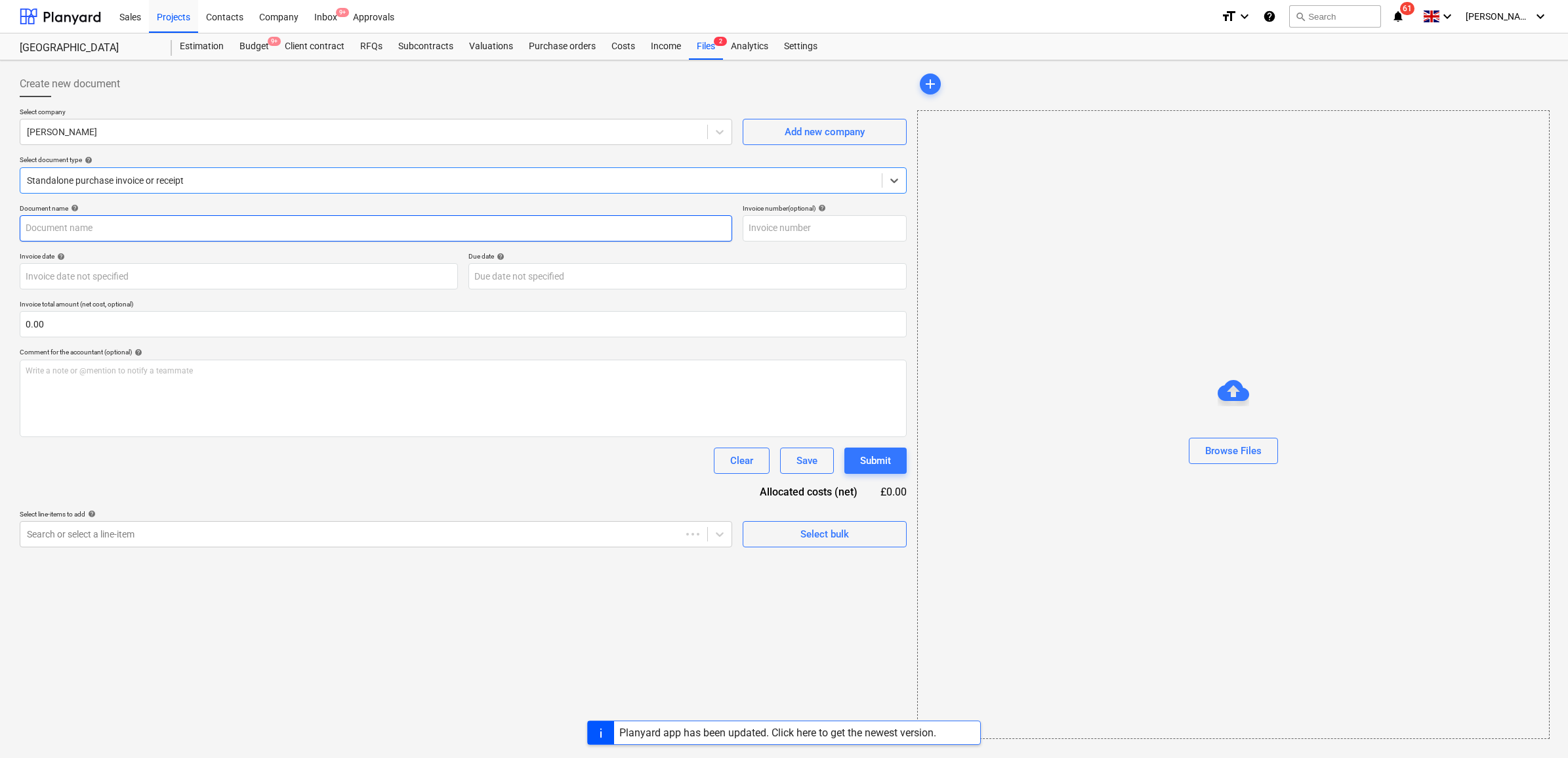
type input "1026695554"
type input "[DATE]"
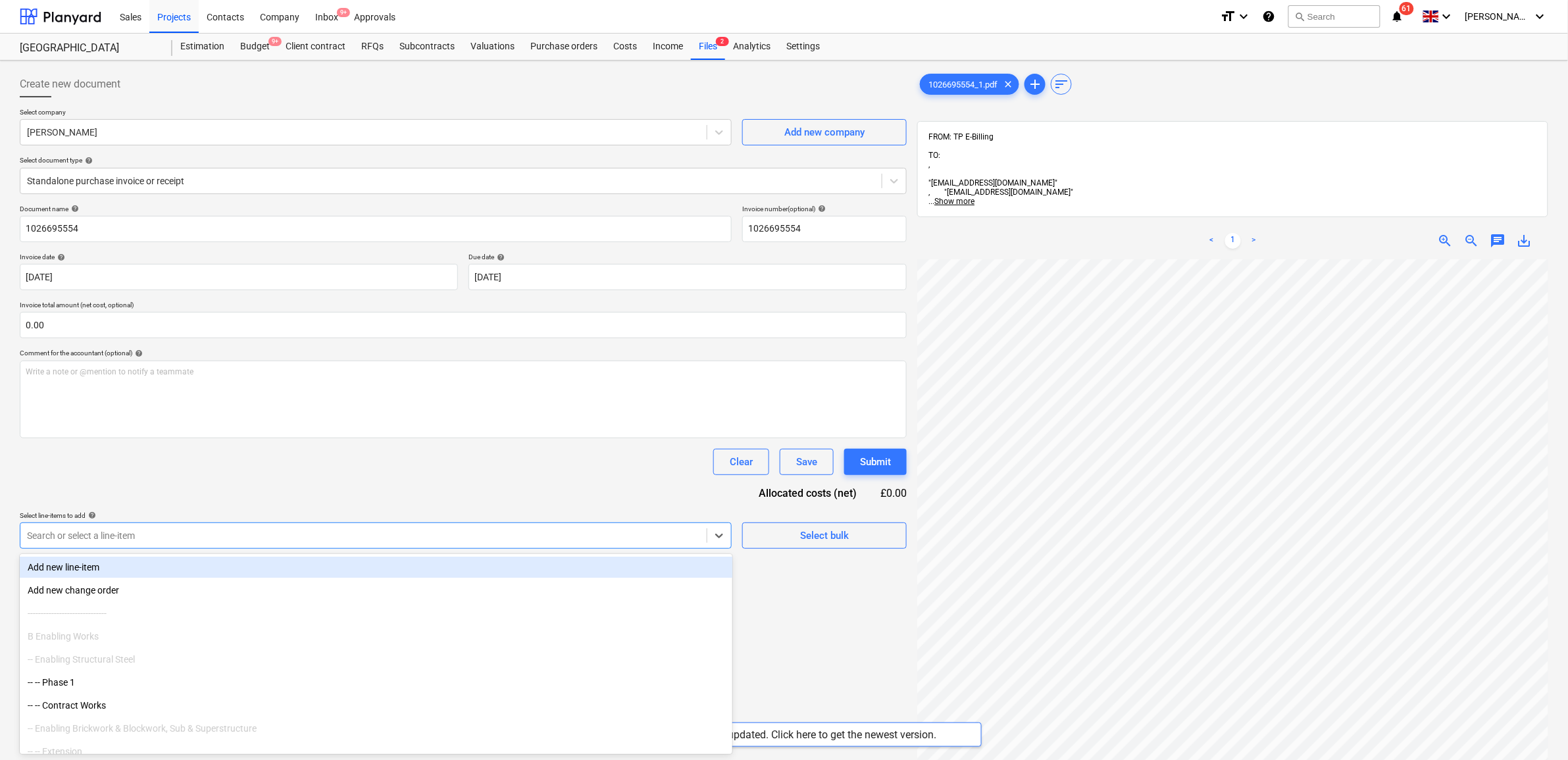
click at [194, 528] on div "Search or select a line-item" at bounding box center [363, 536] width 687 height 19
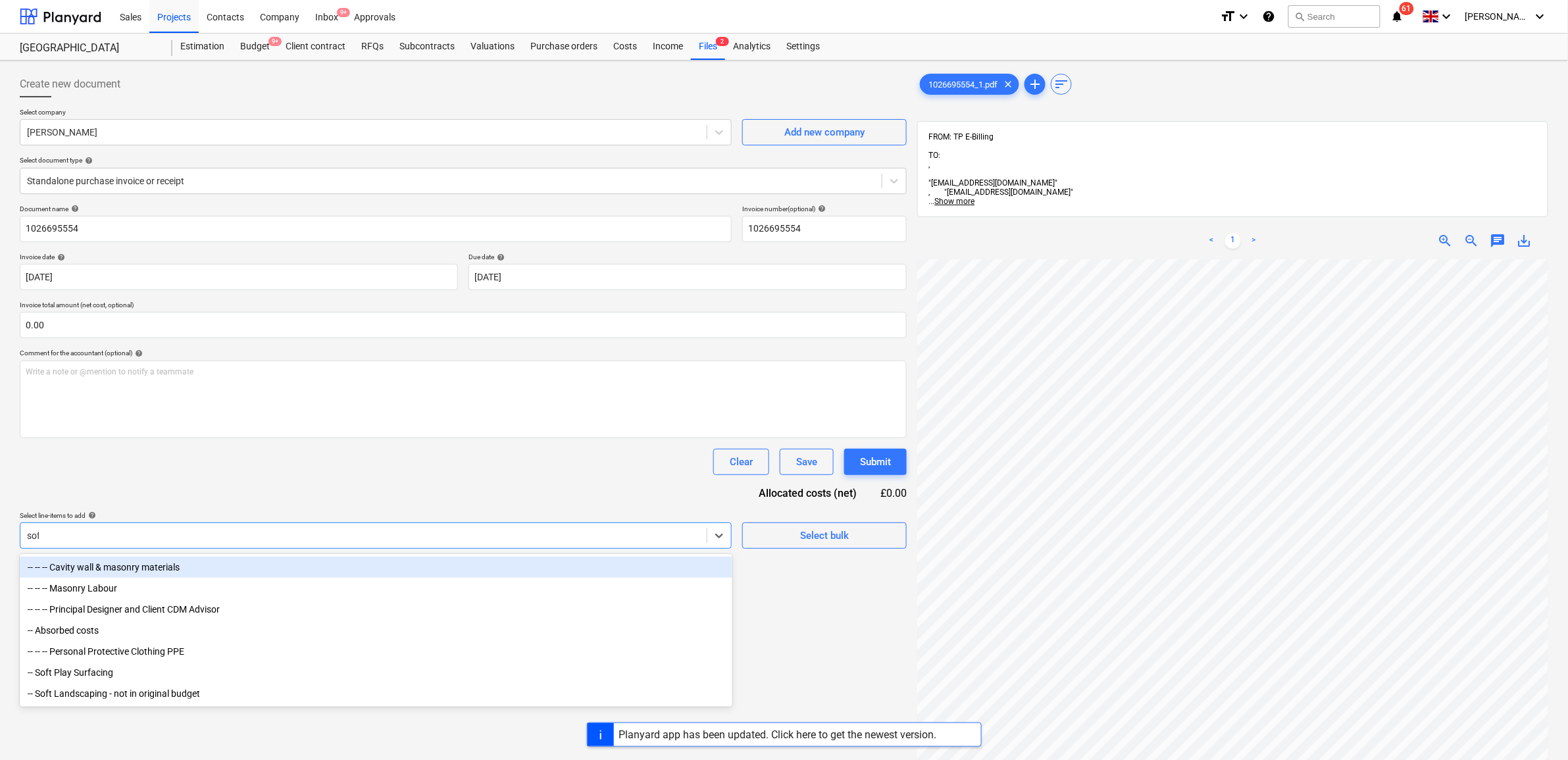
type input "soft"
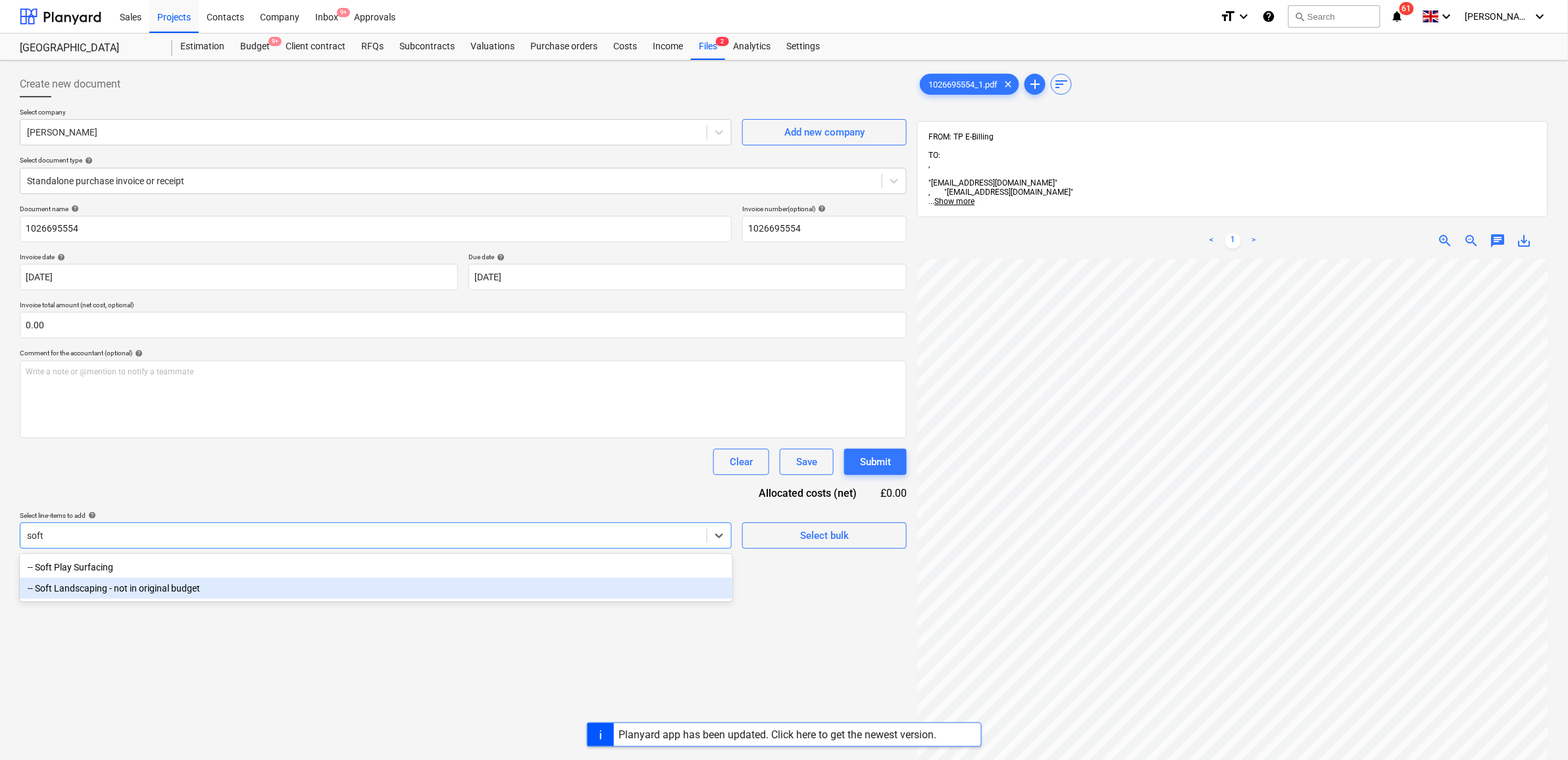
click at [201, 592] on div "-- Soft Landscaping - not in original budget" at bounding box center [376, 587] width 713 height 21
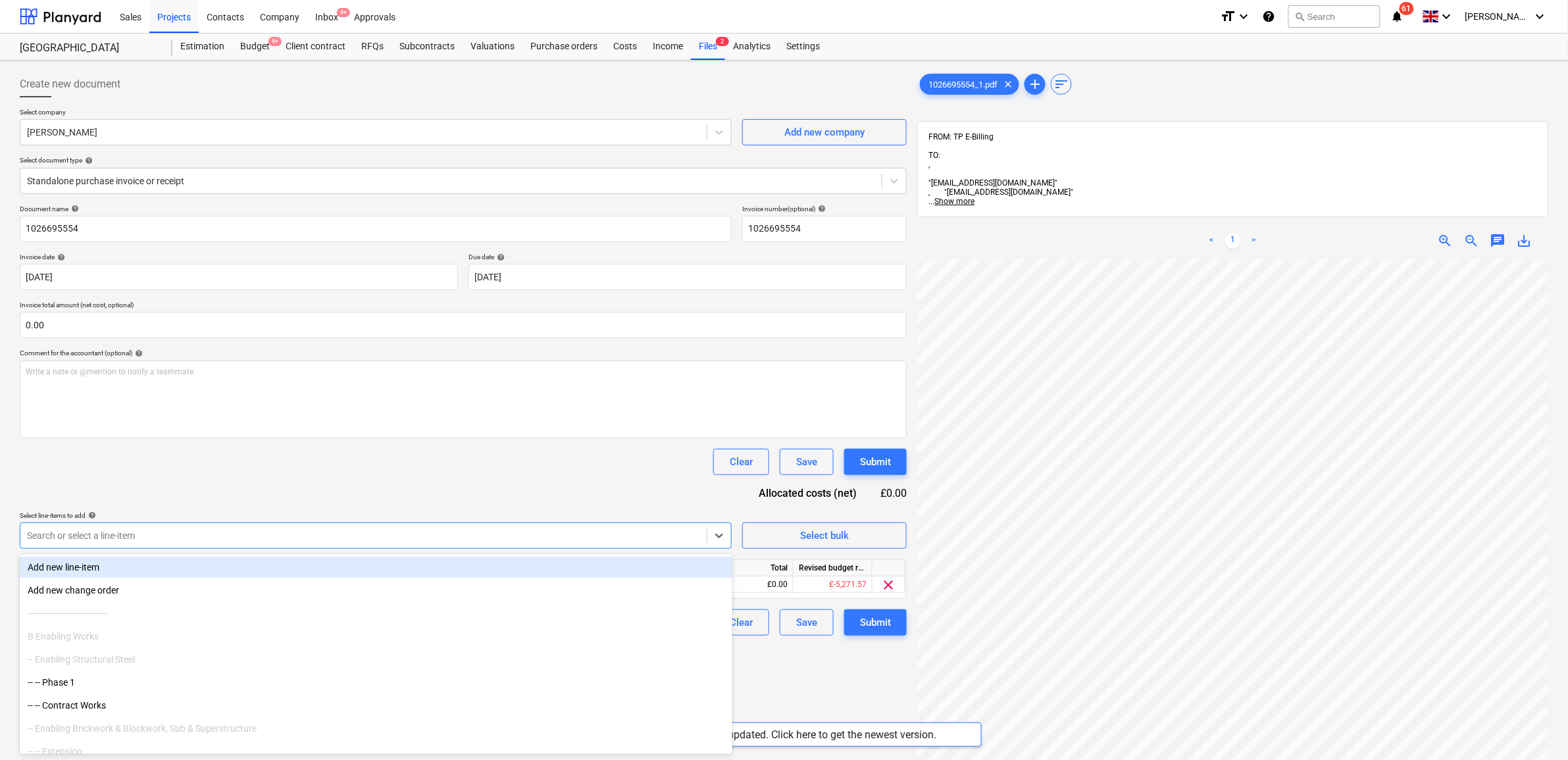
click at [238, 469] on div "Clear Save Submit" at bounding box center [464, 462] width 887 height 26
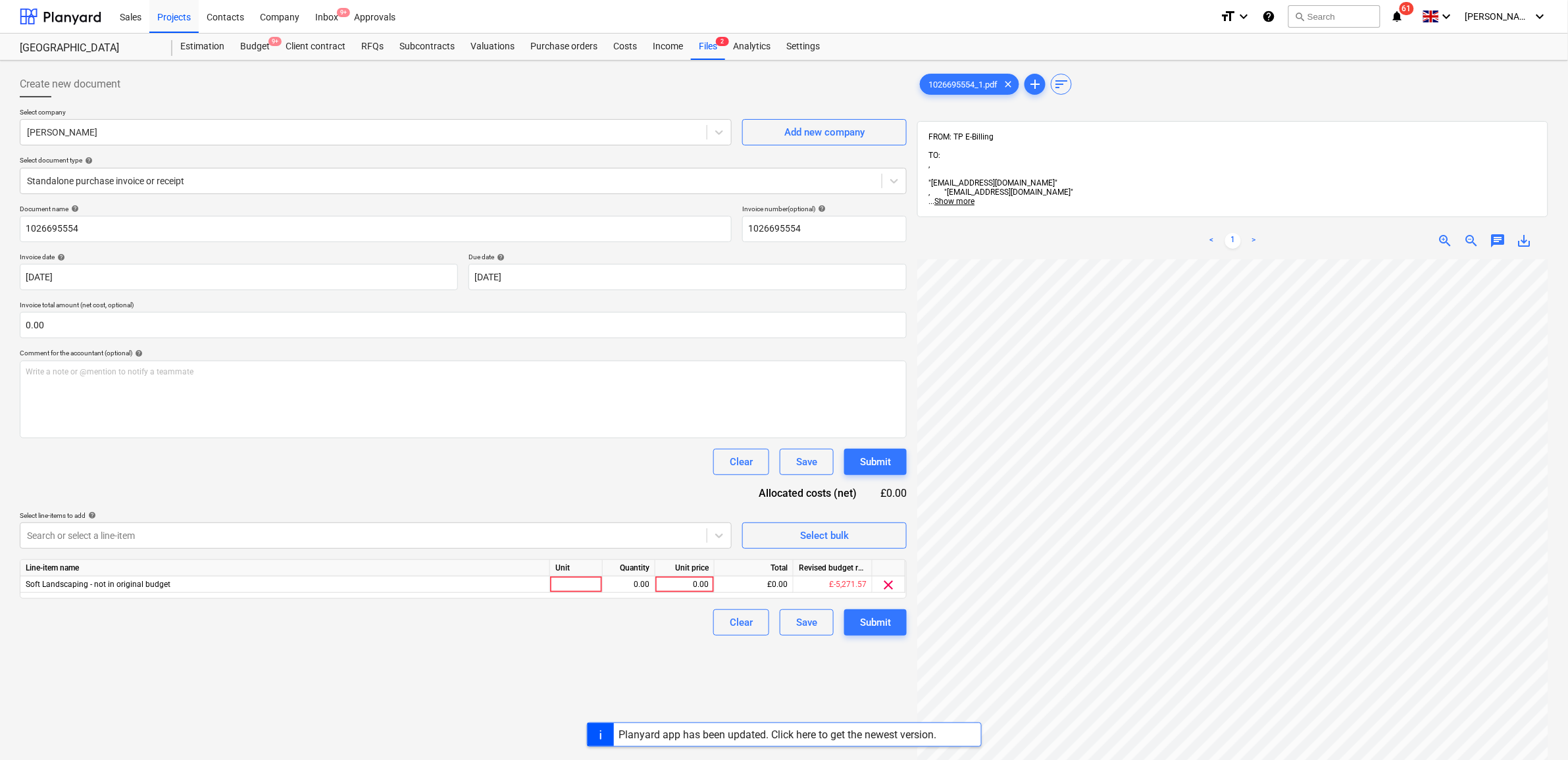
scroll to position [316, 159]
click at [702, 584] on div "0.00" at bounding box center [685, 584] width 48 height 17
type input "27.23"
drag, startPoint x: 617, startPoint y: 653, endPoint x: 748, endPoint y: 658, distance: 131.1
click at [624, 653] on div "Create new document Select company Travis Perkins Add new company Select docume…" at bounding box center [463, 527] width 897 height 922
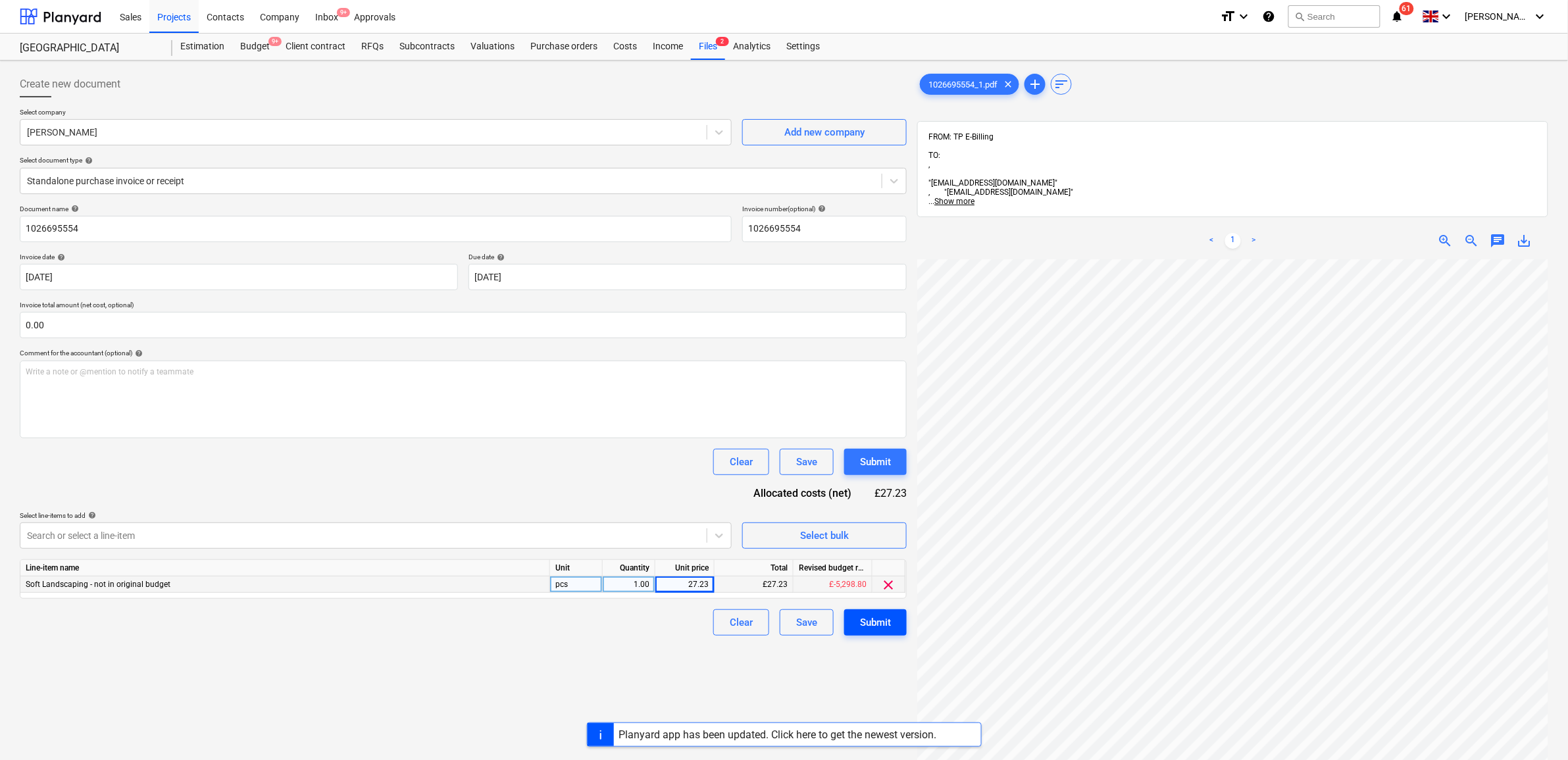
click at [877, 623] on div "Submit" at bounding box center [875, 622] width 31 height 17
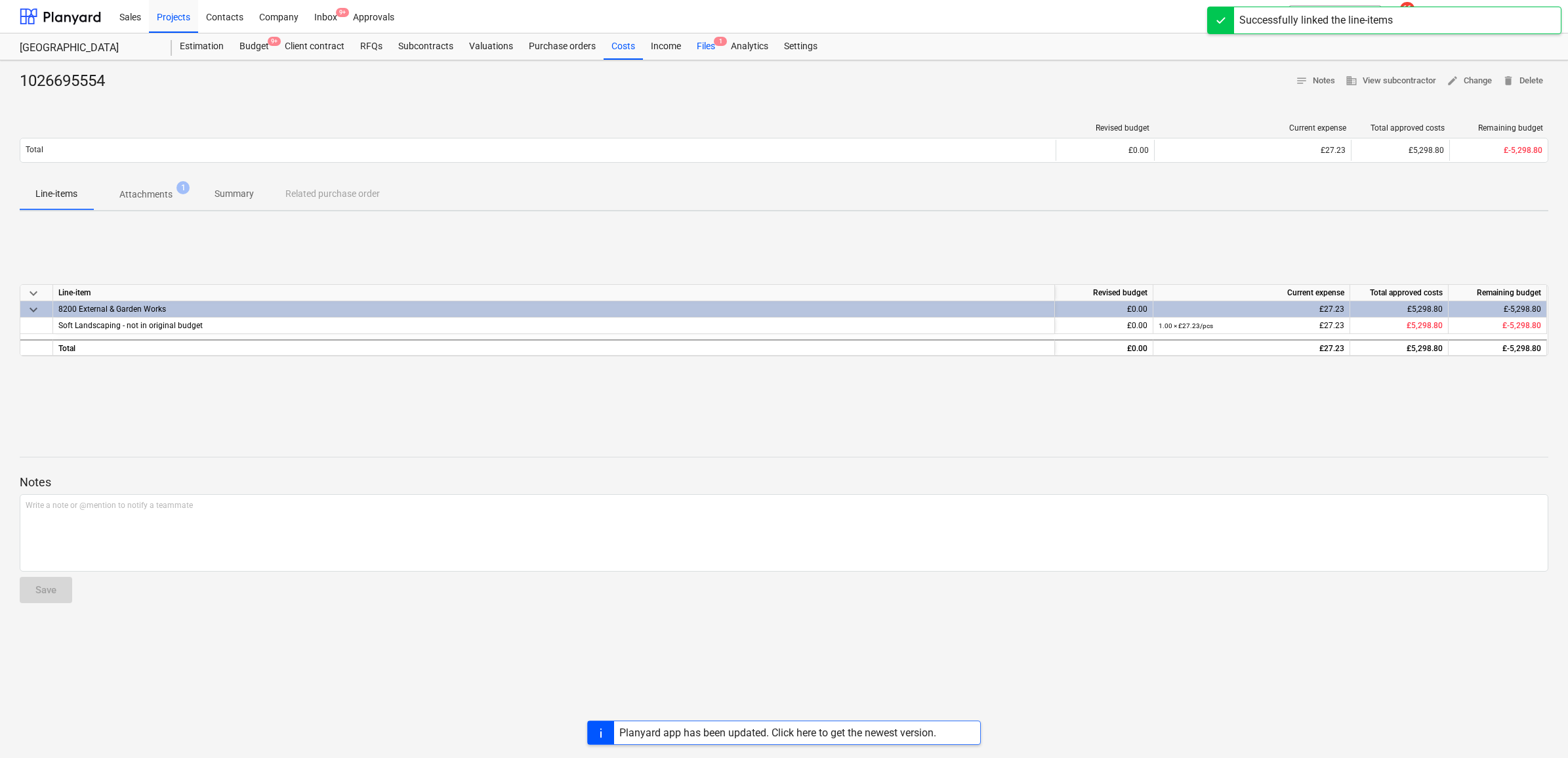
click at [720, 41] on span "1" at bounding box center [721, 41] width 13 height 9
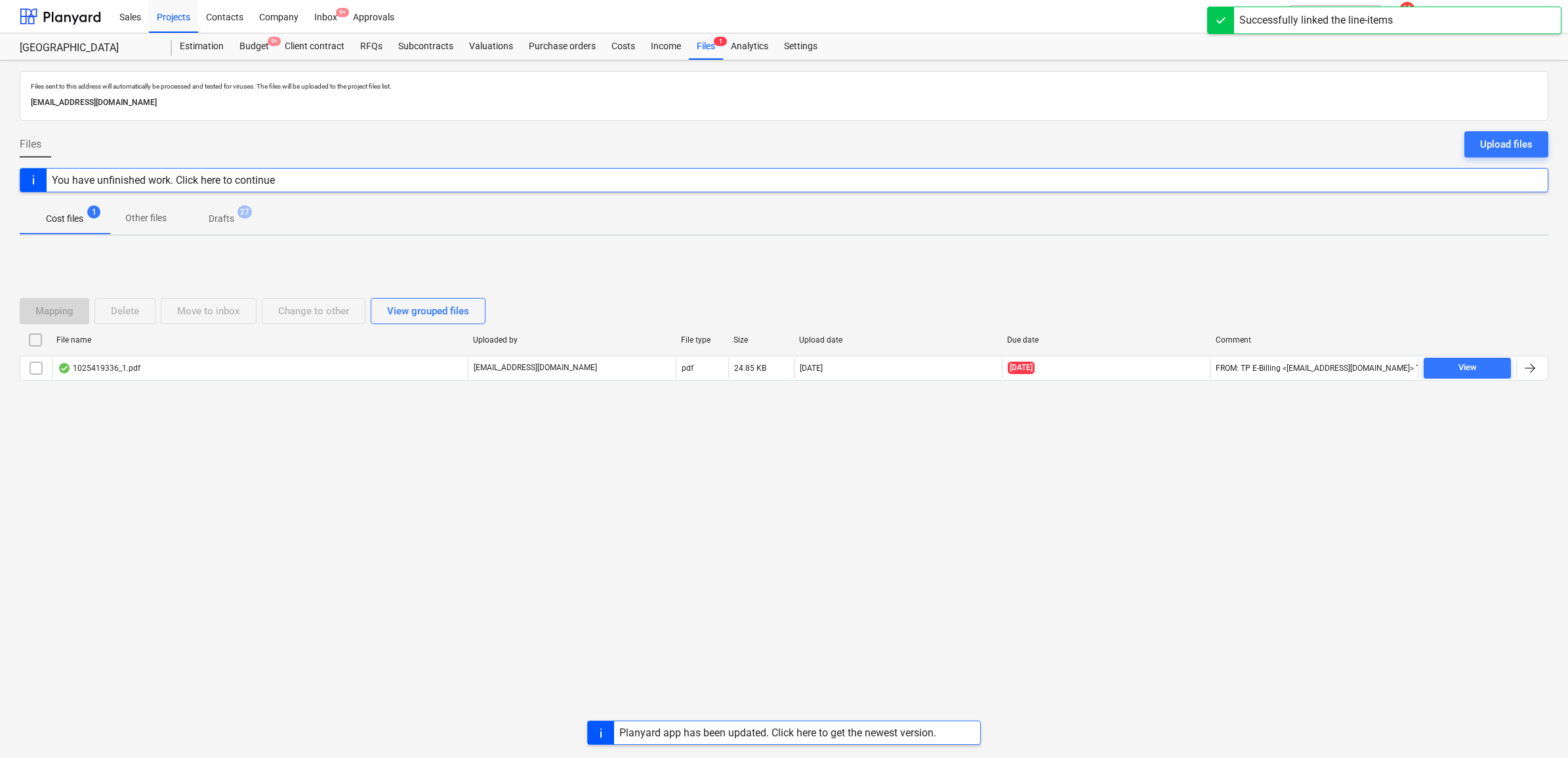
click at [1553, 373] on div "Files sent to this address will automatically be processed and tested for virus…" at bounding box center [784, 408] width 1568 height 697
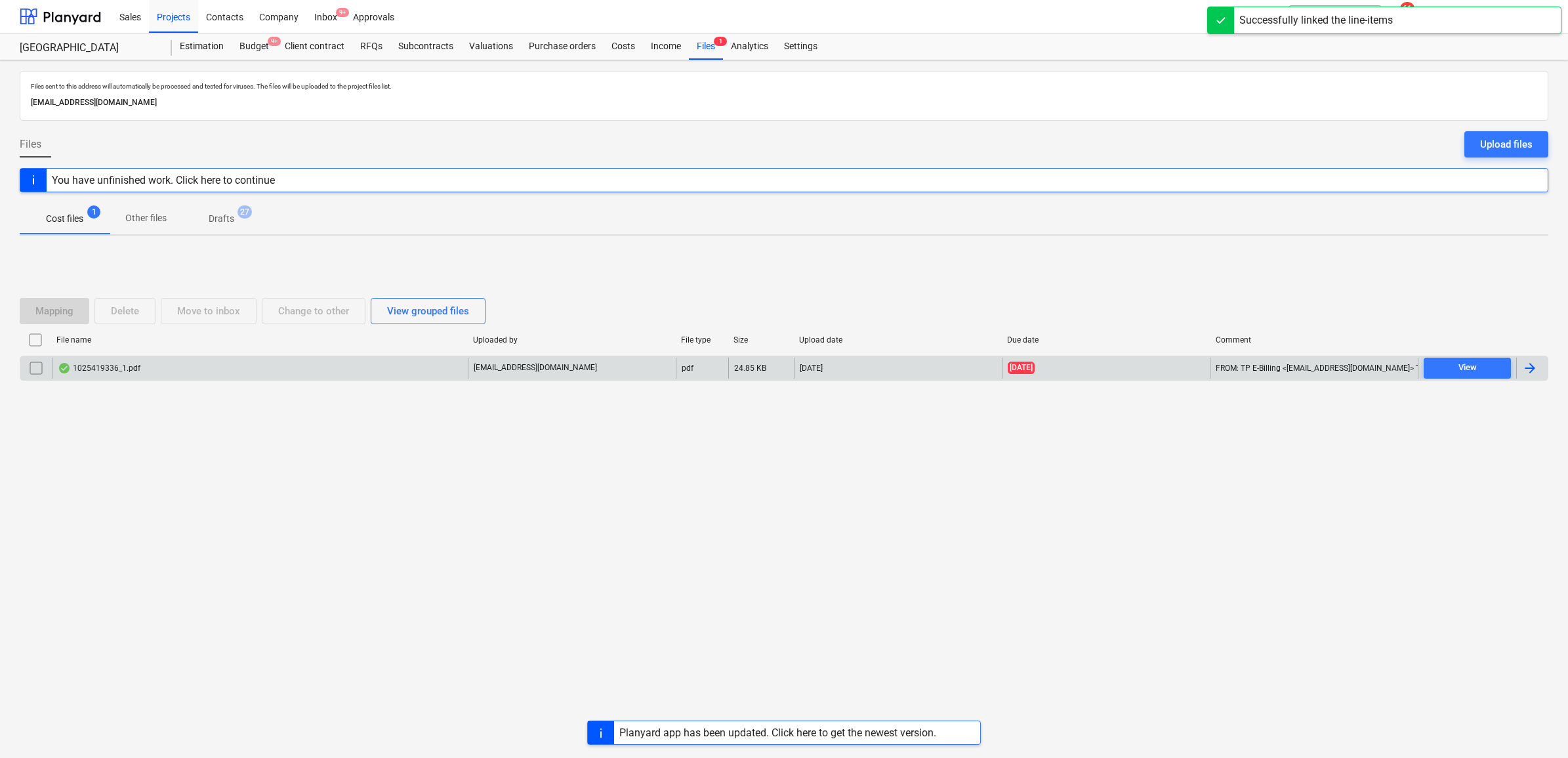
click at [1545, 374] on div at bounding box center [1532, 368] width 31 height 21
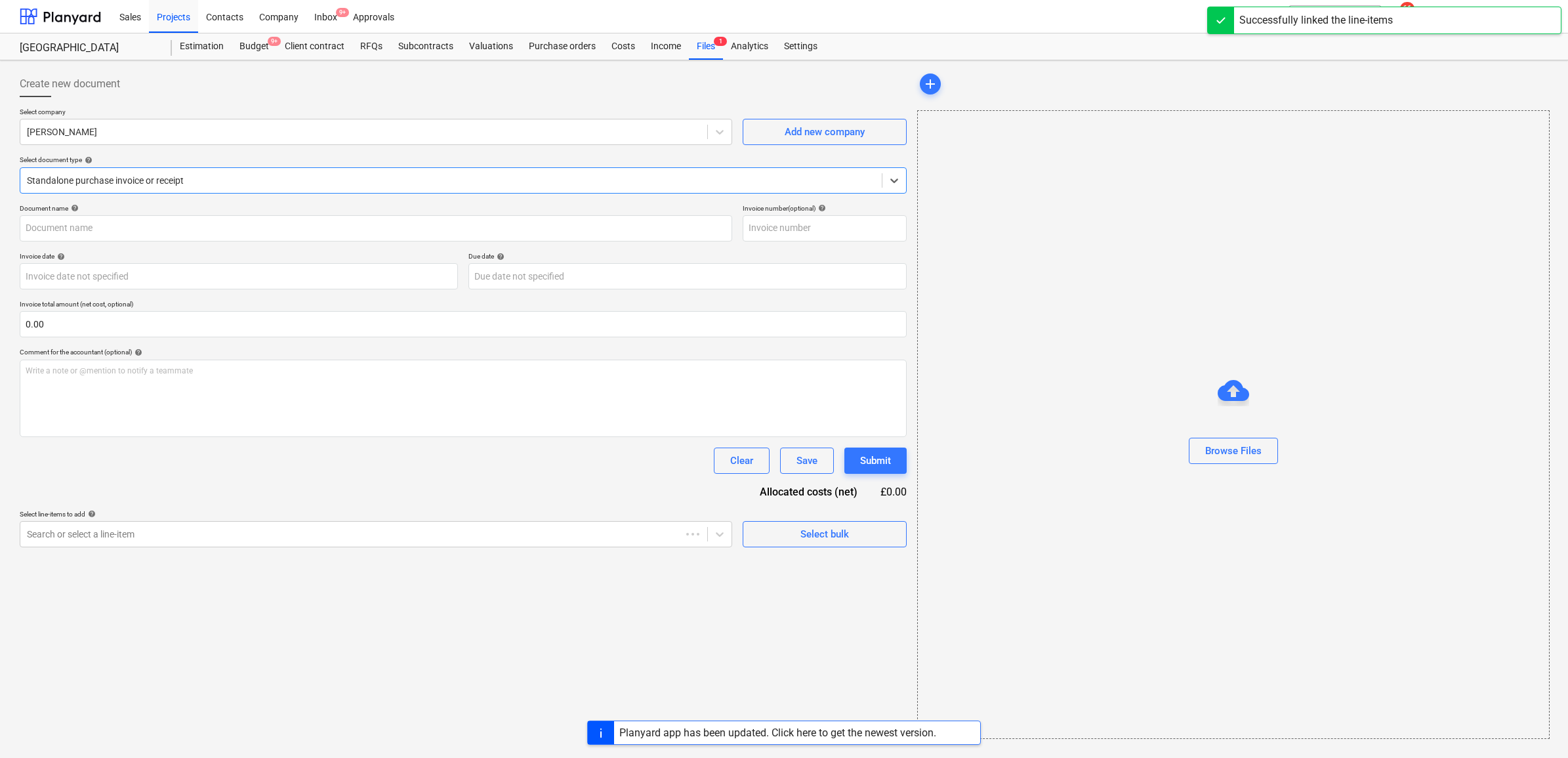
type input "1025419336"
type input "16 Jul 2025"
type input "[DATE]"
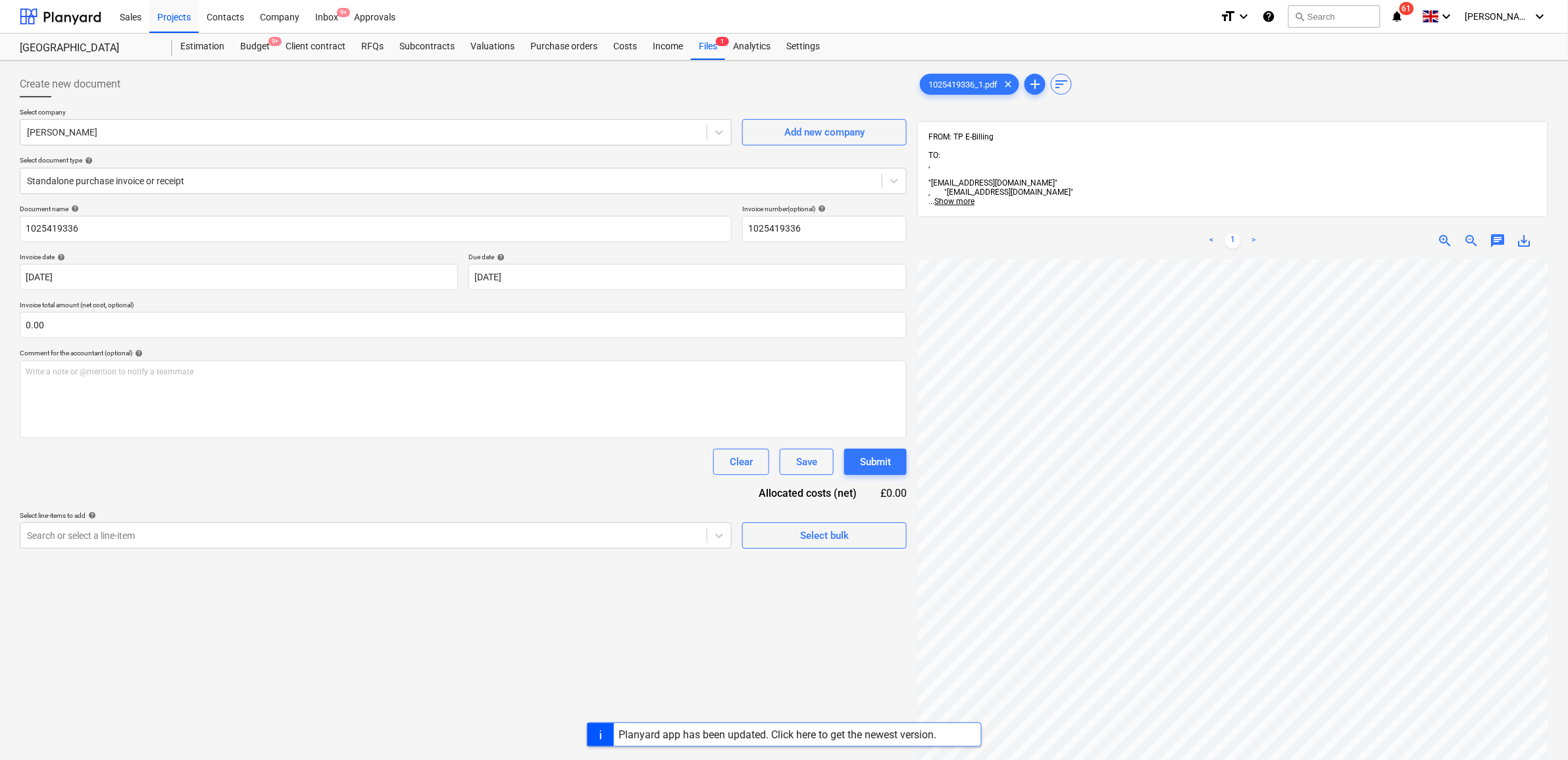
scroll to position [265, 159]
click at [554, 537] on div at bounding box center [363, 536] width 673 height 13
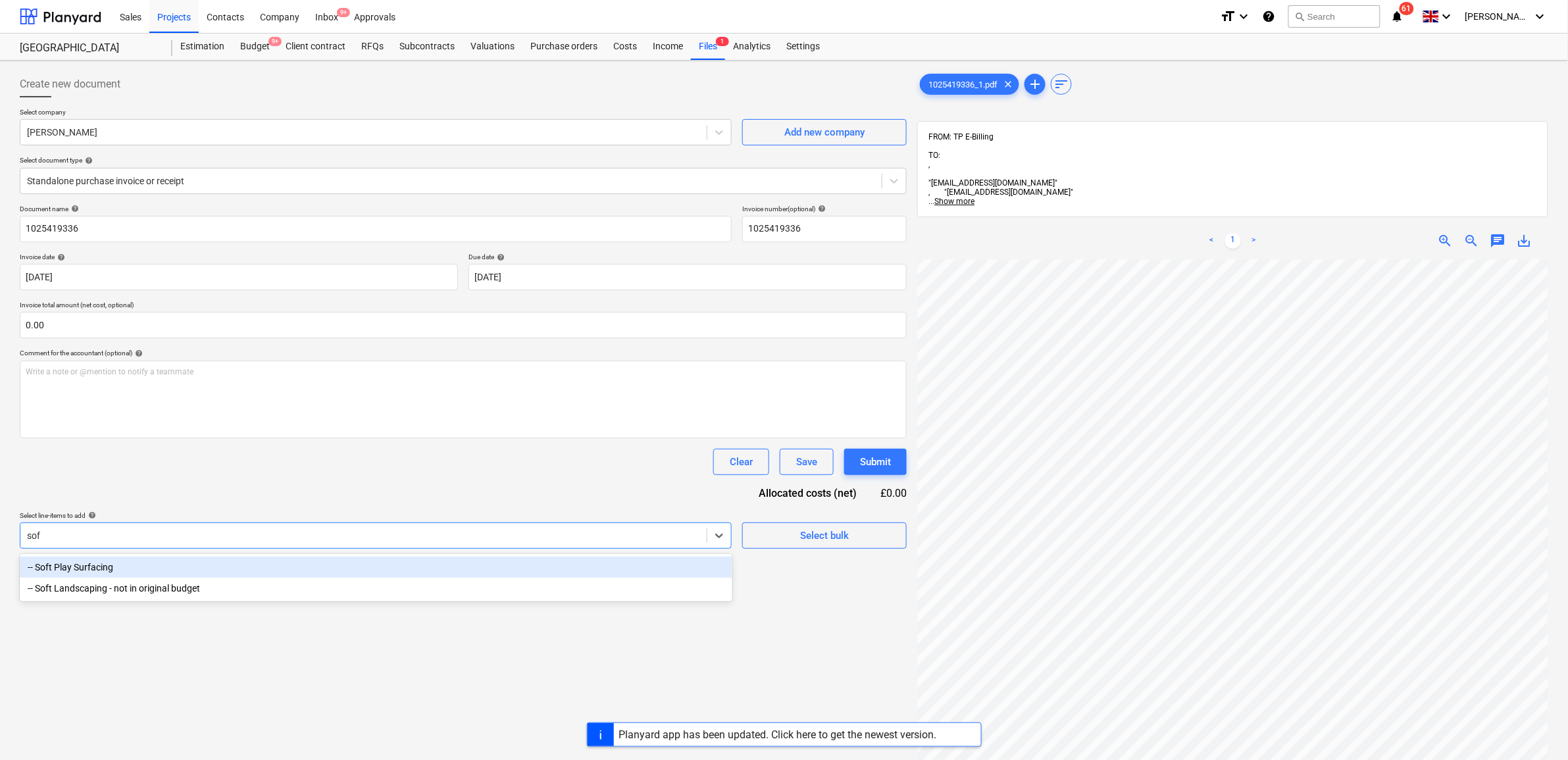
type input "soft"
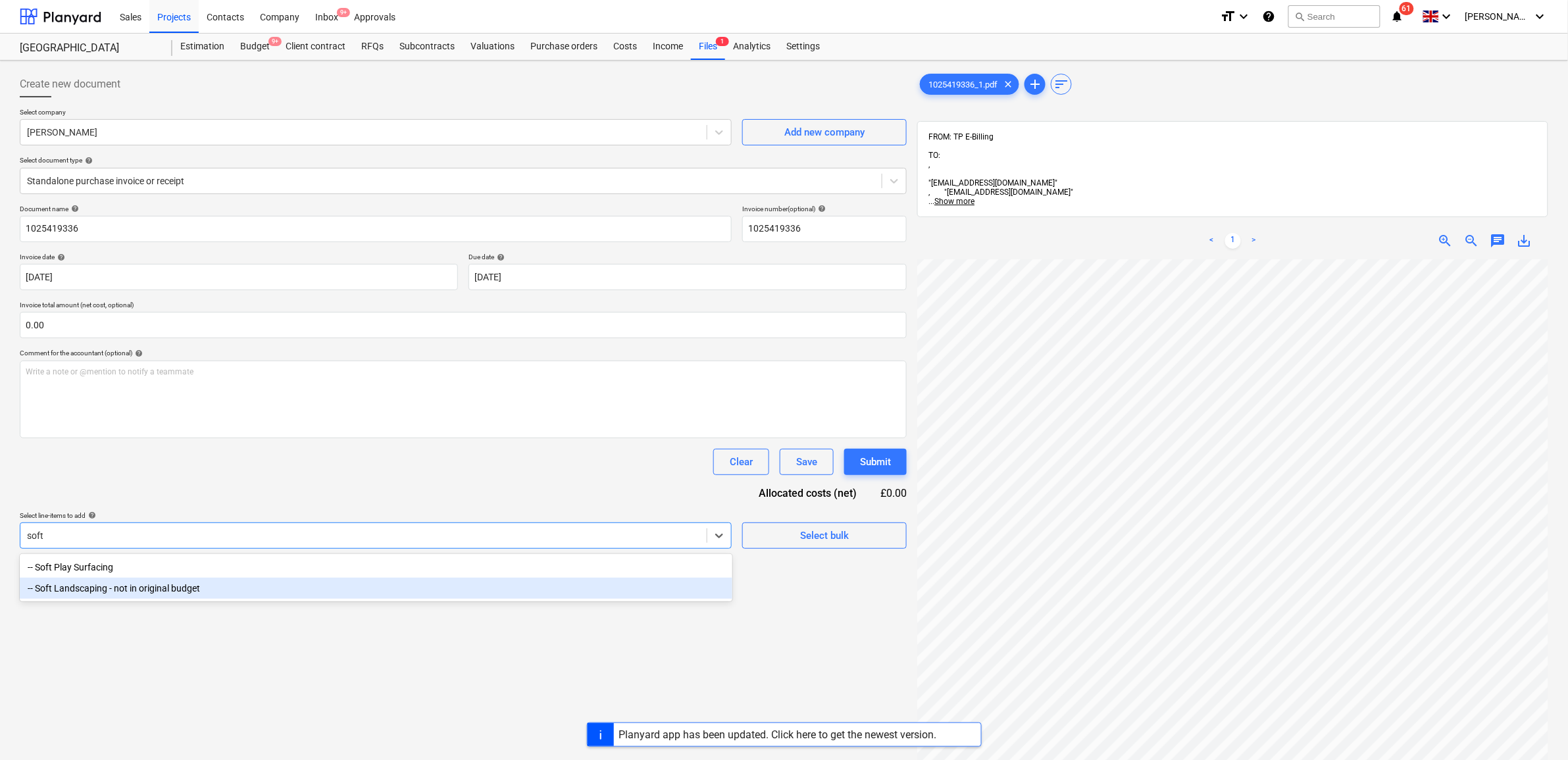
click at [436, 593] on div "-- Soft Landscaping - not in original budget" at bounding box center [376, 587] width 713 height 21
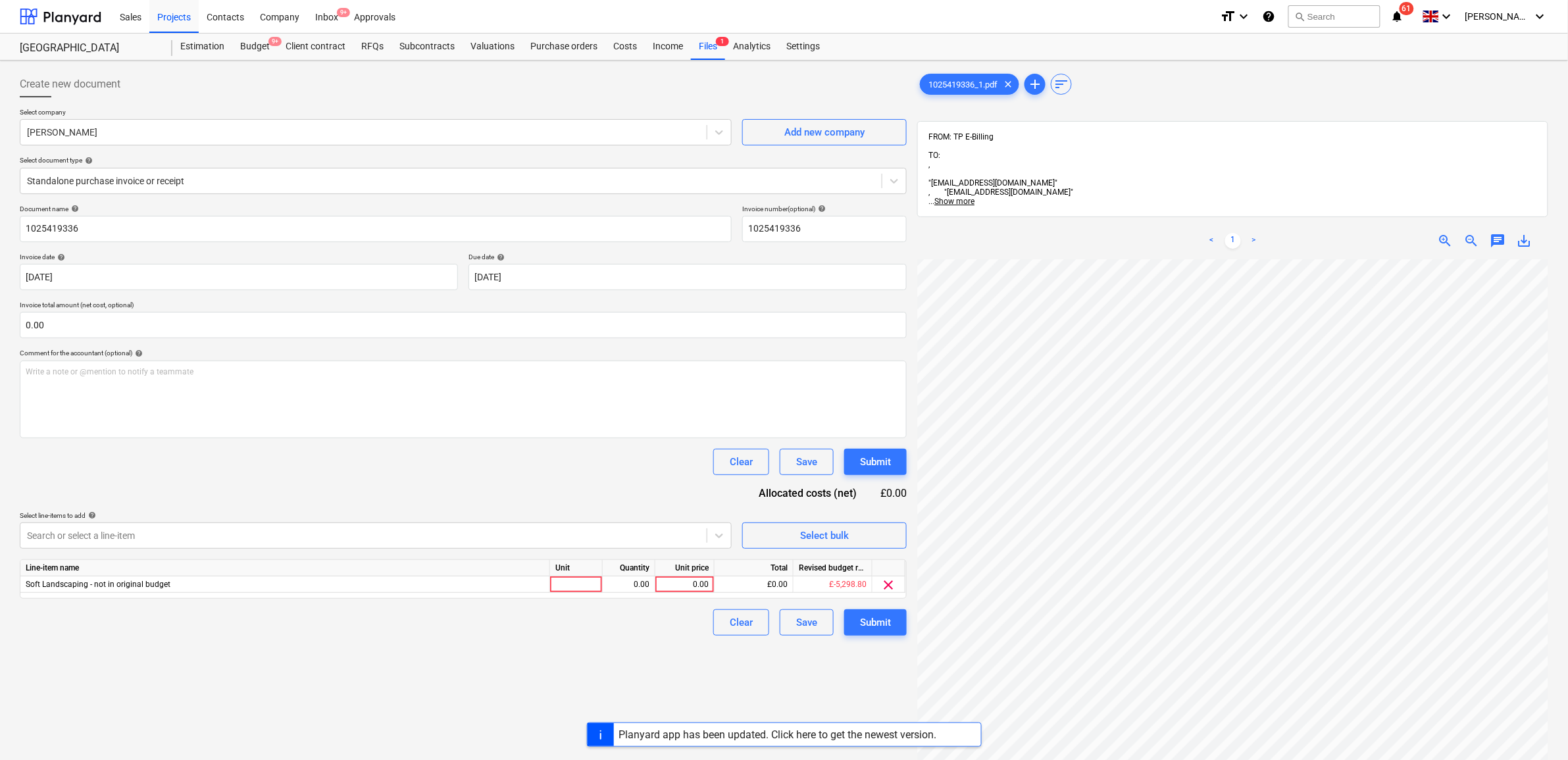
click at [478, 489] on div "Document name help 1025419336 Invoice number (optional) help 1025419336 Invoice…" at bounding box center [464, 420] width 887 height 431
click at [699, 577] on div "0.00" at bounding box center [685, 584] width 48 height 17
type input "99.02"
drag, startPoint x: 650, startPoint y: 640, endPoint x: 818, endPoint y: 612, distance: 170.3
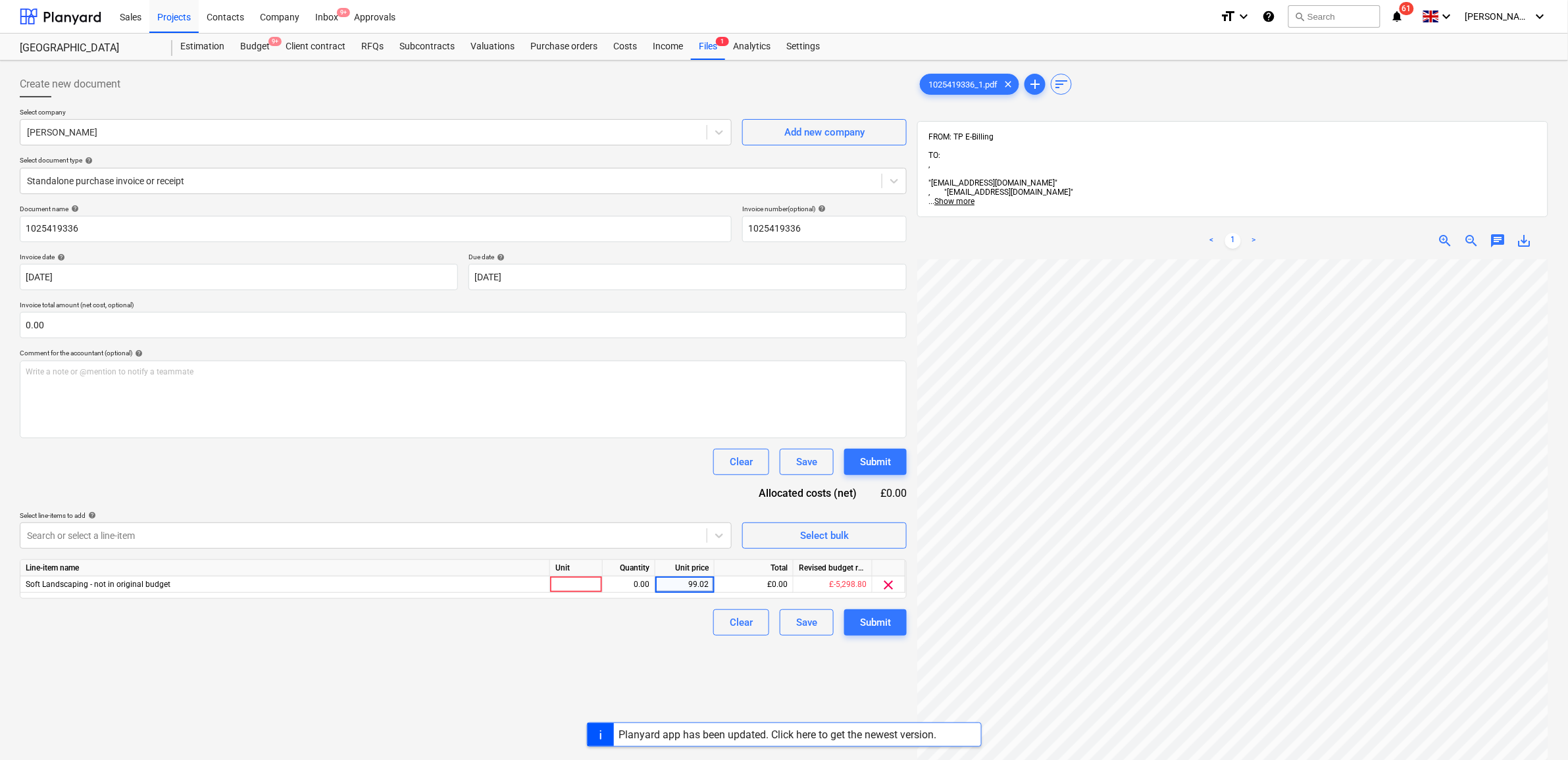
click at [652, 640] on div "Create new document Select company Travis Perkins Add new company Select docume…" at bounding box center [463, 527] width 897 height 922
click at [875, 619] on div "Submit" at bounding box center [875, 622] width 31 height 17
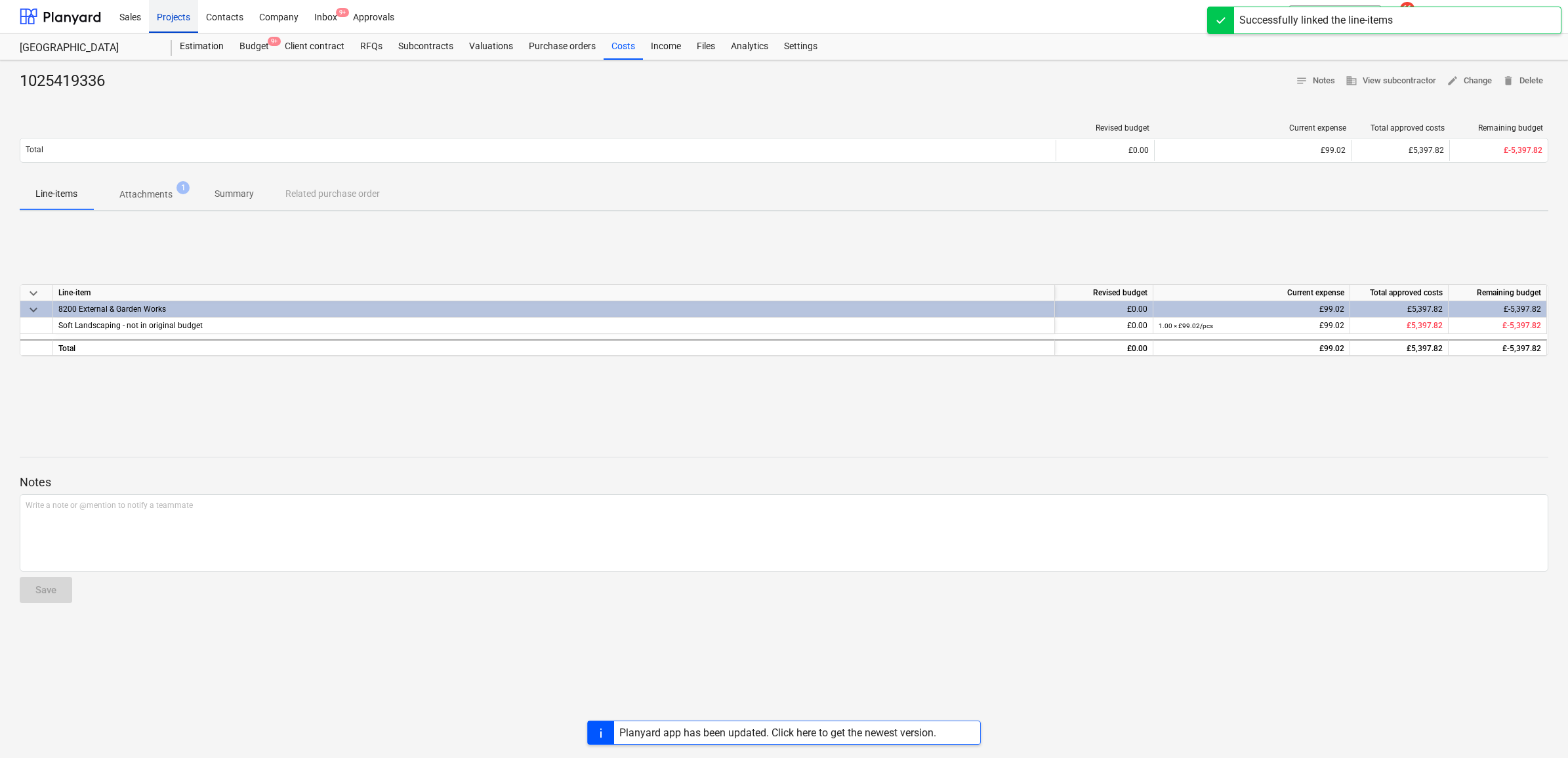
click at [172, 12] on div "Projects" at bounding box center [173, 16] width 49 height 33
